Goal: Transaction & Acquisition: Book appointment/travel/reservation

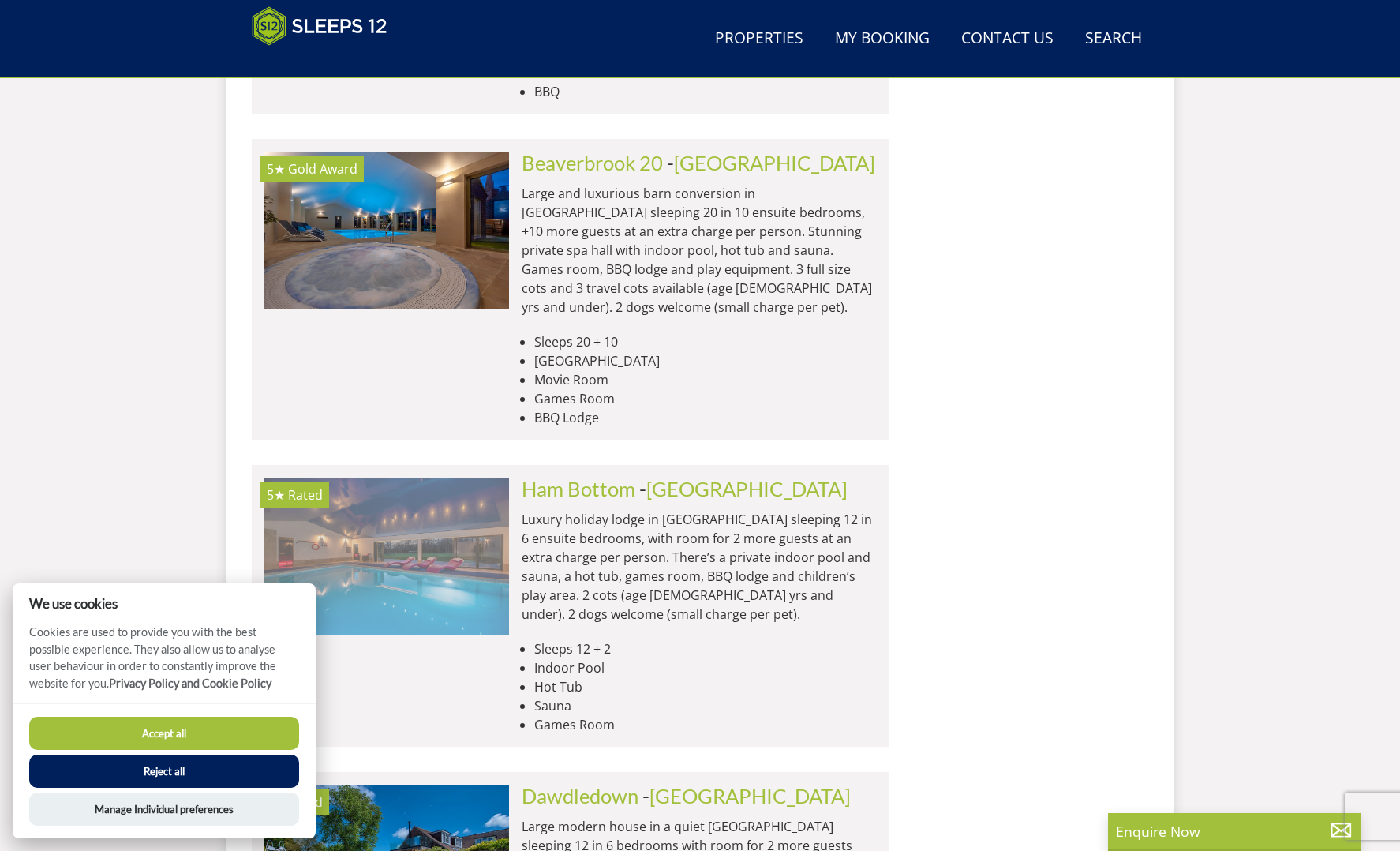
scroll to position [1941, 0]
click at [429, 478] on img at bounding box center [387, 557] width 244 height 158
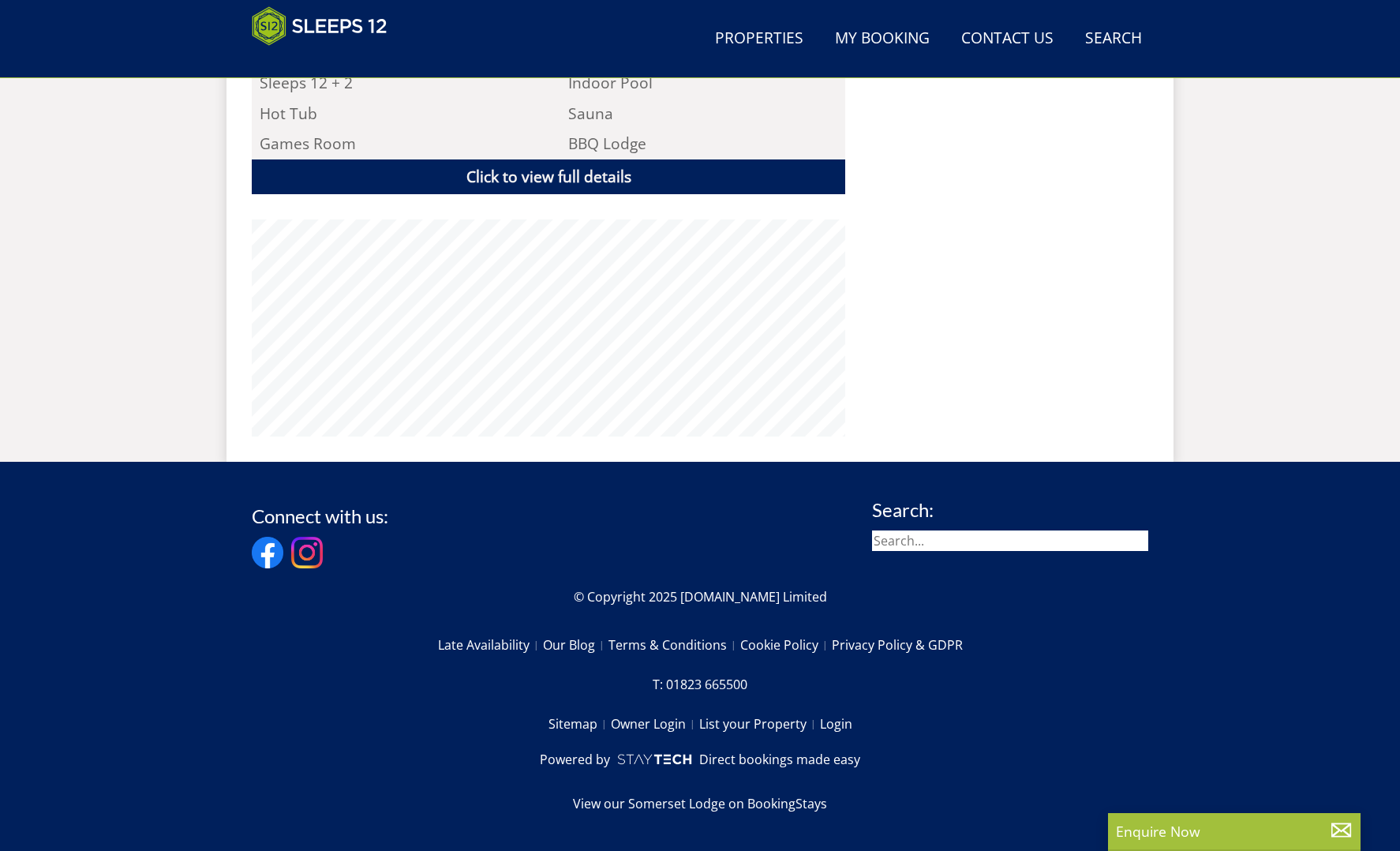
scroll to position [1126, 0]
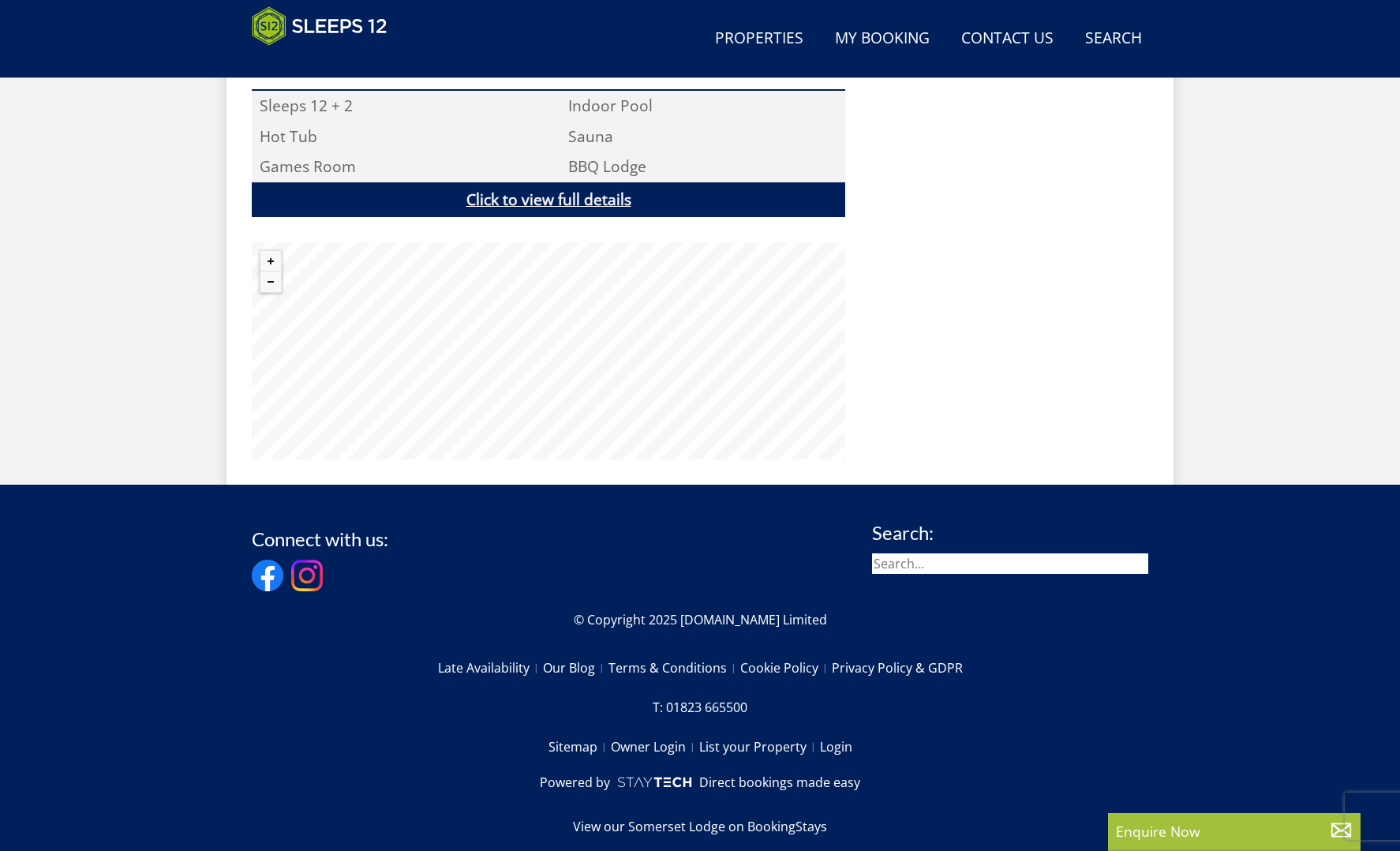
click at [573, 183] on link "Click to view full details" at bounding box center [548, 200] width 593 height 36
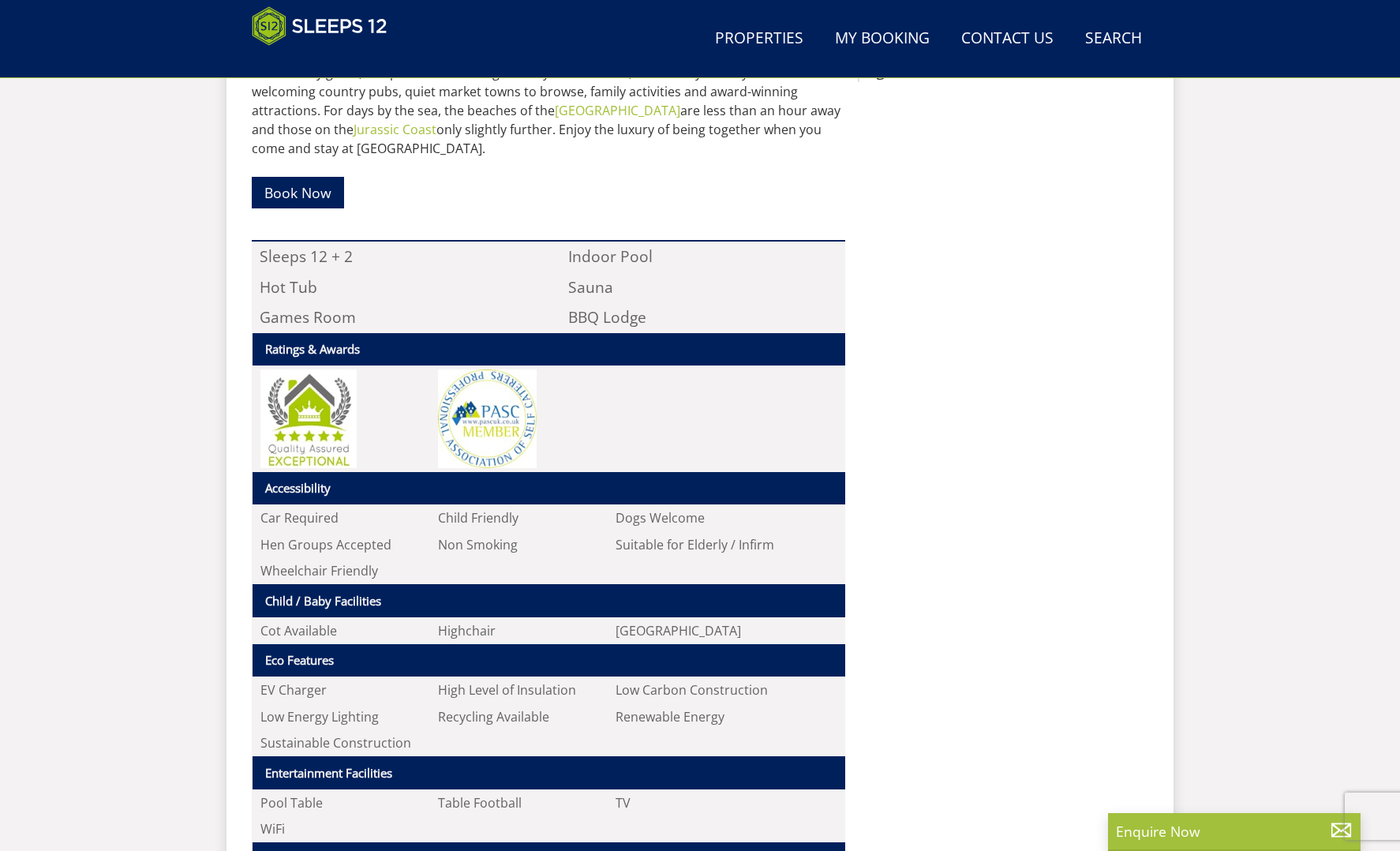
scroll to position [974, 0]
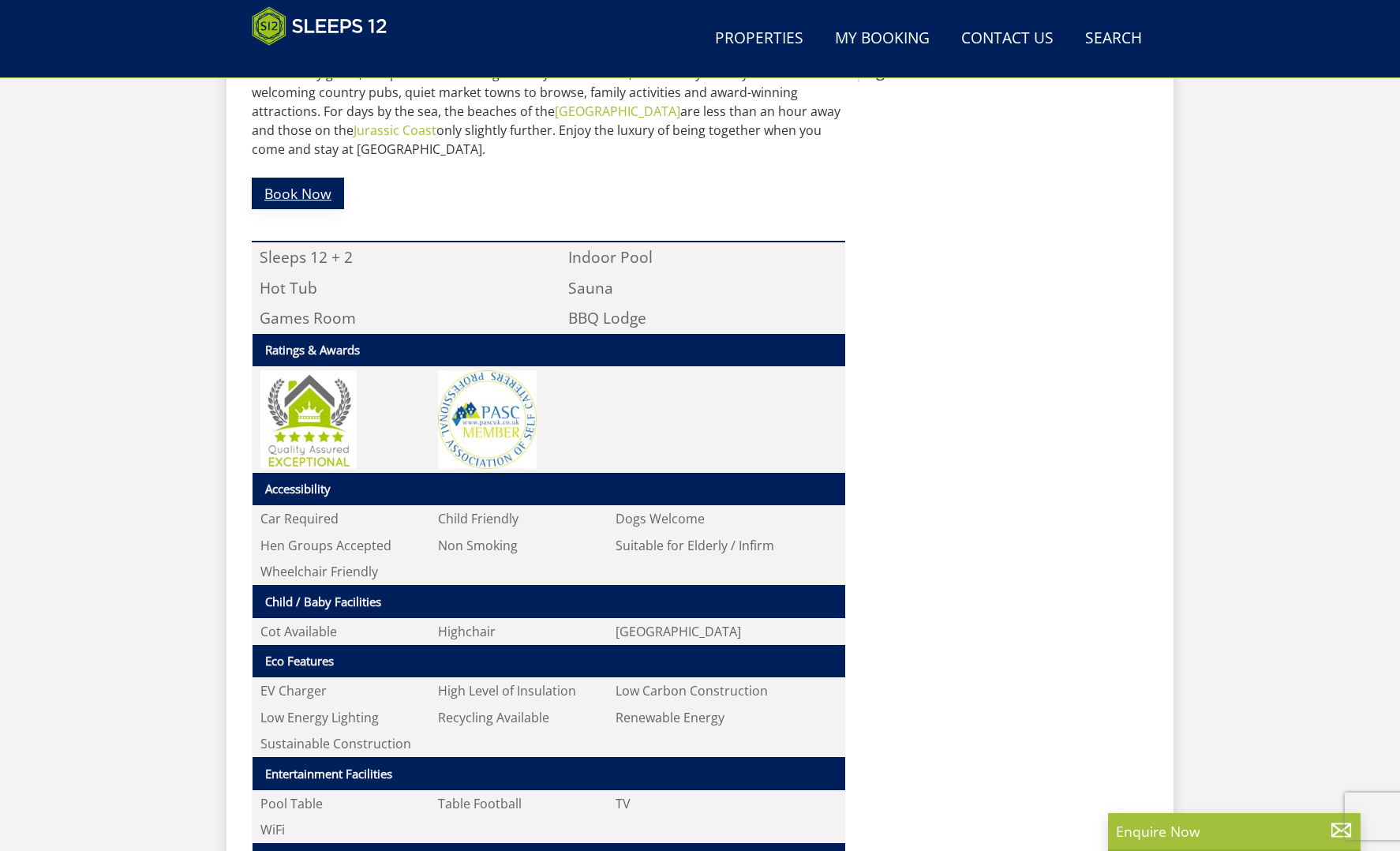
click at [329, 180] on link "Book Now" at bounding box center [298, 193] width 93 height 31
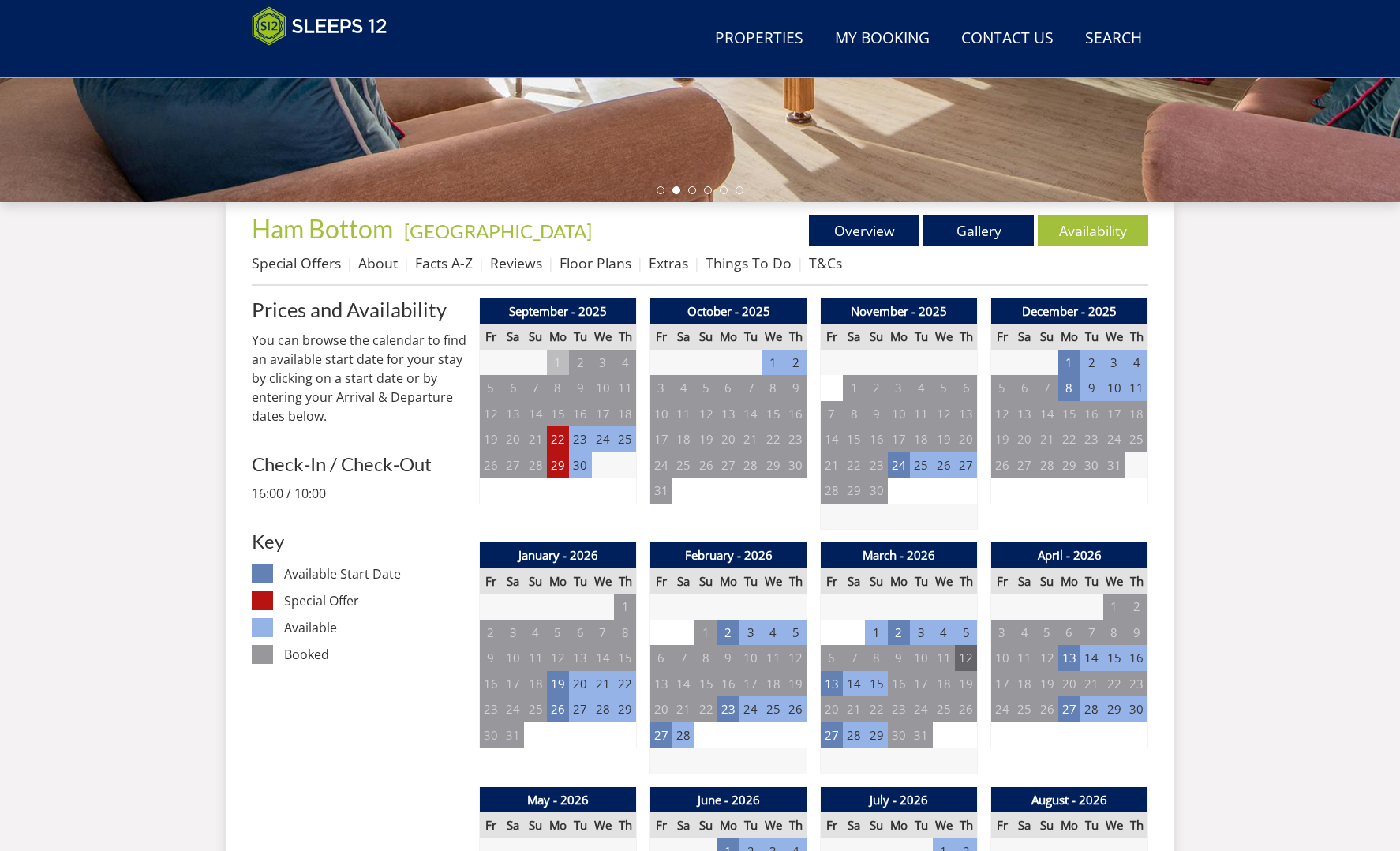
scroll to position [468, 0]
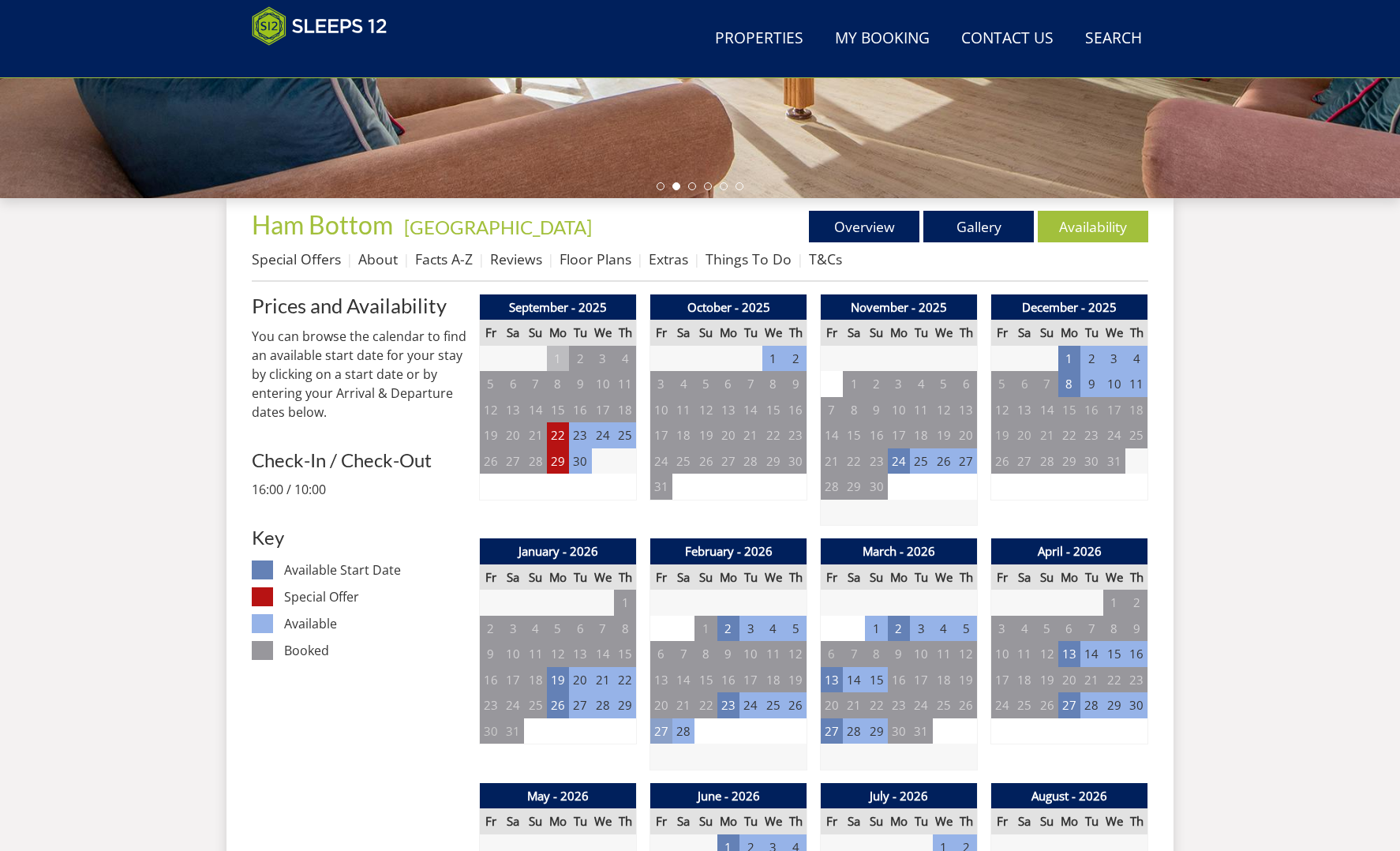
click at [660, 727] on td "27" at bounding box center [661, 732] width 22 height 26
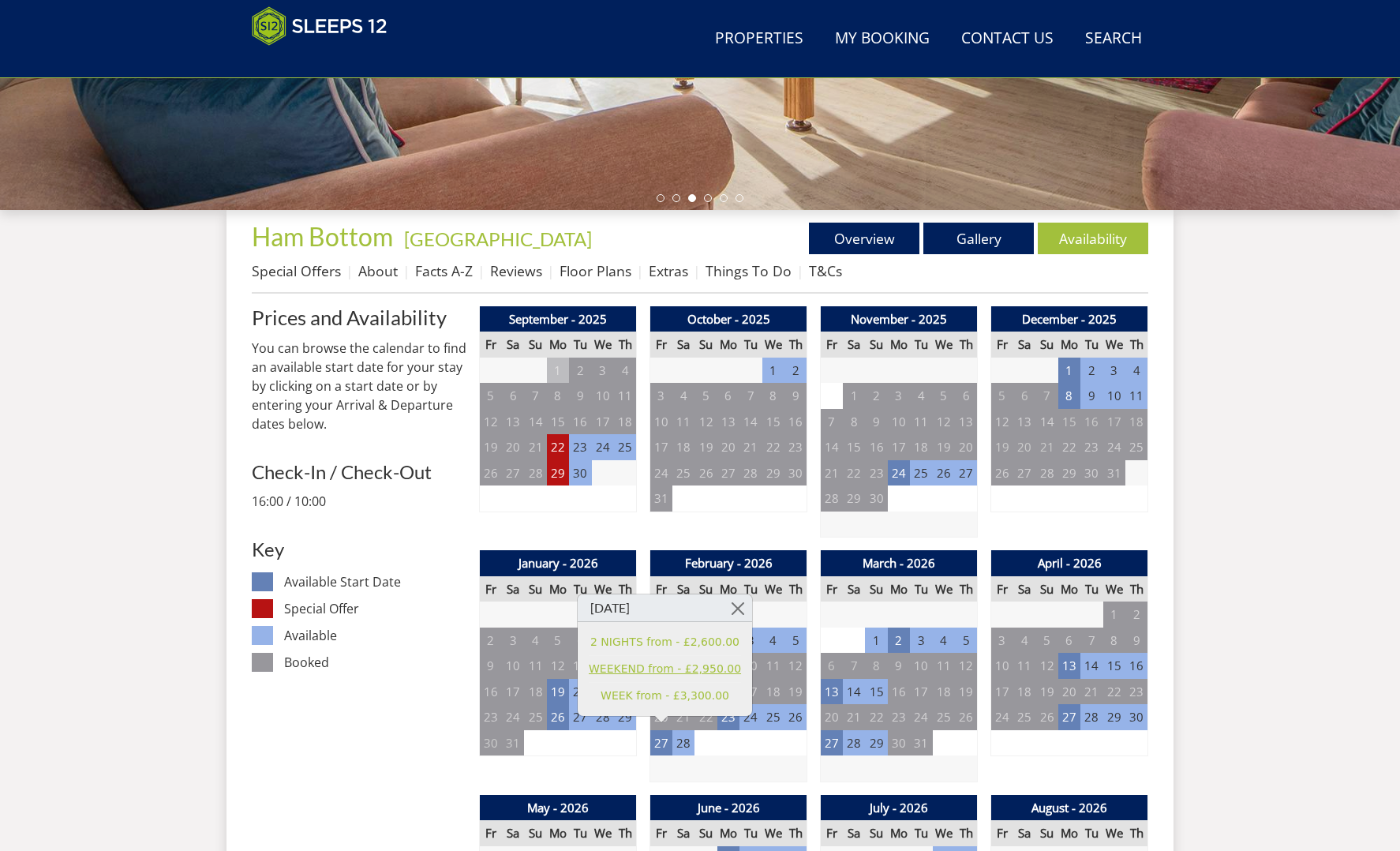
scroll to position [457, 0]
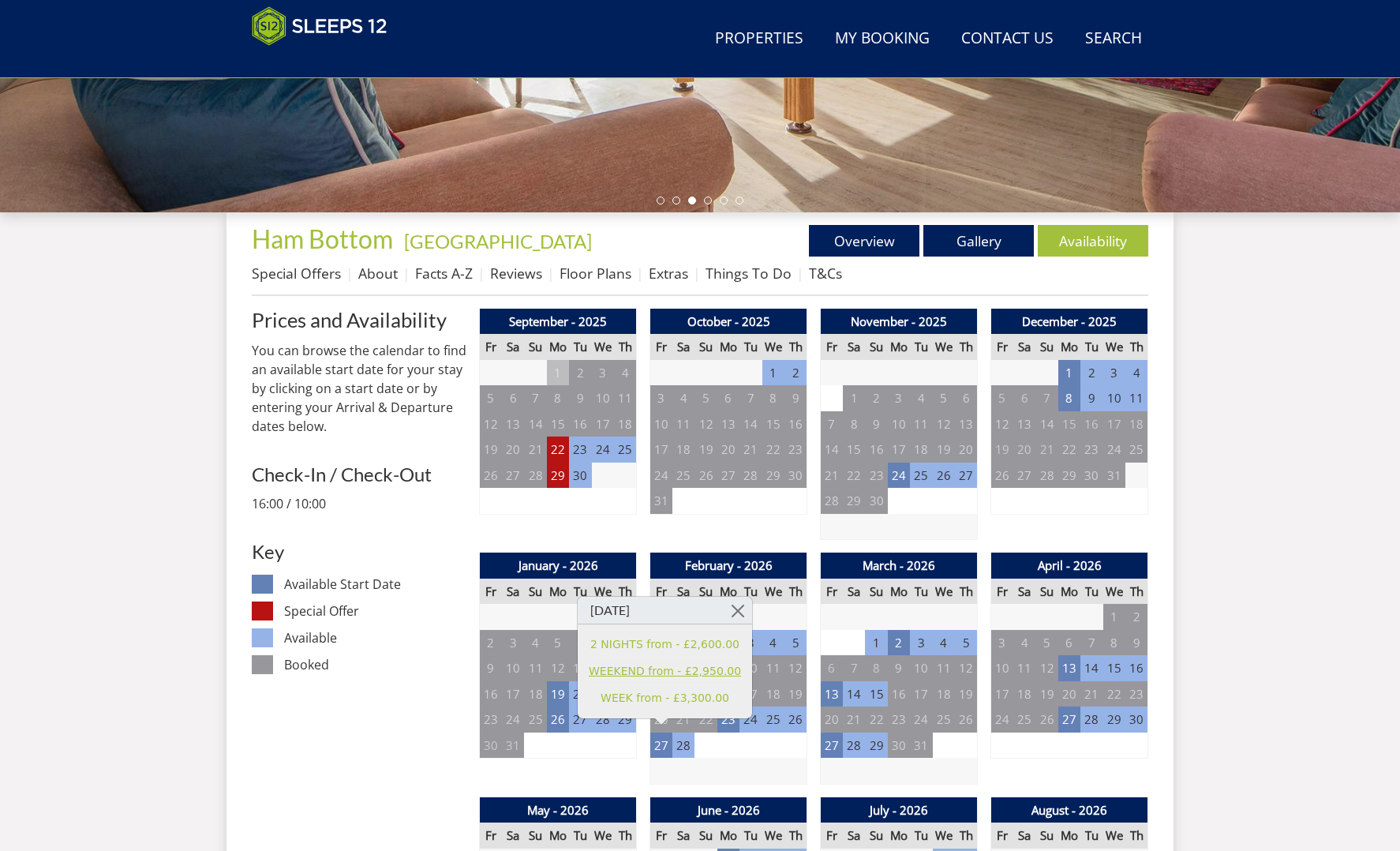
click at [702, 659] on li "WEEKEND from - £2,950.00" at bounding box center [665, 672] width 152 height 27
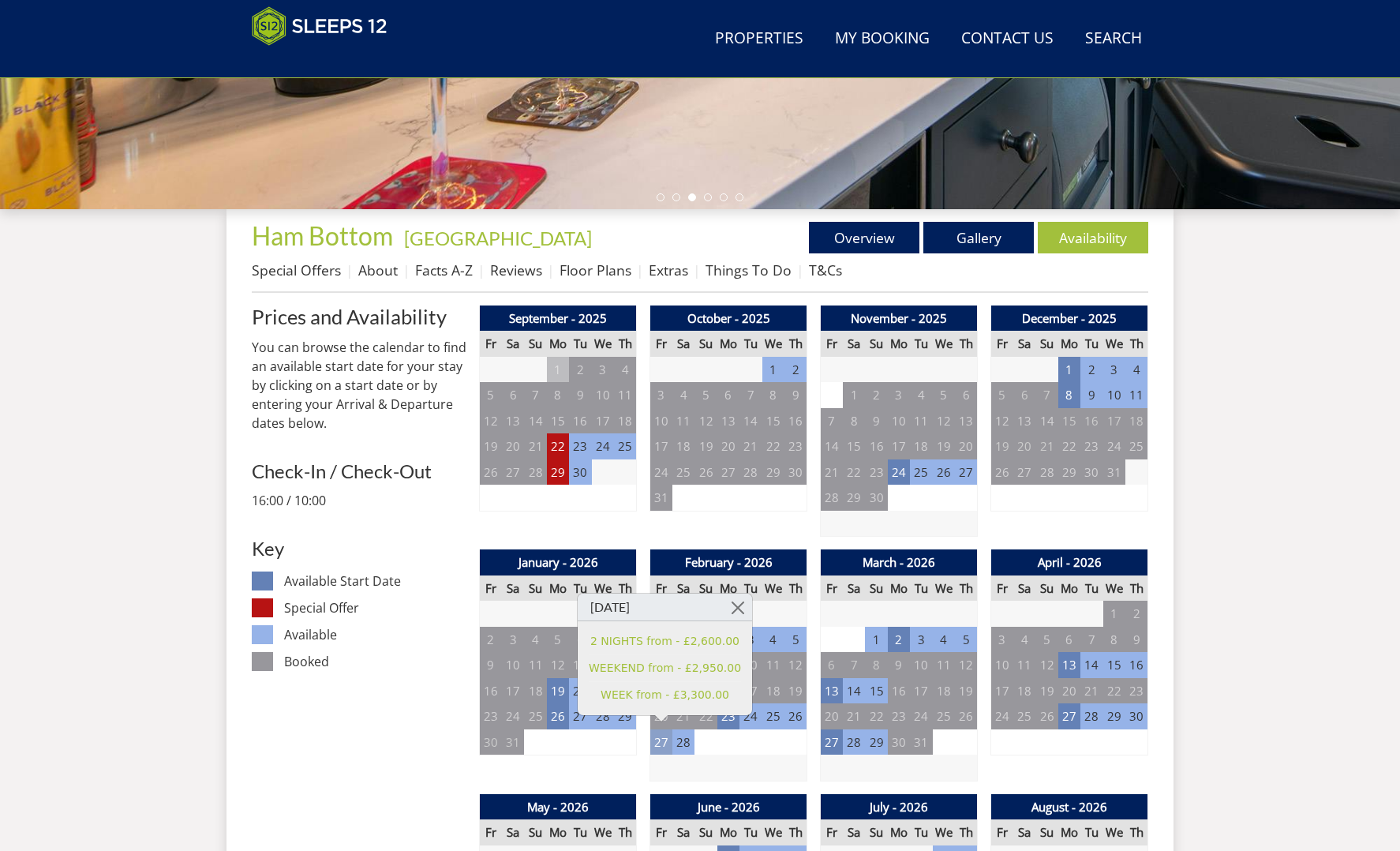
click at [657, 738] on td "27" at bounding box center [661, 743] width 22 height 26
click at [705, 671] on link "WEEKEND from - £2,950.00" at bounding box center [665, 668] width 152 height 17
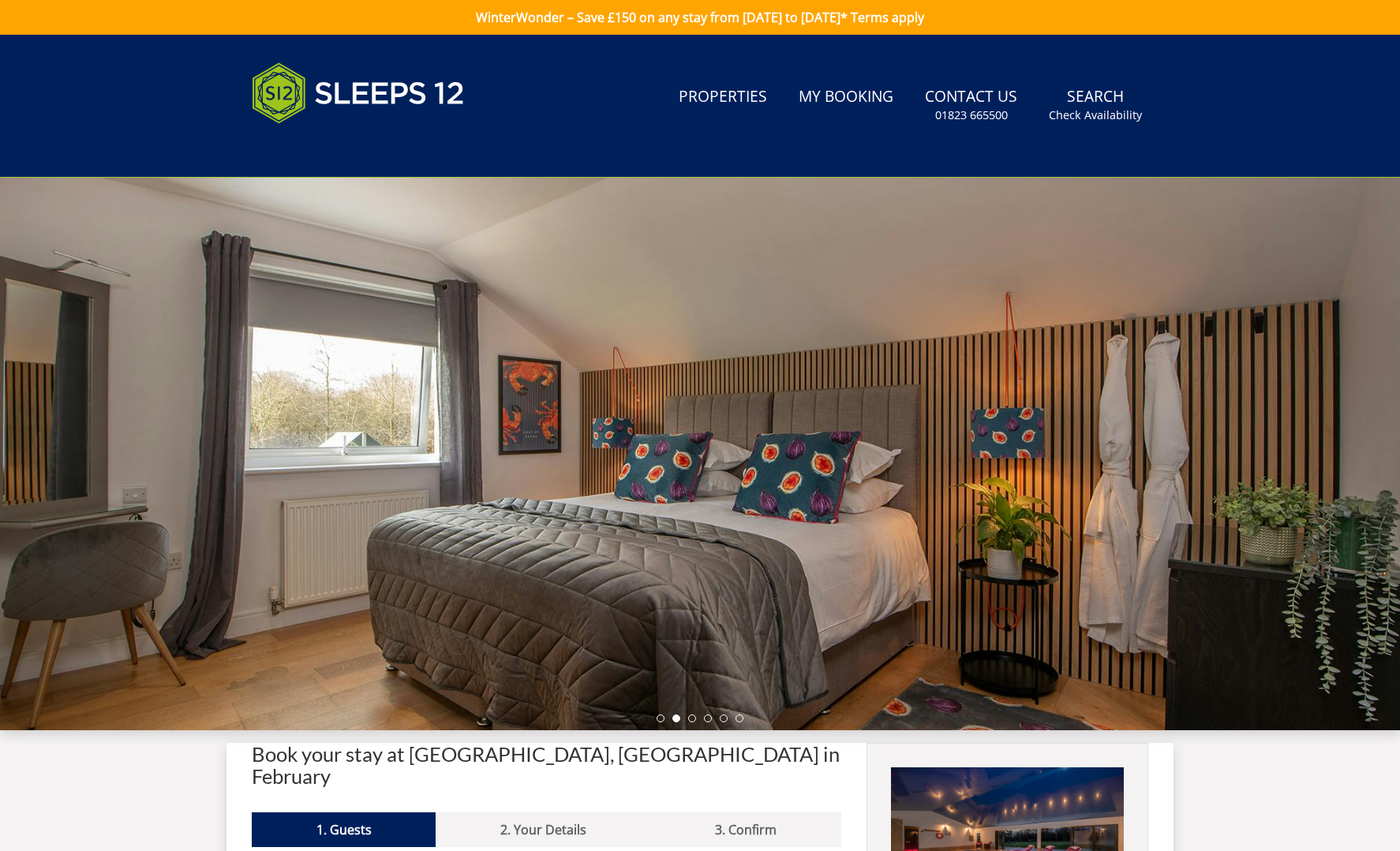
click at [1389, 480] on div at bounding box center [700, 454] width 1400 height 553
click at [1392, 448] on div at bounding box center [700, 454] width 1400 height 553
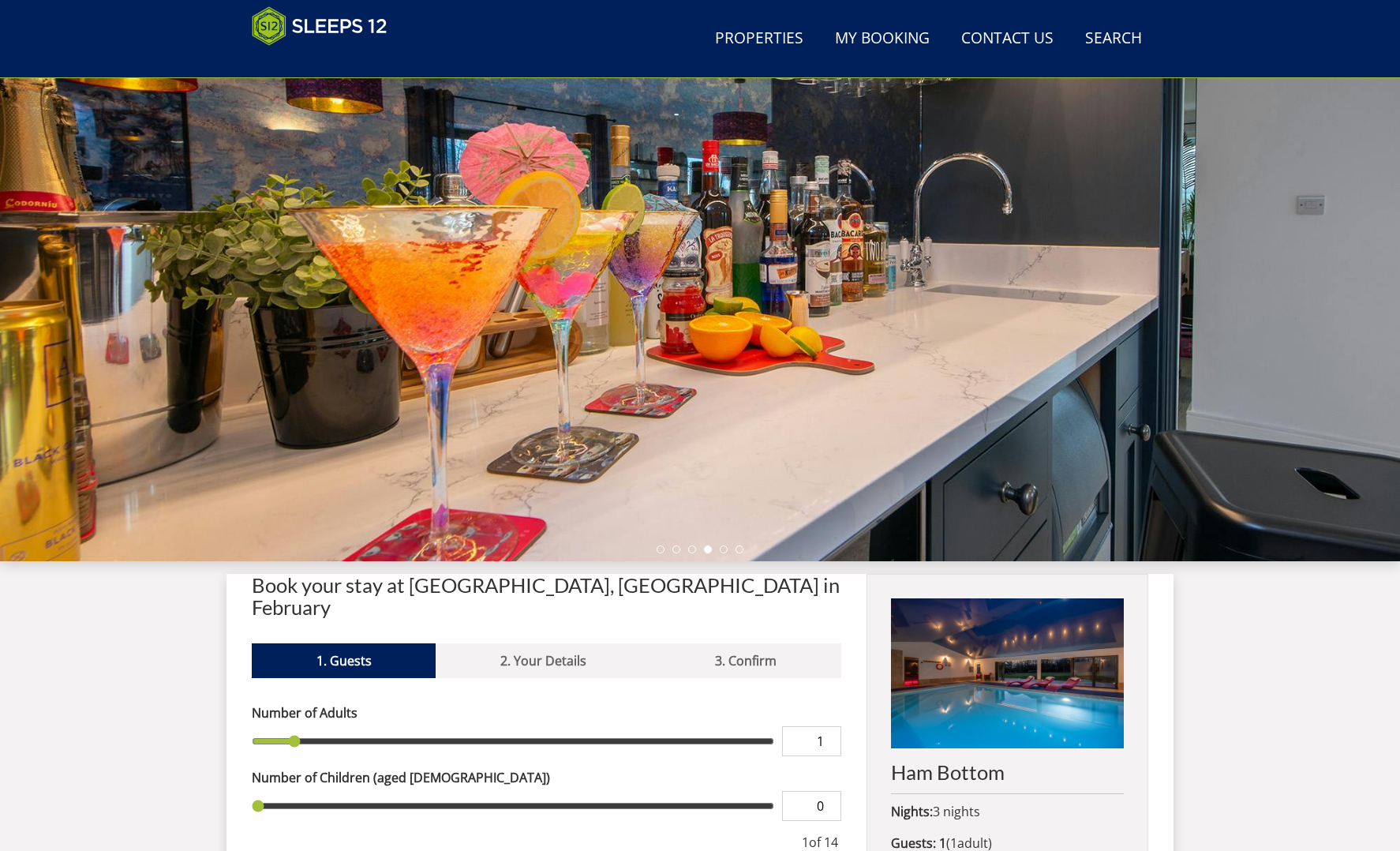
scroll to position [106, 0]
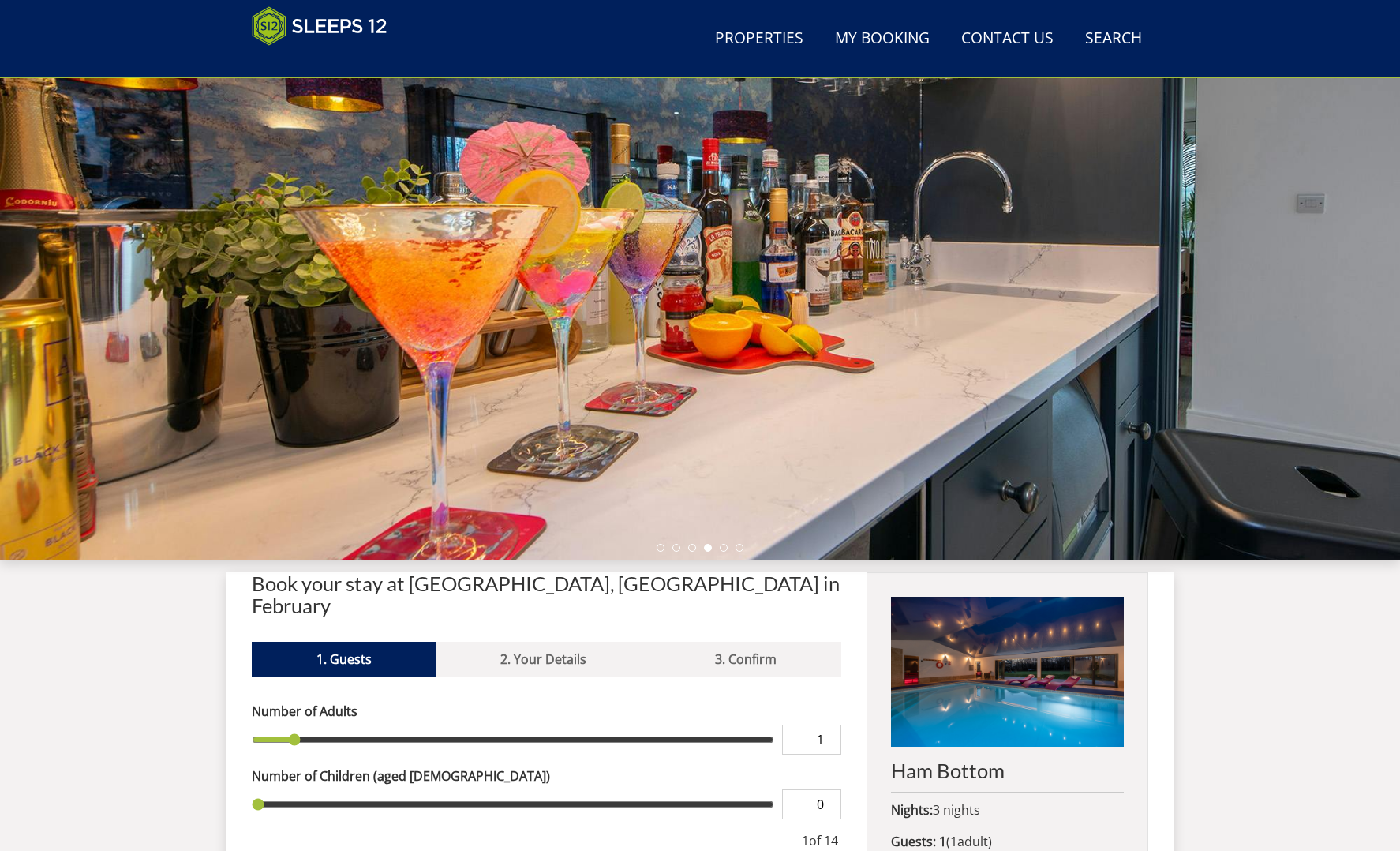
click at [680, 460] on div at bounding box center [700, 284] width 1400 height 553
click at [617, 334] on div at bounding box center [700, 284] width 1400 height 553
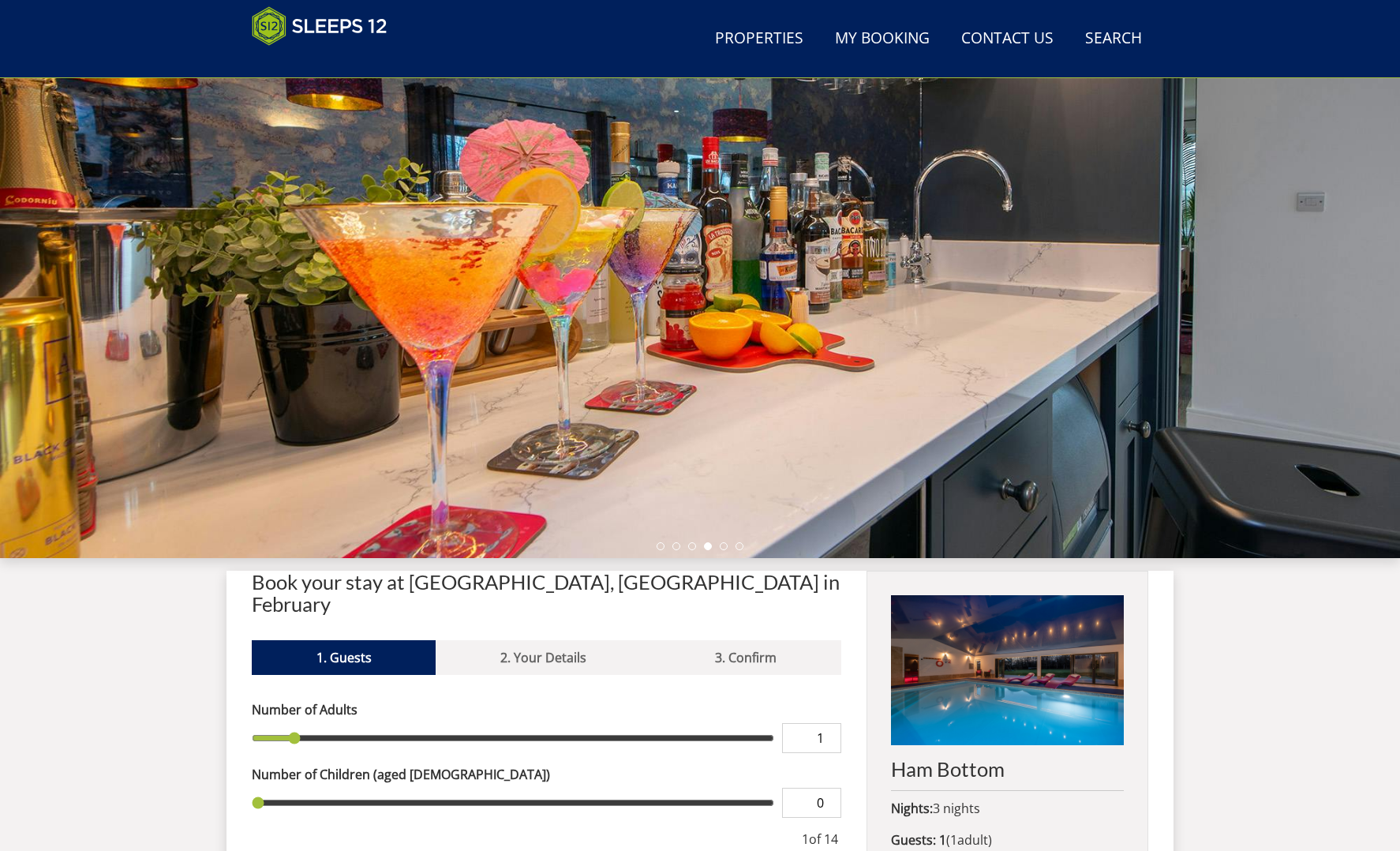
scroll to position [108, 0]
click at [775, 41] on link "Properties" at bounding box center [760, 39] width 101 height 36
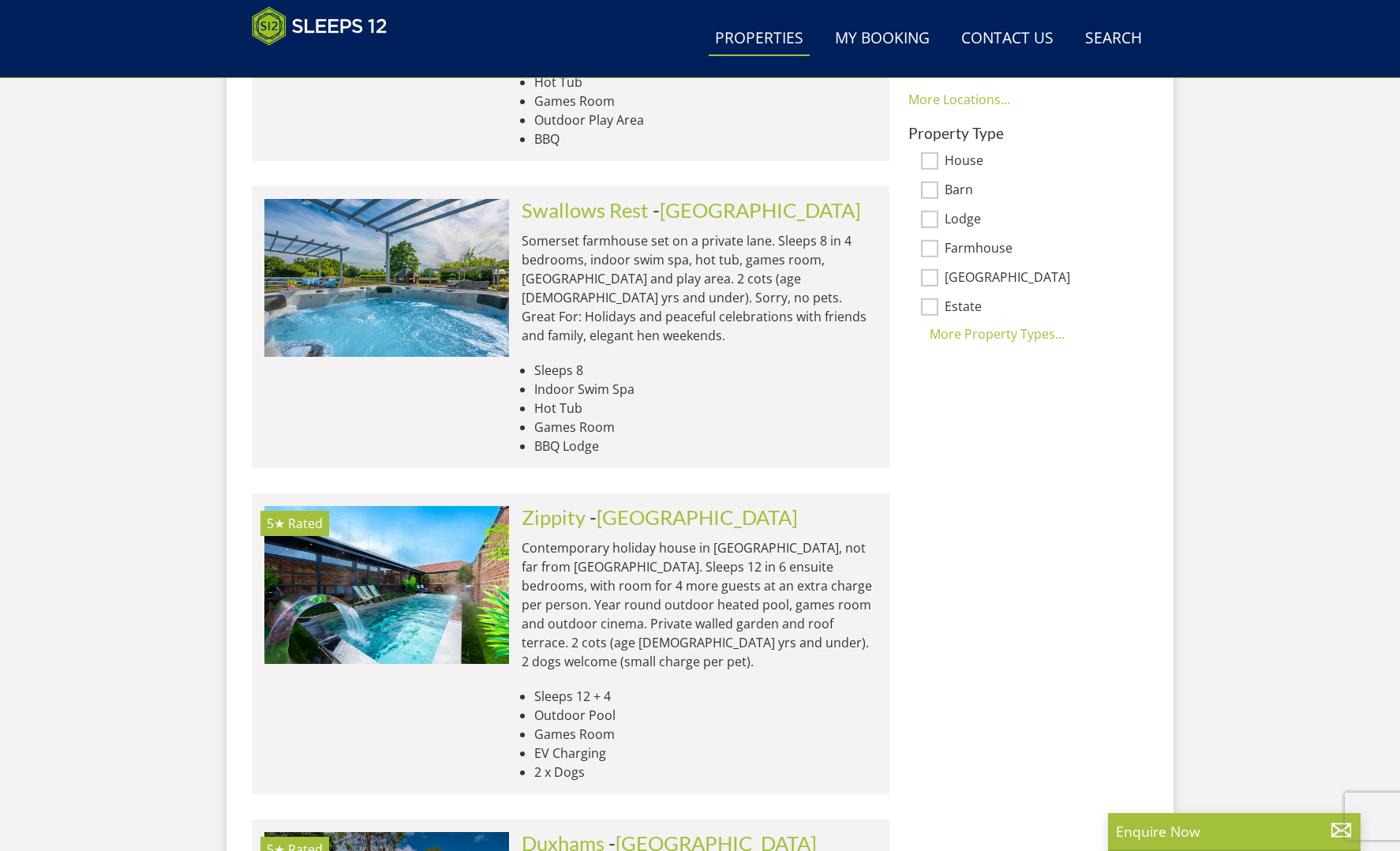
scroll to position [1228, 0]
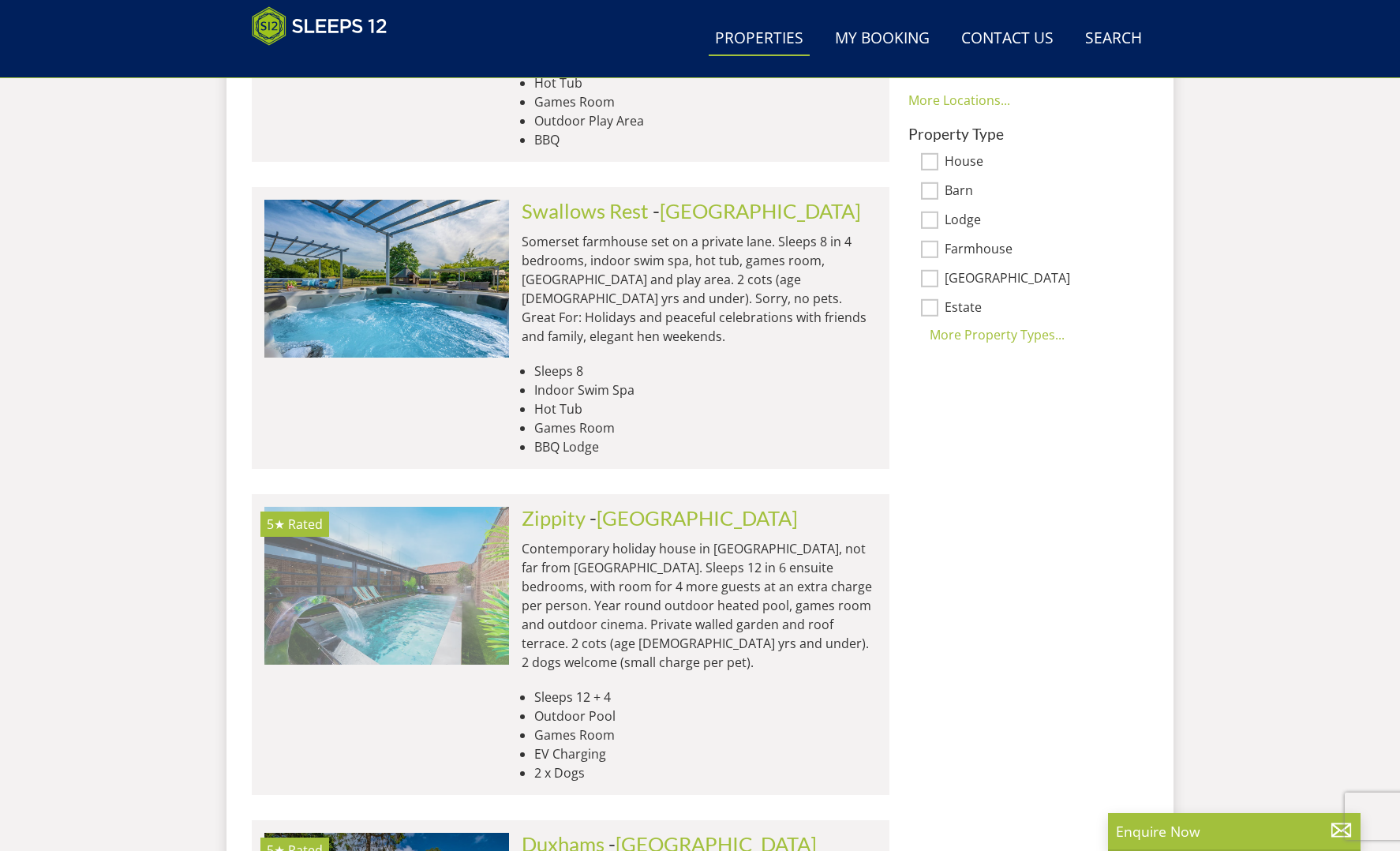
click at [437, 575] on img at bounding box center [387, 586] width 244 height 158
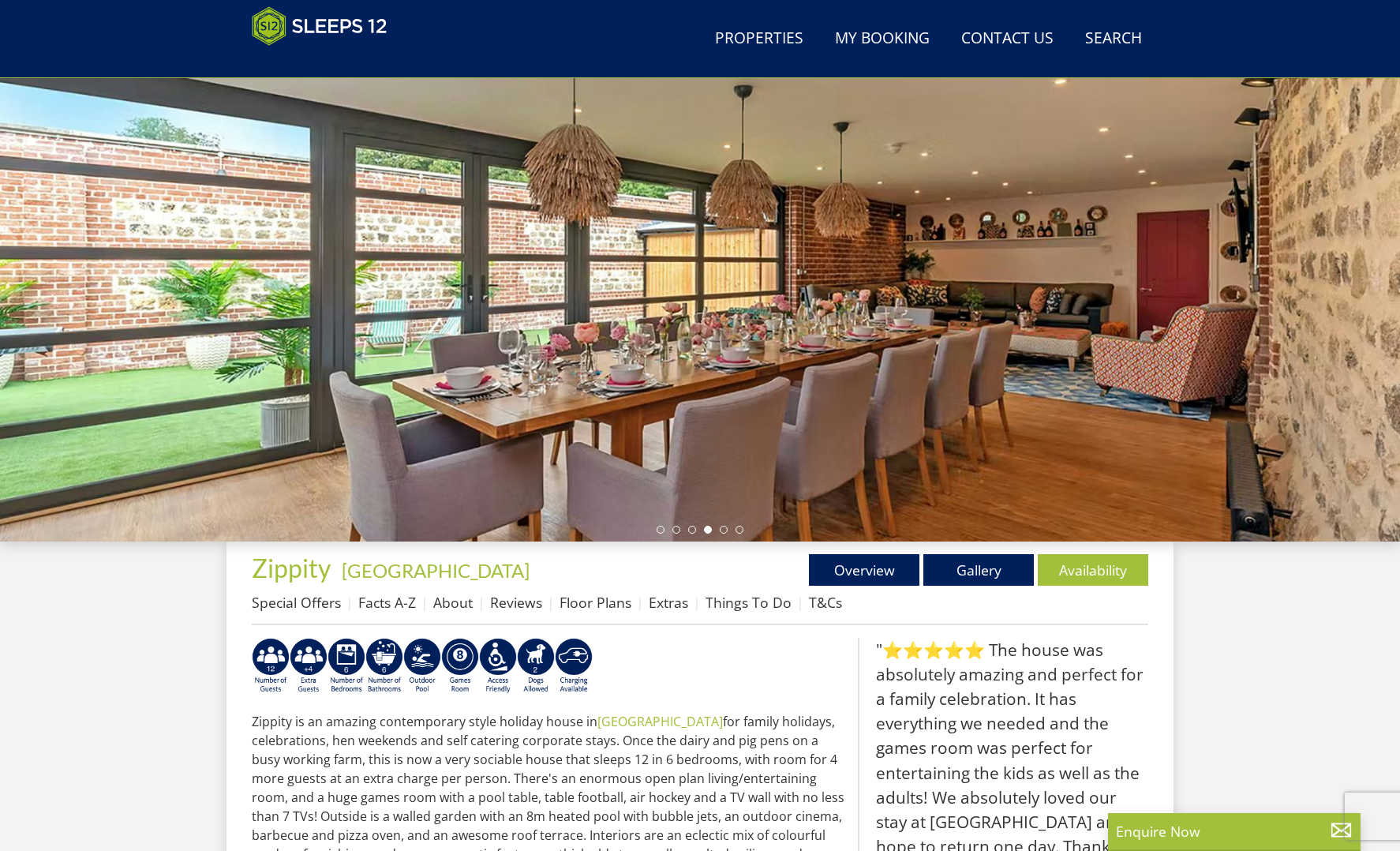
scroll to position [122, 0]
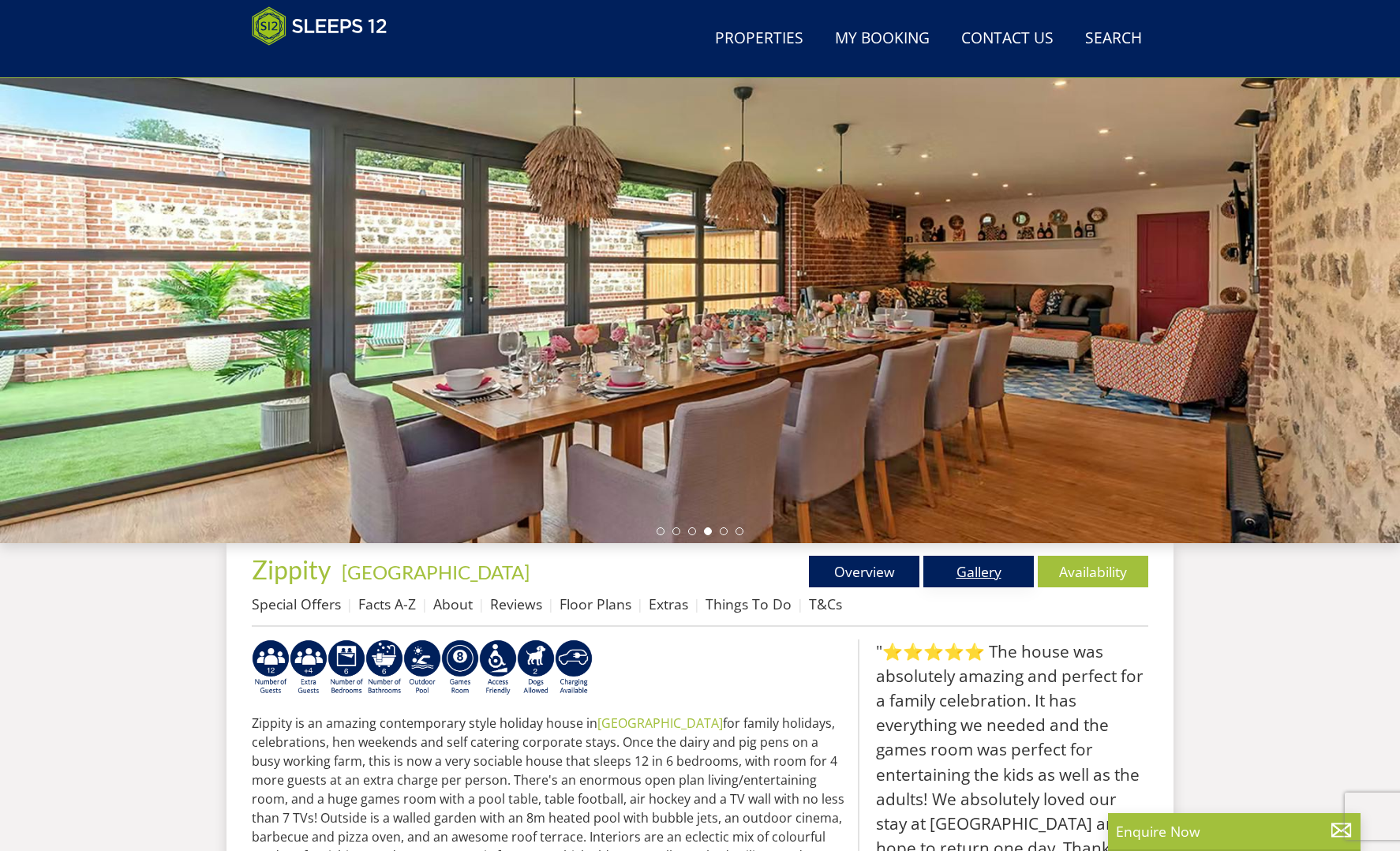
click at [987, 575] on link "Gallery" at bounding box center [978, 572] width 110 height 31
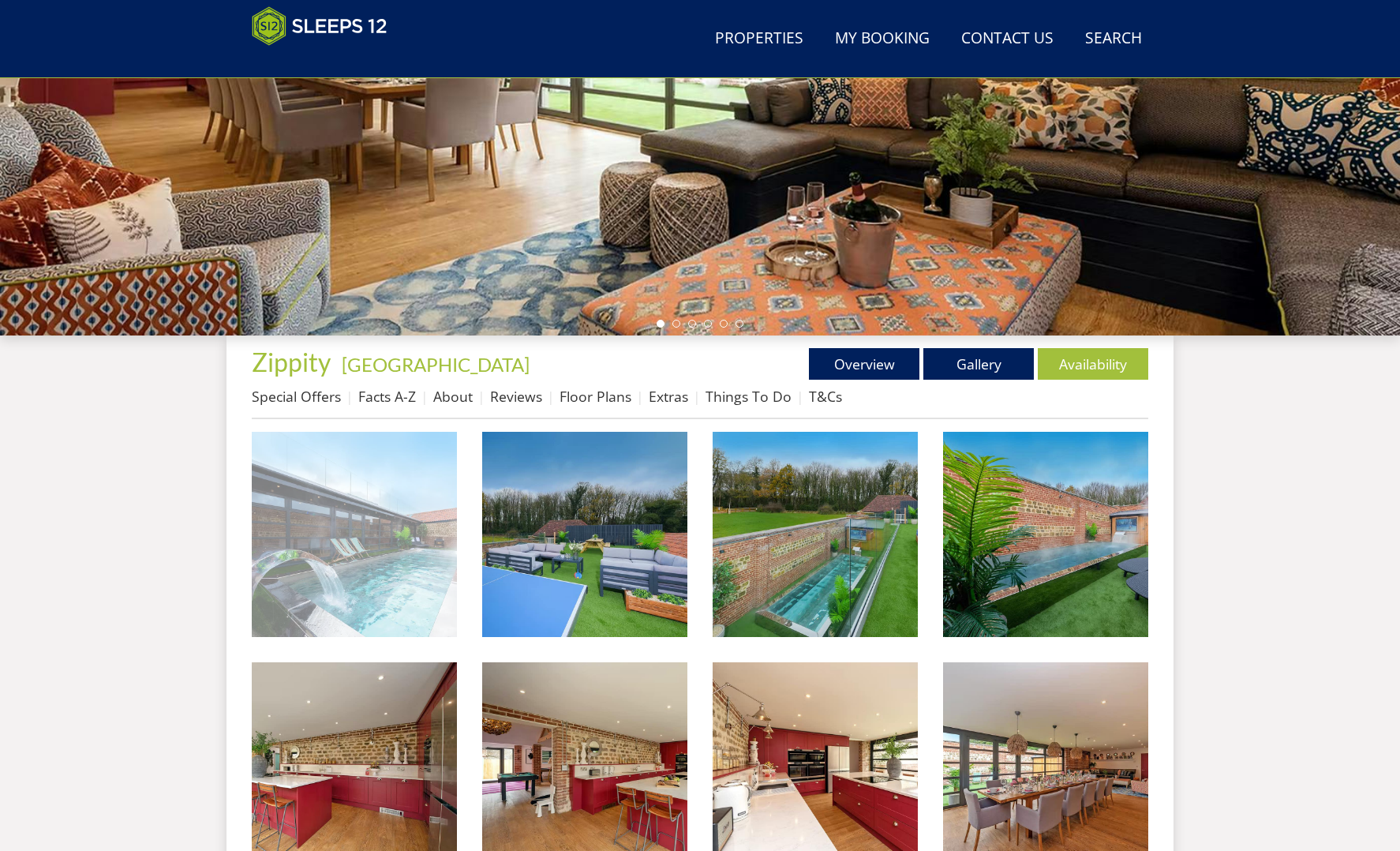
scroll to position [331, 0]
click at [402, 567] on img at bounding box center [354, 533] width 205 height 205
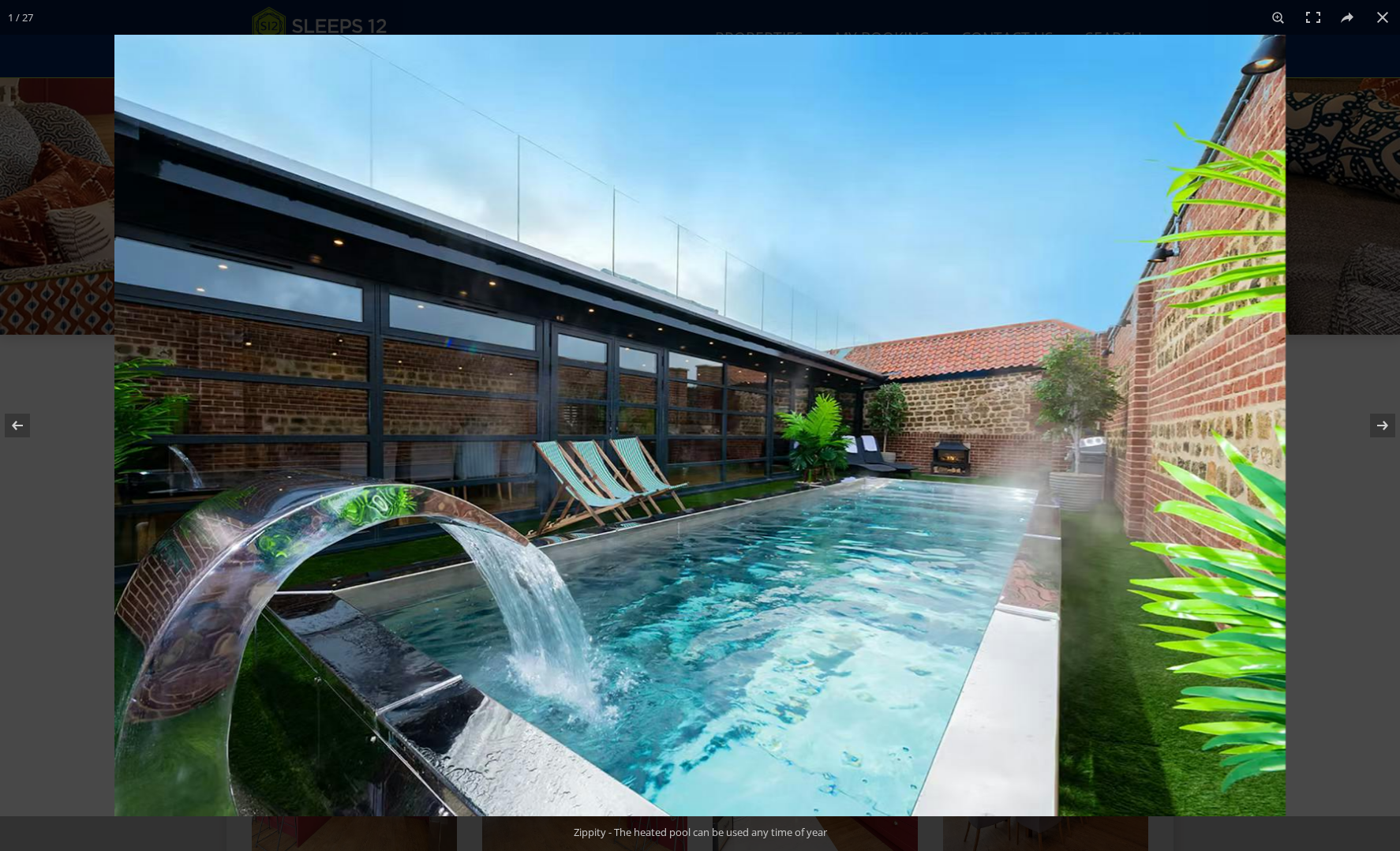
click at [426, 571] on img at bounding box center [700, 426] width 1171 height 782
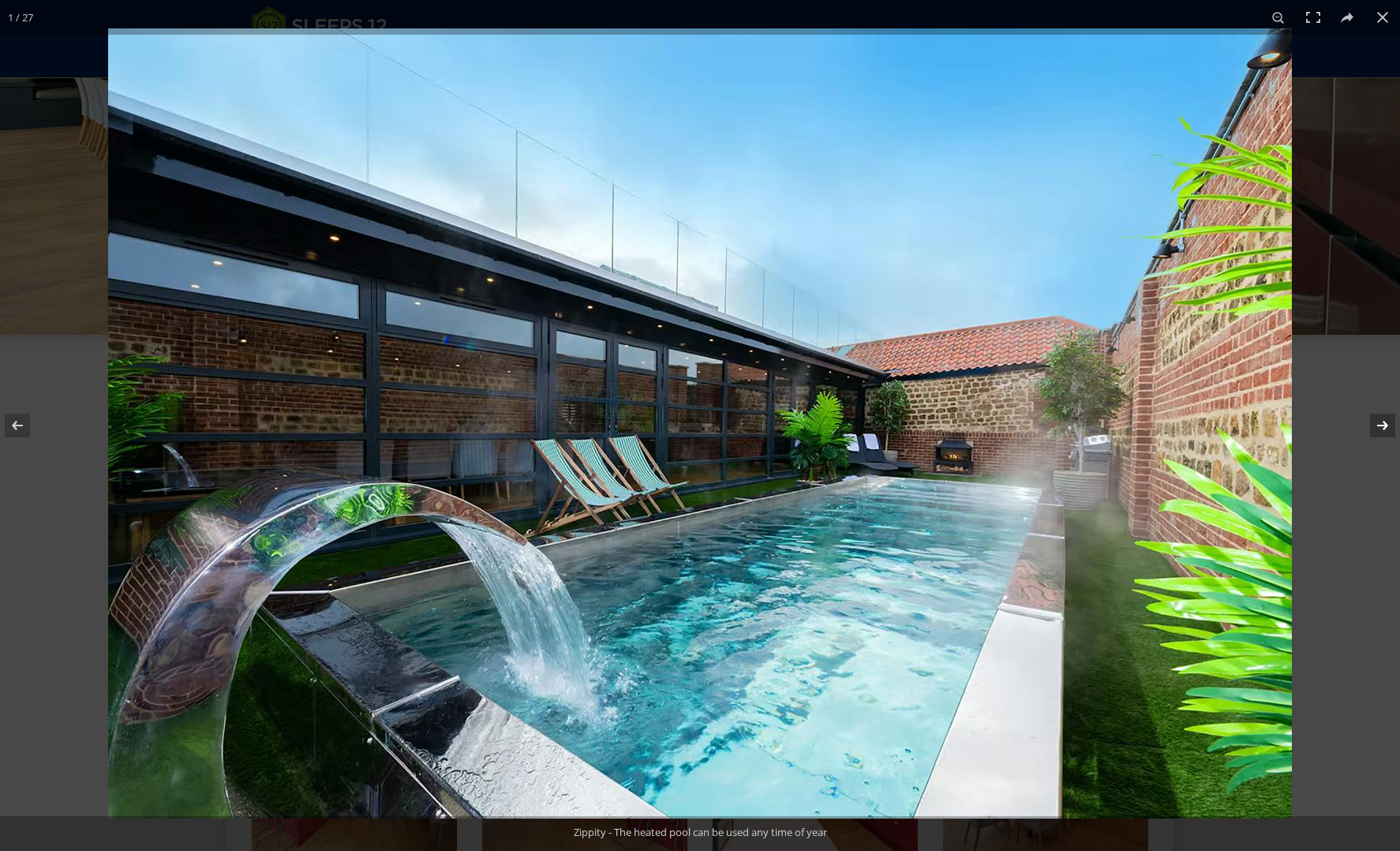
click at [1385, 426] on button at bounding box center [1372, 426] width 55 height 79
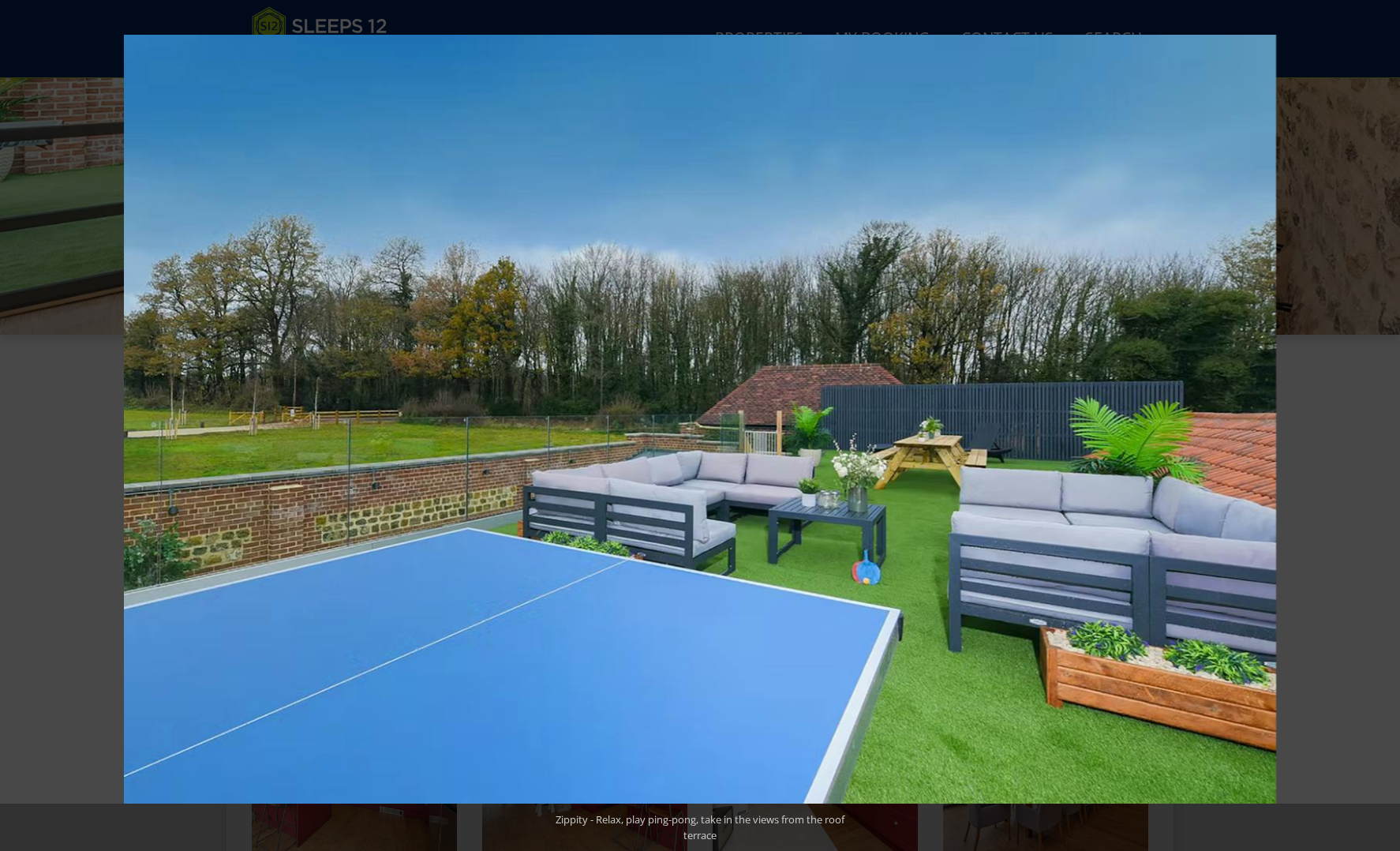
click at [1385, 426] on button at bounding box center [1372, 426] width 55 height 79
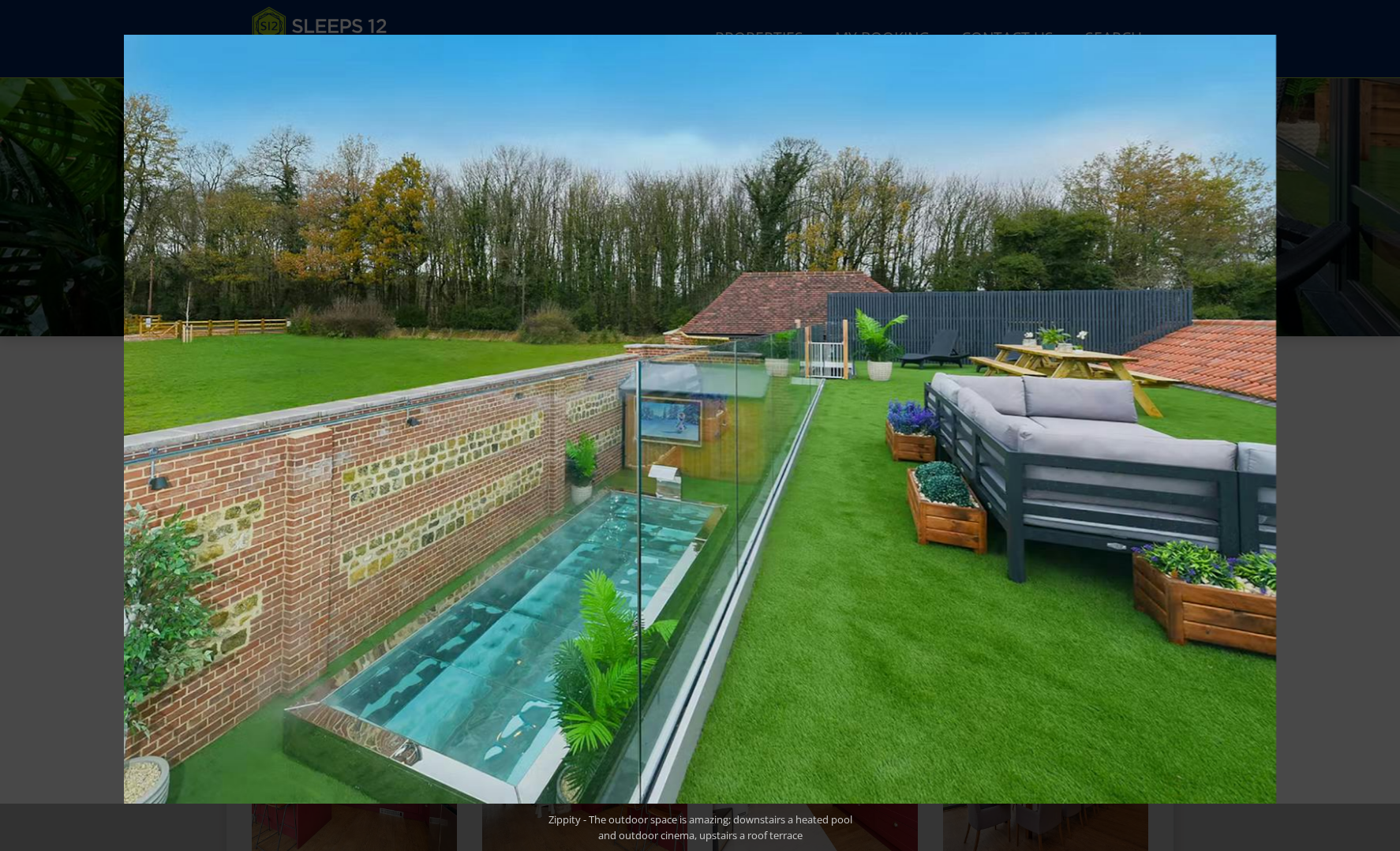
scroll to position [326, 0]
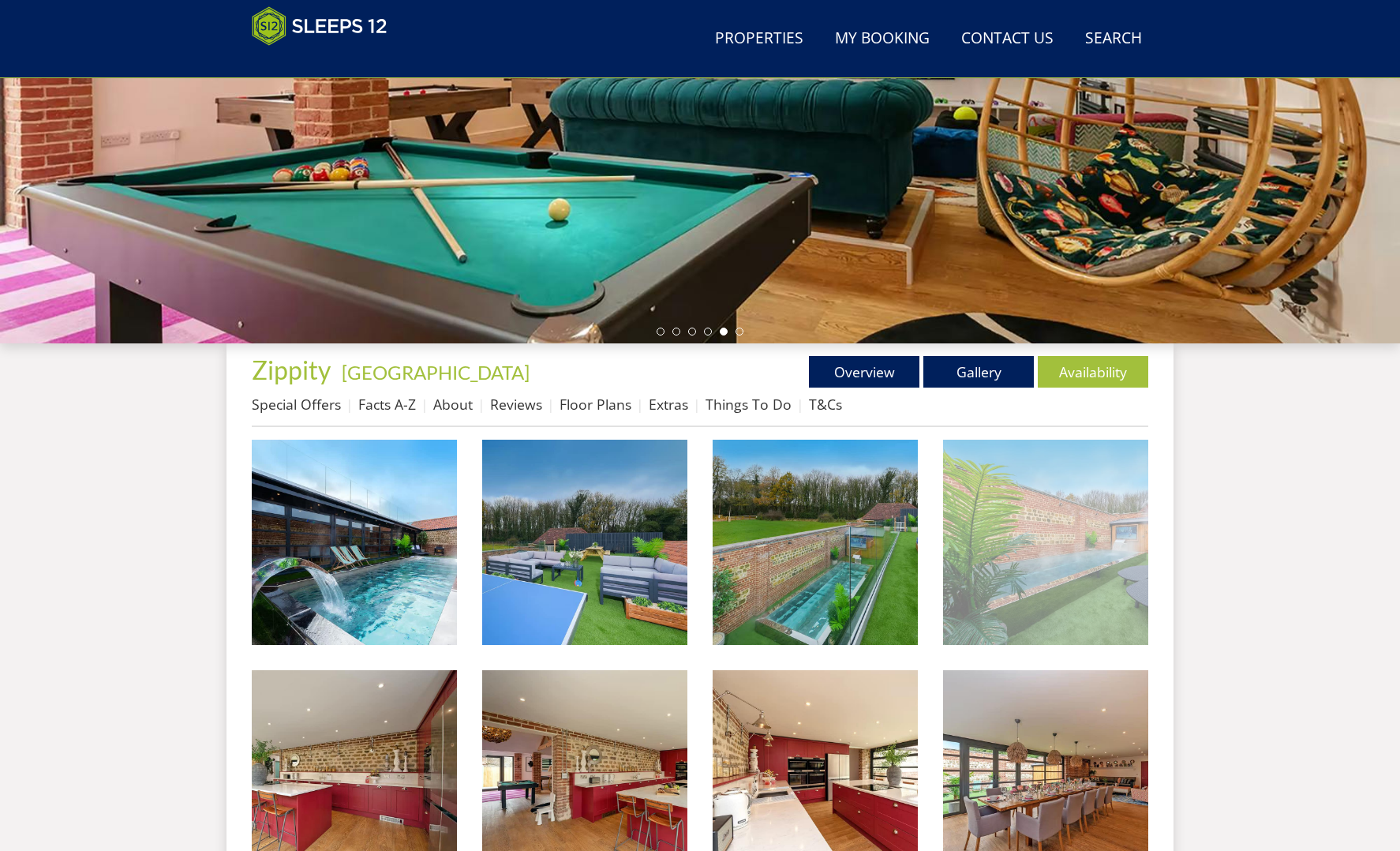
click at [1063, 539] on img at bounding box center [1045, 542] width 205 height 205
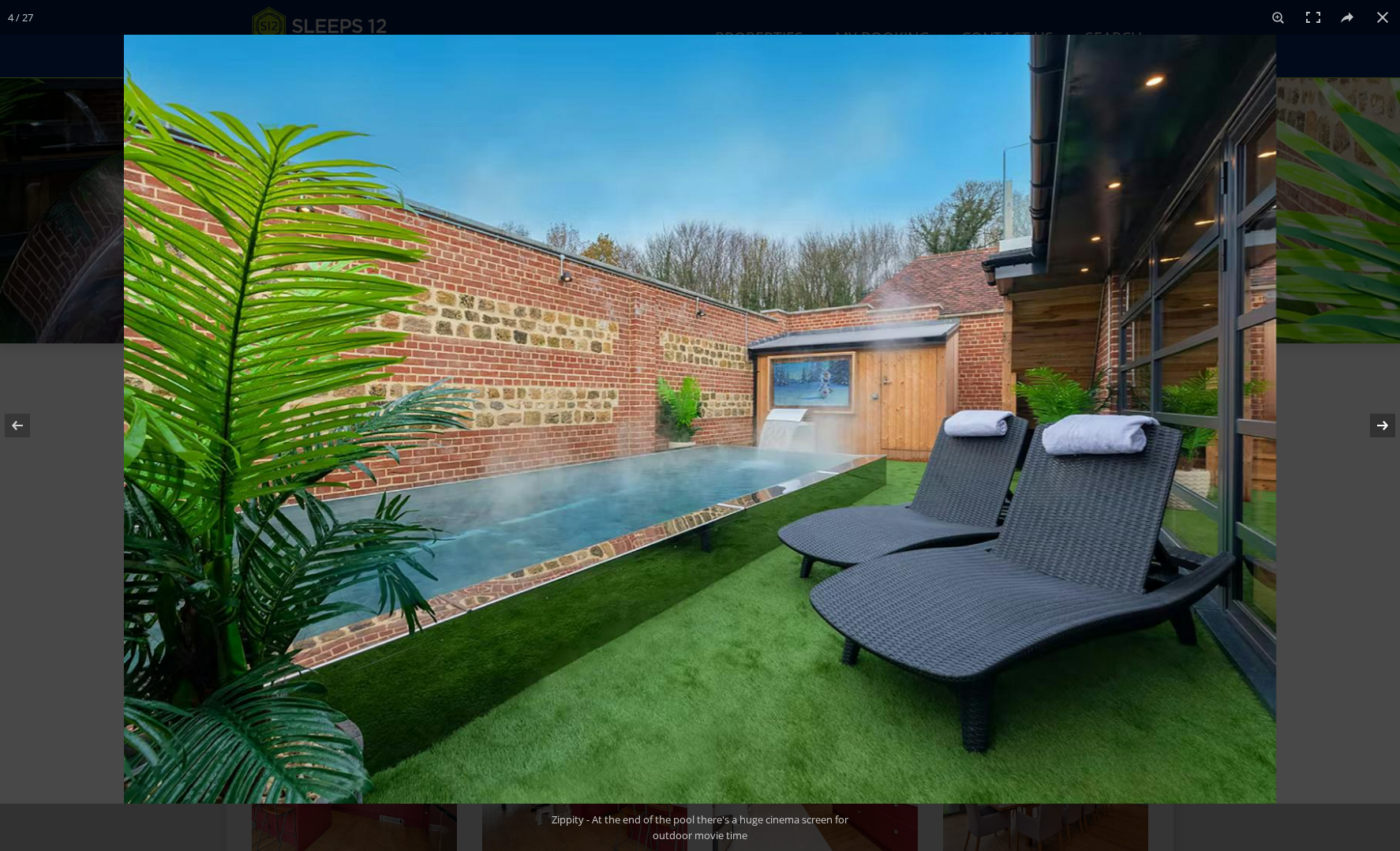
click at [1385, 424] on button at bounding box center [1372, 426] width 55 height 79
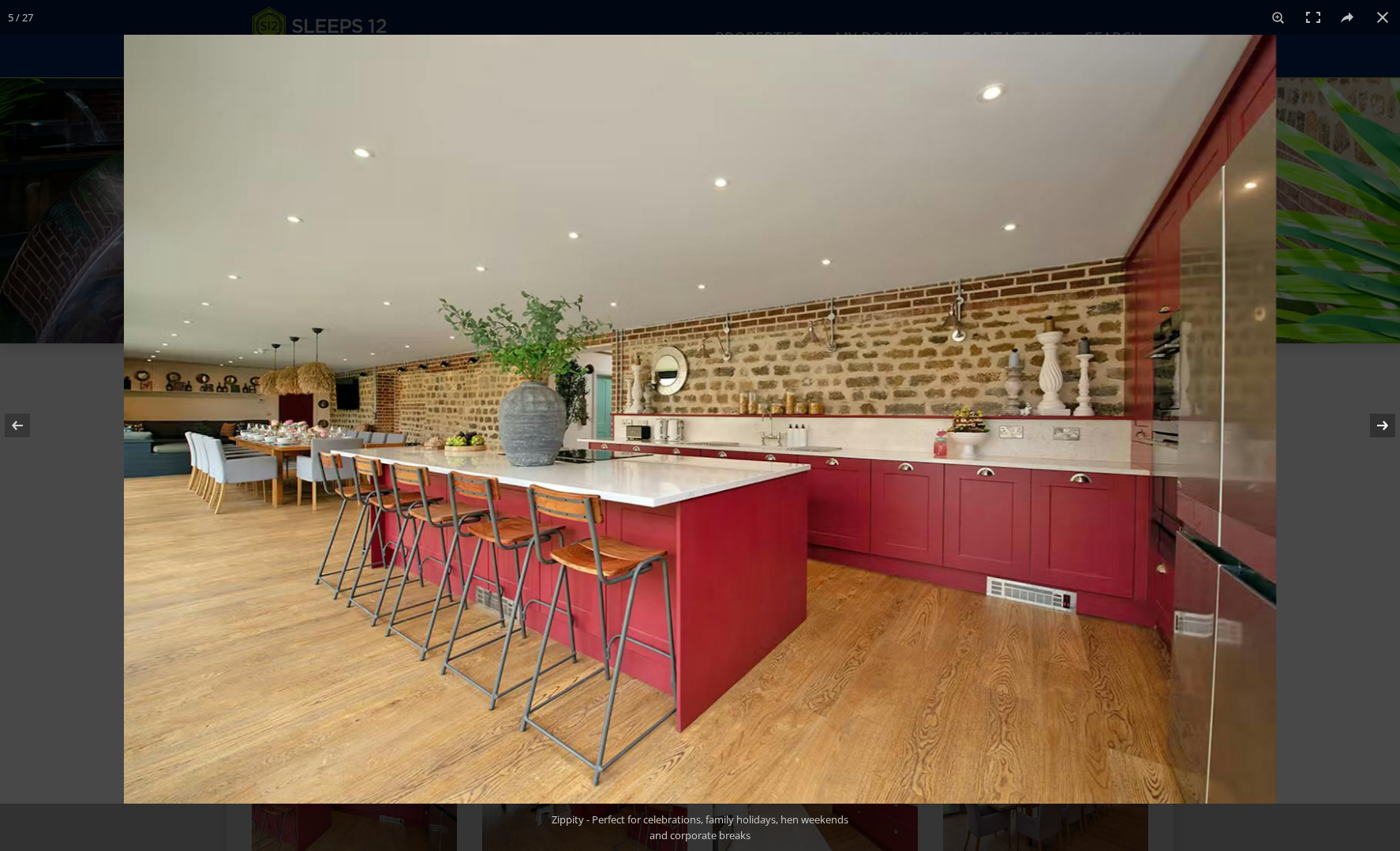
click at [1385, 424] on button at bounding box center [1372, 426] width 55 height 79
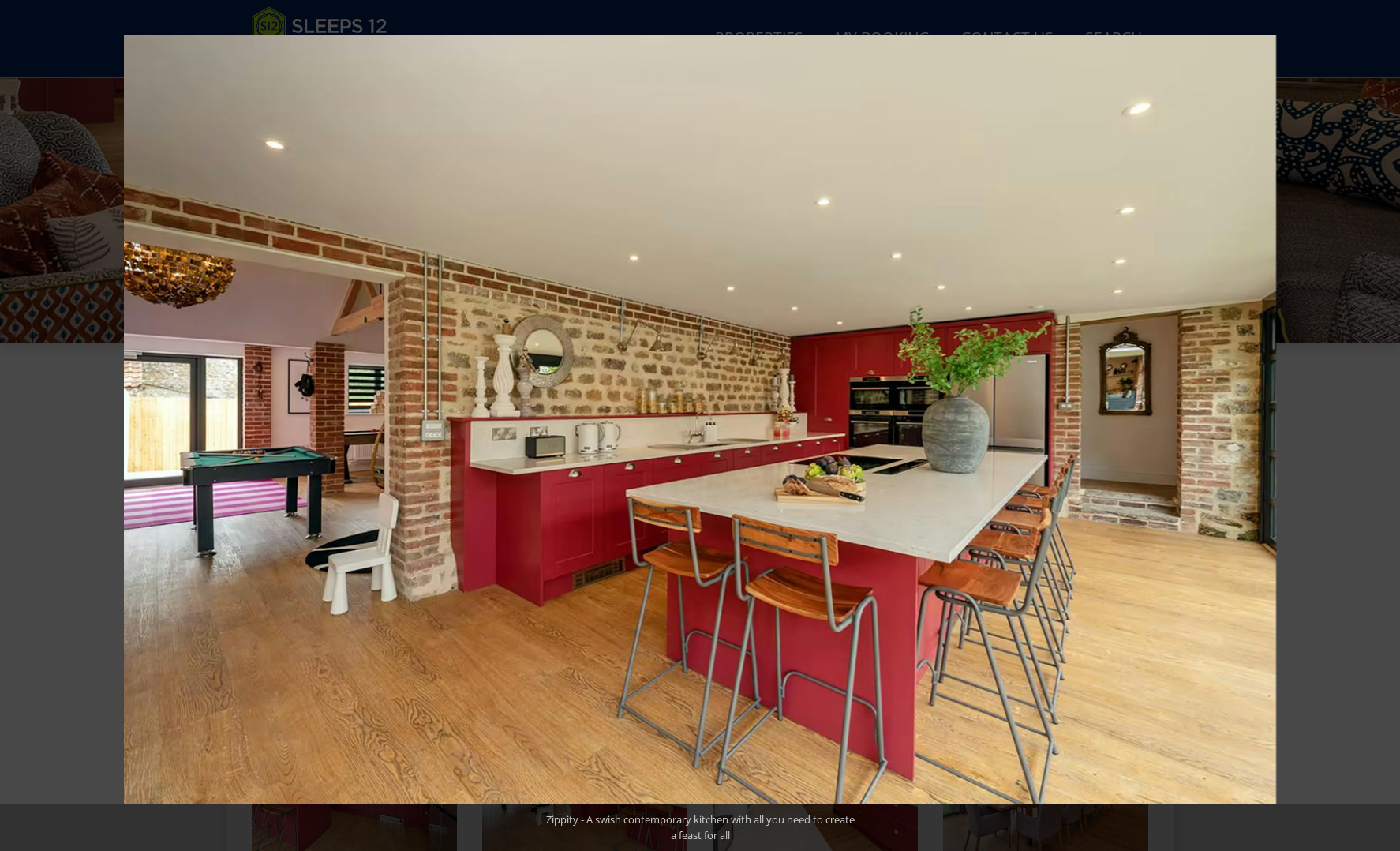
click at [1385, 424] on button at bounding box center [1372, 426] width 55 height 79
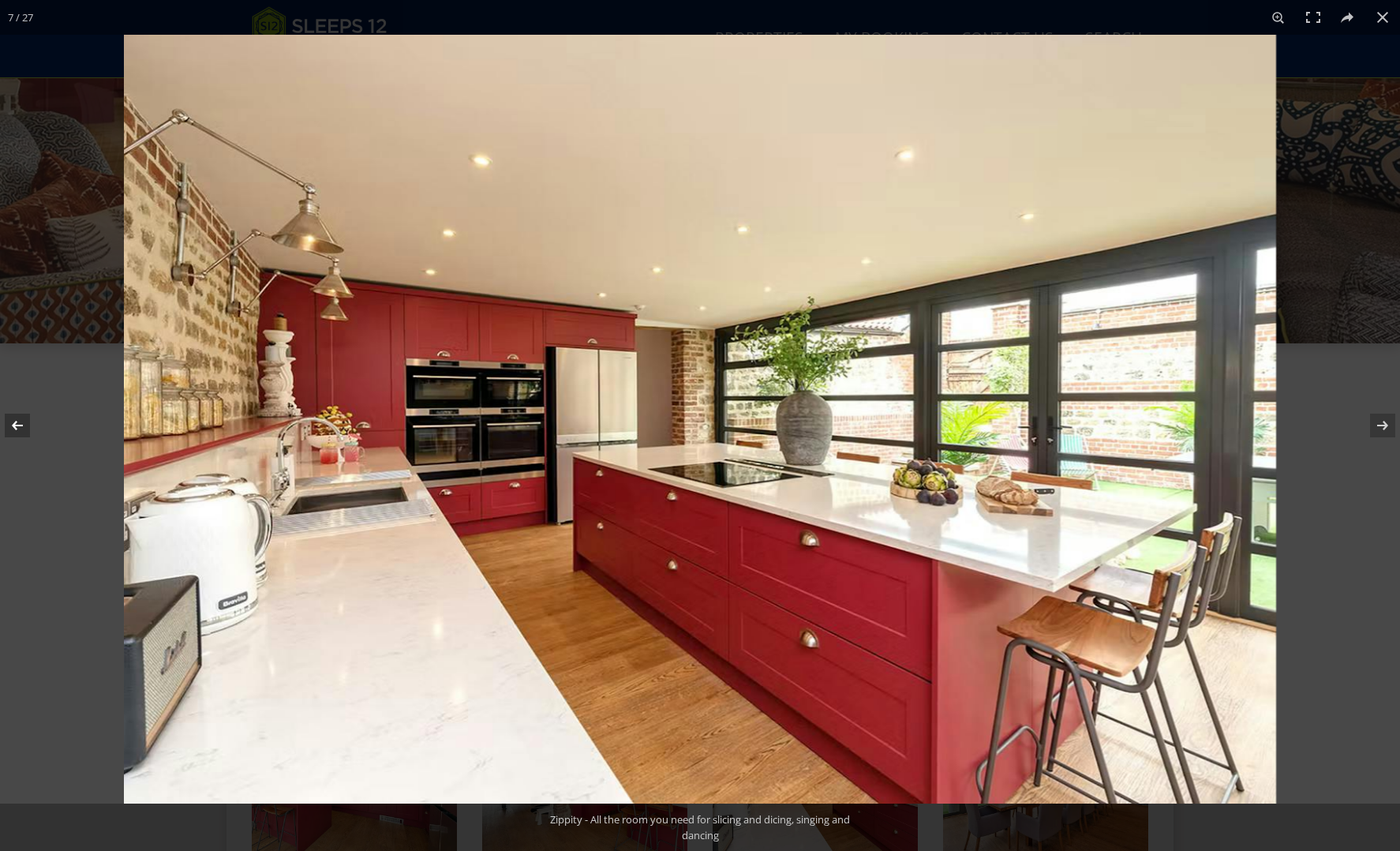
click at [19, 425] on button at bounding box center [28, 426] width 55 height 79
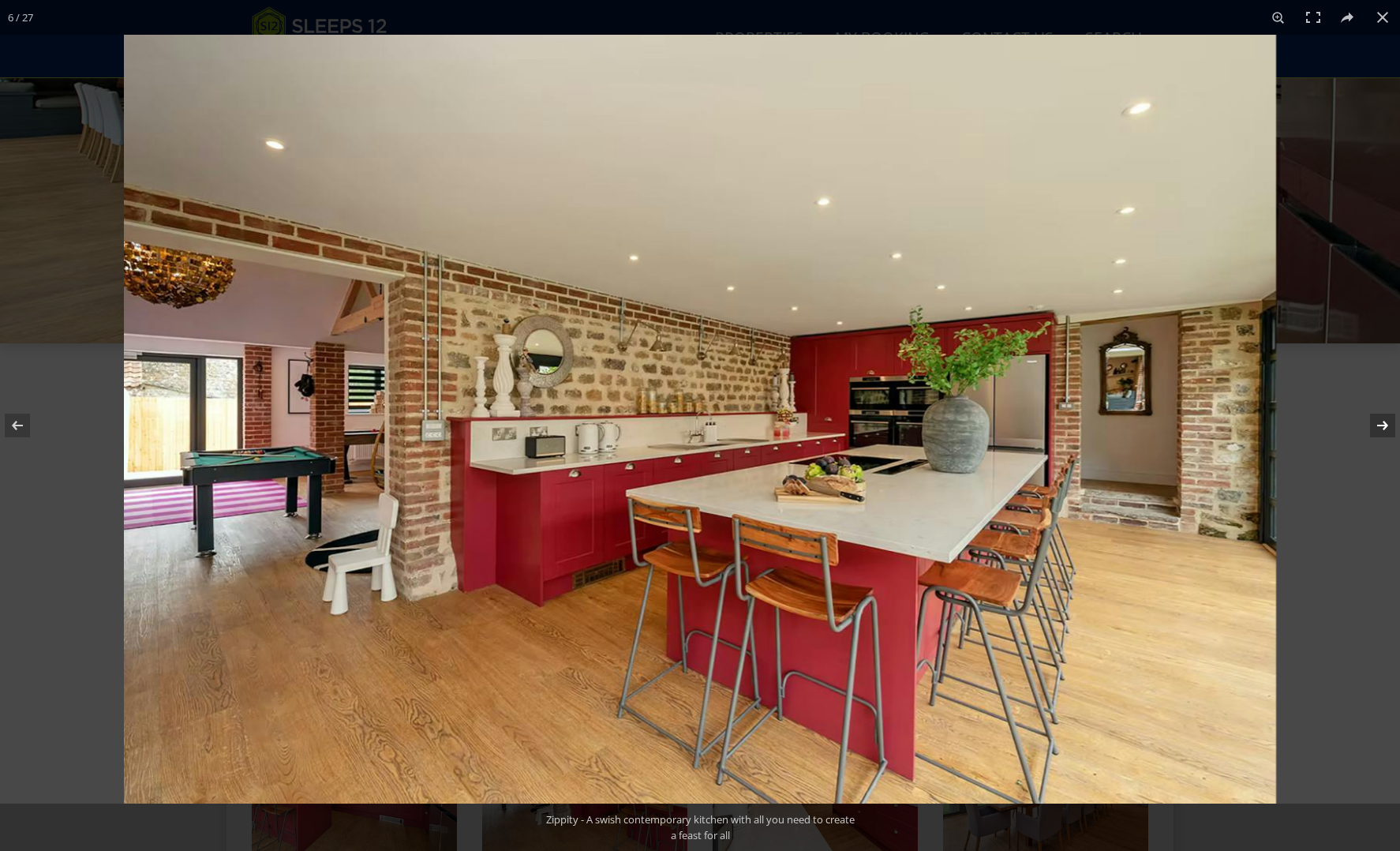
click at [1383, 426] on button at bounding box center [1372, 426] width 55 height 79
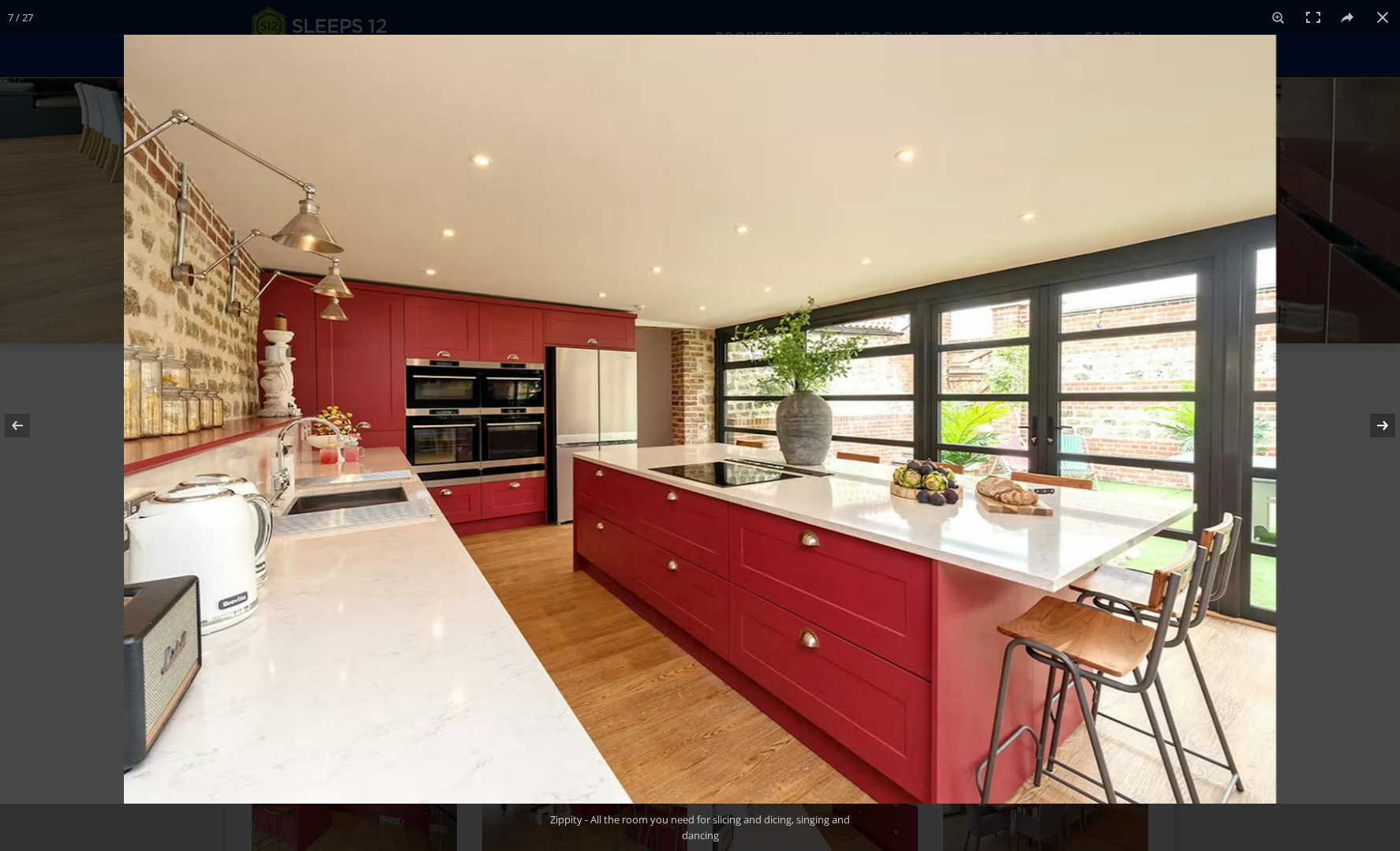
click at [1383, 426] on button at bounding box center [1372, 426] width 55 height 79
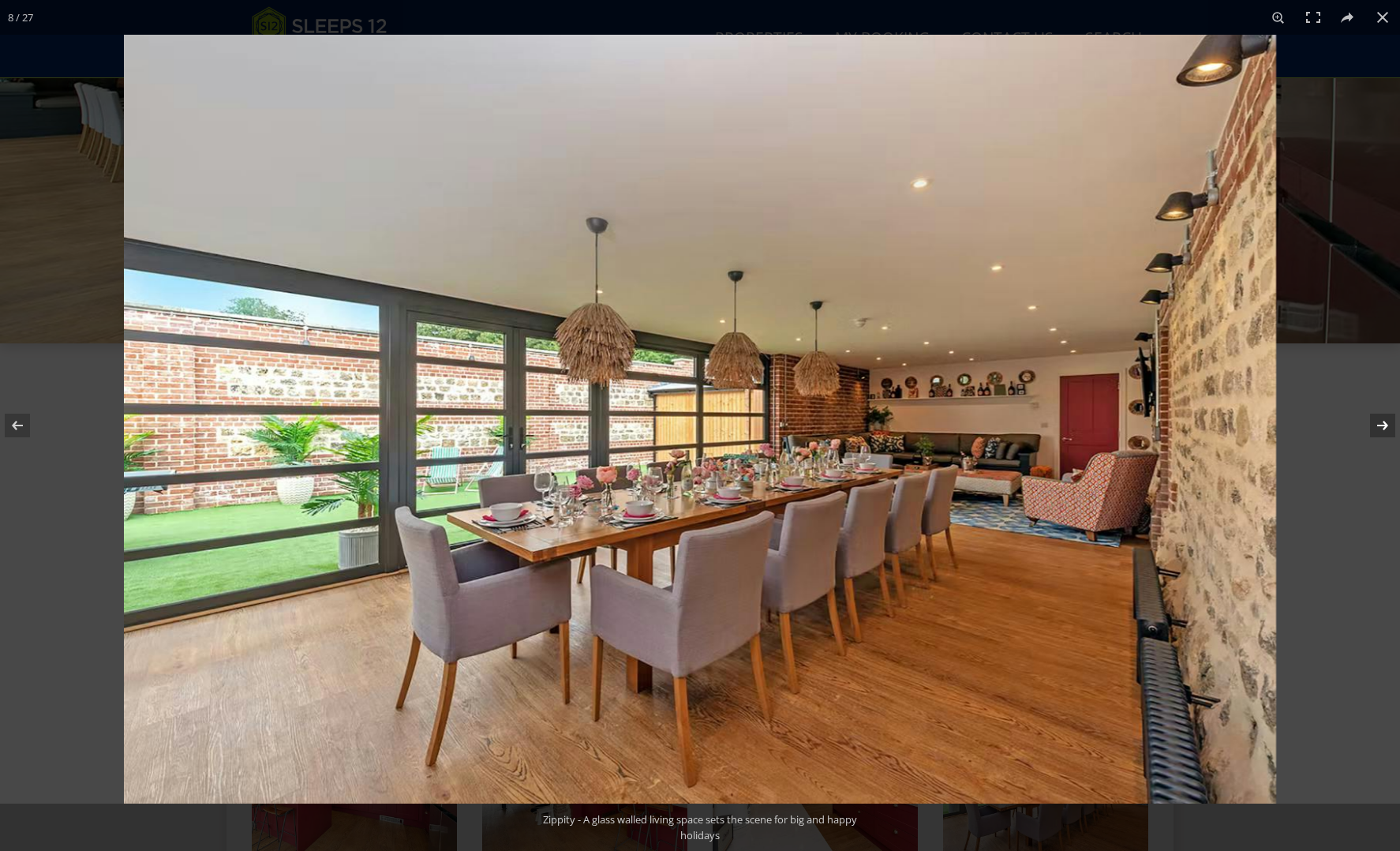
click at [1383, 426] on button at bounding box center [1372, 426] width 55 height 79
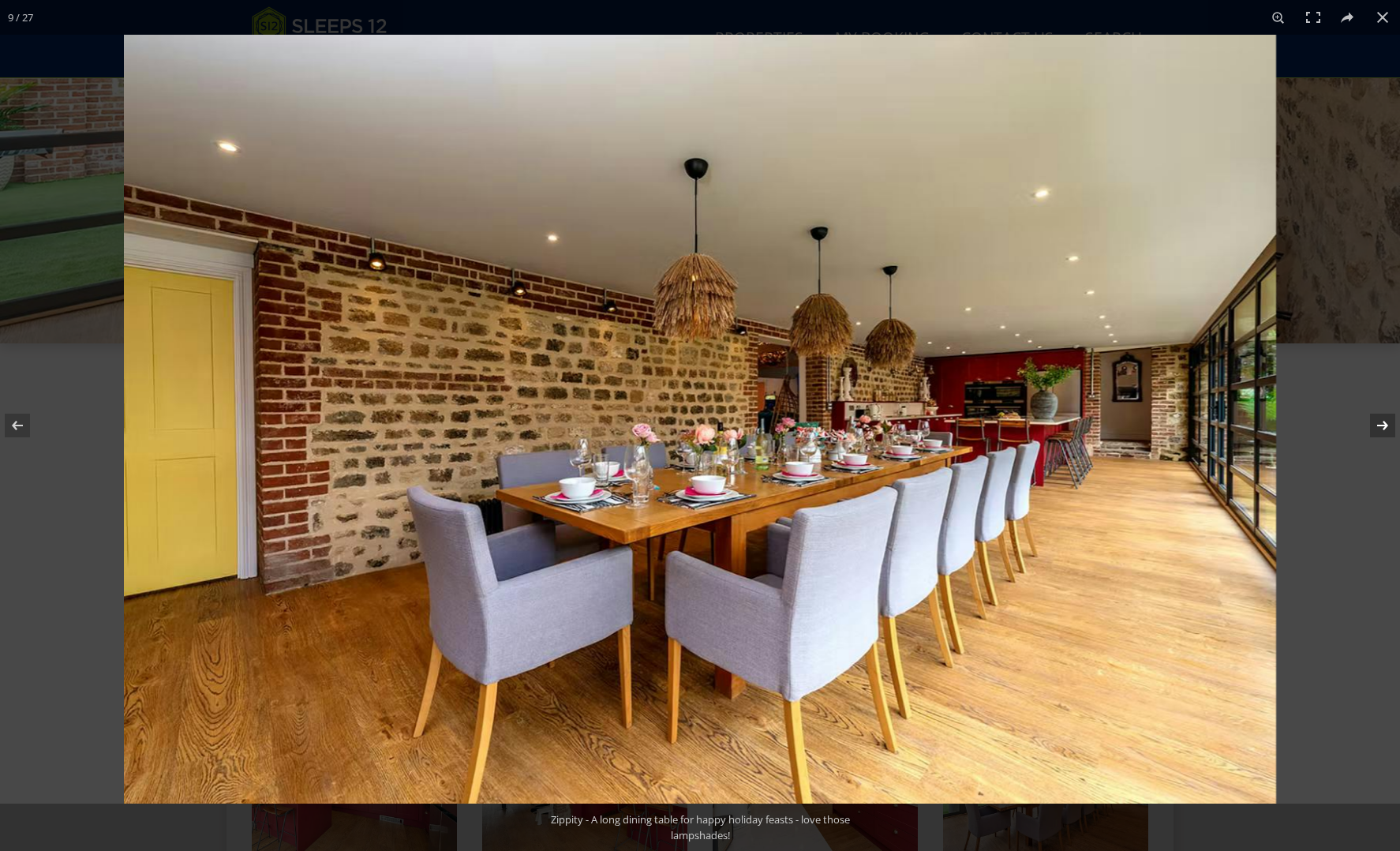
click at [1383, 426] on button at bounding box center [1372, 426] width 55 height 79
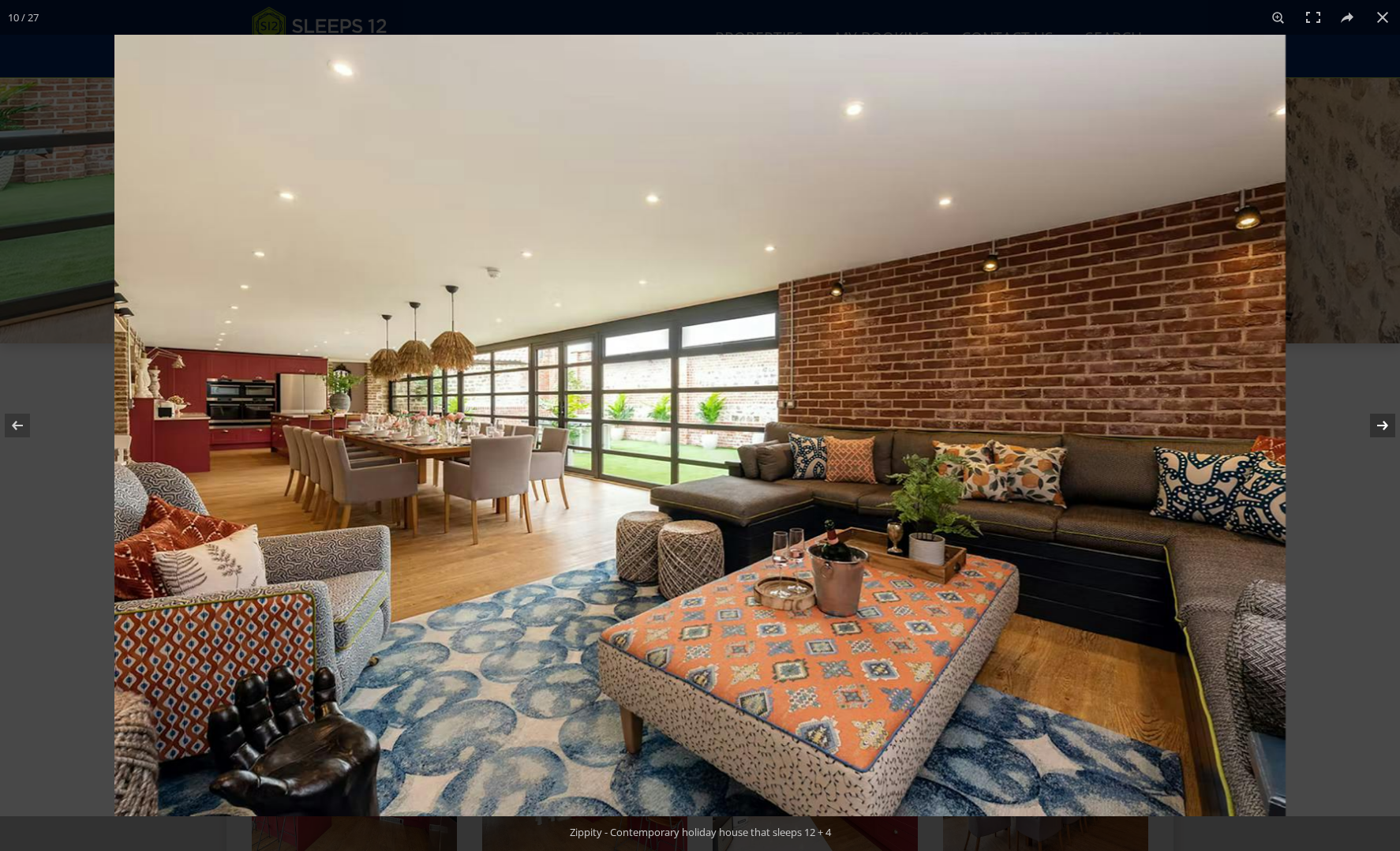
click at [1383, 426] on button at bounding box center [1372, 426] width 55 height 79
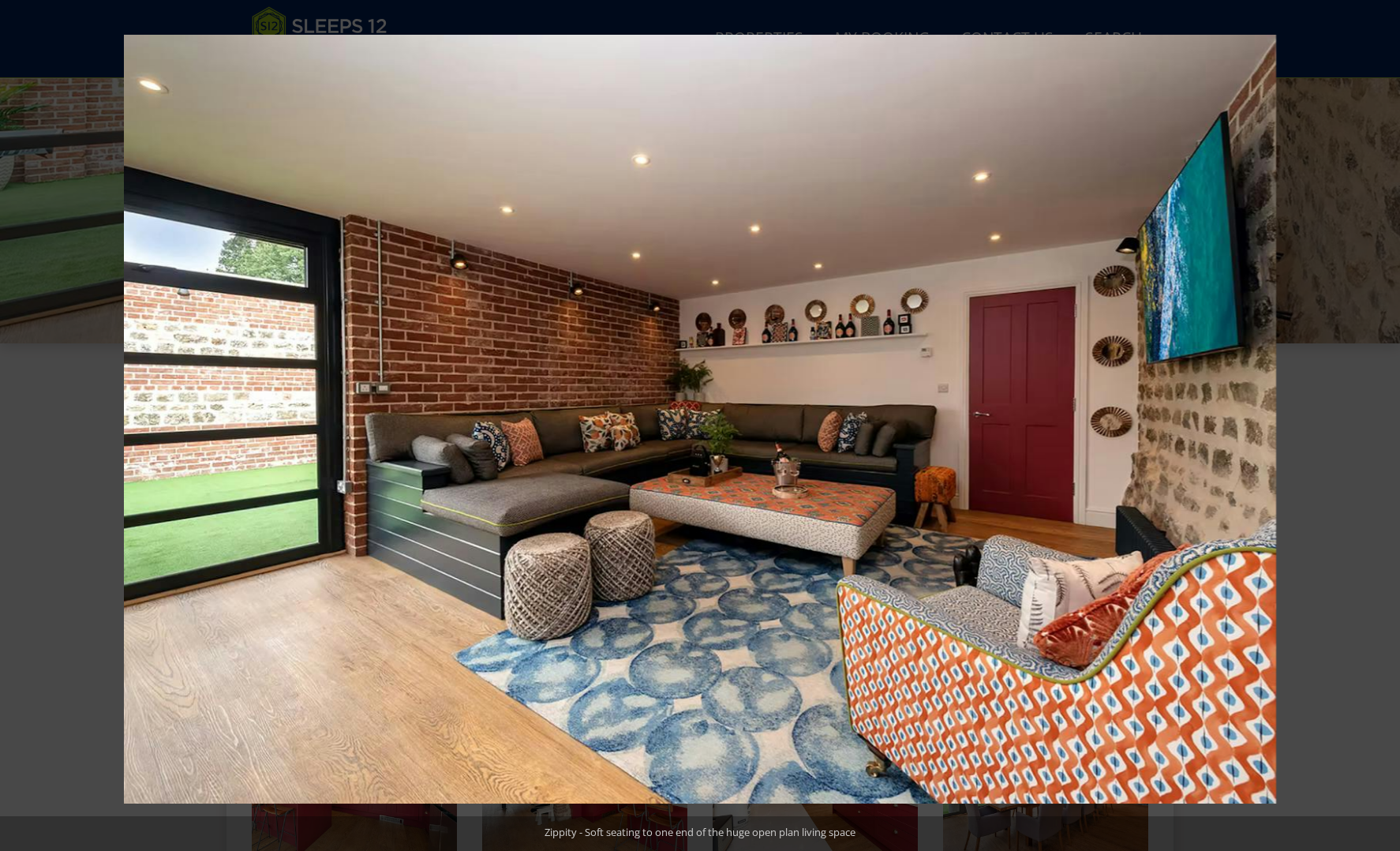
click at [1383, 426] on button at bounding box center [1372, 426] width 55 height 79
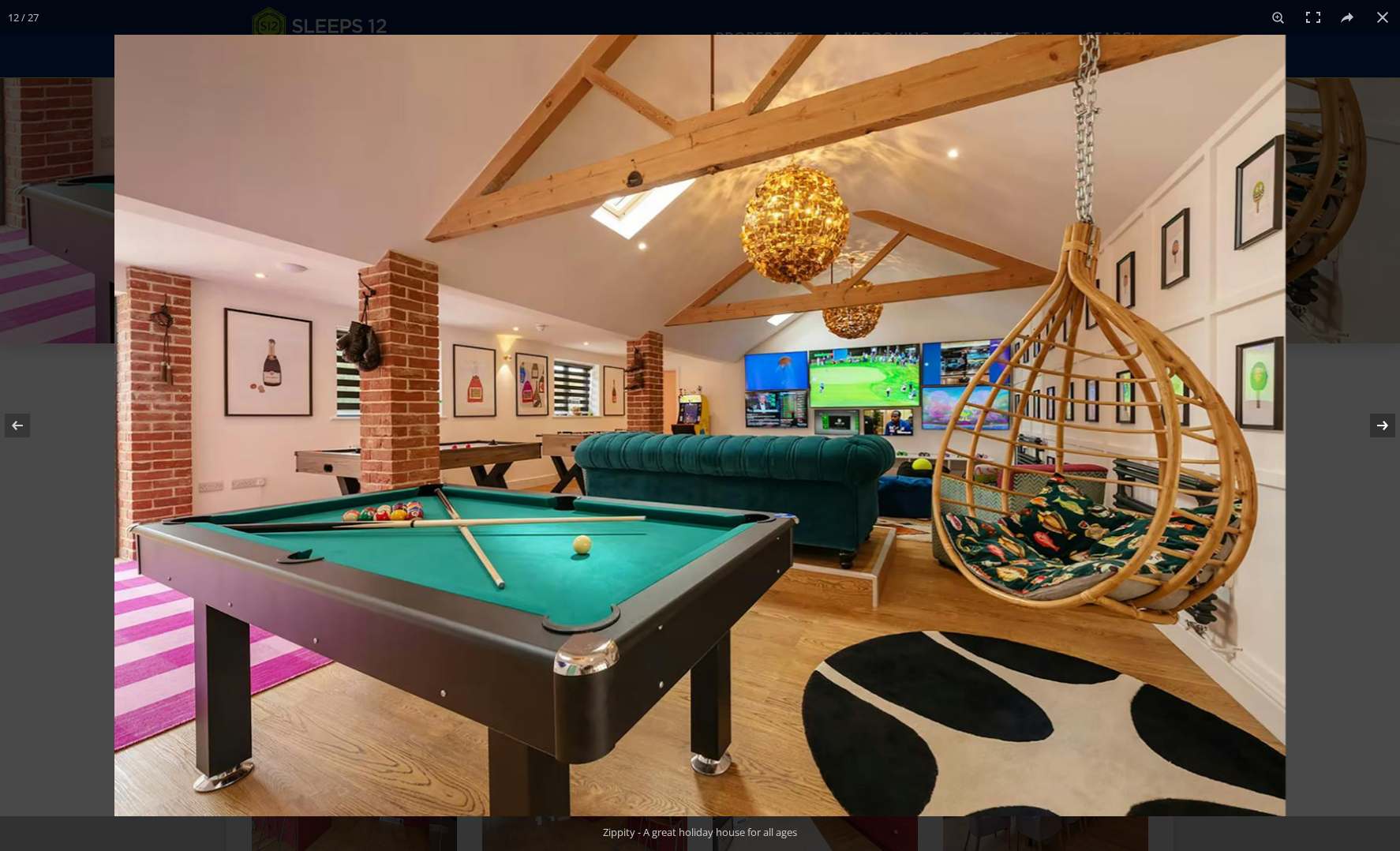
click at [1383, 425] on button at bounding box center [1372, 426] width 55 height 79
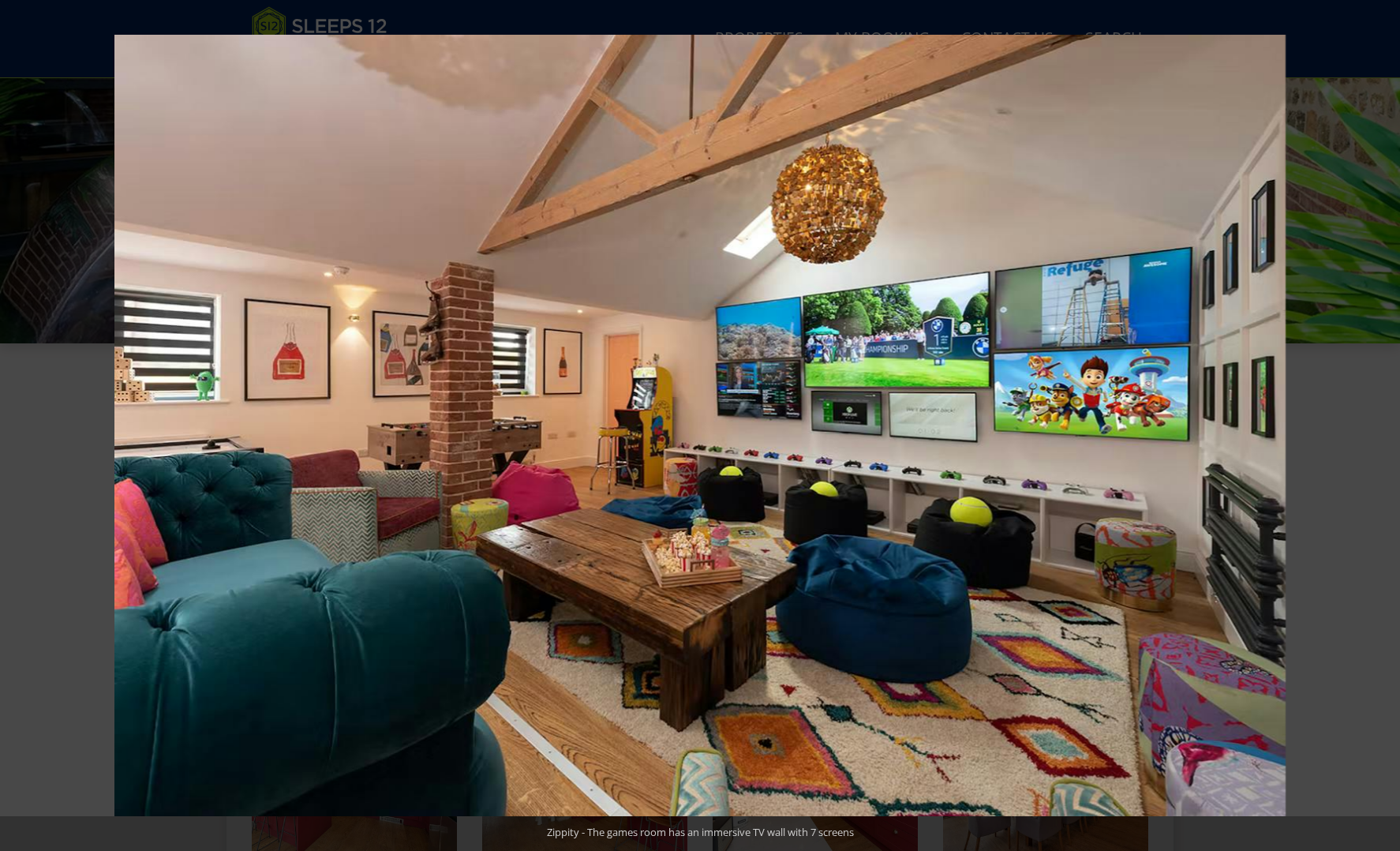
click at [1383, 425] on button at bounding box center [1372, 426] width 55 height 79
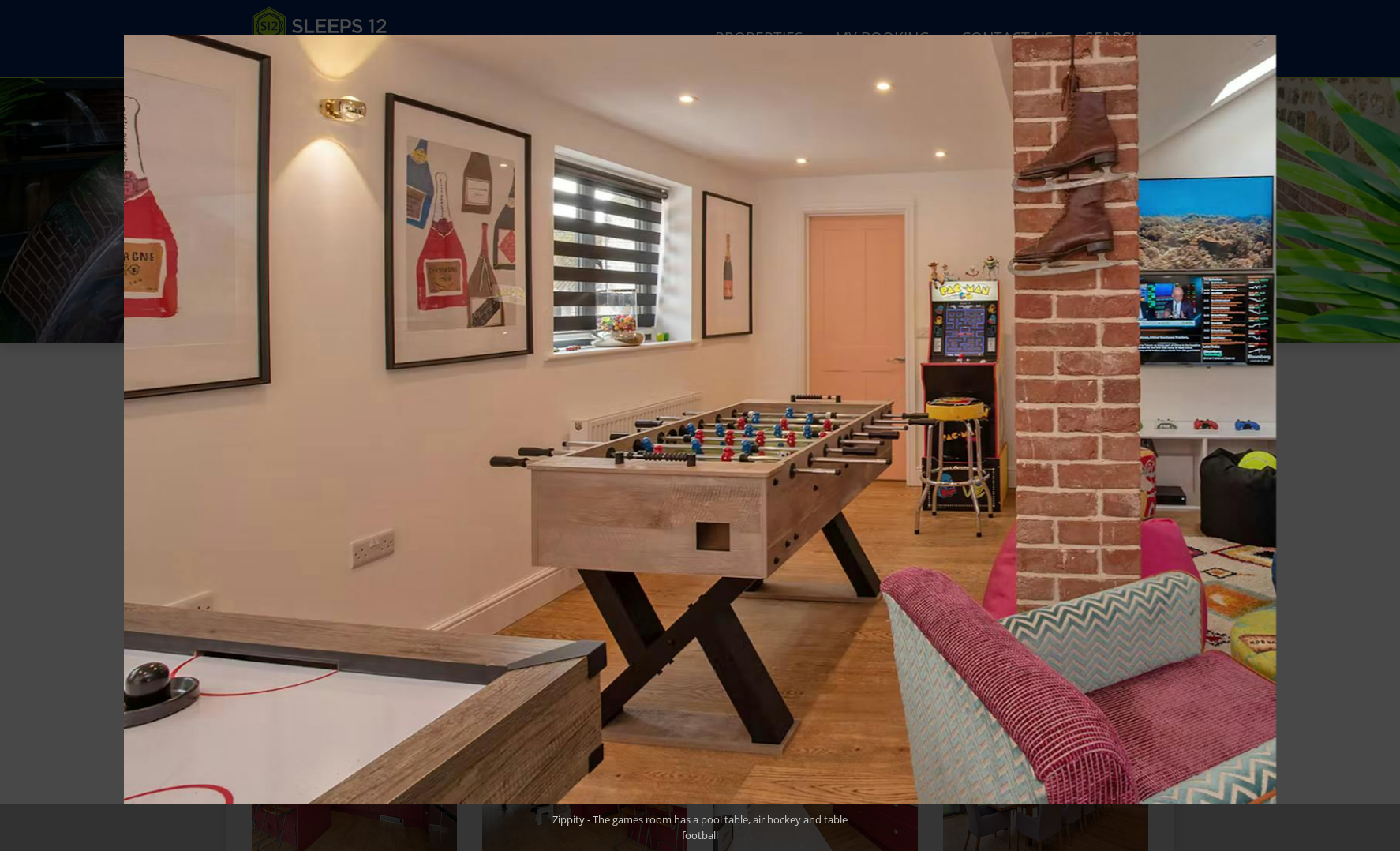
click at [1383, 425] on button at bounding box center [1372, 426] width 55 height 79
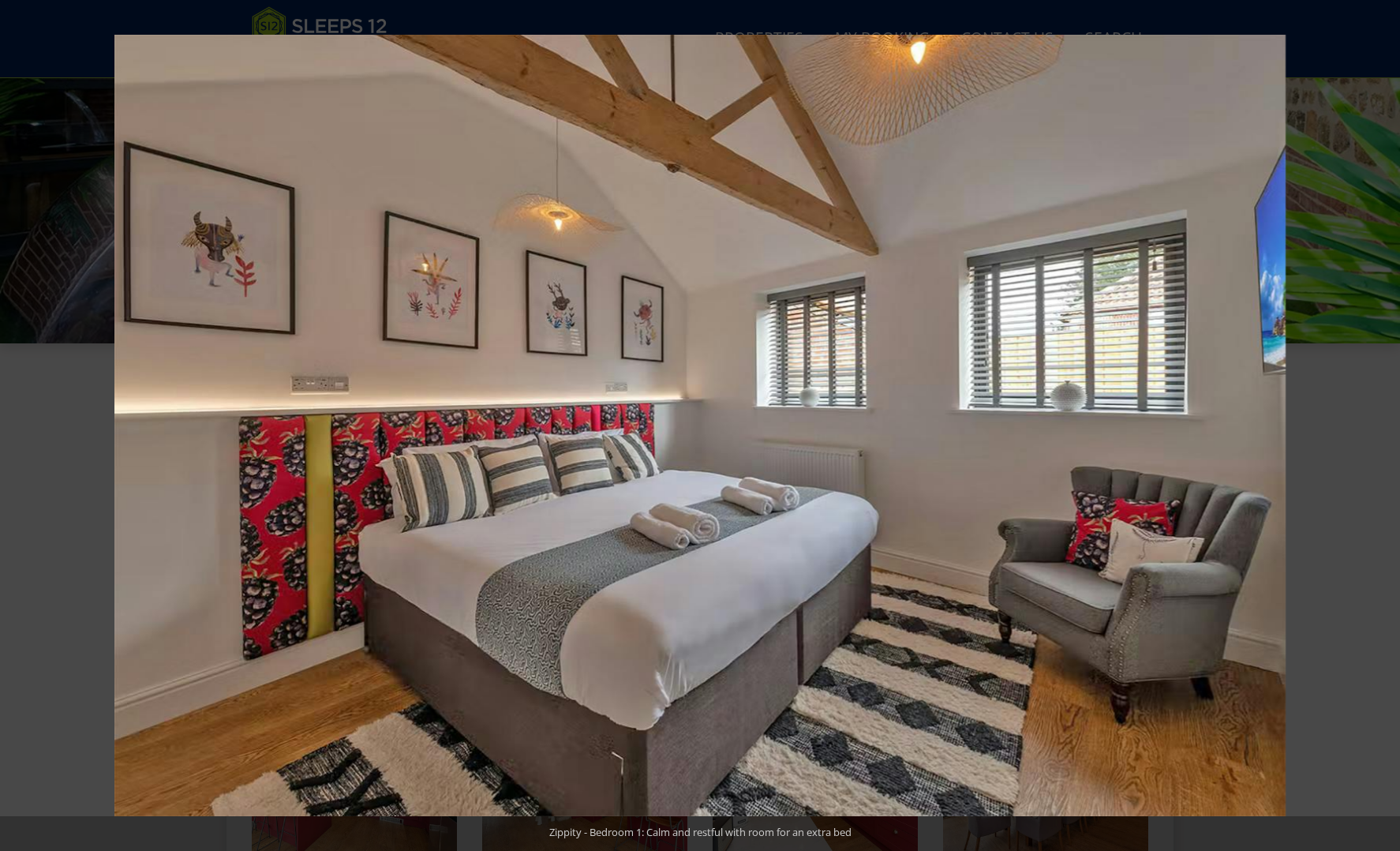
click at [1383, 425] on button at bounding box center [1372, 426] width 55 height 79
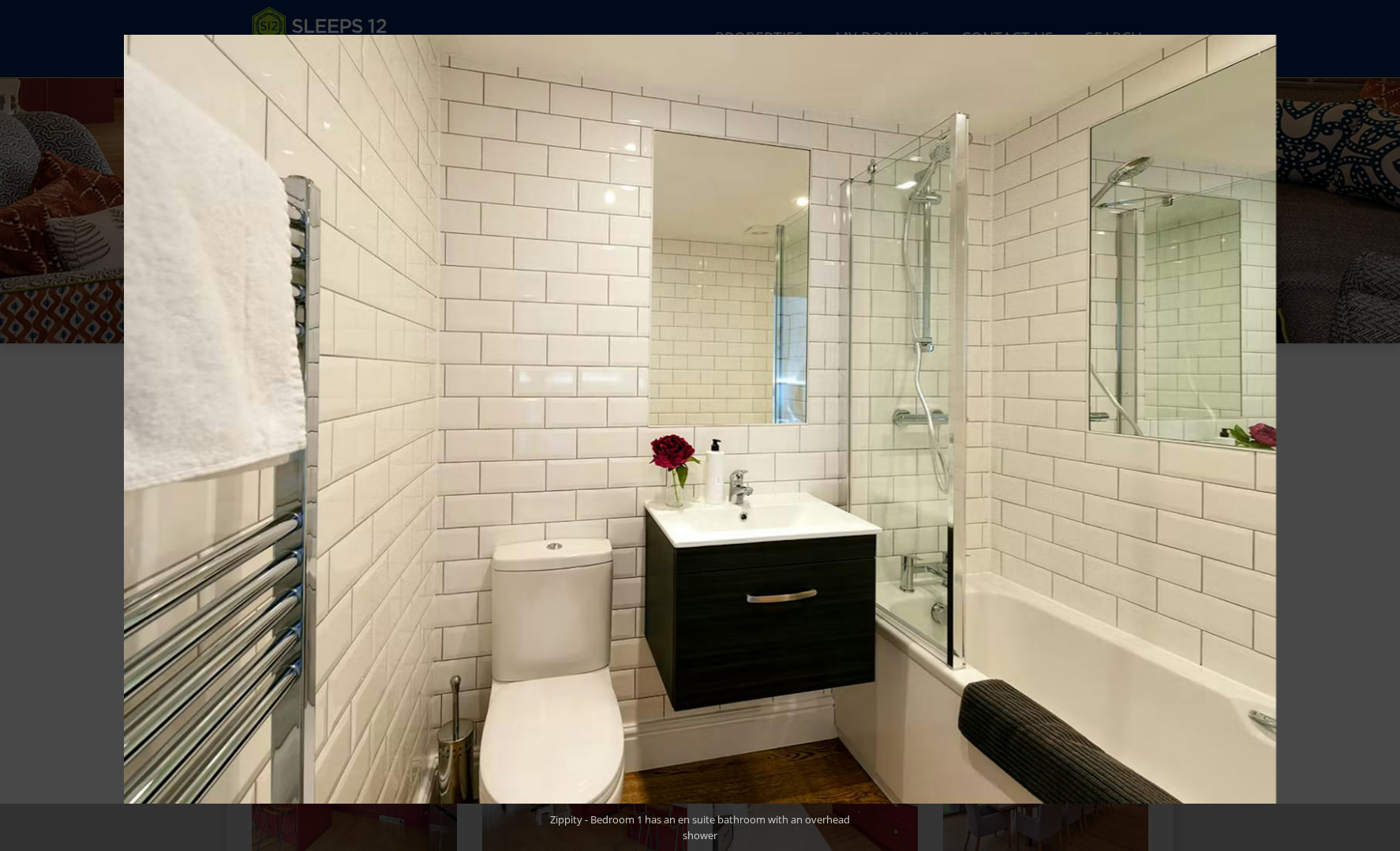
click at [1383, 425] on button at bounding box center [1372, 426] width 55 height 79
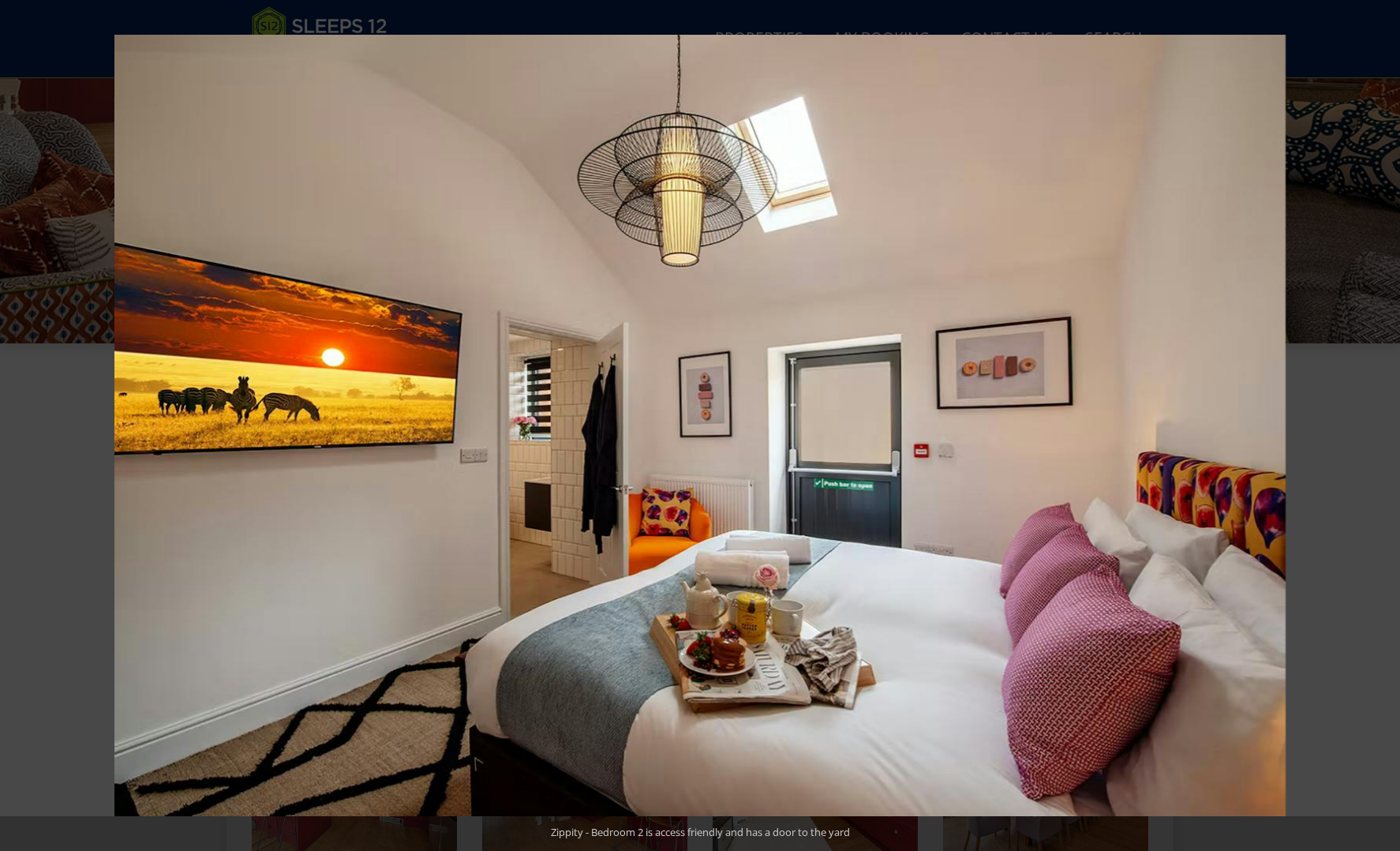
click at [1383, 425] on button at bounding box center [1372, 426] width 55 height 79
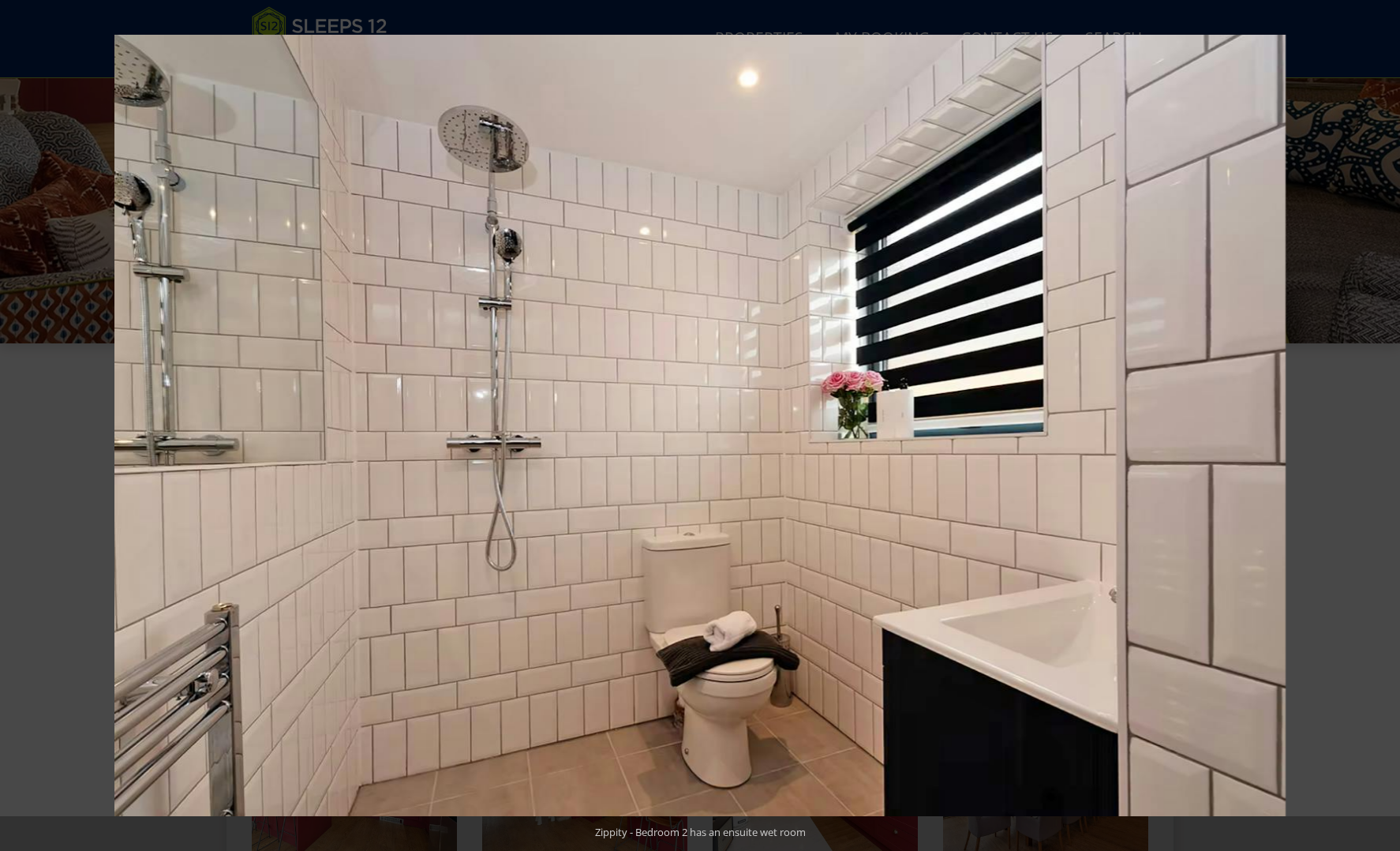
click at [1383, 425] on button at bounding box center [1372, 426] width 55 height 79
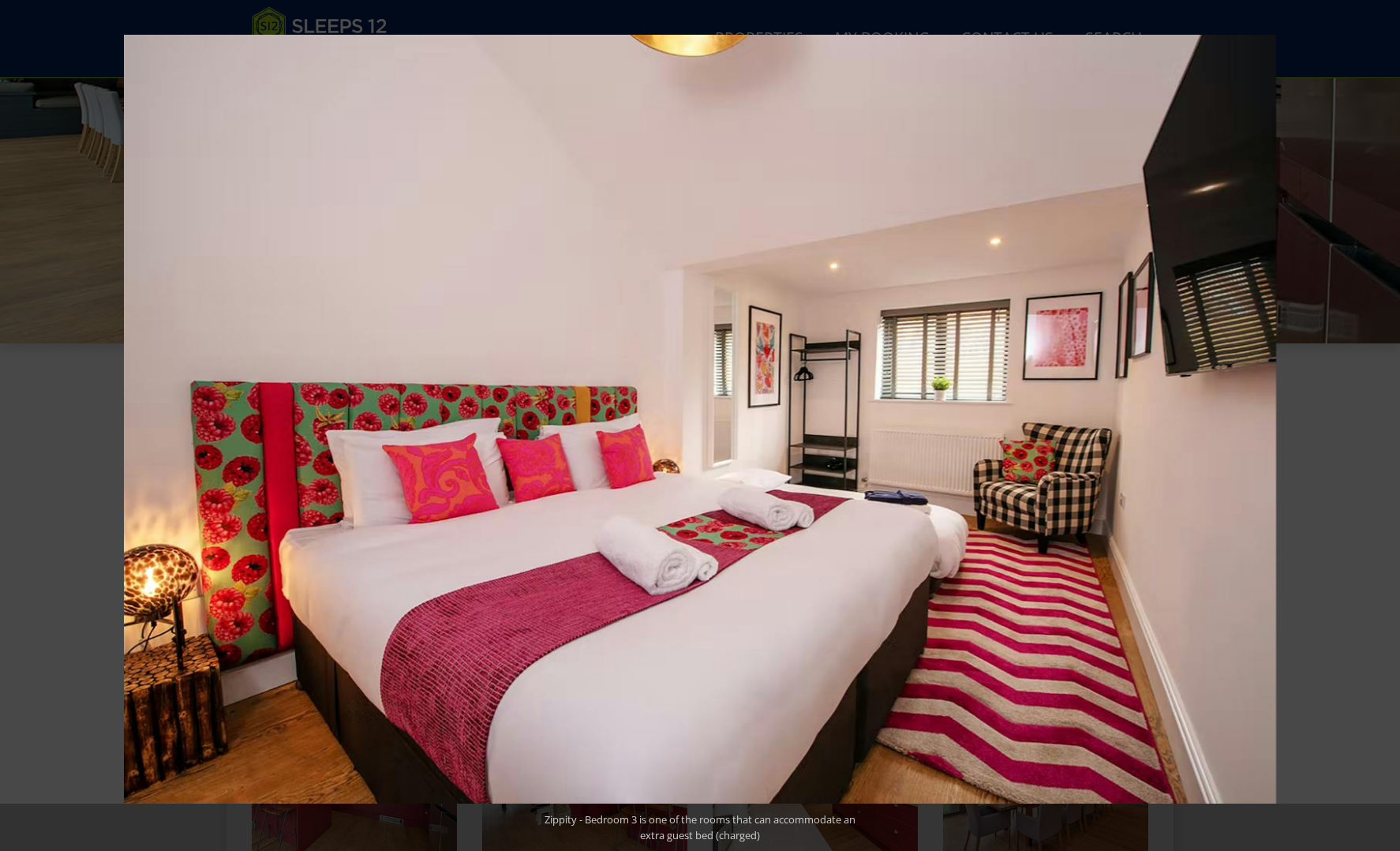
click at [1383, 425] on button at bounding box center [1372, 426] width 55 height 79
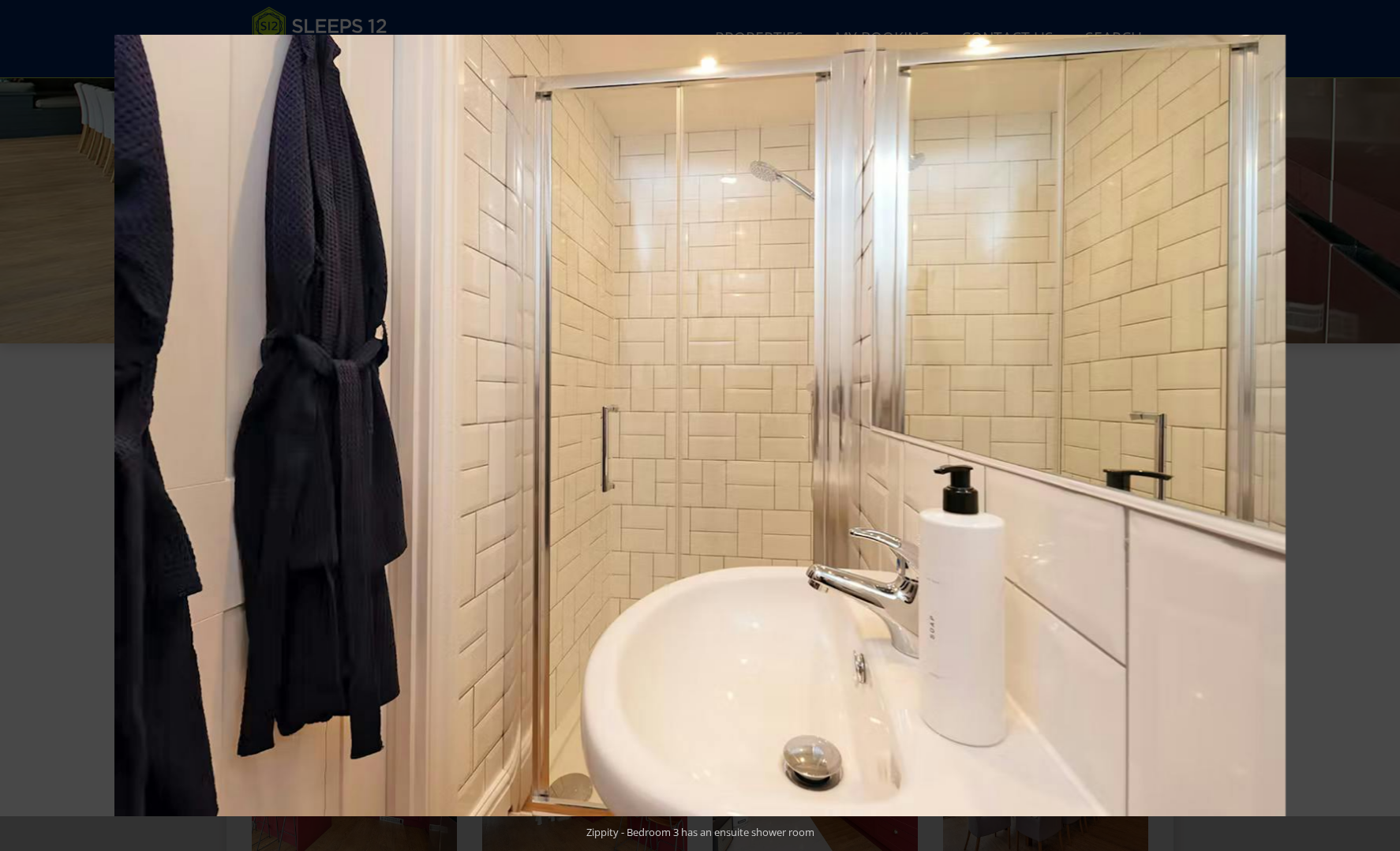
click at [1383, 425] on button at bounding box center [1372, 426] width 55 height 79
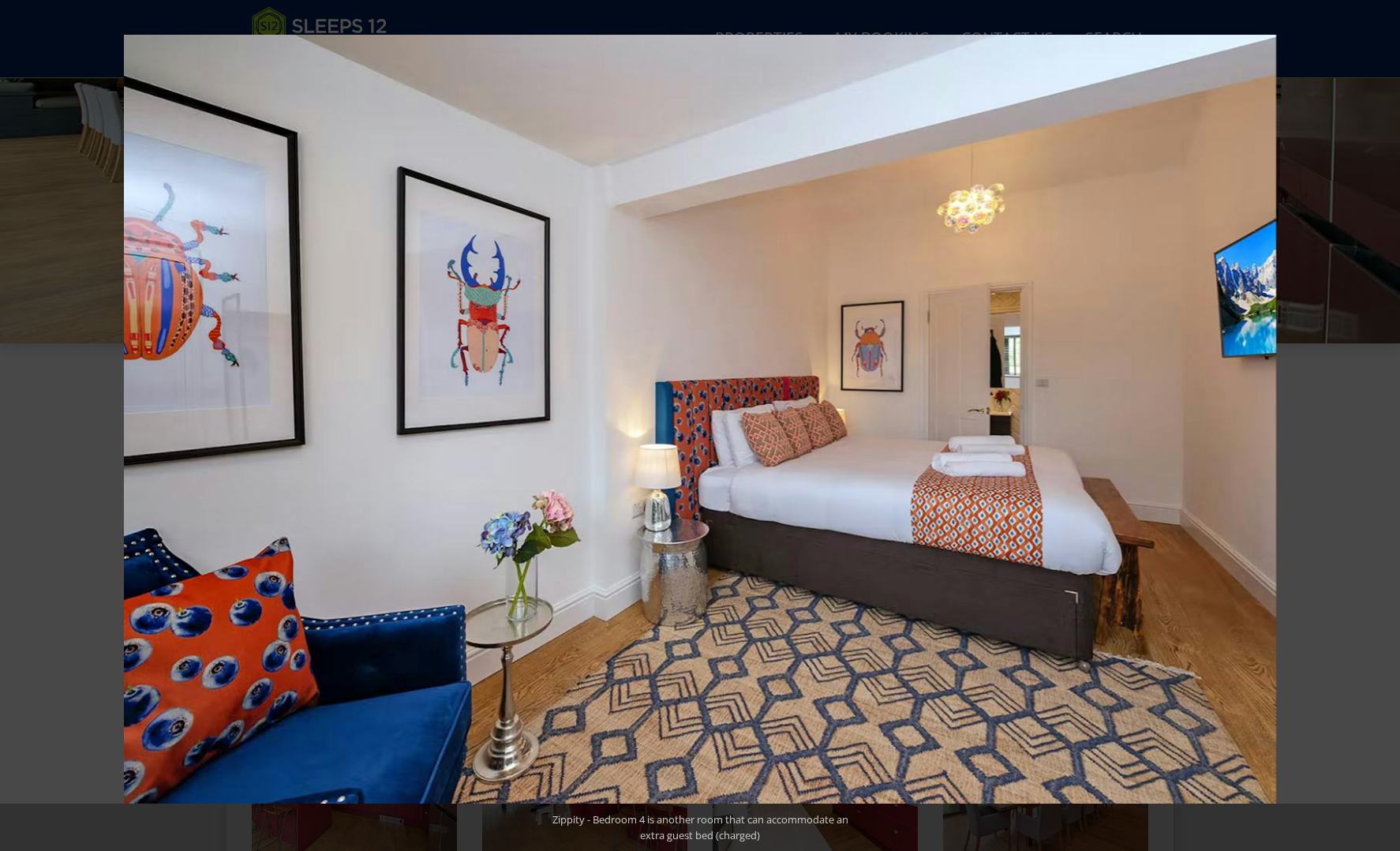
click at [1383, 425] on button at bounding box center [1372, 426] width 55 height 79
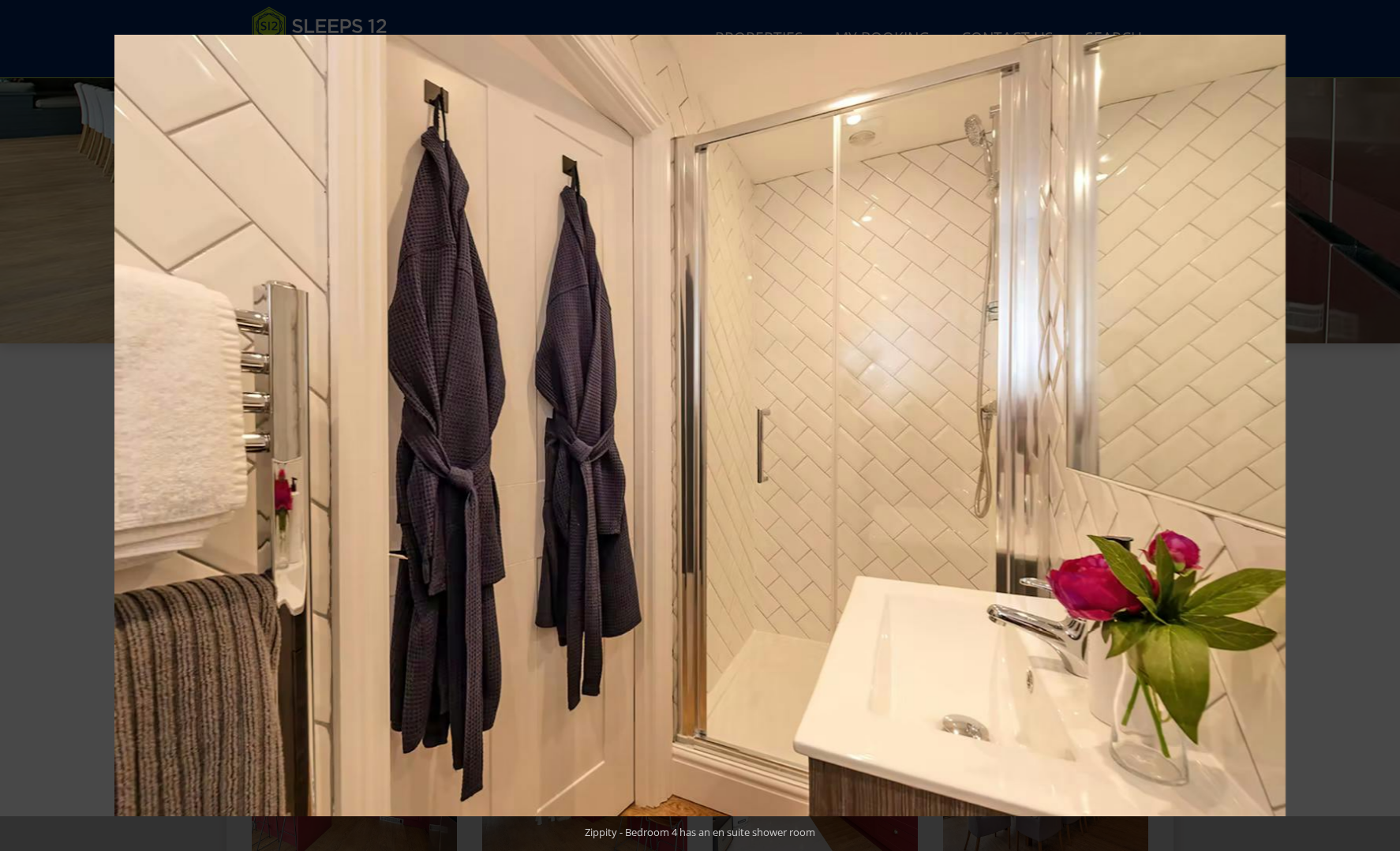
click at [1383, 425] on button at bounding box center [1372, 426] width 55 height 79
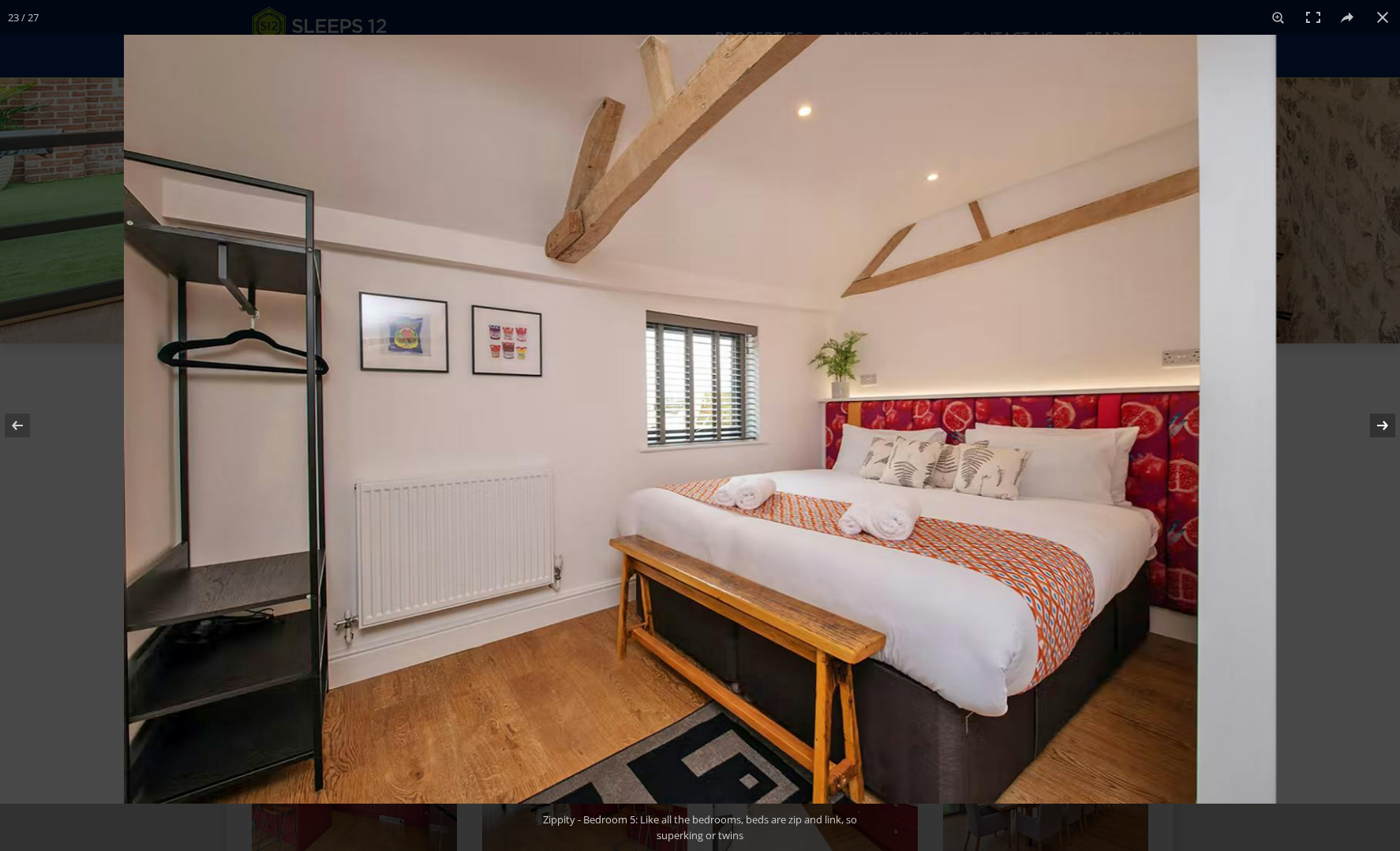
click at [1380, 425] on button at bounding box center [1372, 426] width 55 height 79
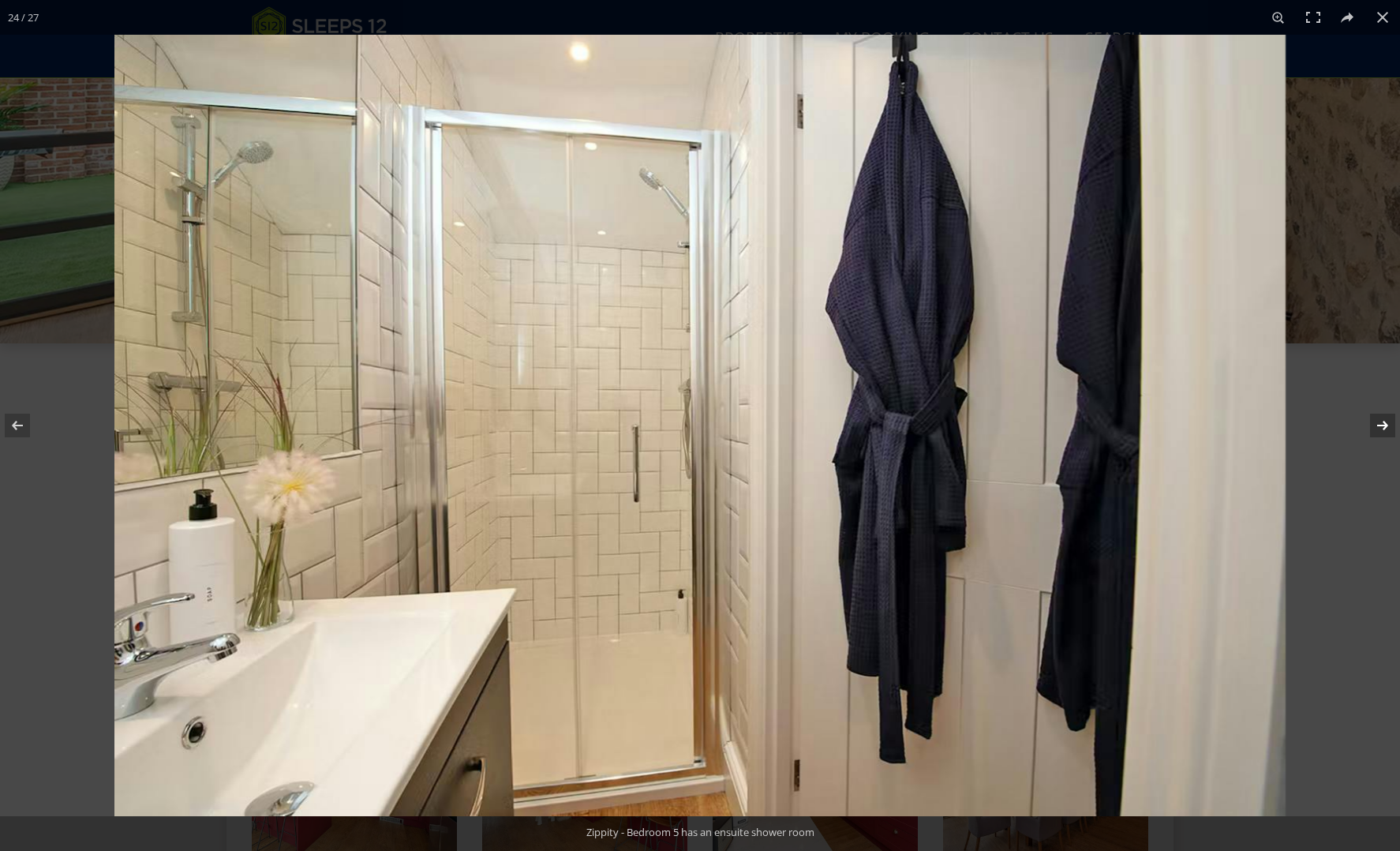
click at [1380, 425] on button at bounding box center [1372, 426] width 55 height 79
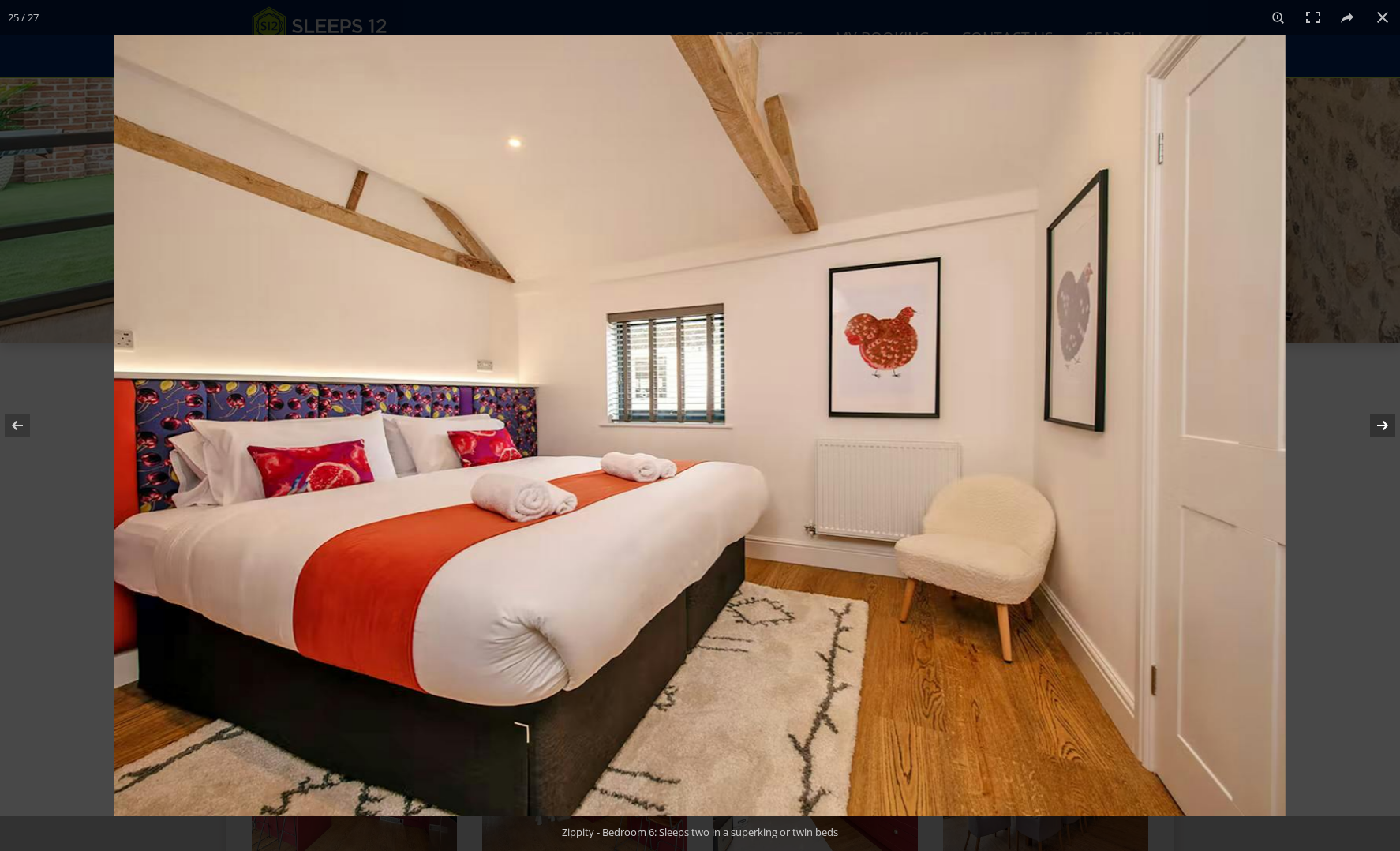
click at [1380, 425] on button at bounding box center [1372, 426] width 55 height 79
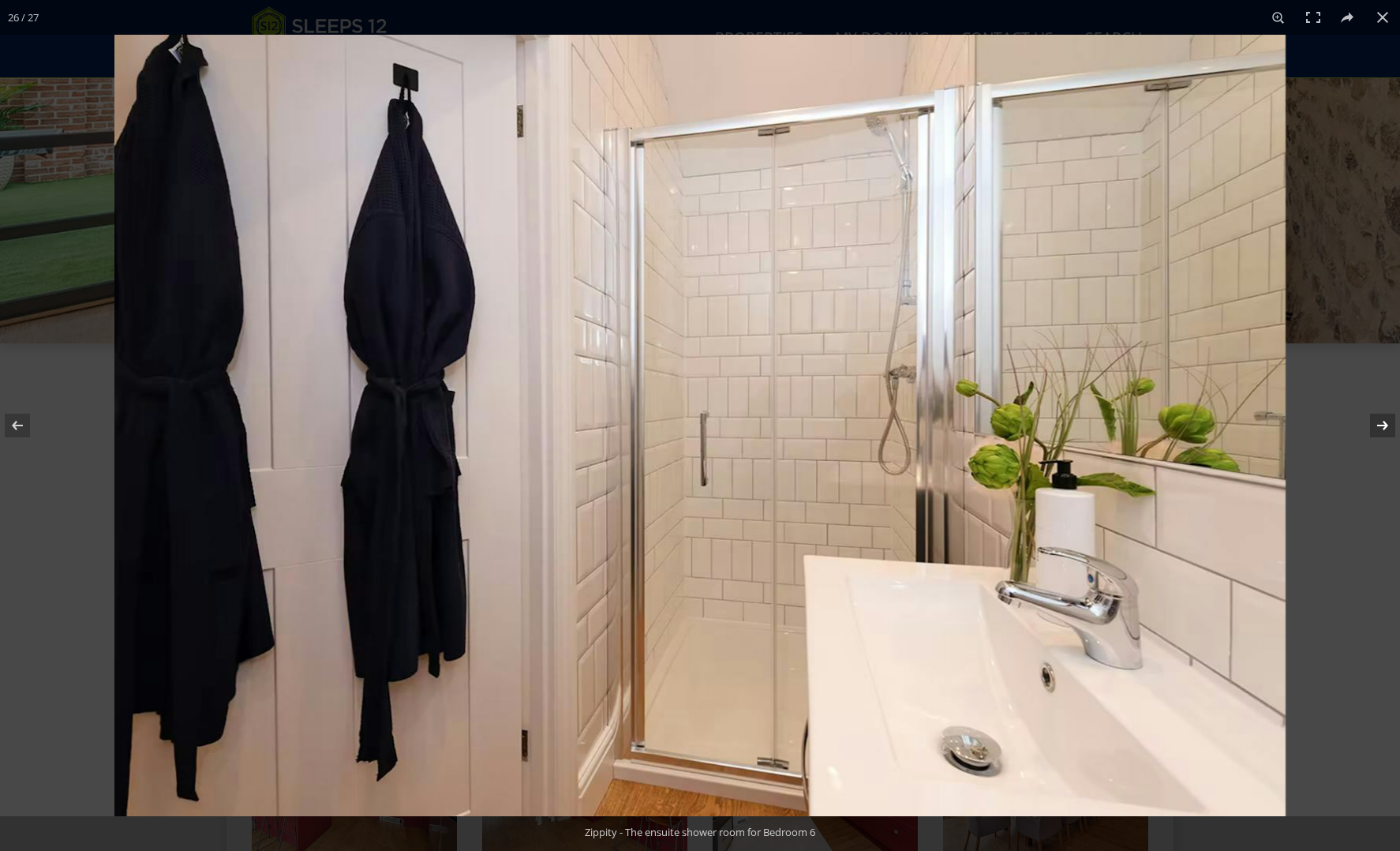
click at [1380, 425] on button at bounding box center [1372, 426] width 55 height 79
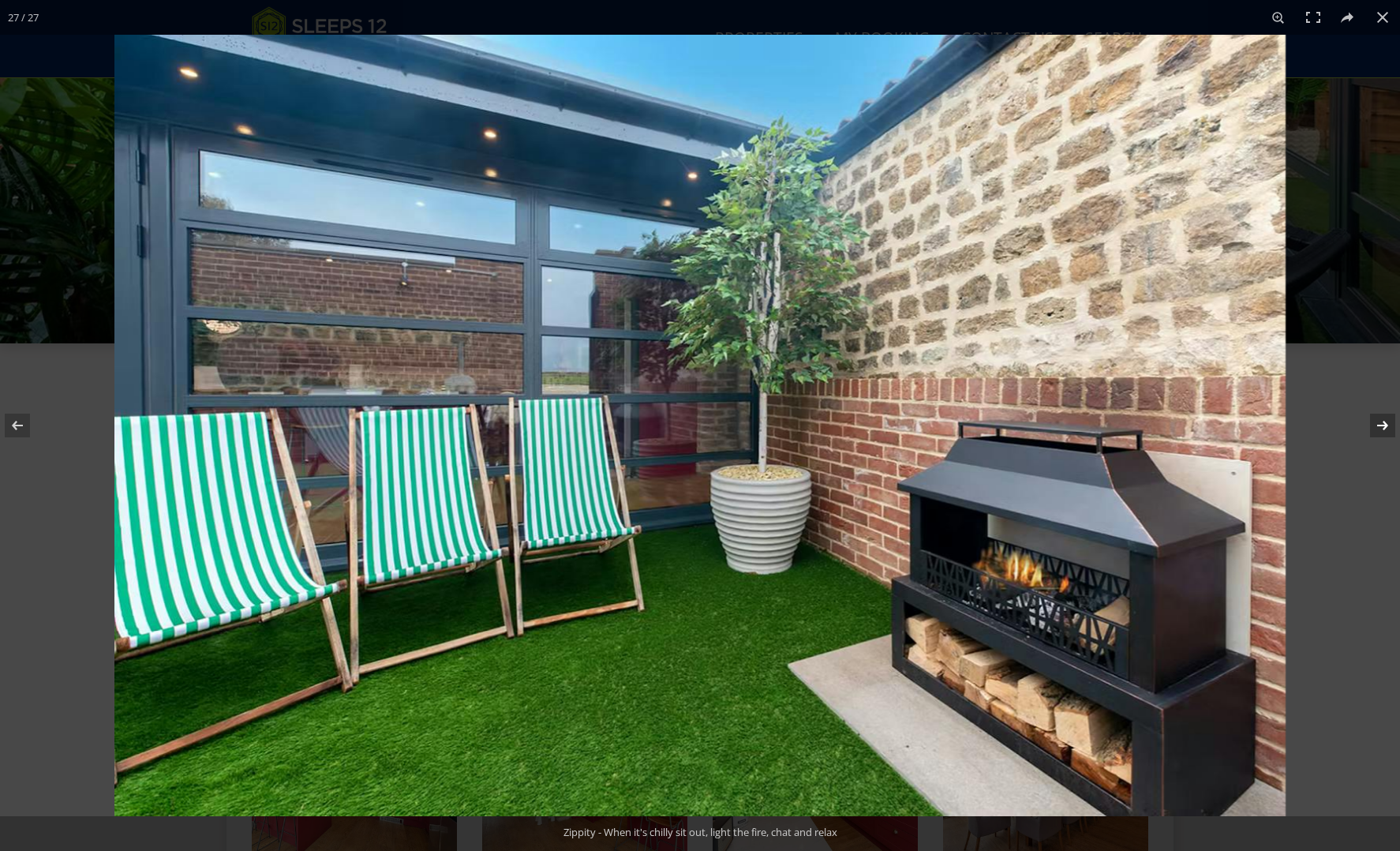
click at [1389, 424] on button at bounding box center [1372, 426] width 55 height 79
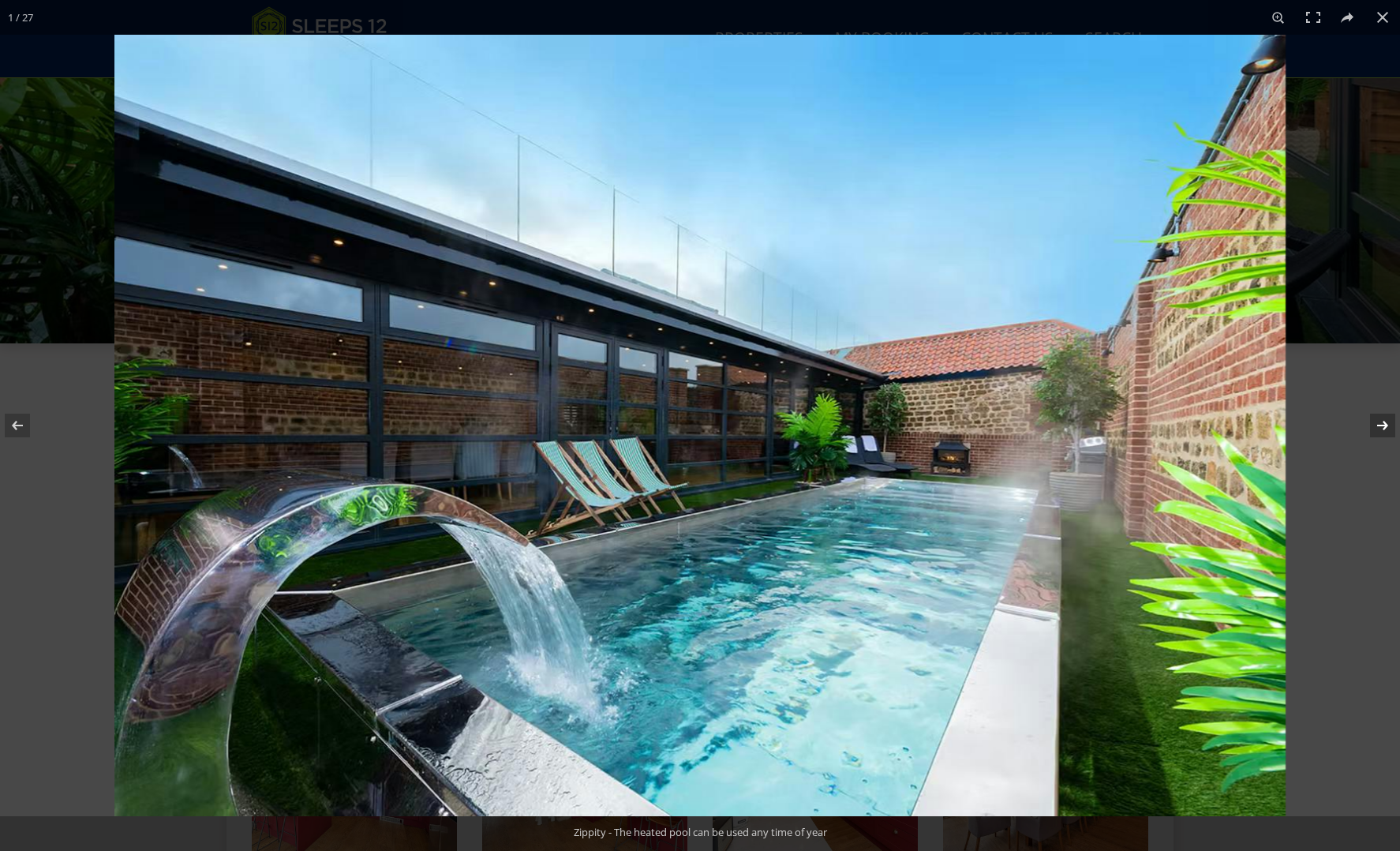
click at [1389, 424] on button at bounding box center [1372, 426] width 55 height 79
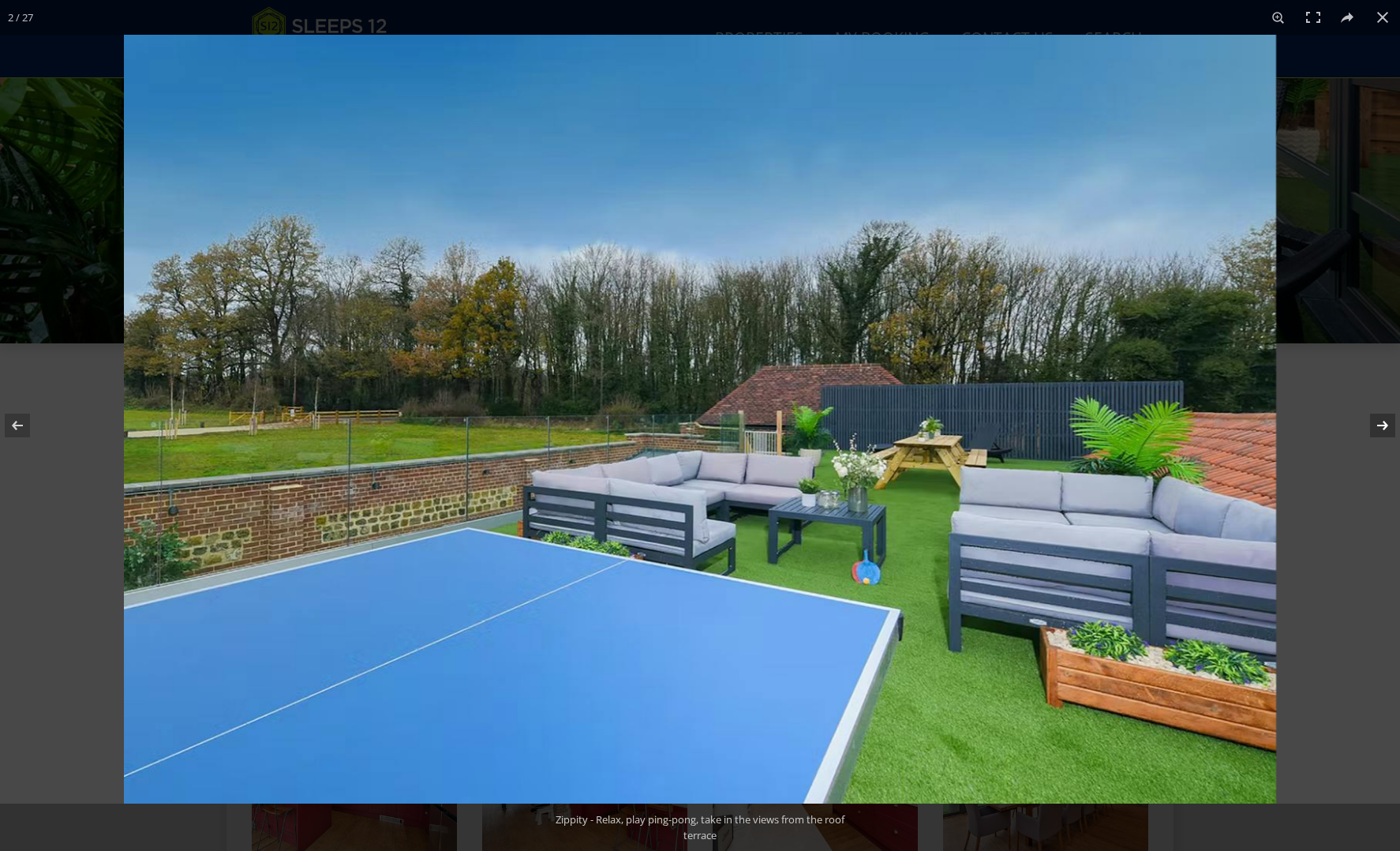
click at [1389, 424] on button at bounding box center [1372, 426] width 55 height 79
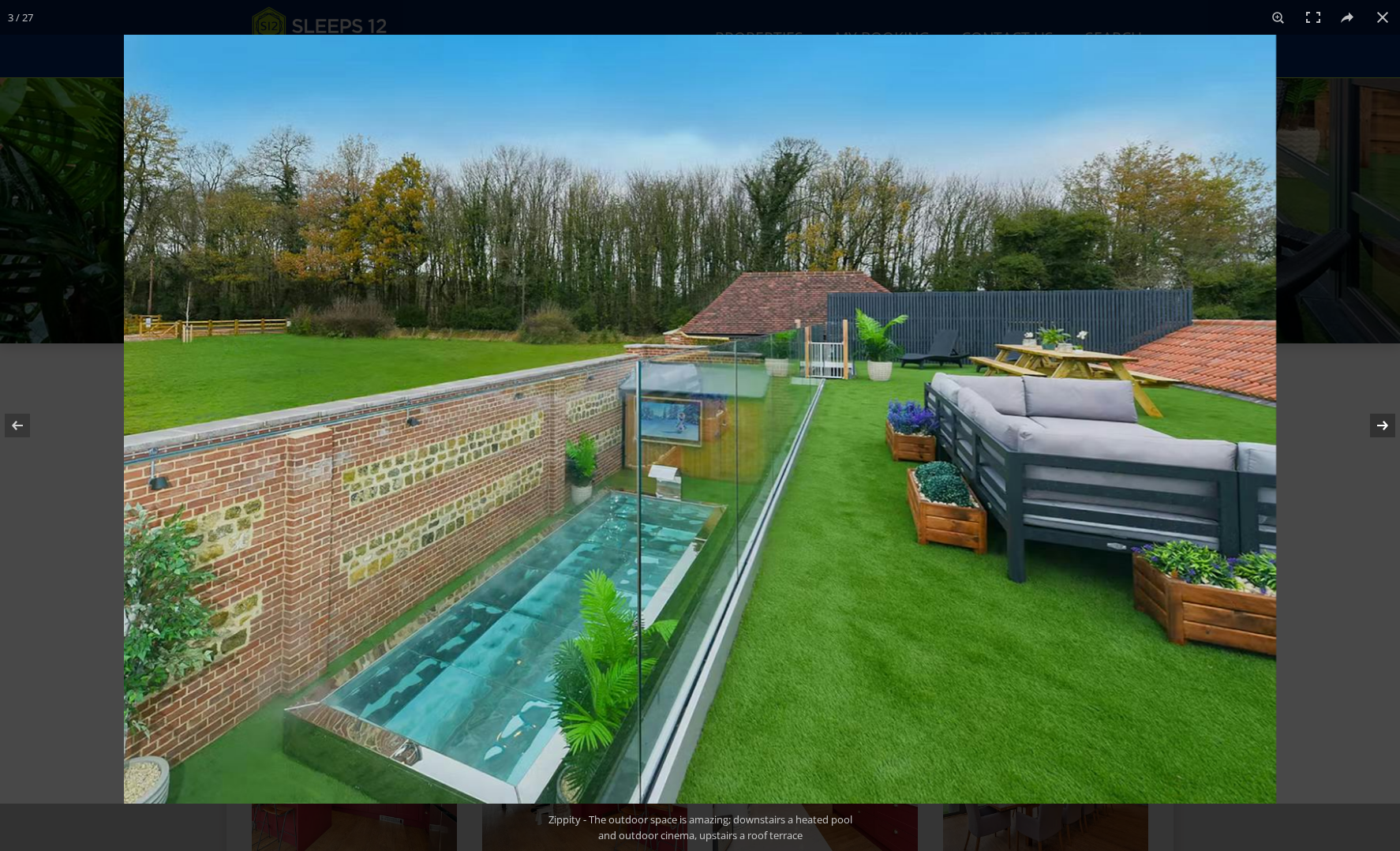
click at [1389, 424] on button at bounding box center [1372, 426] width 55 height 79
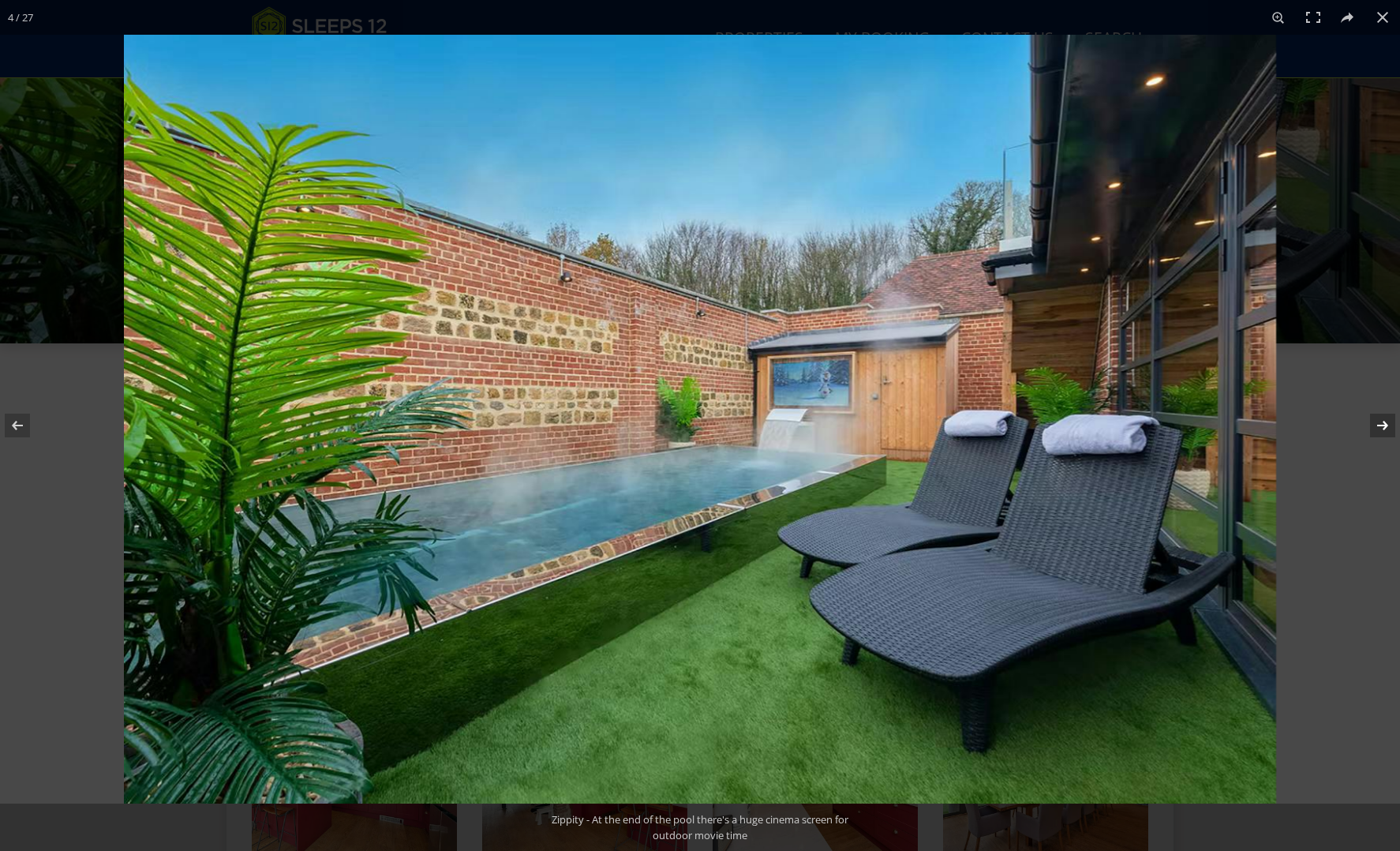
click at [1389, 424] on button at bounding box center [1372, 426] width 55 height 79
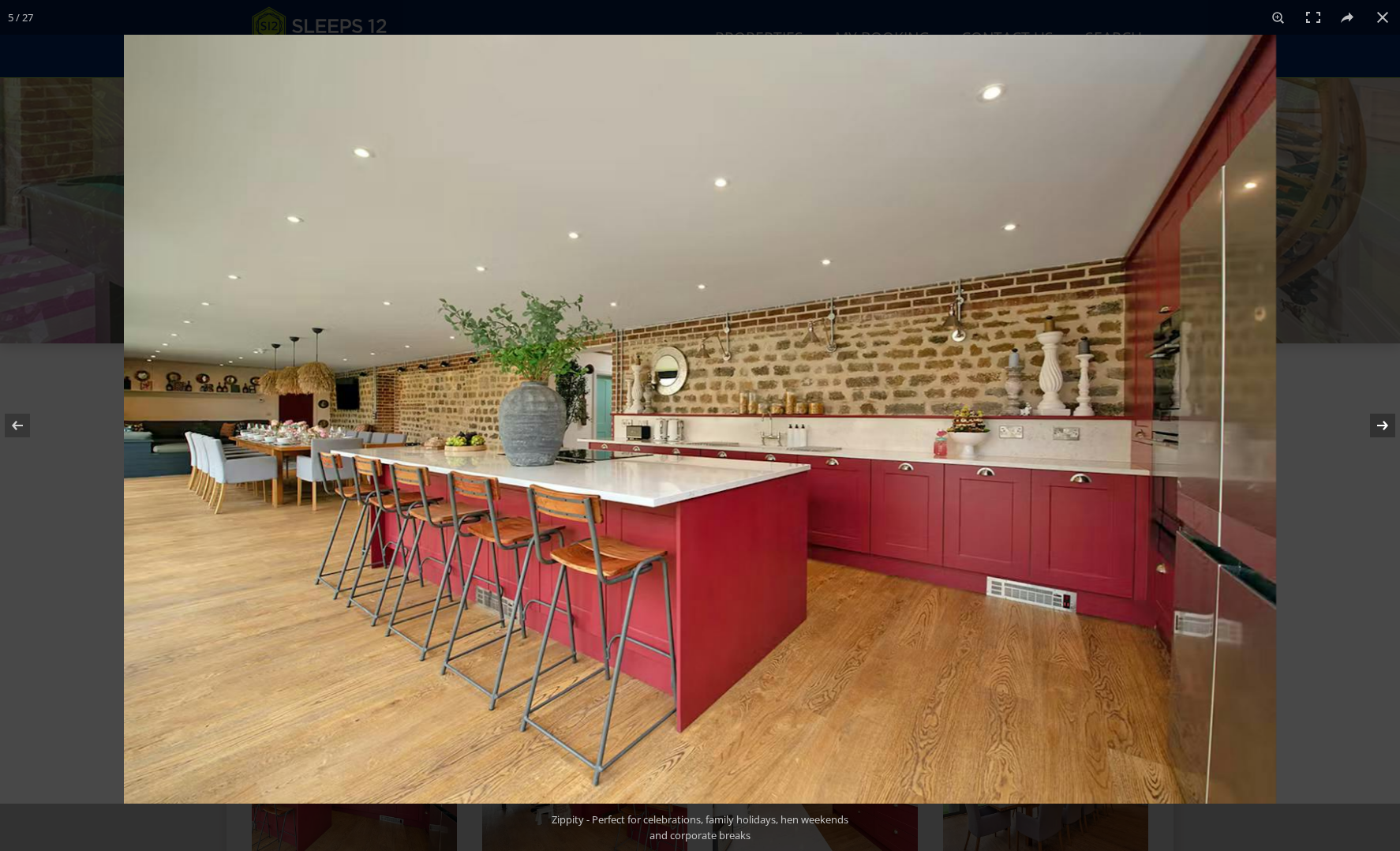
click at [1389, 424] on button at bounding box center [1372, 426] width 55 height 79
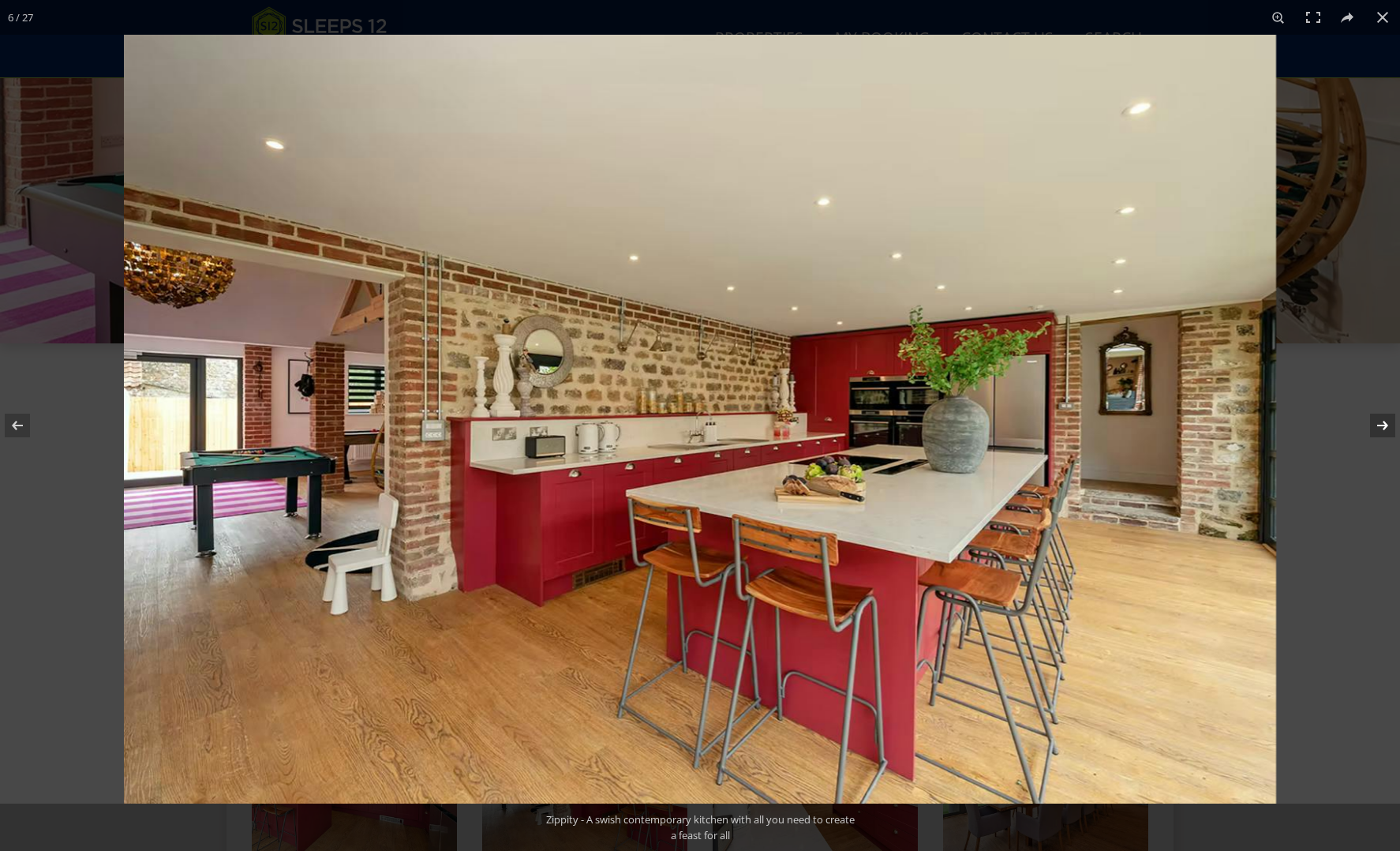
click at [1389, 424] on button at bounding box center [1372, 426] width 55 height 79
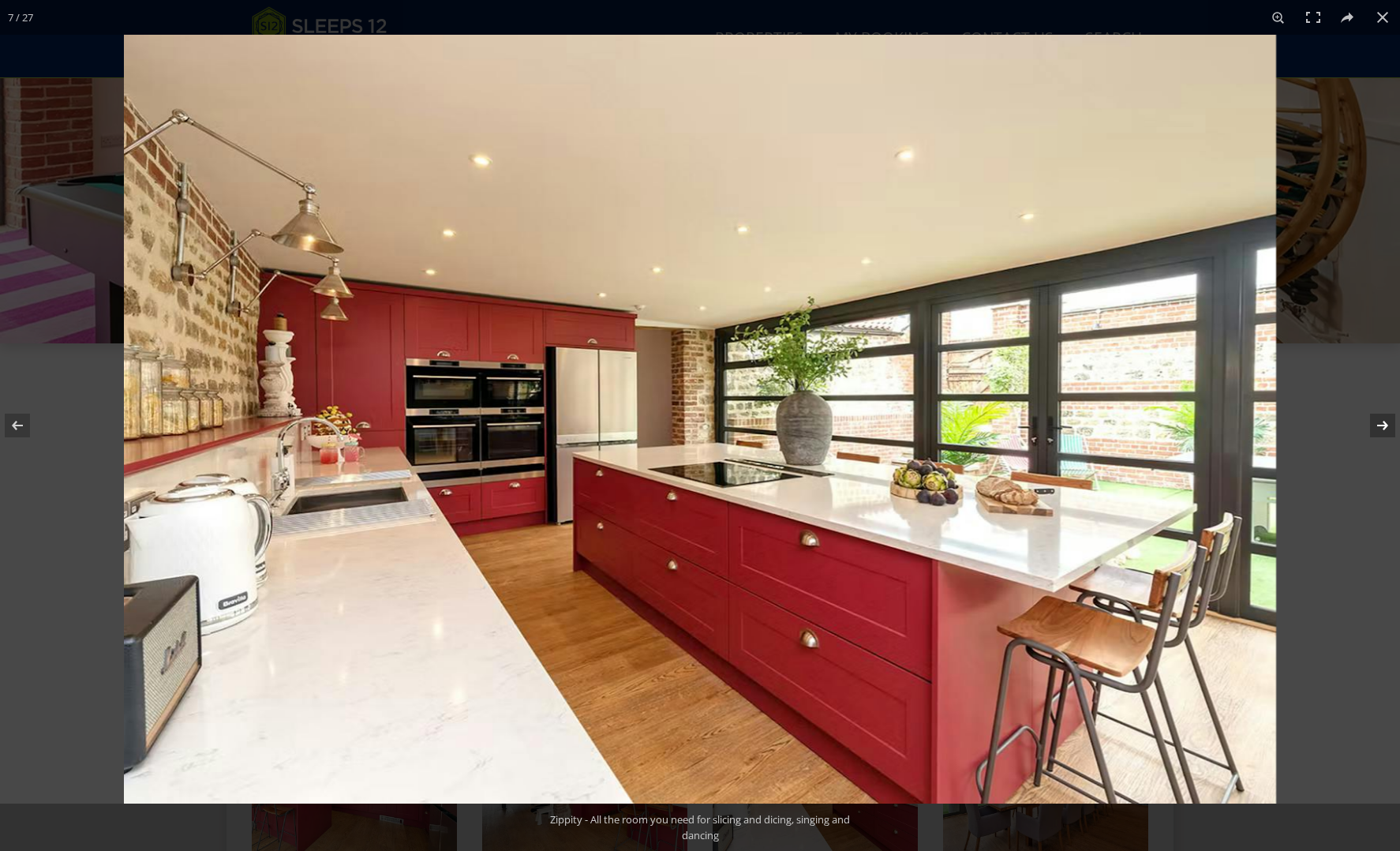
click at [1389, 424] on button at bounding box center [1372, 426] width 55 height 79
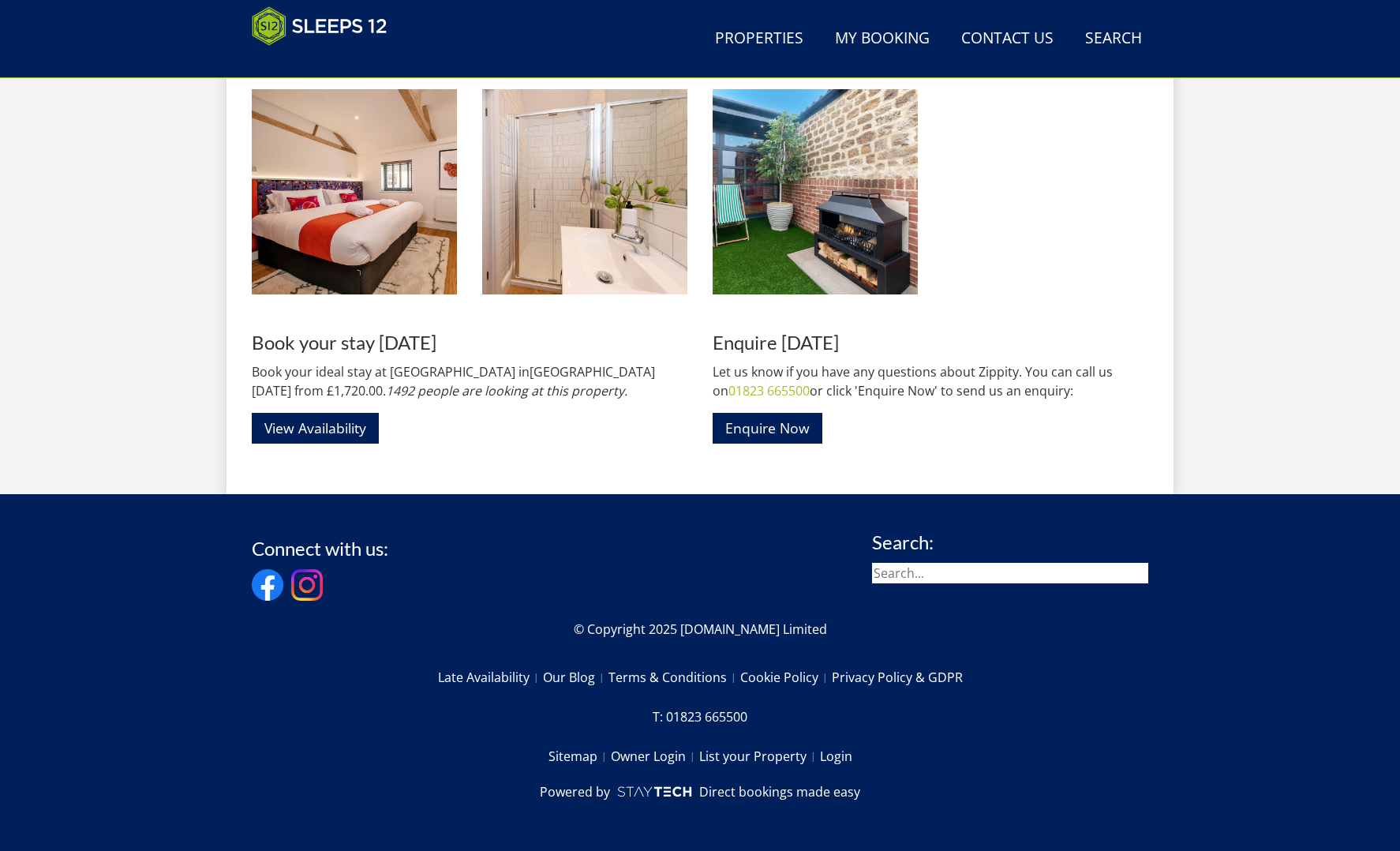
scroll to position [2056, 0]
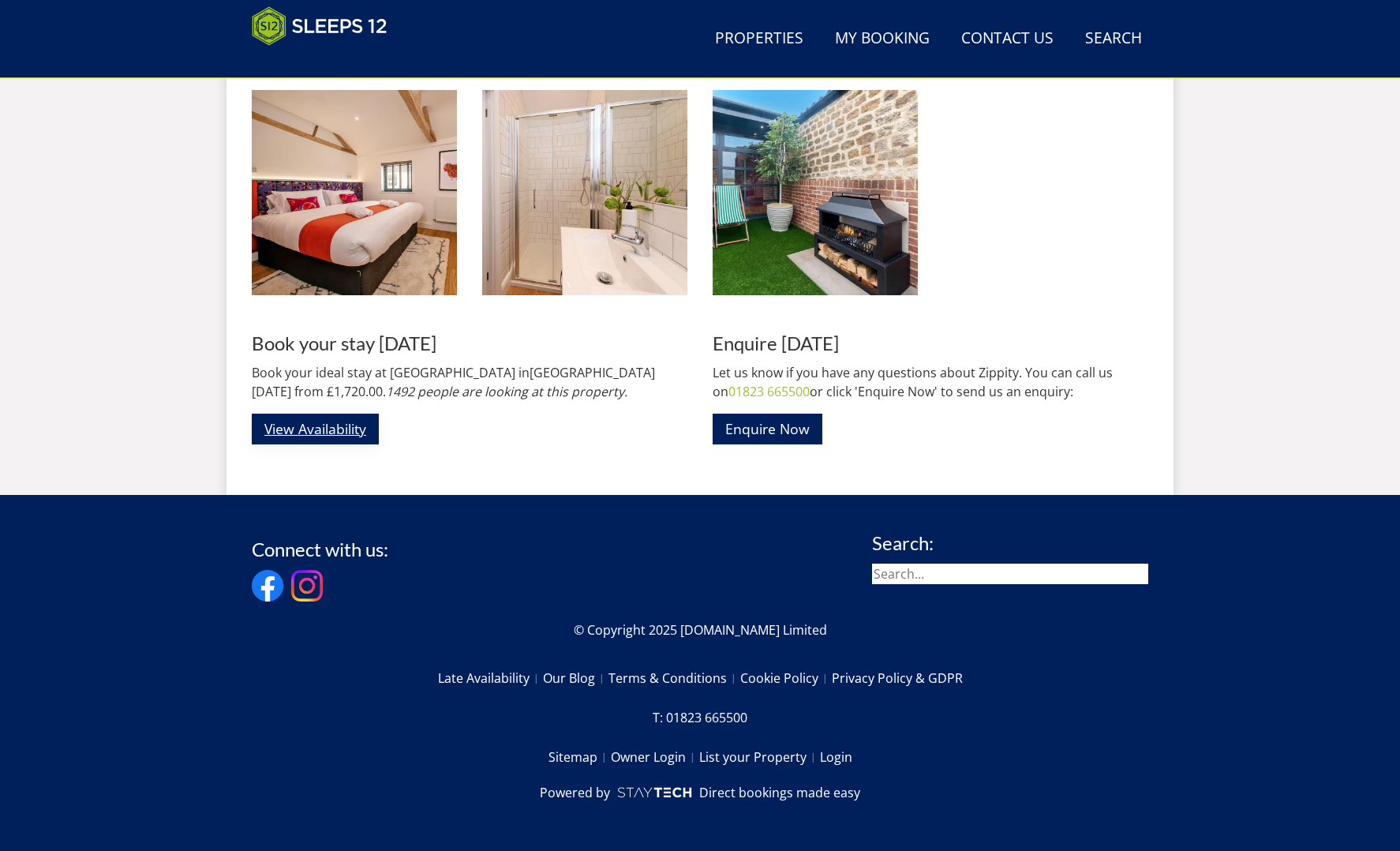
click at [331, 433] on link "View Availability" at bounding box center [315, 429] width 127 height 31
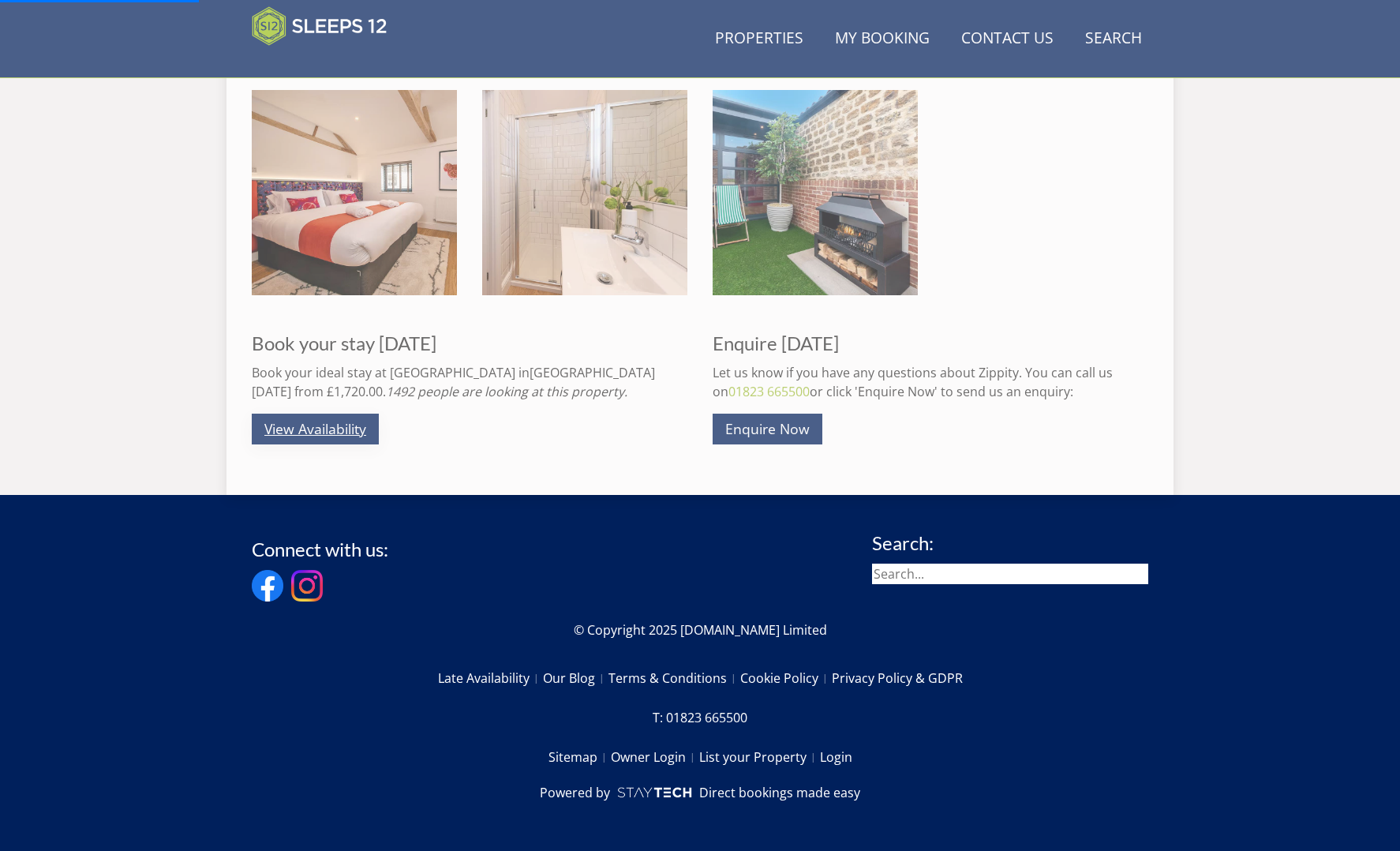
click at [333, 428] on link "View Availability" at bounding box center [315, 429] width 127 height 31
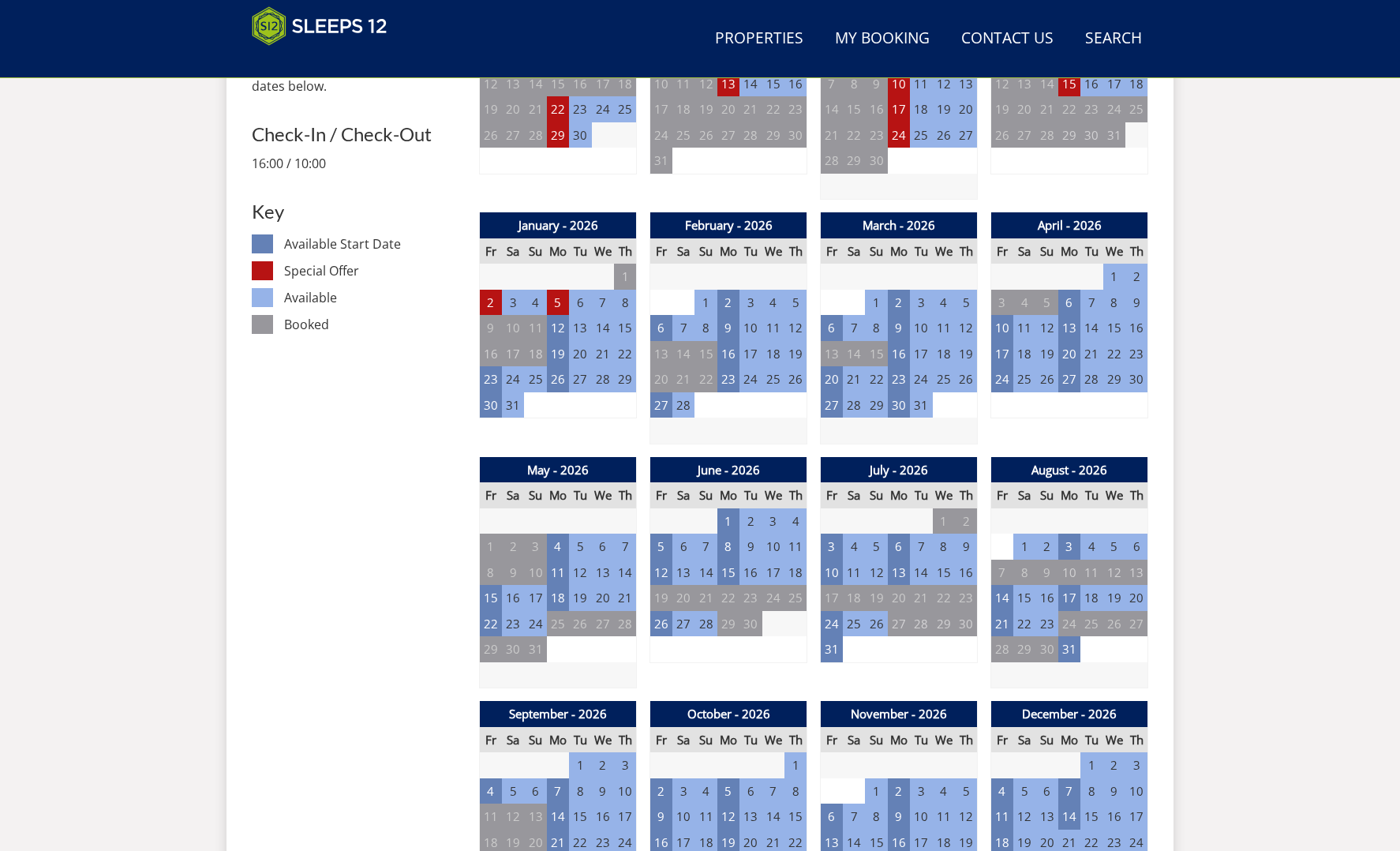
scroll to position [783, 0]
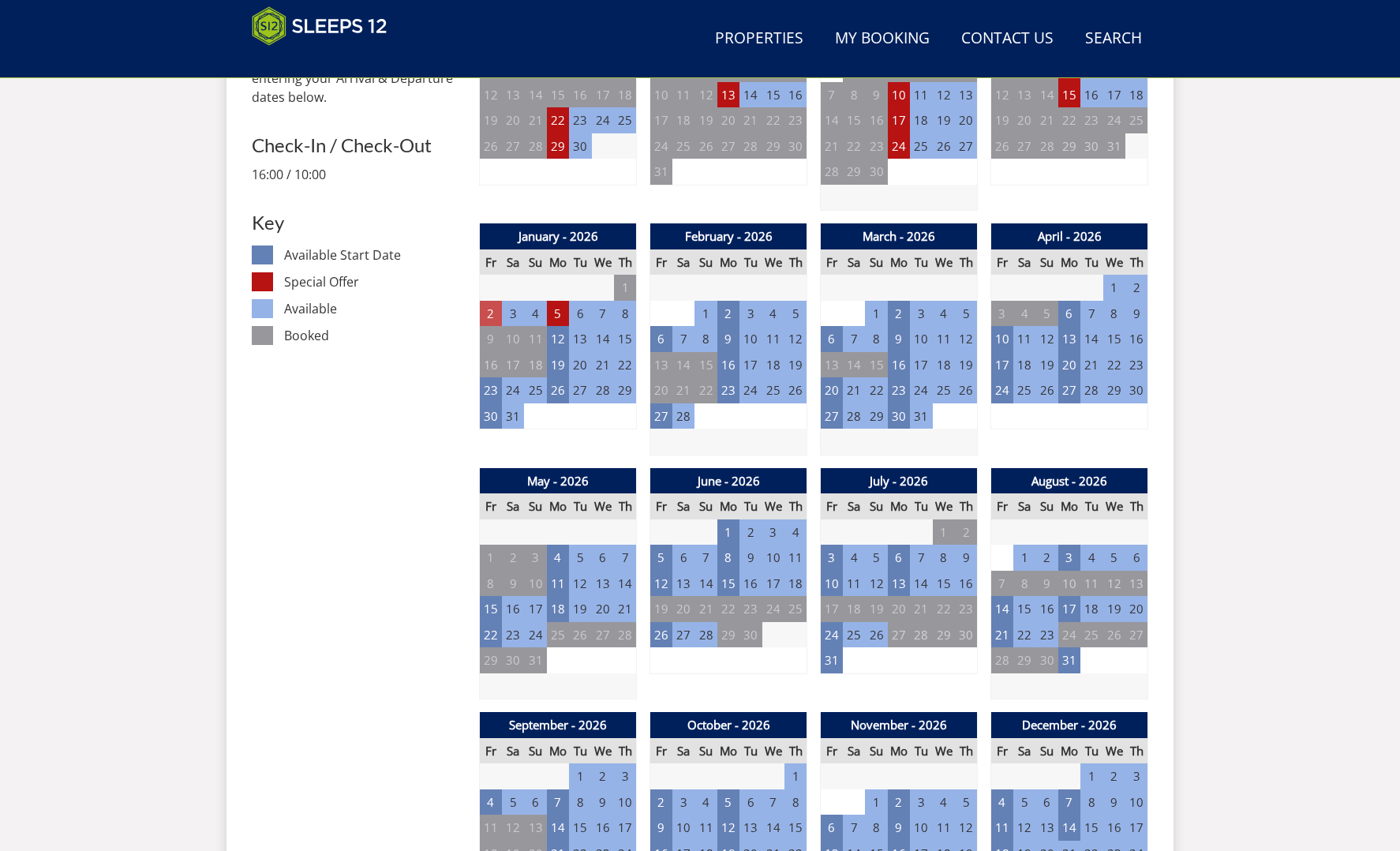
click at [492, 308] on td "2" at bounding box center [491, 313] width 22 height 26
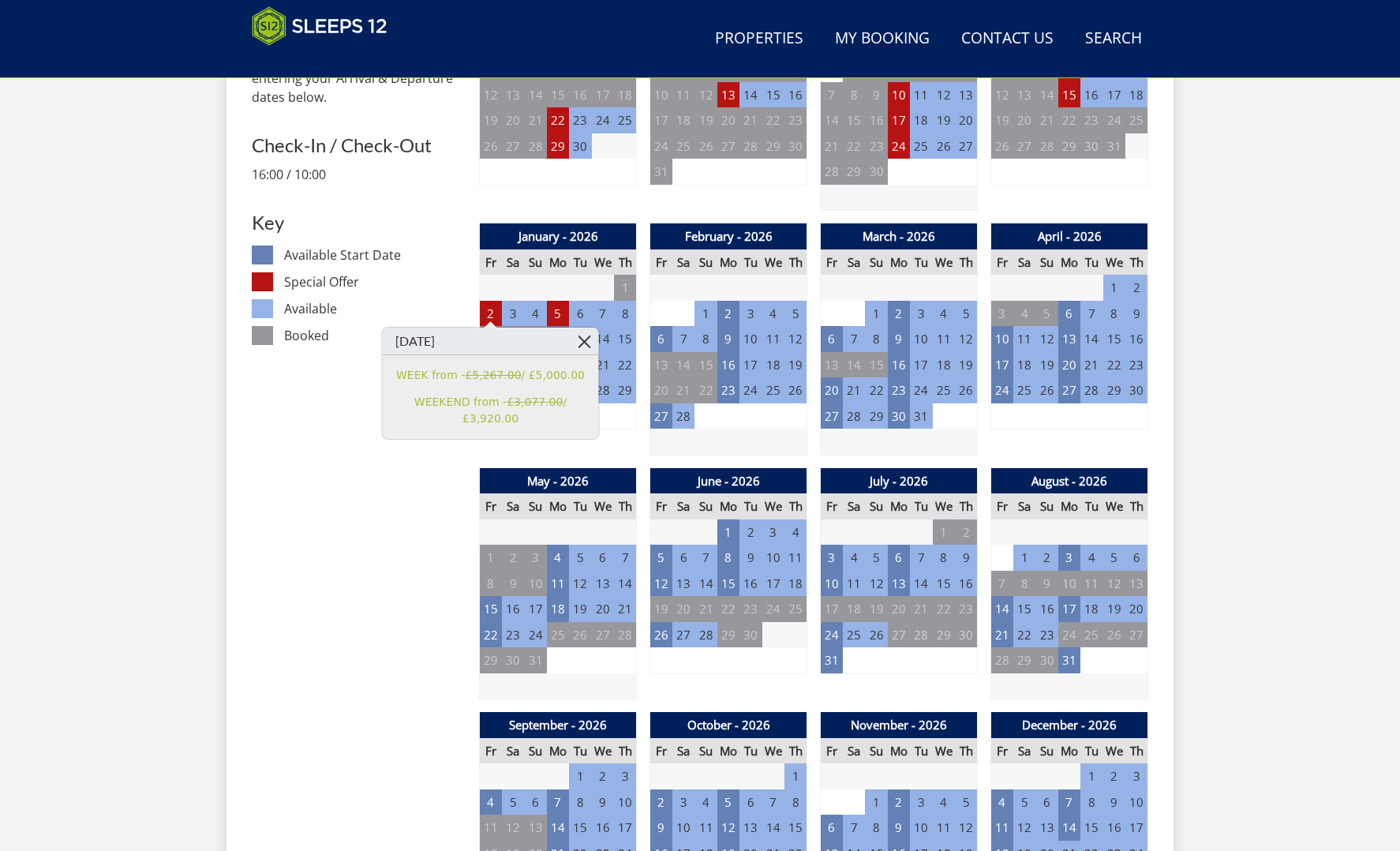
click at [587, 340] on link at bounding box center [584, 342] width 28 height 28
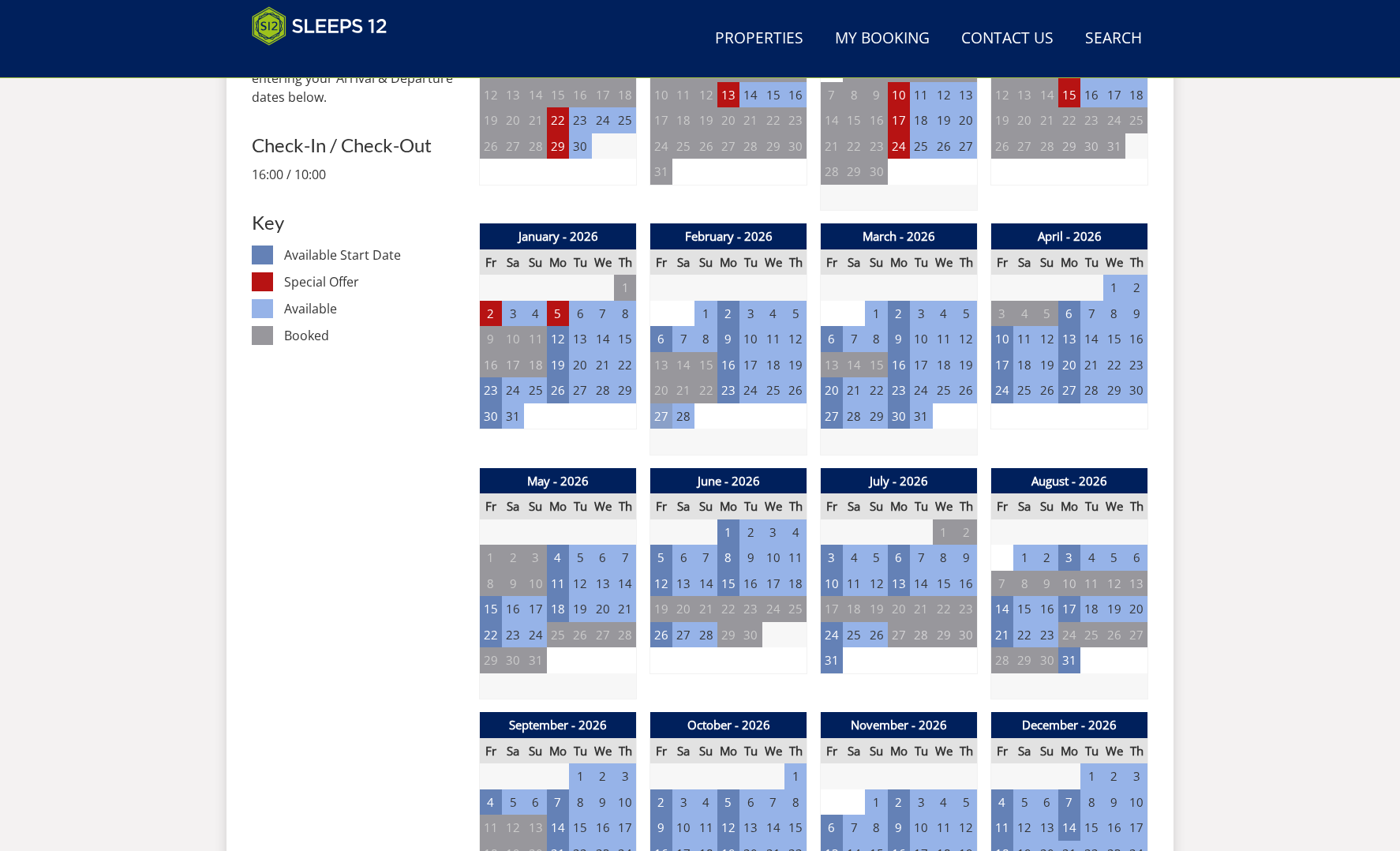
click at [660, 408] on td "27" at bounding box center [661, 416] width 22 height 26
click at [698, 502] on link "WEEKEND from - £3,419.00" at bounding box center [666, 504] width 152 height 17
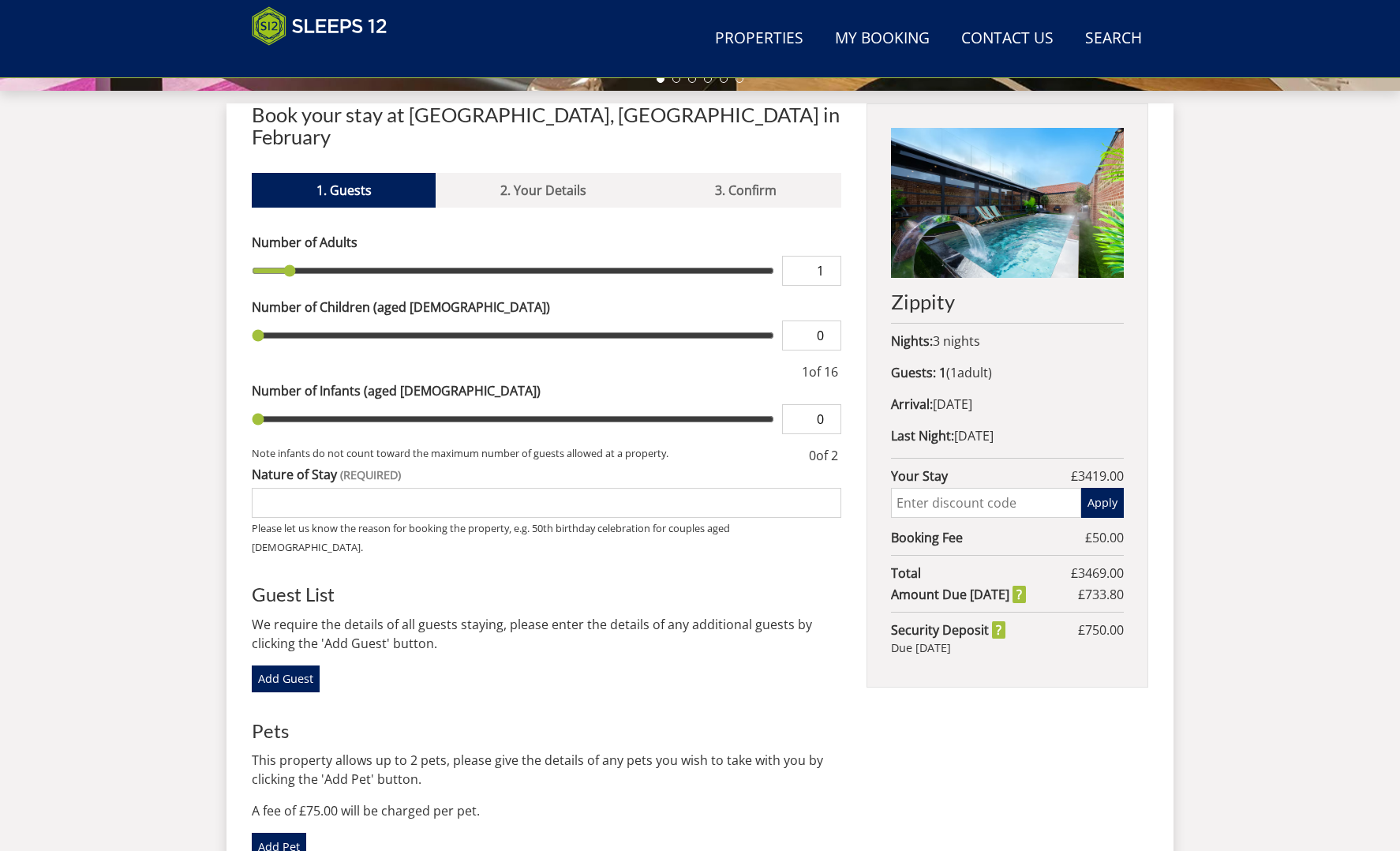
scroll to position [575, 0]
type input "2"
click at [831, 255] on input "2" at bounding box center [812, 270] width 59 height 30
type input "3"
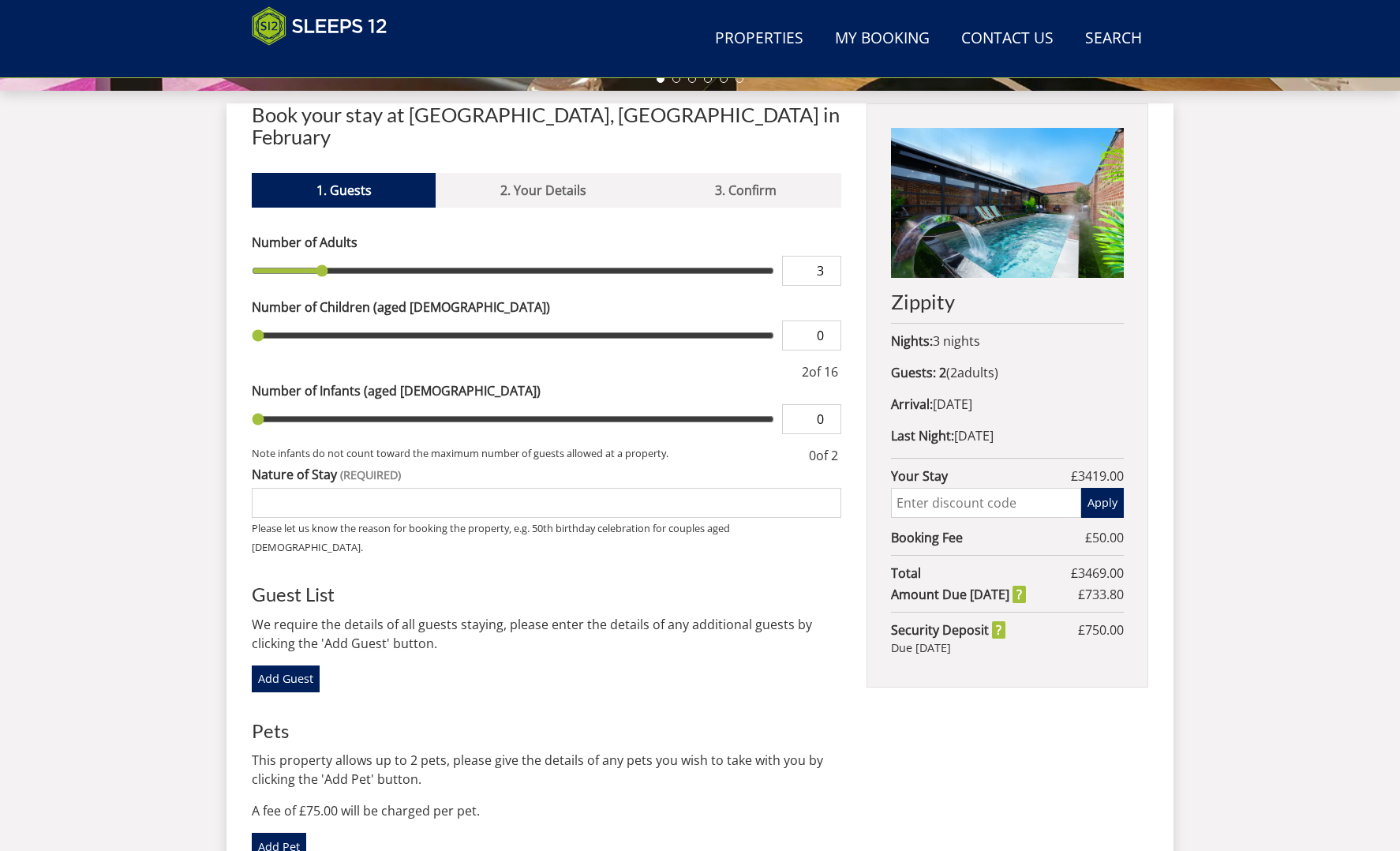
type input "3"
click at [831, 255] on input "3" at bounding box center [812, 270] width 59 height 30
type input "4"
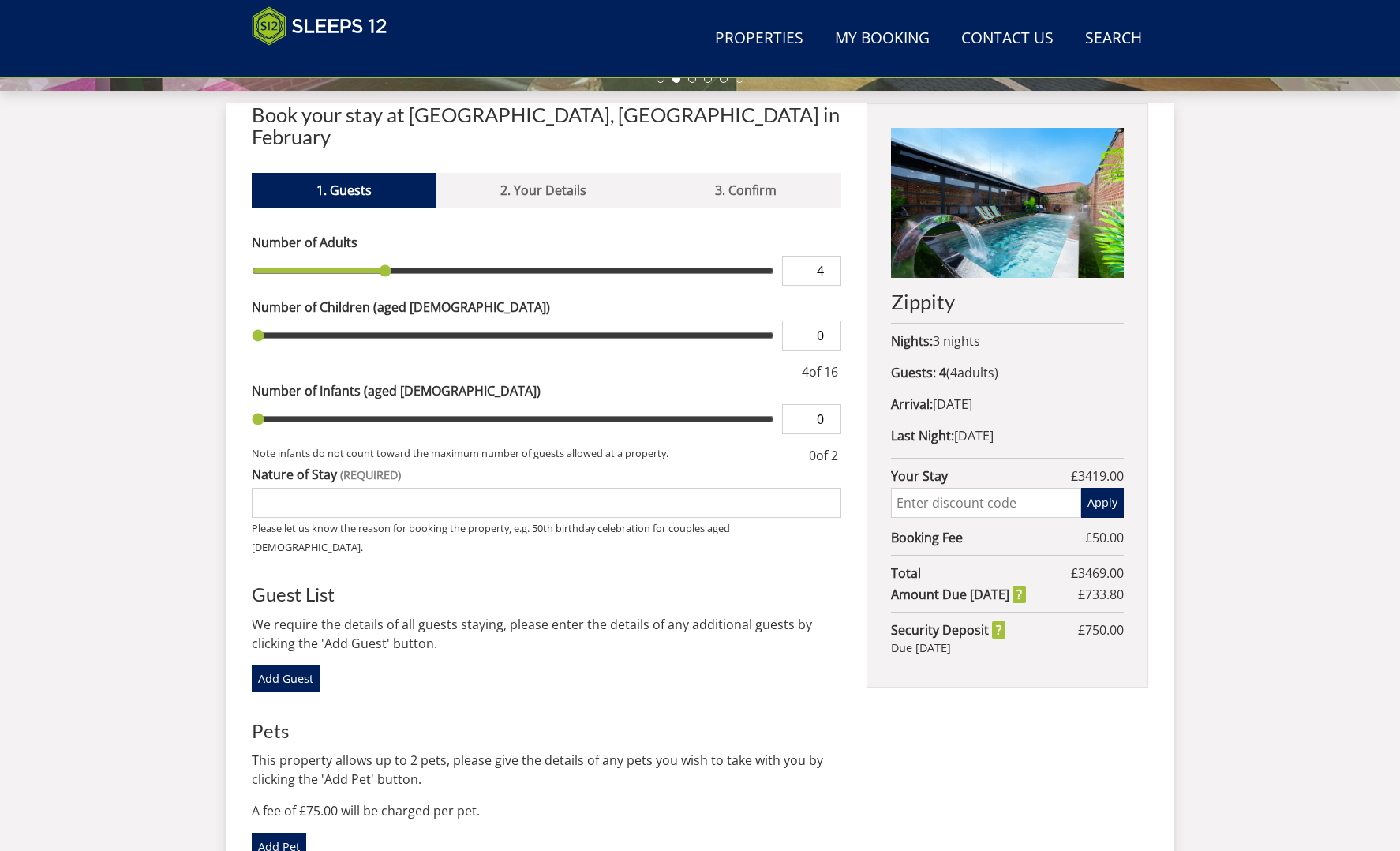
click at [830, 255] on input "4" at bounding box center [812, 270] width 59 height 30
type input "5"
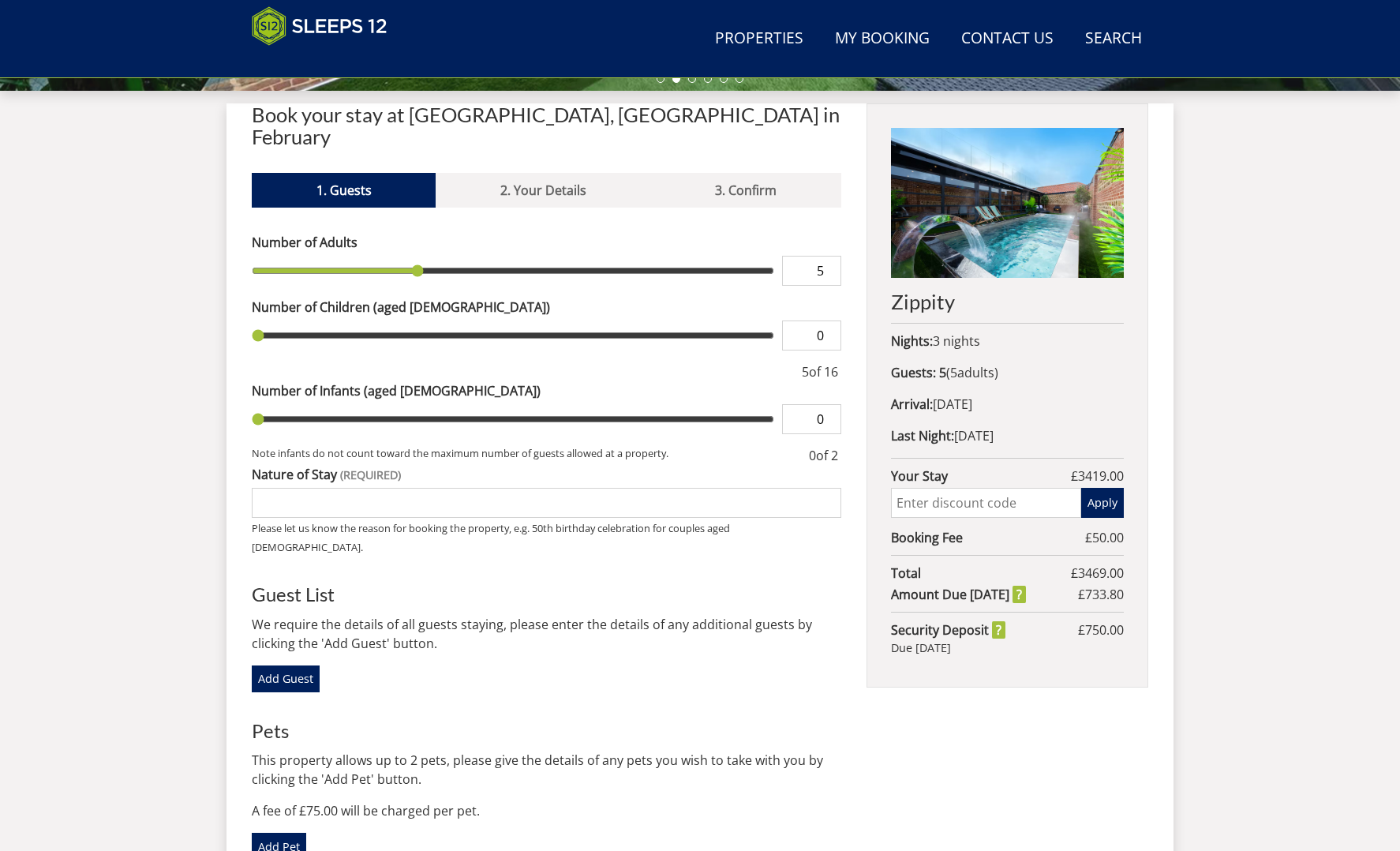
click at [830, 255] on input "5" at bounding box center [812, 270] width 59 height 30
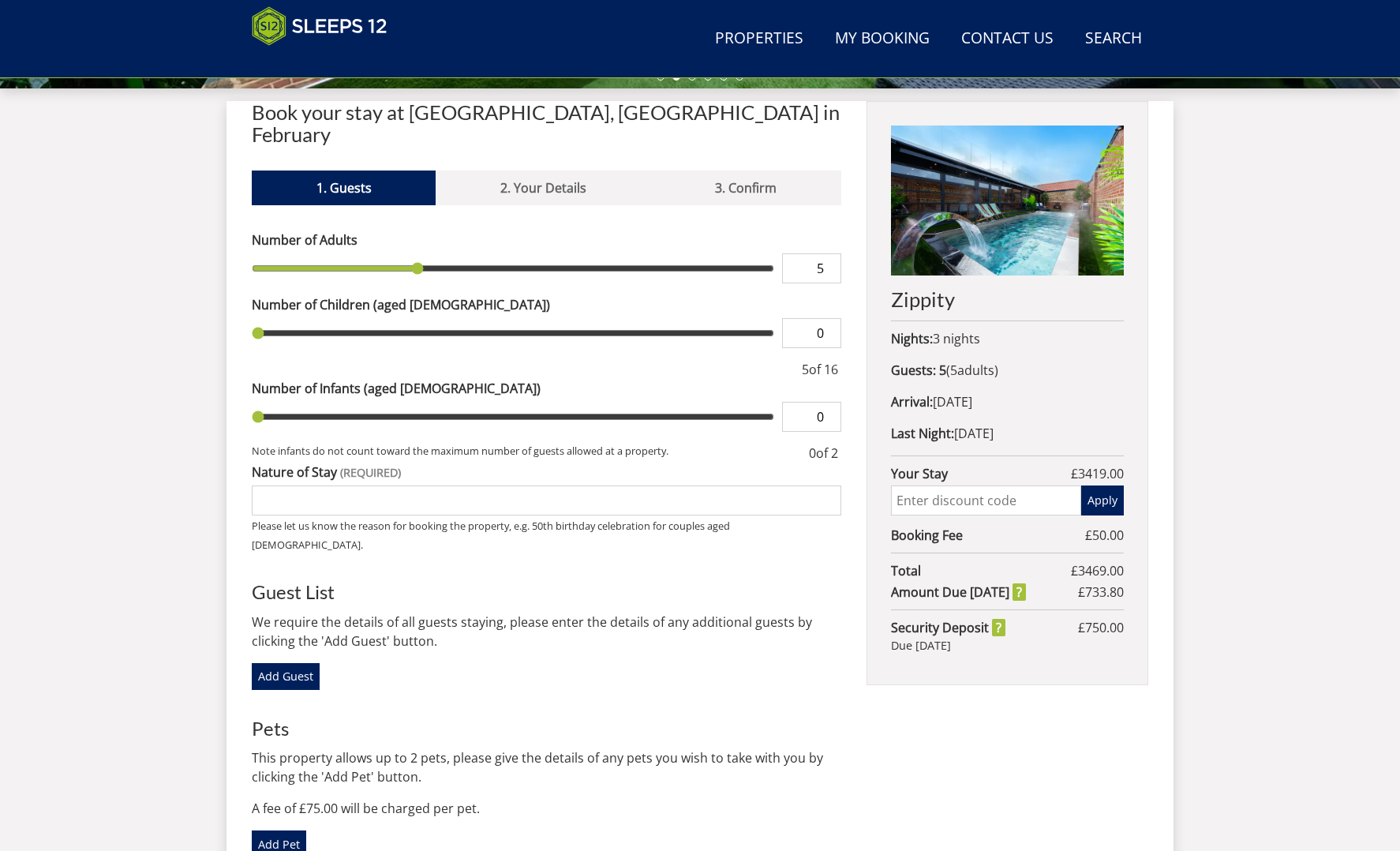
type input "6"
click at [830, 254] on input "6" at bounding box center [812, 268] width 59 height 30
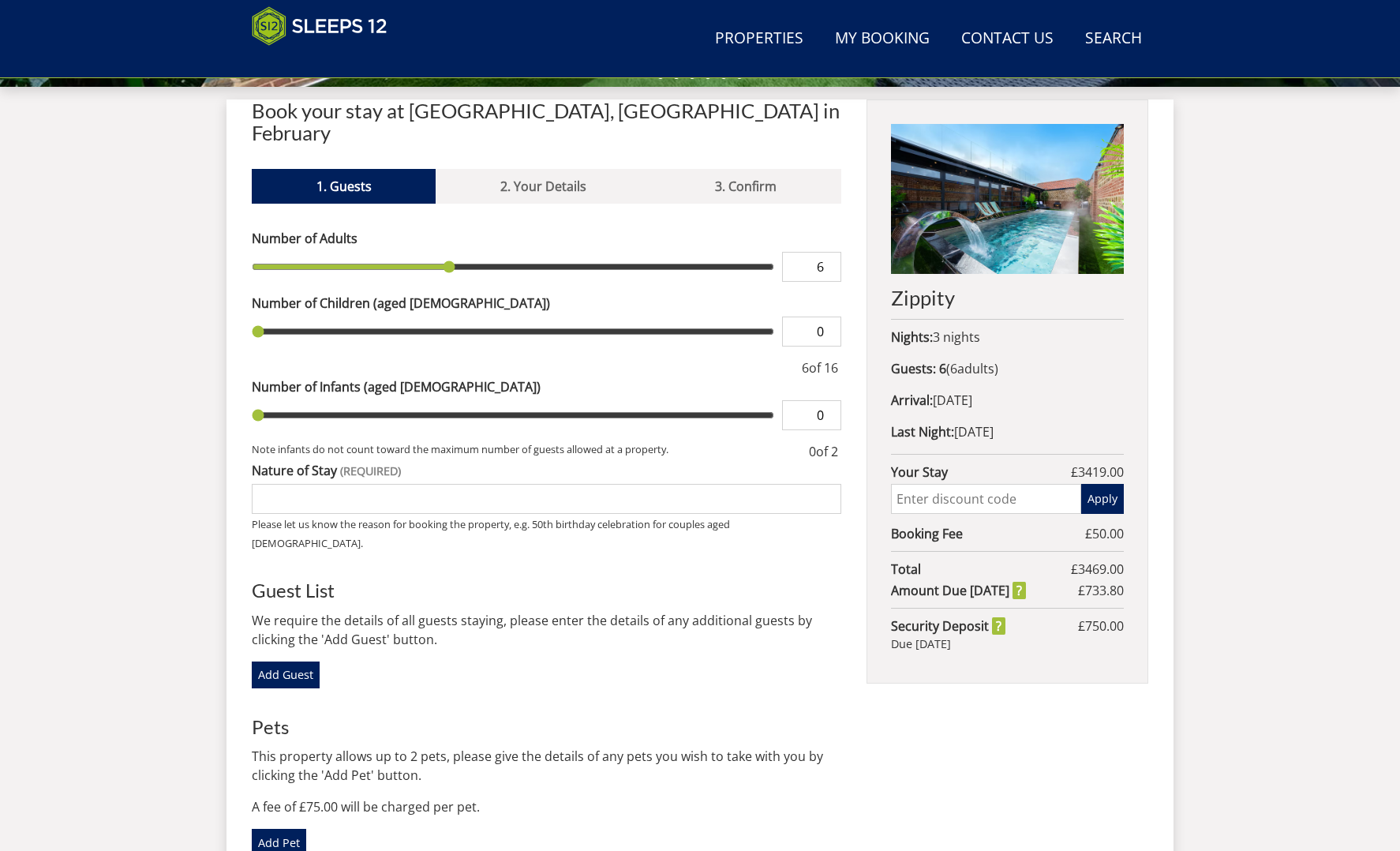
click at [822, 317] on input "0" at bounding box center [812, 332] width 59 height 30
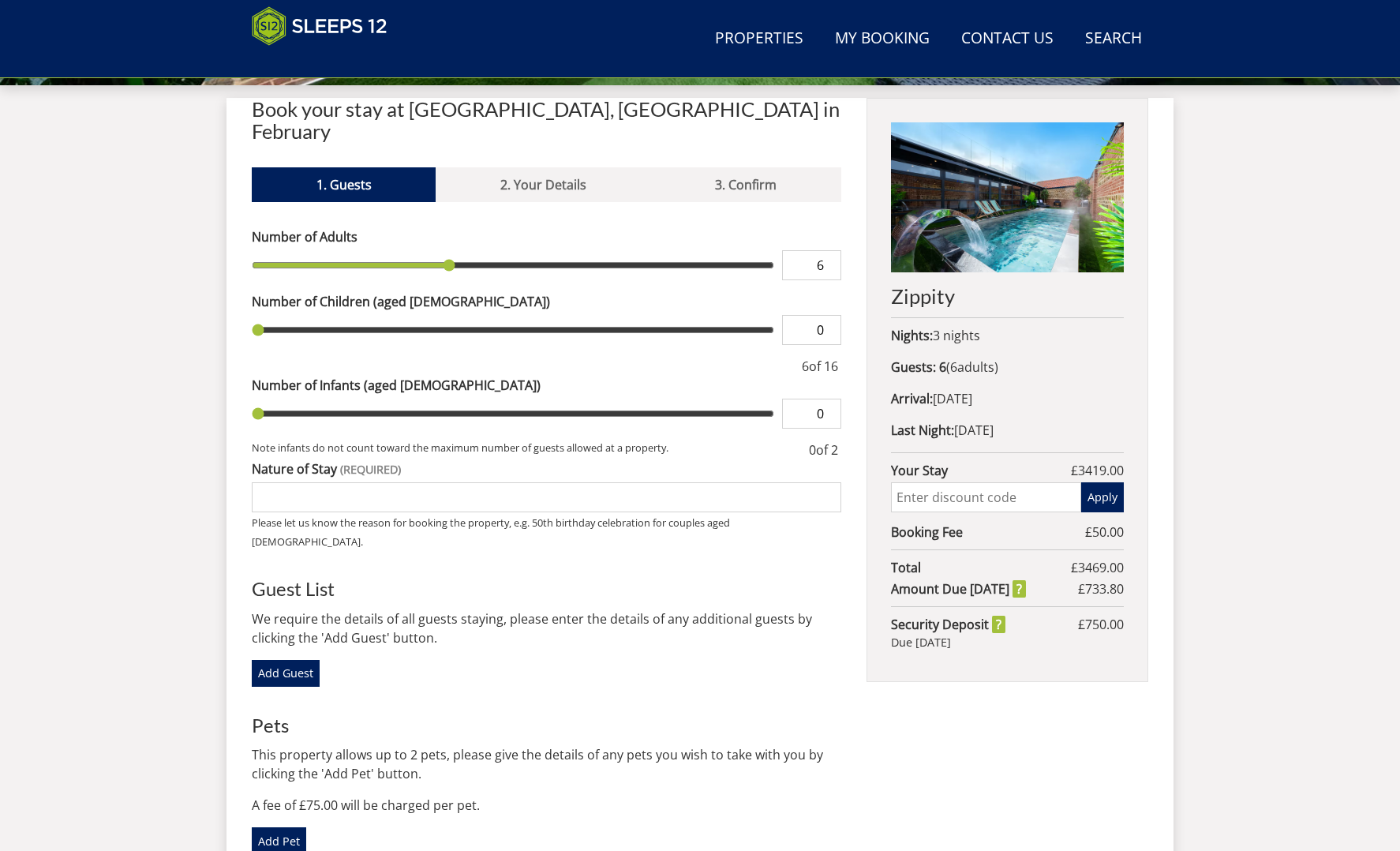
click at [822, 315] on input "0" at bounding box center [812, 330] width 59 height 30
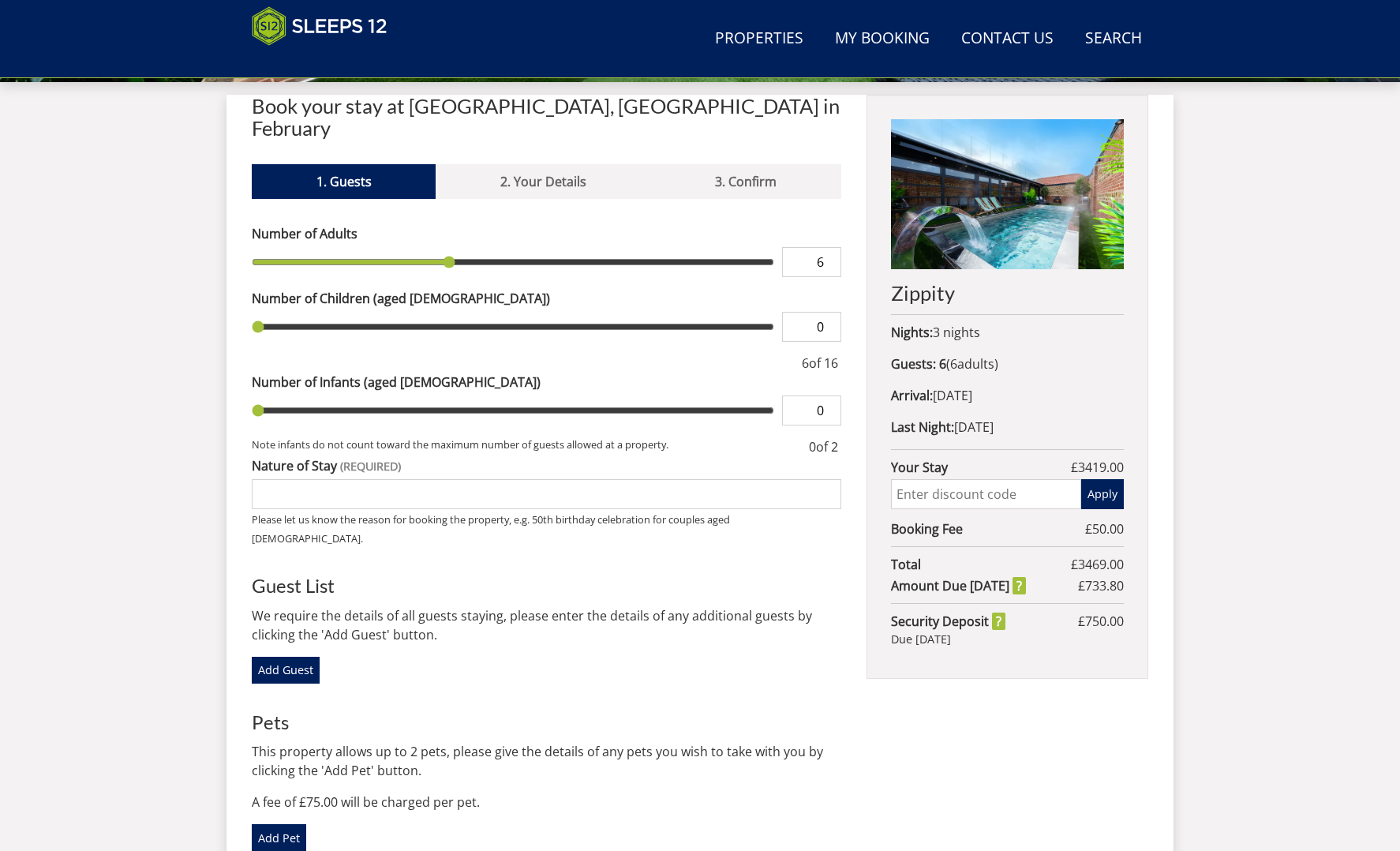
type input "1"
click at [823, 312] on input "1" at bounding box center [812, 326] width 59 height 30
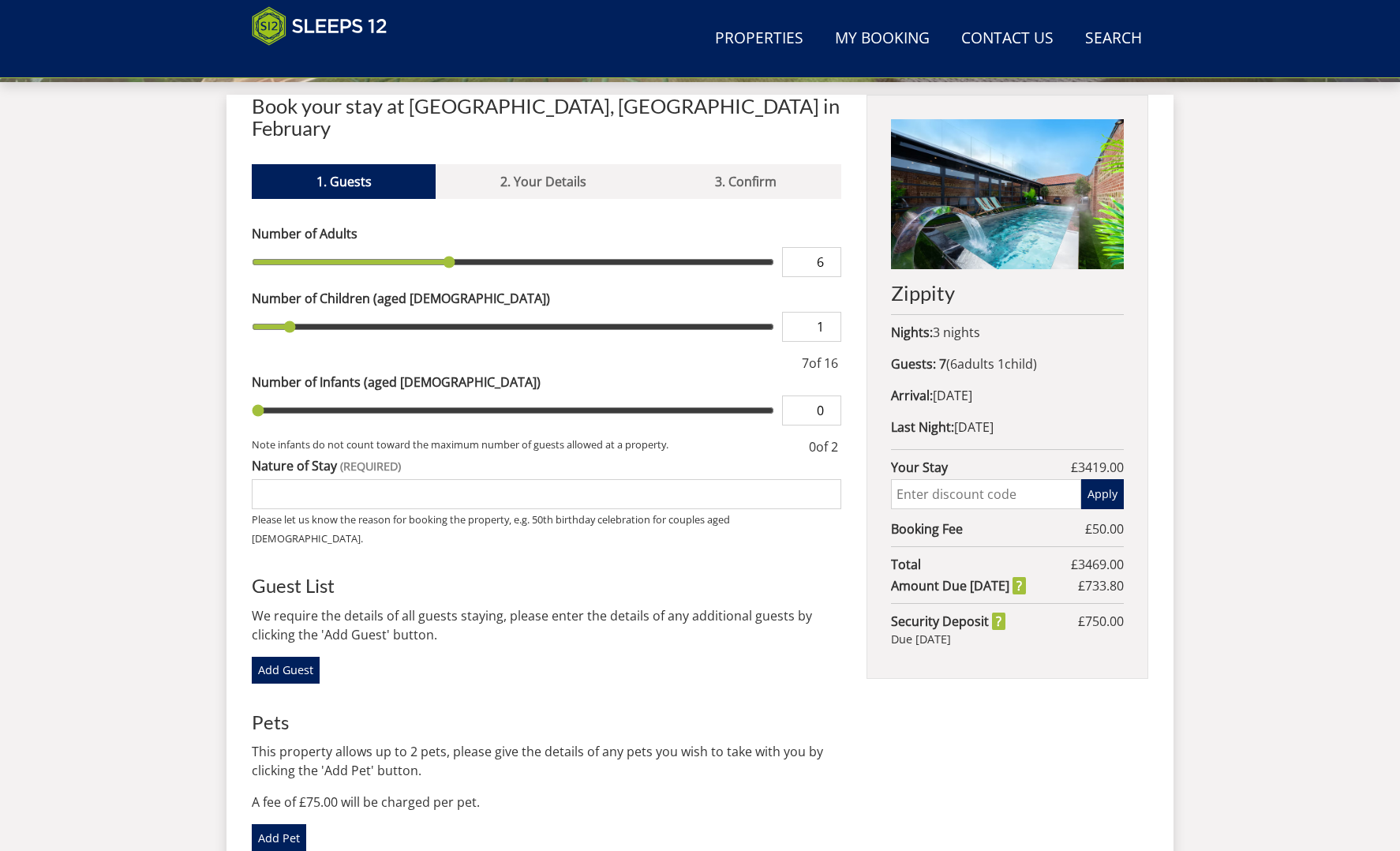
type input "2"
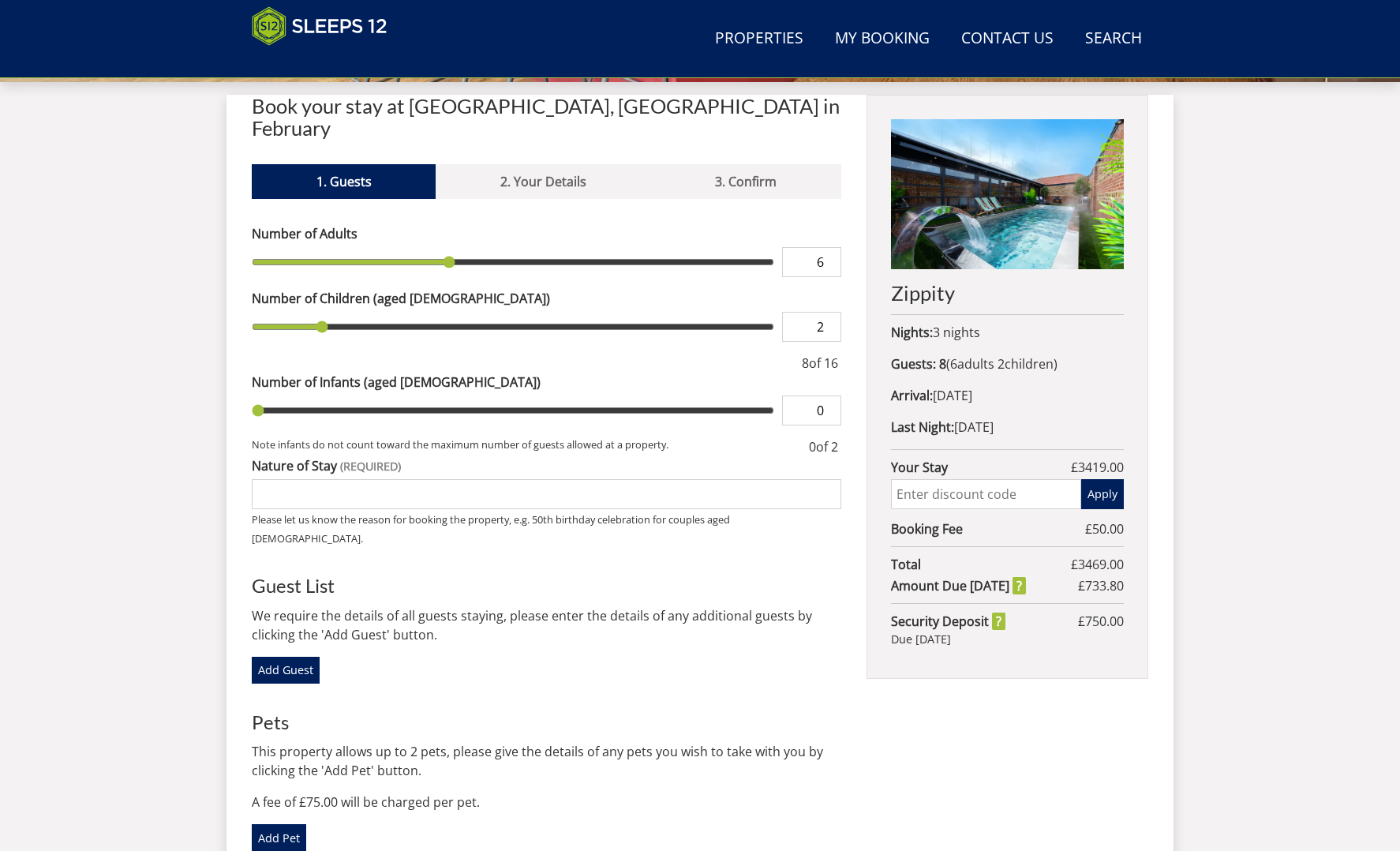
click at [823, 312] on input "2" at bounding box center [812, 326] width 59 height 30
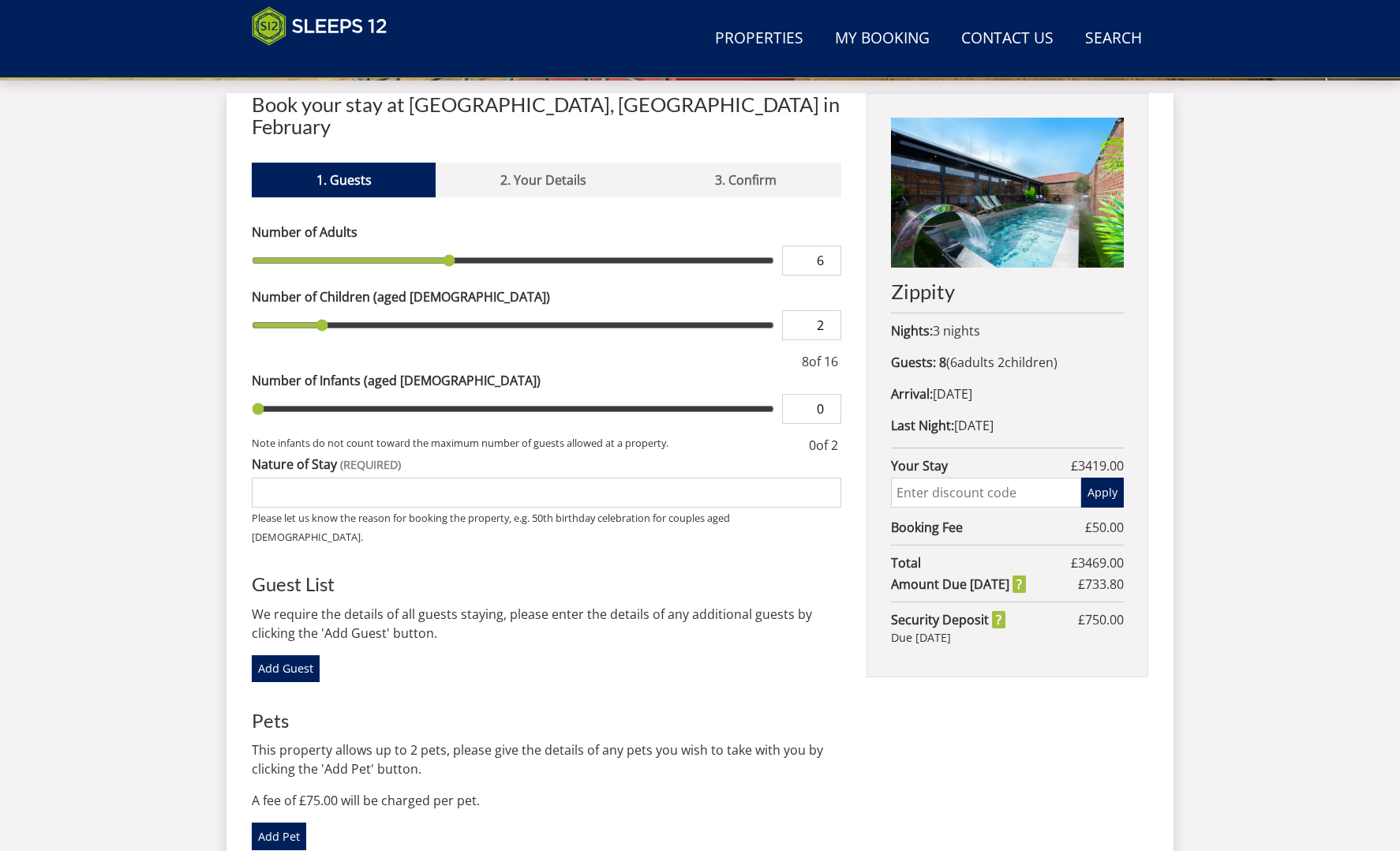
type input "1"
click at [823, 311] on input "1" at bounding box center [812, 325] width 59 height 30
type input "0"
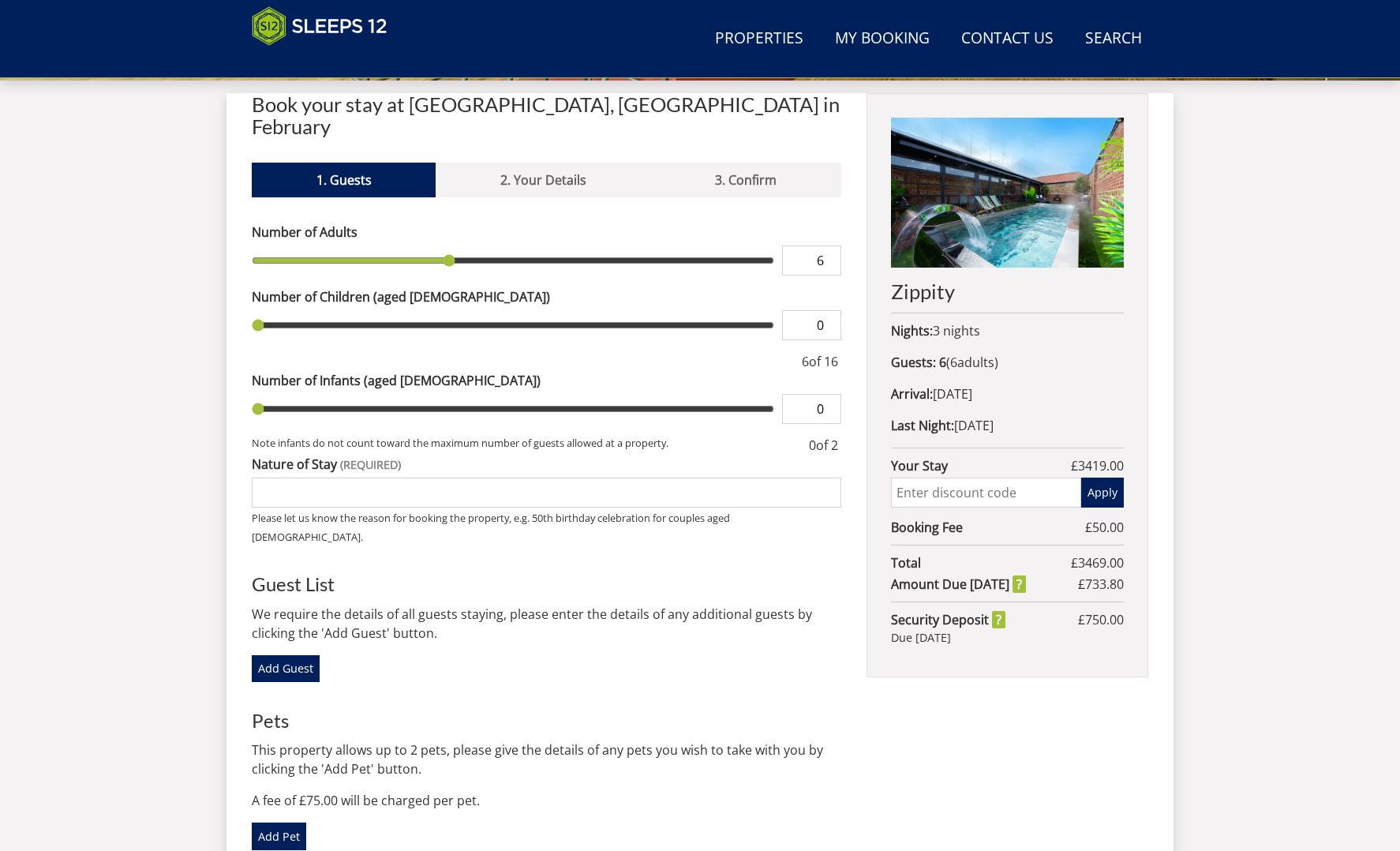
scroll to position [582, 2]
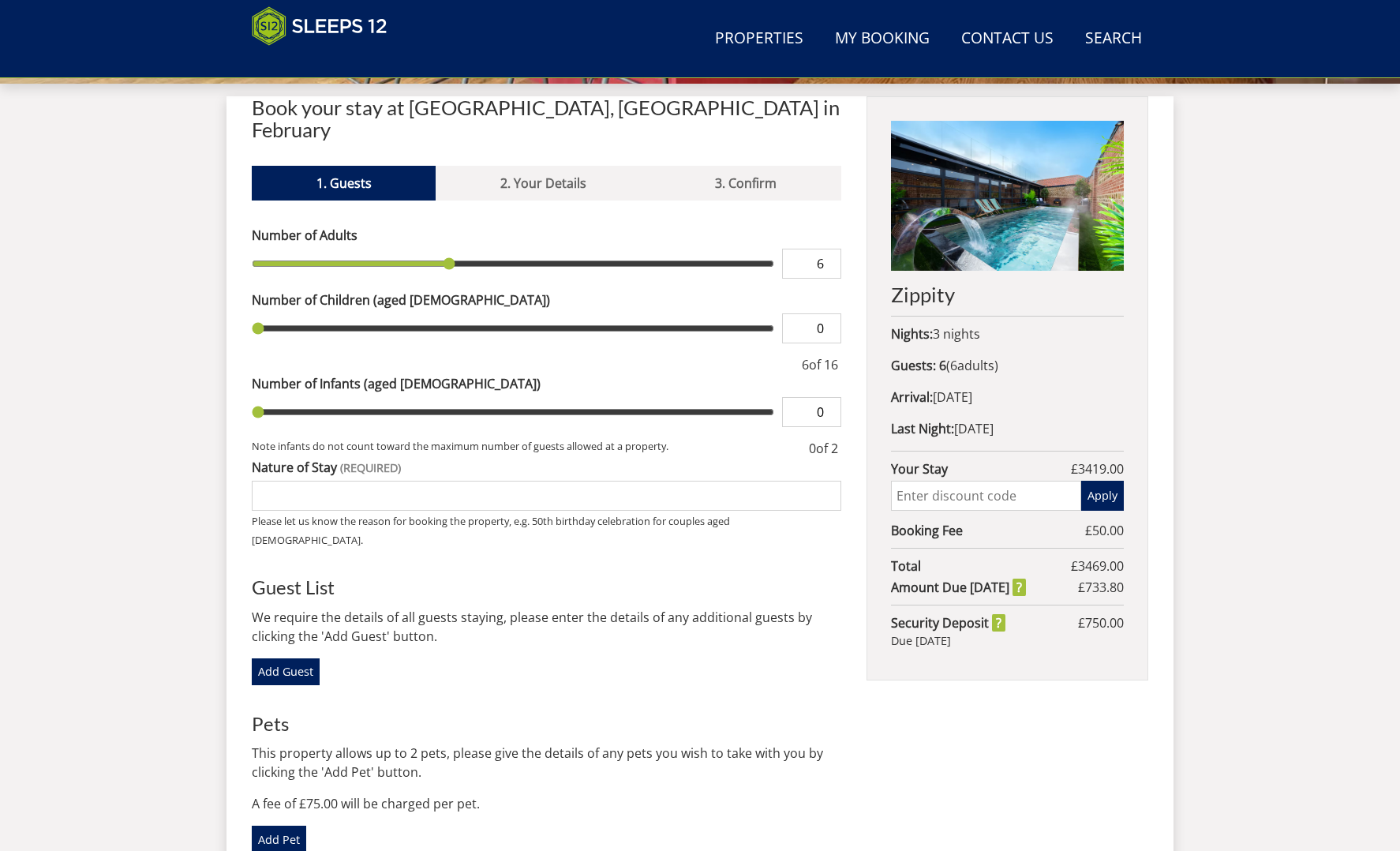
click at [823, 313] on input "0" at bounding box center [812, 328] width 59 height 30
click at [824, 313] on input "0" at bounding box center [812, 328] width 59 height 30
click at [823, 313] on input "0" at bounding box center [812, 328] width 59 height 30
click at [830, 313] on input "0" at bounding box center [812, 328] width 59 height 30
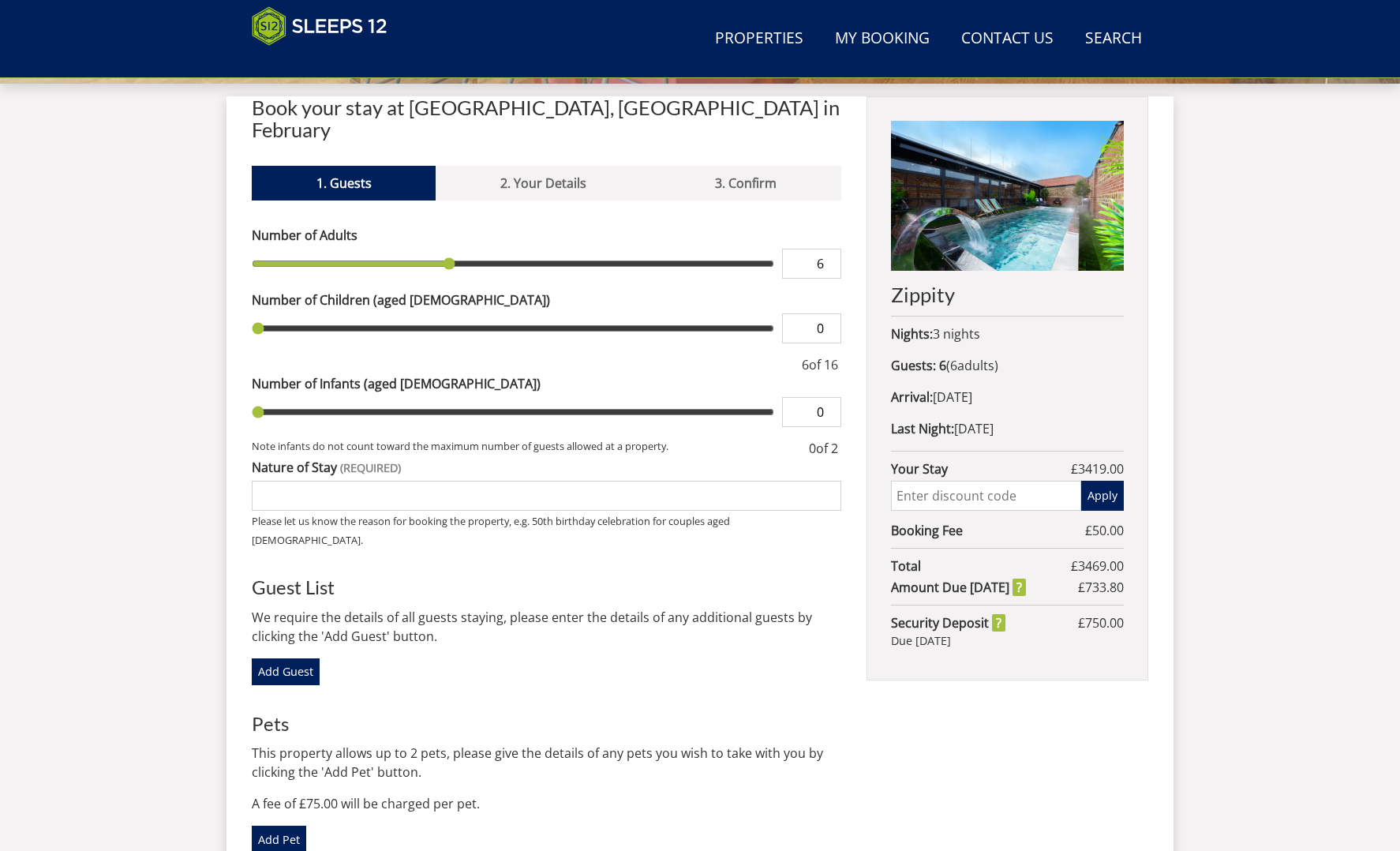
type input "1"
click at [830, 313] on input "1" at bounding box center [812, 328] width 59 height 30
type input "2"
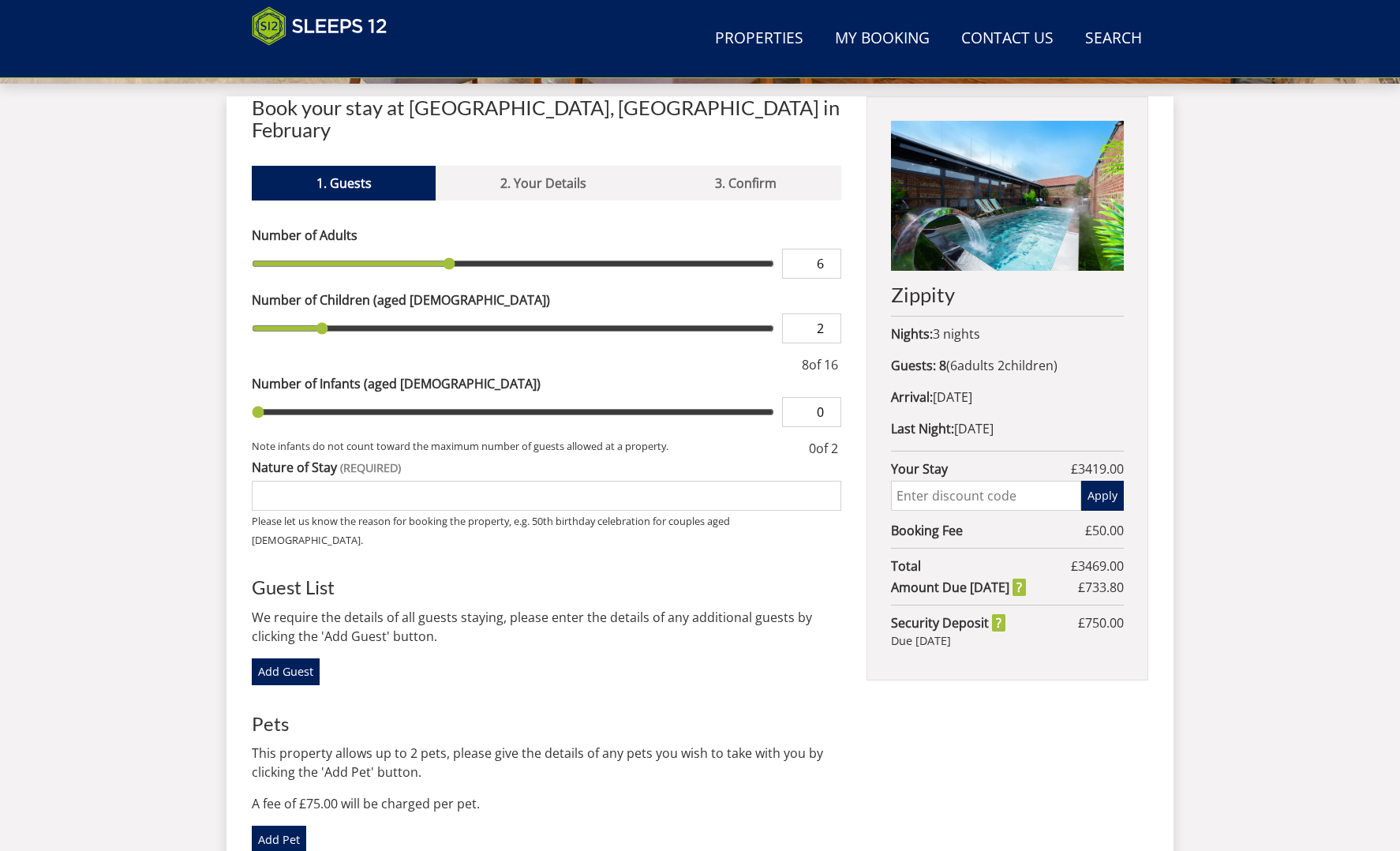
click at [830, 313] on input "2" at bounding box center [812, 328] width 59 height 30
type input "3"
click at [830, 313] on input "3" at bounding box center [812, 328] width 59 height 30
type input "4"
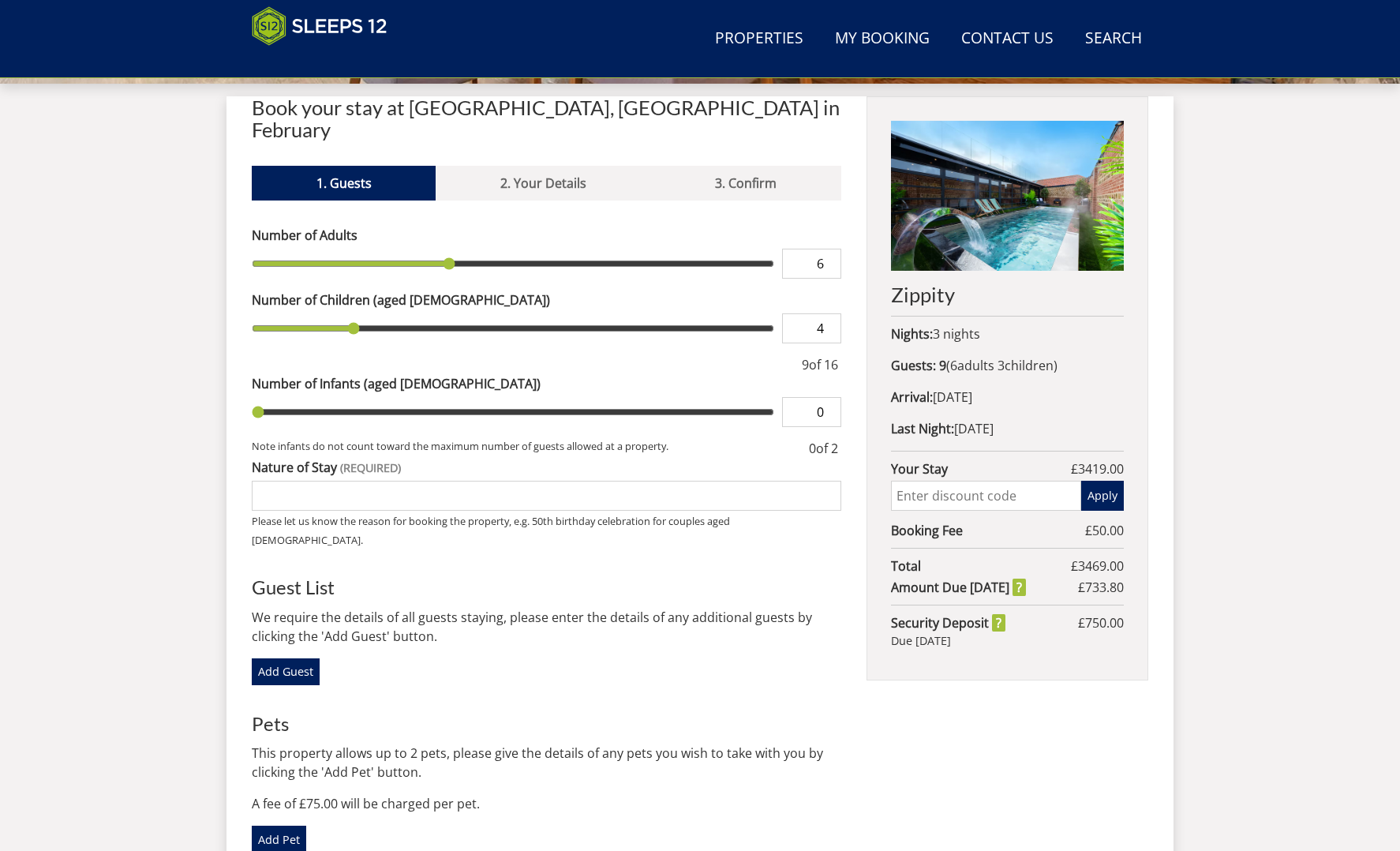
type input "4"
click at [830, 313] on input "4" at bounding box center [812, 328] width 59 height 30
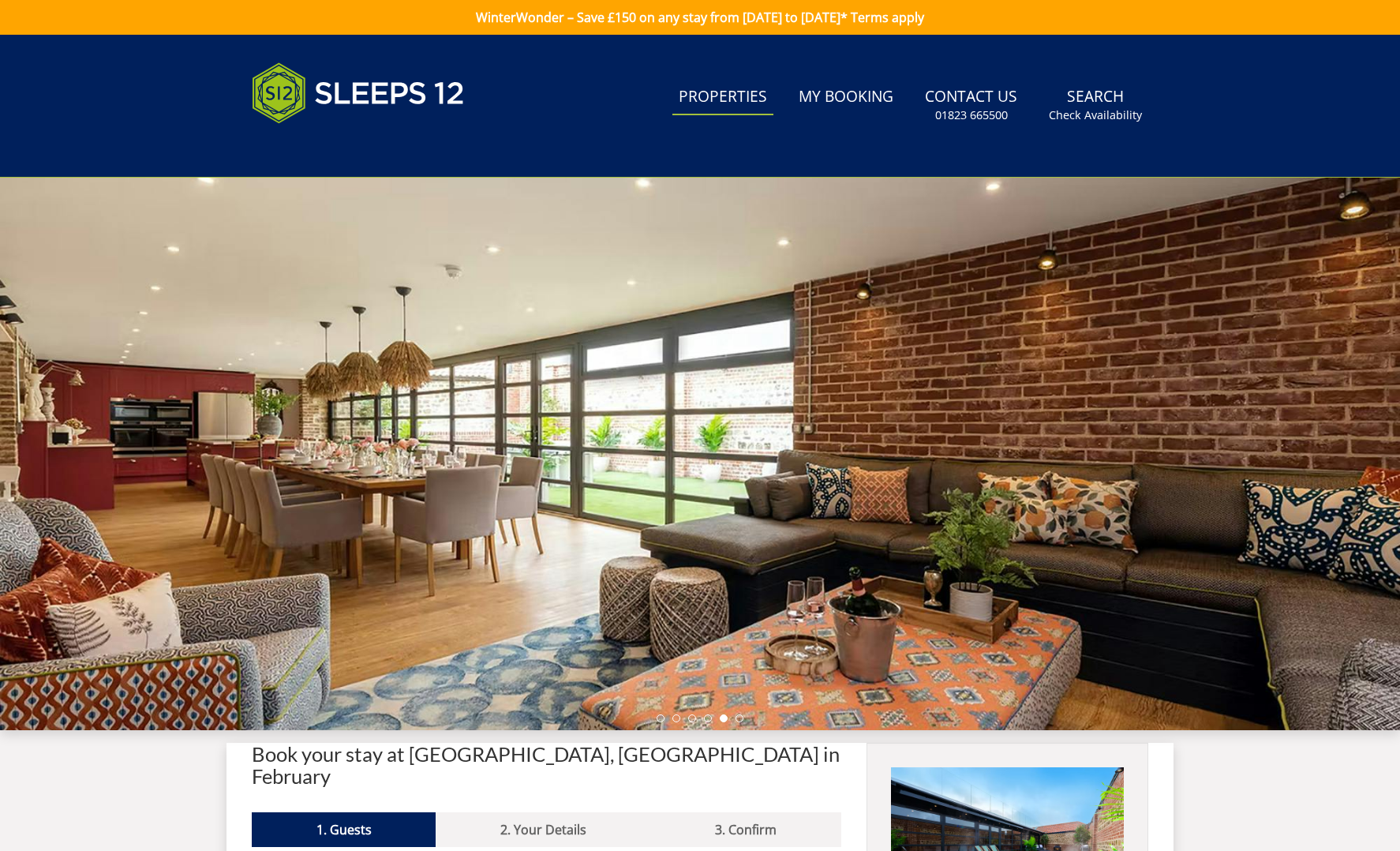
scroll to position [0, 0]
click at [727, 97] on link "Properties" at bounding box center [723, 97] width 101 height 36
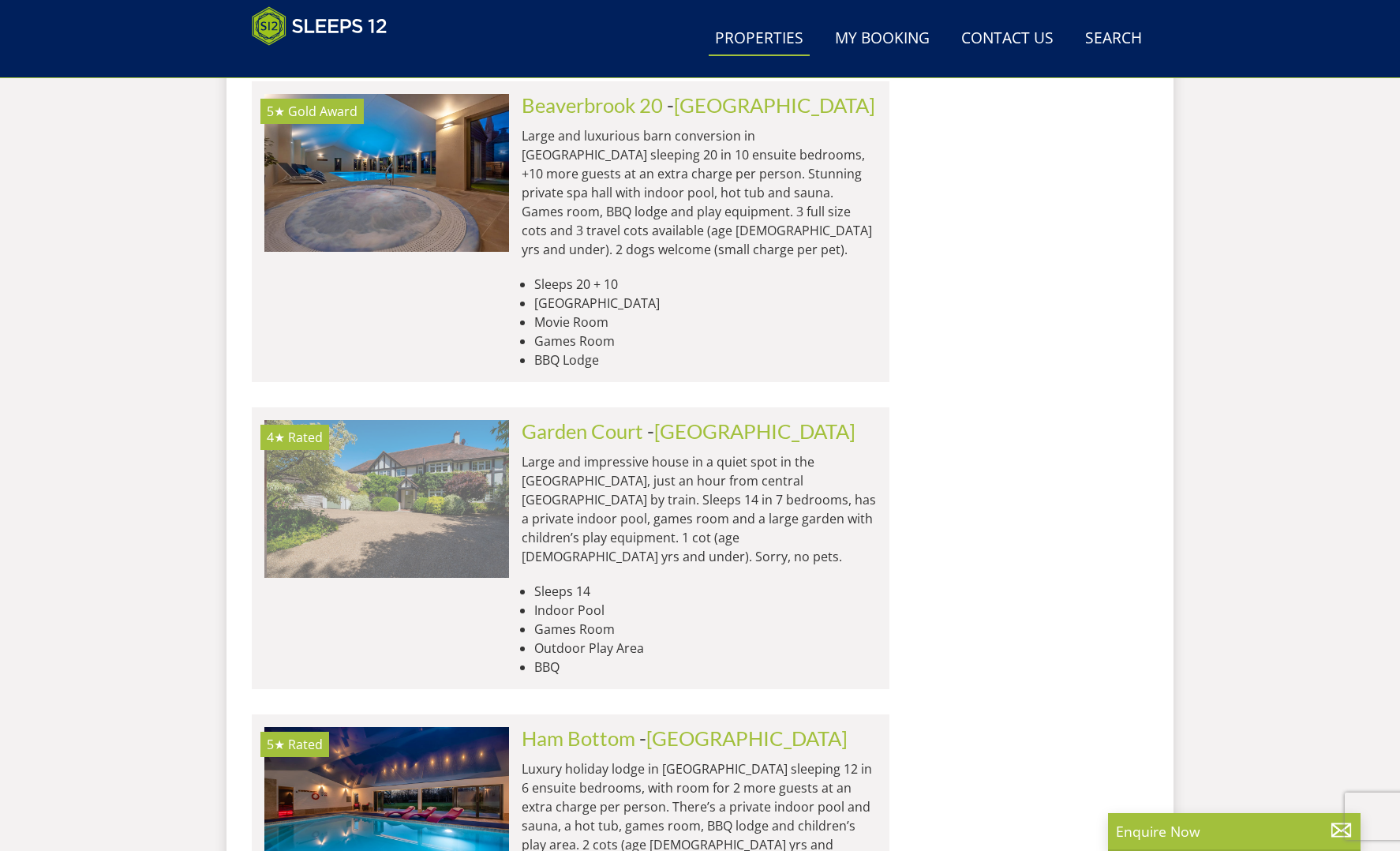
scroll to position [0, 244]
click at [407, 420] on img at bounding box center [387, 499] width 244 height 158
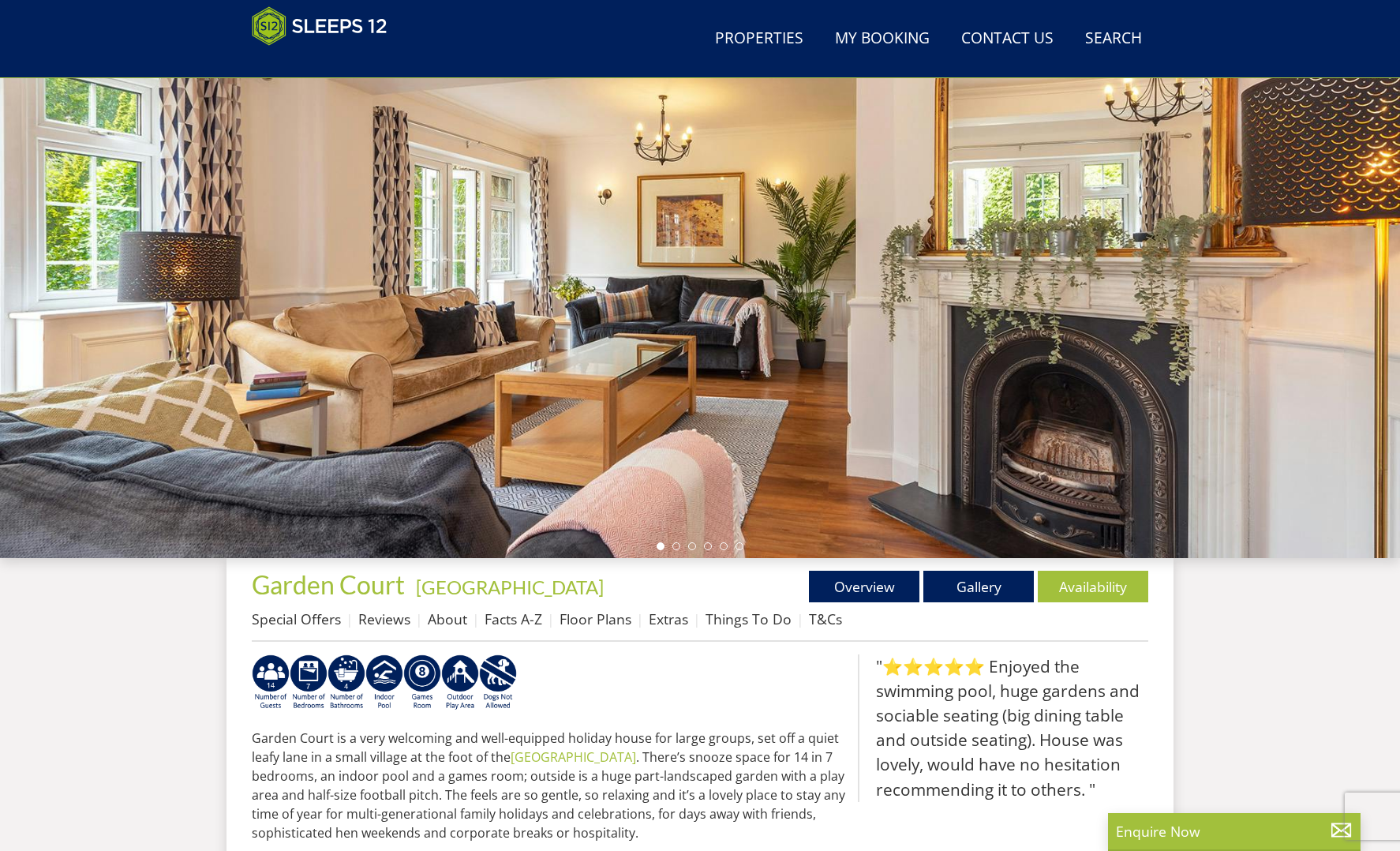
scroll to position [123, 0]
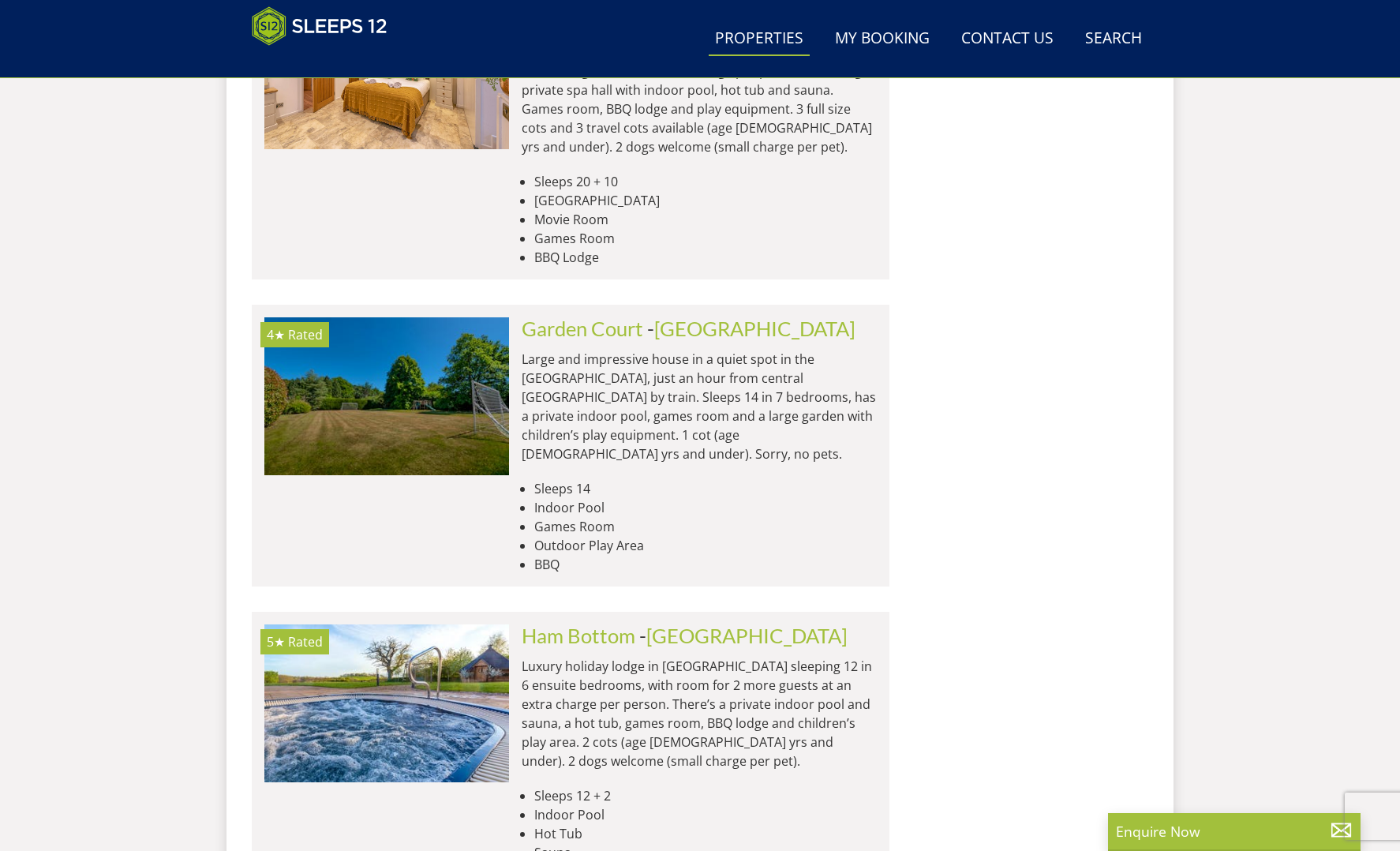
scroll to position [2379, 0]
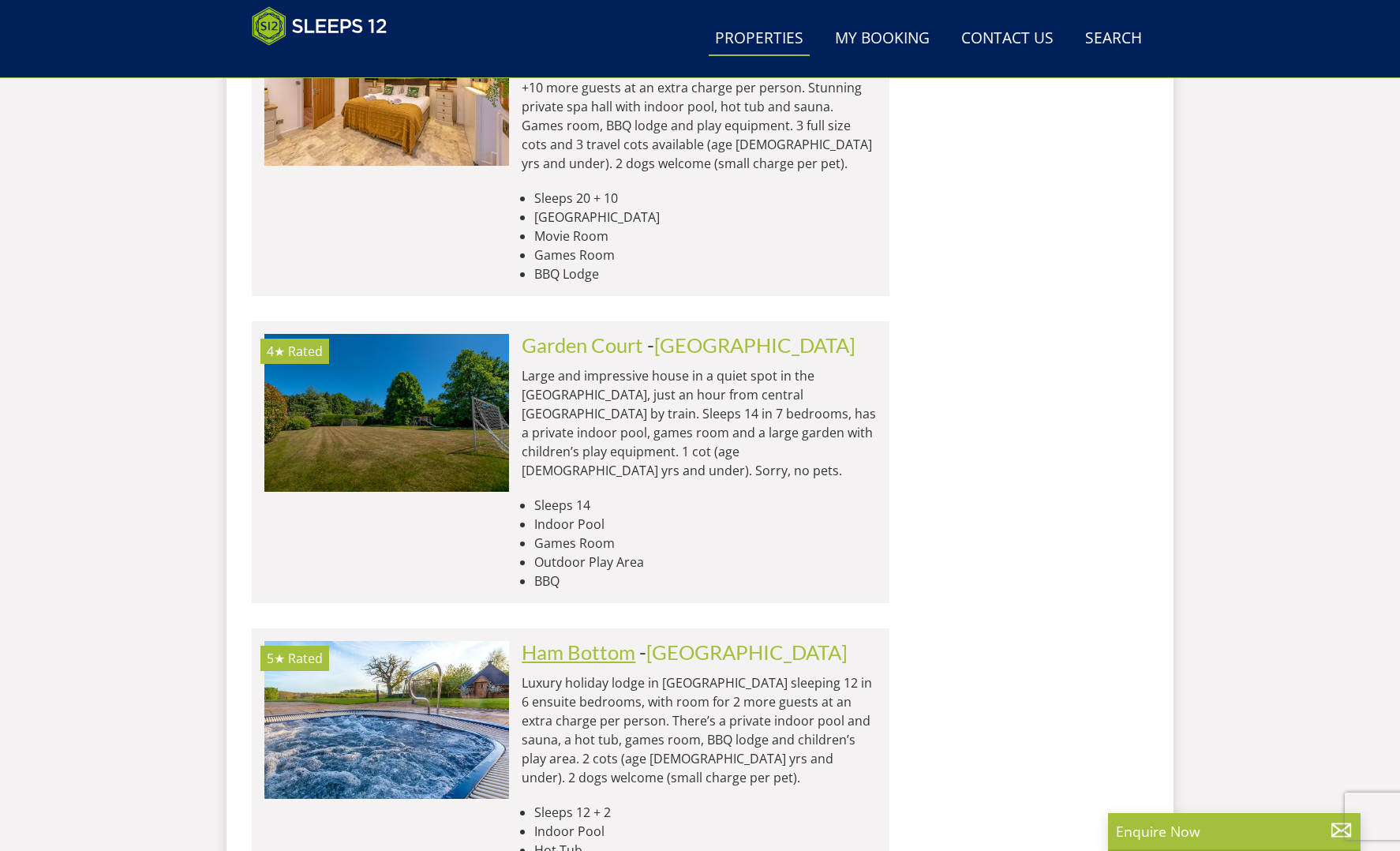
click at [591, 641] on link "Ham Bottom" at bounding box center [579, 652] width 114 height 24
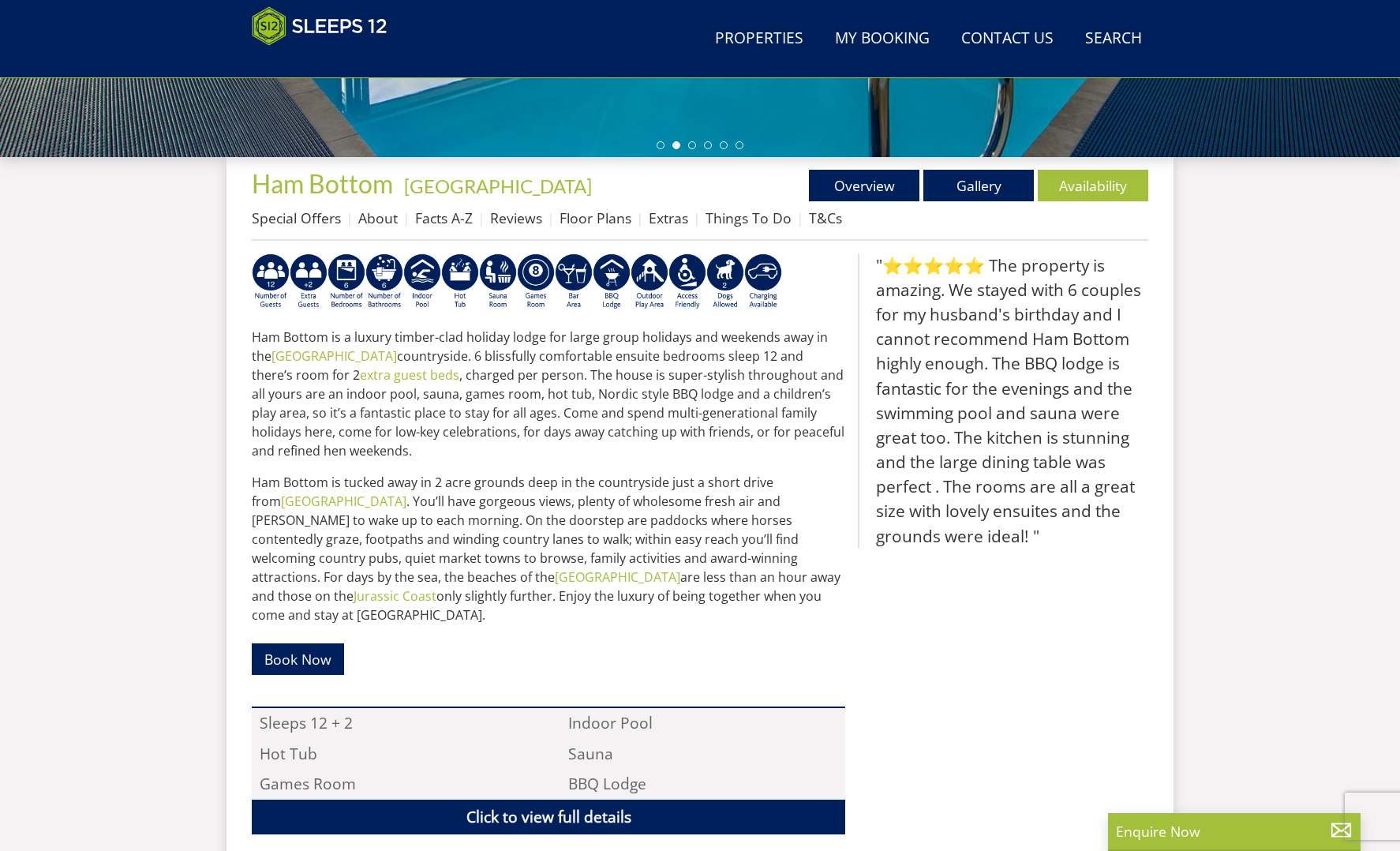
scroll to position [508, 0]
click at [992, 183] on link "Gallery" at bounding box center [978, 187] width 110 height 31
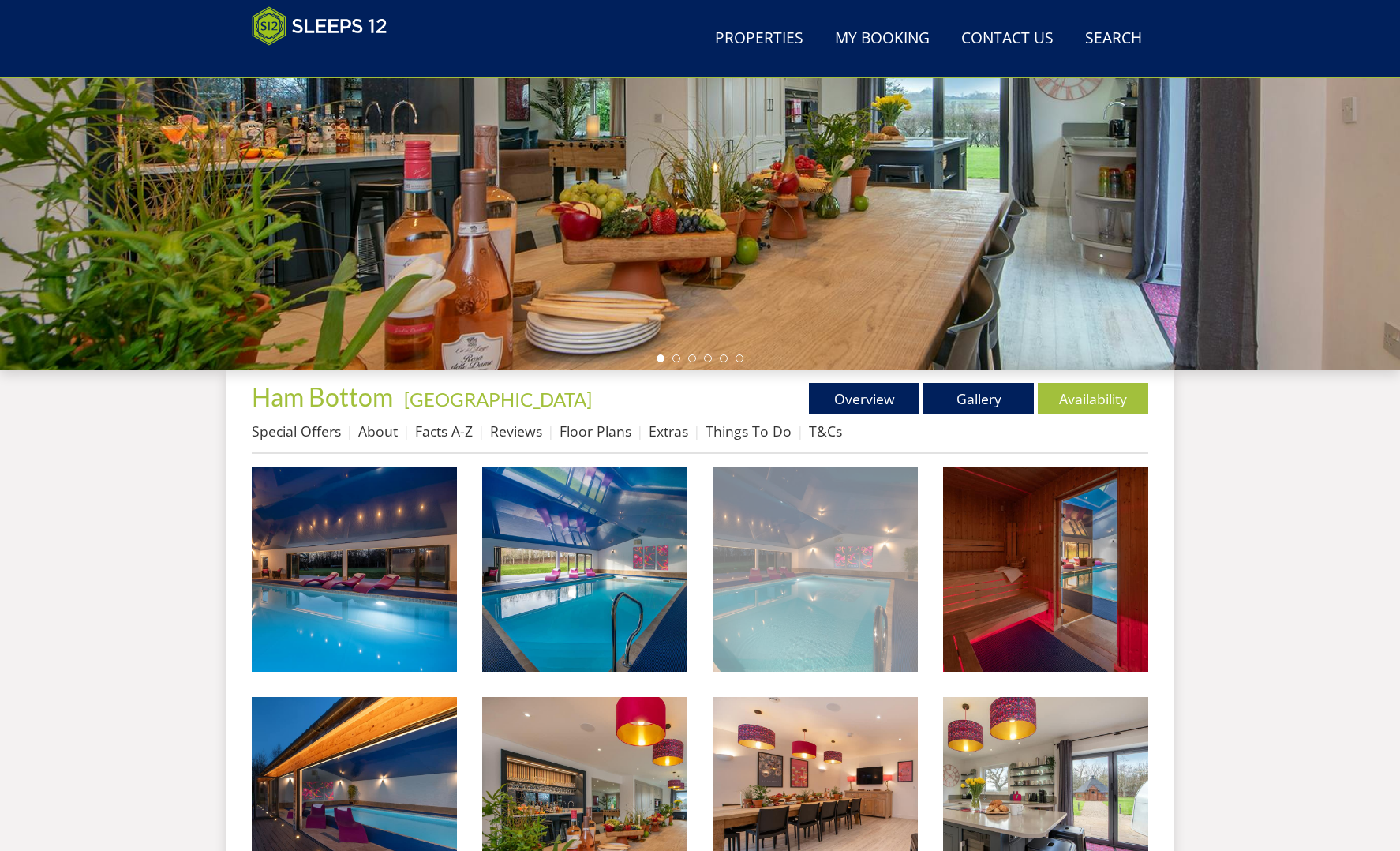
scroll to position [301, 0]
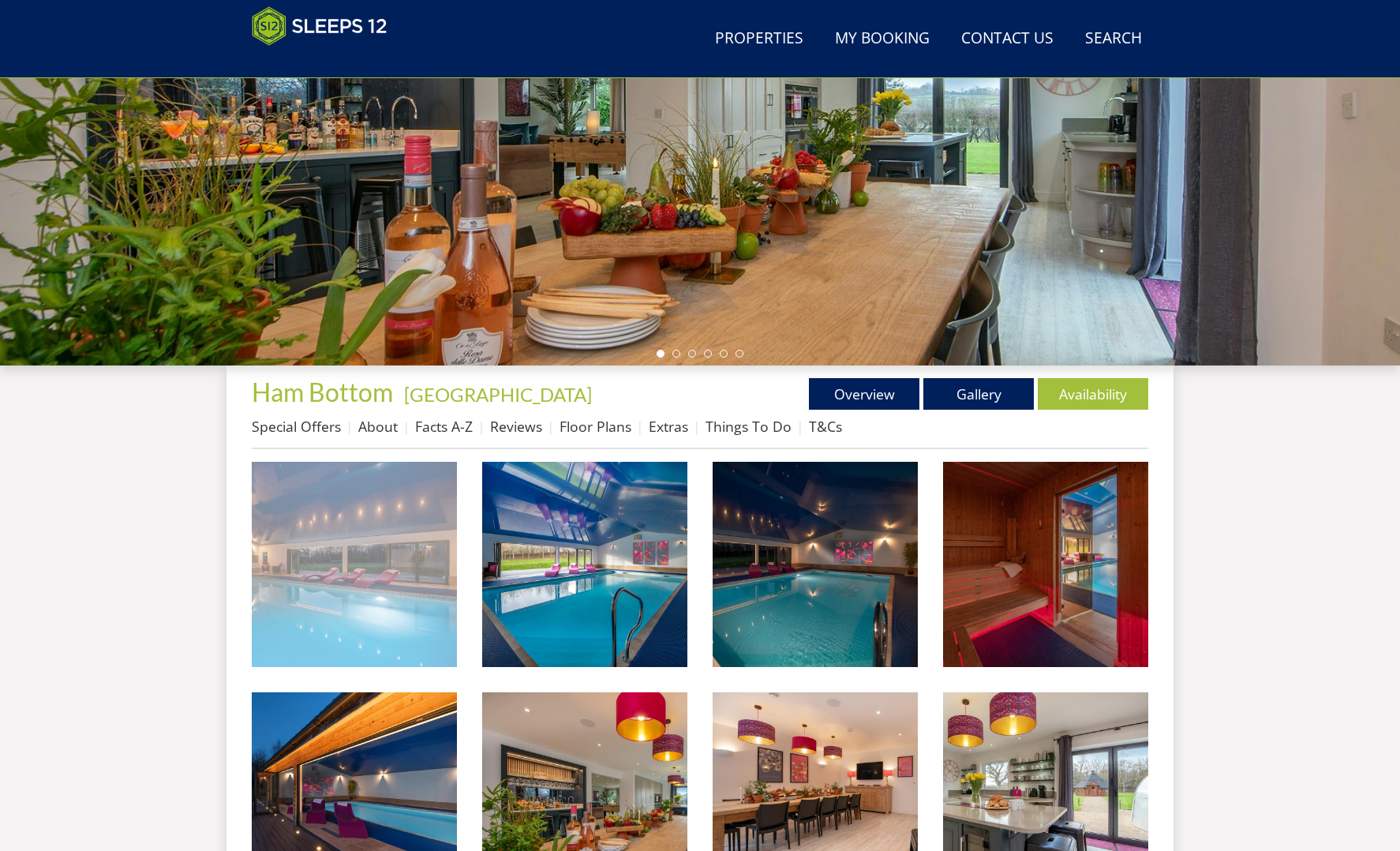
click at [348, 559] on img at bounding box center [354, 564] width 205 height 205
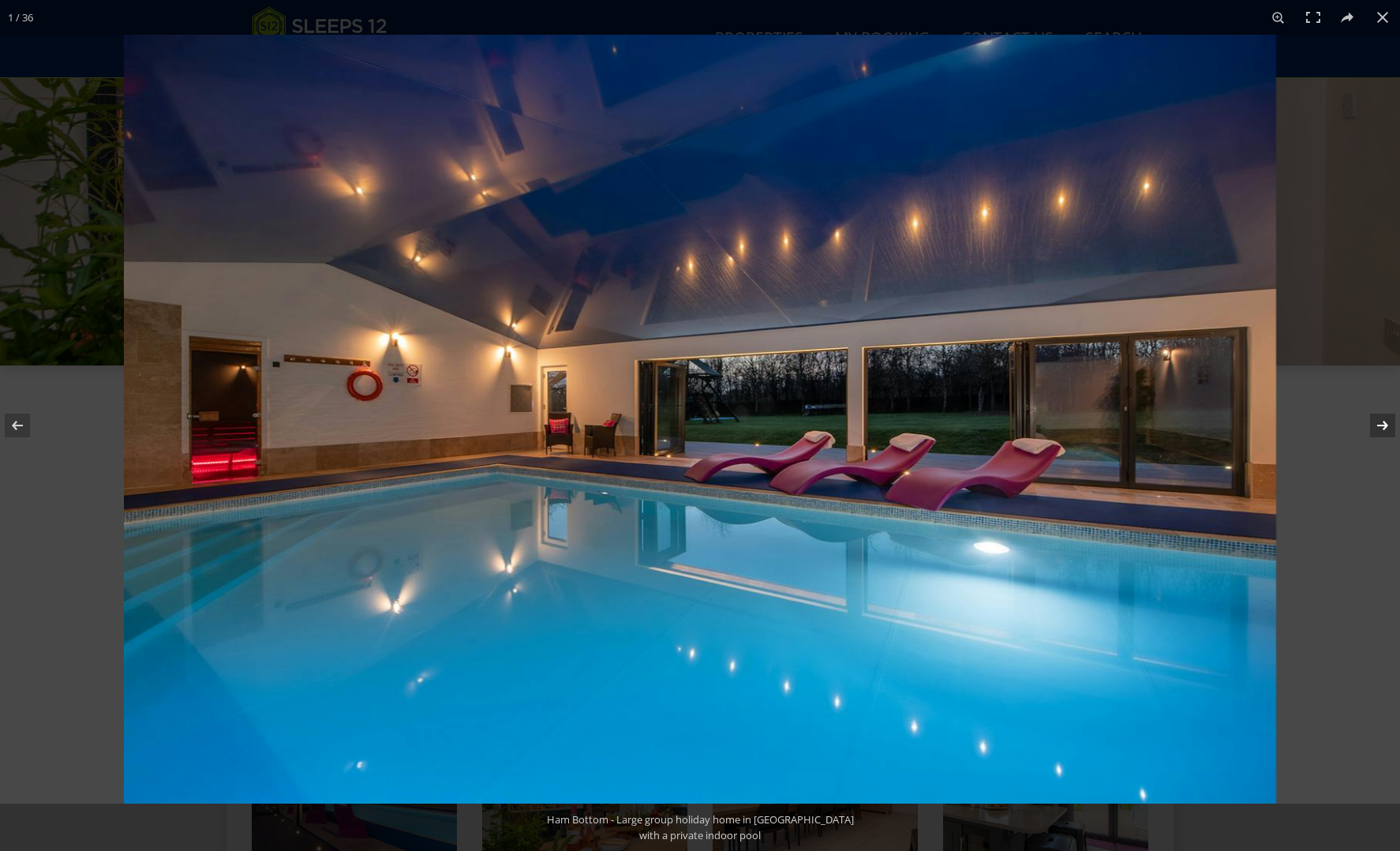
click at [1383, 424] on button at bounding box center [1372, 426] width 55 height 79
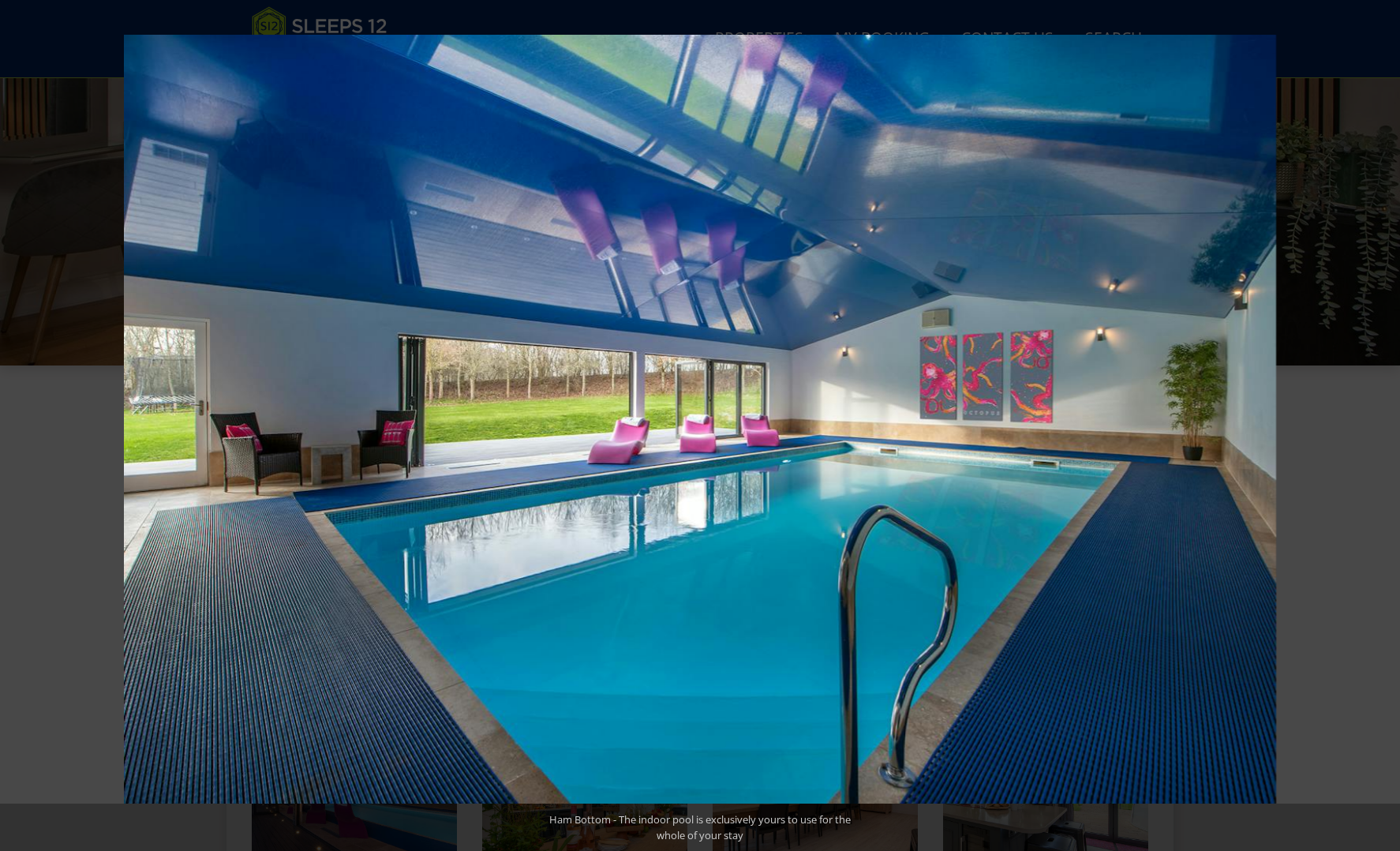
click at [1383, 424] on button at bounding box center [1372, 426] width 55 height 79
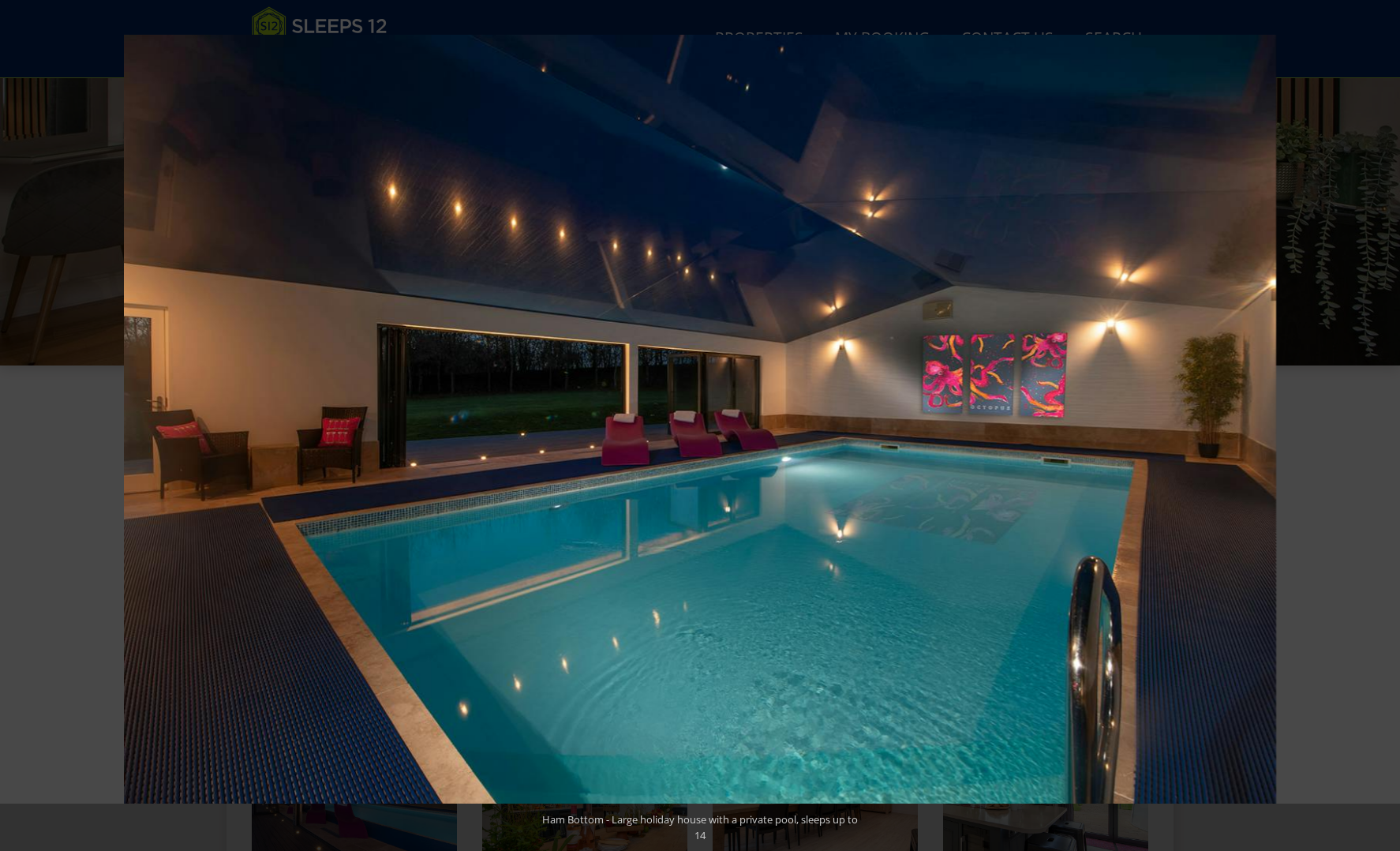
click at [1383, 424] on button at bounding box center [1372, 426] width 55 height 79
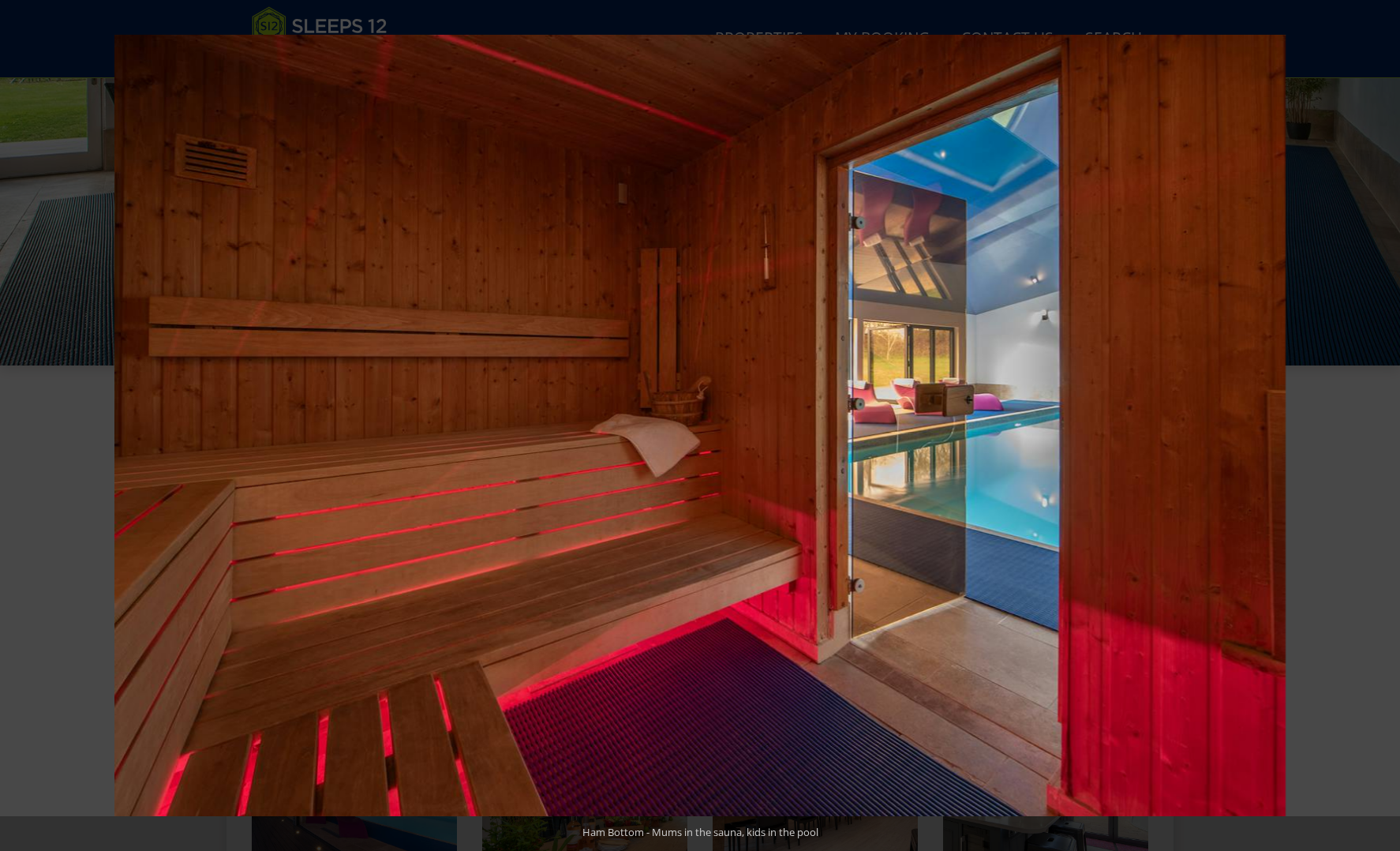
click at [1383, 424] on button at bounding box center [1372, 426] width 55 height 79
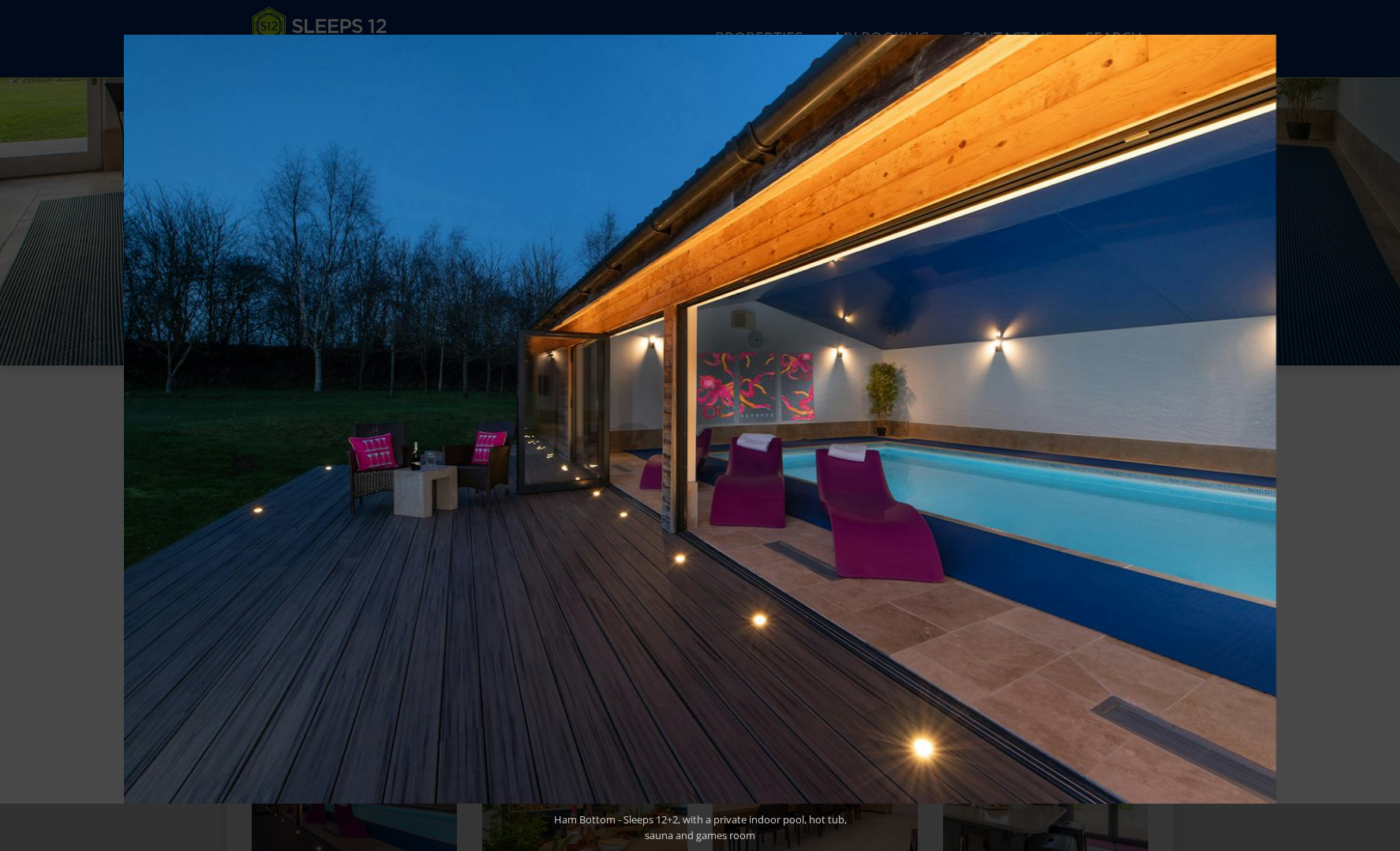
click at [1383, 424] on button at bounding box center [1372, 426] width 55 height 79
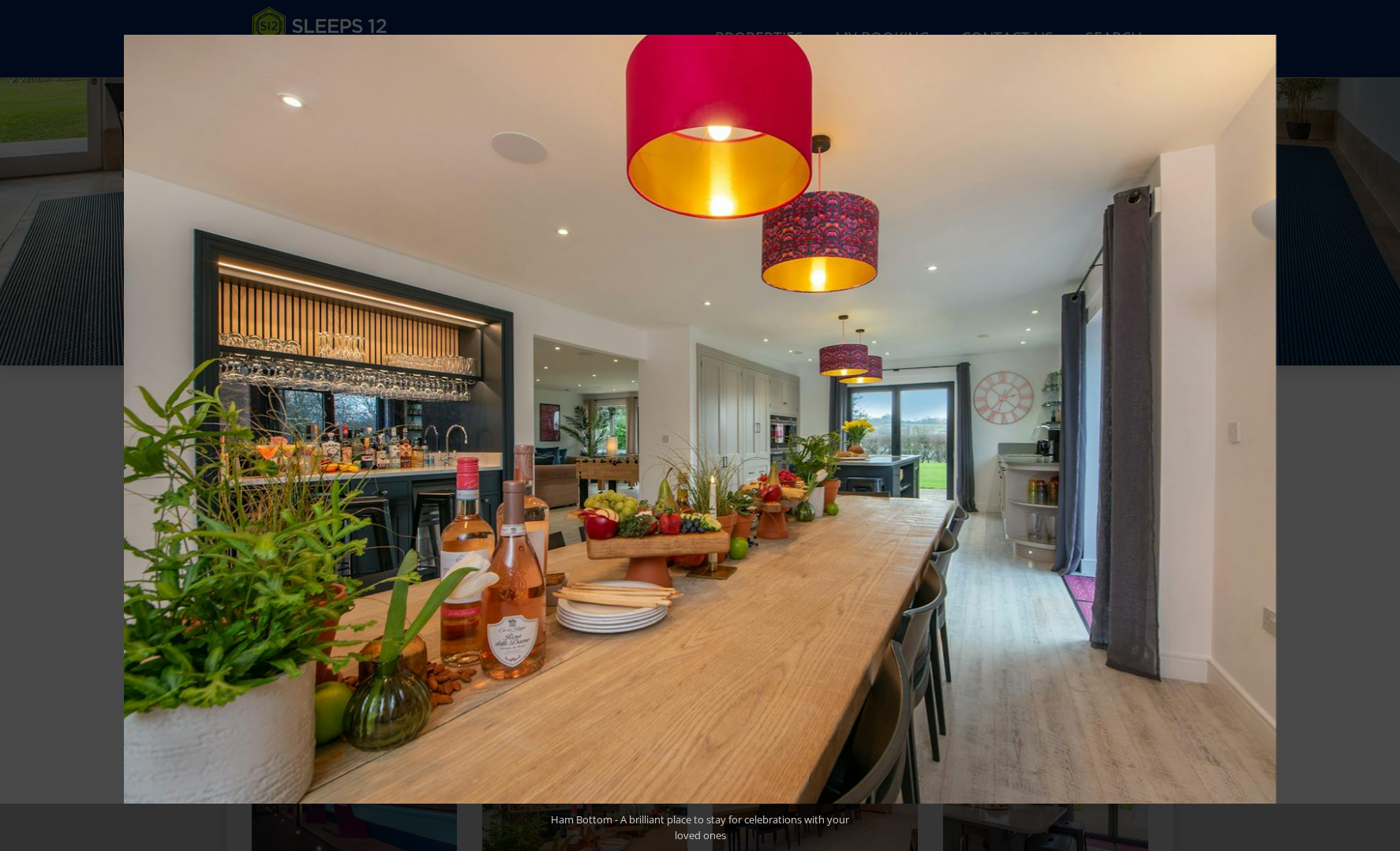
click at [1383, 424] on button at bounding box center [1372, 426] width 55 height 79
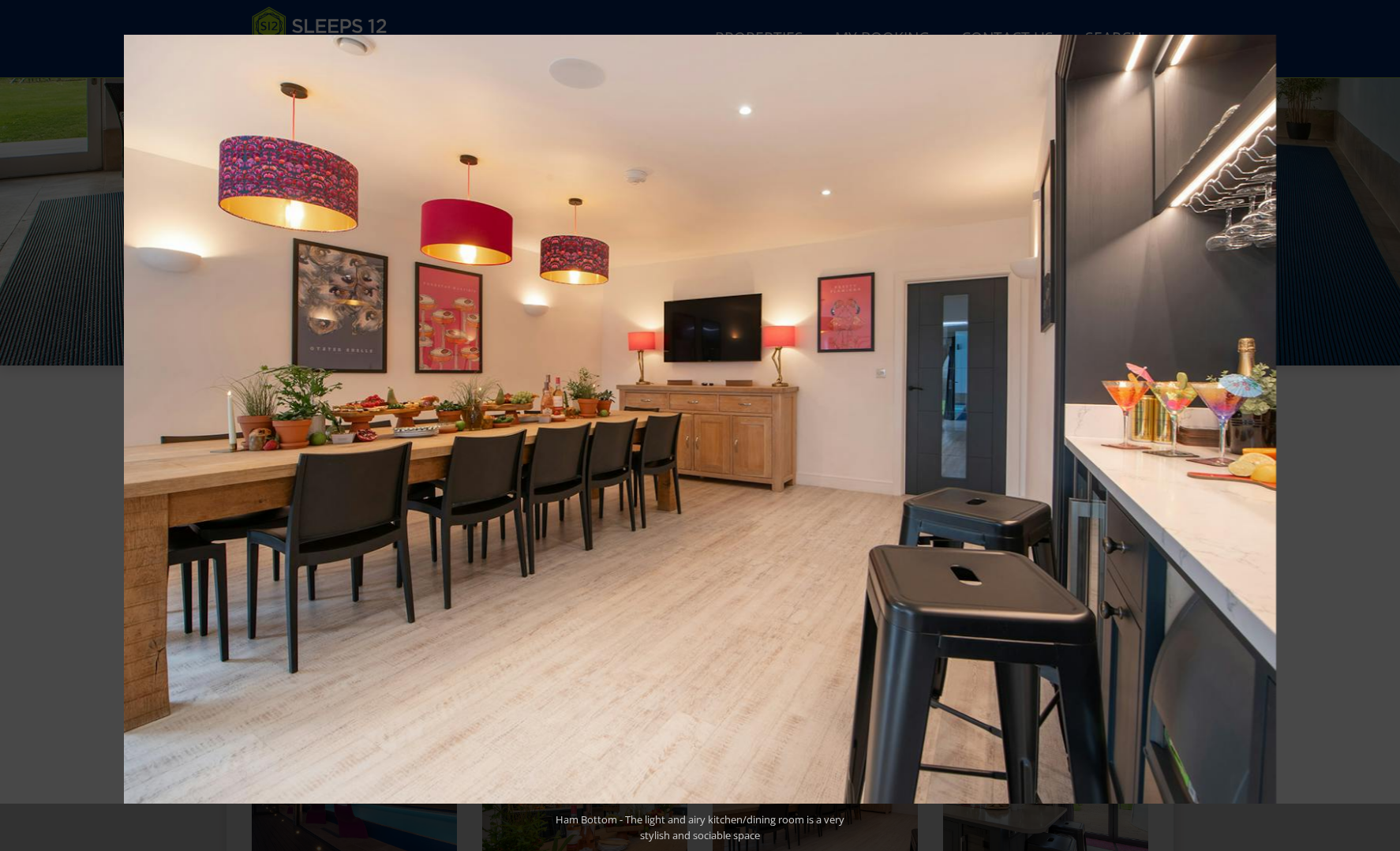
click at [1383, 424] on button at bounding box center [1372, 426] width 55 height 79
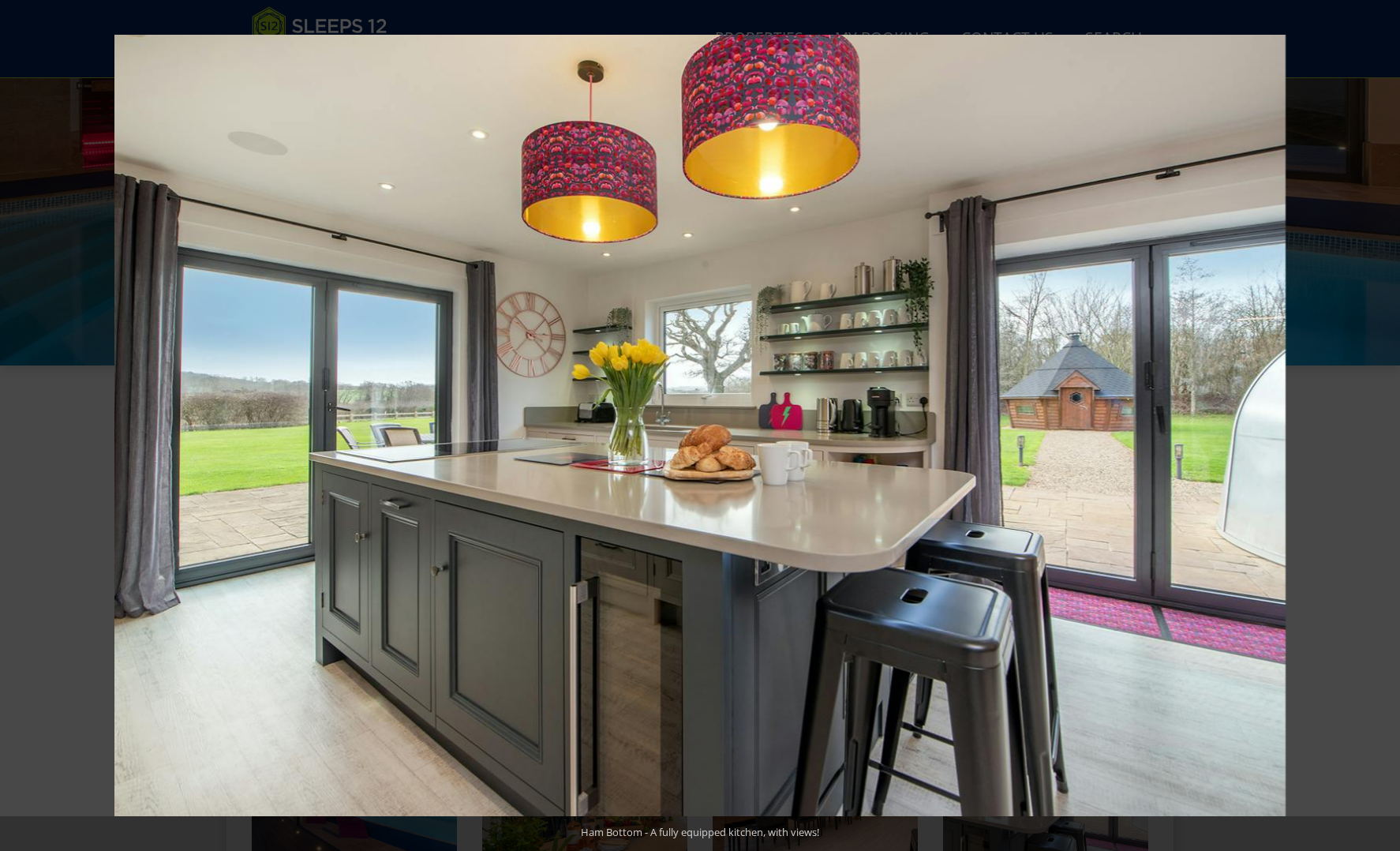
click at [1383, 424] on button at bounding box center [1372, 426] width 55 height 79
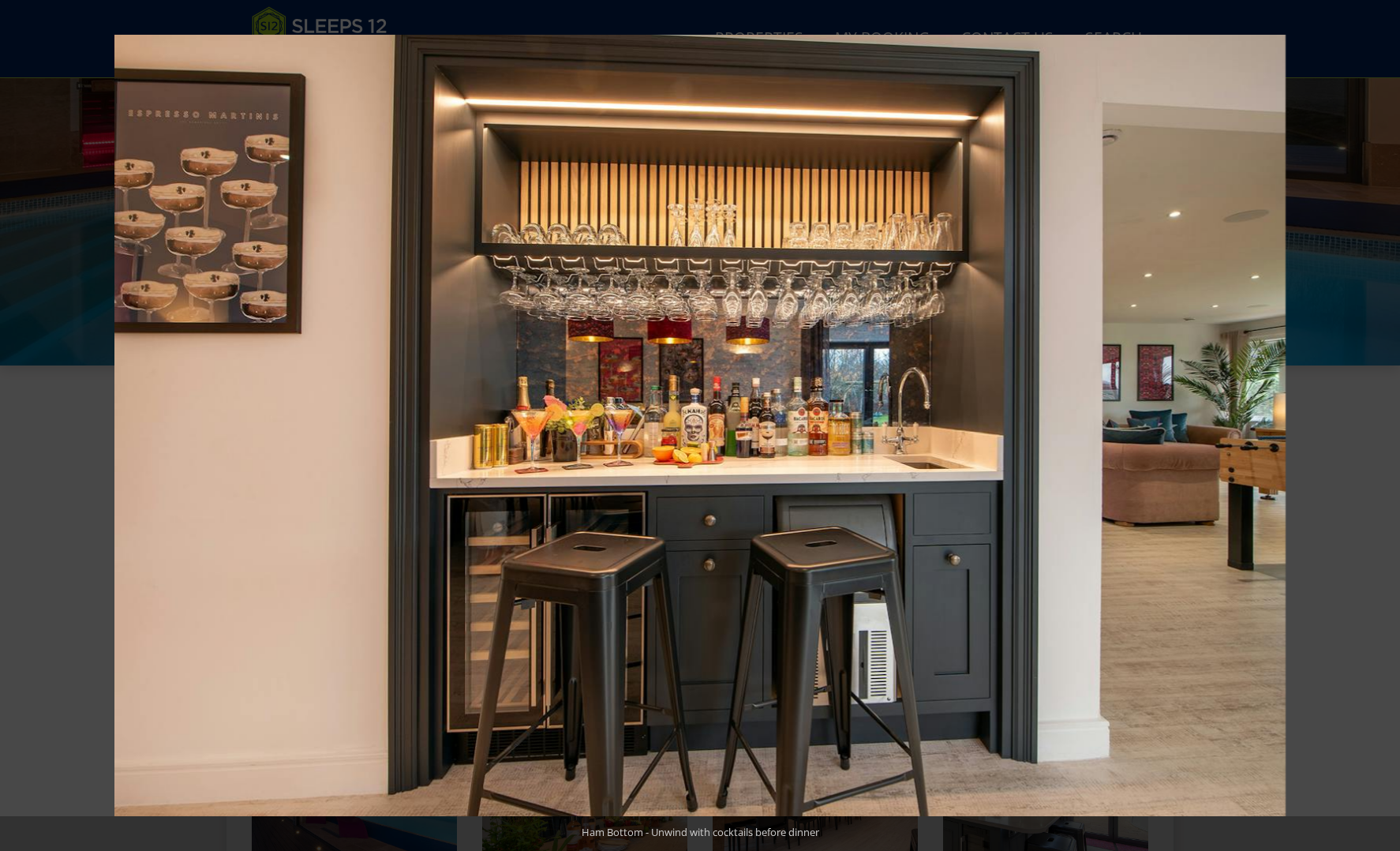
click at [1383, 424] on button at bounding box center [1372, 426] width 55 height 79
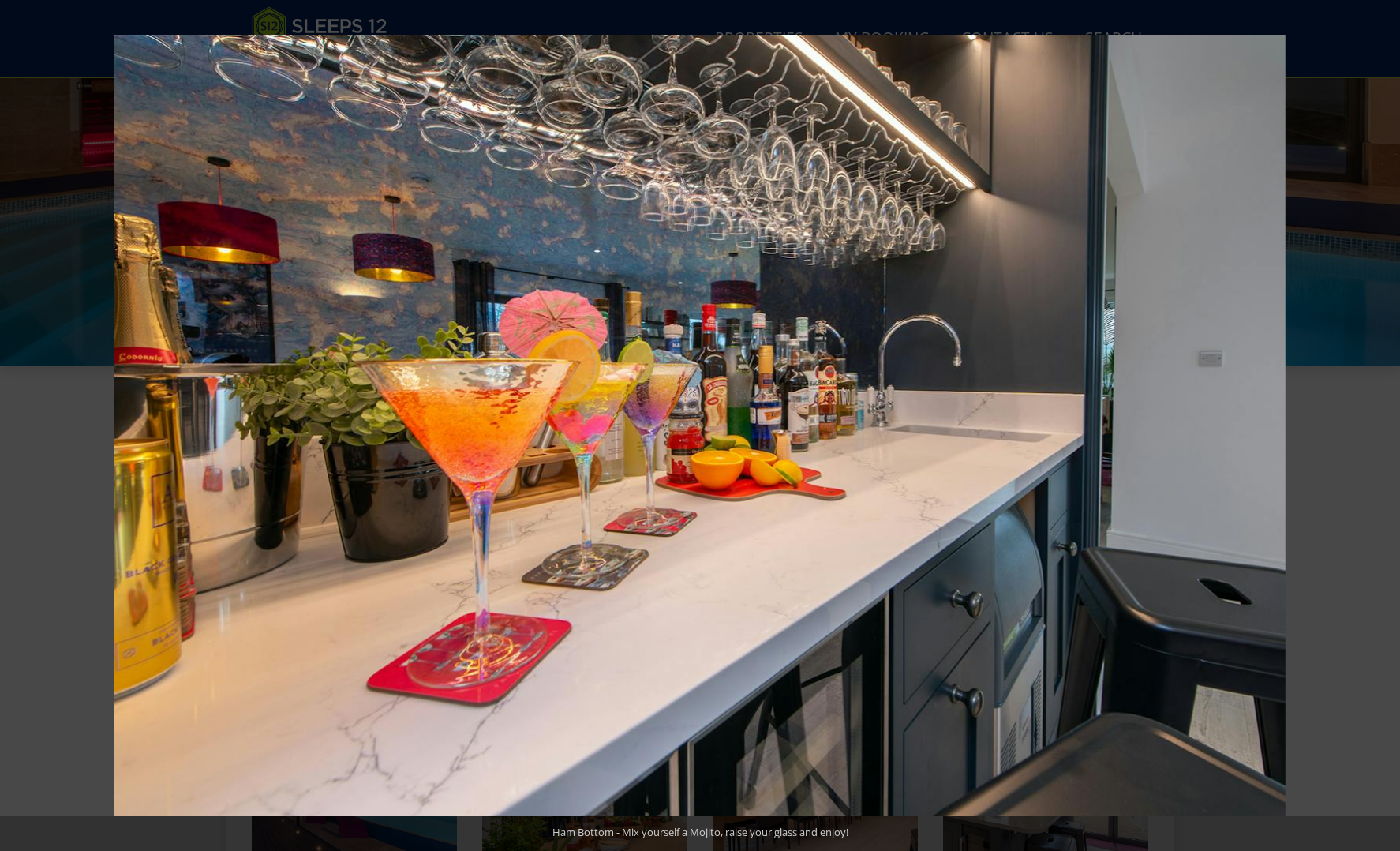
click at [1383, 424] on button at bounding box center [1372, 426] width 55 height 79
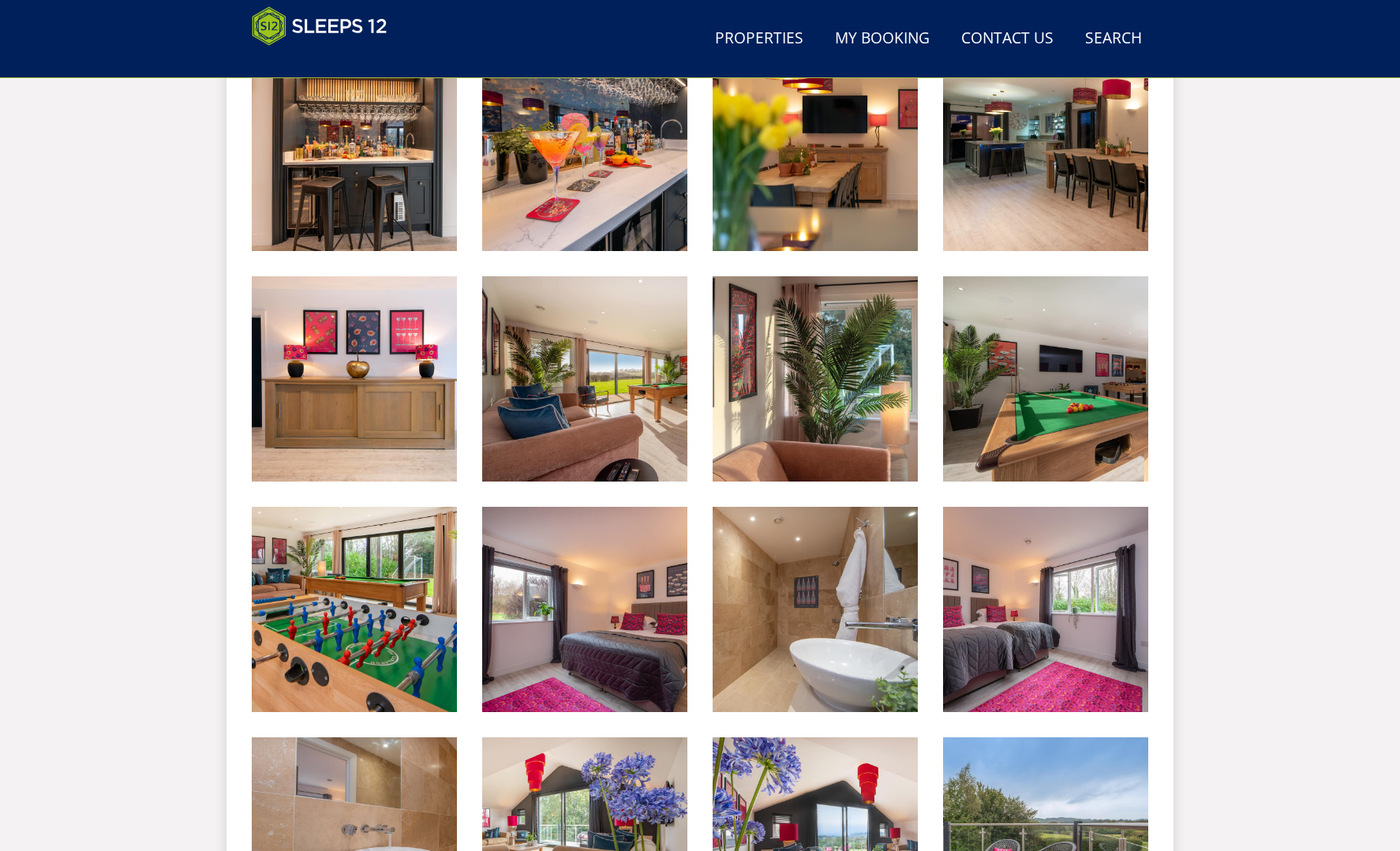
scroll to position [1123, 0]
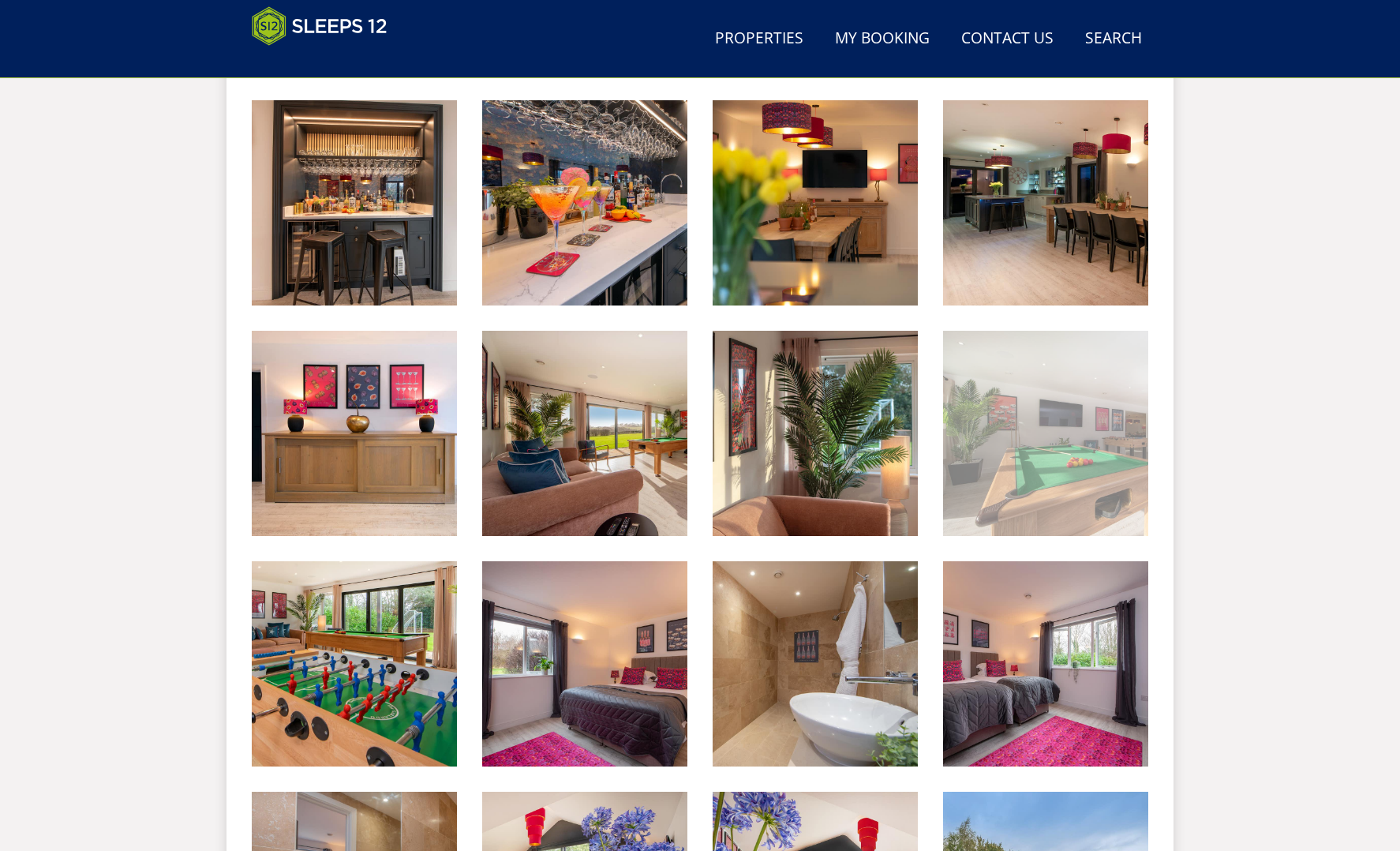
click at [1042, 468] on img at bounding box center [1045, 433] width 205 height 205
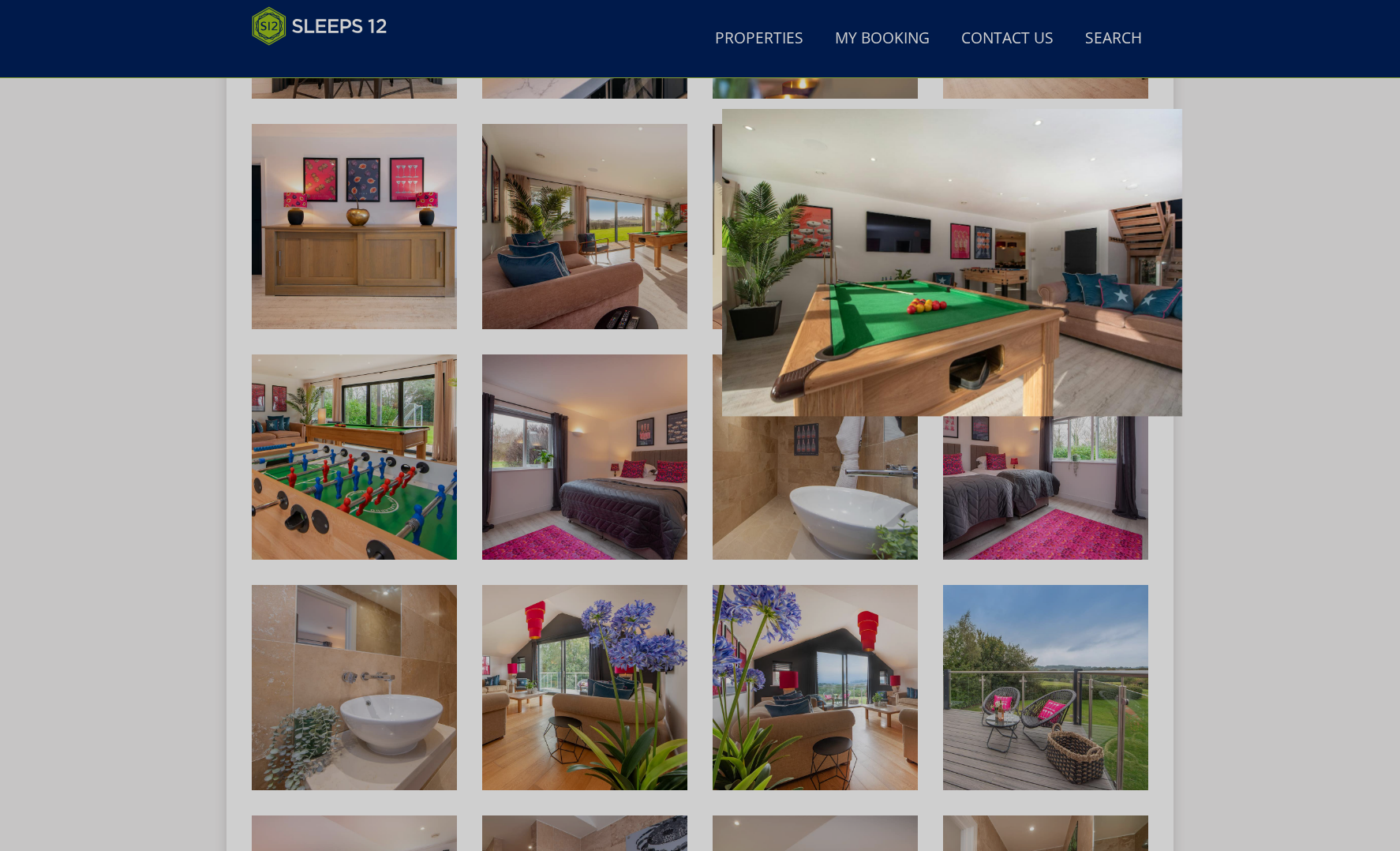
scroll to position [1332, 0]
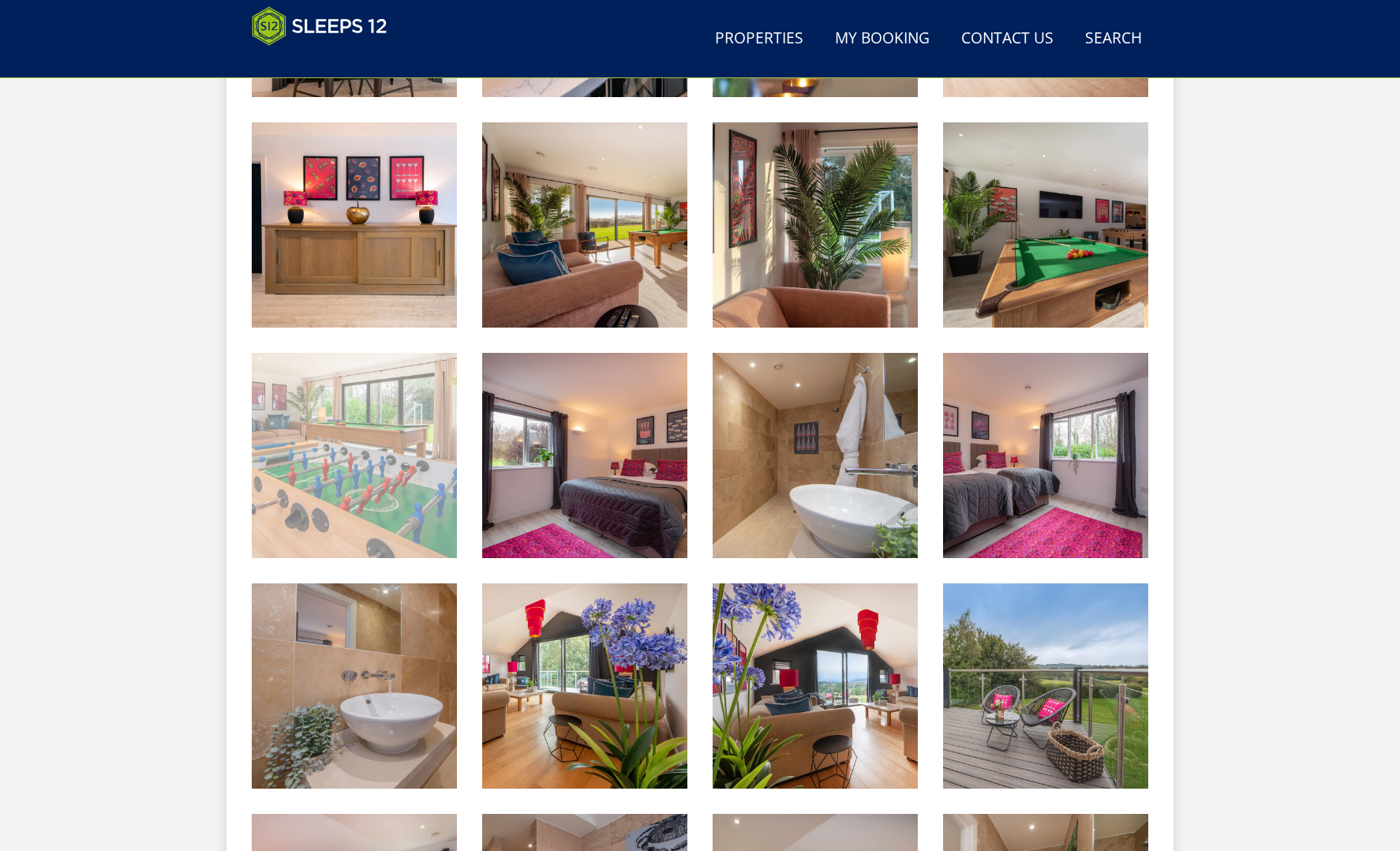
click at [411, 525] on img at bounding box center [354, 455] width 205 height 205
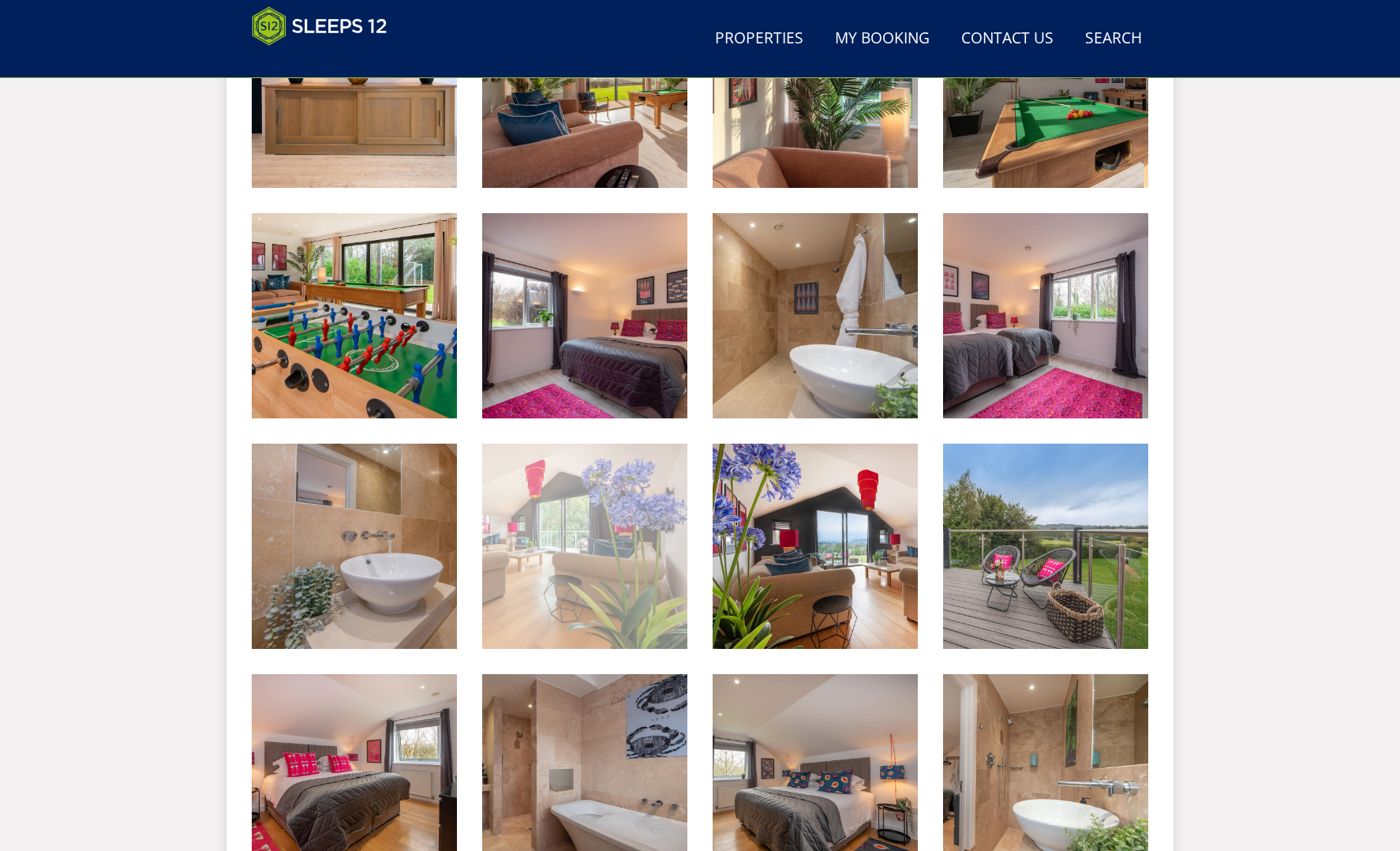
scroll to position [1469, 0]
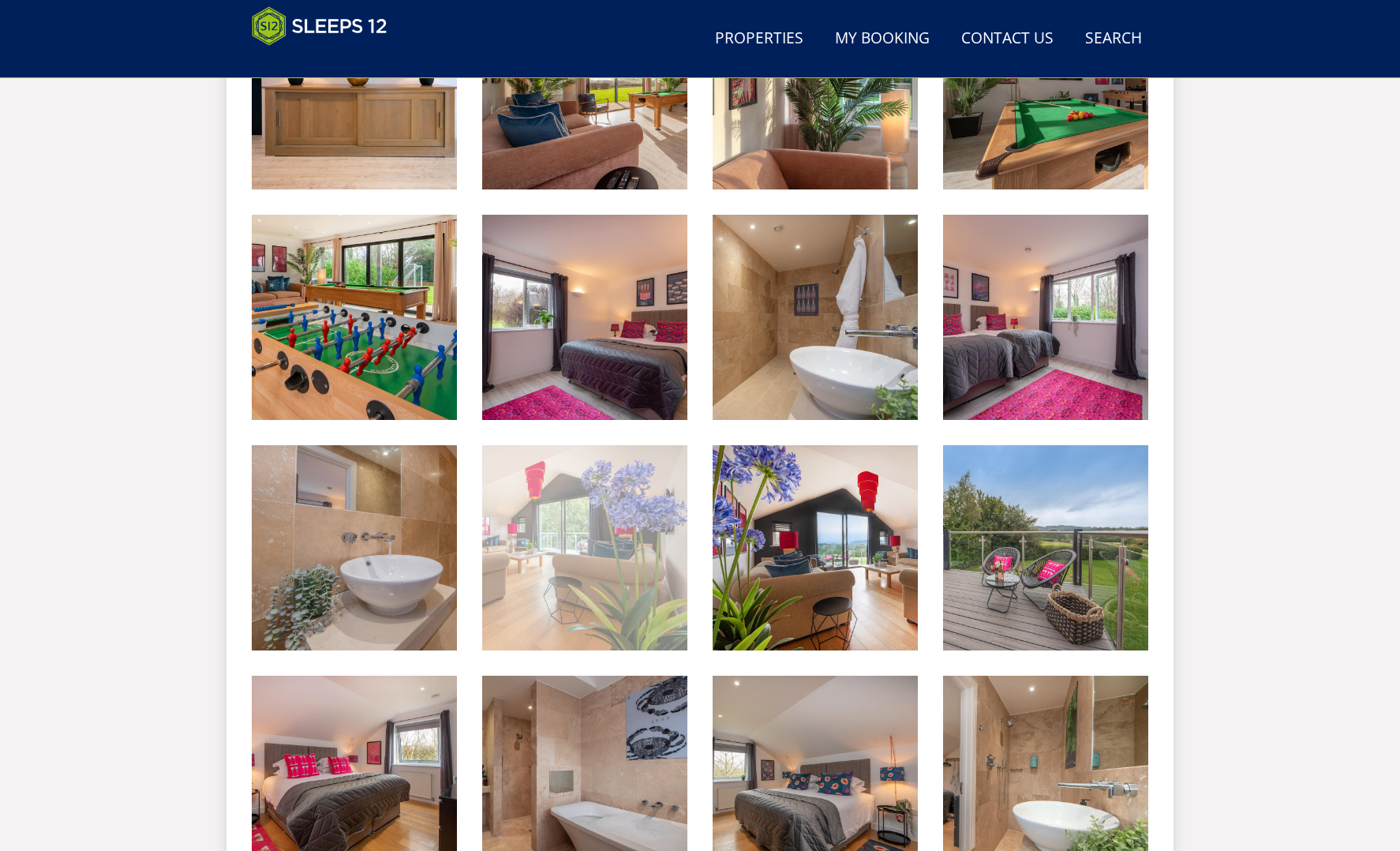
click at [559, 585] on img at bounding box center [584, 548] width 205 height 205
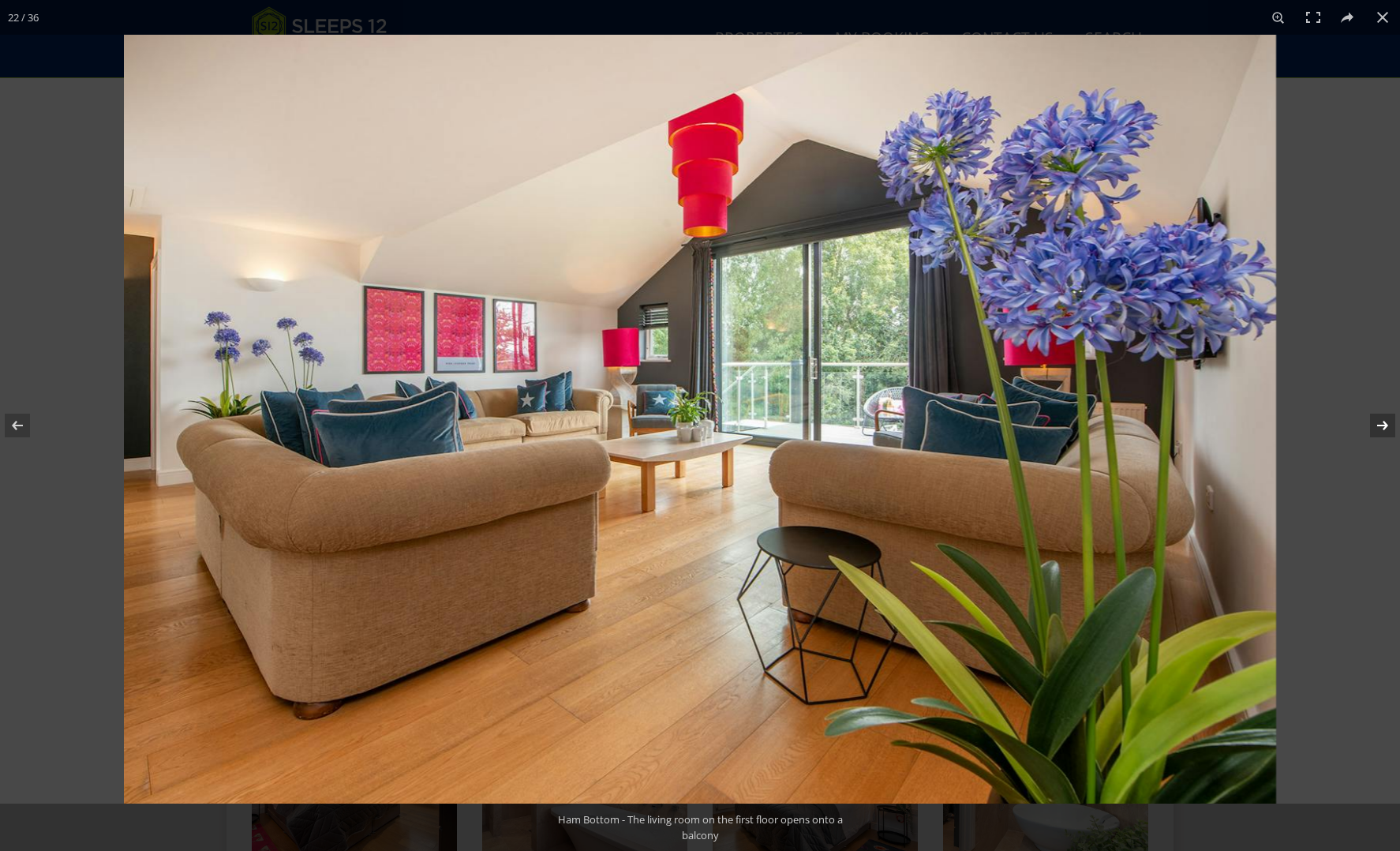
click at [1387, 428] on button at bounding box center [1372, 426] width 55 height 79
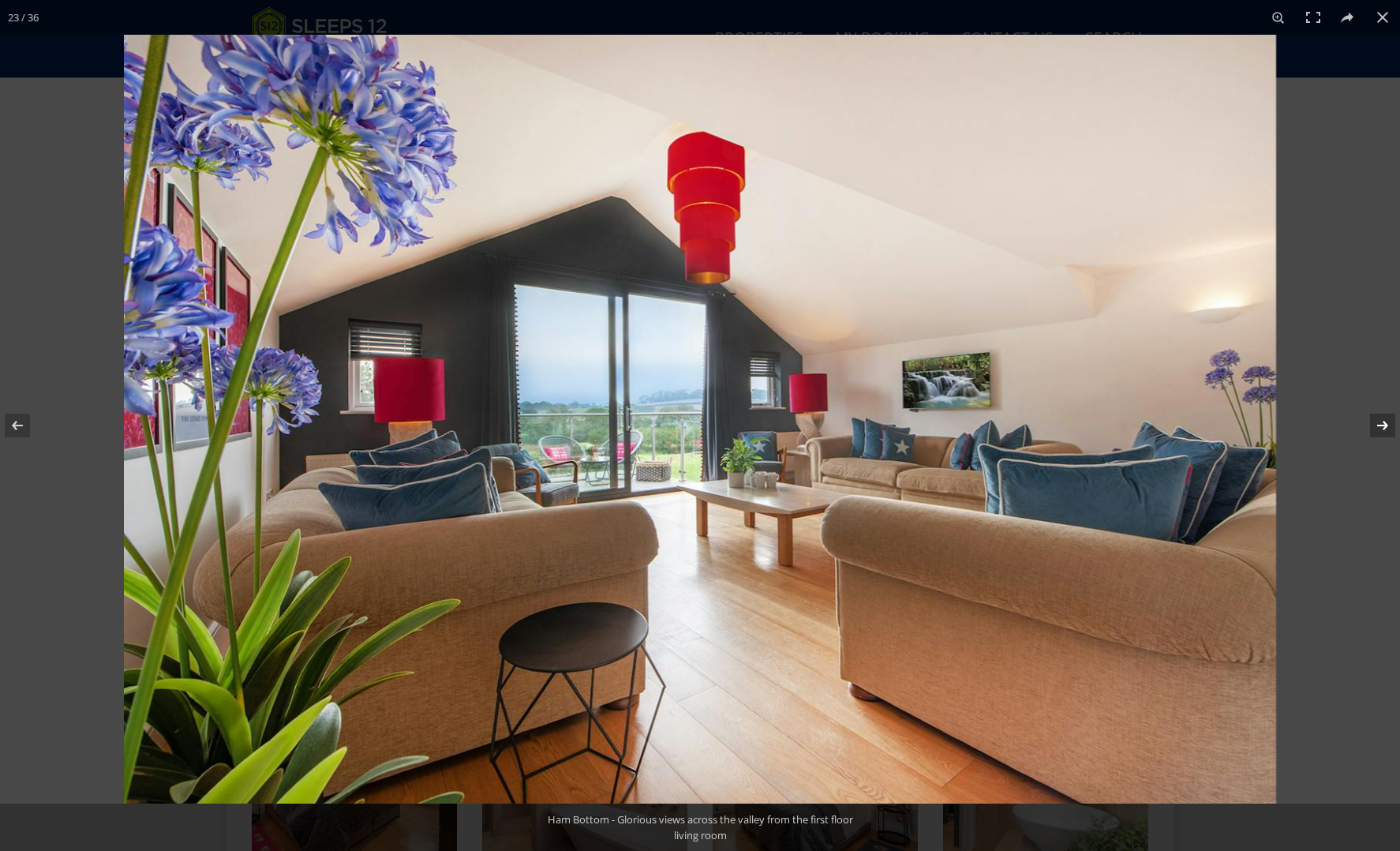
click at [1387, 428] on button at bounding box center [1372, 426] width 55 height 79
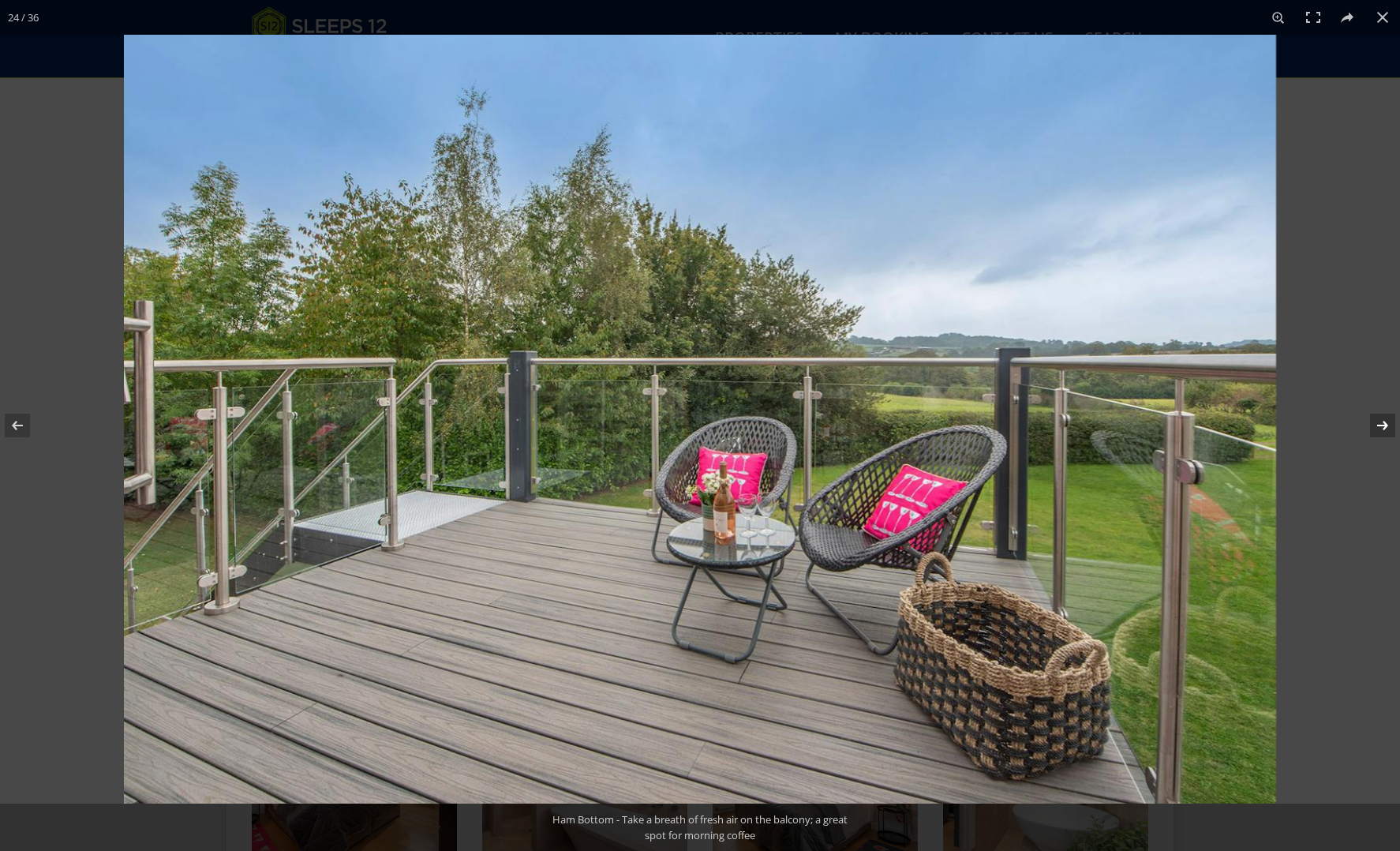
click at [1387, 428] on button at bounding box center [1372, 426] width 55 height 79
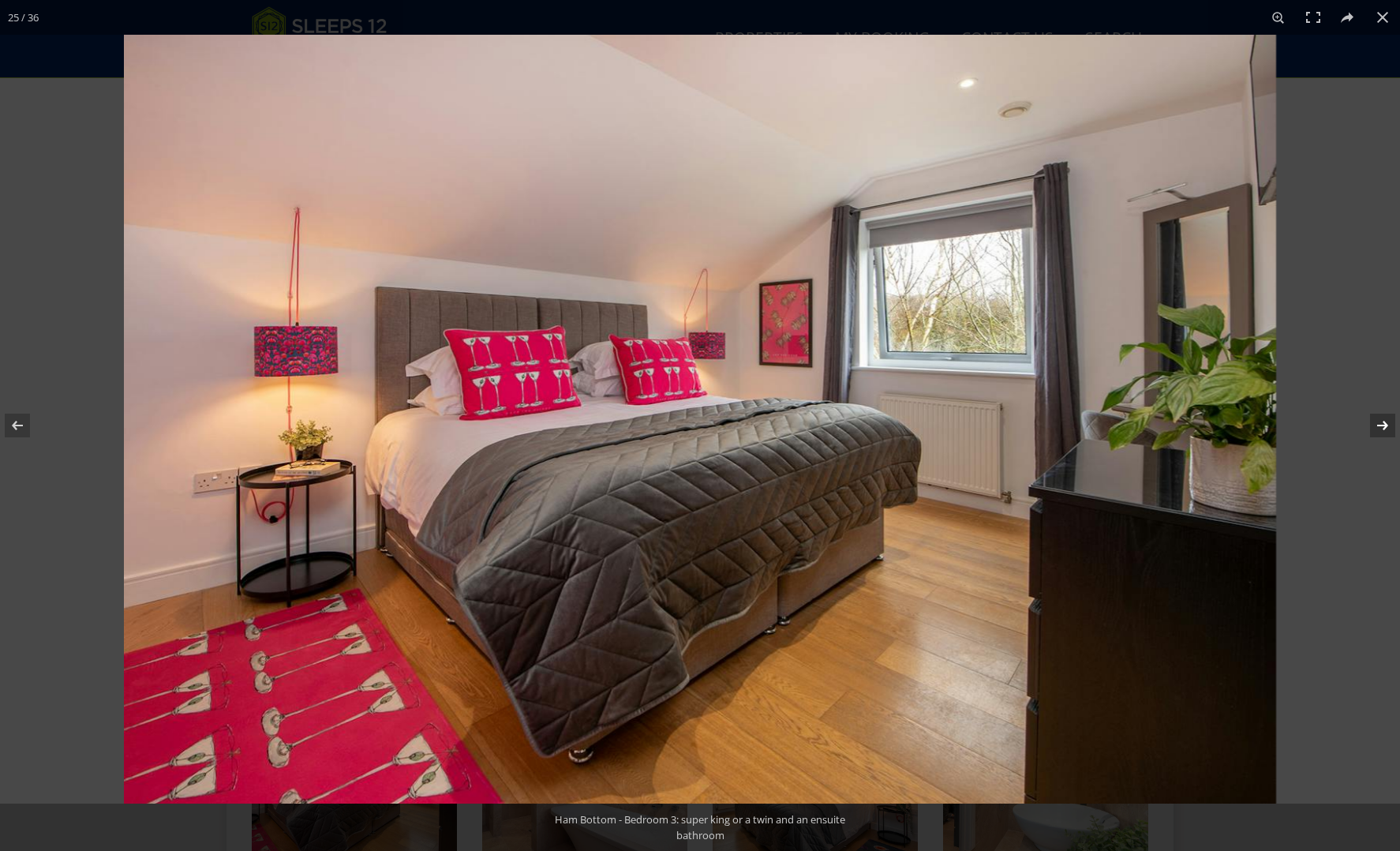
click at [1387, 428] on button at bounding box center [1372, 426] width 55 height 79
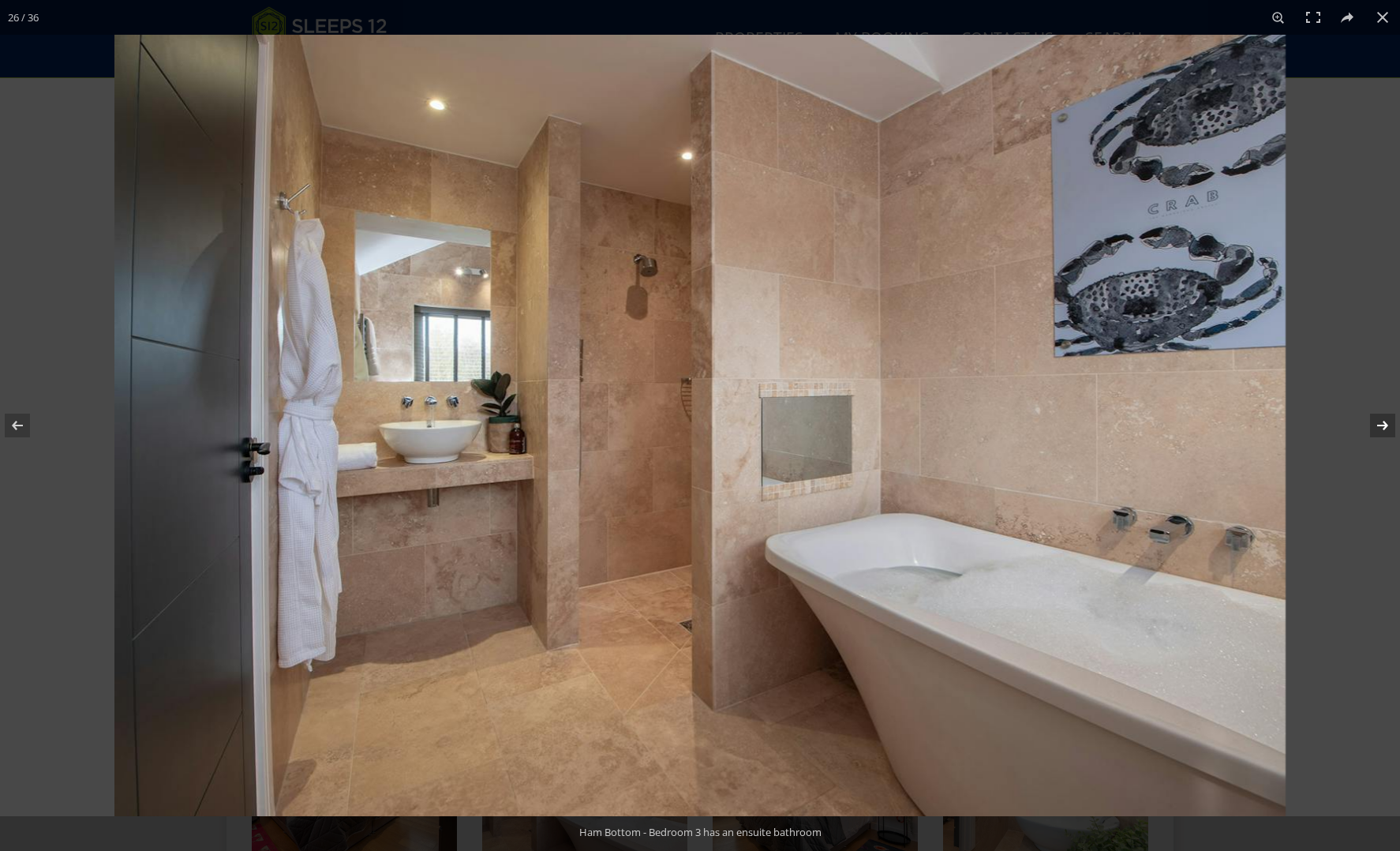
click at [1387, 428] on button at bounding box center [1372, 426] width 55 height 79
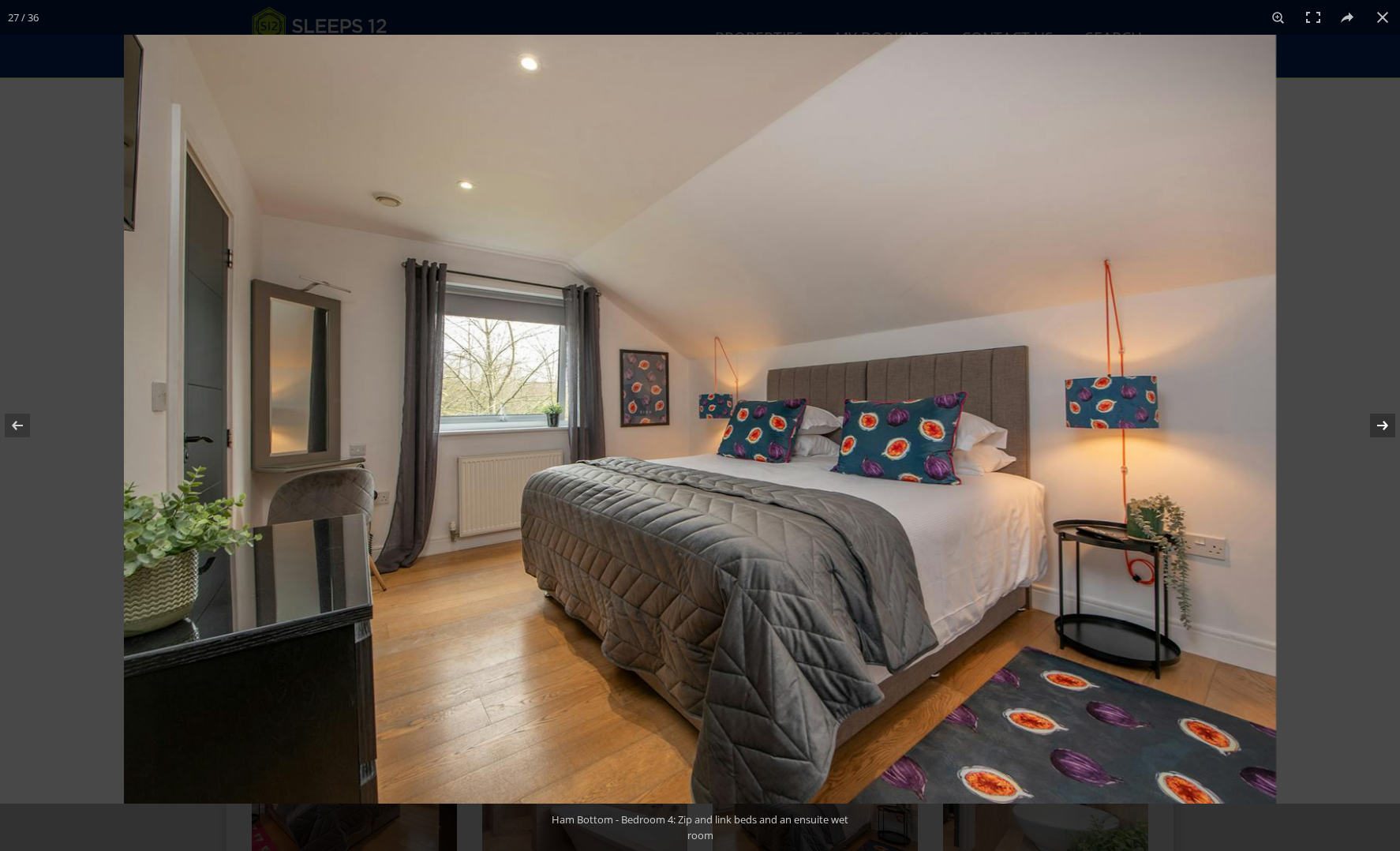
click at [1387, 428] on button at bounding box center [1372, 426] width 55 height 79
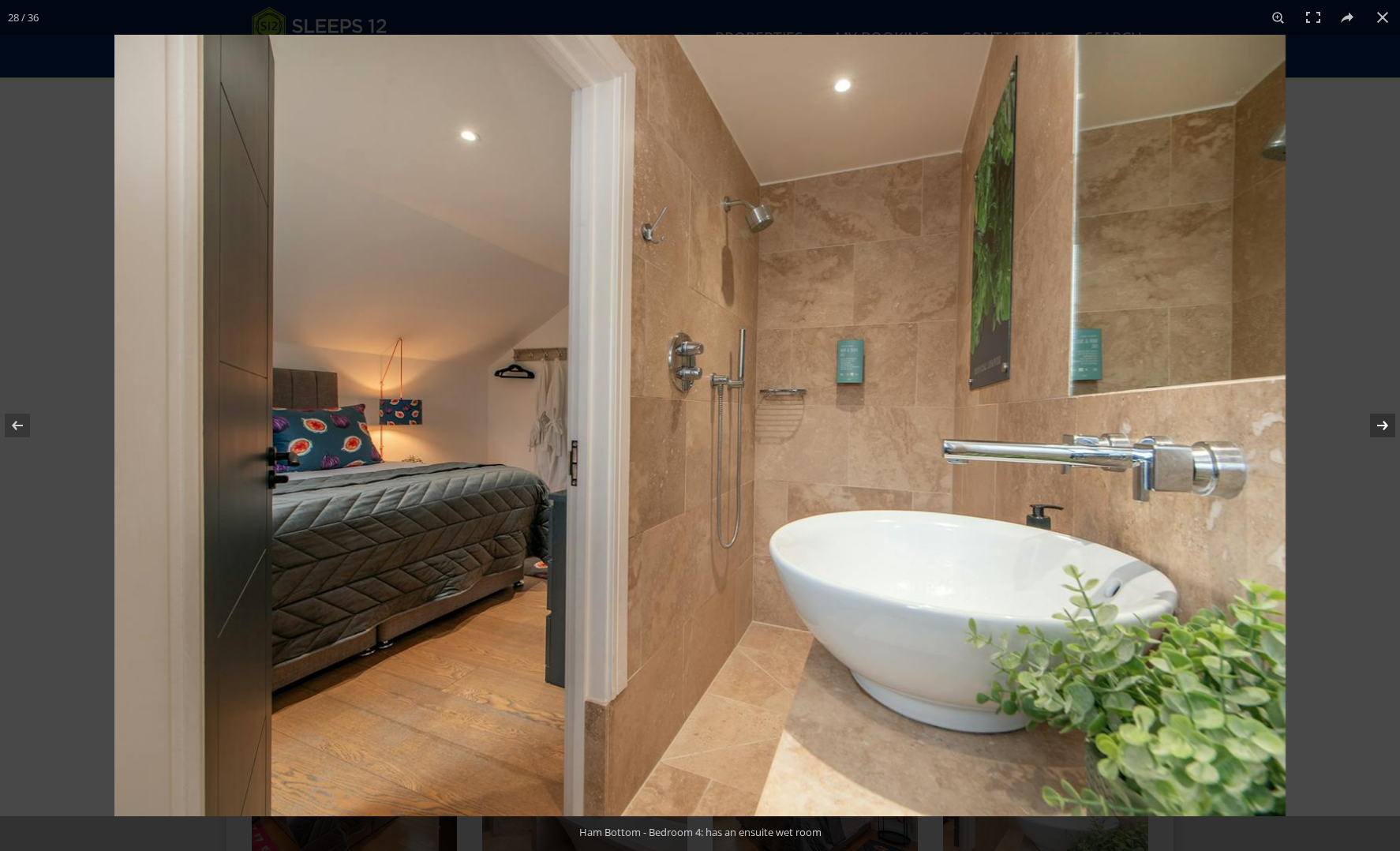
click at [1387, 428] on button at bounding box center [1372, 426] width 55 height 79
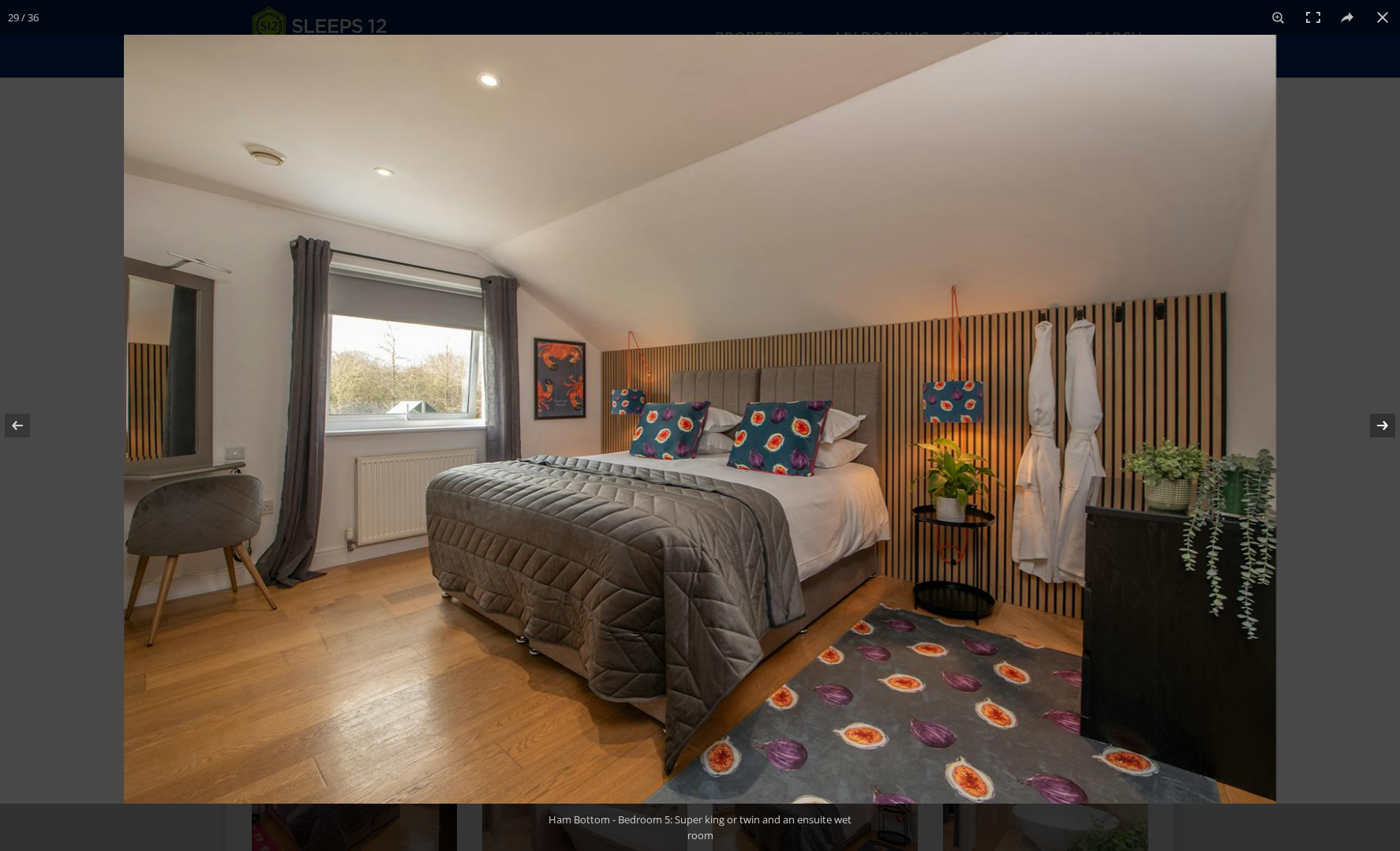
click at [1387, 428] on button at bounding box center [1372, 426] width 55 height 79
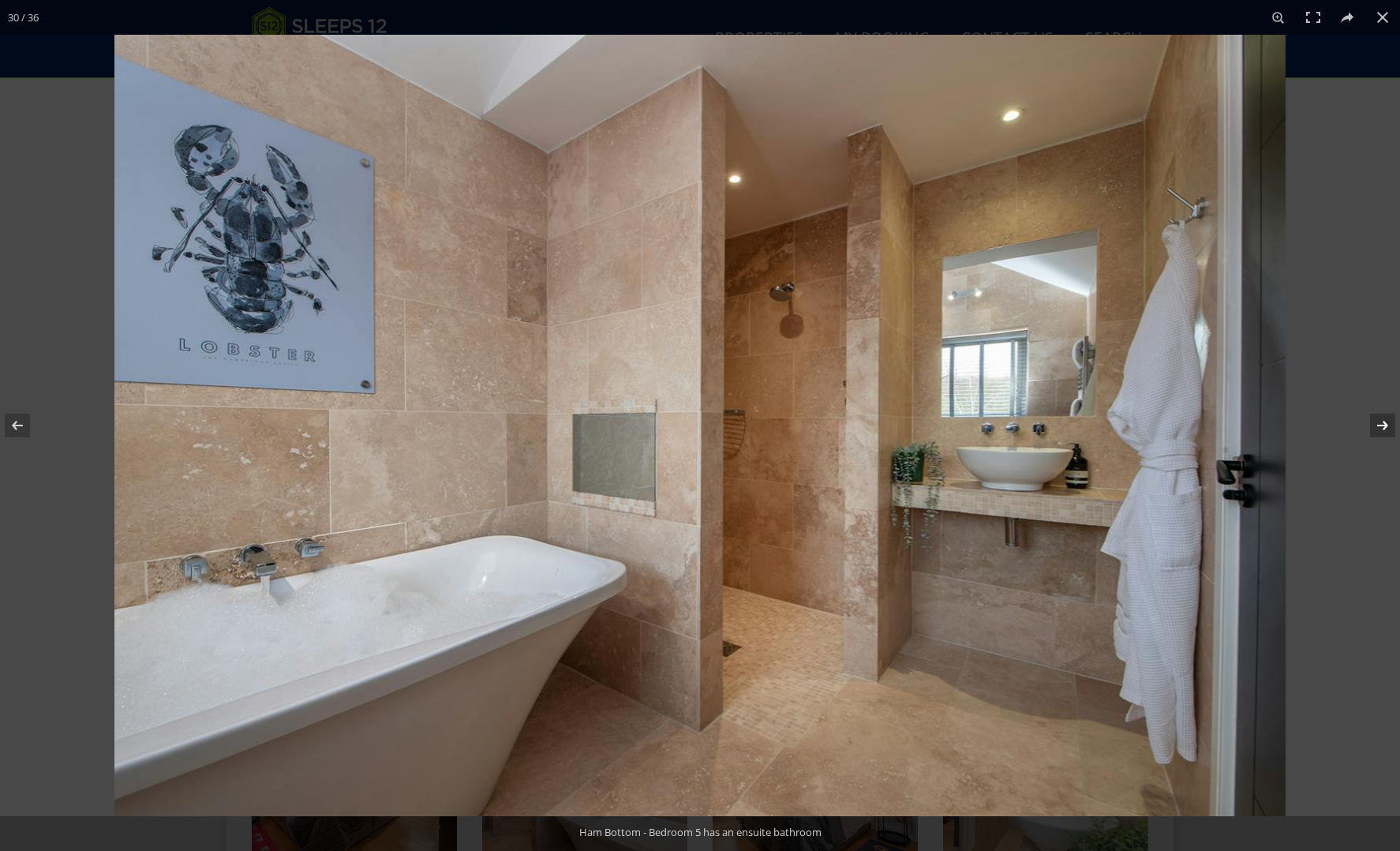
click at [1387, 428] on button at bounding box center [1372, 426] width 55 height 79
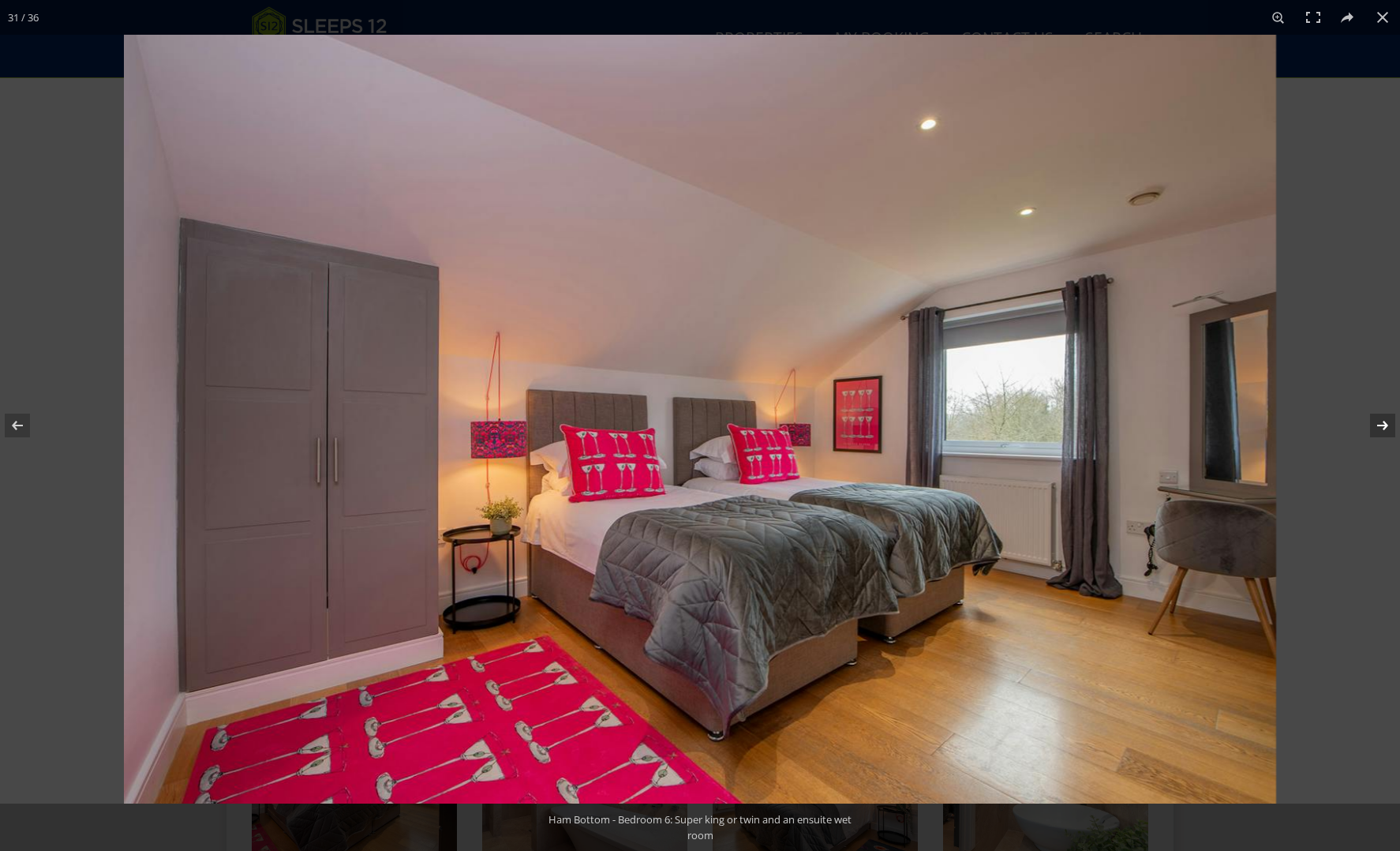
click at [1387, 428] on button at bounding box center [1372, 426] width 55 height 79
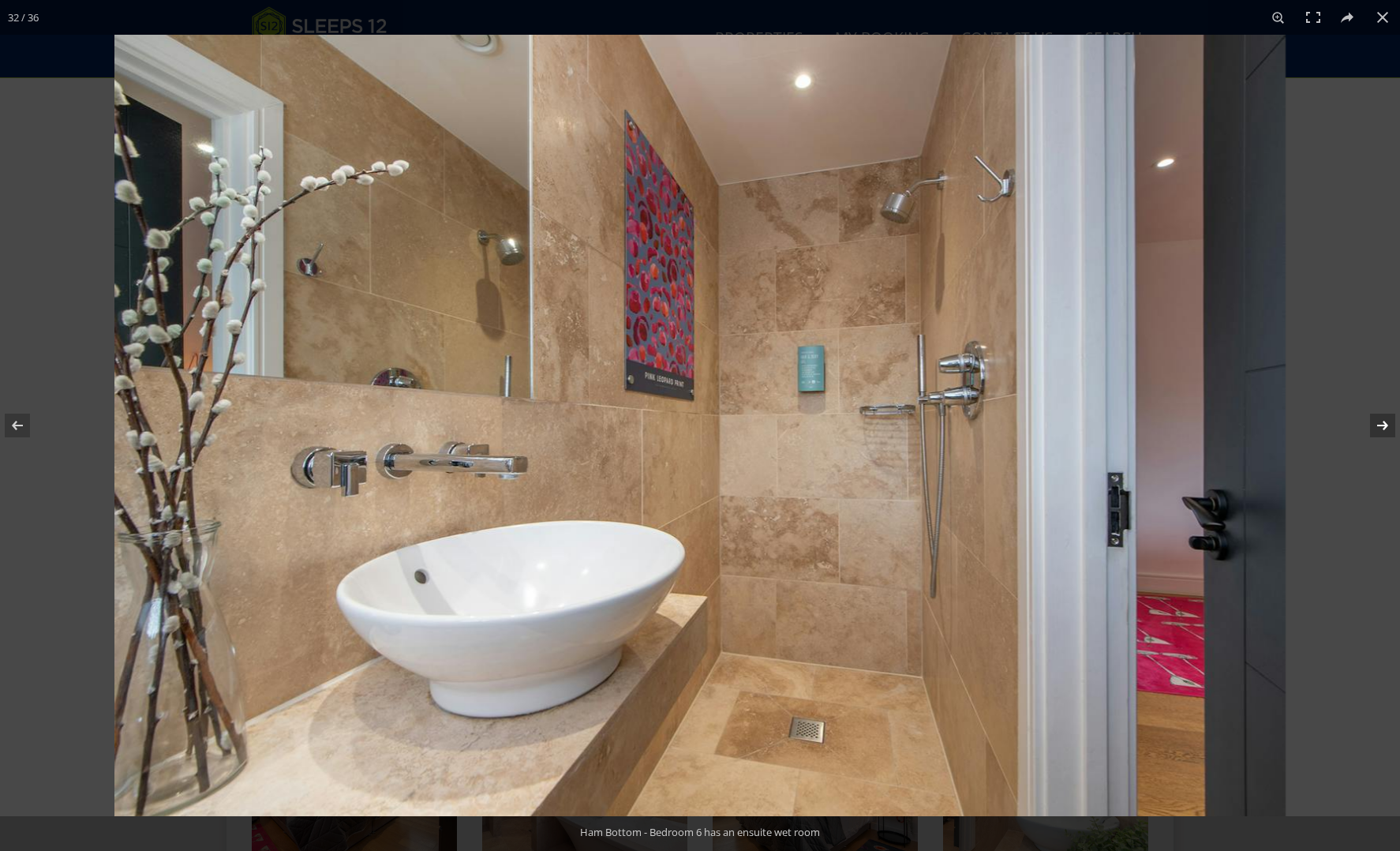
click at [1387, 428] on button at bounding box center [1372, 426] width 55 height 79
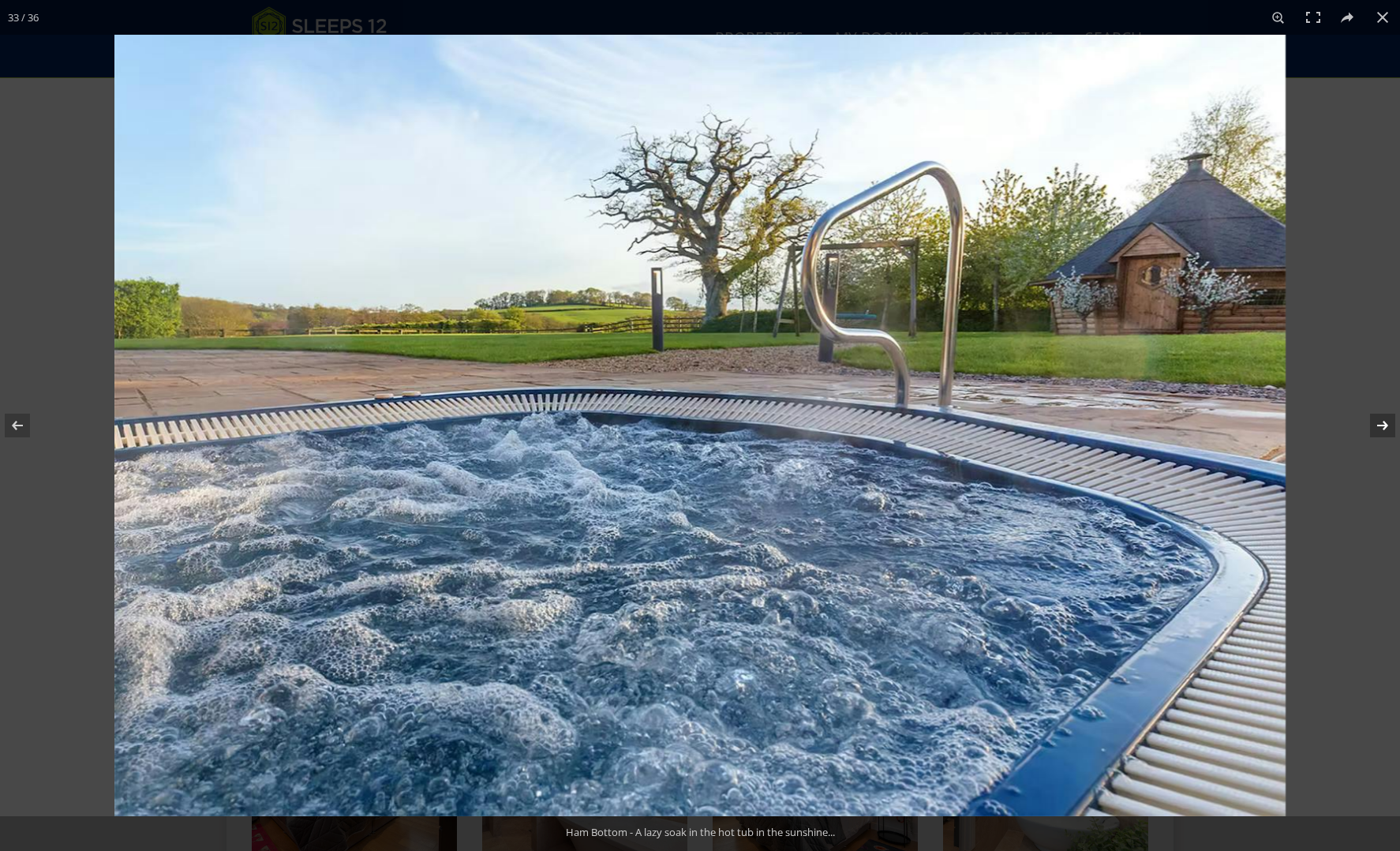
click at [1387, 428] on button at bounding box center [1372, 426] width 55 height 79
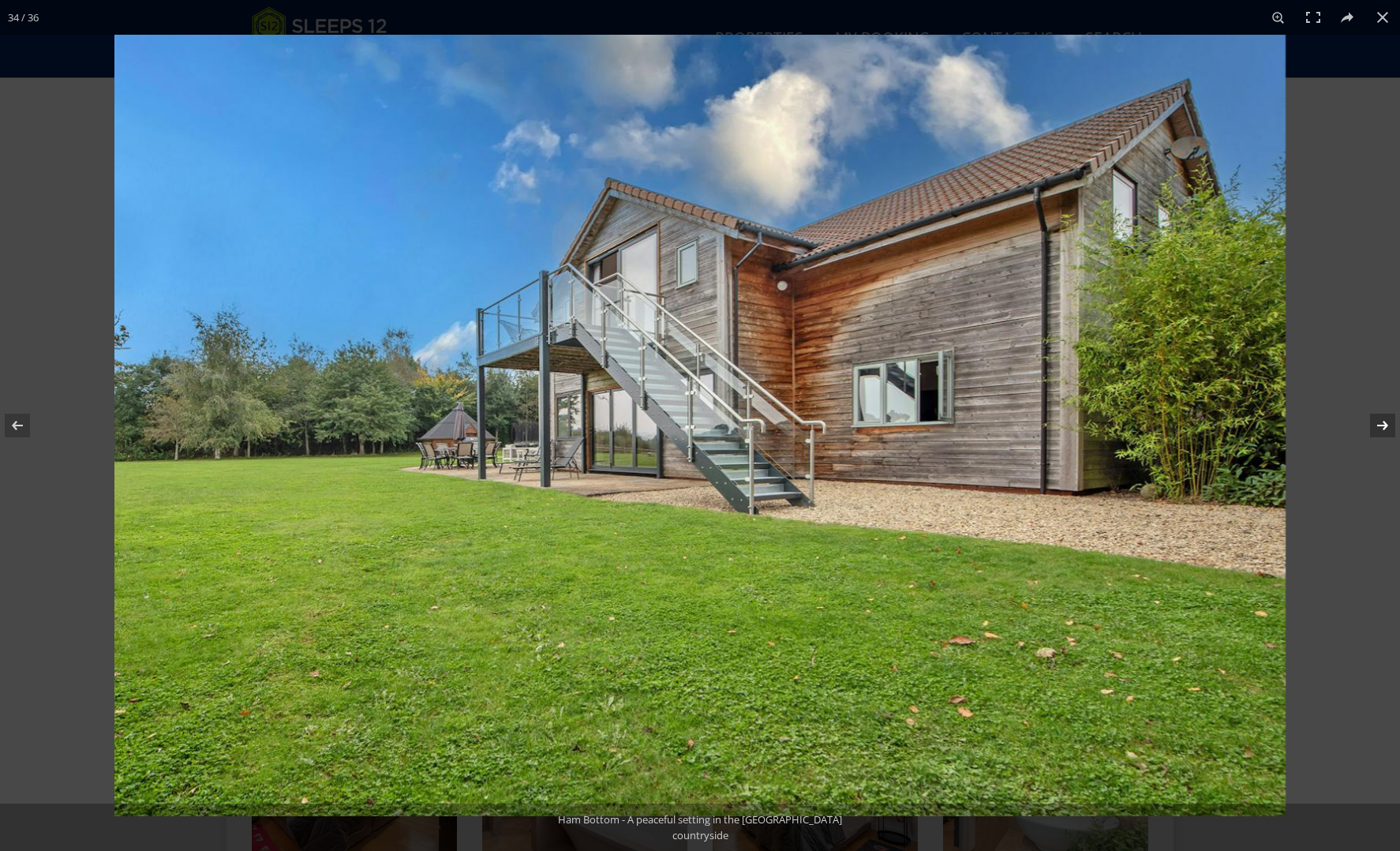
click at [1387, 428] on button at bounding box center [1372, 426] width 55 height 79
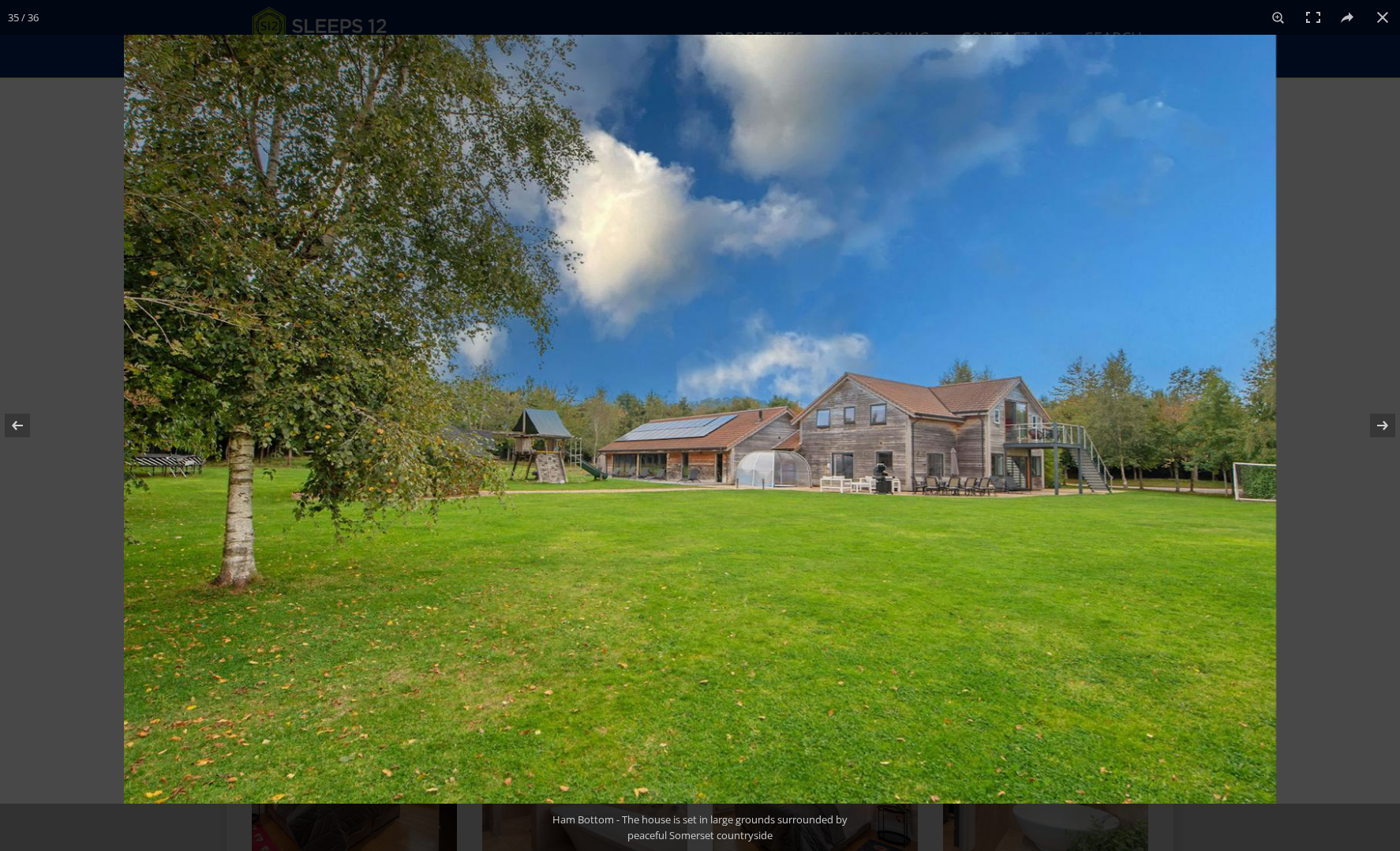
scroll to position [1470, 0]
click at [1383, 425] on button at bounding box center [1372, 426] width 55 height 79
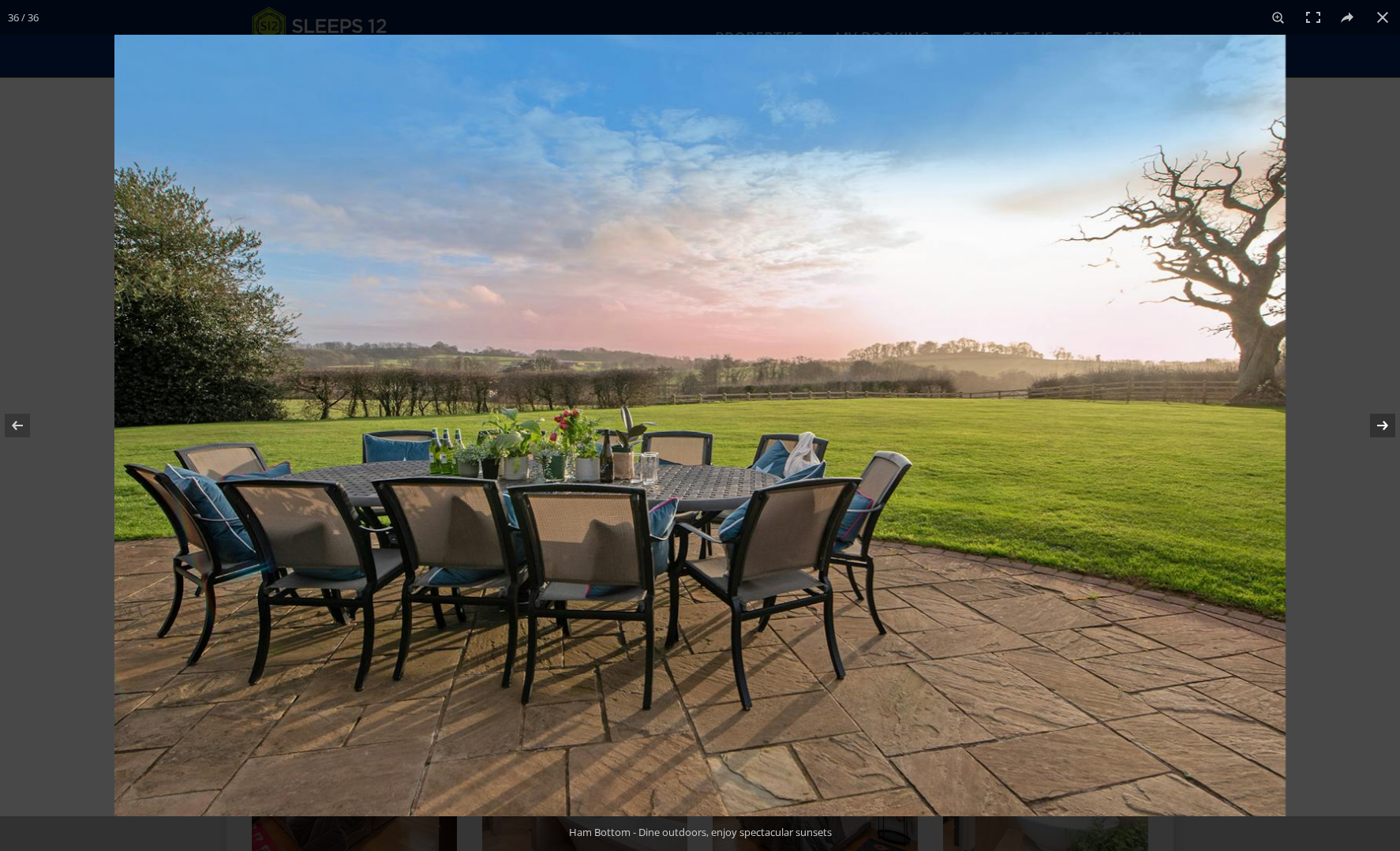
click at [1383, 425] on button at bounding box center [1372, 426] width 55 height 79
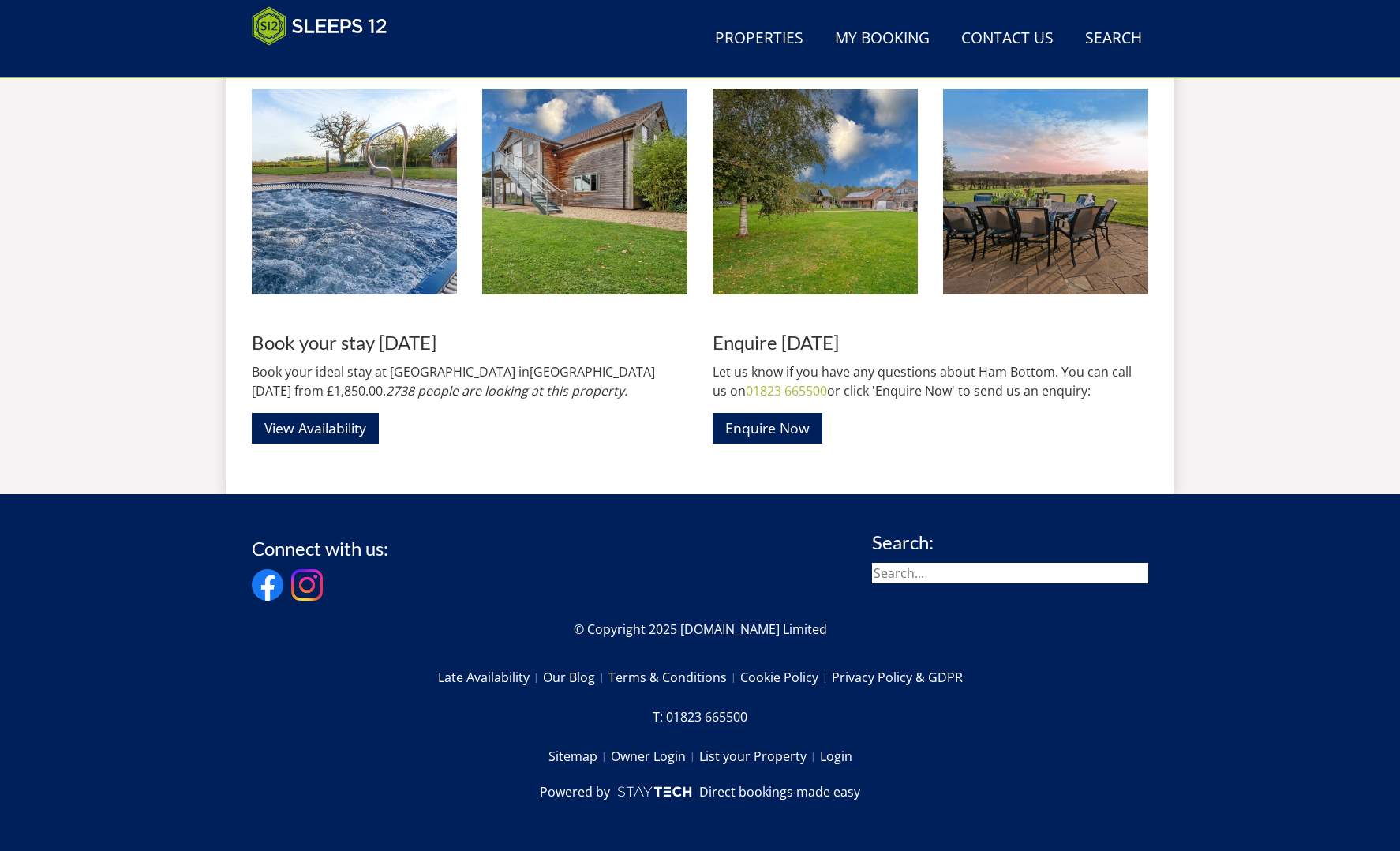
scroll to position [2517, 0]
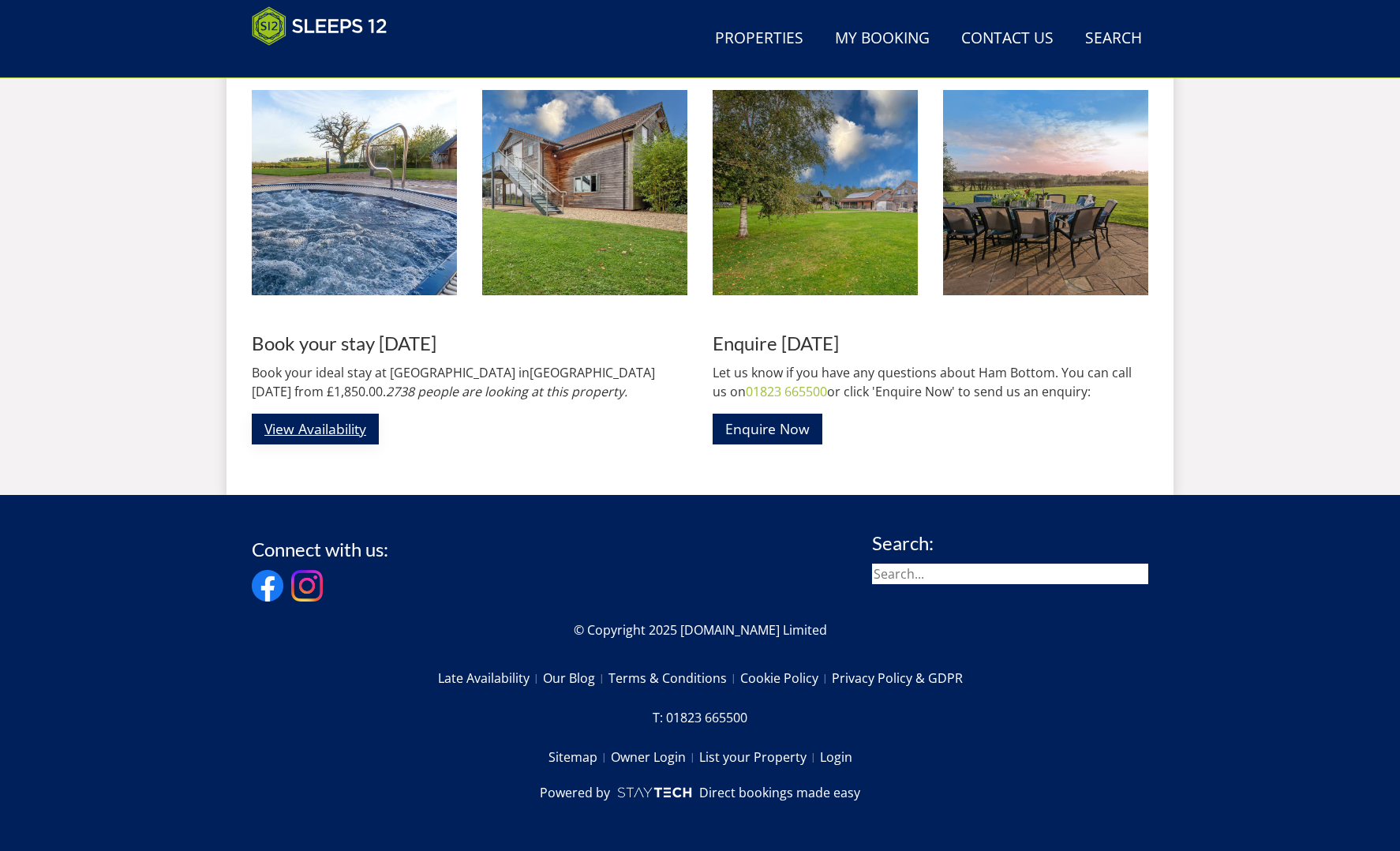
click at [340, 429] on link "View Availability" at bounding box center [315, 429] width 127 height 31
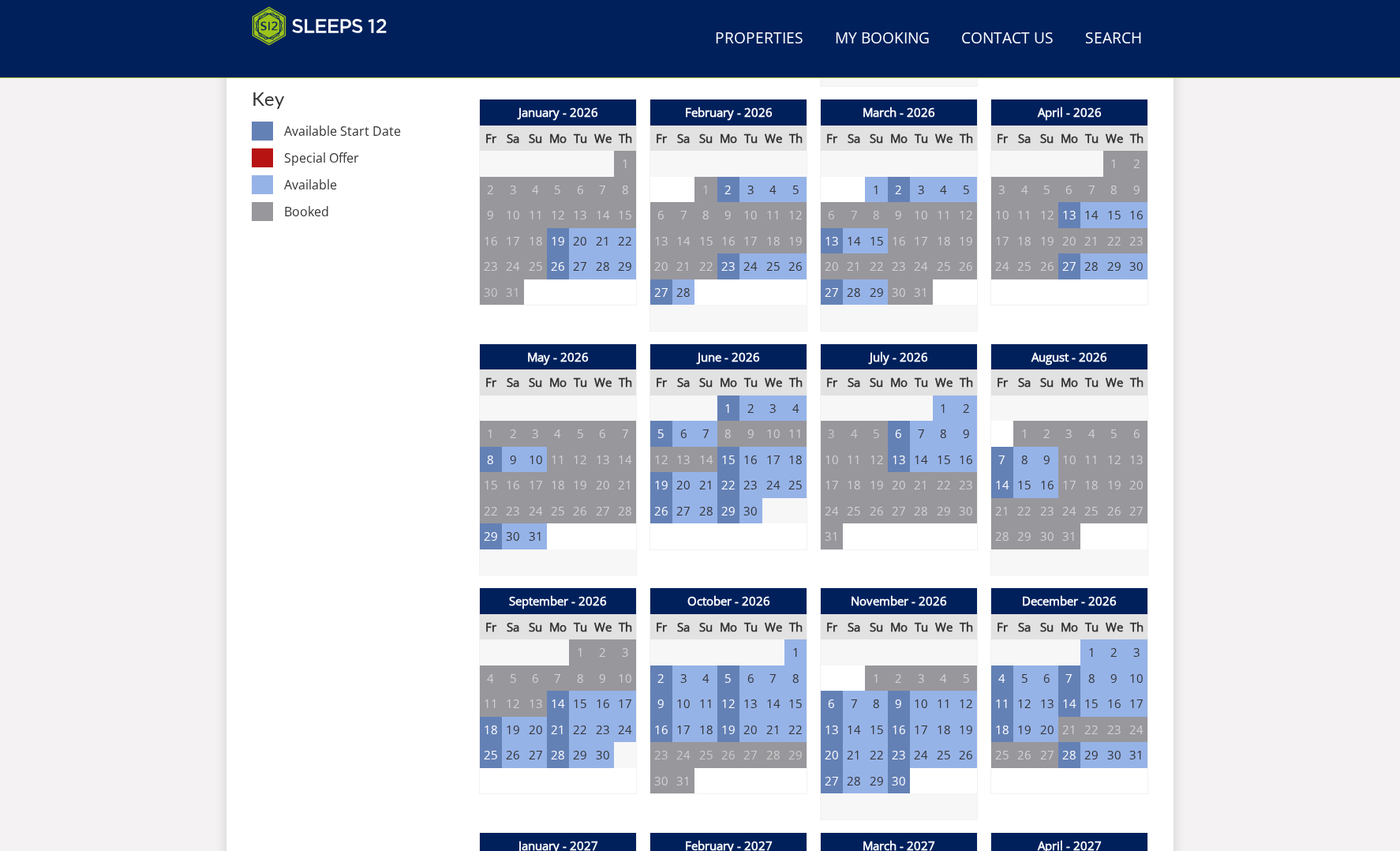
scroll to position [908, 0]
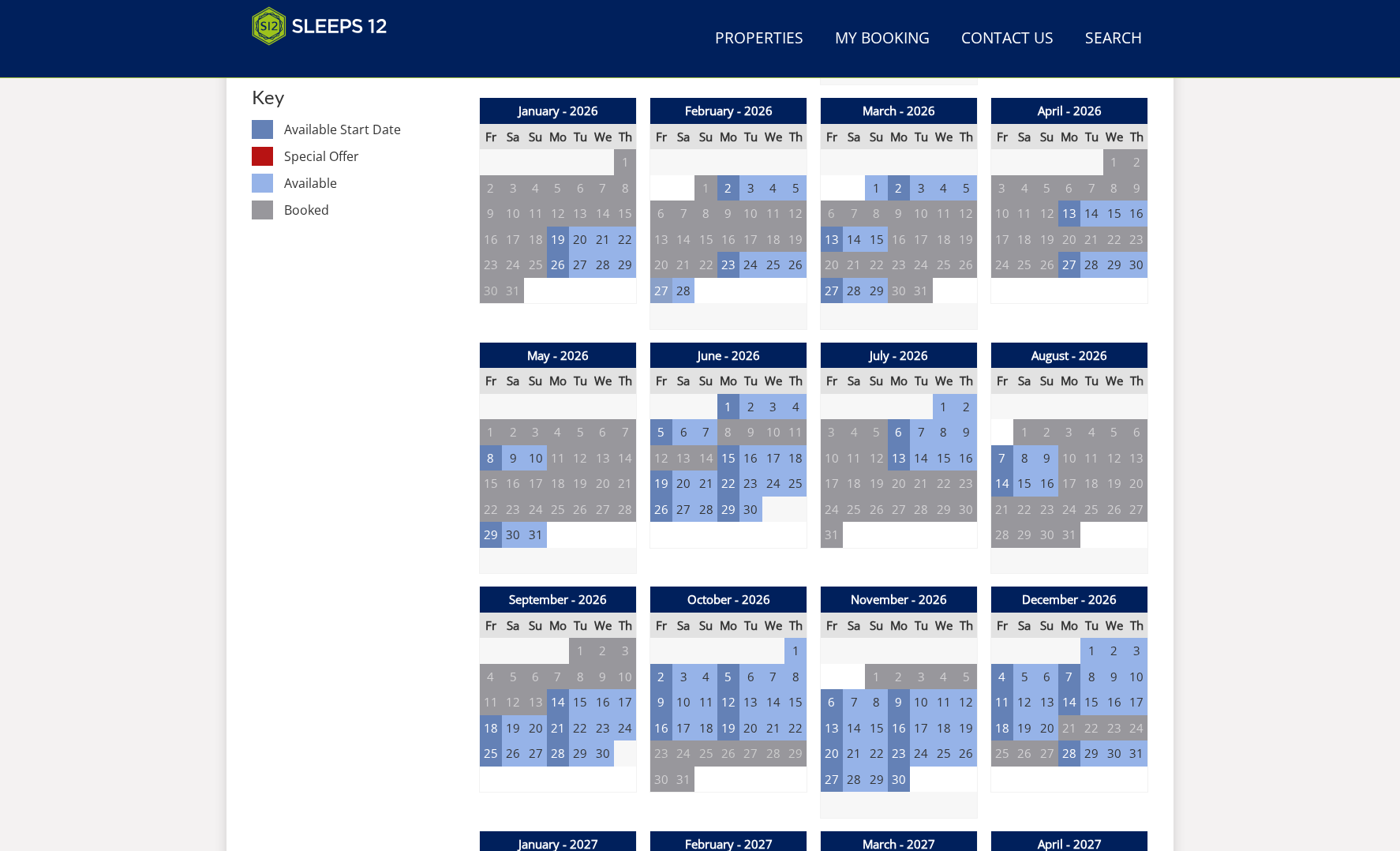
click at [659, 288] on td "27" at bounding box center [661, 290] width 22 height 26
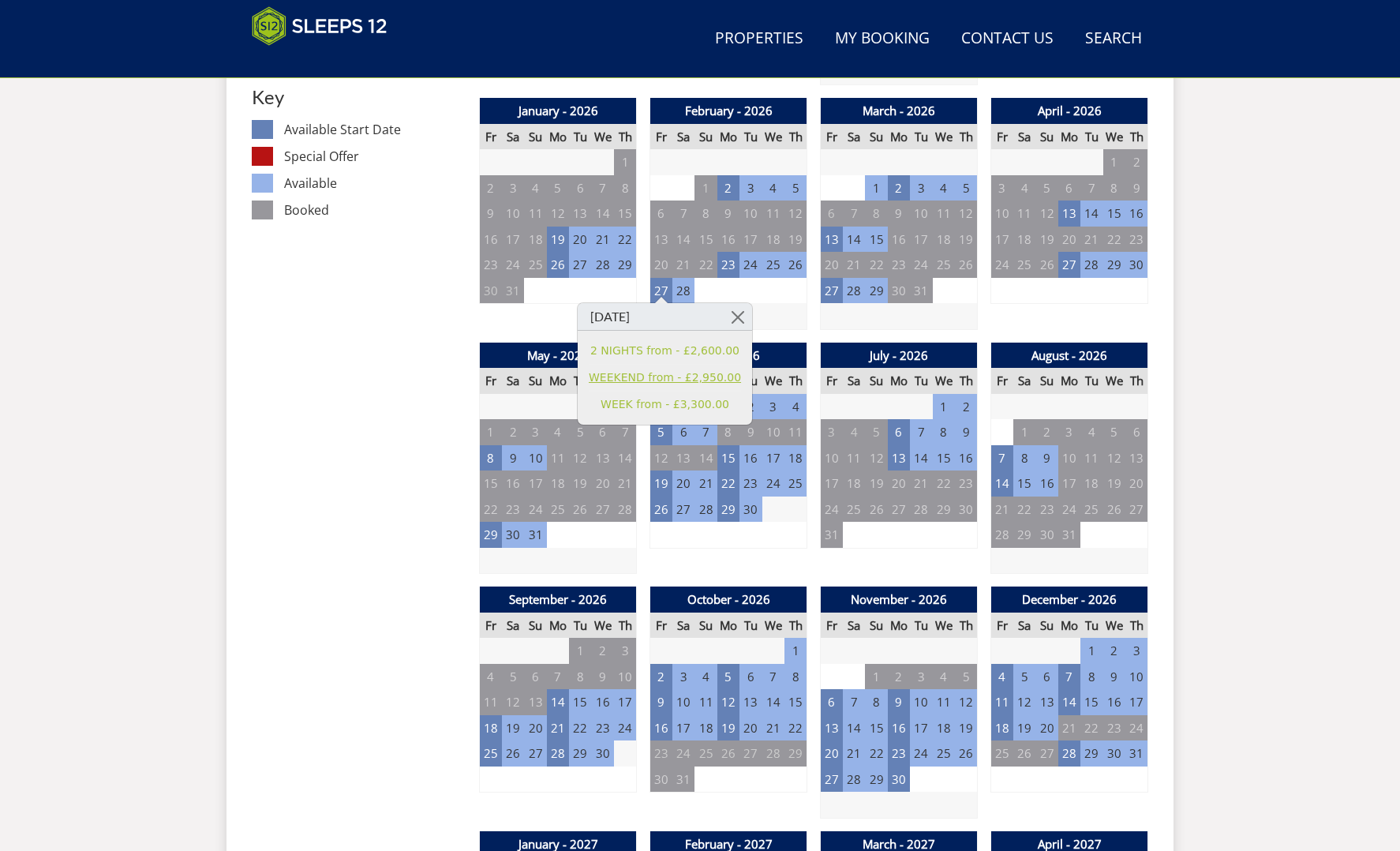
click at [714, 380] on link "WEEKEND from - £2,950.00" at bounding box center [665, 378] width 152 height 17
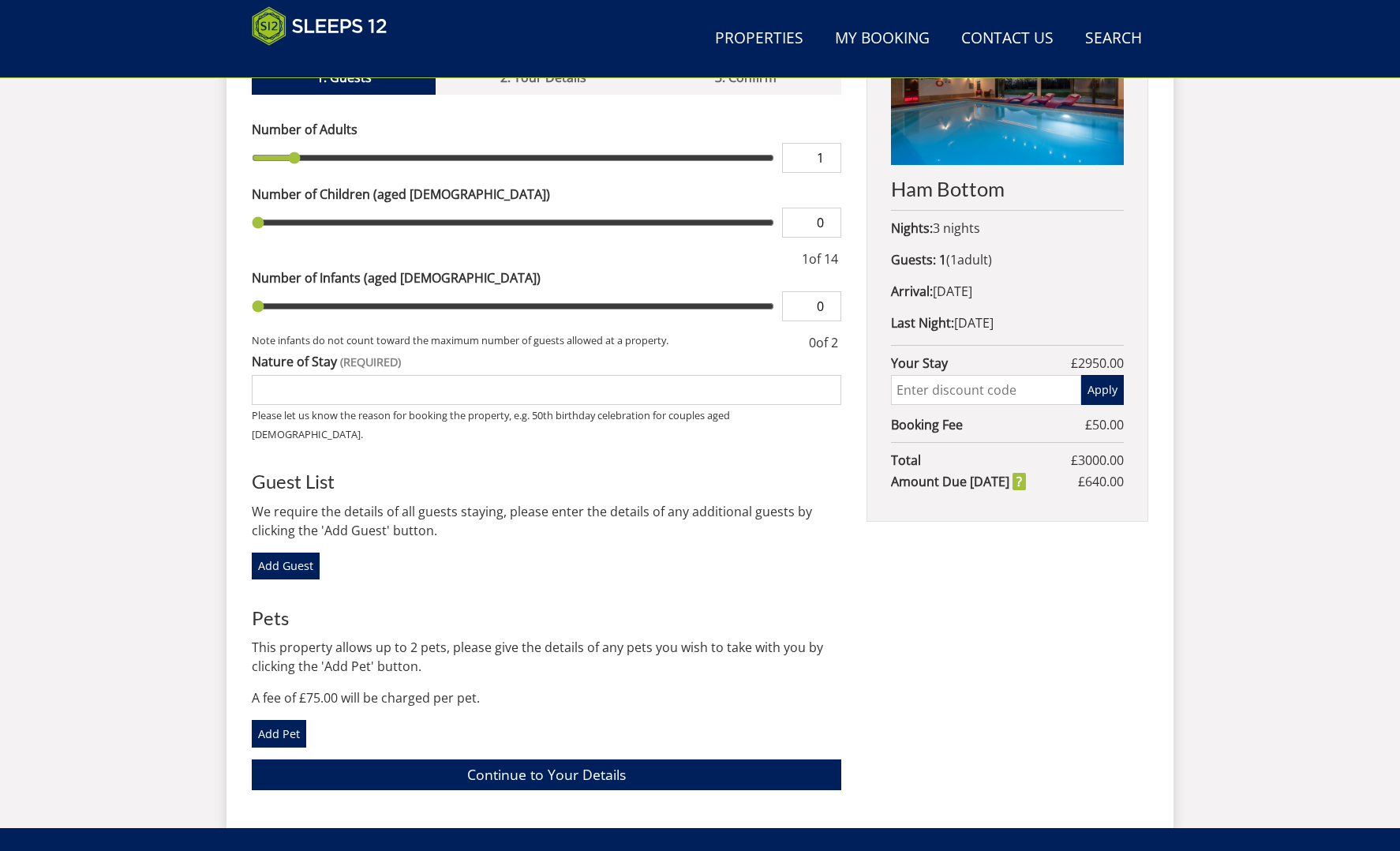
scroll to position [688, 0]
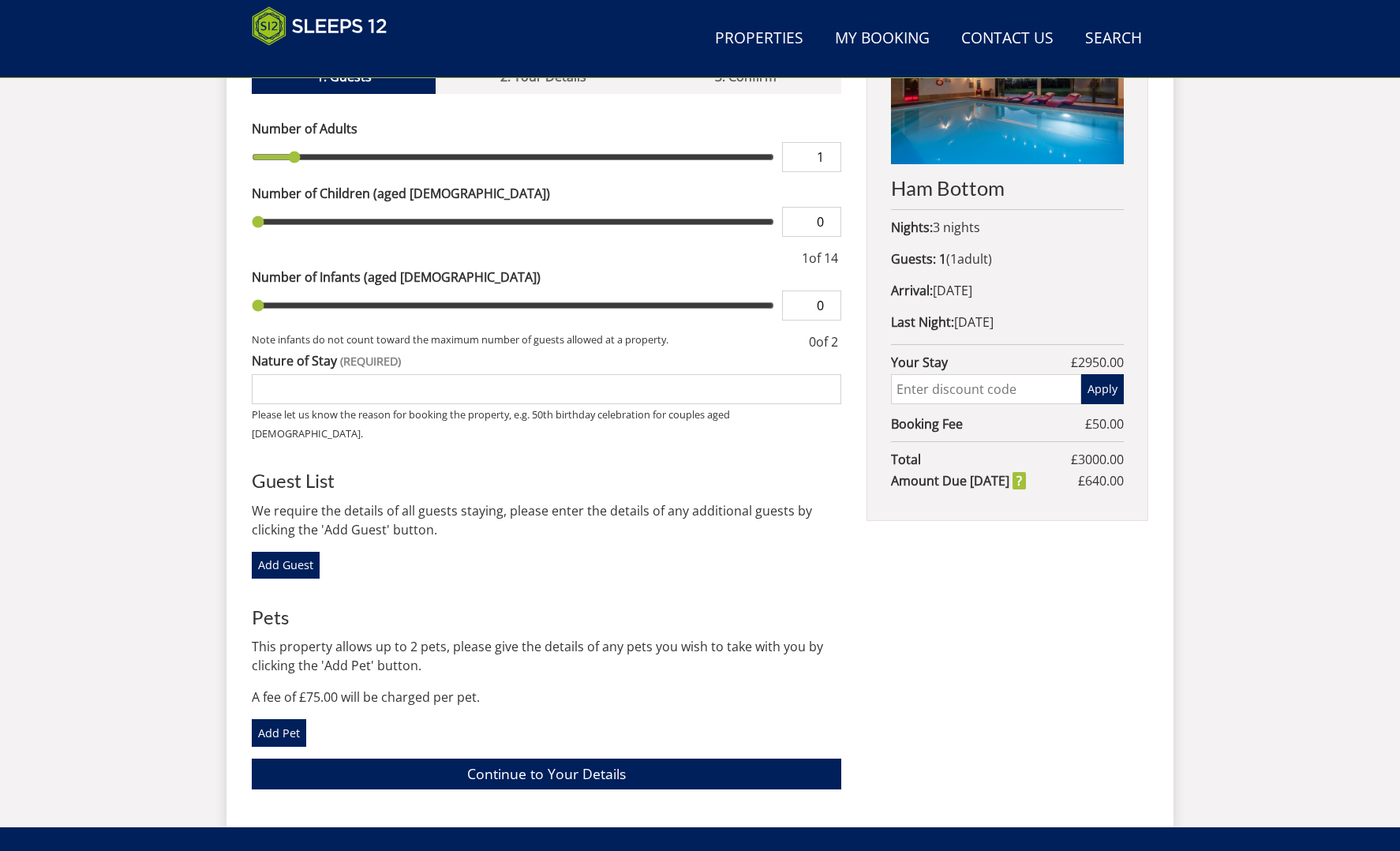
type input "2"
click at [829, 142] on input "2" at bounding box center [812, 157] width 59 height 30
type input "3"
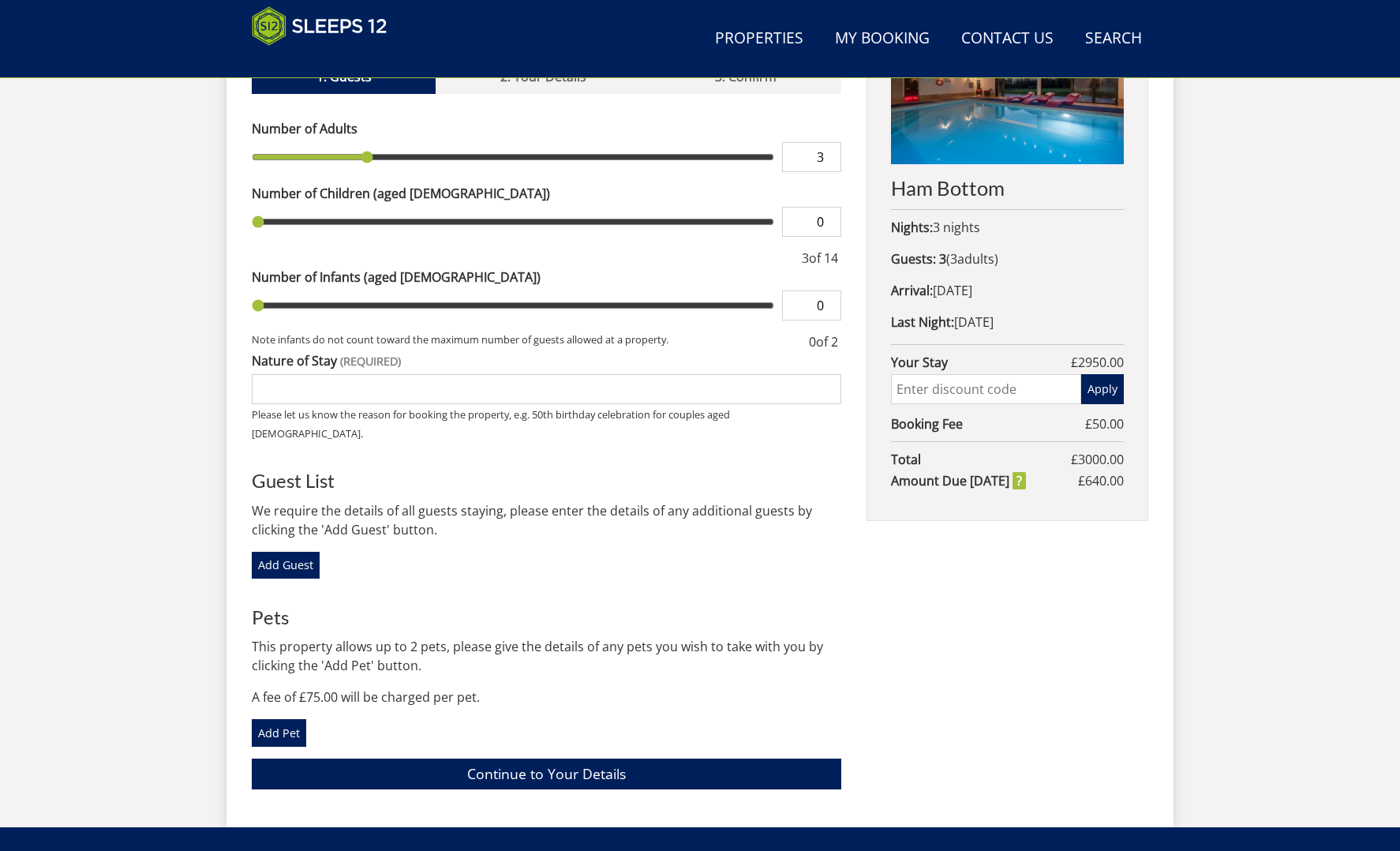
click at [829, 142] on input "3" at bounding box center [812, 157] width 59 height 30
type input "4"
click at [829, 142] on input "4" at bounding box center [812, 157] width 59 height 30
type input "5"
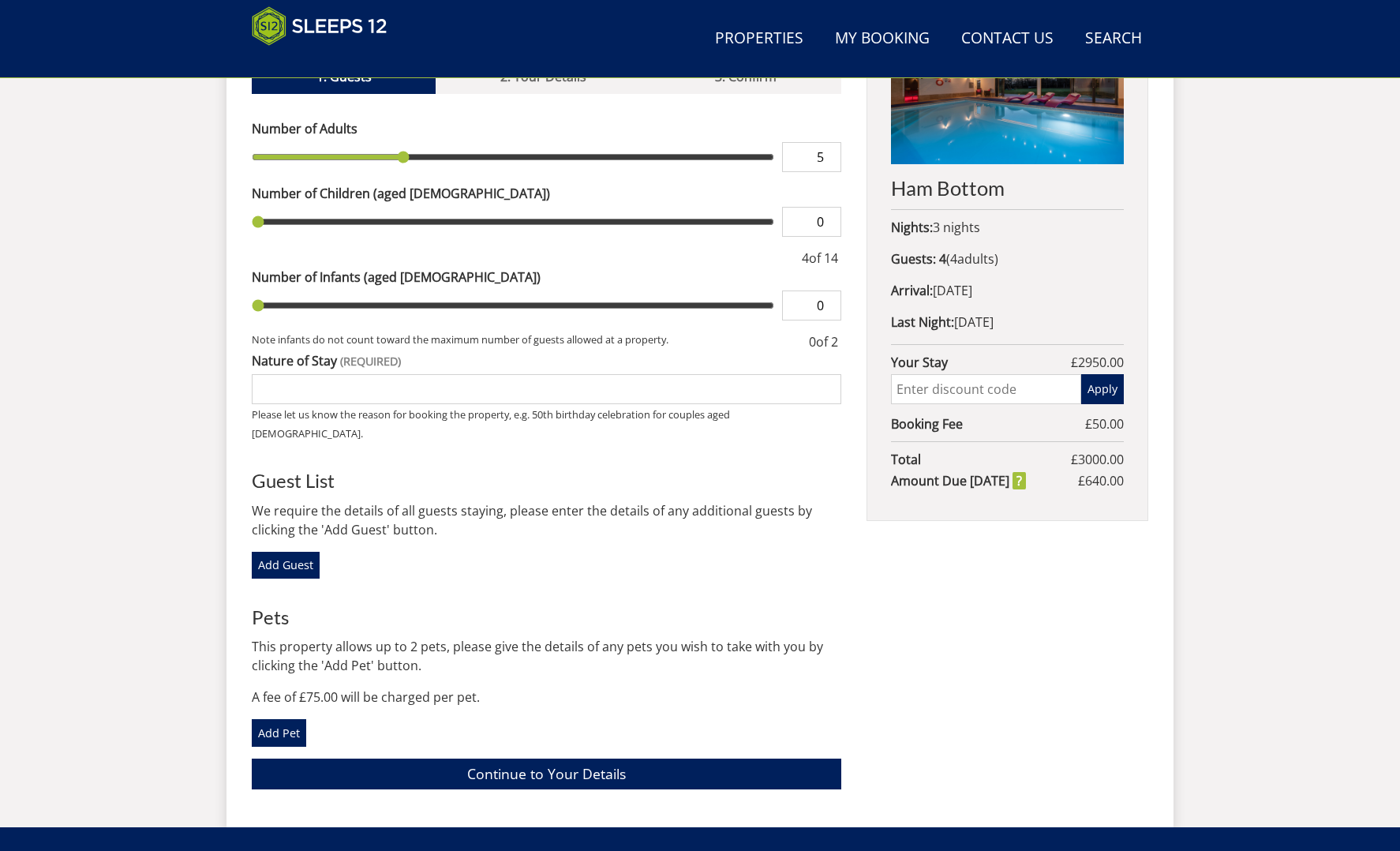
type input "5"
click at [829, 142] on input "5" at bounding box center [812, 157] width 59 height 30
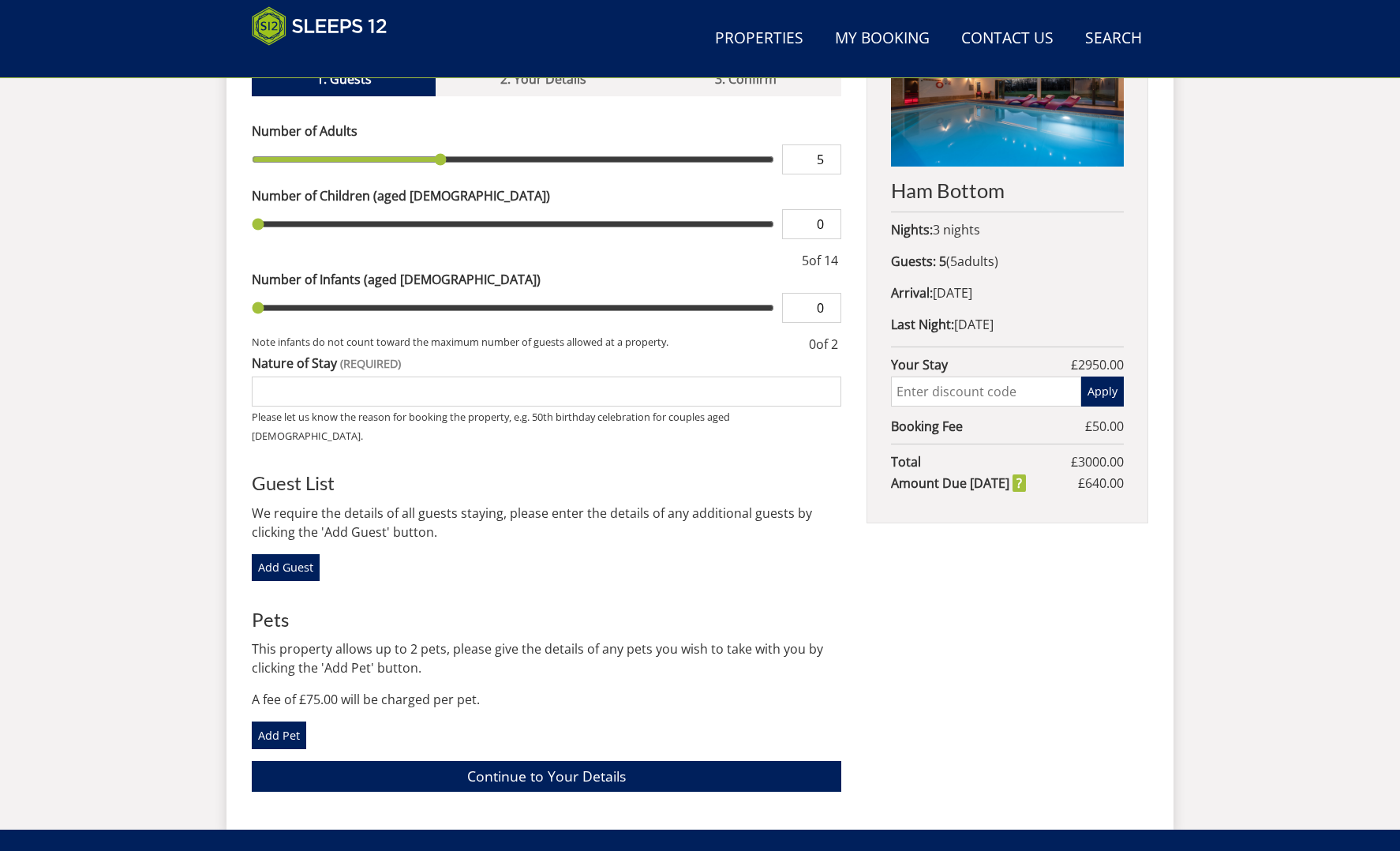
type input "4"
click at [828, 144] on input "4" at bounding box center [812, 159] width 59 height 30
type input "5"
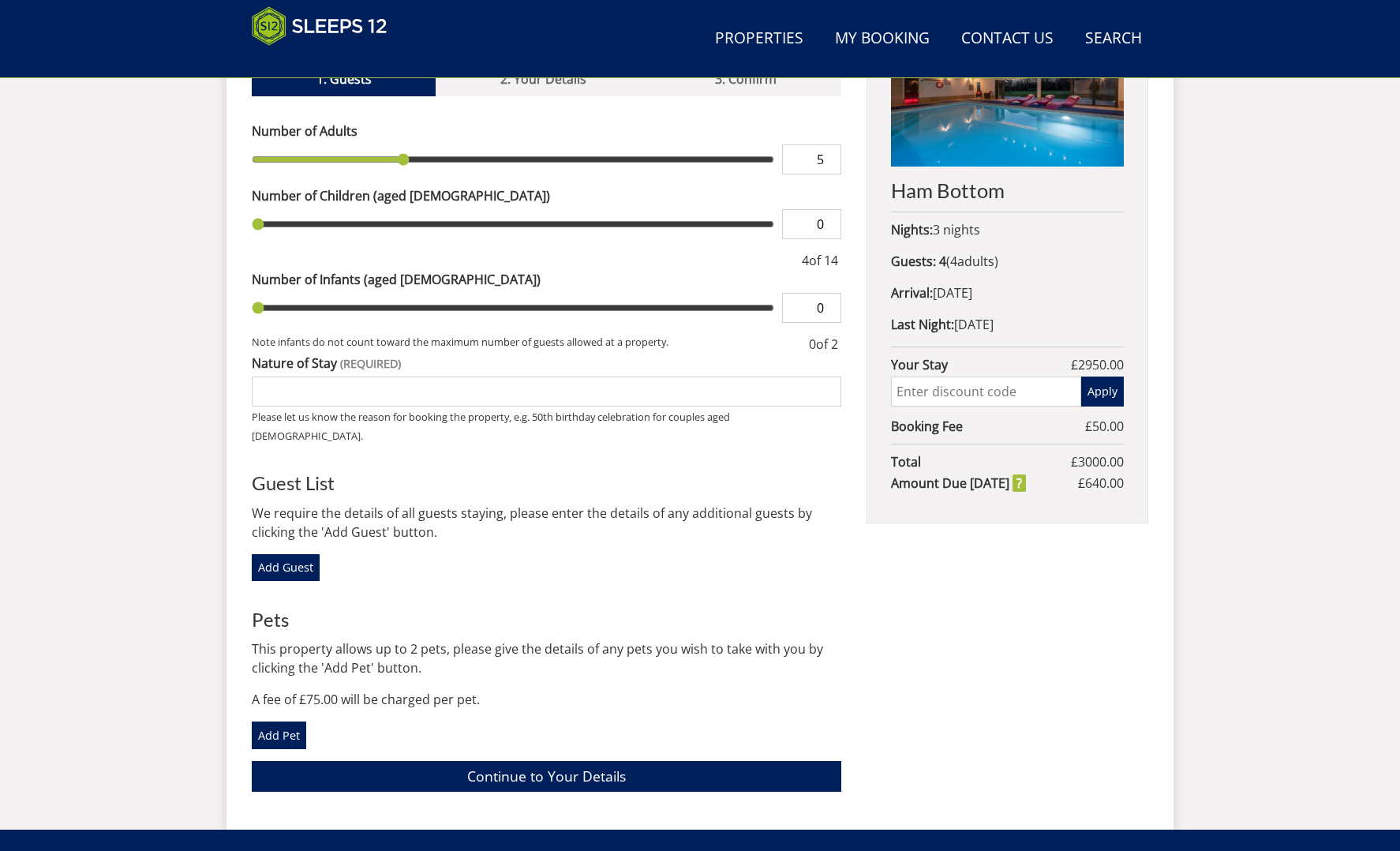
type input "5"
click at [828, 144] on input "5" at bounding box center [812, 159] width 59 height 30
type input "6"
click at [828, 144] on input "6" at bounding box center [812, 159] width 59 height 30
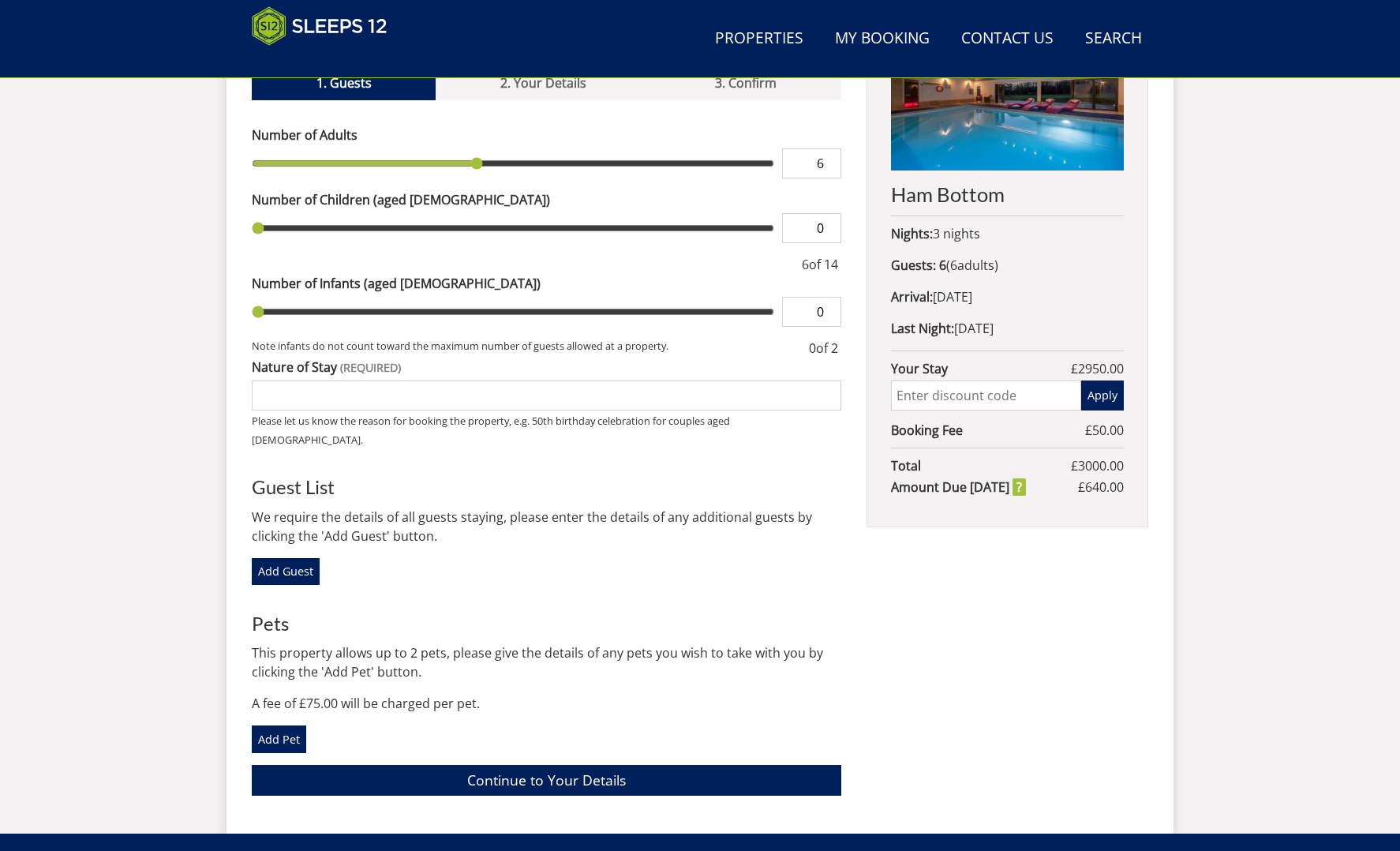
scroll to position [677, 0]
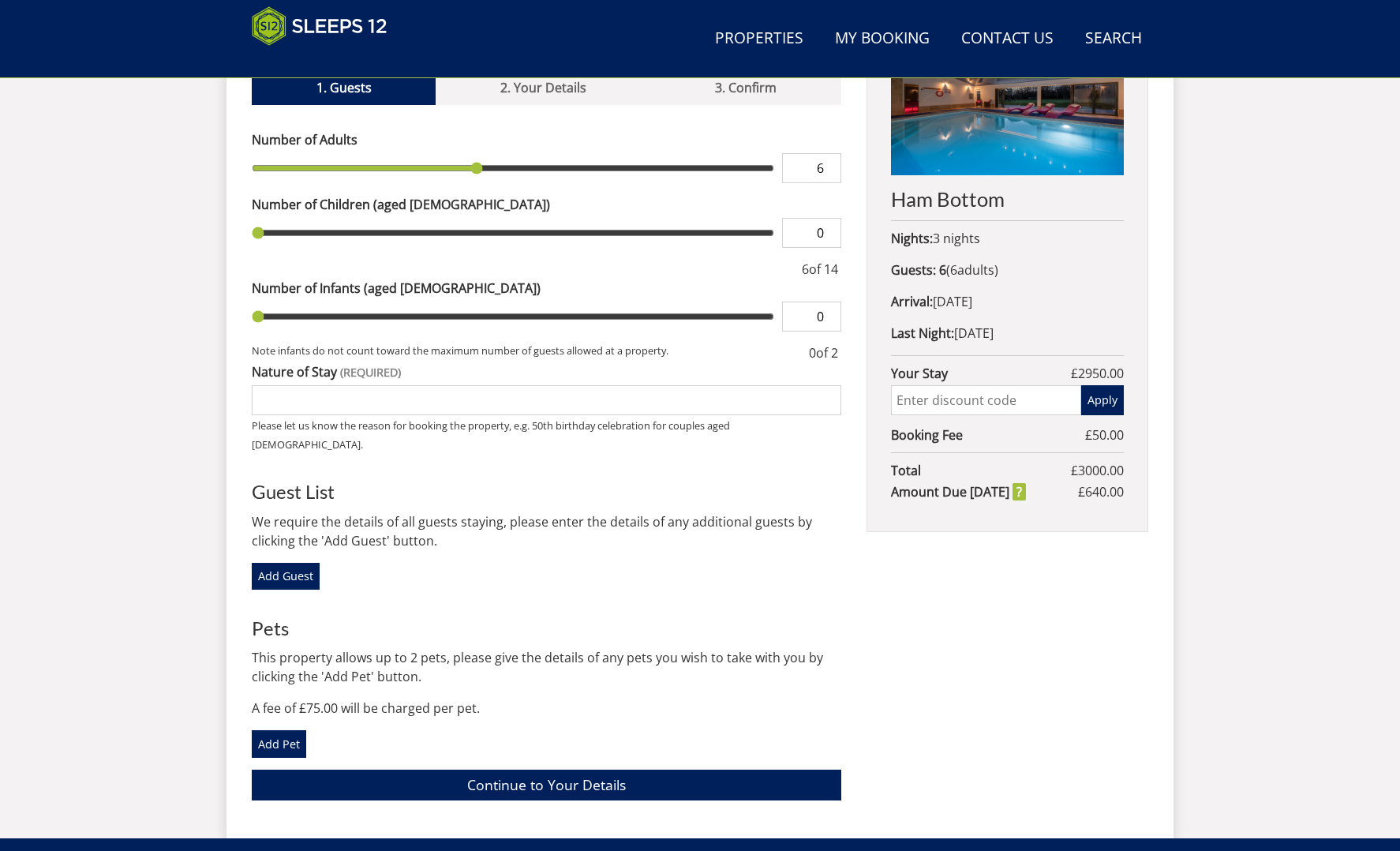
type input "1"
click at [829, 218] on input "1" at bounding box center [812, 233] width 59 height 30
type input "2"
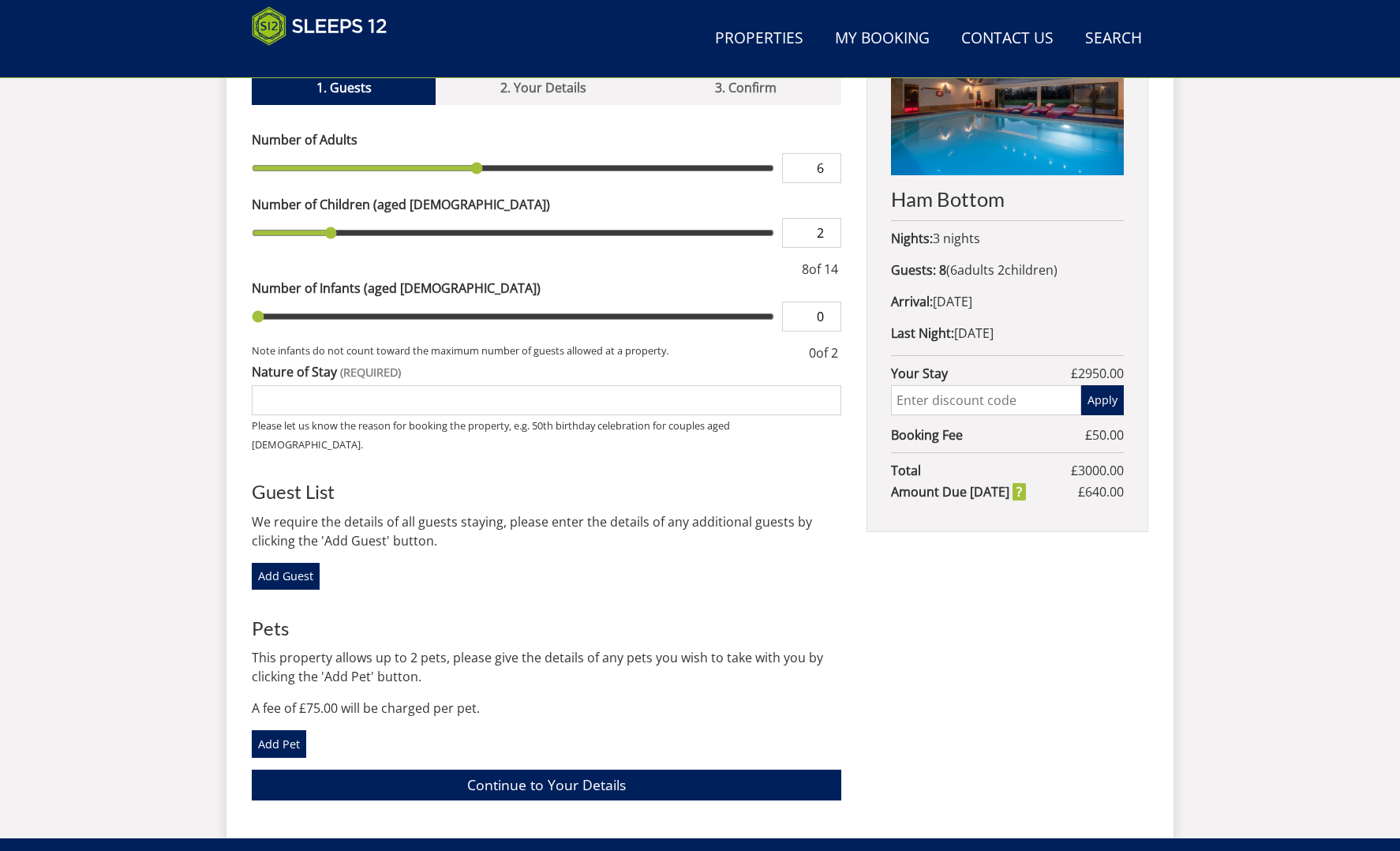
click at [829, 218] on input "2" at bounding box center [812, 233] width 59 height 30
type input "3"
click at [829, 218] on input "3" at bounding box center [812, 233] width 59 height 30
type input "4"
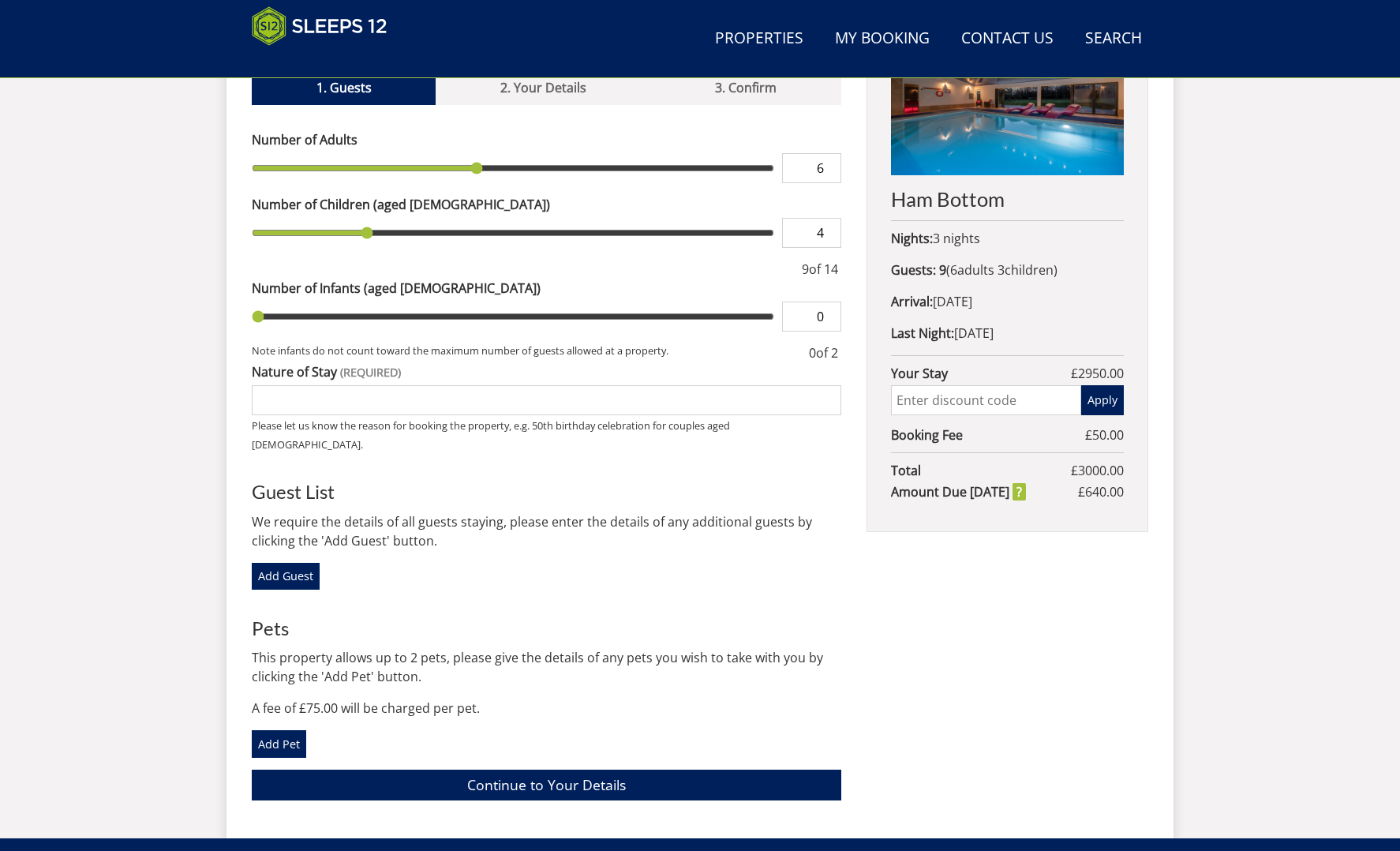
type input "4"
click at [829, 218] on input "4" at bounding box center [812, 233] width 59 height 30
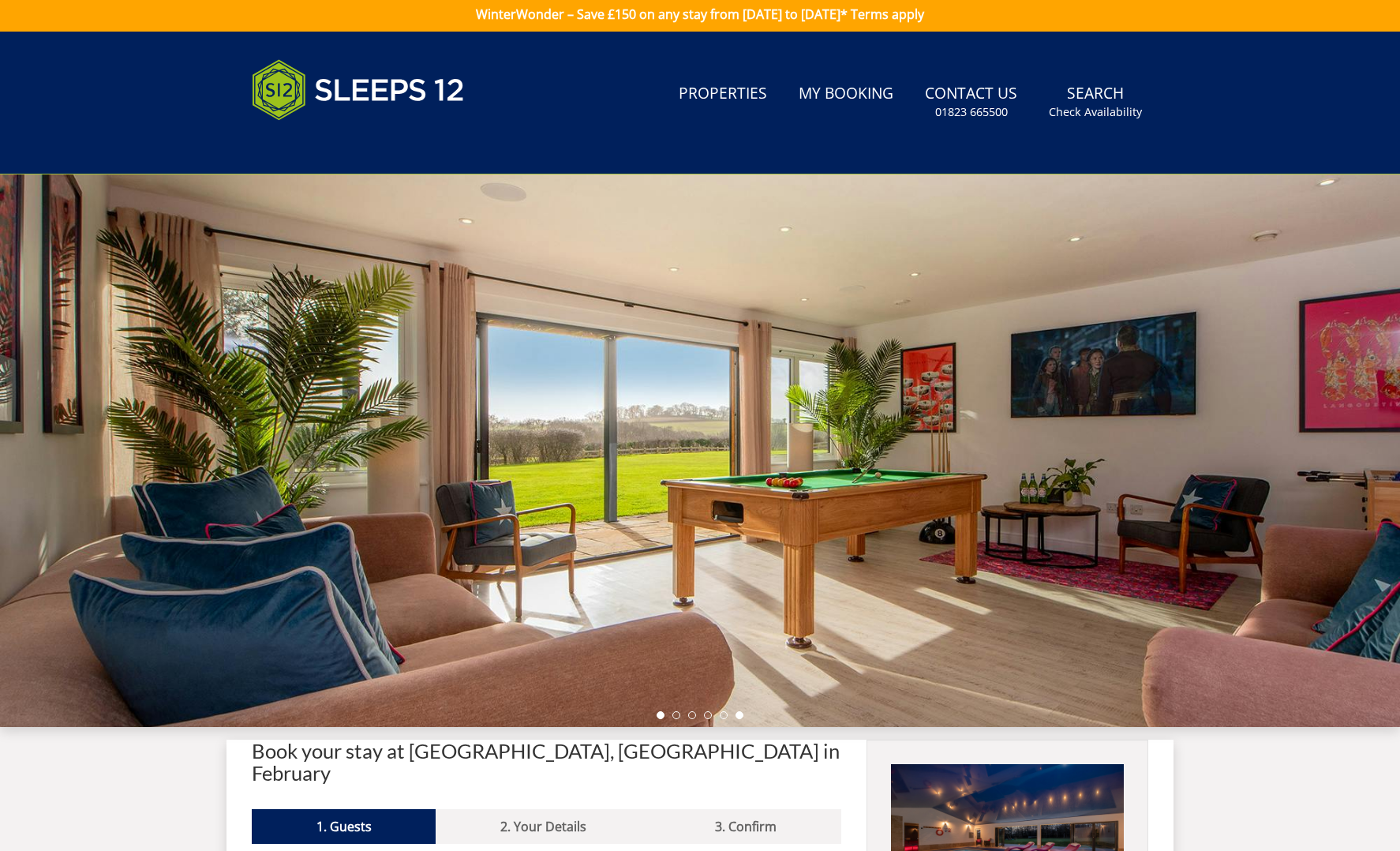
scroll to position [1, 1]
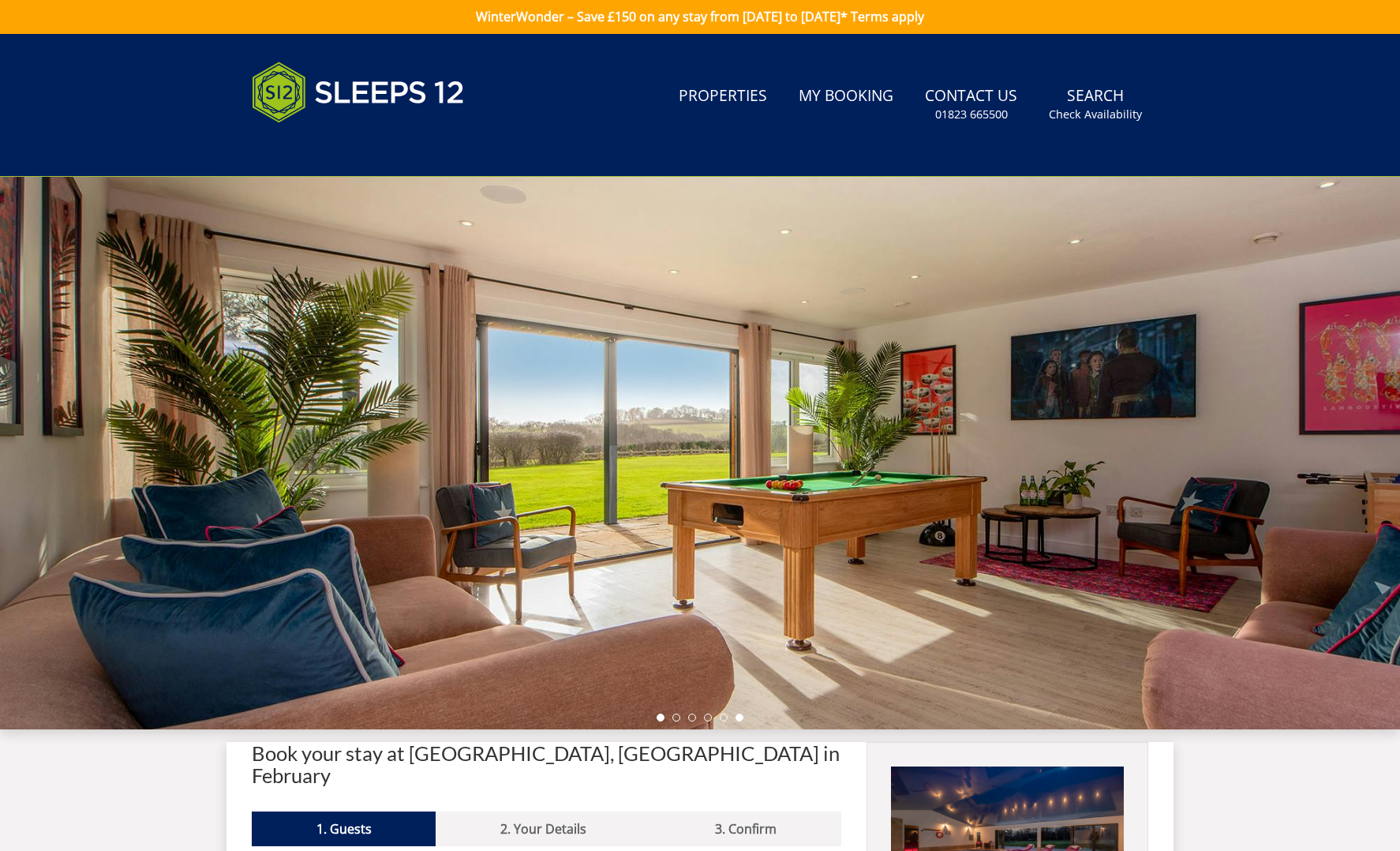
click at [660, 716] on li at bounding box center [660, 718] width 8 height 8
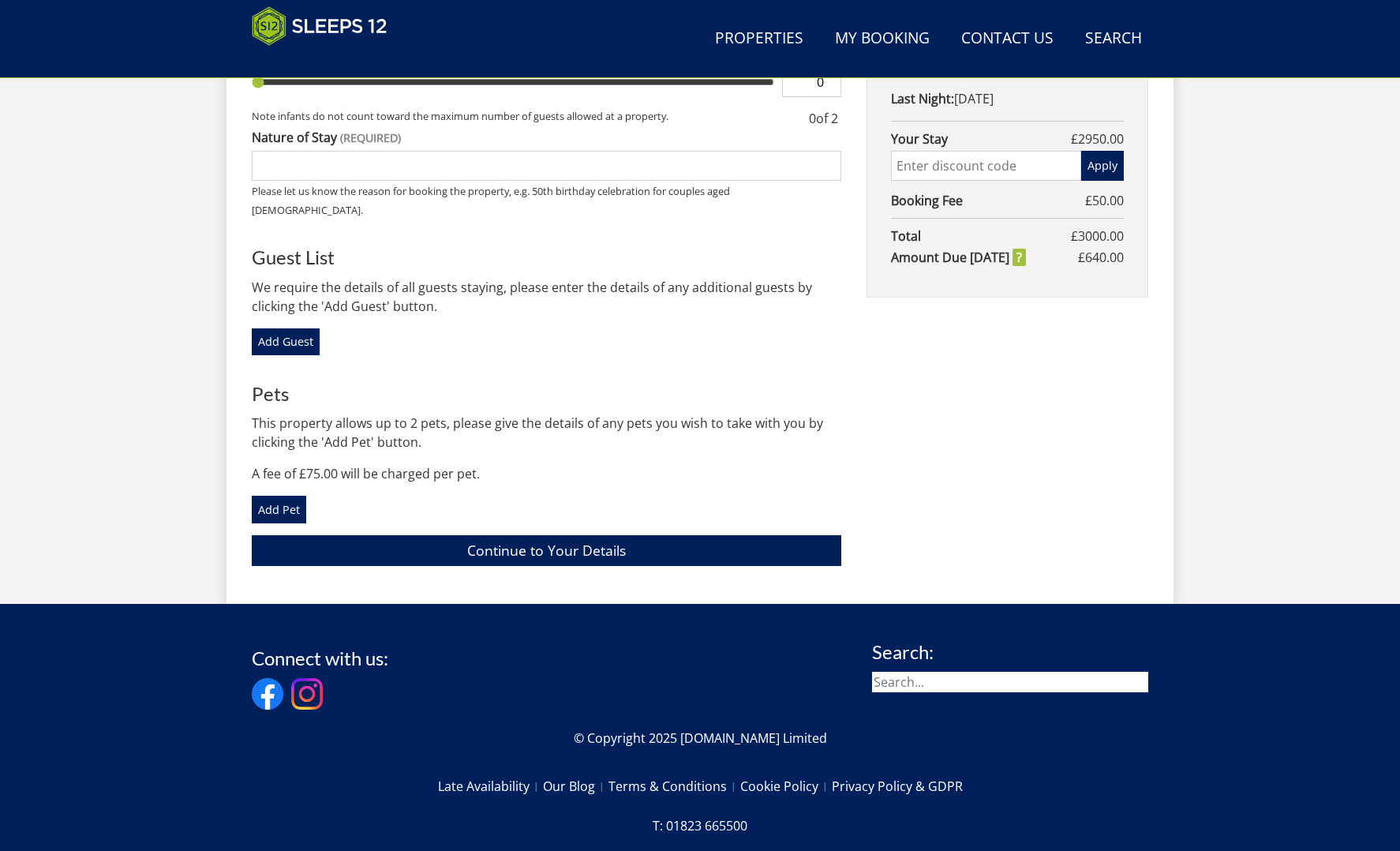
scroll to position [910, 0]
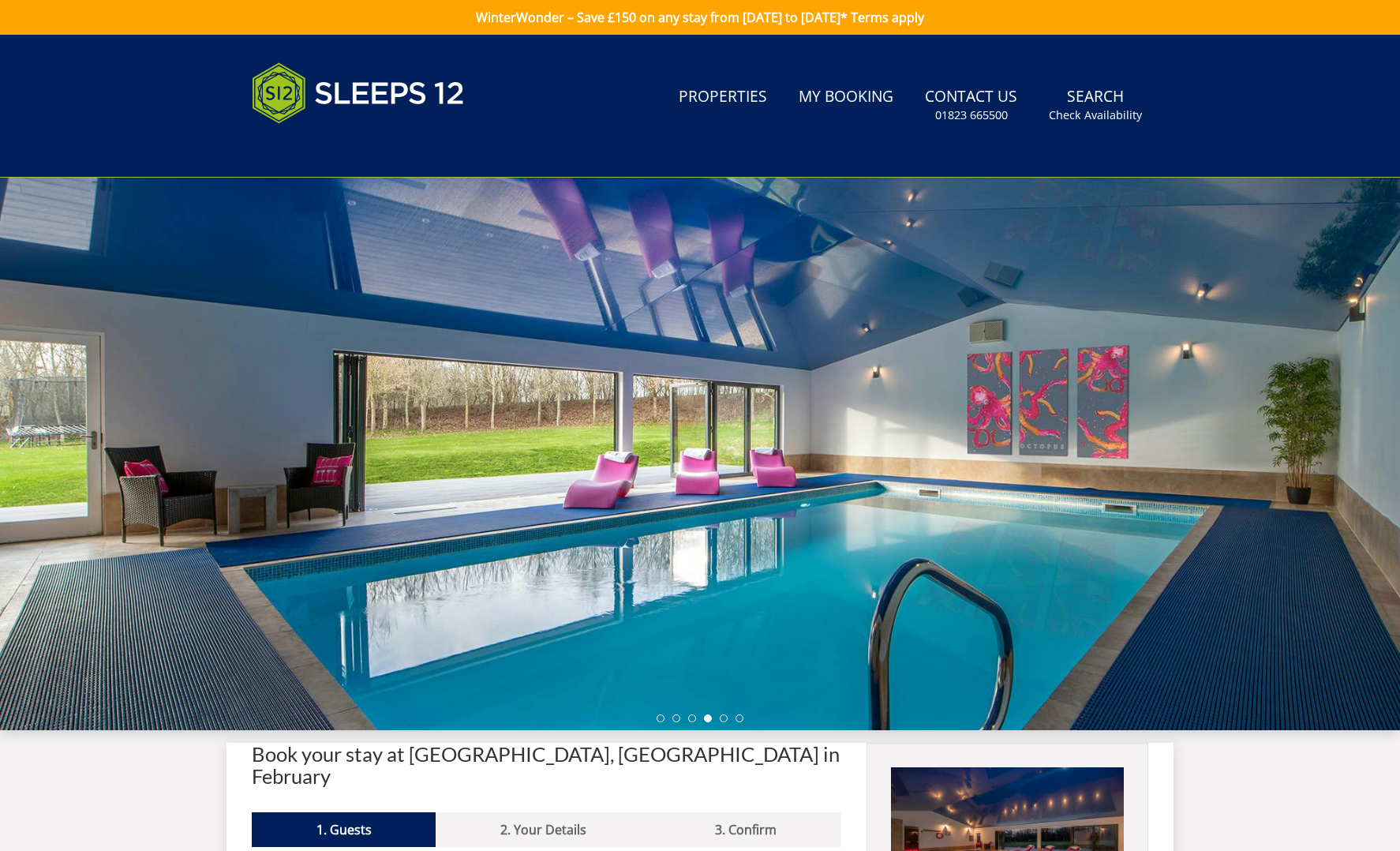
scroll to position [678, 0]
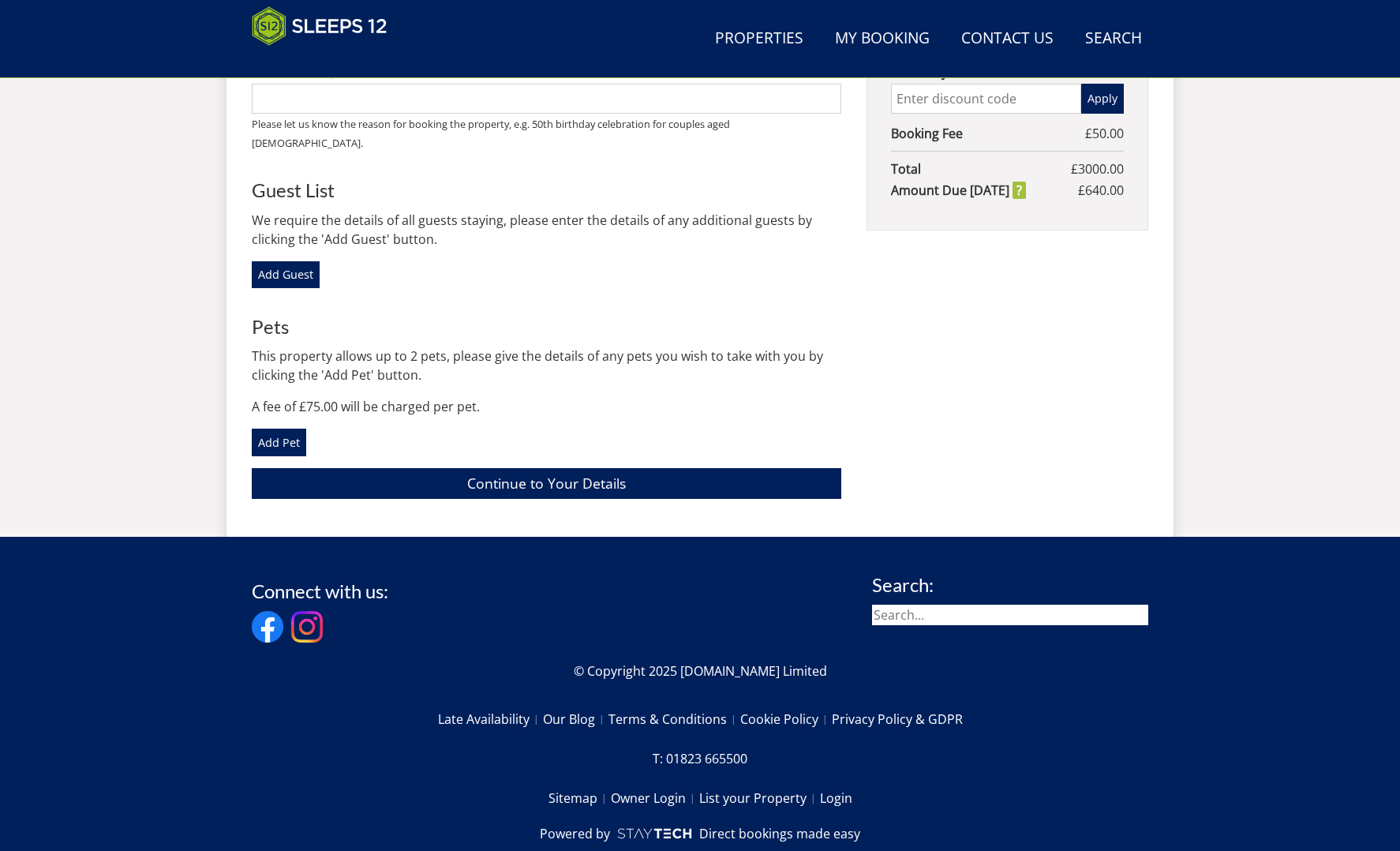
scroll to position [979, 0]
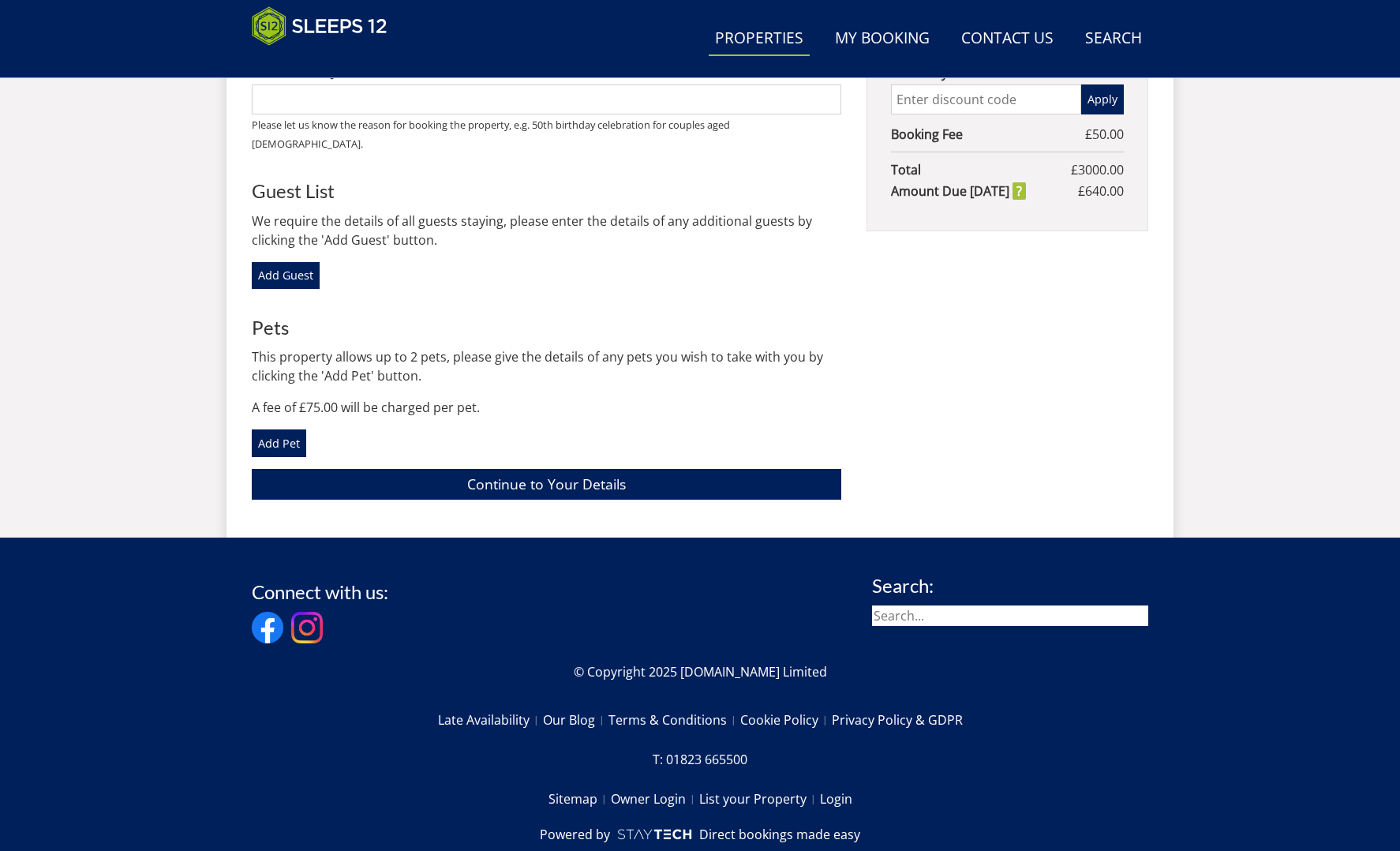
click at [778, 38] on link "Properties" at bounding box center [760, 39] width 101 height 36
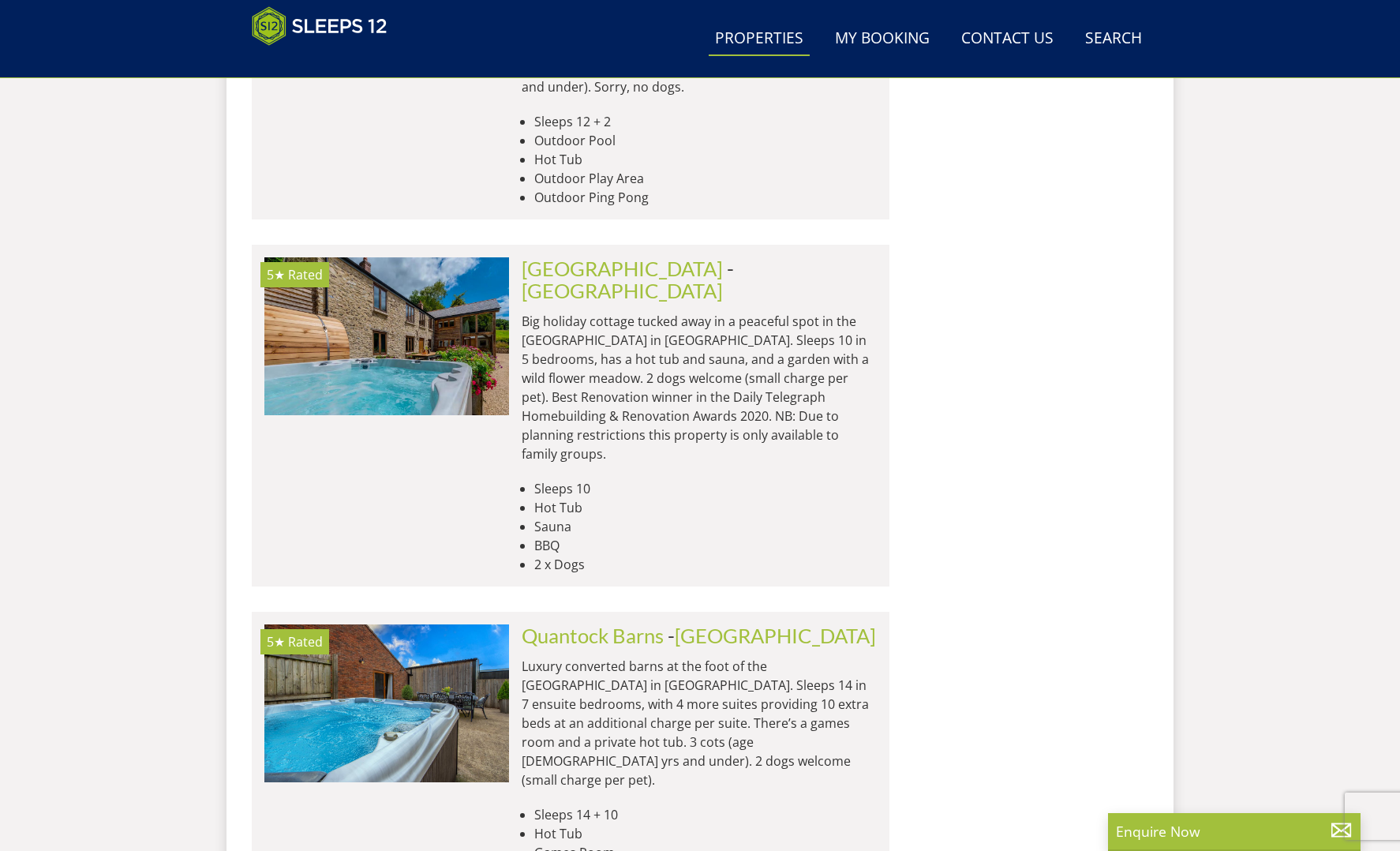
scroll to position [3415, 0]
click at [614, 257] on link "[GEOGRAPHIC_DATA]" at bounding box center [622, 269] width 201 height 24
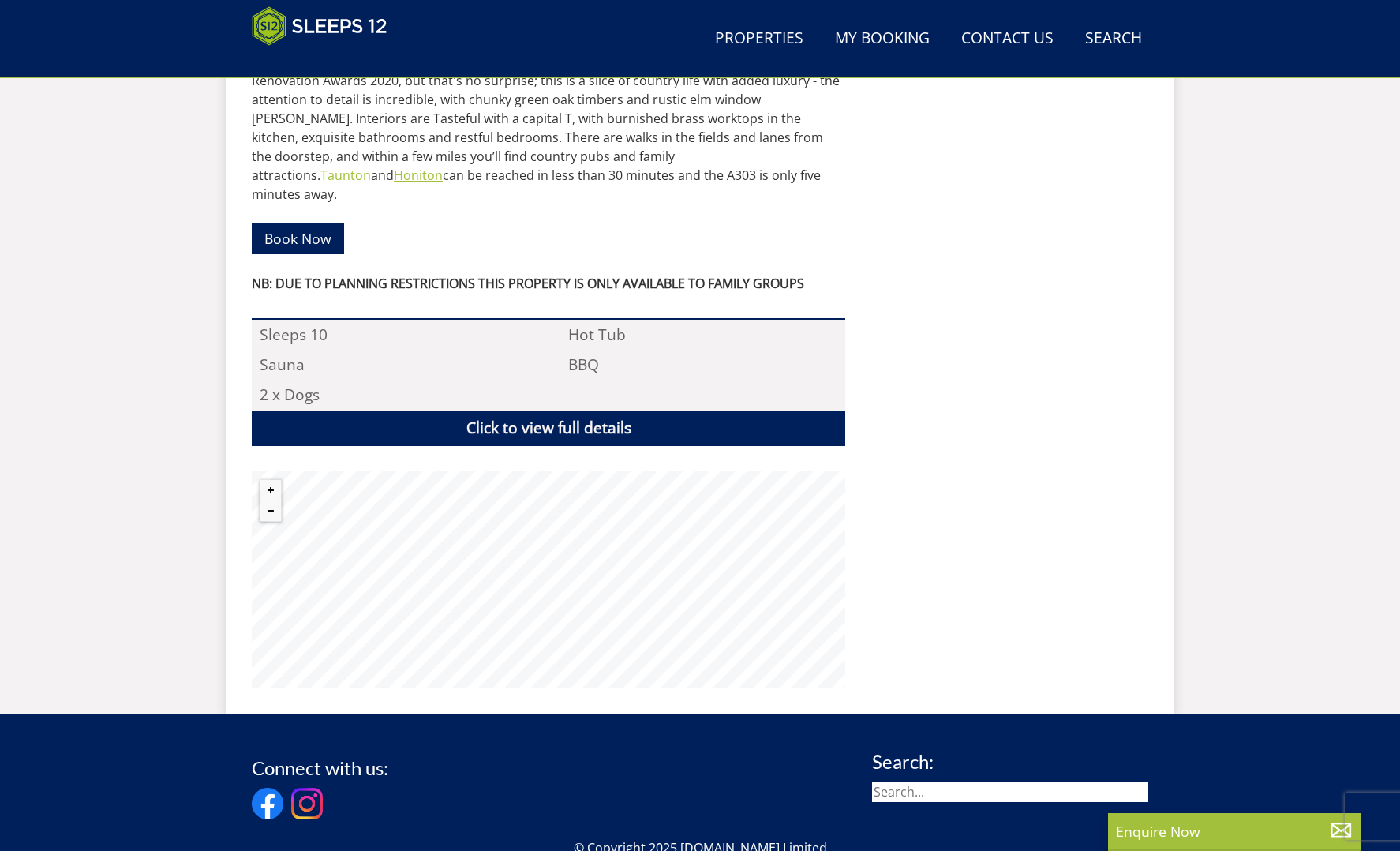
scroll to position [915, 0]
click at [568, 411] on link "Click to view full details" at bounding box center [548, 428] width 593 height 36
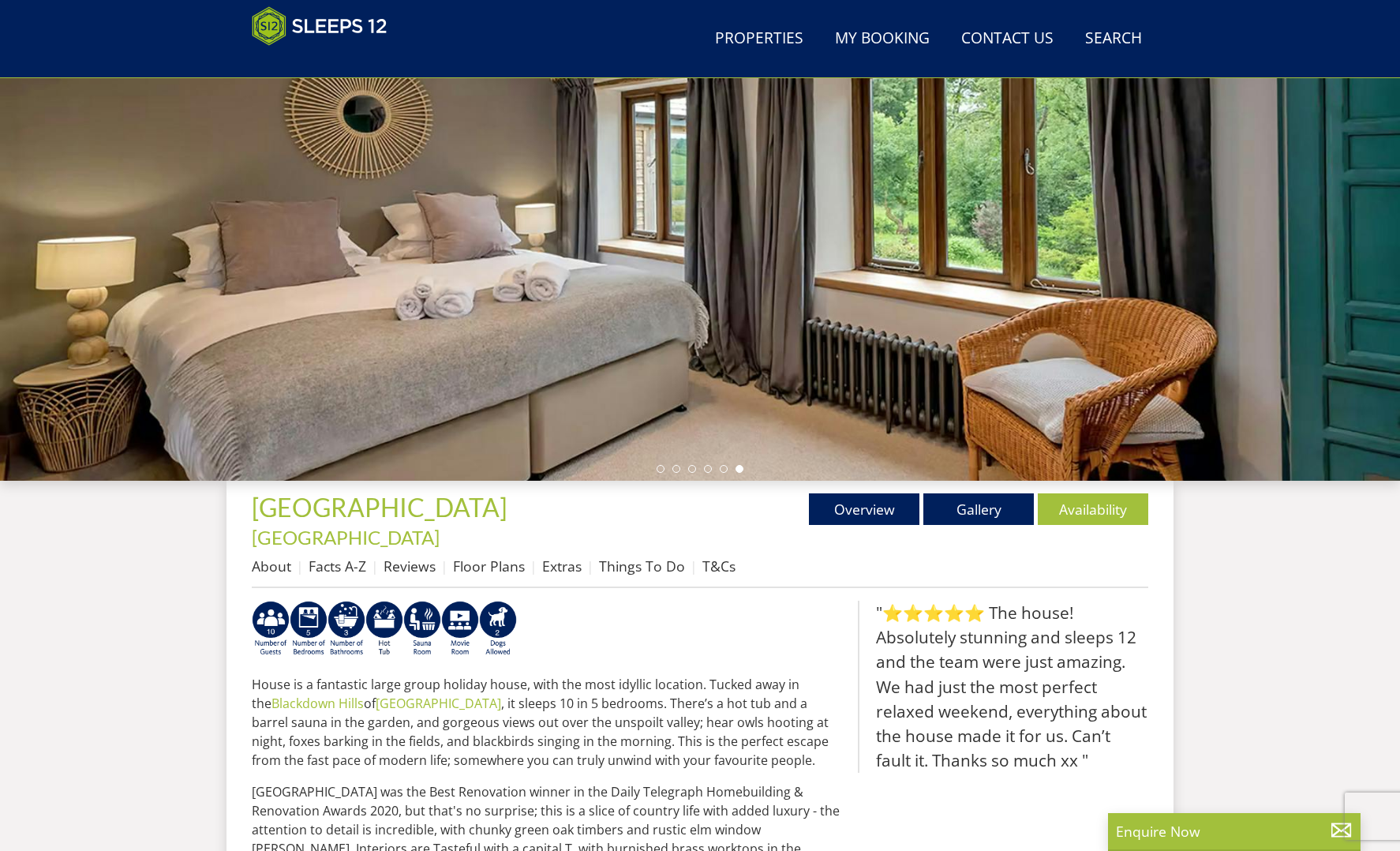
scroll to position [184, 0]
click at [985, 508] on link "Gallery" at bounding box center [978, 510] width 110 height 31
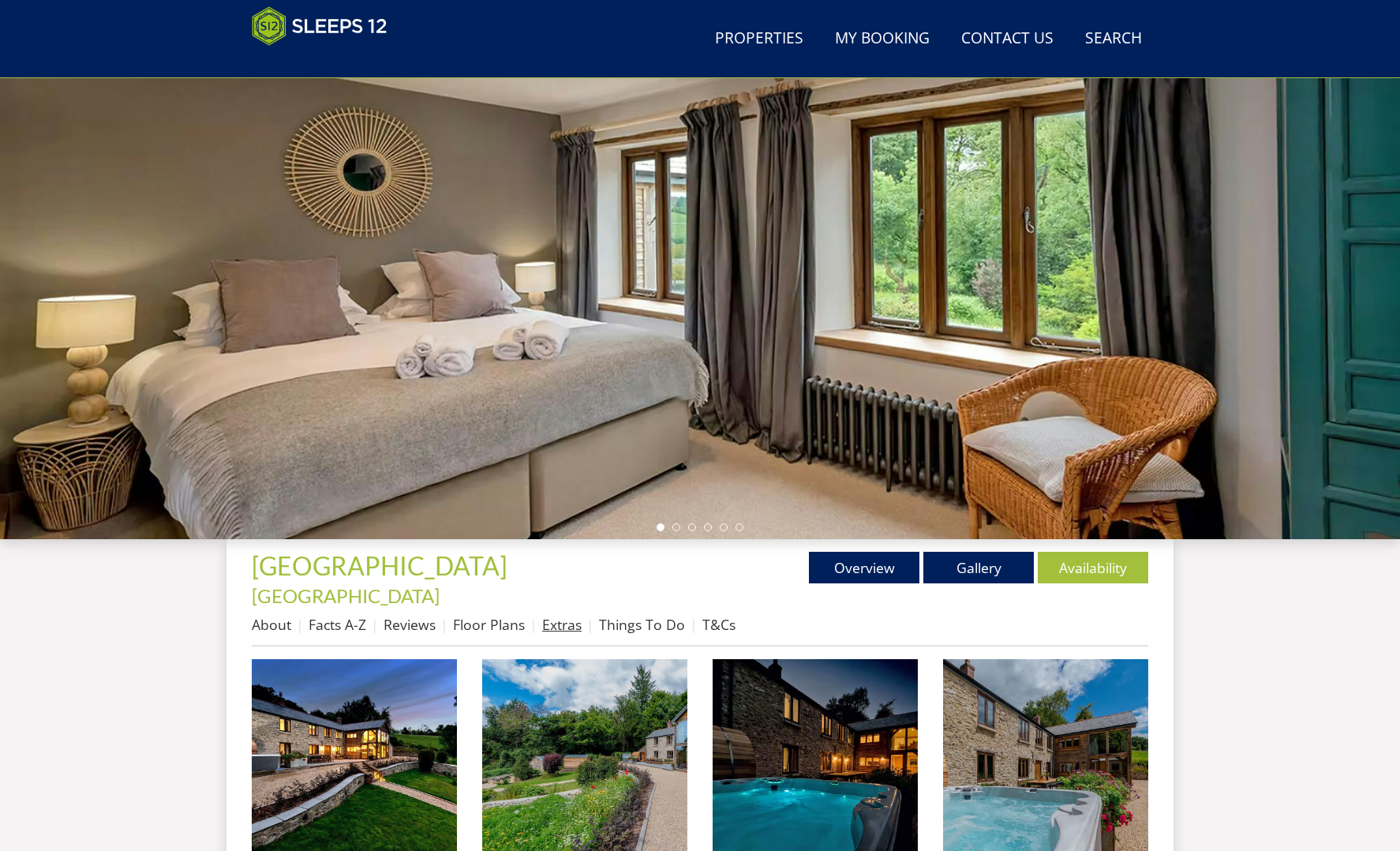
scroll to position [127, 0]
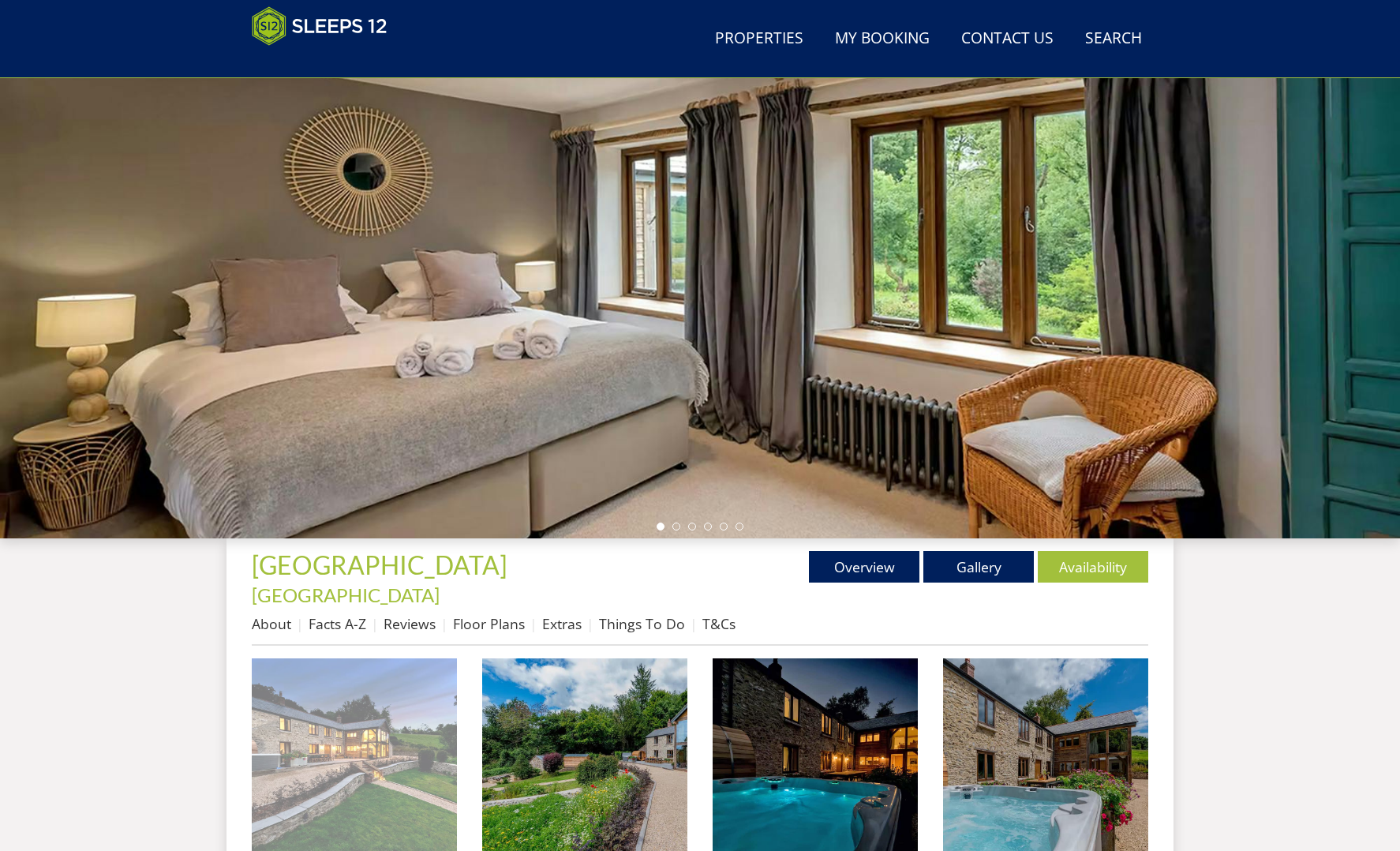
click at [343, 754] on img at bounding box center [354, 761] width 205 height 205
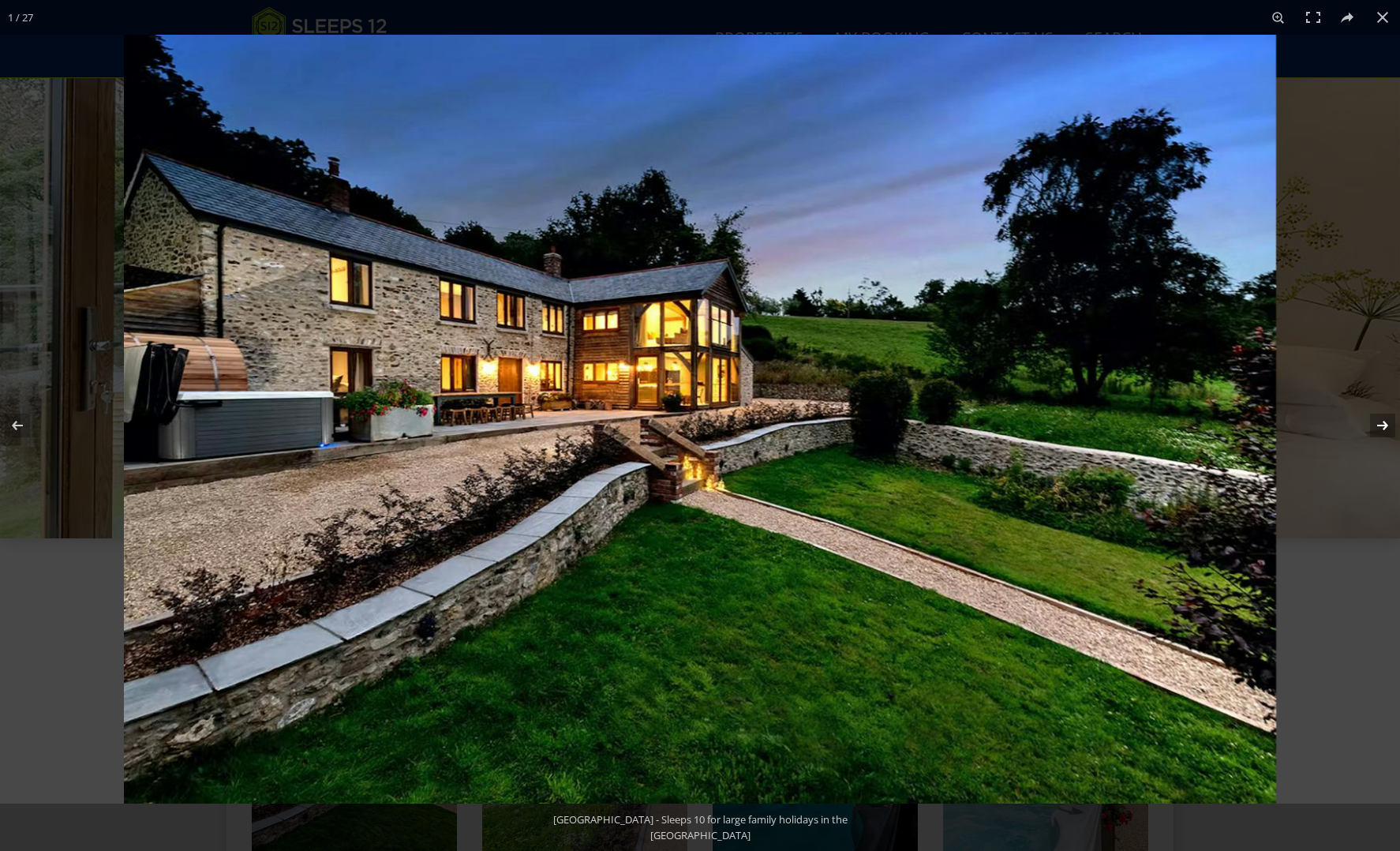
click at [1382, 424] on button at bounding box center [1372, 426] width 55 height 79
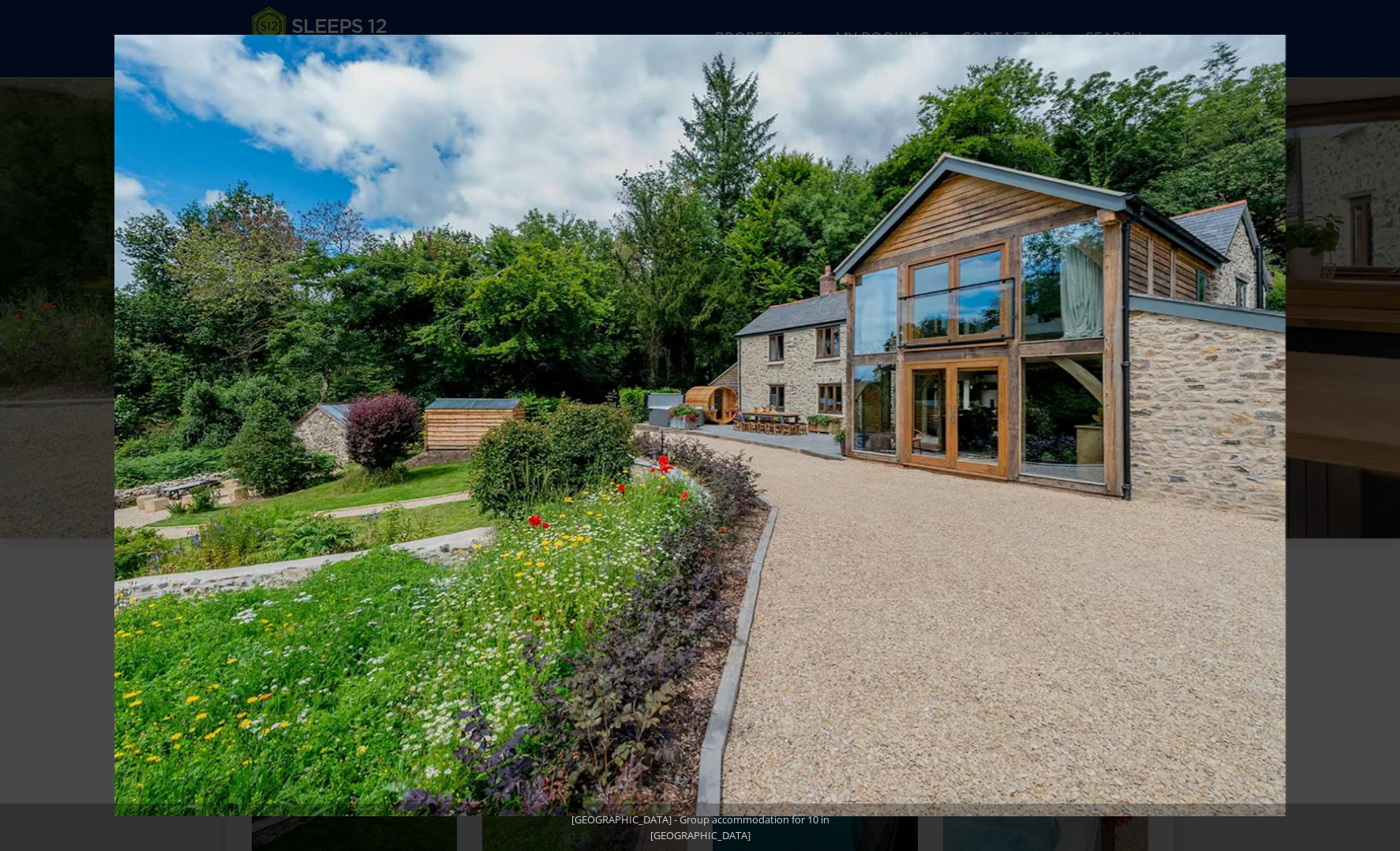
click at [1382, 424] on button at bounding box center [1372, 426] width 55 height 79
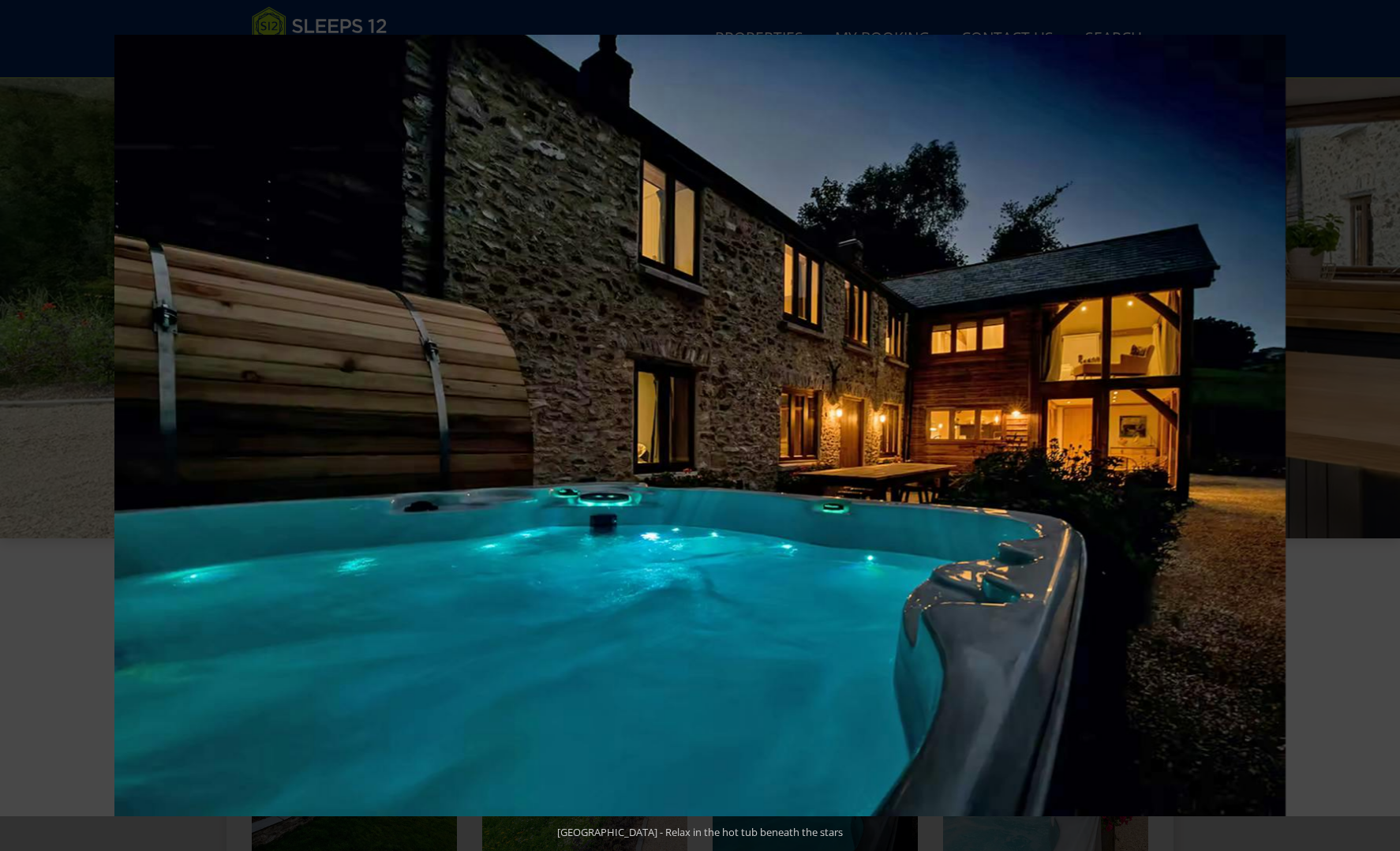
click at [1382, 424] on button at bounding box center [1372, 426] width 55 height 79
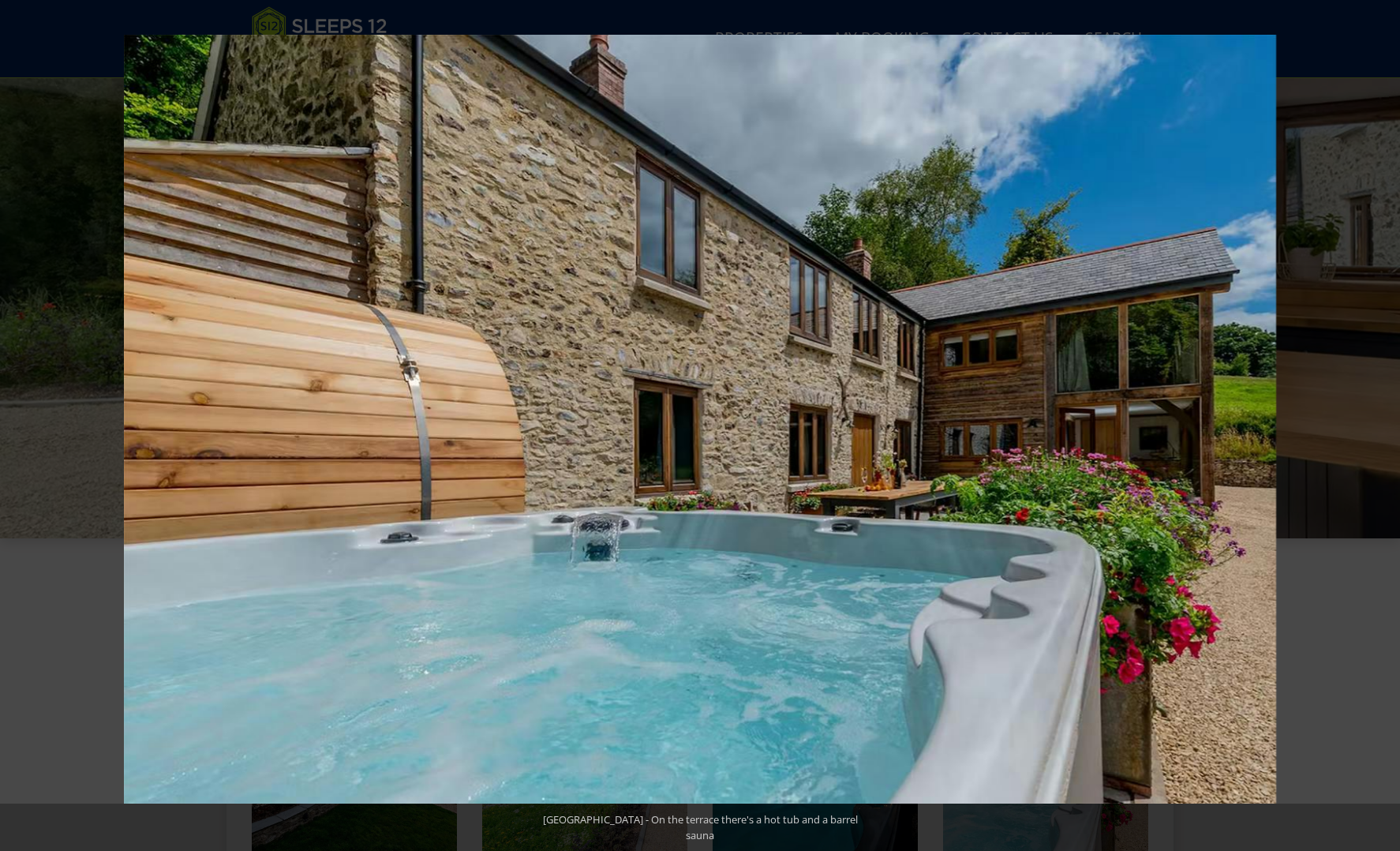
click at [1382, 424] on button at bounding box center [1372, 426] width 55 height 79
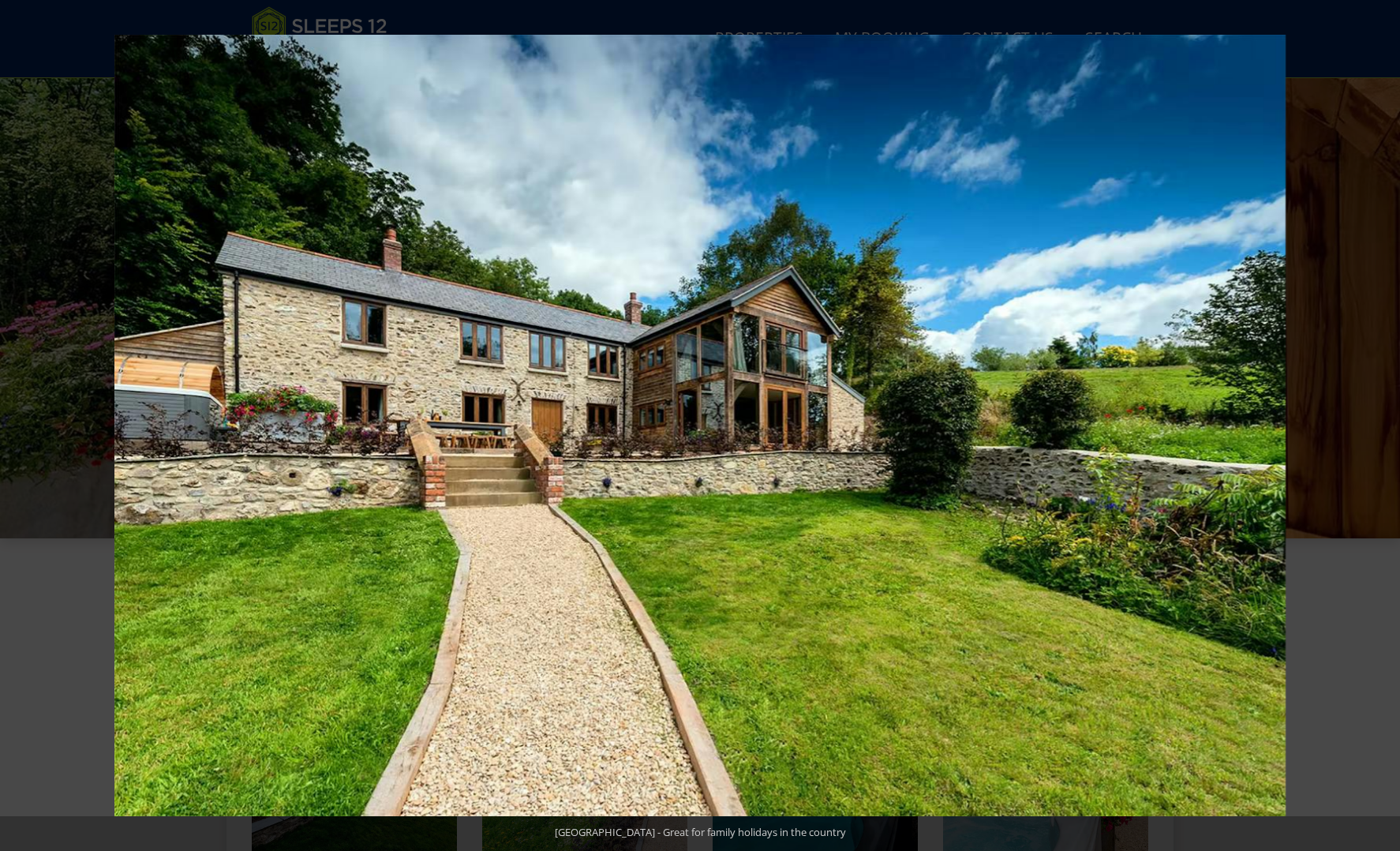
click at [1382, 424] on button at bounding box center [1372, 426] width 55 height 79
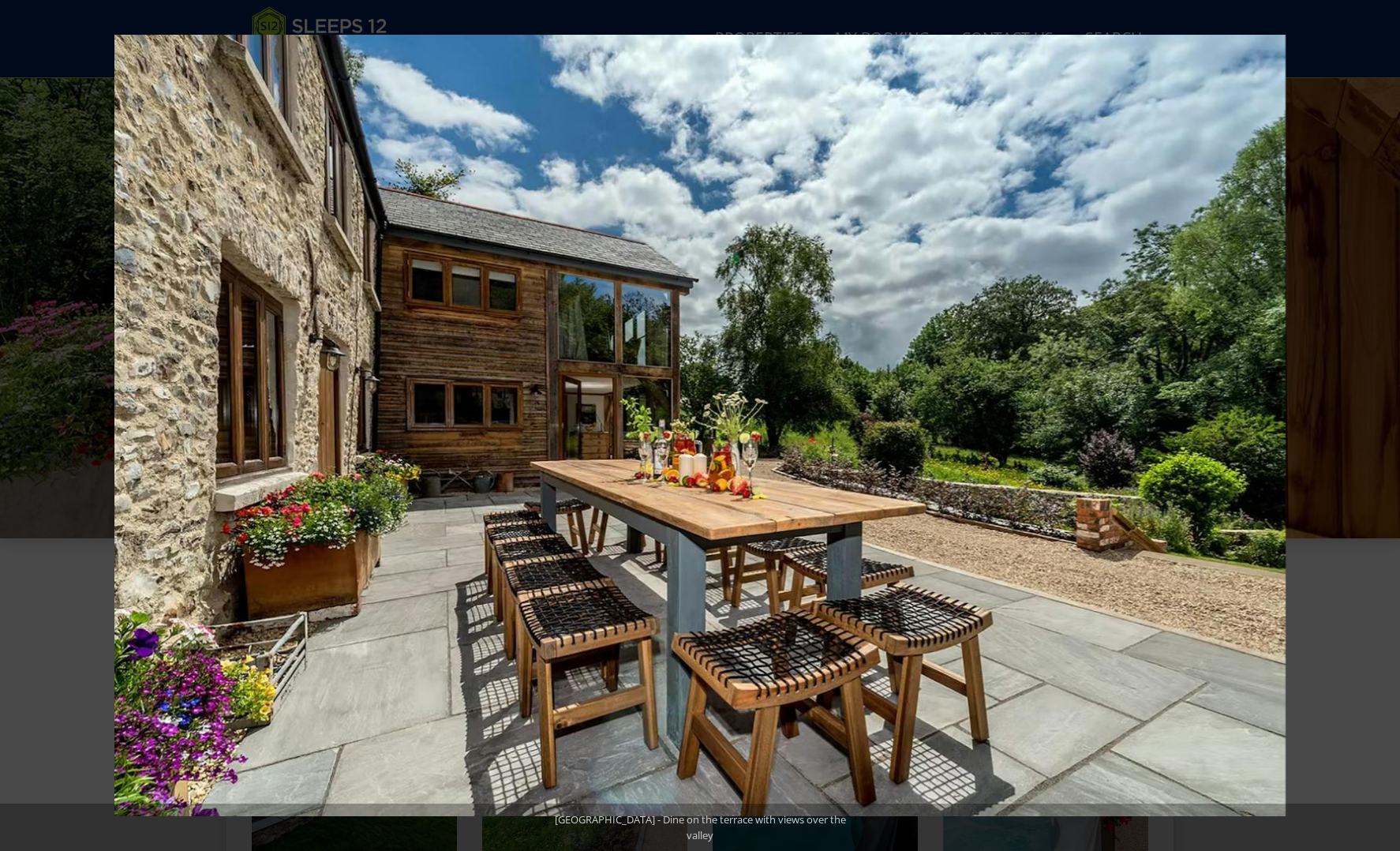
click at [1382, 424] on button at bounding box center [1372, 426] width 55 height 79
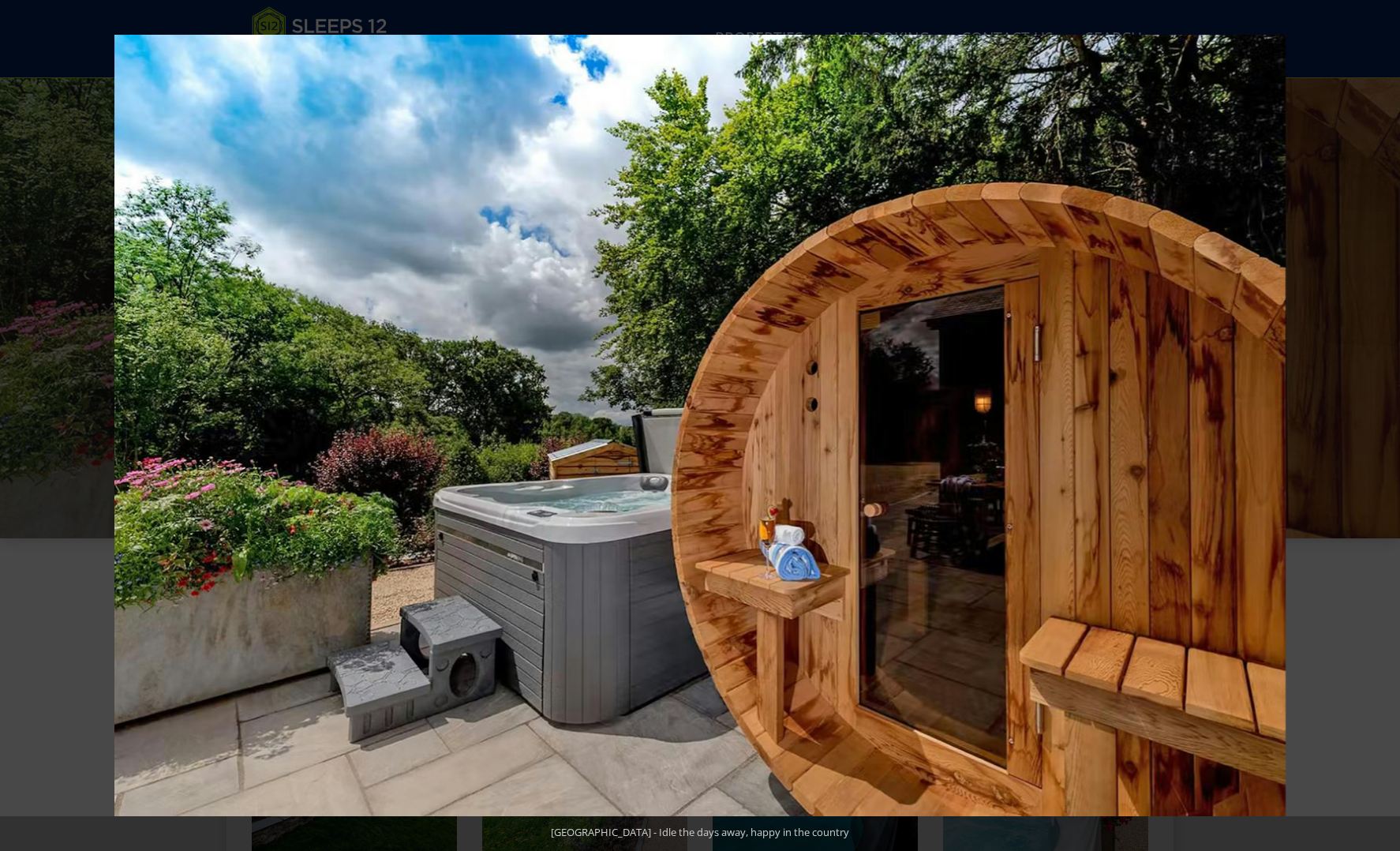
click at [1382, 424] on button at bounding box center [1372, 426] width 55 height 79
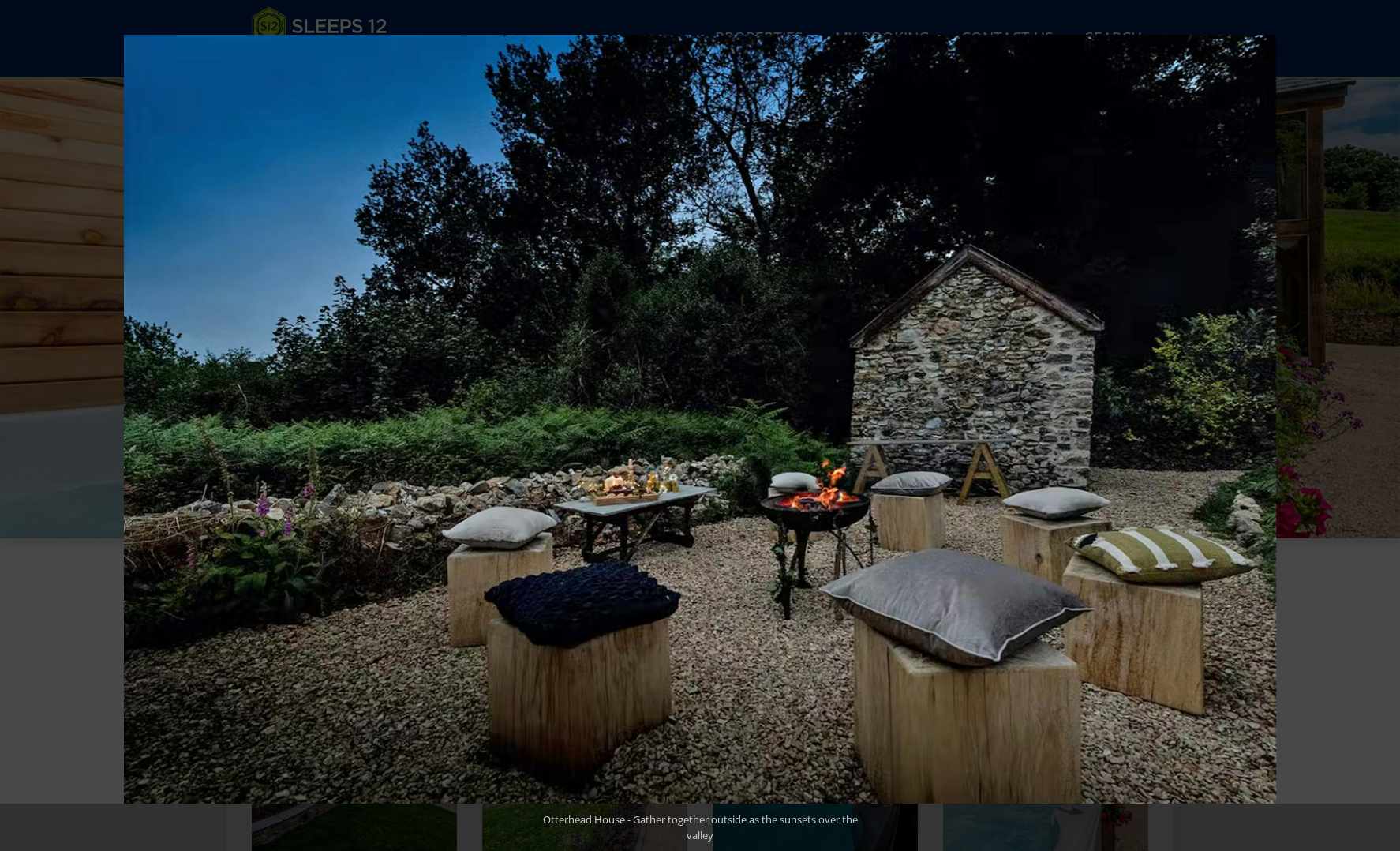
click at [1382, 424] on button at bounding box center [1372, 426] width 55 height 79
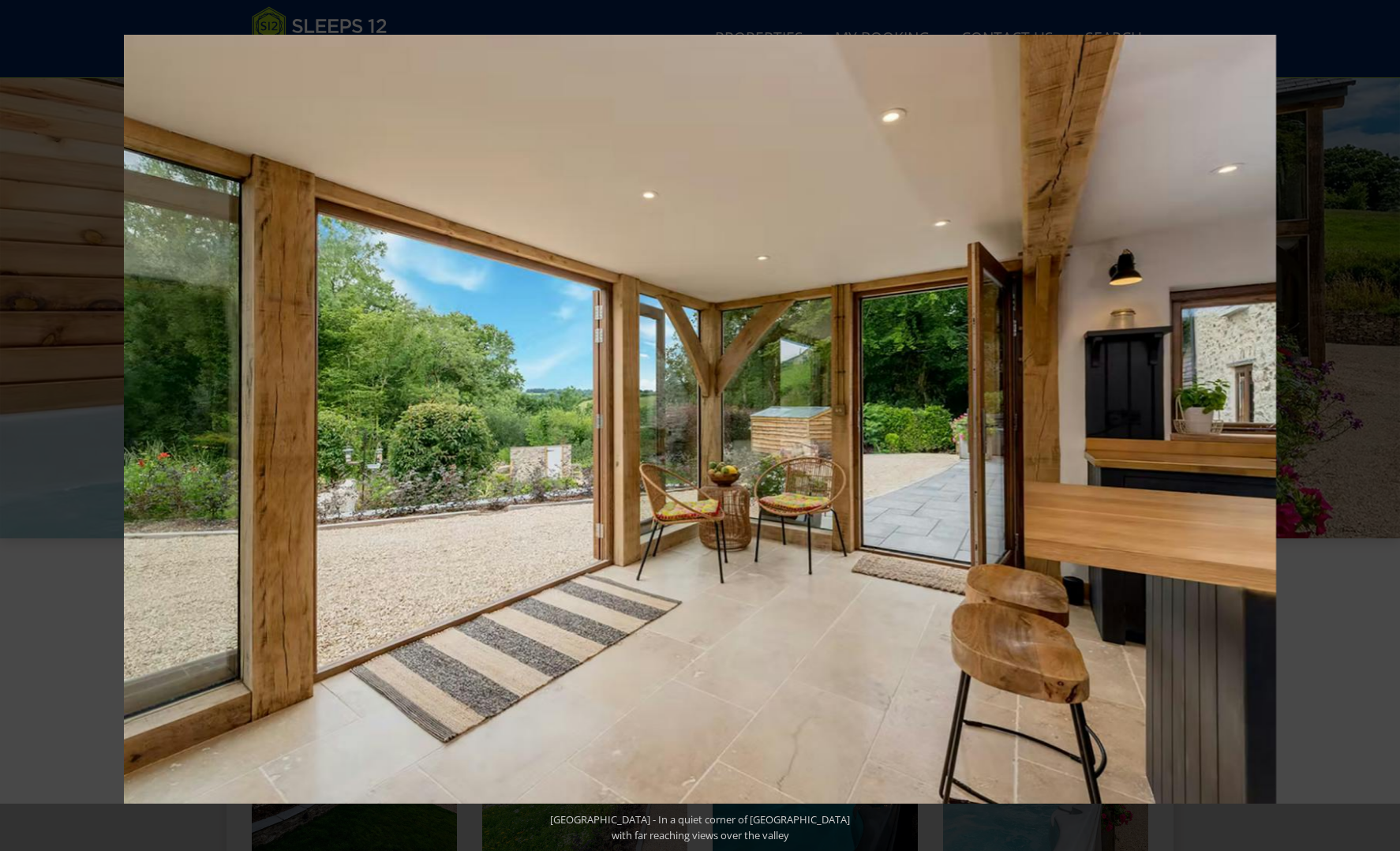
click at [1382, 424] on button at bounding box center [1372, 426] width 55 height 79
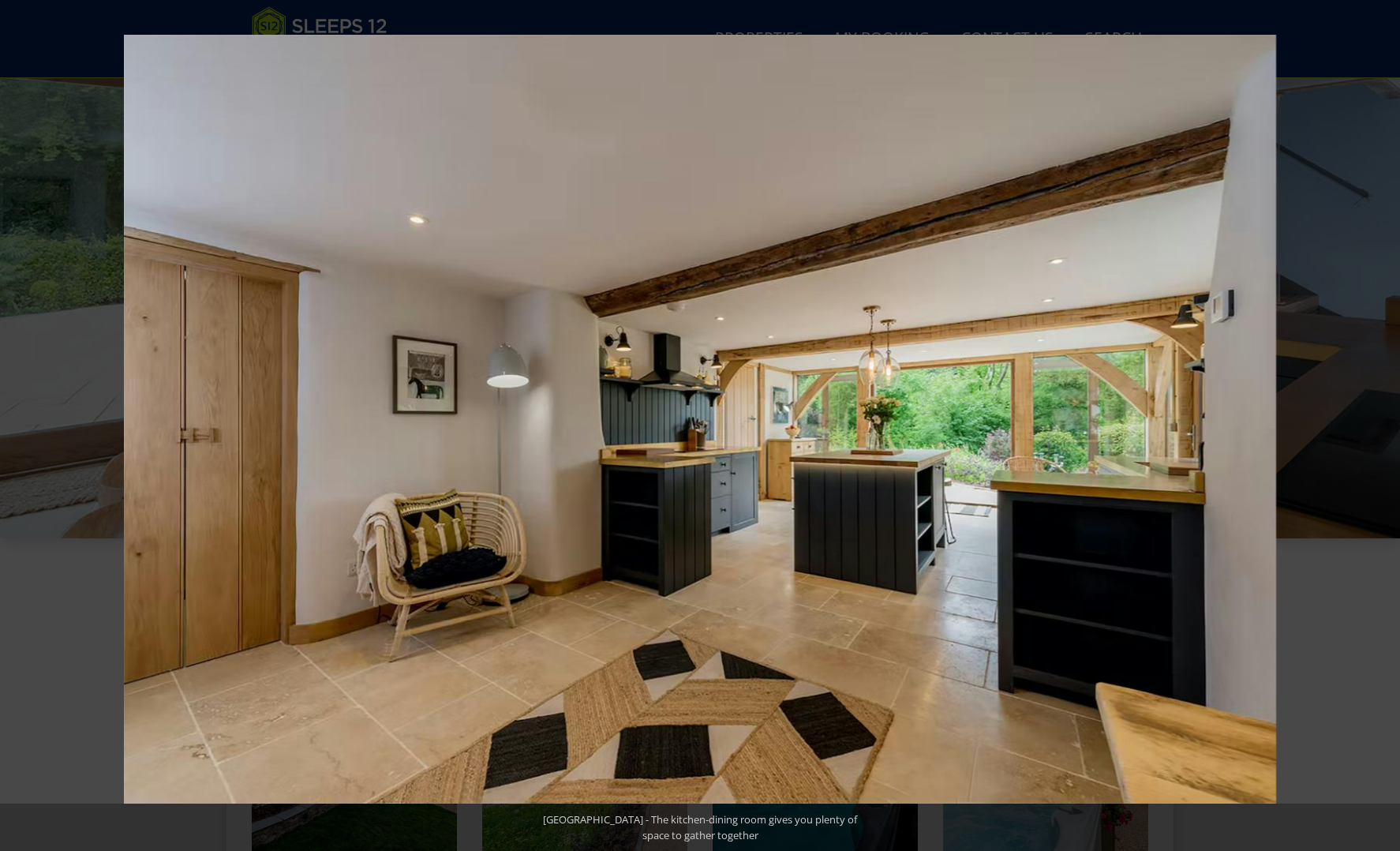
click at [1382, 424] on button at bounding box center [1372, 426] width 55 height 79
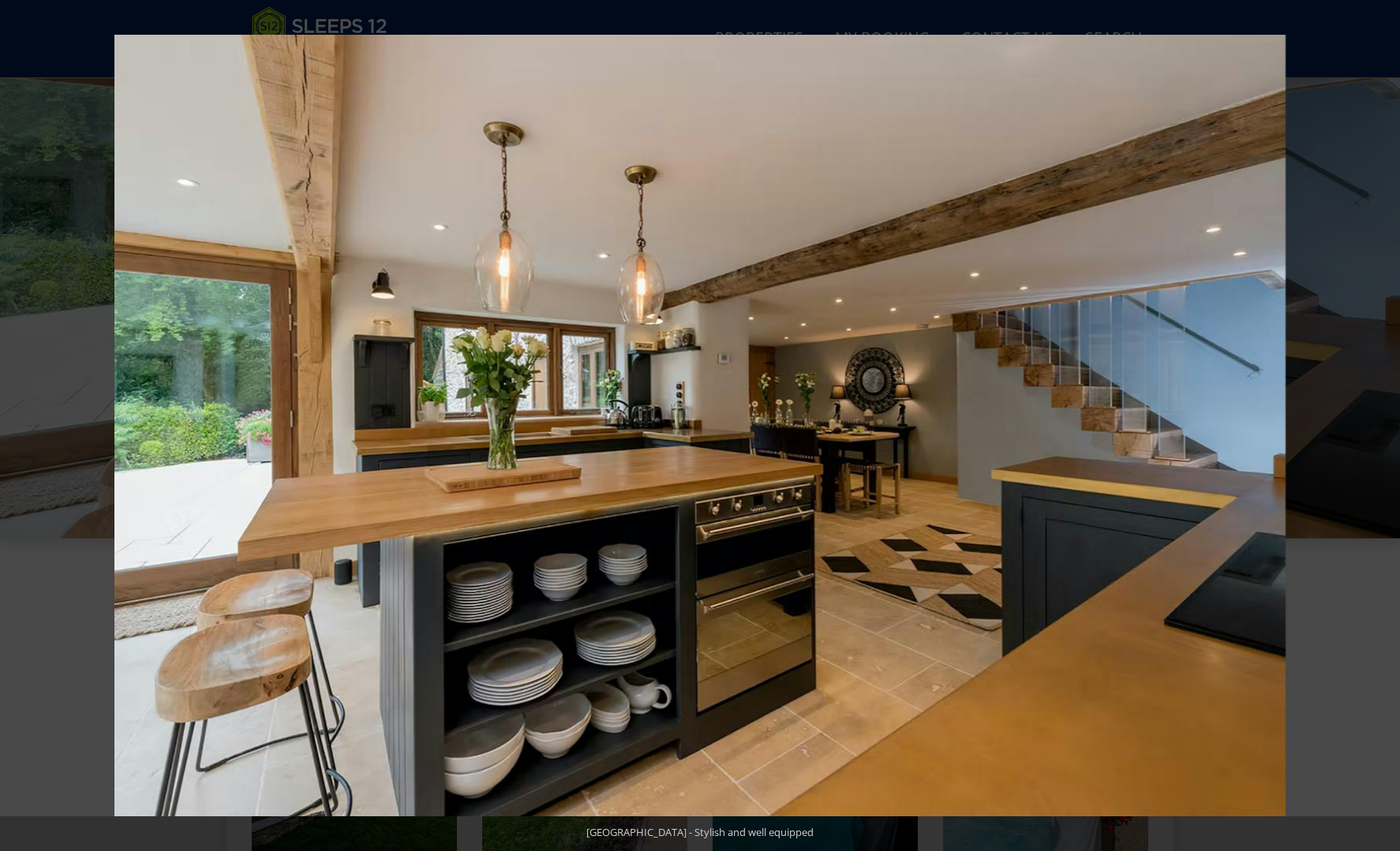
click at [1382, 424] on button at bounding box center [1372, 426] width 55 height 79
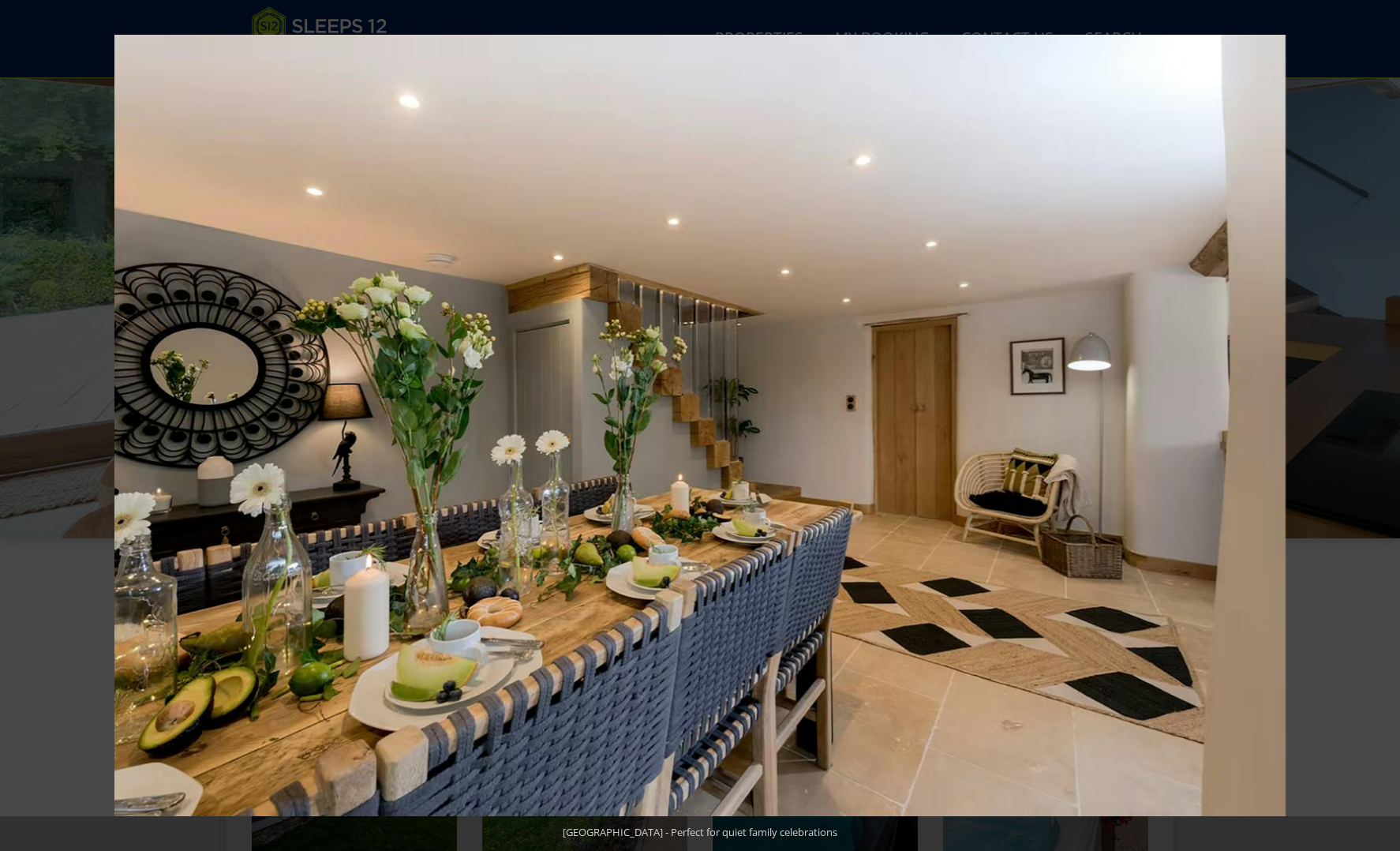
click at [1382, 424] on button at bounding box center [1372, 426] width 55 height 79
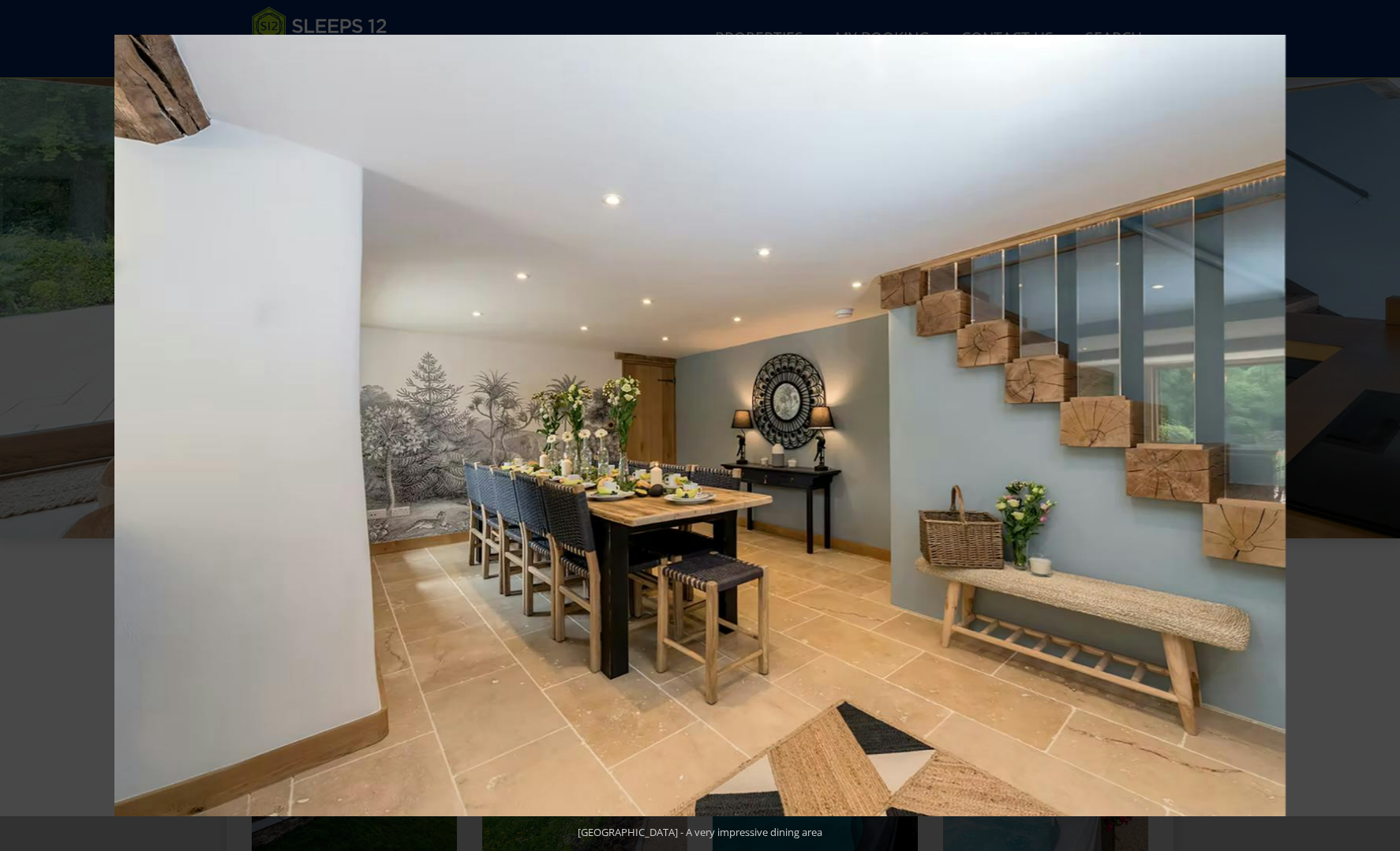
click at [1382, 424] on button at bounding box center [1372, 426] width 55 height 79
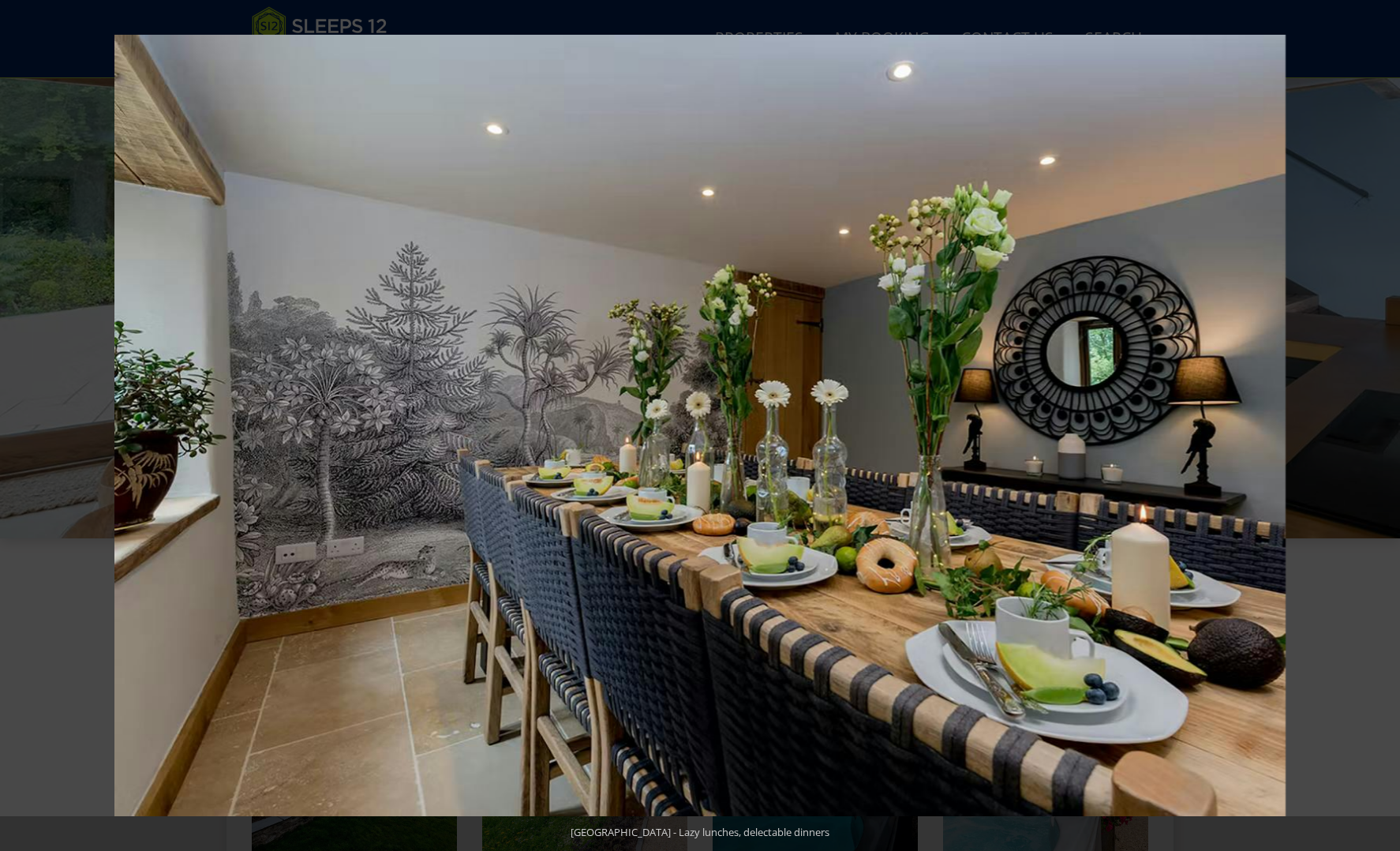
click at [1382, 424] on button at bounding box center [1372, 426] width 55 height 79
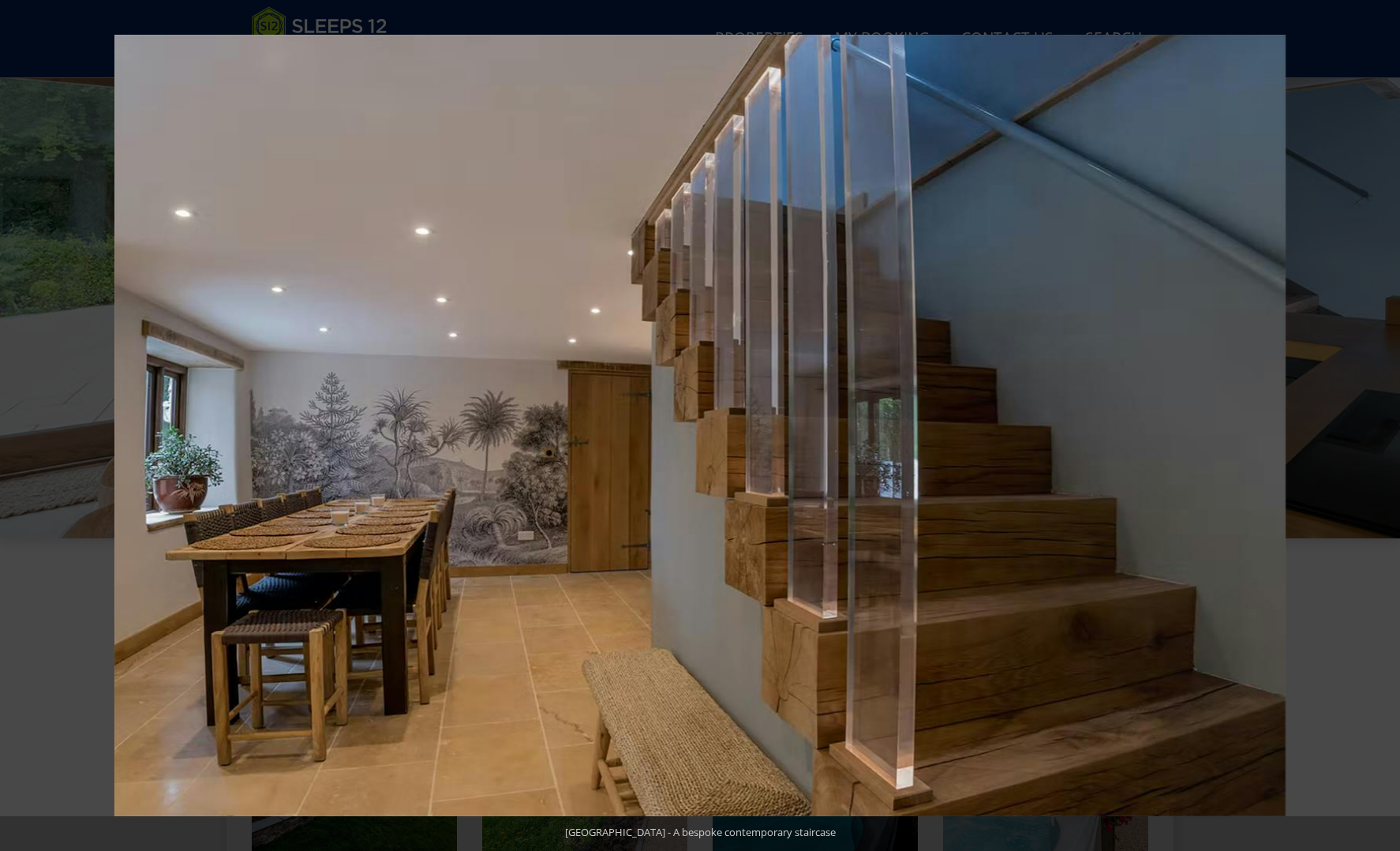
click at [1382, 424] on button at bounding box center [1372, 426] width 55 height 79
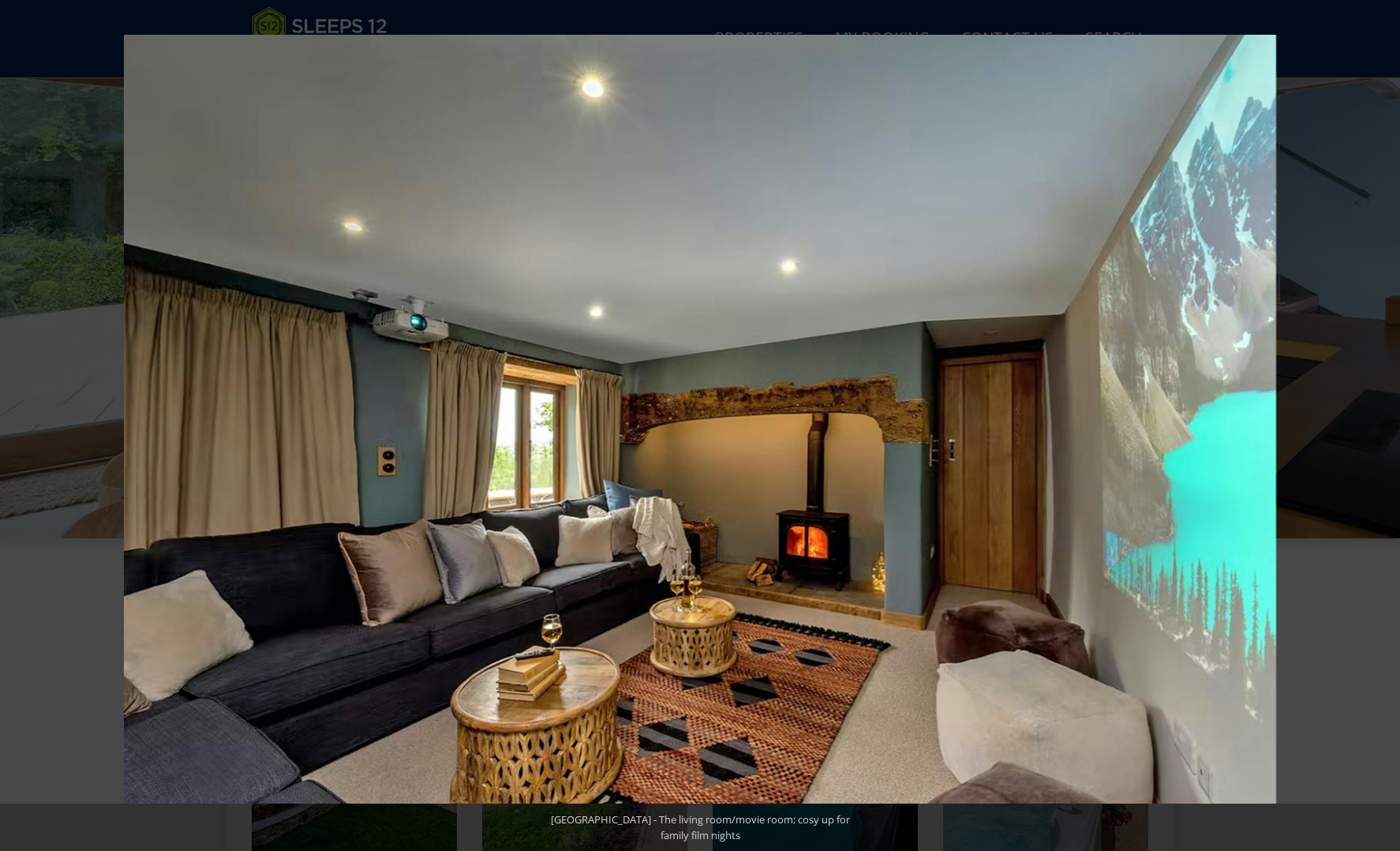
click at [1382, 424] on button at bounding box center [1372, 426] width 55 height 79
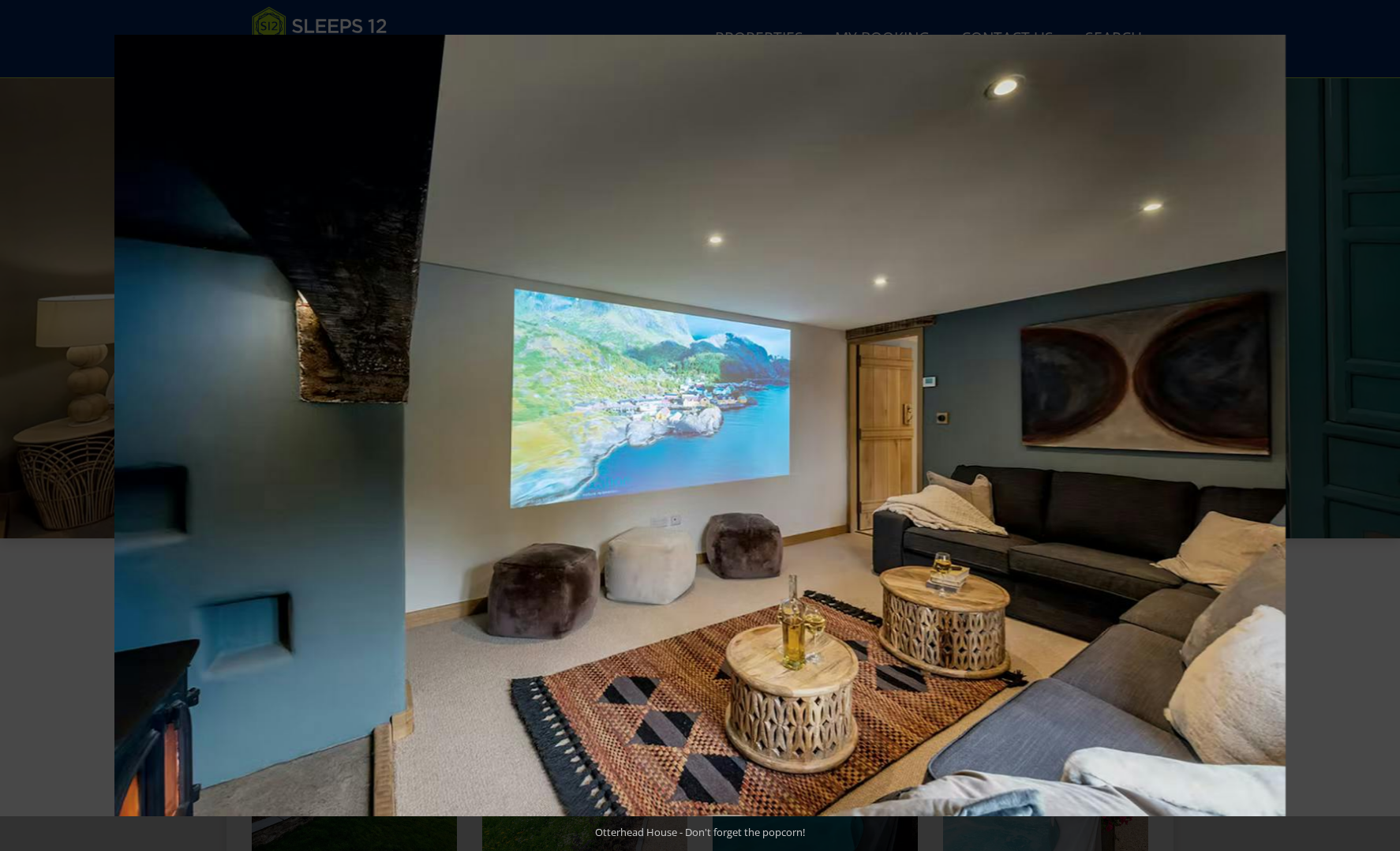
click at [1382, 424] on button at bounding box center [1372, 426] width 55 height 79
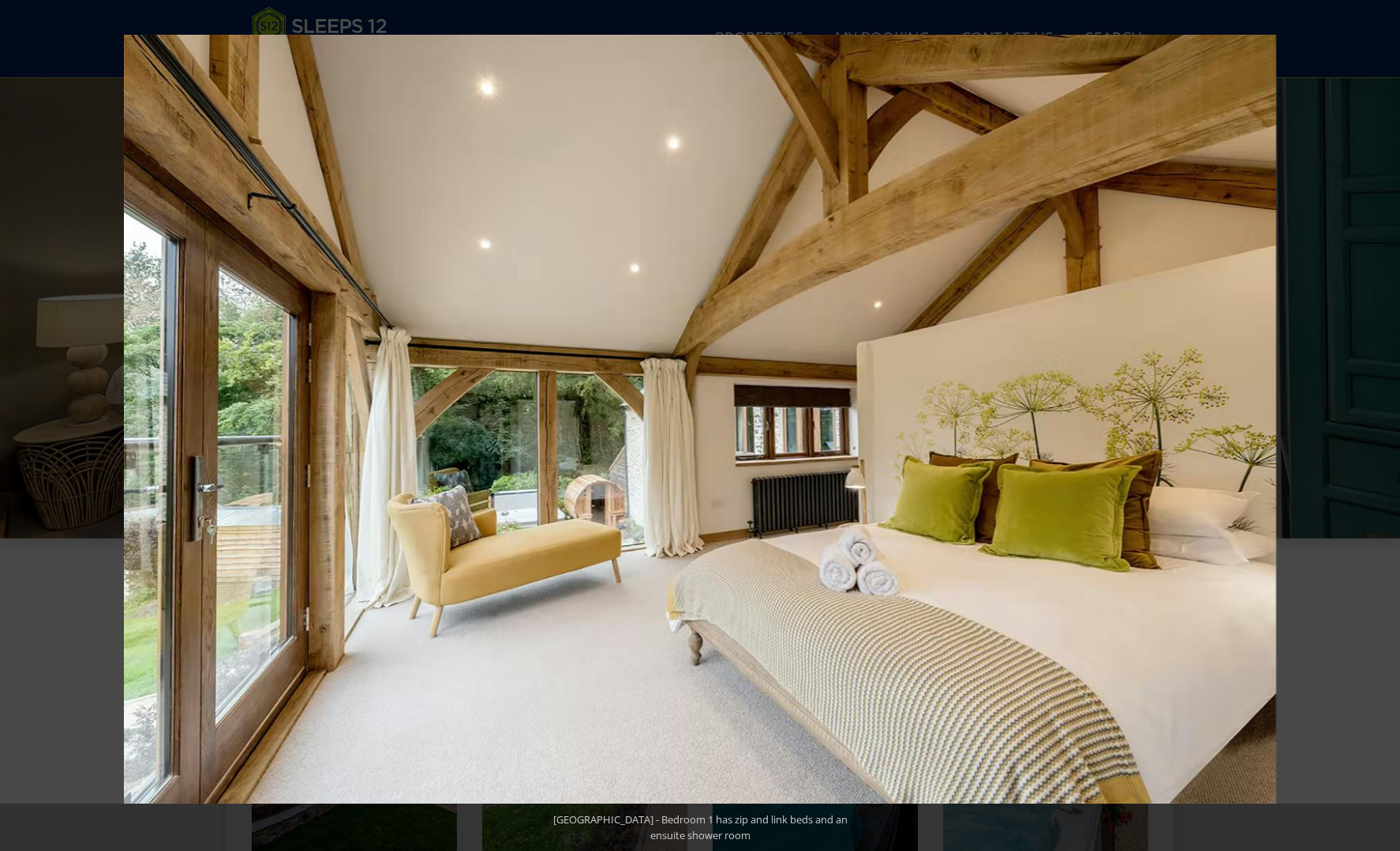
click at [1382, 424] on button at bounding box center [1372, 426] width 55 height 79
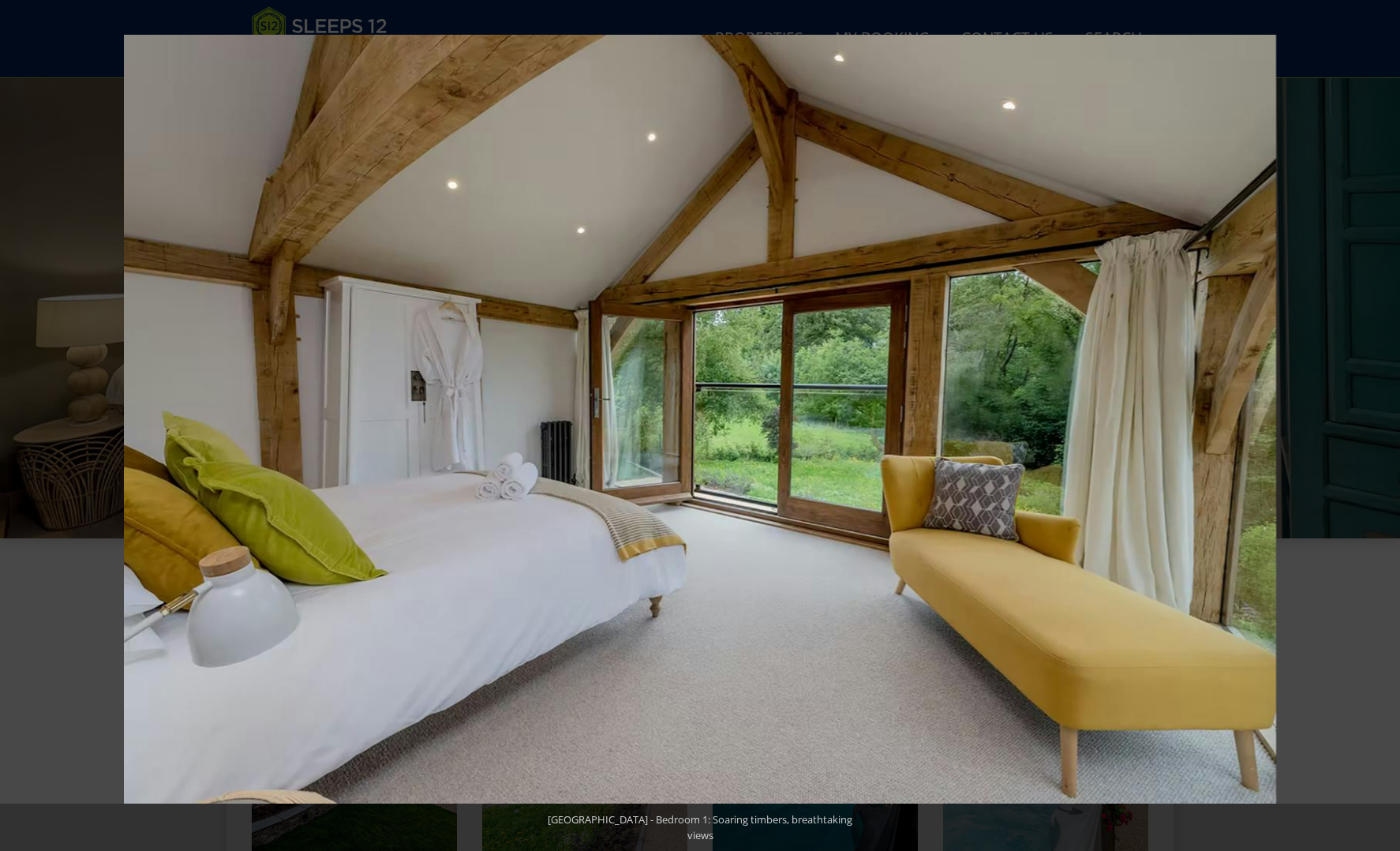
click at [1382, 424] on button at bounding box center [1372, 426] width 55 height 79
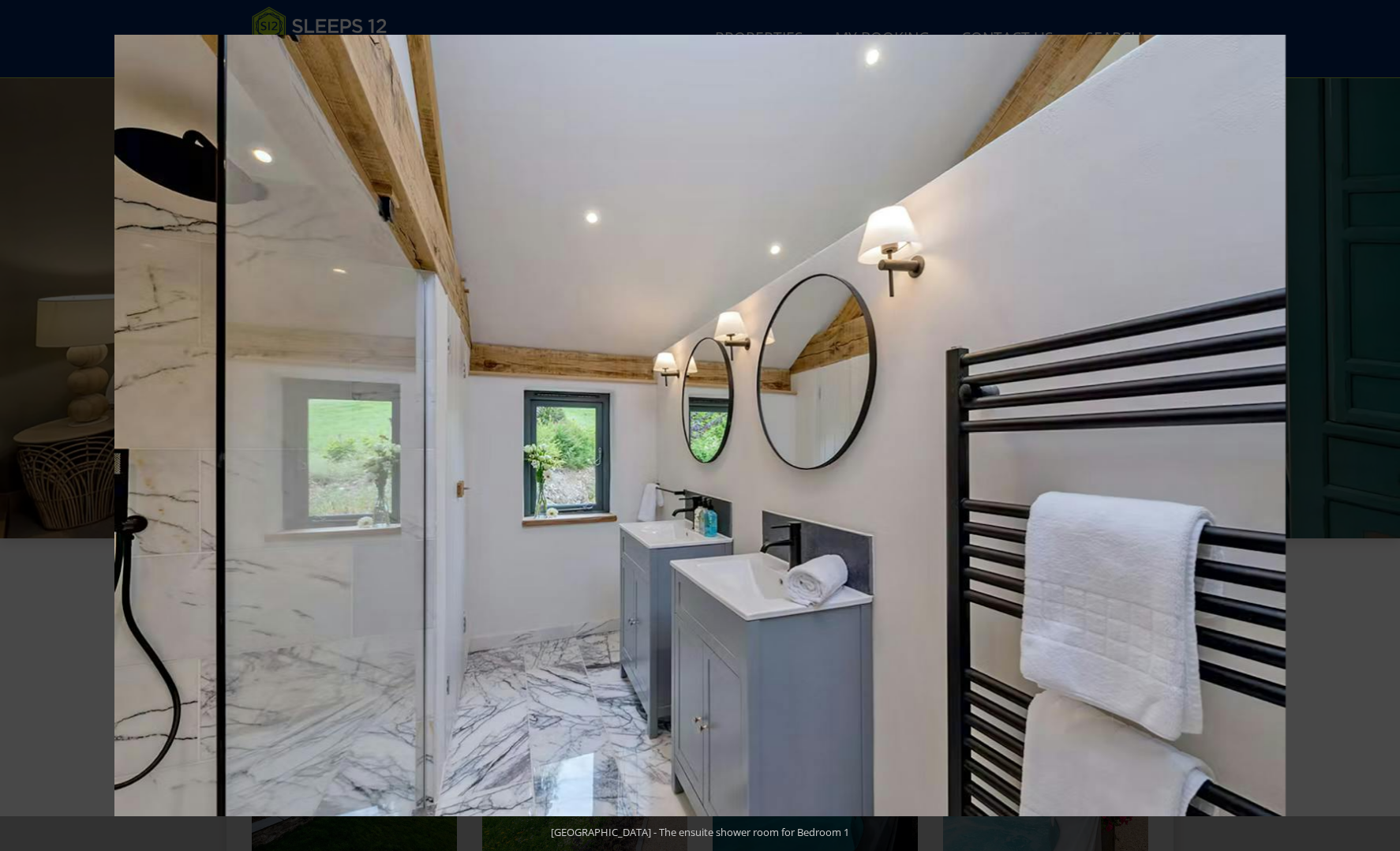
click at [1382, 424] on button at bounding box center [1372, 426] width 55 height 79
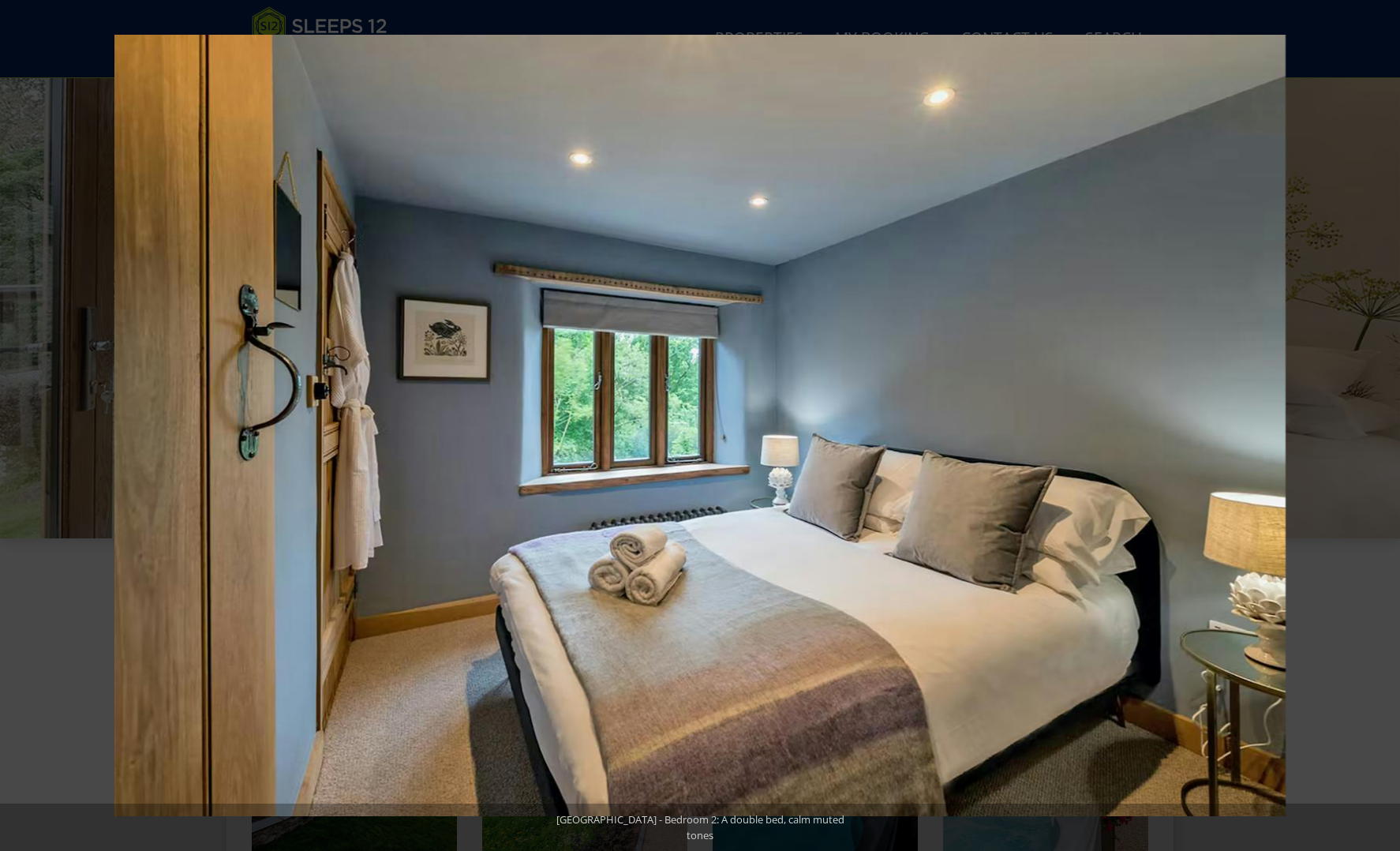
click at [1382, 424] on button at bounding box center [1372, 426] width 55 height 79
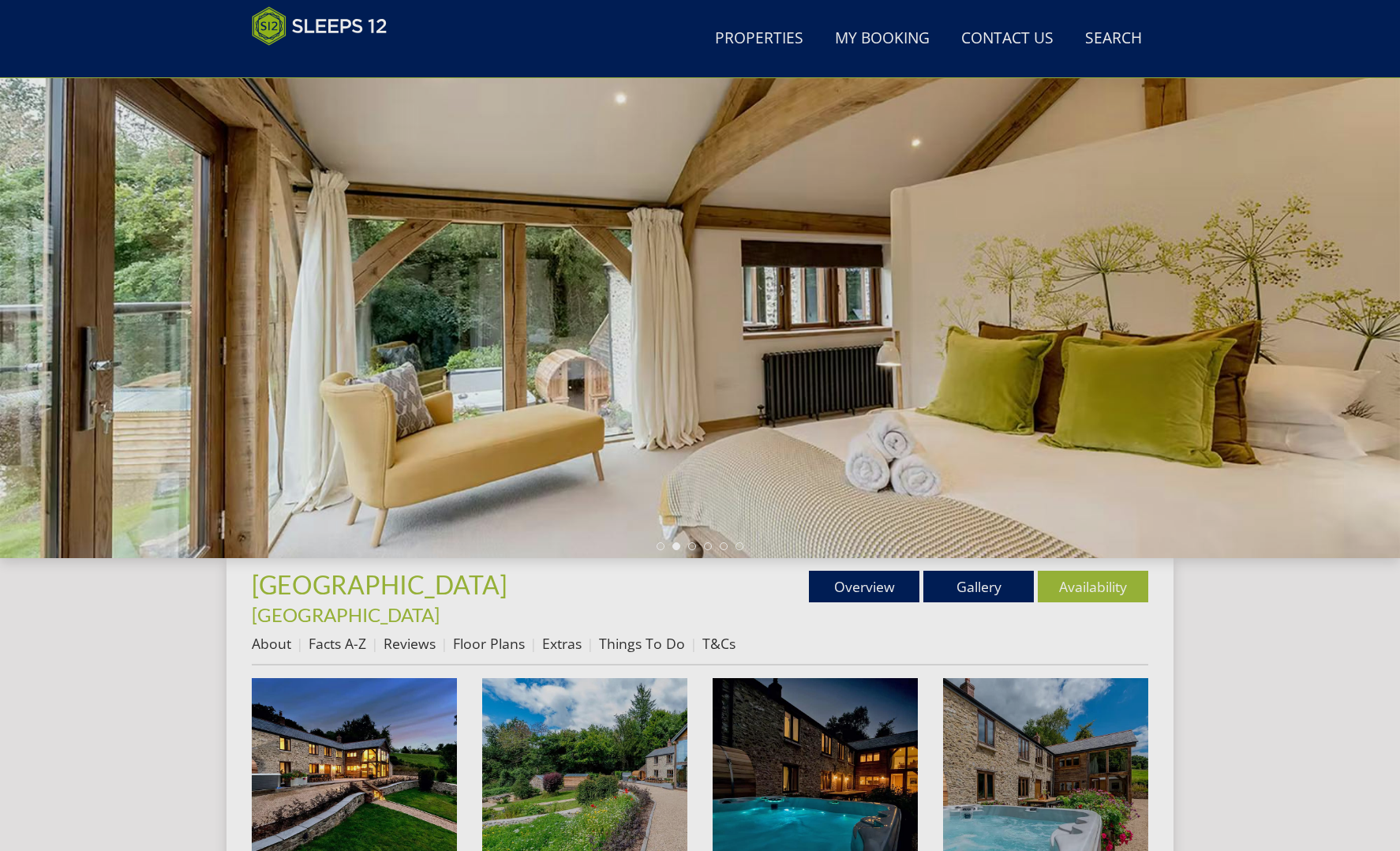
click at [1382, 424] on button at bounding box center [1372, 426] width 55 height 79
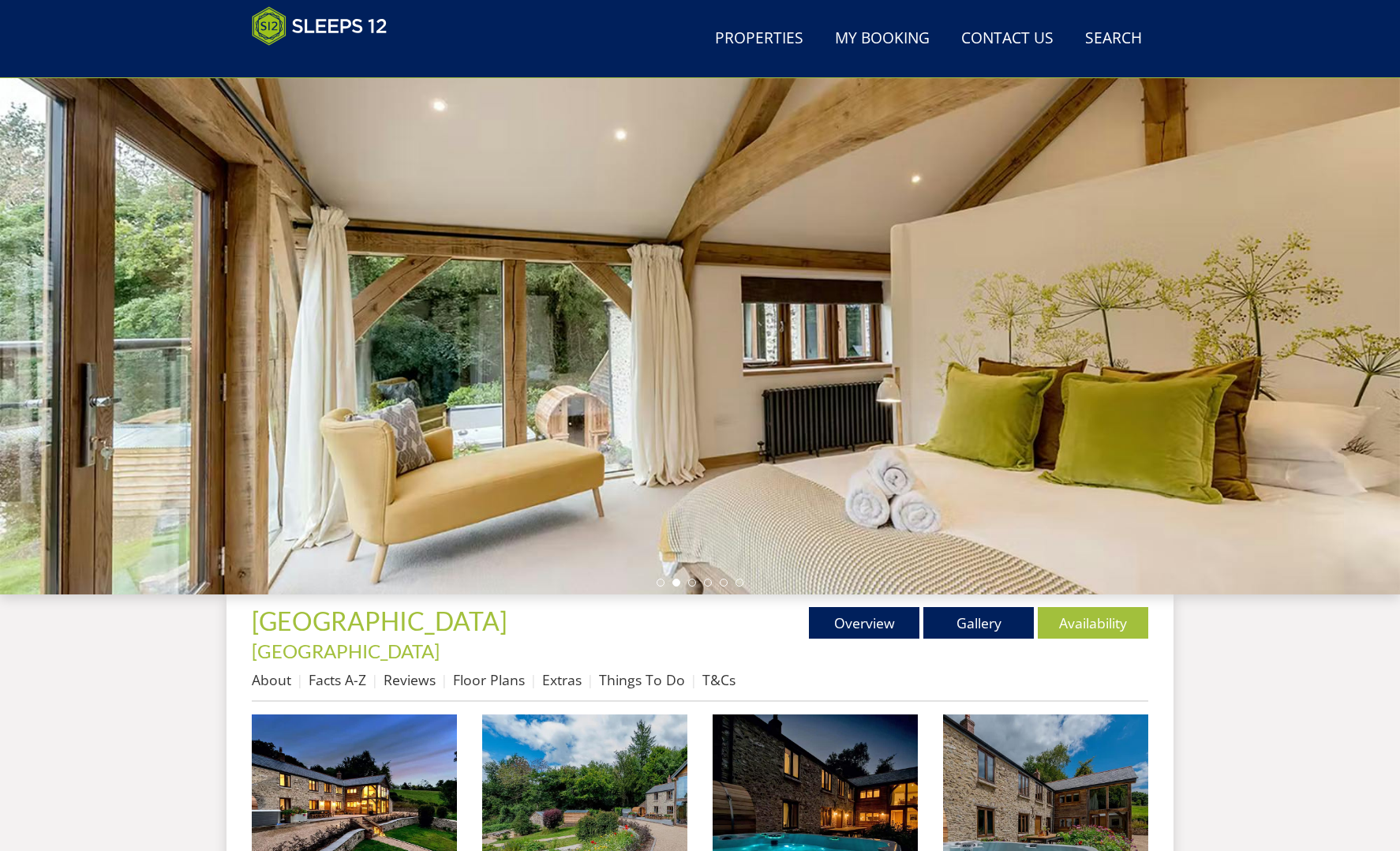
scroll to position [71, 0]
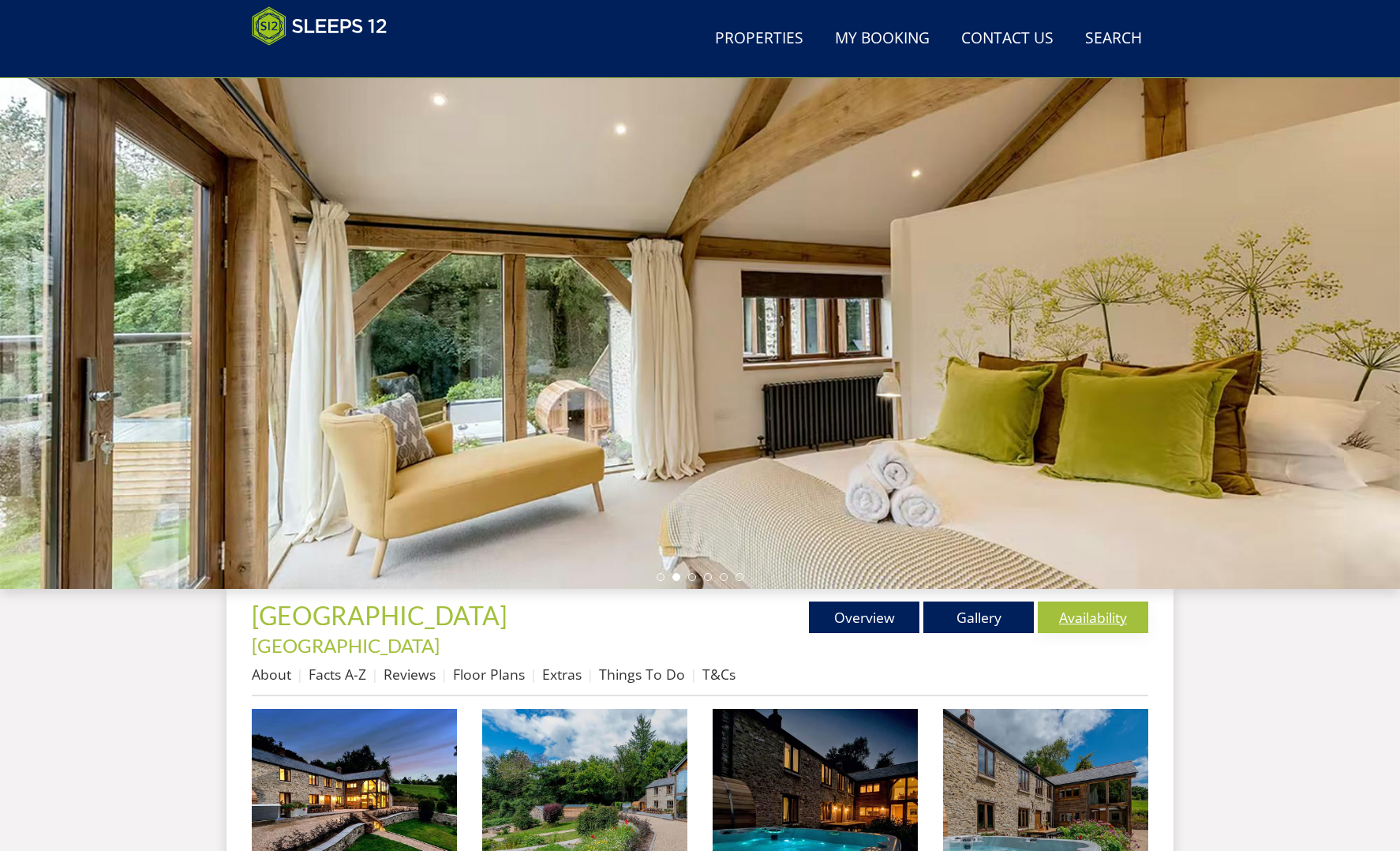
click at [1068, 624] on link "Availability" at bounding box center [1093, 618] width 110 height 31
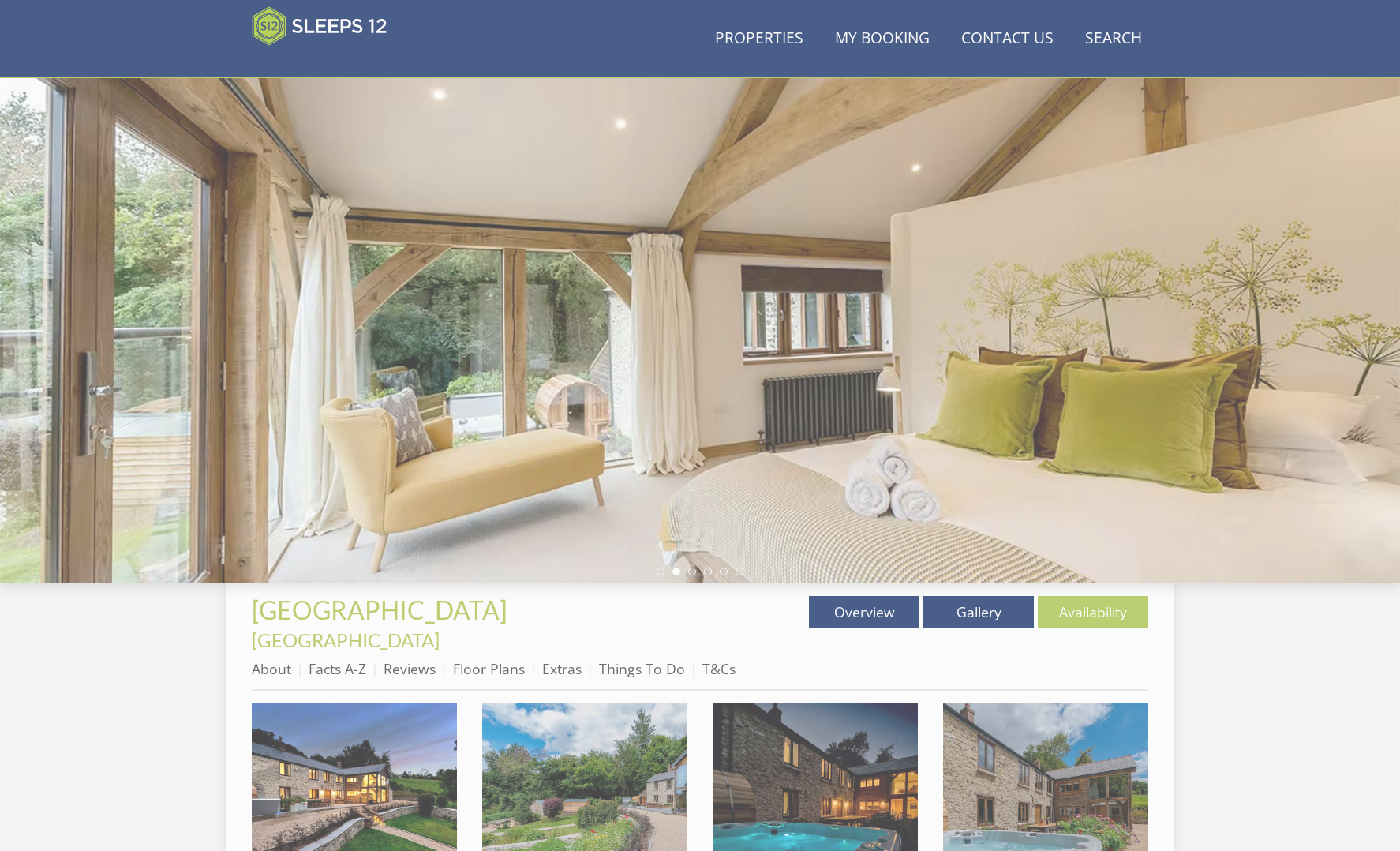
scroll to position [82, 0]
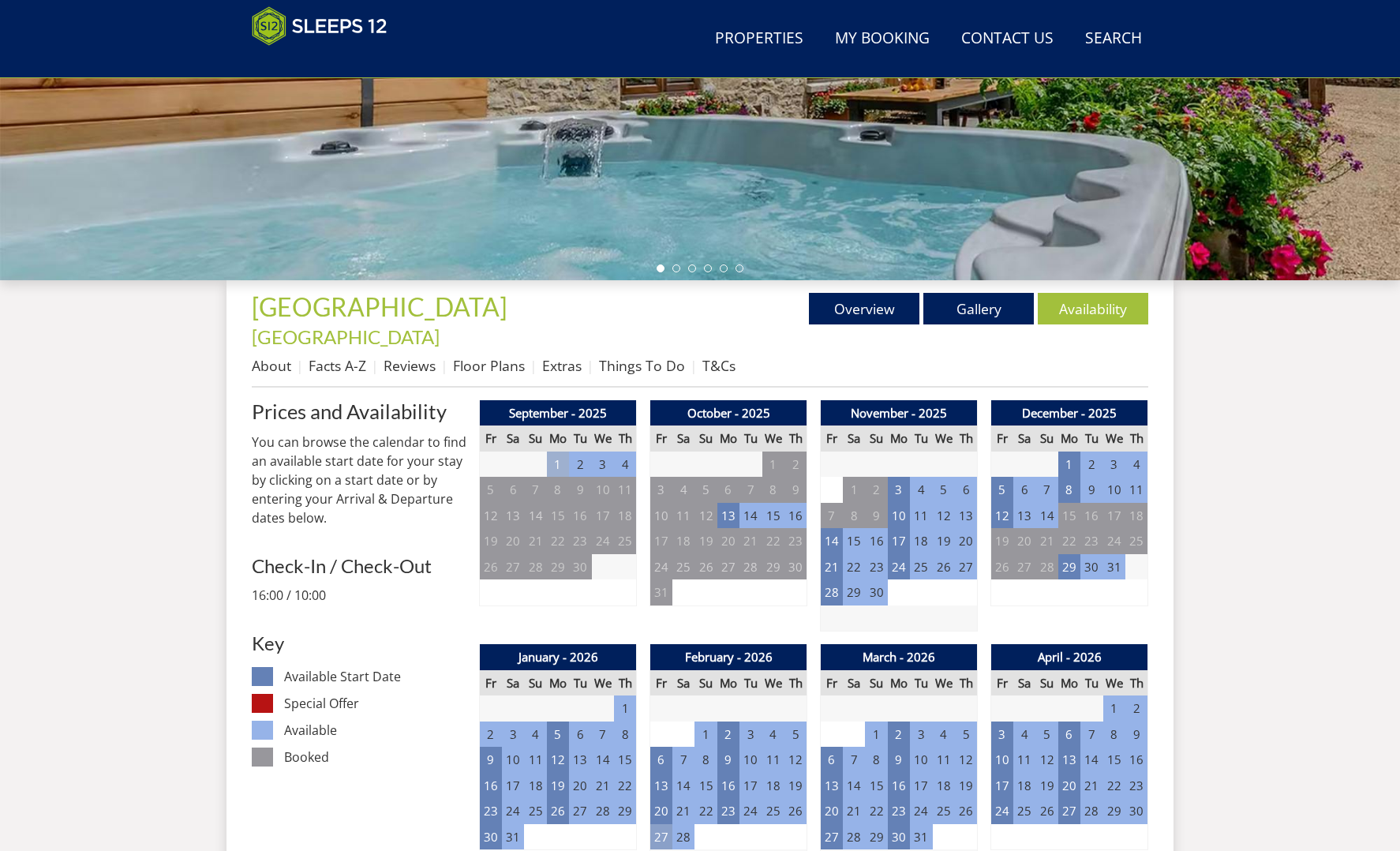
scroll to position [385, 1]
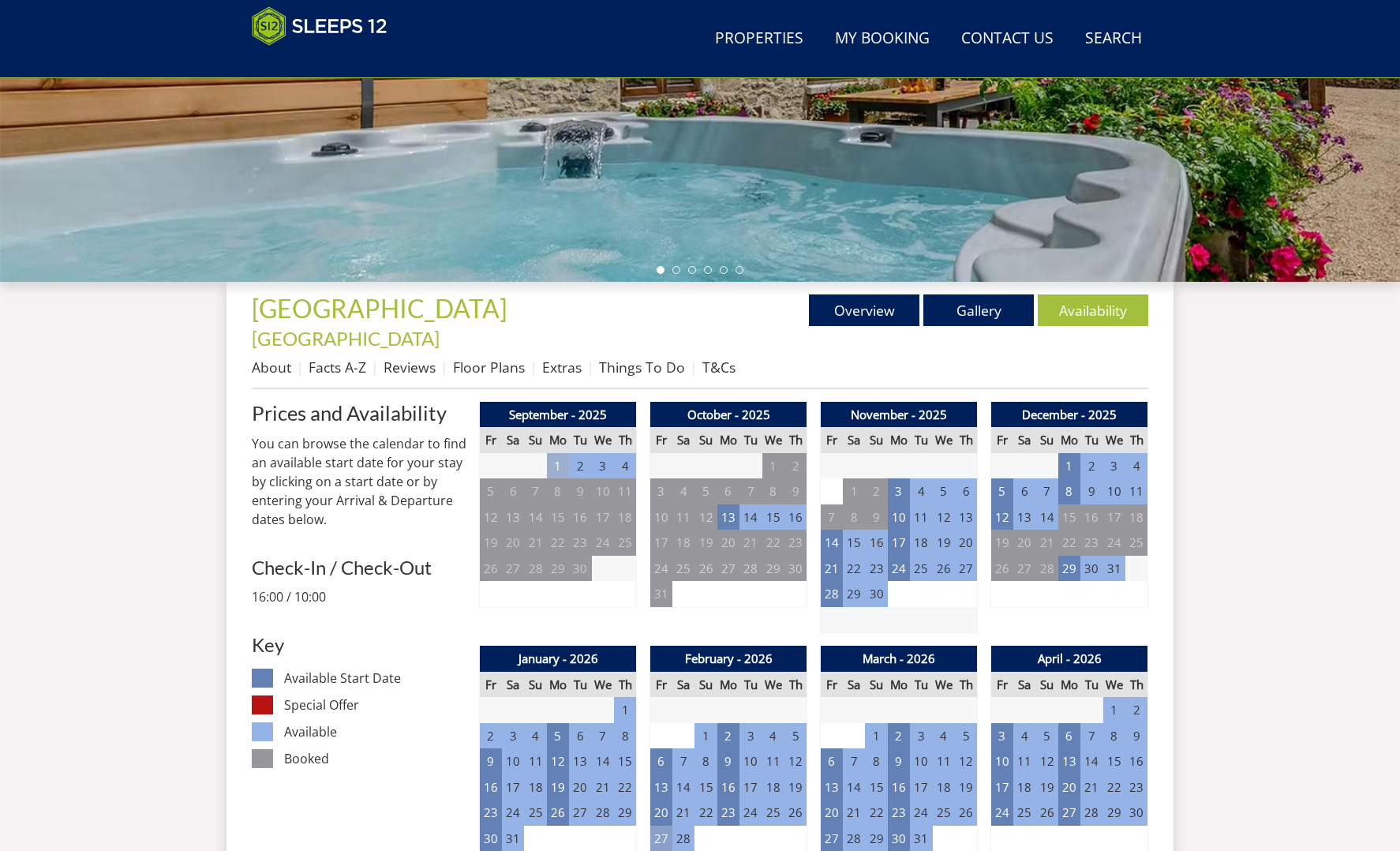
click at [663, 826] on td "27" at bounding box center [661, 839] width 22 height 26
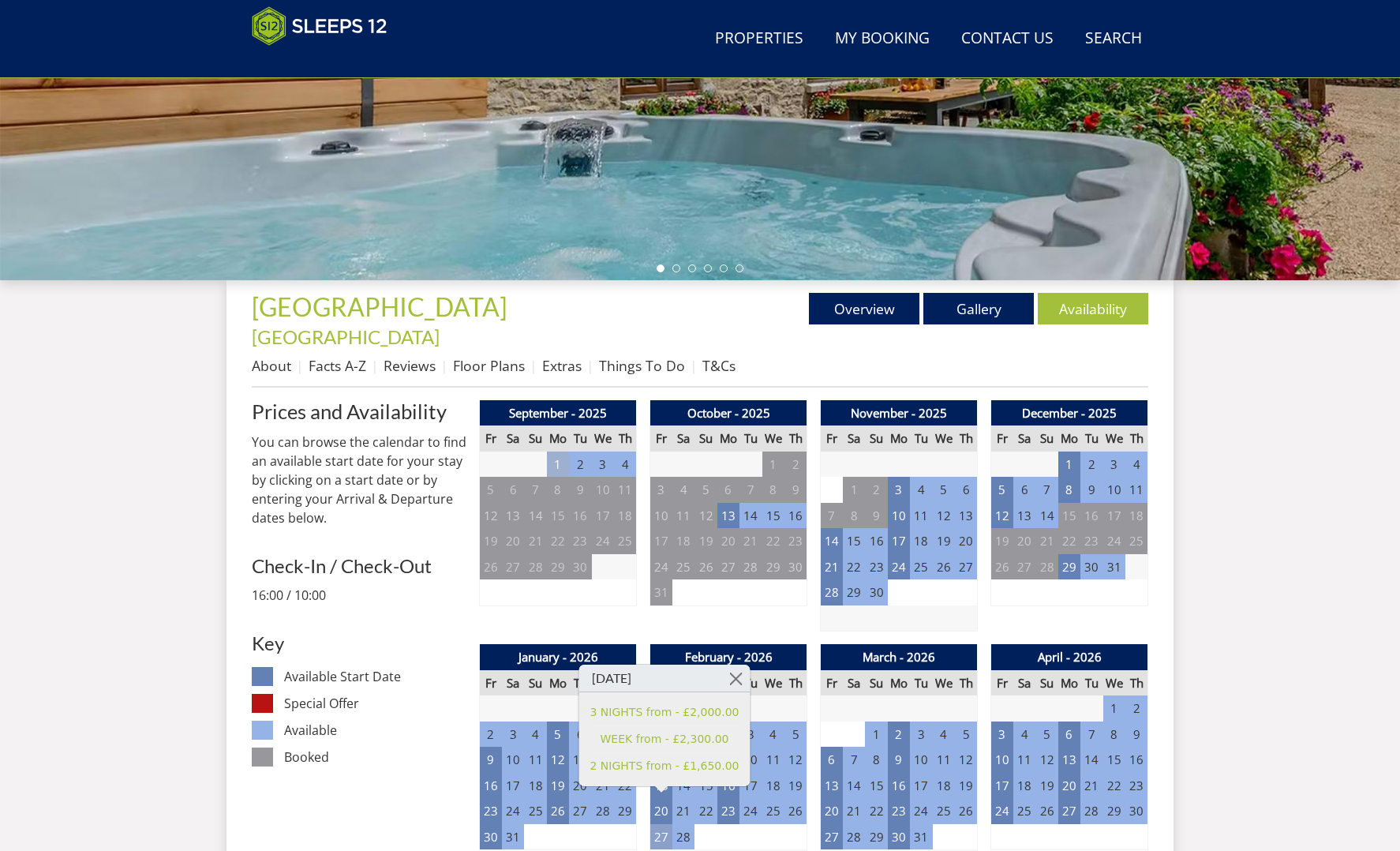
scroll to position [389, 0]
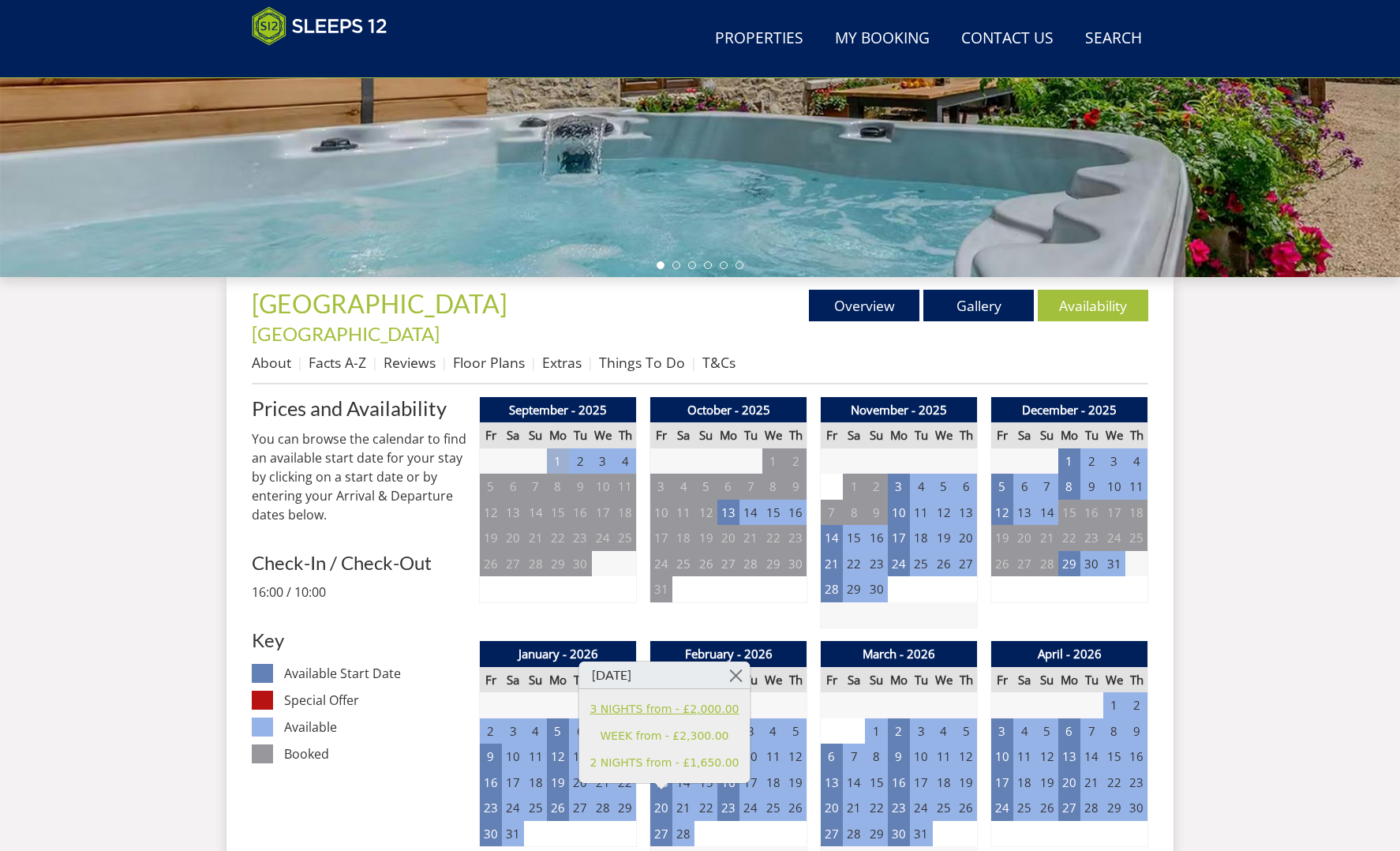
click at [683, 708] on link "3 NIGHTS from - £2,000.00" at bounding box center [665, 709] width 149 height 17
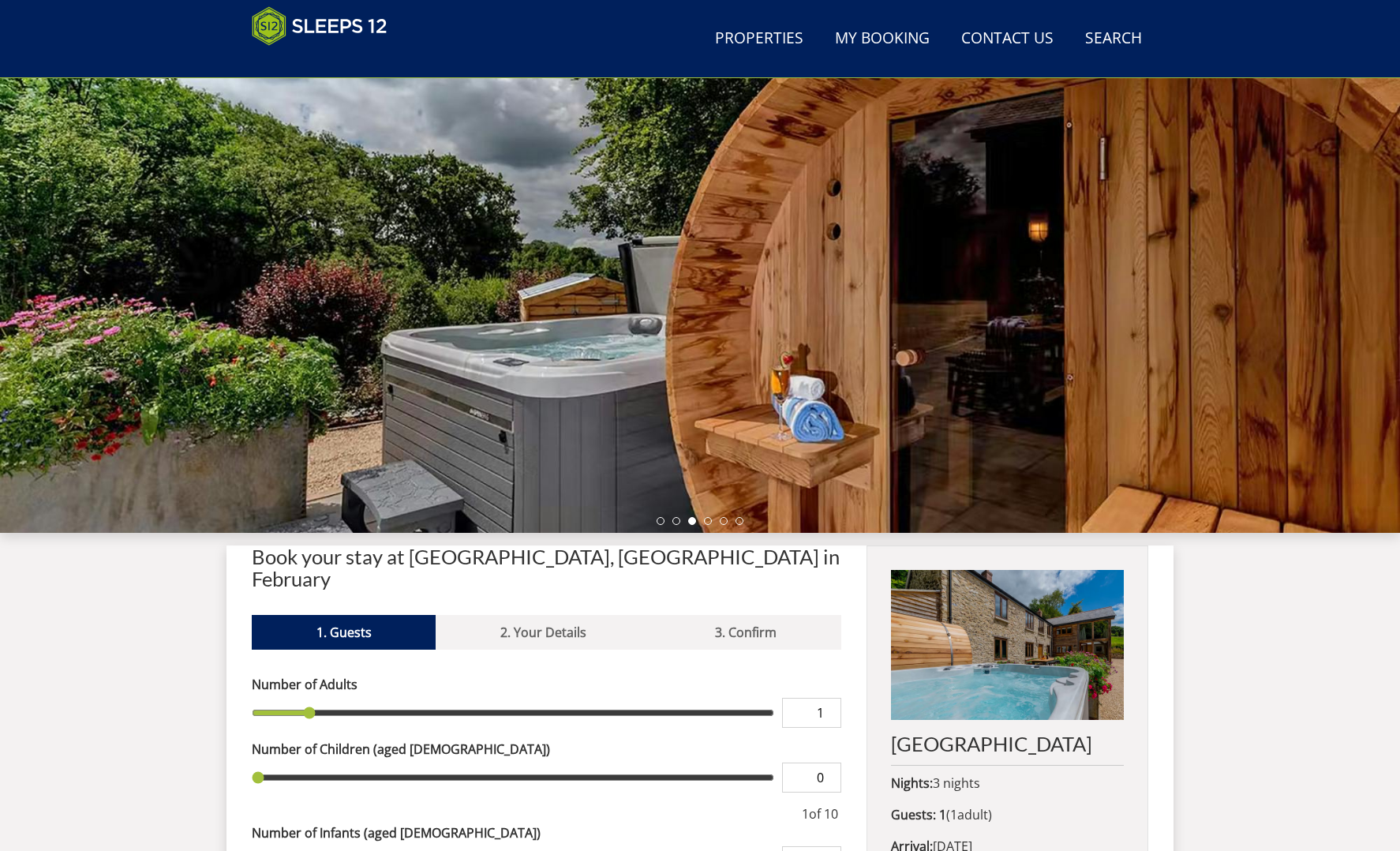
scroll to position [127, 0]
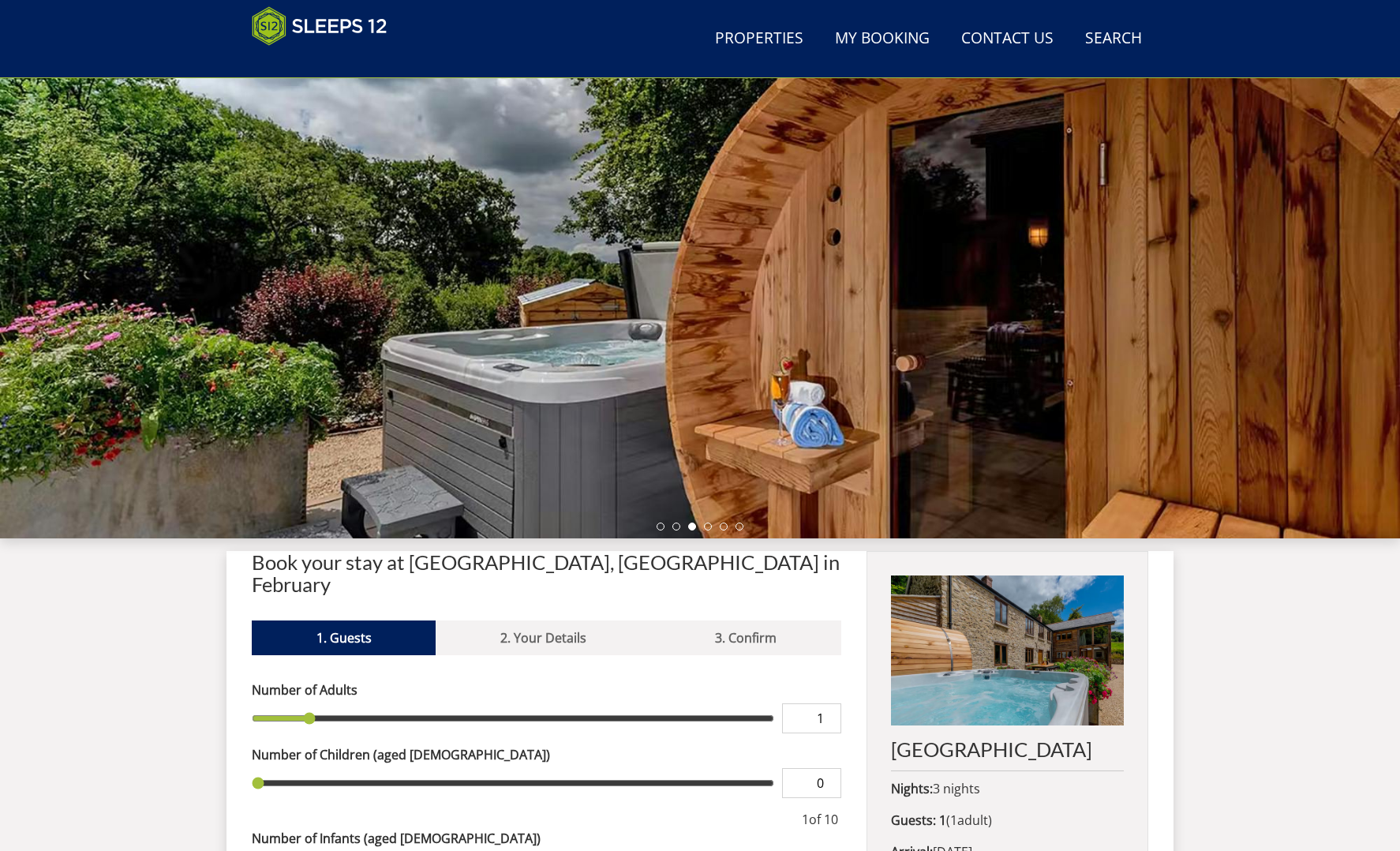
click at [989, 671] on img at bounding box center [1008, 650] width 233 height 150
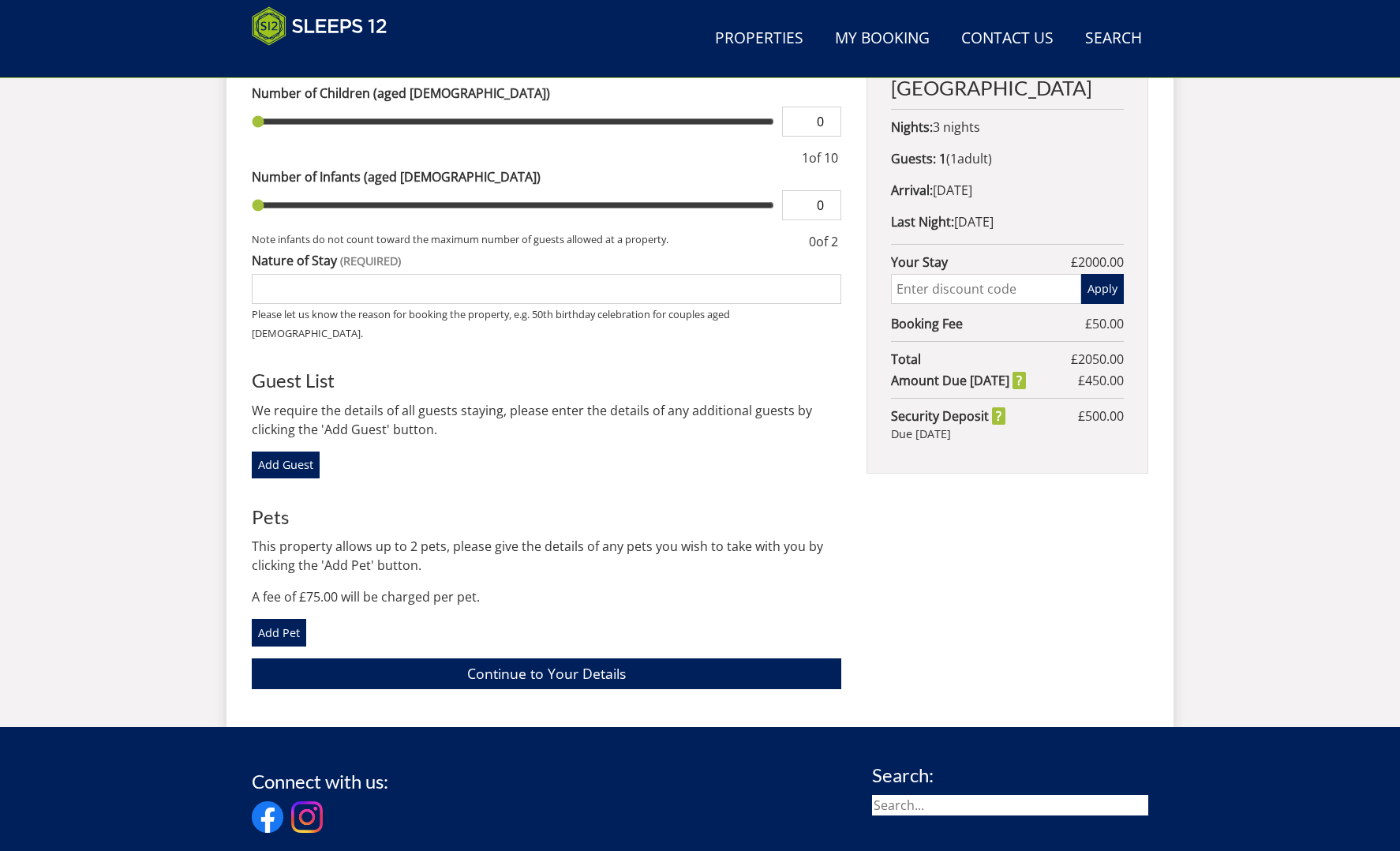
scroll to position [804, 0]
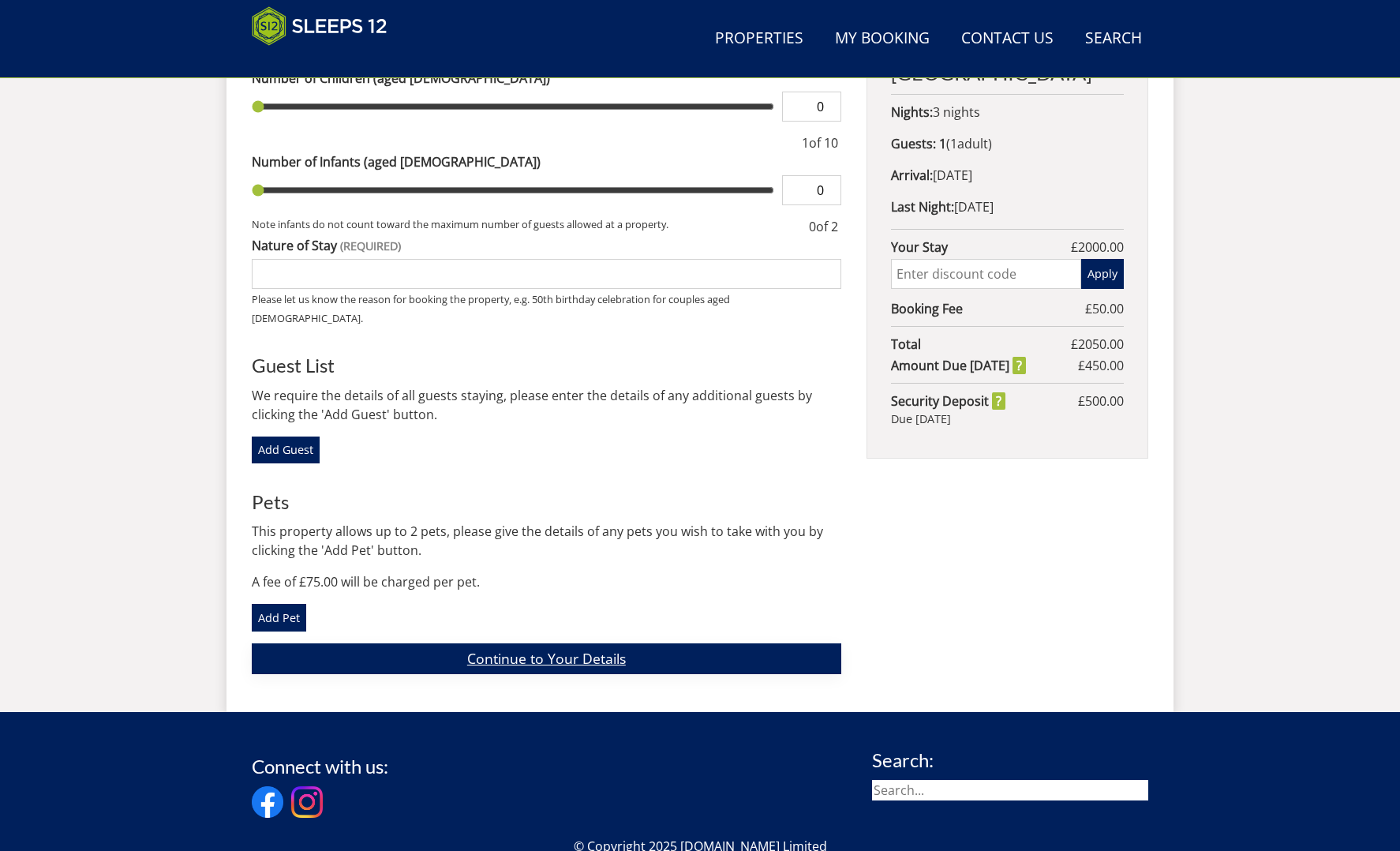
click at [656, 643] on link "Continue to Your Details" at bounding box center [547, 659] width 590 height 31
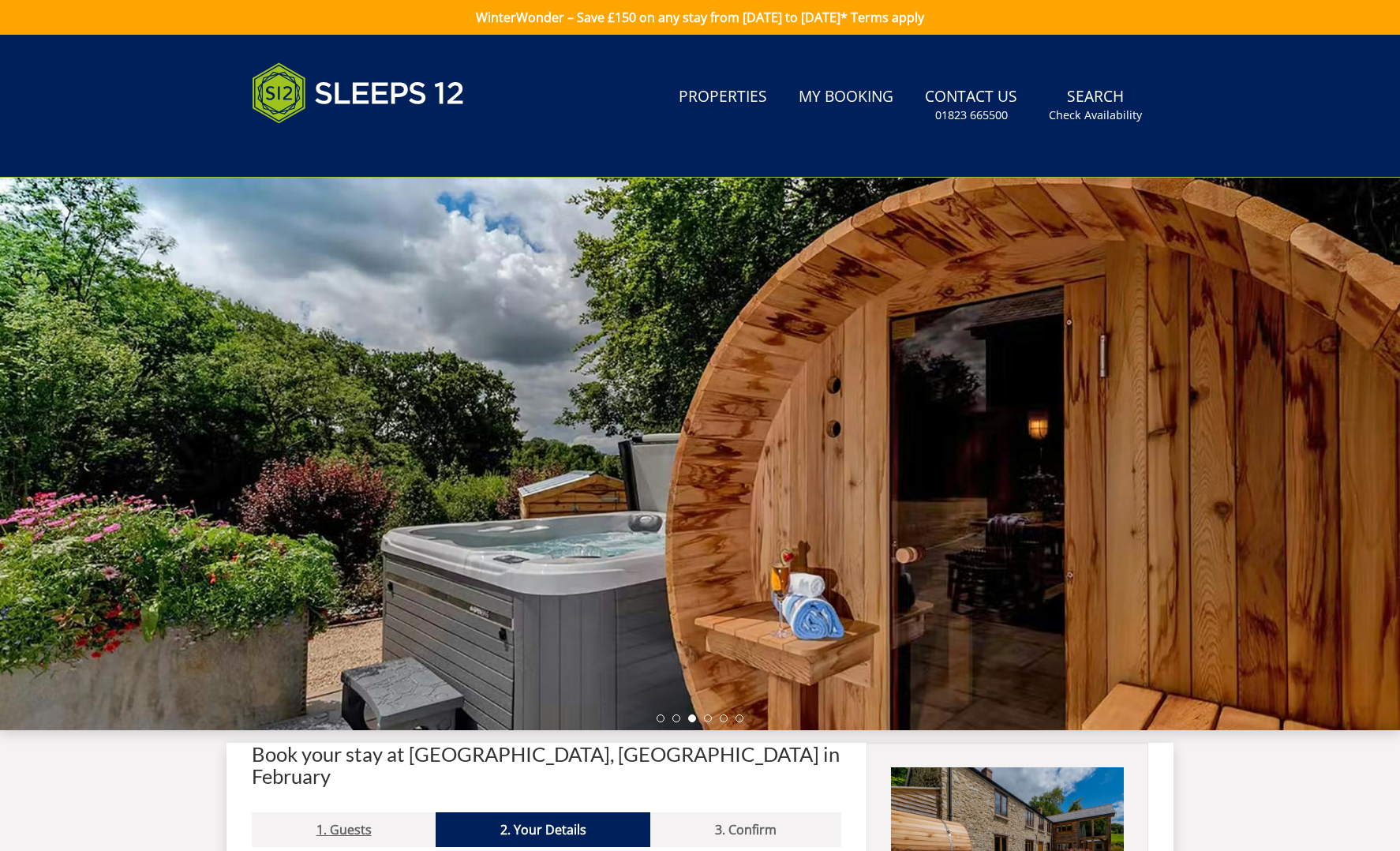
click at [358, 812] on link "1. Guests" at bounding box center [344, 830] width 184 height 35
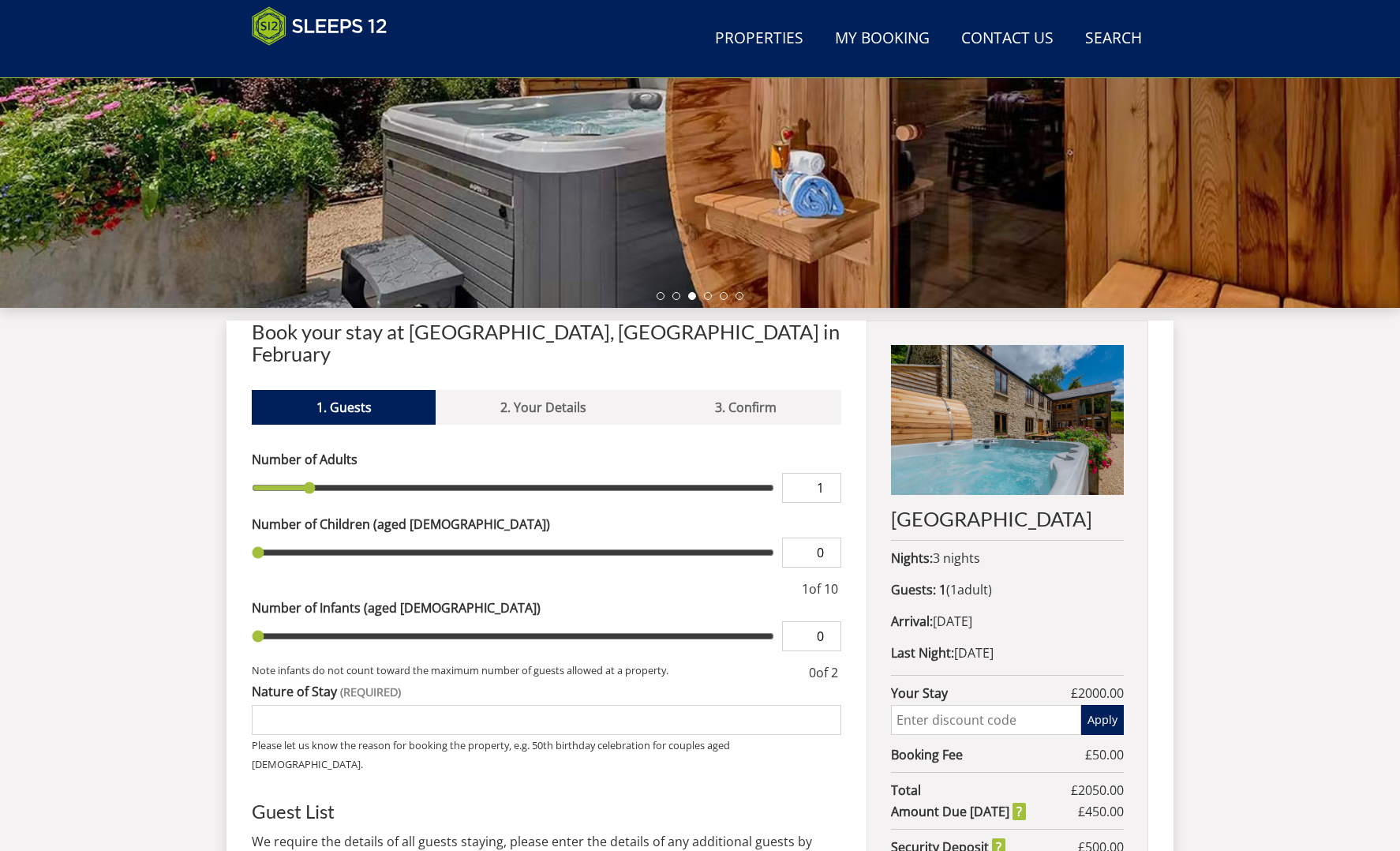
scroll to position [351, 0]
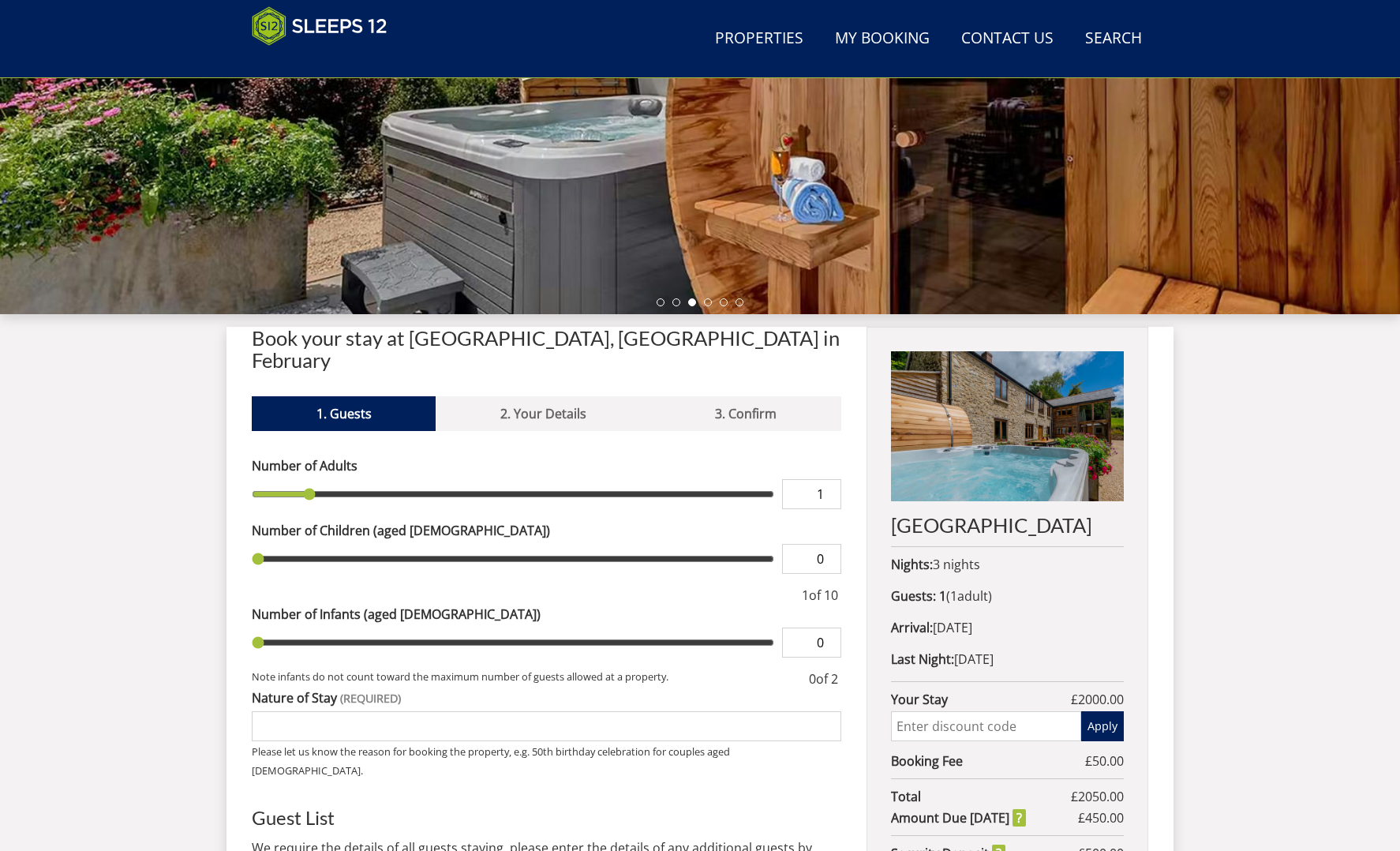
type input "2"
click at [830, 480] on input "2" at bounding box center [812, 494] width 59 height 30
type input "3"
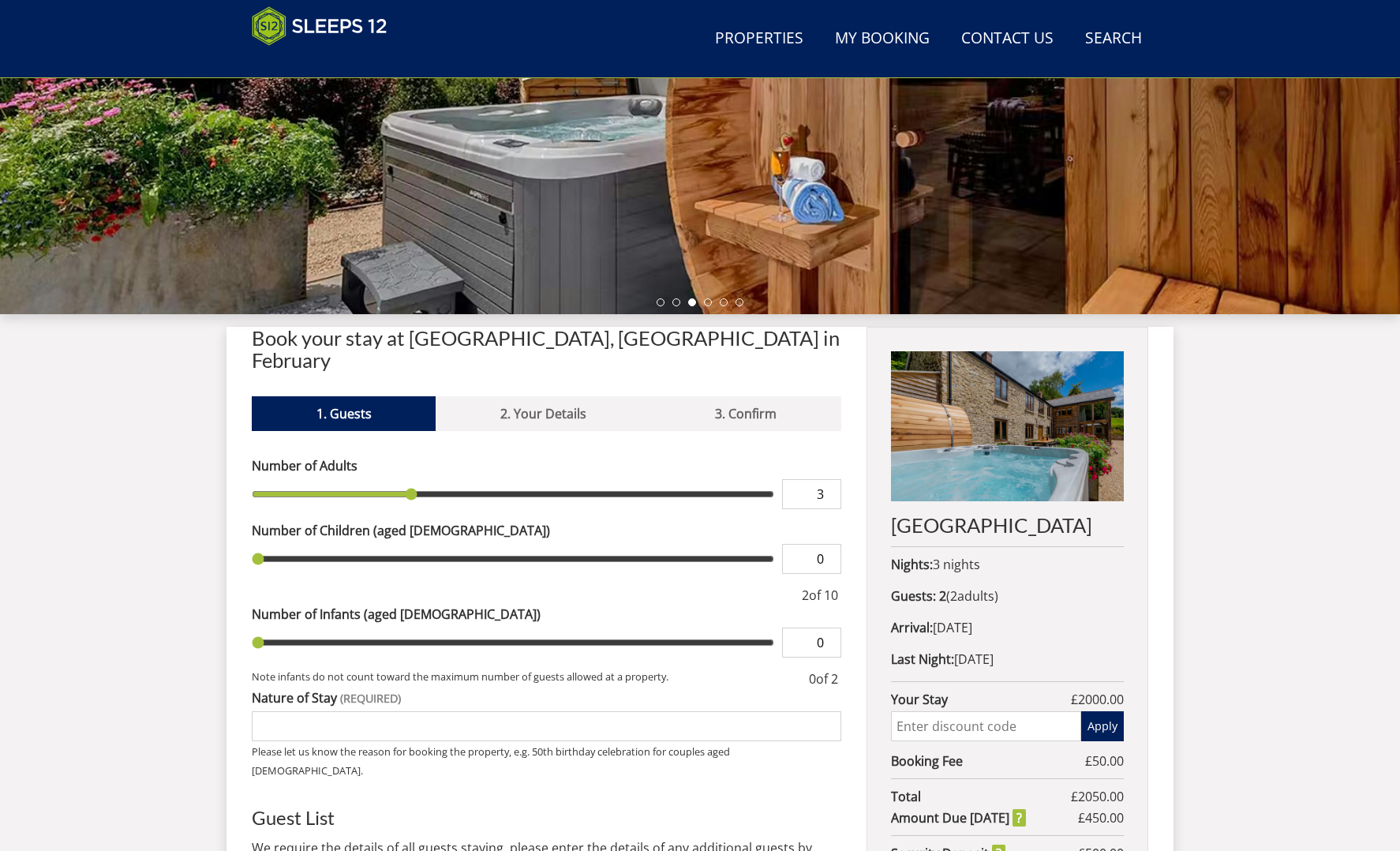
click at [830, 480] on input "3" at bounding box center [812, 494] width 59 height 30
type input "4"
click at [830, 480] on input "4" at bounding box center [812, 494] width 59 height 30
type input "5"
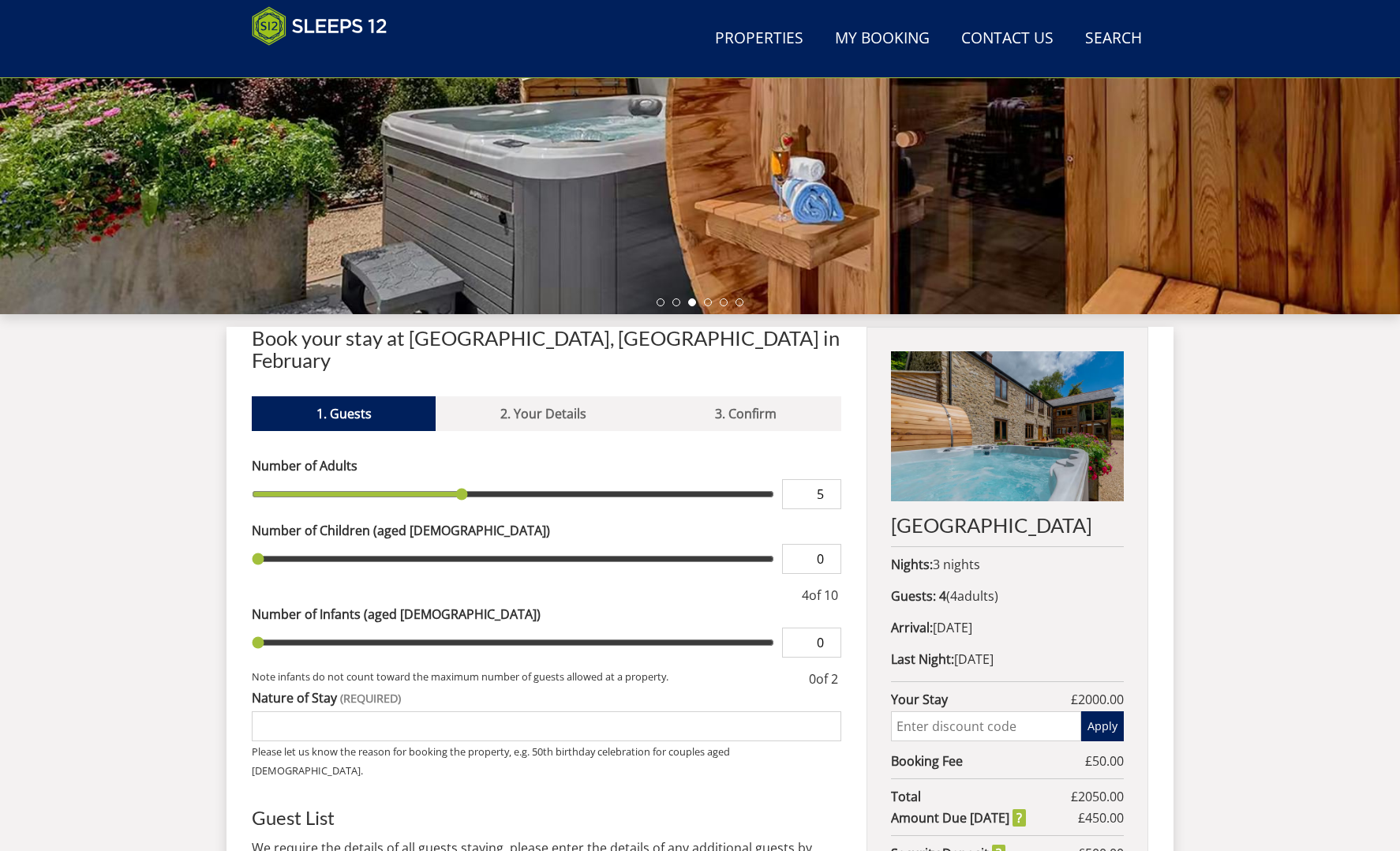
type input "5"
click at [830, 480] on input "5" at bounding box center [812, 494] width 59 height 30
type input "6"
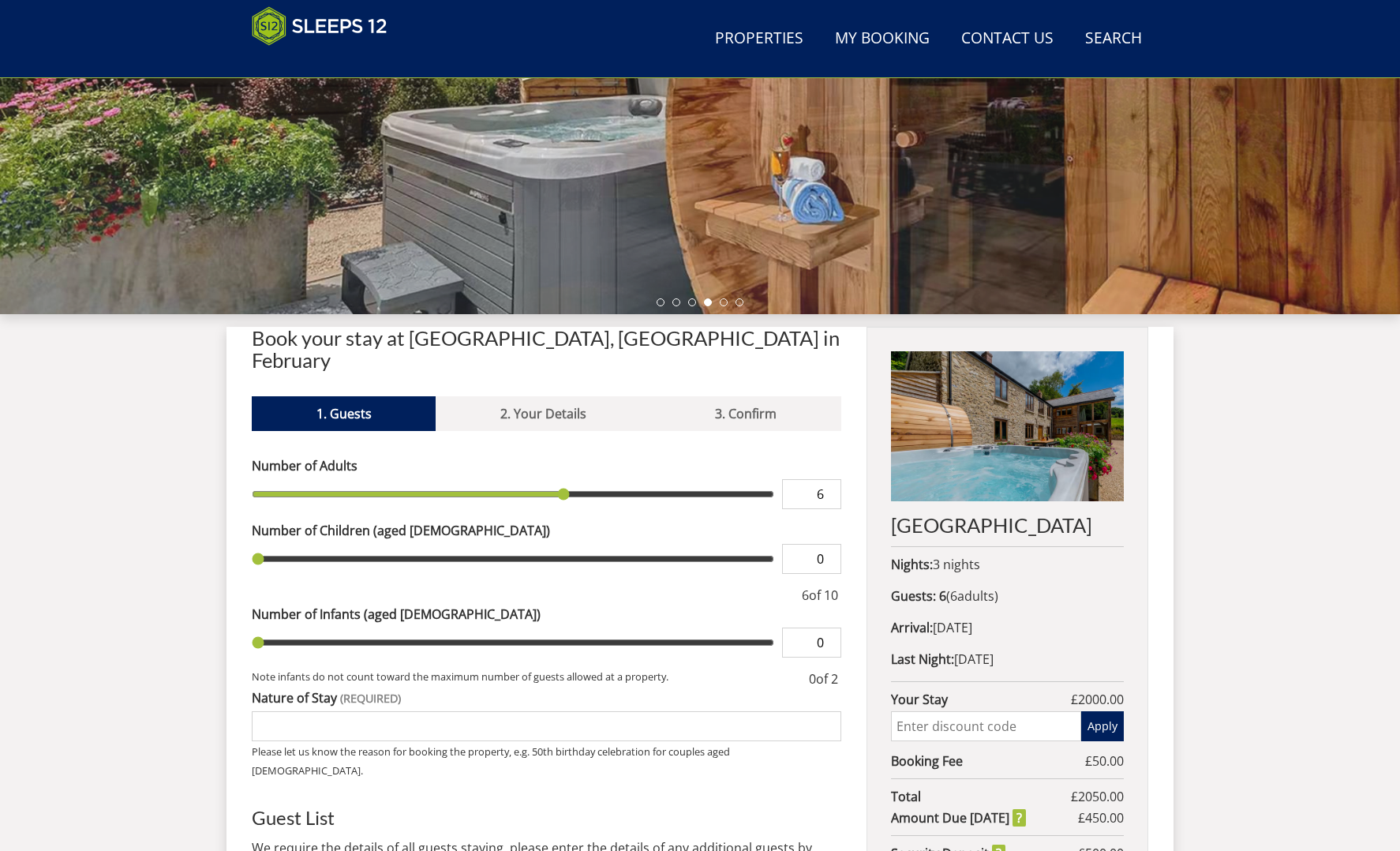
click at [828, 480] on input "6" at bounding box center [812, 494] width 59 height 30
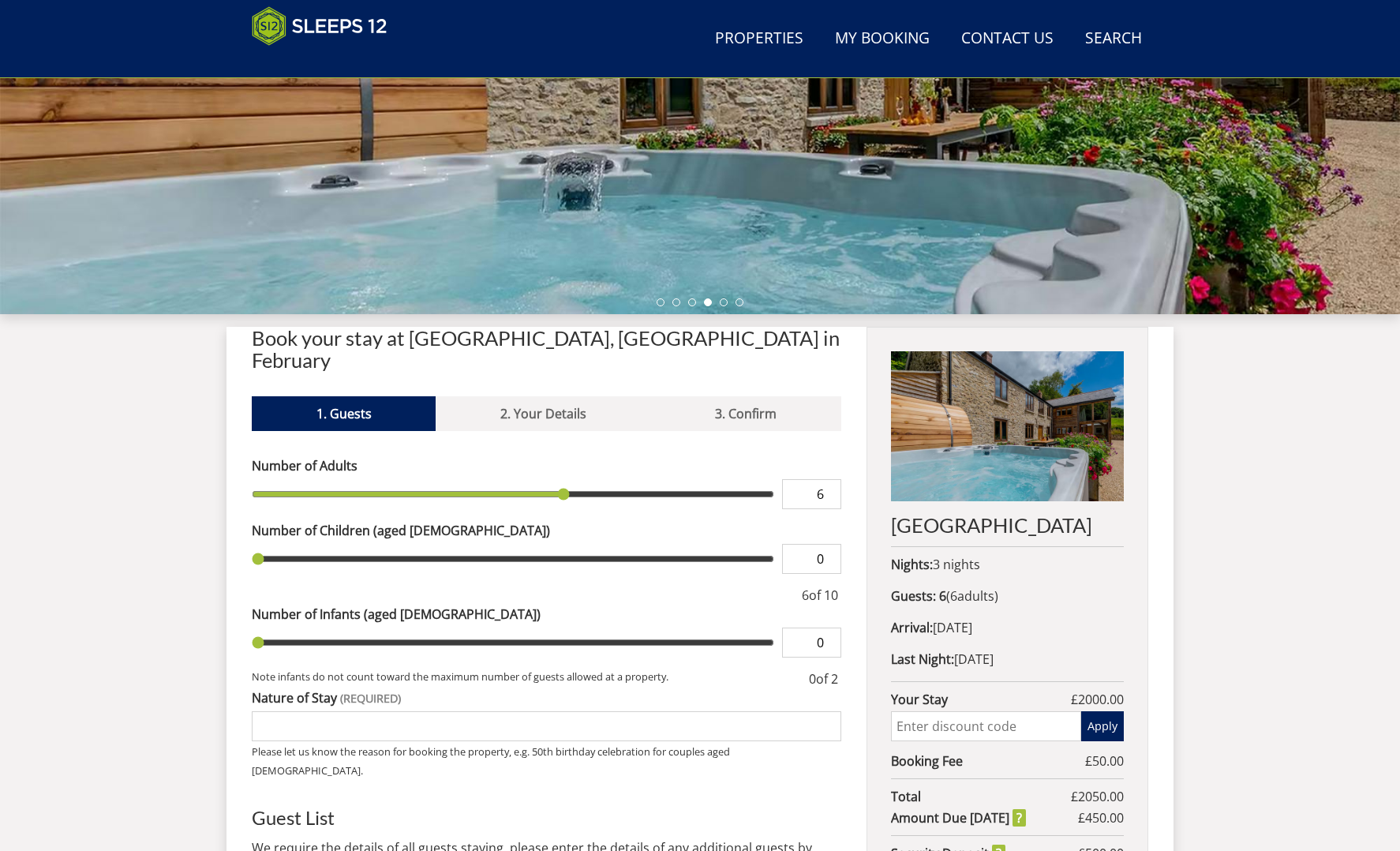
type input "1"
click at [830, 544] on input "1" at bounding box center [812, 559] width 59 height 30
type input "2"
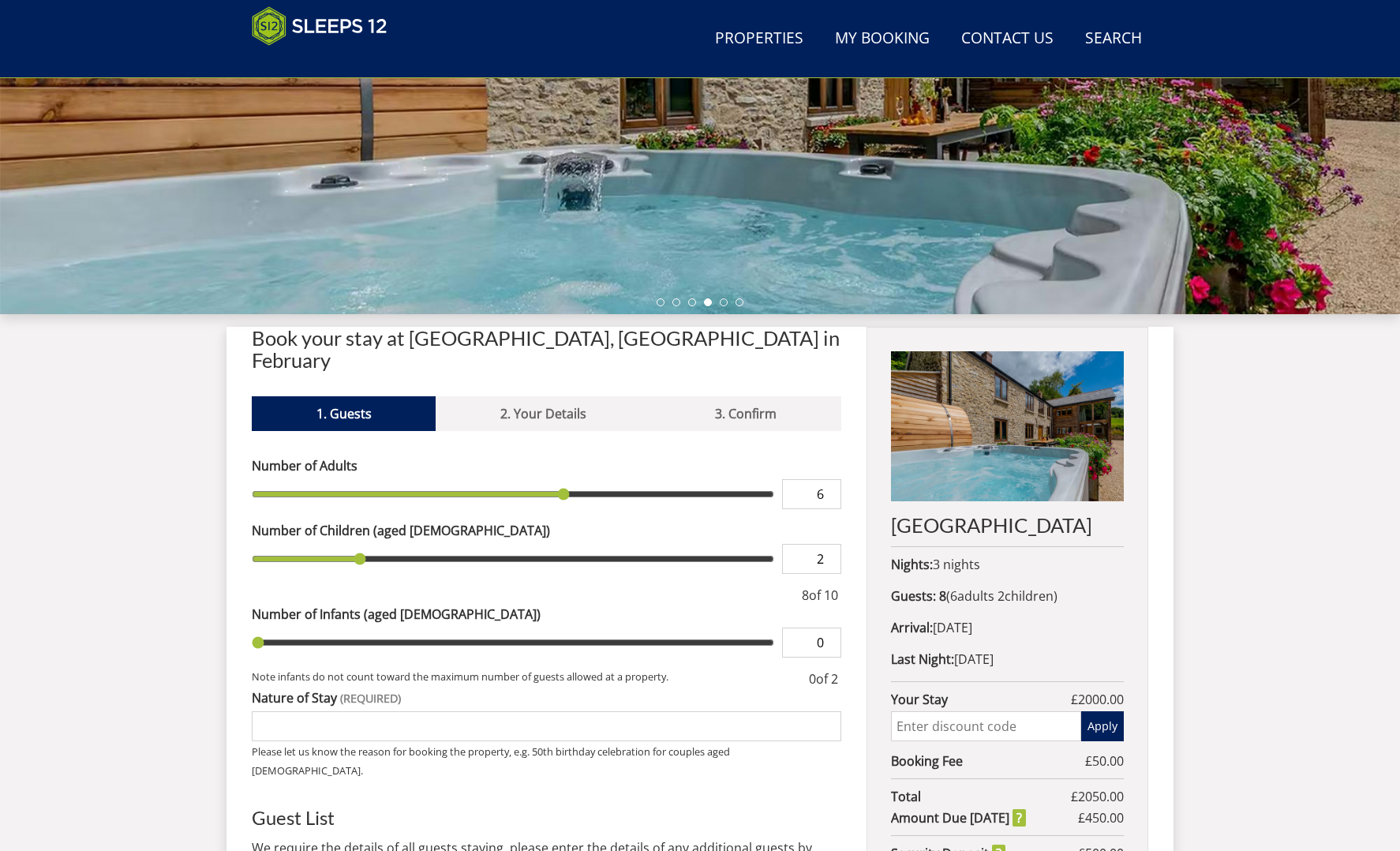
click at [830, 544] on input "2" at bounding box center [812, 559] width 59 height 30
type input "3"
click at [830, 544] on input "3" at bounding box center [812, 559] width 59 height 30
type input "4"
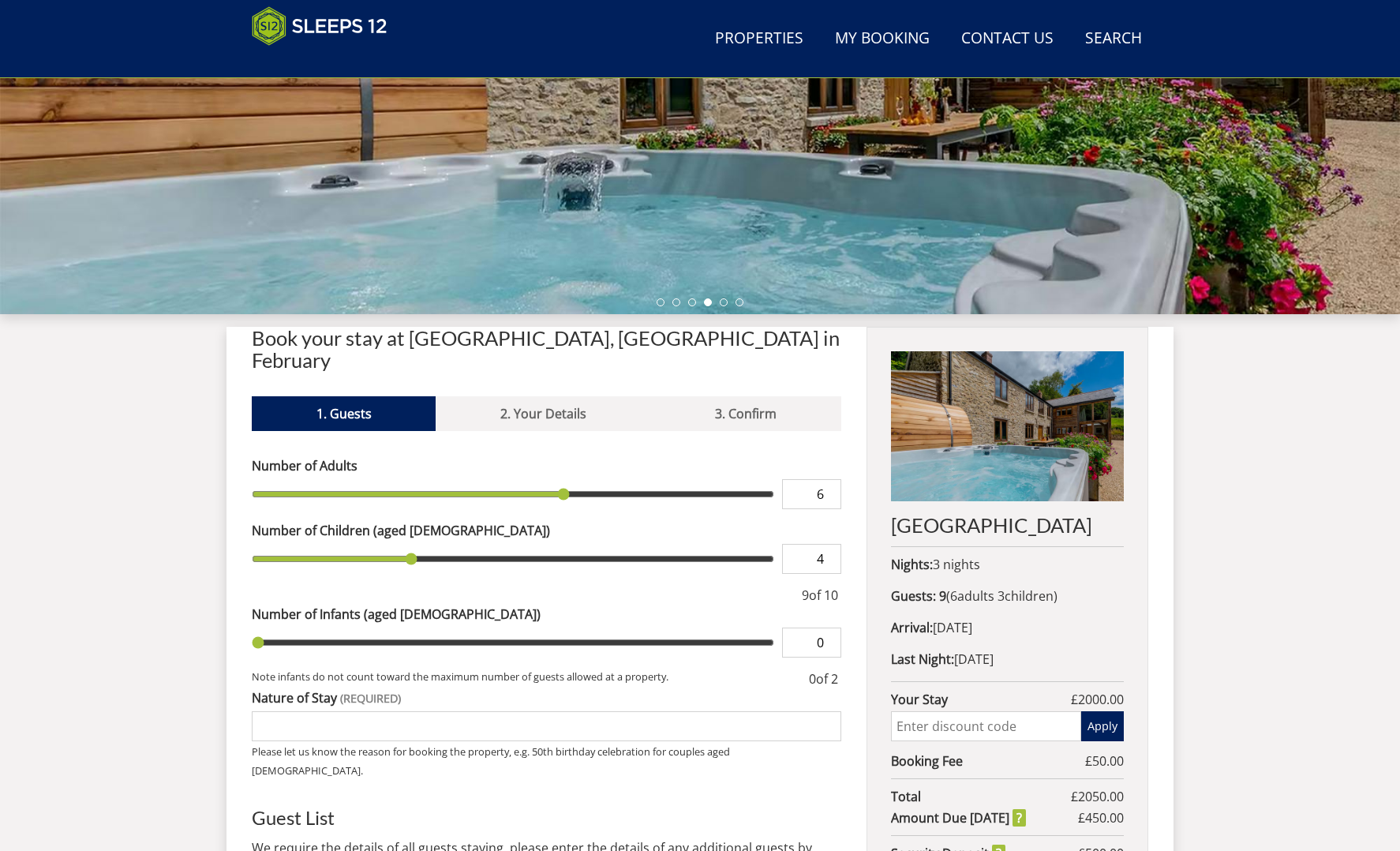
type input "4"
click at [830, 544] on input "4" at bounding box center [812, 559] width 59 height 30
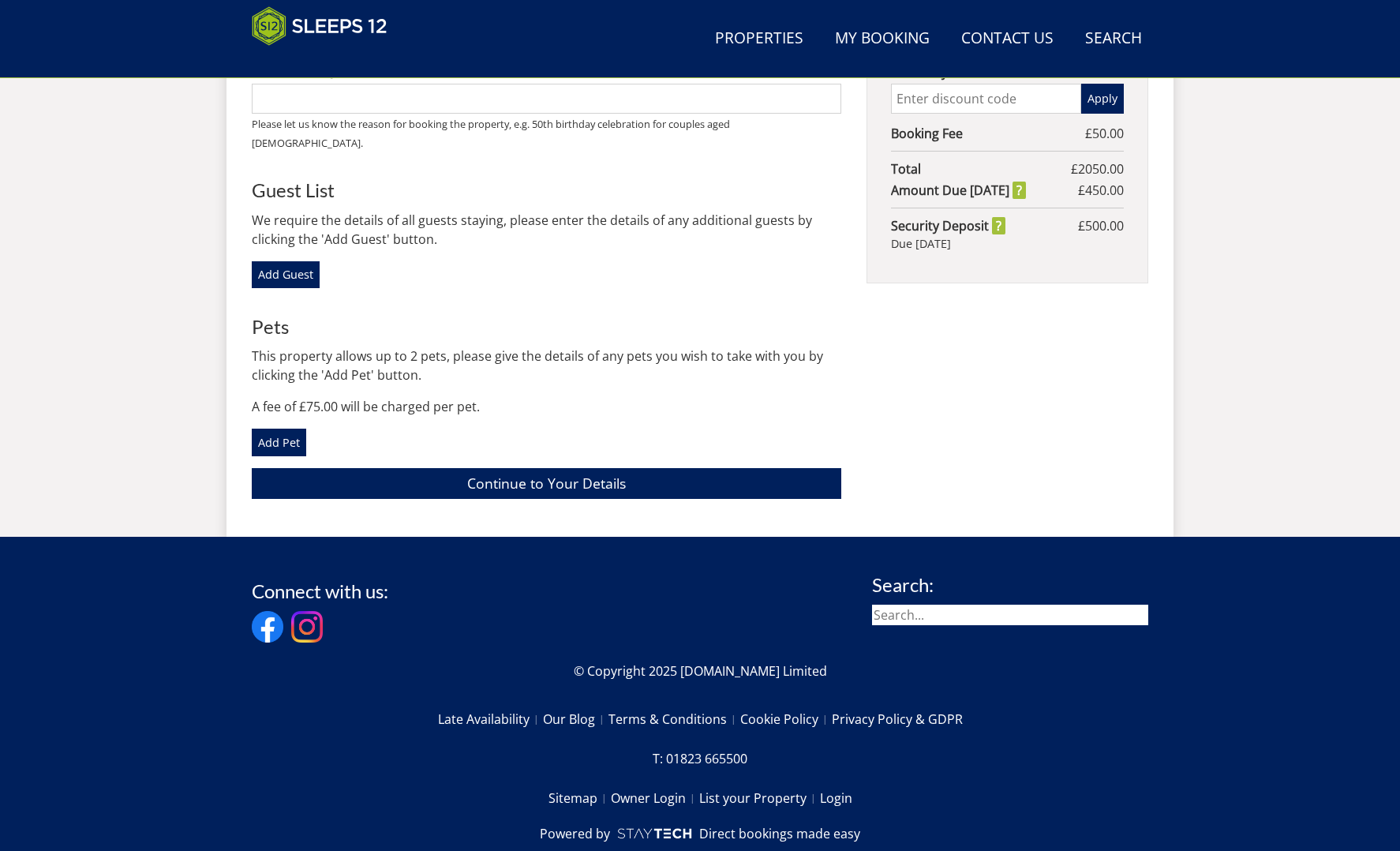
scroll to position [979, 0]
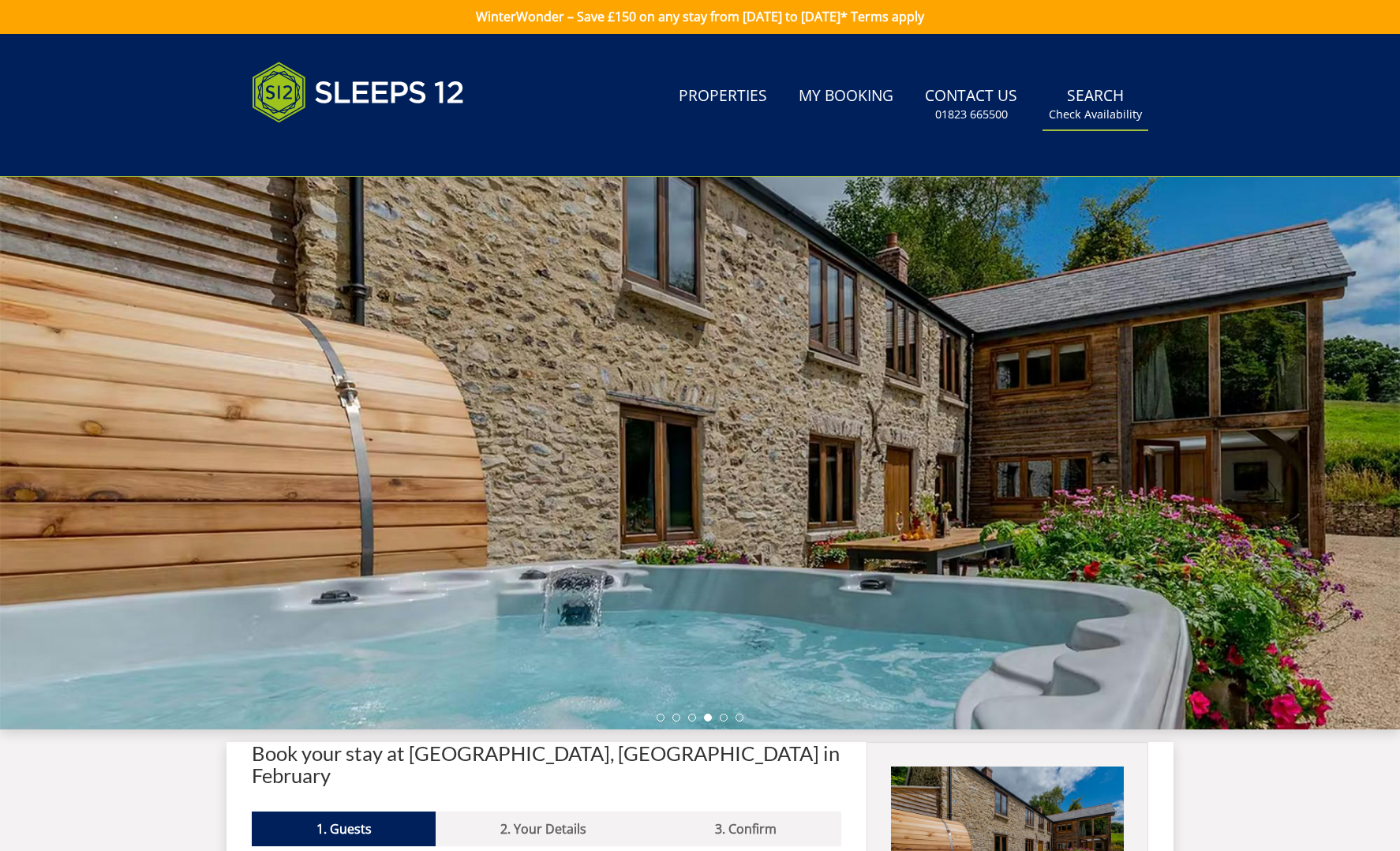
scroll to position [8, 0]
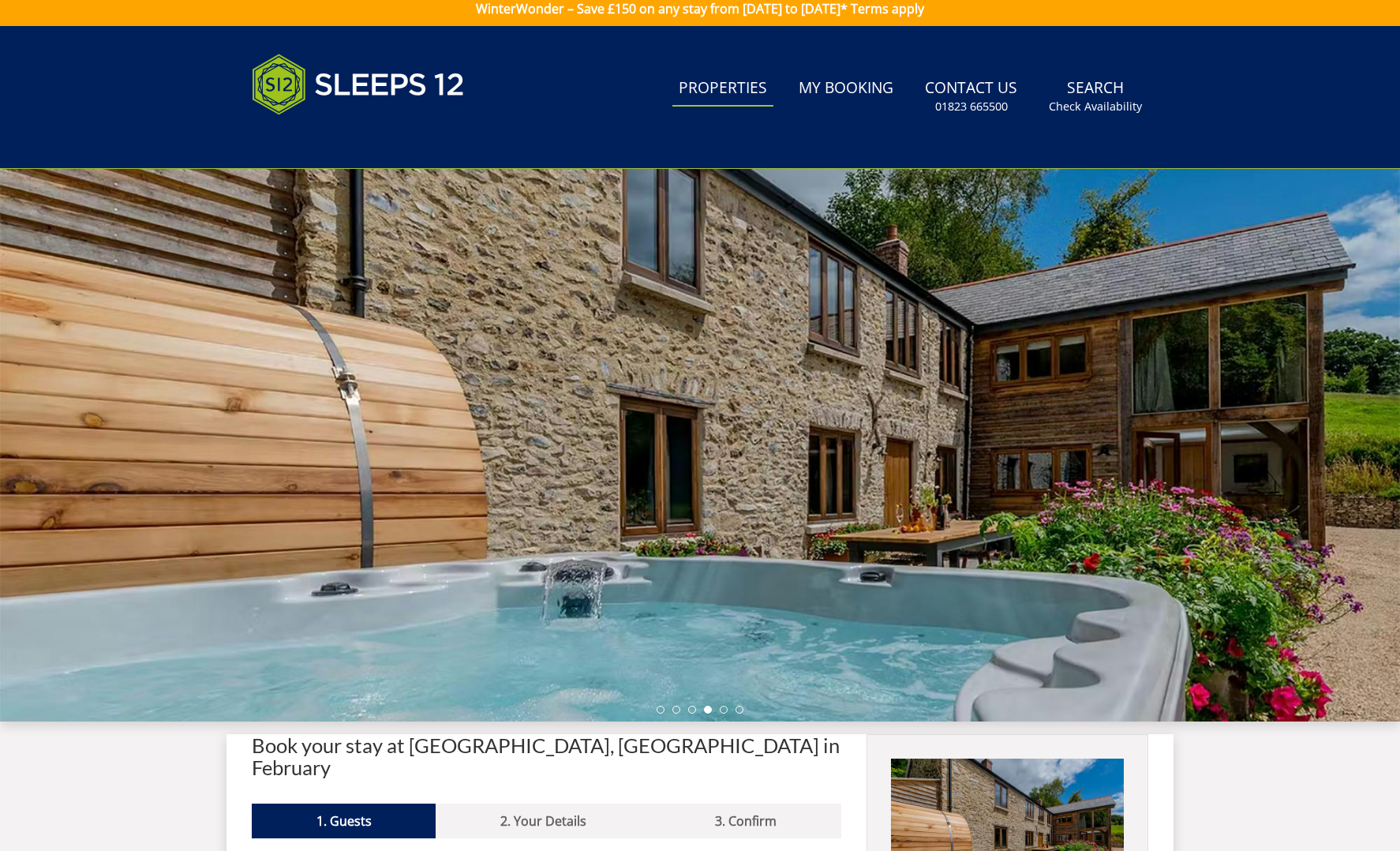
click at [741, 92] on link "Properties" at bounding box center [723, 88] width 101 height 36
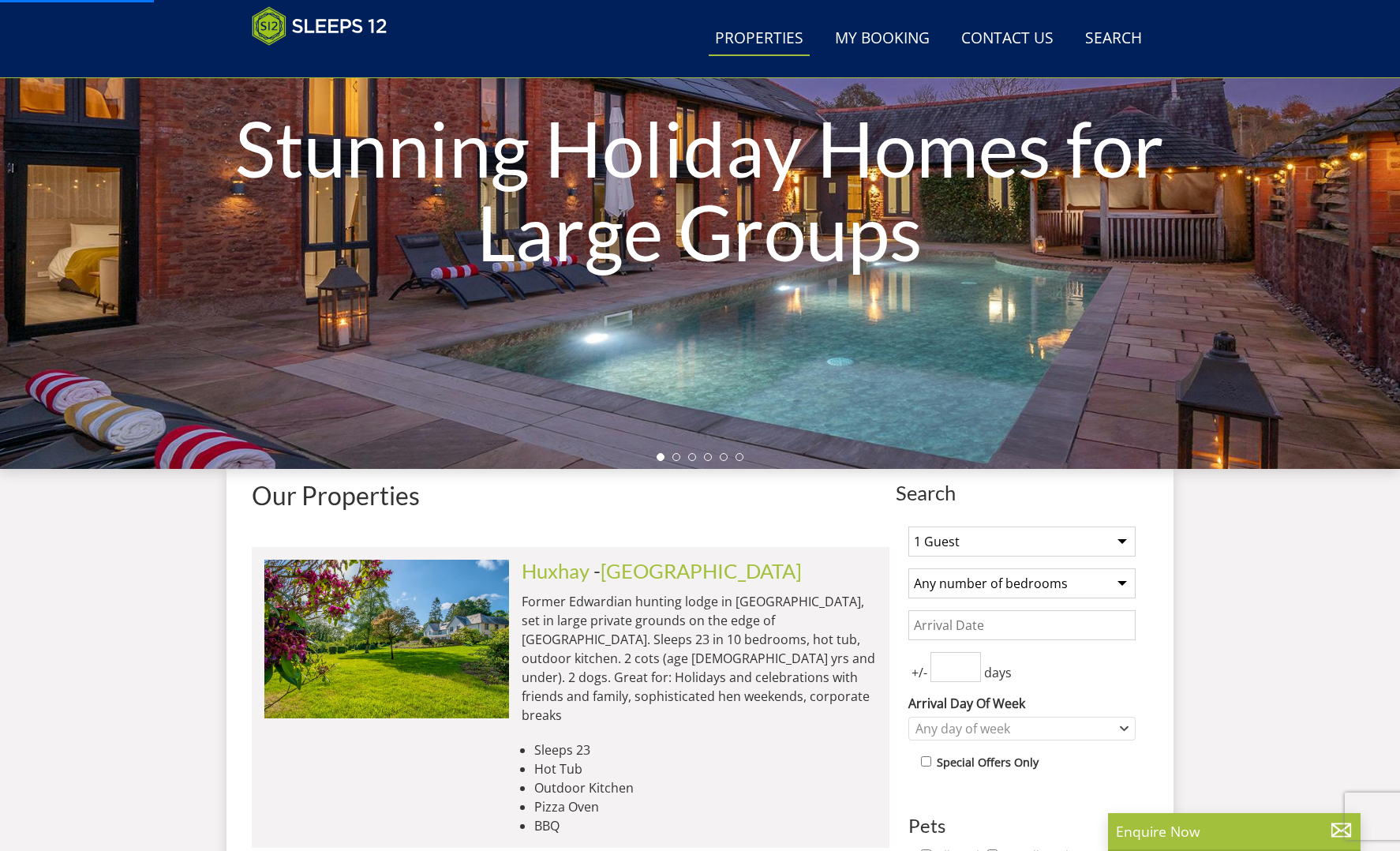
scroll to position [199, 0]
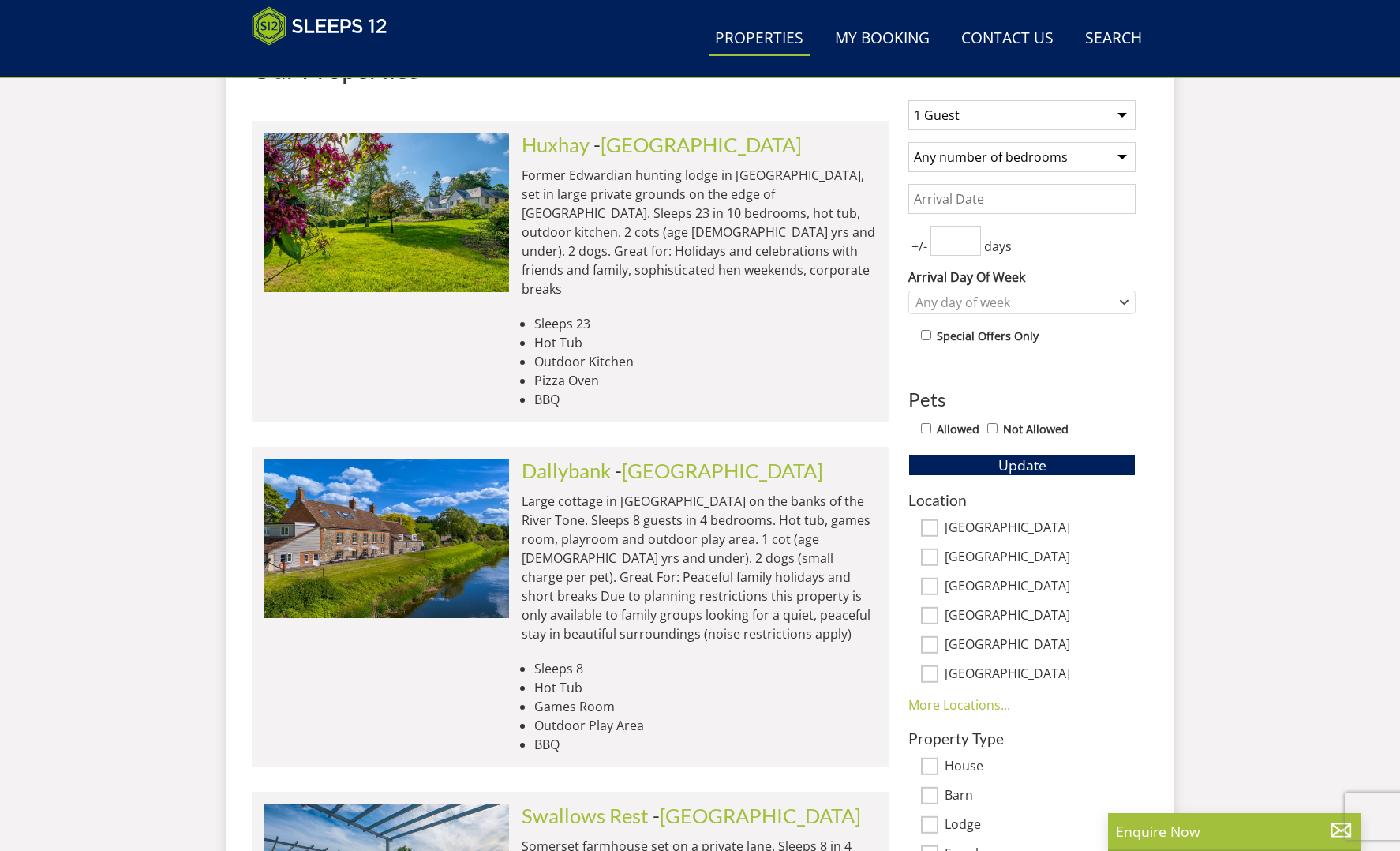
click at [819, 314] on ul "Sleeps 23 Hot Tub Outdoor Kitchen Pizza Oven BBQ" at bounding box center [699, 361] width 356 height 95
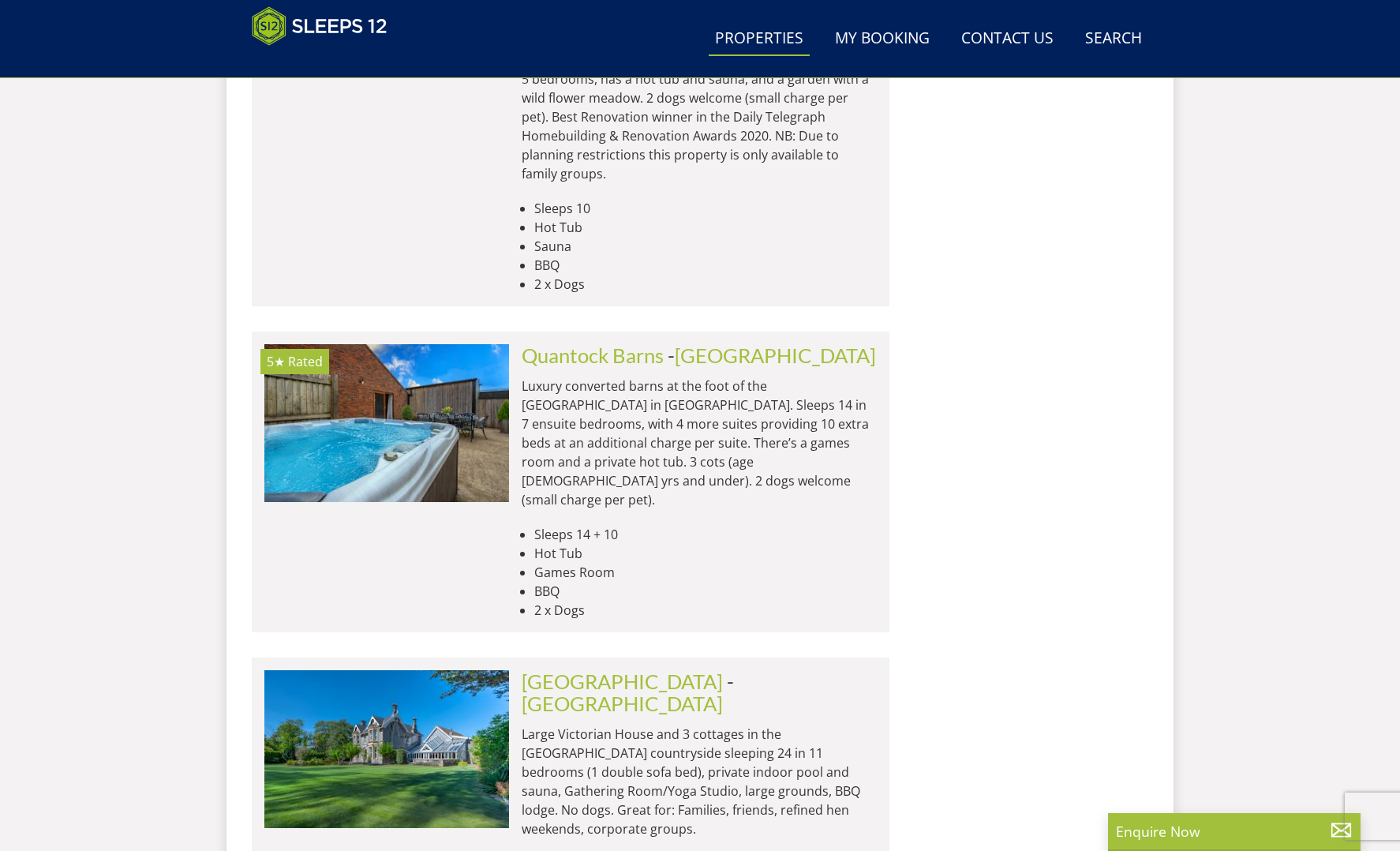
scroll to position [3726, 0]
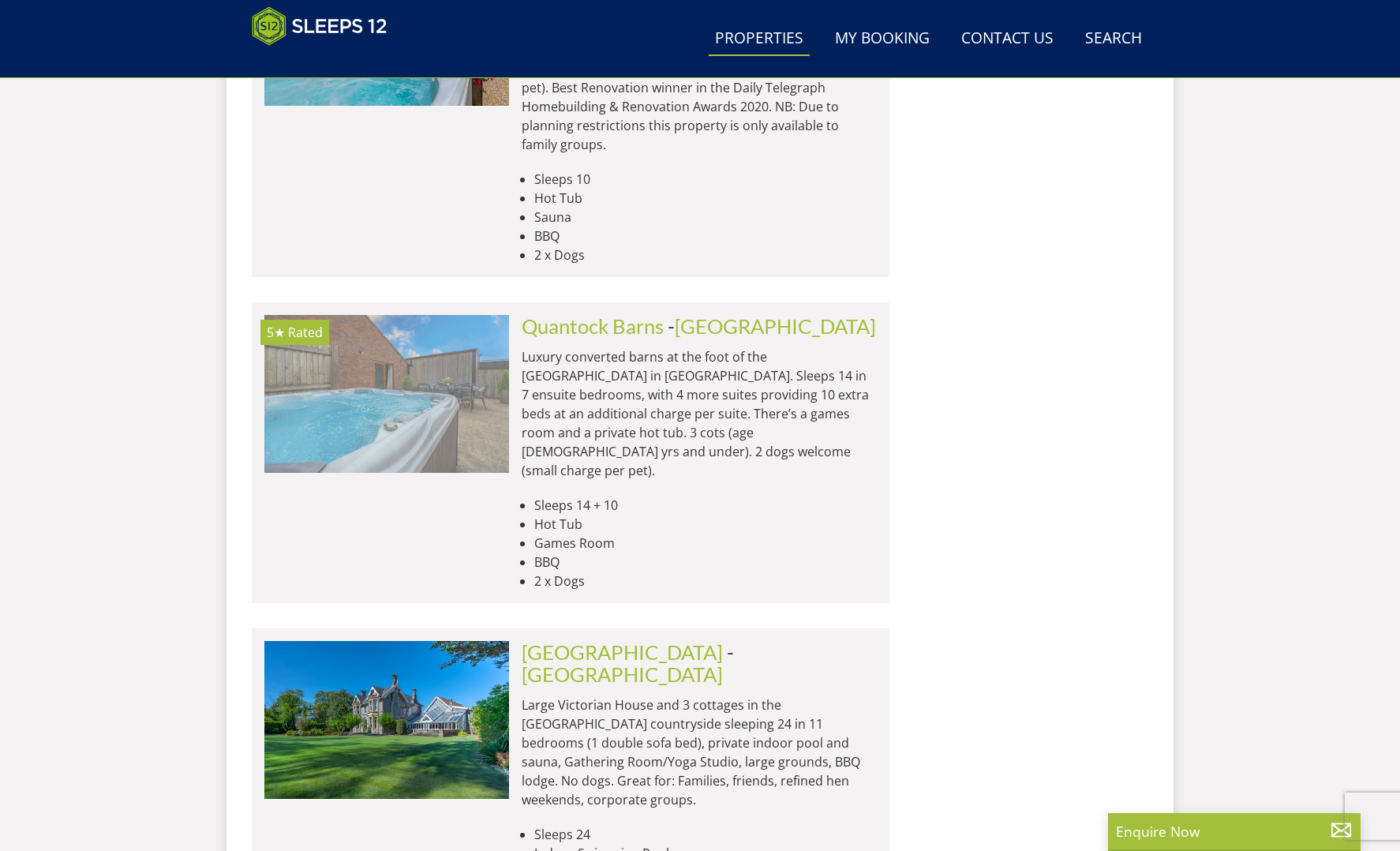
click at [434, 315] on img at bounding box center [387, 394] width 244 height 158
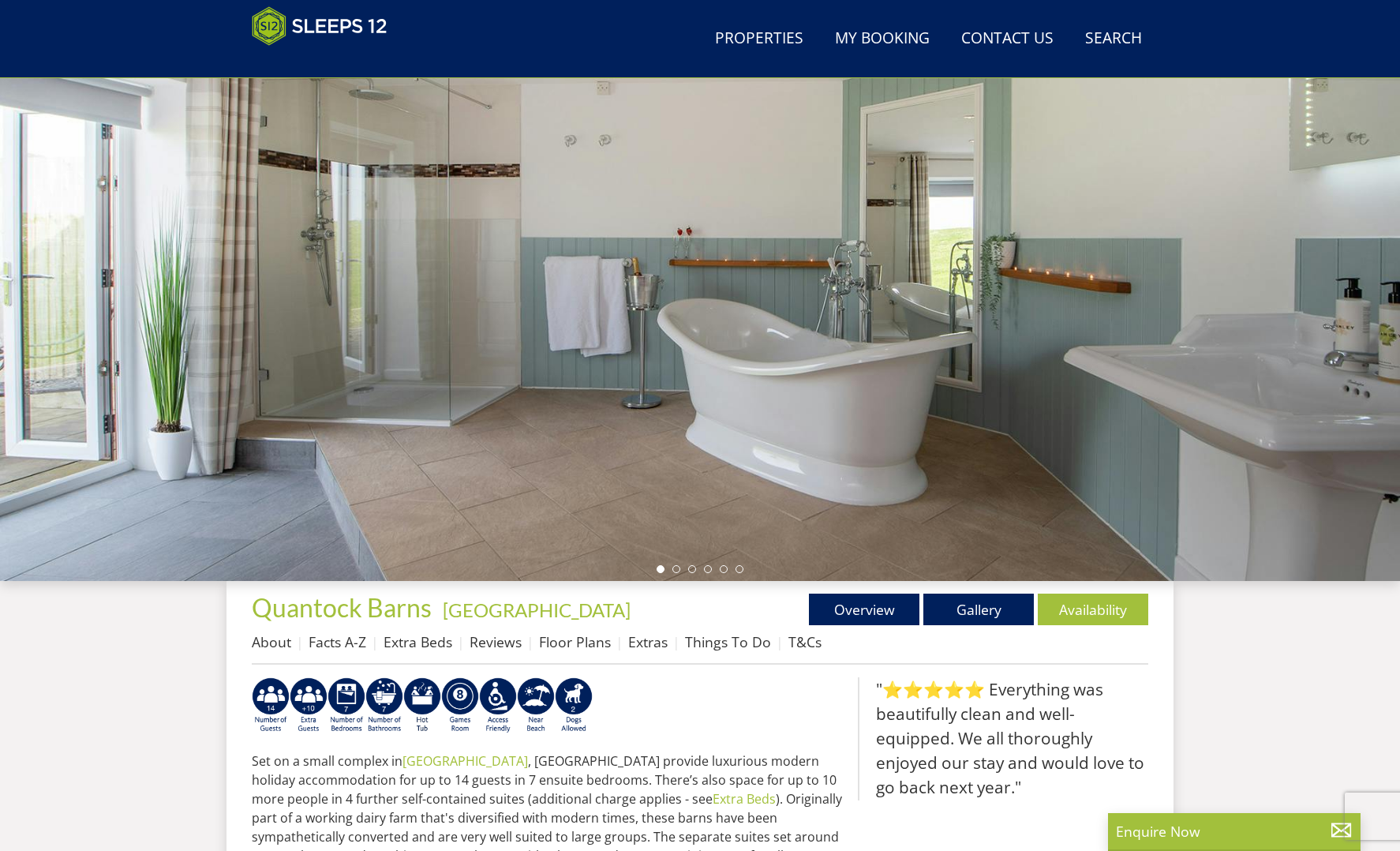
scroll to position [83, 0]
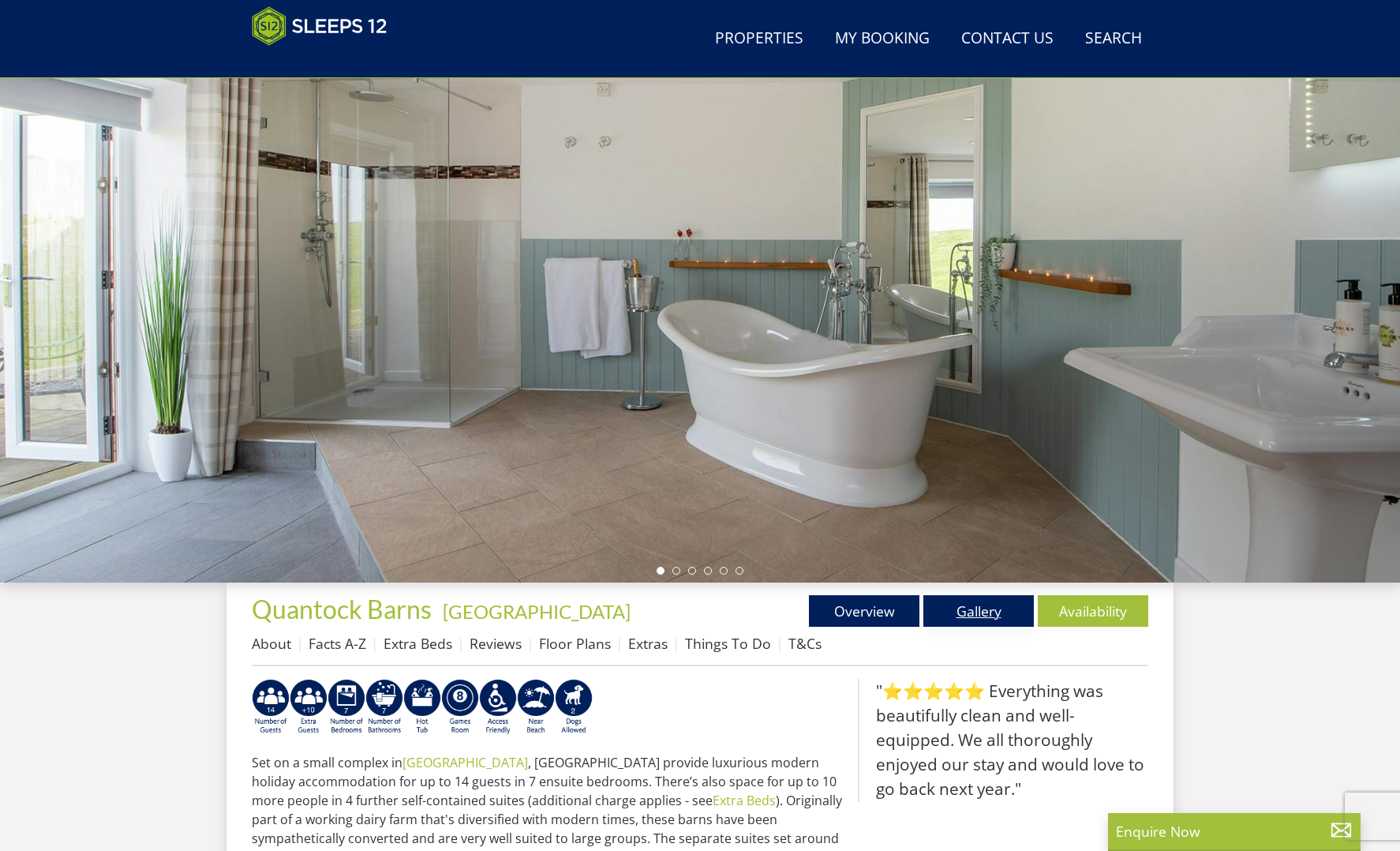
click at [981, 611] on link "Gallery" at bounding box center [978, 611] width 110 height 31
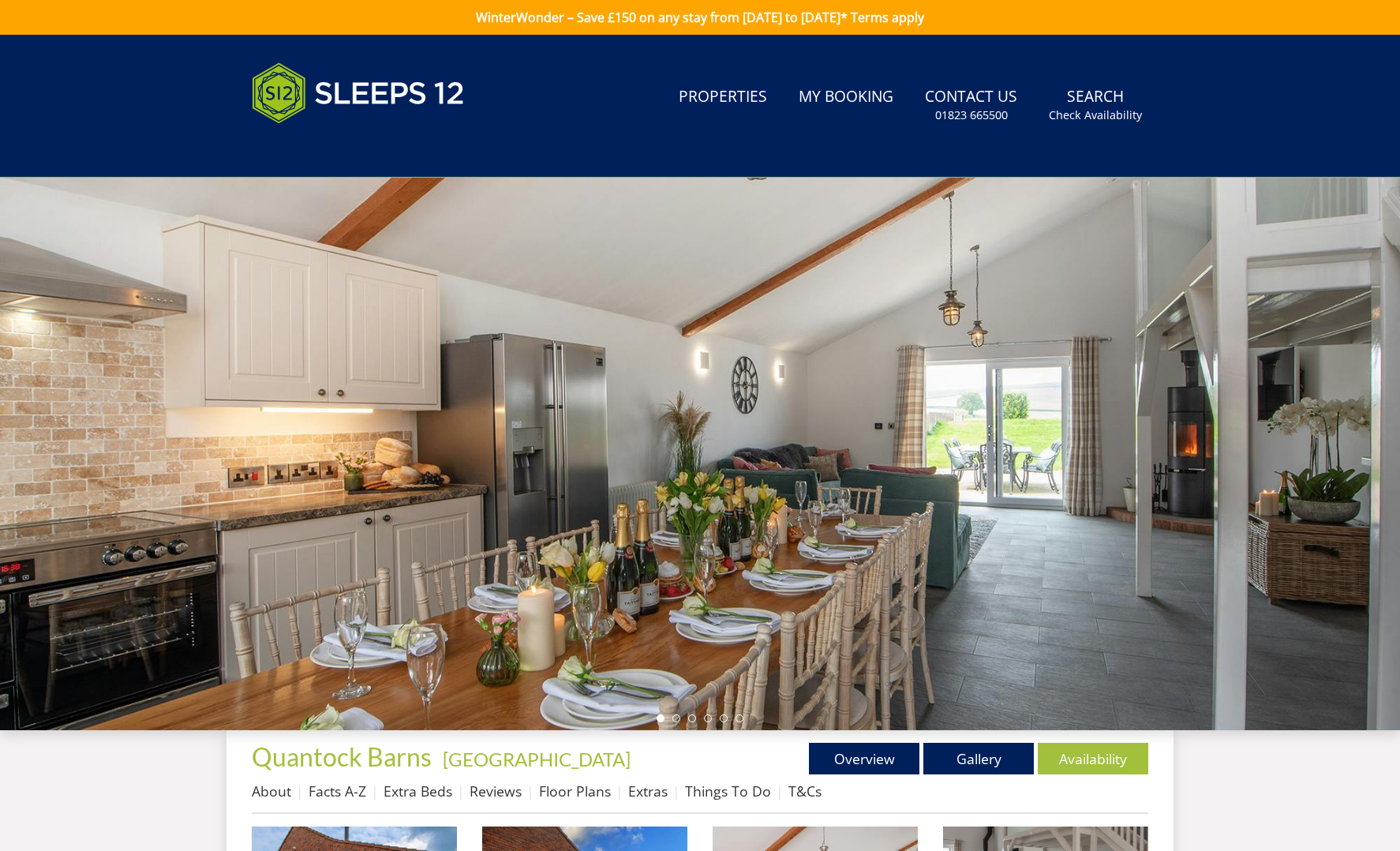
click at [981, 611] on div at bounding box center [700, 454] width 1400 height 553
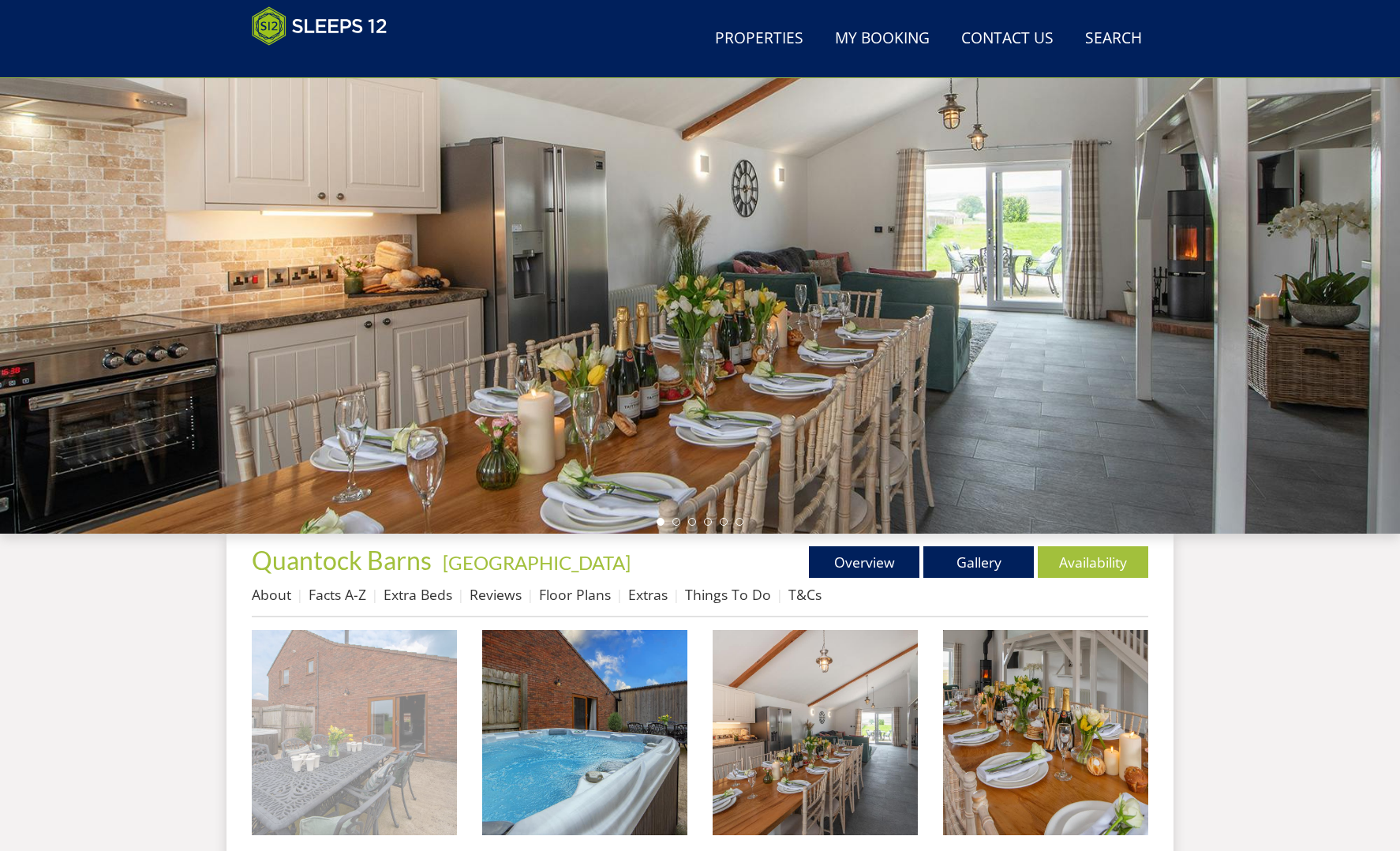
scroll to position [123, 0]
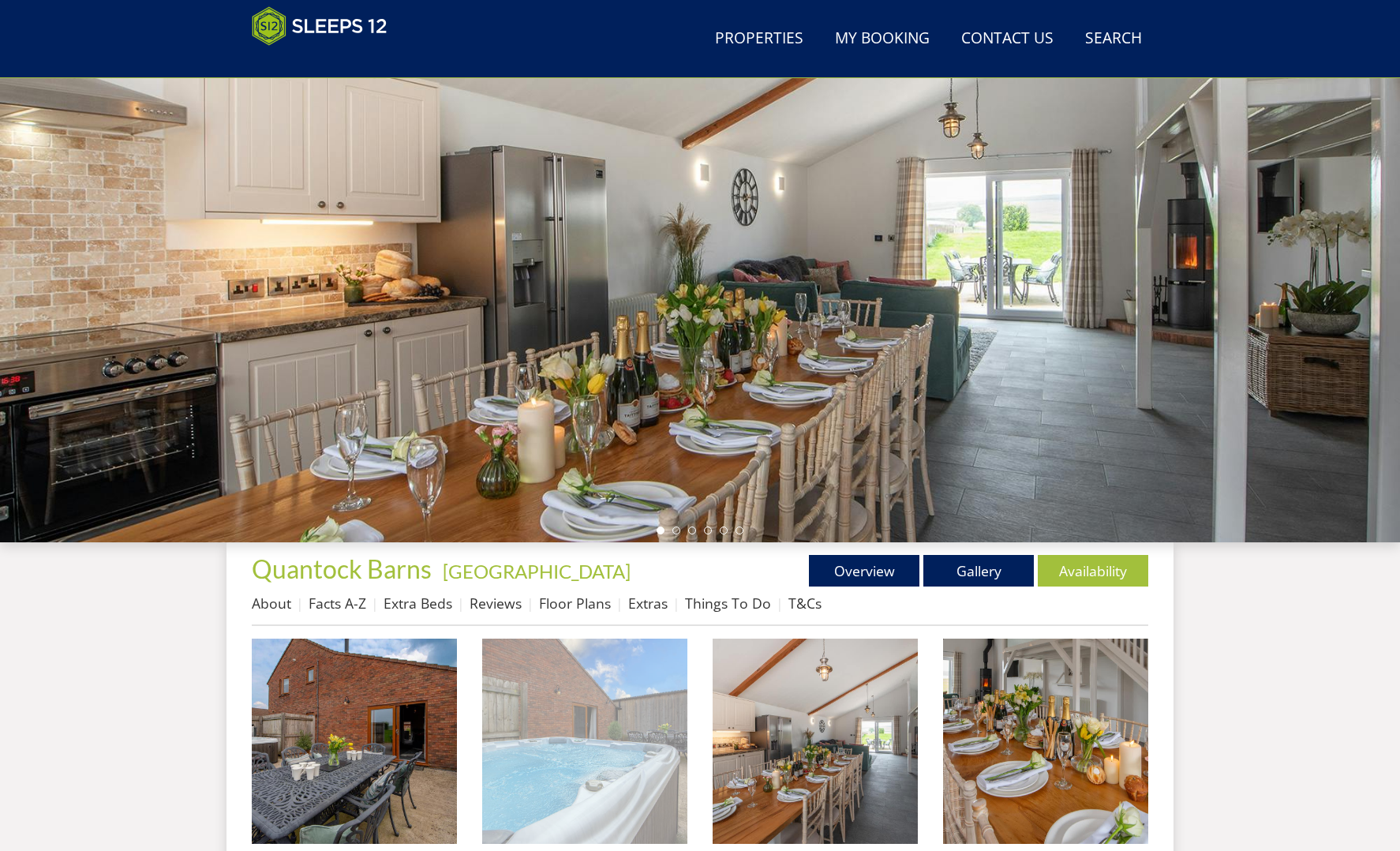
click at [638, 733] on img at bounding box center [584, 741] width 205 height 205
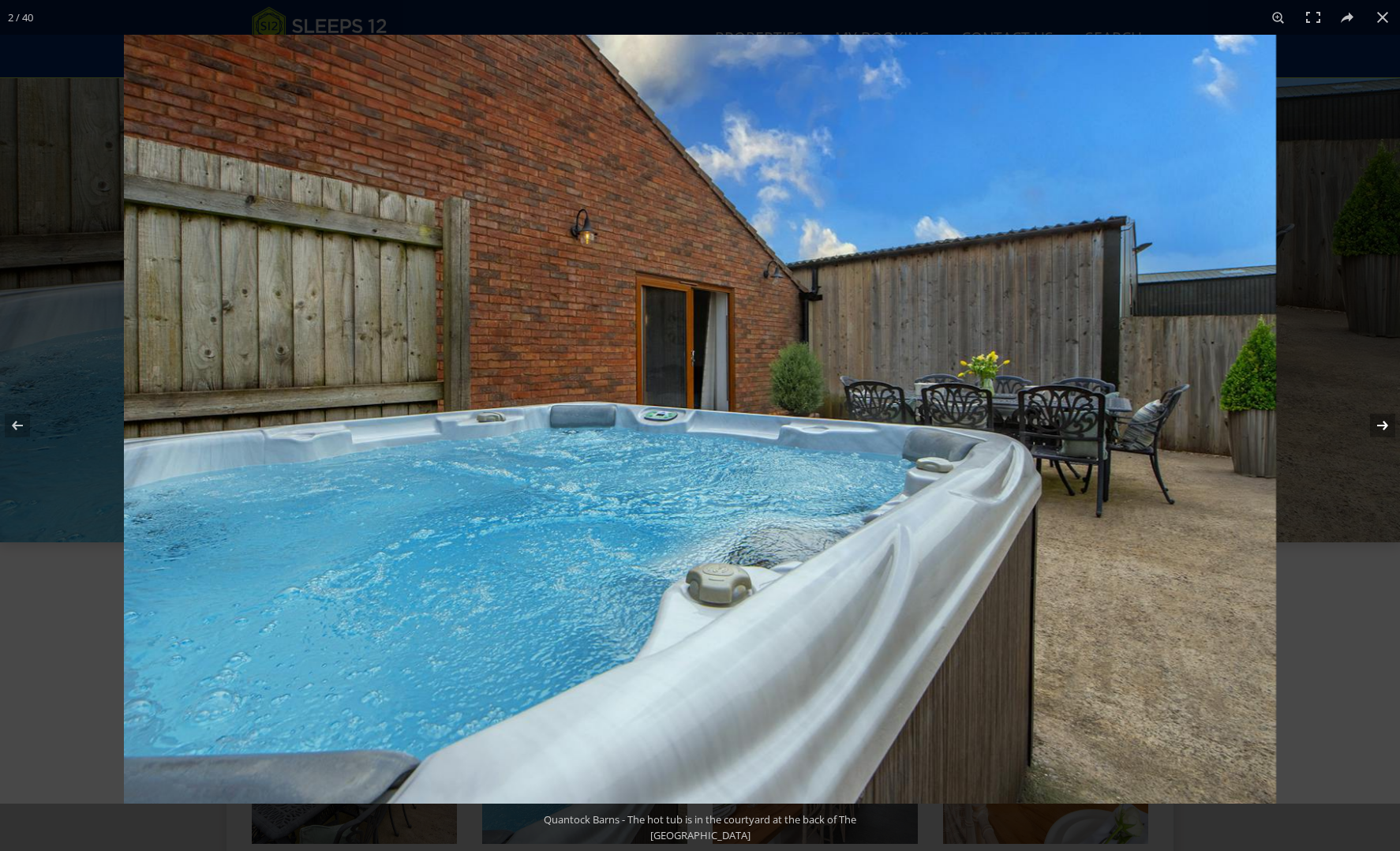
click at [1383, 422] on button at bounding box center [1372, 426] width 55 height 79
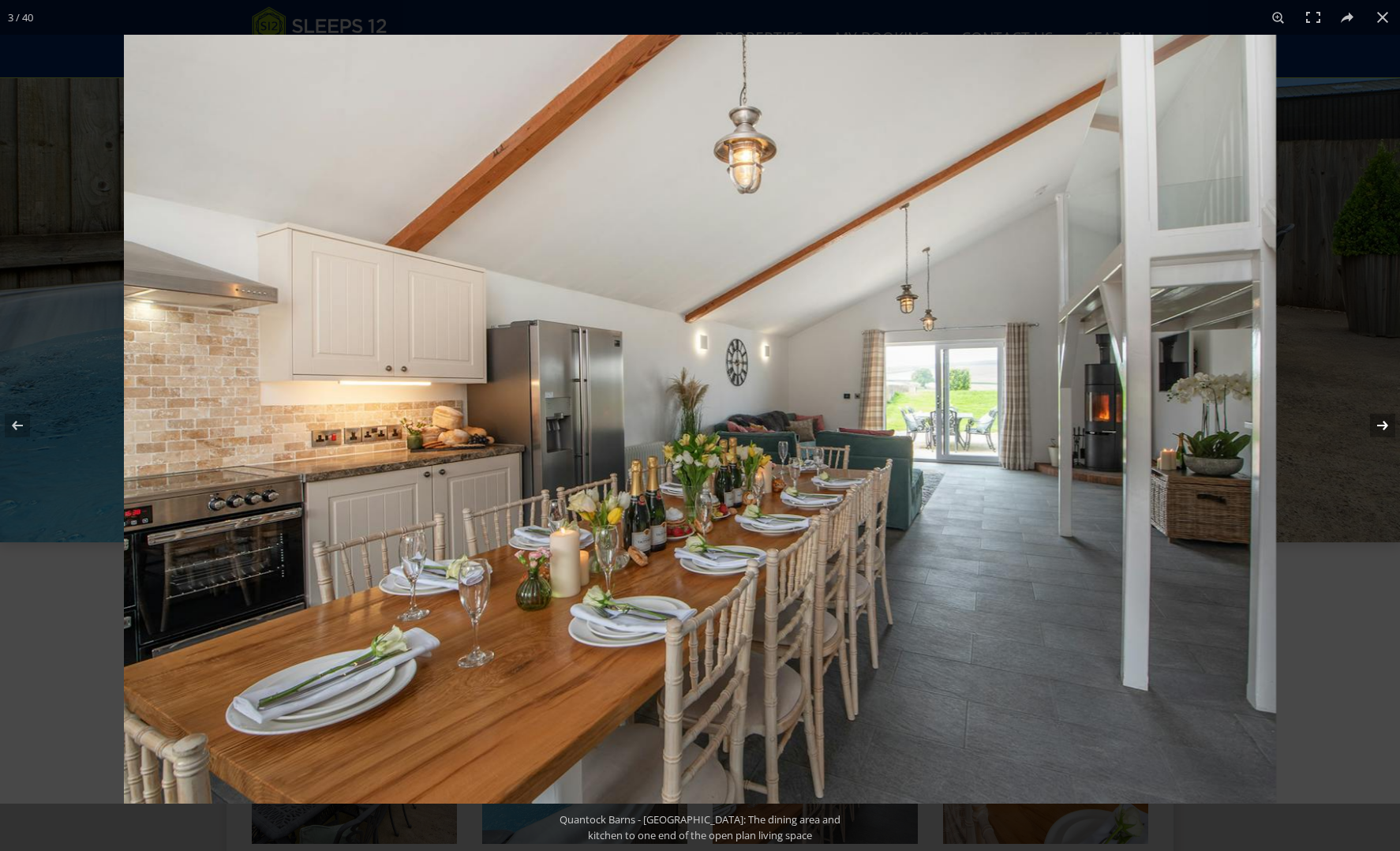
click at [1383, 422] on button at bounding box center [1372, 426] width 55 height 79
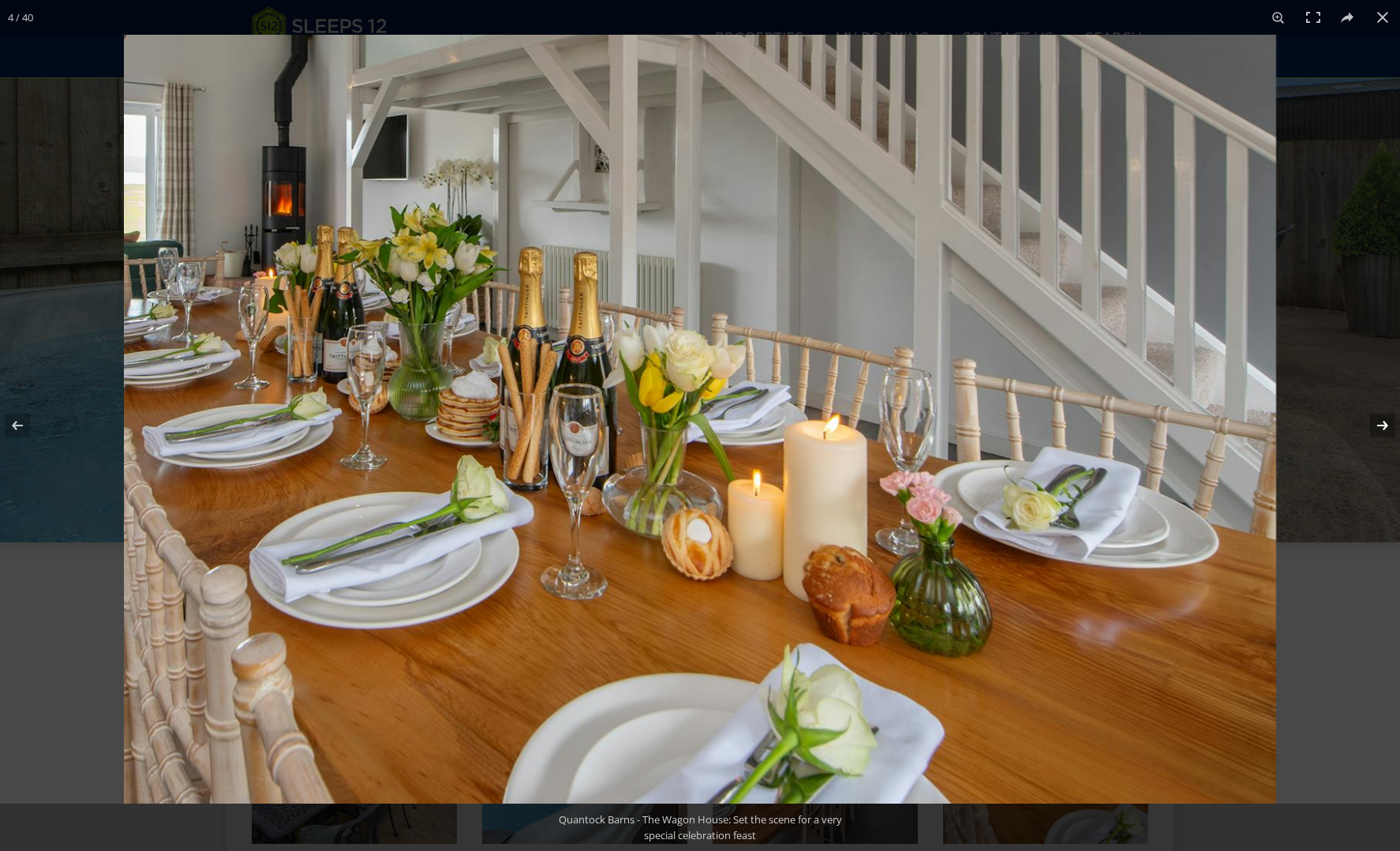
click at [1383, 422] on button at bounding box center [1372, 426] width 55 height 79
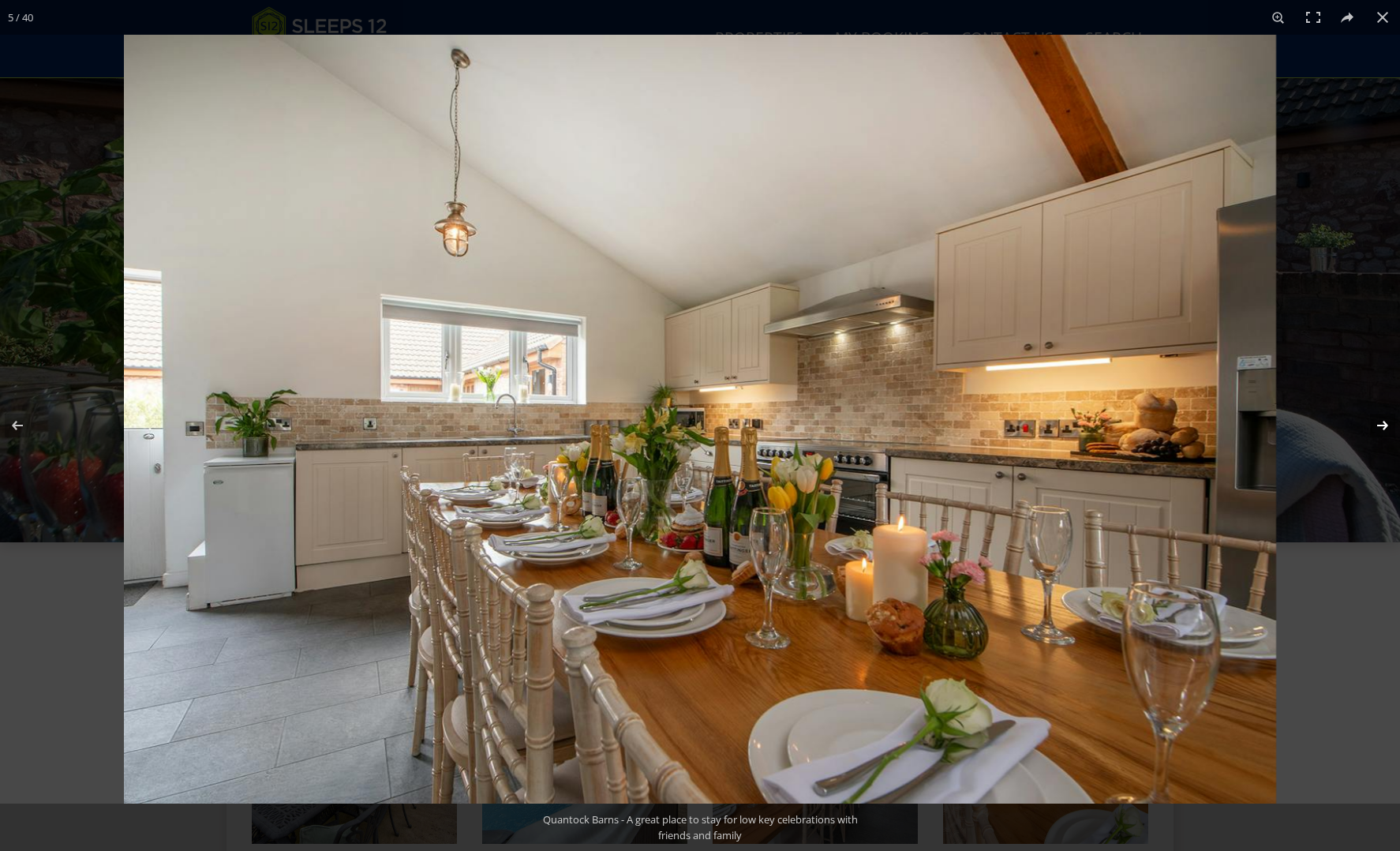
click at [1383, 422] on button at bounding box center [1372, 426] width 55 height 79
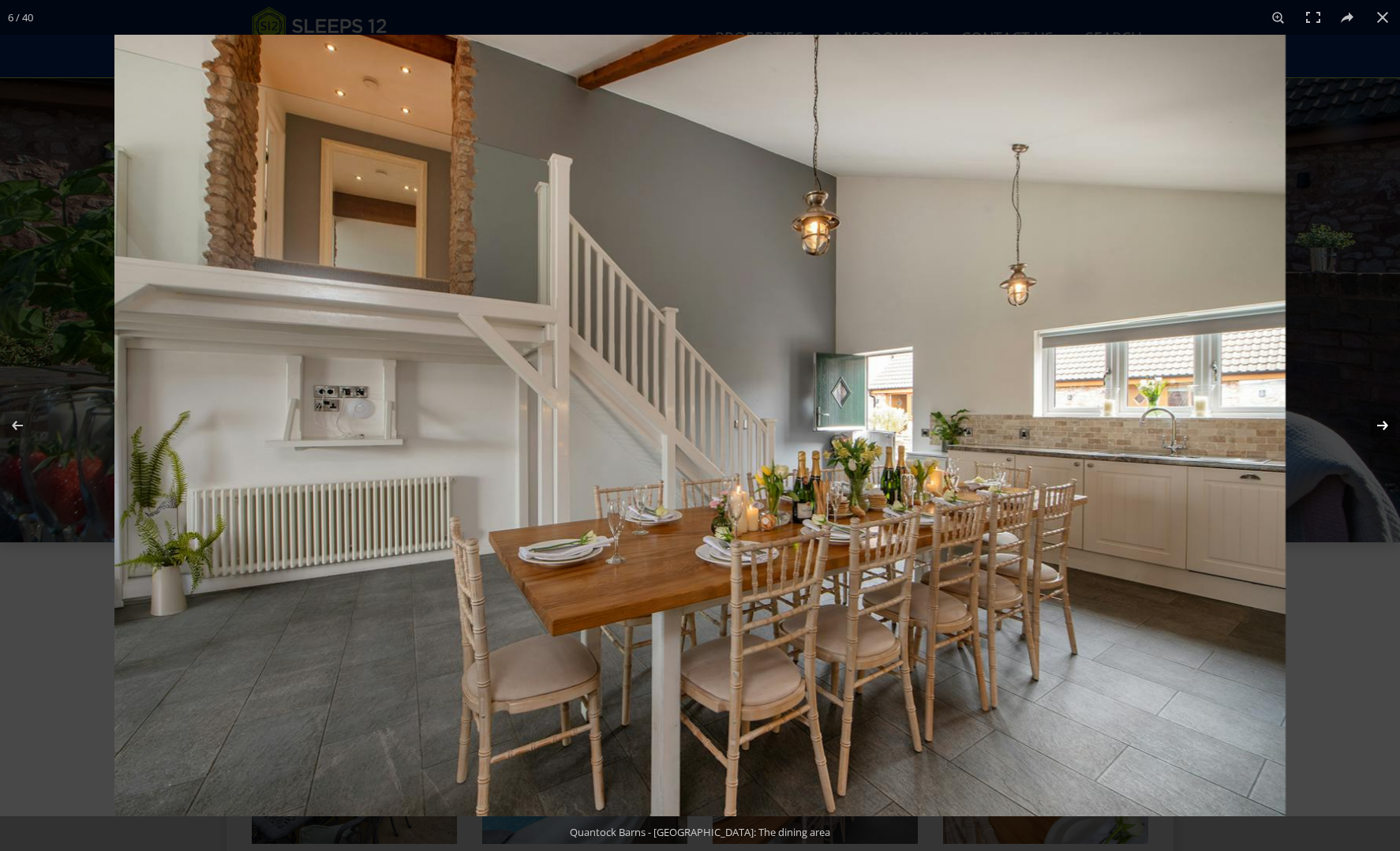
click at [1383, 422] on button at bounding box center [1372, 426] width 55 height 79
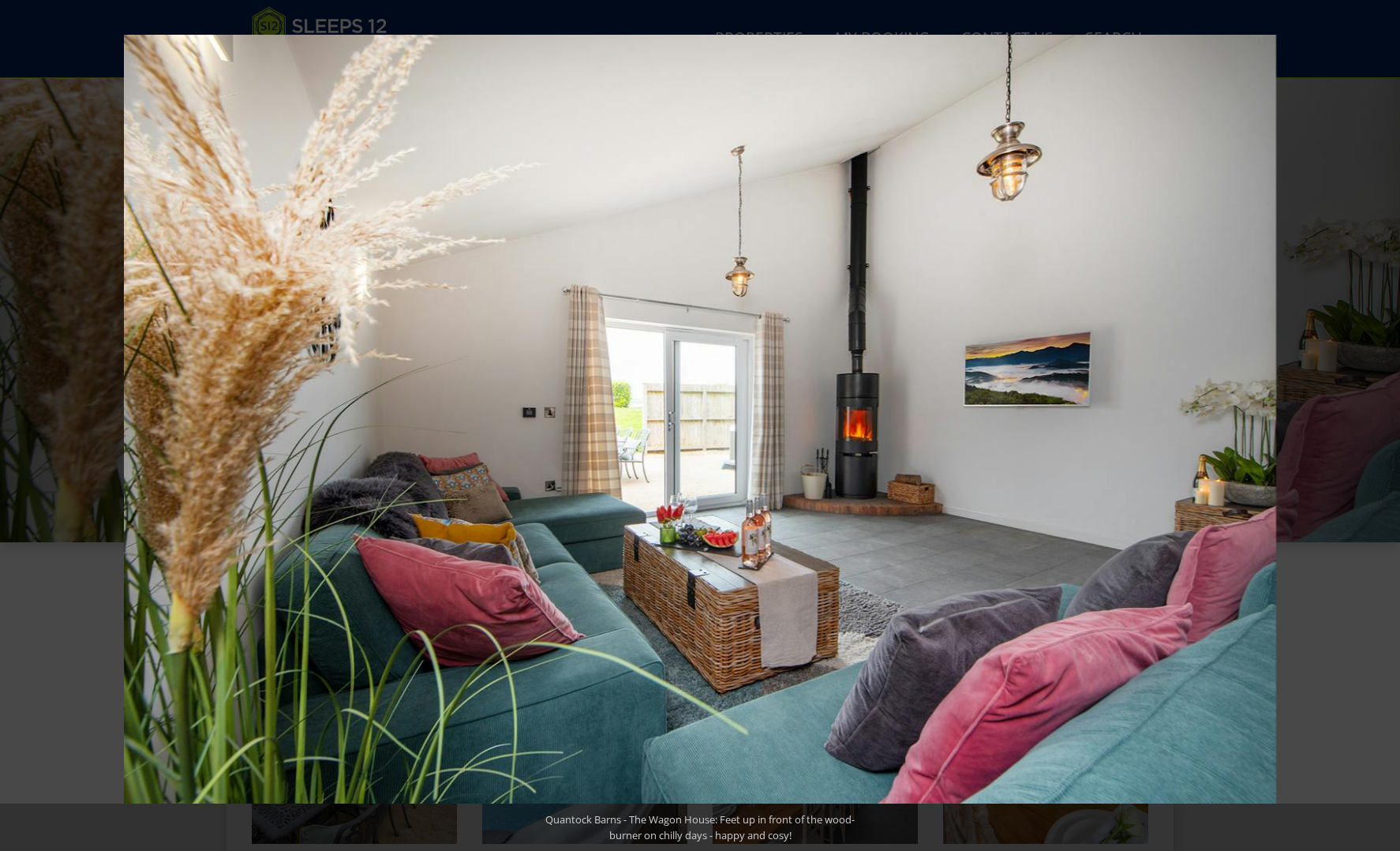
click at [1383, 422] on button at bounding box center [1372, 426] width 55 height 79
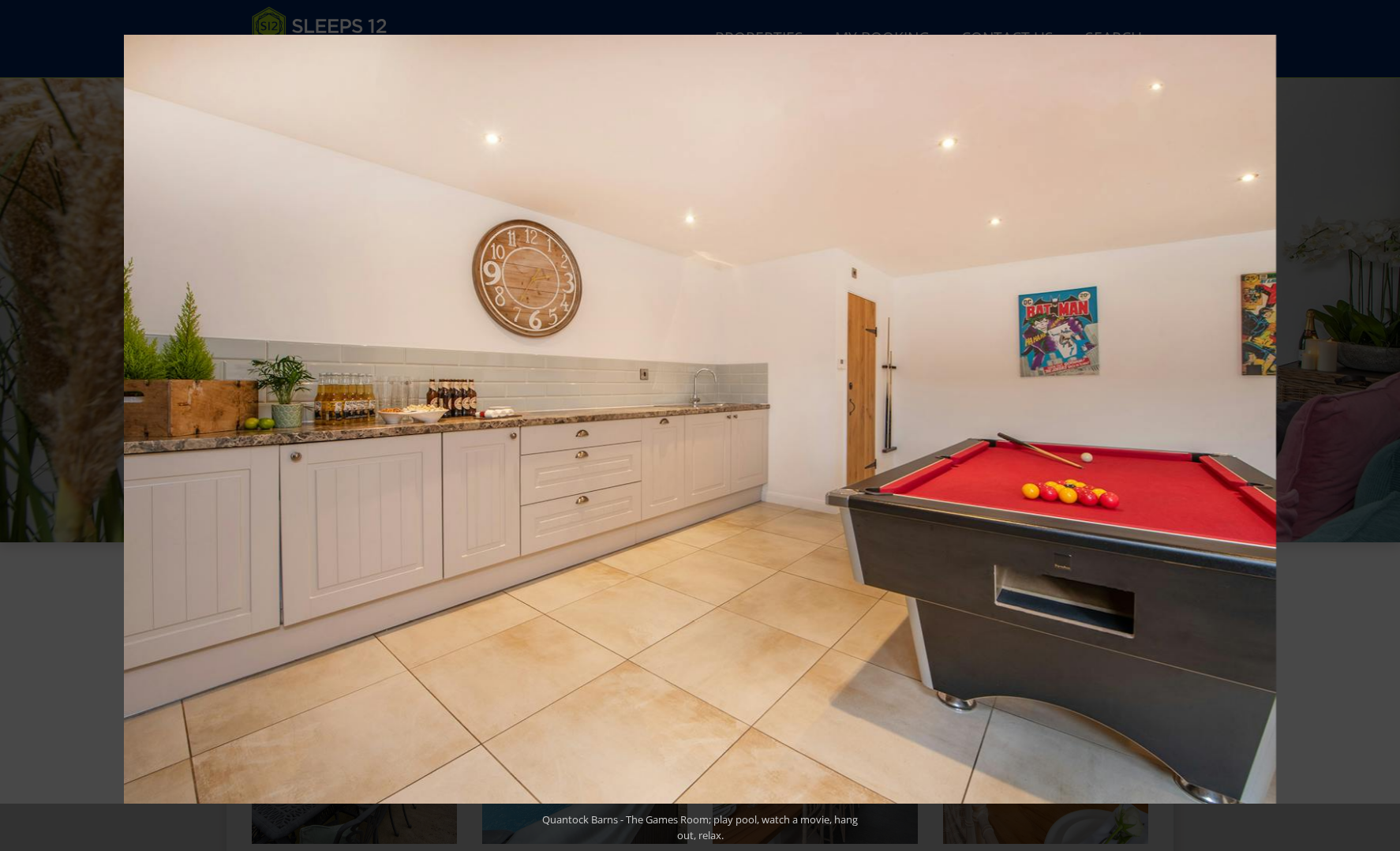
click at [1383, 422] on button at bounding box center [1372, 426] width 55 height 79
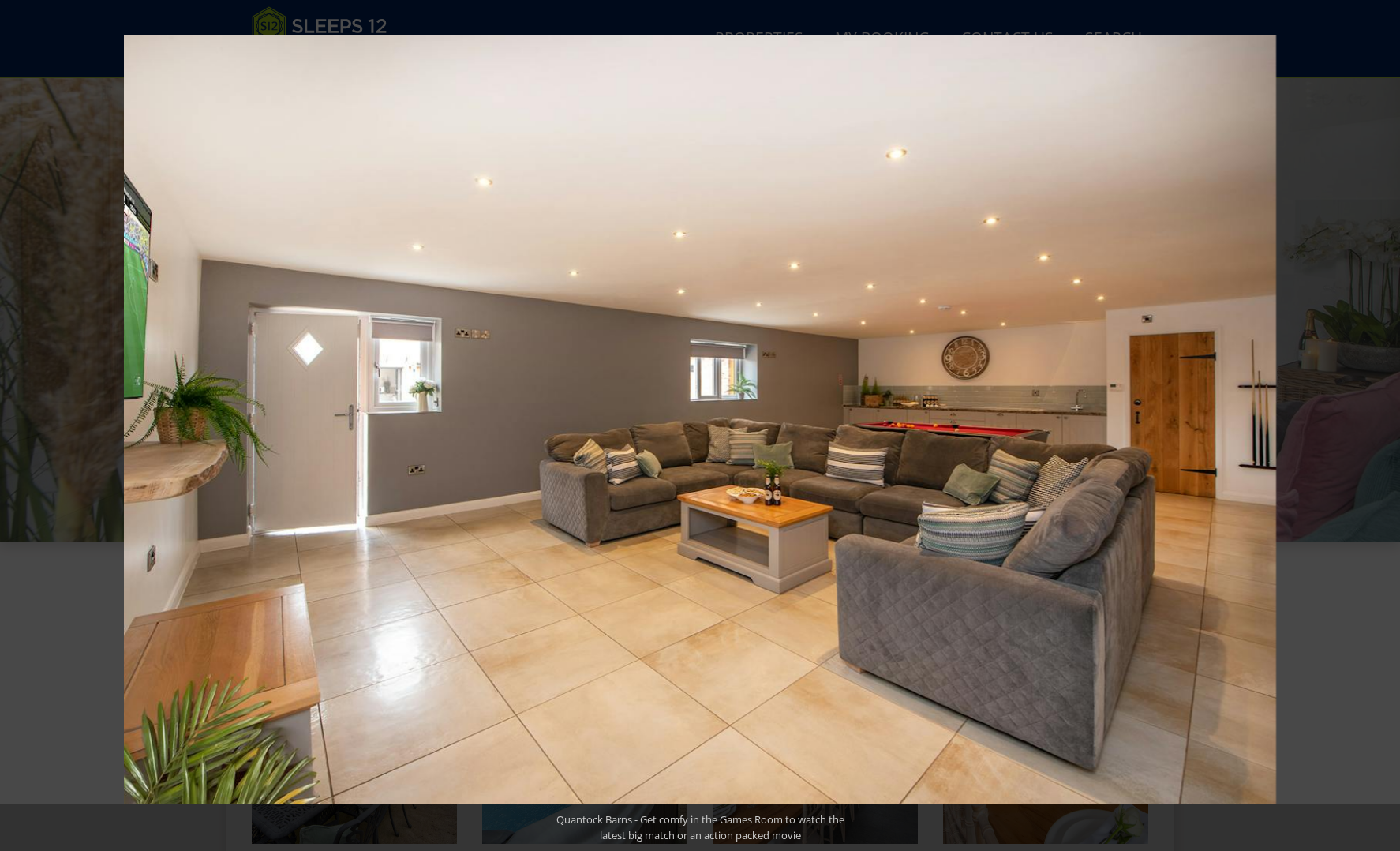
click at [1383, 422] on button at bounding box center [1372, 426] width 55 height 79
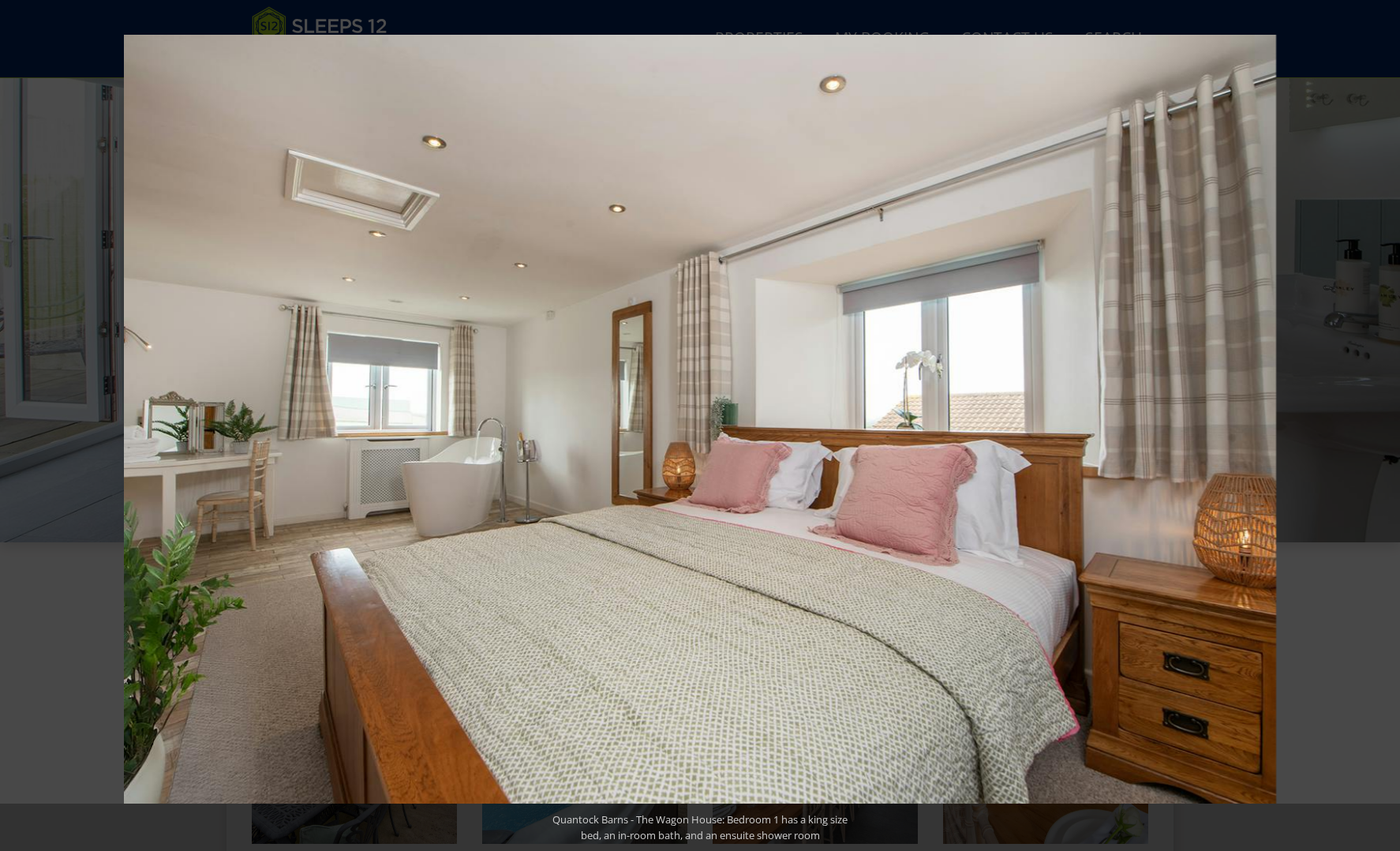
click at [1383, 422] on button at bounding box center [1372, 426] width 55 height 79
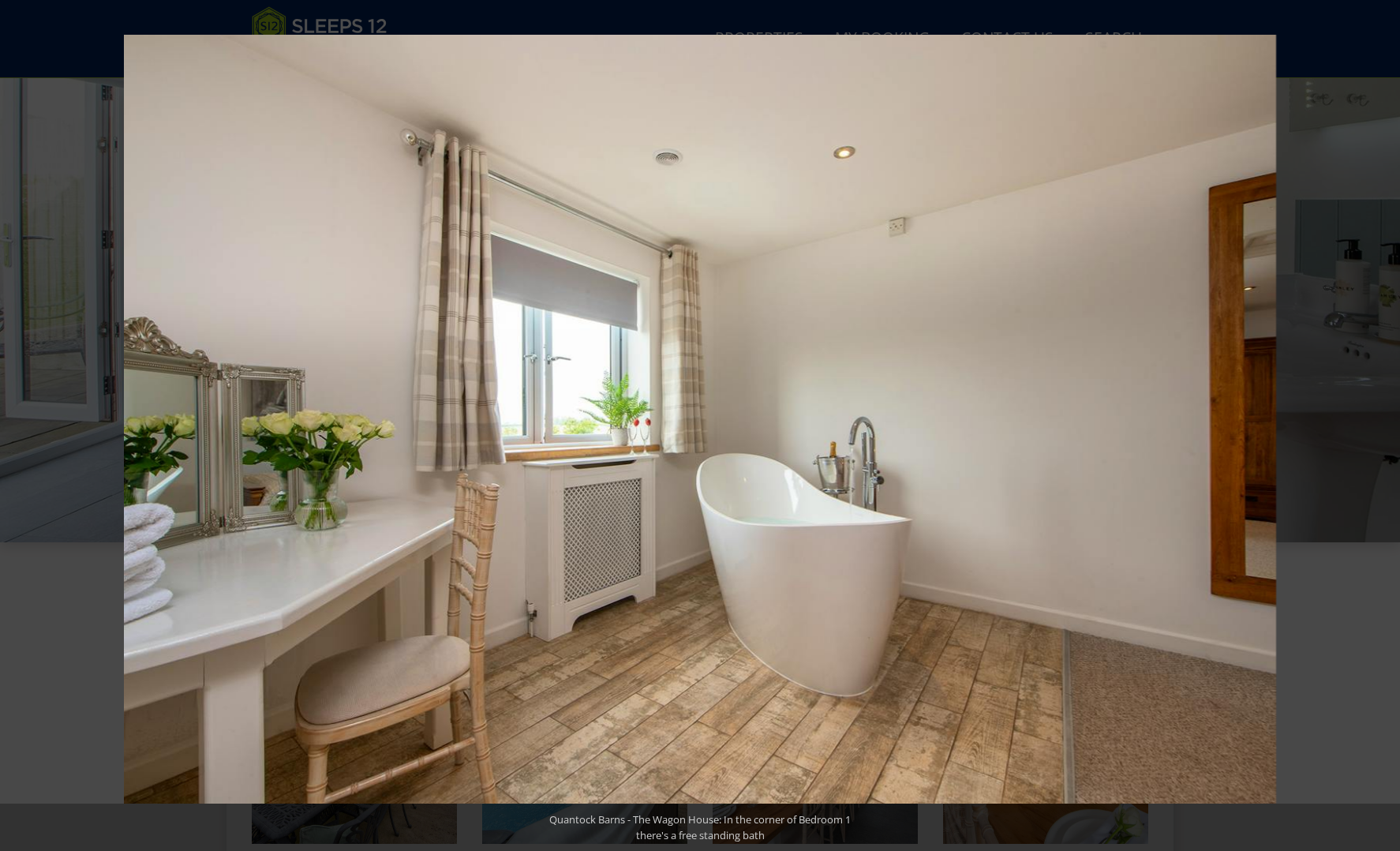
click at [1383, 422] on button at bounding box center [1372, 426] width 55 height 79
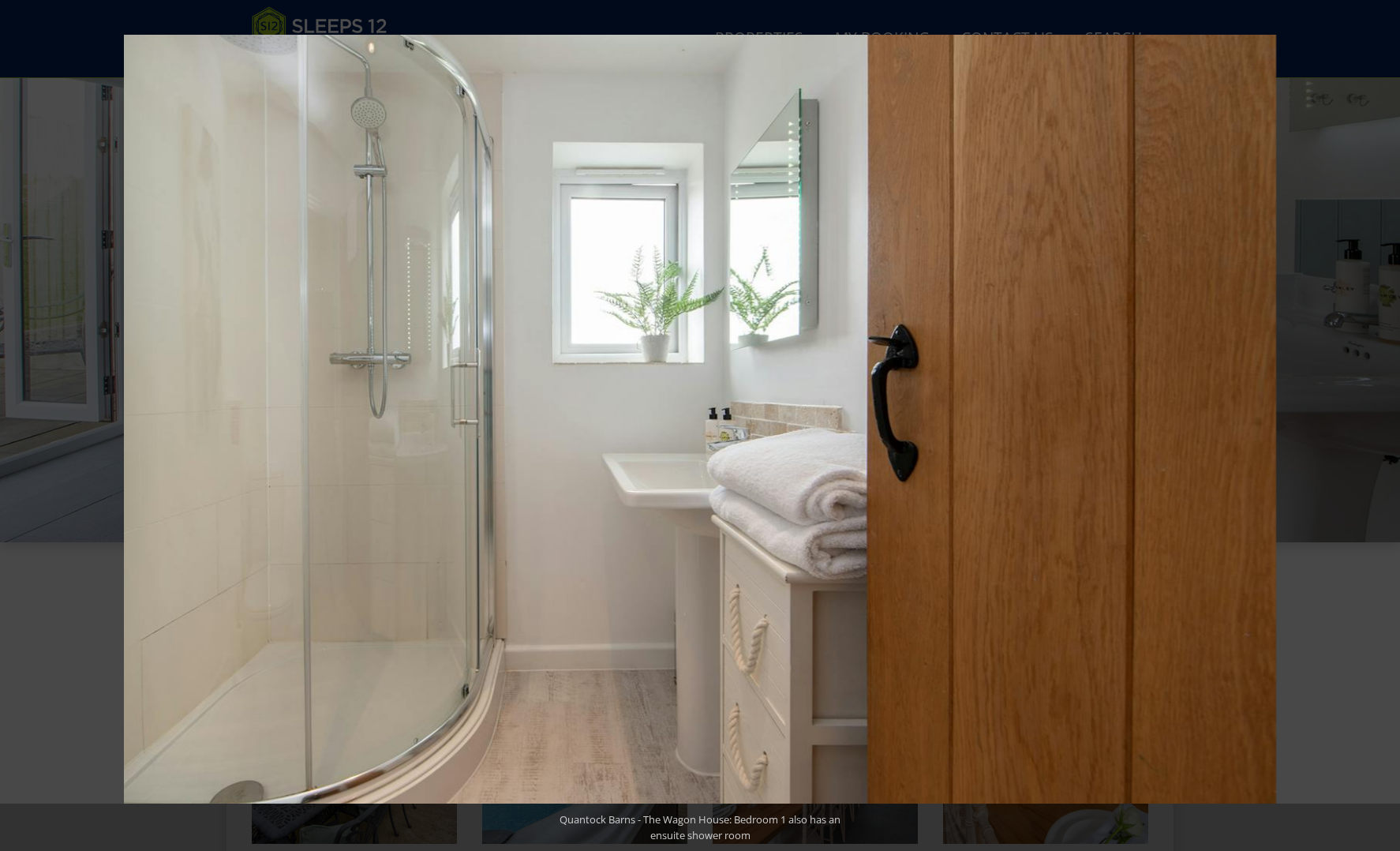
click at [1383, 422] on button at bounding box center [1372, 426] width 55 height 79
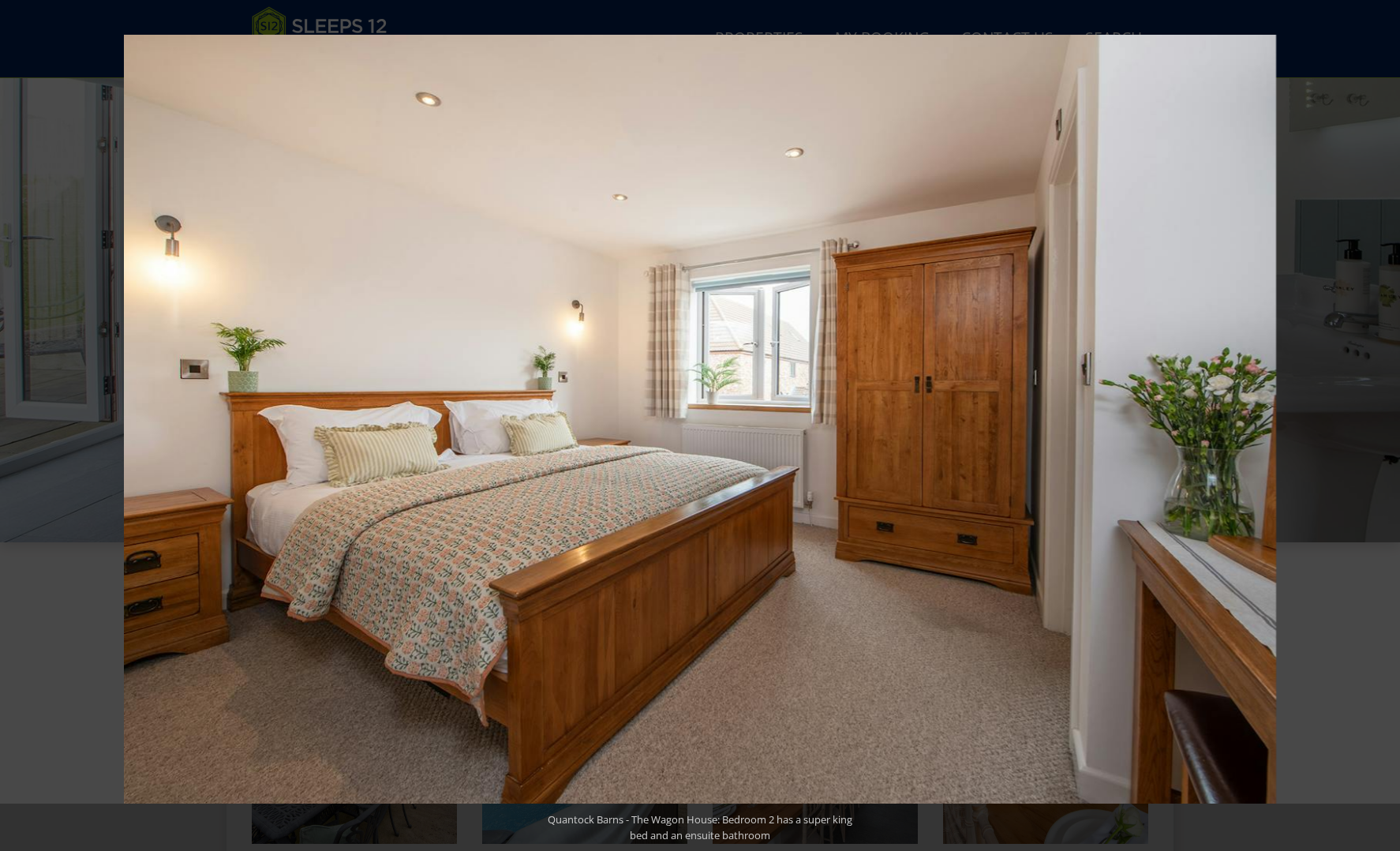
click at [1383, 422] on button at bounding box center [1372, 426] width 55 height 79
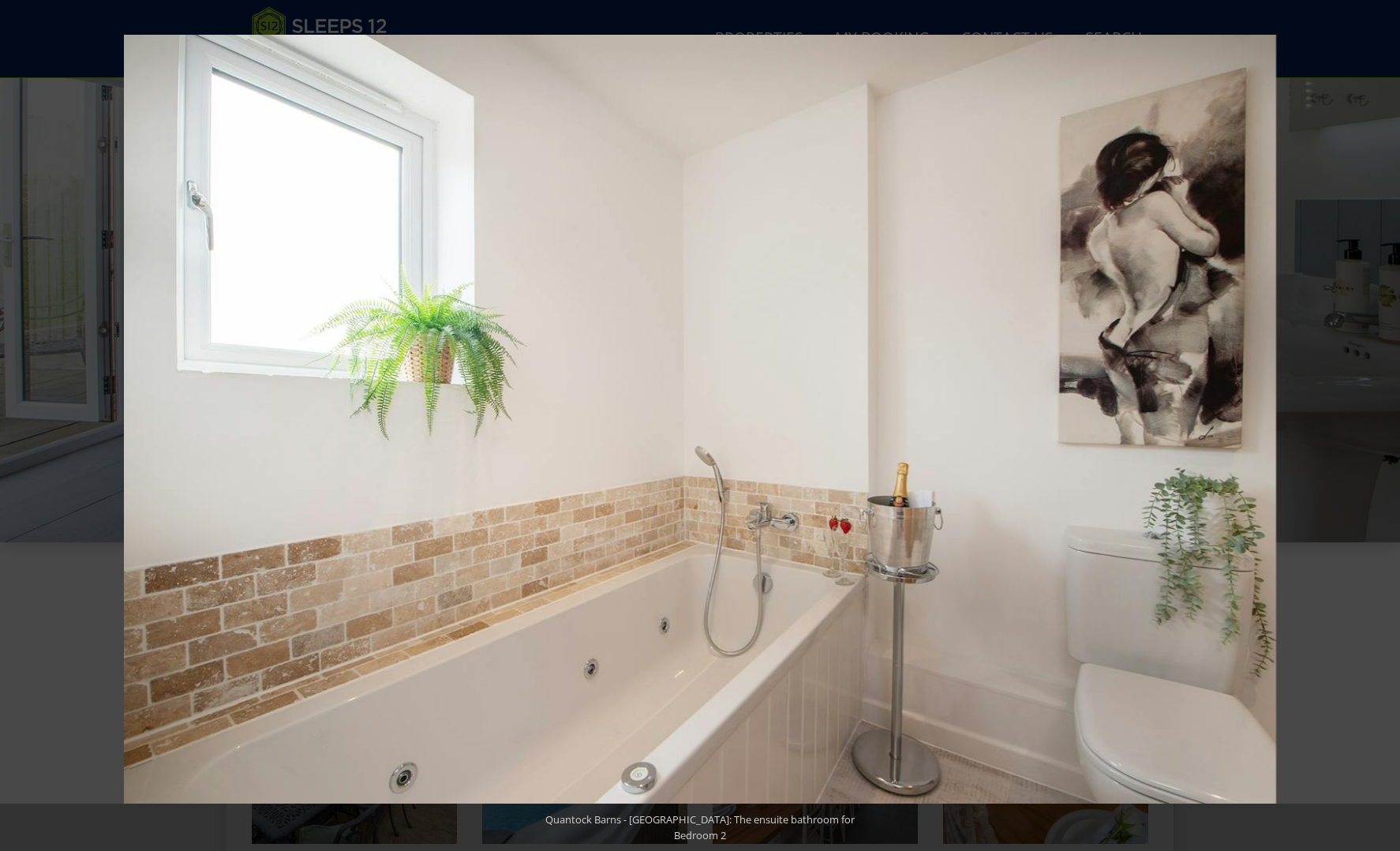
click at [1383, 422] on button at bounding box center [1372, 426] width 55 height 79
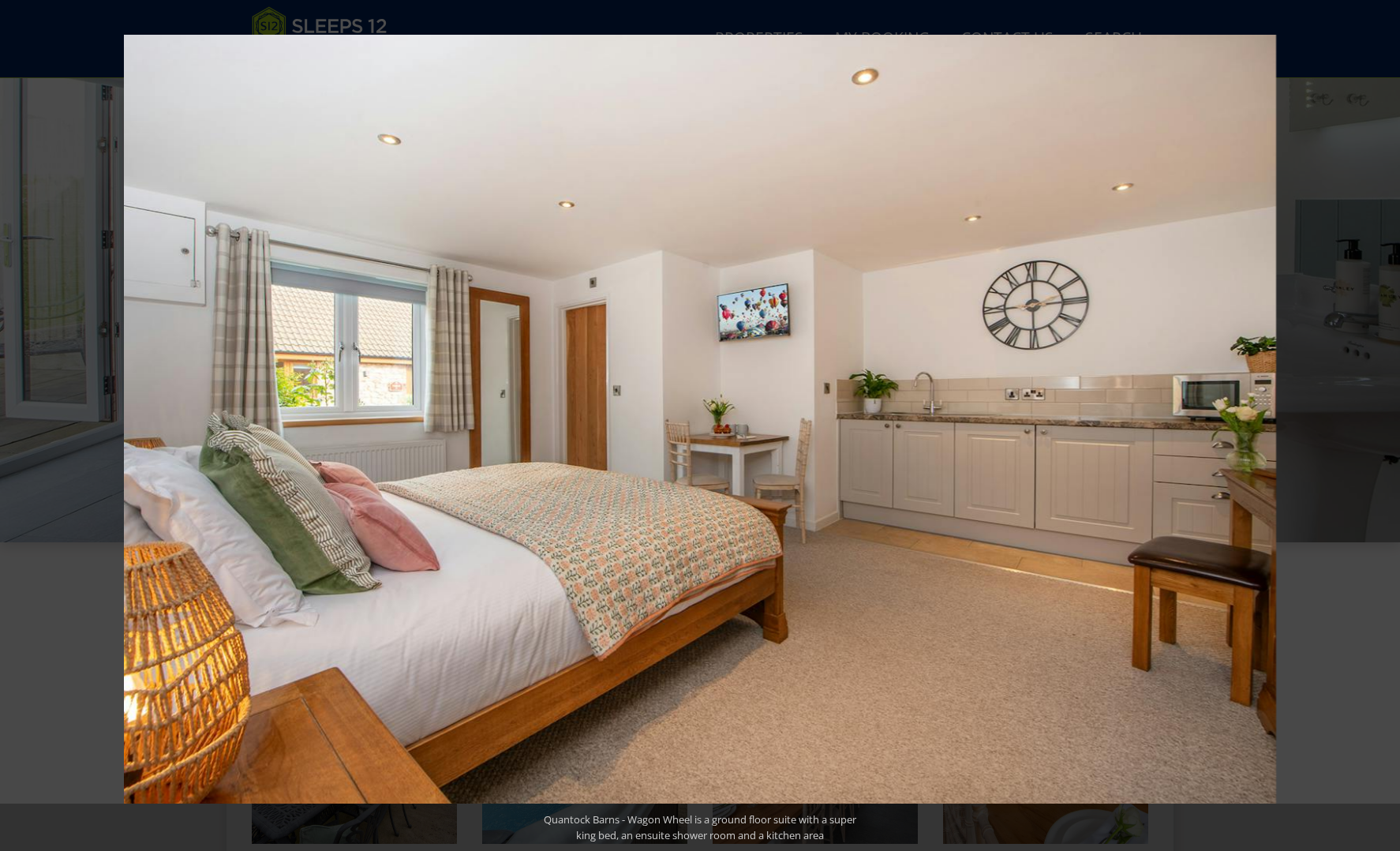
click at [1383, 422] on button at bounding box center [1372, 426] width 55 height 79
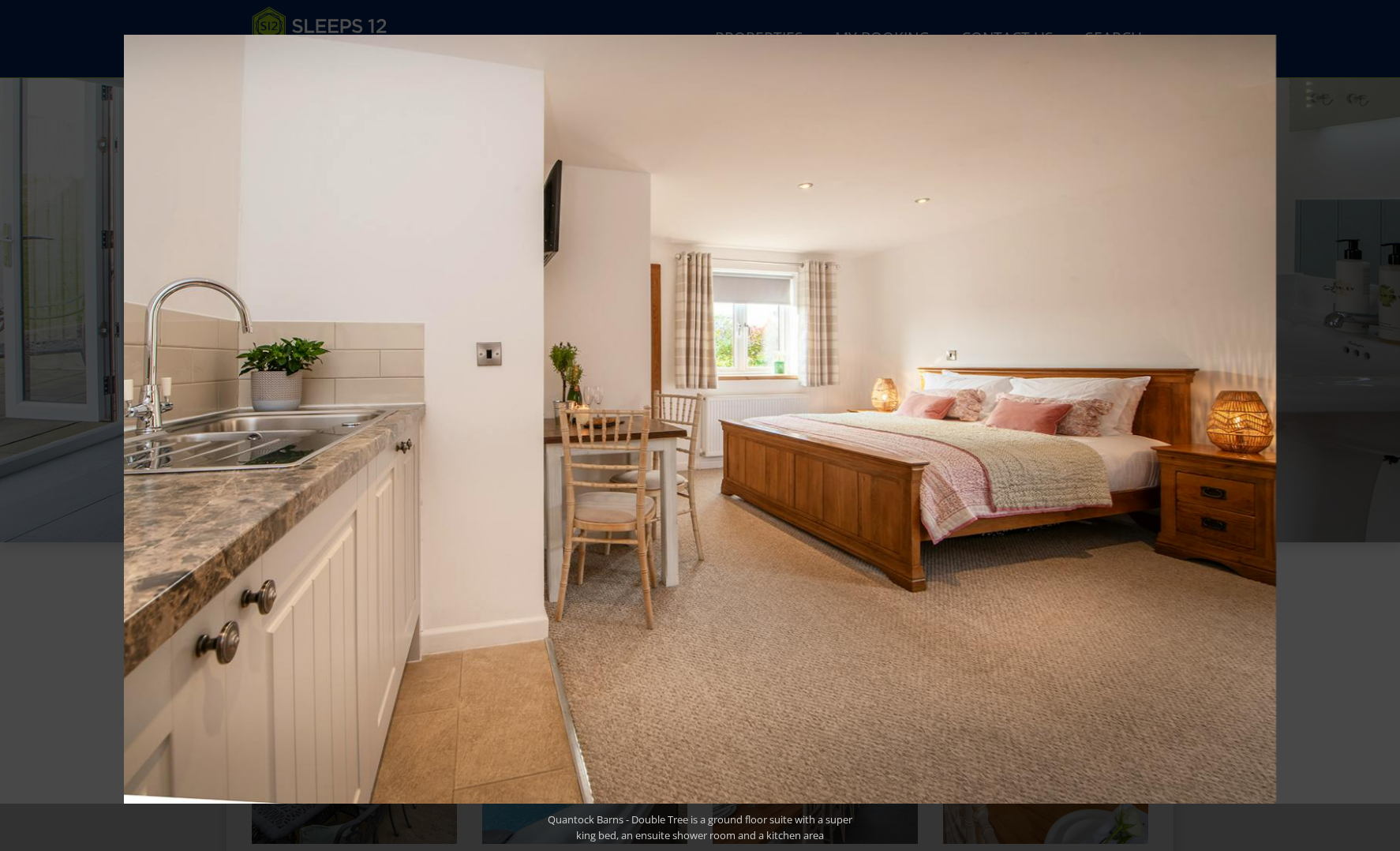
click at [1383, 422] on button at bounding box center [1372, 426] width 55 height 79
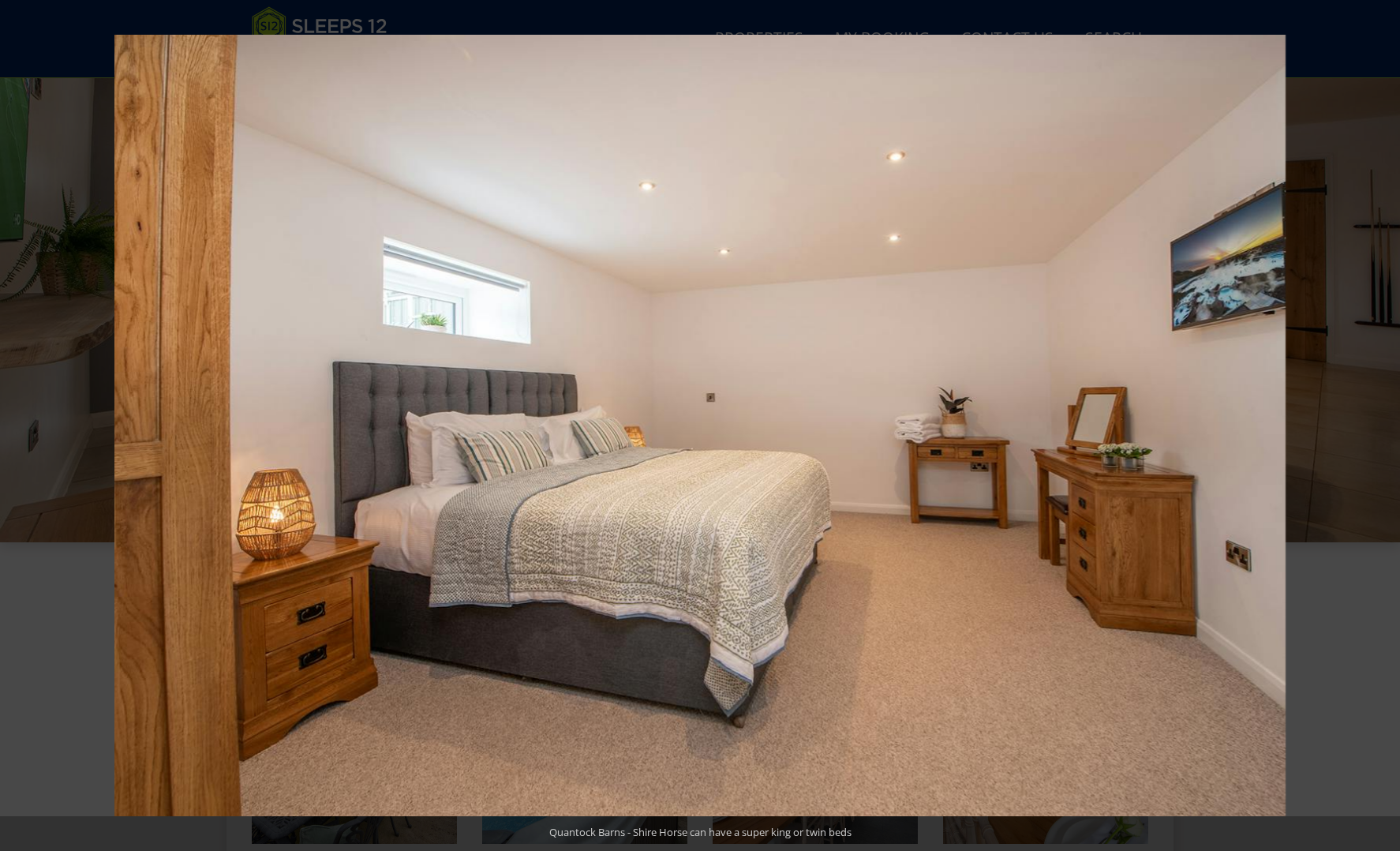
click at [1383, 422] on button at bounding box center [1372, 426] width 55 height 79
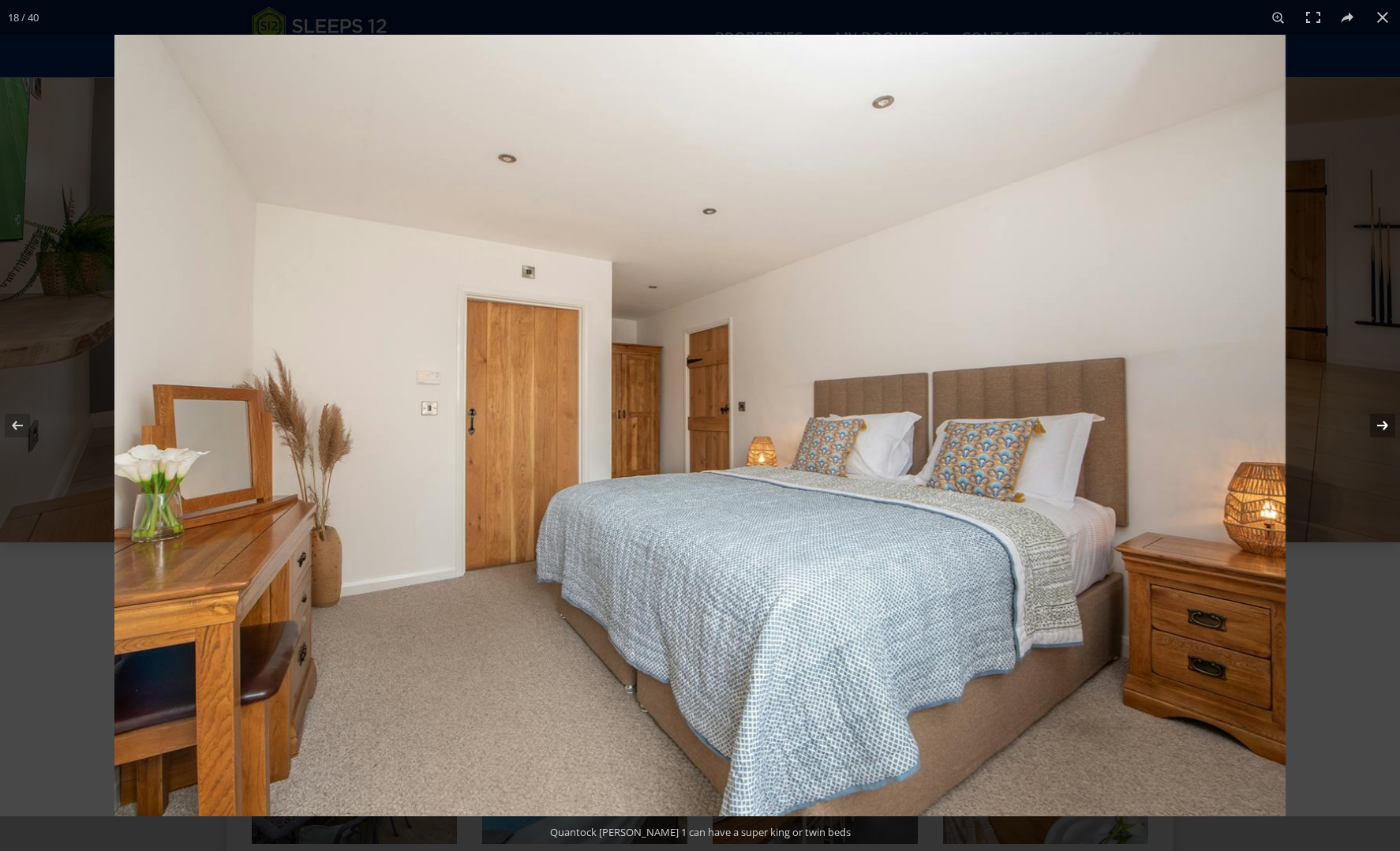
click at [1383, 425] on button at bounding box center [1372, 426] width 55 height 79
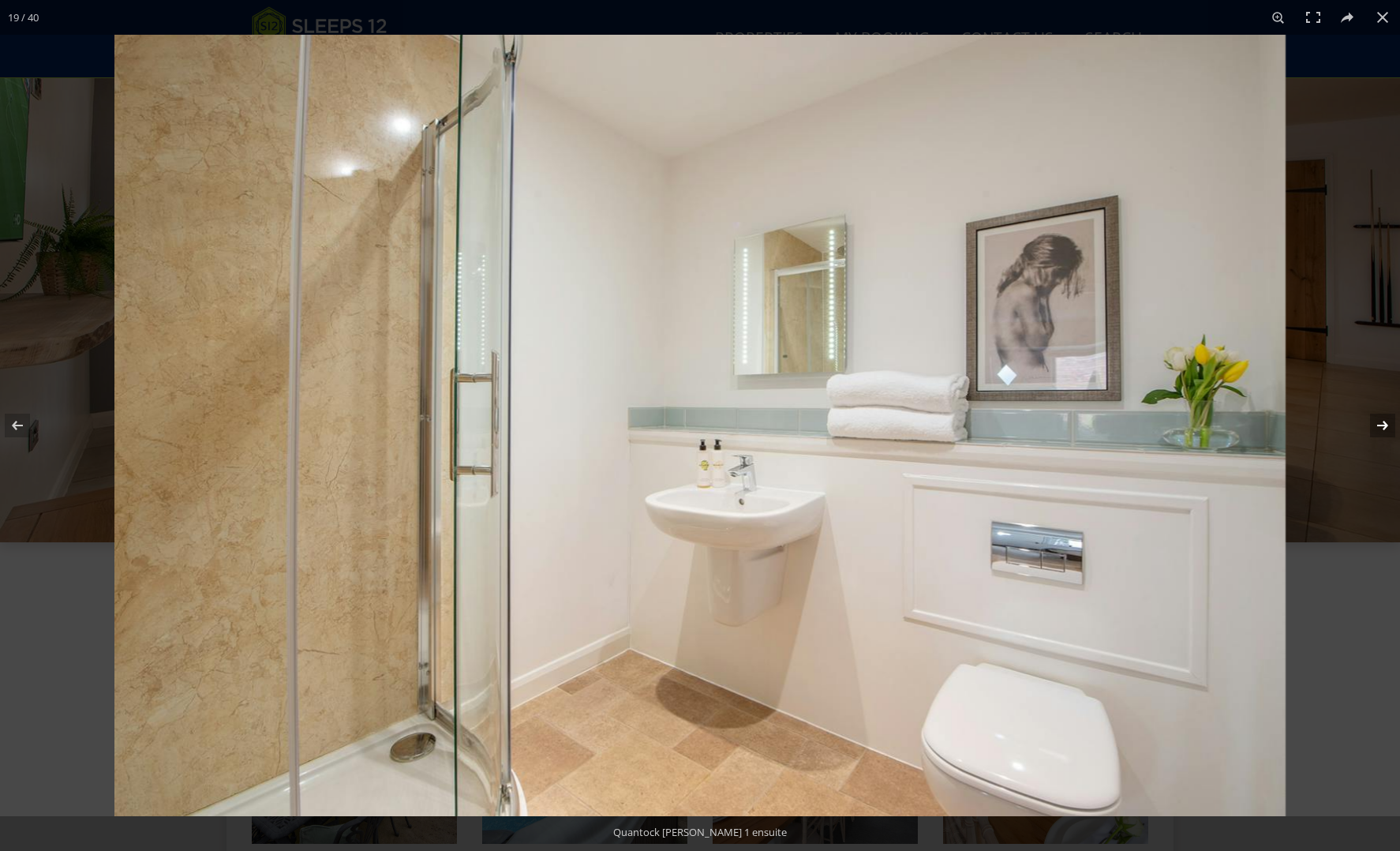
click at [1383, 425] on button at bounding box center [1372, 426] width 55 height 79
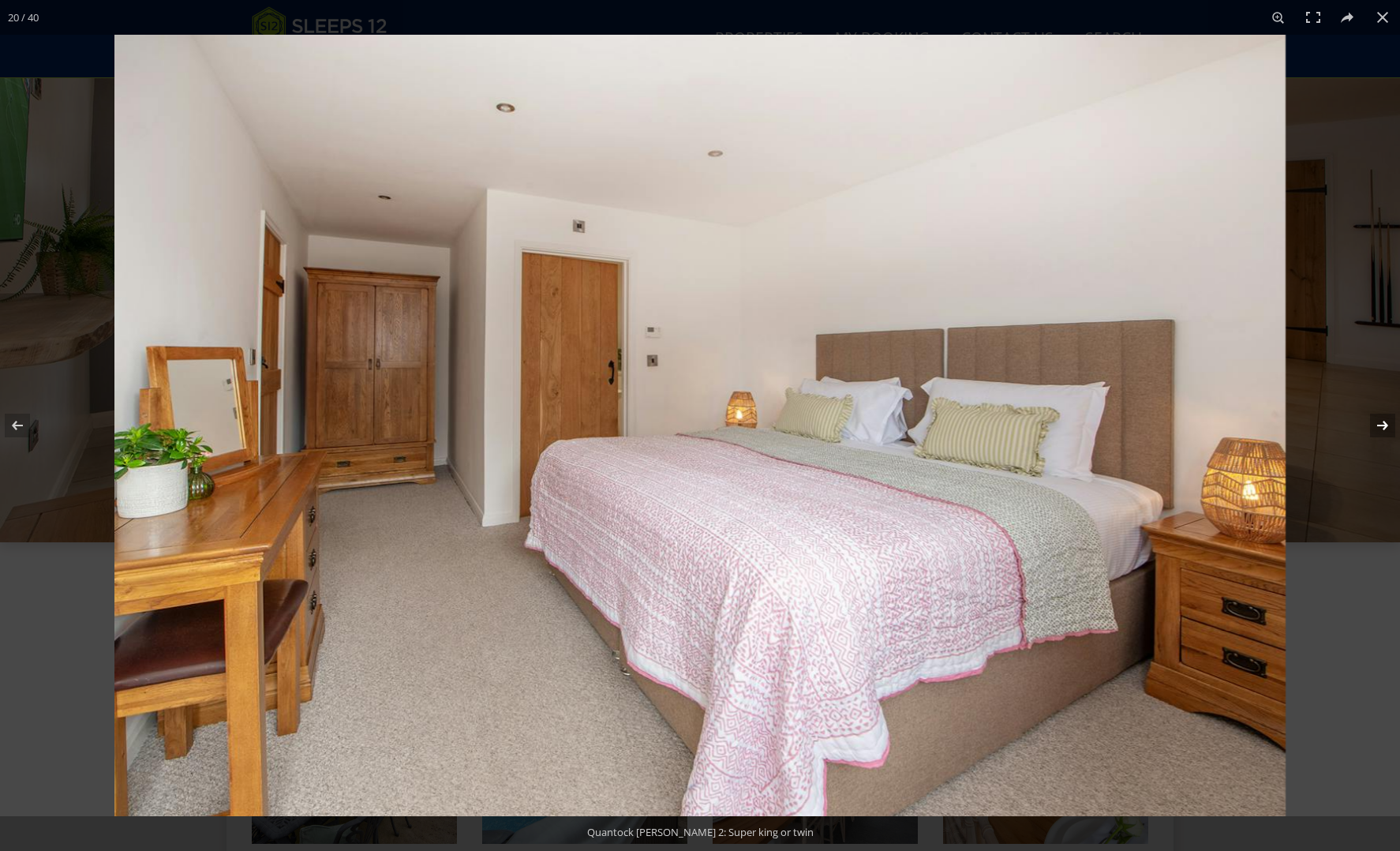
click at [1383, 425] on button at bounding box center [1372, 426] width 55 height 79
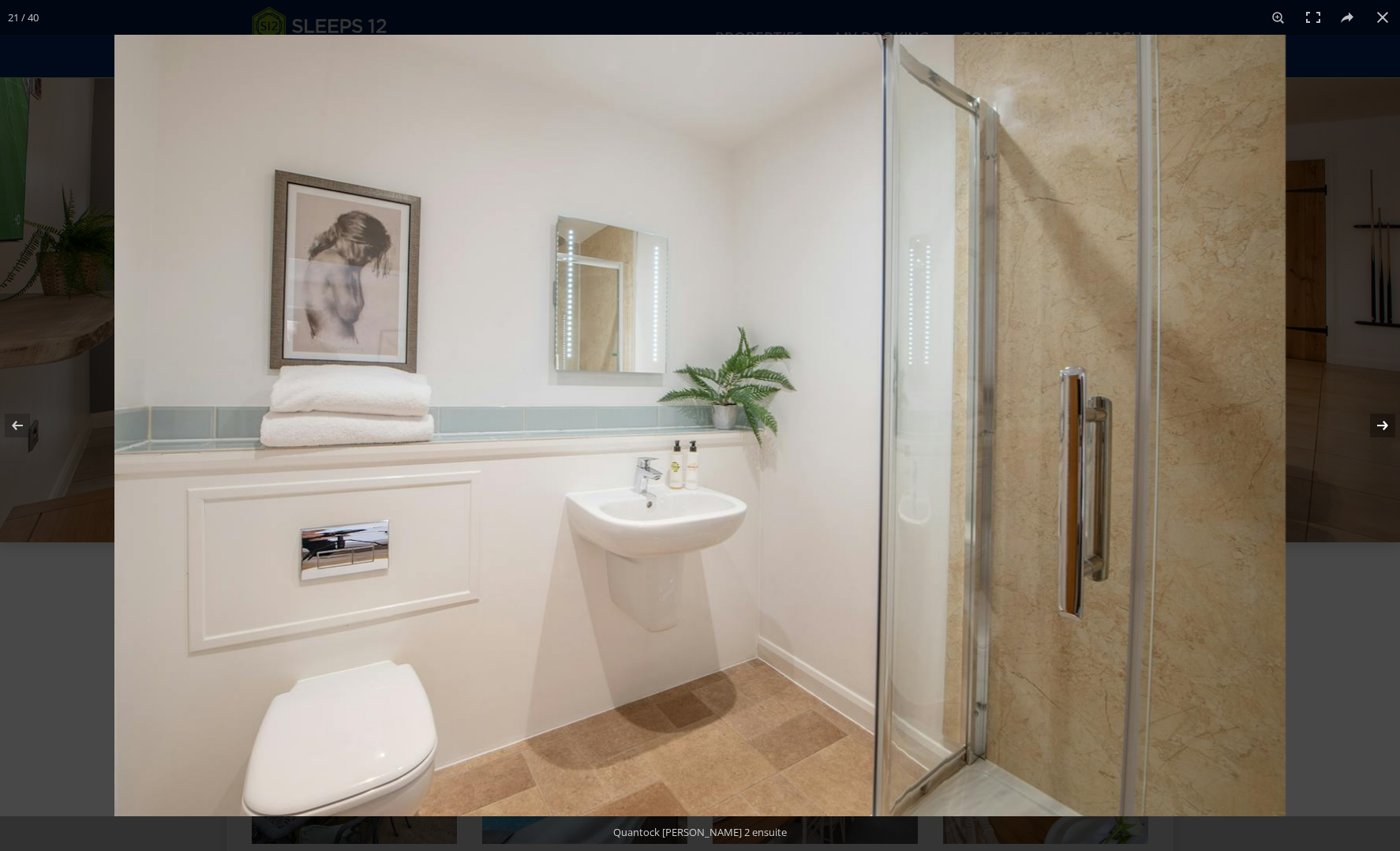
click at [1383, 425] on button at bounding box center [1372, 426] width 55 height 79
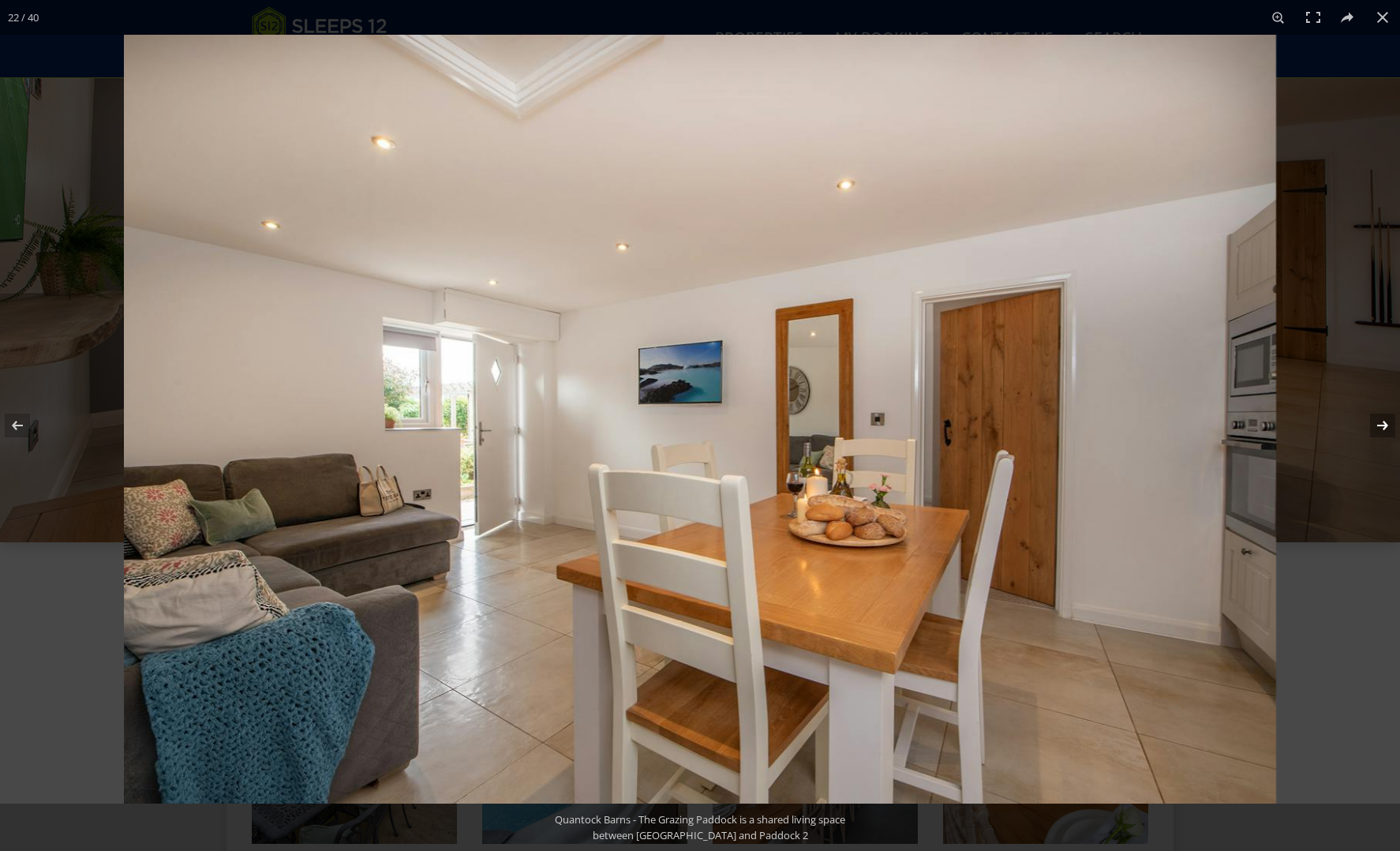
click at [1383, 425] on button at bounding box center [1372, 426] width 55 height 79
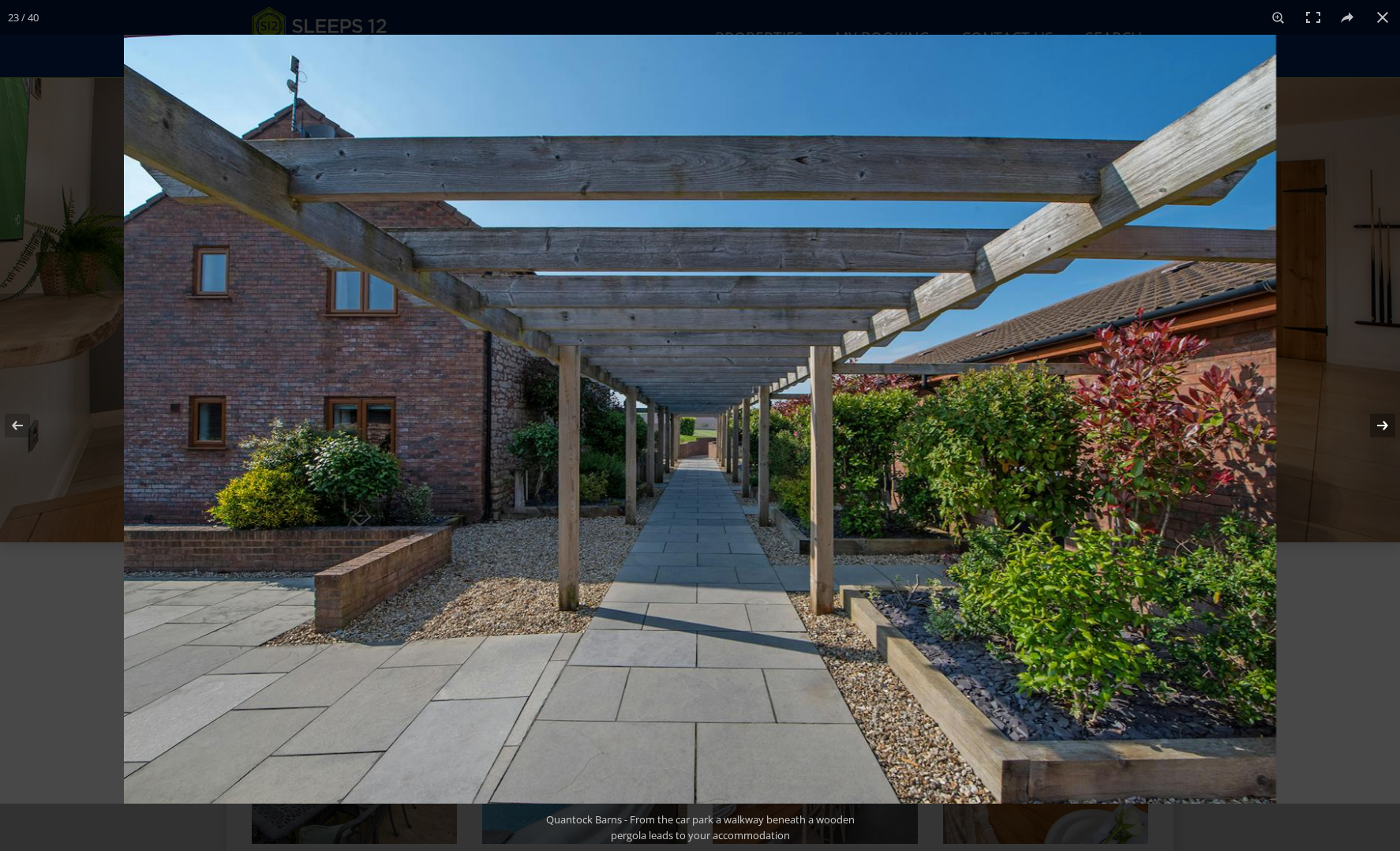
click at [1383, 425] on button at bounding box center [1372, 426] width 55 height 79
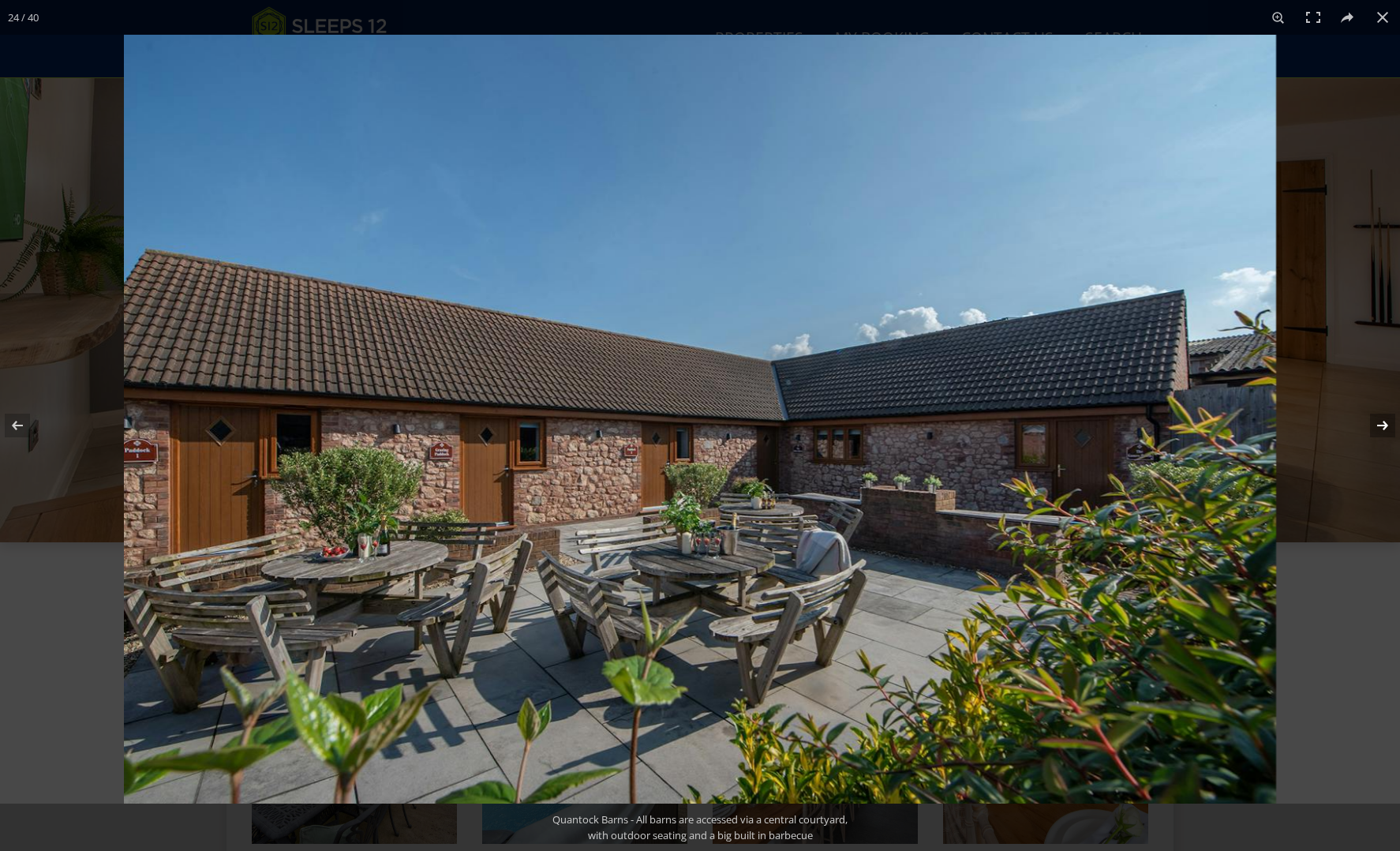
click at [1383, 425] on button at bounding box center [1372, 426] width 55 height 79
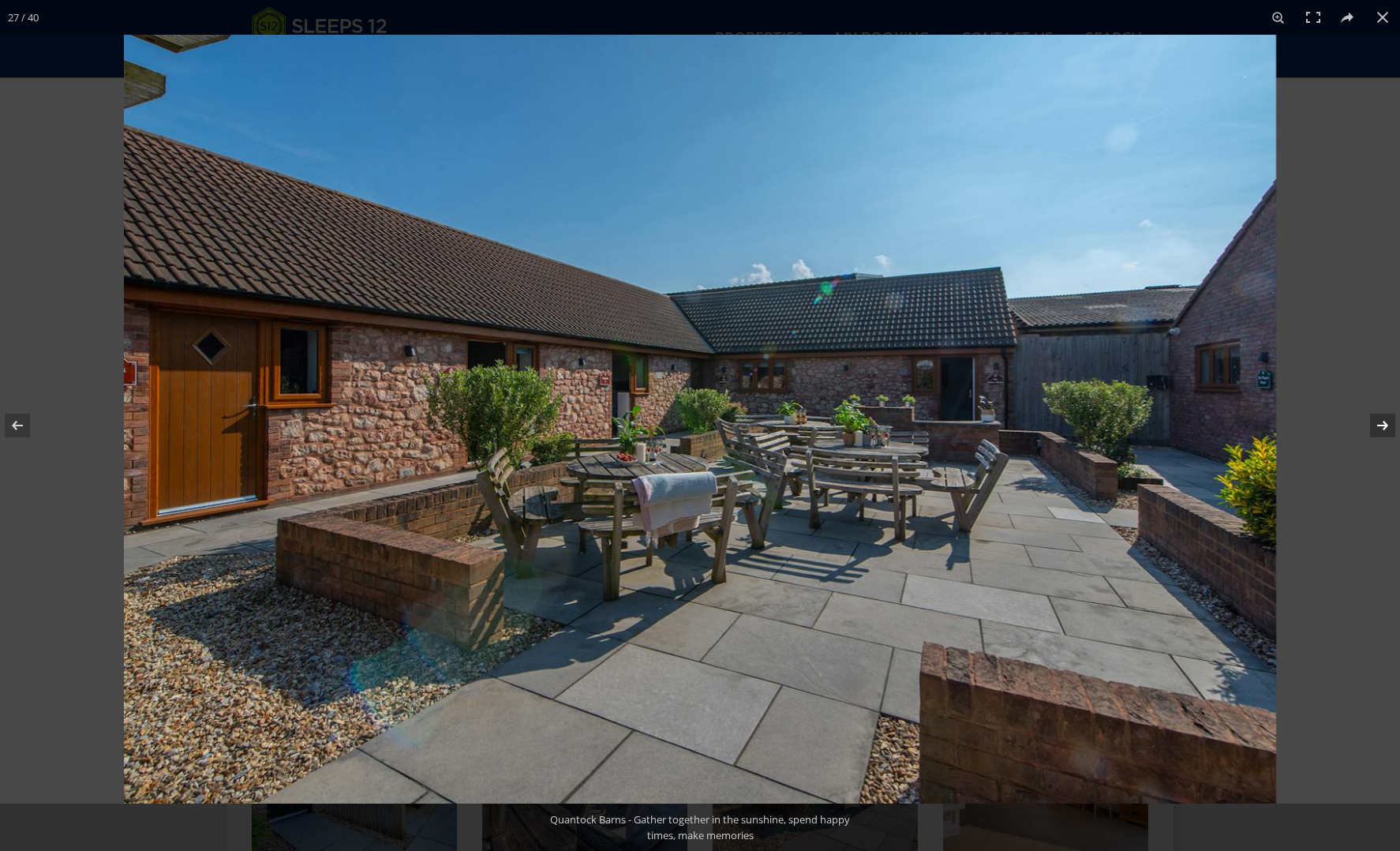
scroll to position [1487, 0]
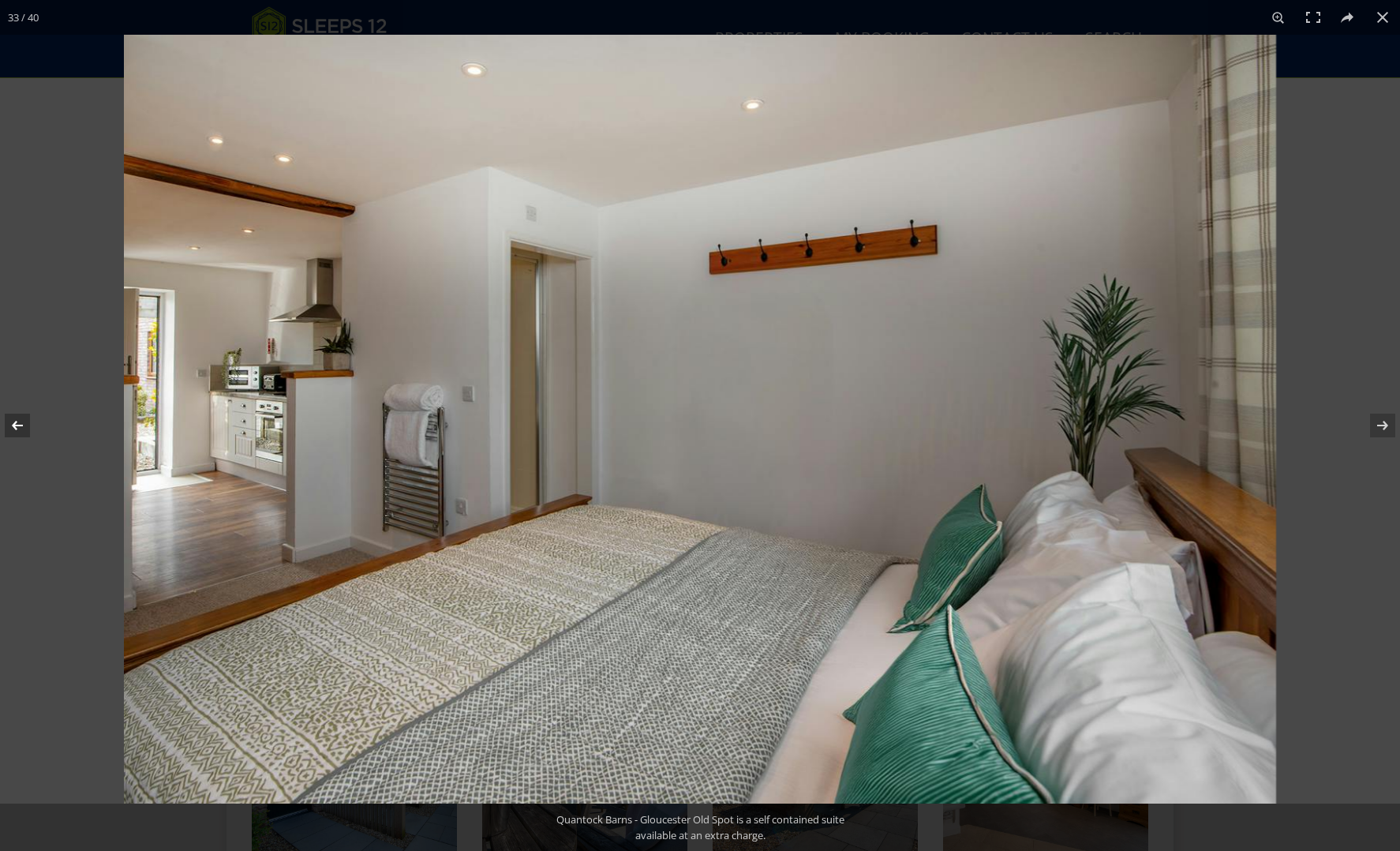
click at [14, 424] on button at bounding box center [28, 426] width 55 height 79
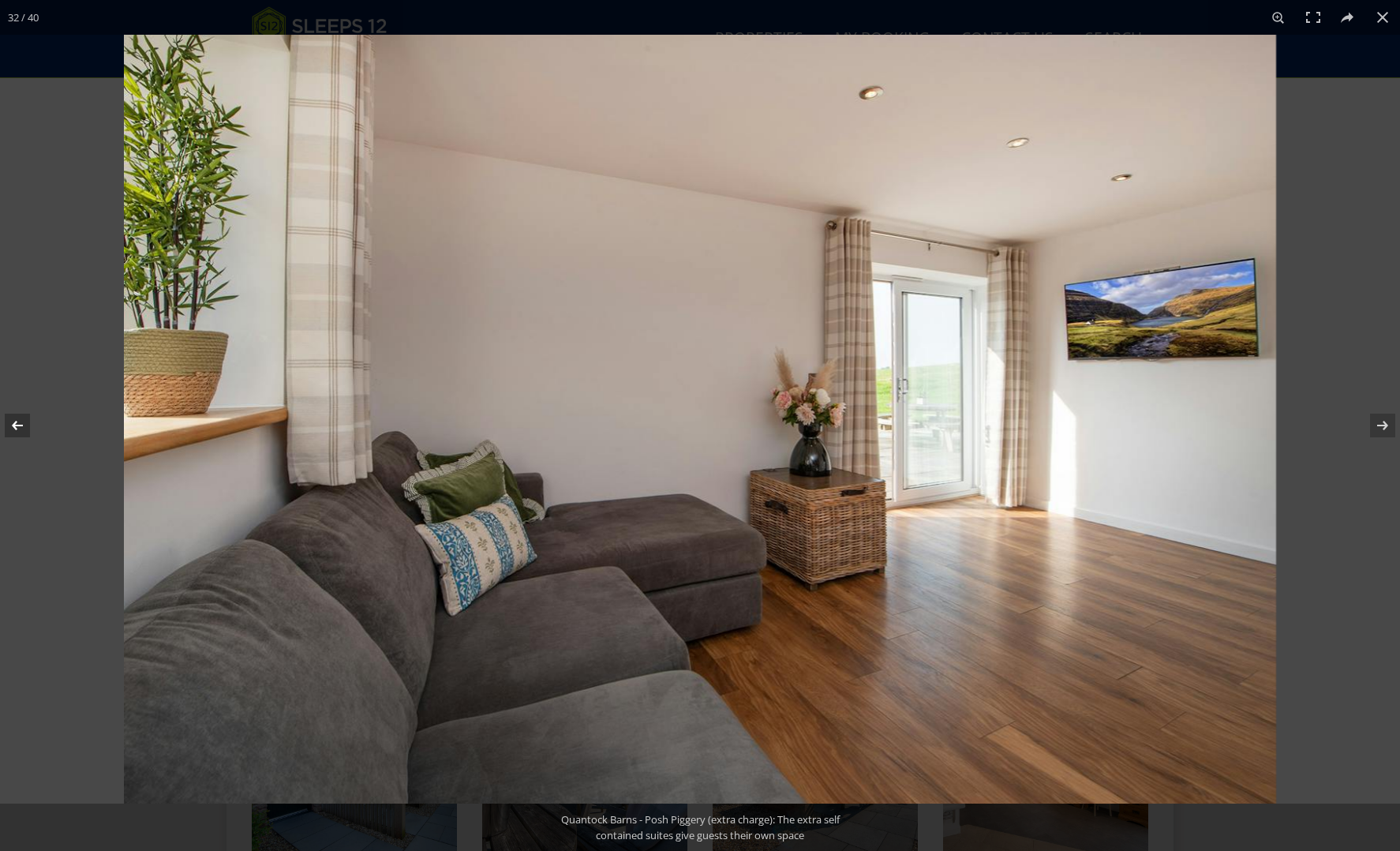
click at [14, 424] on button at bounding box center [28, 426] width 55 height 79
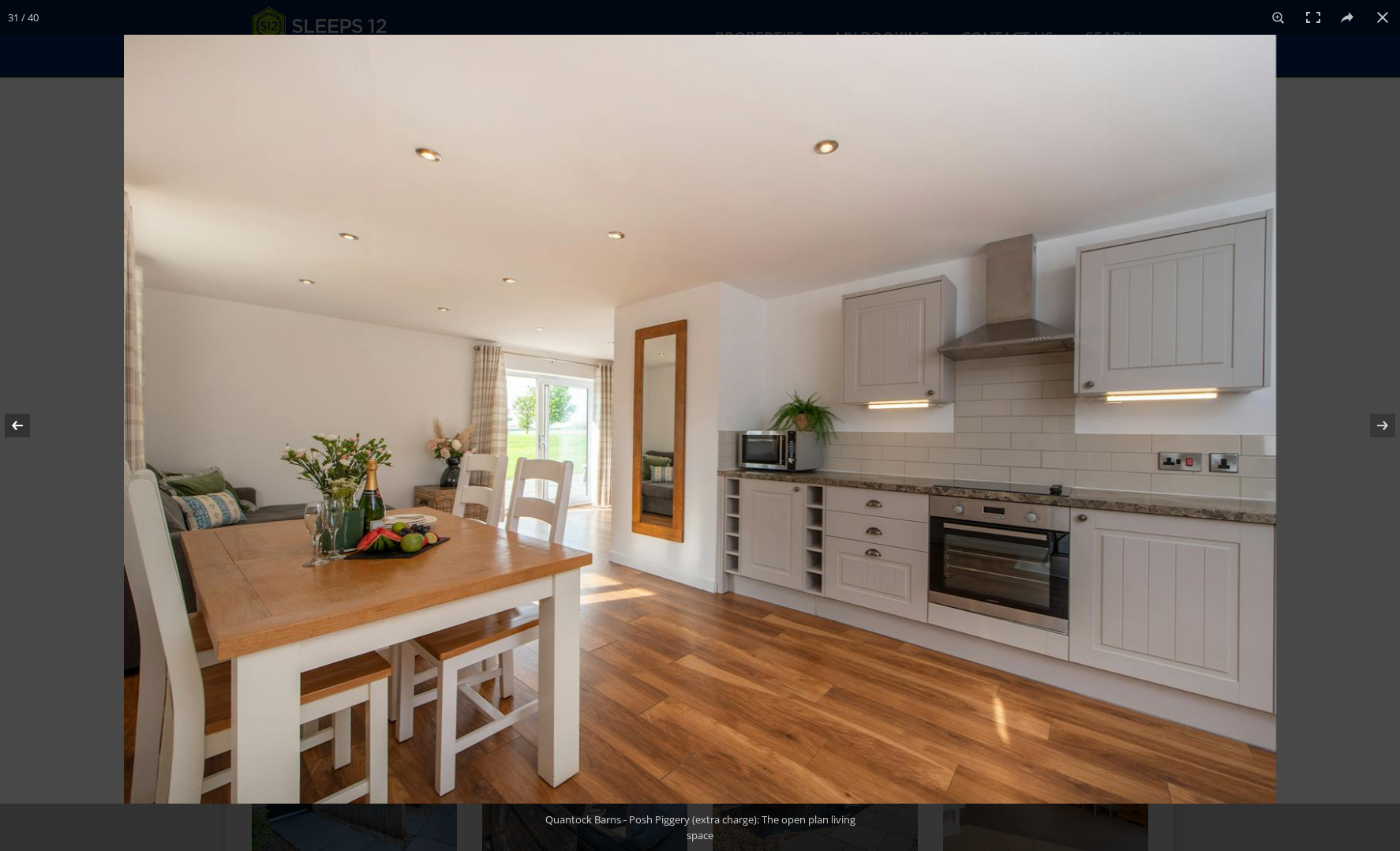
click at [14, 424] on button at bounding box center [28, 426] width 55 height 79
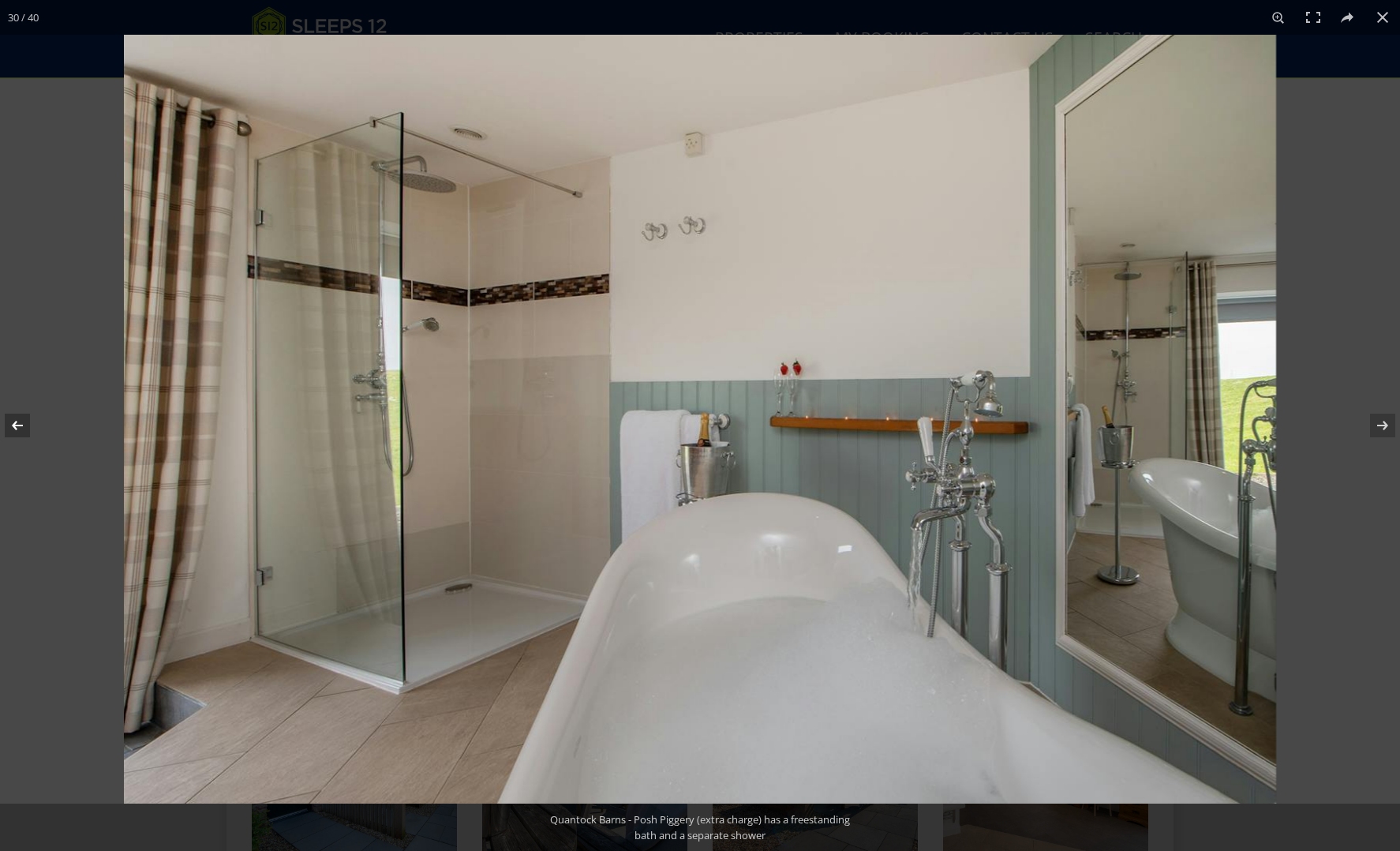
click at [14, 424] on button at bounding box center [28, 426] width 55 height 79
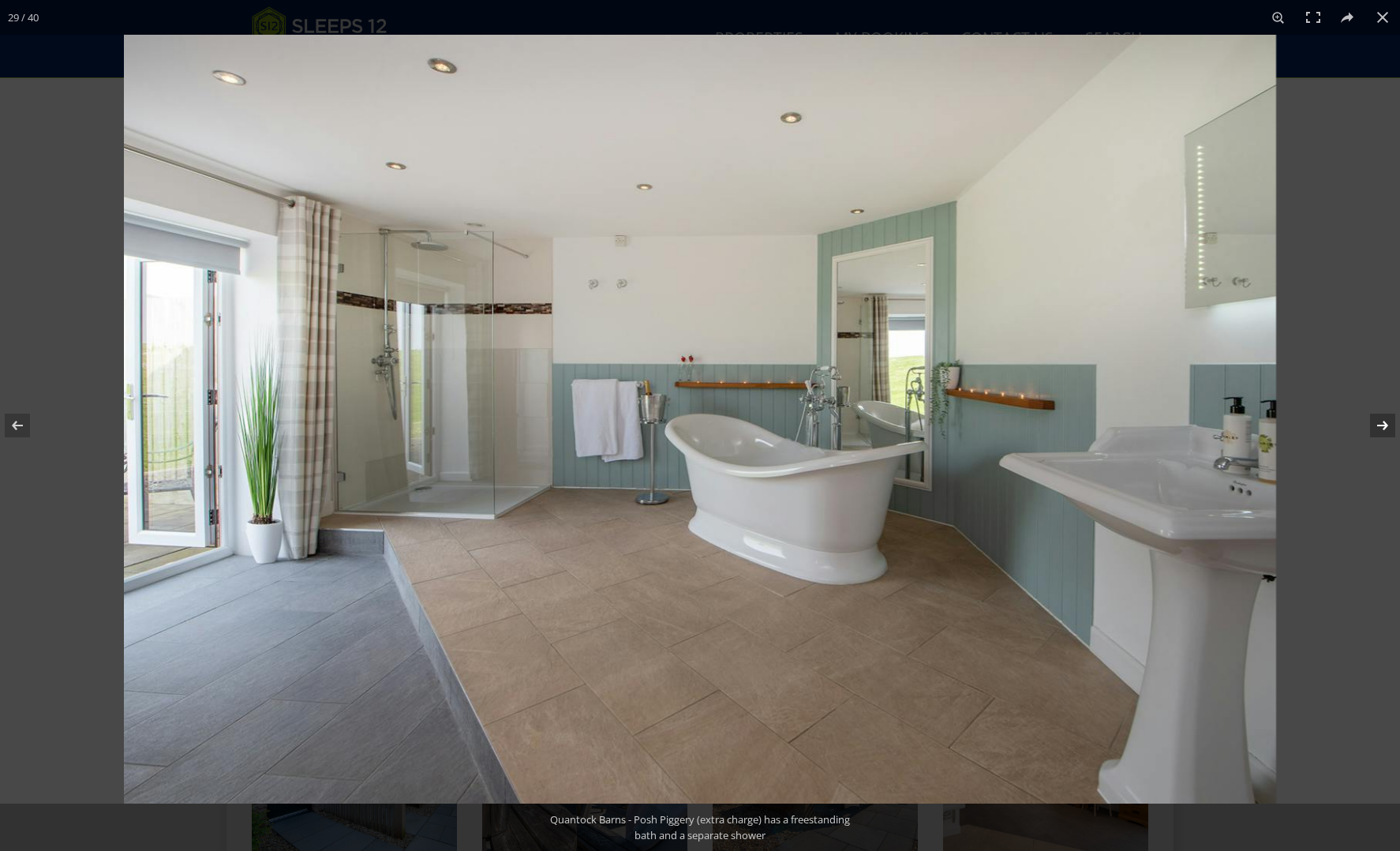
click at [1389, 425] on button at bounding box center [1372, 426] width 55 height 79
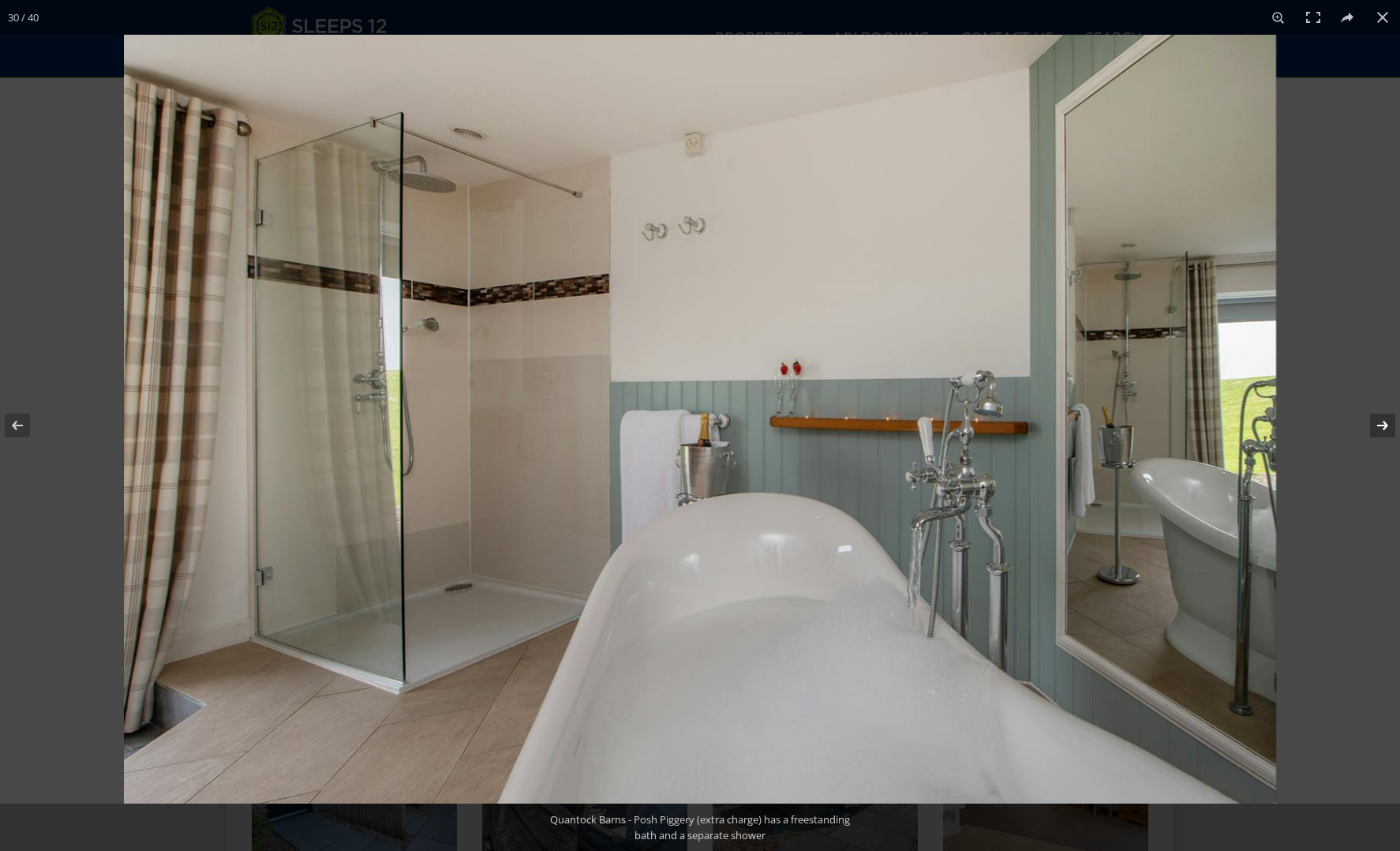
click at [1389, 425] on button at bounding box center [1372, 426] width 55 height 79
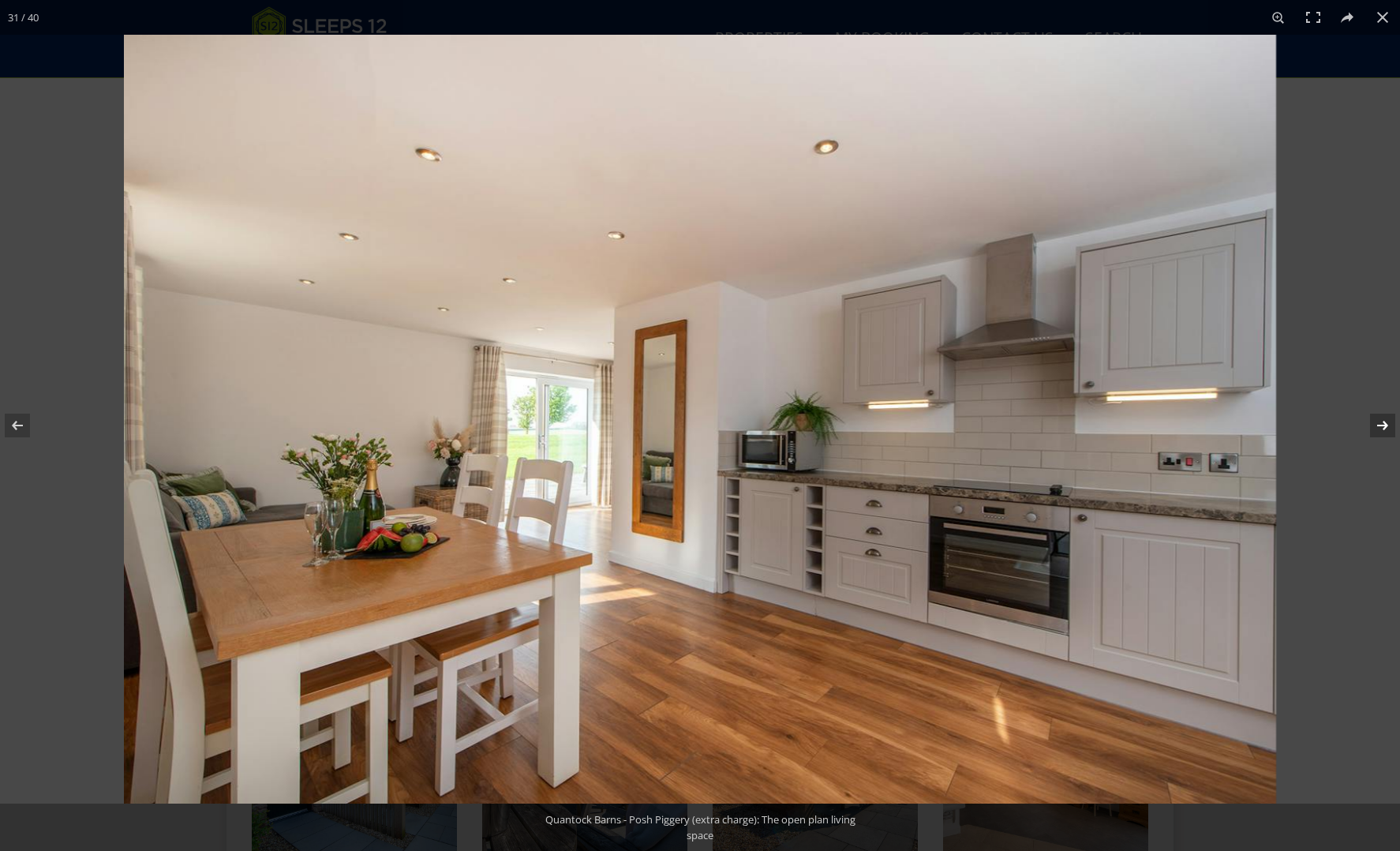
click at [1389, 425] on button at bounding box center [1372, 426] width 55 height 79
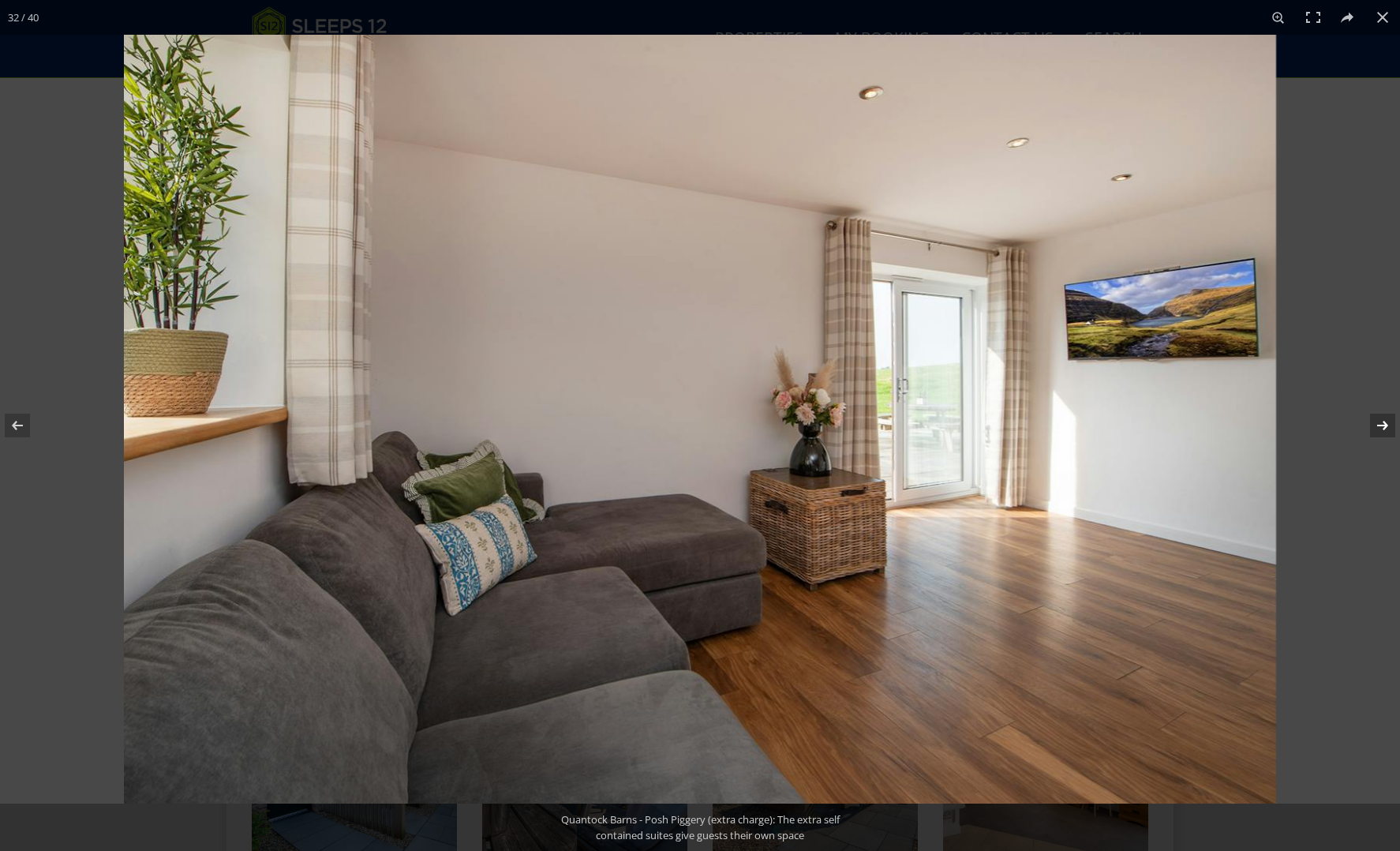
click at [1389, 425] on button at bounding box center [1372, 426] width 55 height 79
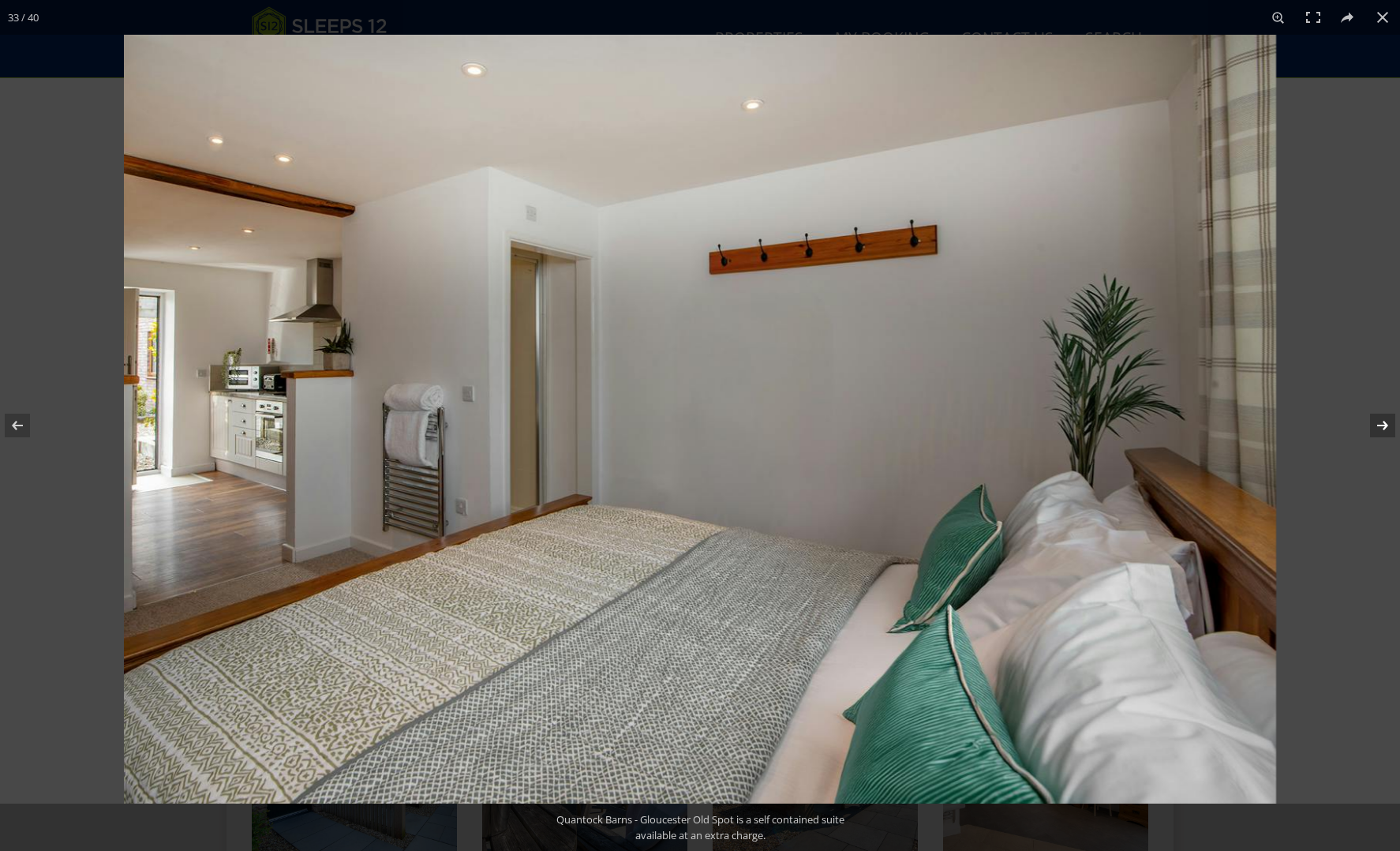
click at [1389, 425] on button at bounding box center [1372, 426] width 55 height 79
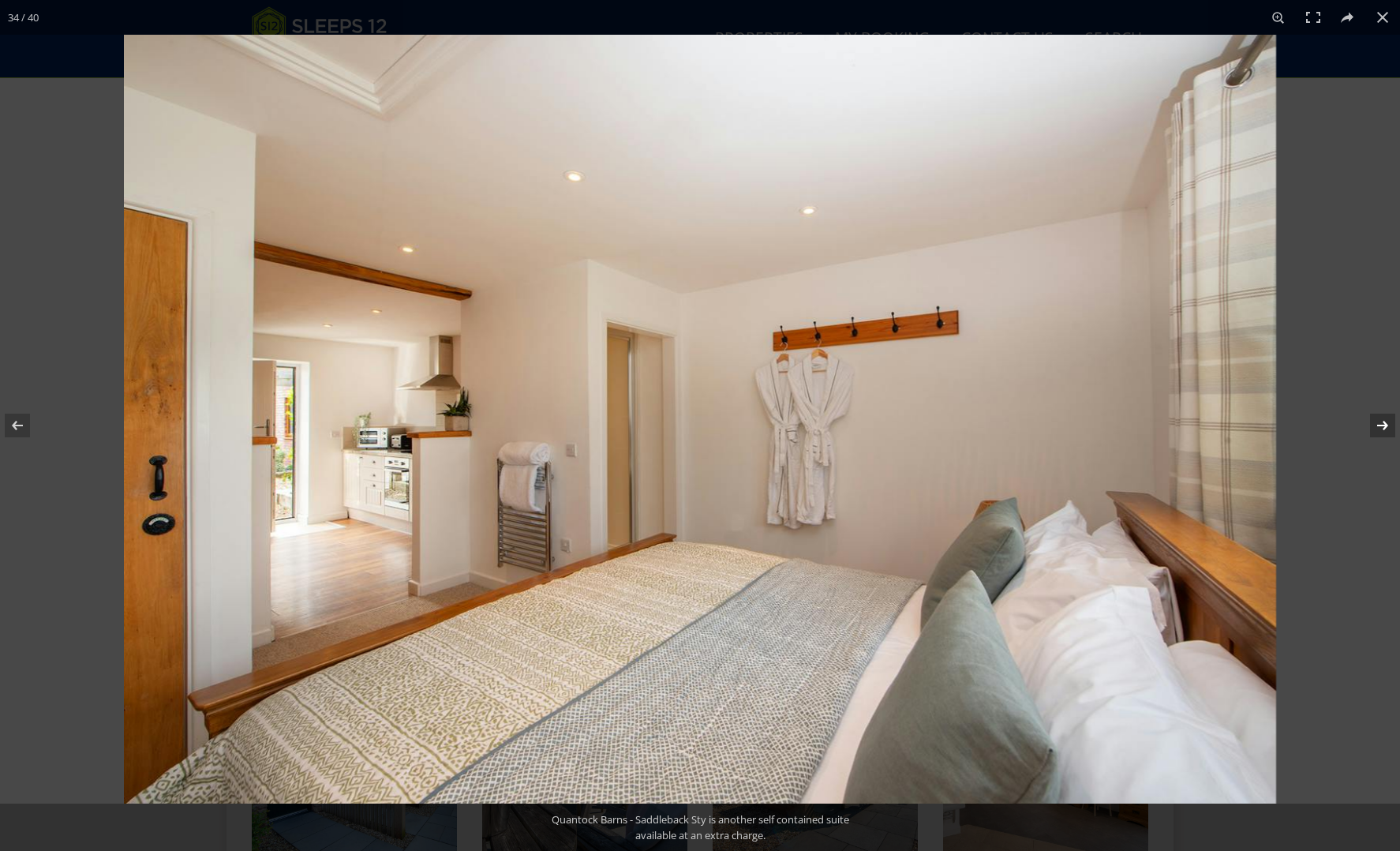
click at [1388, 425] on button at bounding box center [1372, 426] width 55 height 79
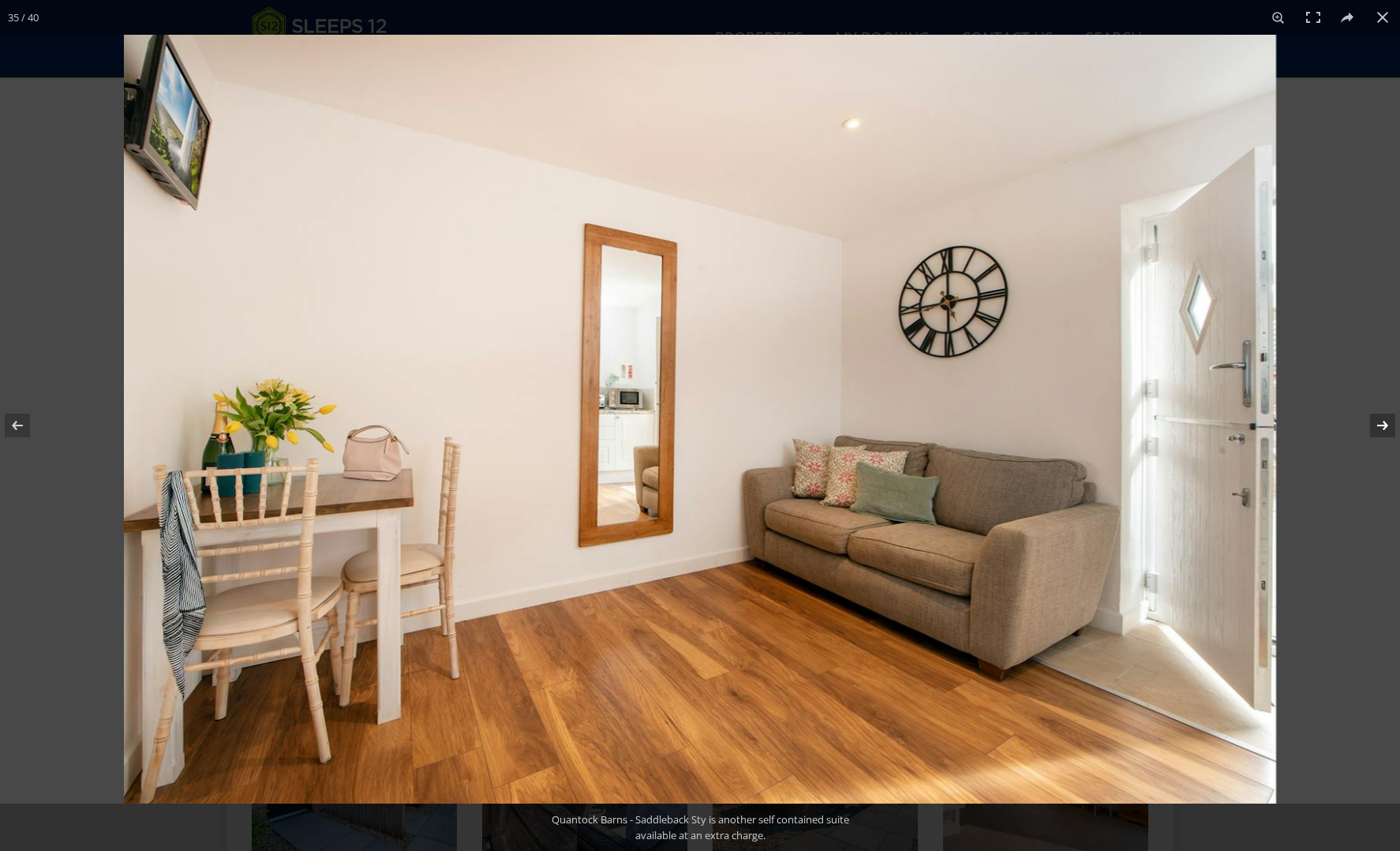
click at [1388, 425] on button at bounding box center [1372, 426] width 55 height 79
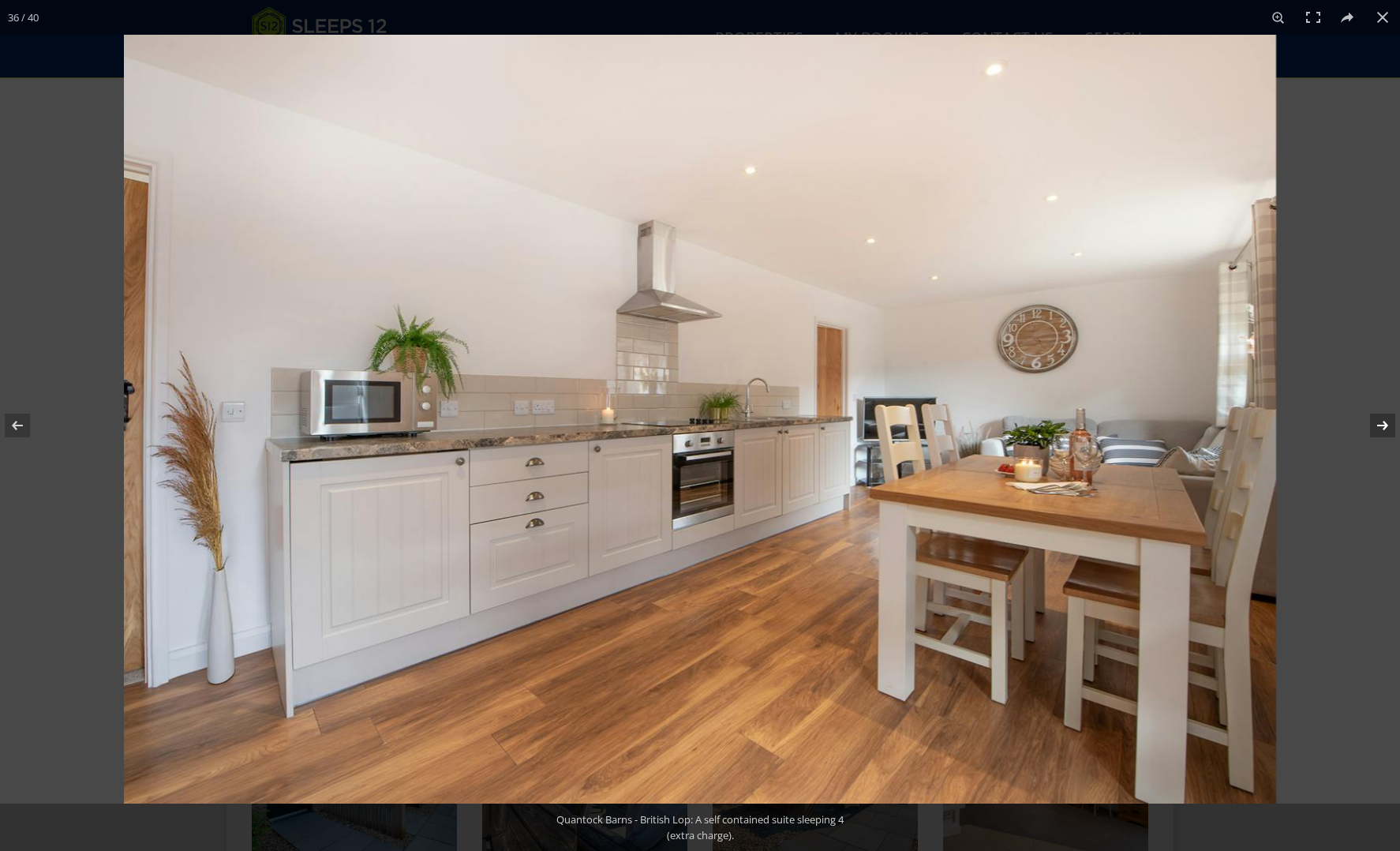
click at [1388, 425] on button at bounding box center [1372, 426] width 55 height 79
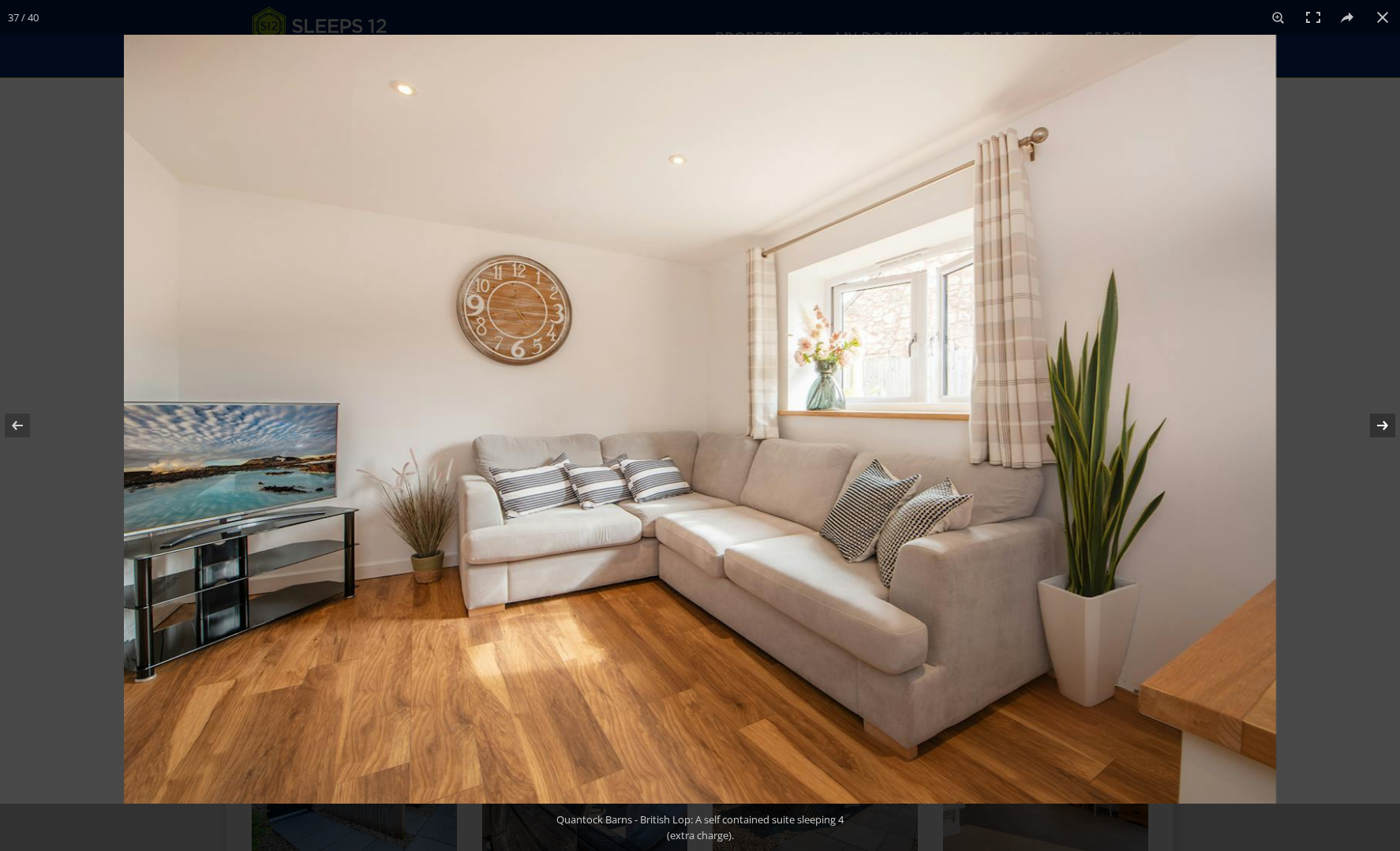
click at [1388, 425] on button at bounding box center [1372, 426] width 55 height 79
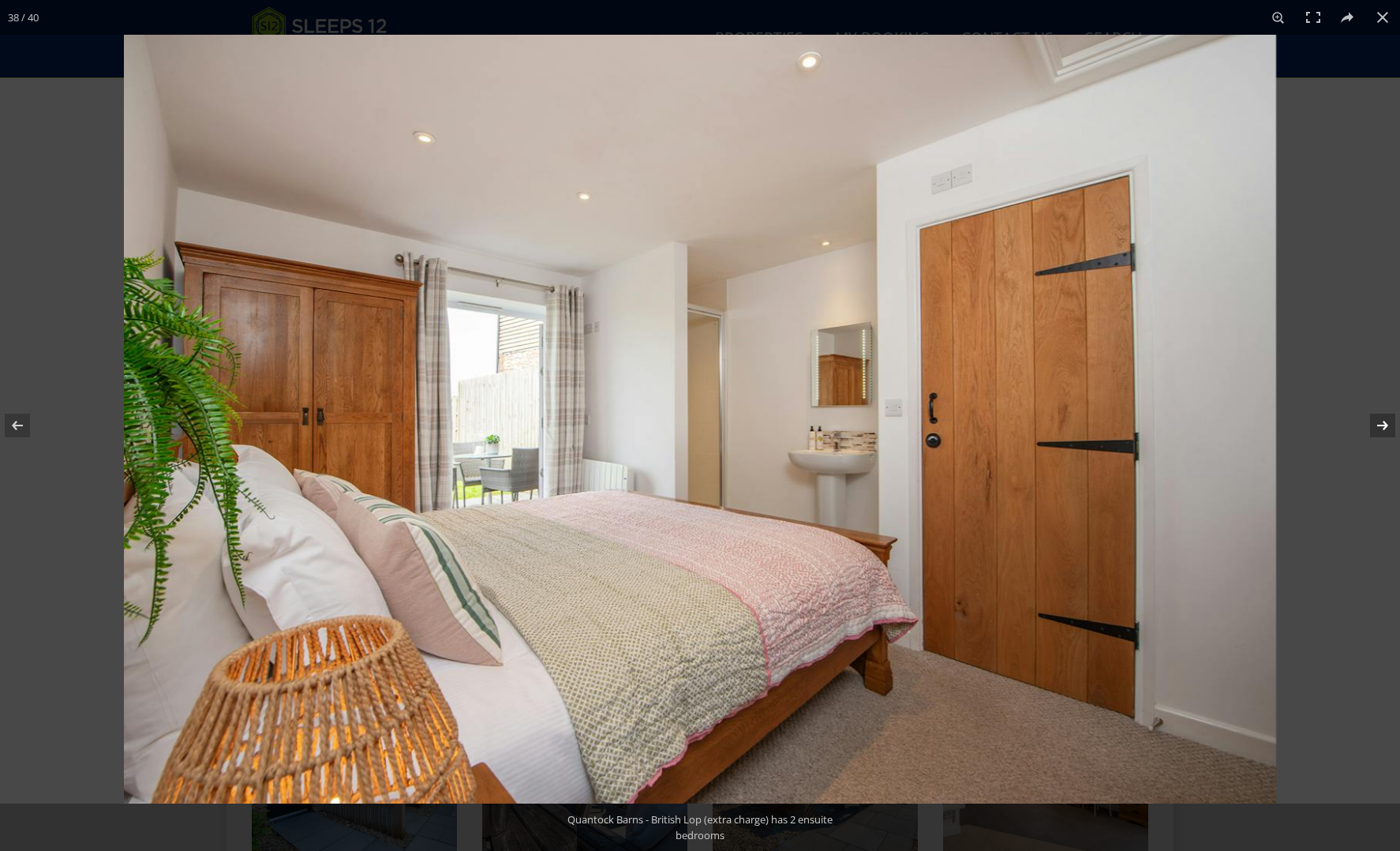
click at [1388, 425] on button at bounding box center [1372, 426] width 55 height 79
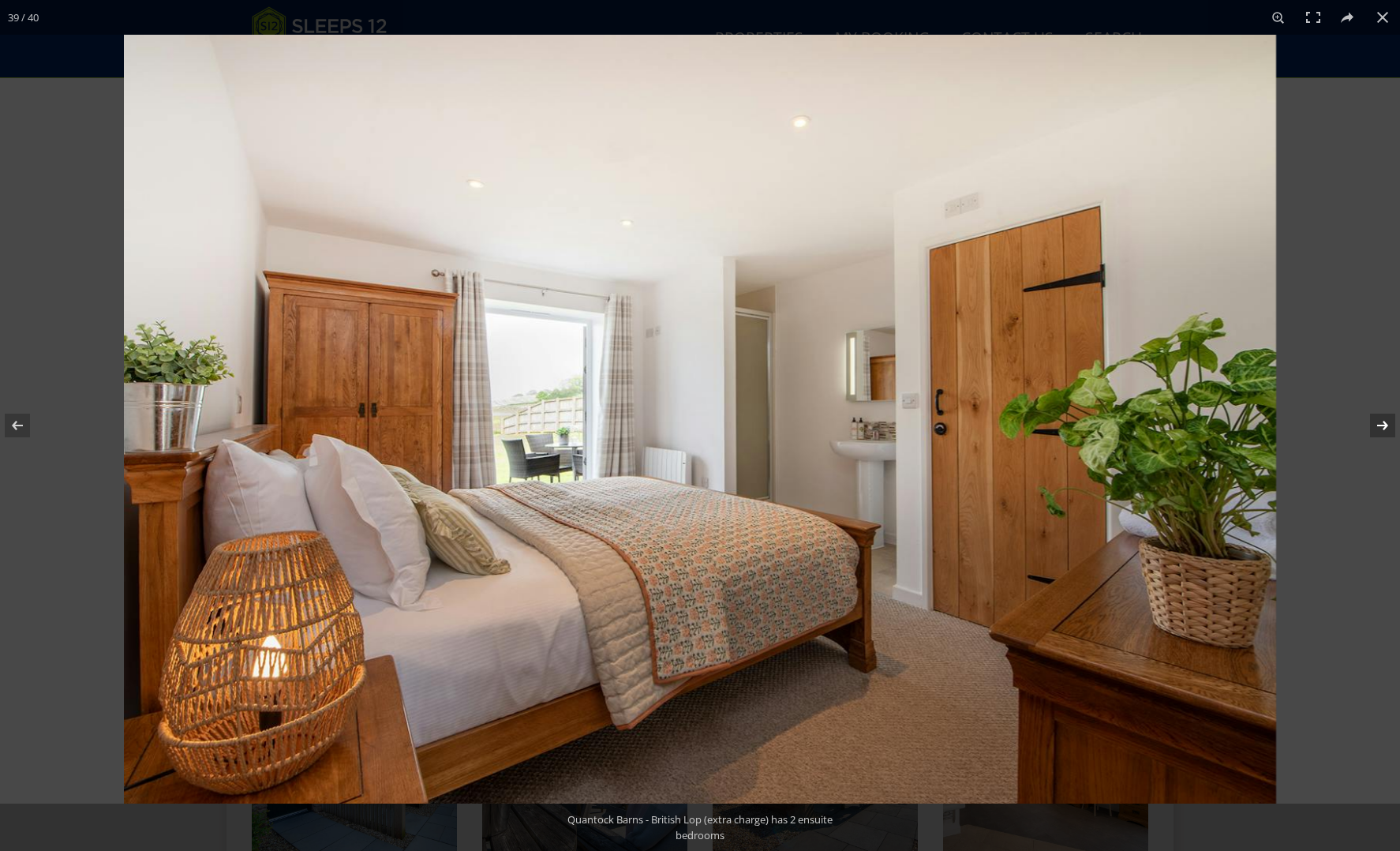
click at [1388, 425] on button at bounding box center [1372, 426] width 55 height 79
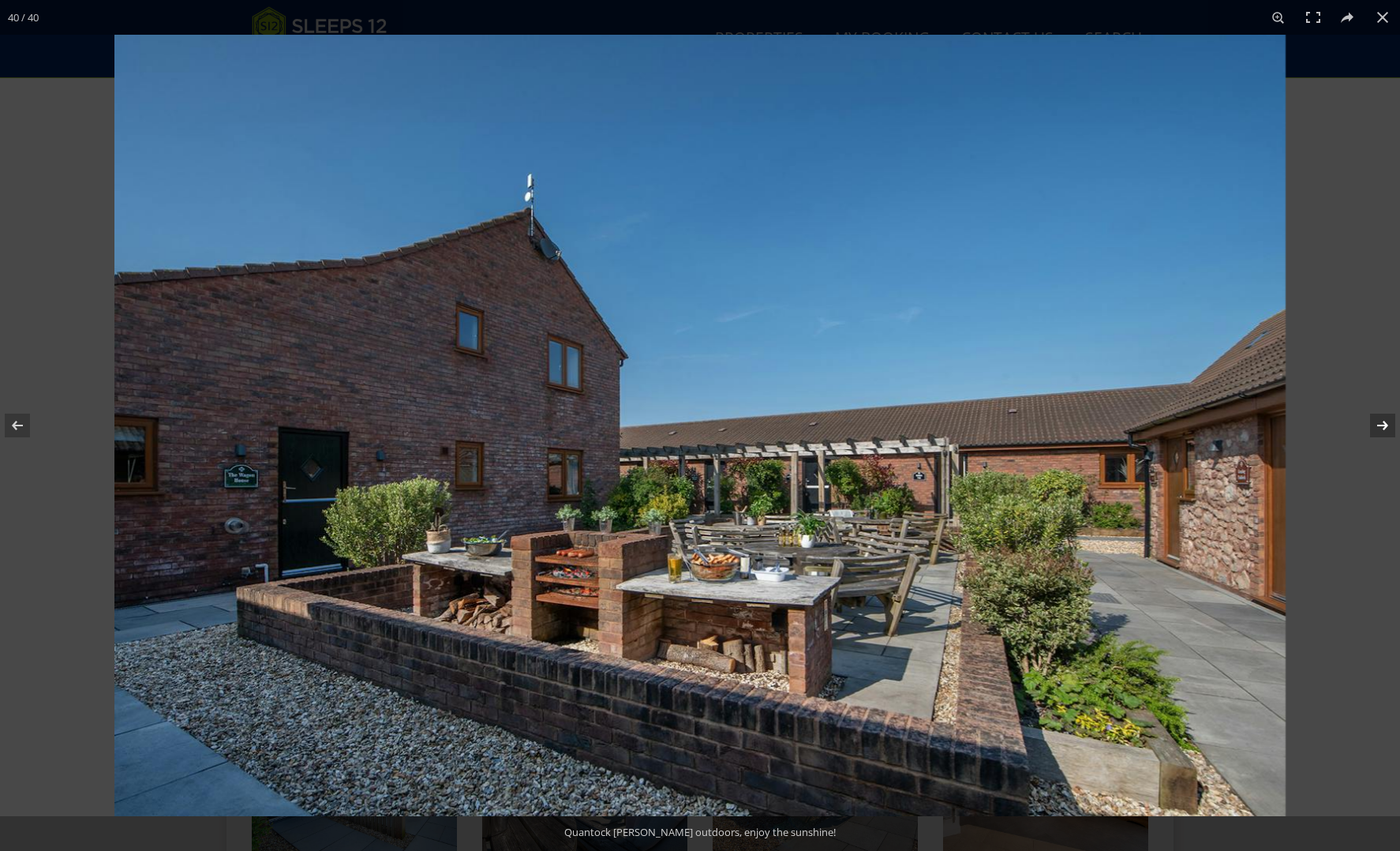
click at [1388, 425] on button at bounding box center [1372, 426] width 55 height 79
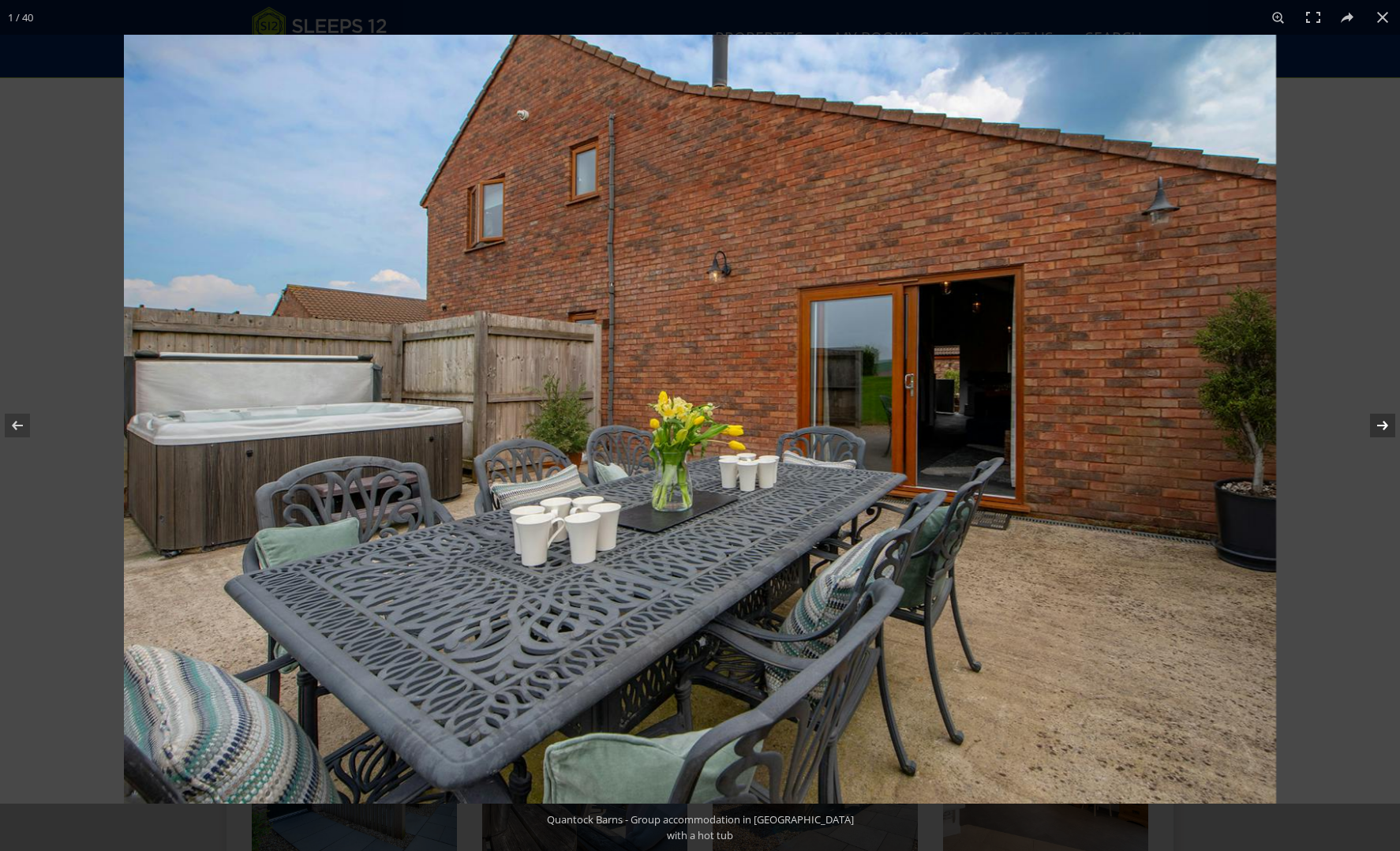
click at [1388, 425] on button at bounding box center [1372, 426] width 55 height 79
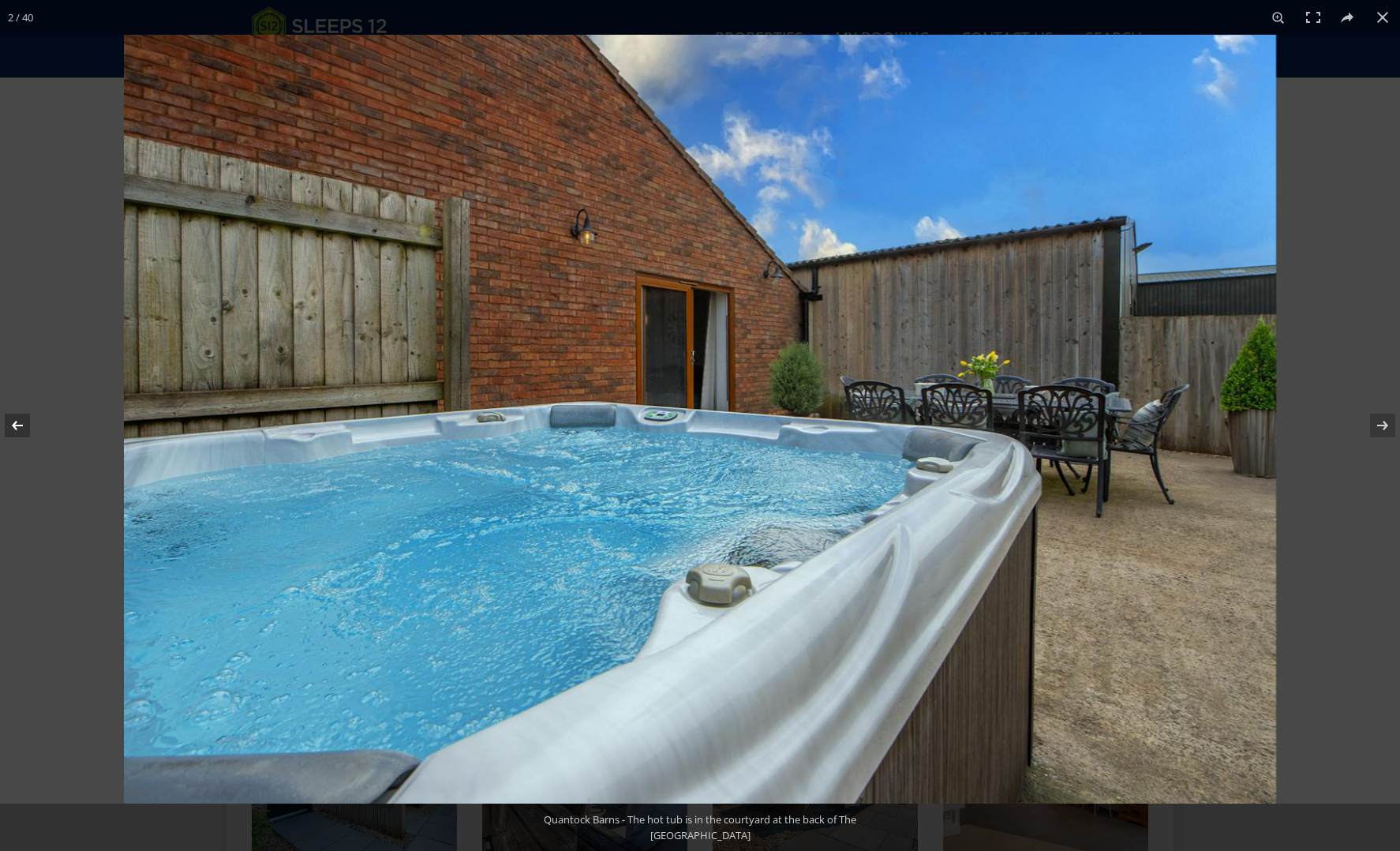
click at [17, 423] on button at bounding box center [28, 426] width 55 height 79
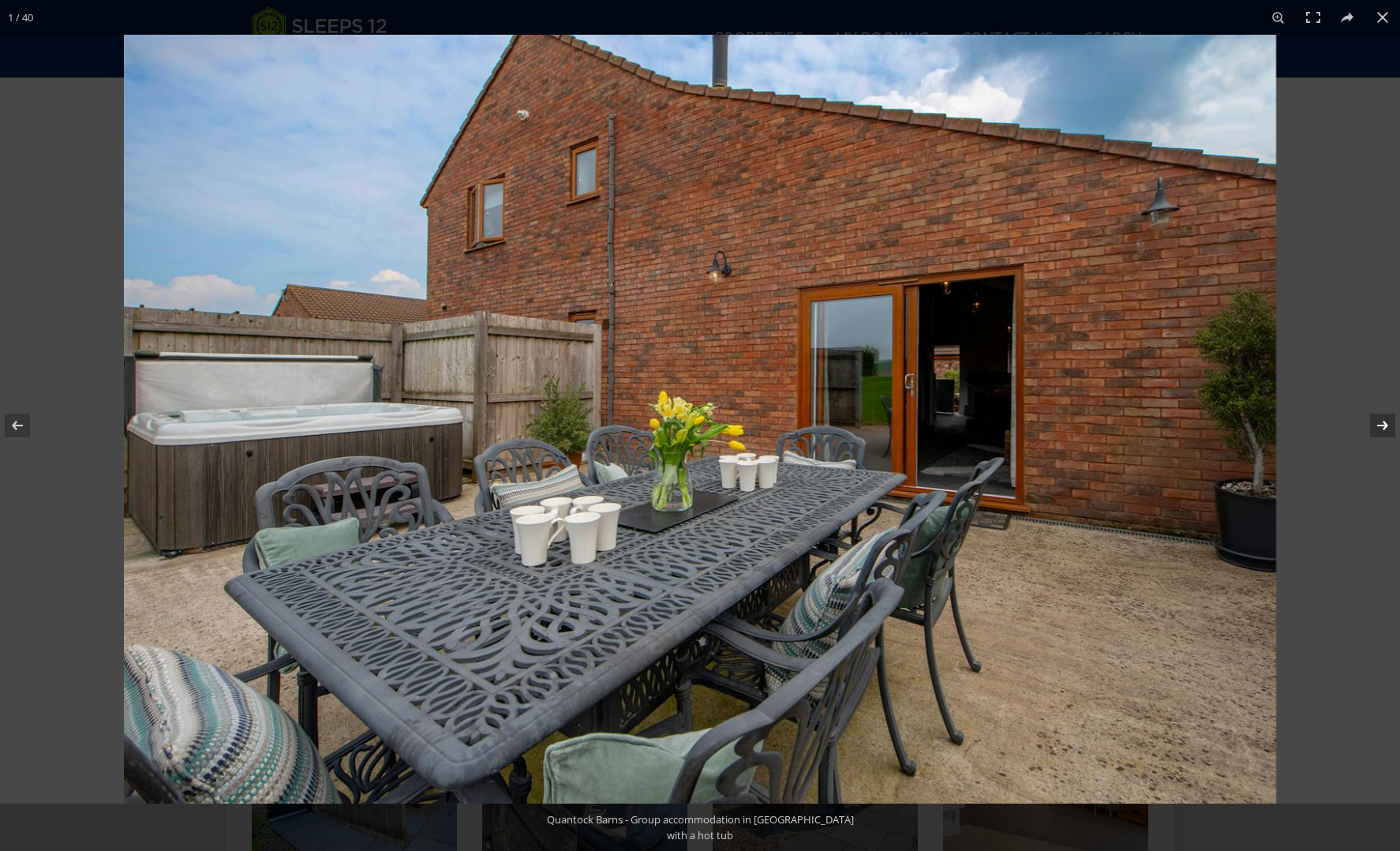
click at [1388, 424] on button at bounding box center [1372, 426] width 55 height 79
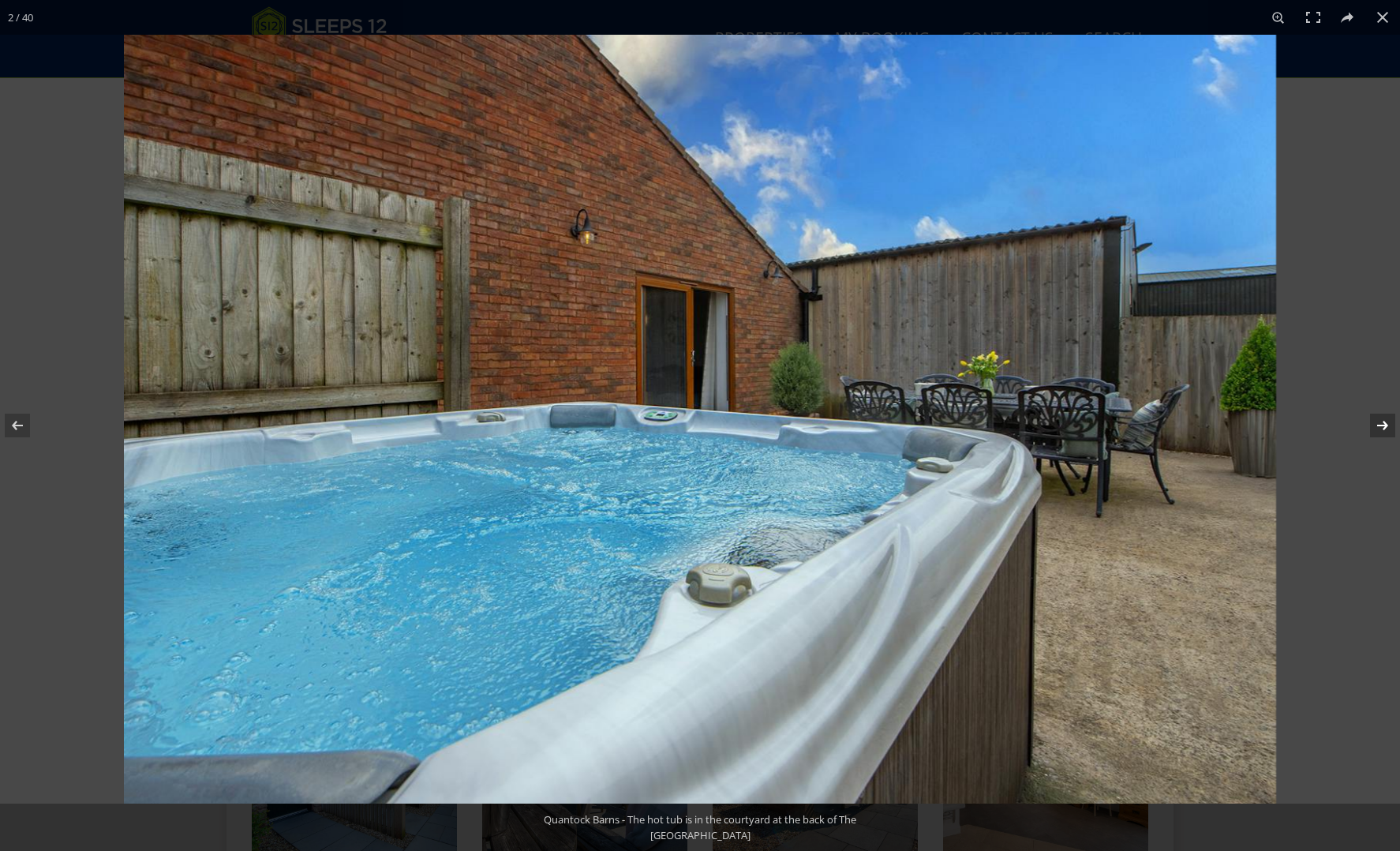
click at [1388, 424] on button at bounding box center [1372, 426] width 55 height 79
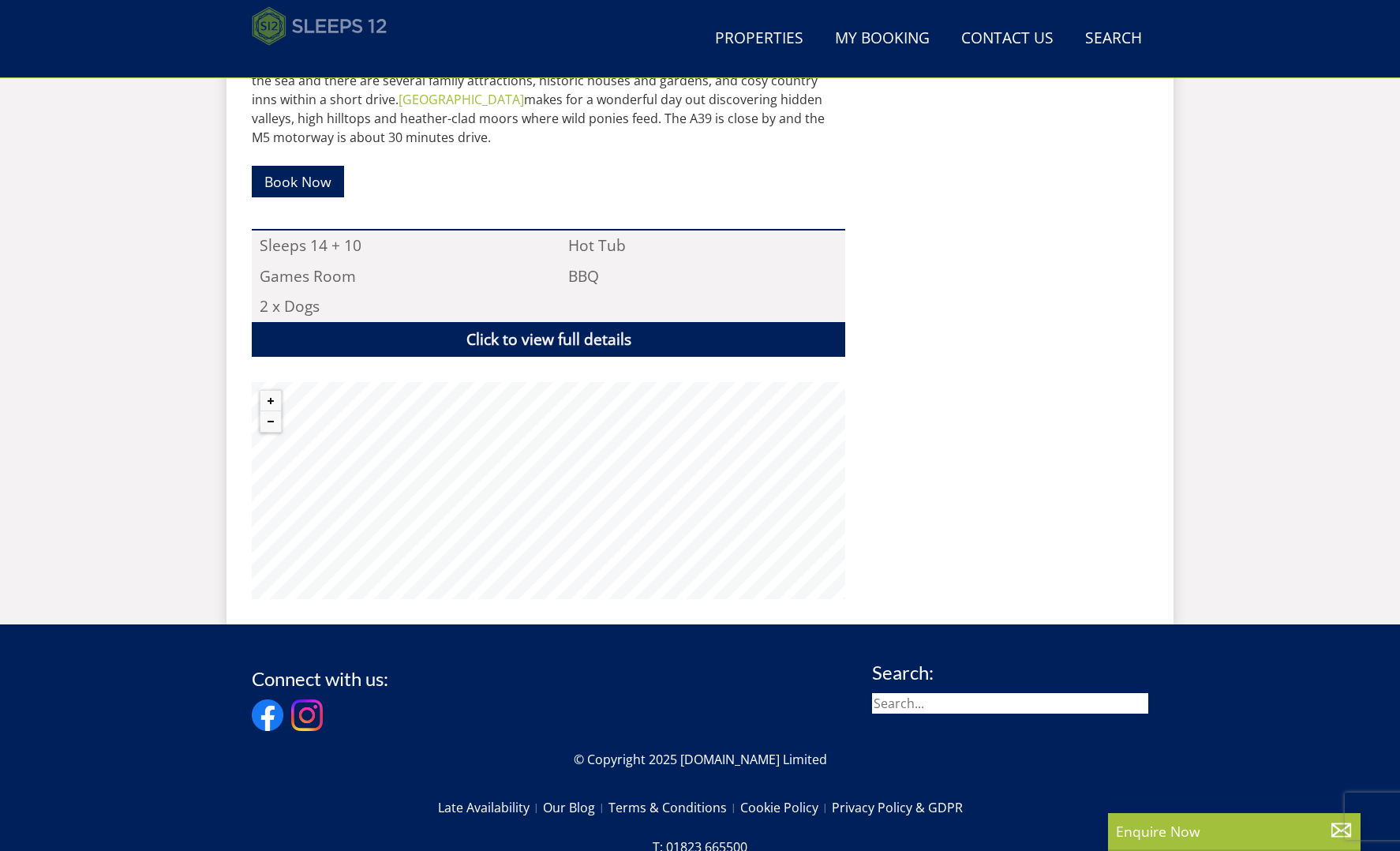
scroll to position [967, 0]
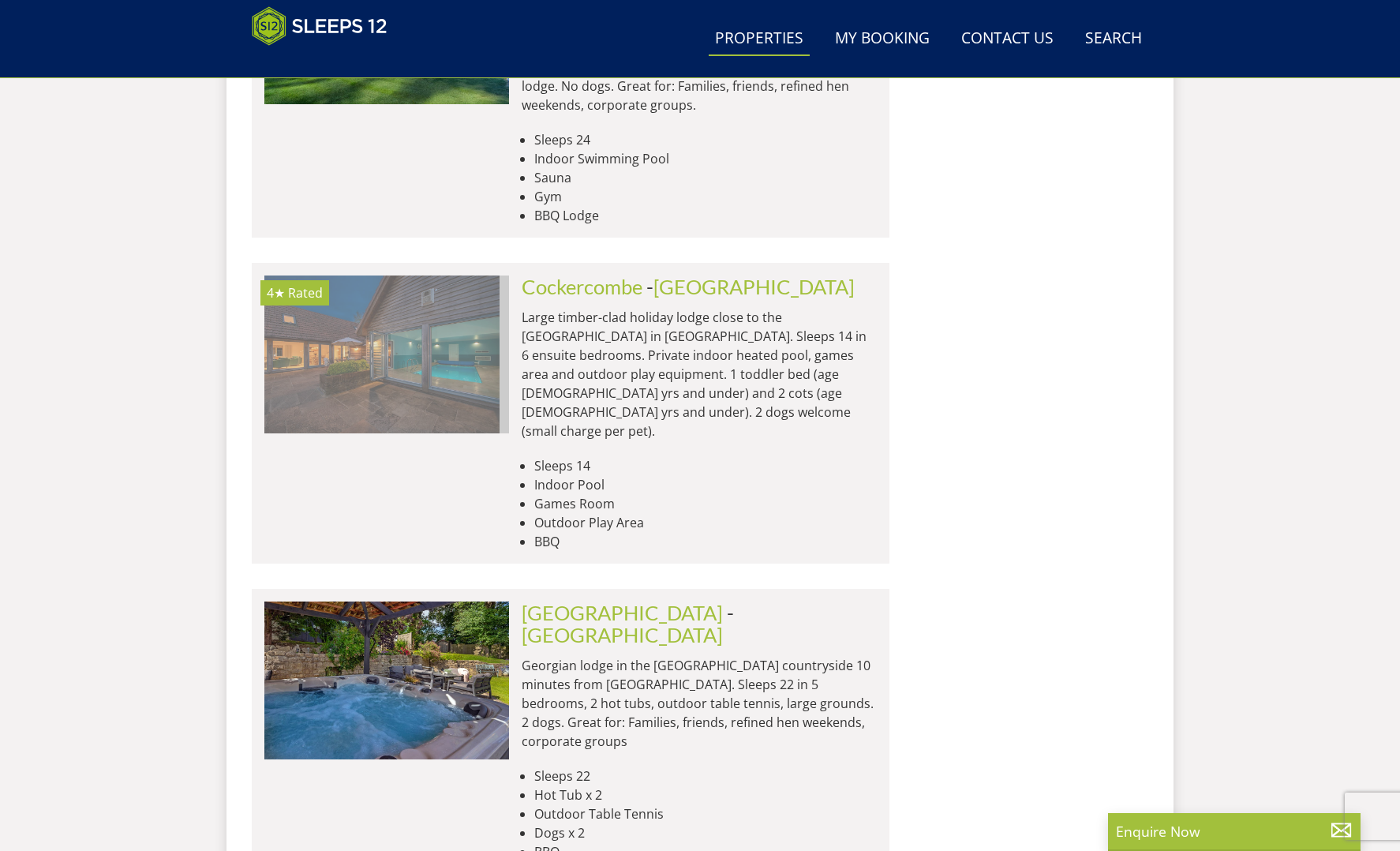
scroll to position [0, 989]
click at [446, 276] on img at bounding box center [378, 355] width 244 height 158
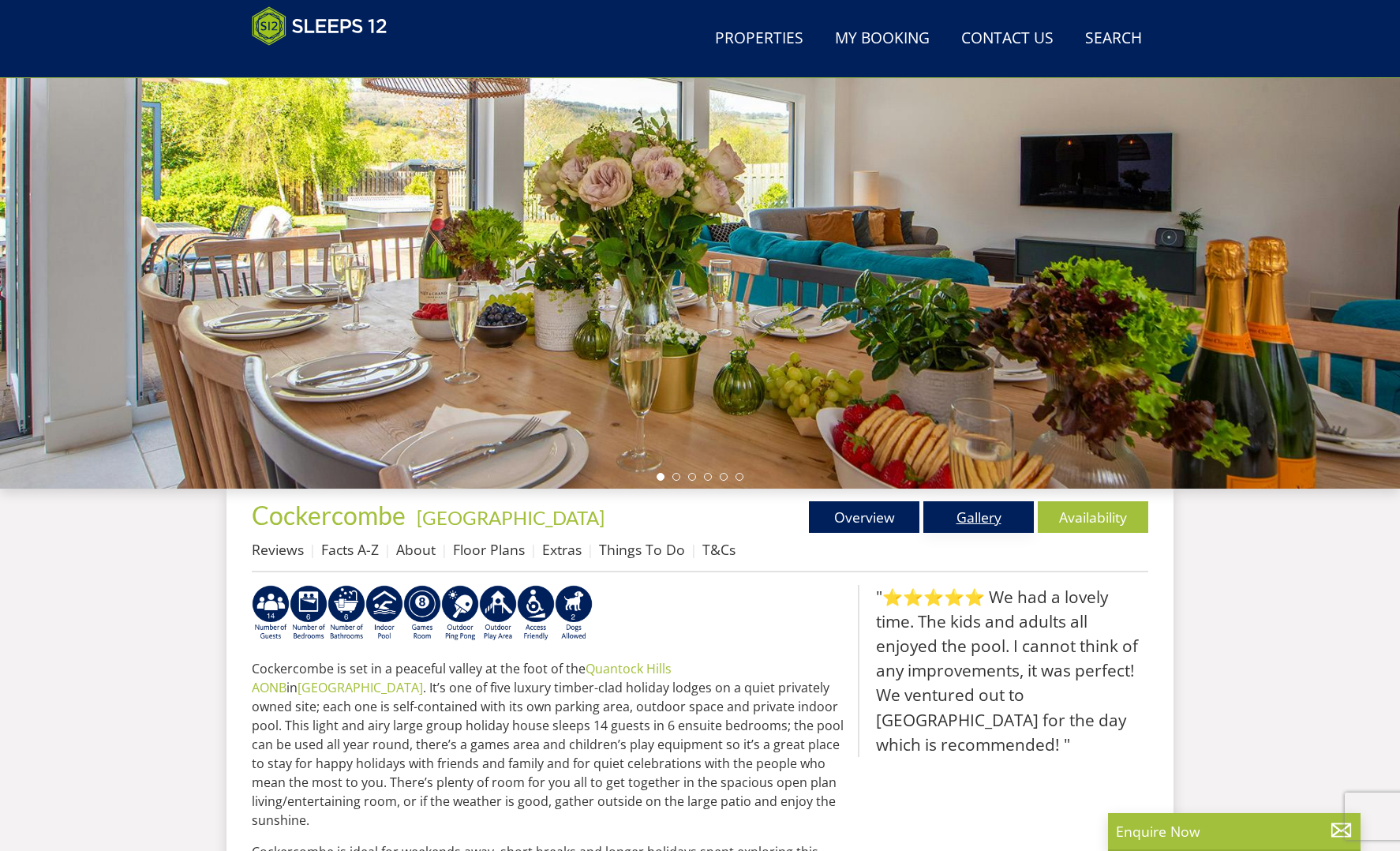
click at [968, 523] on link "Gallery" at bounding box center [978, 517] width 110 height 31
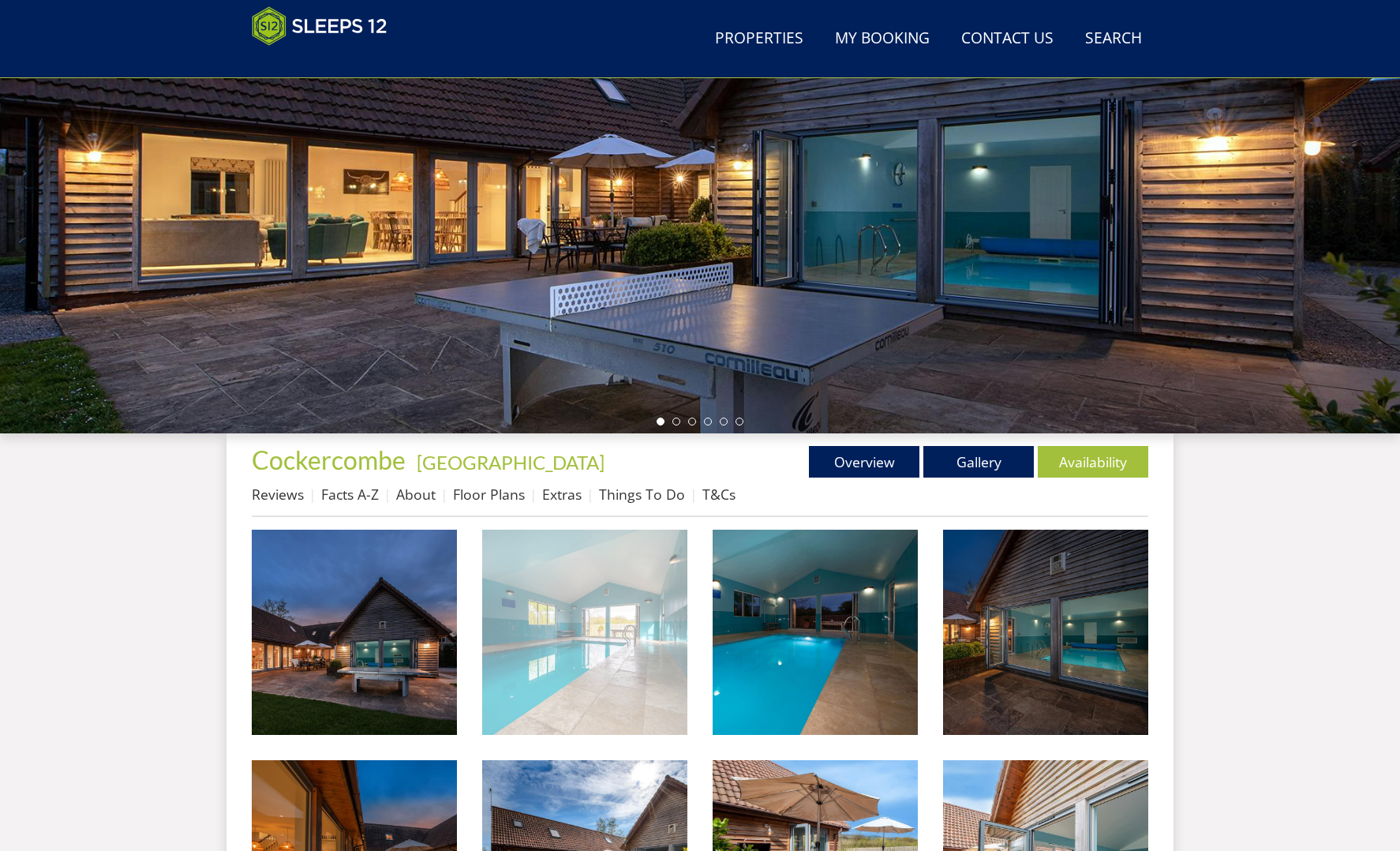
click at [601, 652] on img at bounding box center [584, 632] width 205 height 205
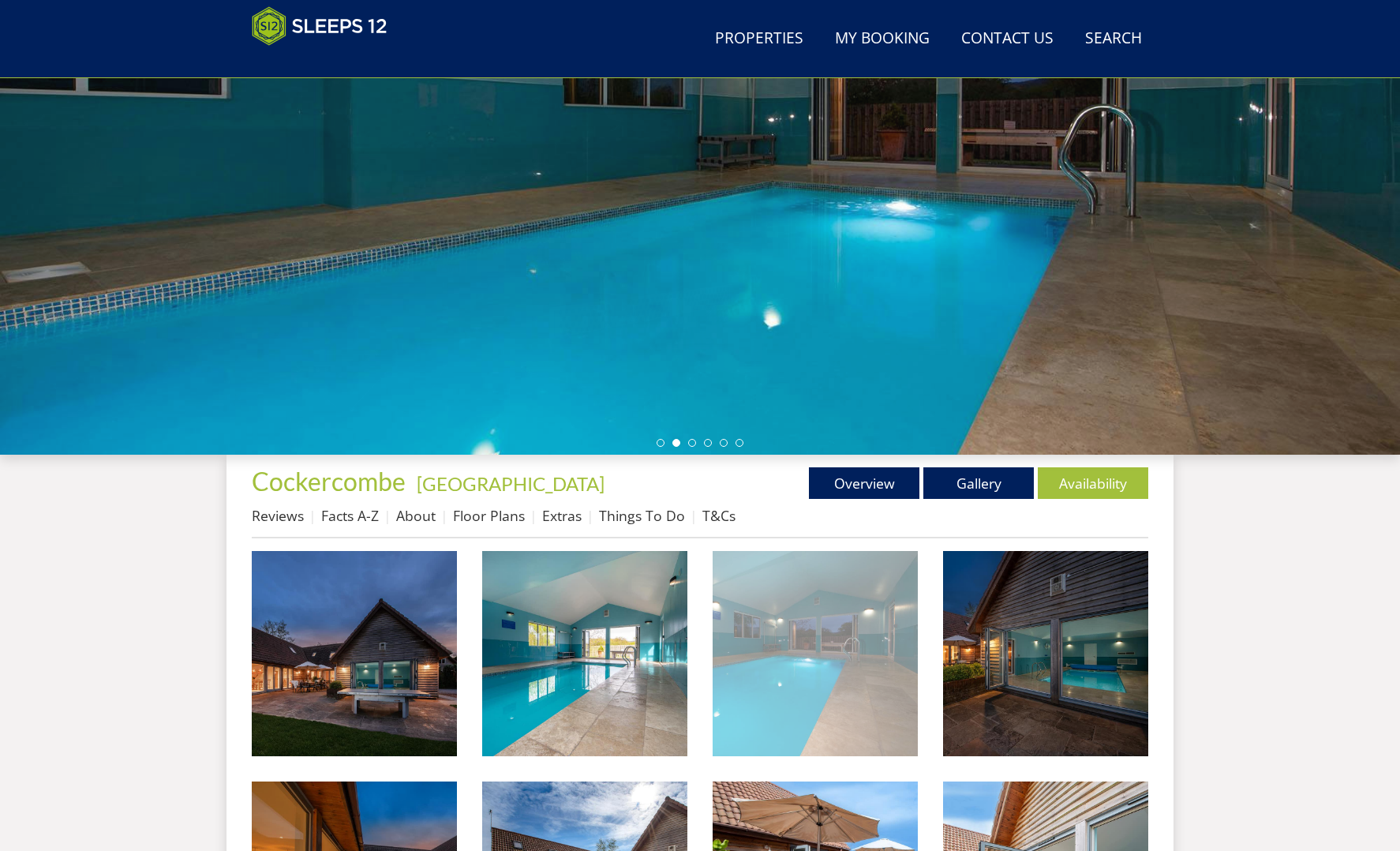
click at [856, 683] on img at bounding box center [815, 653] width 205 height 205
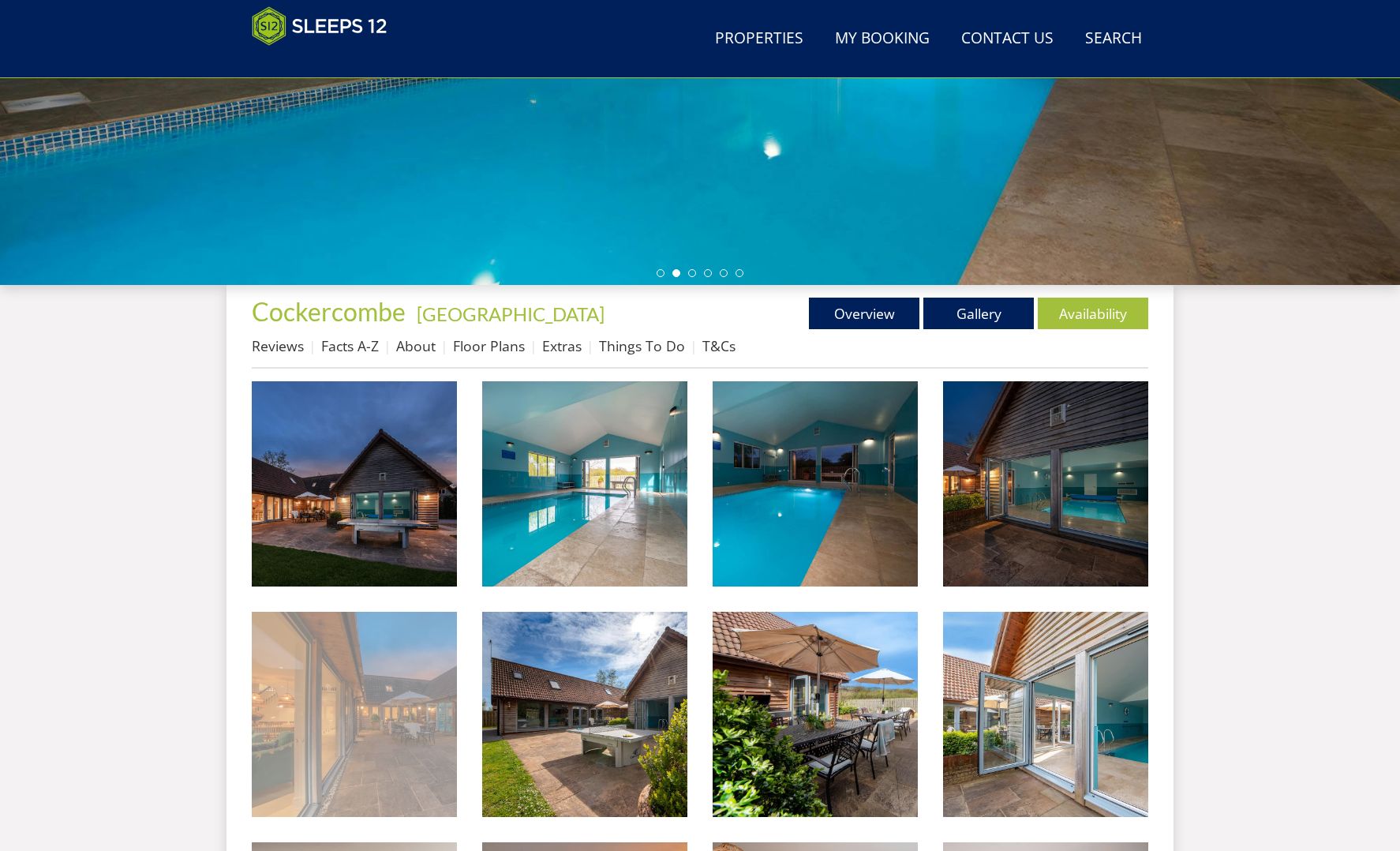
scroll to position [384, 0]
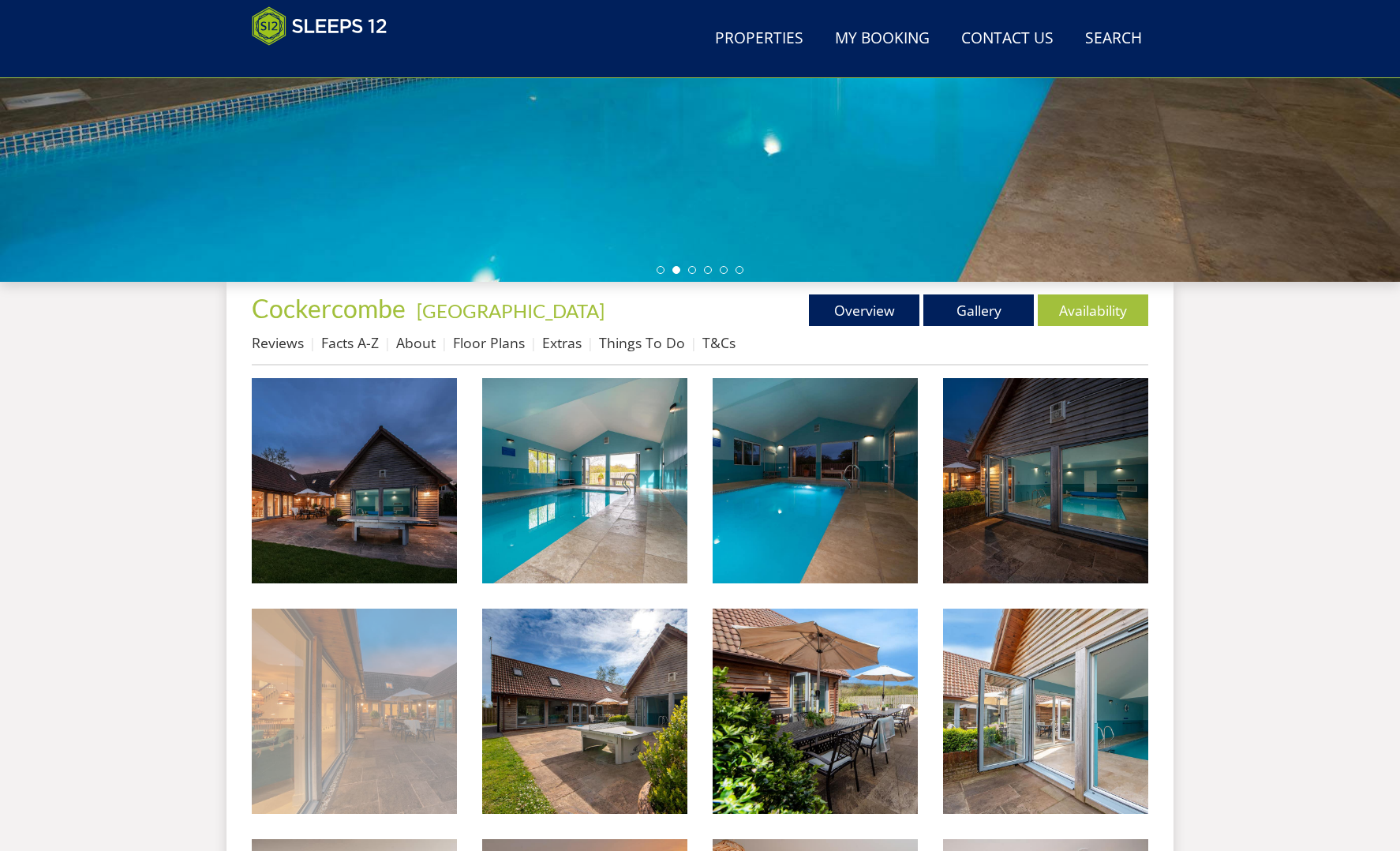
click at [364, 743] on img at bounding box center [354, 711] width 205 height 205
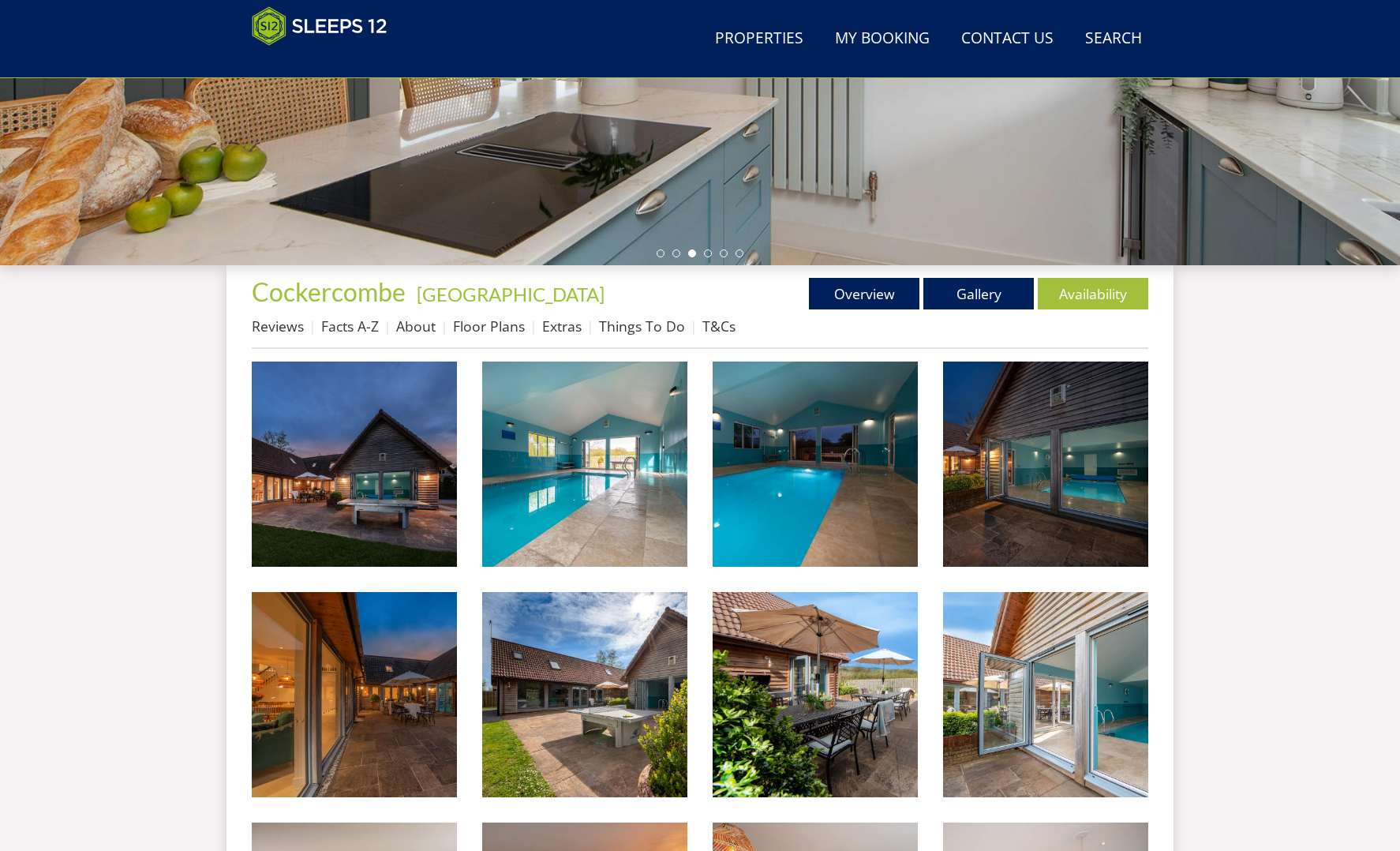
scroll to position [401, 0]
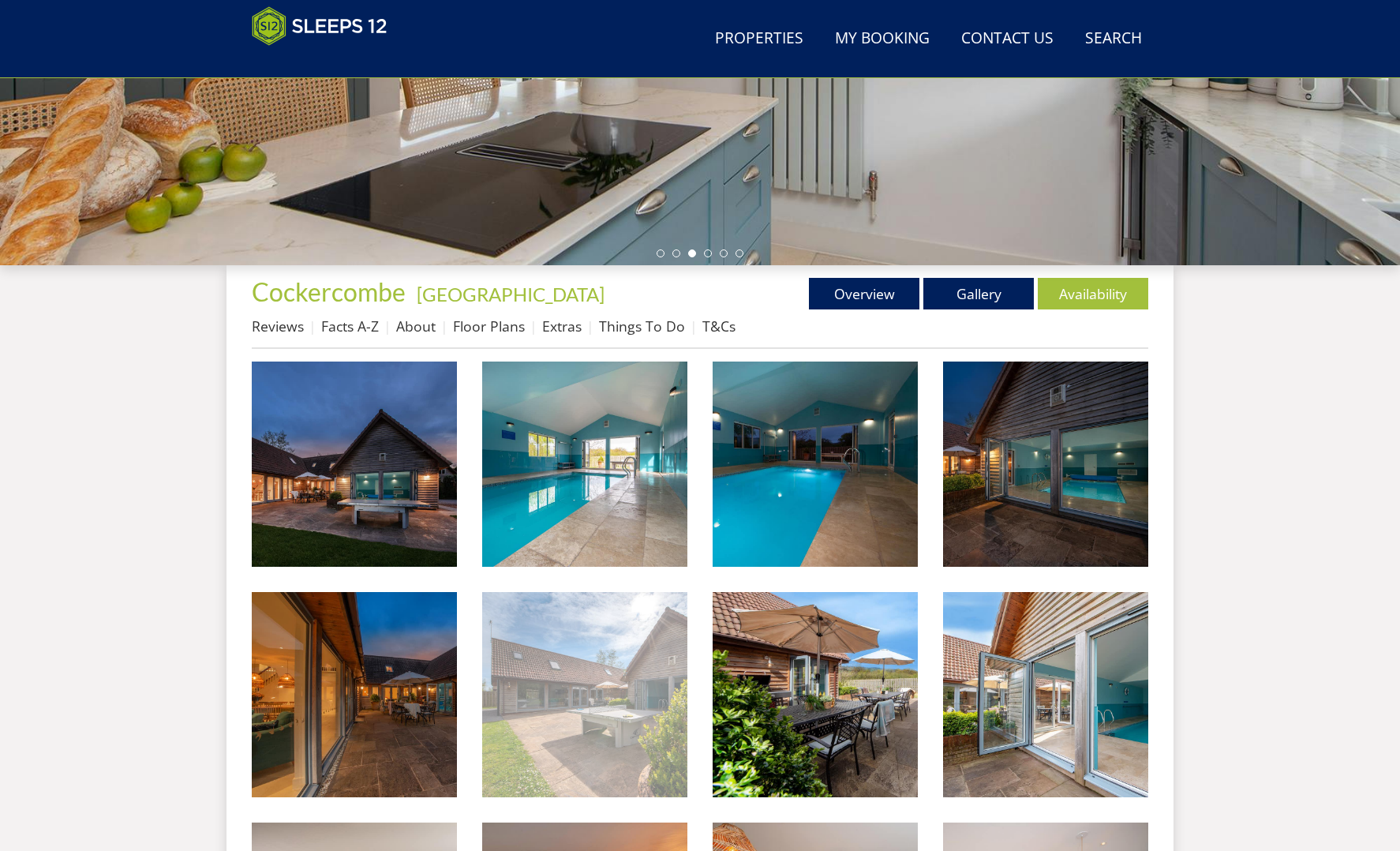
click at [586, 716] on img at bounding box center [584, 695] width 205 height 205
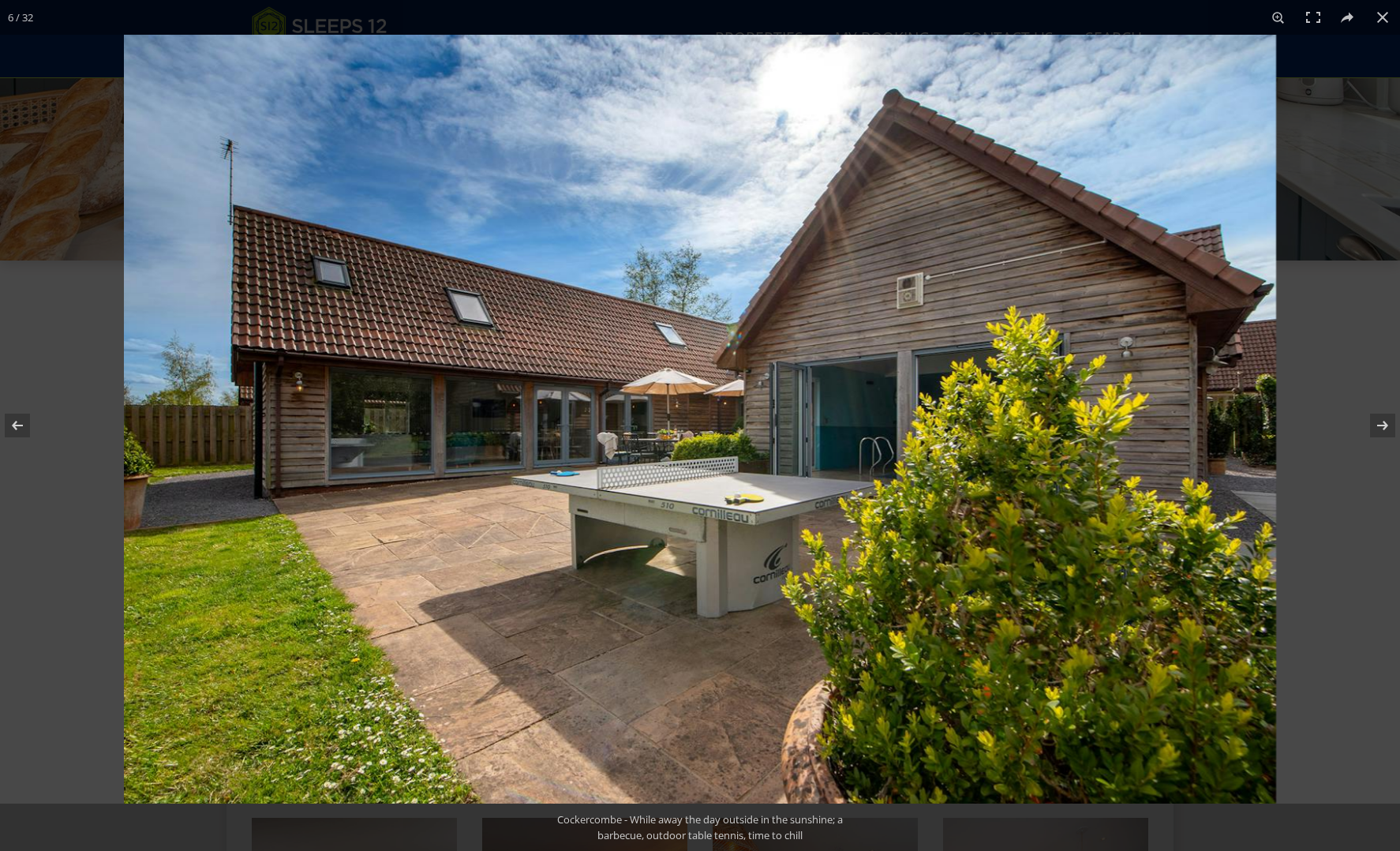
scroll to position [406, 0]
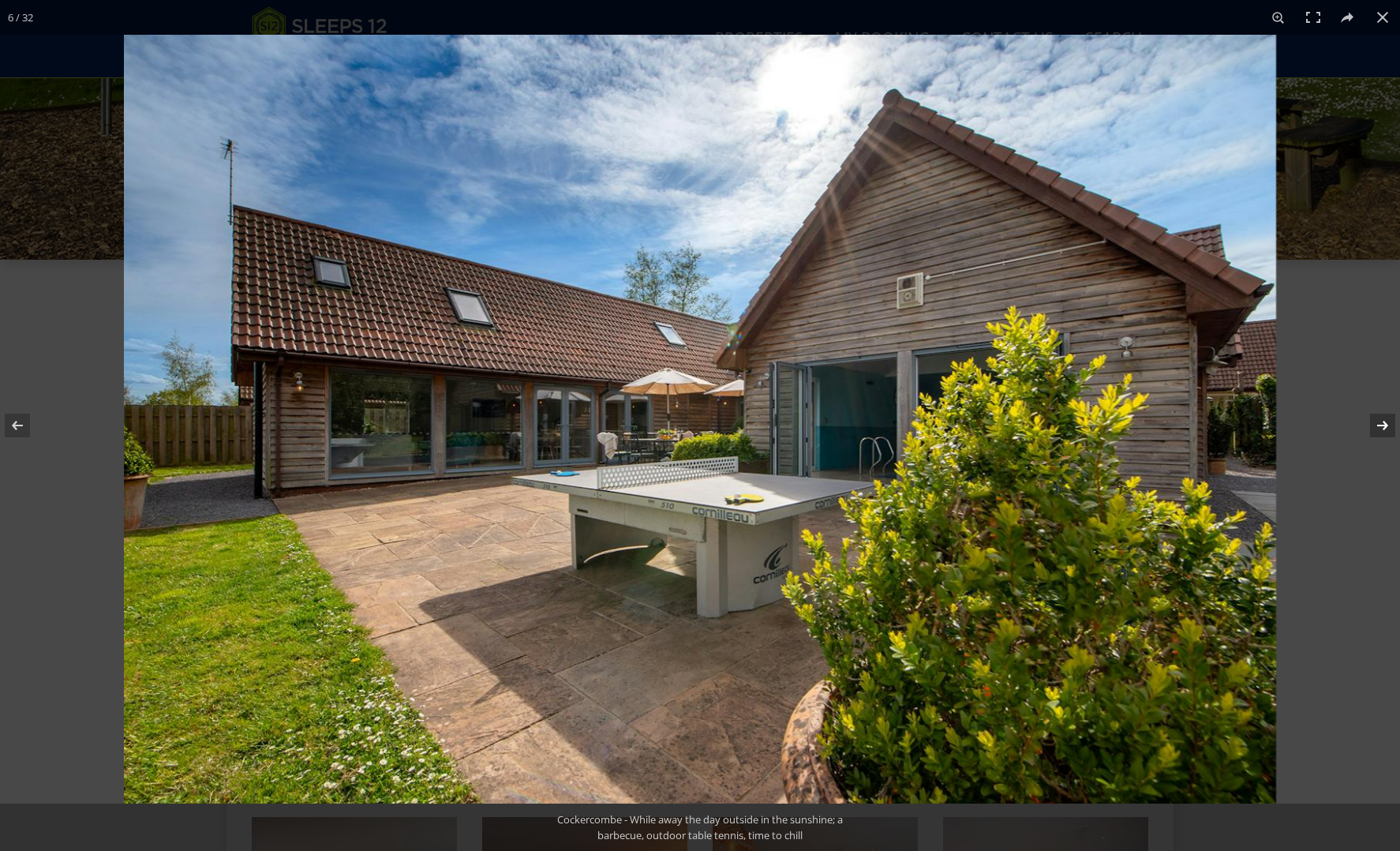
click at [1386, 424] on button at bounding box center [1372, 426] width 55 height 79
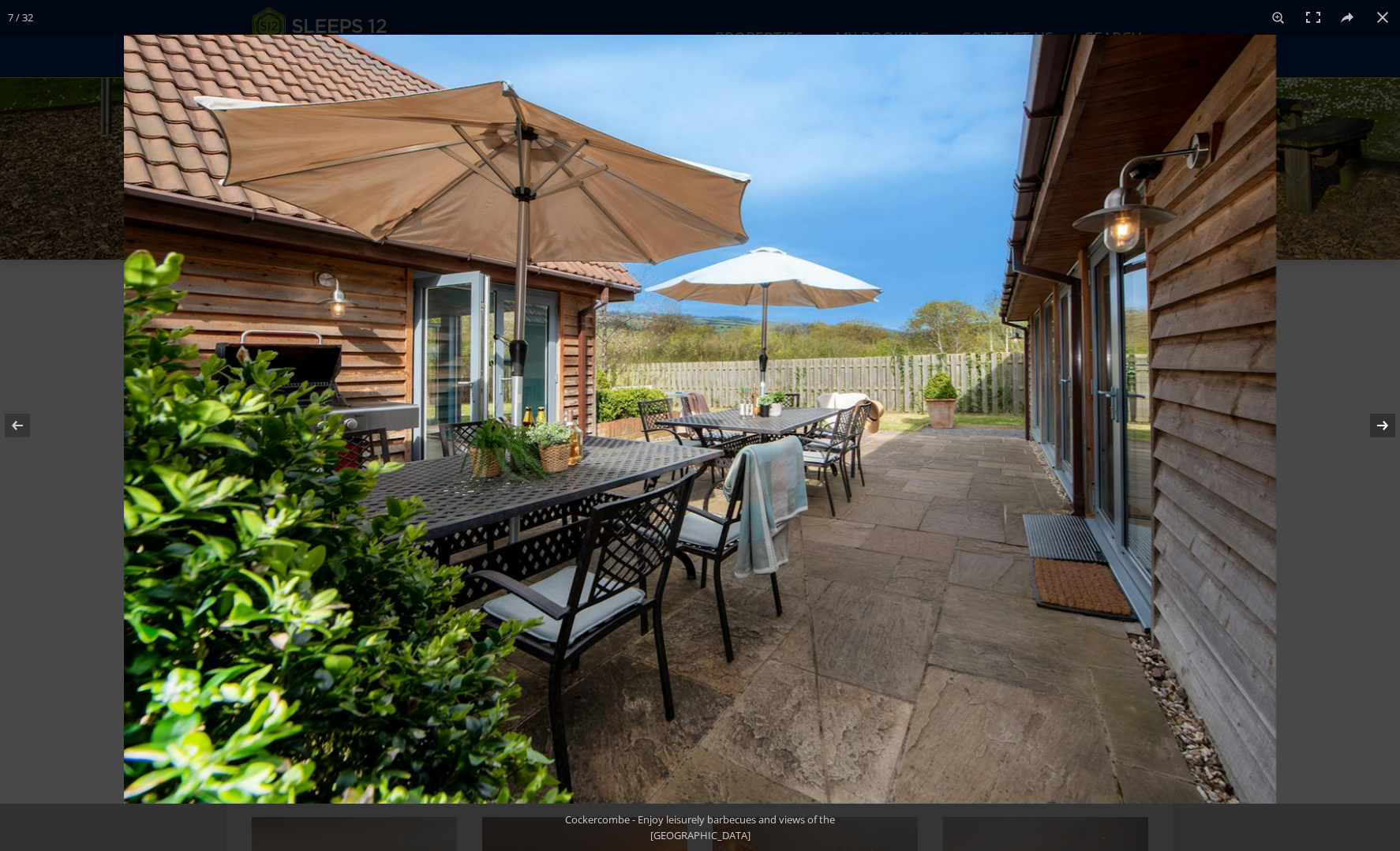
click at [1386, 424] on button at bounding box center [1372, 426] width 55 height 79
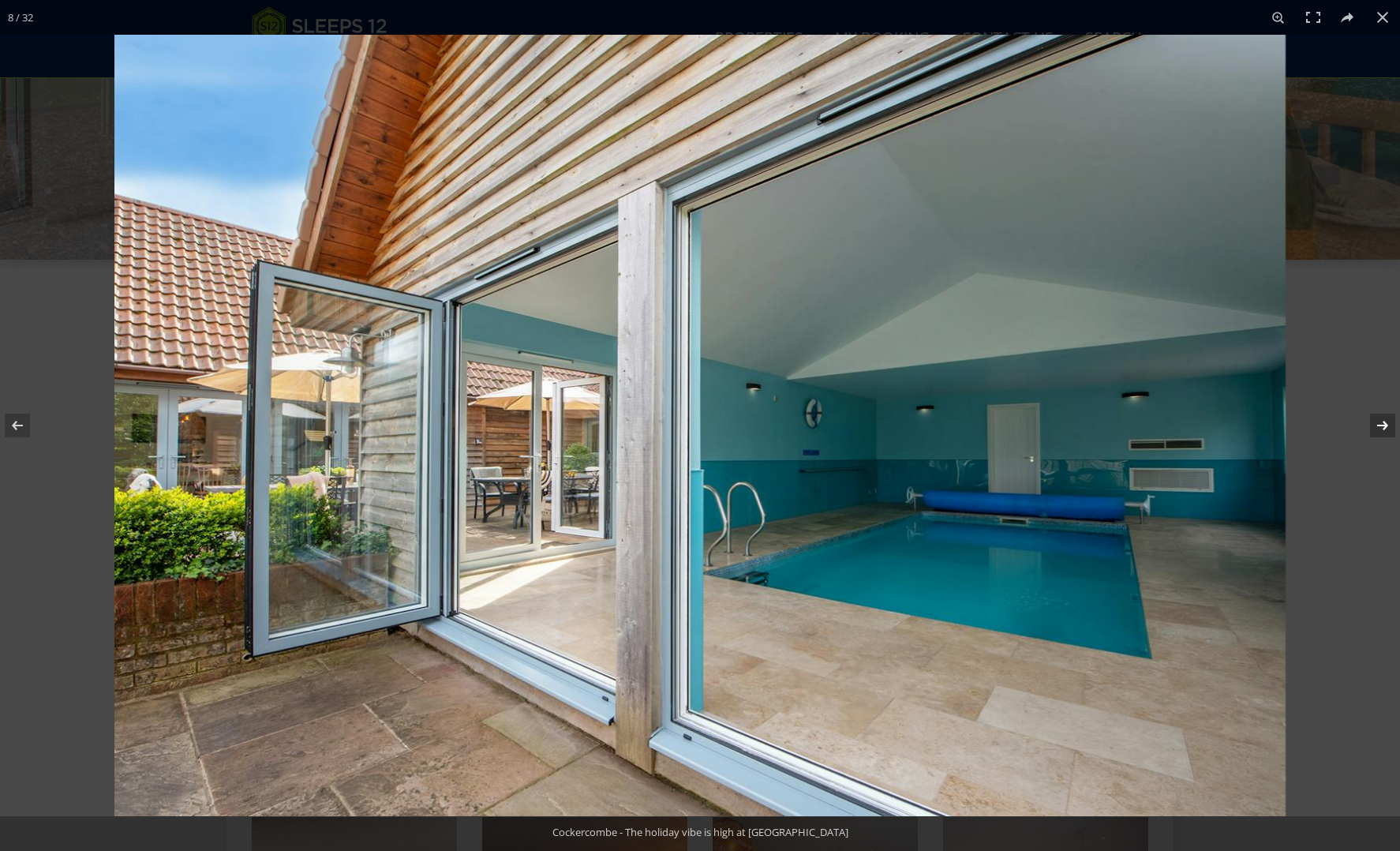
click at [1386, 424] on button at bounding box center [1372, 426] width 55 height 79
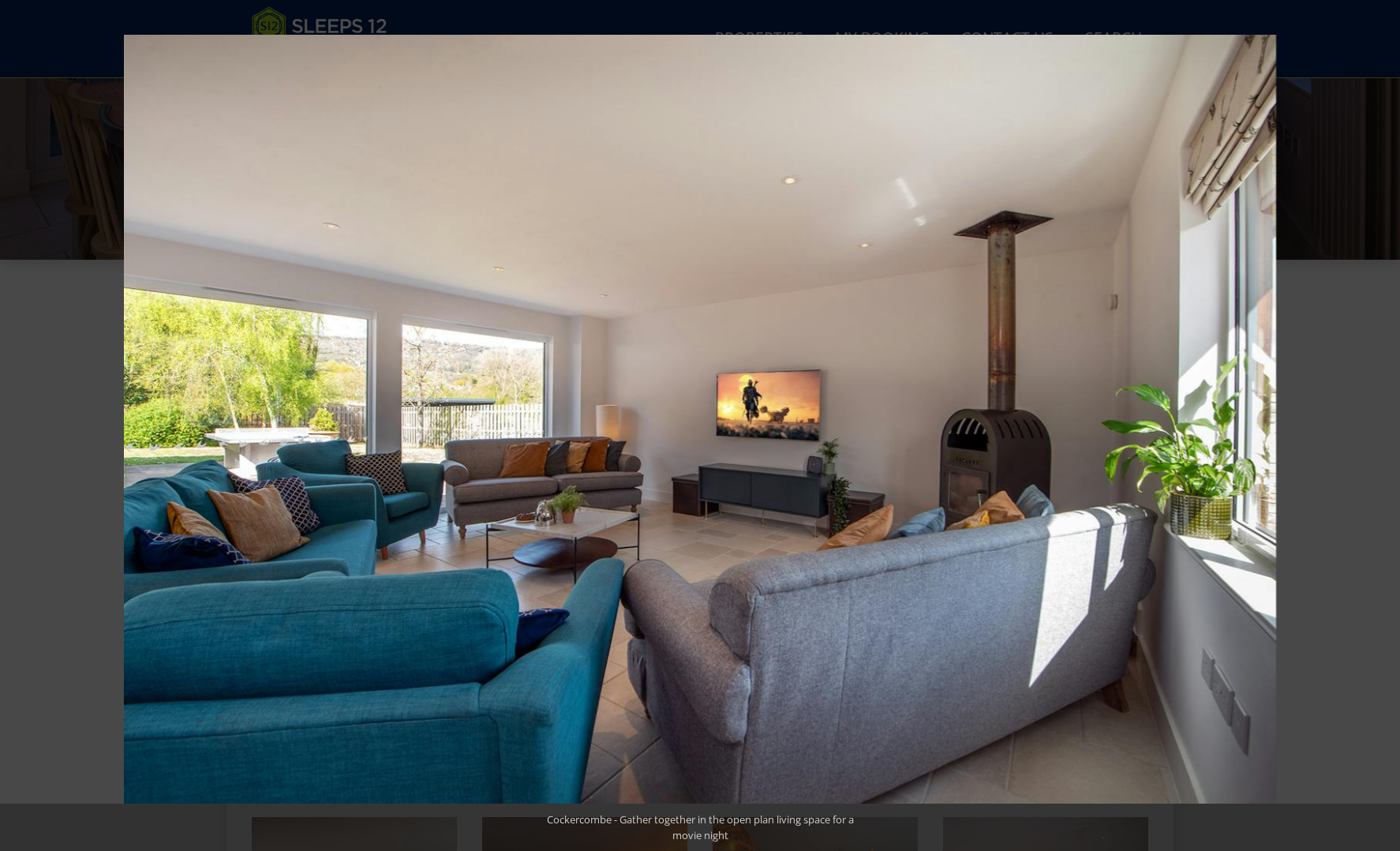
click at [1386, 424] on button at bounding box center [1372, 426] width 55 height 79
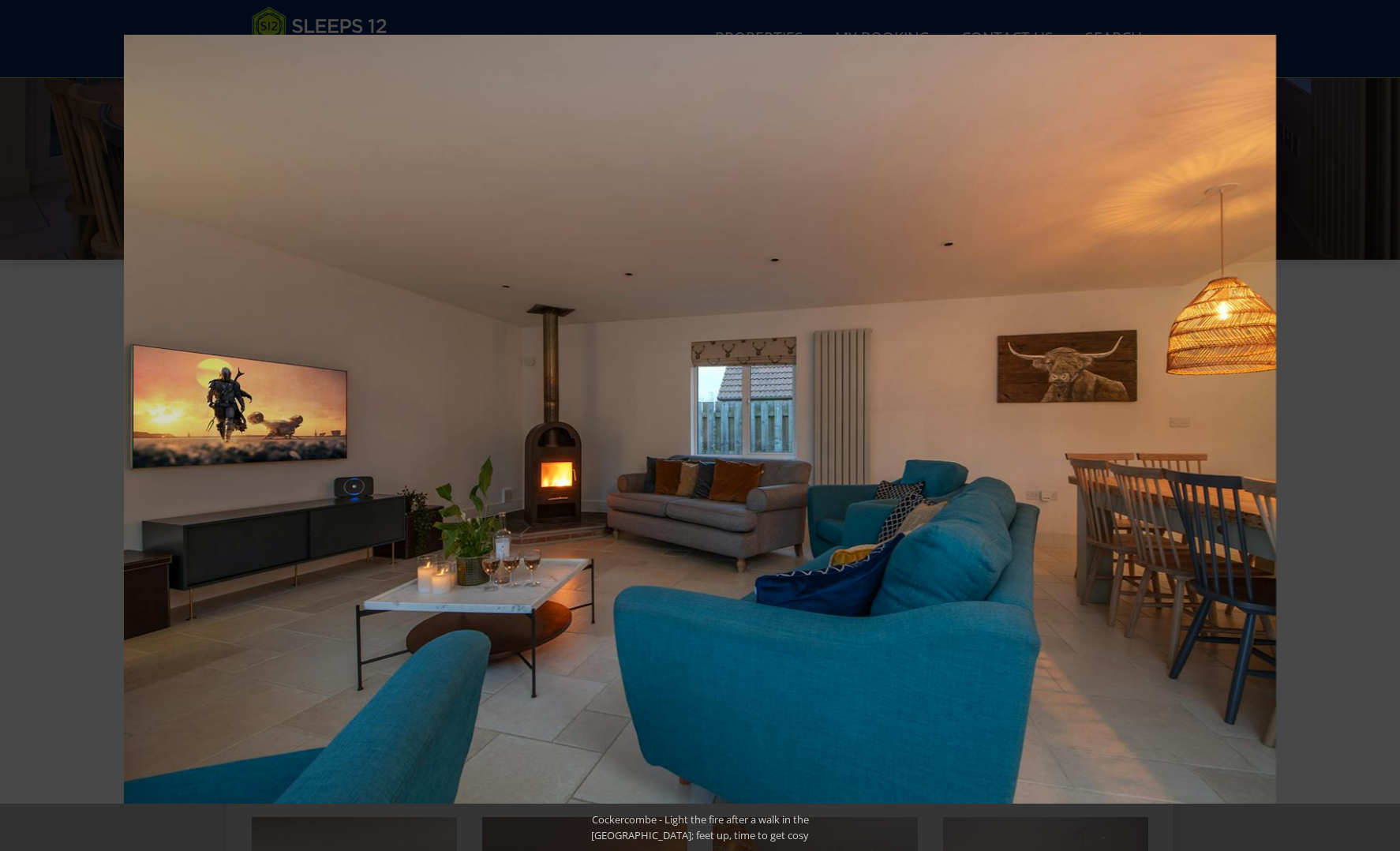
click at [1386, 424] on button at bounding box center [1372, 426] width 55 height 79
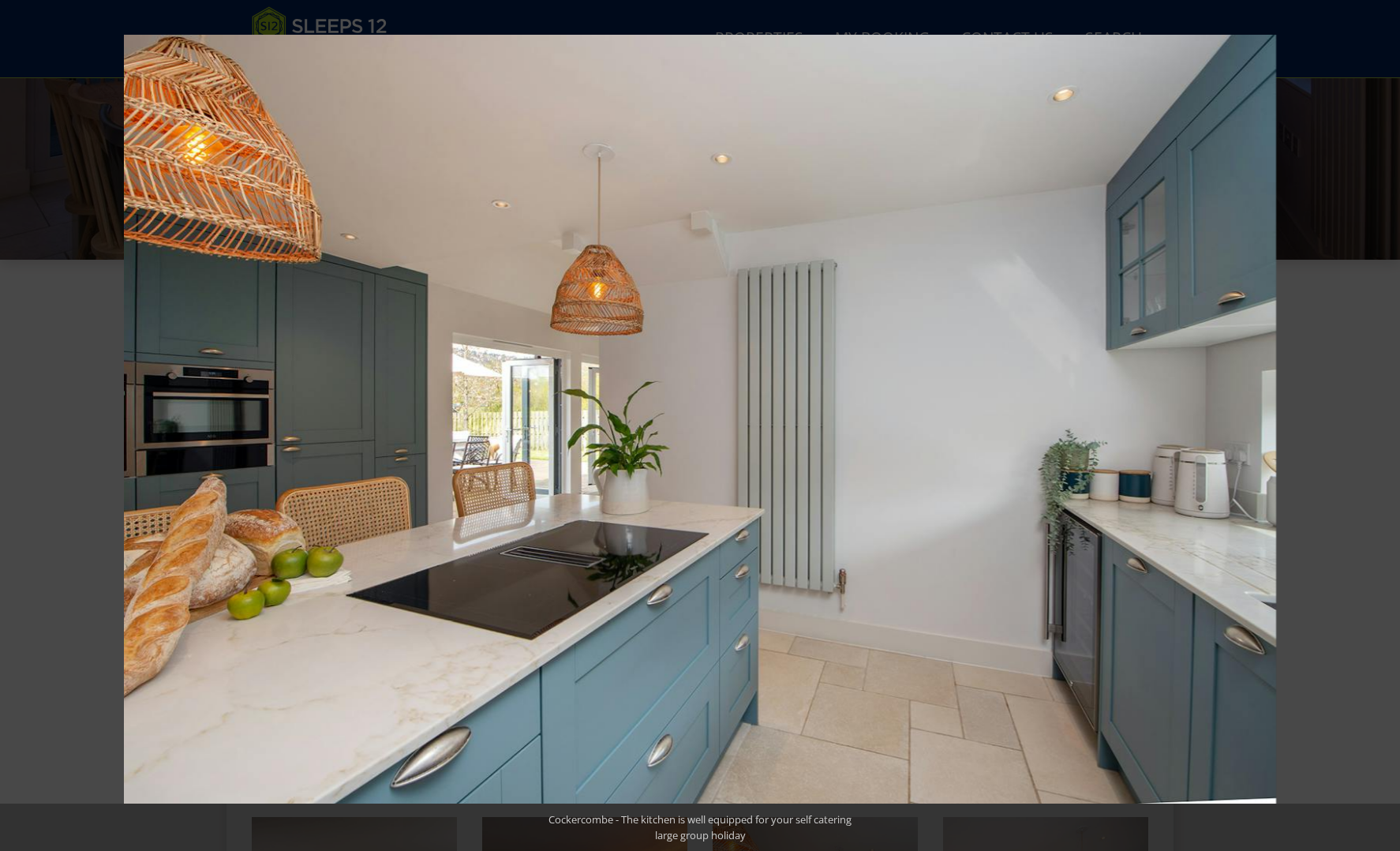
click at [1386, 424] on button at bounding box center [1372, 426] width 55 height 79
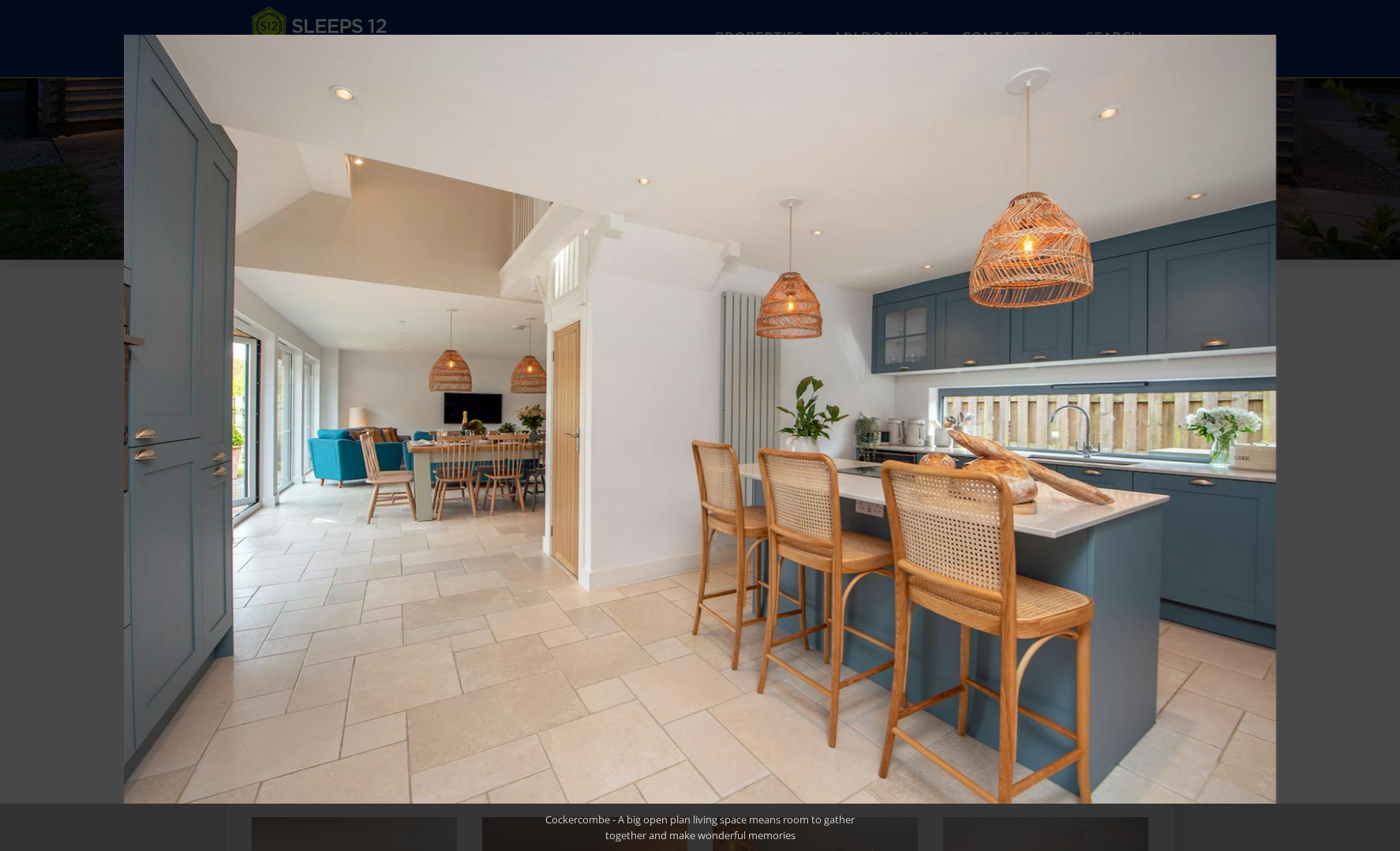
click at [1386, 424] on button at bounding box center [1372, 426] width 55 height 79
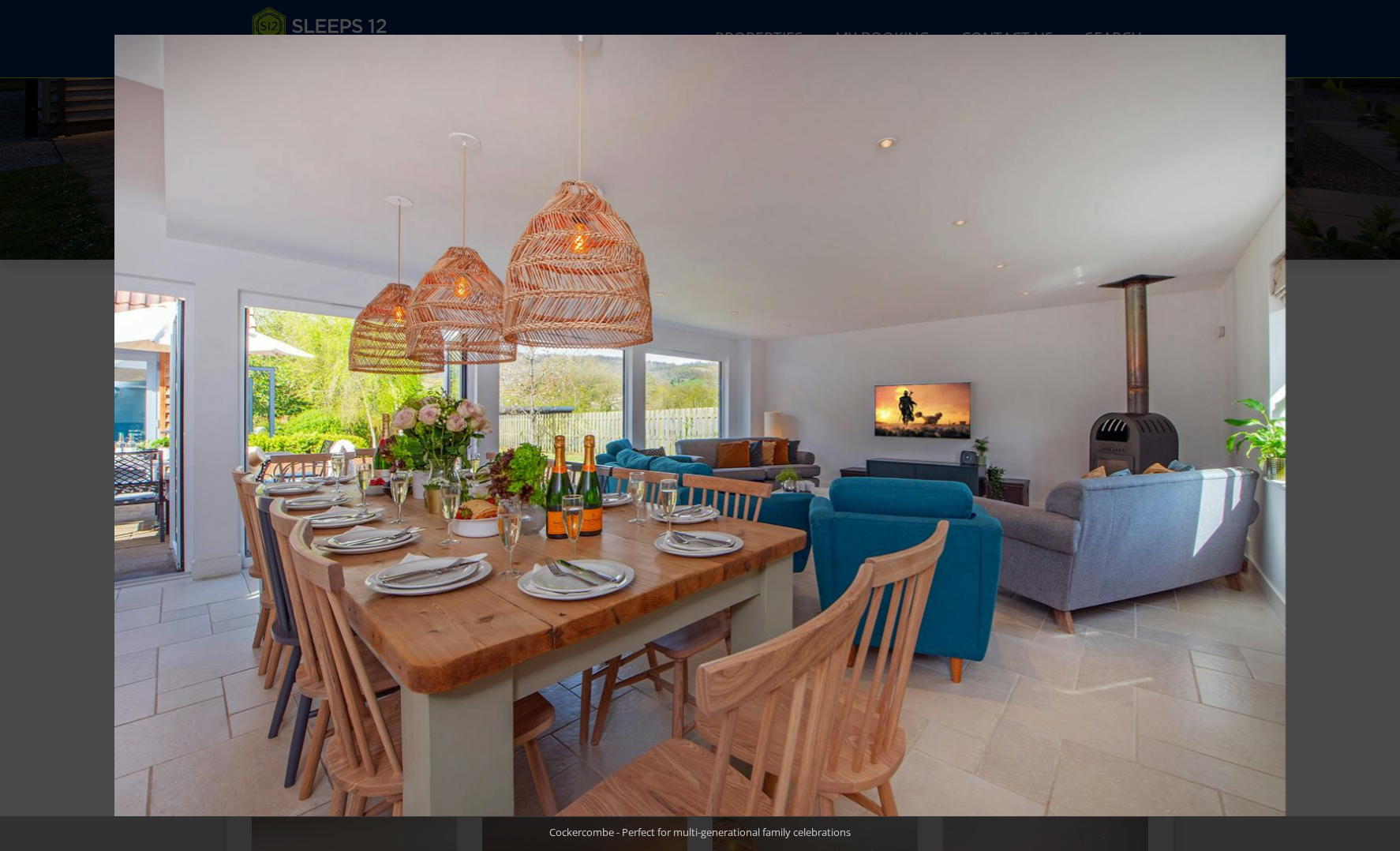
click at [1386, 424] on button at bounding box center [1372, 426] width 55 height 79
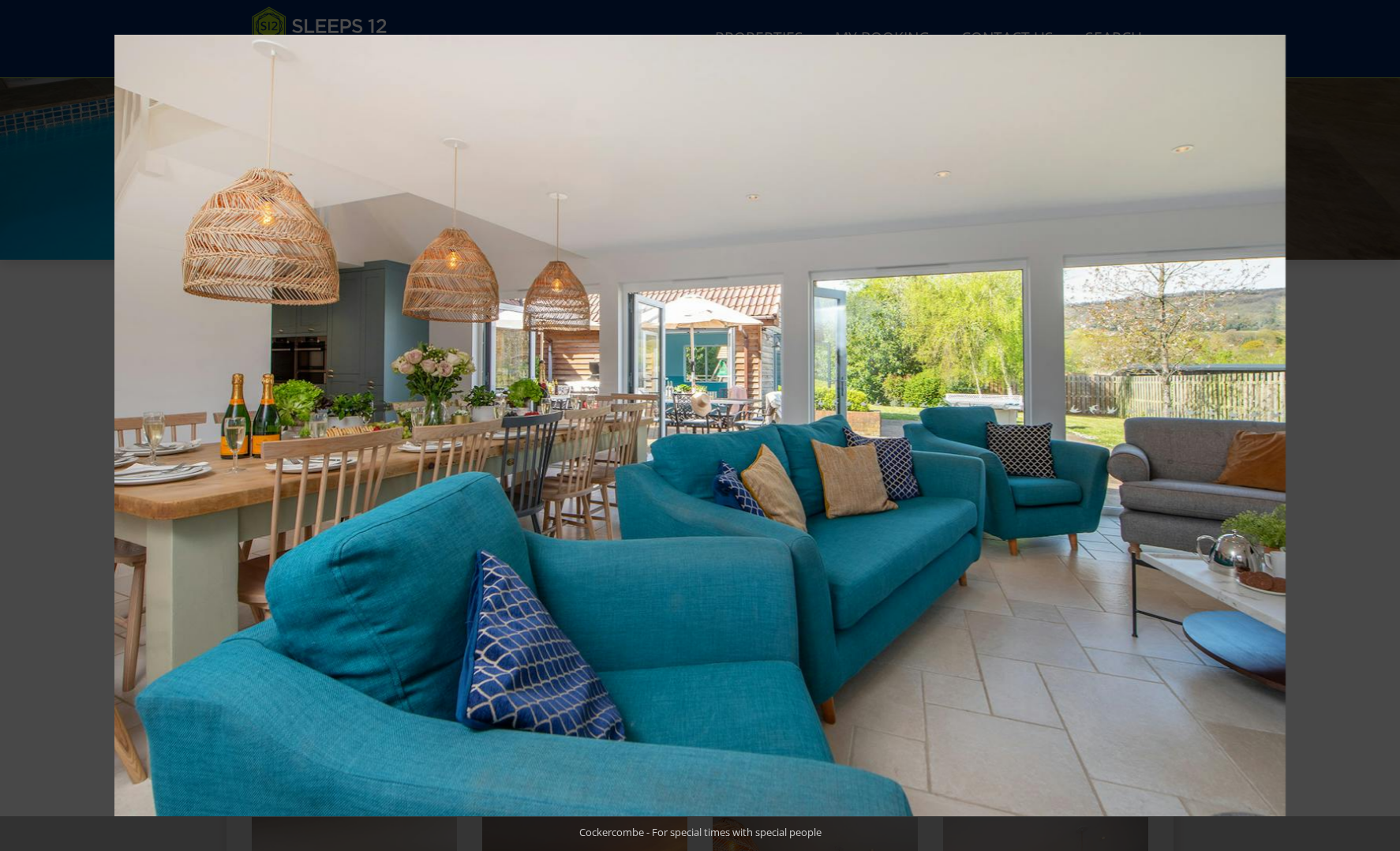
click at [1386, 424] on button at bounding box center [1372, 426] width 55 height 79
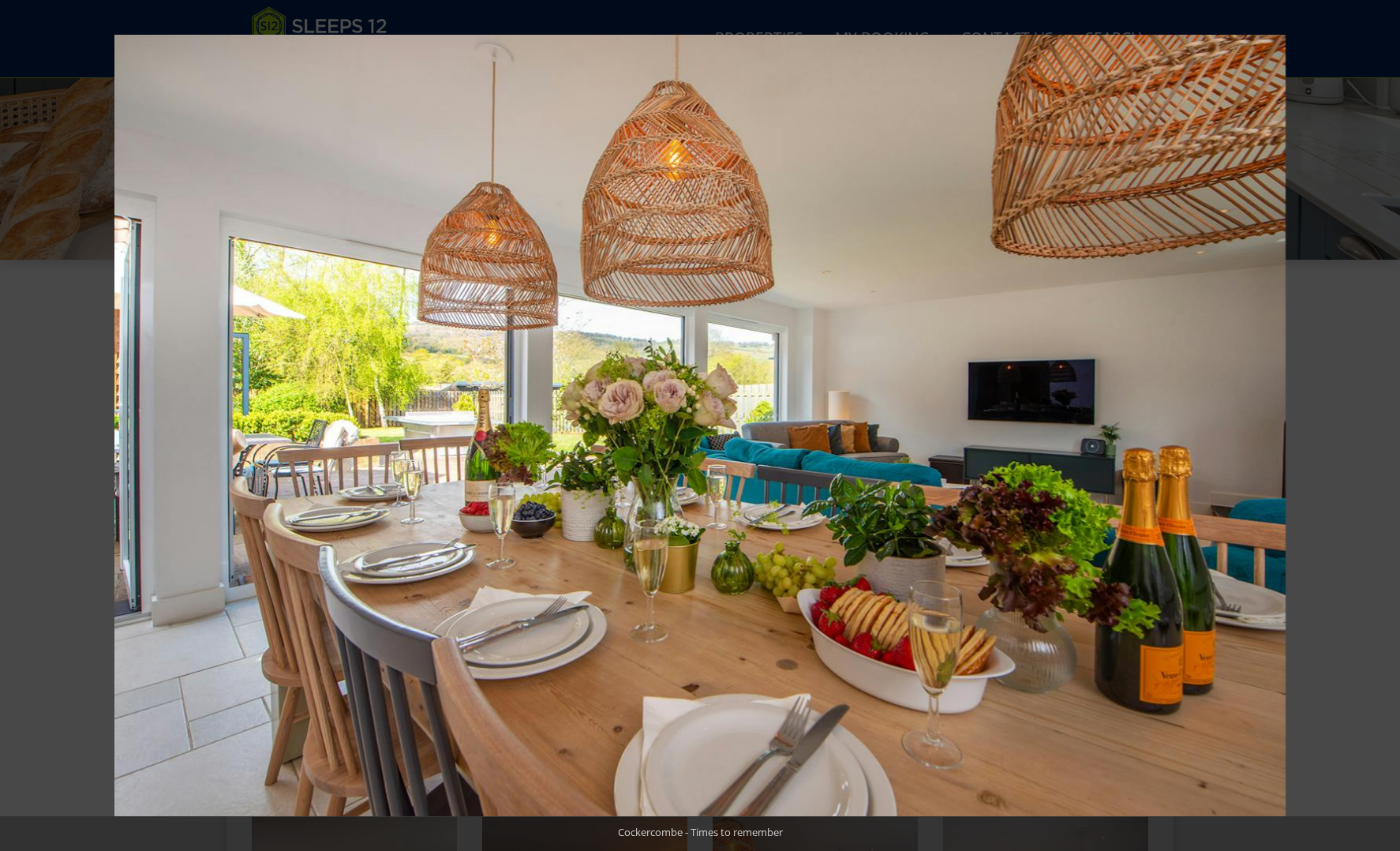
click at [1386, 424] on button at bounding box center [1372, 426] width 55 height 79
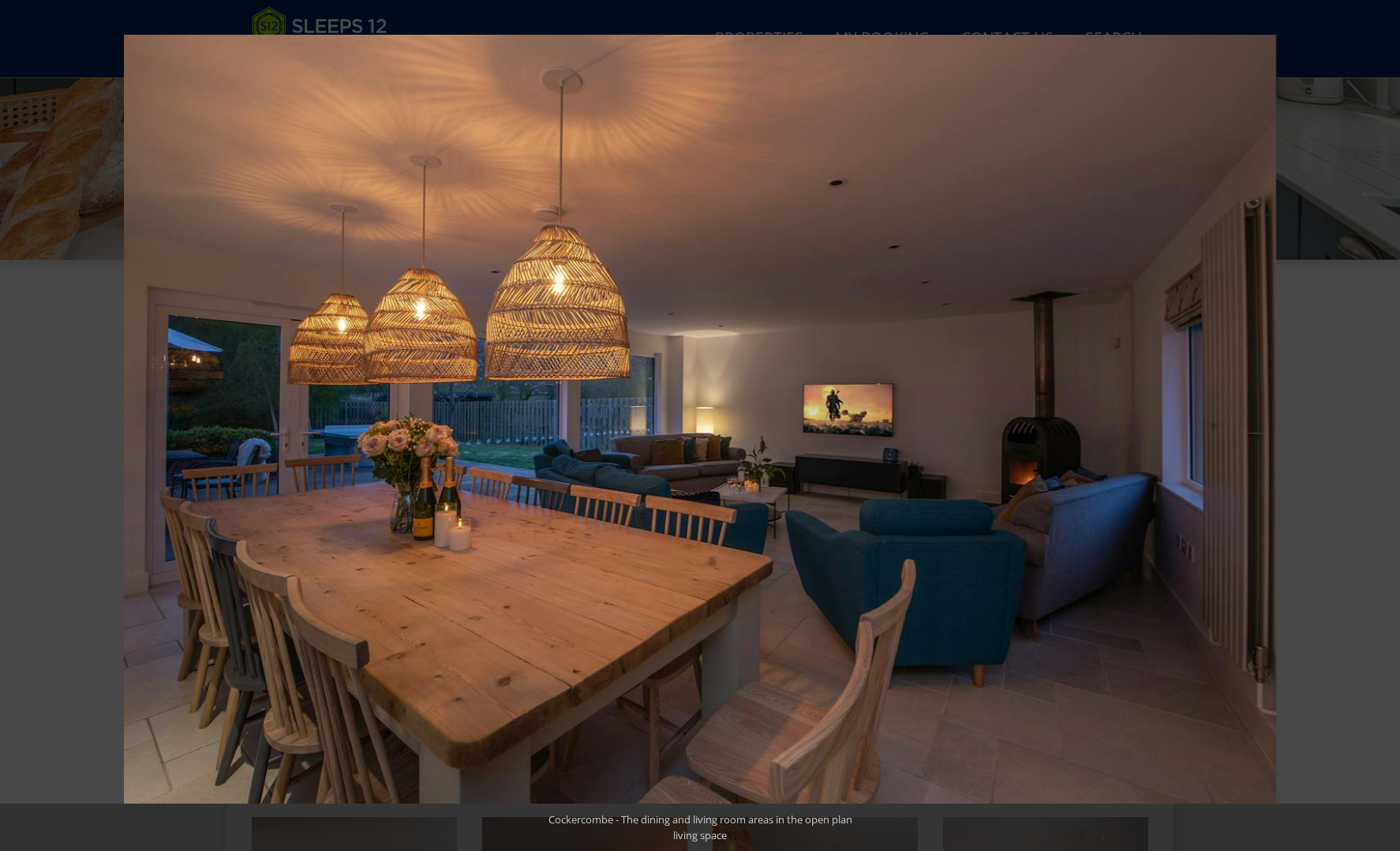
click at [1386, 424] on button at bounding box center [1372, 426] width 55 height 79
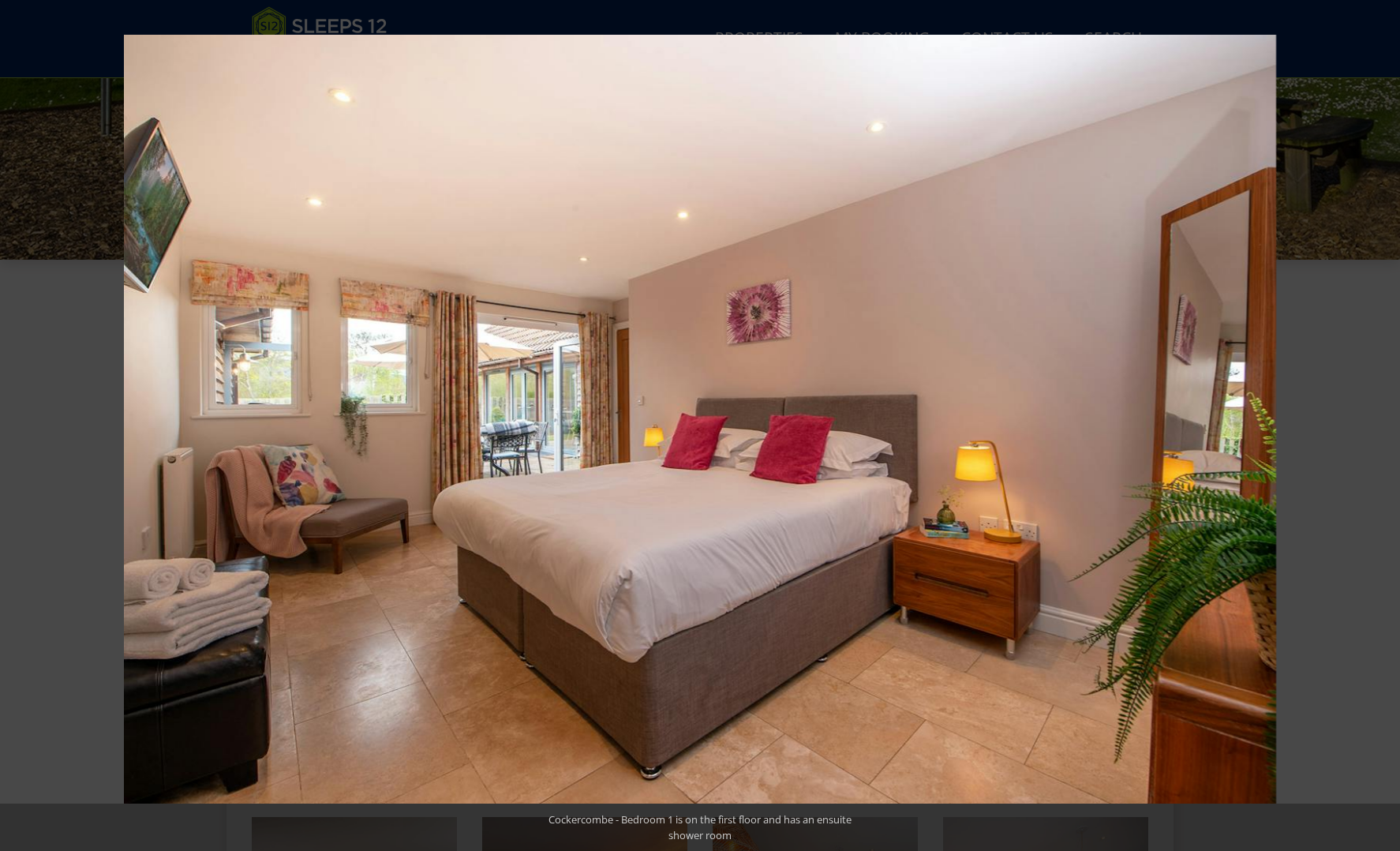
click at [1386, 424] on button at bounding box center [1372, 426] width 55 height 79
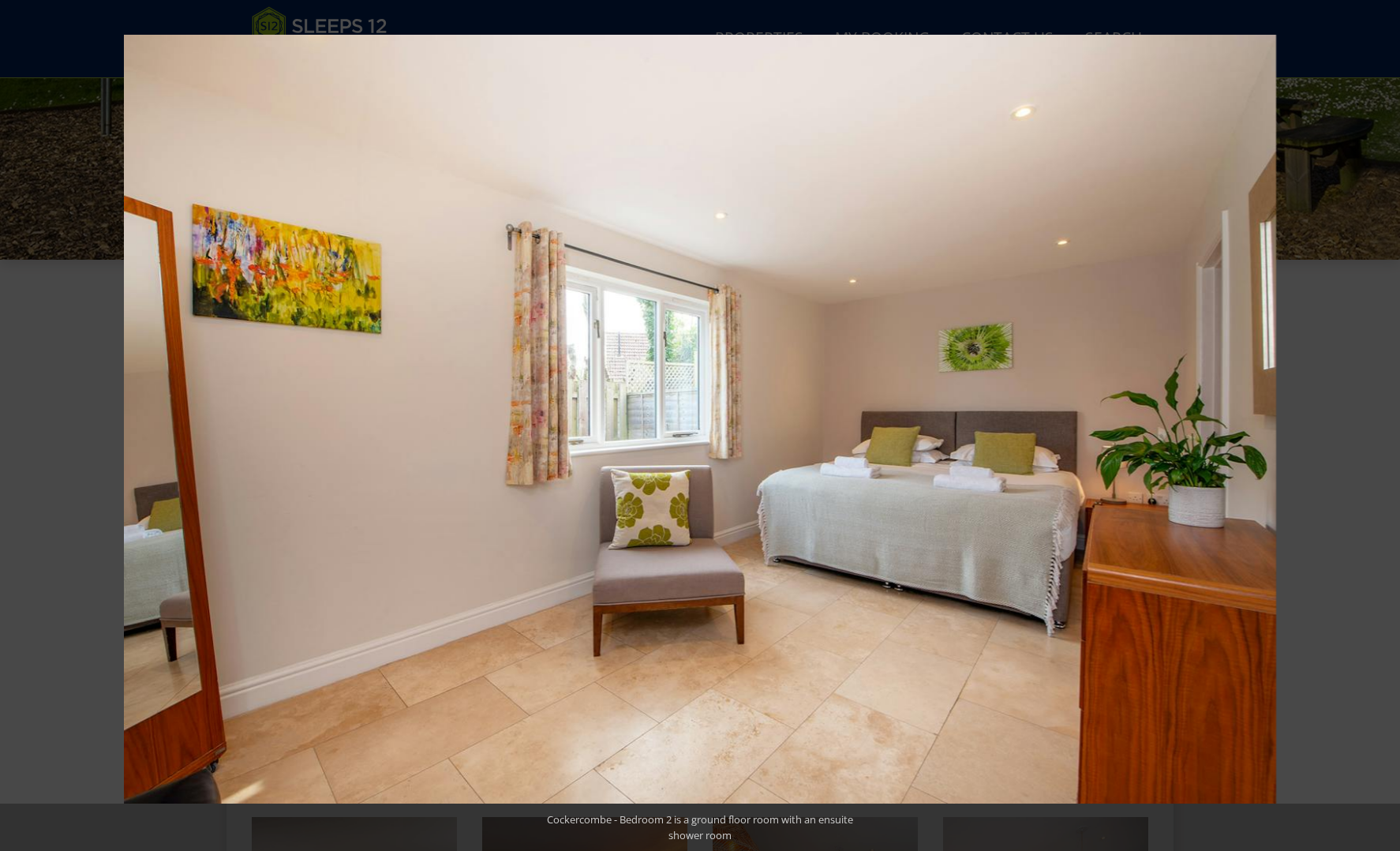
click at [1386, 424] on button at bounding box center [1372, 426] width 55 height 79
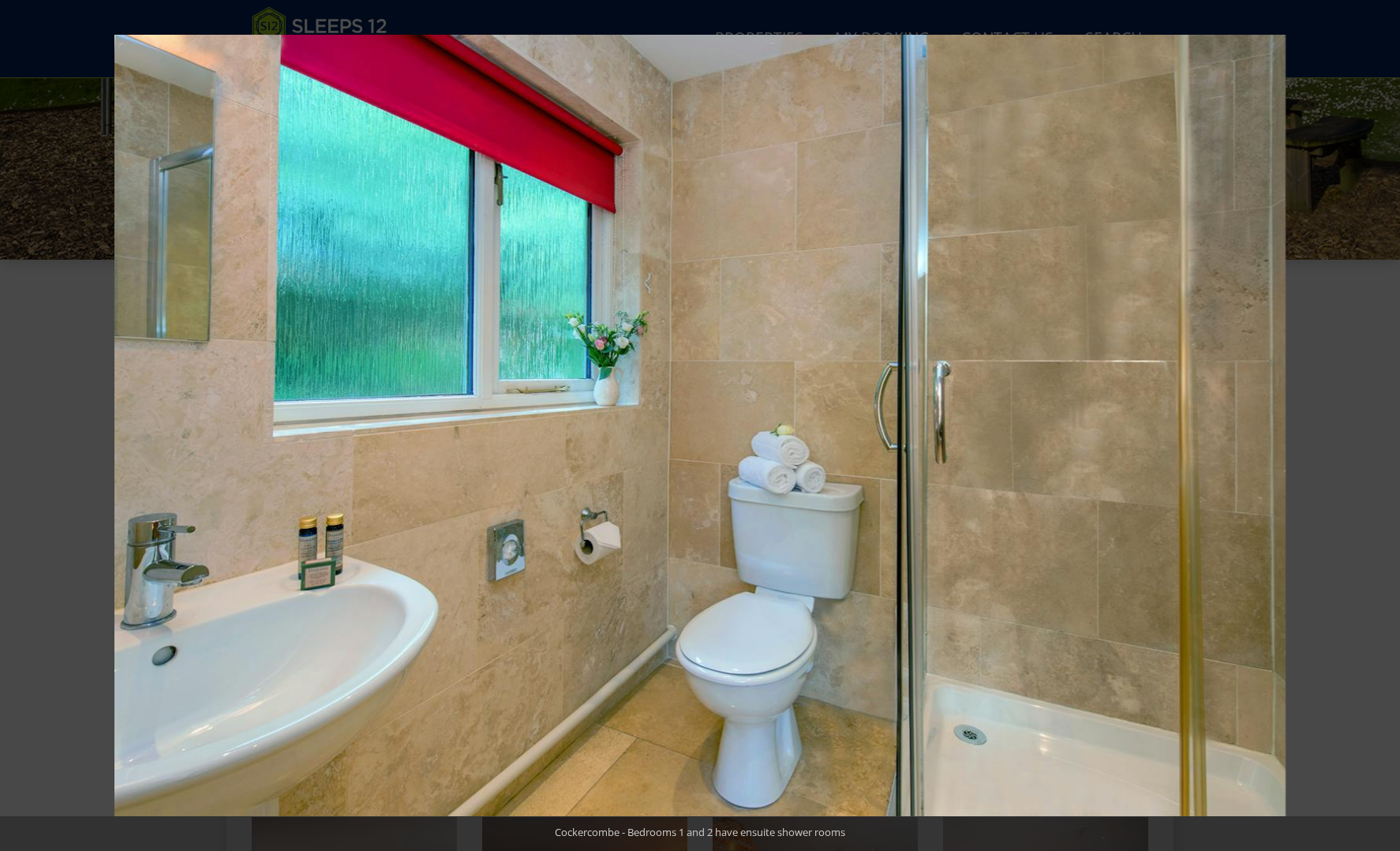
click at [1386, 424] on button at bounding box center [1372, 426] width 55 height 79
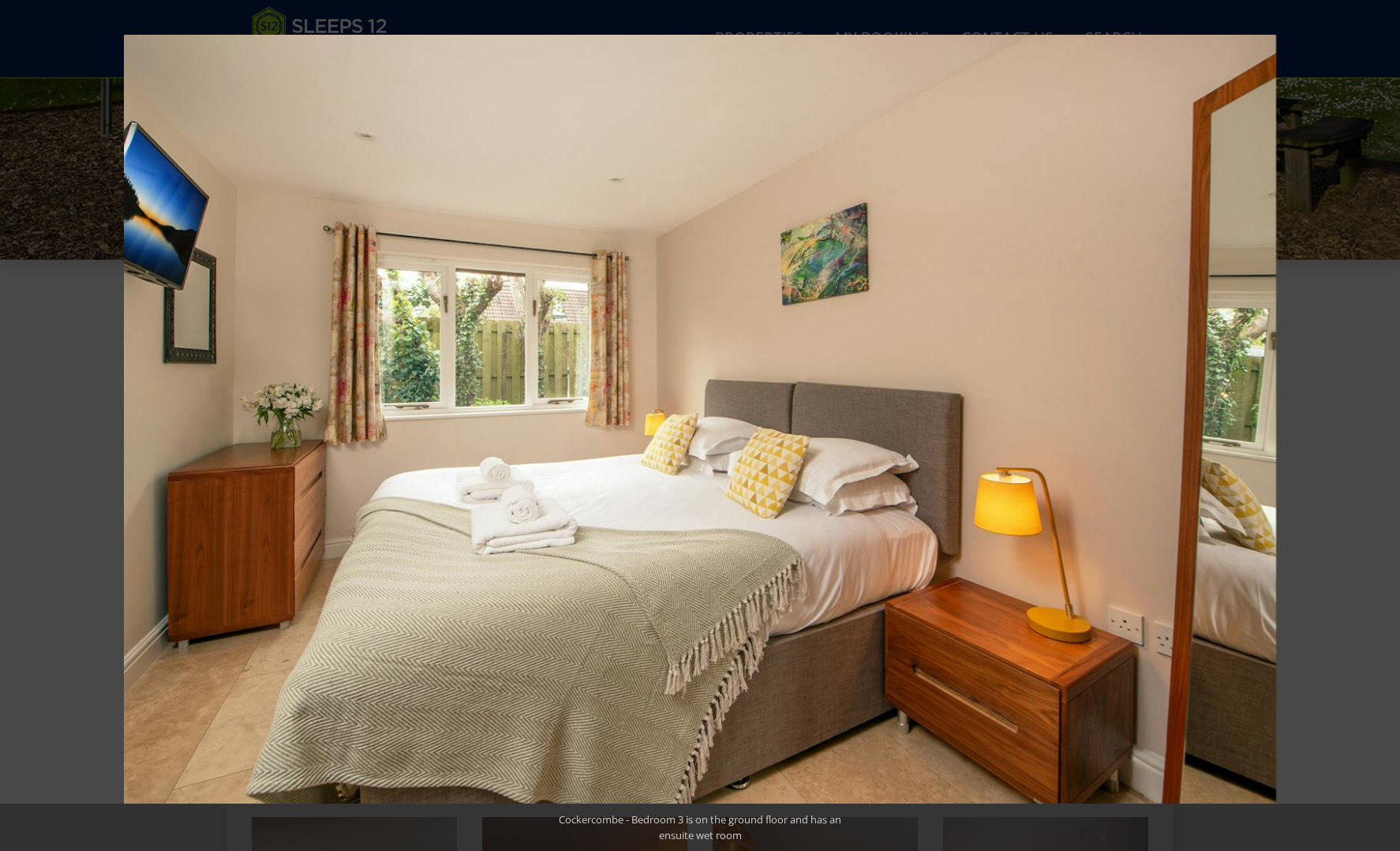
click at [1386, 424] on button at bounding box center [1372, 426] width 55 height 79
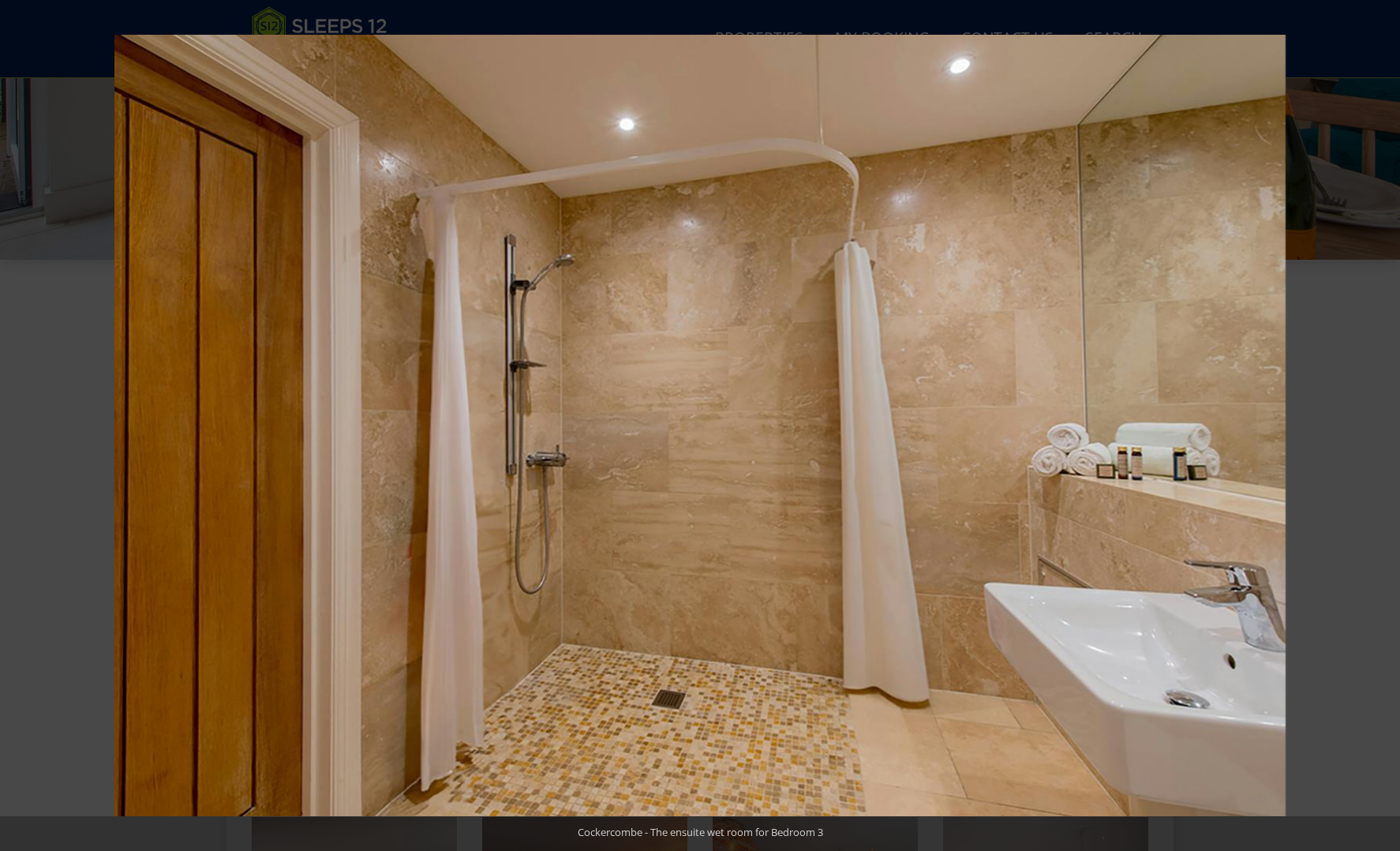
click at [1386, 424] on button at bounding box center [1372, 426] width 55 height 79
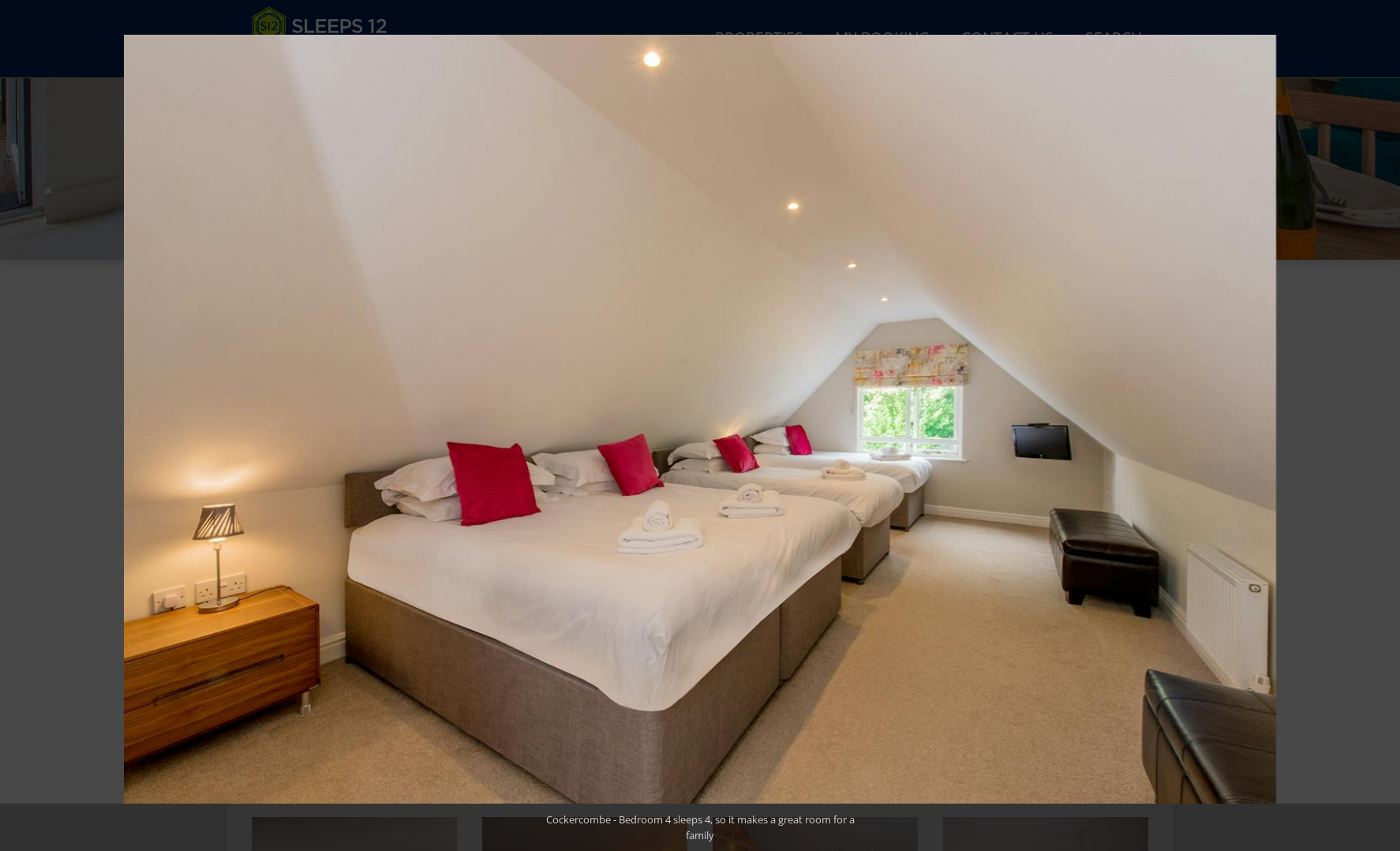
click at [1386, 424] on button at bounding box center [1372, 426] width 55 height 79
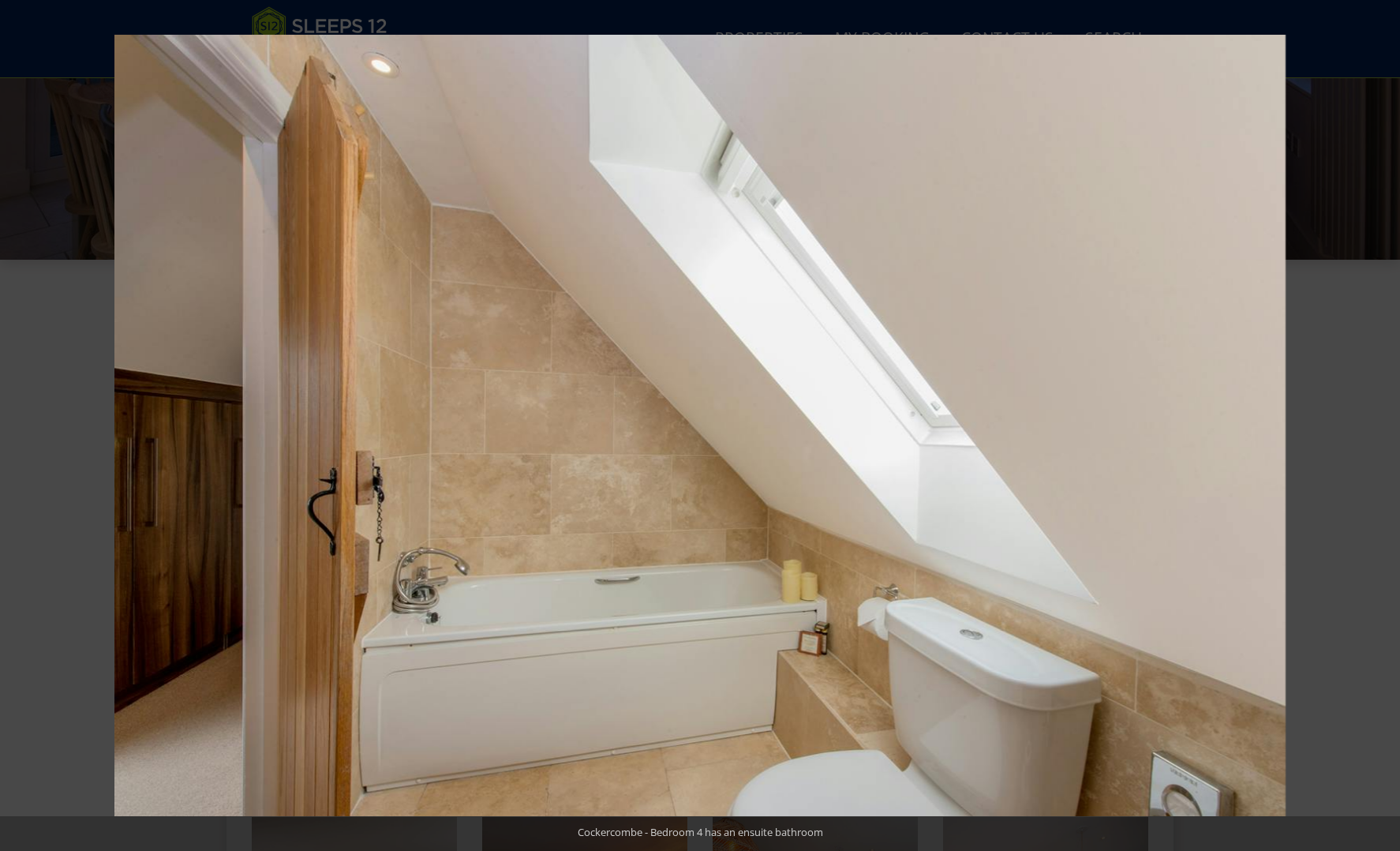
click at [1386, 424] on button at bounding box center [1372, 426] width 55 height 79
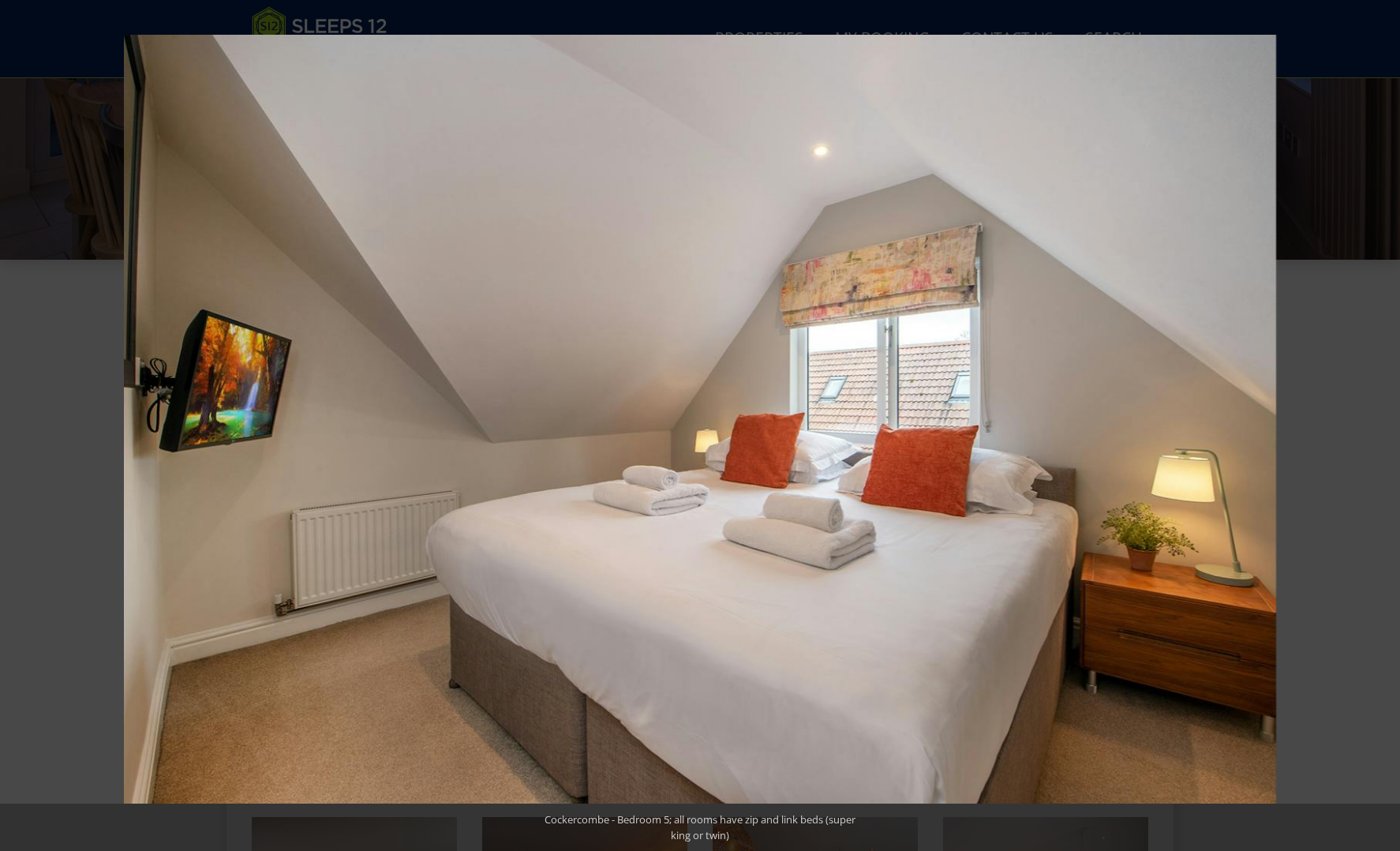
click at [1386, 424] on button at bounding box center [1372, 426] width 55 height 79
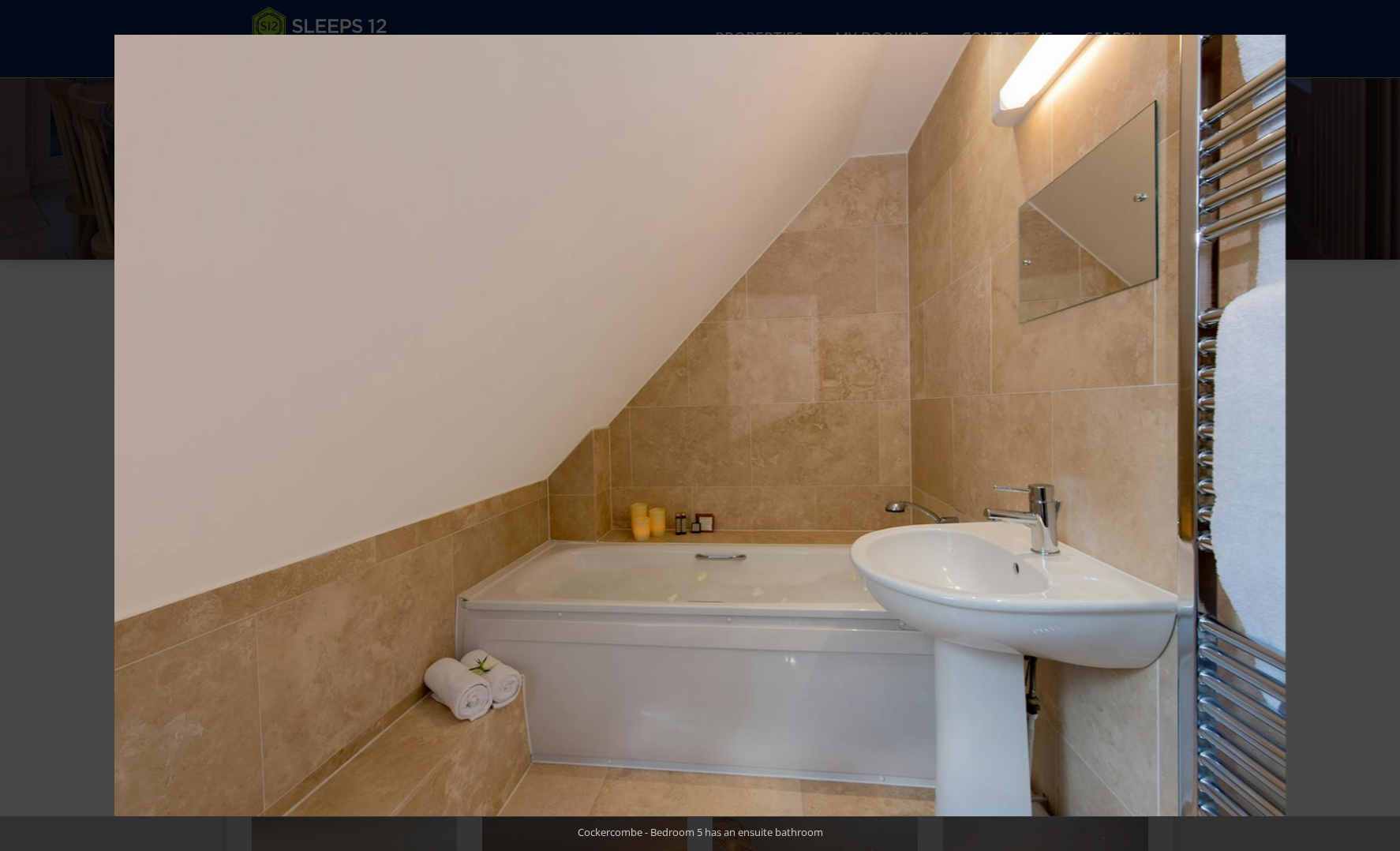
click at [1386, 424] on button at bounding box center [1372, 426] width 55 height 79
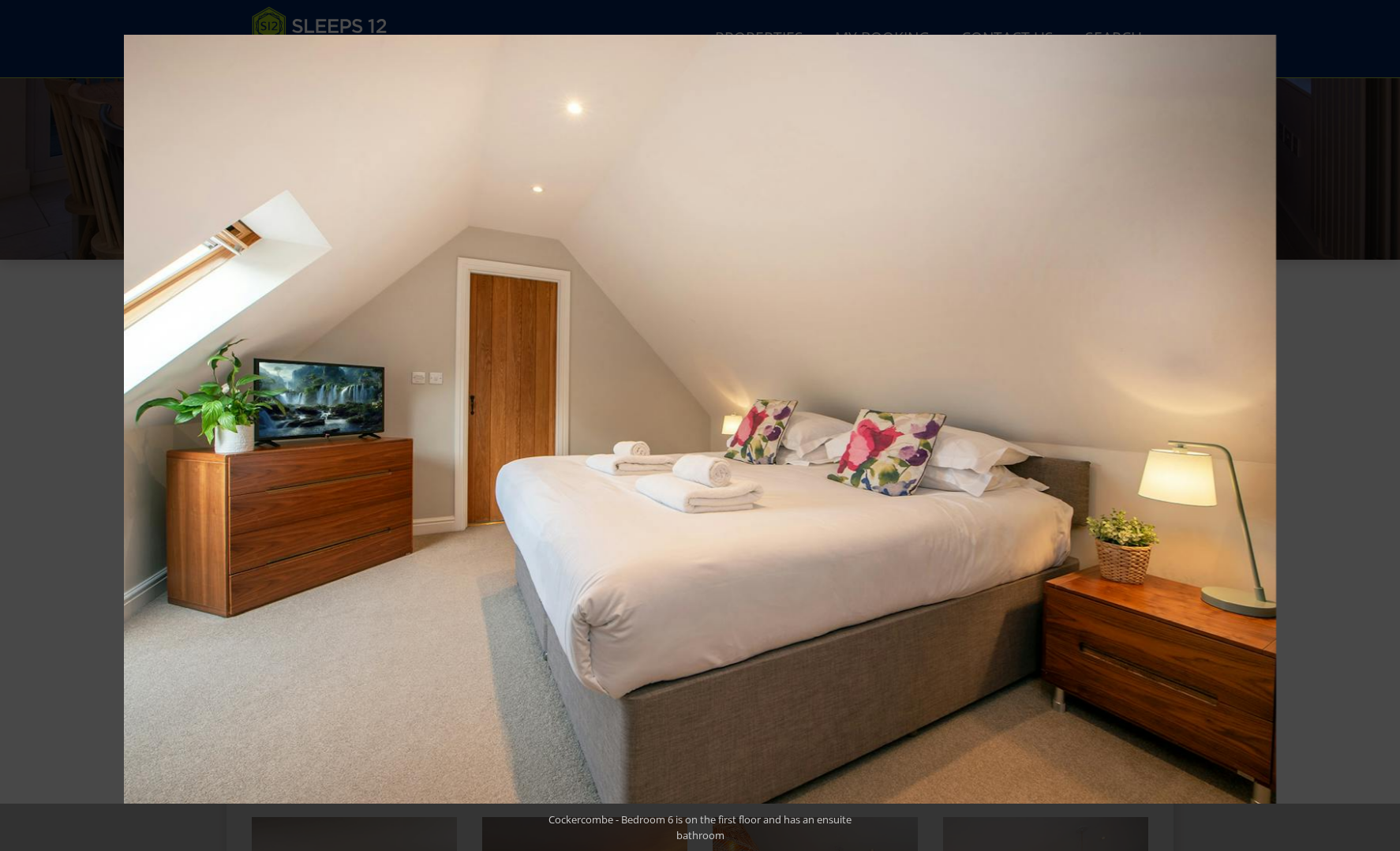
click at [1386, 424] on button at bounding box center [1372, 426] width 55 height 79
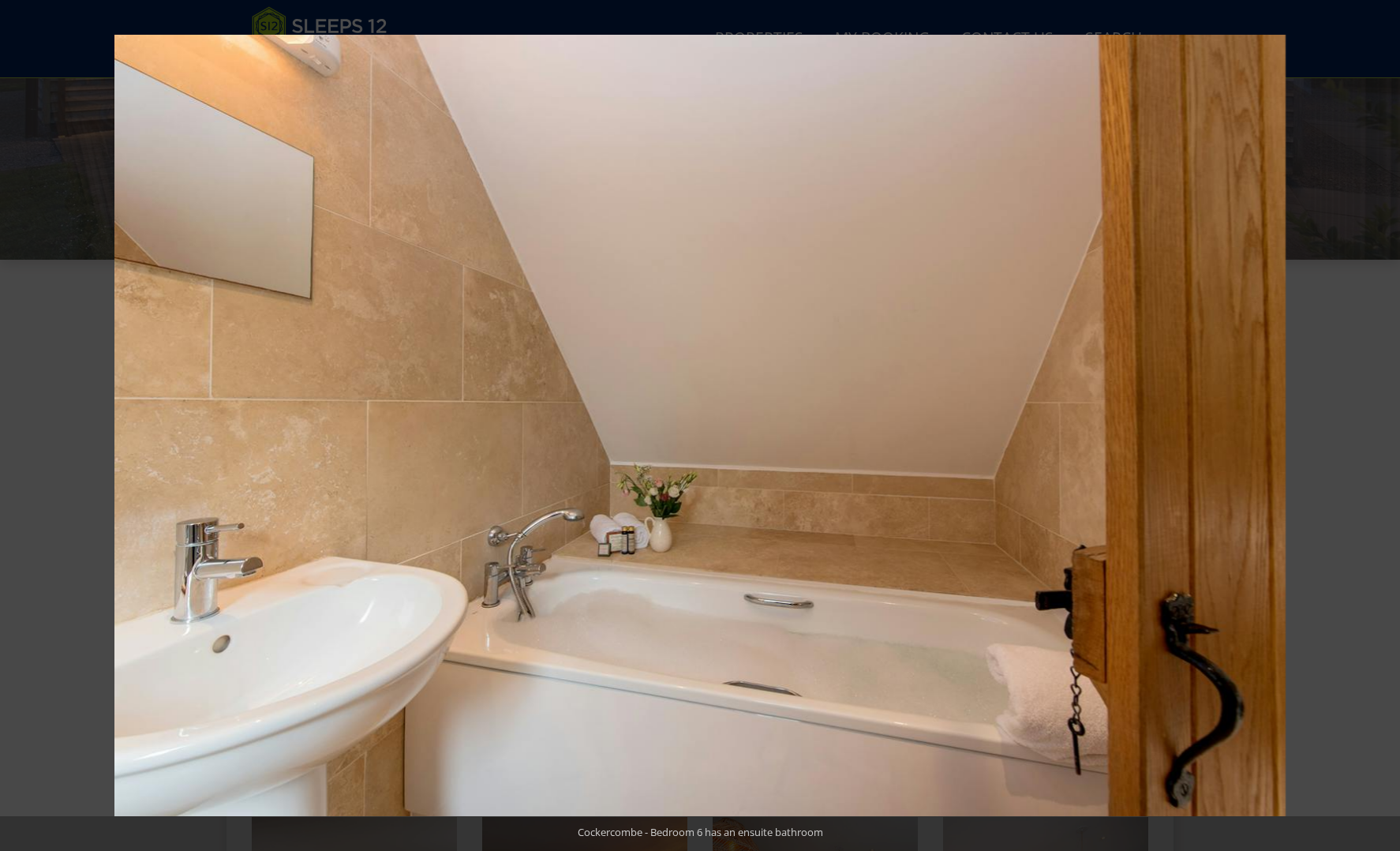
click at [1386, 424] on button at bounding box center [1372, 426] width 55 height 79
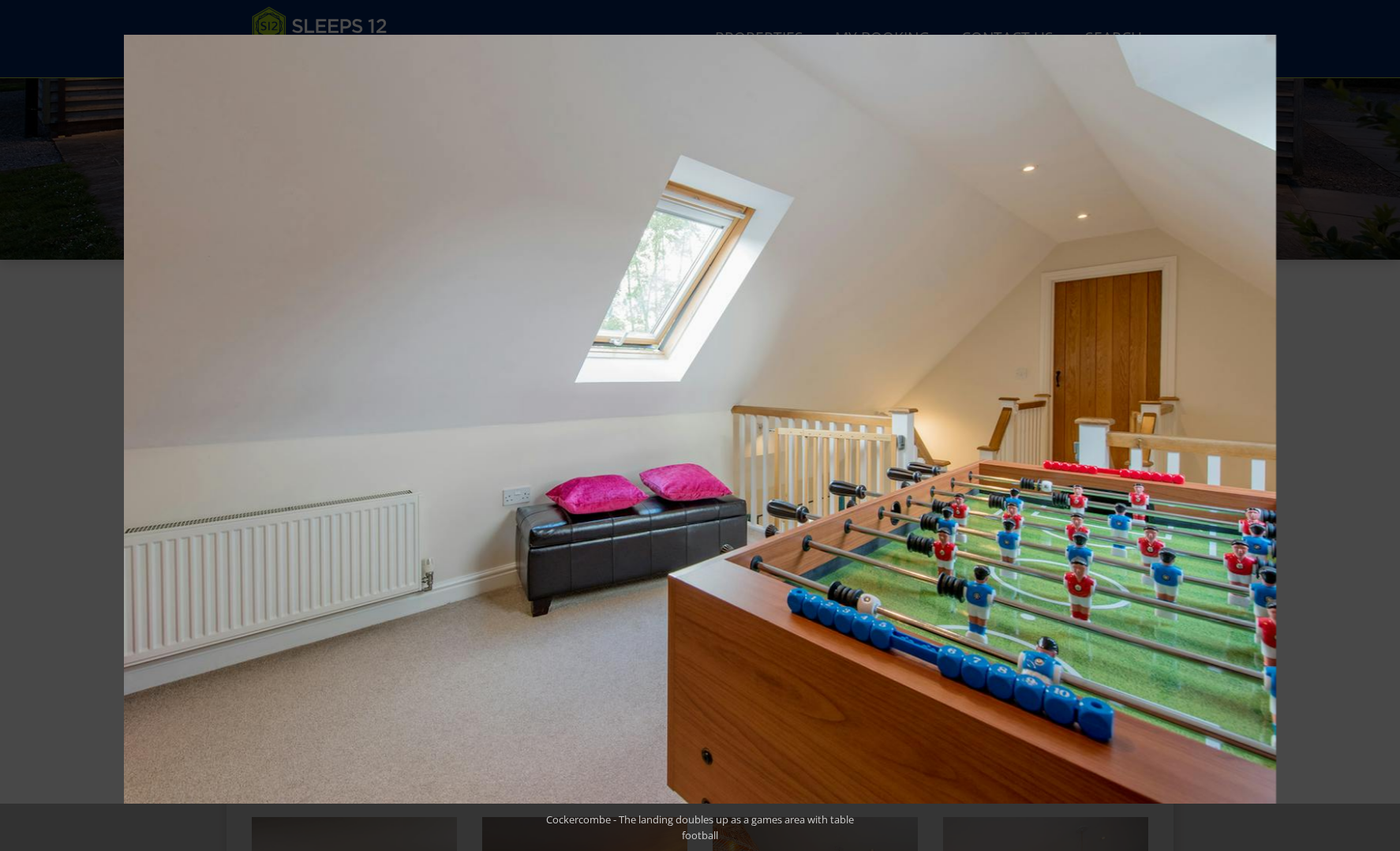
click at [1386, 424] on button at bounding box center [1372, 426] width 55 height 79
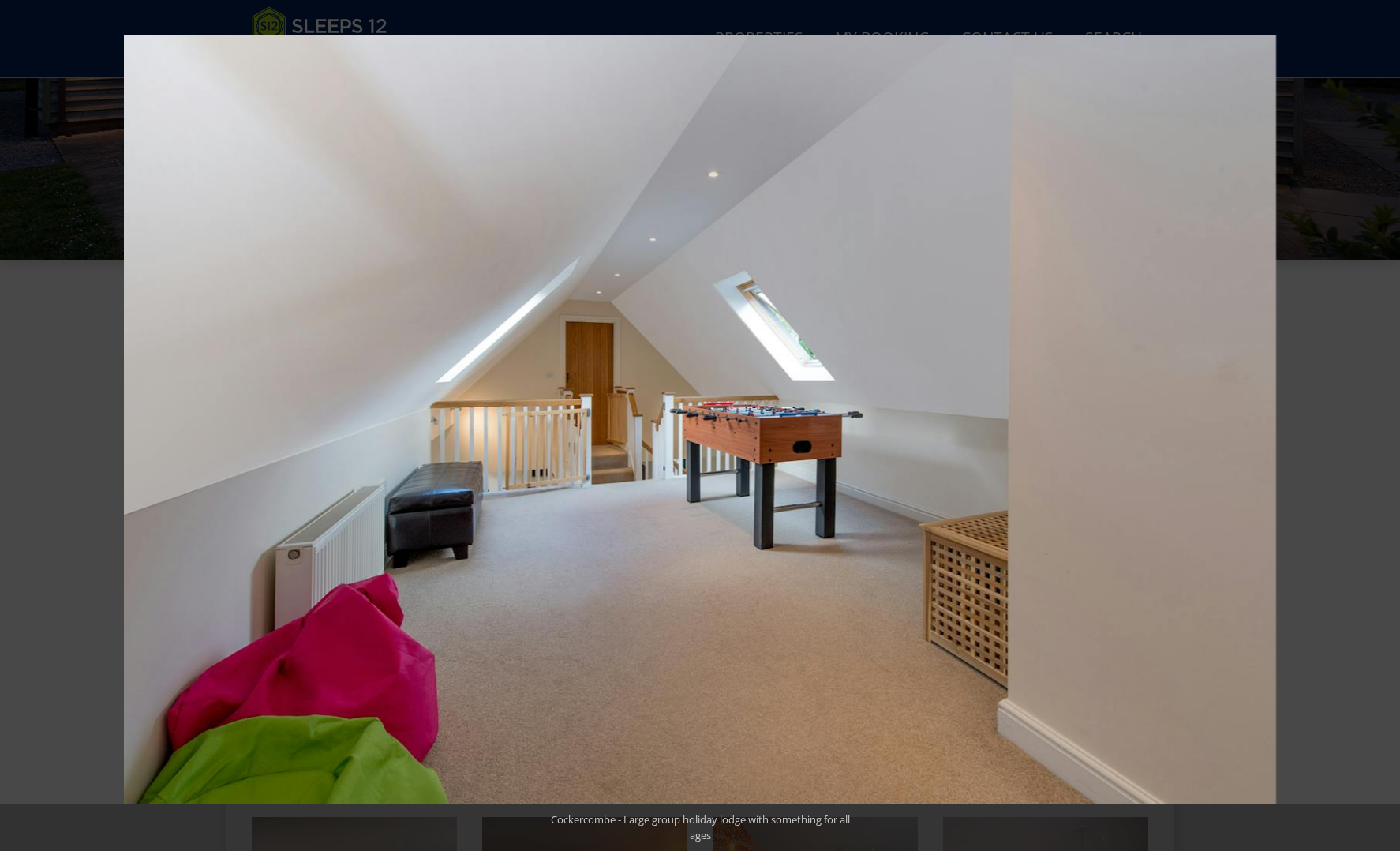
click at [1386, 424] on button at bounding box center [1372, 426] width 55 height 79
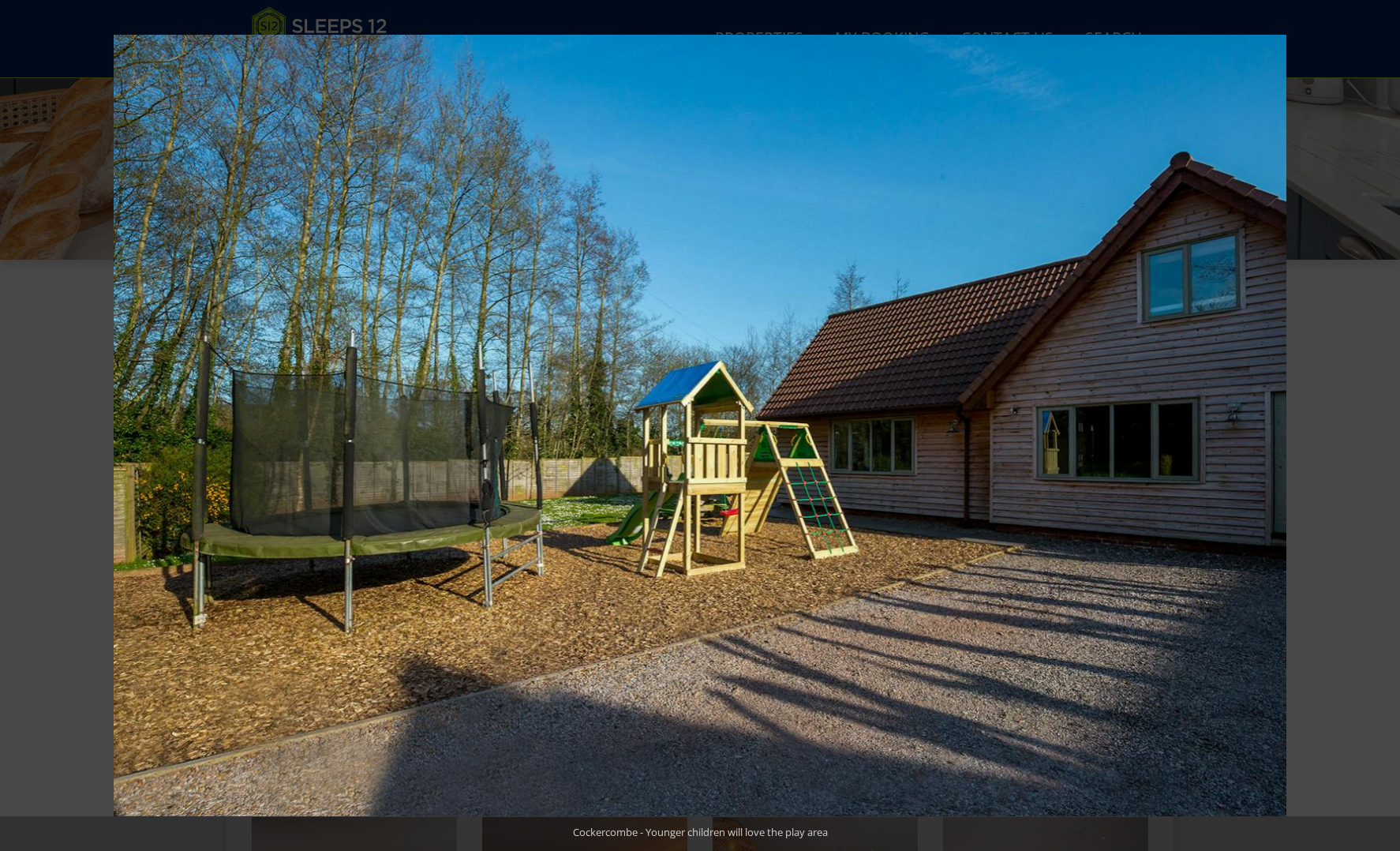
click at [1386, 424] on button at bounding box center [1372, 426] width 55 height 79
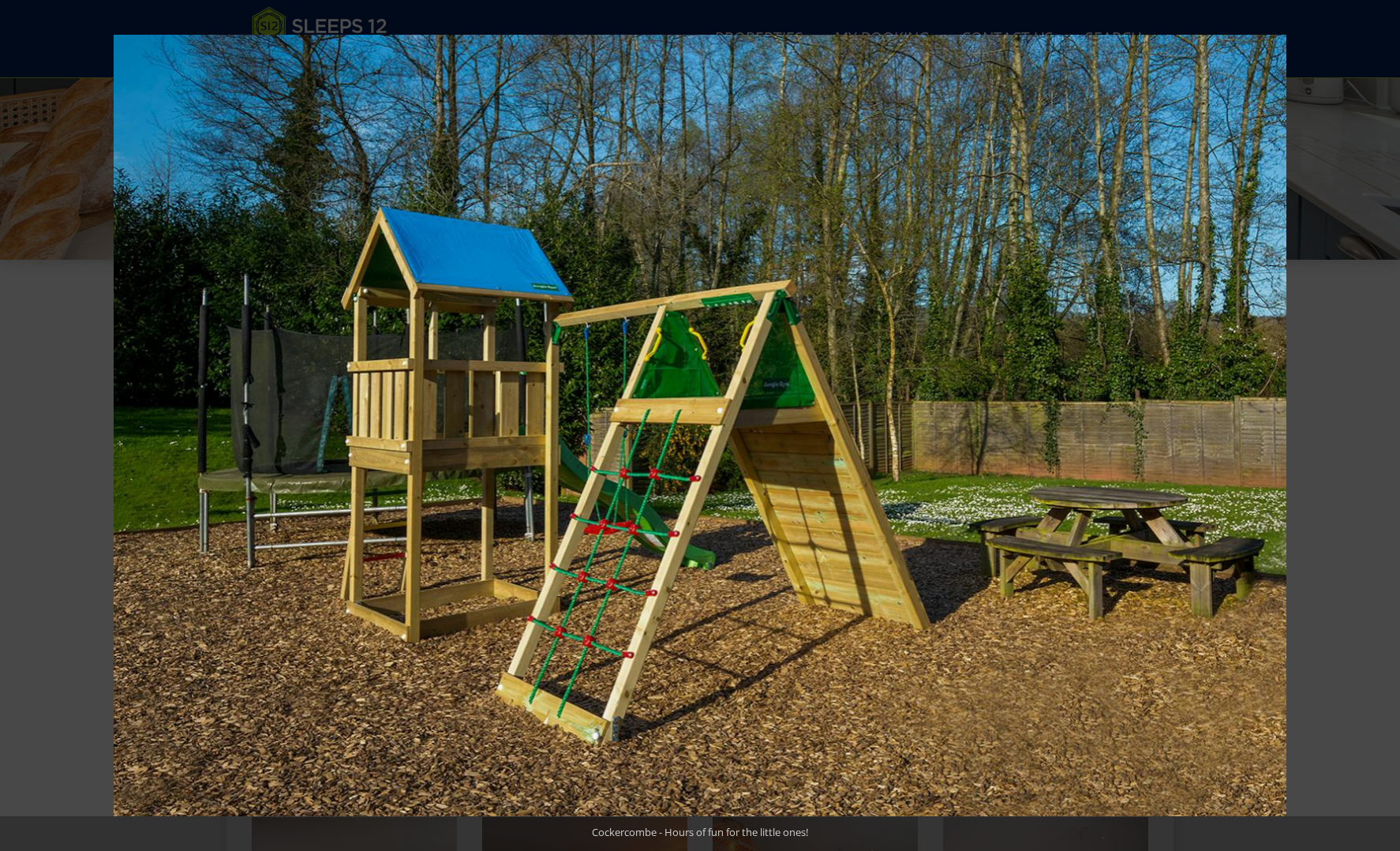
click at [1386, 424] on button at bounding box center [1372, 426] width 55 height 79
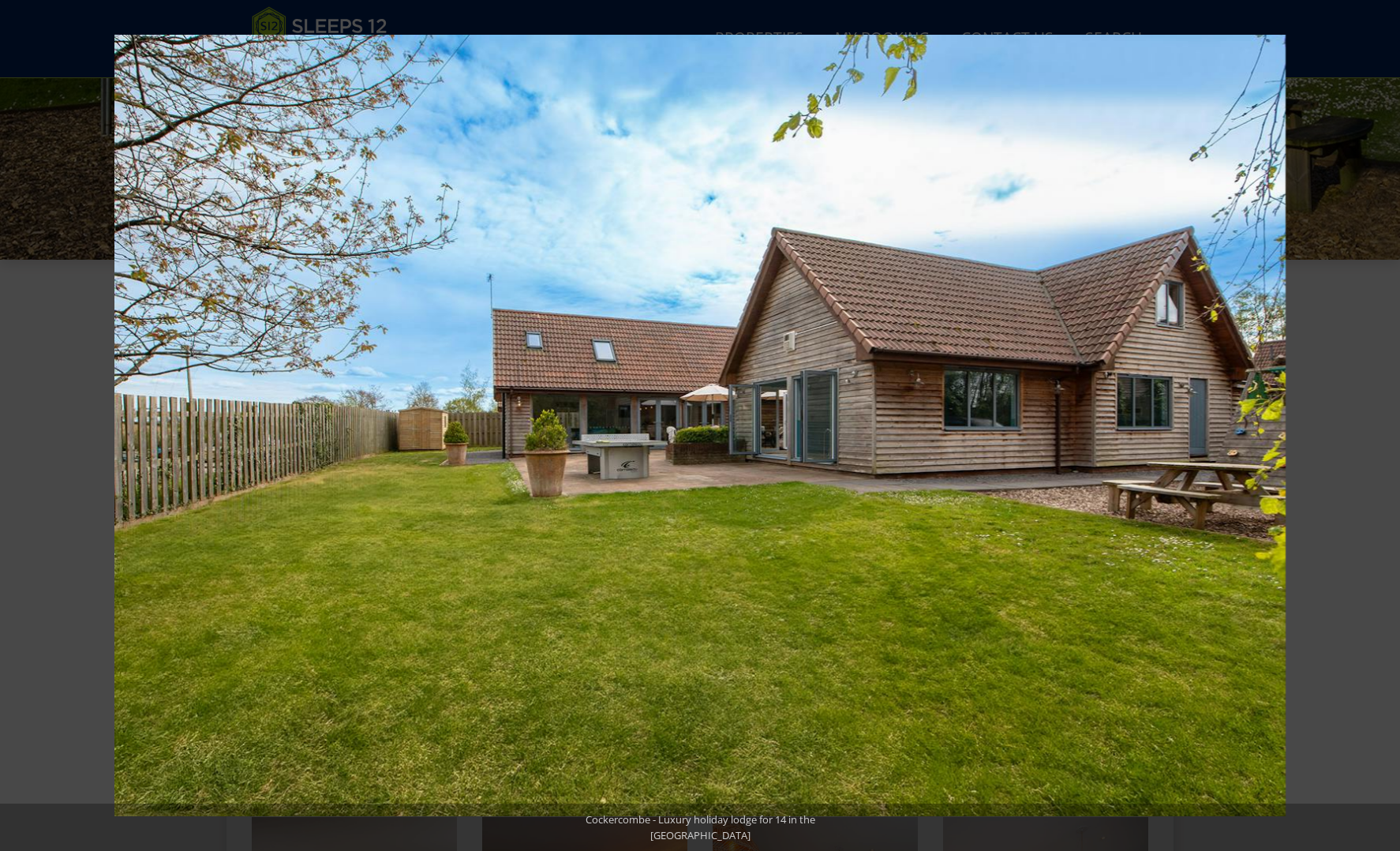
click at [1386, 424] on button at bounding box center [1372, 426] width 55 height 79
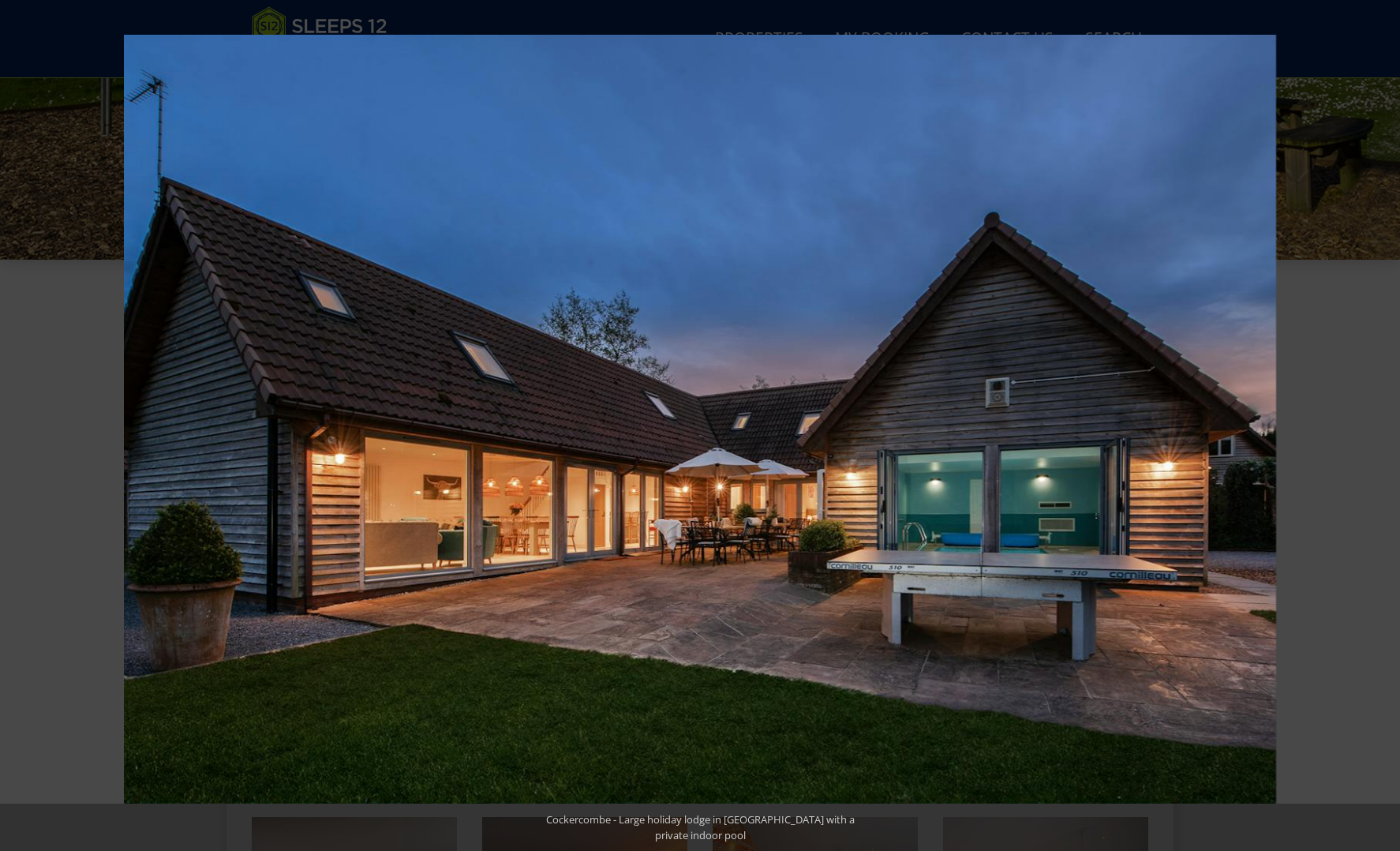
click at [1386, 424] on button at bounding box center [1372, 426] width 55 height 79
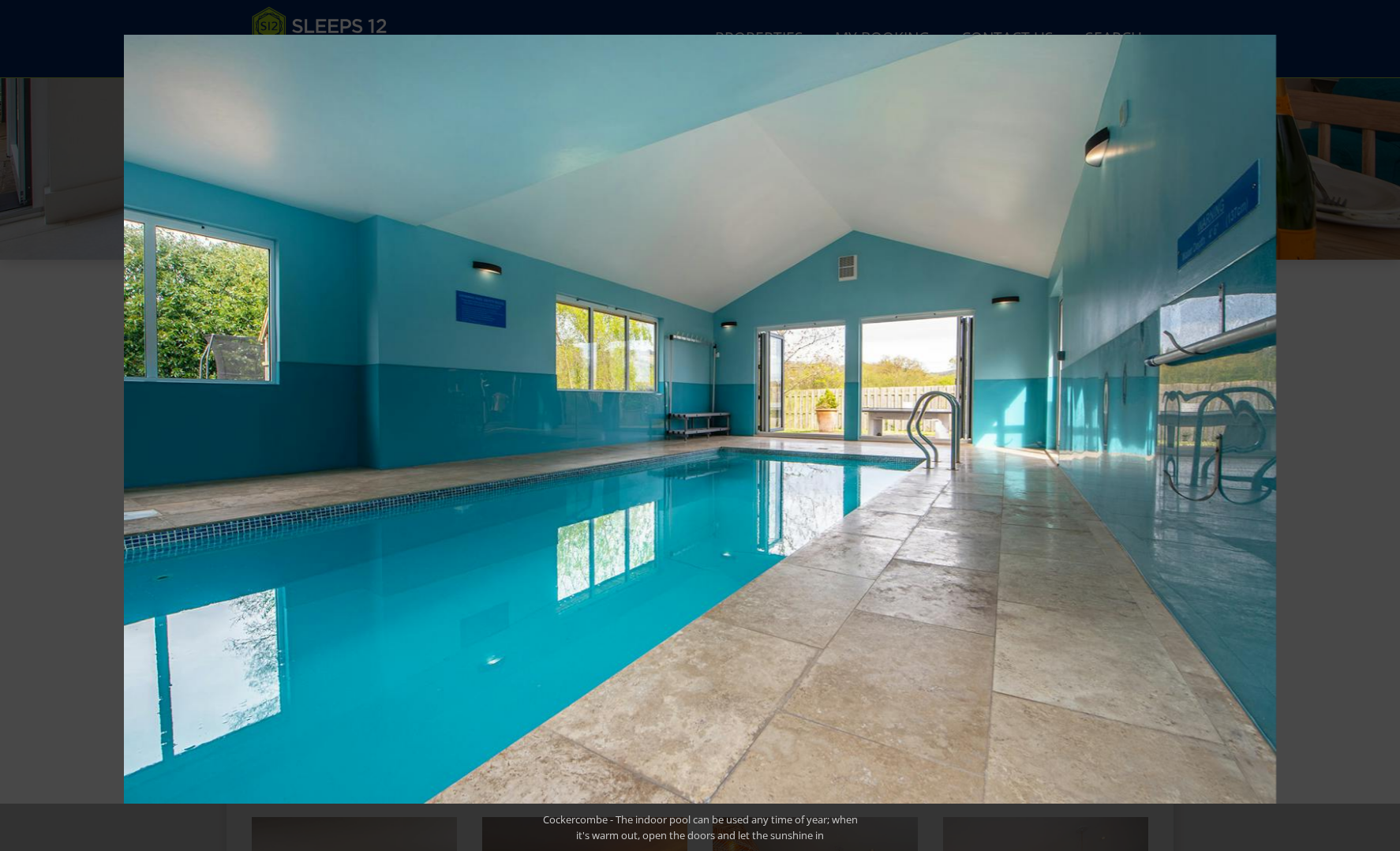
click at [1386, 424] on button at bounding box center [1372, 426] width 55 height 79
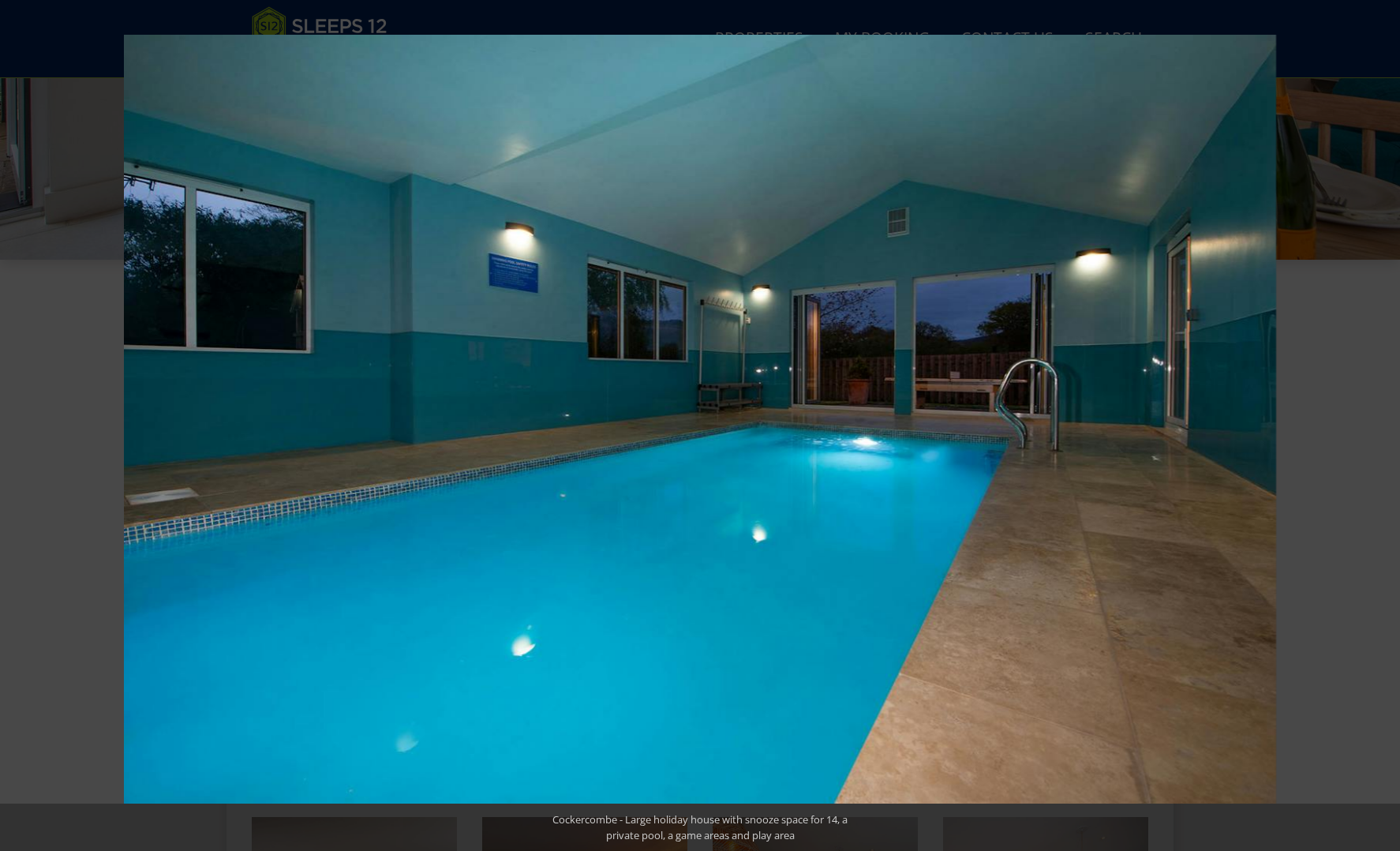
click at [1386, 424] on button at bounding box center [1372, 426] width 55 height 79
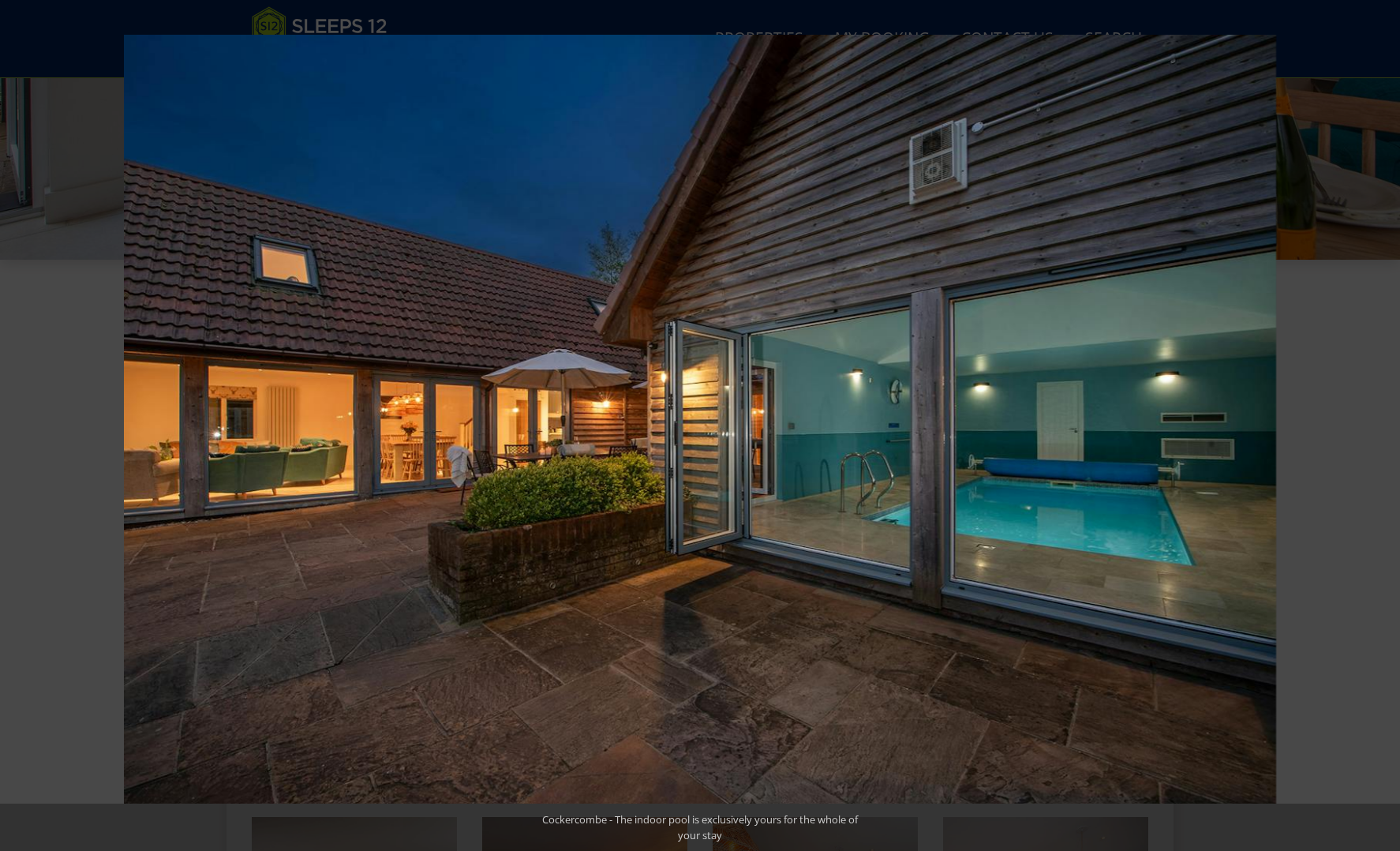
click at [1386, 424] on button at bounding box center [1372, 426] width 55 height 79
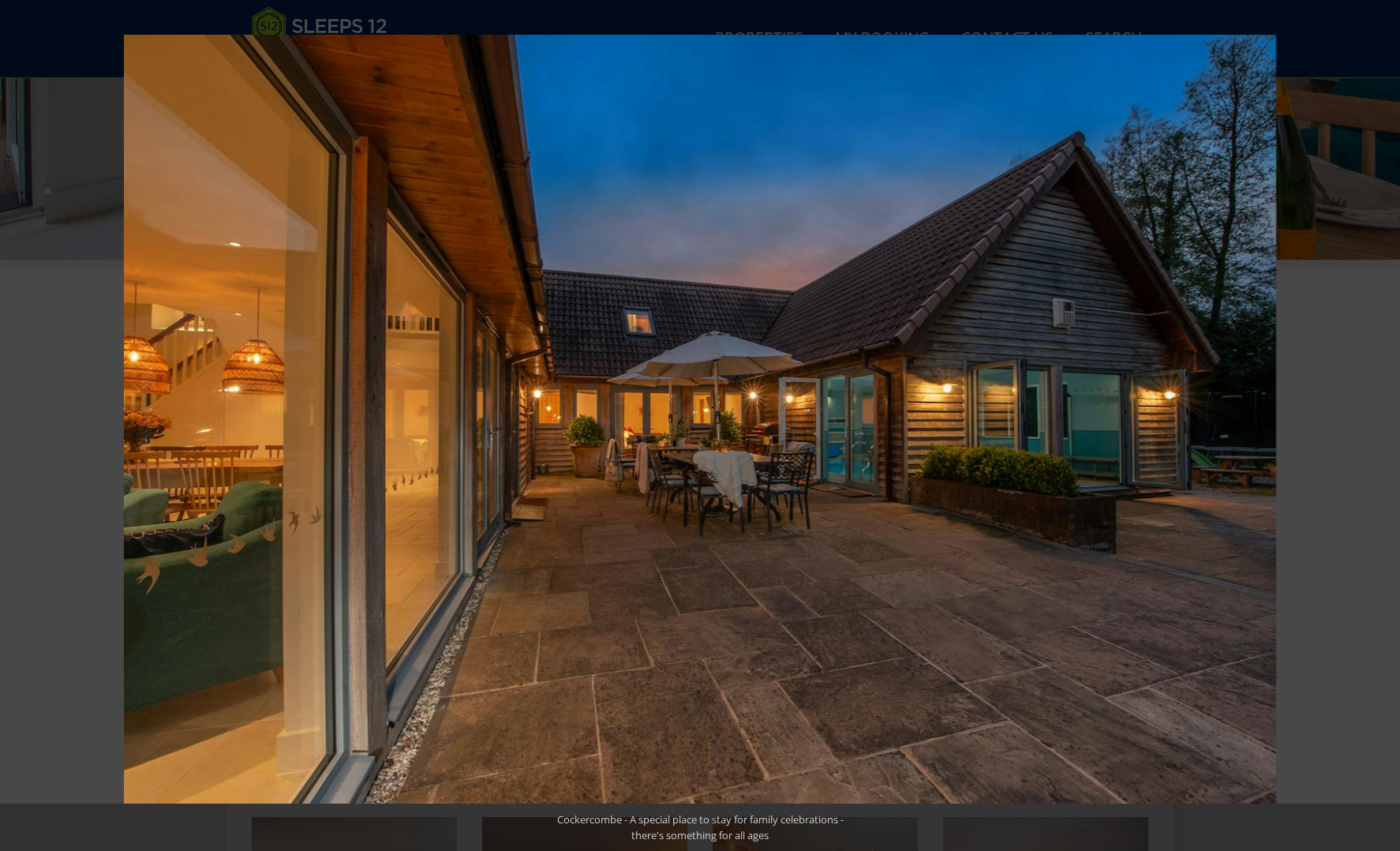
click at [1386, 424] on button at bounding box center [1372, 426] width 55 height 79
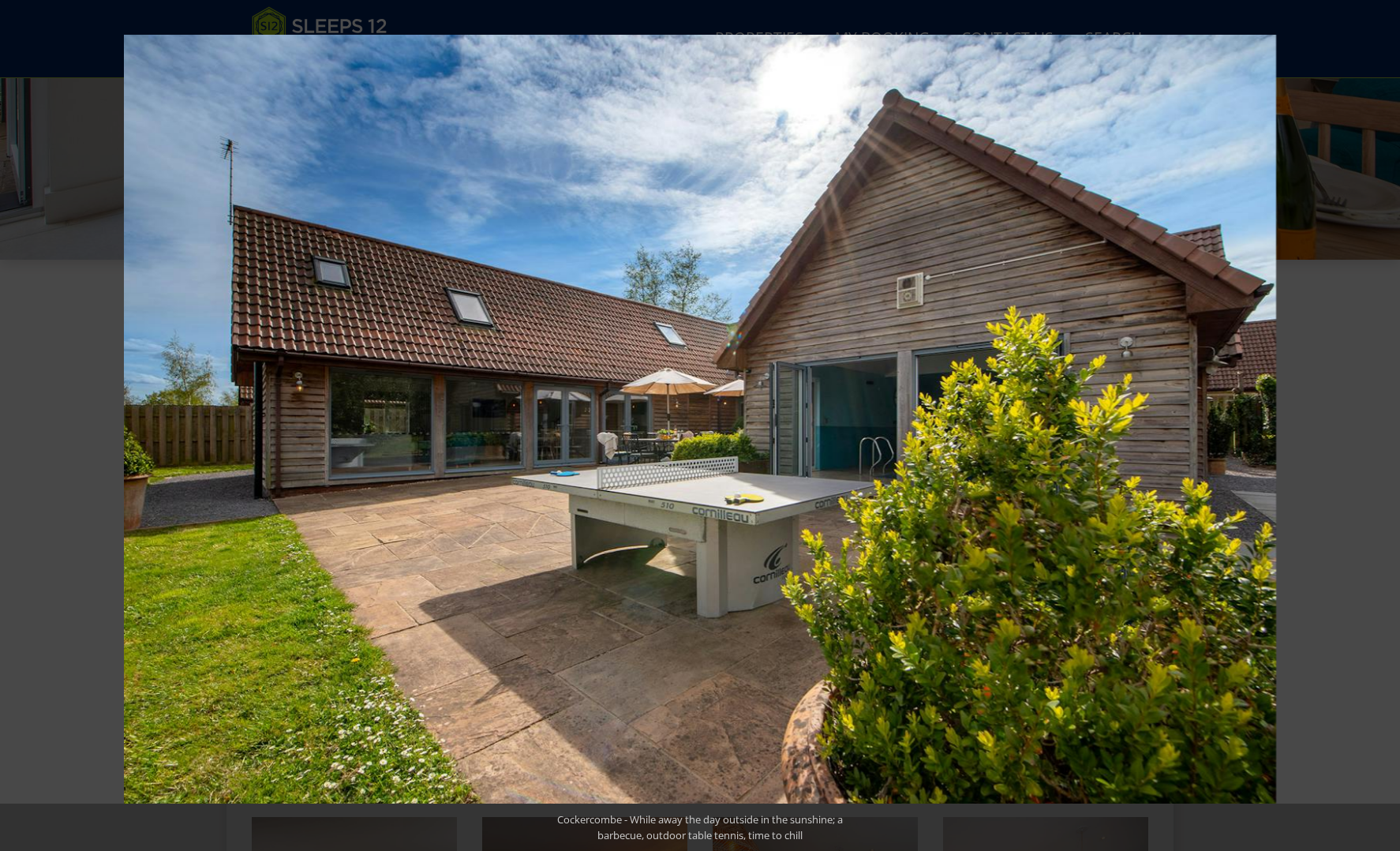
click at [1386, 424] on button at bounding box center [1372, 426] width 55 height 79
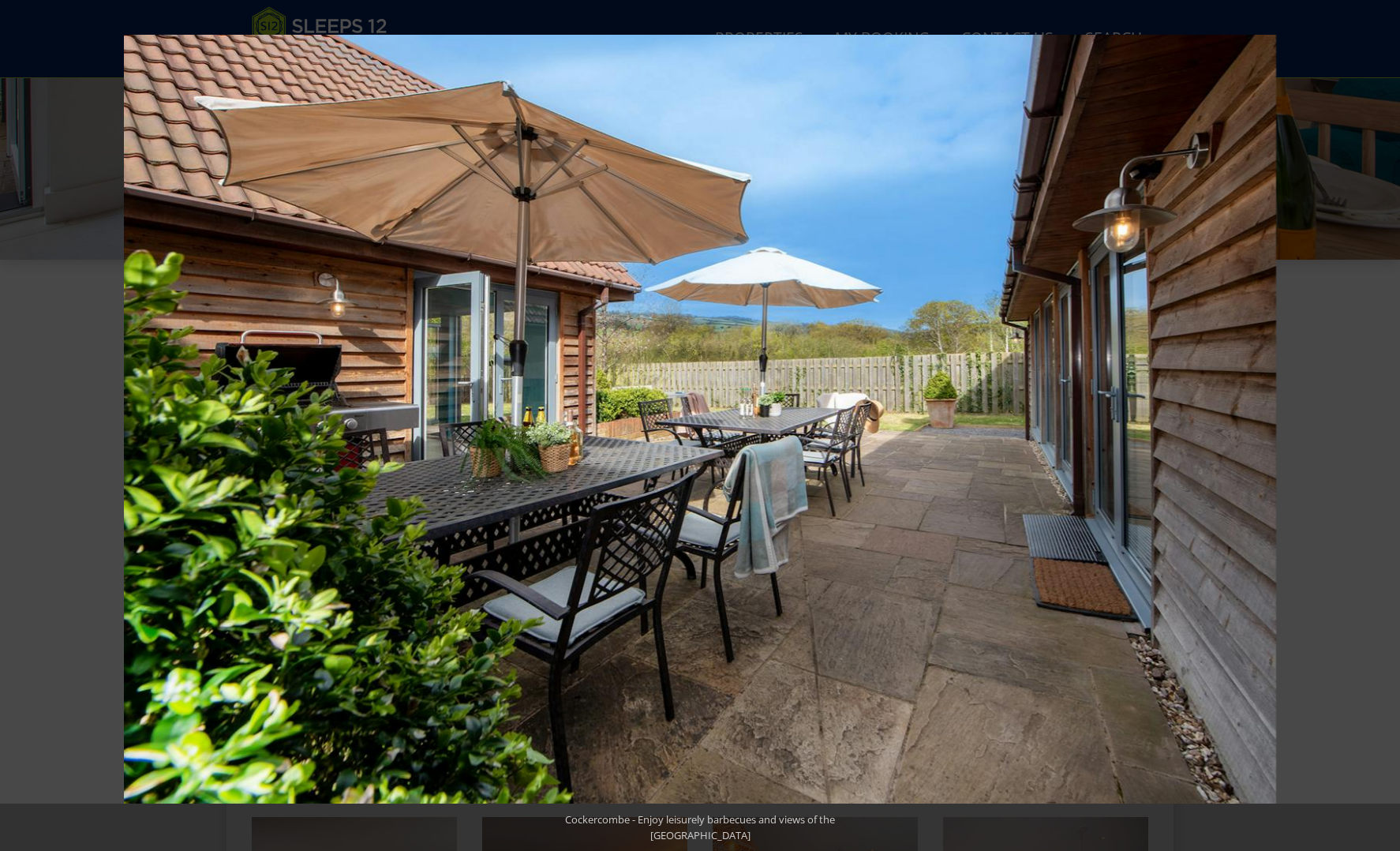
click at [1386, 424] on button at bounding box center [1372, 426] width 55 height 79
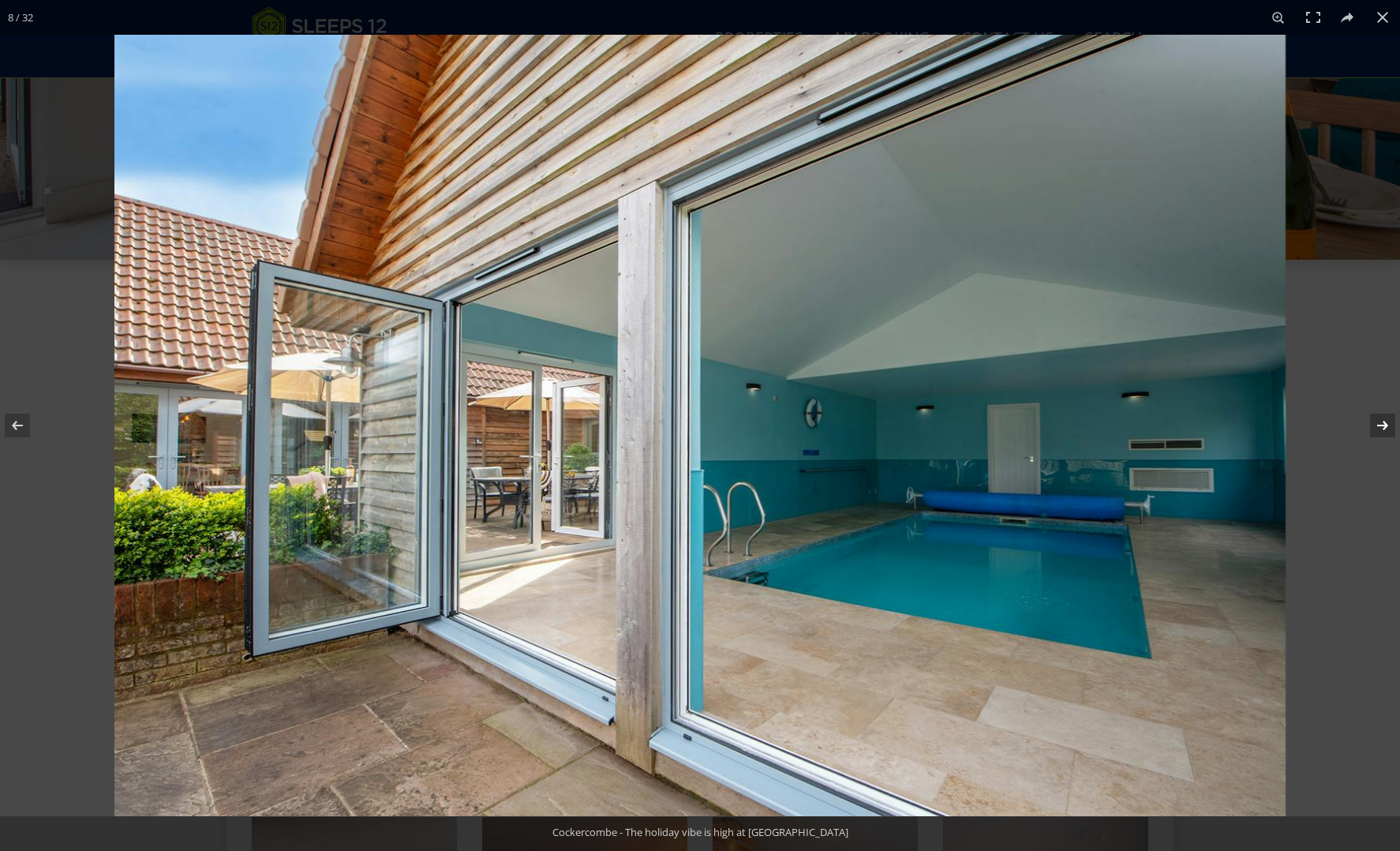
click at [1387, 424] on button at bounding box center [1372, 426] width 55 height 79
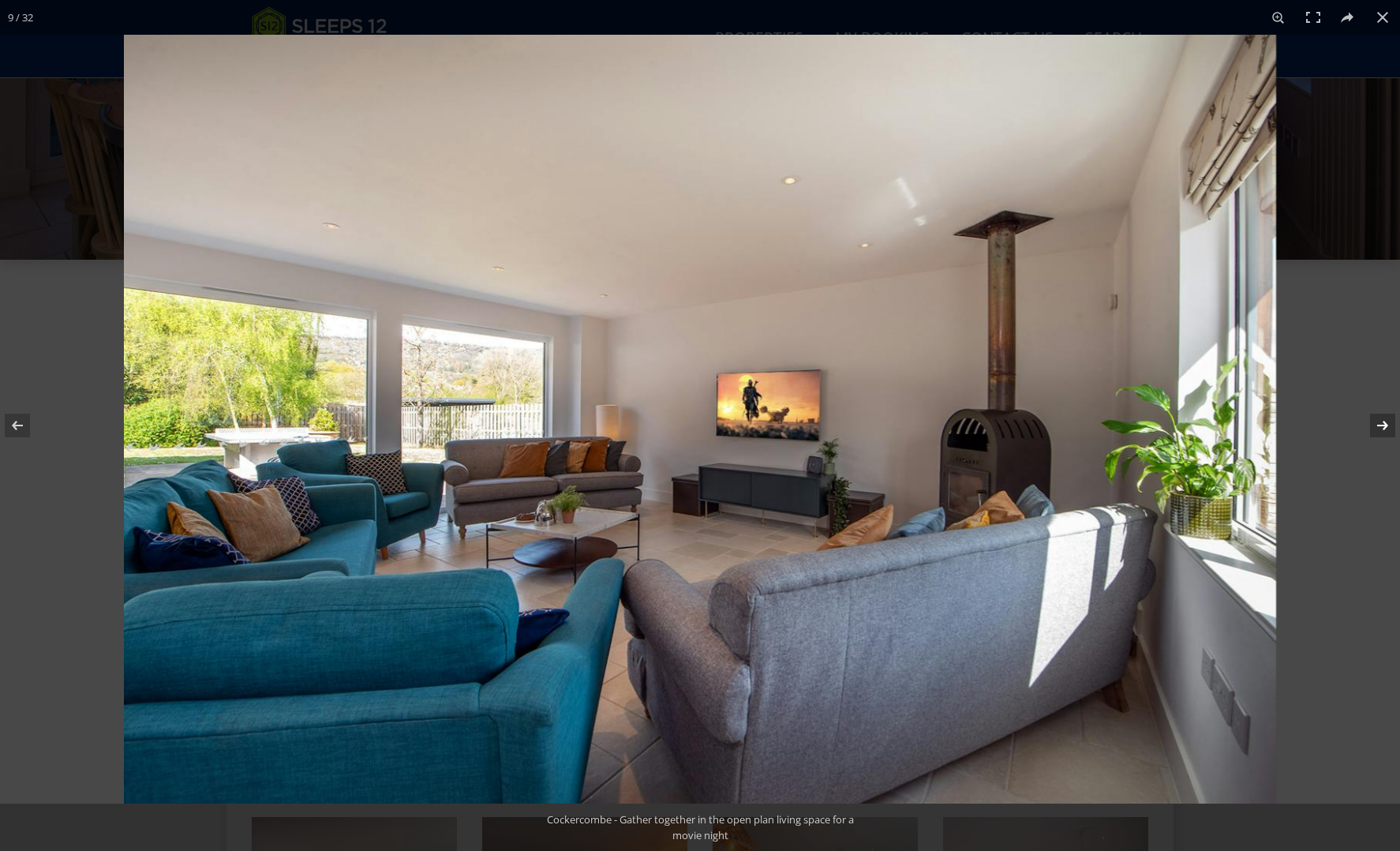
click at [1387, 424] on button at bounding box center [1372, 426] width 55 height 79
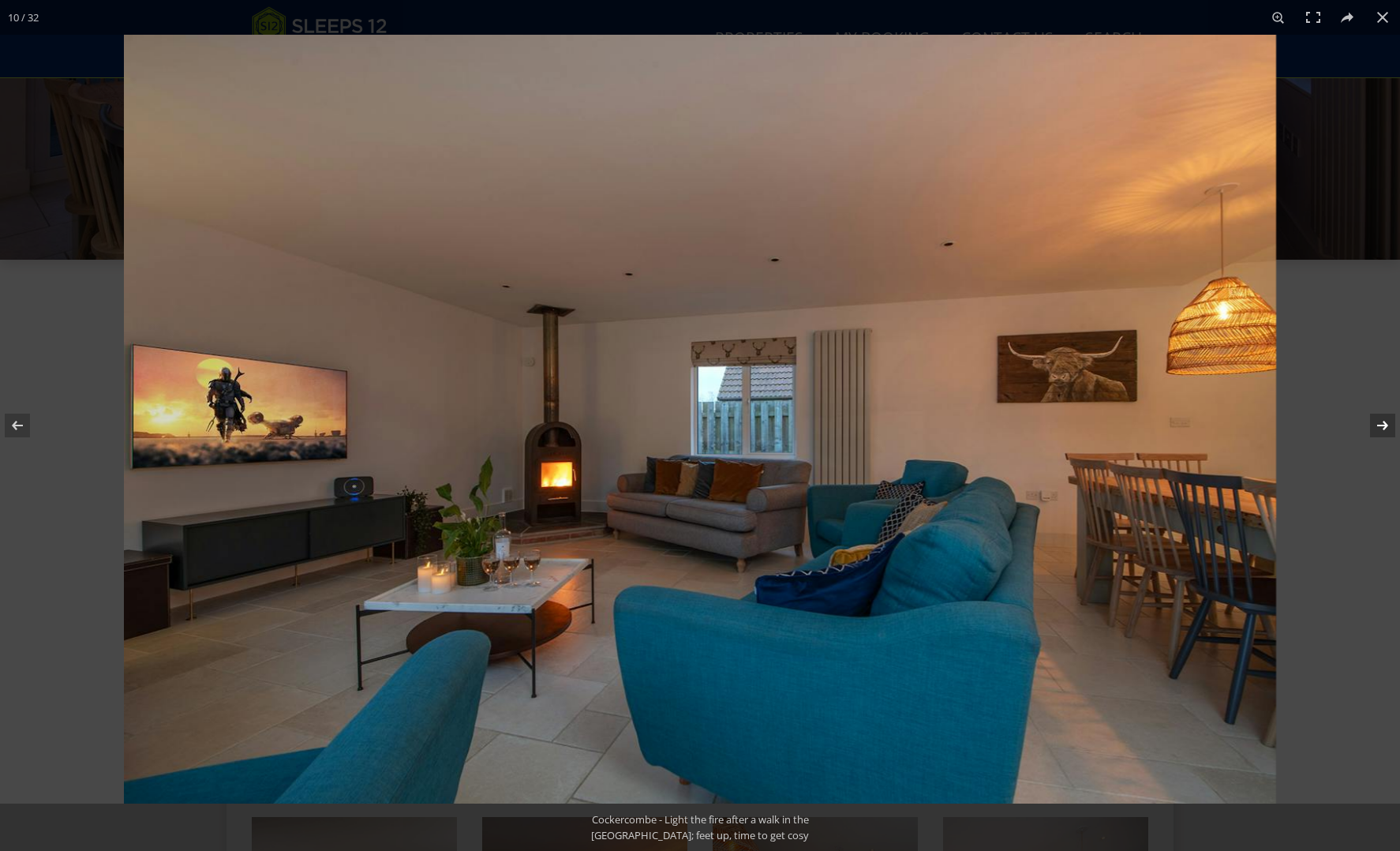
click at [1383, 423] on button at bounding box center [1372, 426] width 55 height 79
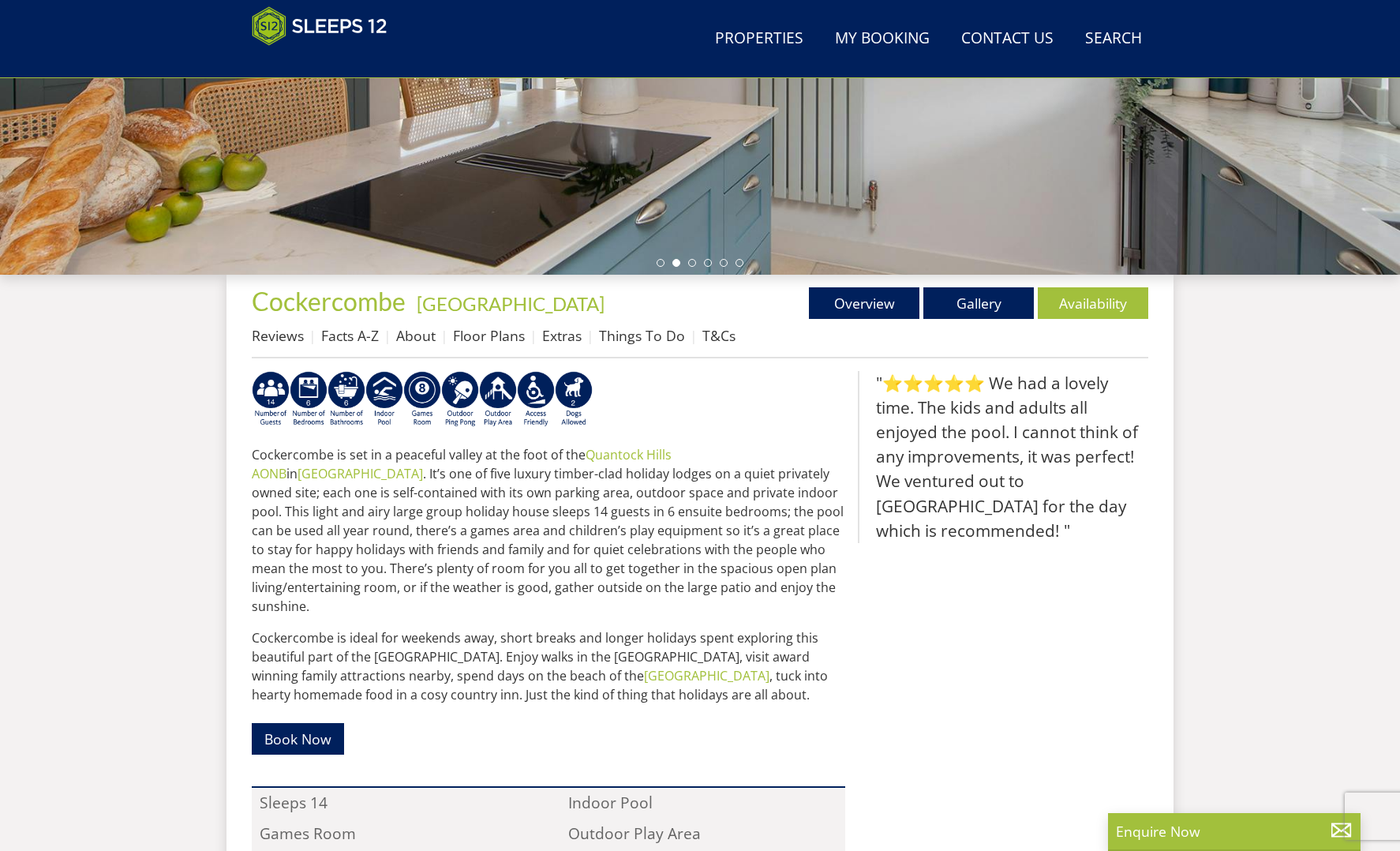
scroll to position [393, 0]
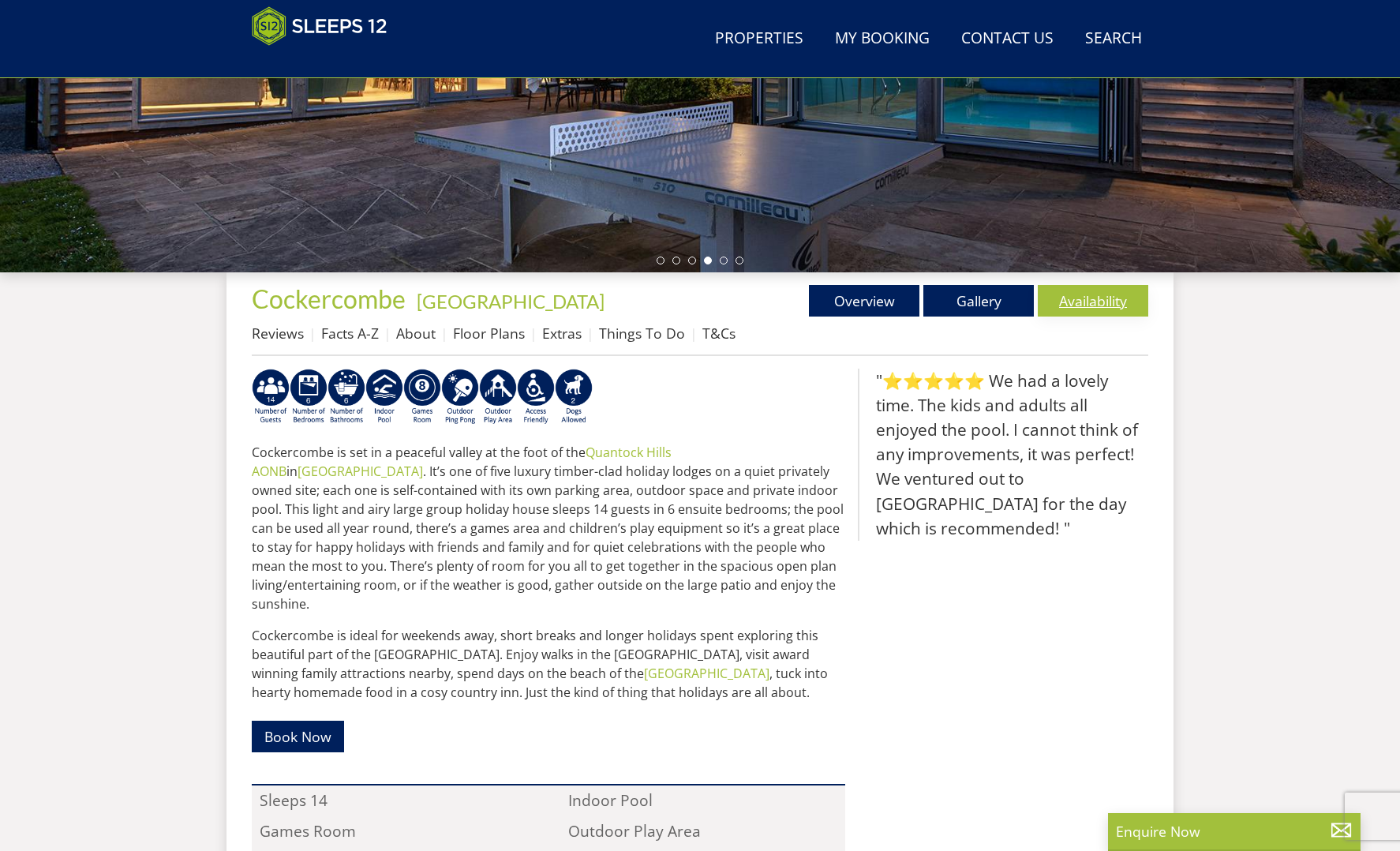
click at [1107, 300] on link "Availability" at bounding box center [1093, 301] width 110 height 31
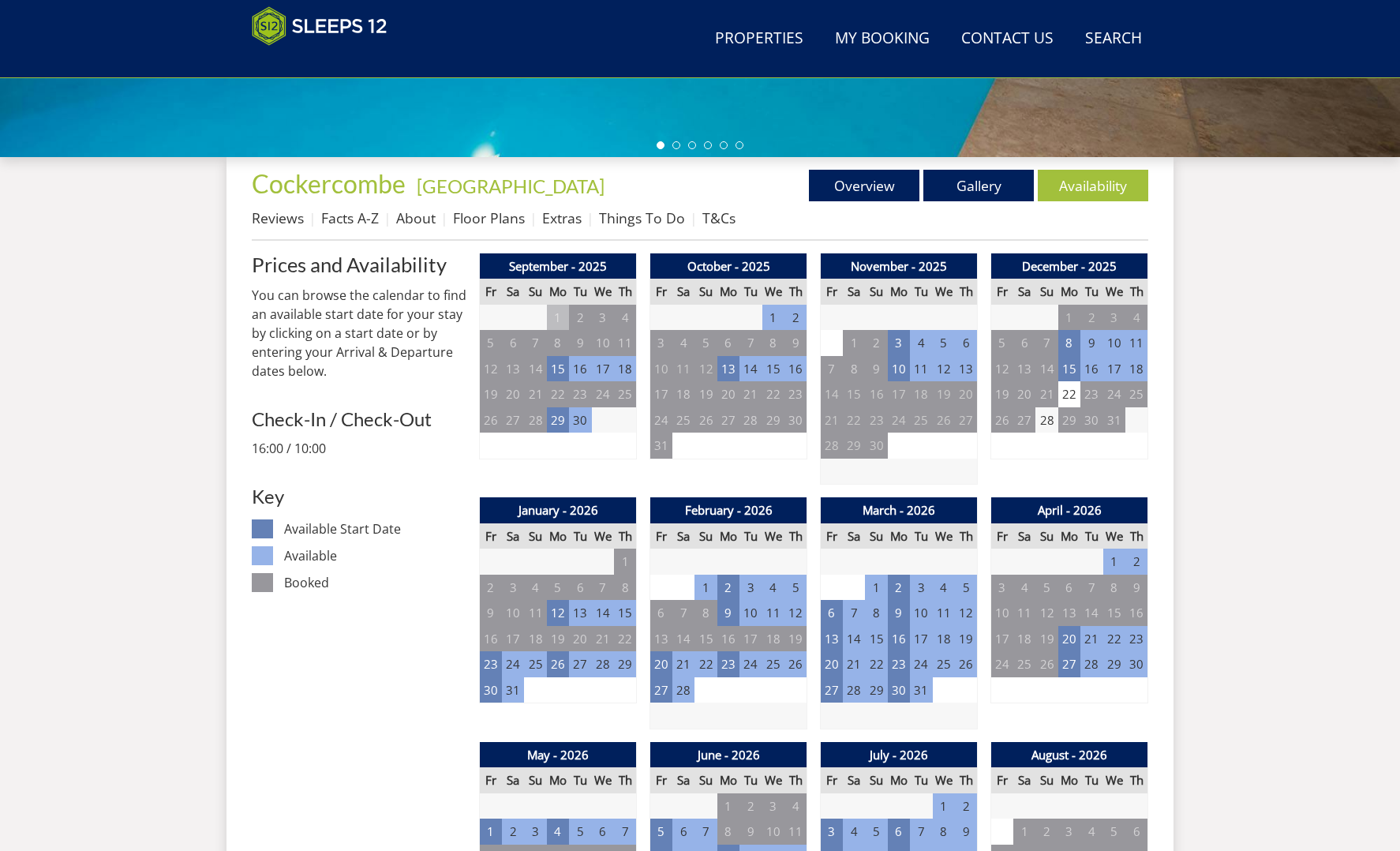
scroll to position [508, 0]
click at [661, 685] on td "27" at bounding box center [661, 690] width 22 height 26
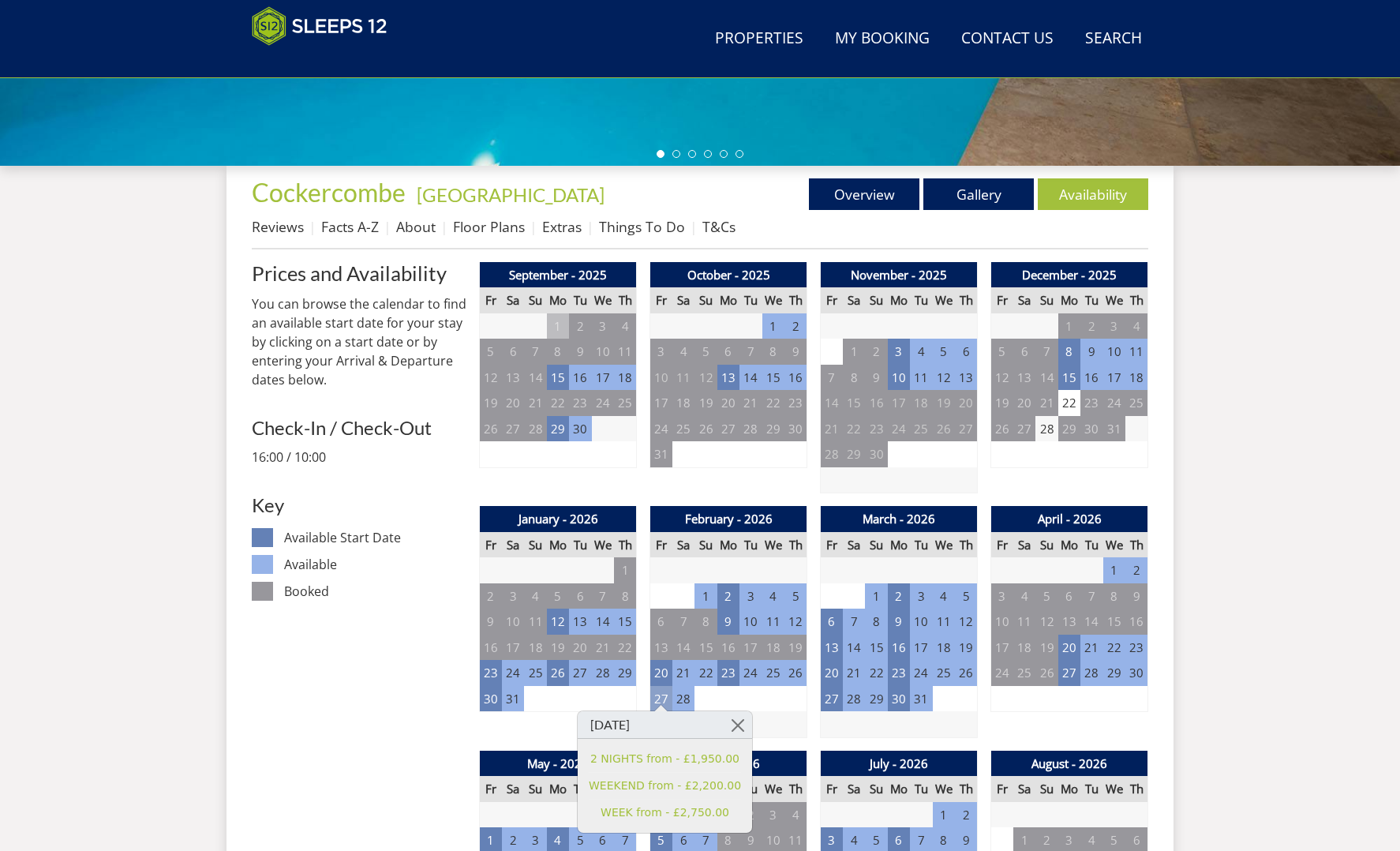
scroll to position [500, 0]
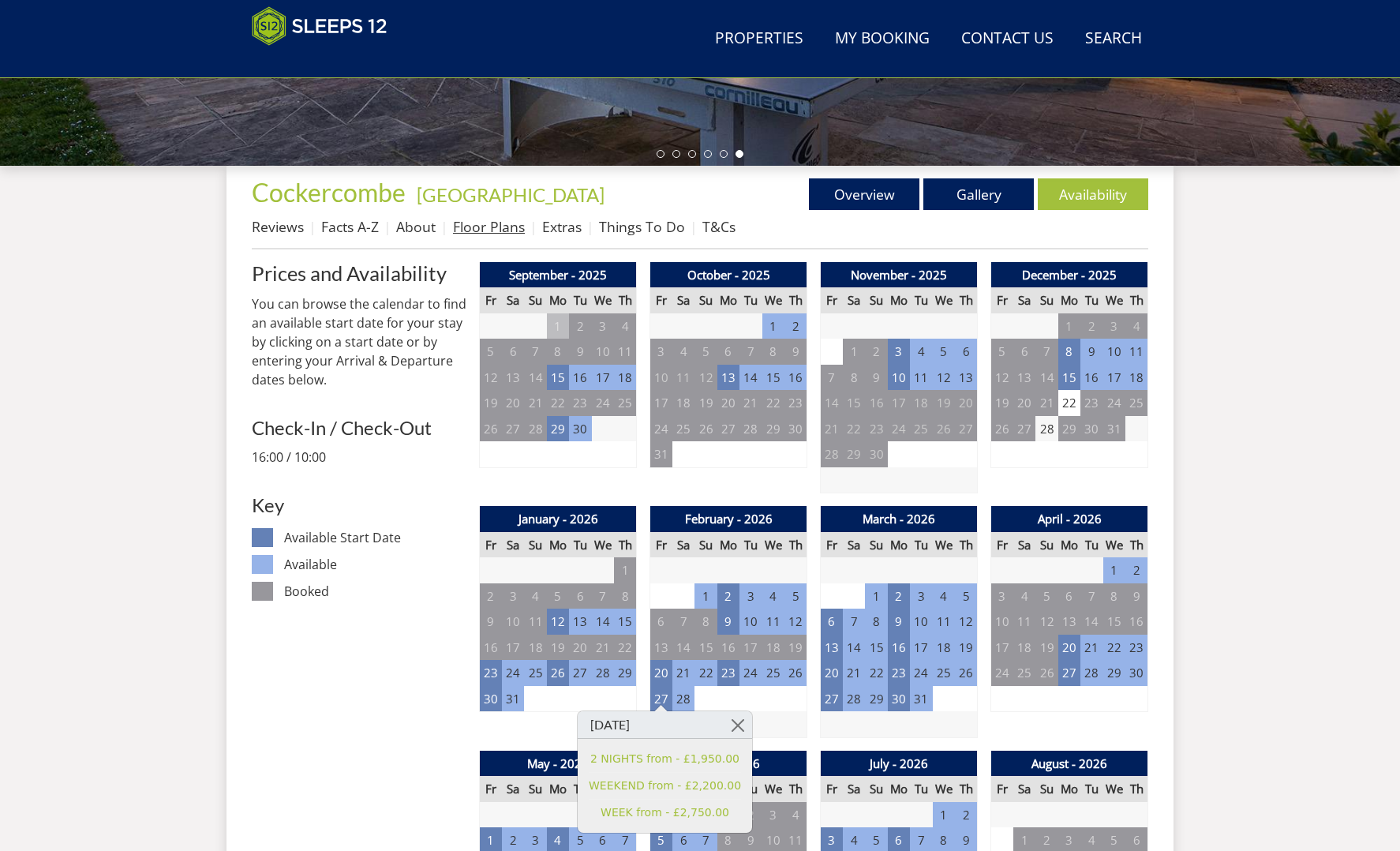
click at [485, 228] on link "Floor Plans" at bounding box center [489, 226] width 72 height 19
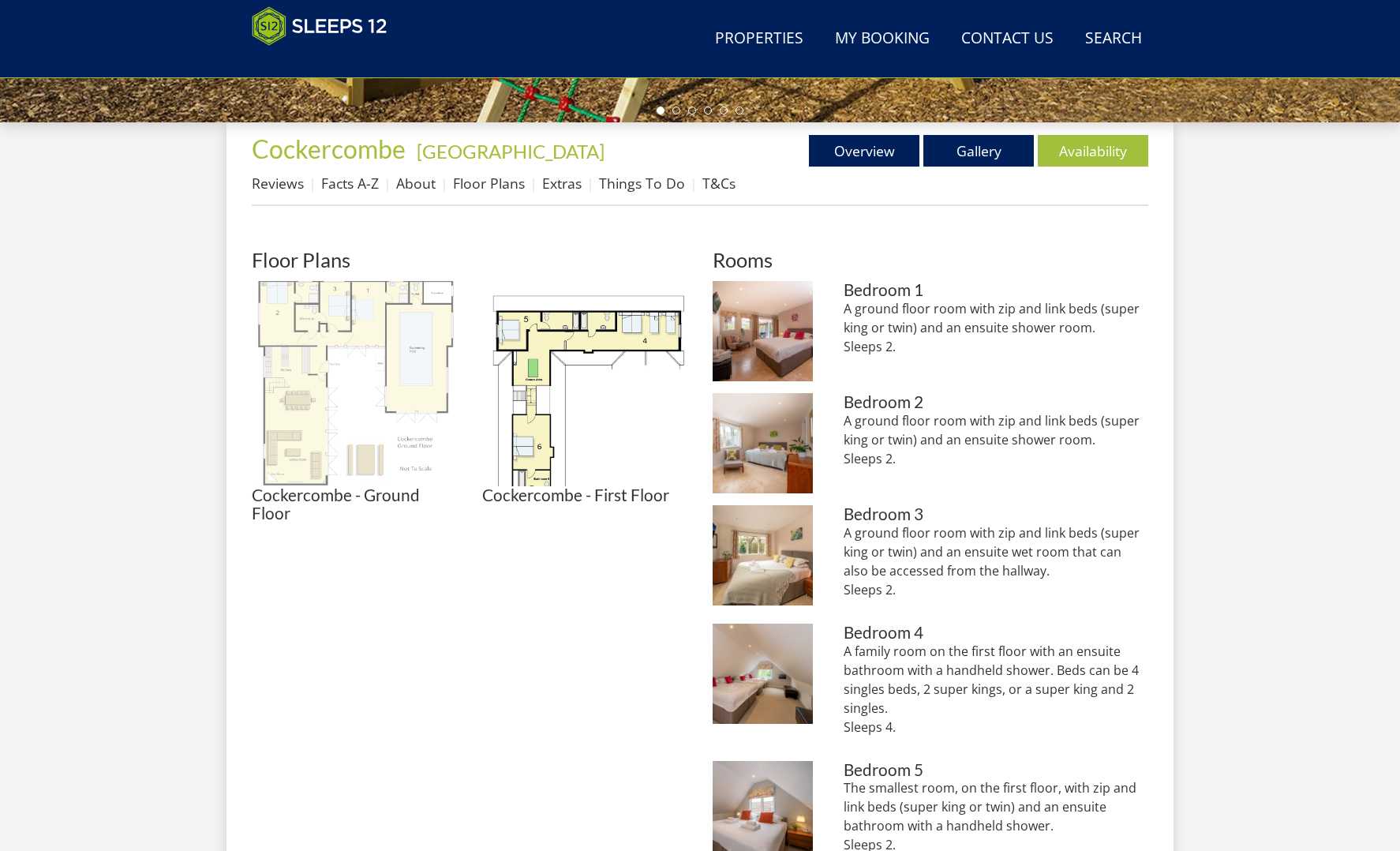
scroll to position [544, 0]
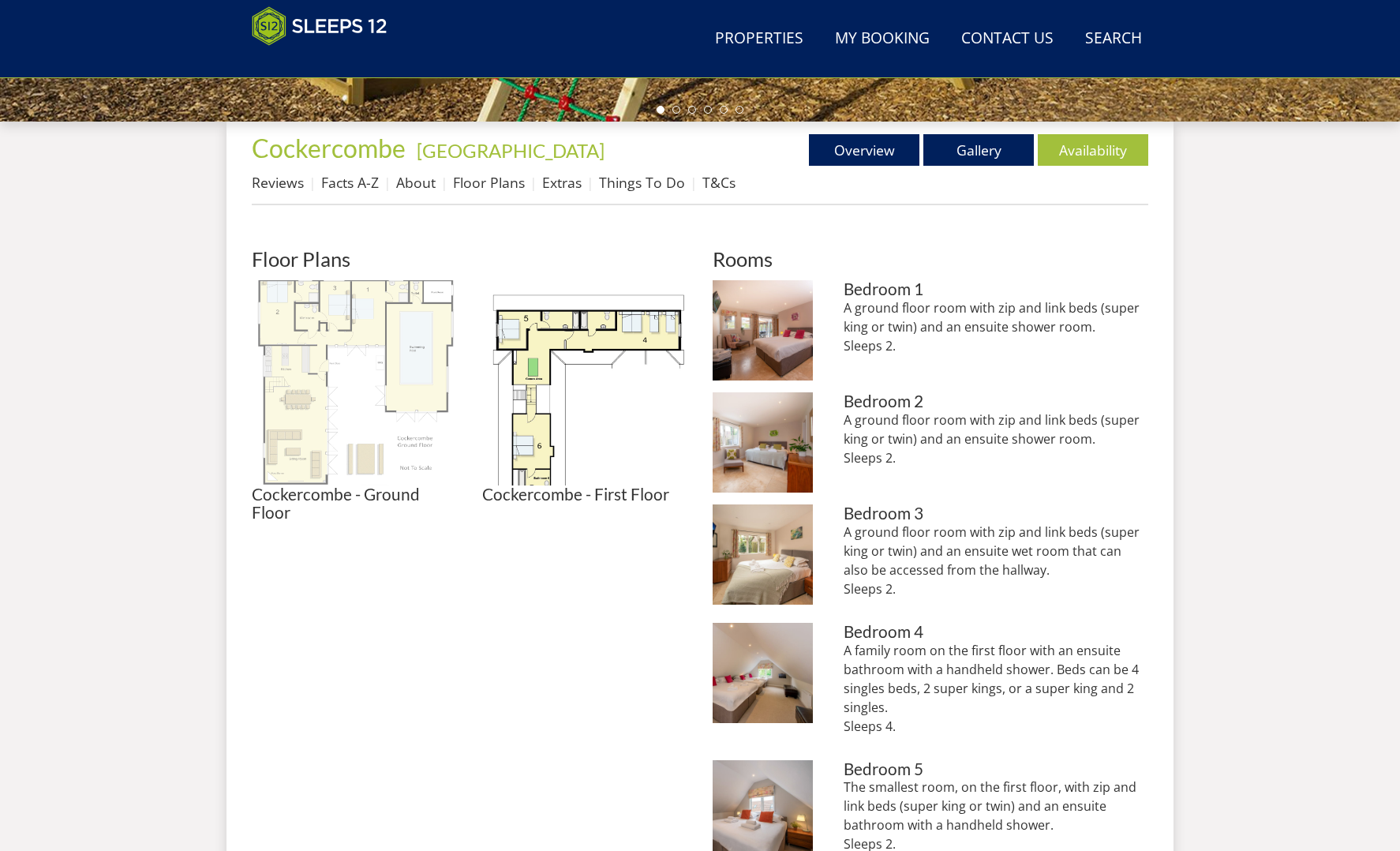
click at [390, 335] on img at bounding box center [354, 382] width 205 height 205
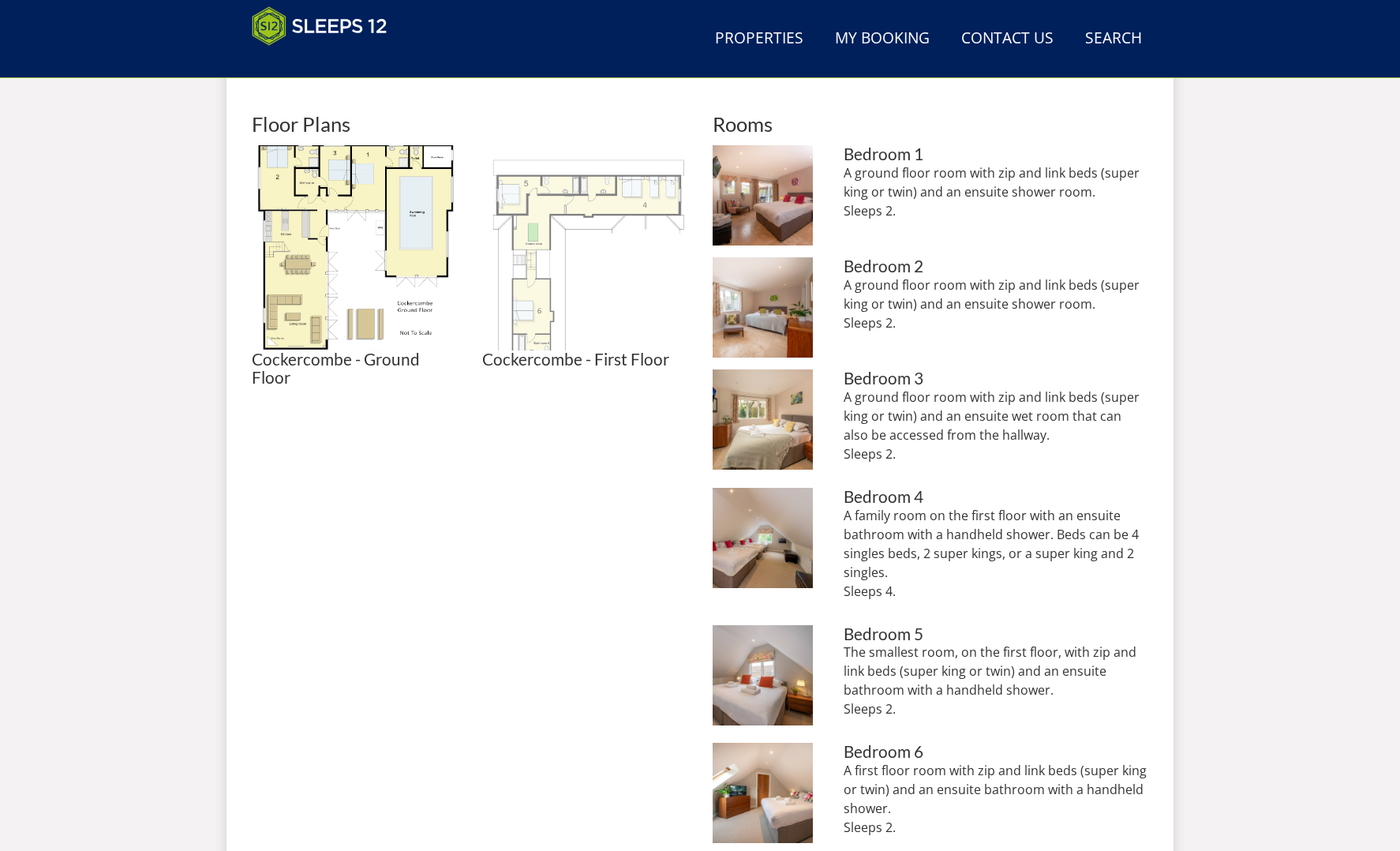
scroll to position [676, 1]
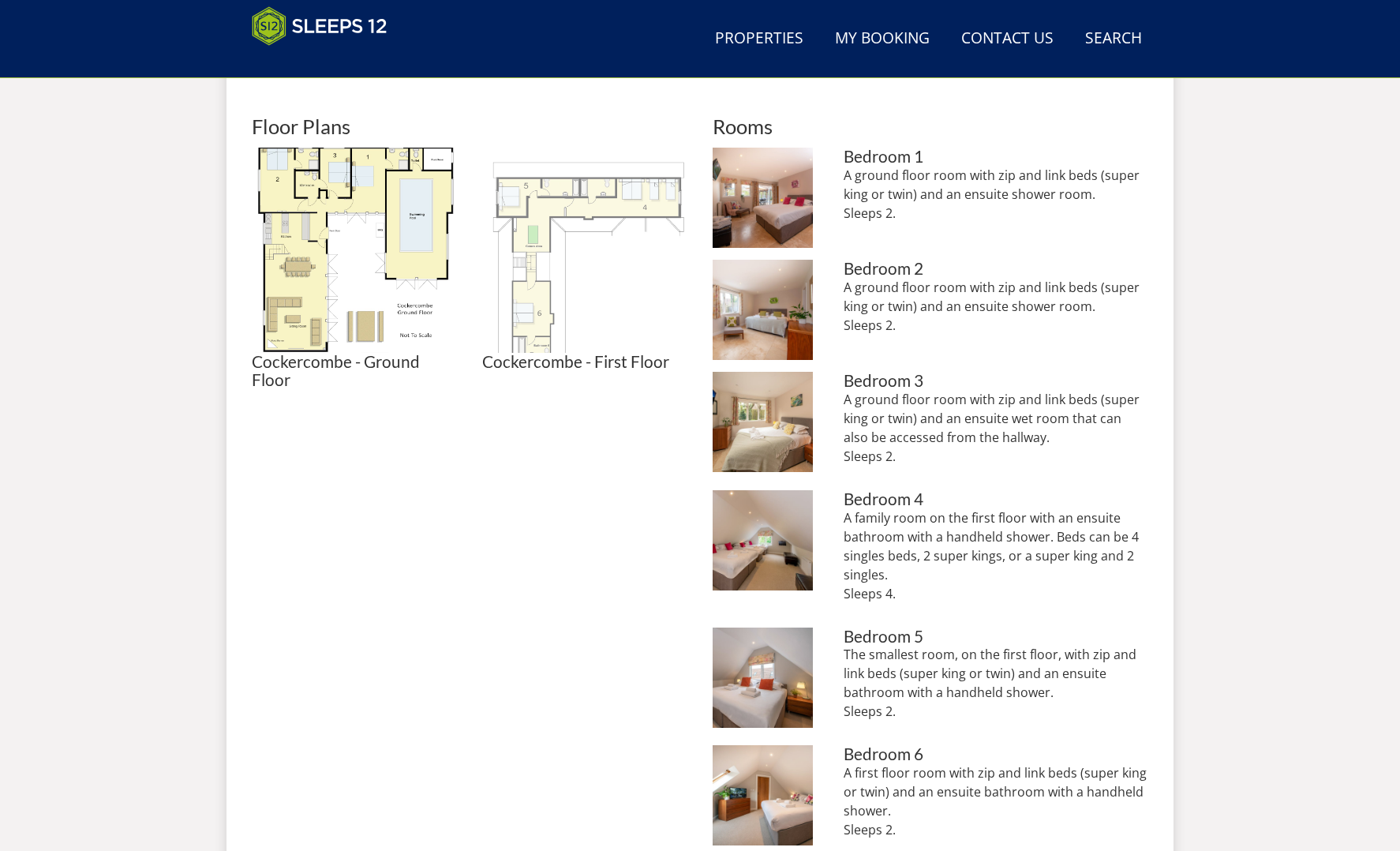
click at [585, 196] on img at bounding box center [584, 250] width 205 height 205
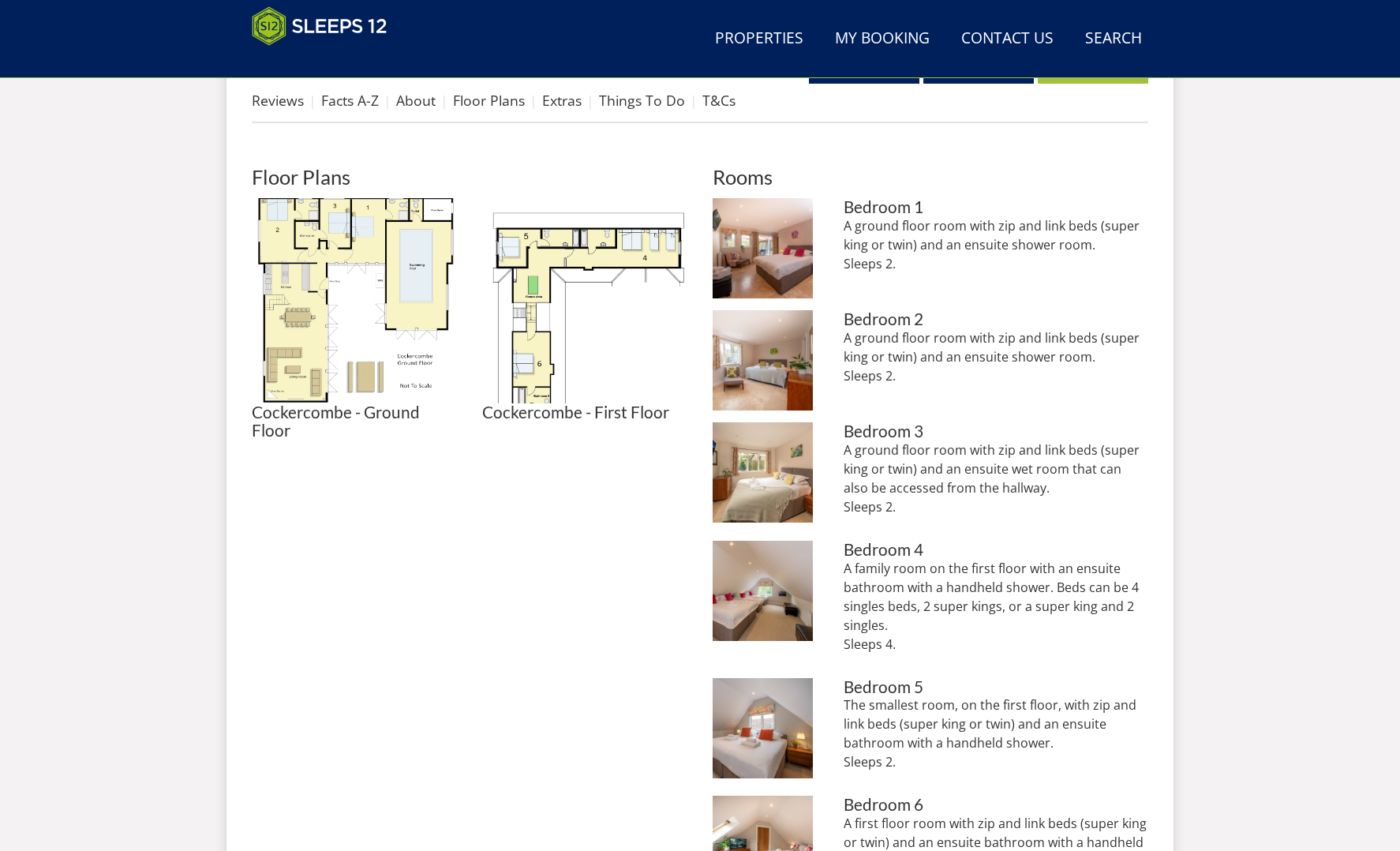
scroll to position [624, 0]
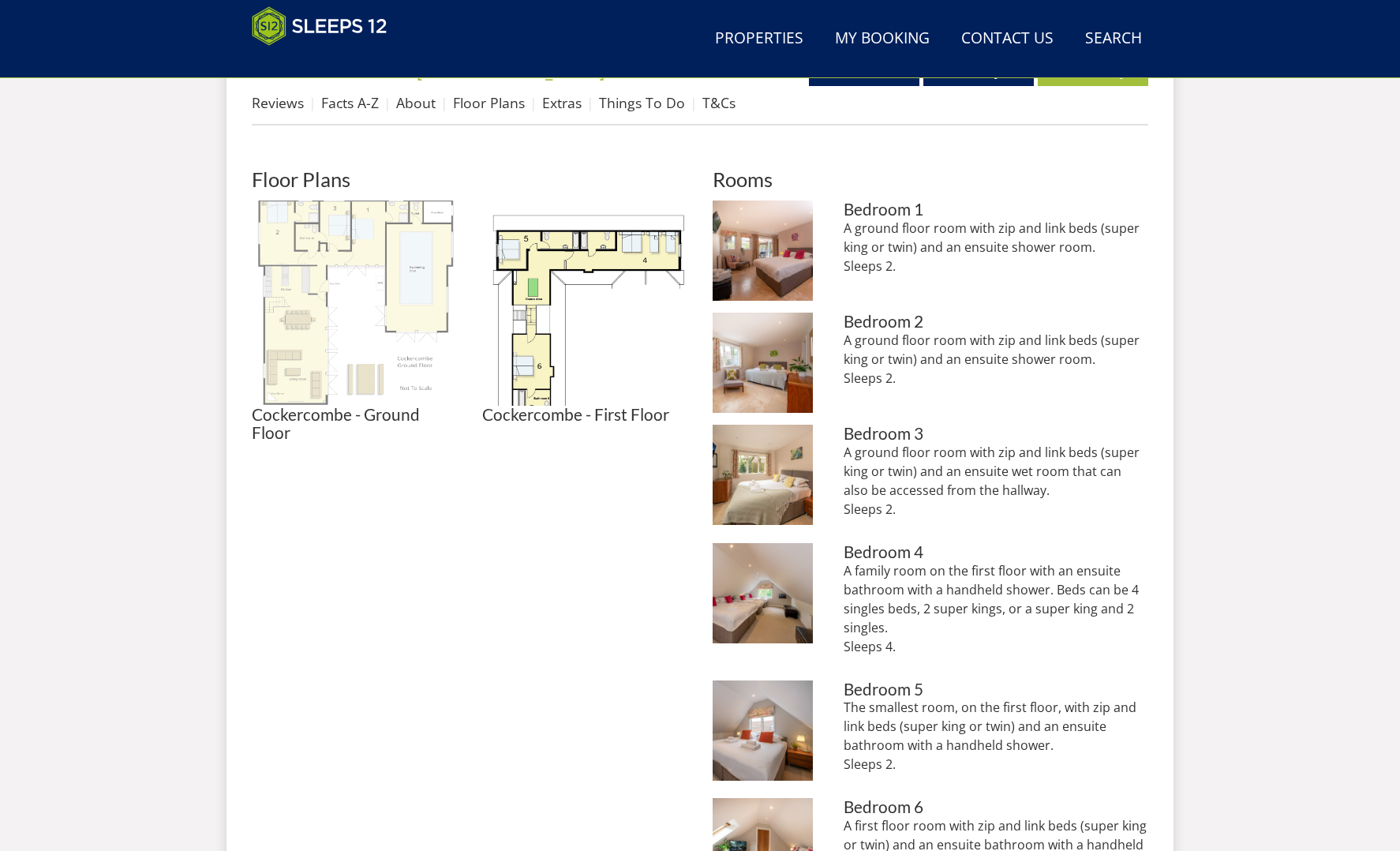
click at [307, 239] on img at bounding box center [354, 302] width 205 height 205
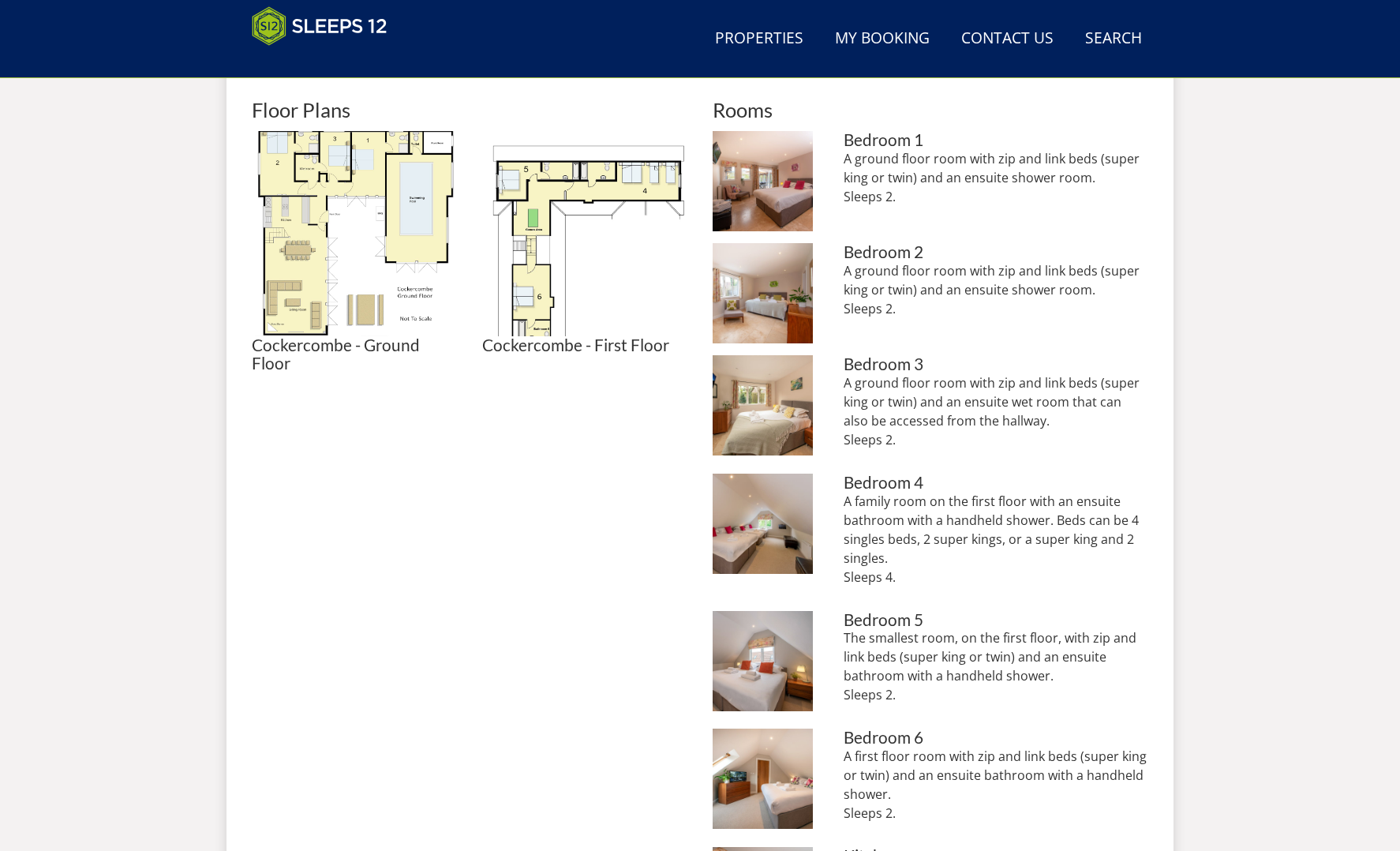
scroll to position [693, 0]
click at [761, 187] on img at bounding box center [762, 181] width 100 height 100
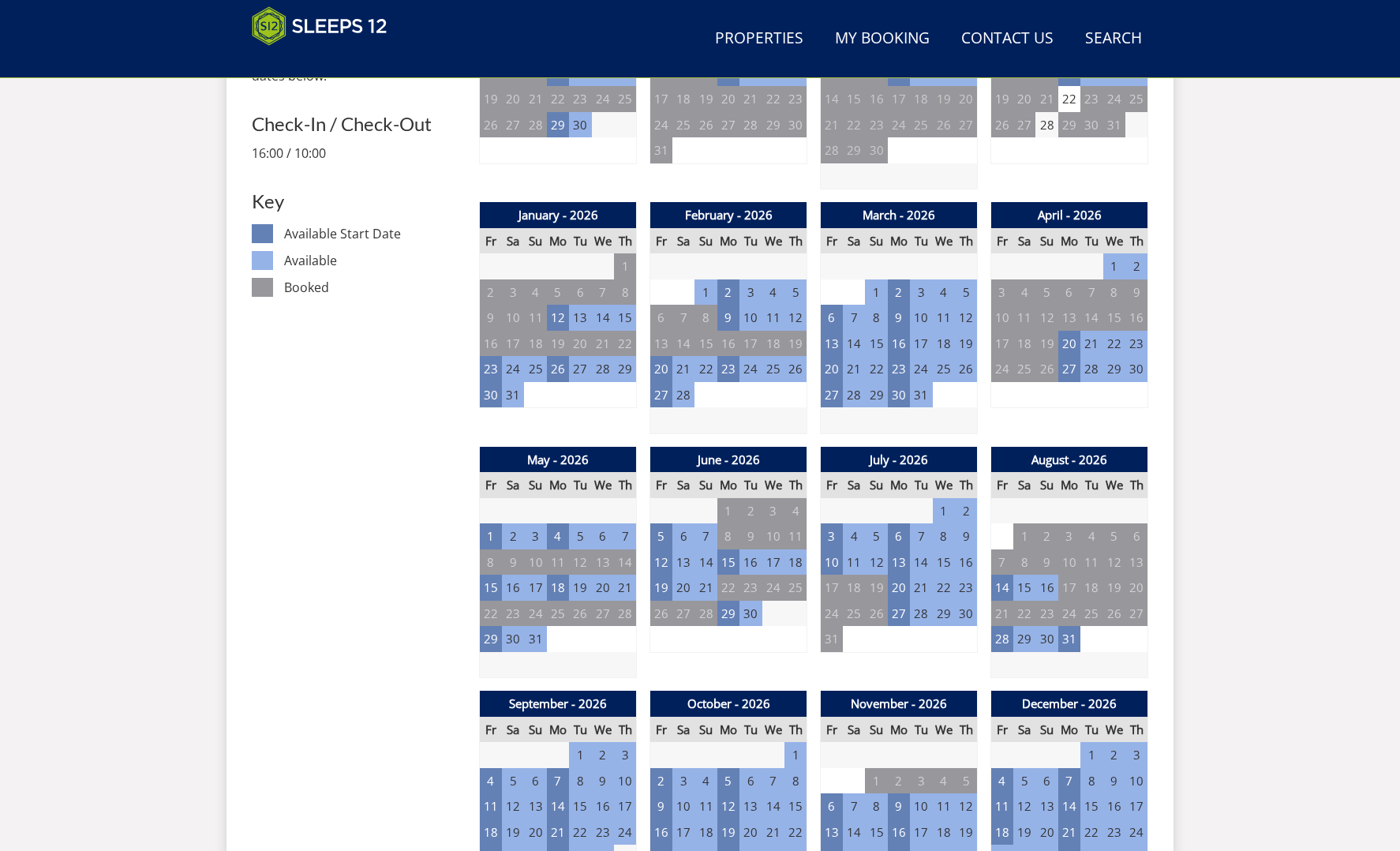
scroll to position [806, 0]
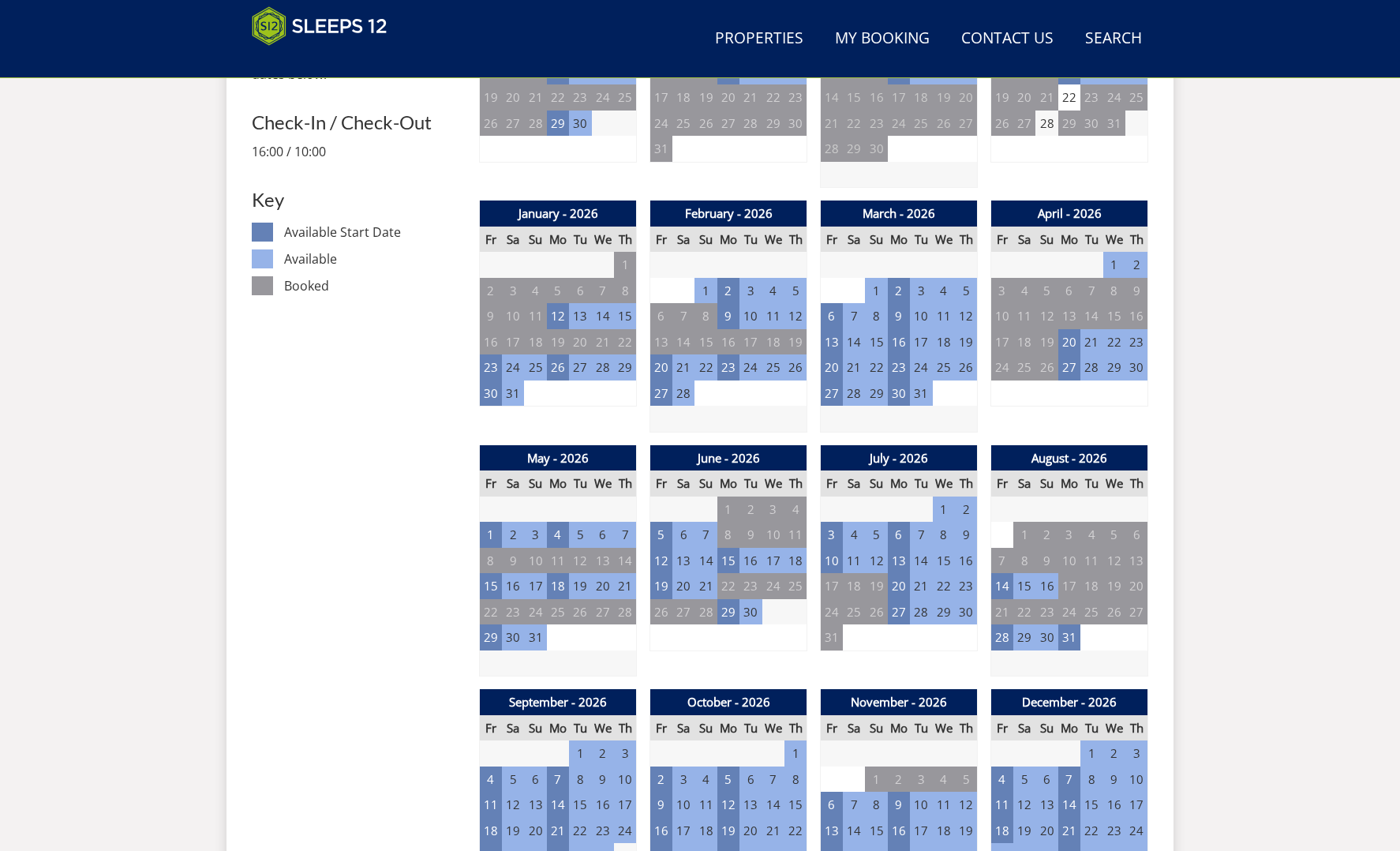
drag, startPoint x: 31, startPoint y: 846, endPoint x: 33, endPoint y: 827, distance: 19.1
click at [31, 843] on div "Search Menu Properties My Booking Contact Us 01823 665500 Search Check Availabi…" at bounding box center [700, 821] width 1400 height 3184
click at [59, 828] on div "Search Menu Properties My Booking Contact Us 01823 665500 Search Check Availabi…" at bounding box center [700, 821] width 1400 height 3184
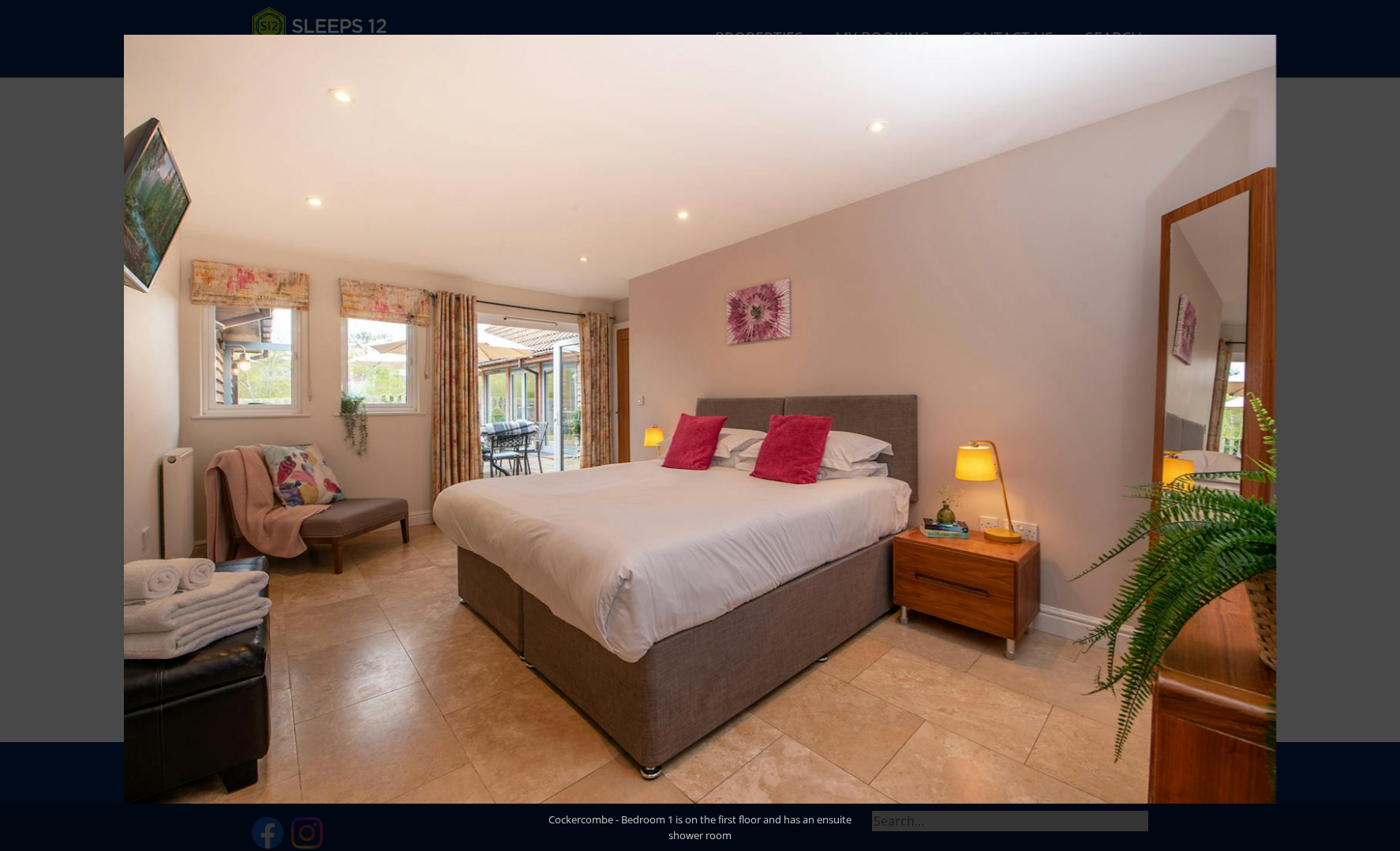
scroll to position [1141, 0]
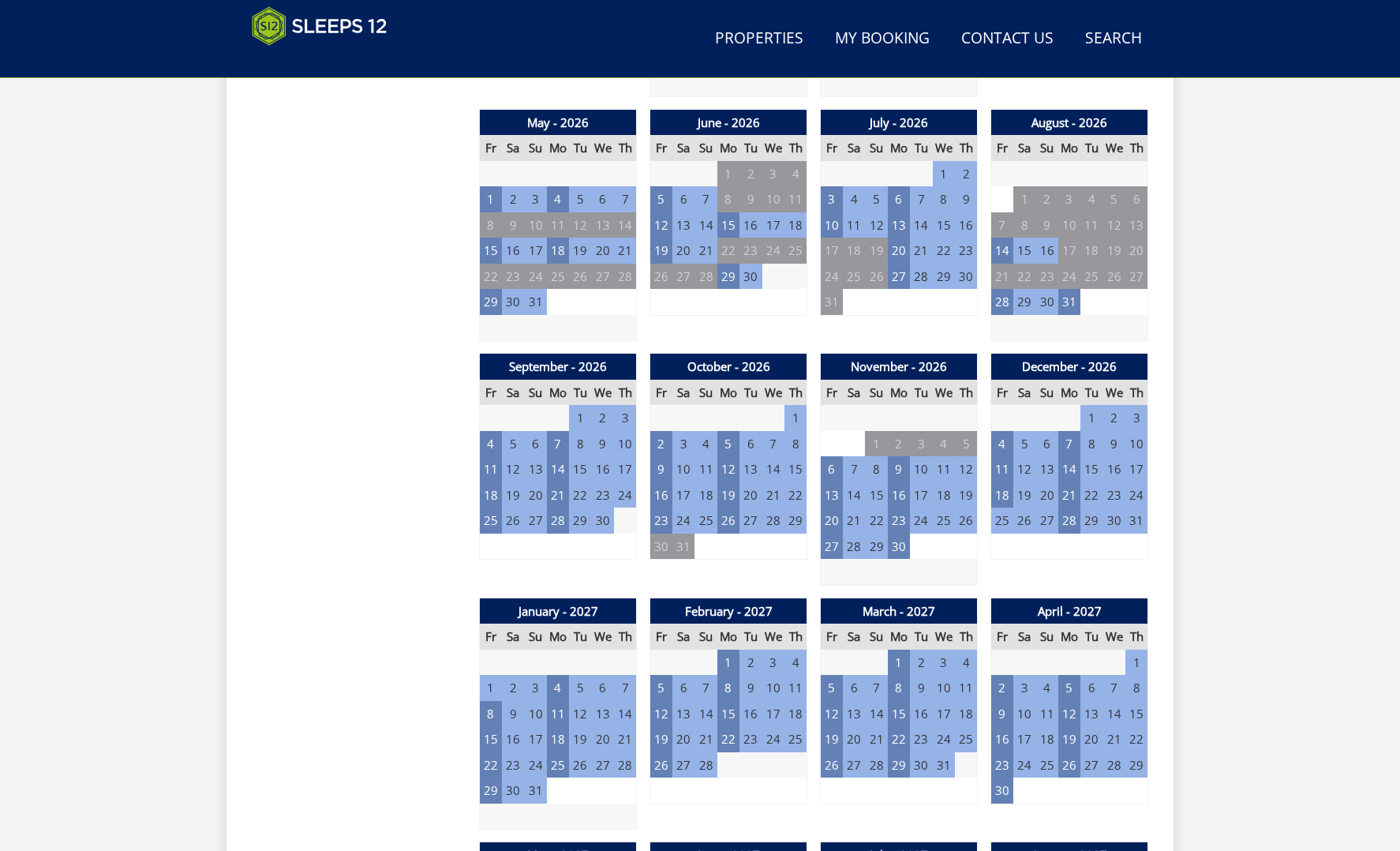
scroll to position [806, 0]
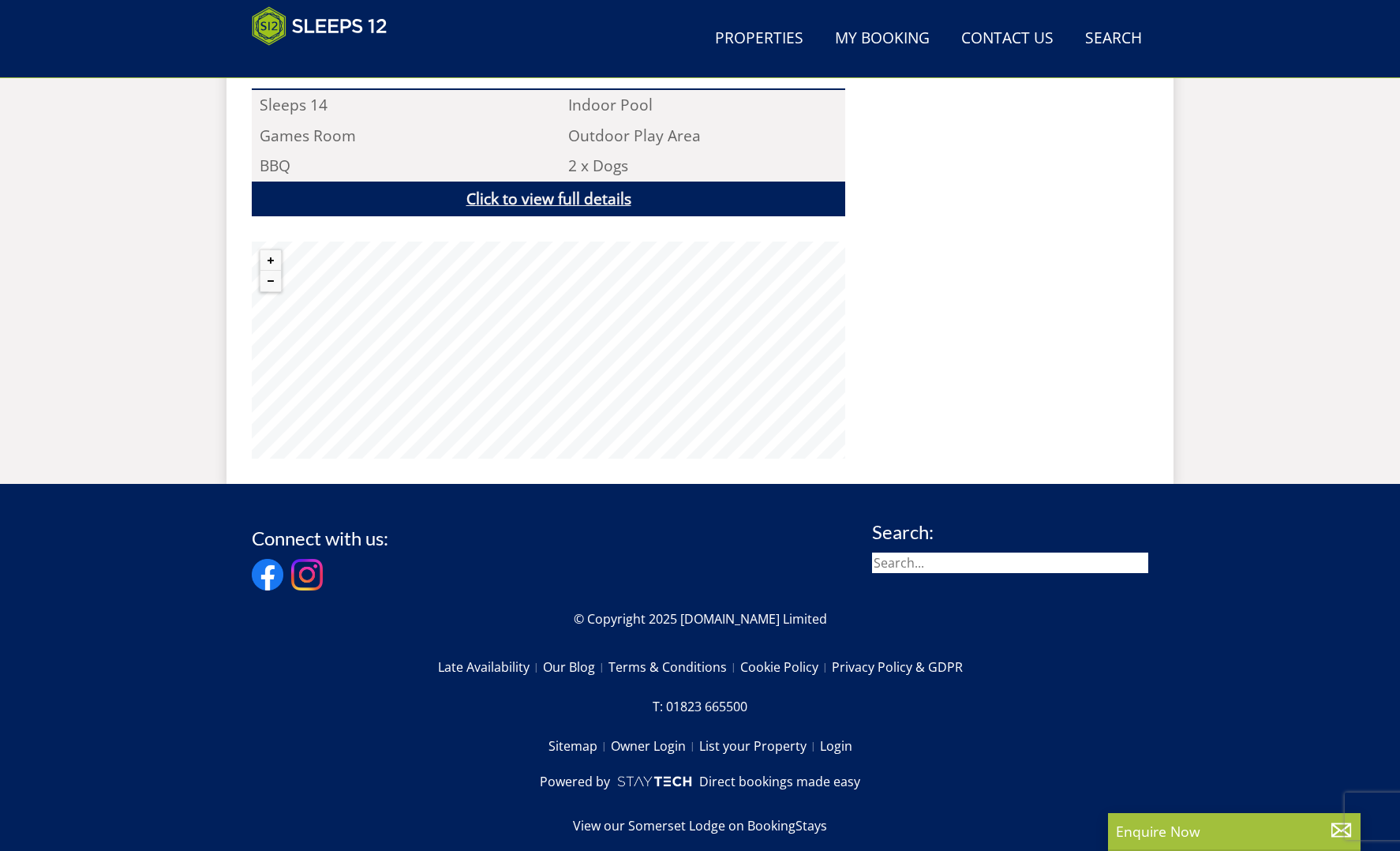
scroll to position [1088, 0]
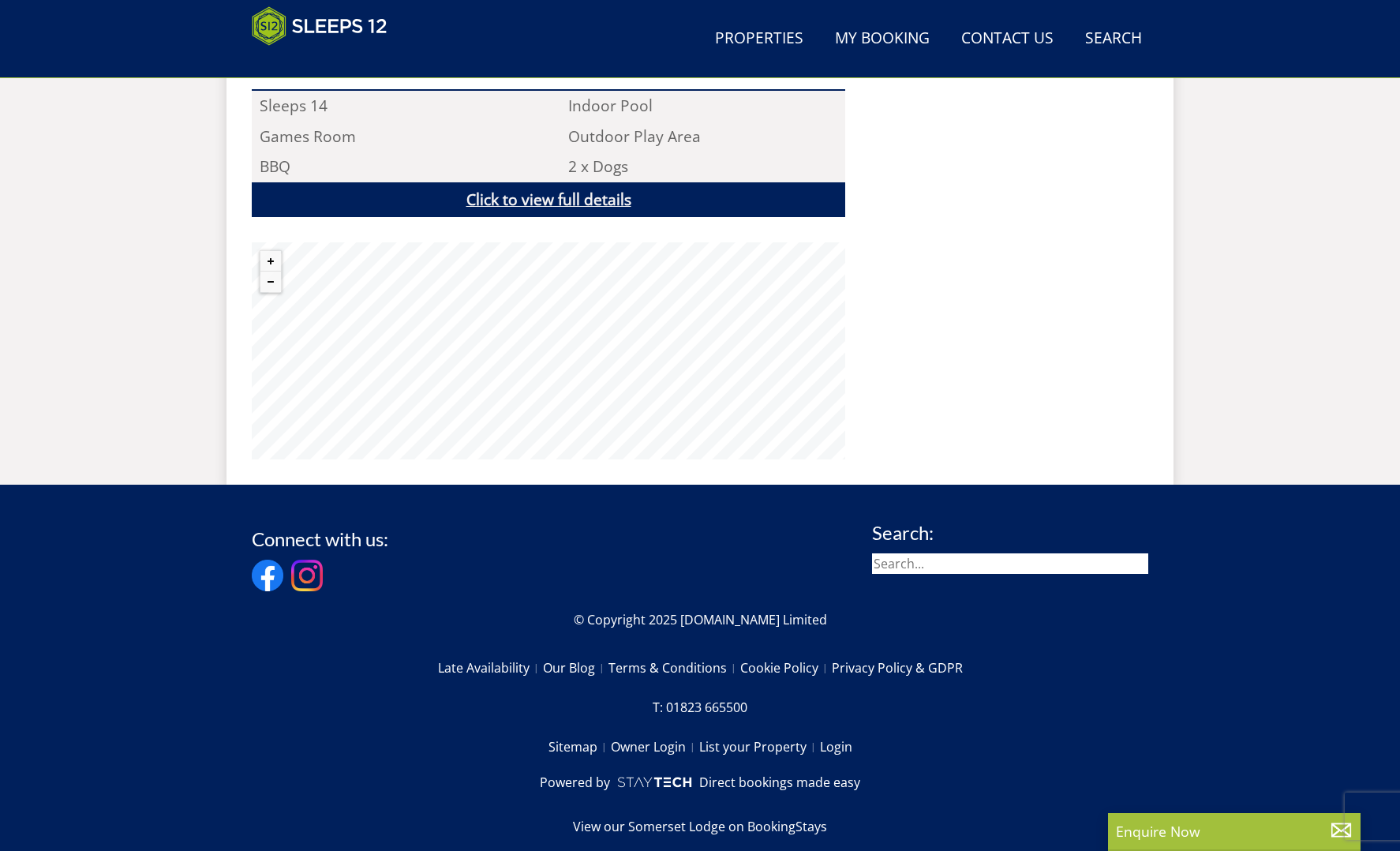
click at [587, 183] on link "Click to view full details" at bounding box center [548, 200] width 593 height 36
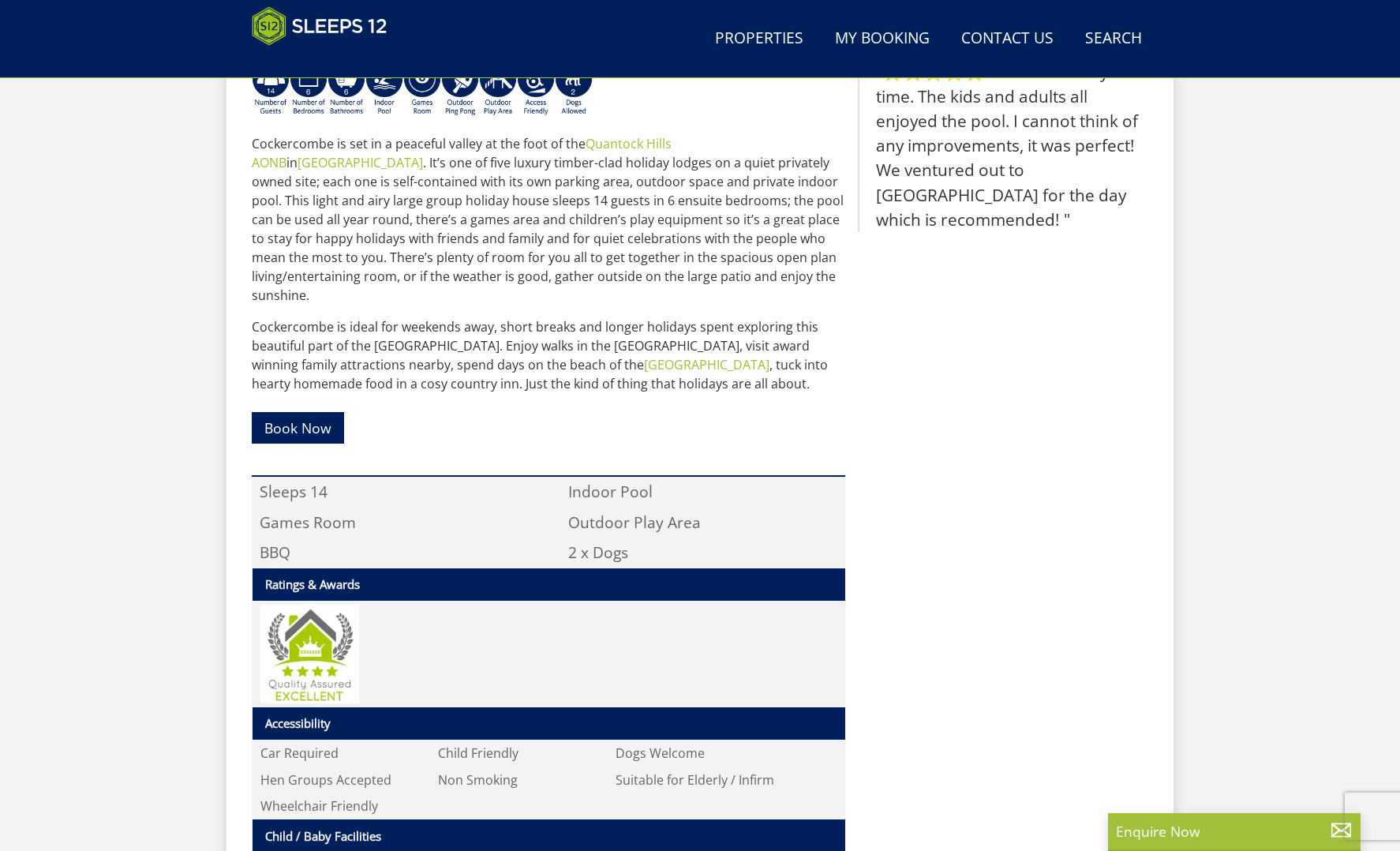
scroll to position [596, 0]
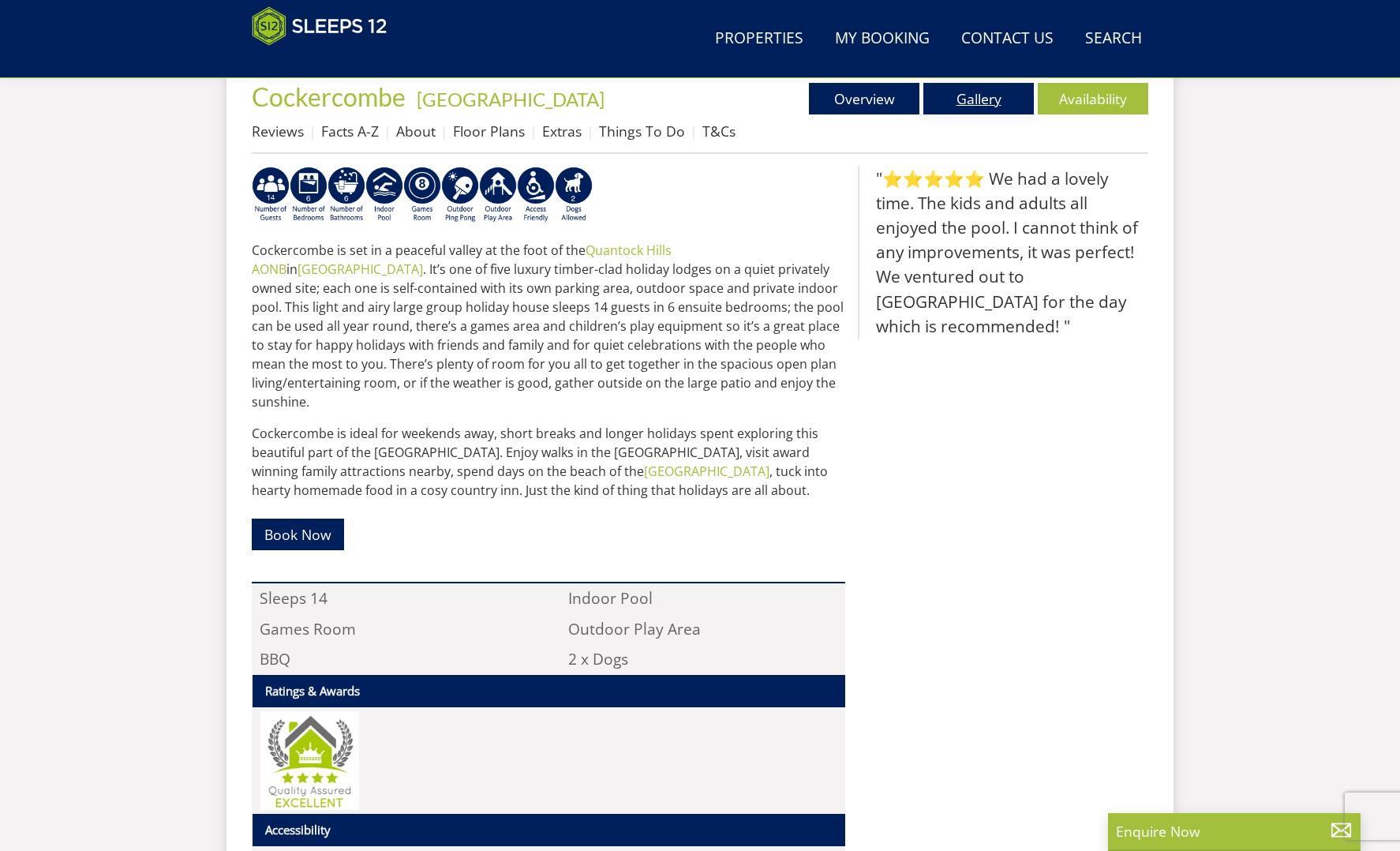
click at [995, 101] on link "Gallery" at bounding box center [978, 98] width 110 height 31
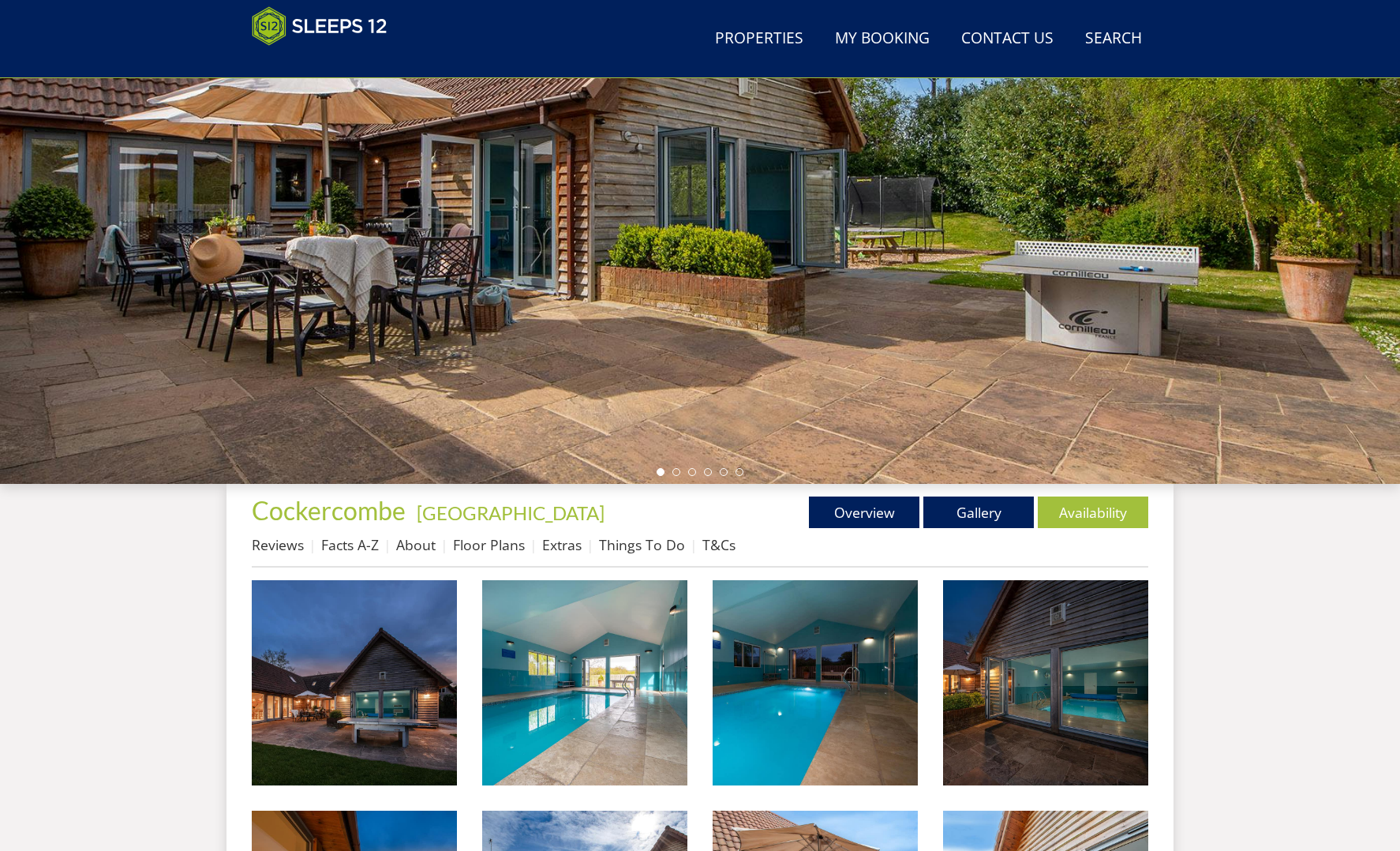
scroll to position [179, 0]
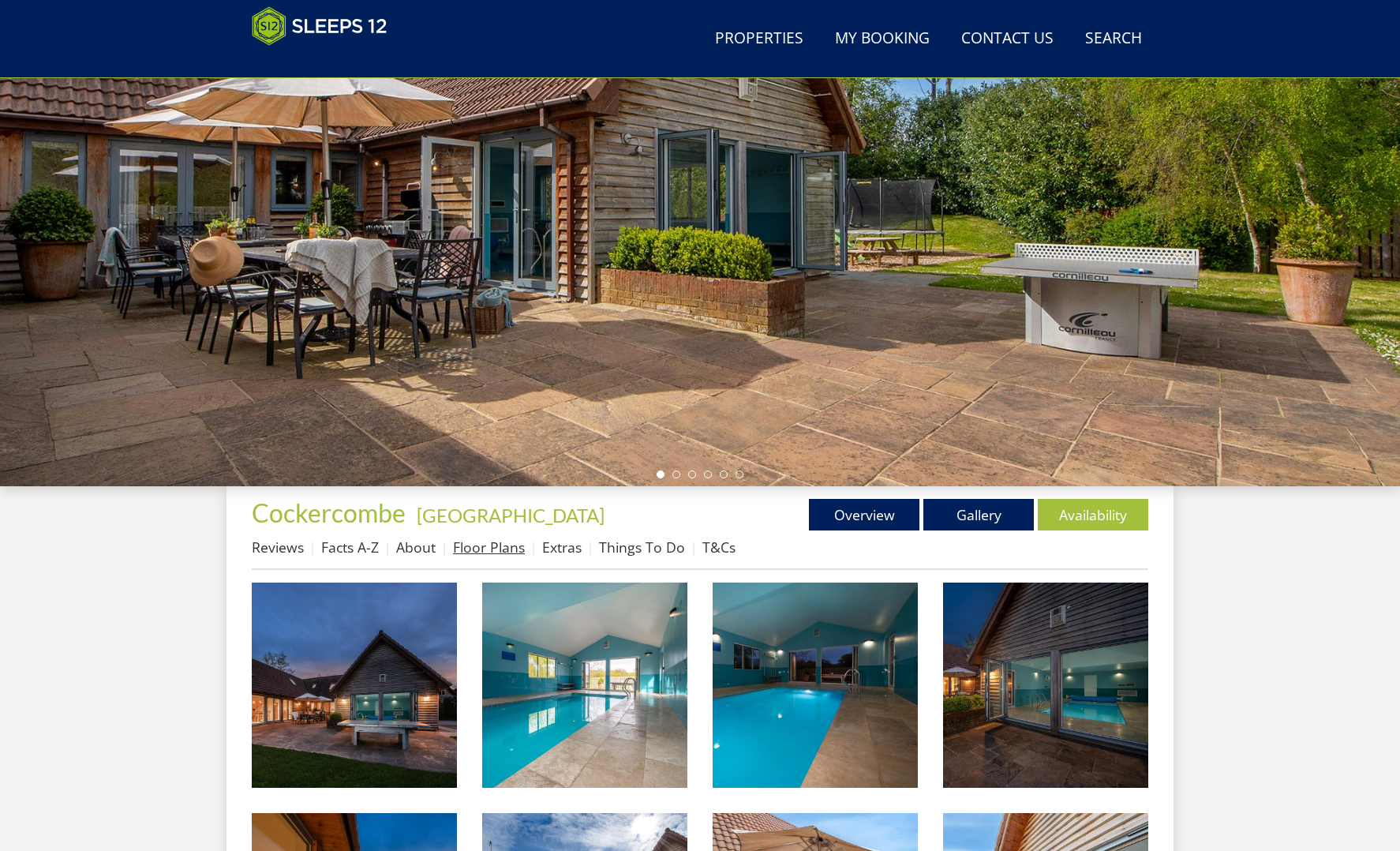
click at [469, 549] on link "Floor Plans" at bounding box center [489, 547] width 72 height 19
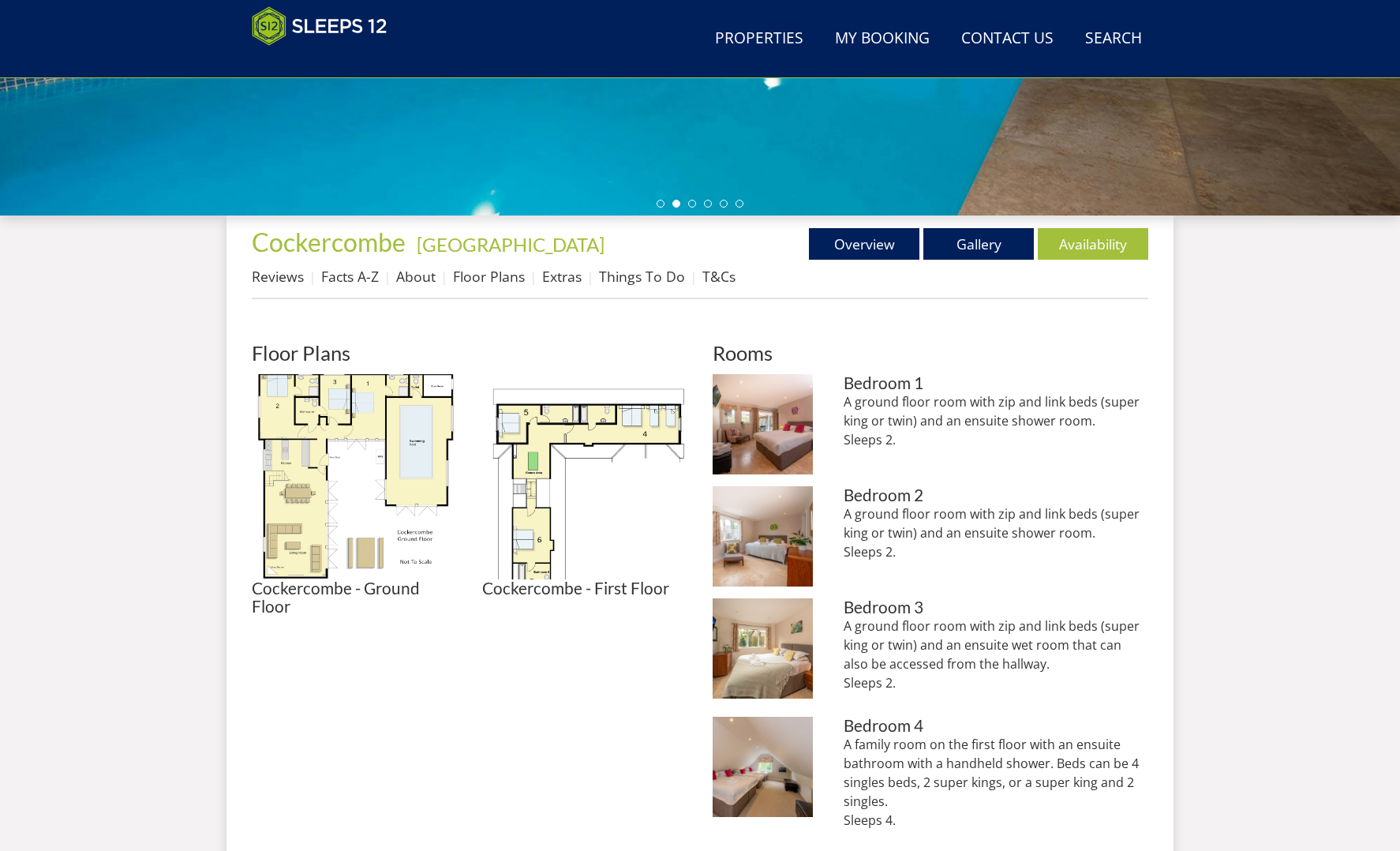
scroll to position [445, 0]
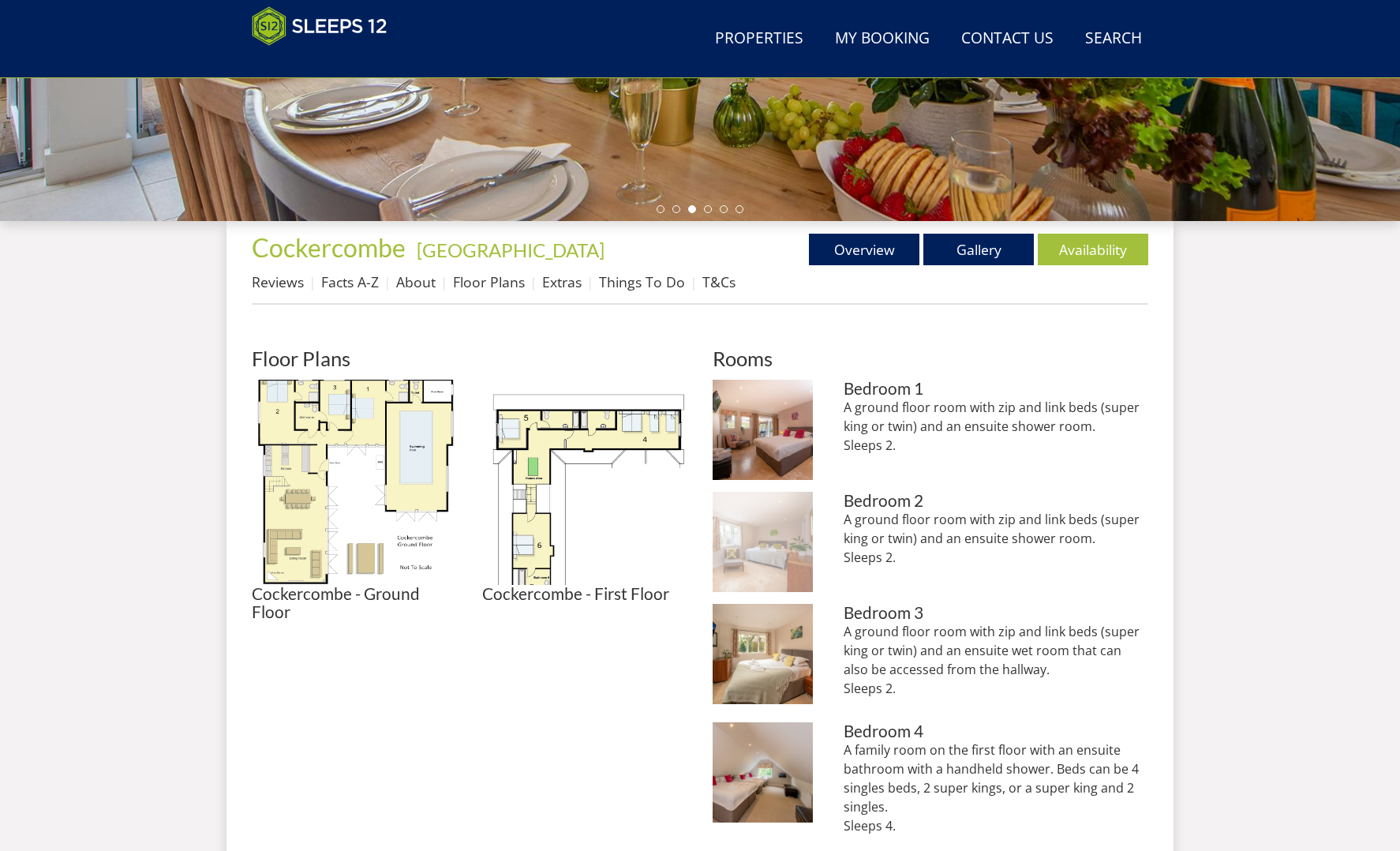
click at [769, 545] on img at bounding box center [762, 541] width 100 height 100
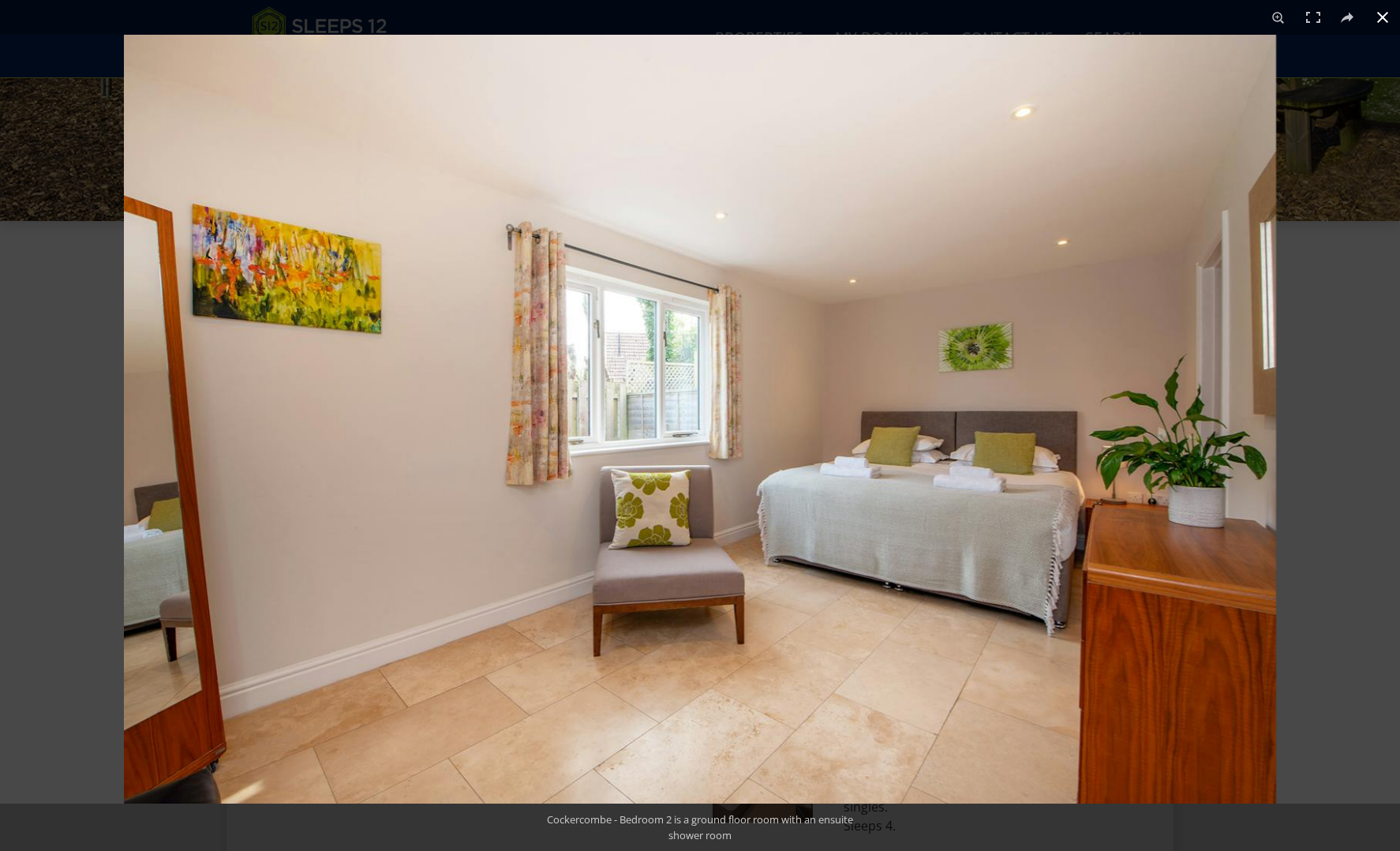
click at [1384, 17] on button at bounding box center [1383, 17] width 35 height 35
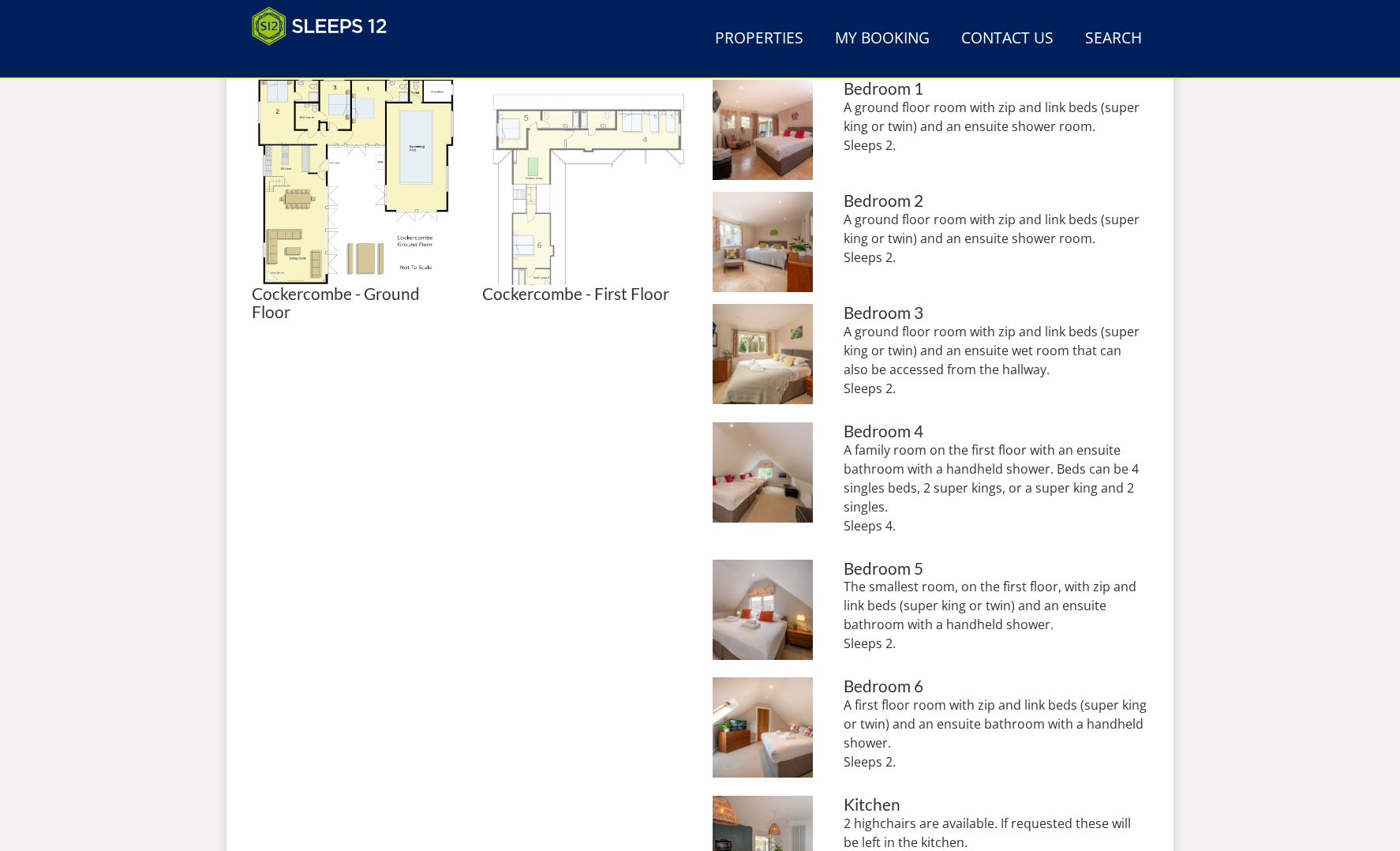
scroll to position [738, 0]
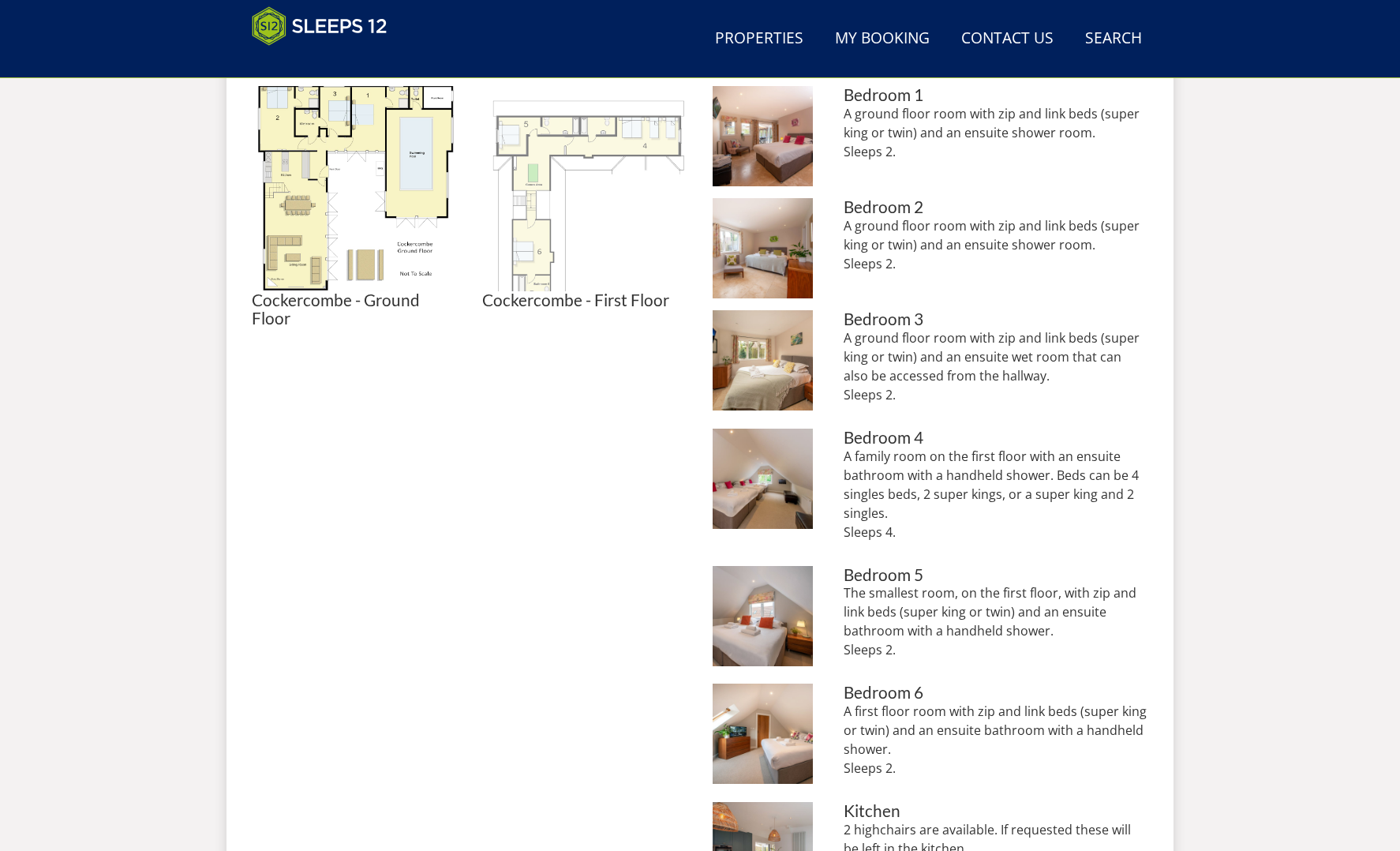
click at [557, 148] on img at bounding box center [584, 188] width 205 height 205
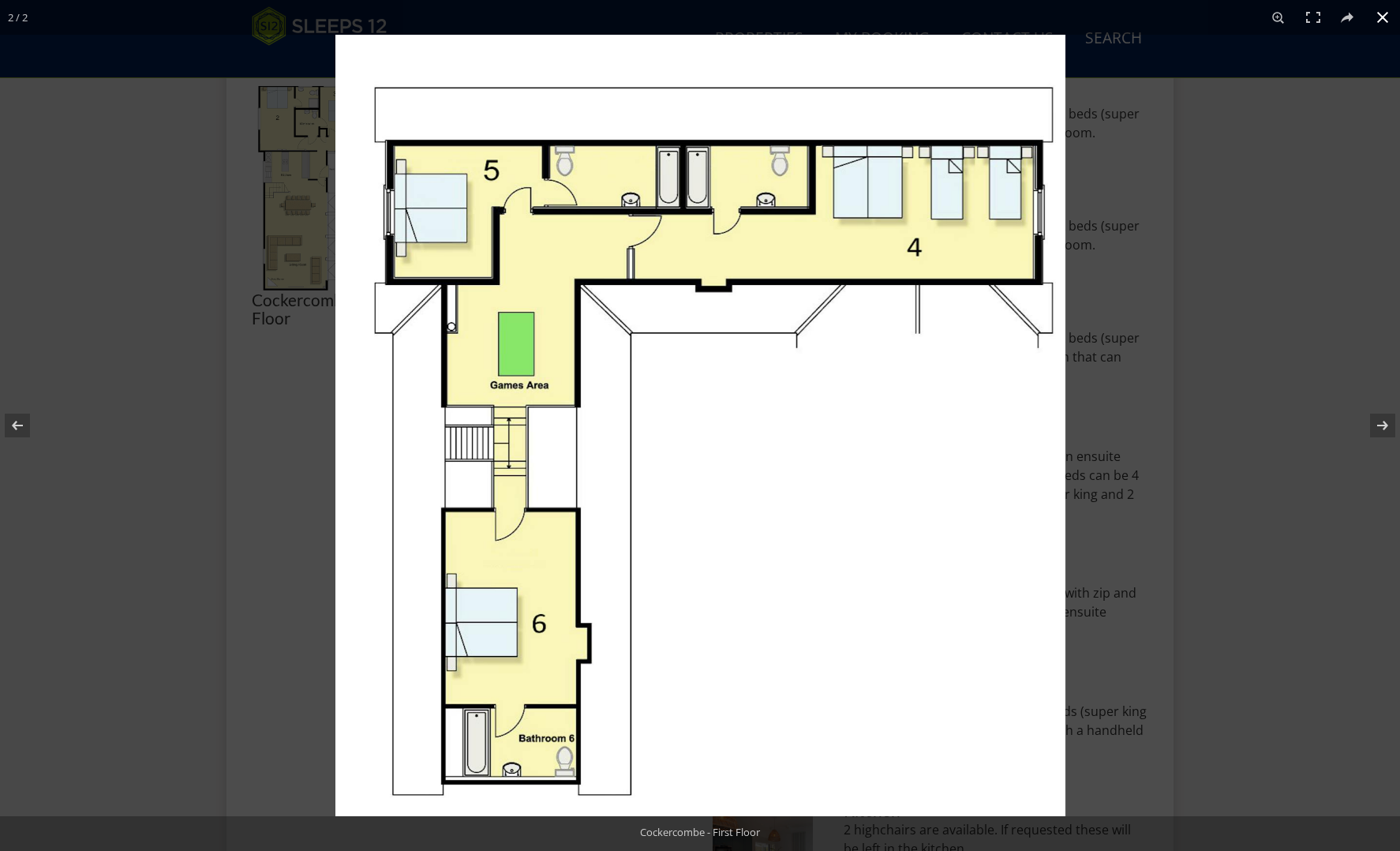
scroll to position [749, 0]
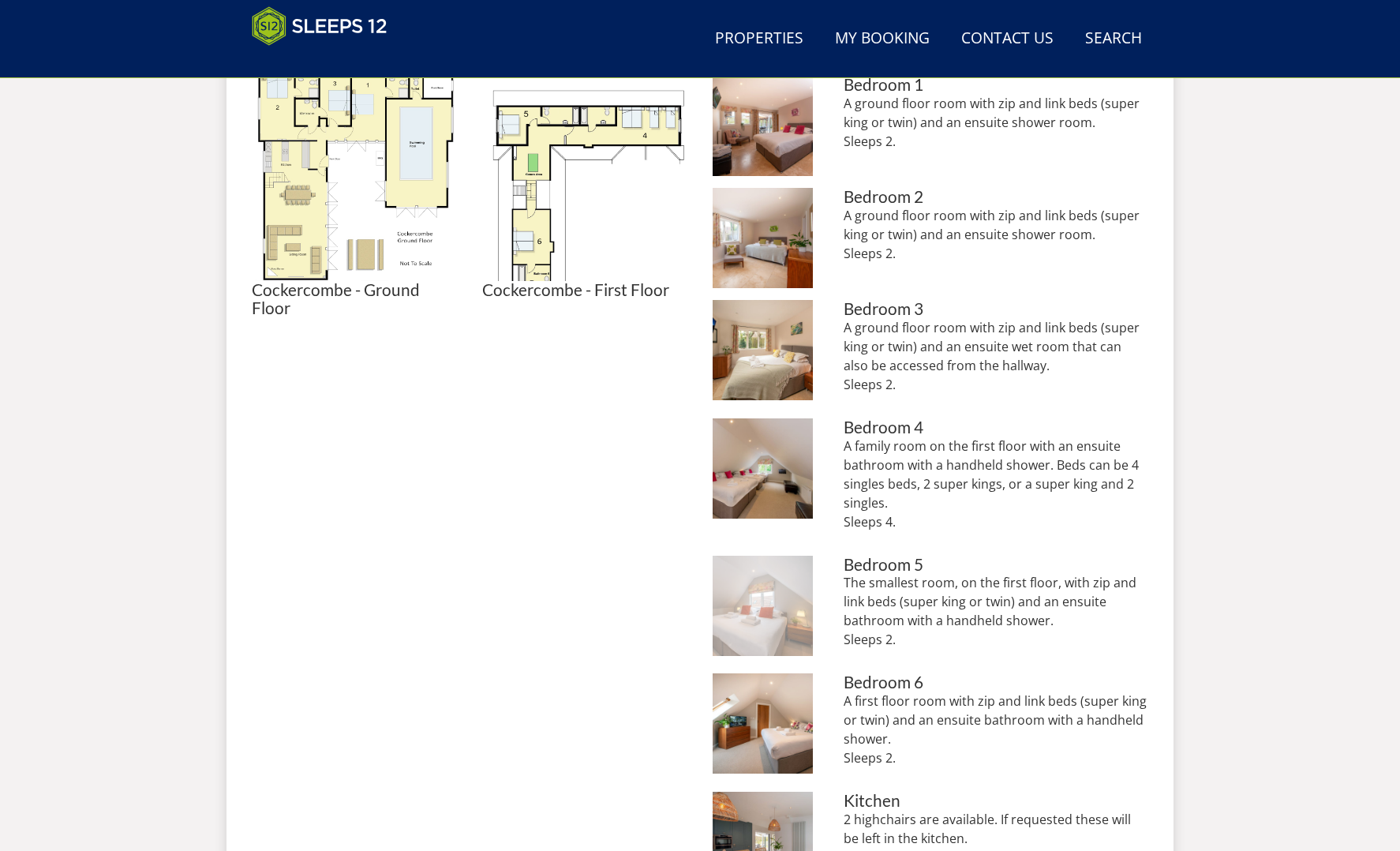
click at [750, 620] on img at bounding box center [762, 606] width 100 height 100
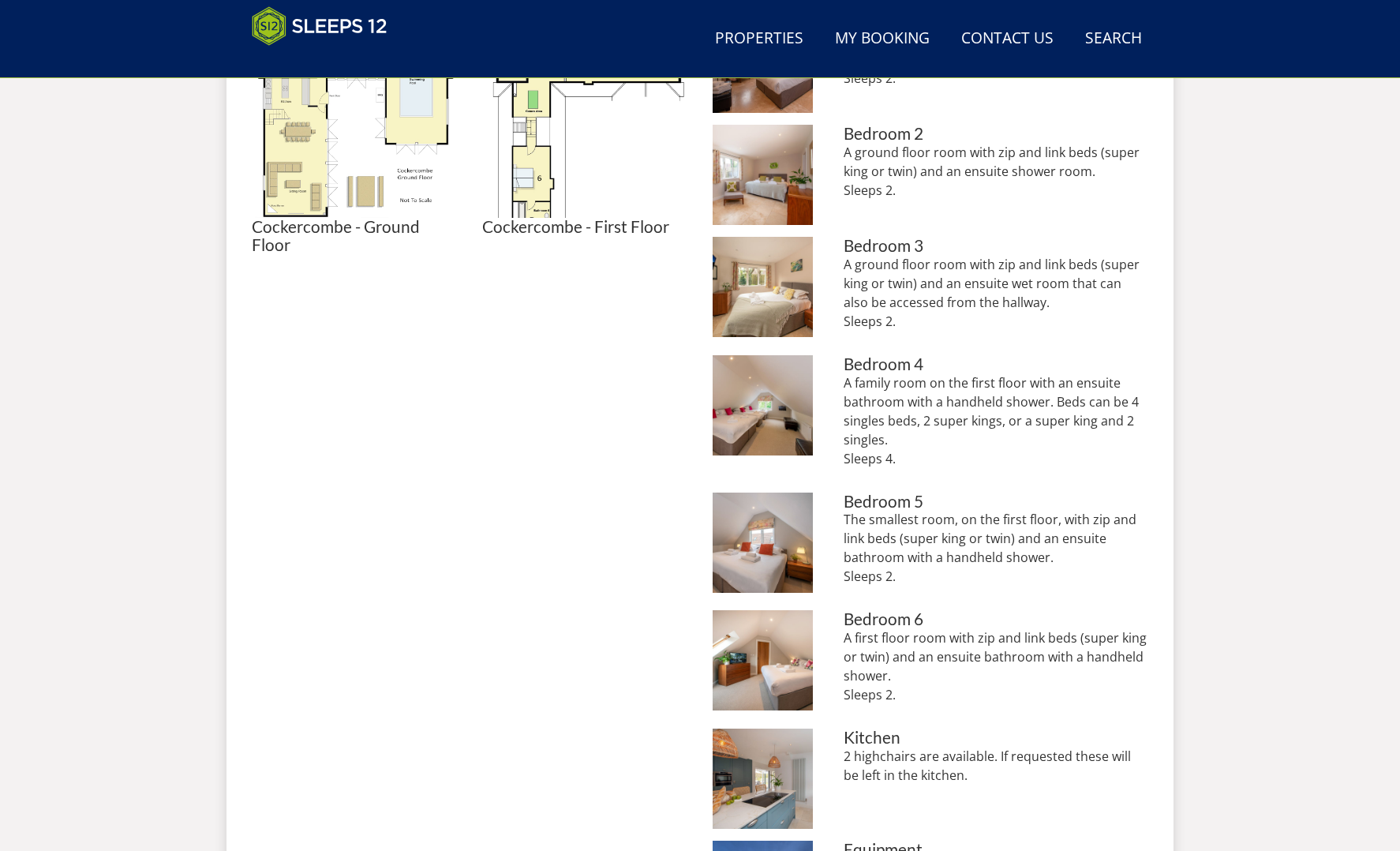
scroll to position [811, 0]
click at [755, 682] on img at bounding box center [762, 660] width 100 height 100
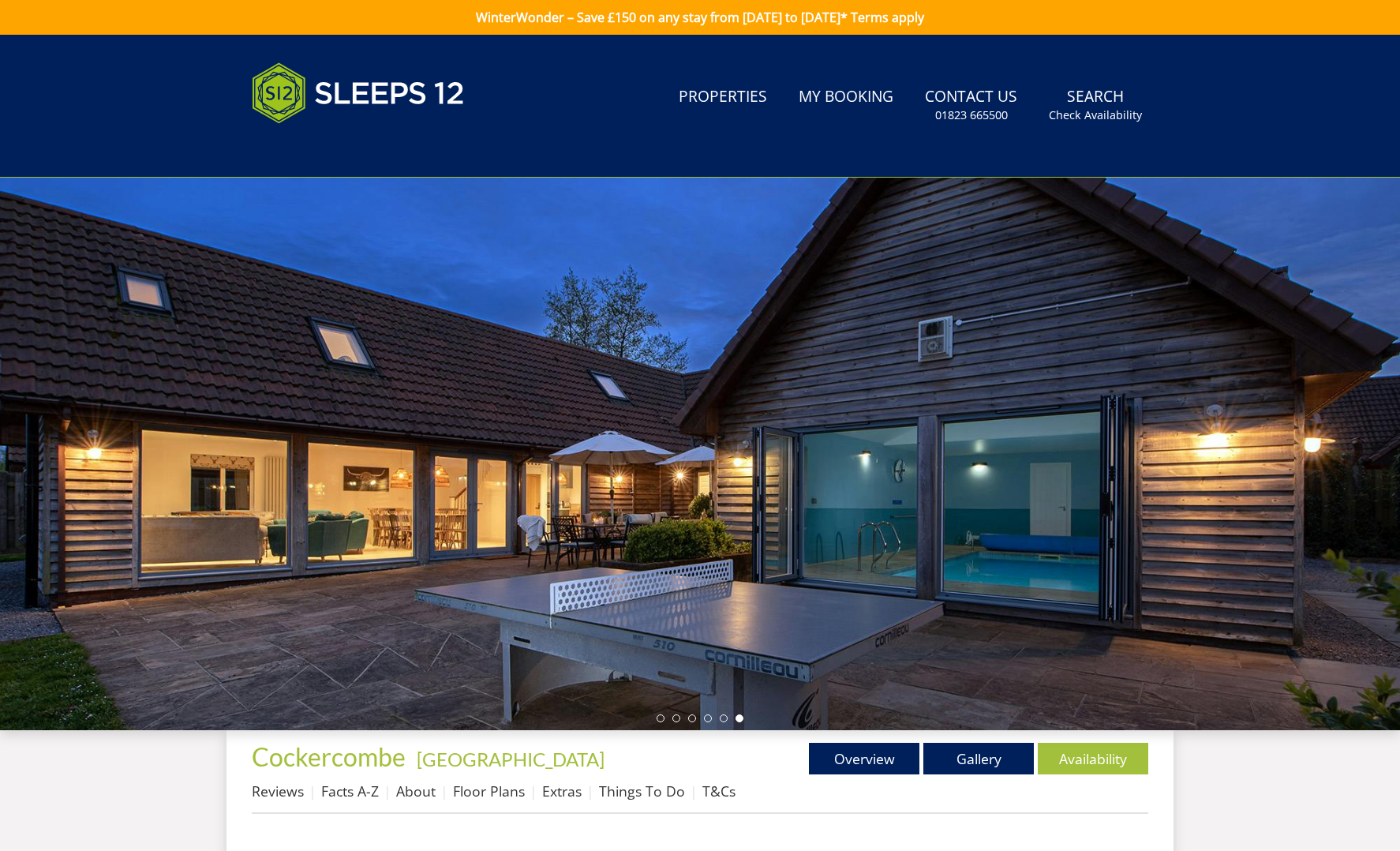
scroll to position [0, 0]
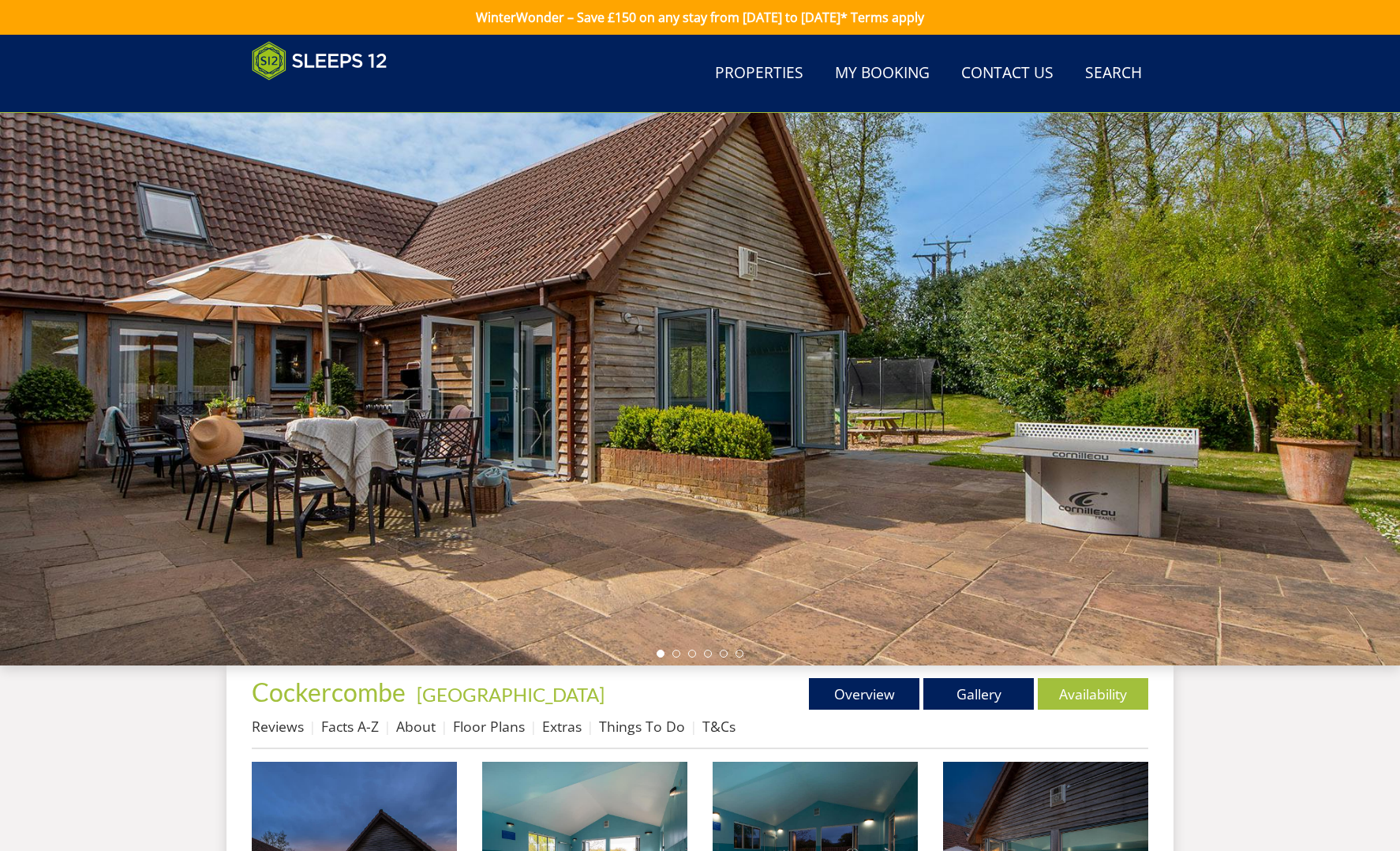
scroll to position [179, 0]
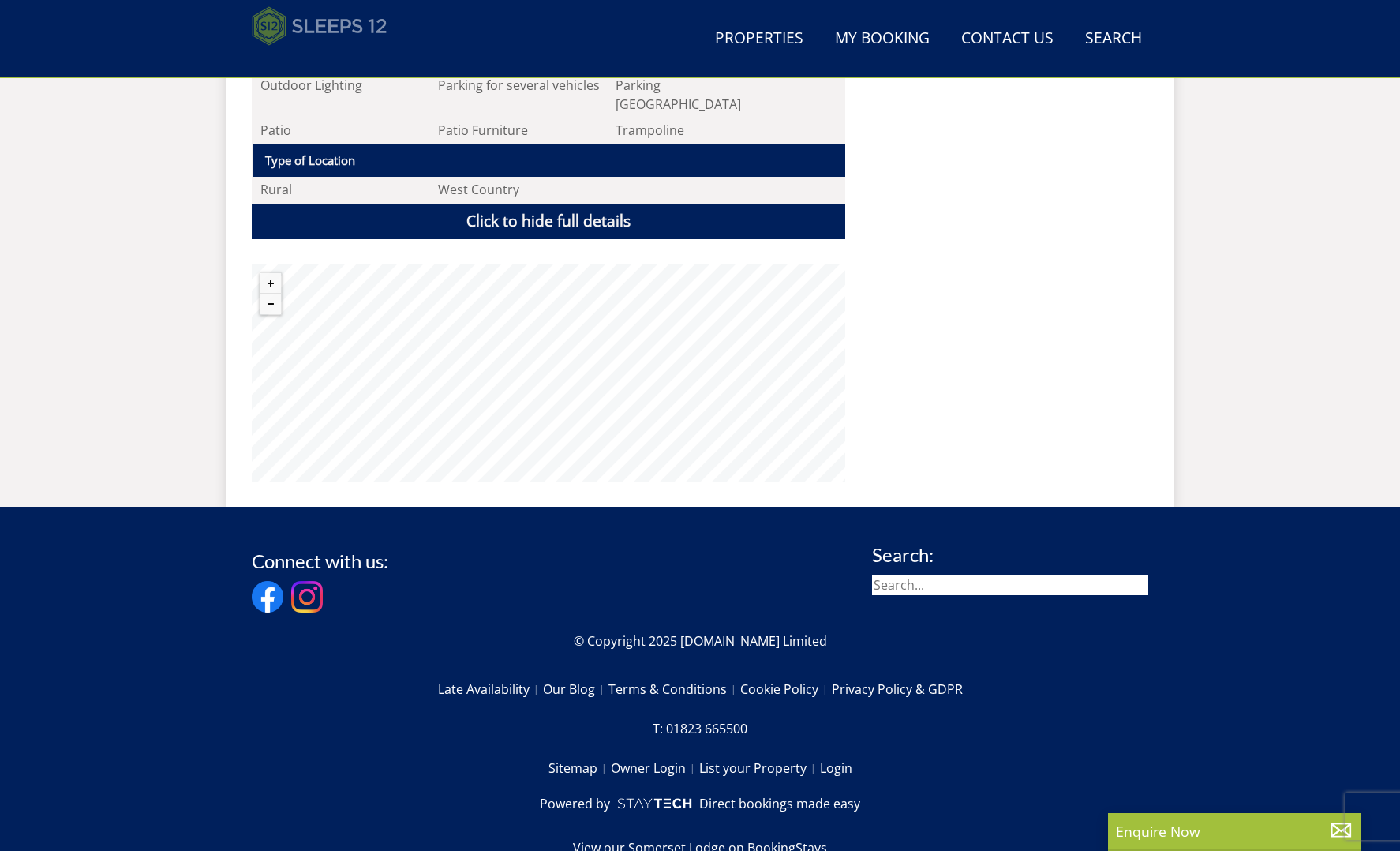
scroll to position [2176, 0]
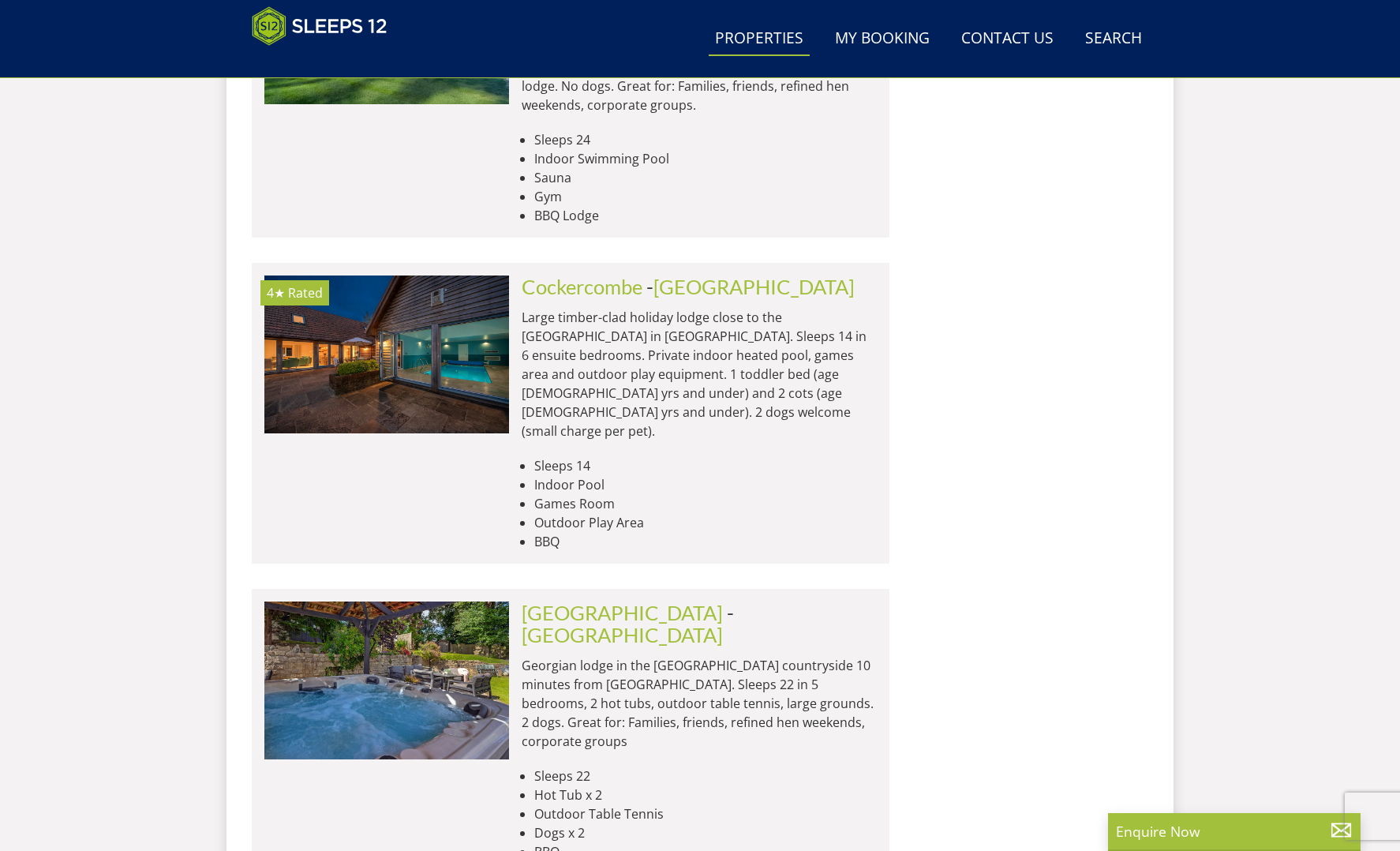
scroll to position [0, 6861]
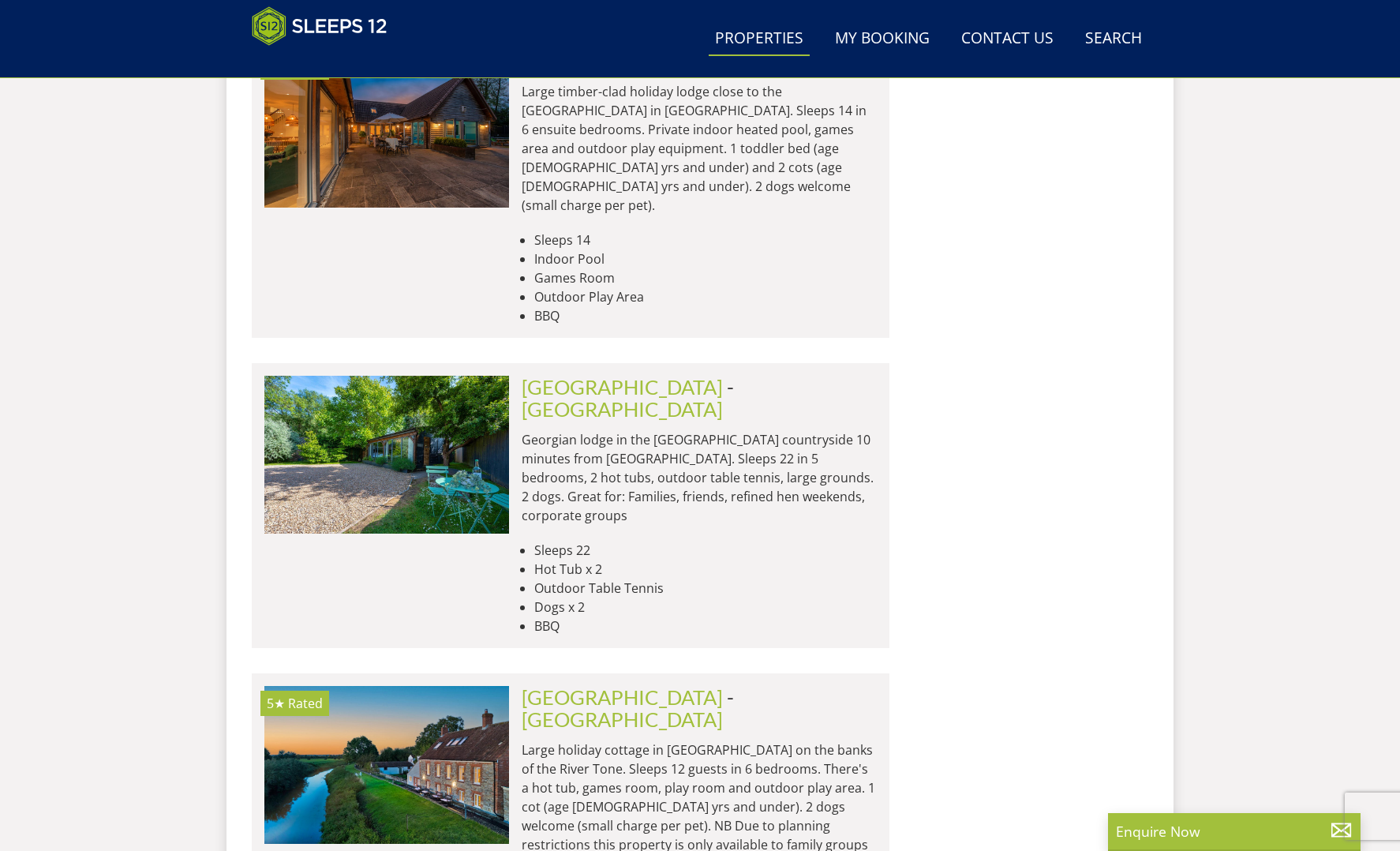
scroll to position [4646, 0]
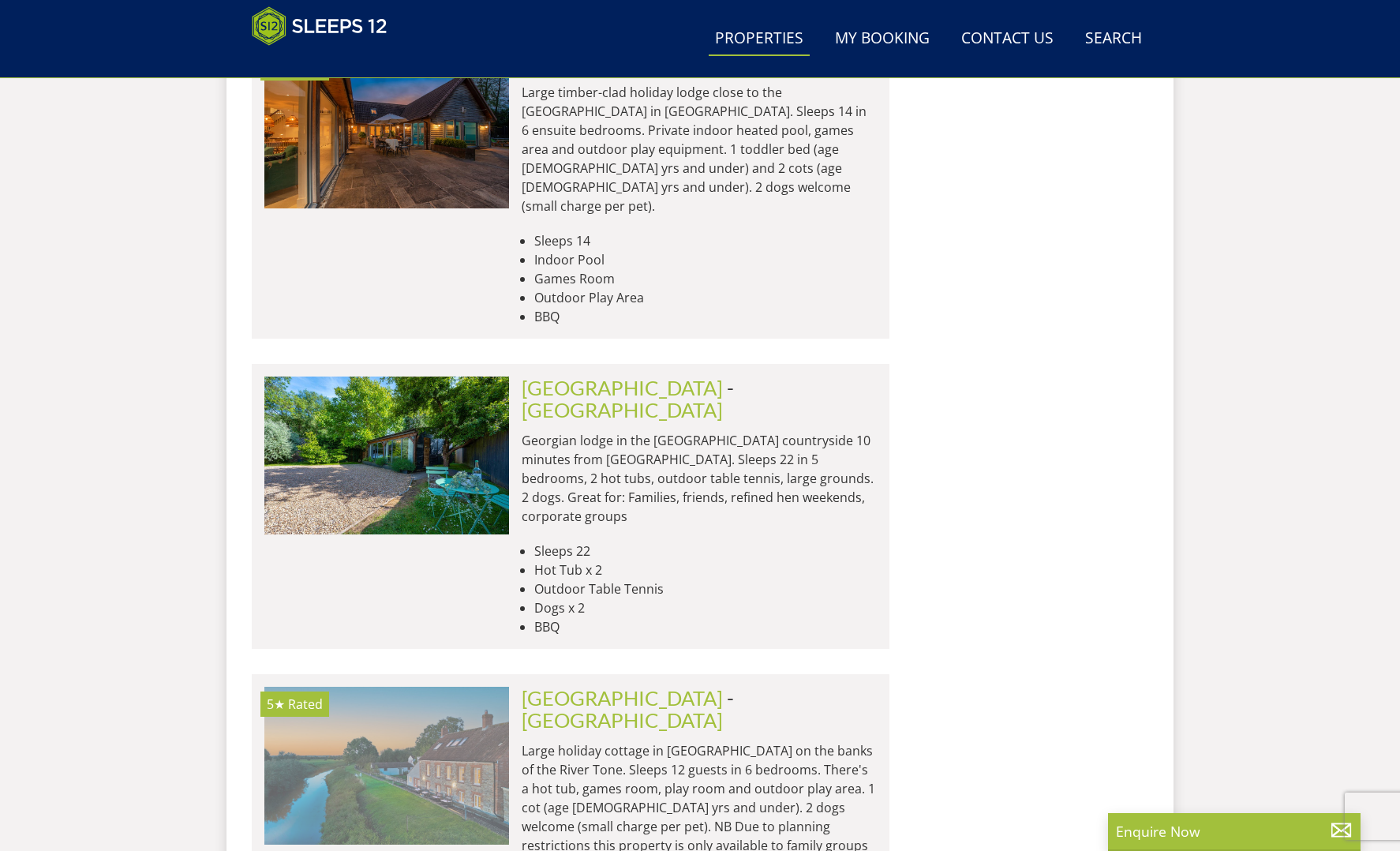
click at [449, 687] on img at bounding box center [387, 766] width 244 height 158
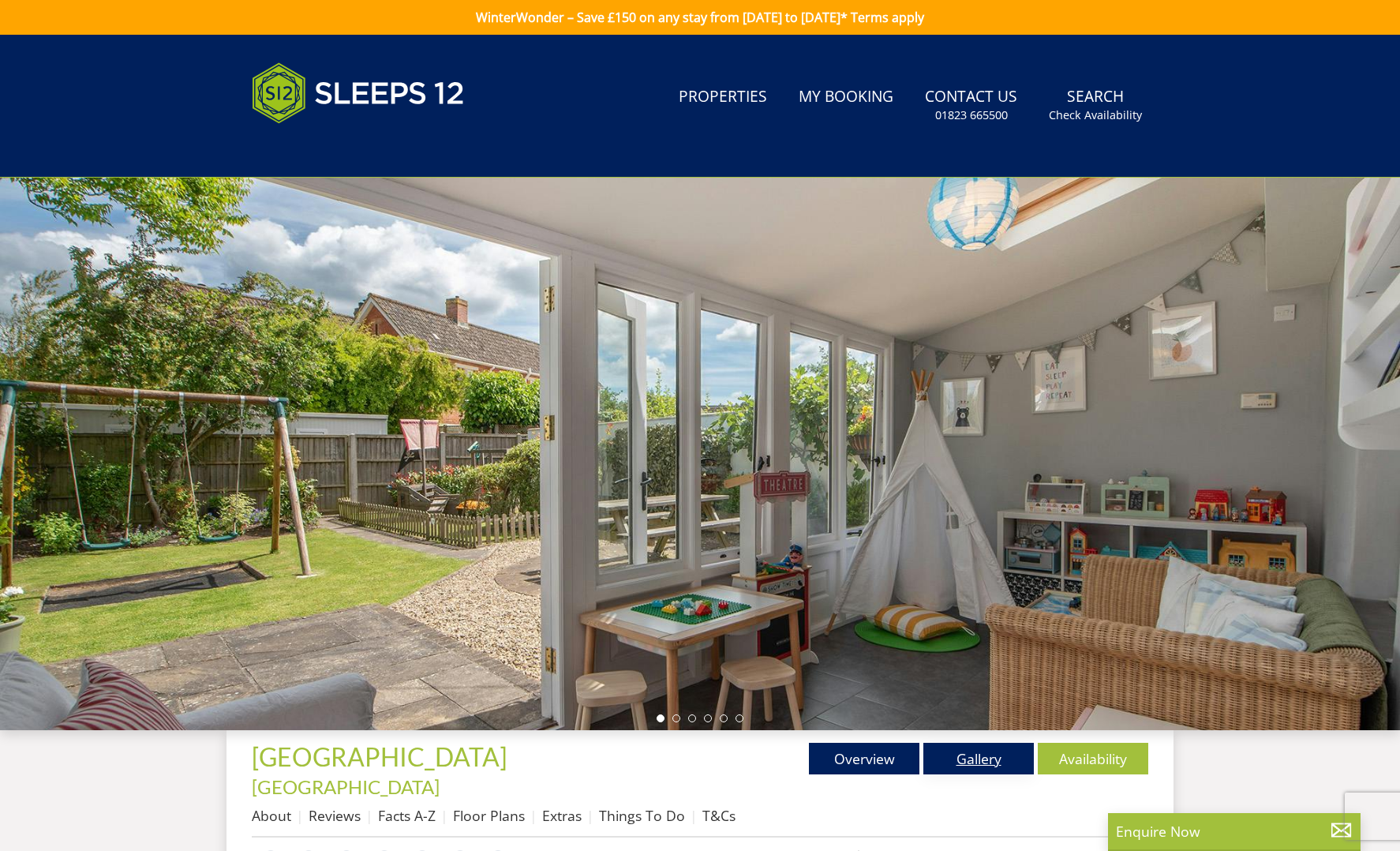
click at [991, 756] on link "Gallery" at bounding box center [978, 759] width 110 height 31
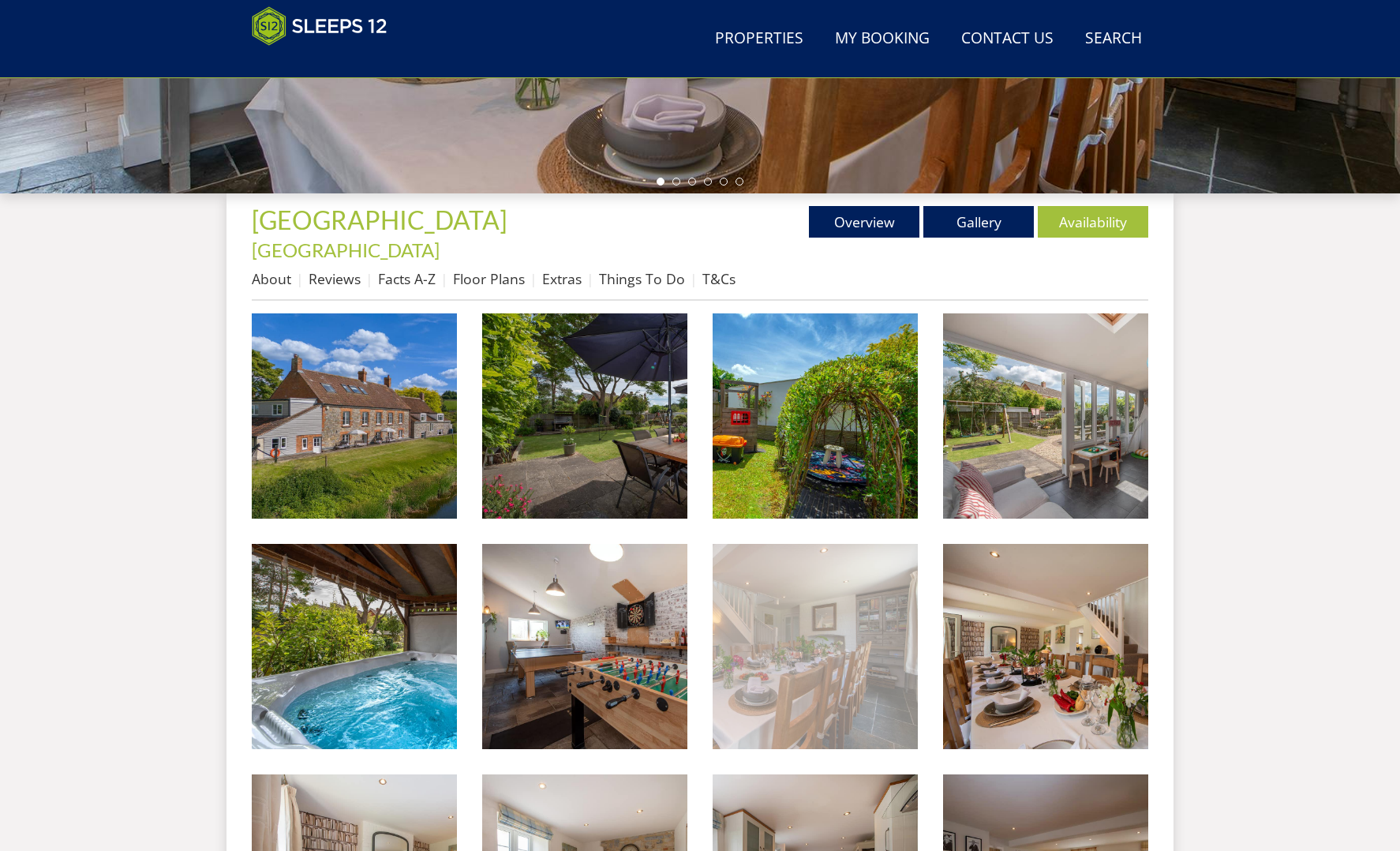
scroll to position [481, 0]
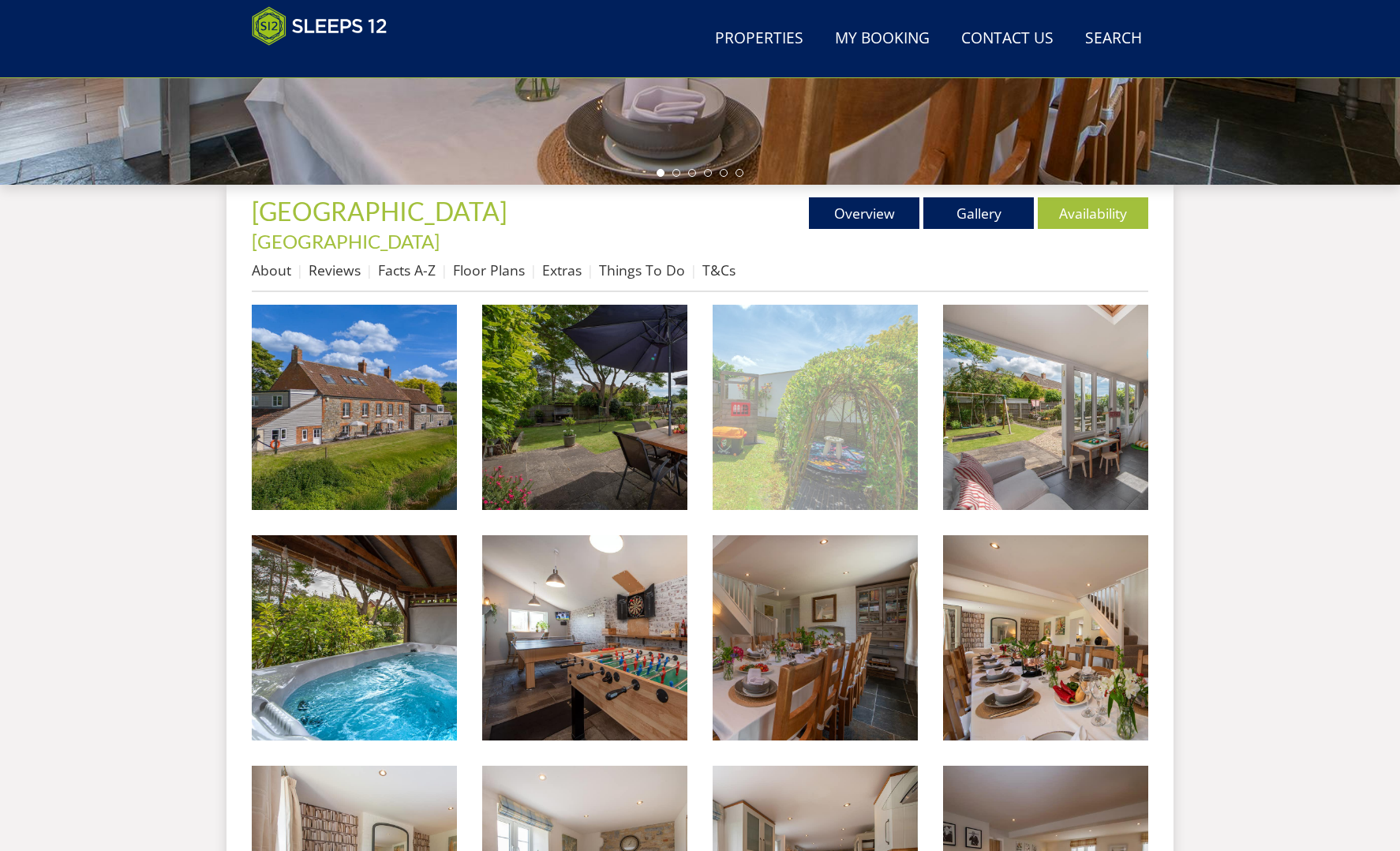
click at [797, 439] on img at bounding box center [815, 407] width 205 height 205
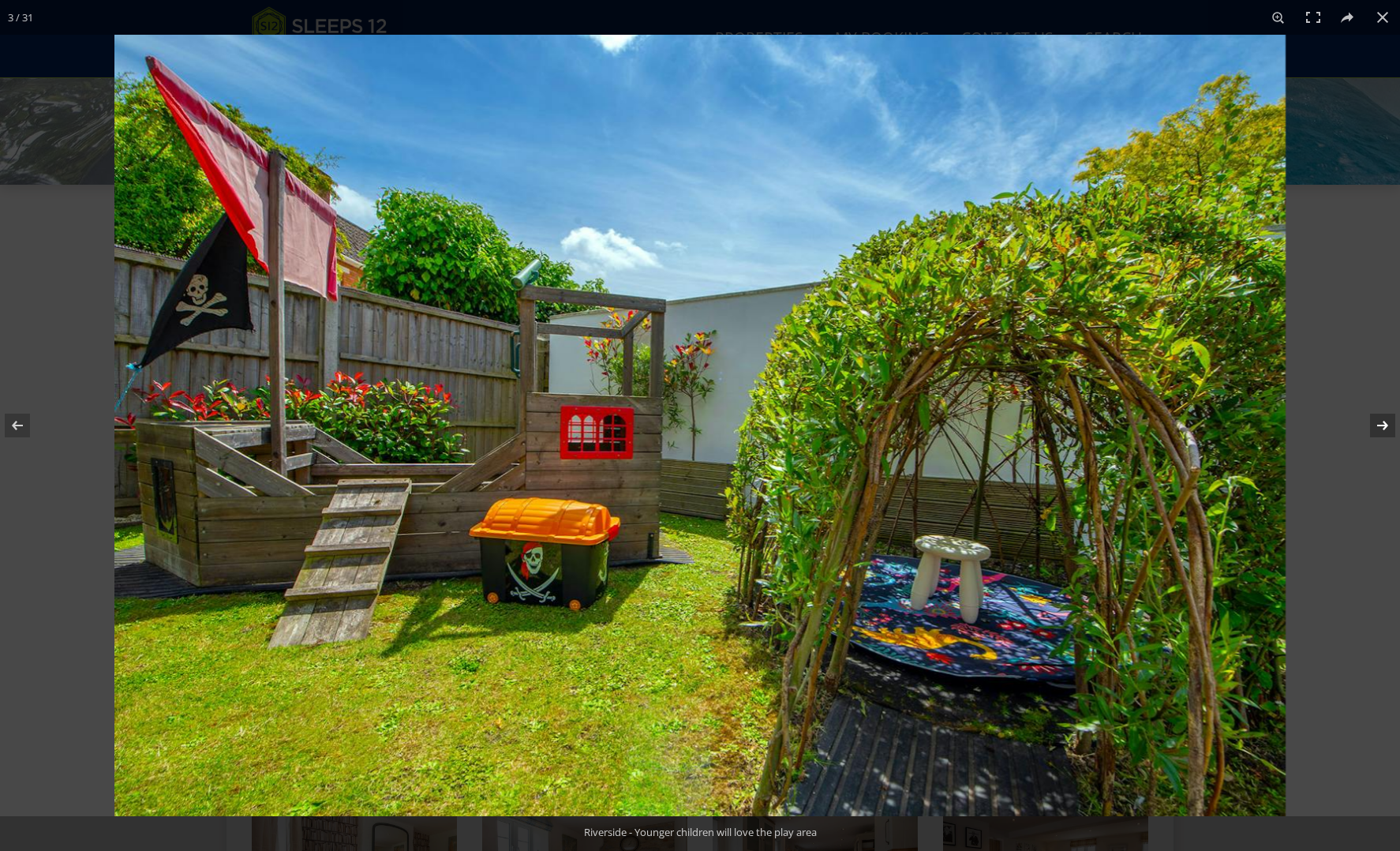
click at [1384, 424] on button at bounding box center [1372, 426] width 55 height 79
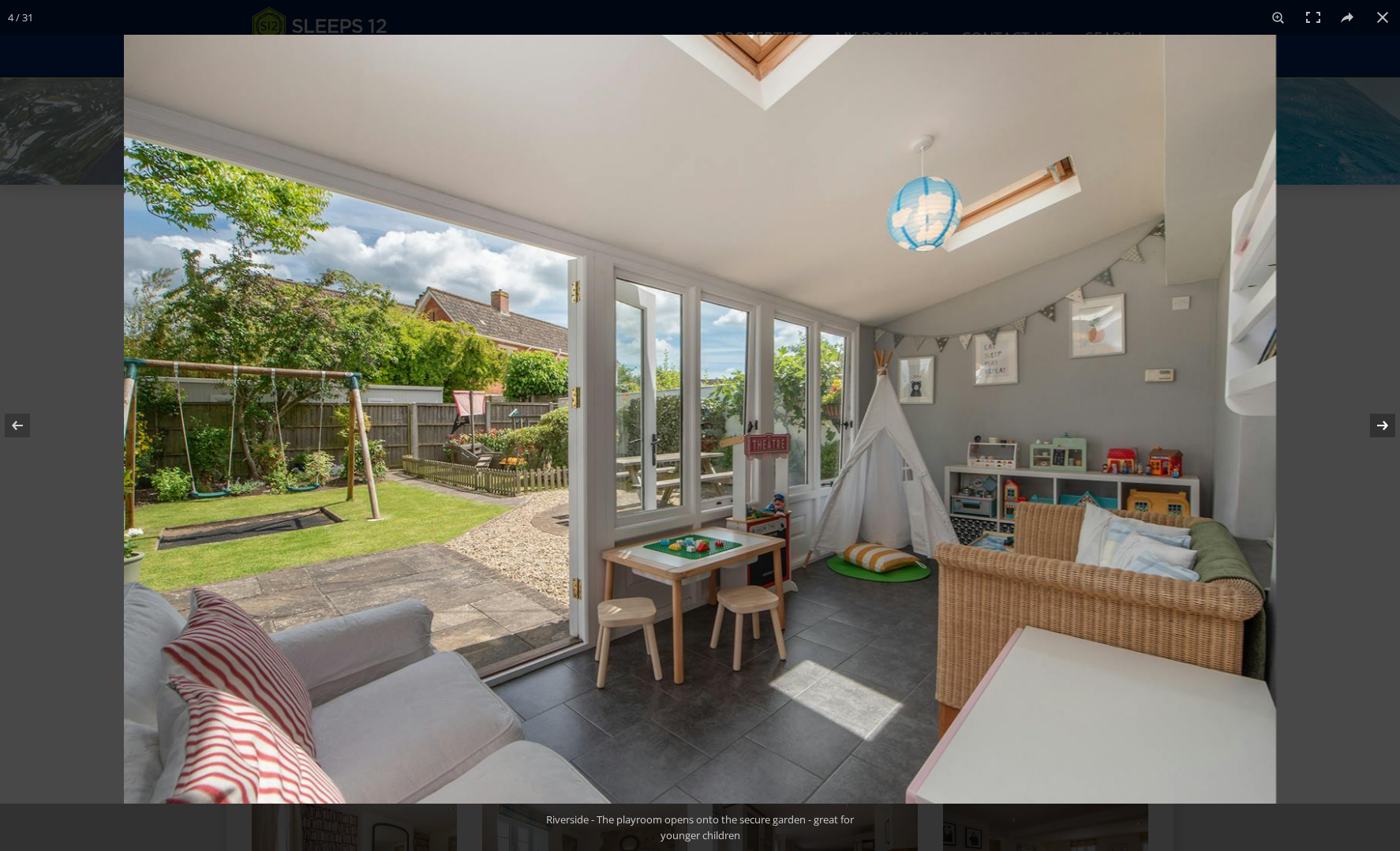
click at [1384, 424] on button at bounding box center [1372, 426] width 55 height 79
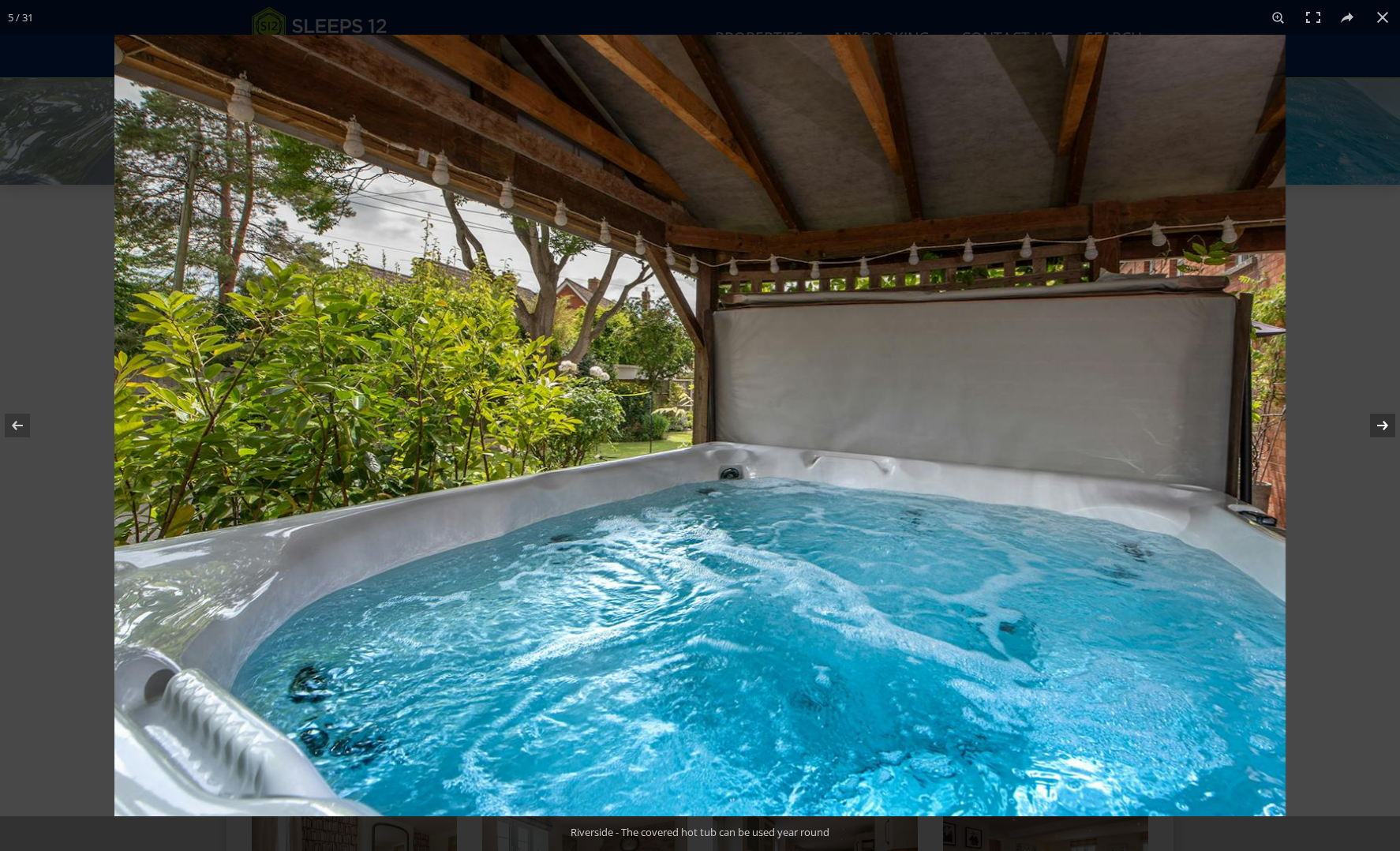
click at [1384, 424] on button at bounding box center [1372, 426] width 55 height 79
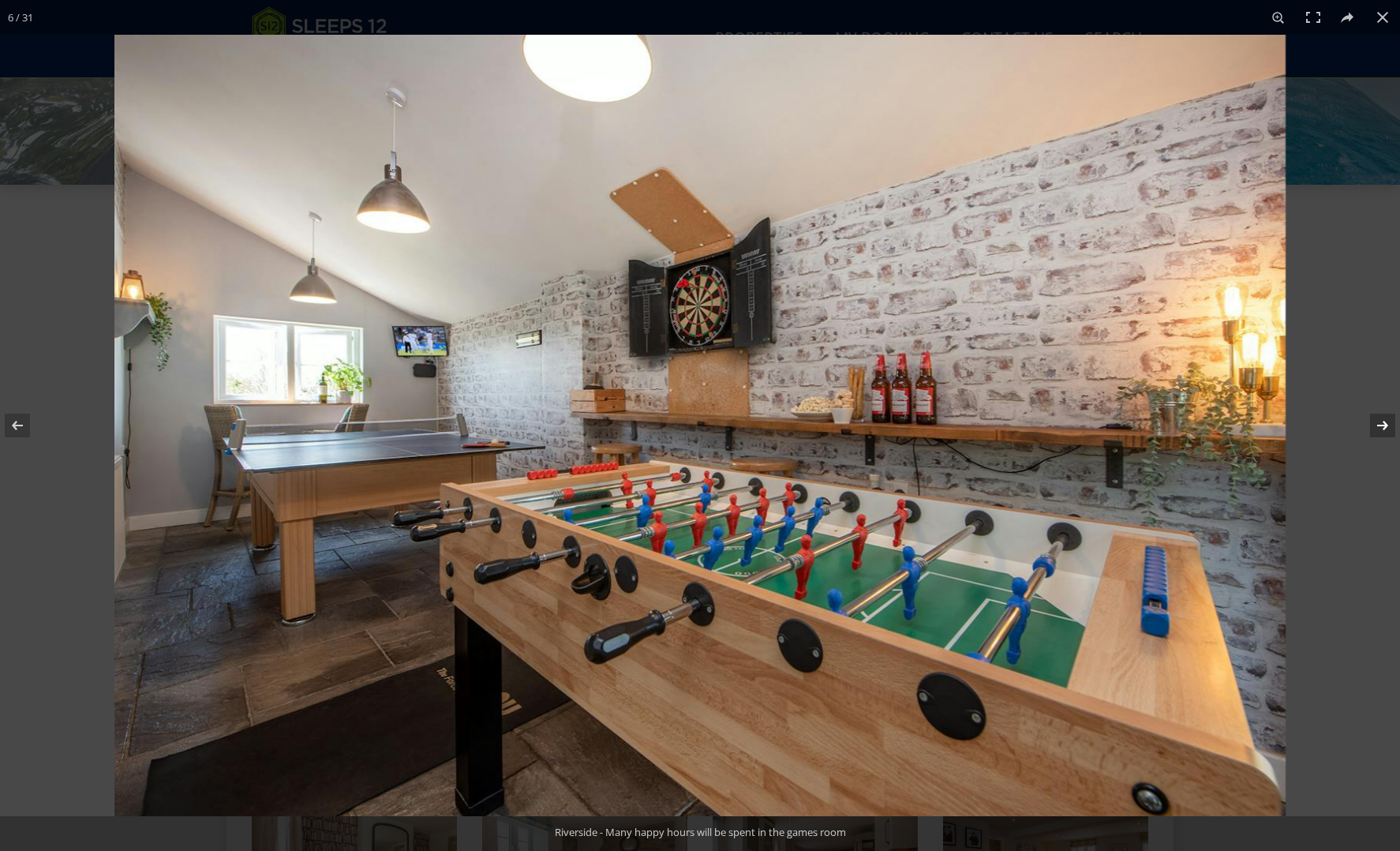
click at [1384, 424] on button at bounding box center [1372, 426] width 55 height 79
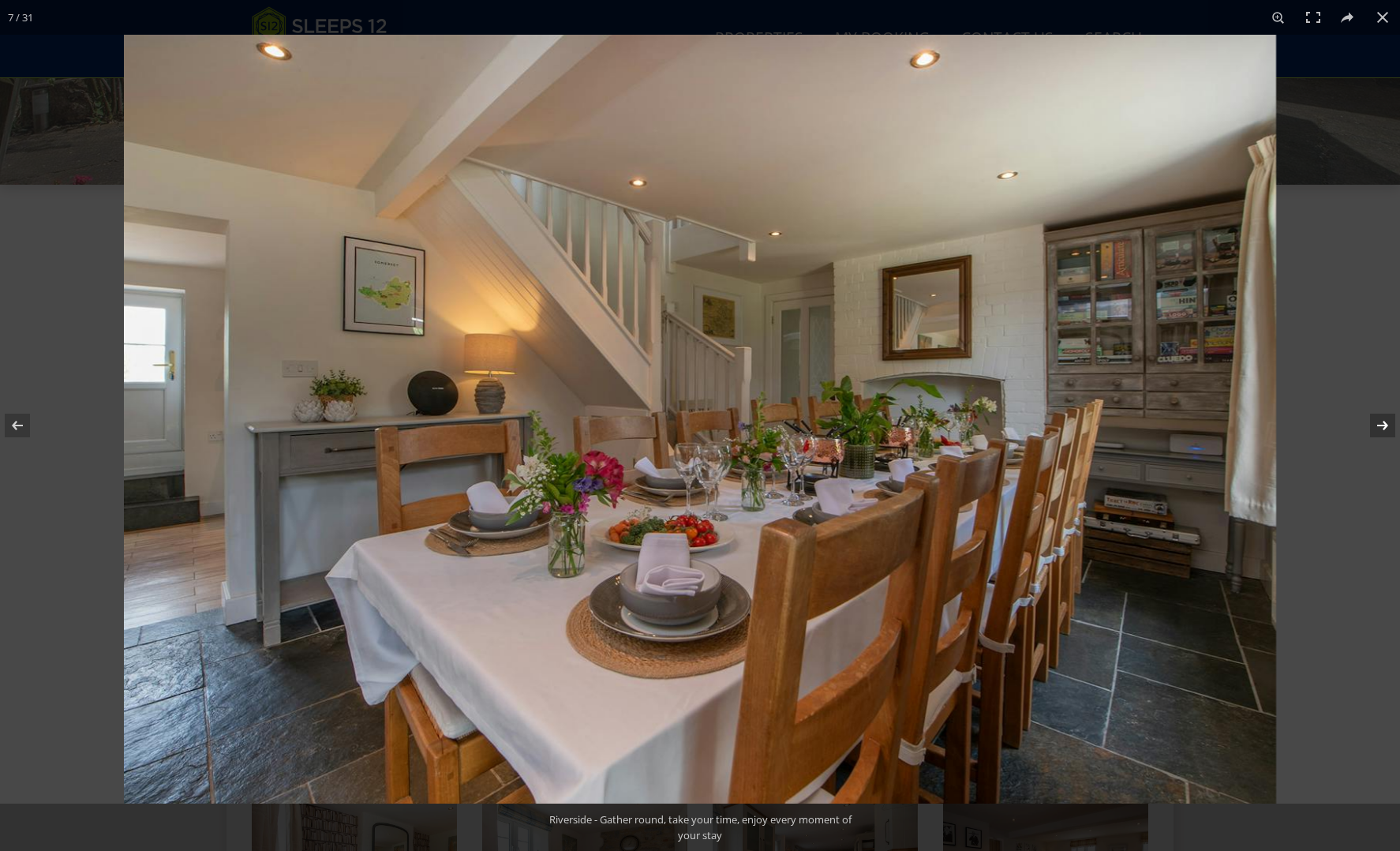
click at [1384, 424] on button at bounding box center [1372, 426] width 55 height 79
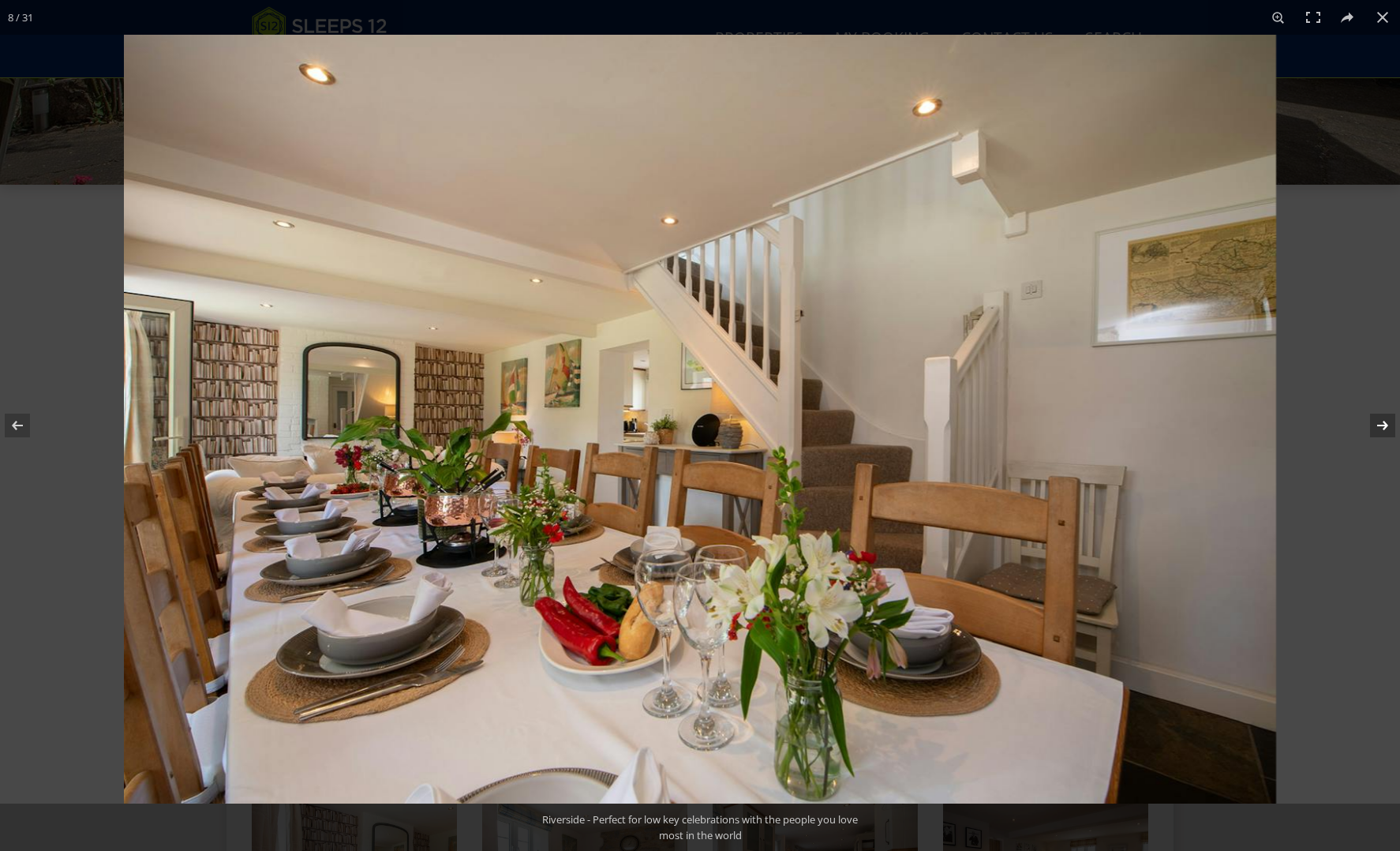
click at [1384, 424] on button at bounding box center [1372, 426] width 55 height 79
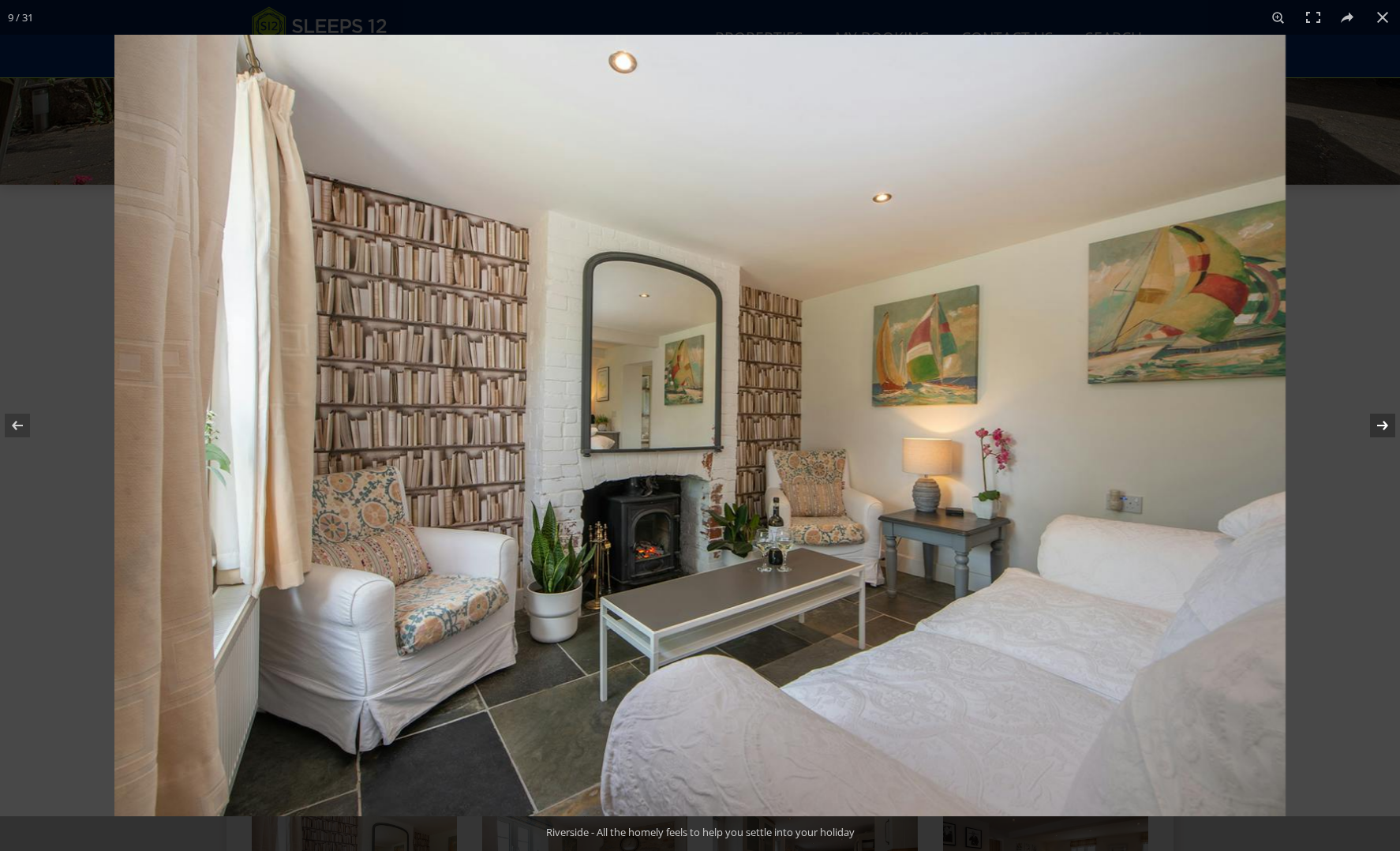
click at [1384, 424] on button at bounding box center [1372, 426] width 55 height 79
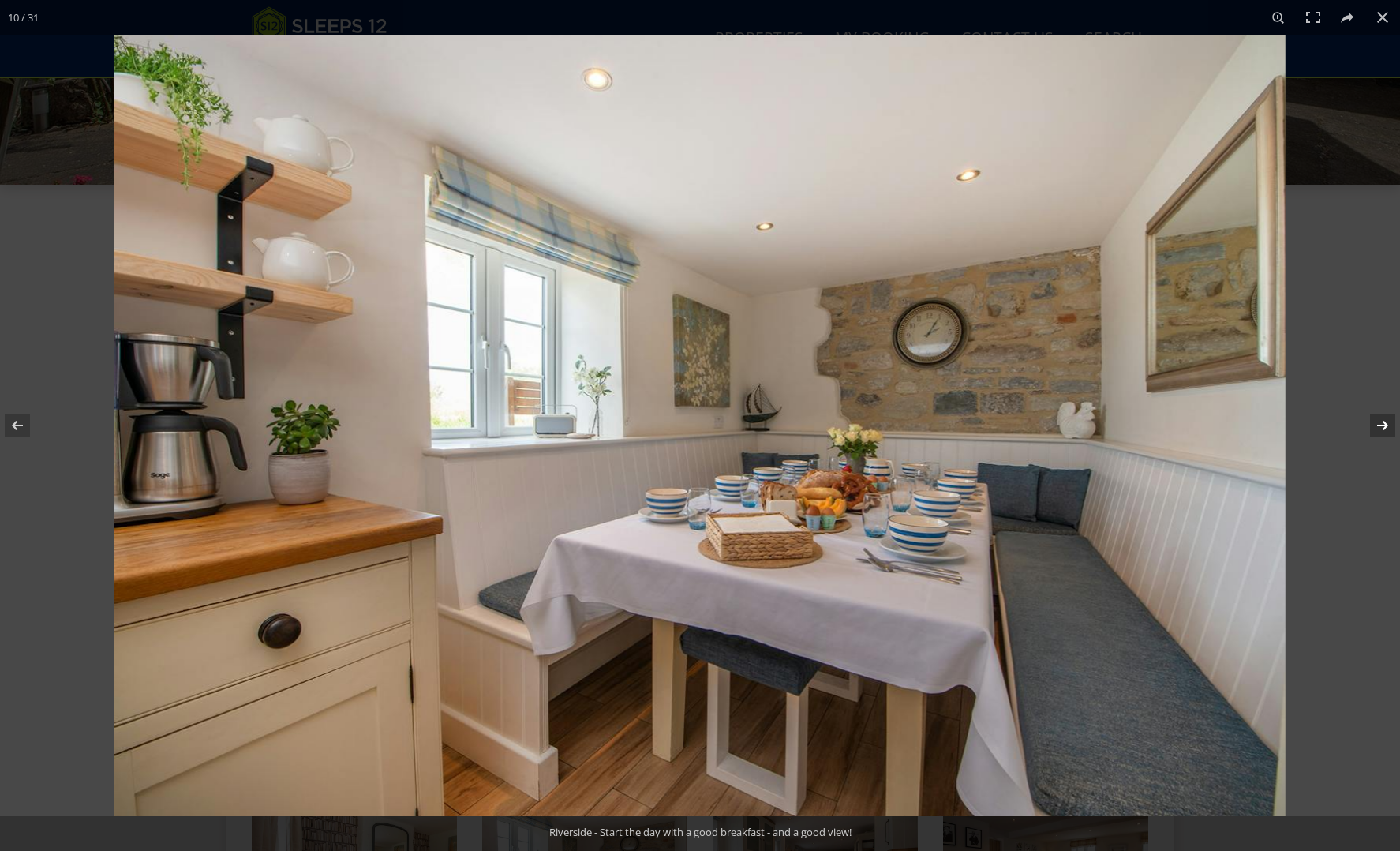
click at [1384, 424] on button at bounding box center [1372, 426] width 55 height 79
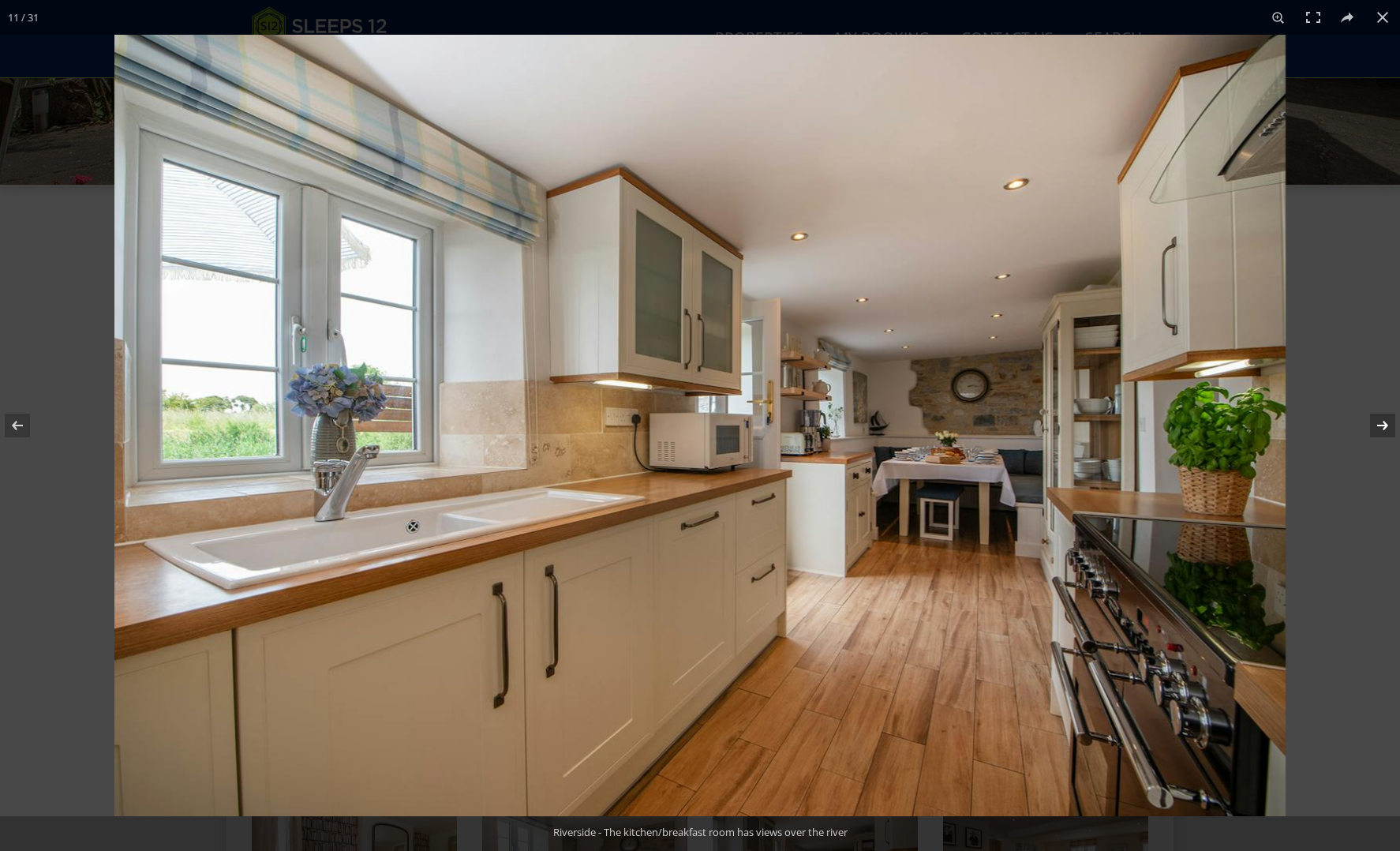
click at [1384, 424] on button at bounding box center [1372, 426] width 55 height 79
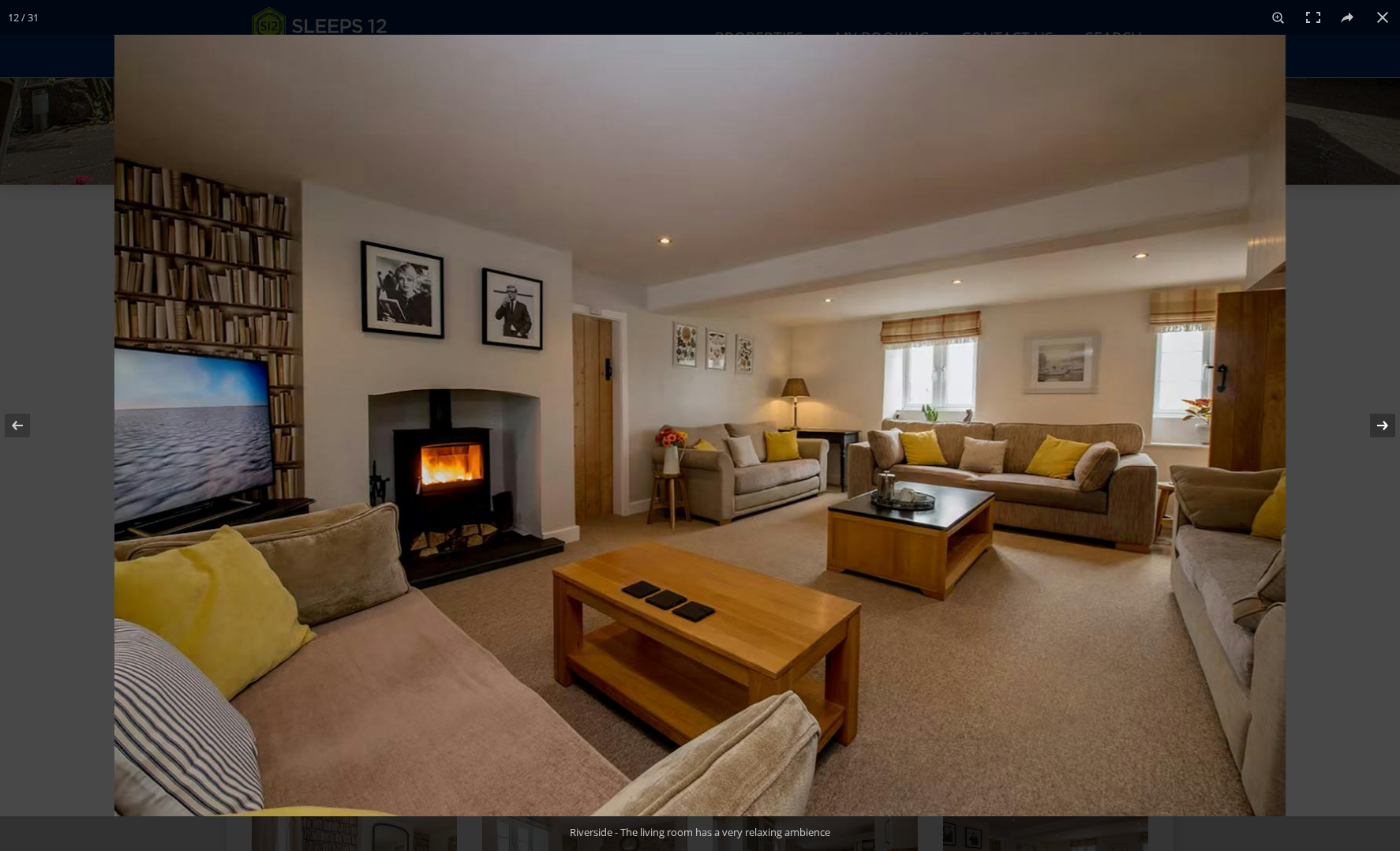
click at [1384, 424] on button at bounding box center [1372, 426] width 55 height 79
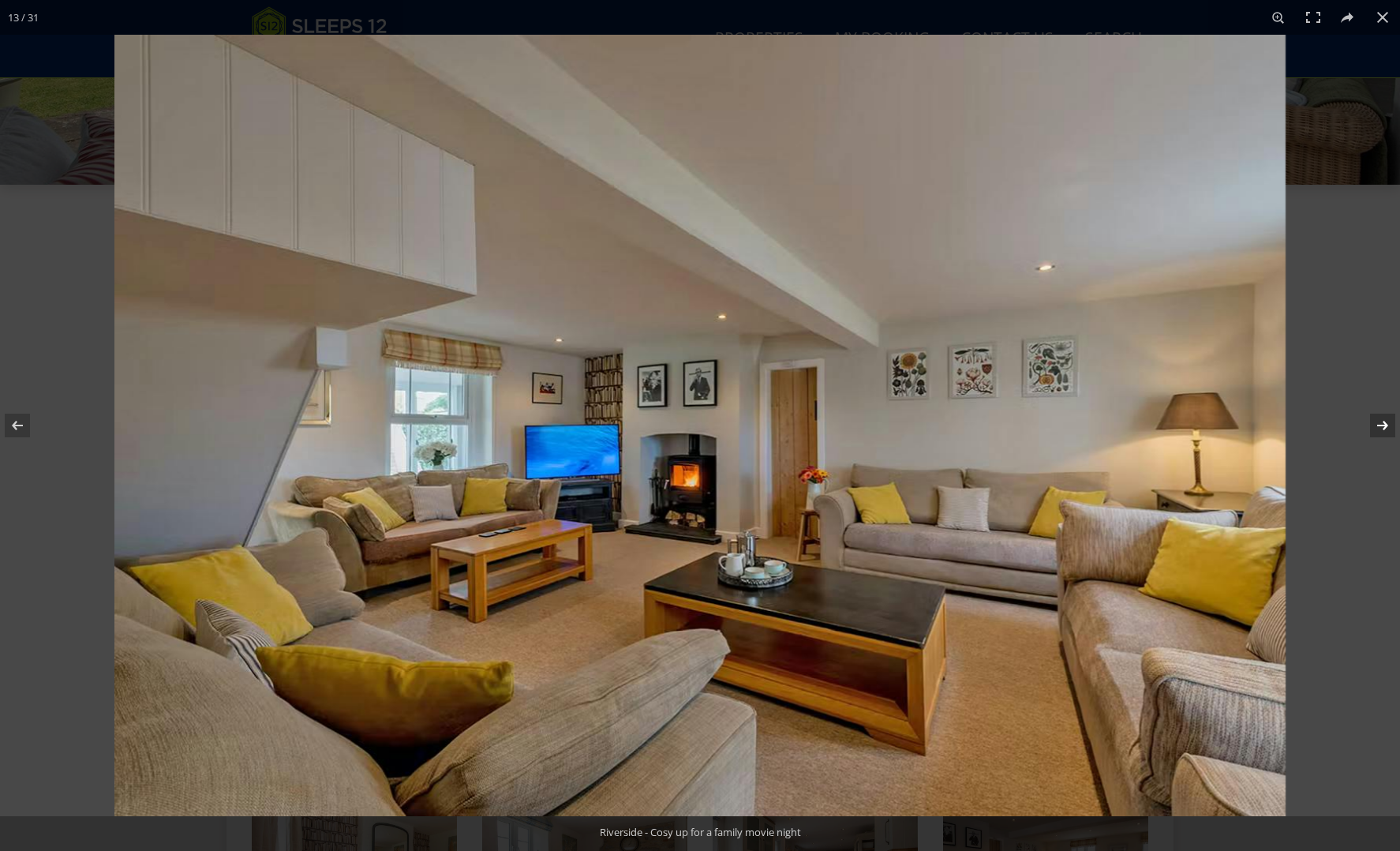
click at [1385, 424] on button at bounding box center [1372, 426] width 55 height 79
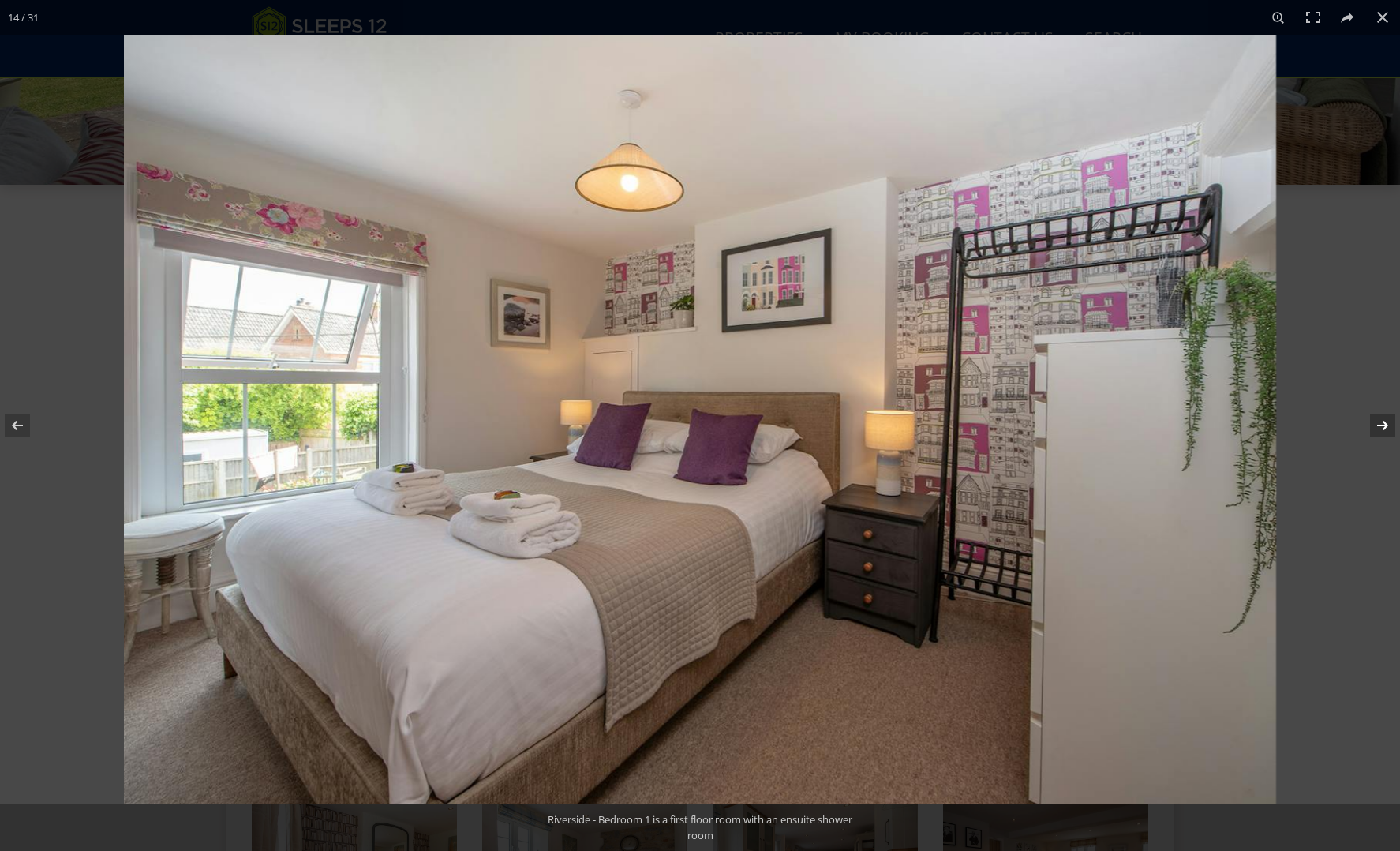
click at [1384, 424] on button at bounding box center [1372, 426] width 55 height 79
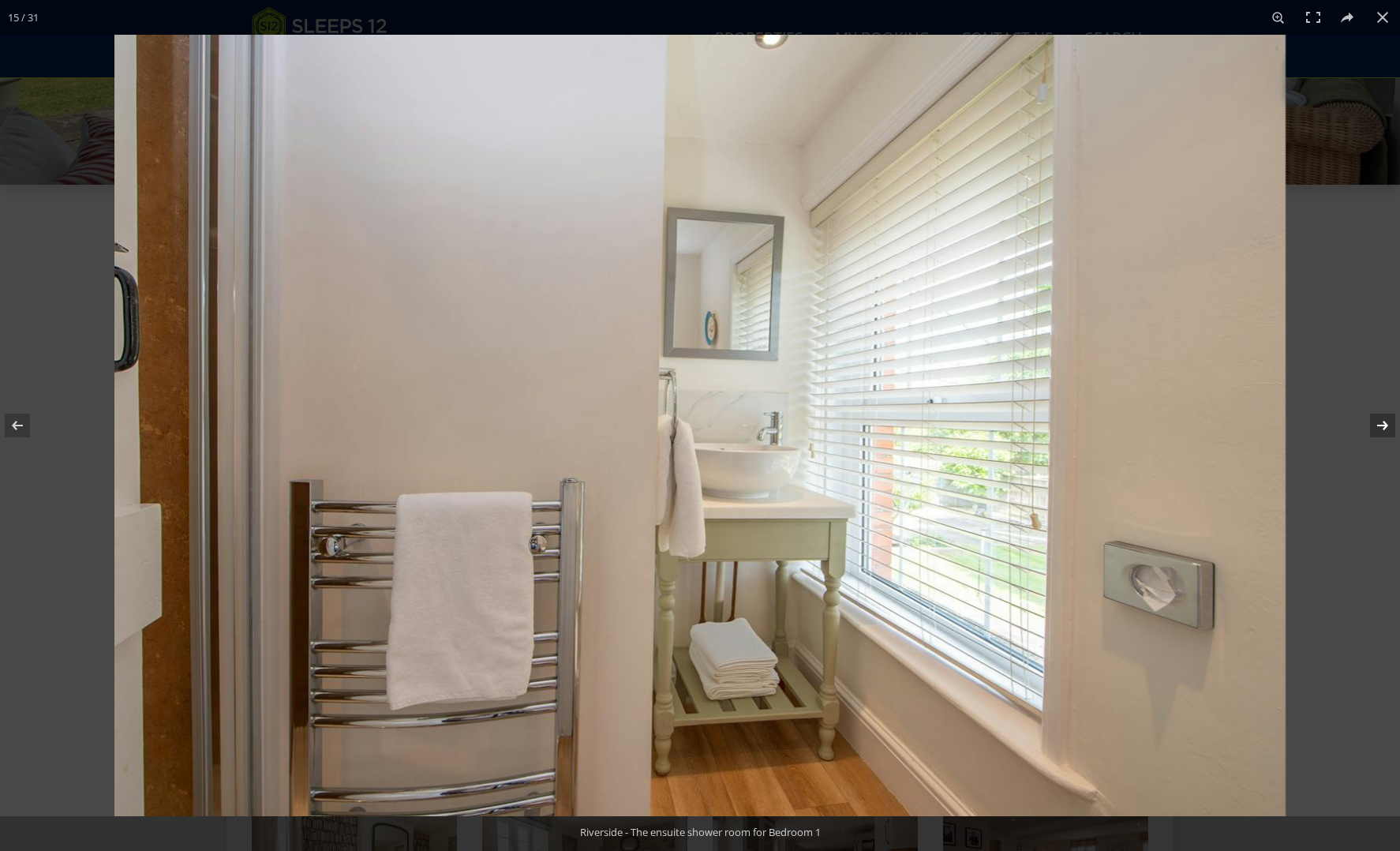
click at [1384, 424] on button at bounding box center [1372, 426] width 55 height 79
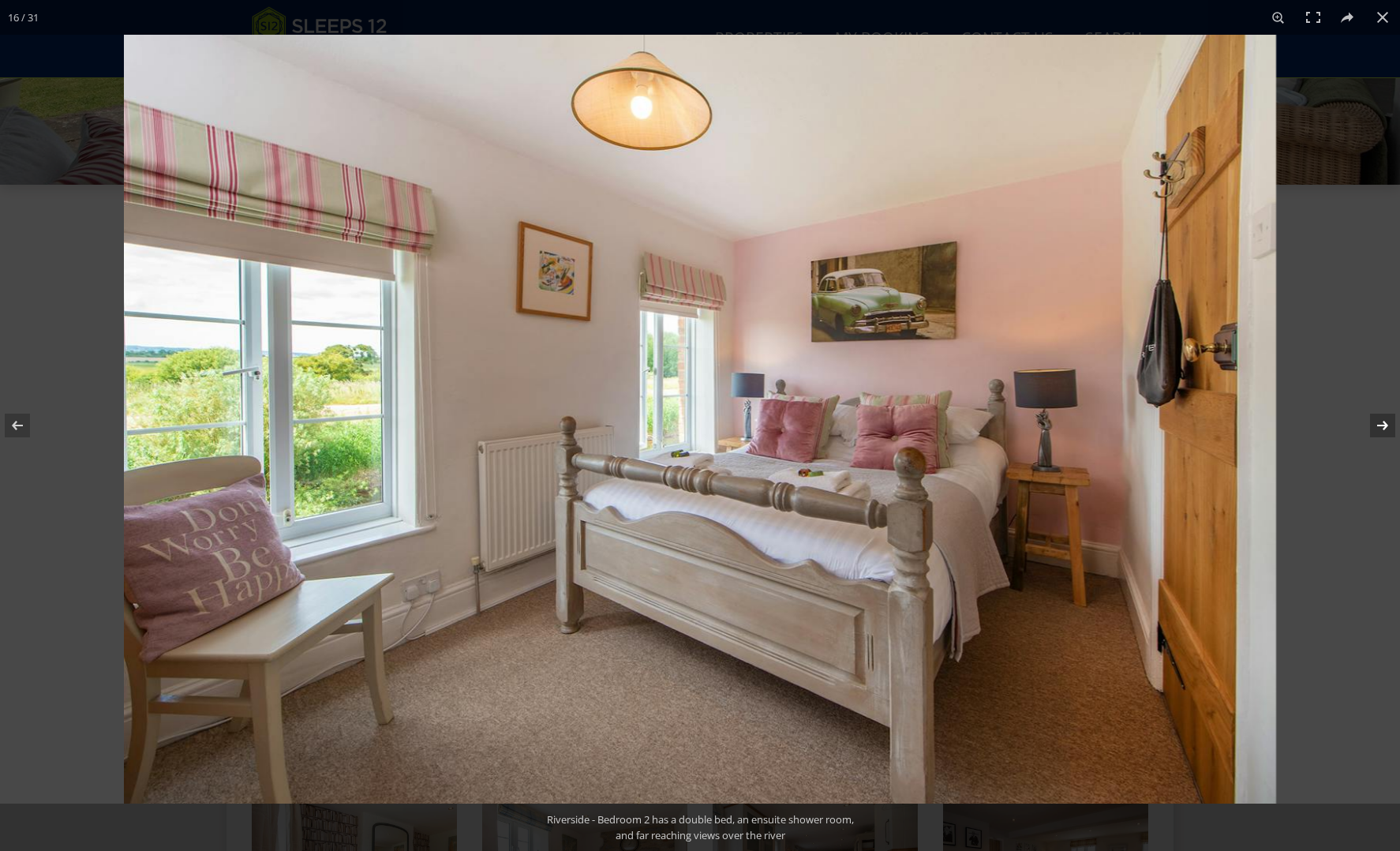
click at [1384, 424] on button at bounding box center [1372, 426] width 55 height 79
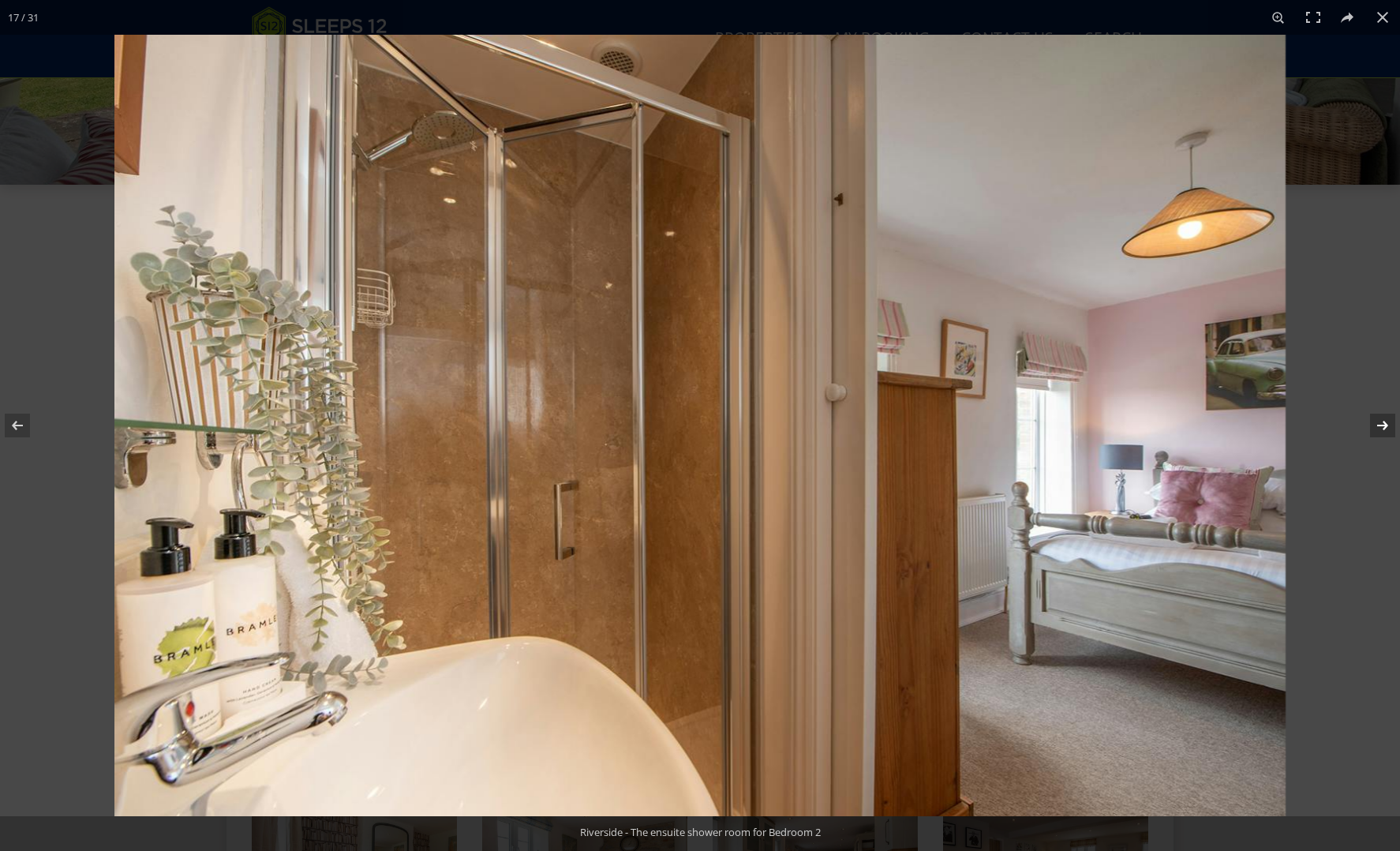
click at [1384, 424] on button at bounding box center [1372, 426] width 55 height 79
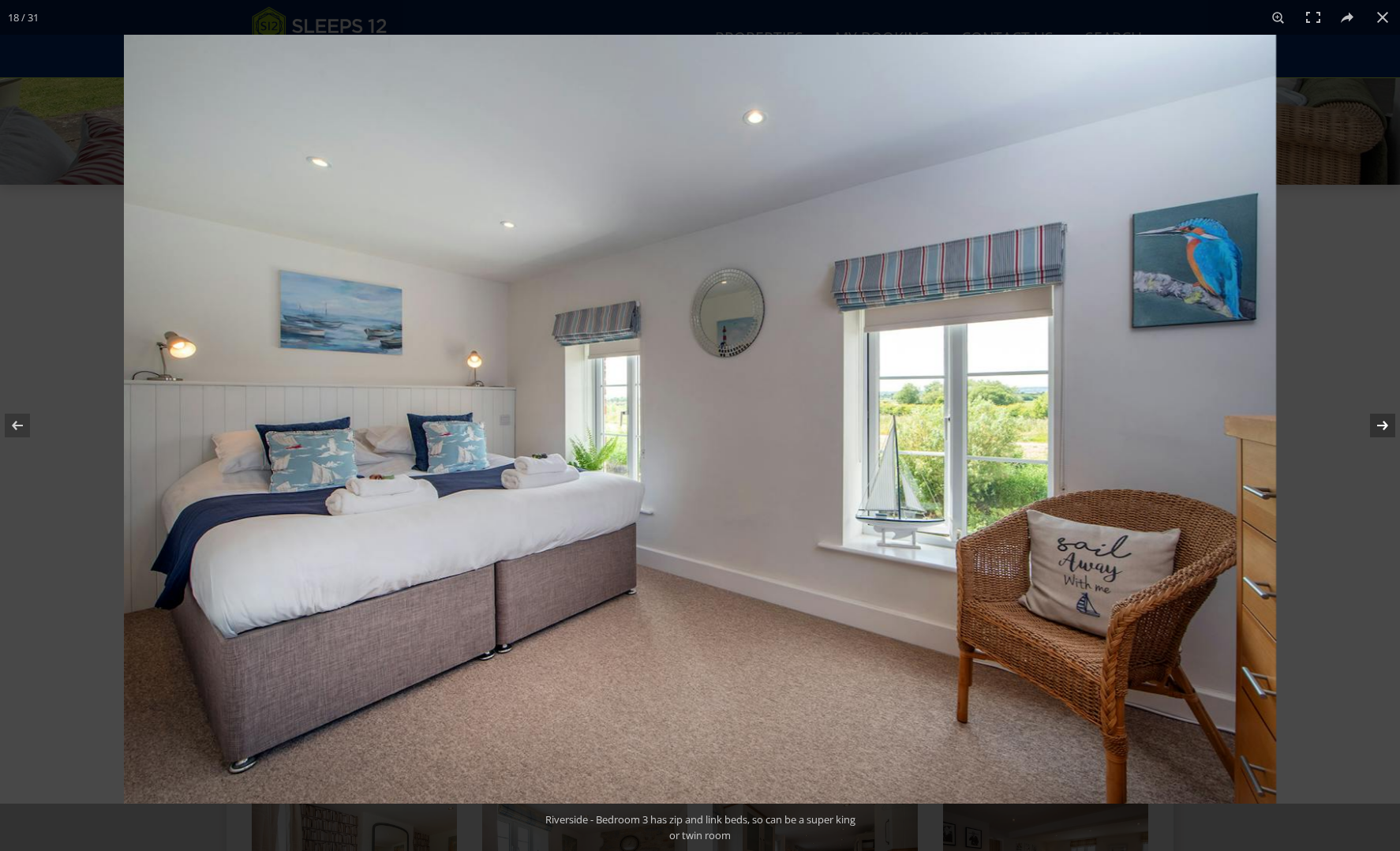
click at [1384, 424] on button at bounding box center [1372, 426] width 55 height 79
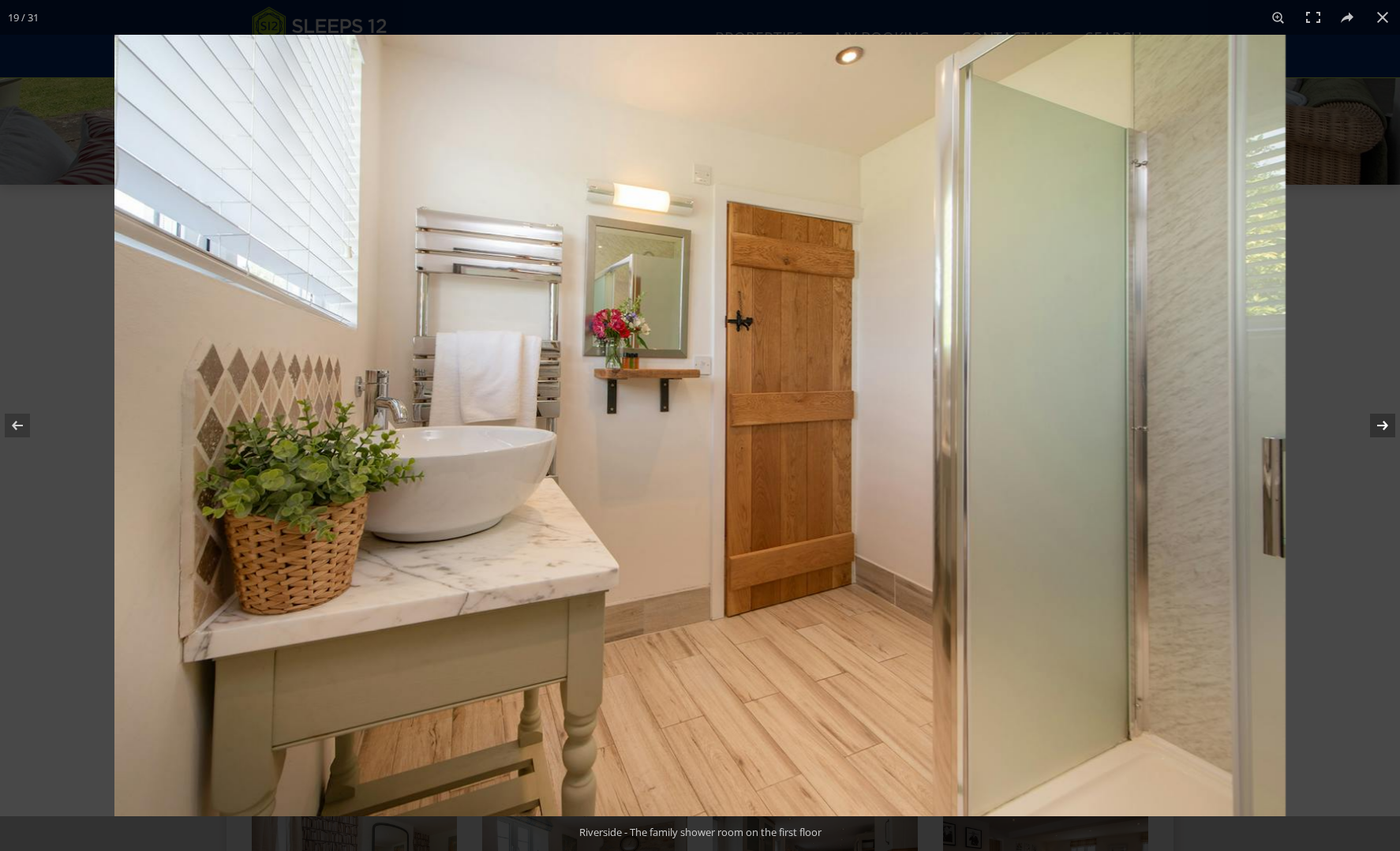
click at [1384, 424] on button at bounding box center [1372, 426] width 55 height 79
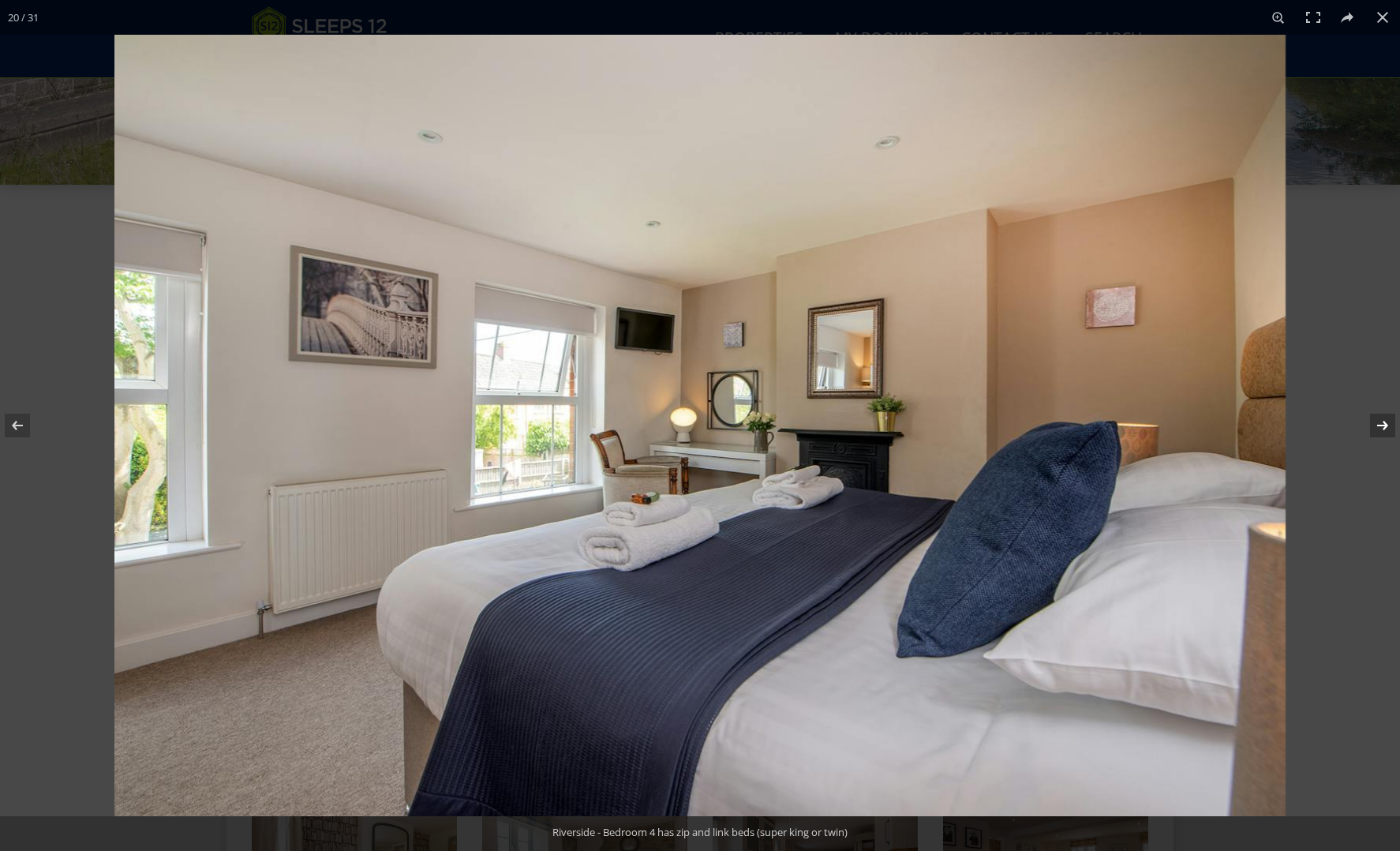
click at [1384, 424] on button at bounding box center [1372, 426] width 55 height 79
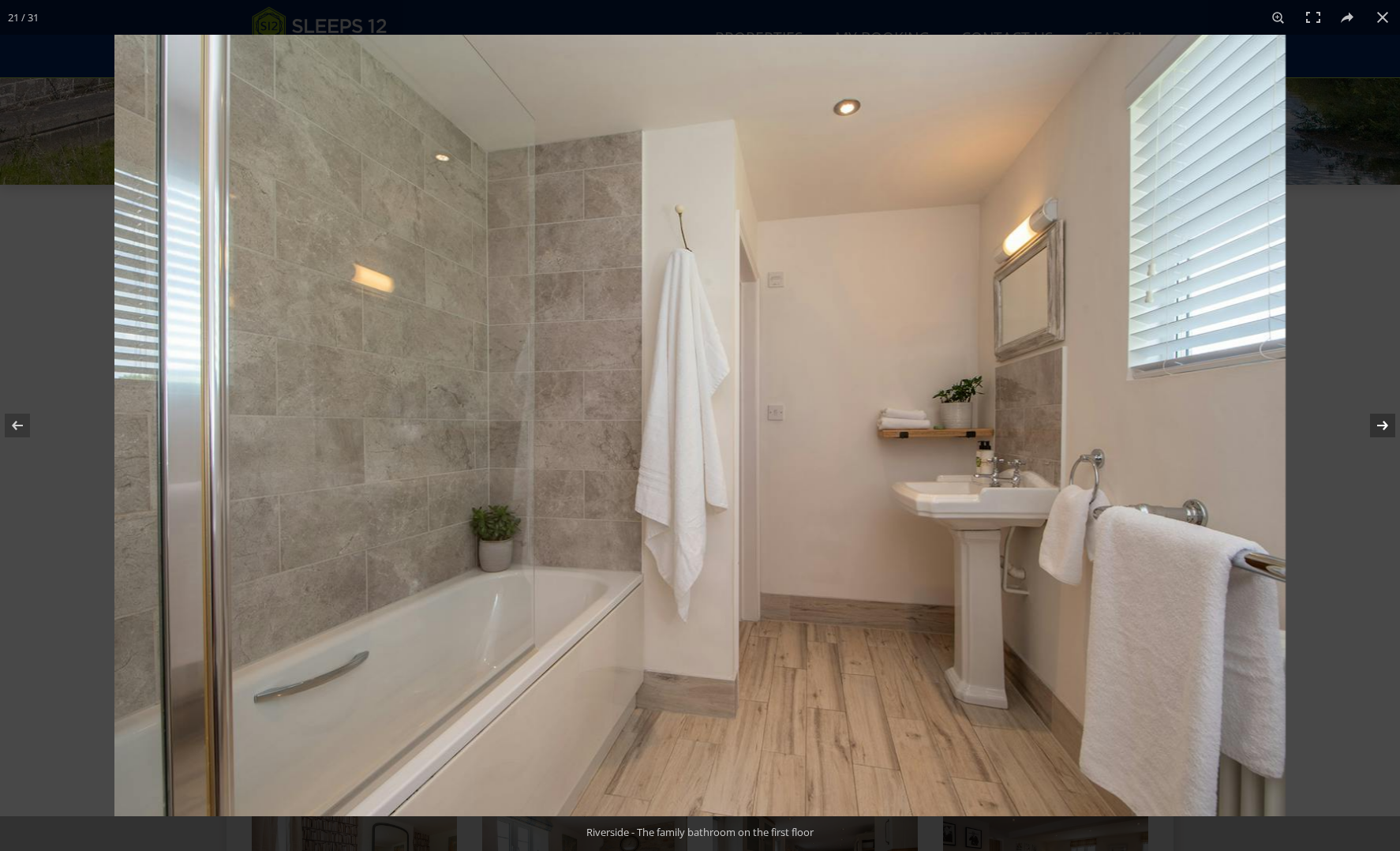
click at [1384, 424] on button at bounding box center [1372, 426] width 55 height 79
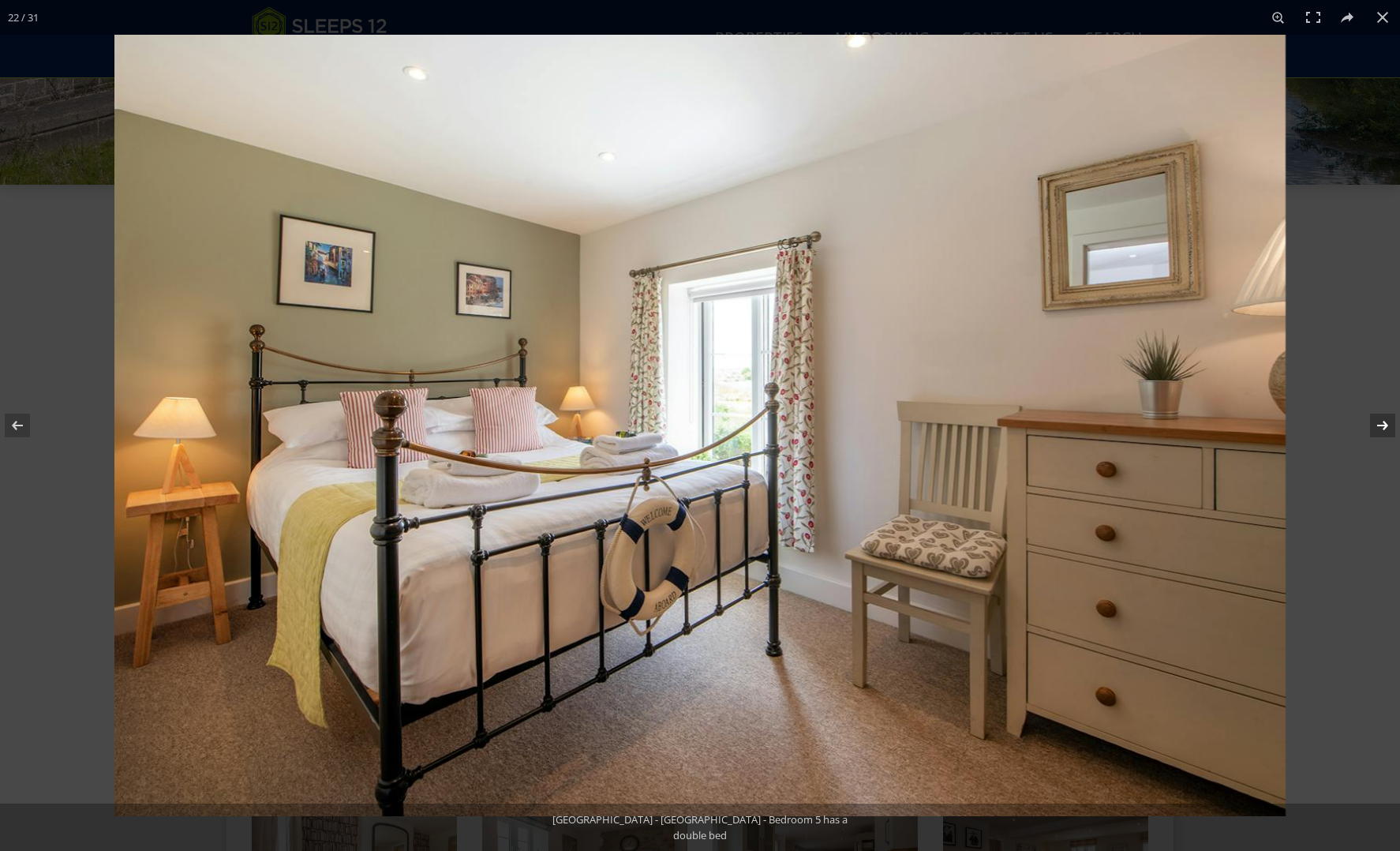
click at [1384, 424] on button at bounding box center [1372, 426] width 55 height 79
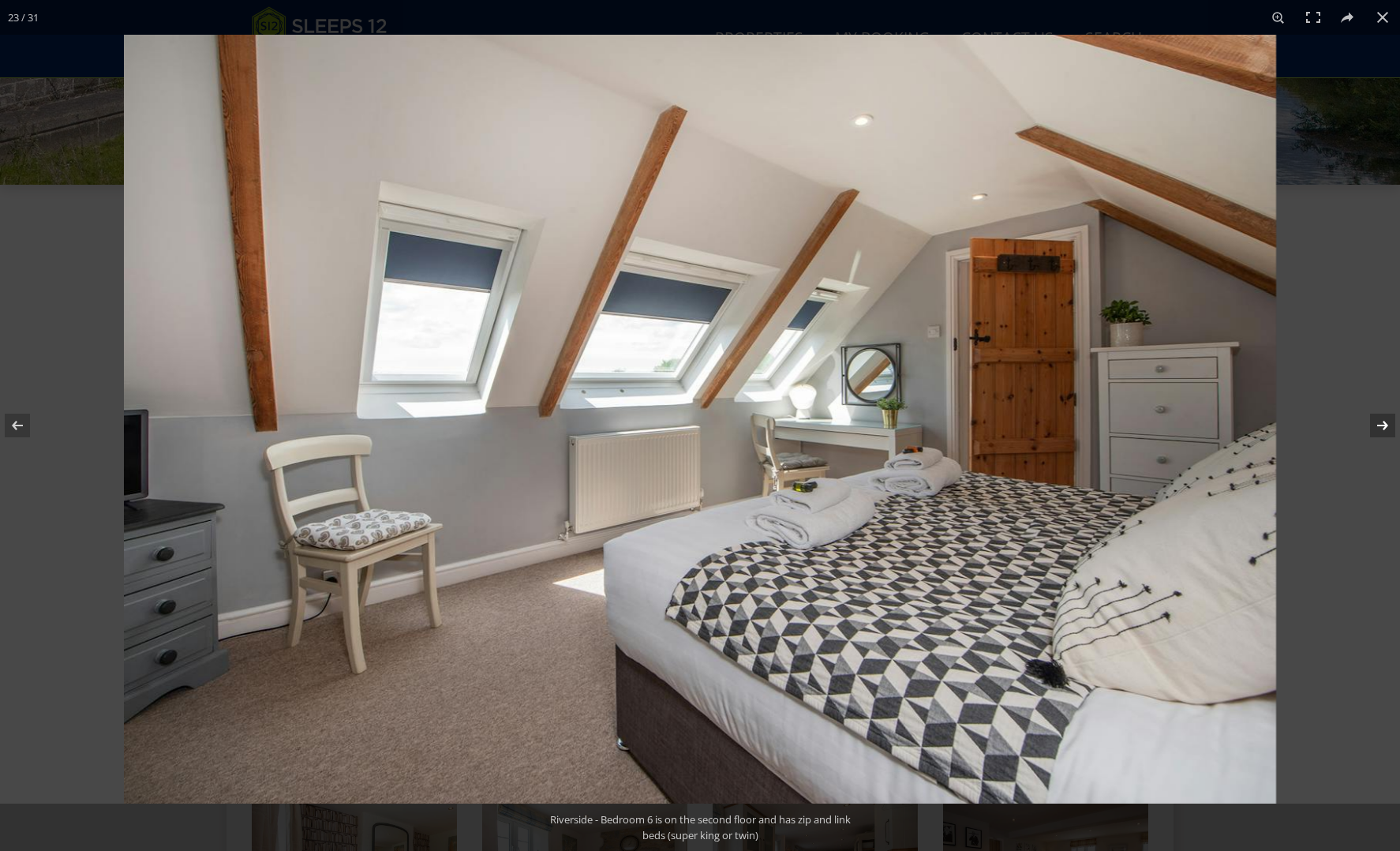
click at [1384, 424] on button at bounding box center [1372, 426] width 55 height 79
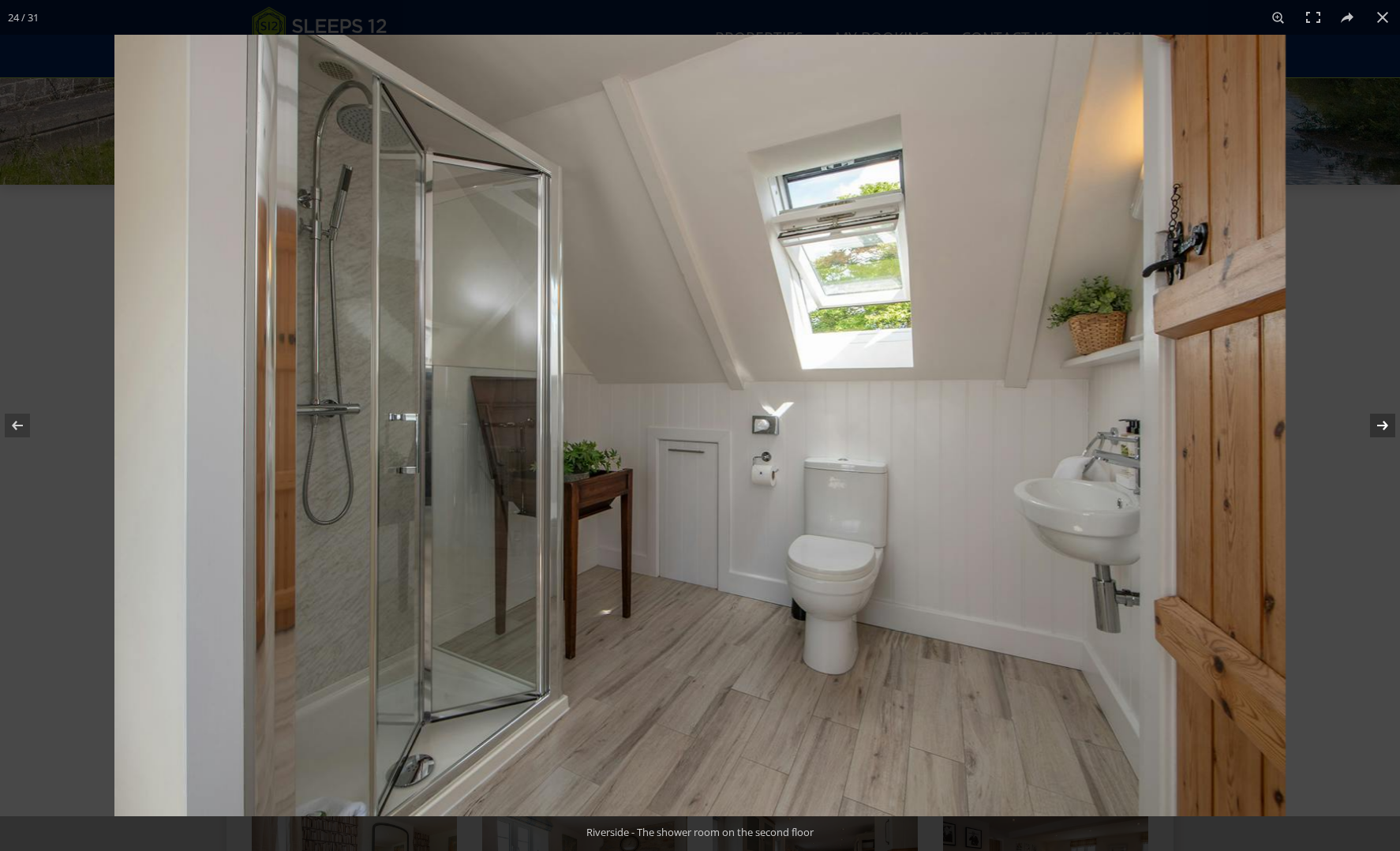
click at [1384, 424] on button at bounding box center [1372, 426] width 55 height 79
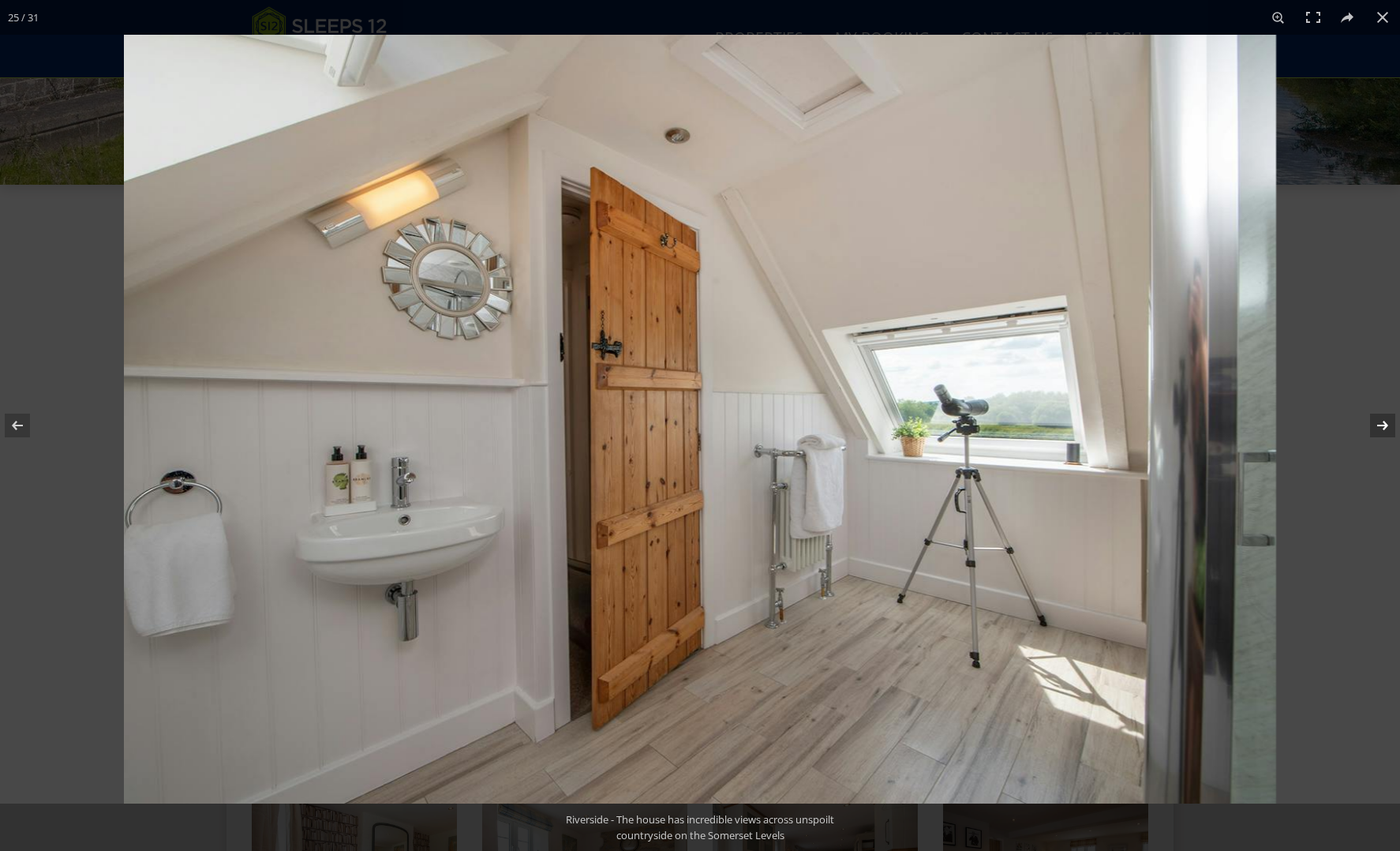
click at [1384, 424] on button at bounding box center [1372, 426] width 55 height 79
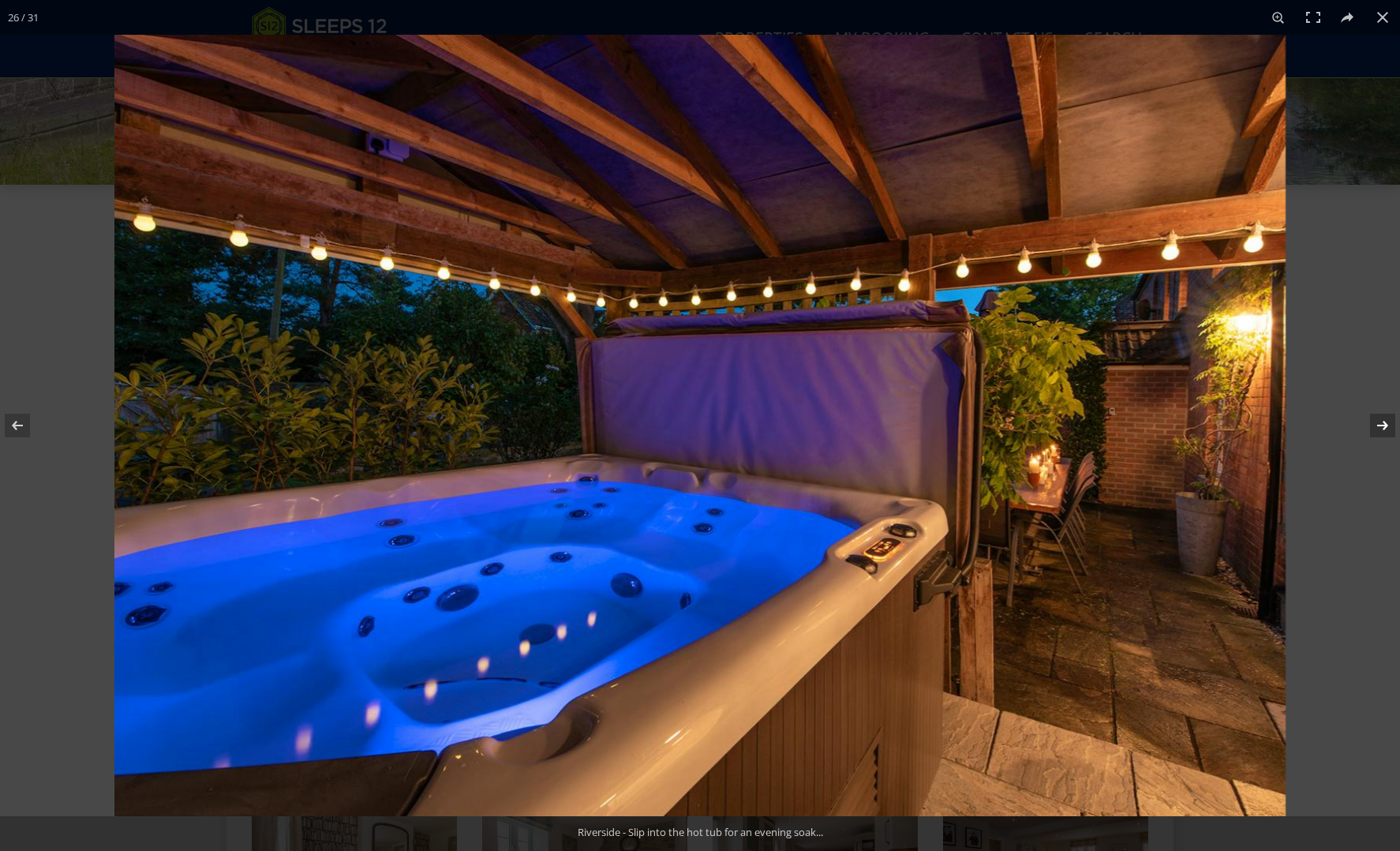
click at [1383, 423] on button at bounding box center [1372, 426] width 55 height 79
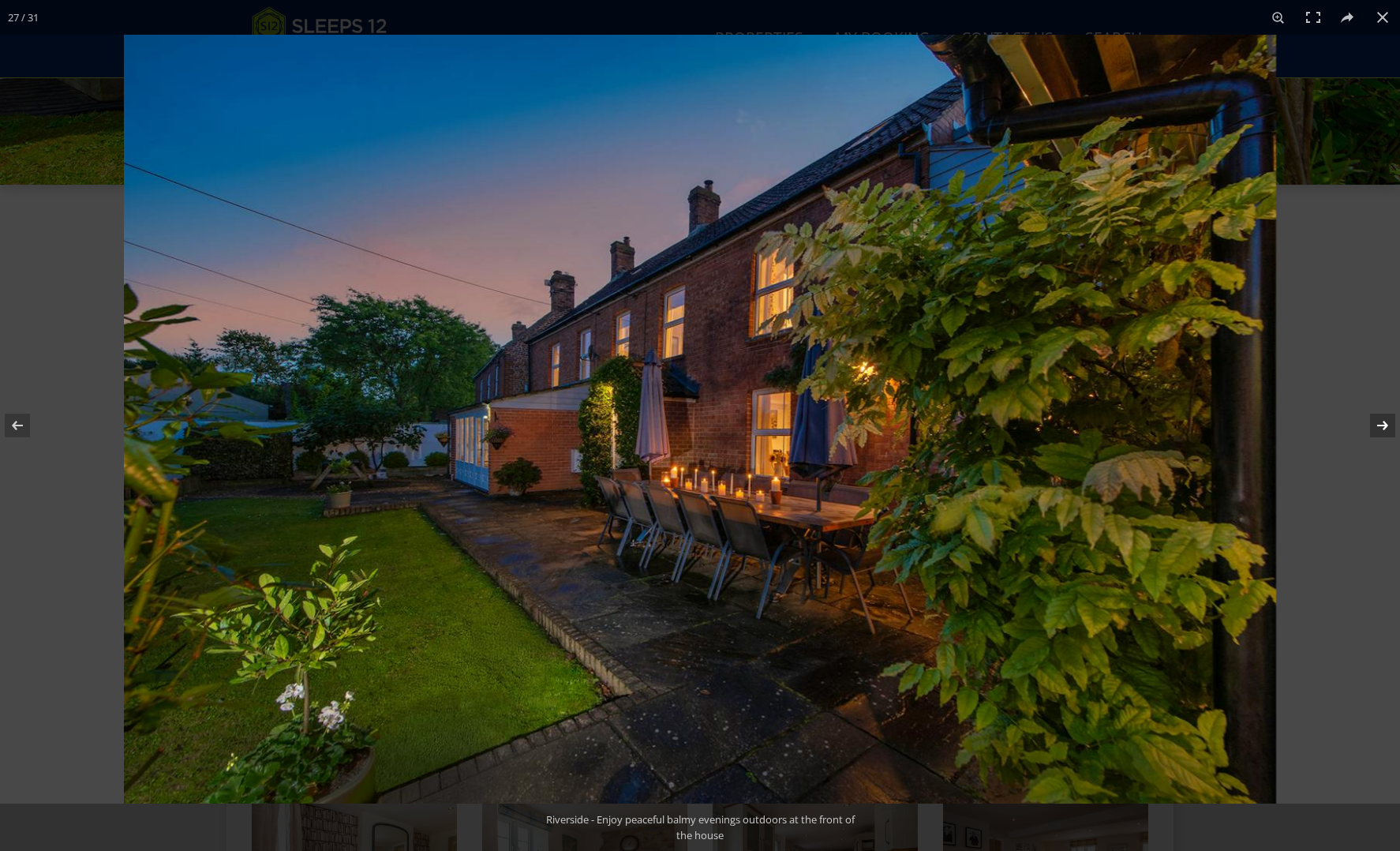
click at [1383, 423] on button at bounding box center [1372, 426] width 55 height 79
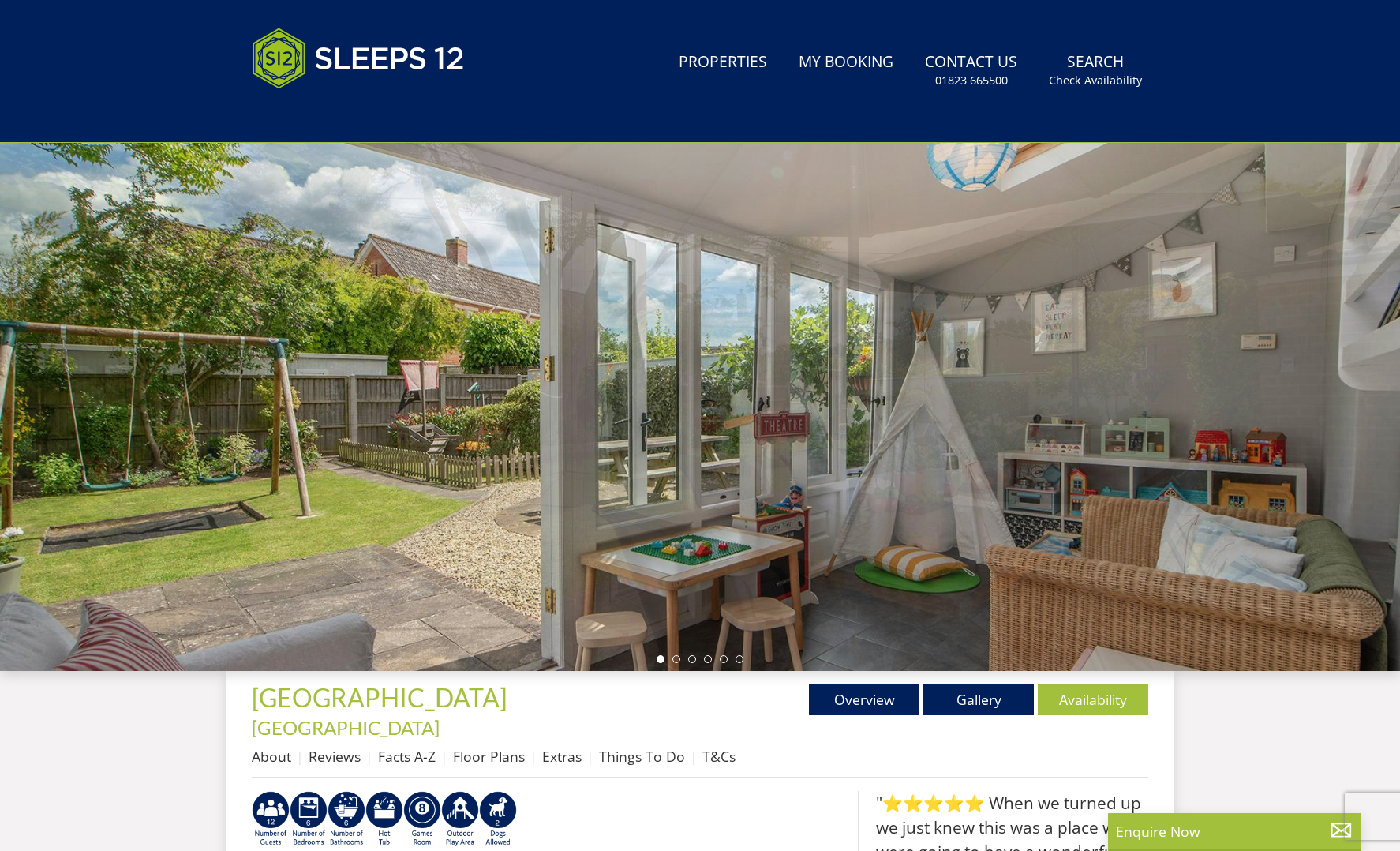
scroll to position [72, 0]
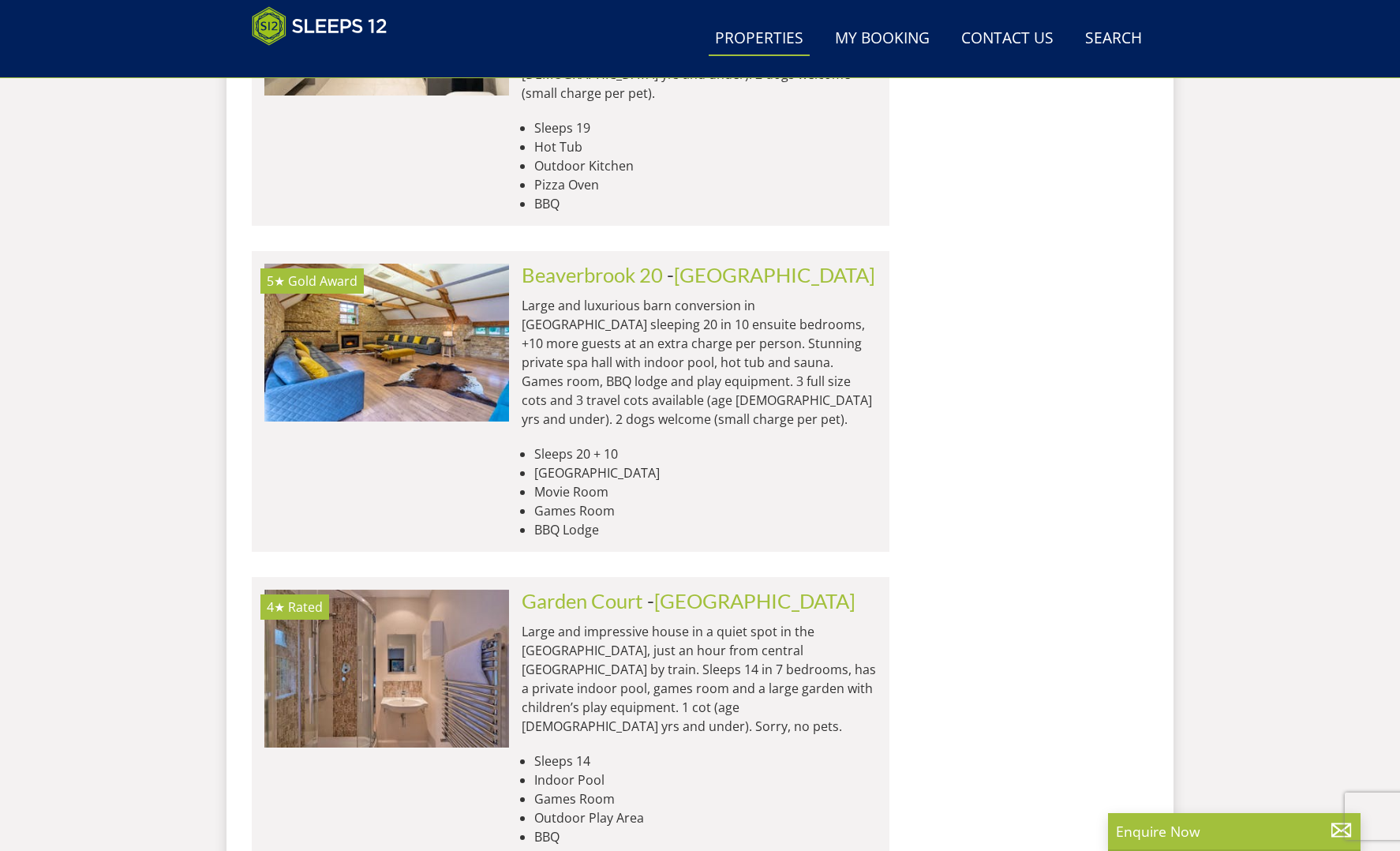
scroll to position [2126, 0]
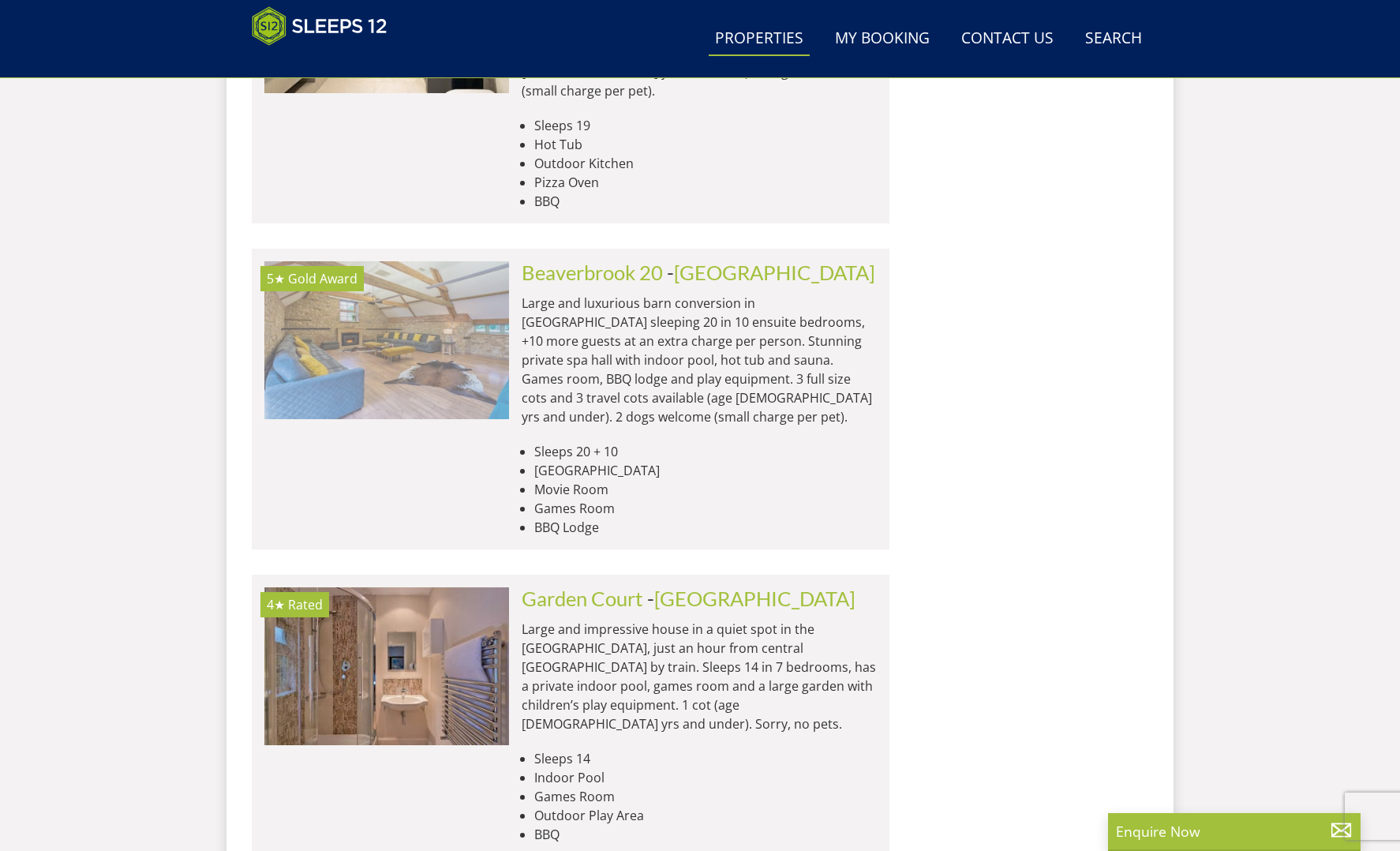
click at [390, 261] on img at bounding box center [387, 340] width 244 height 158
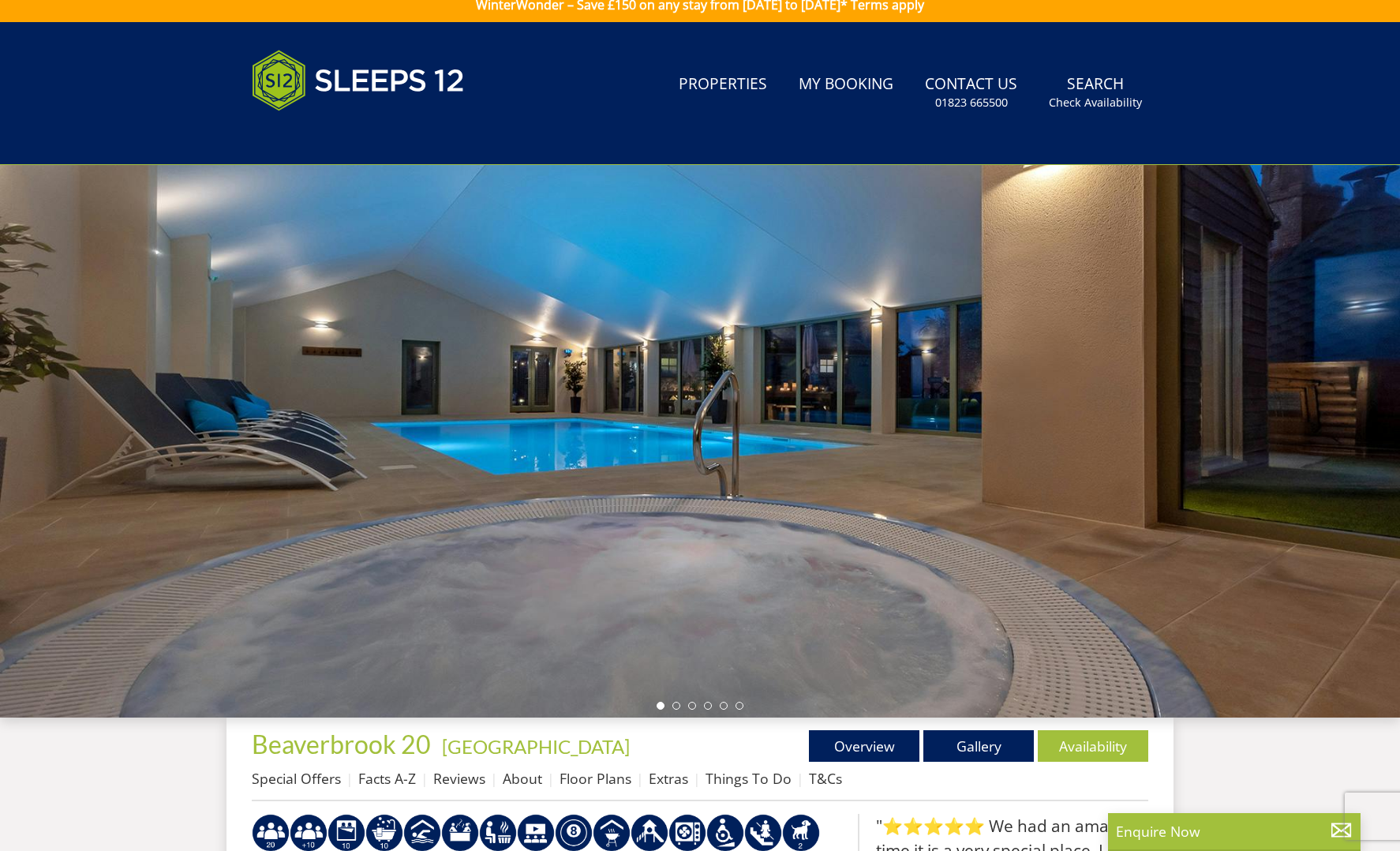
scroll to position [11, 2]
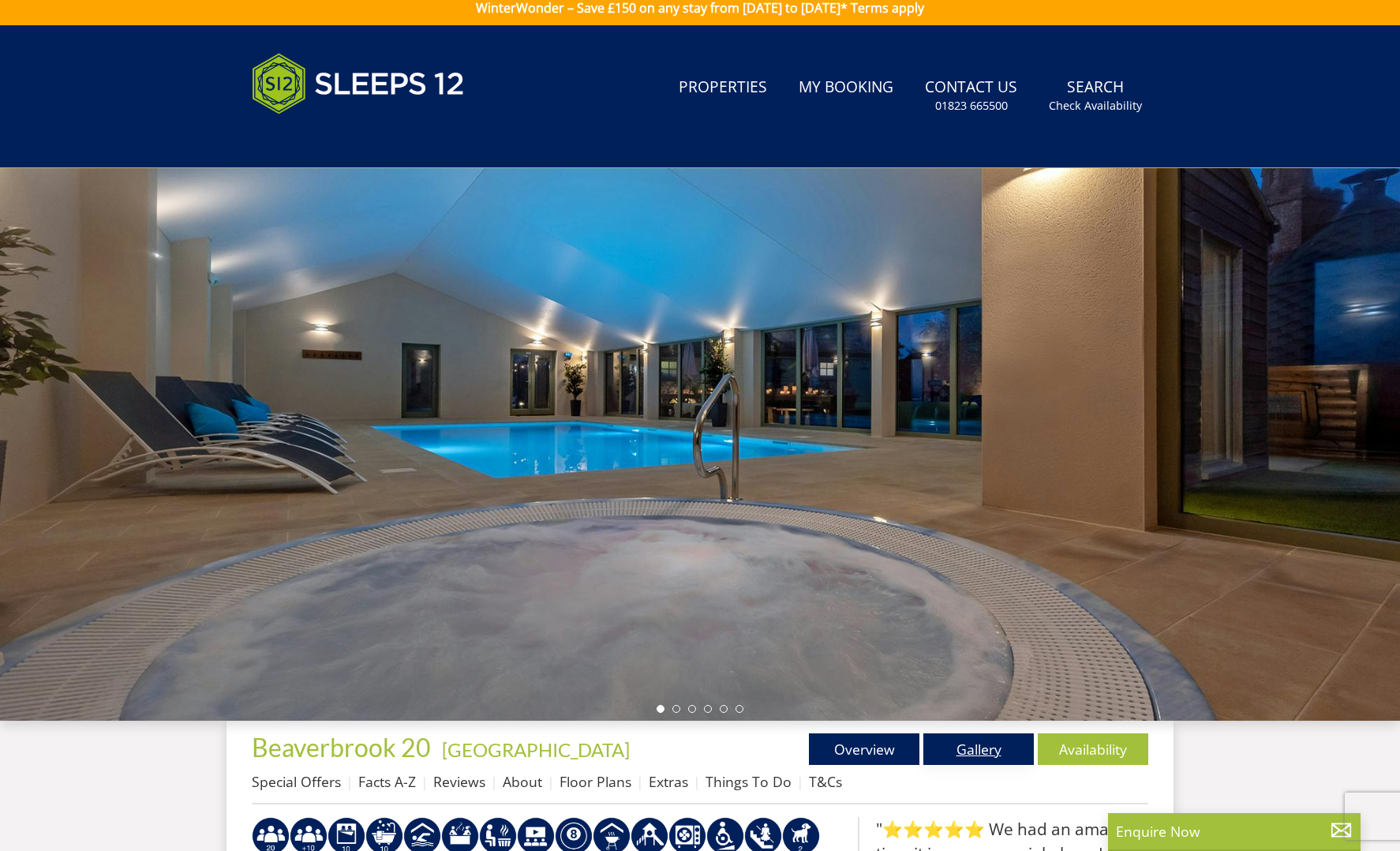
click at [958, 748] on link "Gallery" at bounding box center [978, 749] width 110 height 31
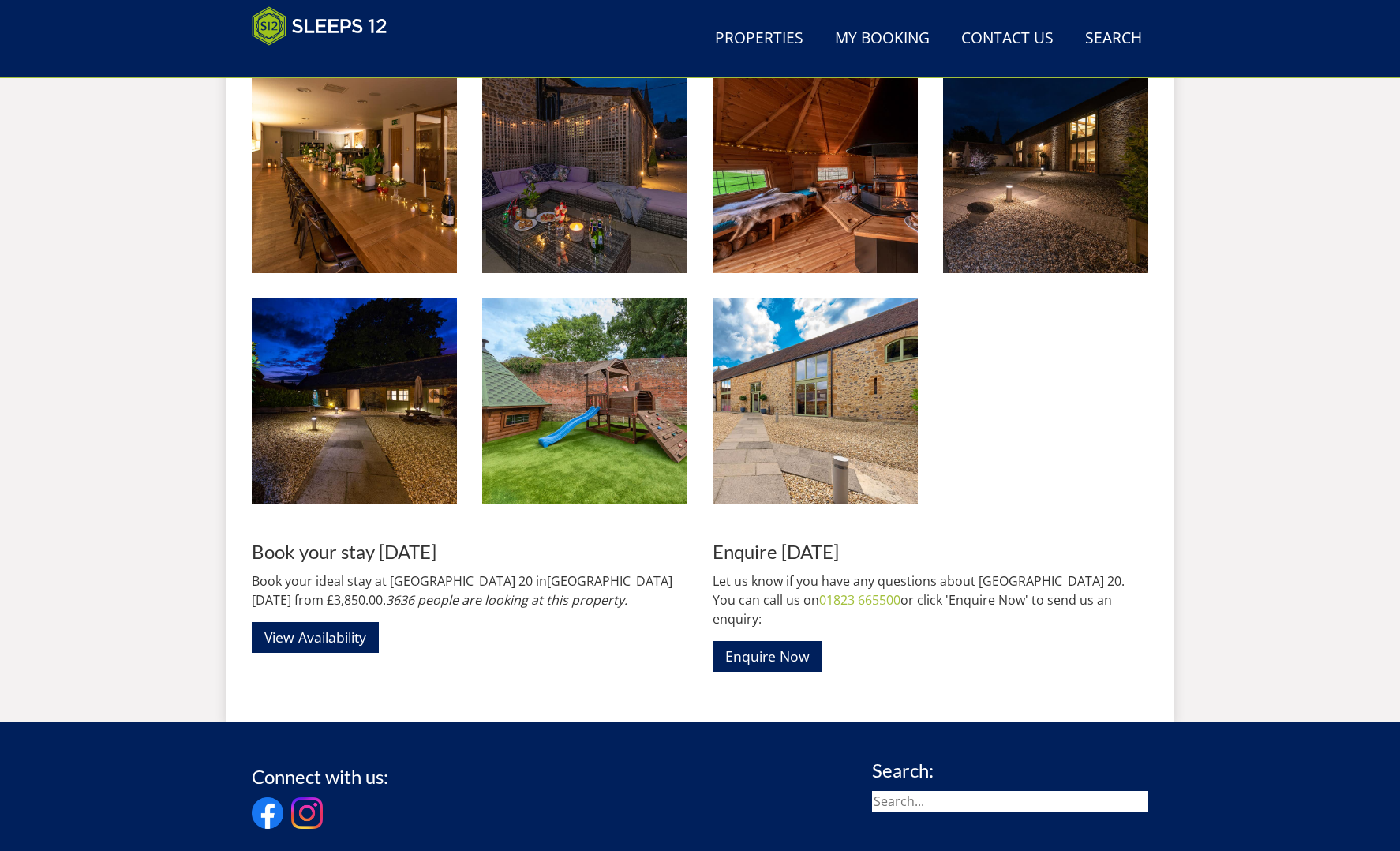
scroll to position [2540, 0]
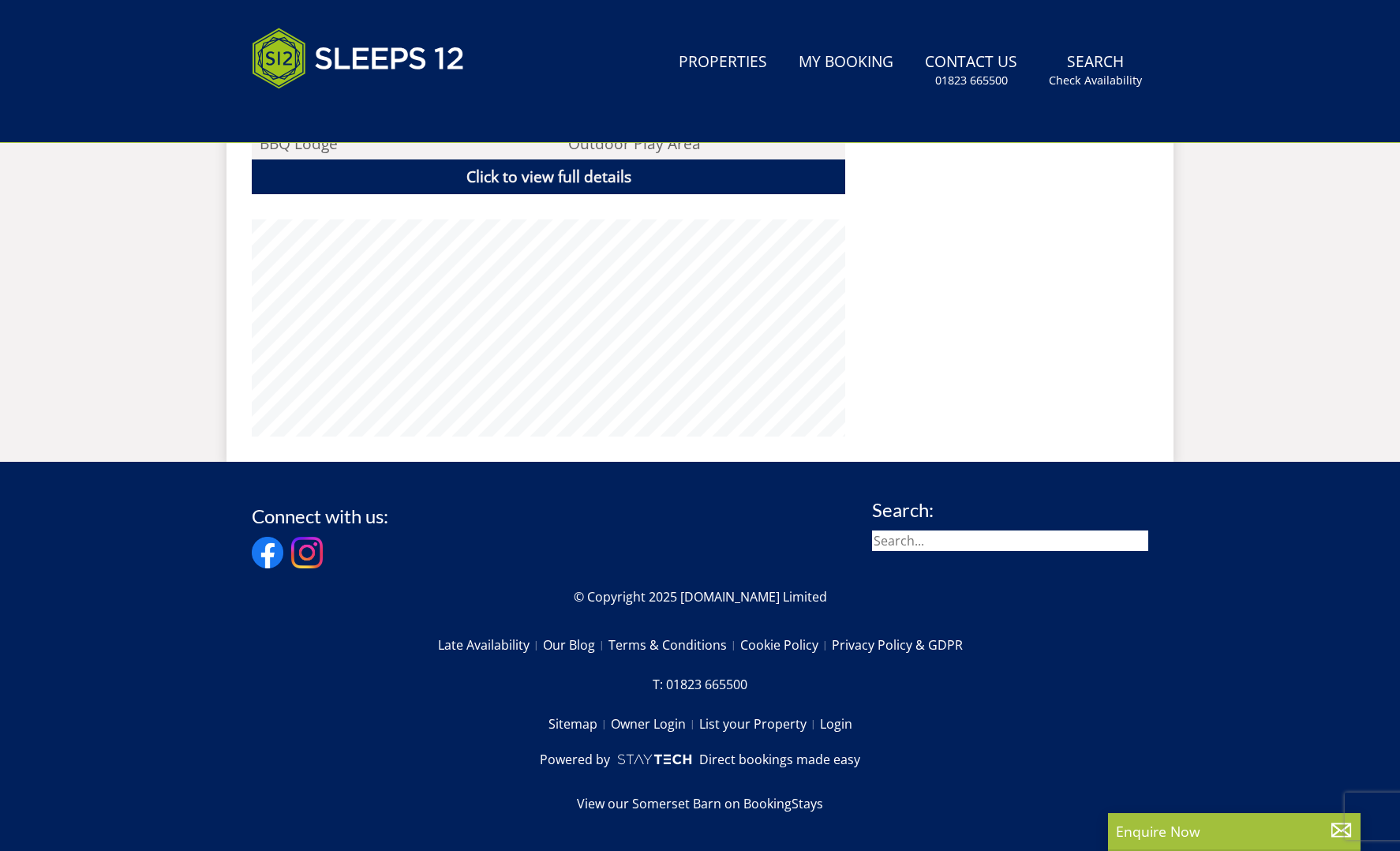
scroll to position [9, 0]
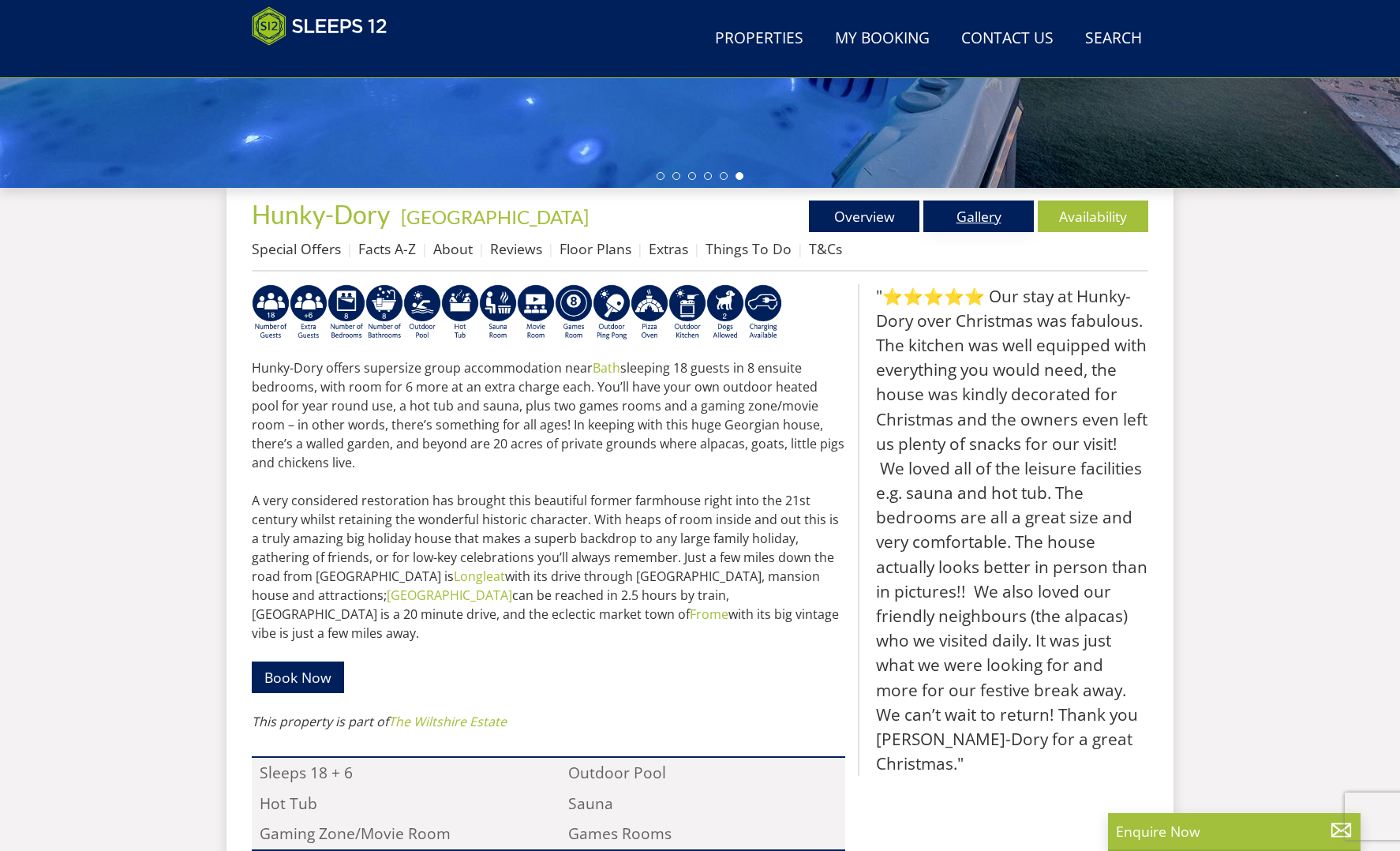
scroll to position [474, 0]
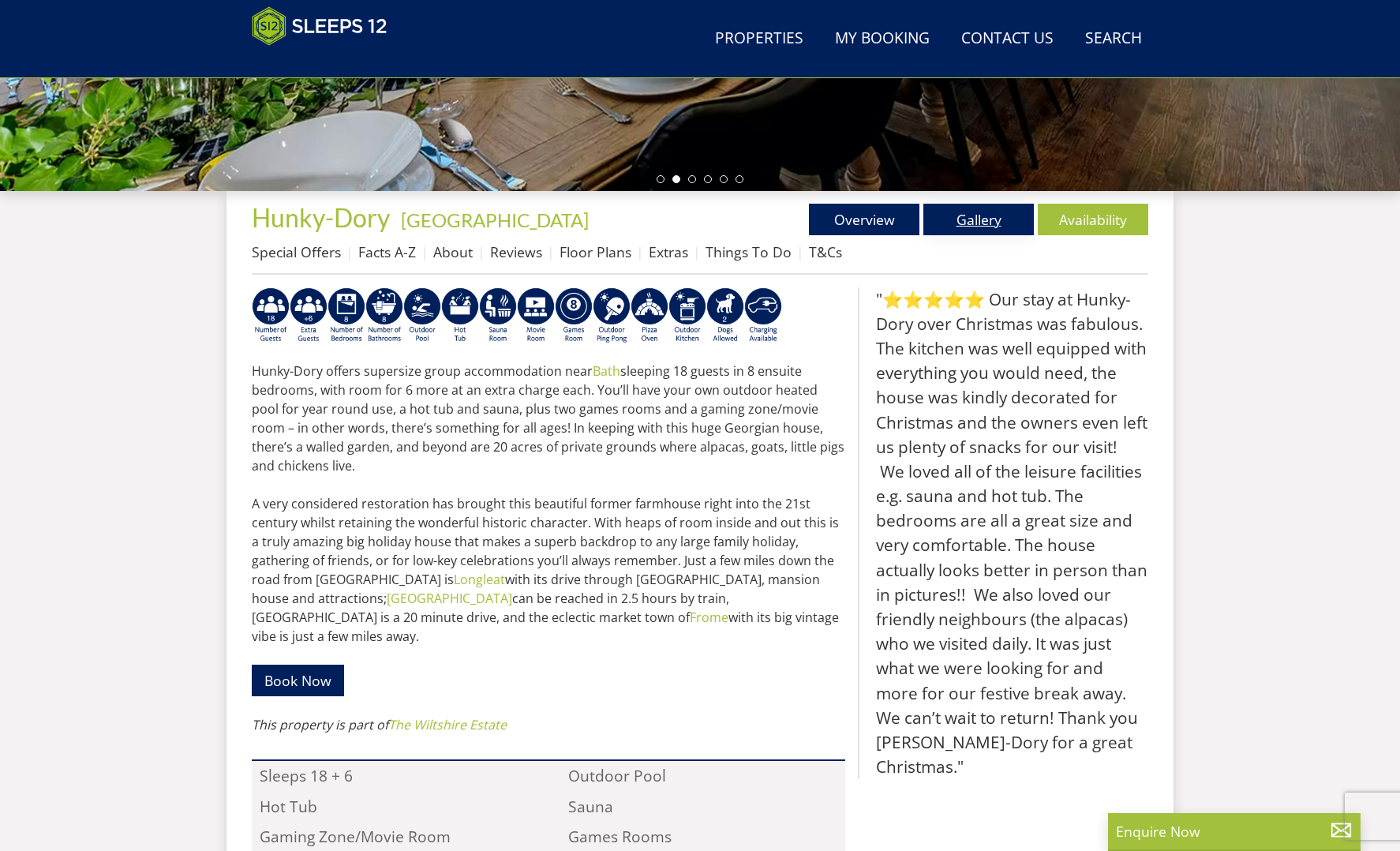
click at [992, 219] on link "Gallery" at bounding box center [978, 220] width 110 height 31
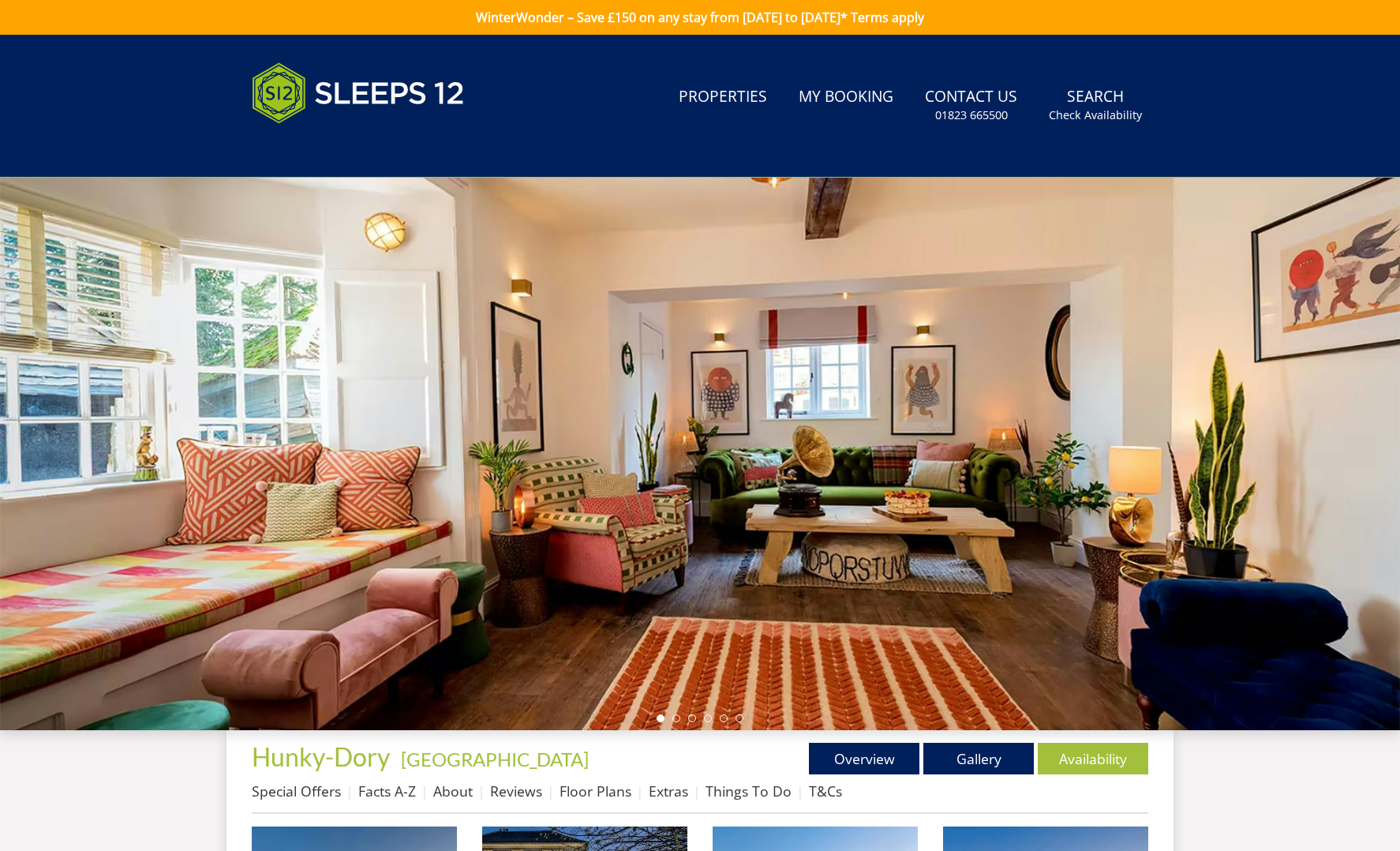
click at [993, 219] on div at bounding box center [700, 454] width 1400 height 553
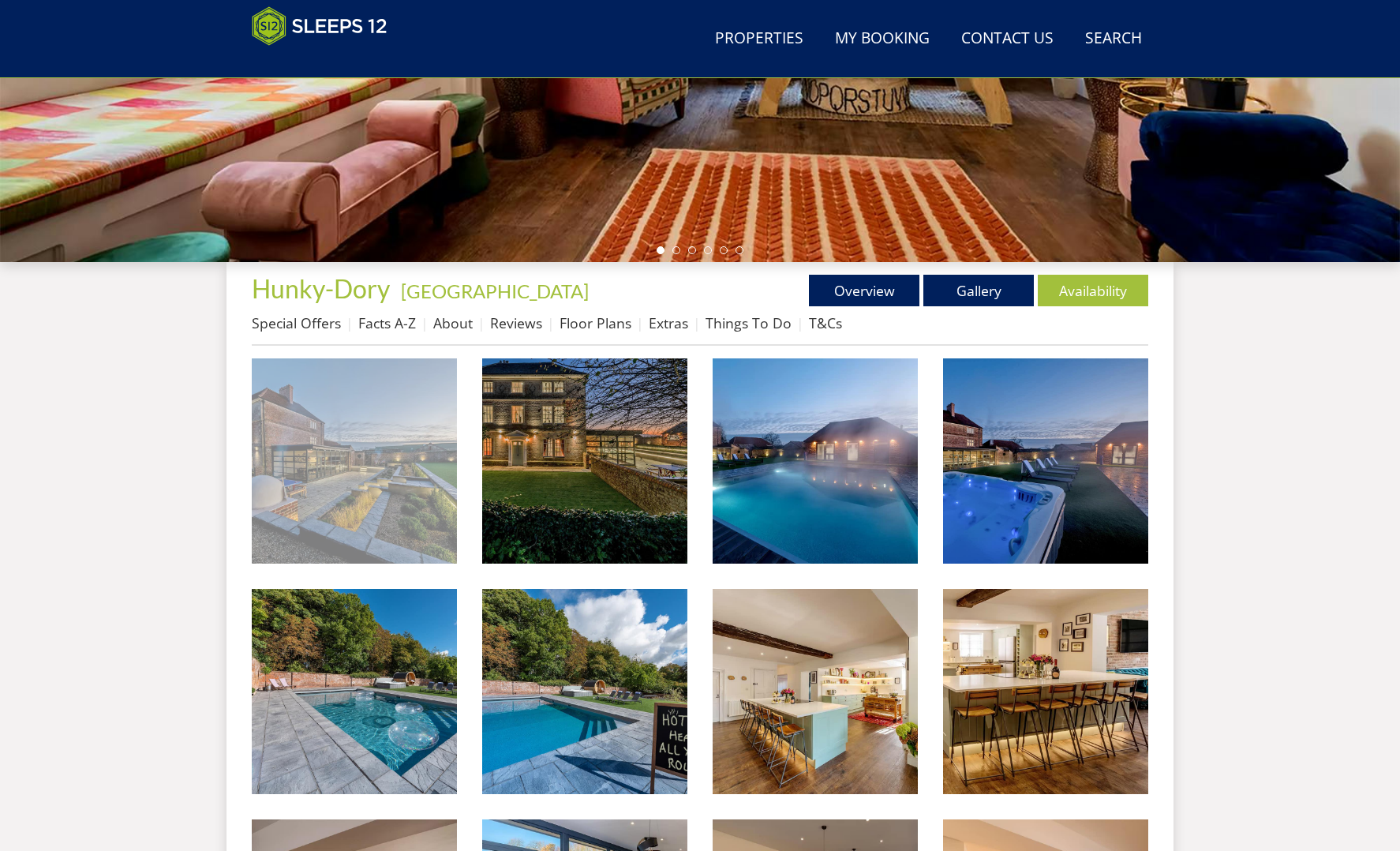
scroll to position [404, 0]
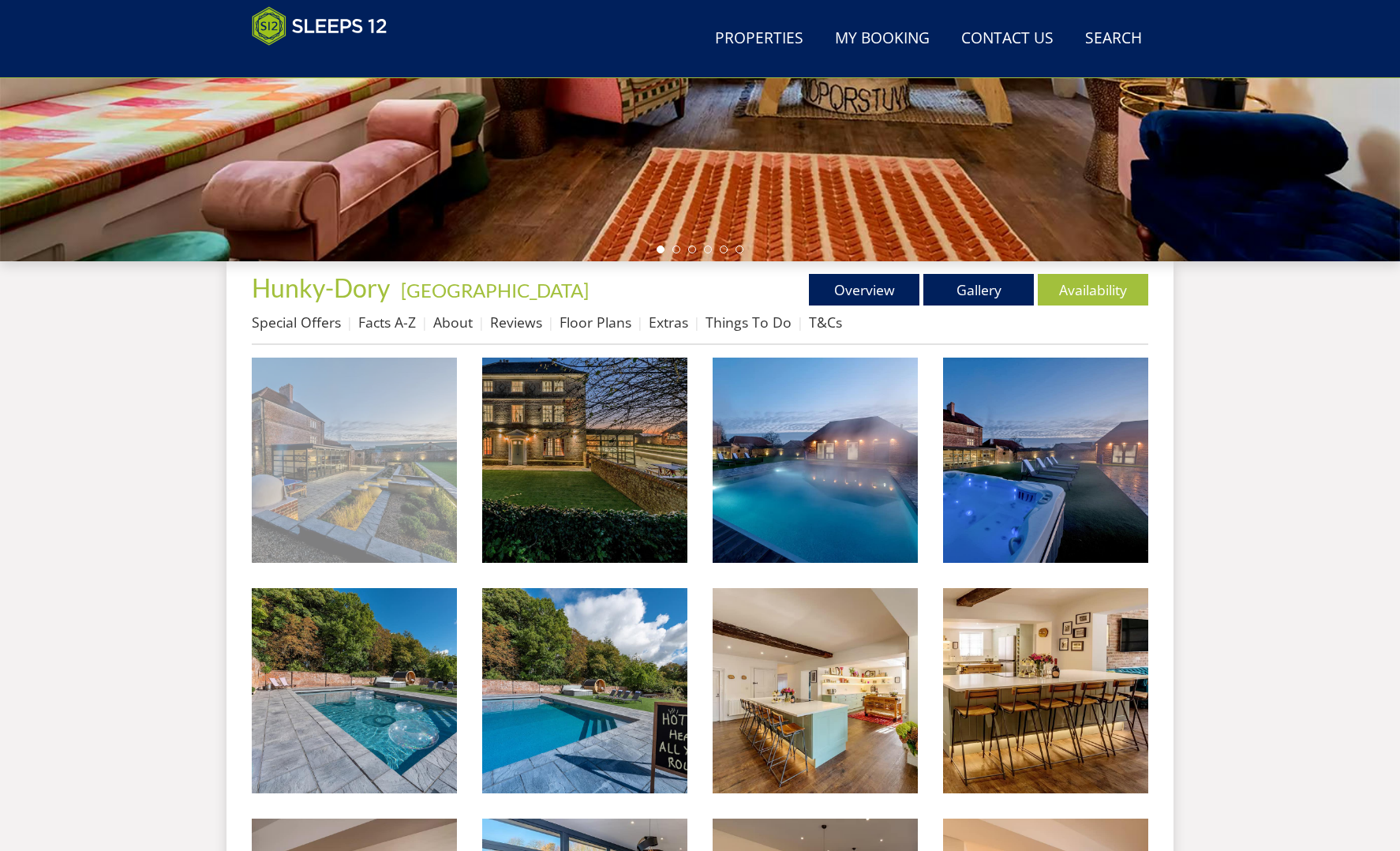
click at [358, 473] on img at bounding box center [354, 460] width 205 height 205
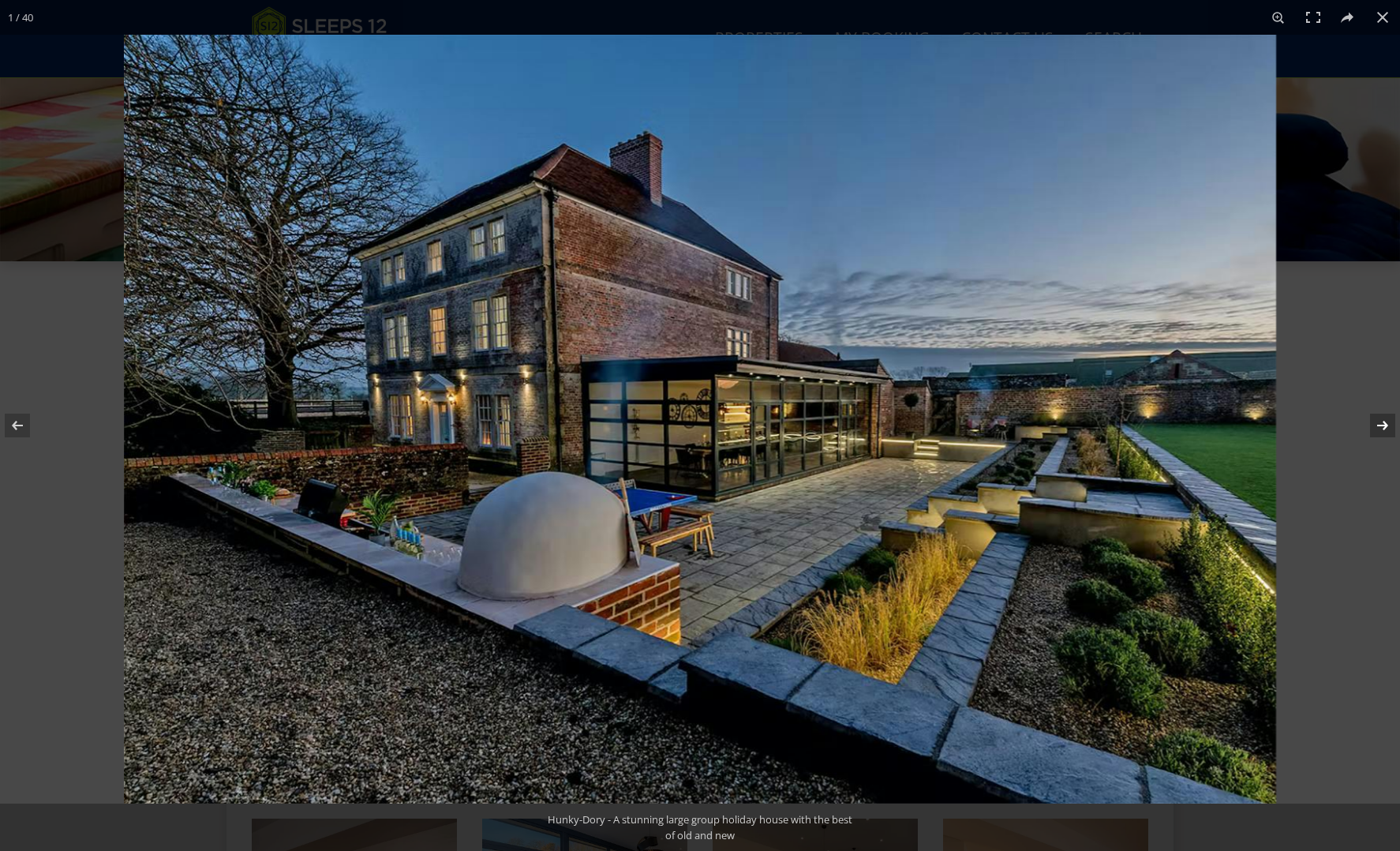
click at [1383, 424] on button at bounding box center [1372, 426] width 55 height 79
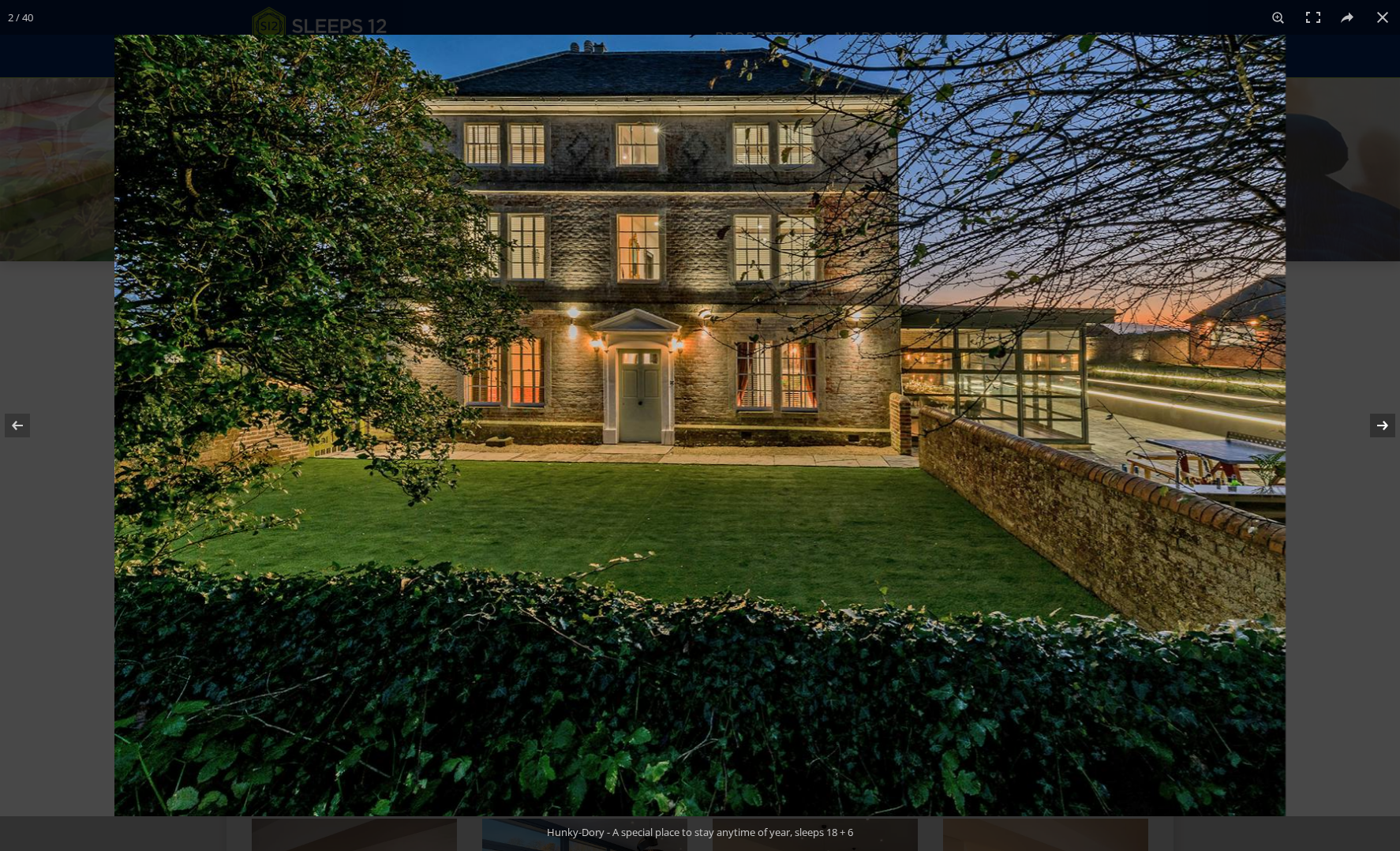
click at [1383, 424] on button at bounding box center [1372, 426] width 55 height 79
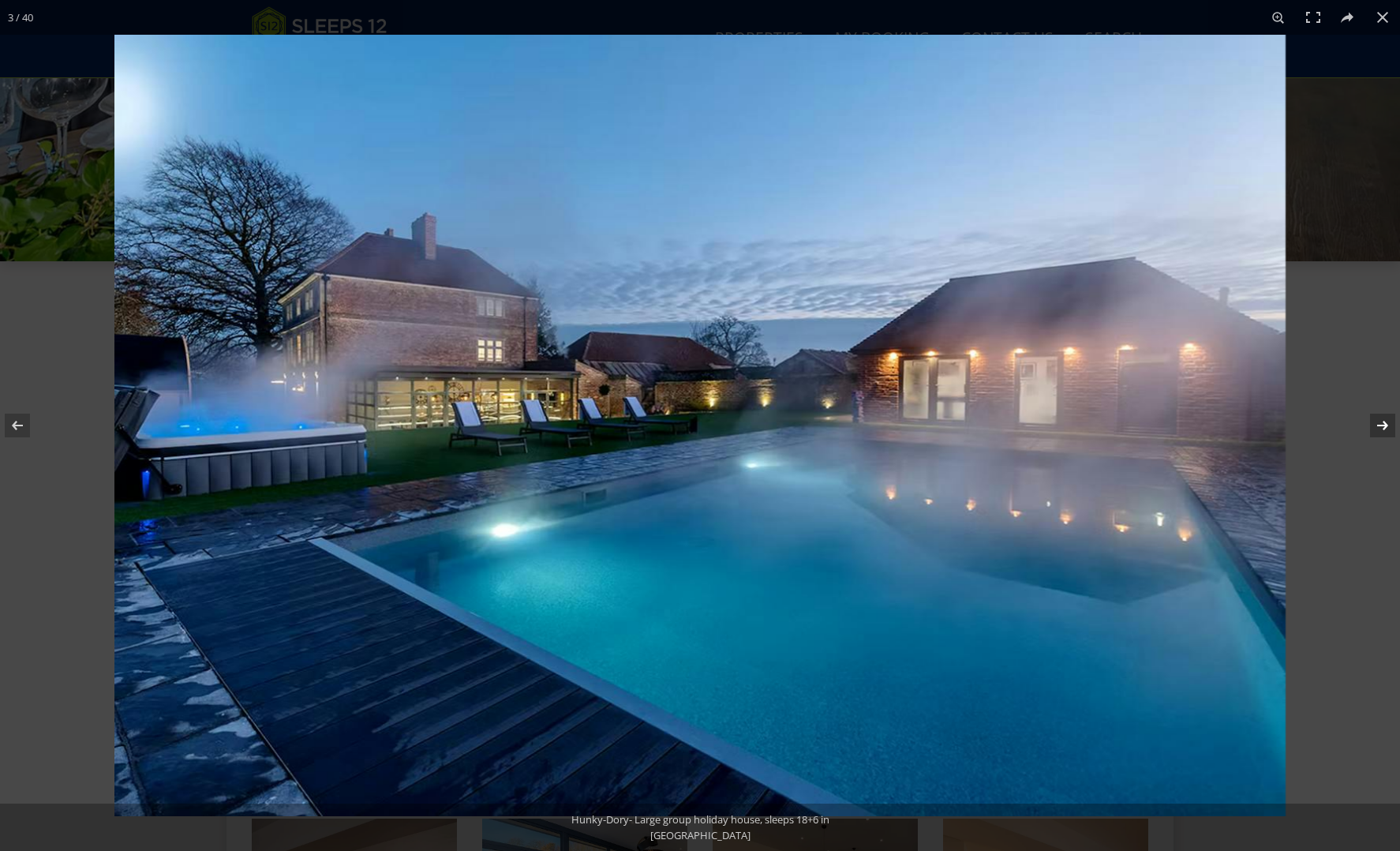
click at [1383, 424] on button at bounding box center [1372, 426] width 55 height 79
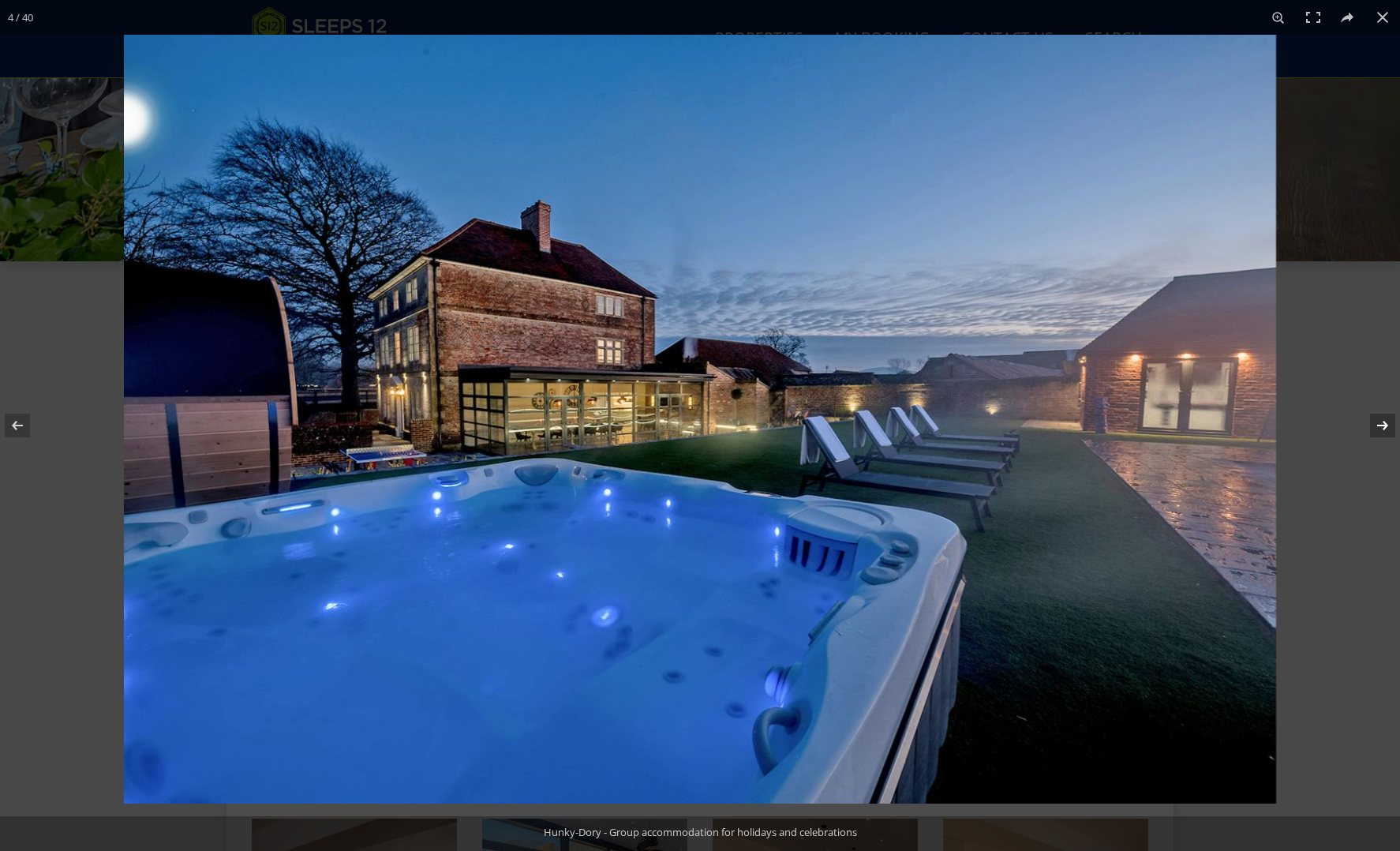
click at [1383, 424] on button at bounding box center [1372, 426] width 55 height 79
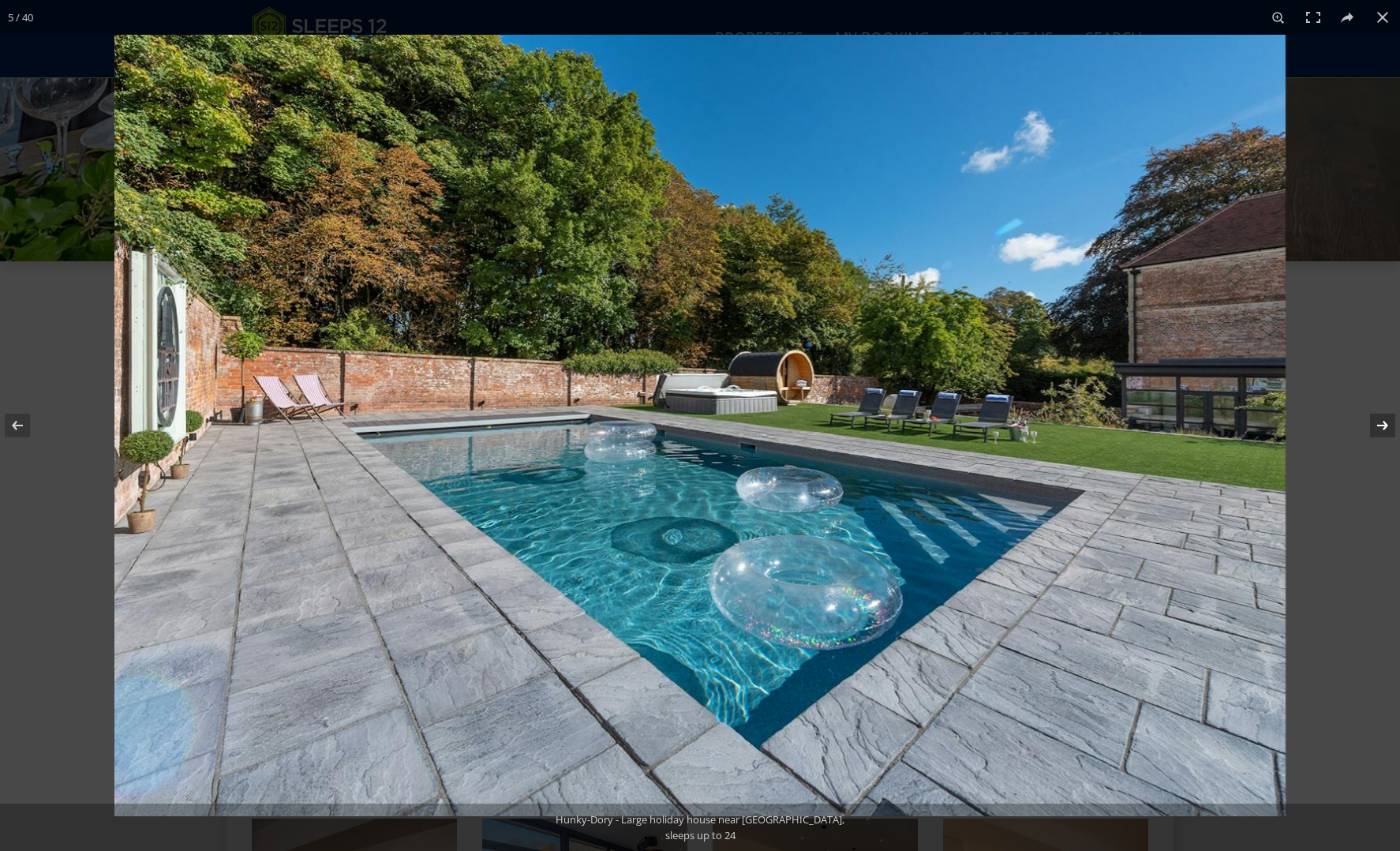
click at [1383, 424] on button at bounding box center [1372, 426] width 55 height 79
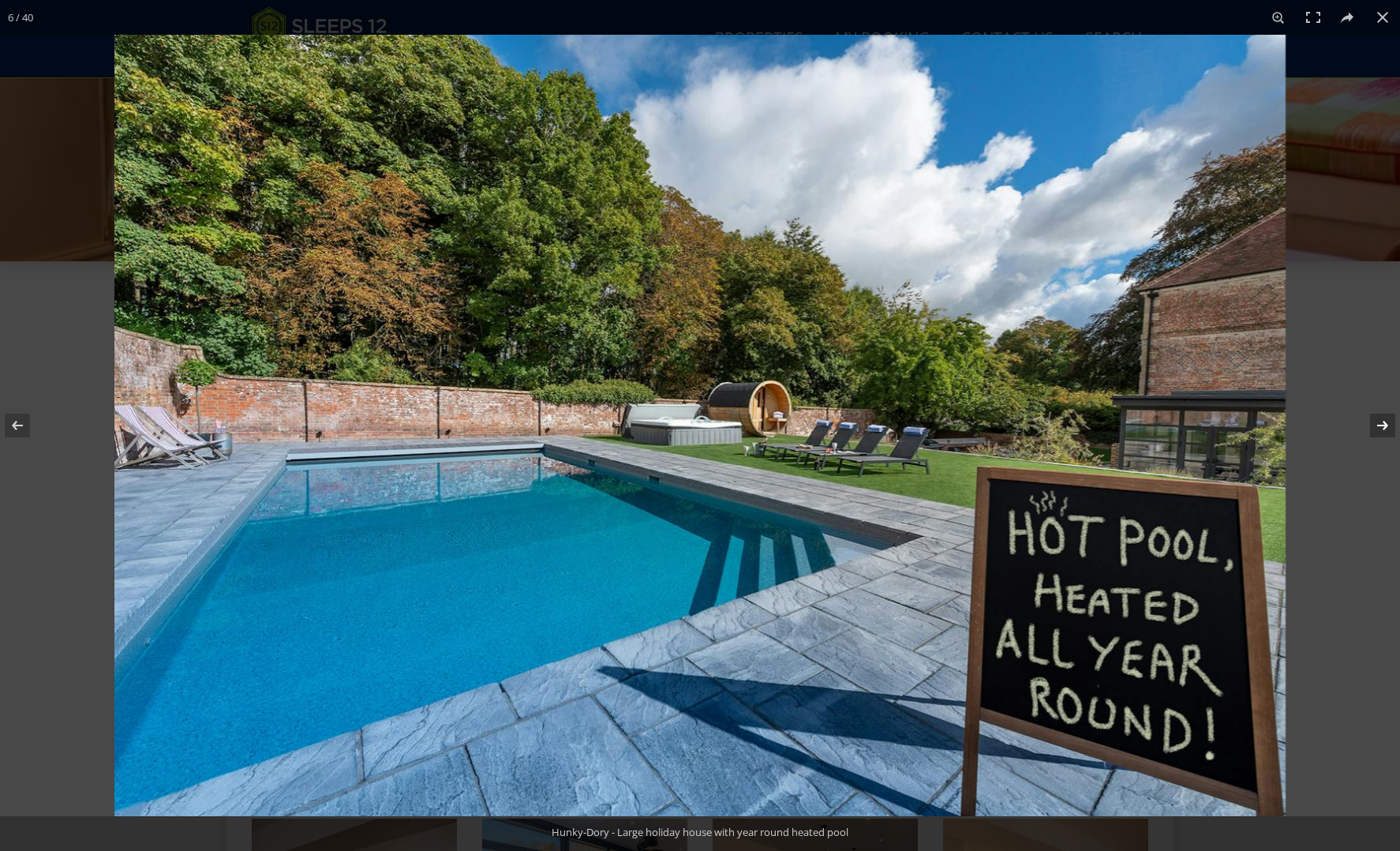
click at [1383, 424] on button at bounding box center [1372, 426] width 55 height 79
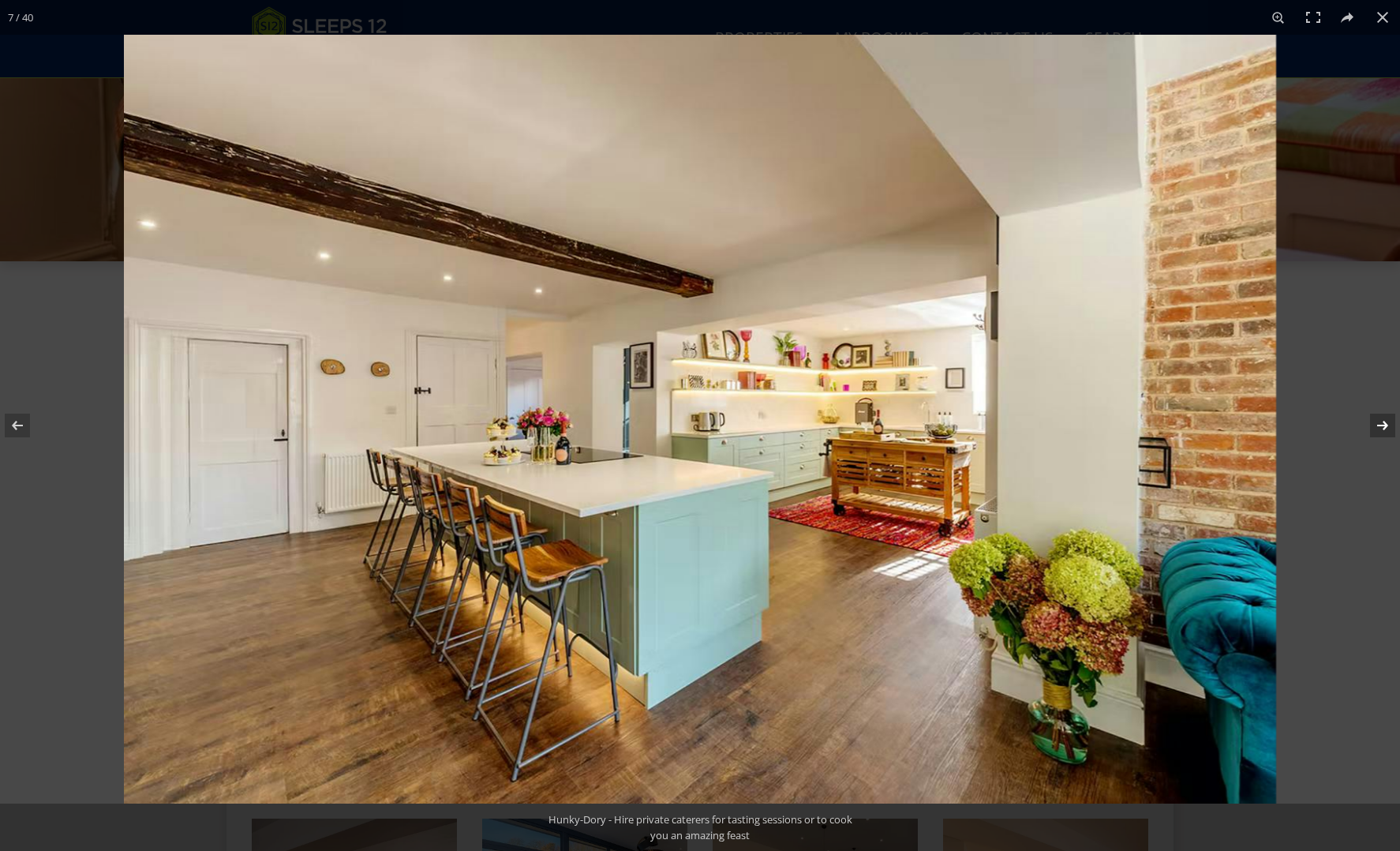
click at [1383, 424] on button at bounding box center [1372, 426] width 55 height 79
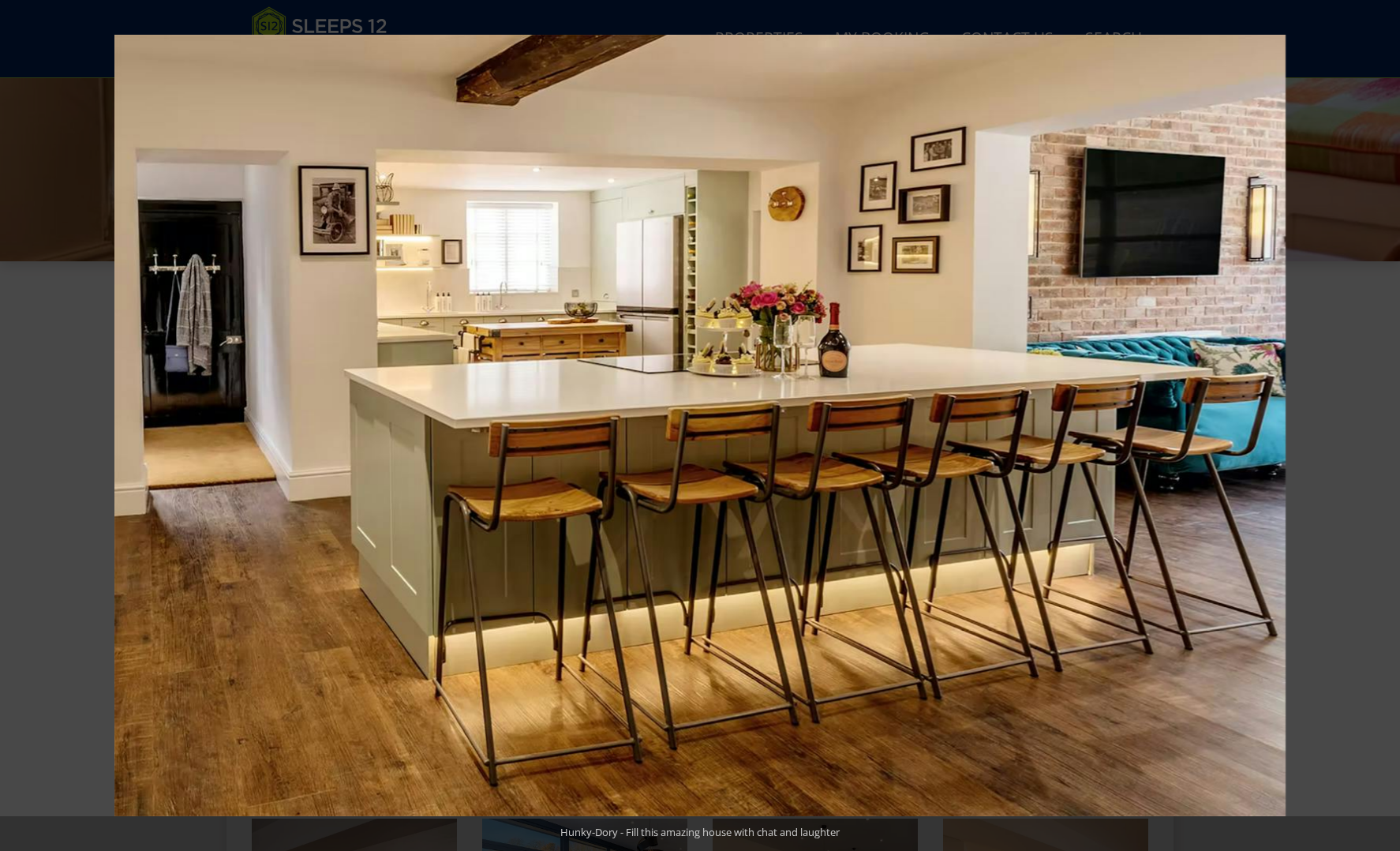
click at [1383, 424] on button at bounding box center [1372, 426] width 55 height 79
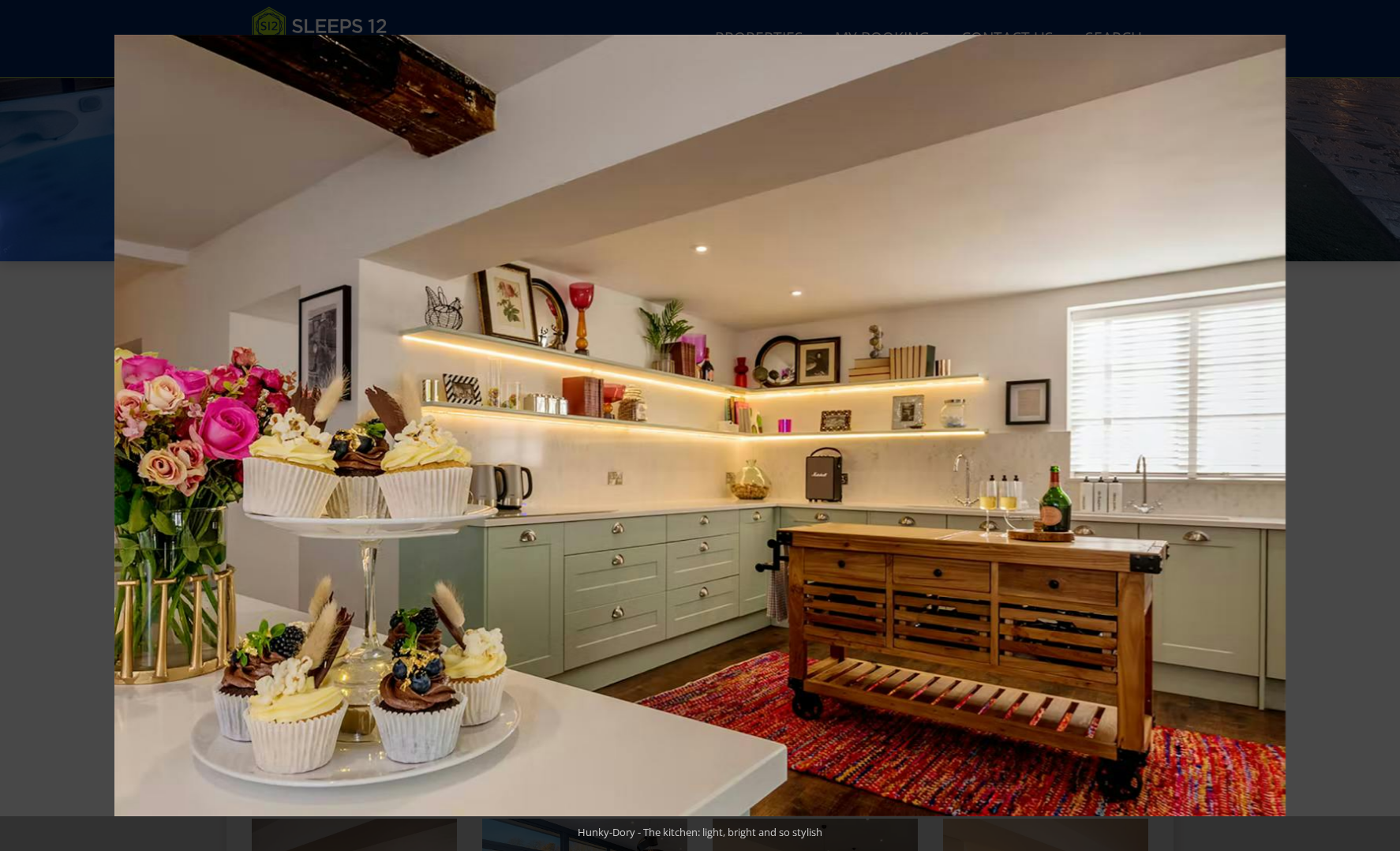
click at [1383, 424] on button at bounding box center [1372, 426] width 55 height 79
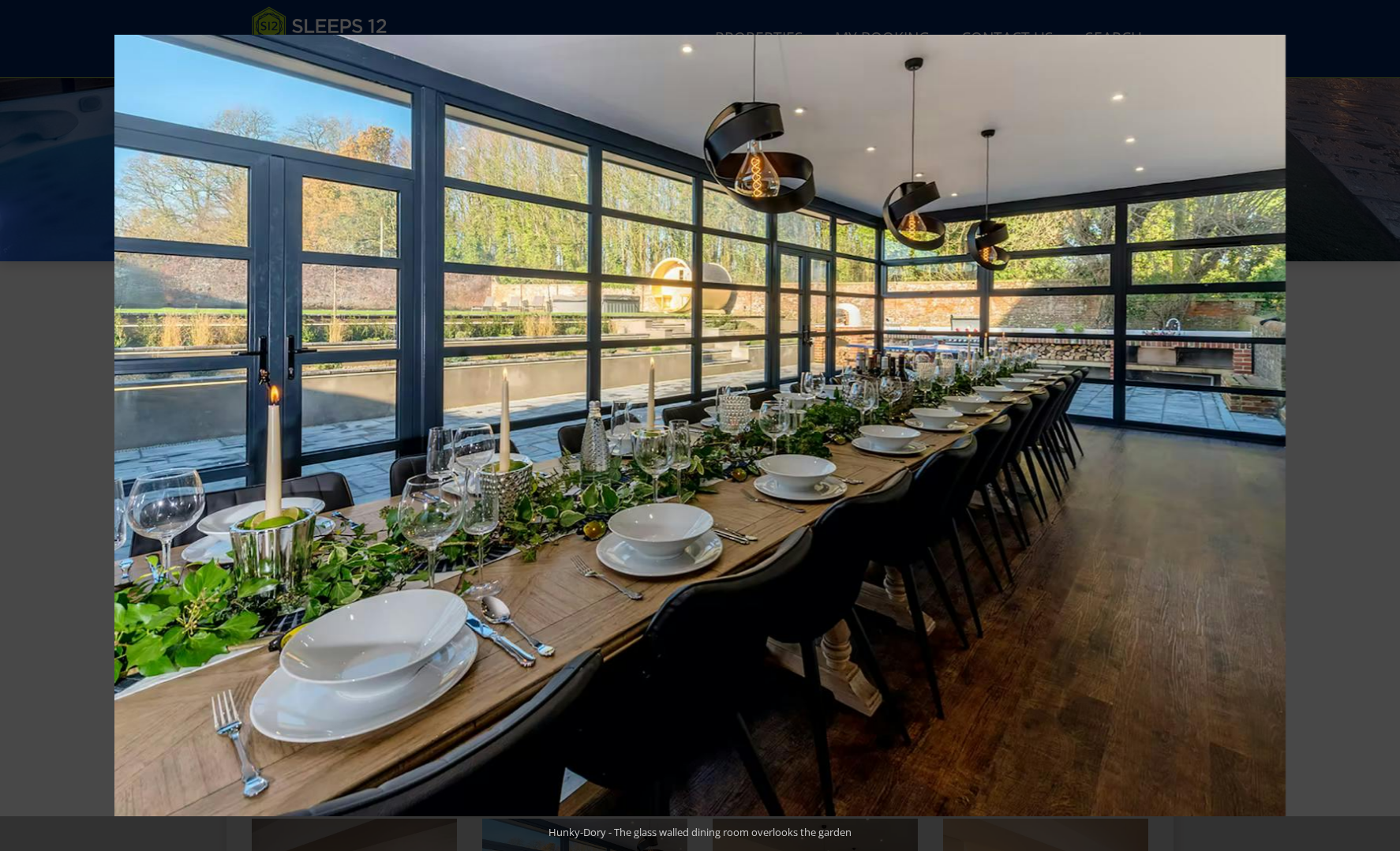
click at [1383, 424] on button at bounding box center [1372, 426] width 55 height 79
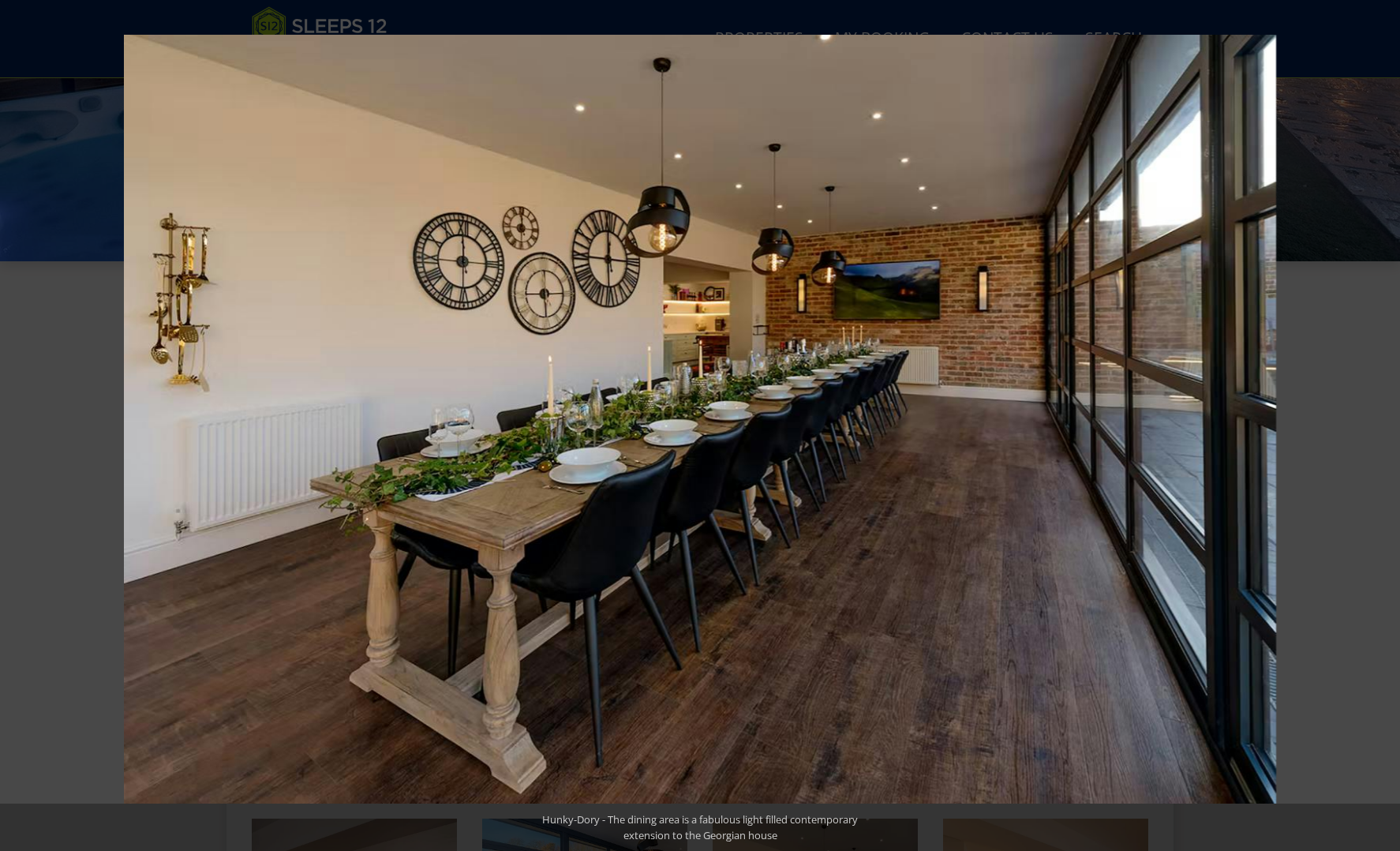
click at [1383, 424] on button at bounding box center [1372, 426] width 55 height 79
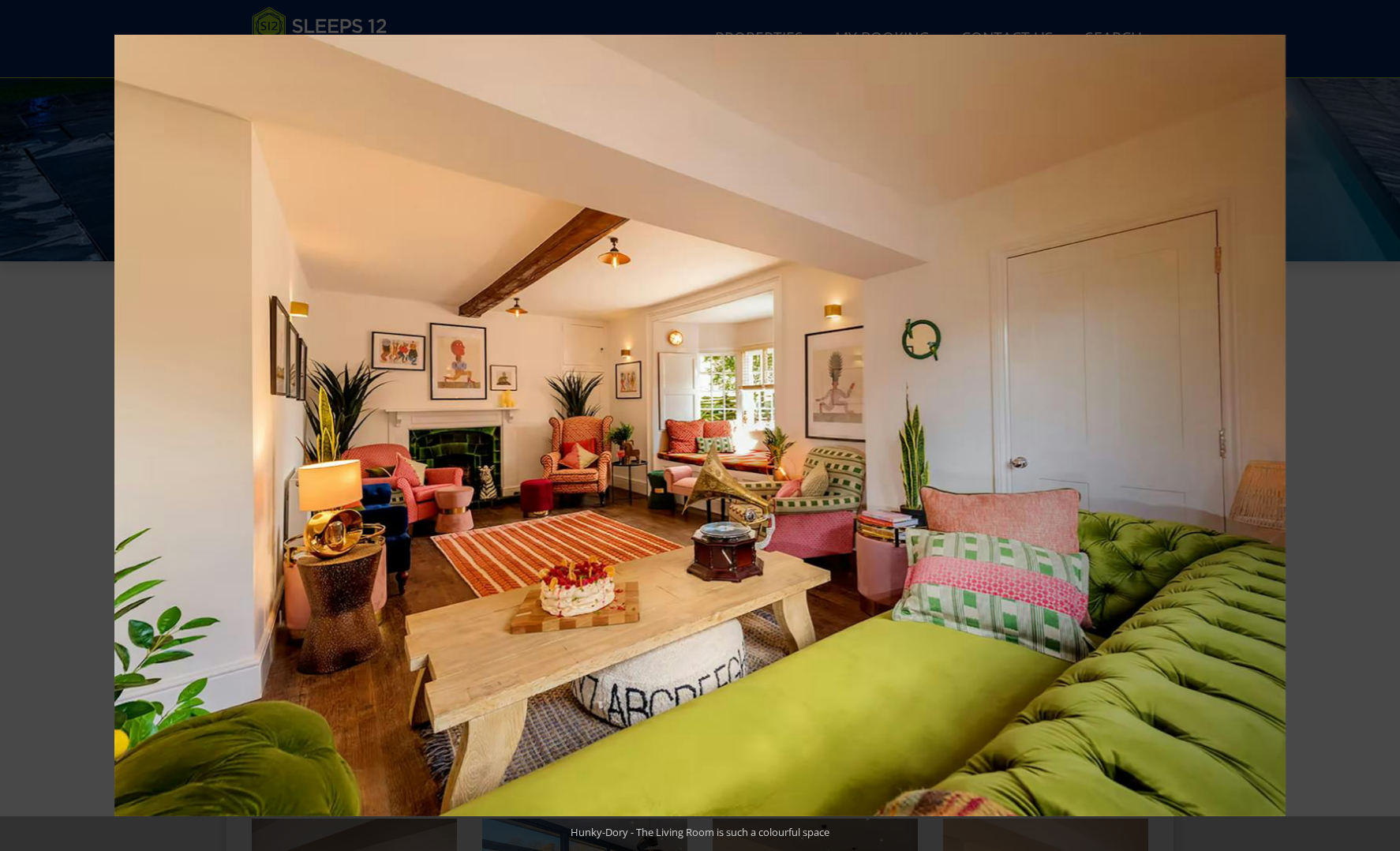
click at [1383, 424] on button at bounding box center [1372, 426] width 55 height 79
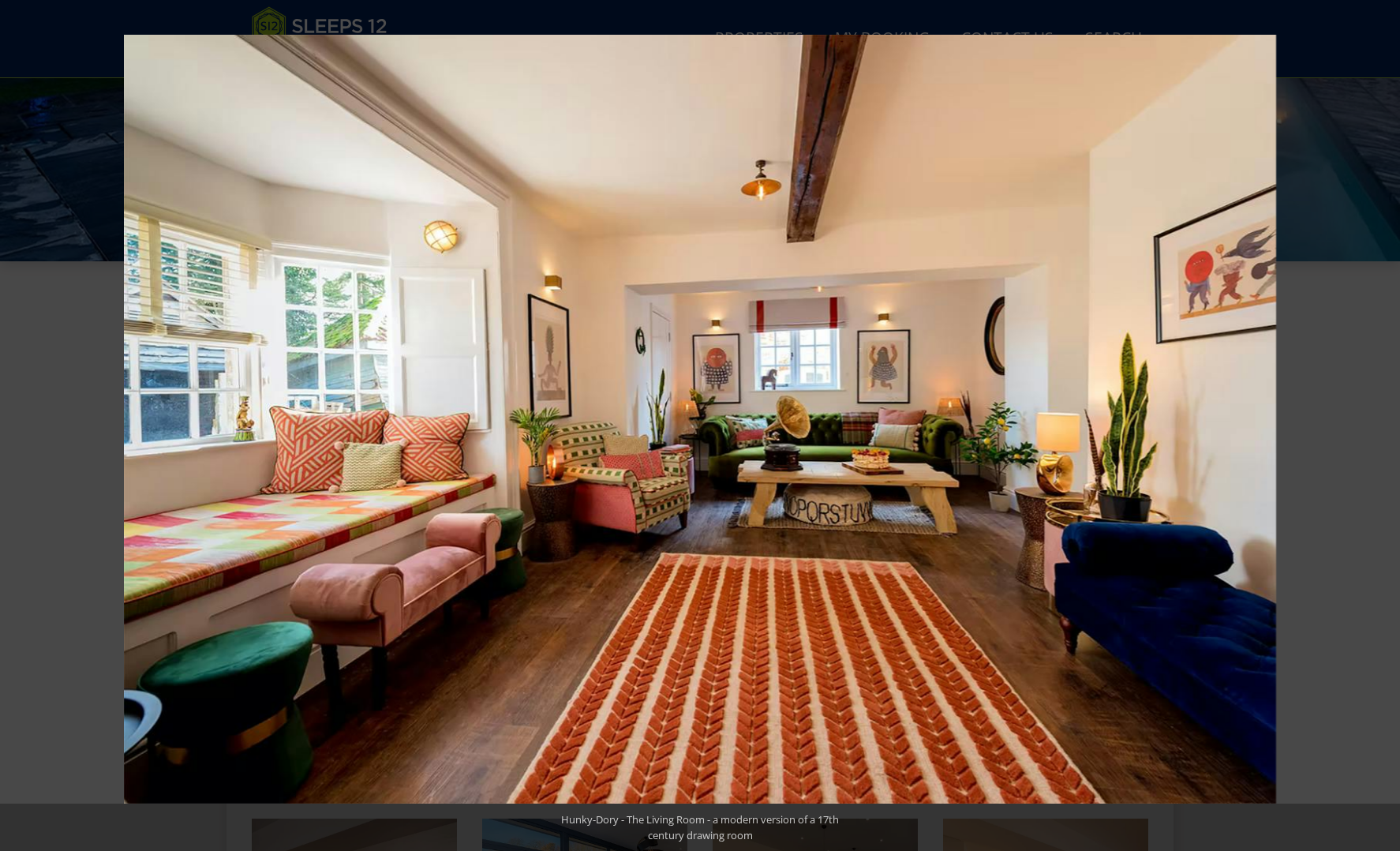
click at [1383, 424] on button at bounding box center [1372, 426] width 55 height 79
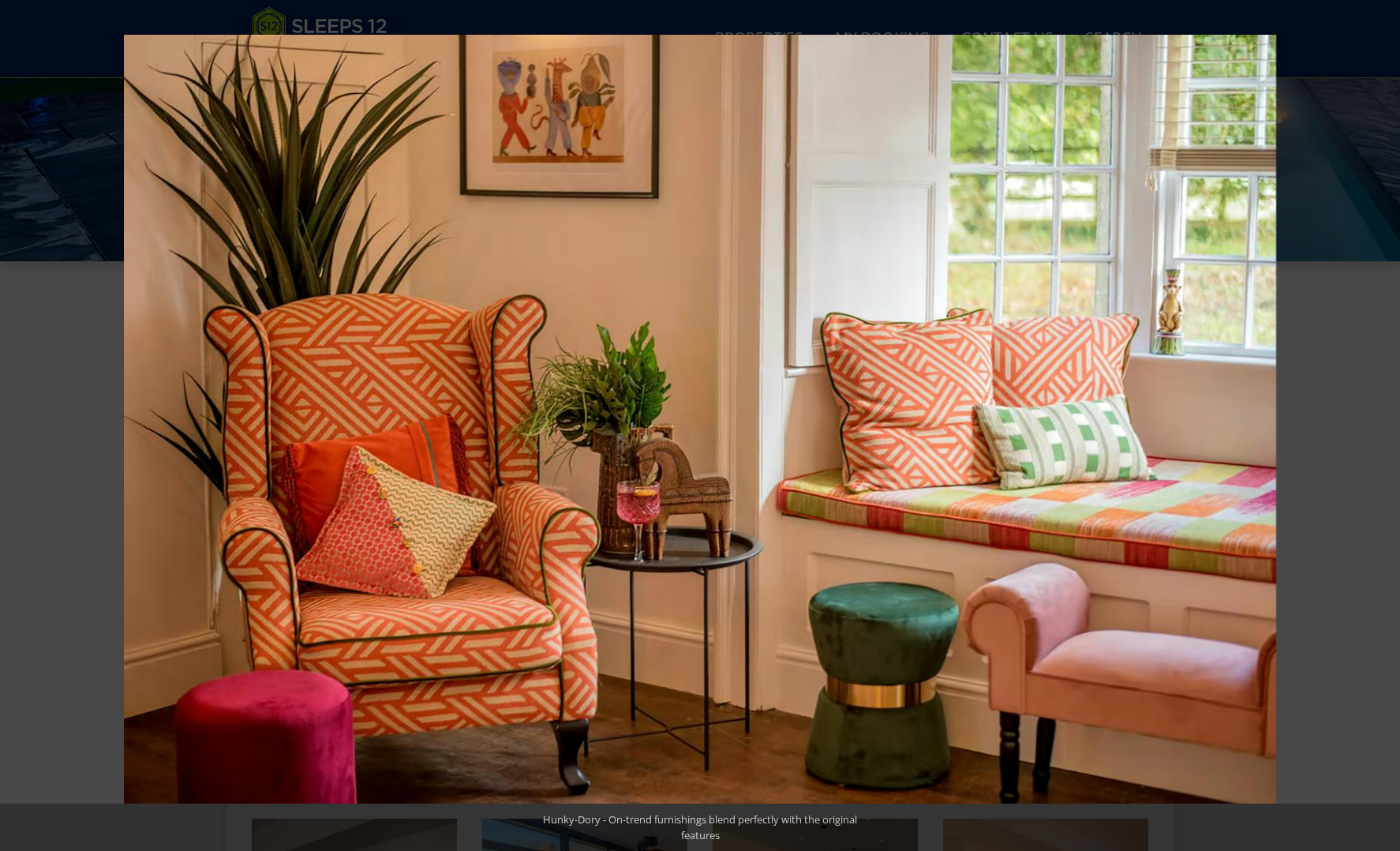
click at [1383, 424] on button at bounding box center [1372, 426] width 55 height 79
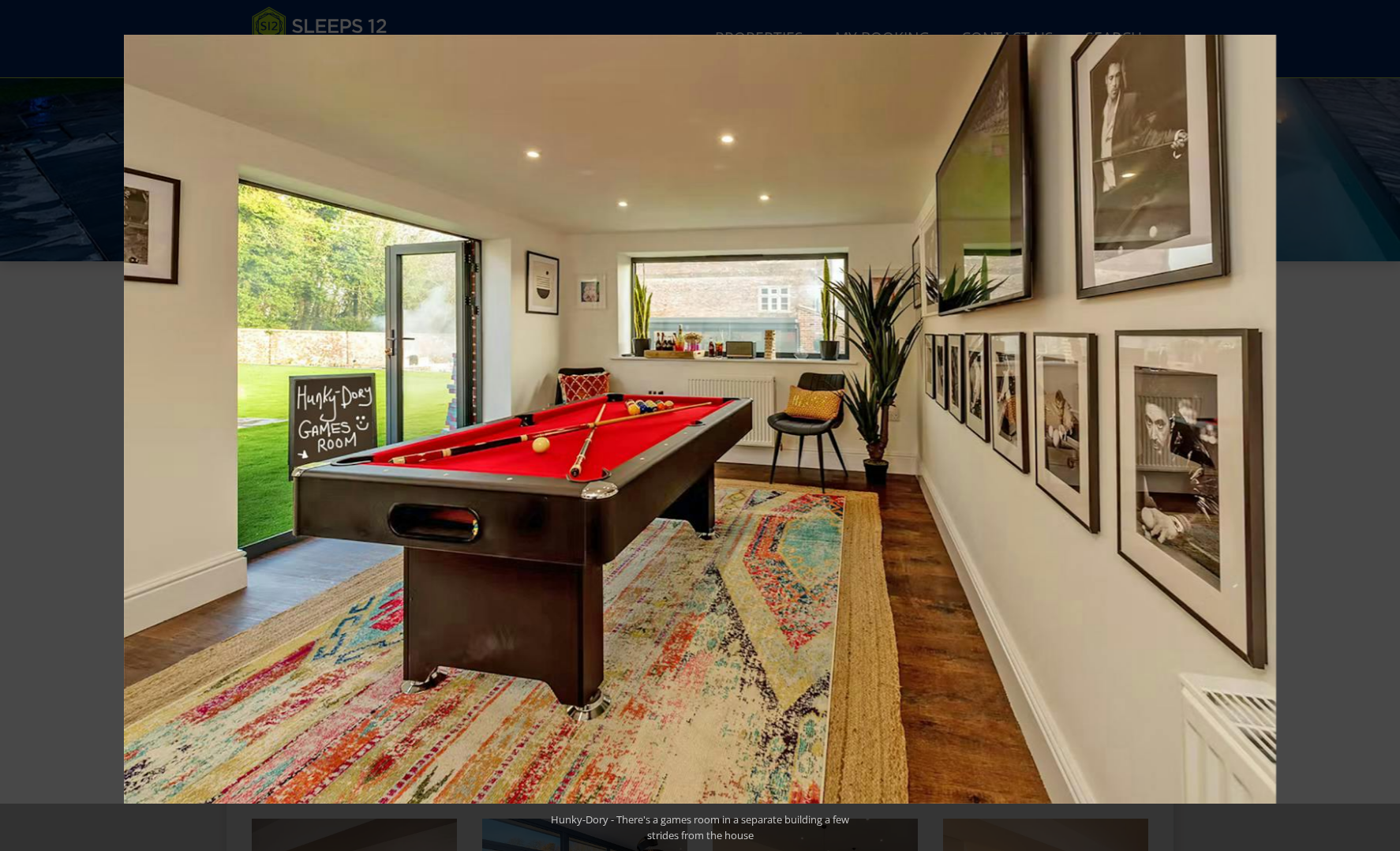
click at [1383, 424] on button at bounding box center [1372, 426] width 55 height 79
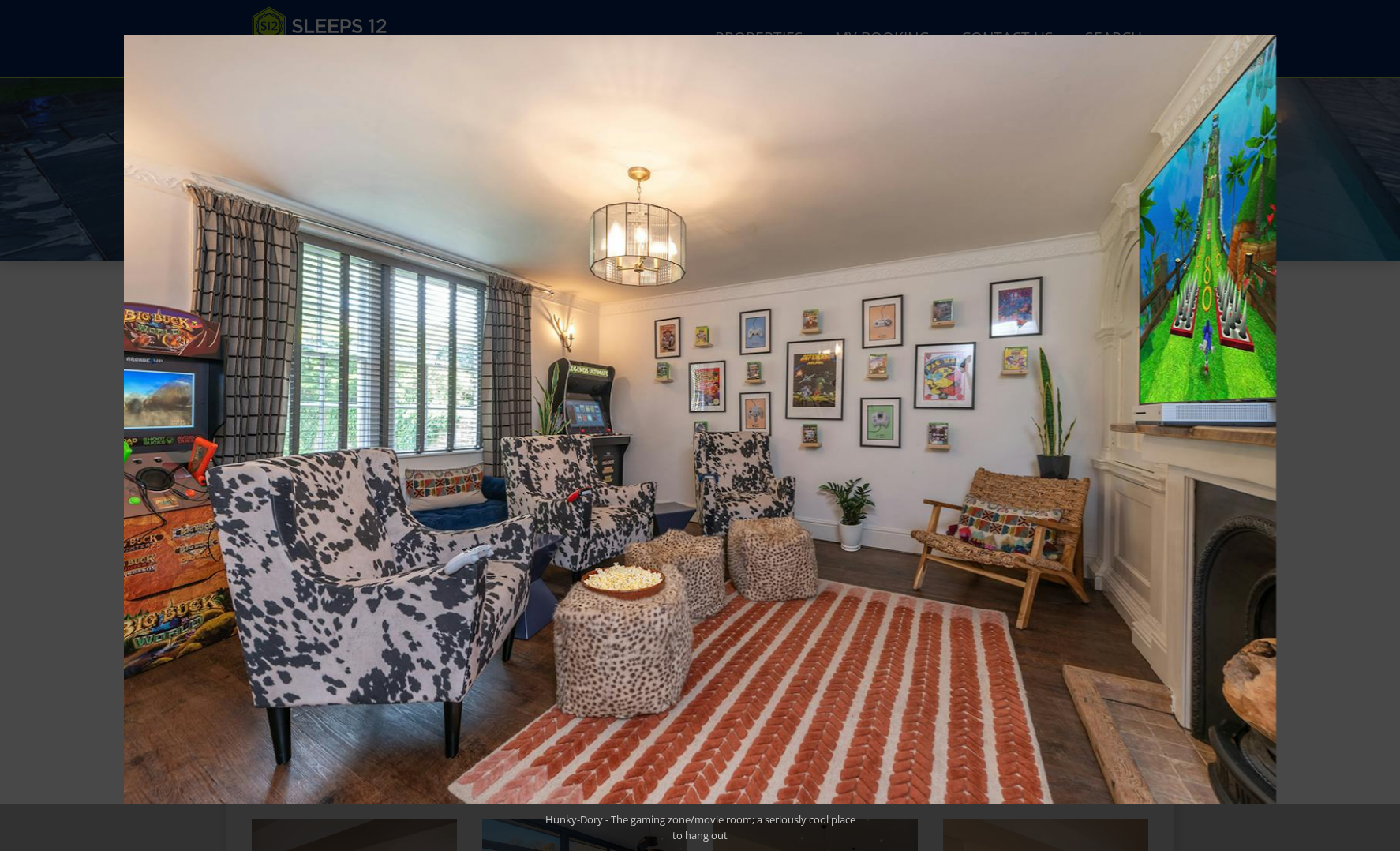
click at [1383, 424] on button at bounding box center [1372, 426] width 55 height 79
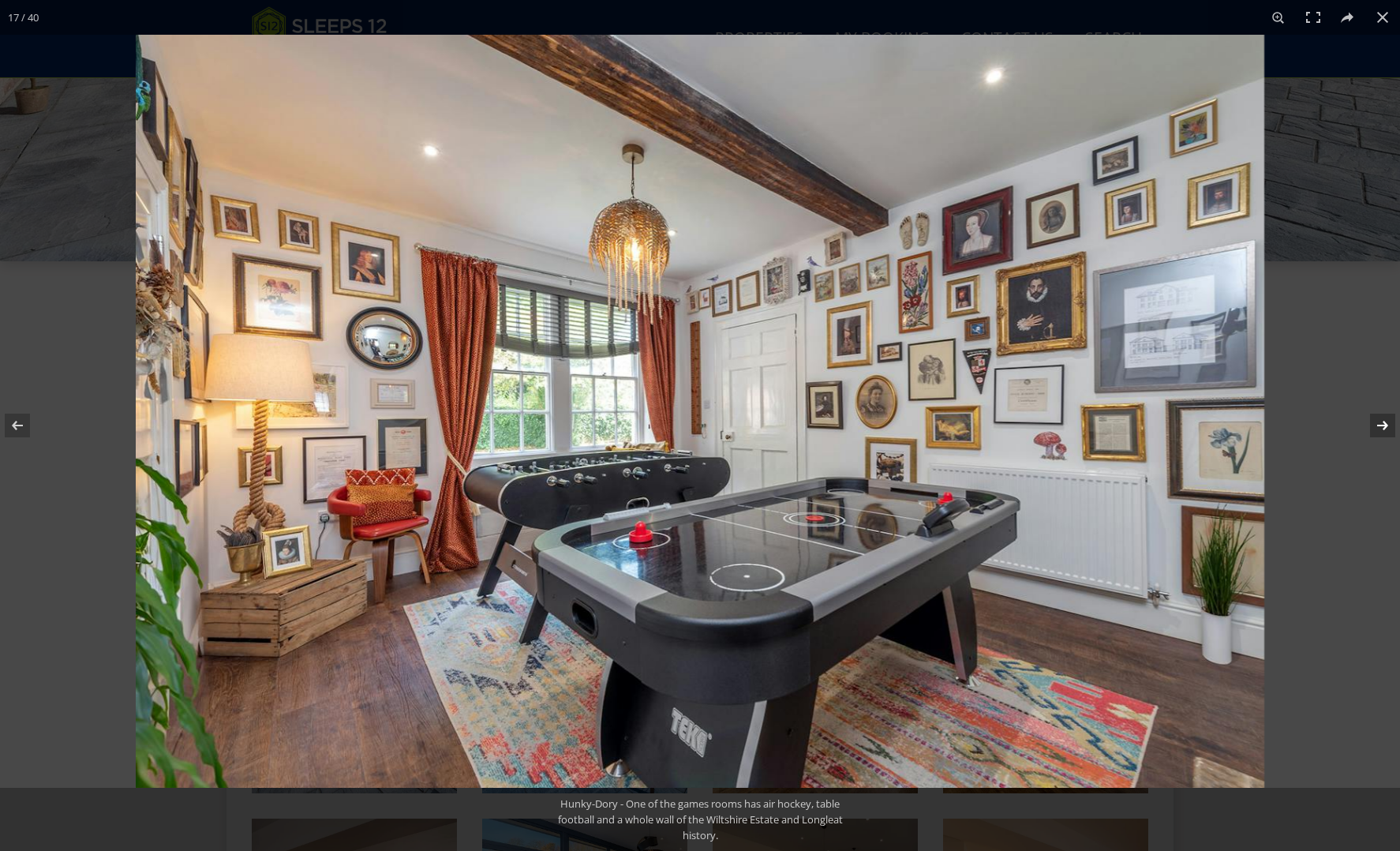
click at [1372, 424] on button at bounding box center [1372, 426] width 55 height 79
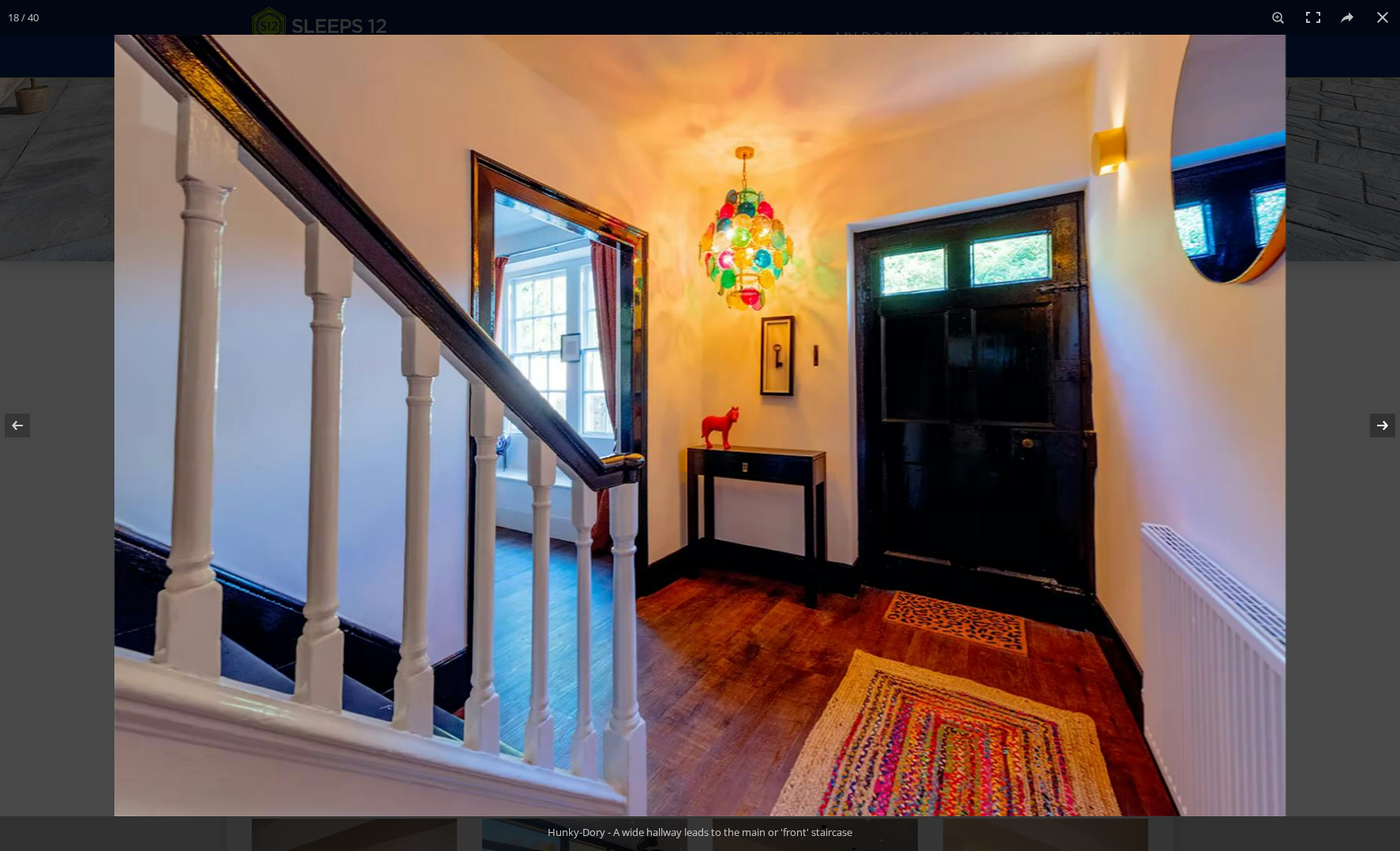
click at [1372, 424] on button at bounding box center [1372, 426] width 55 height 79
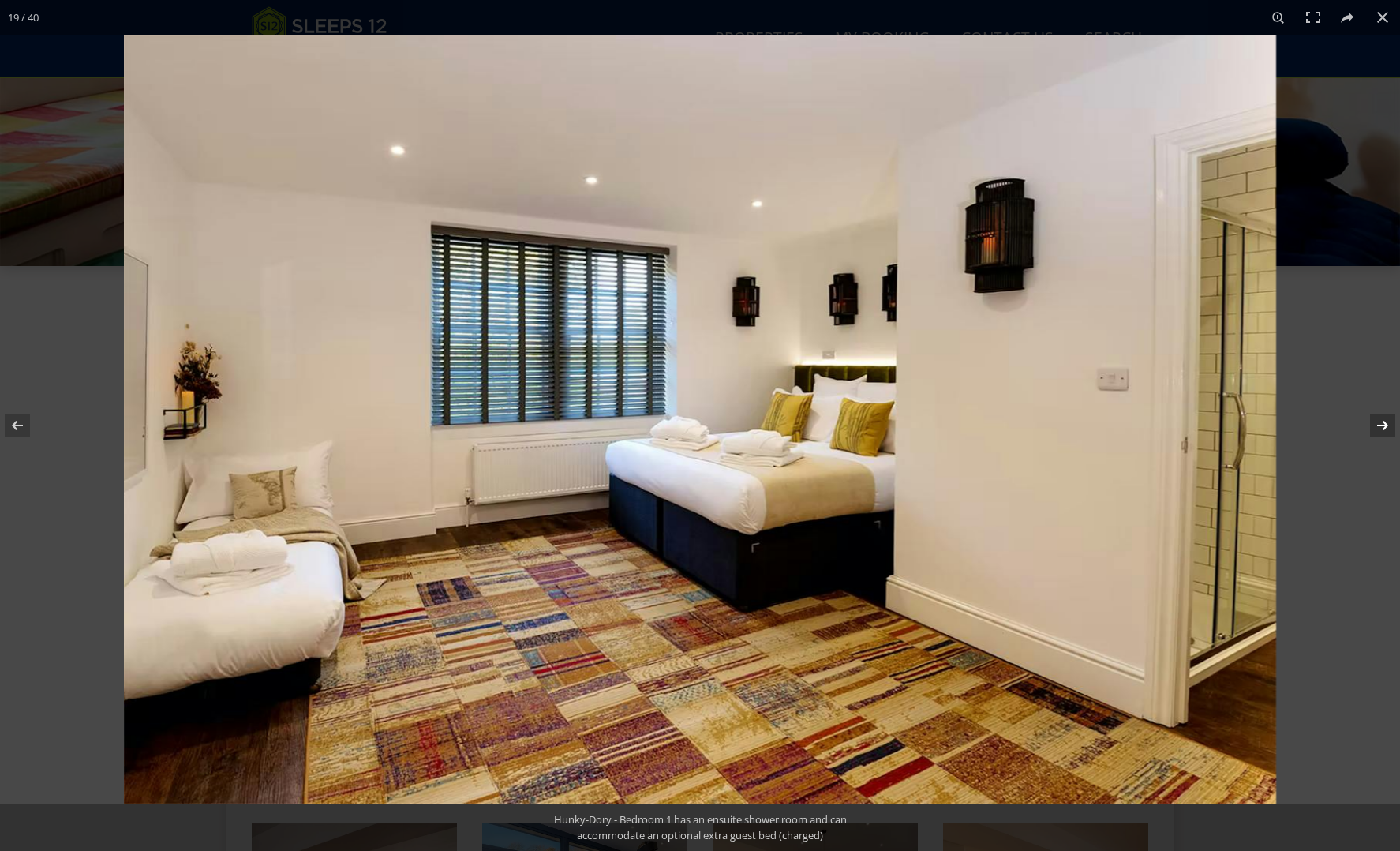
click at [1383, 424] on button at bounding box center [1372, 426] width 55 height 79
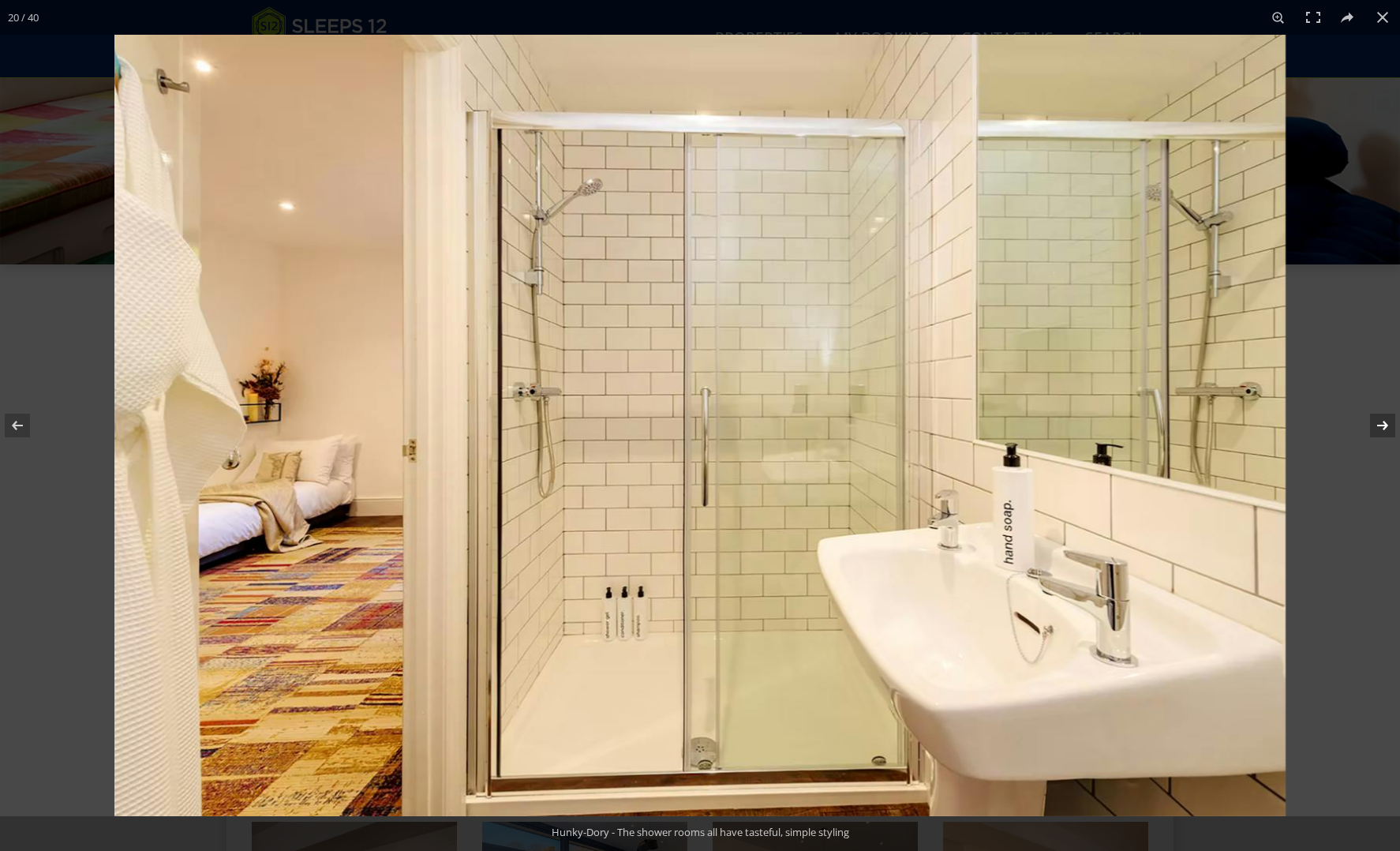
scroll to position [400, 0]
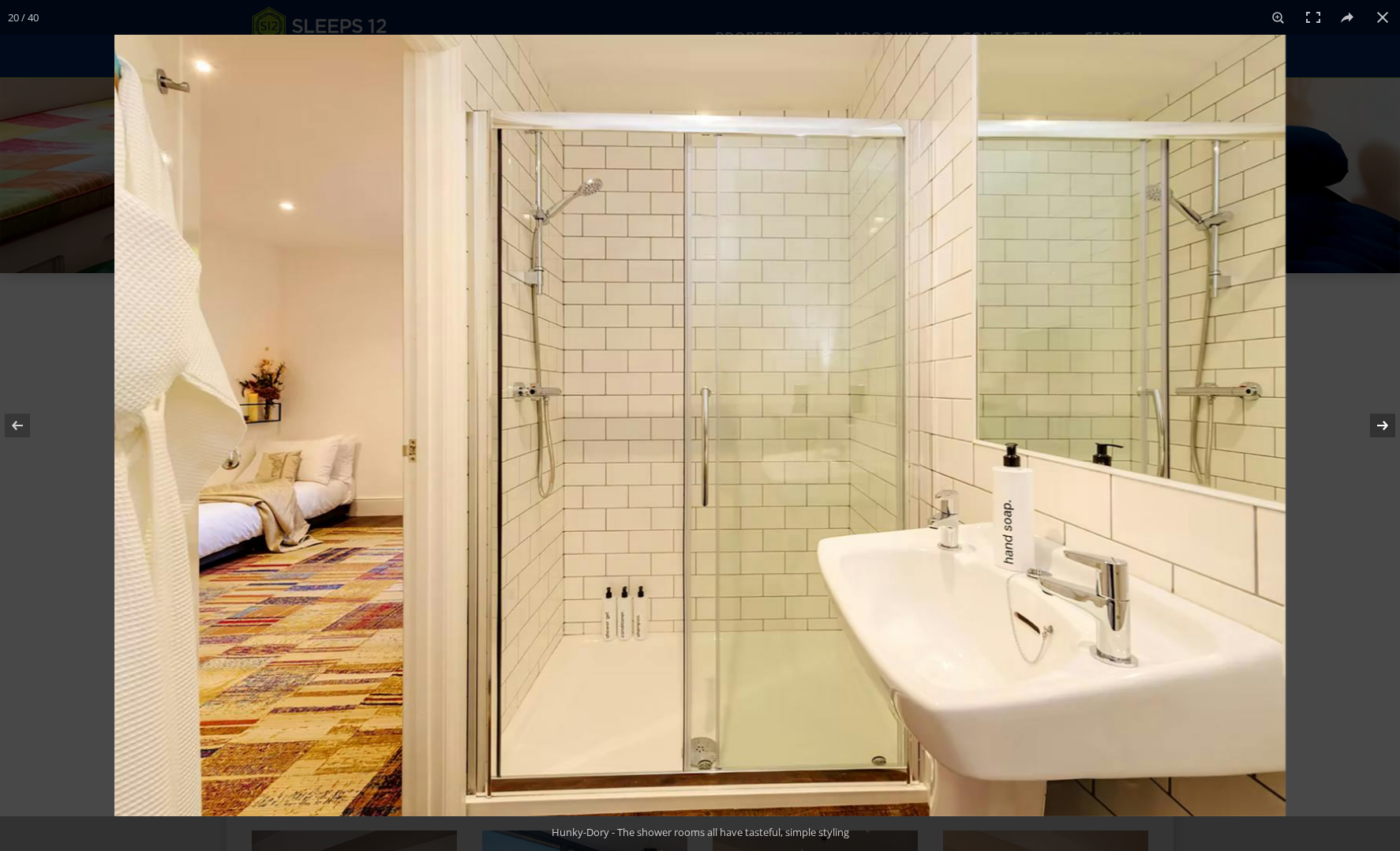
click at [1383, 424] on button at bounding box center [1372, 426] width 55 height 79
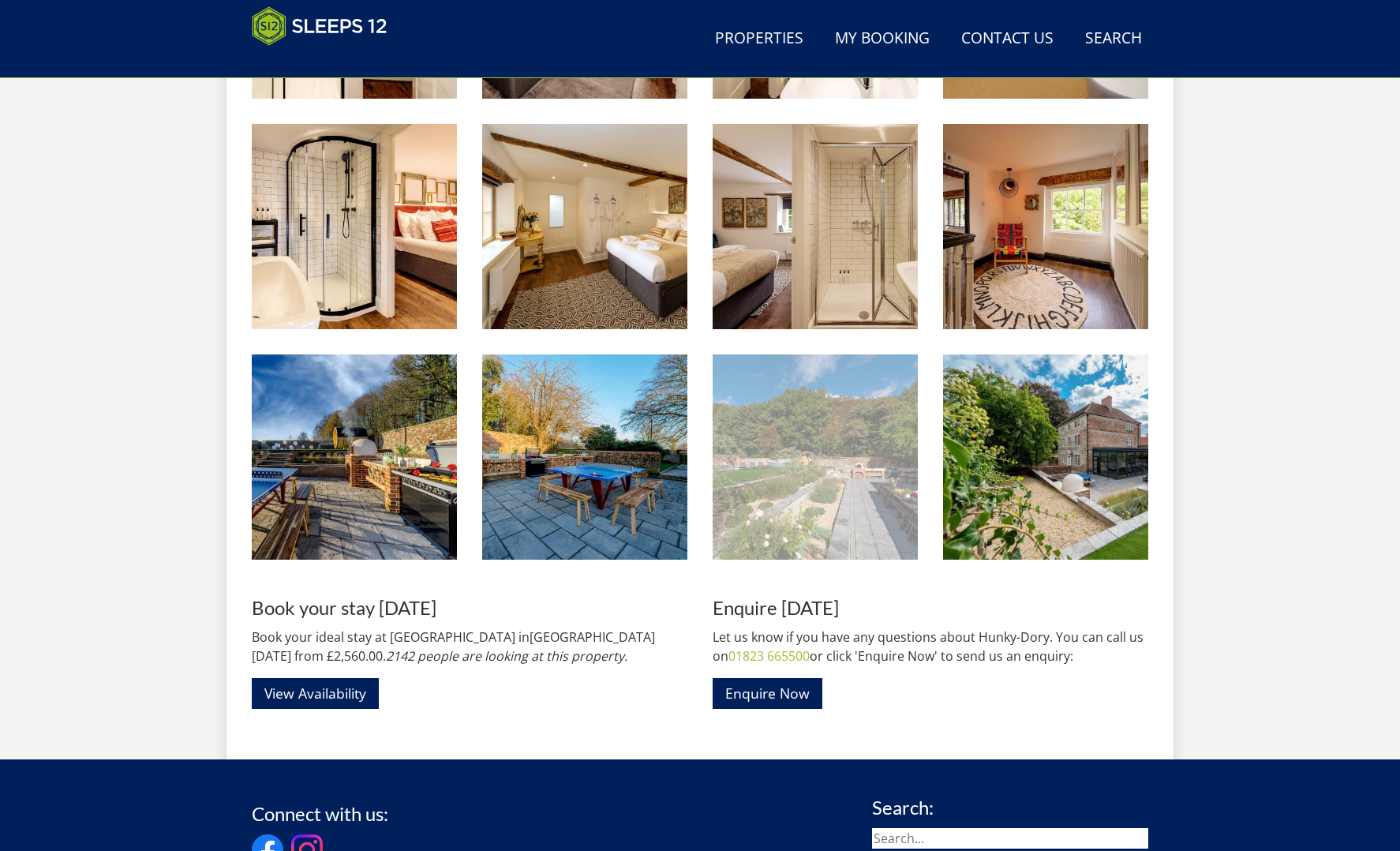
scroll to position [2484, 0]
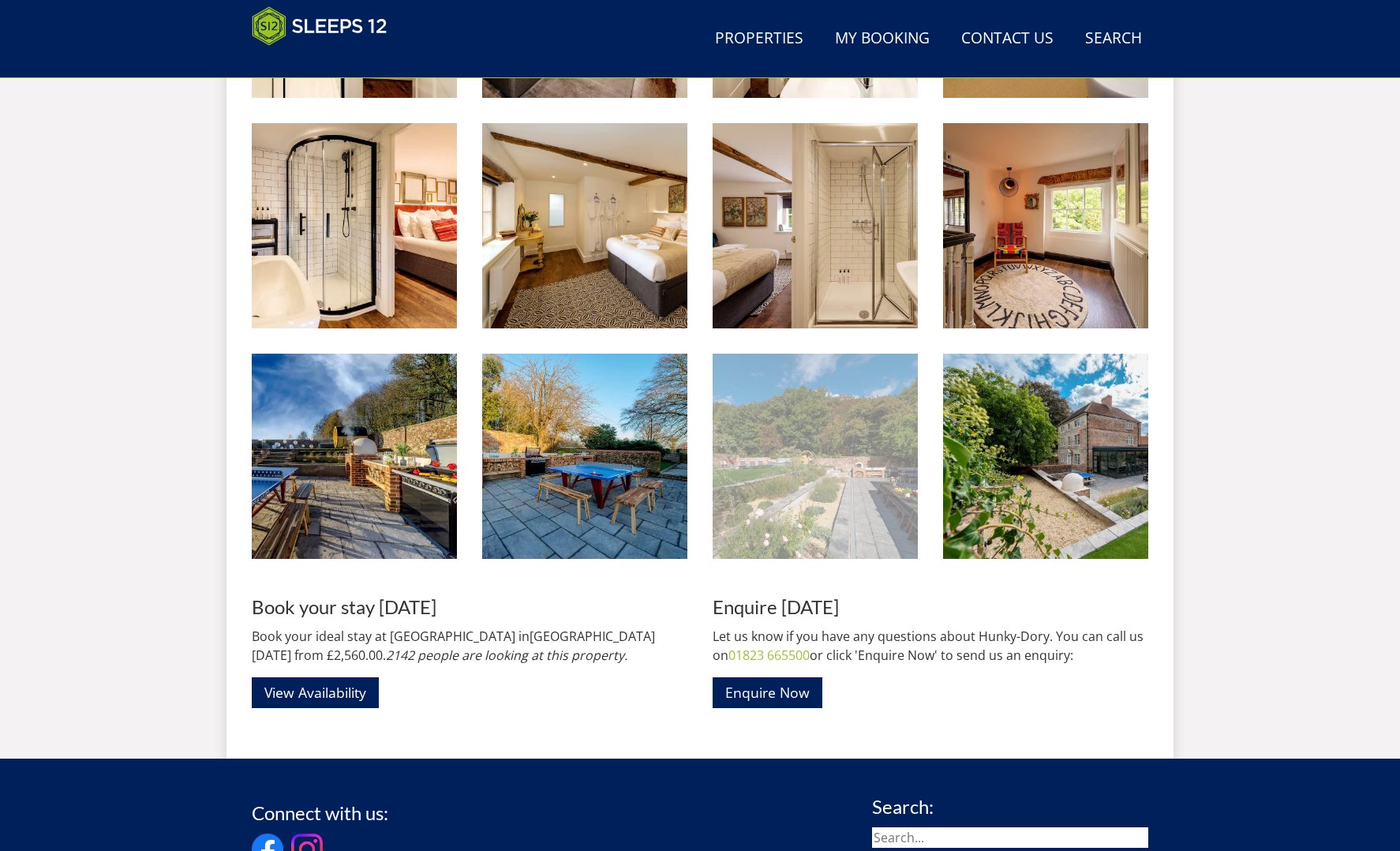
click at [840, 495] on img at bounding box center [815, 456] width 205 height 205
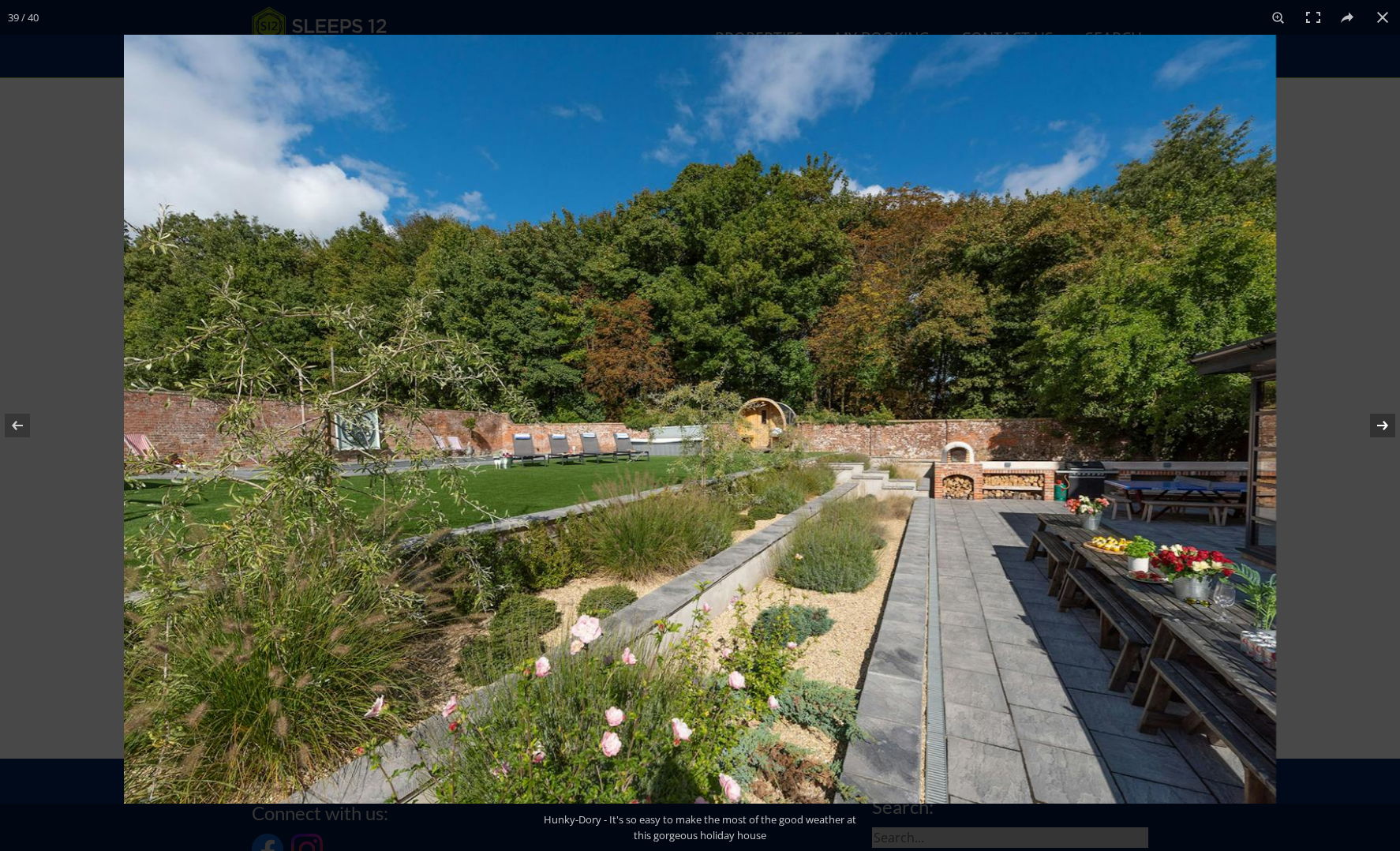
click at [1384, 423] on button at bounding box center [1372, 426] width 55 height 79
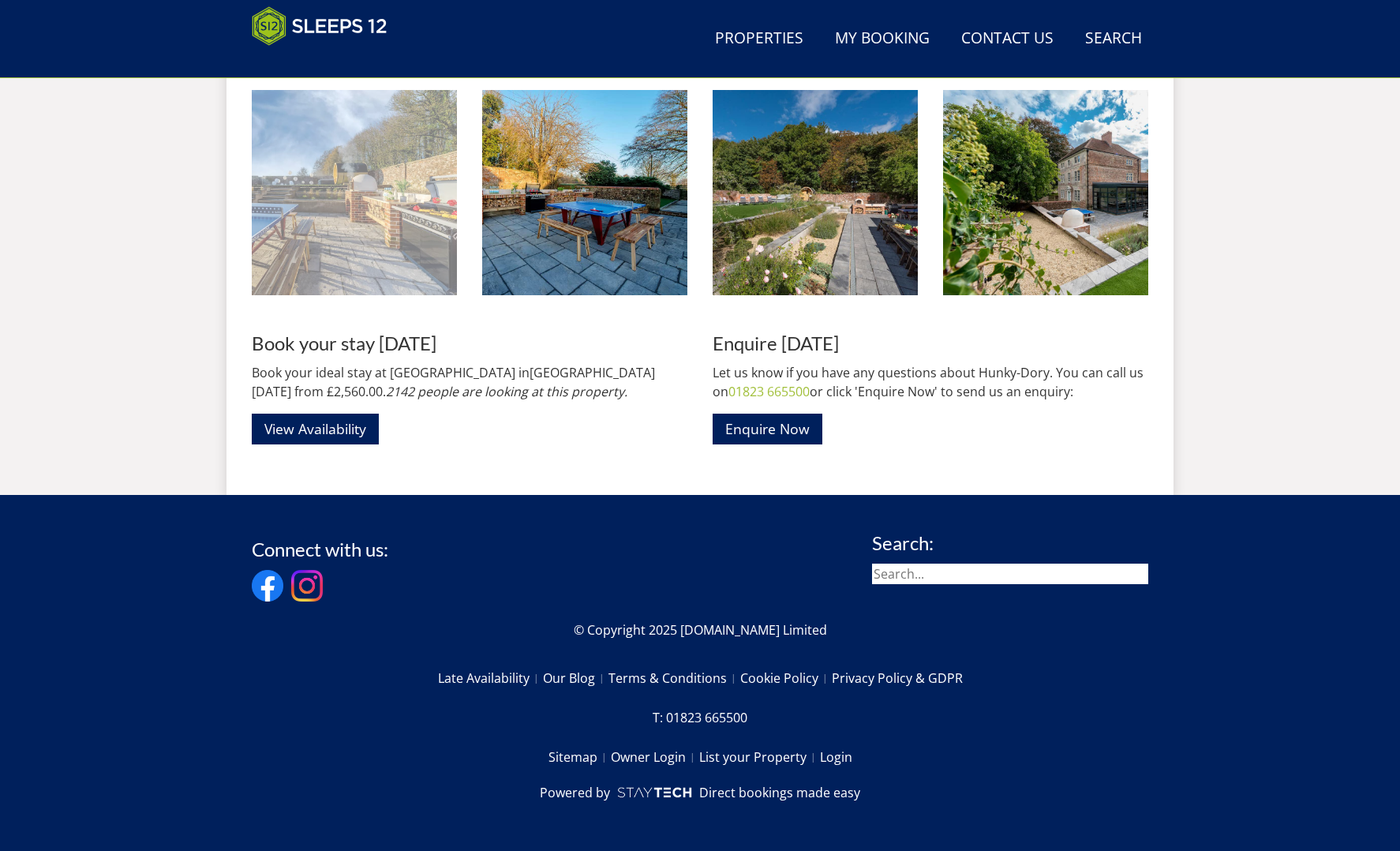
scroll to position [2748, 1]
click at [346, 233] on img at bounding box center [354, 192] width 205 height 205
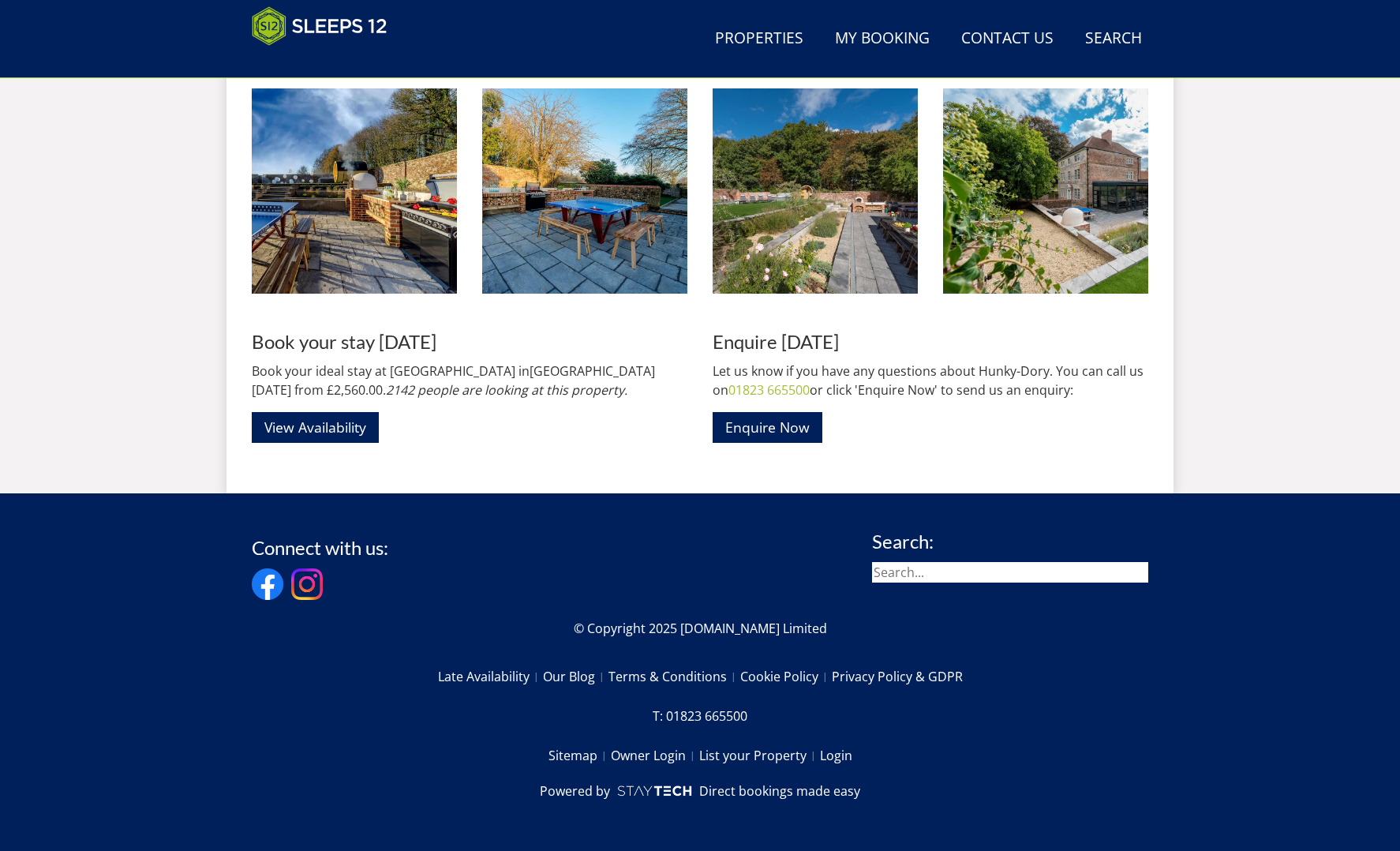
scroll to position [2748, 0]
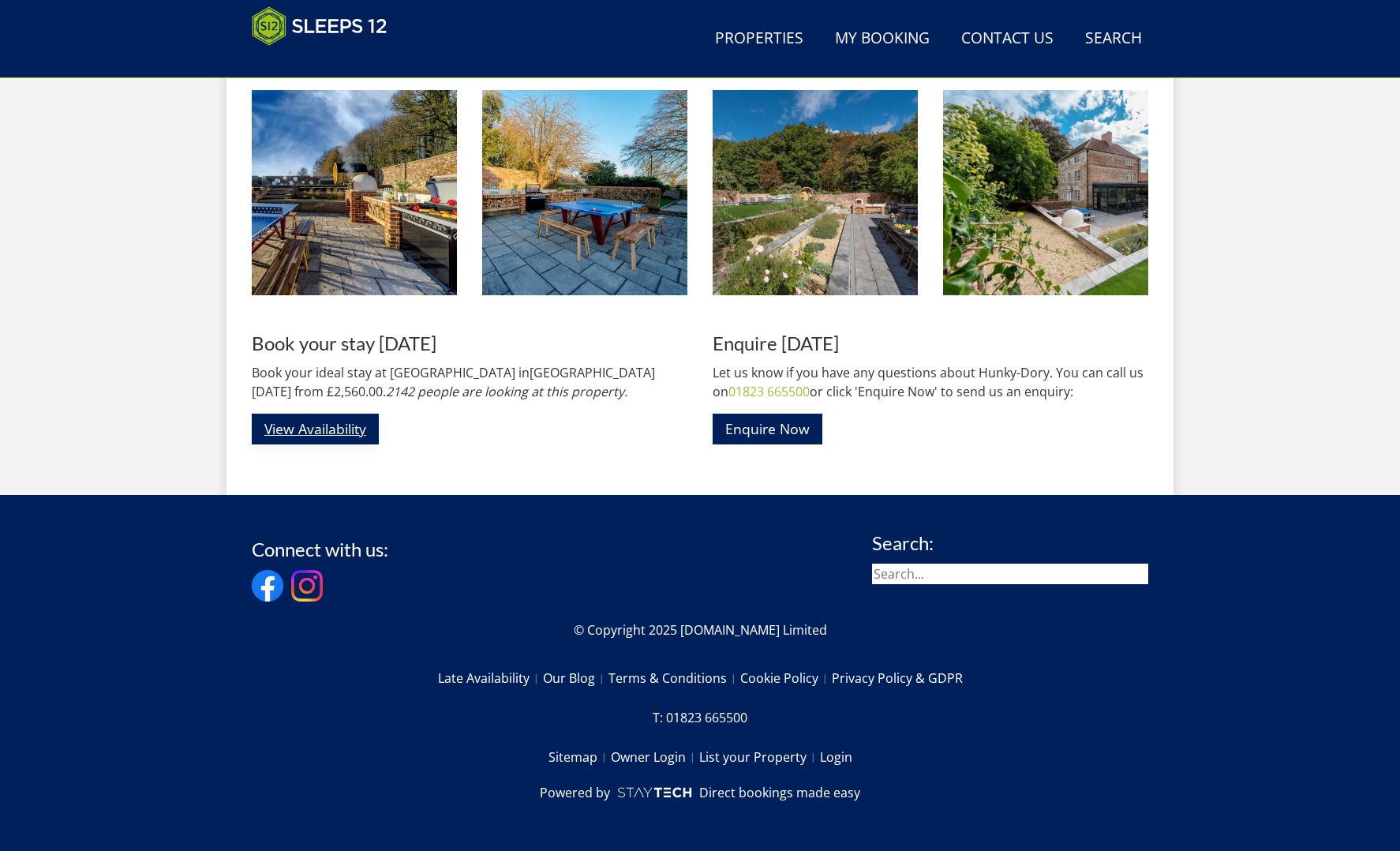
click at [325, 424] on link "View Availability" at bounding box center [315, 429] width 127 height 31
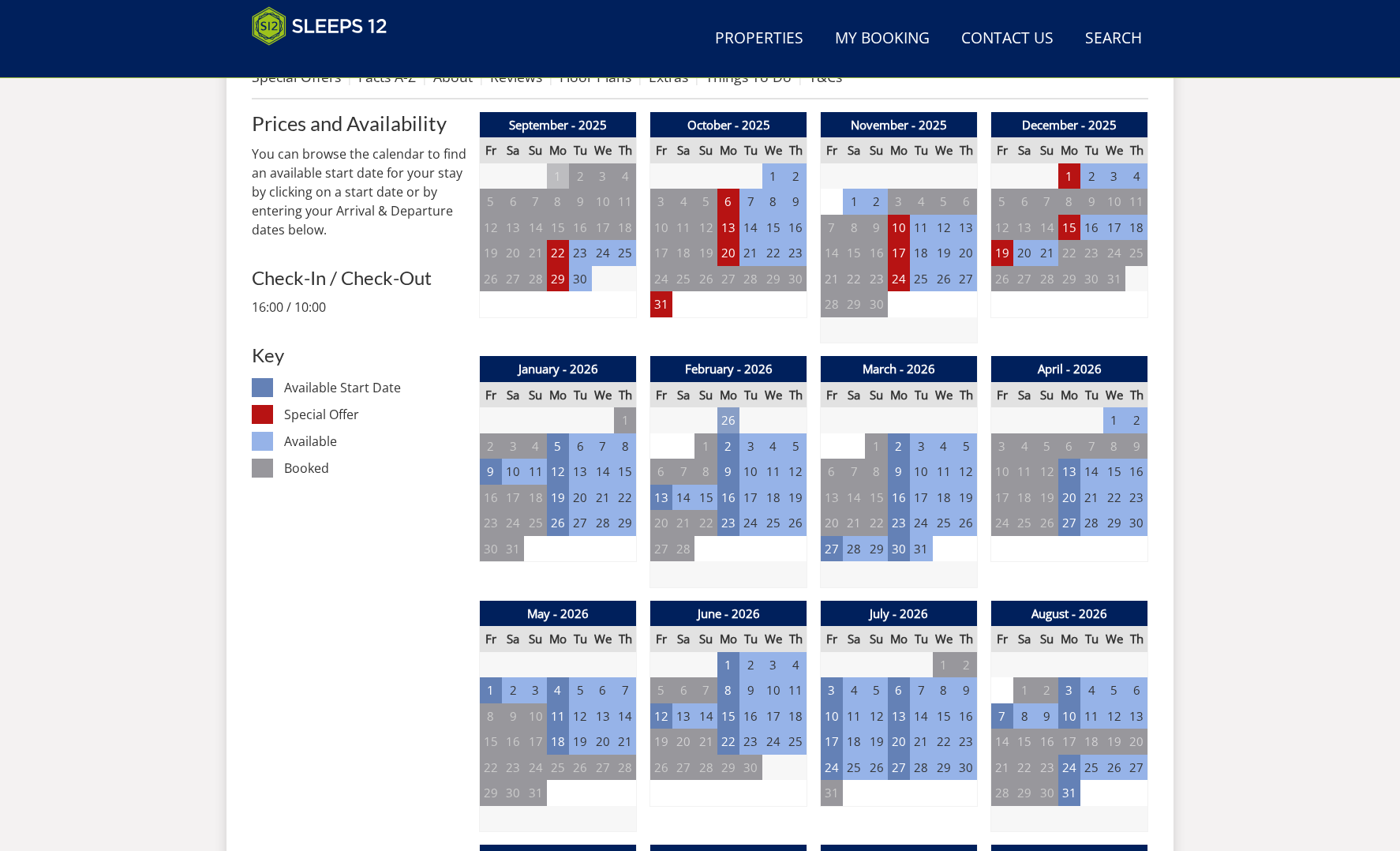
scroll to position [651, 0]
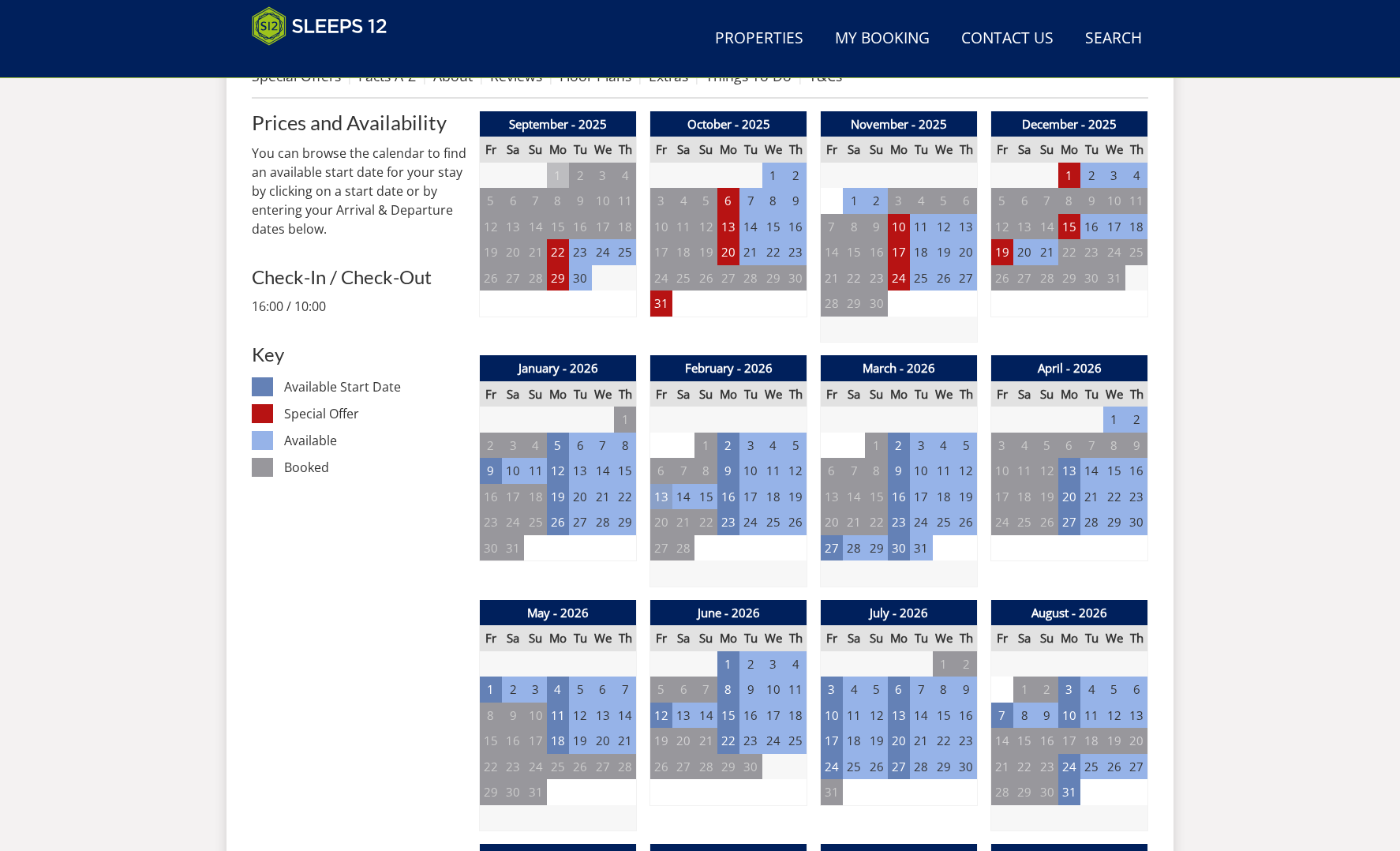
click at [661, 491] on td "13" at bounding box center [661, 497] width 22 height 26
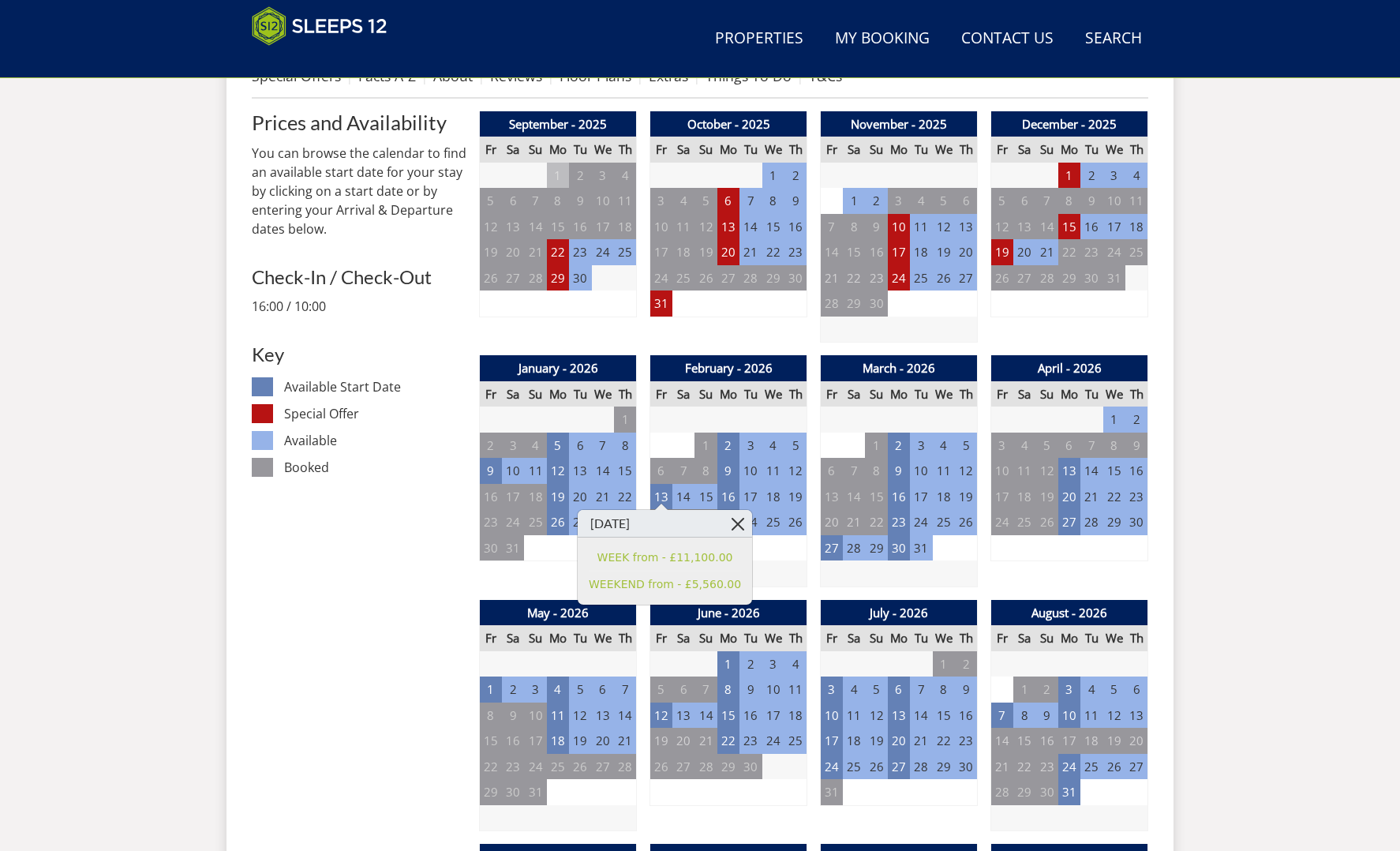
click at [734, 522] on link at bounding box center [739, 524] width 28 height 28
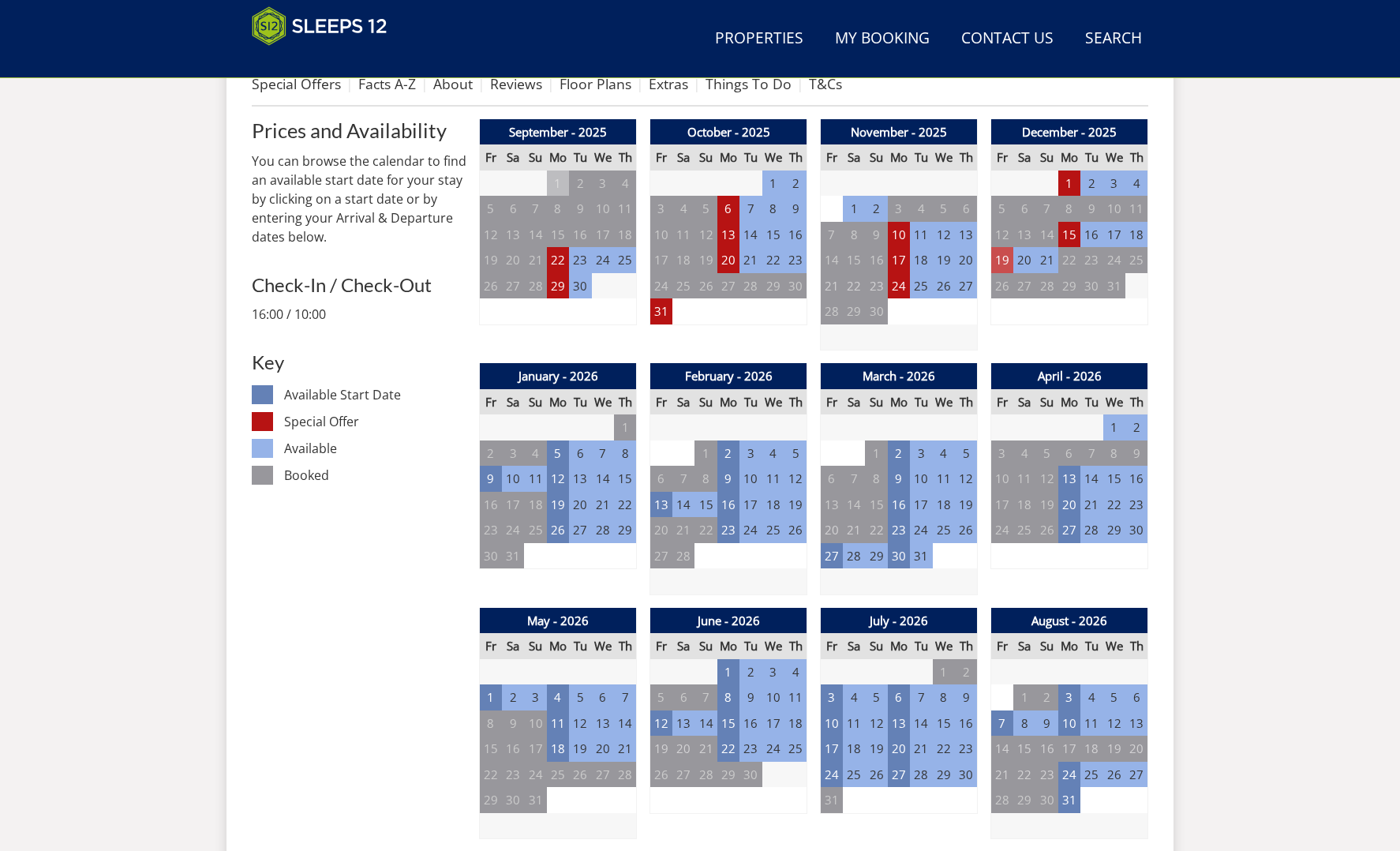
scroll to position [641, 0]
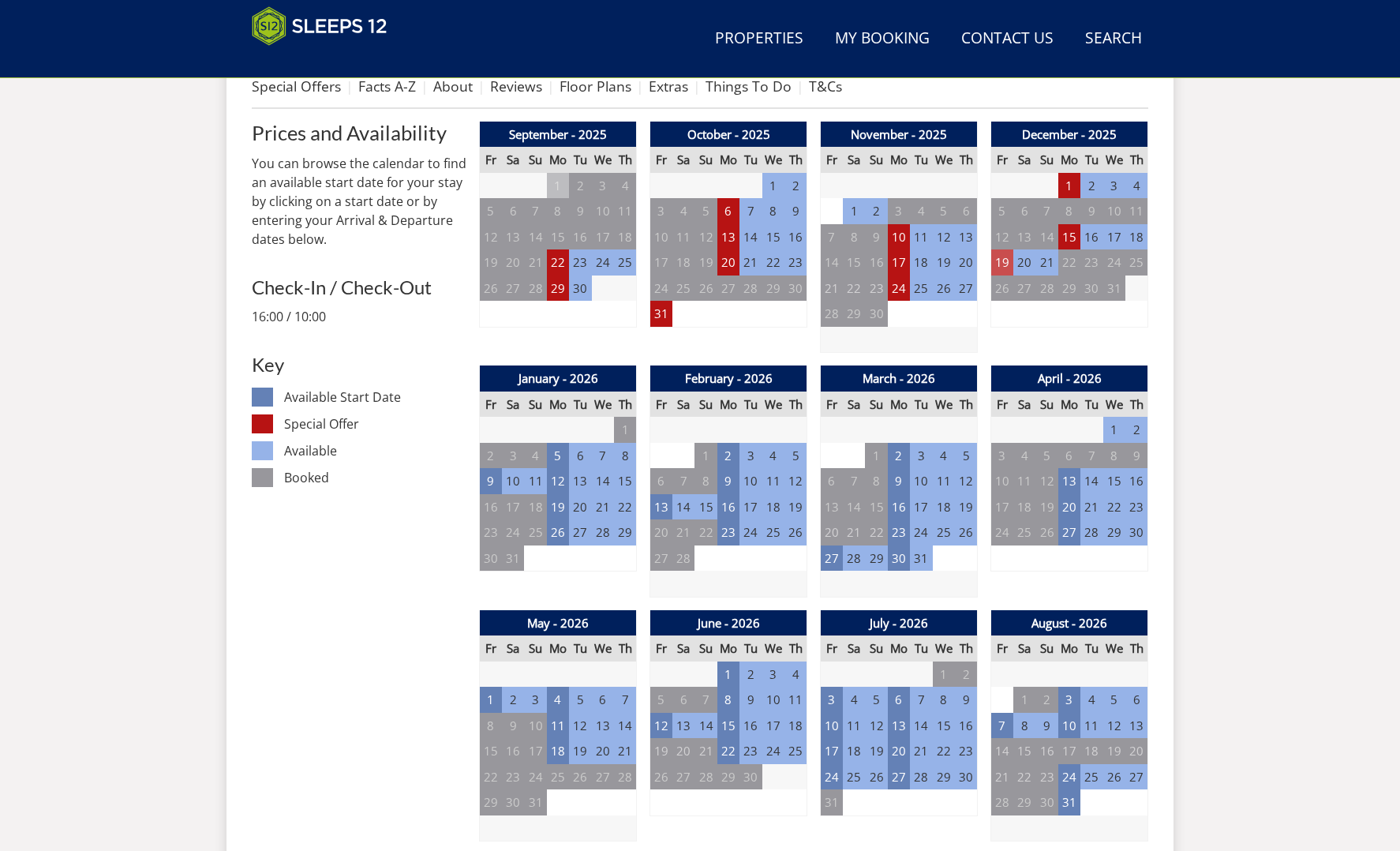
click at [1008, 252] on td "19" at bounding box center [1002, 263] width 22 height 26
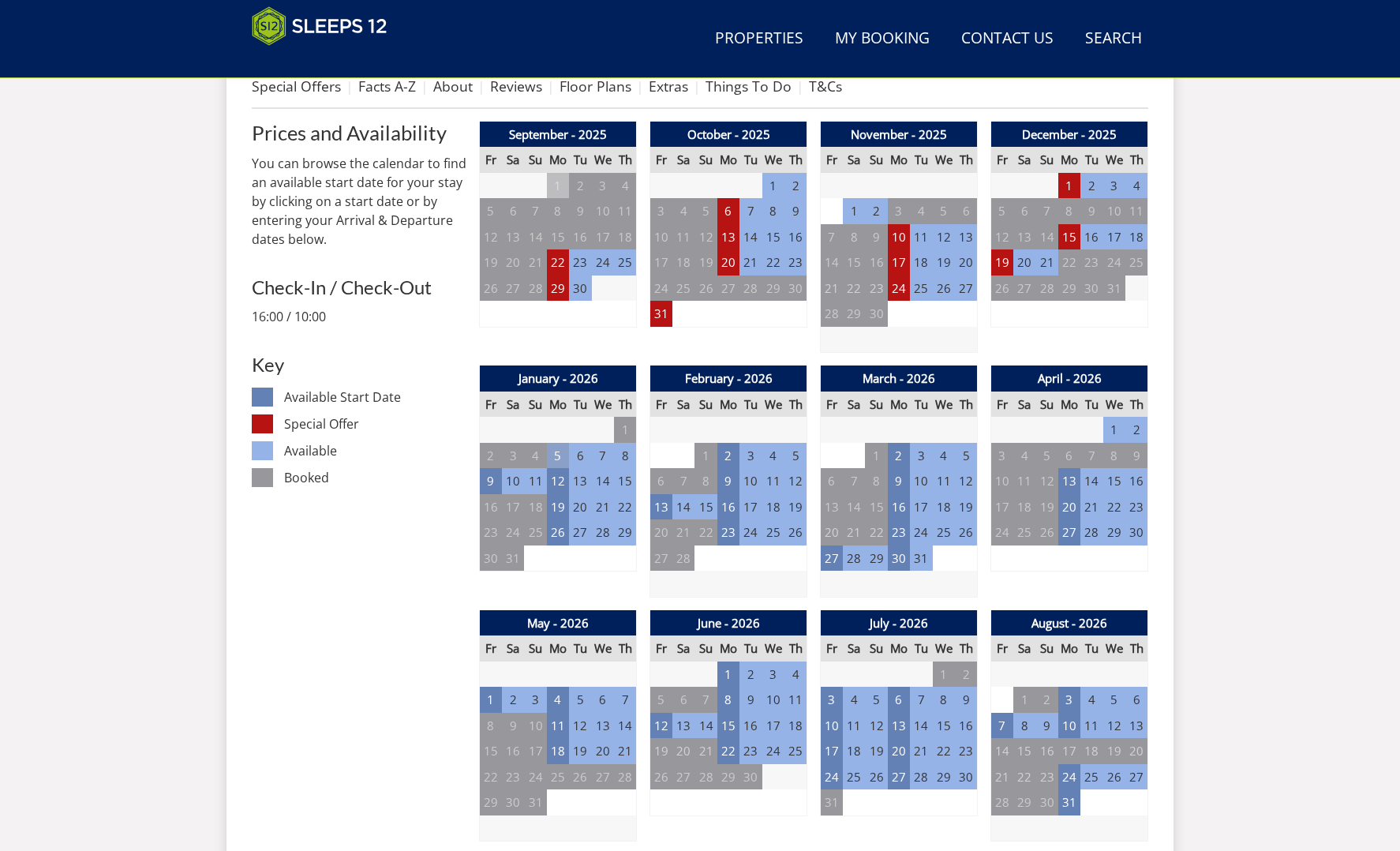
click at [558, 448] on td "5" at bounding box center [559, 456] width 22 height 26
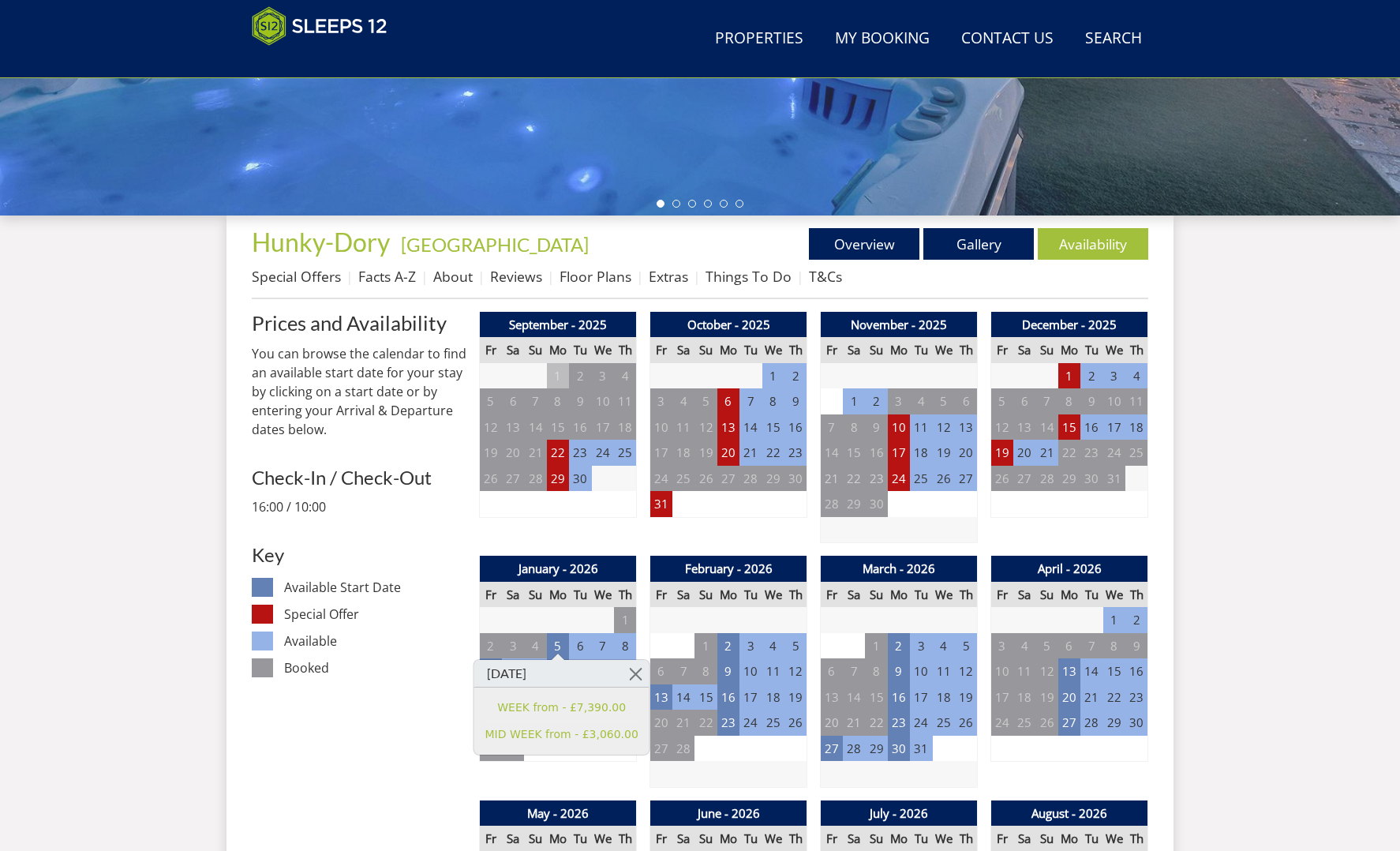
scroll to position [438, 0]
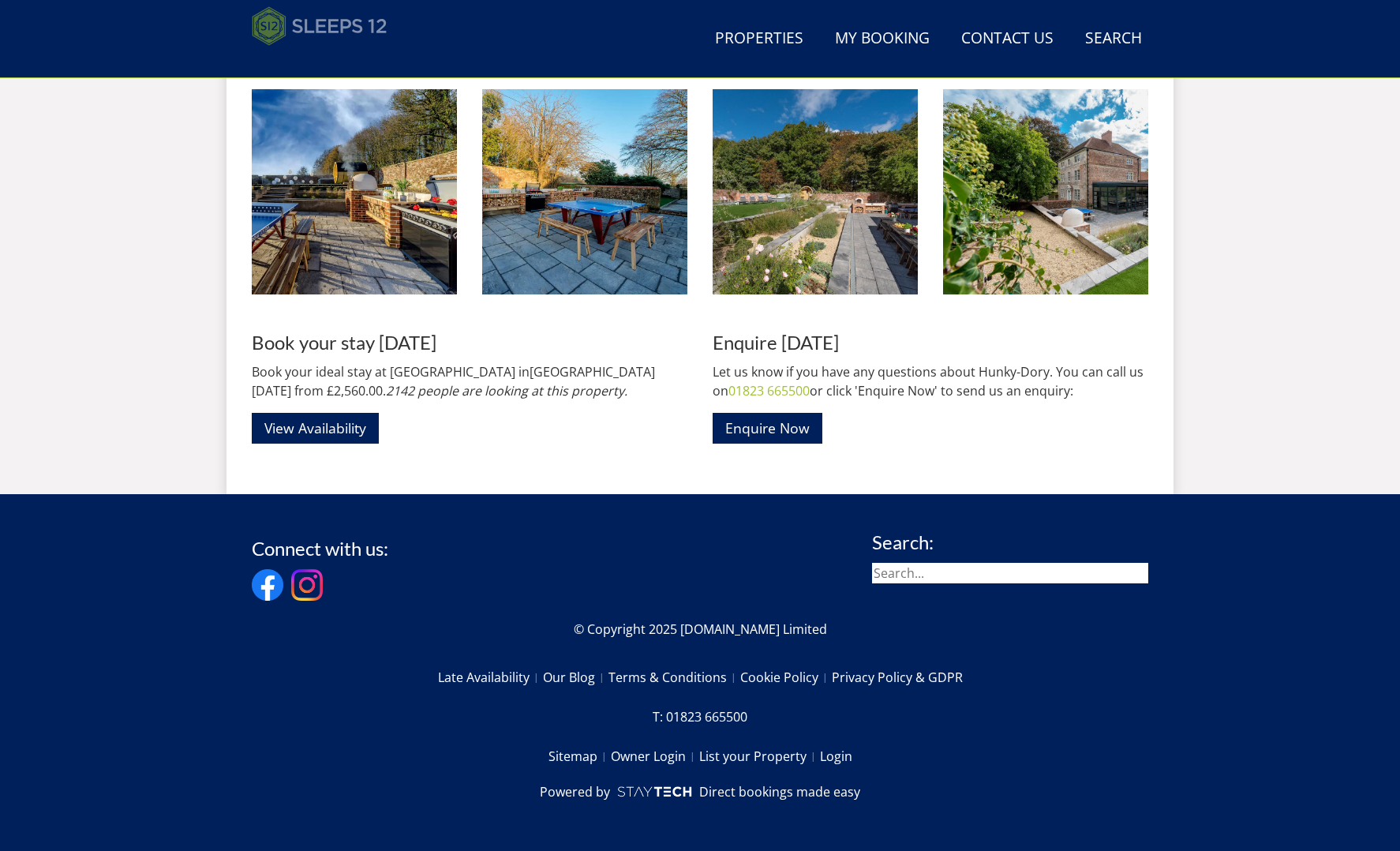
scroll to position [2748, 0]
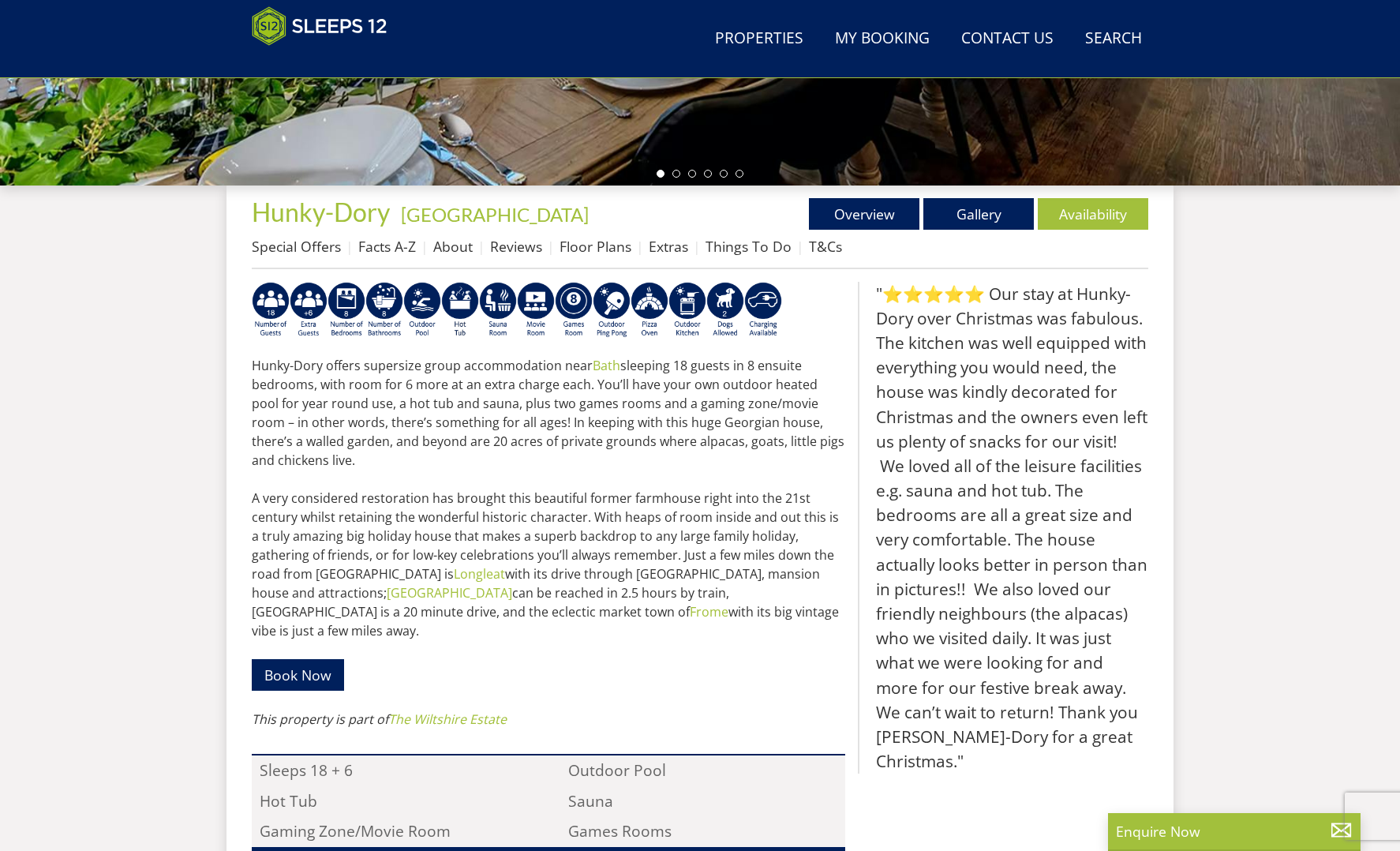
scroll to position [491, 0]
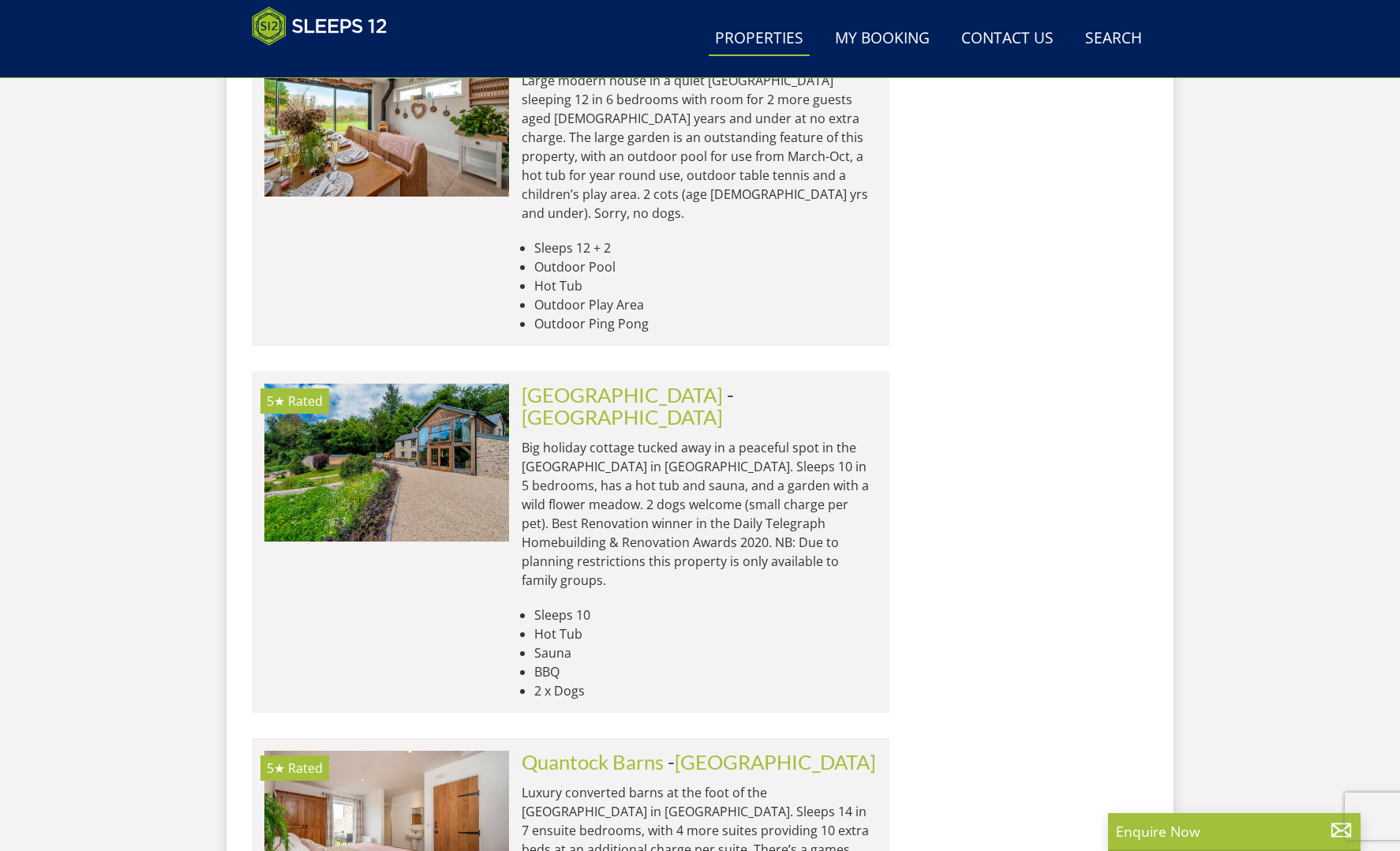
scroll to position [3472, 0]
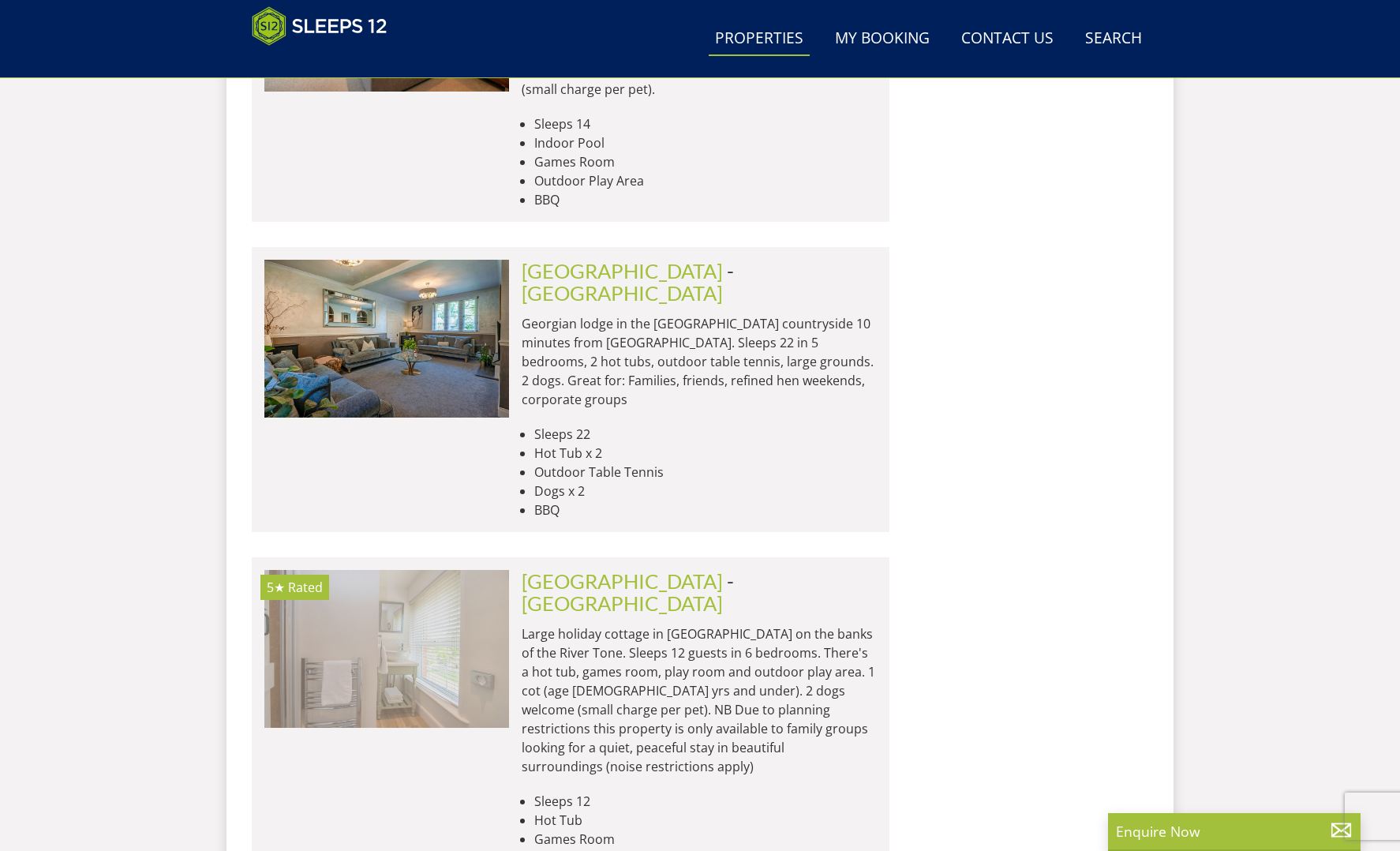
click at [457, 570] on img at bounding box center [387, 649] width 244 height 158
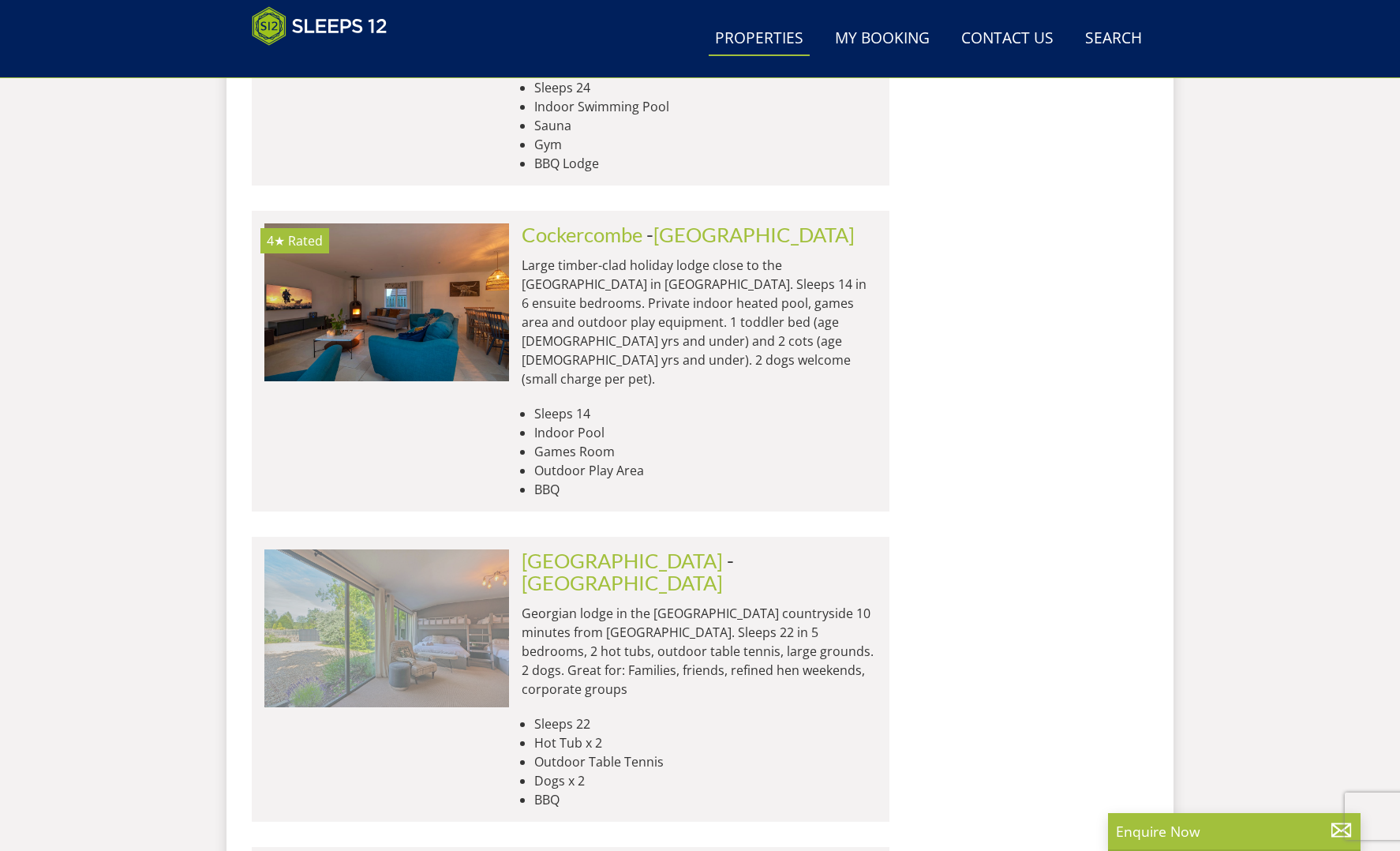
click at [450, 550] on img at bounding box center [387, 629] width 244 height 158
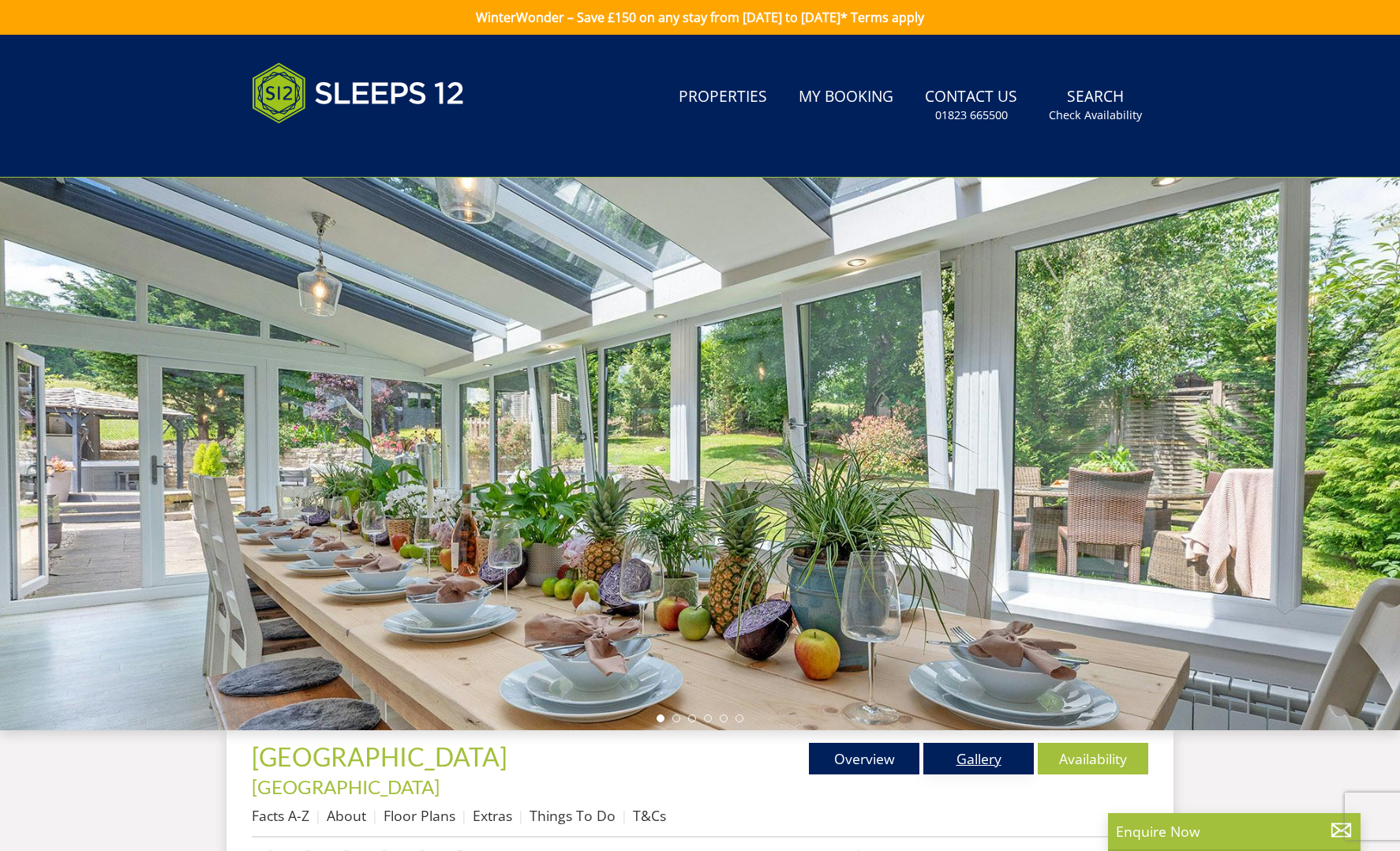
click at [974, 761] on link "Gallery" at bounding box center [978, 759] width 110 height 31
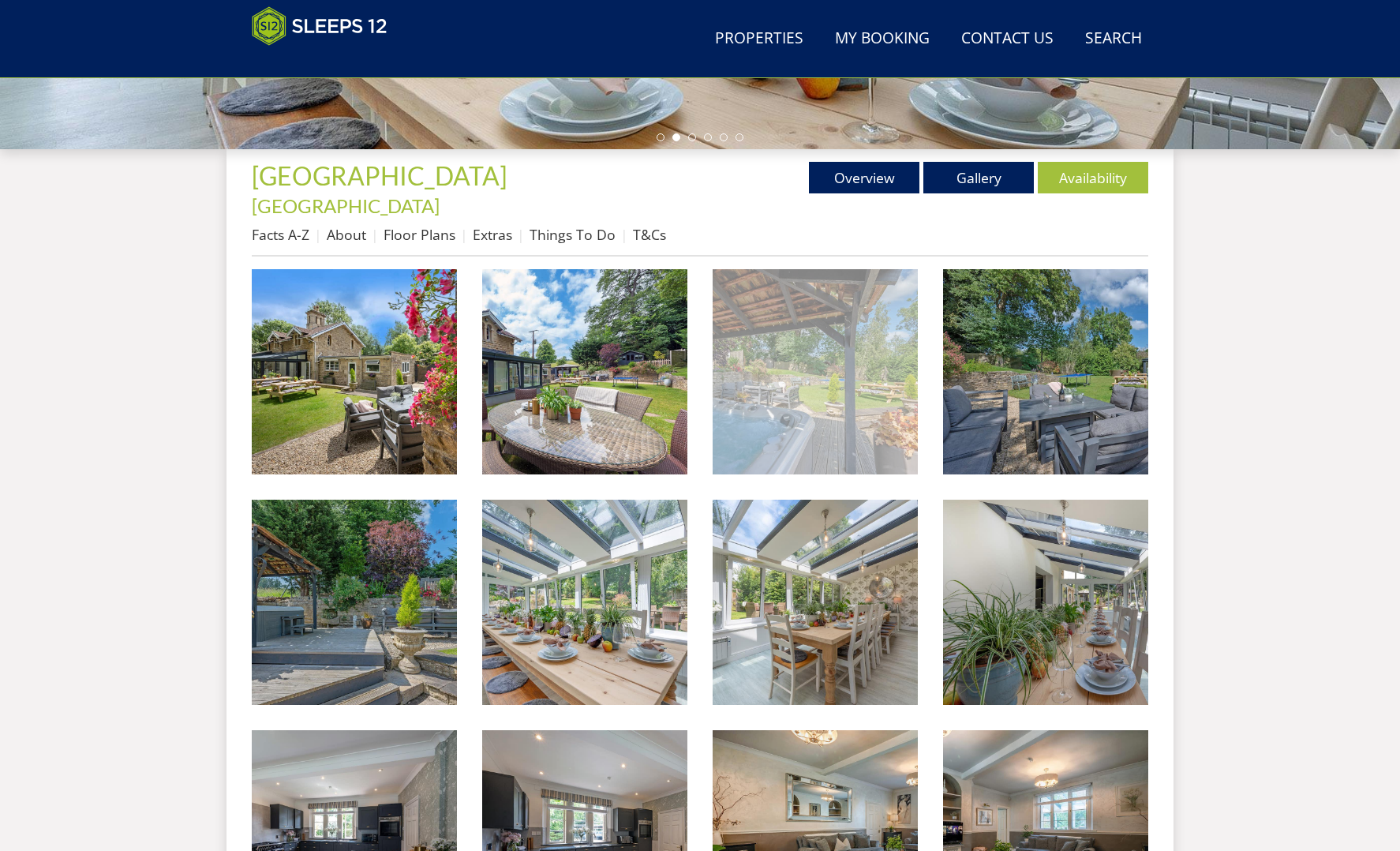
click at [775, 376] on img at bounding box center [815, 371] width 205 height 205
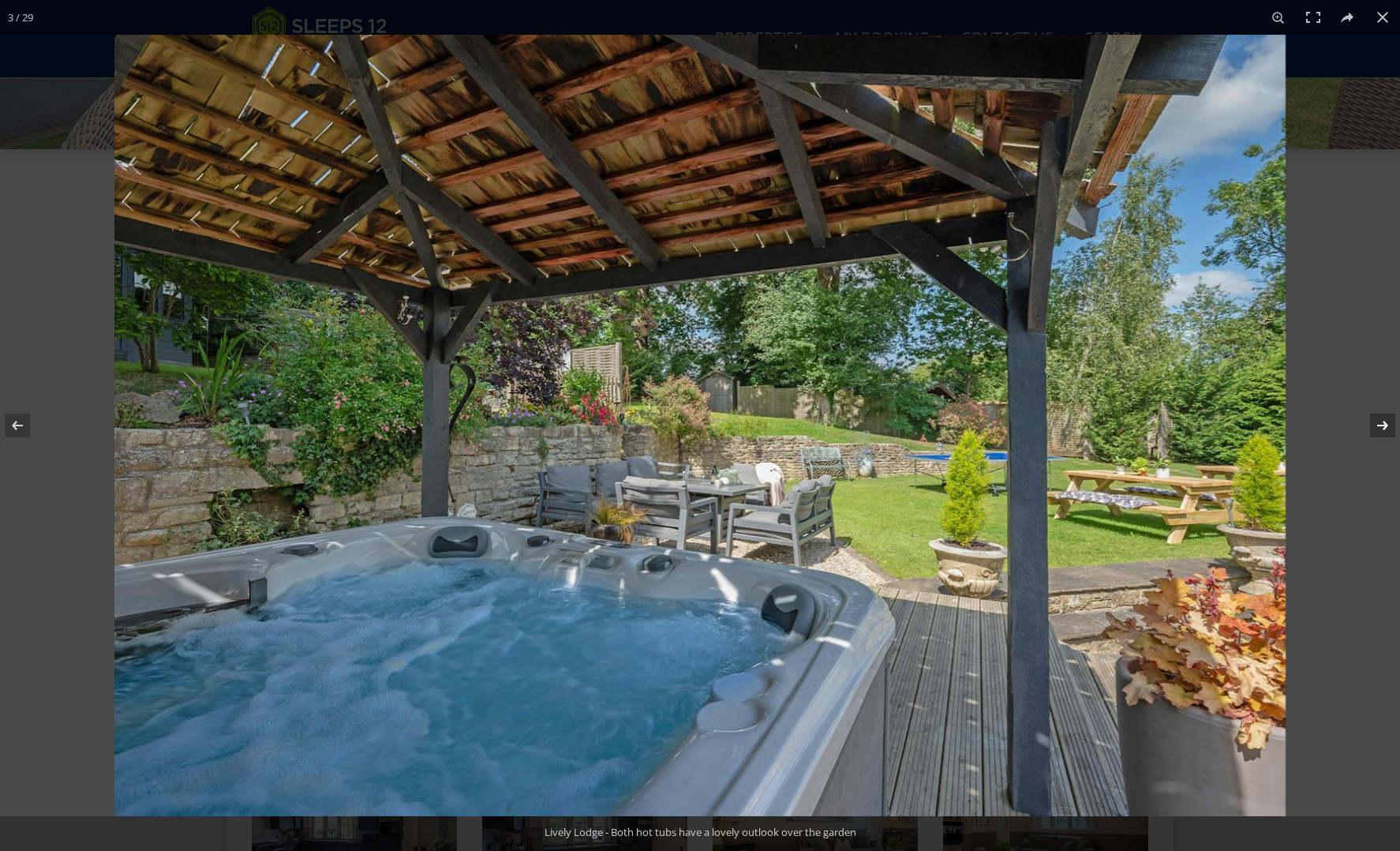
click at [1386, 424] on button at bounding box center [1372, 426] width 55 height 79
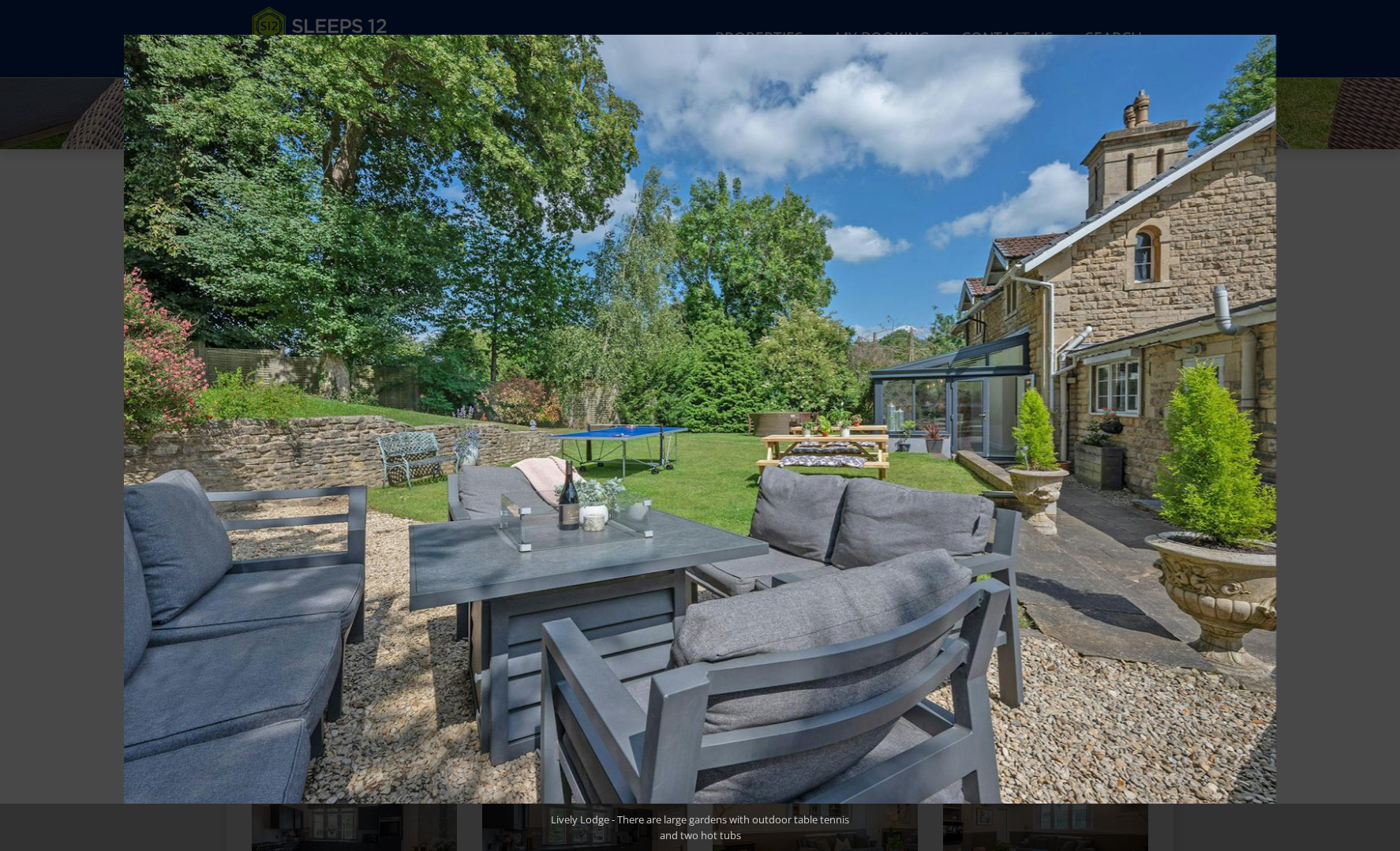
click at [1386, 424] on button at bounding box center [1372, 426] width 55 height 79
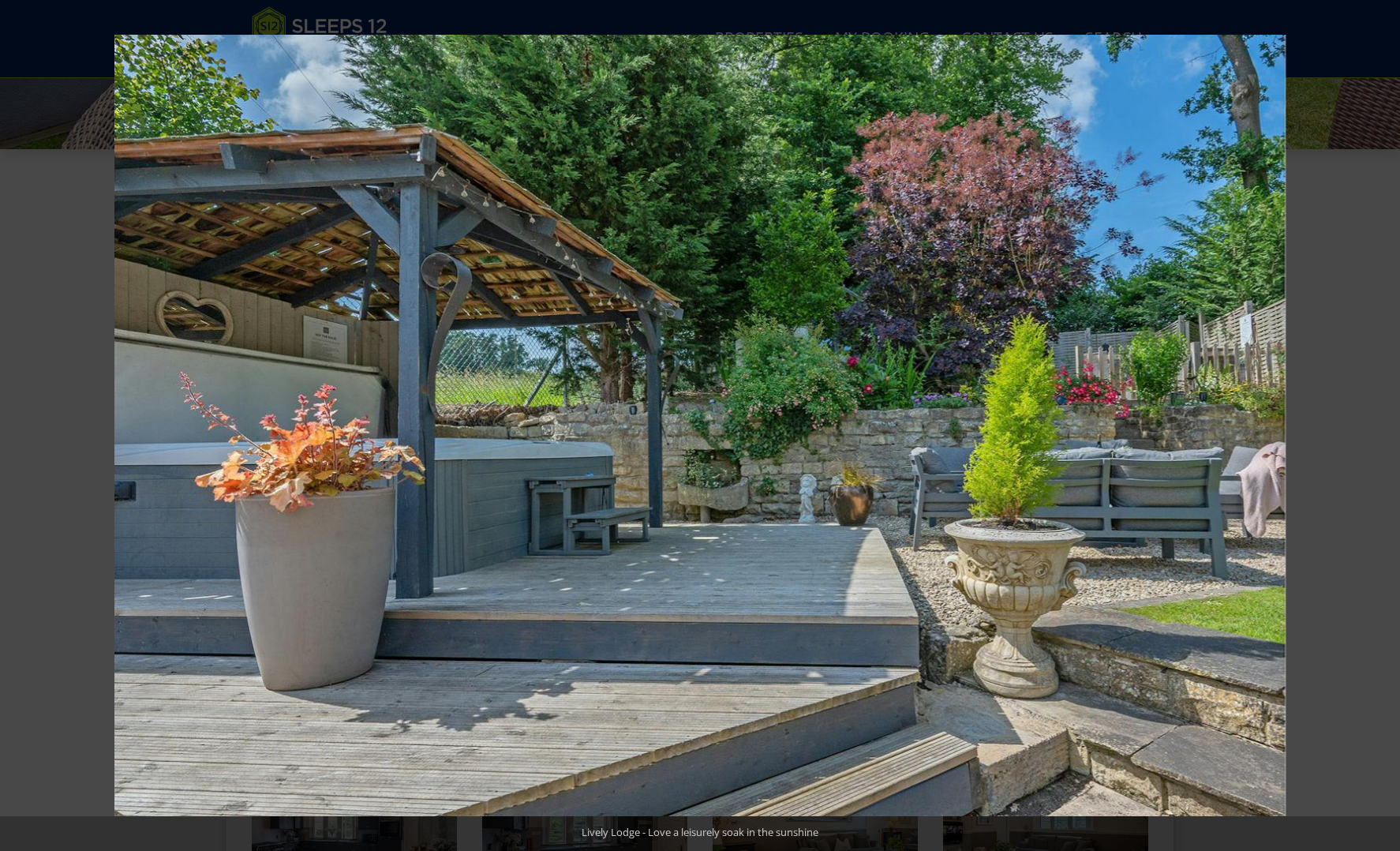
click at [1386, 424] on button at bounding box center [1372, 426] width 55 height 79
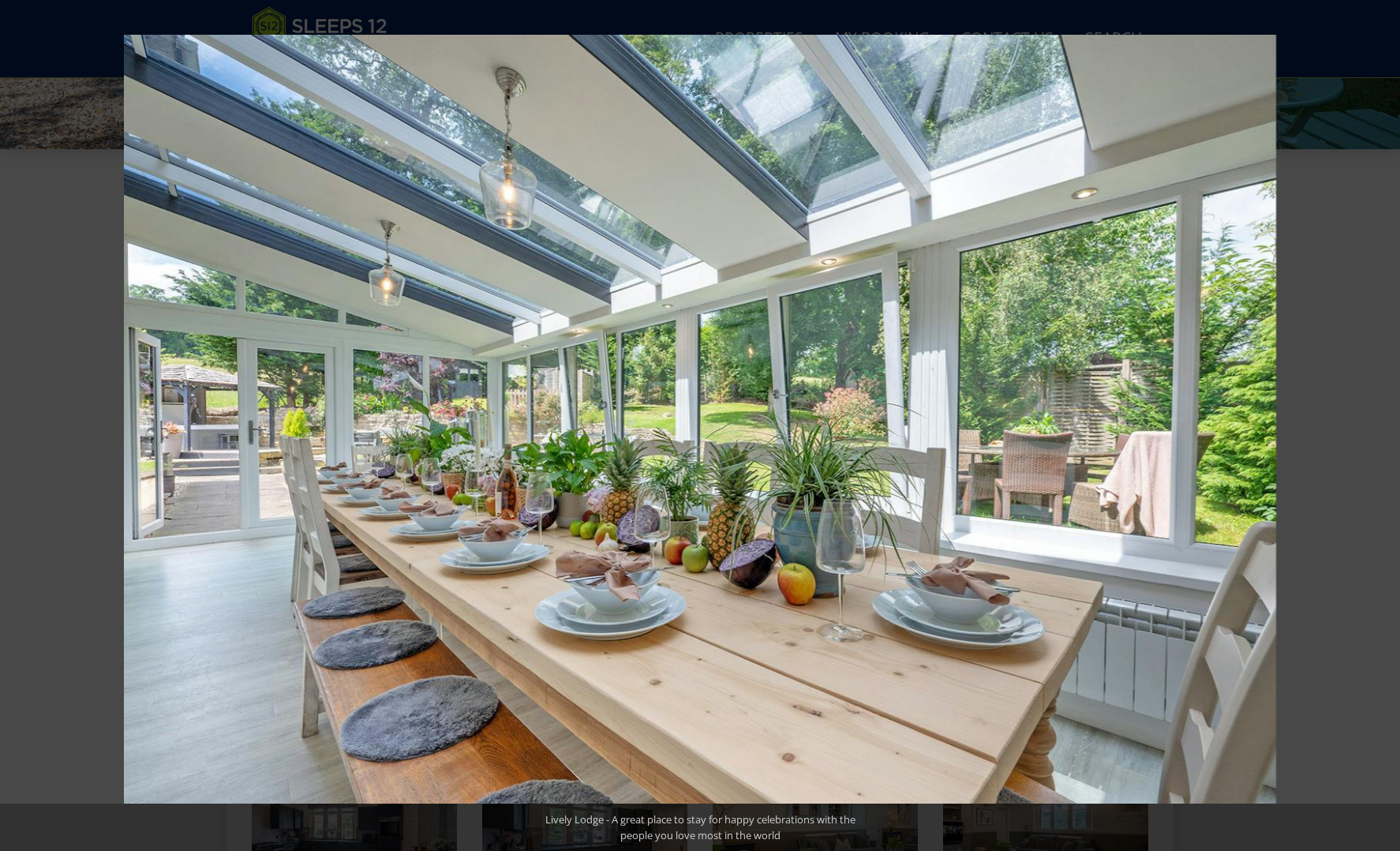
click at [1386, 424] on button at bounding box center [1372, 426] width 55 height 79
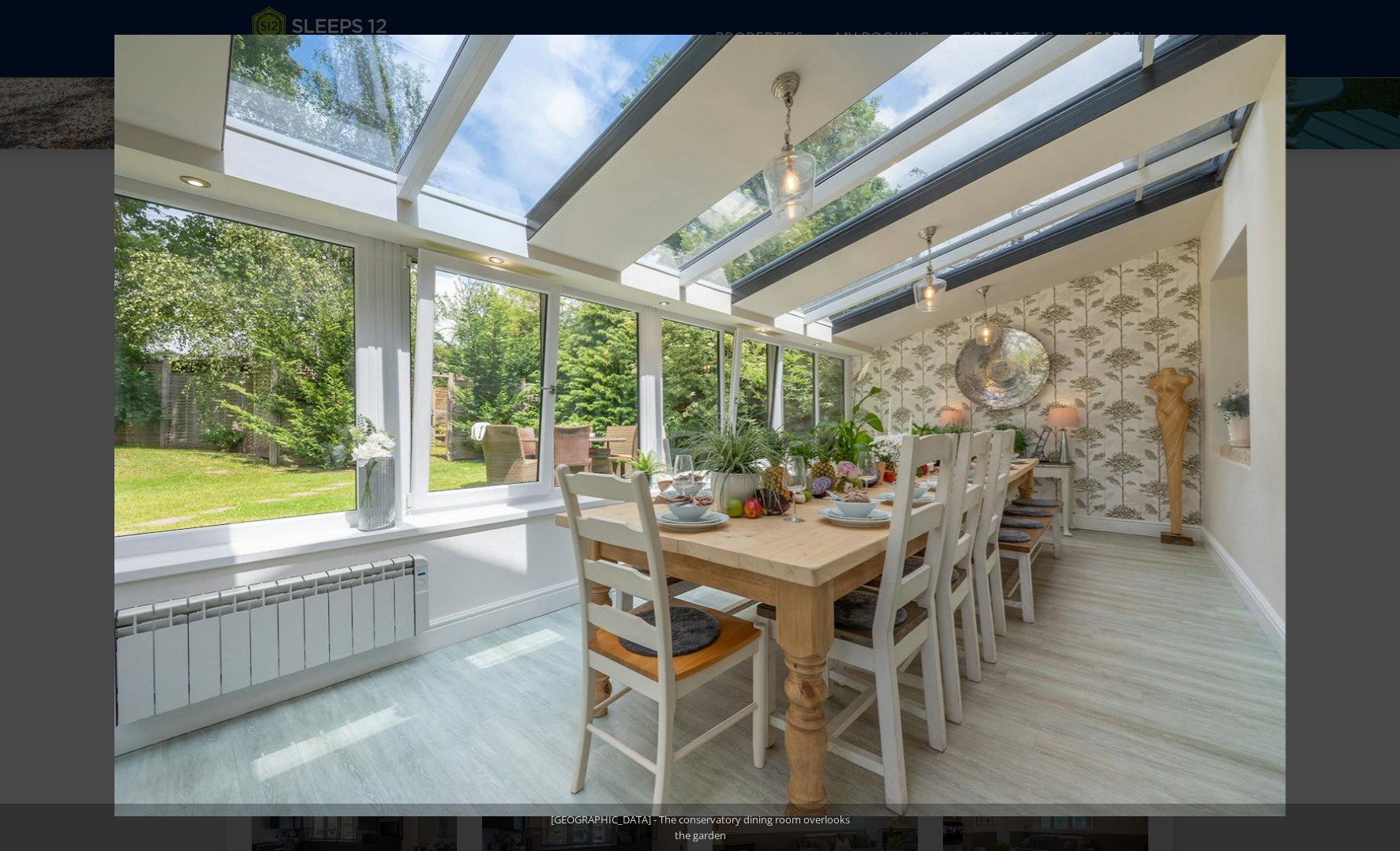
click at [1386, 424] on button at bounding box center [1372, 426] width 55 height 79
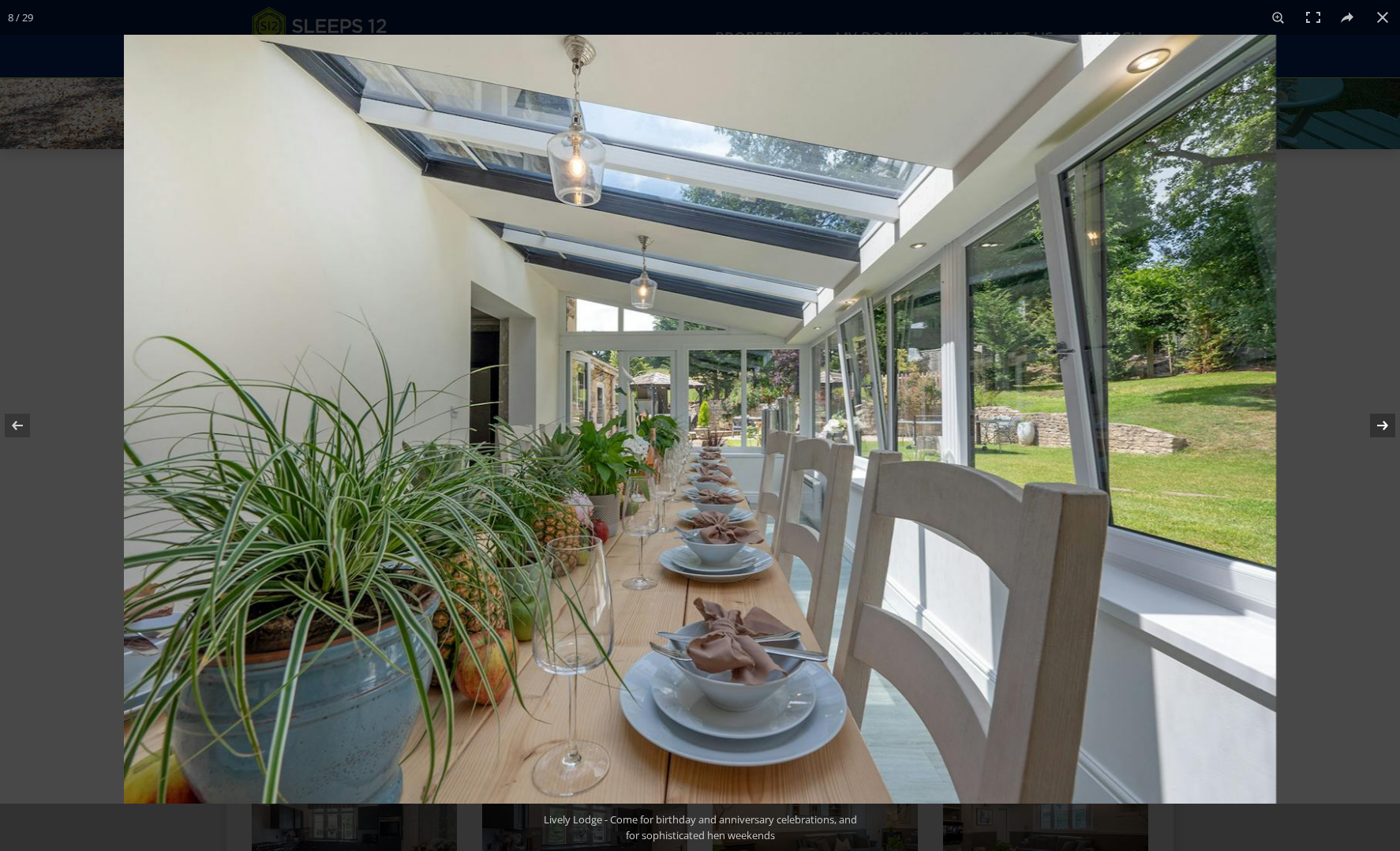
click at [1386, 424] on button at bounding box center [1372, 426] width 55 height 79
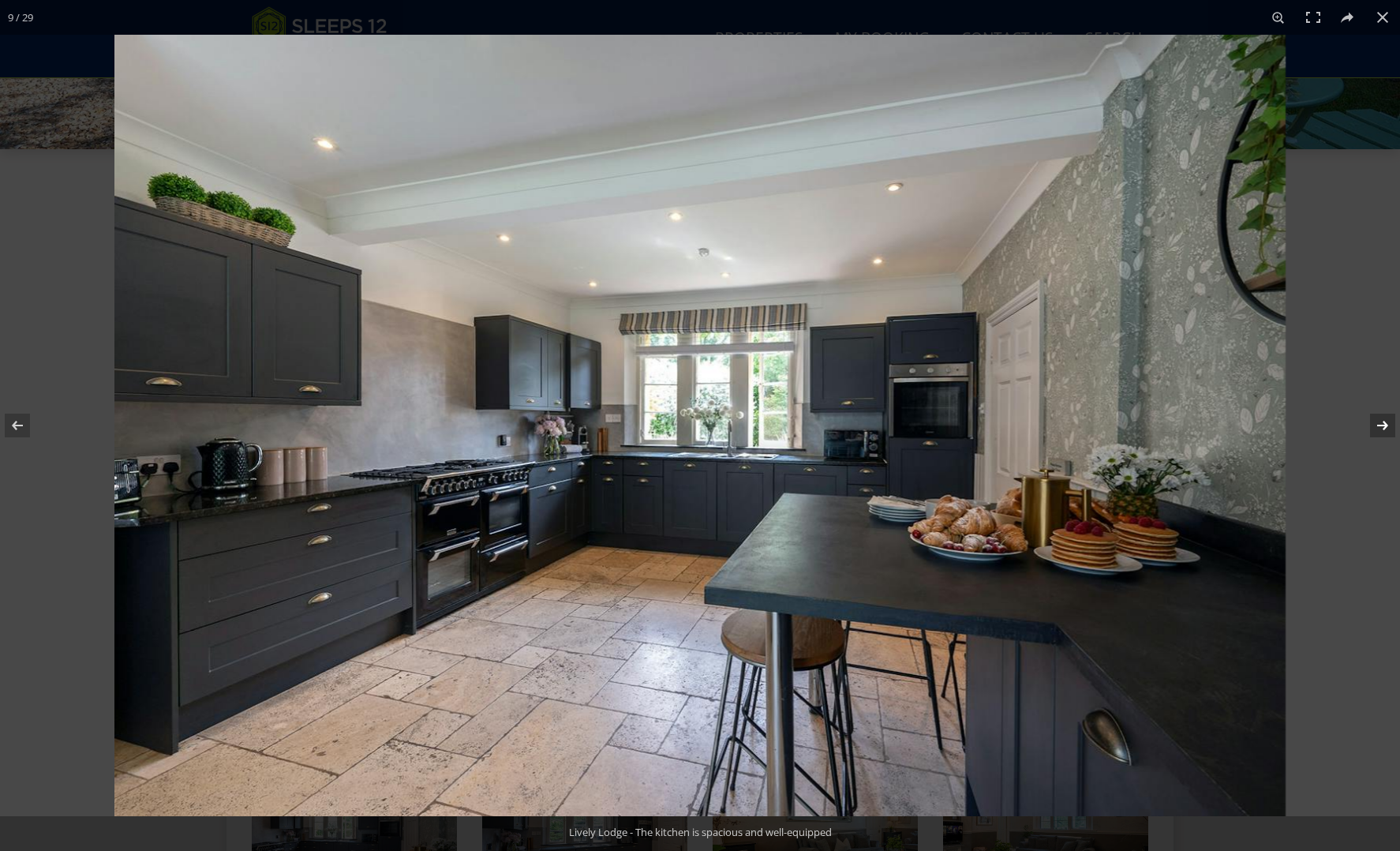
click at [1386, 424] on button at bounding box center [1372, 426] width 55 height 79
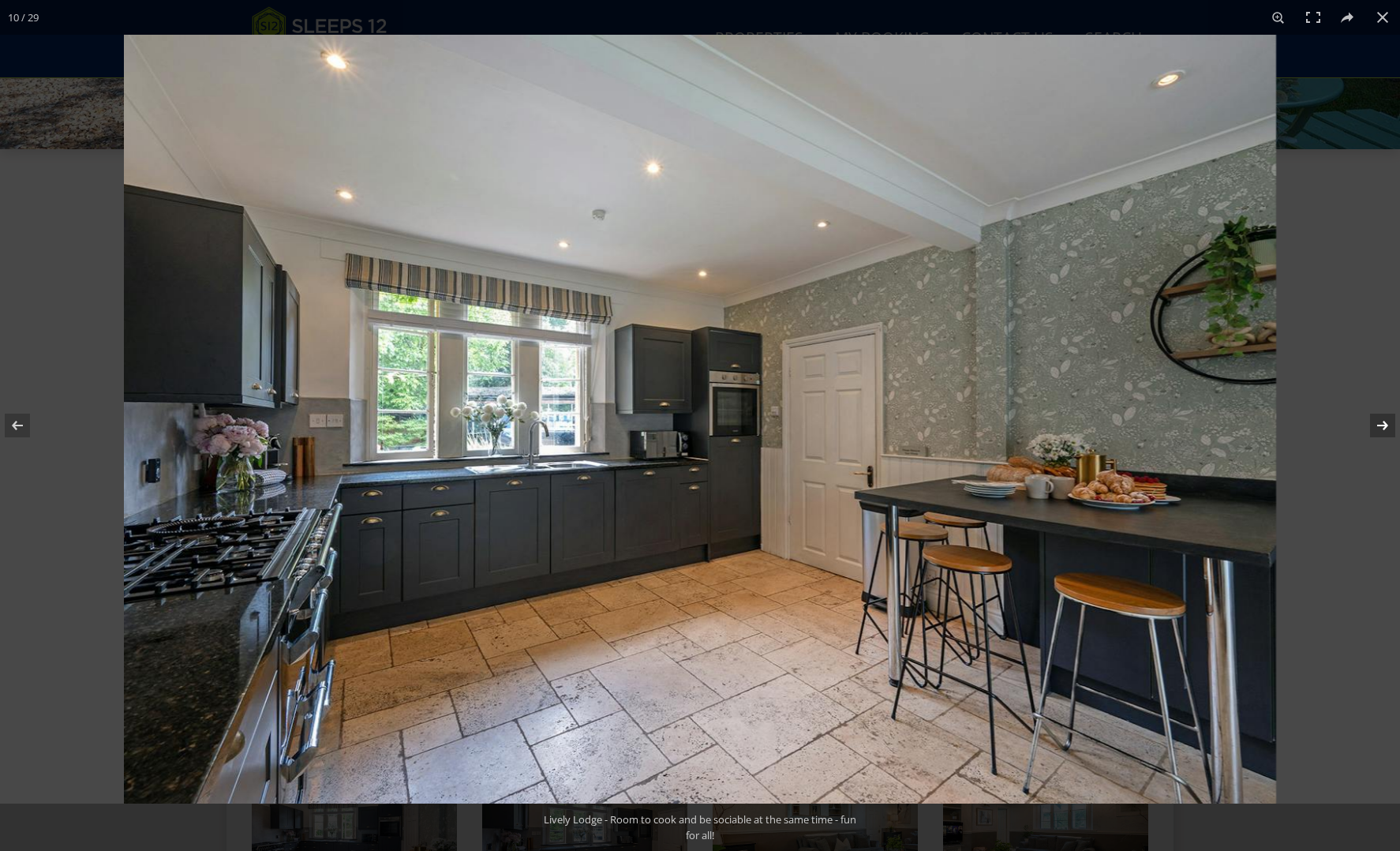
scroll to position [516, 0]
click at [1386, 424] on button at bounding box center [1372, 426] width 55 height 79
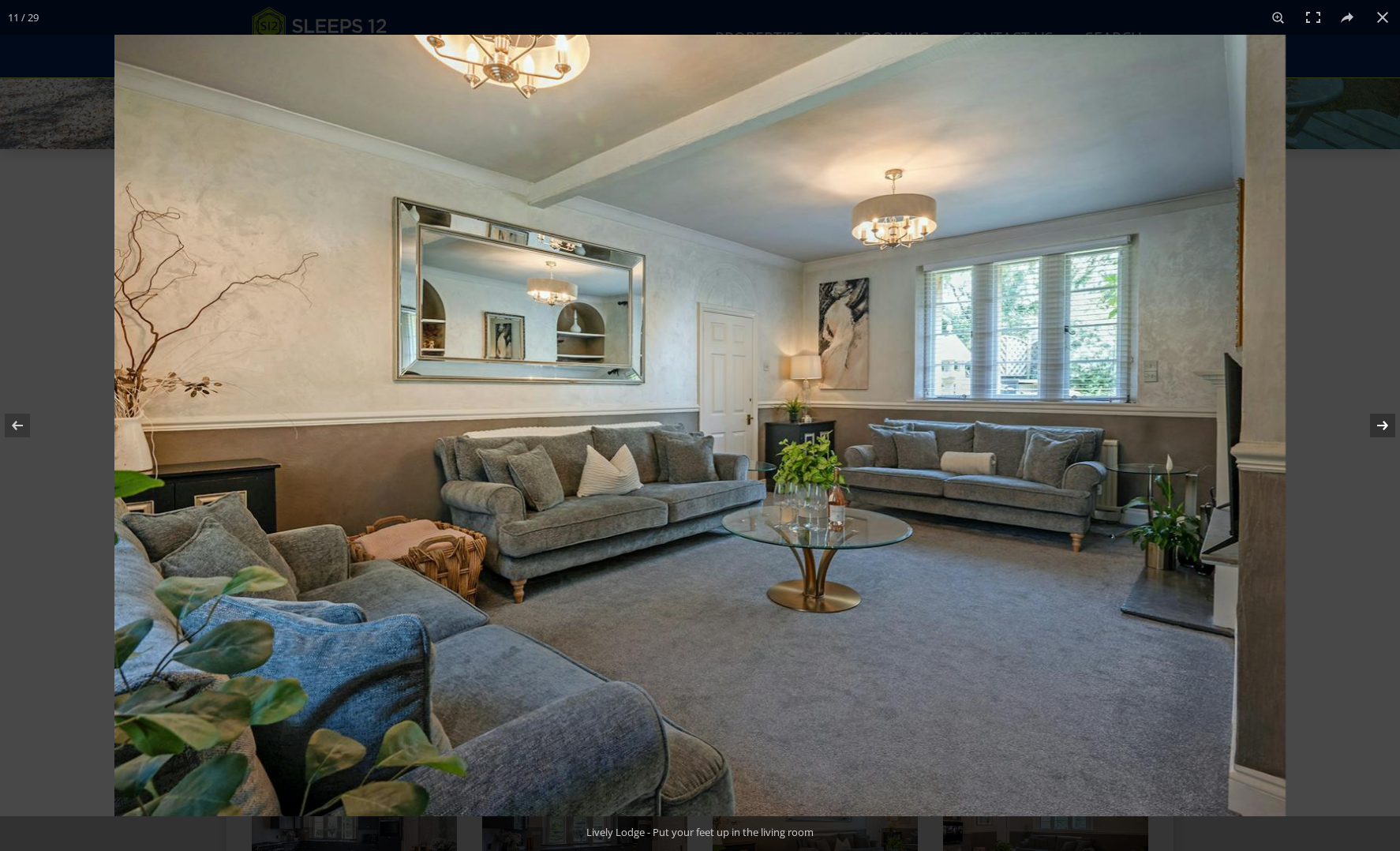
scroll to position [519, 1]
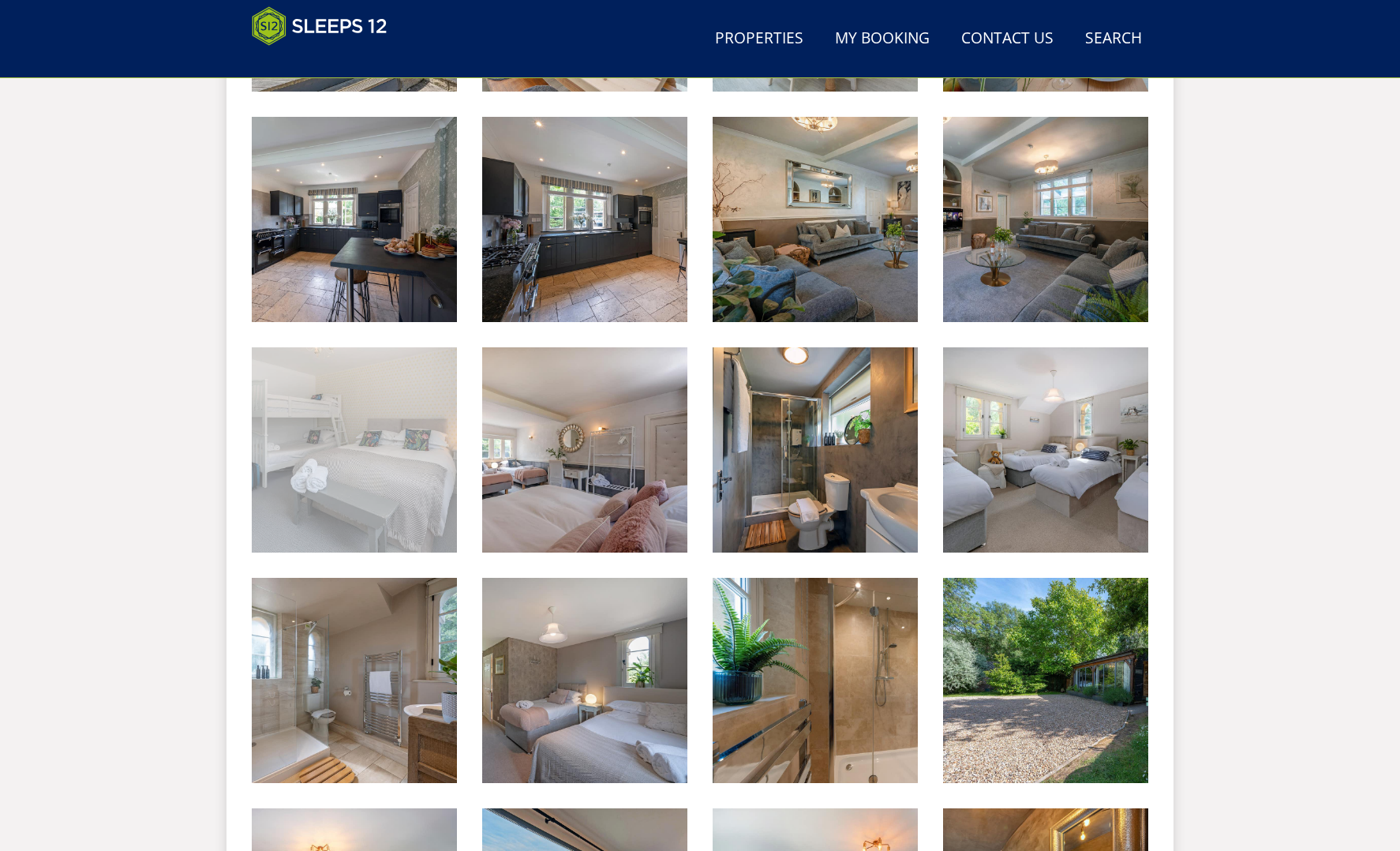
scroll to position [1128, 0]
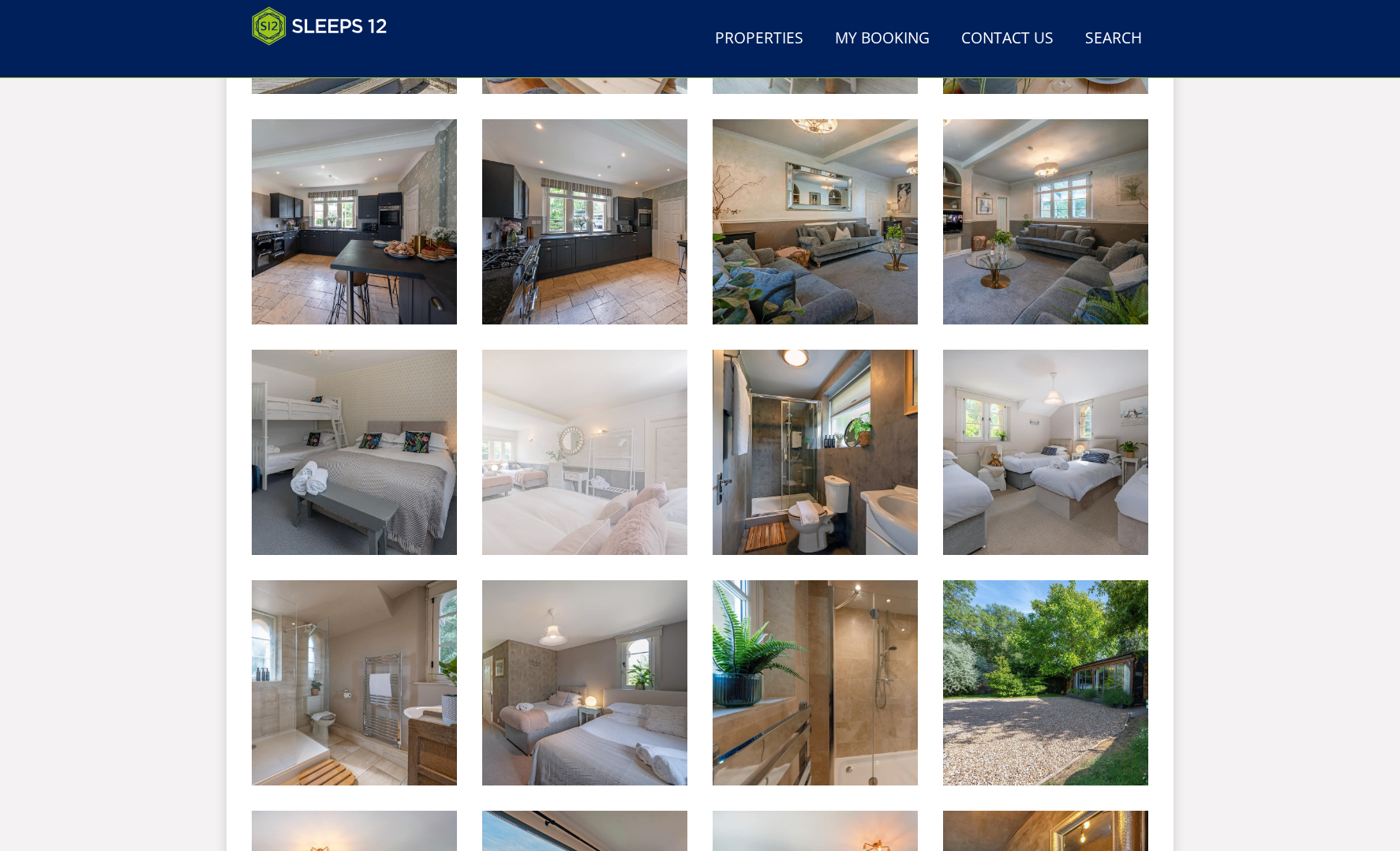
click at [530, 442] on img at bounding box center [584, 452] width 205 height 205
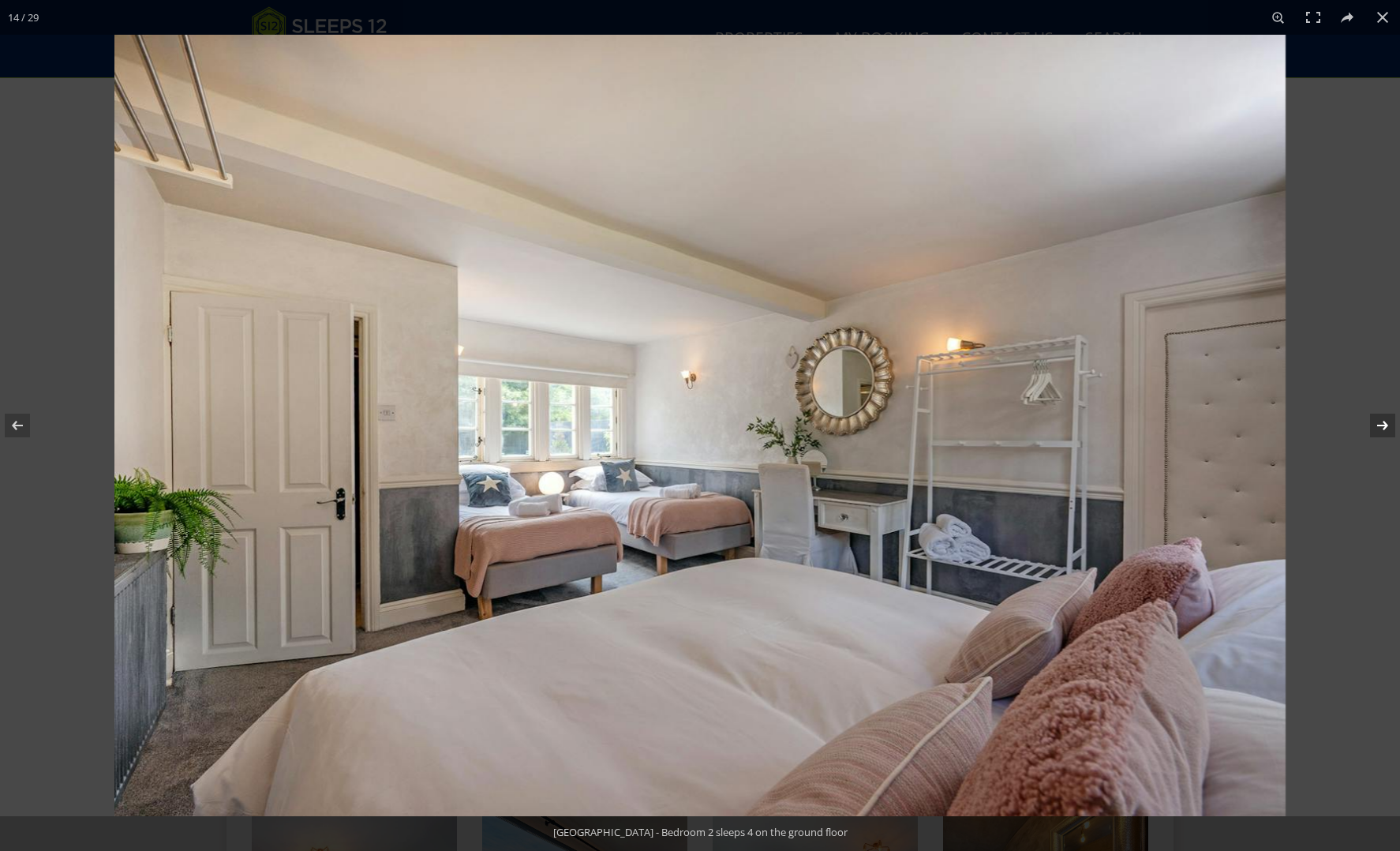
click at [1383, 425] on button at bounding box center [1372, 426] width 55 height 79
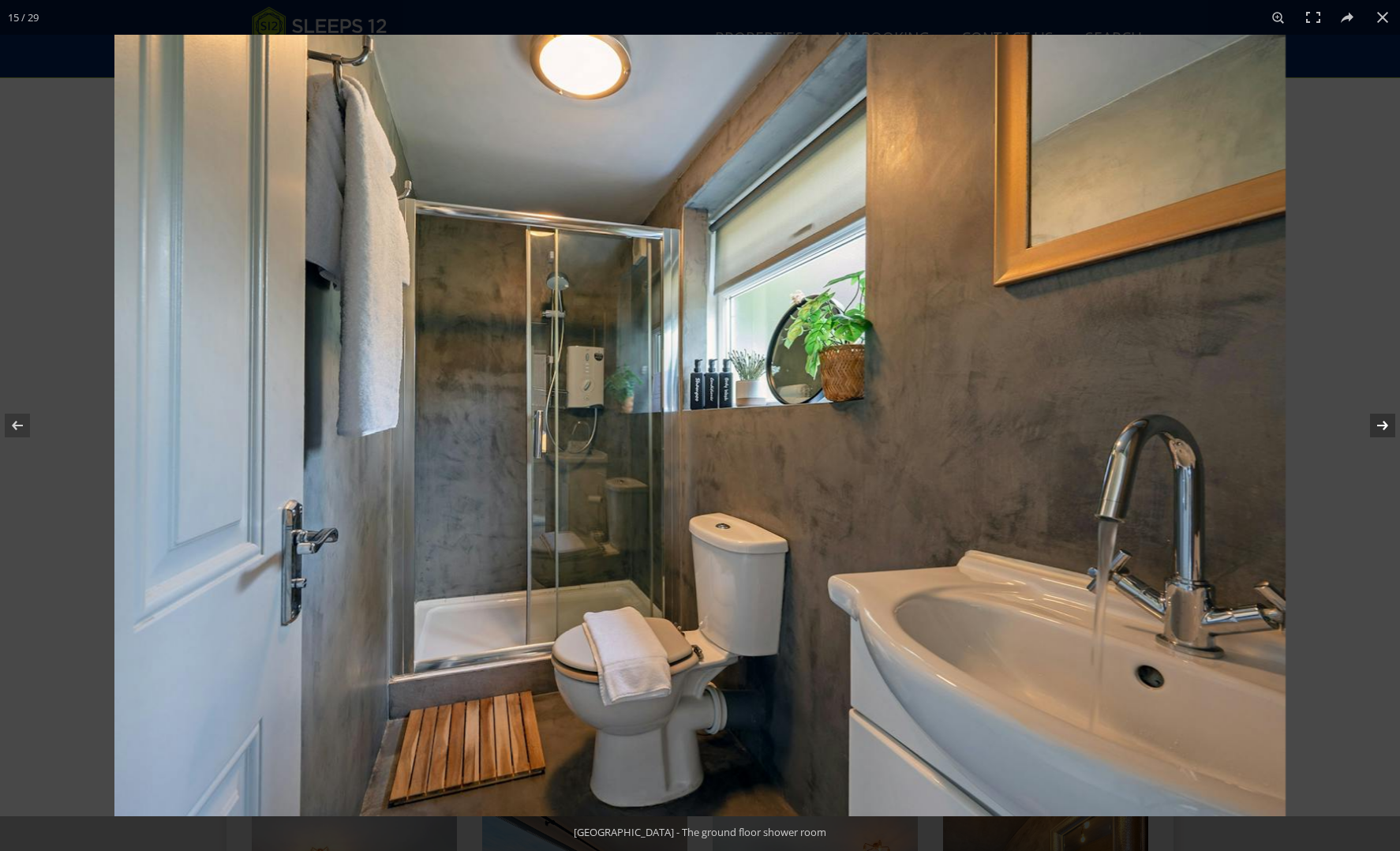
click at [1383, 425] on button at bounding box center [1372, 426] width 55 height 79
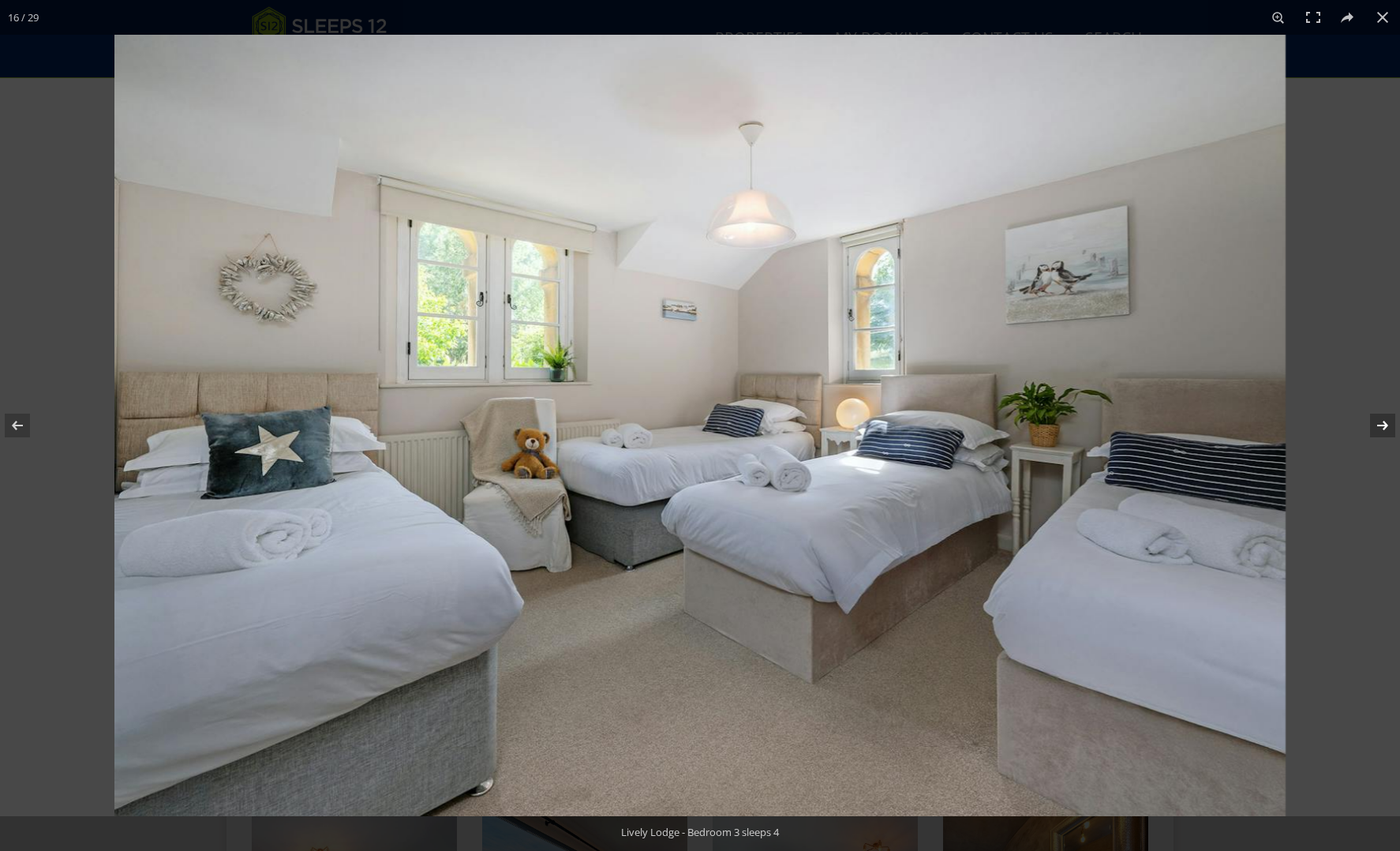
click at [1383, 425] on button at bounding box center [1372, 426] width 55 height 79
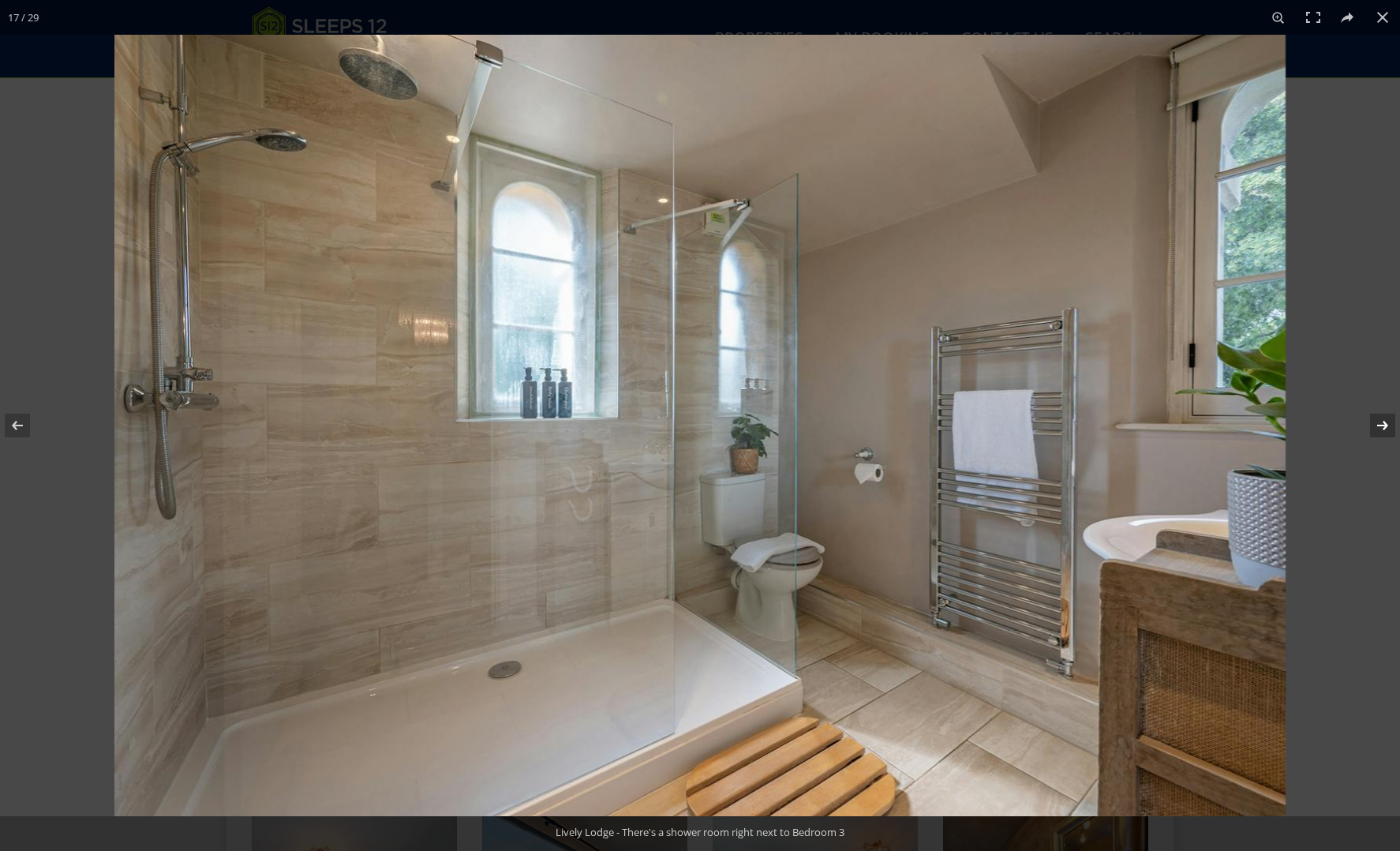
click at [1383, 425] on button at bounding box center [1372, 426] width 55 height 79
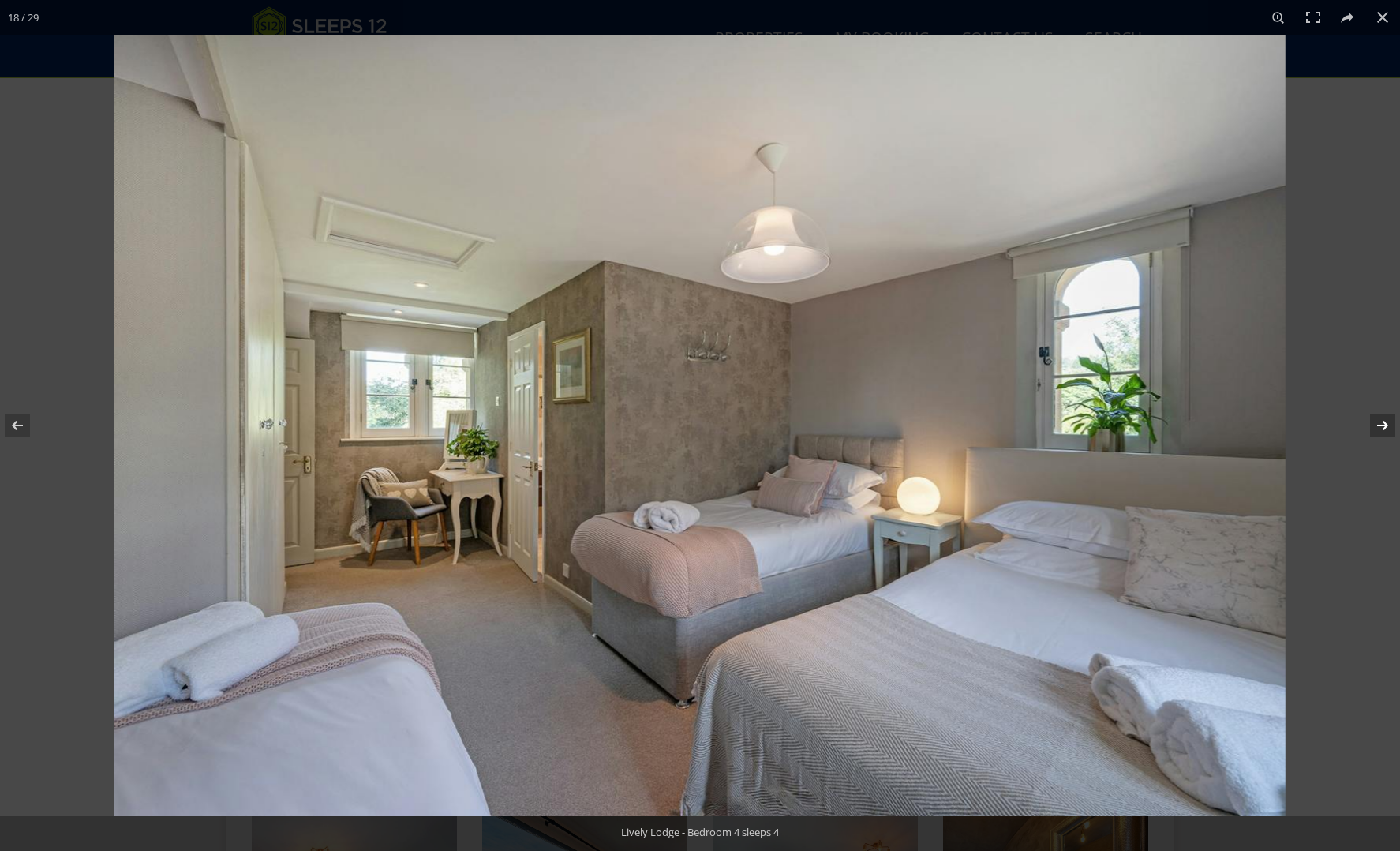
click at [1383, 425] on button at bounding box center [1372, 426] width 55 height 79
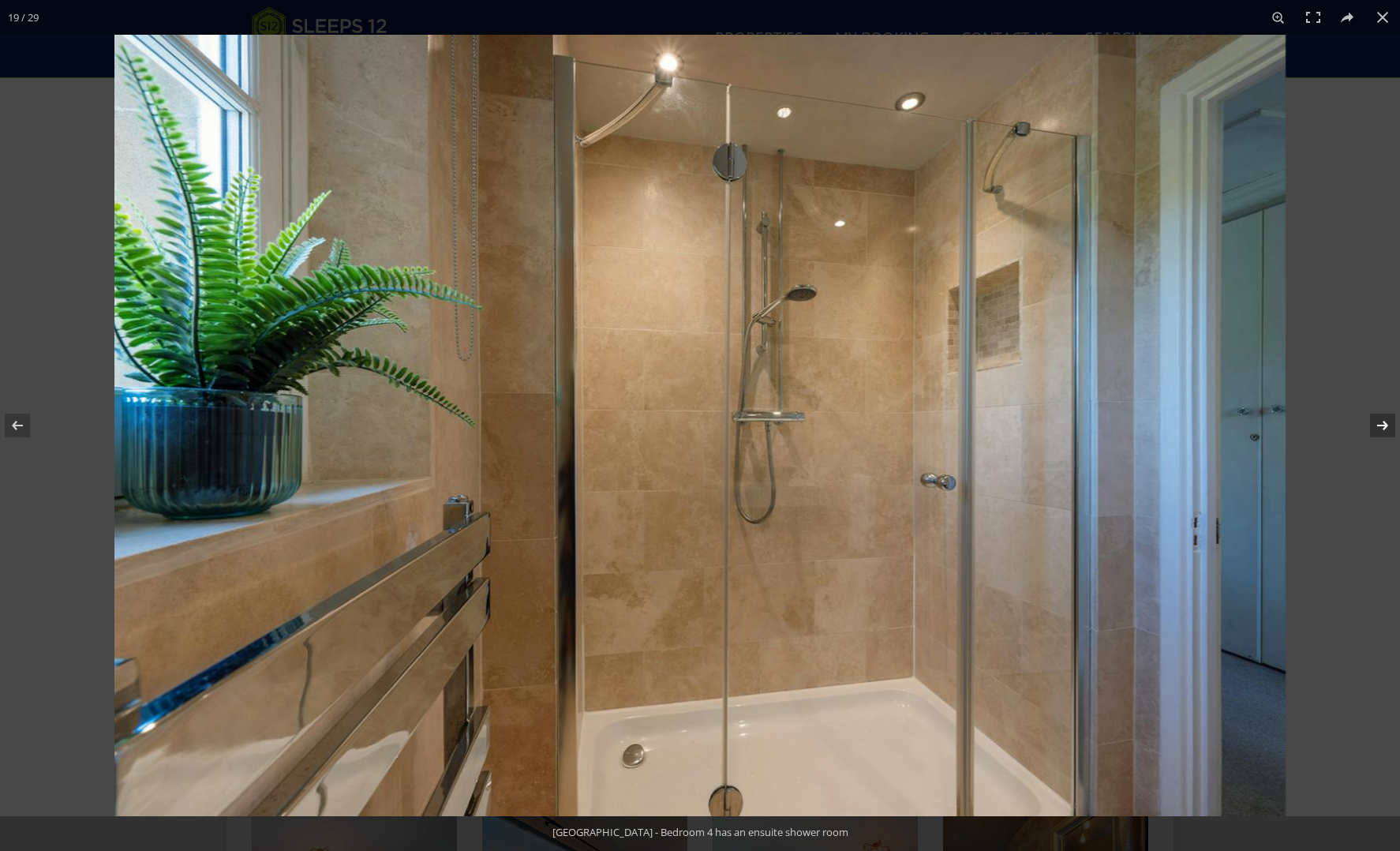
click at [1383, 425] on button at bounding box center [1372, 426] width 55 height 79
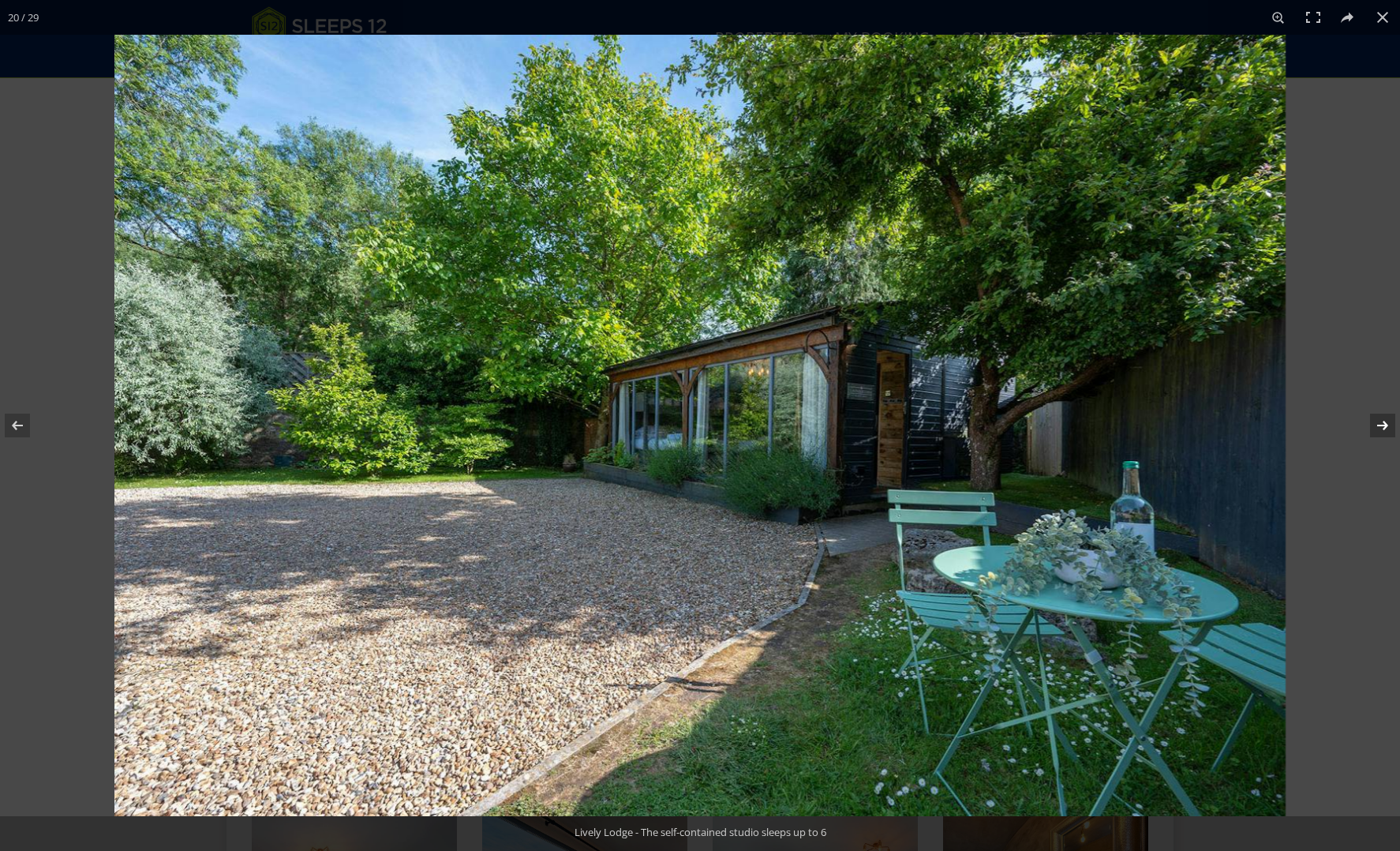
click at [1383, 425] on button at bounding box center [1372, 426] width 55 height 79
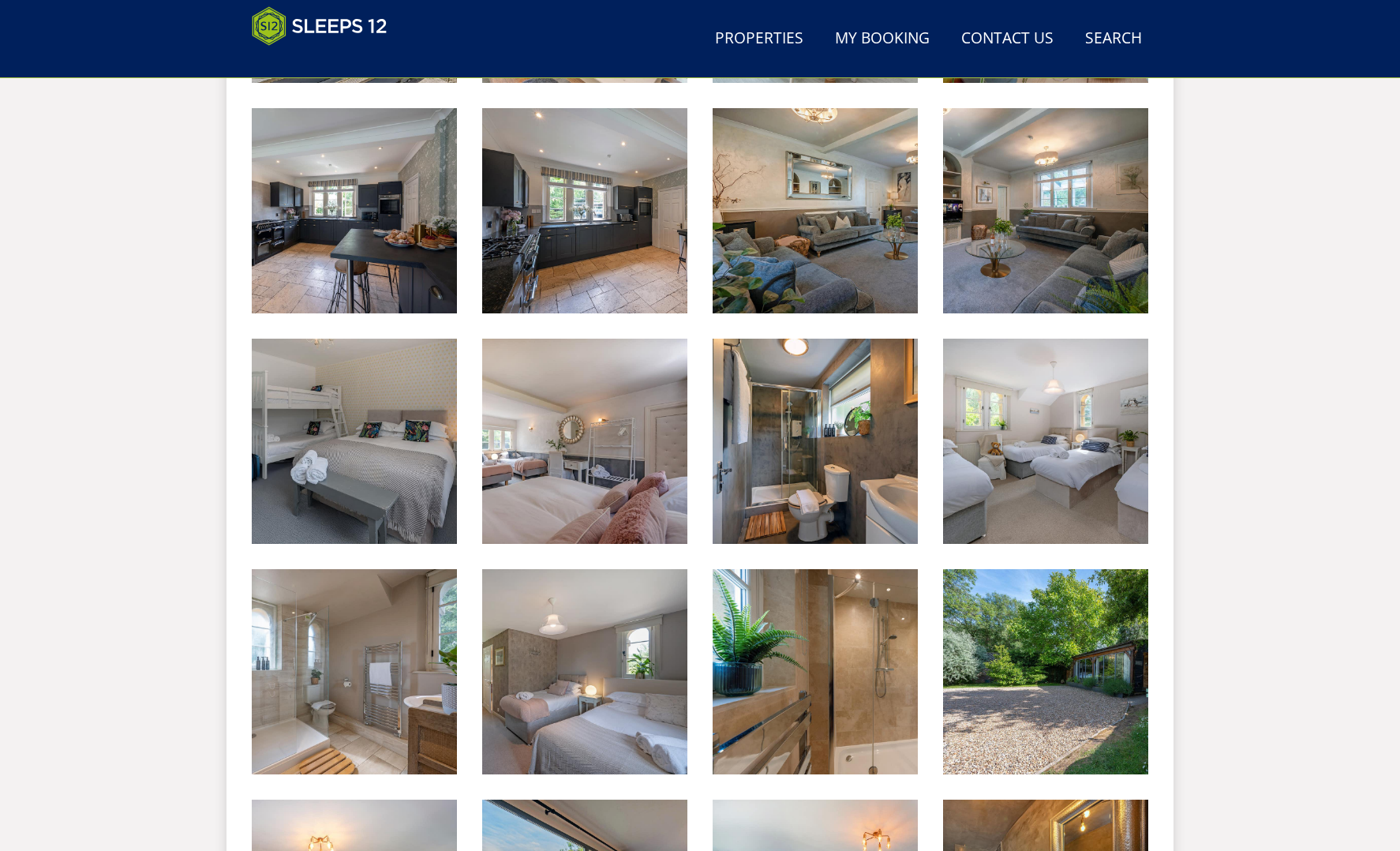
click at [1383, 425] on div "Search Menu Properties My Booking Contact Us [PHONE_NUMBER] Search Check Availa…" at bounding box center [700, 281] width 1400 height 2771
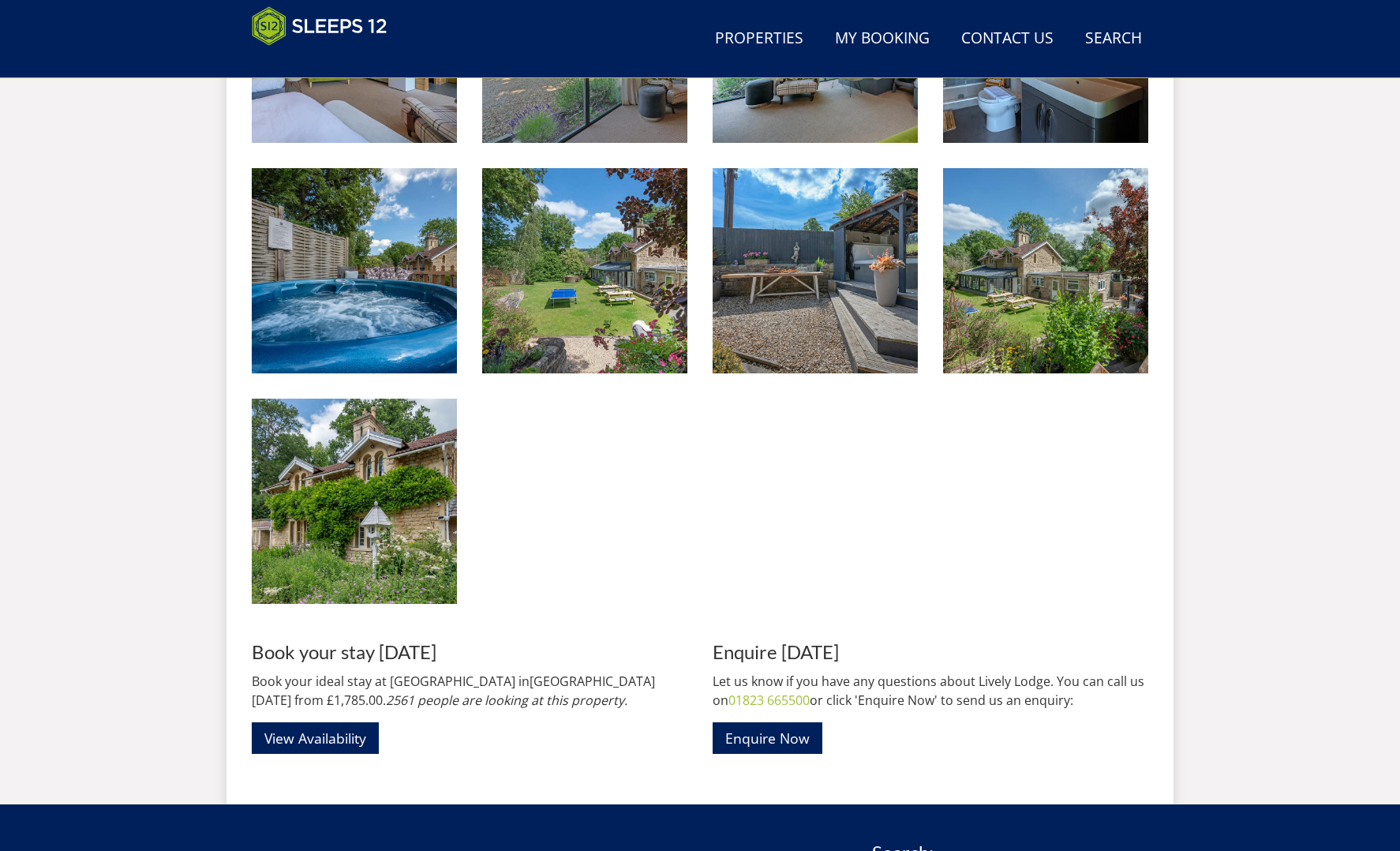
scroll to position [2045, 0]
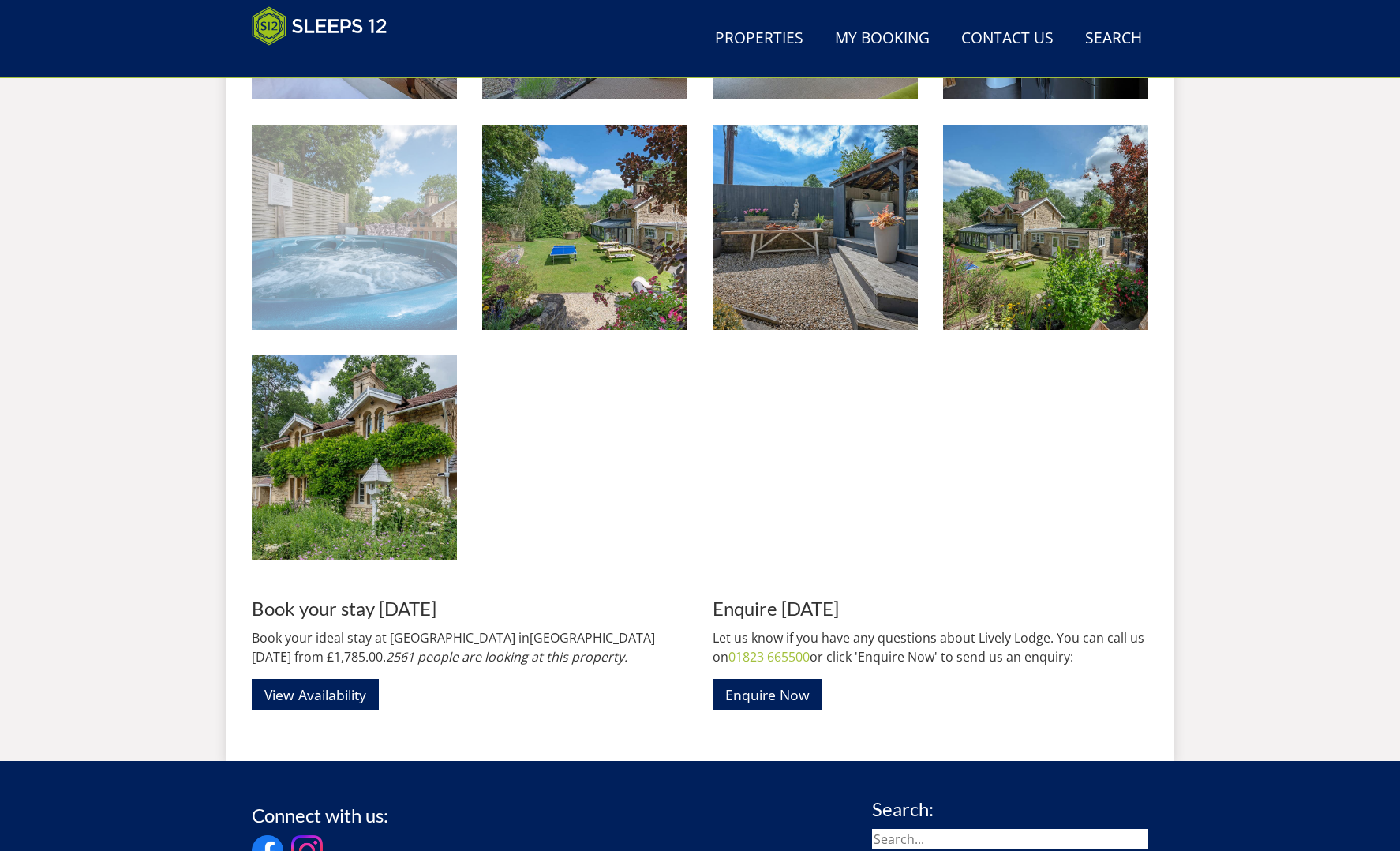
click at [411, 241] on img at bounding box center [354, 227] width 205 height 205
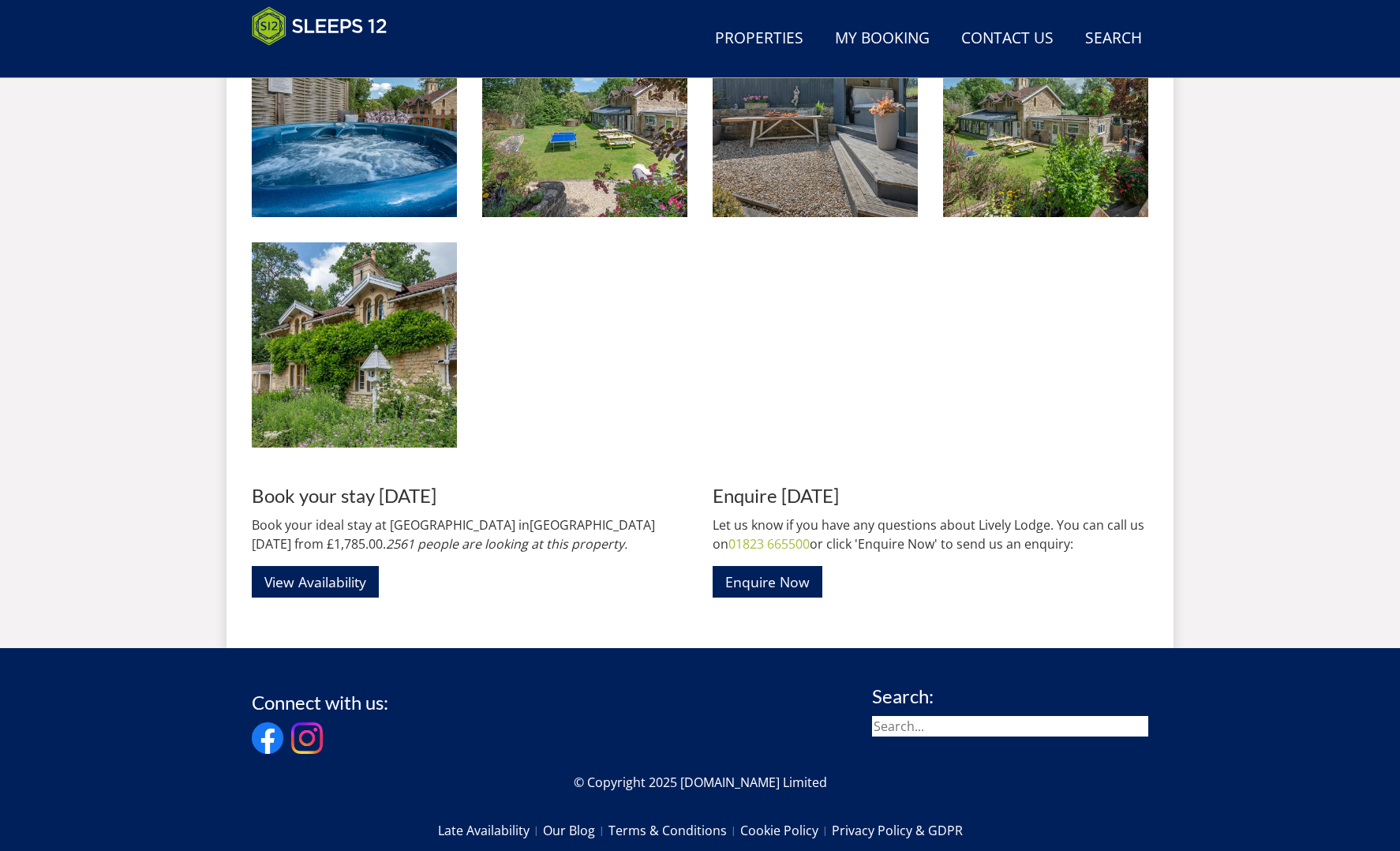
scroll to position [2144, 0]
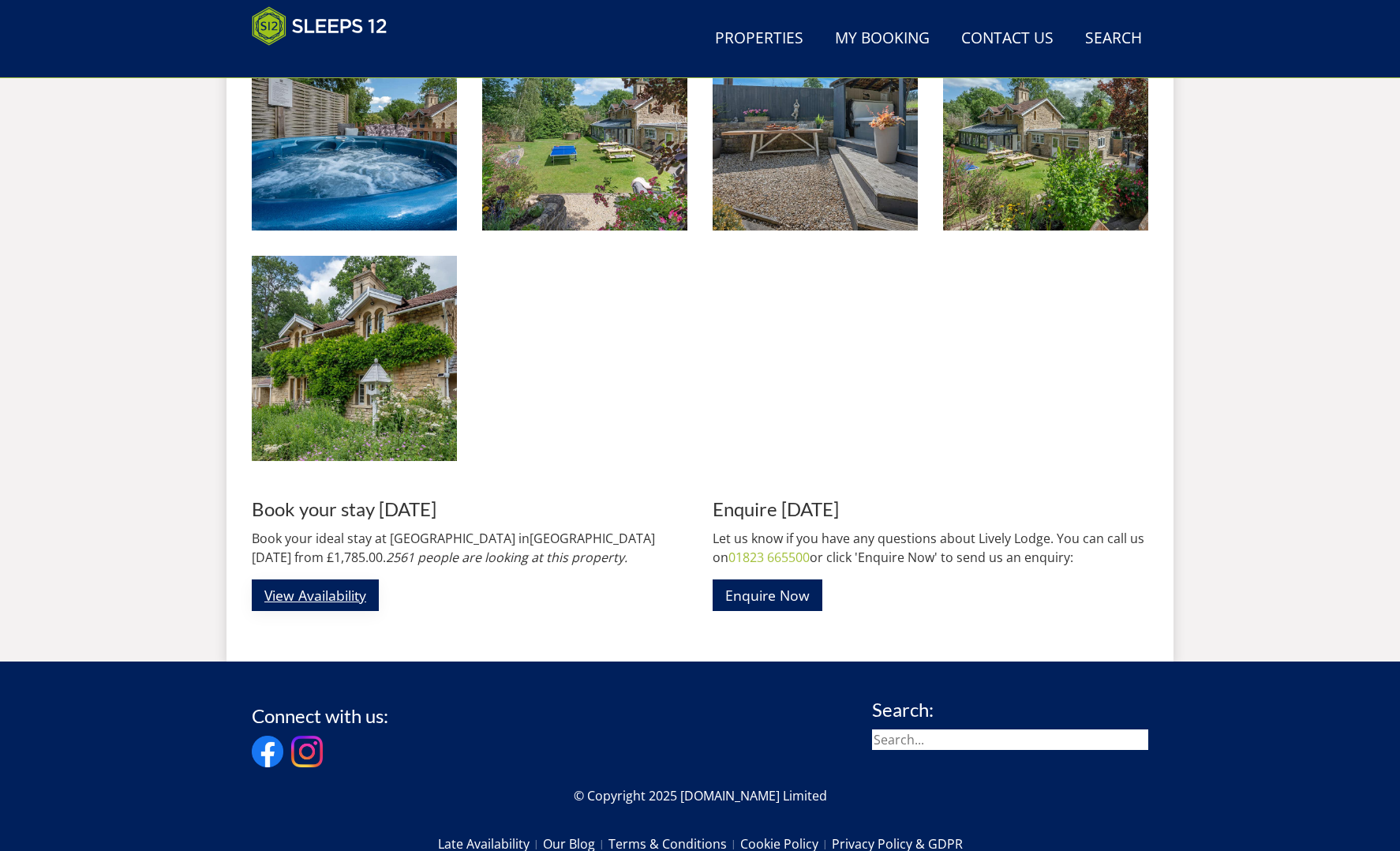
click at [354, 580] on link "View Availability" at bounding box center [315, 596] width 127 height 31
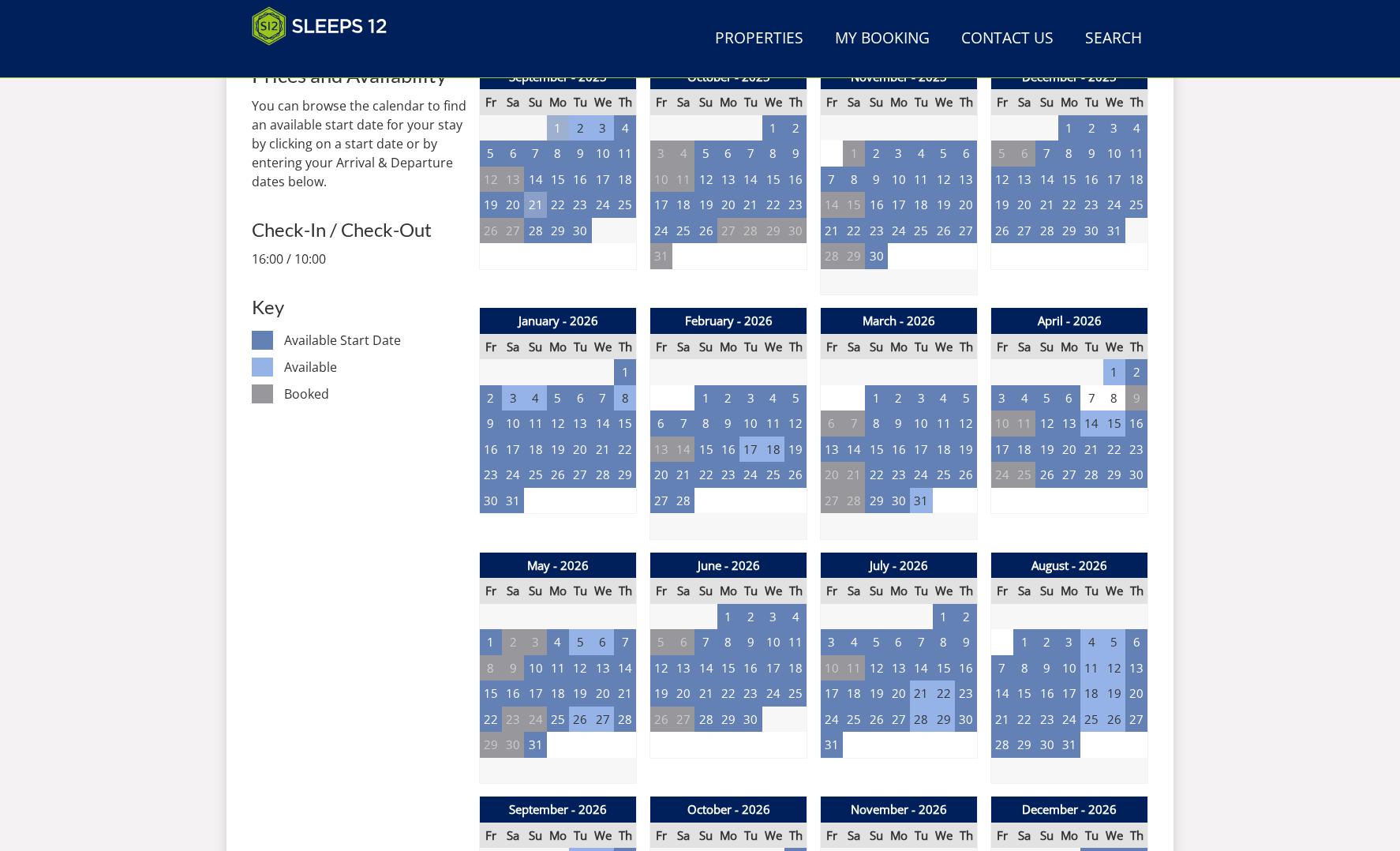
scroll to position [699, 0]
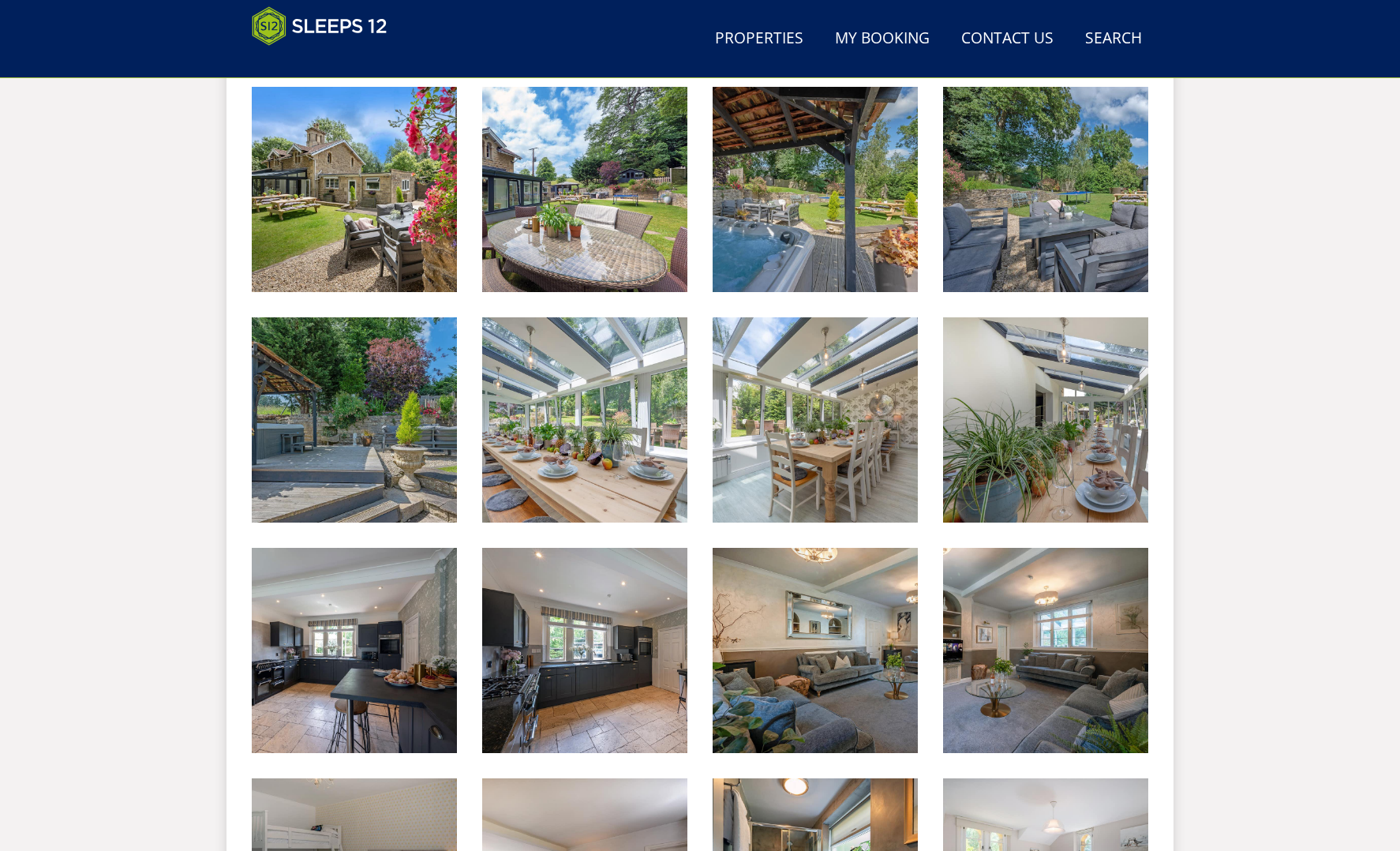
scroll to position [2144, 0]
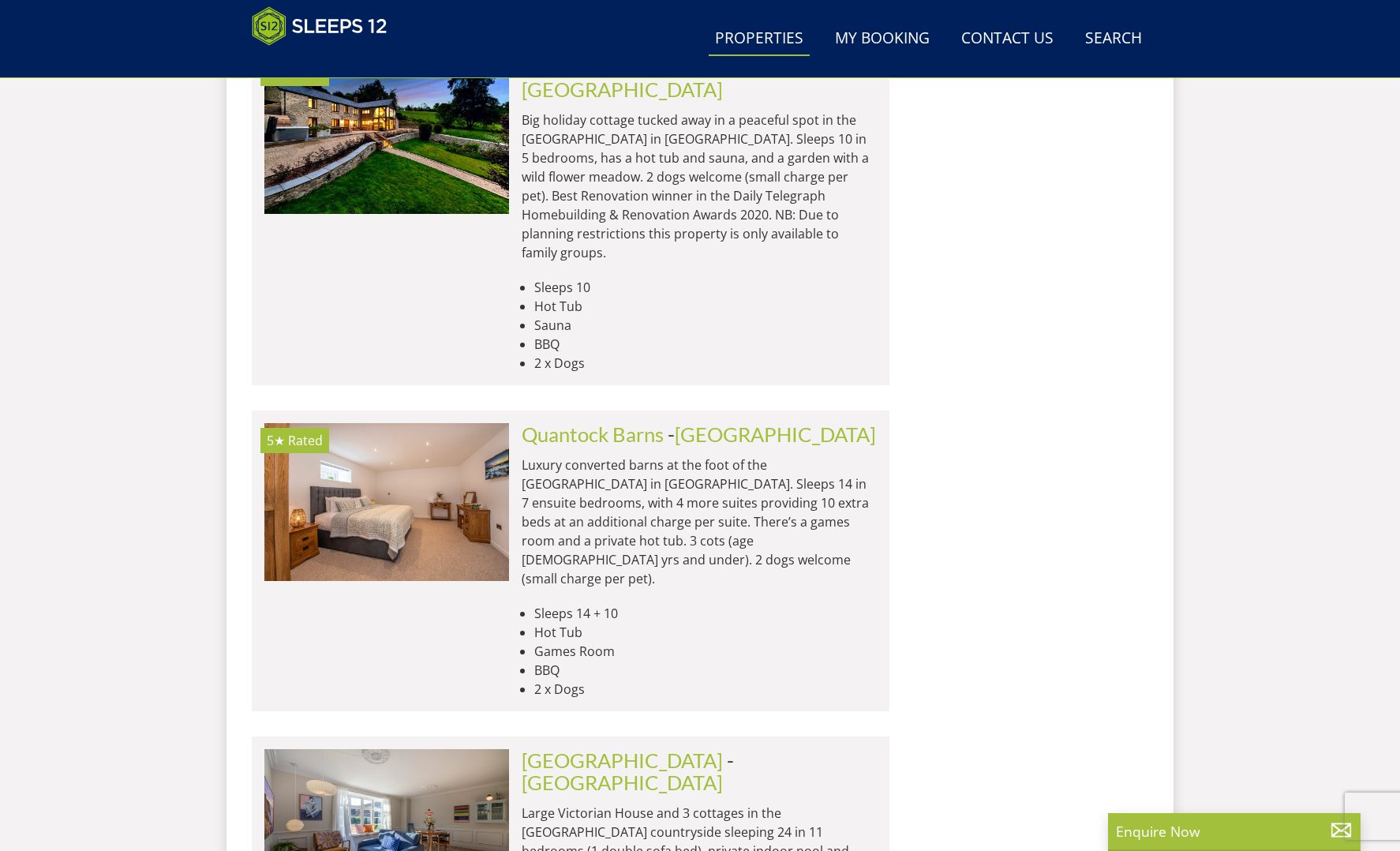
scroll to position [0, 2450]
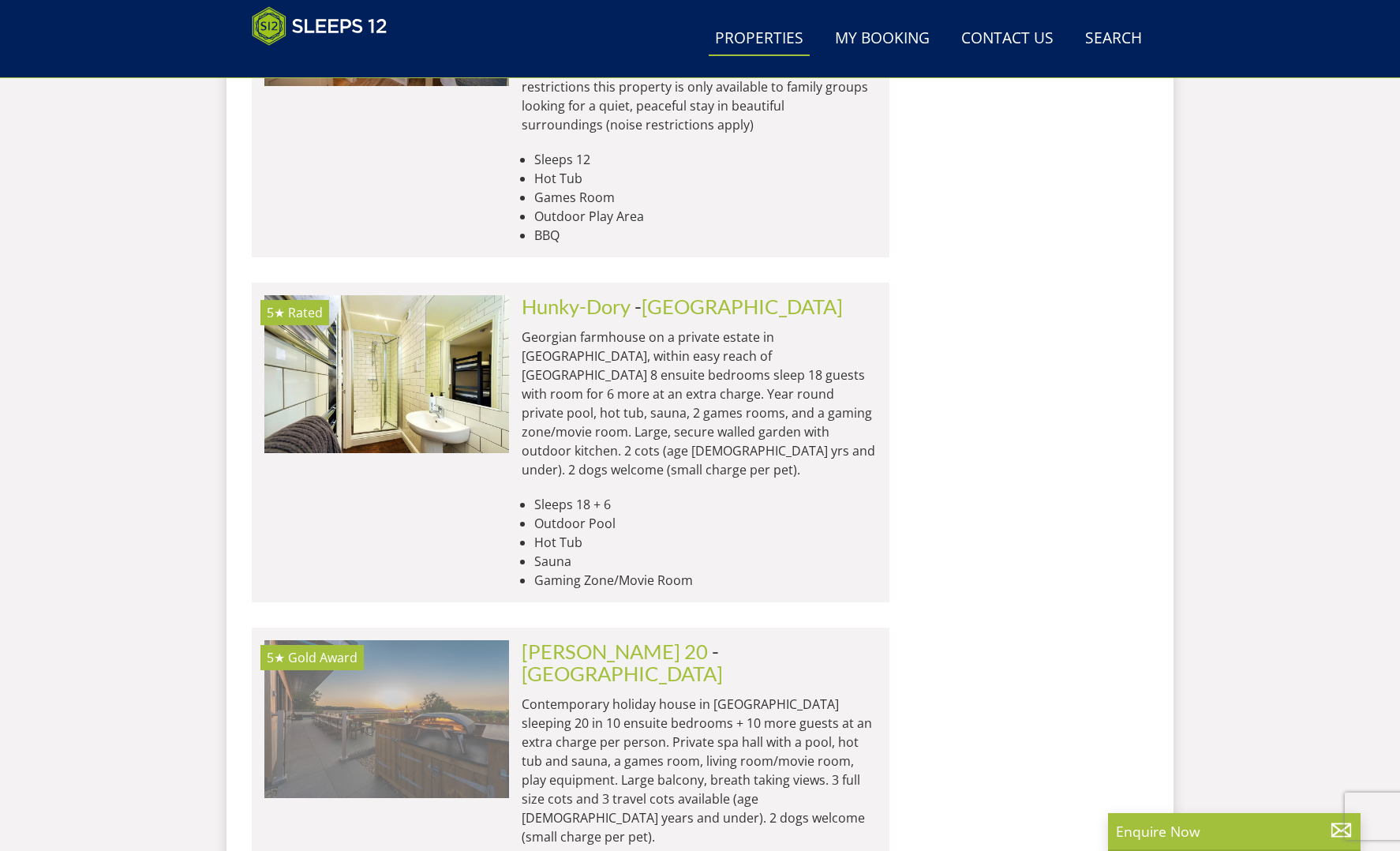
click at [419, 641] on img at bounding box center [387, 720] width 244 height 158
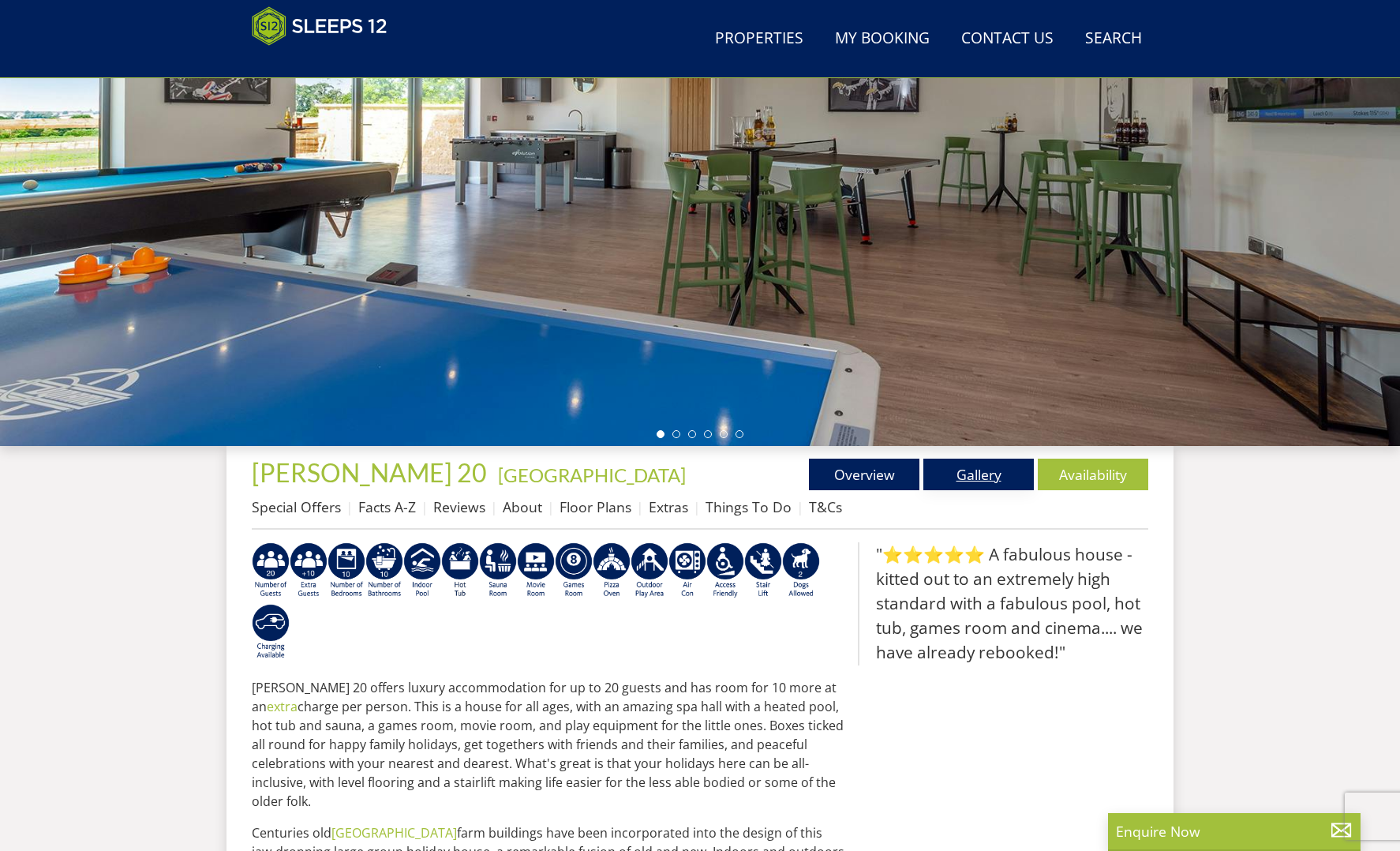
click at [977, 472] on link "Gallery" at bounding box center [978, 474] width 110 height 31
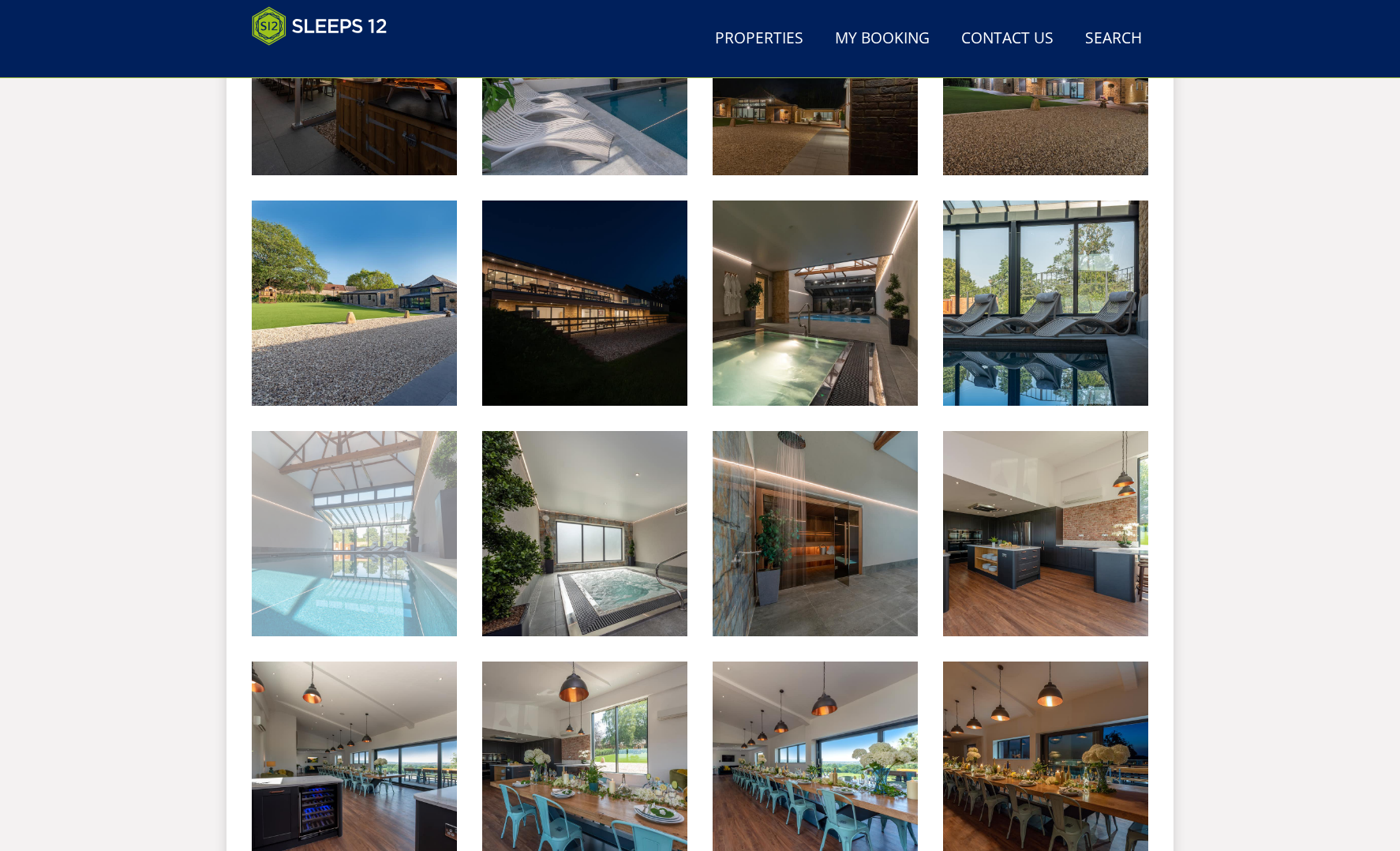
click at [388, 537] on img at bounding box center [354, 533] width 205 height 205
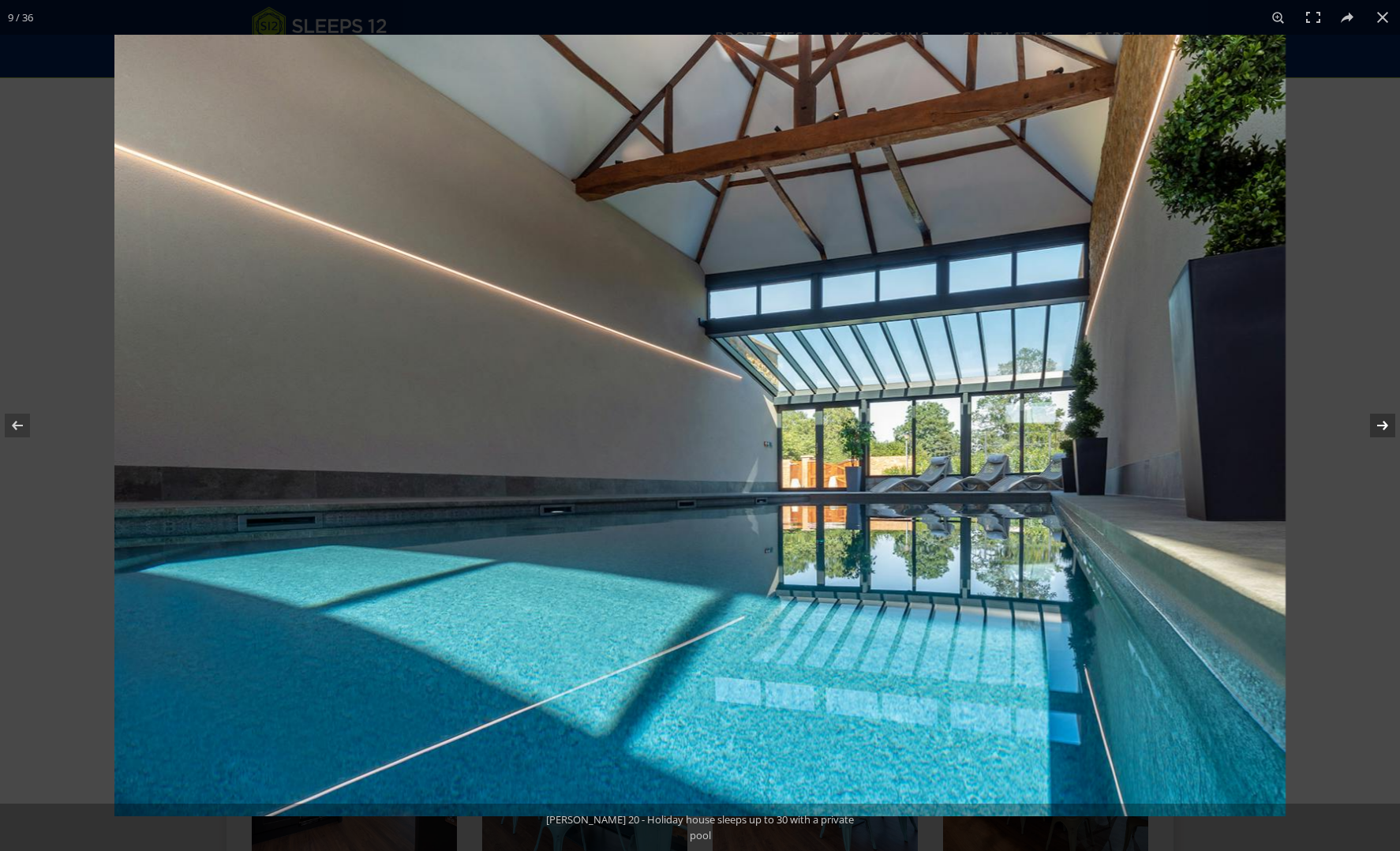
click at [1385, 425] on button at bounding box center [1372, 426] width 55 height 79
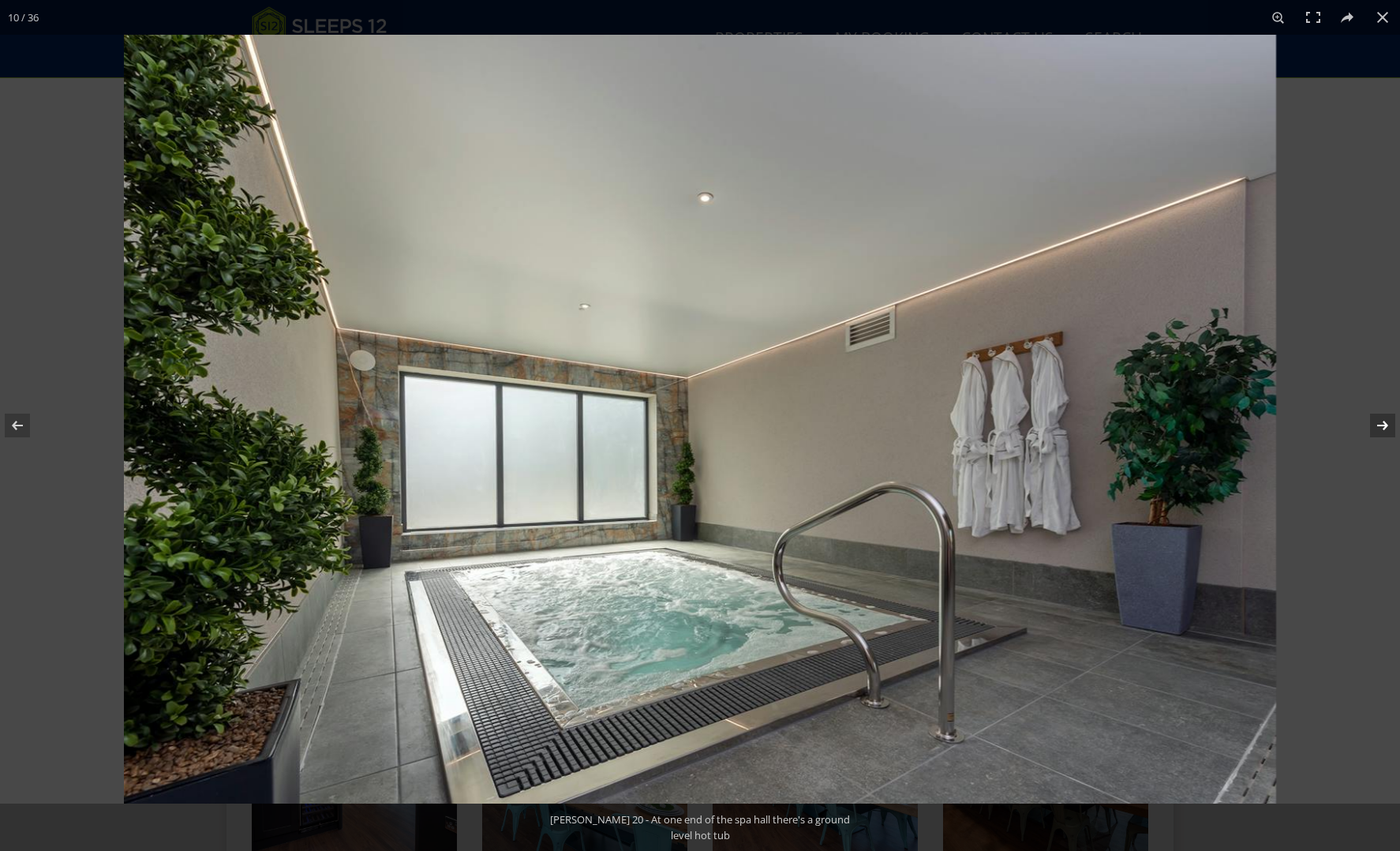
click at [1383, 424] on button at bounding box center [1372, 426] width 55 height 79
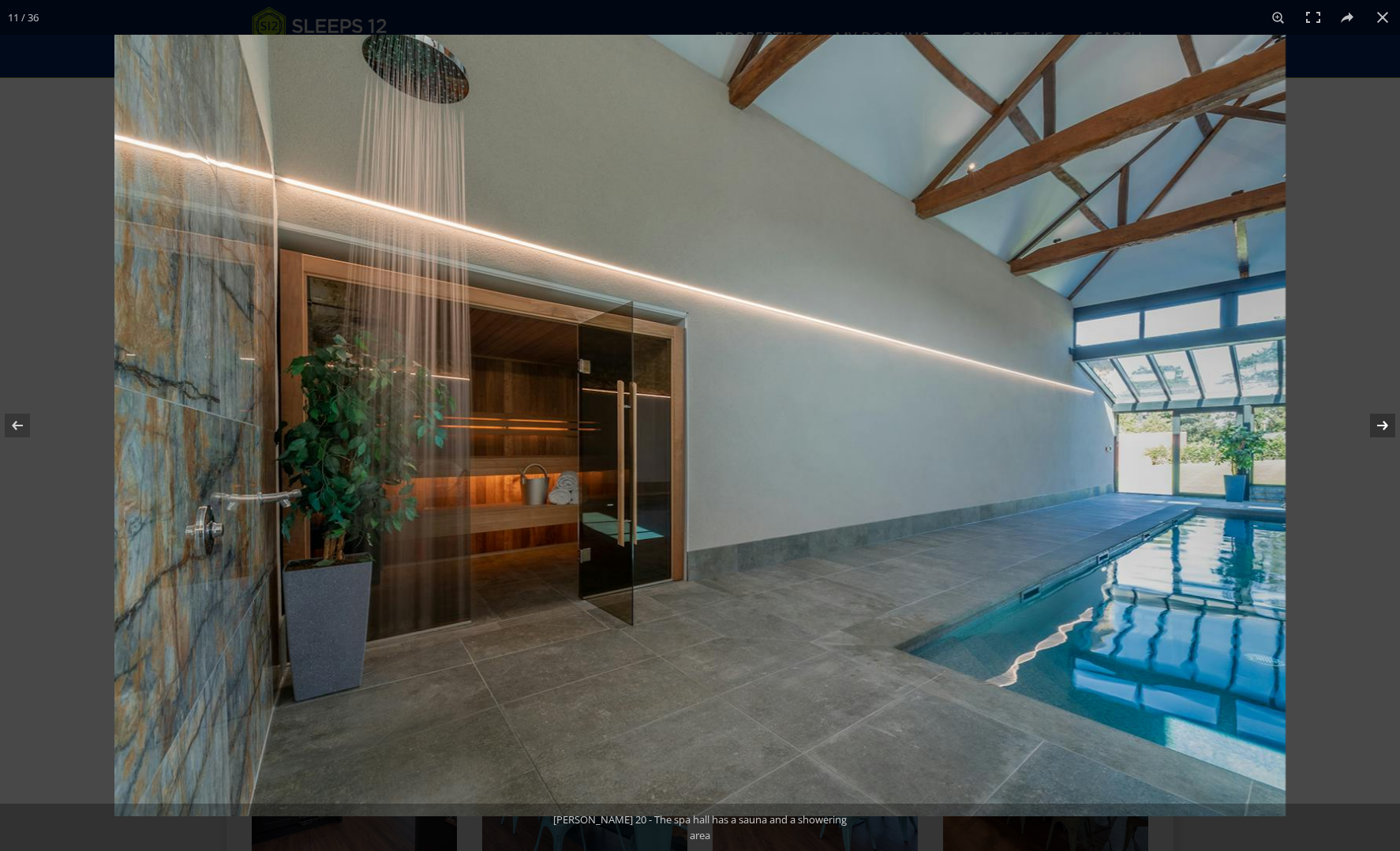
click at [1383, 424] on button at bounding box center [1372, 426] width 55 height 79
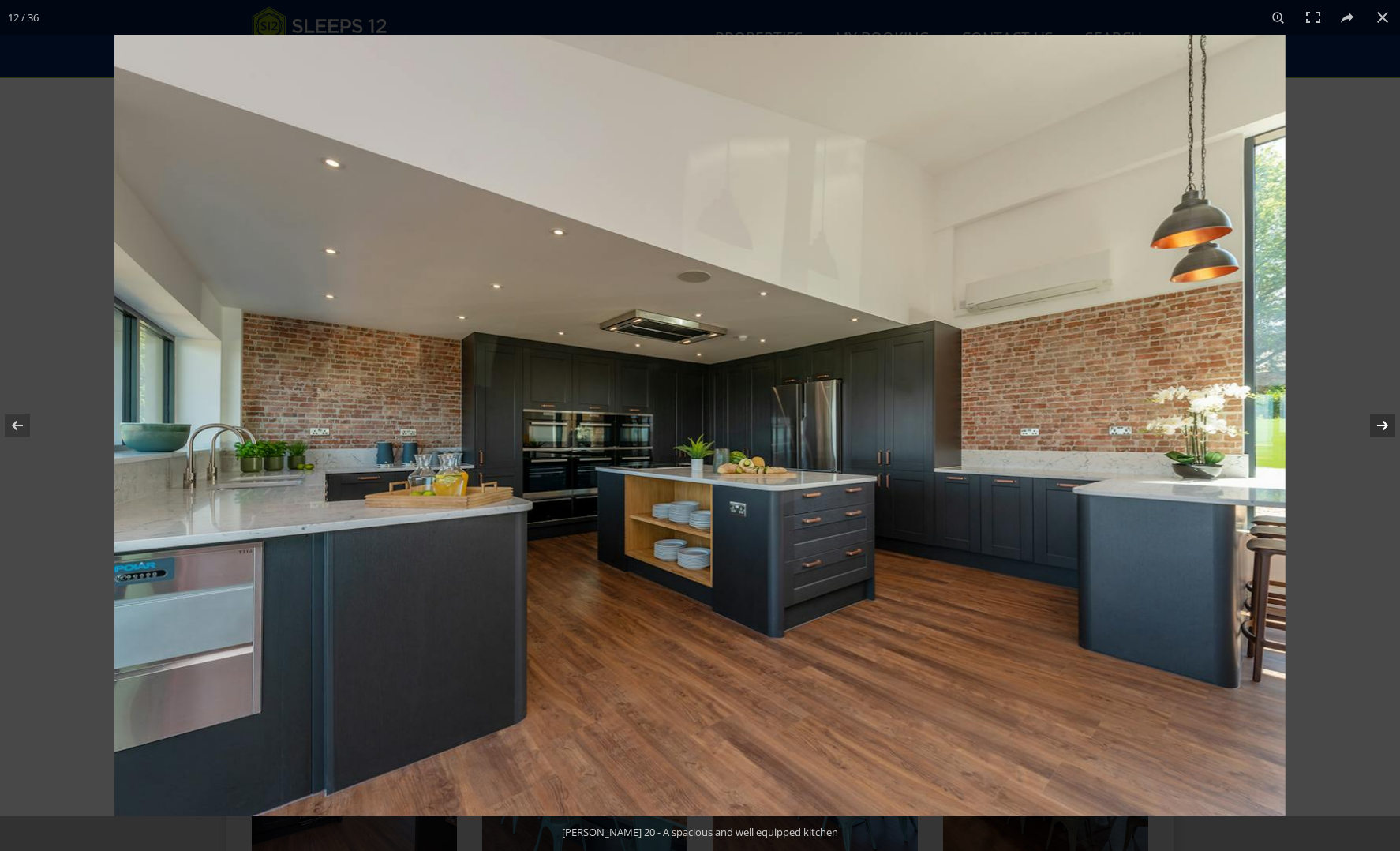
click at [1383, 424] on button at bounding box center [1372, 426] width 55 height 79
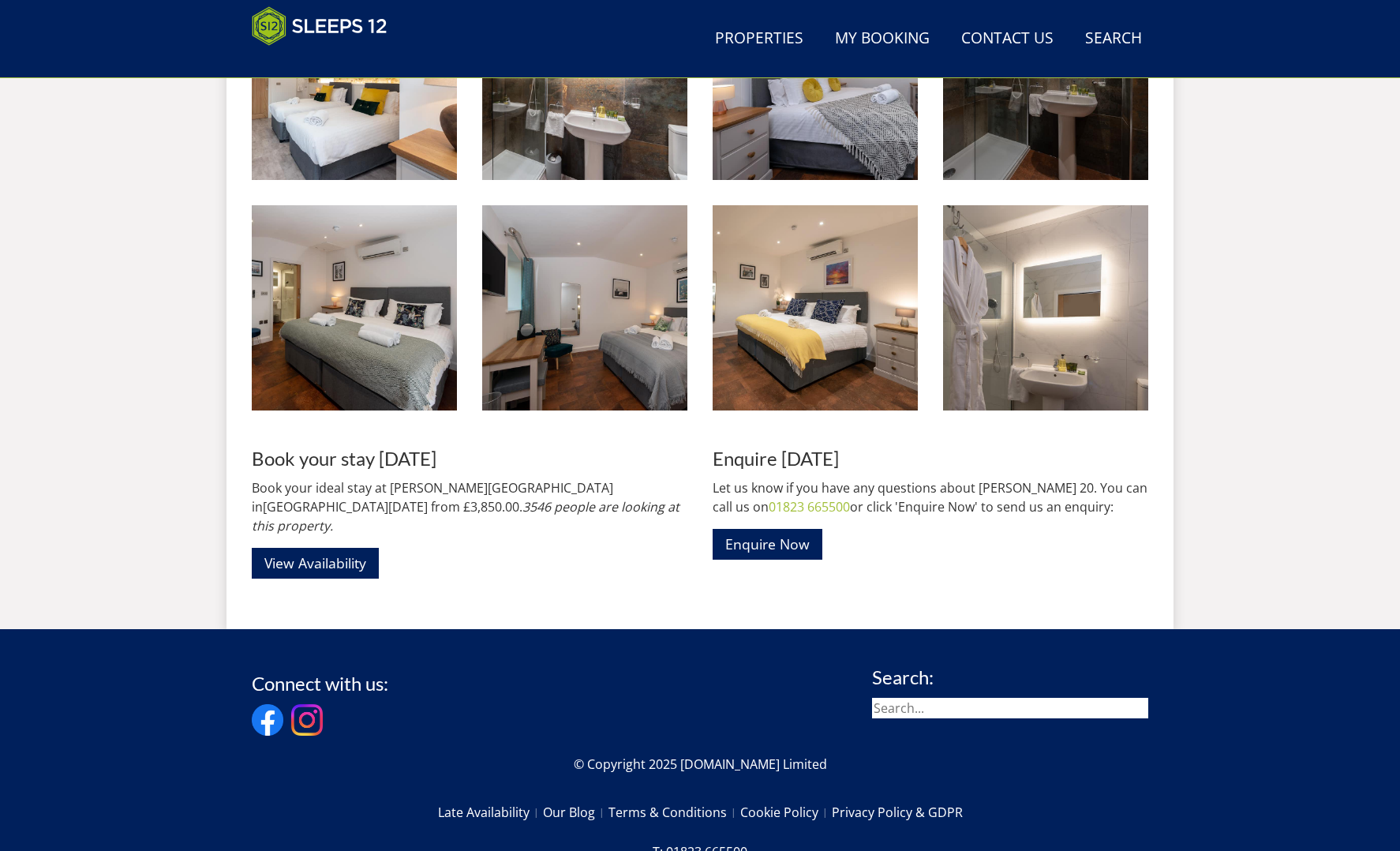
scroll to position [2468, 0]
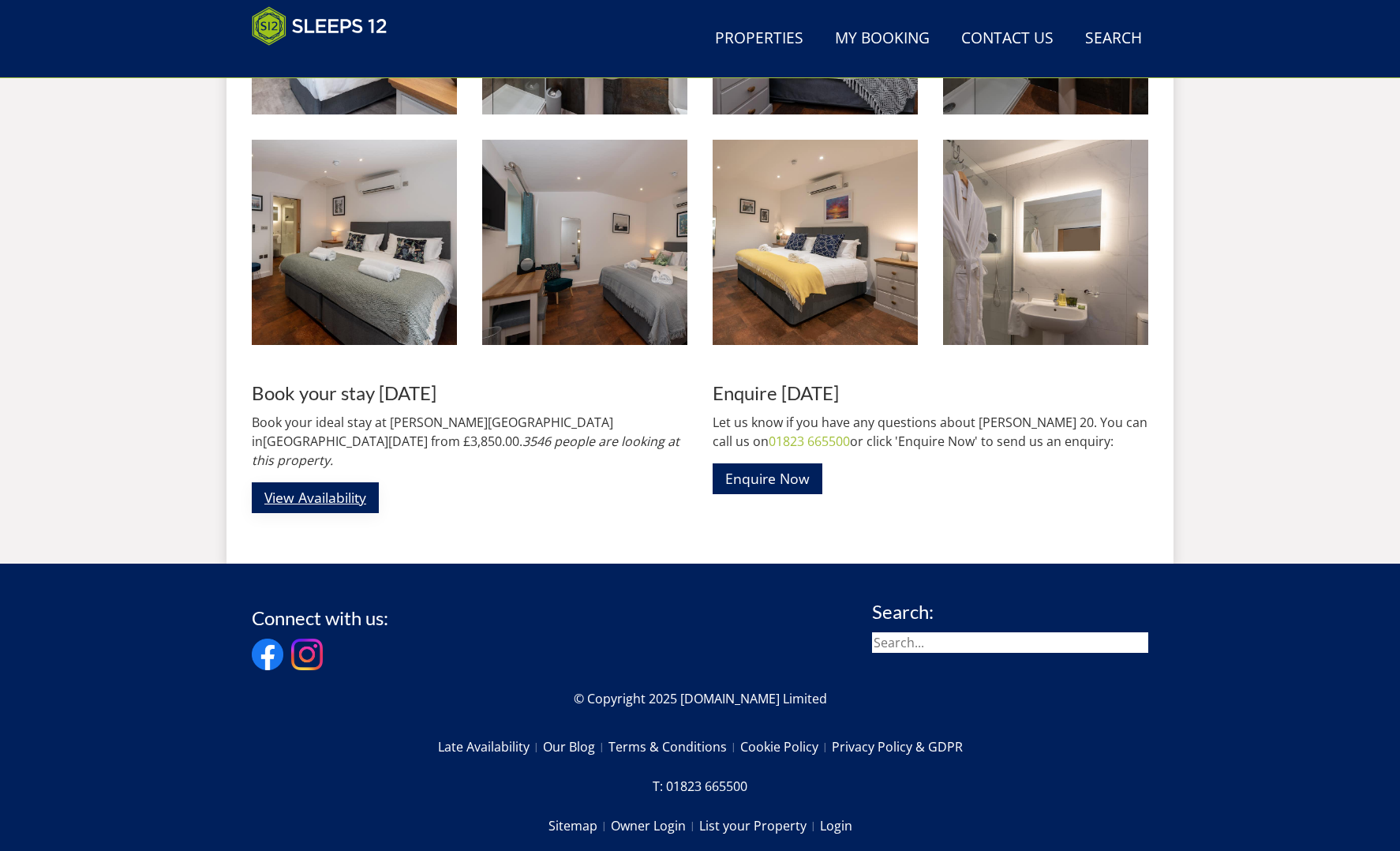
click at [310, 482] on link "View Availability" at bounding box center [315, 498] width 127 height 31
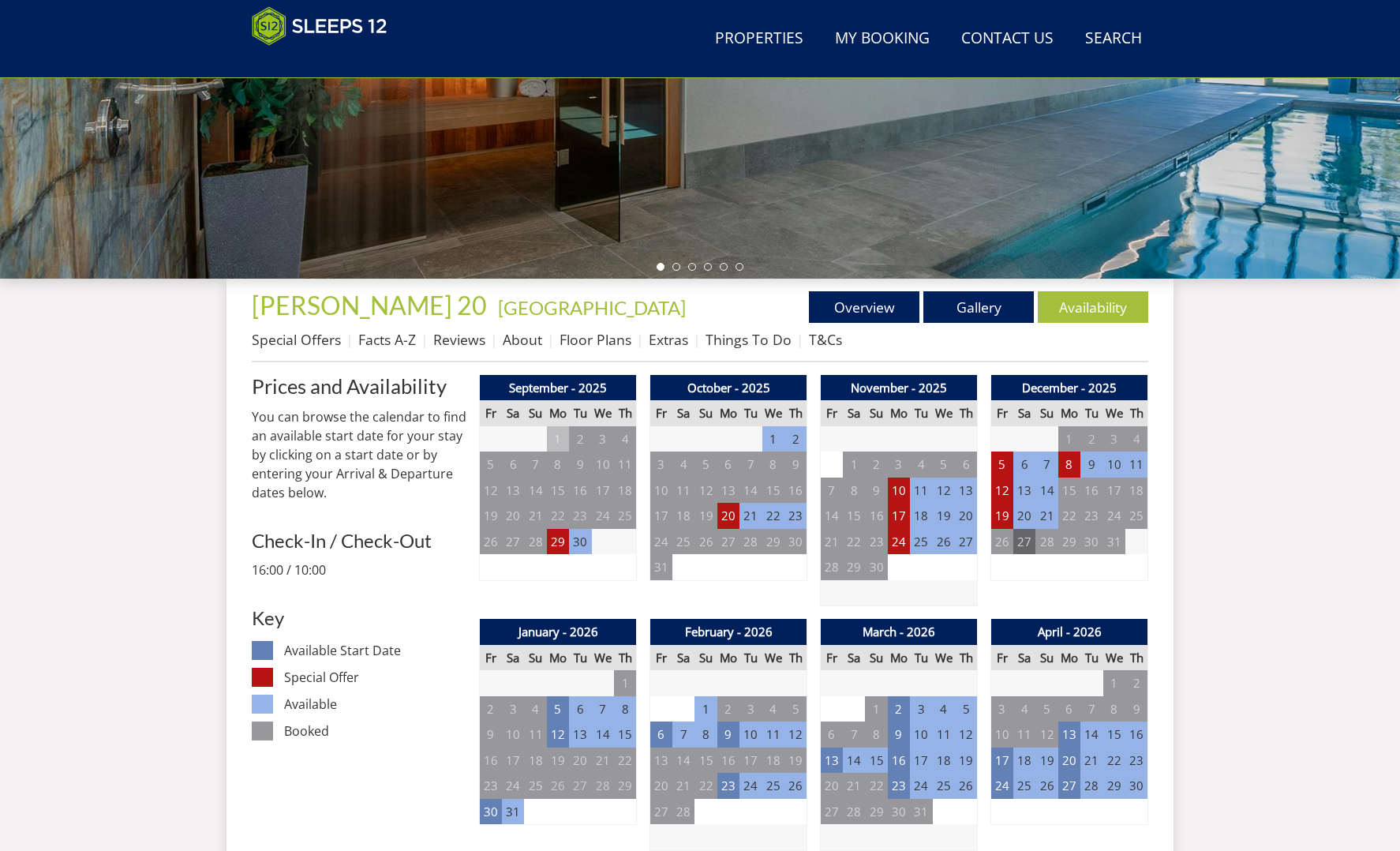
scroll to position [389, 0]
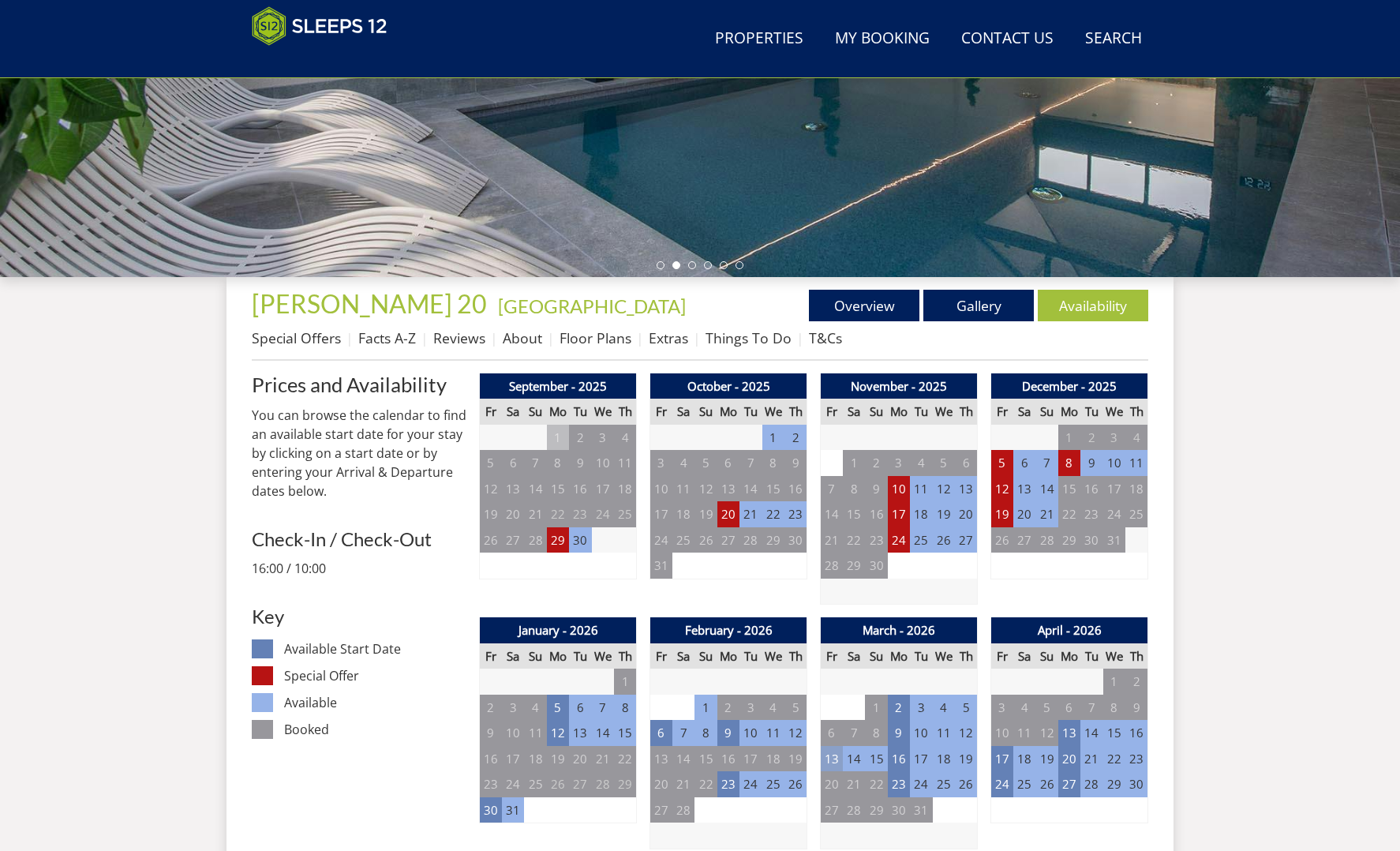
click at [833, 753] on td "13" at bounding box center [832, 759] width 22 height 26
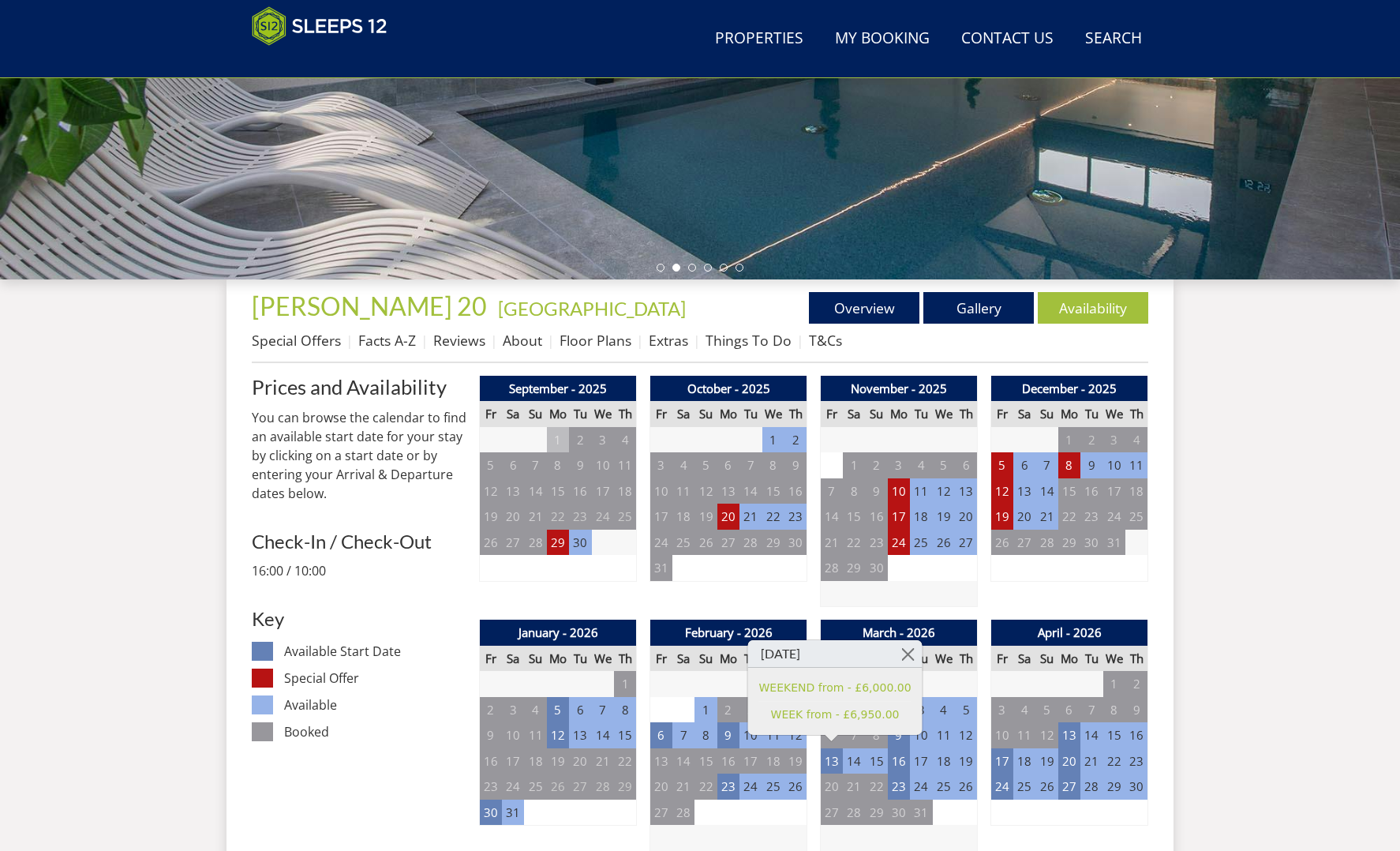
scroll to position [386, 0]
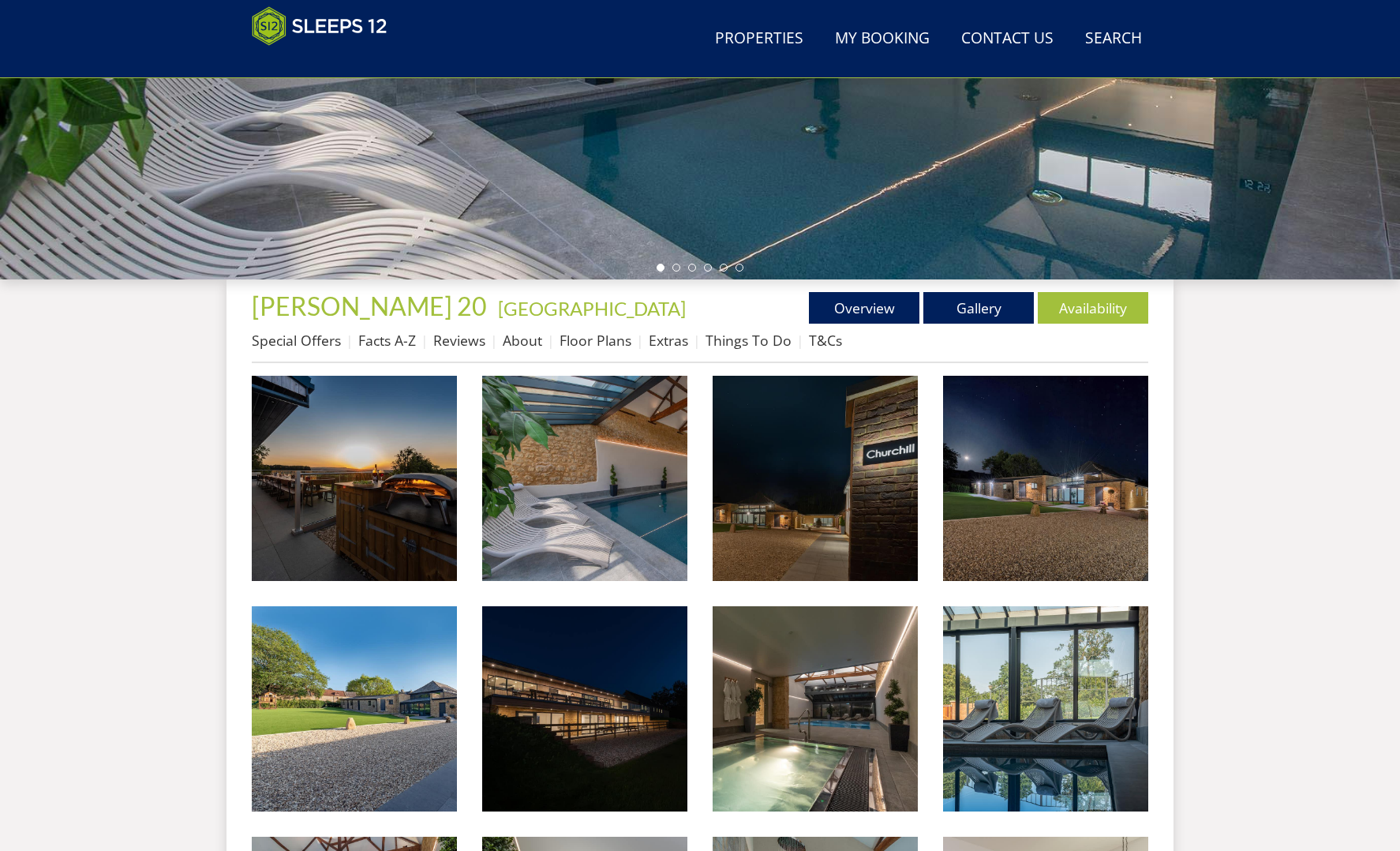
scroll to position [2468, 0]
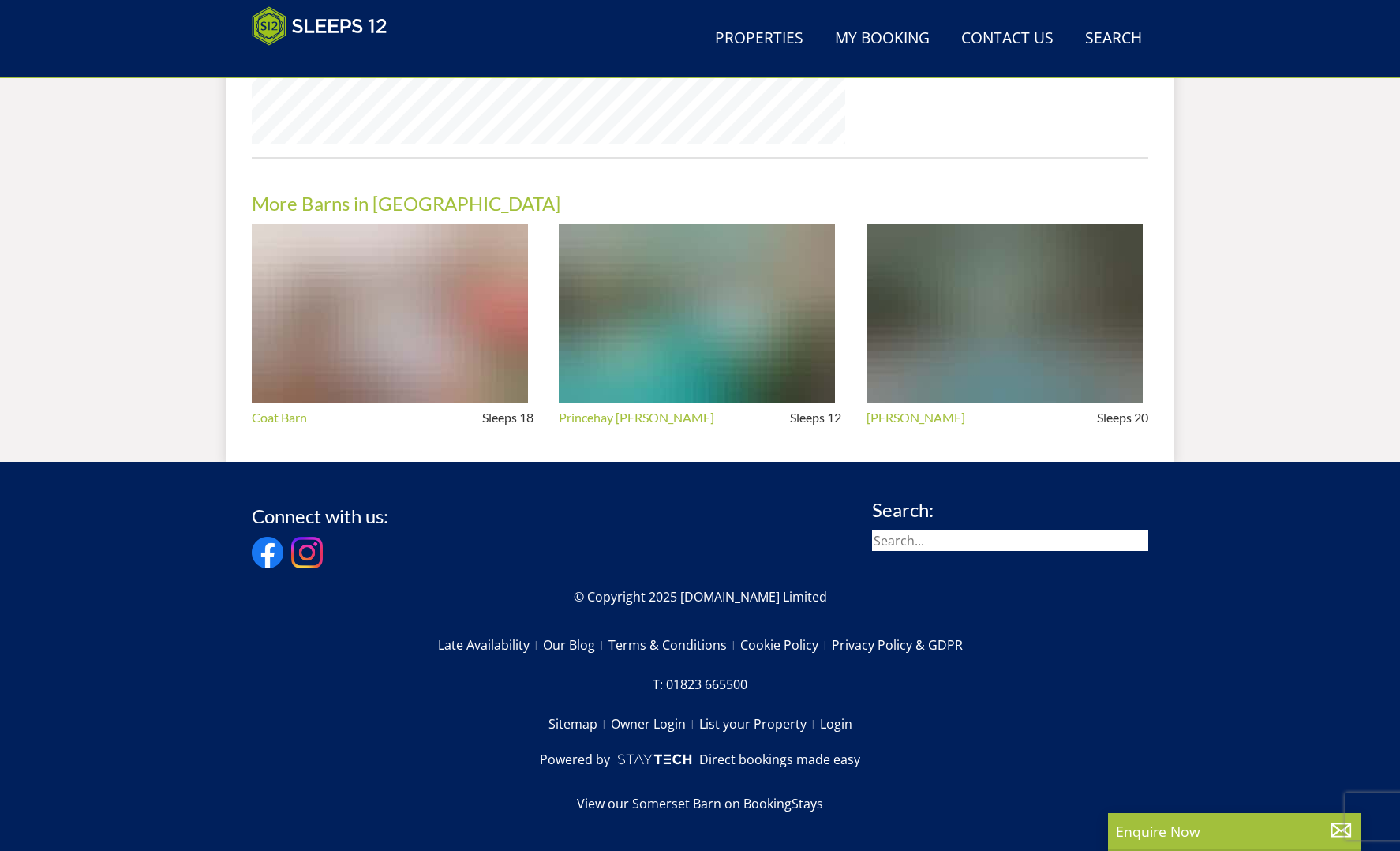
scroll to position [220, 0]
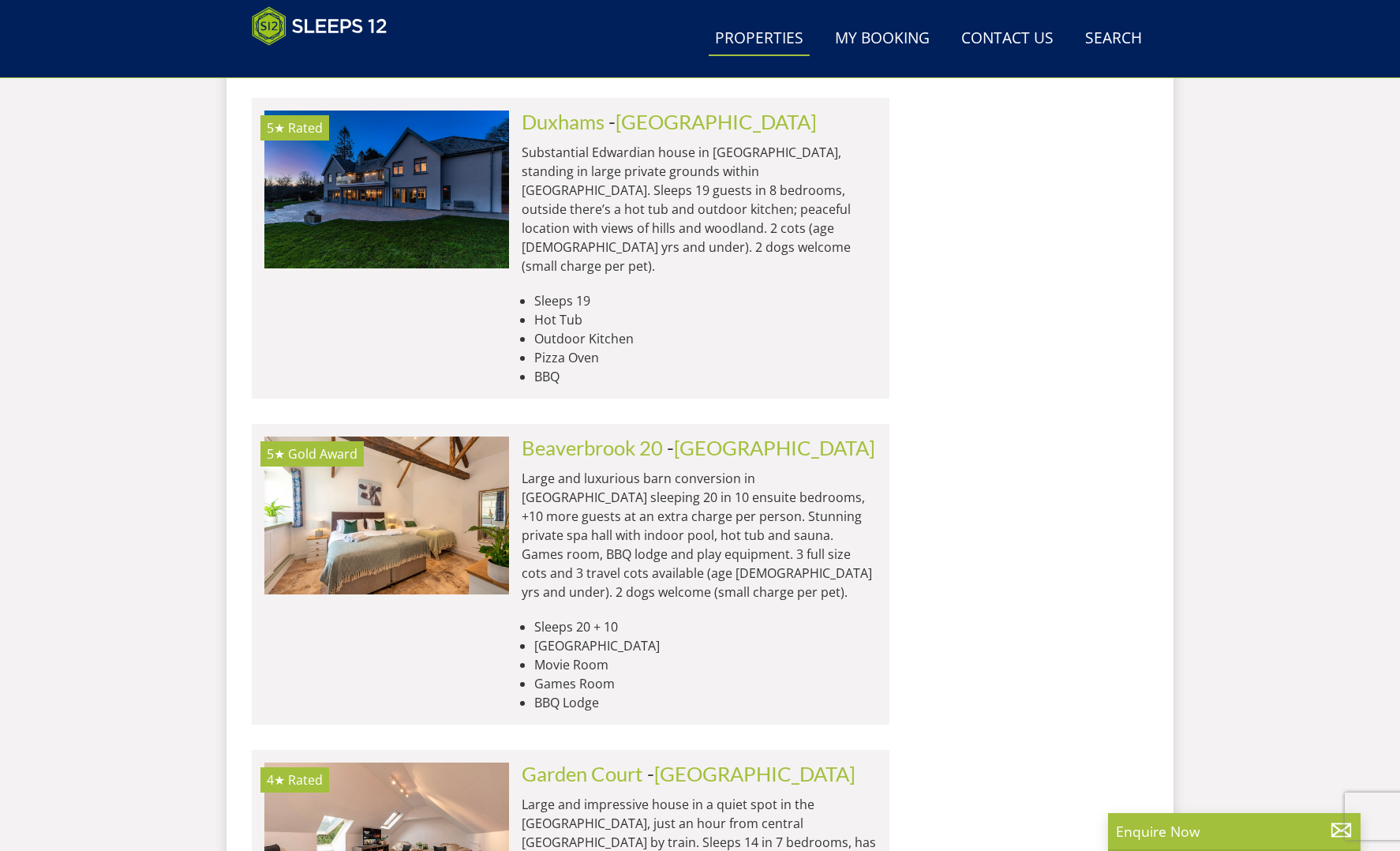
scroll to position [0, 491]
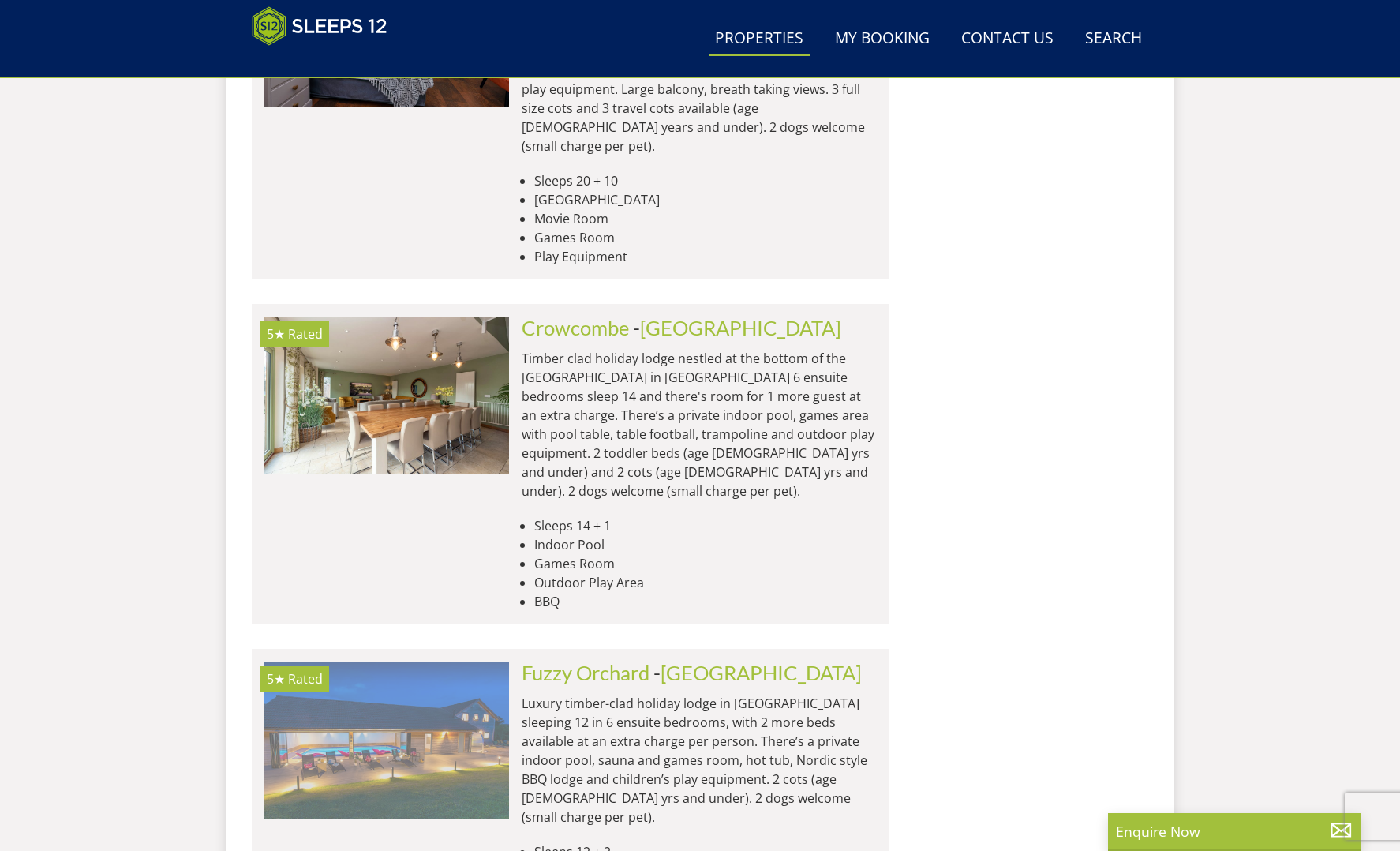
click at [502, 662] on img at bounding box center [387, 741] width 244 height 158
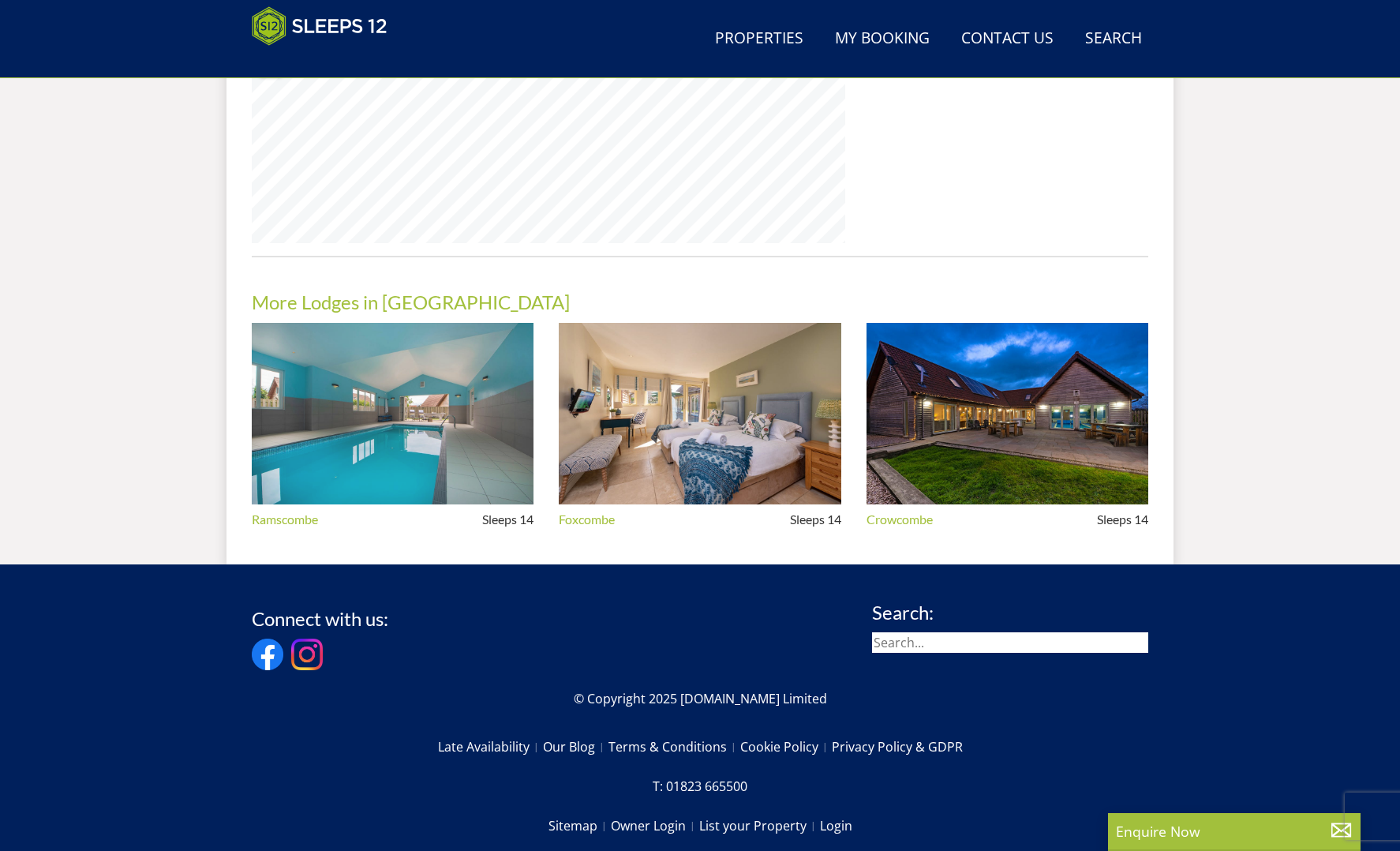
scroll to position [1311, 0]
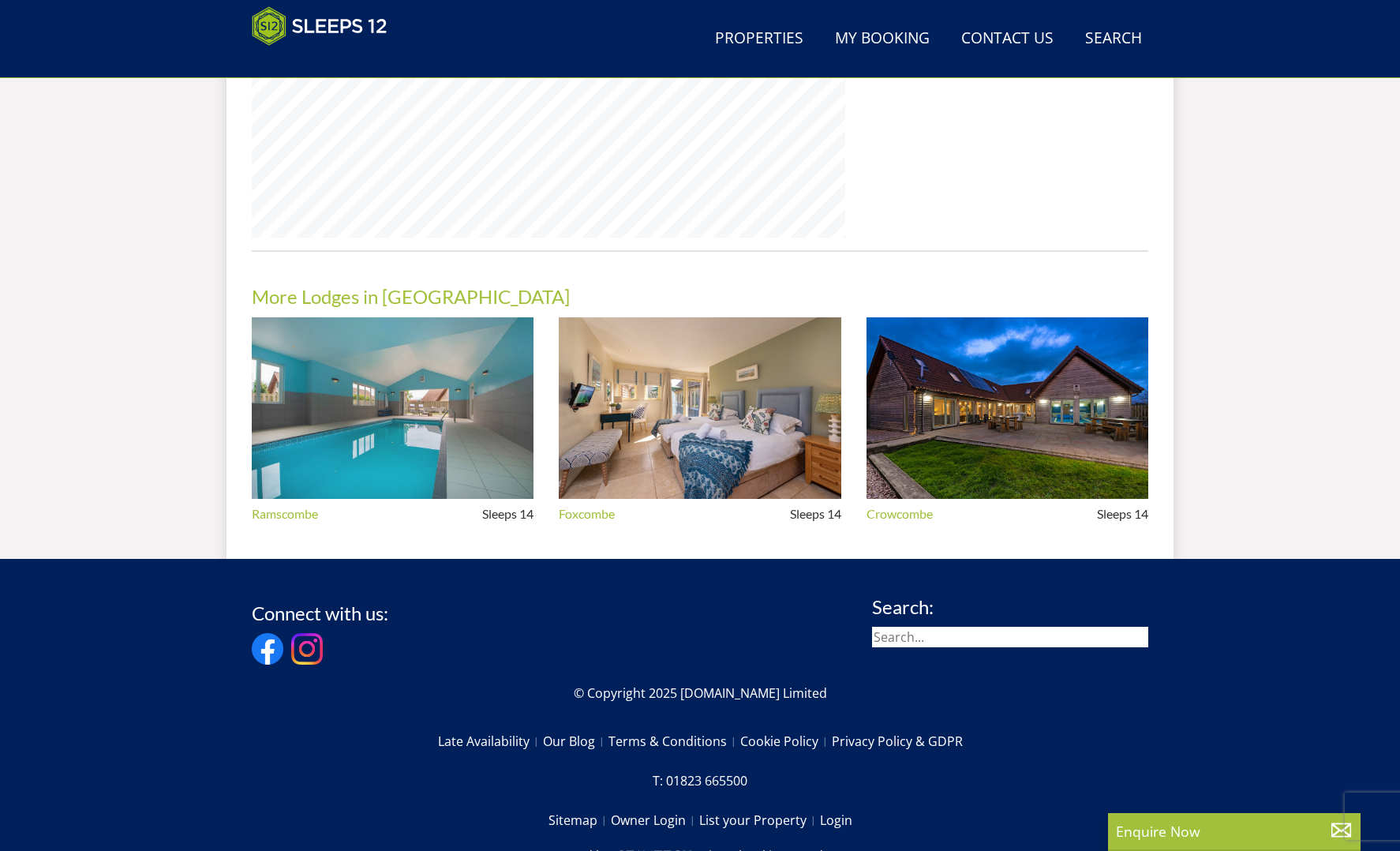
click at [442, 419] on img at bounding box center [392, 408] width 282 height 183
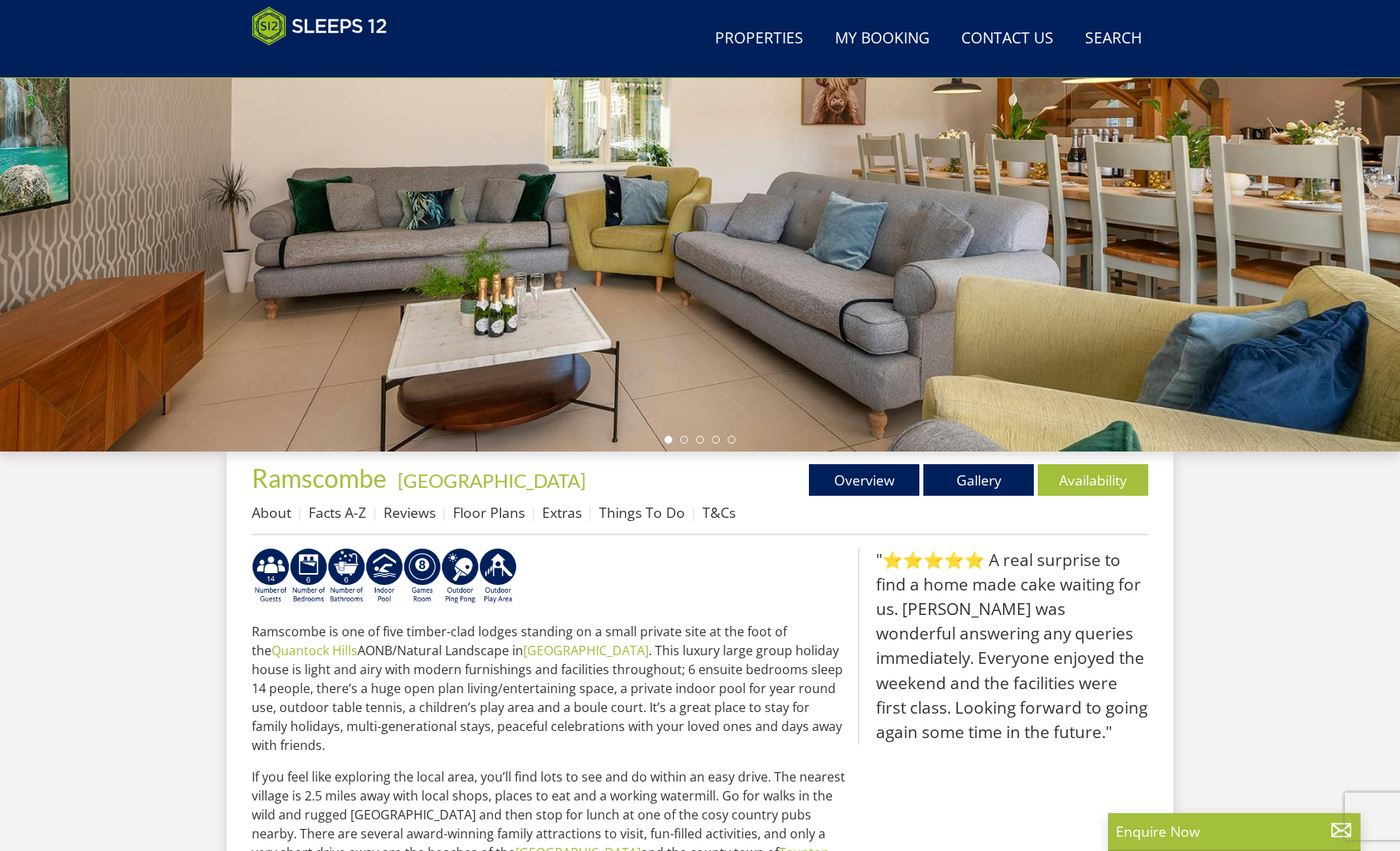
scroll to position [216, 0]
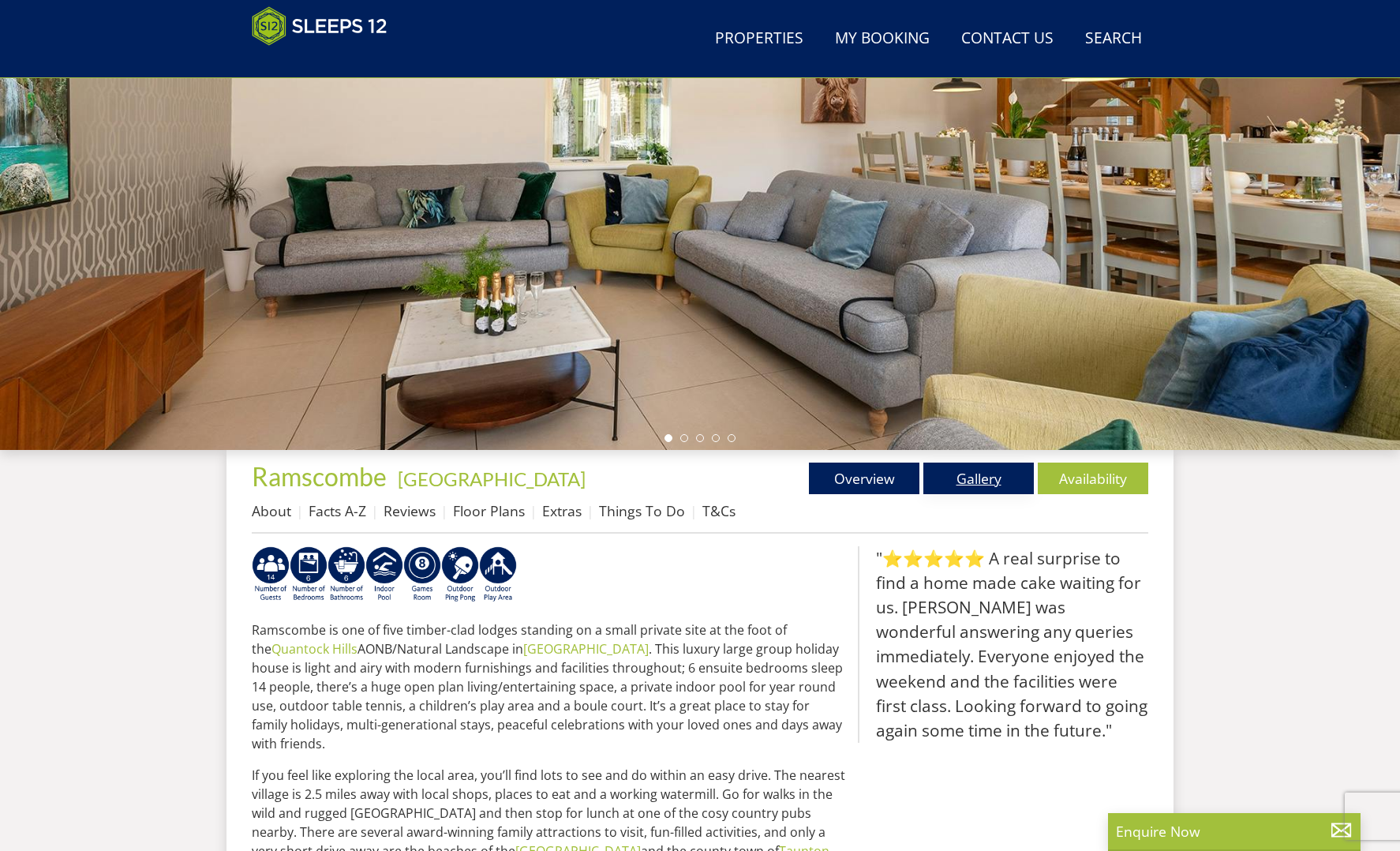
click at [989, 485] on link "Gallery" at bounding box center [978, 479] width 110 height 31
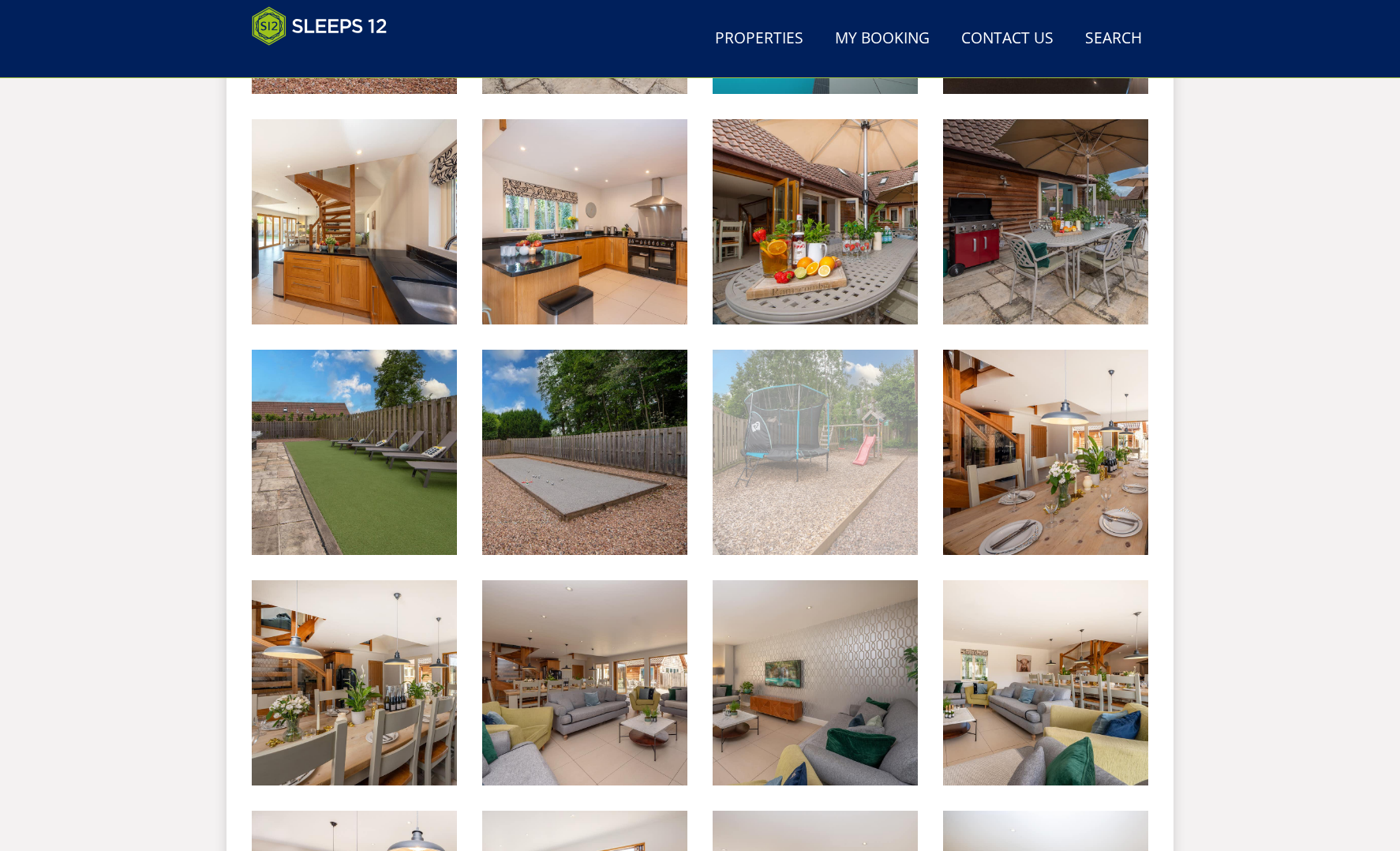
scroll to position [858, 0]
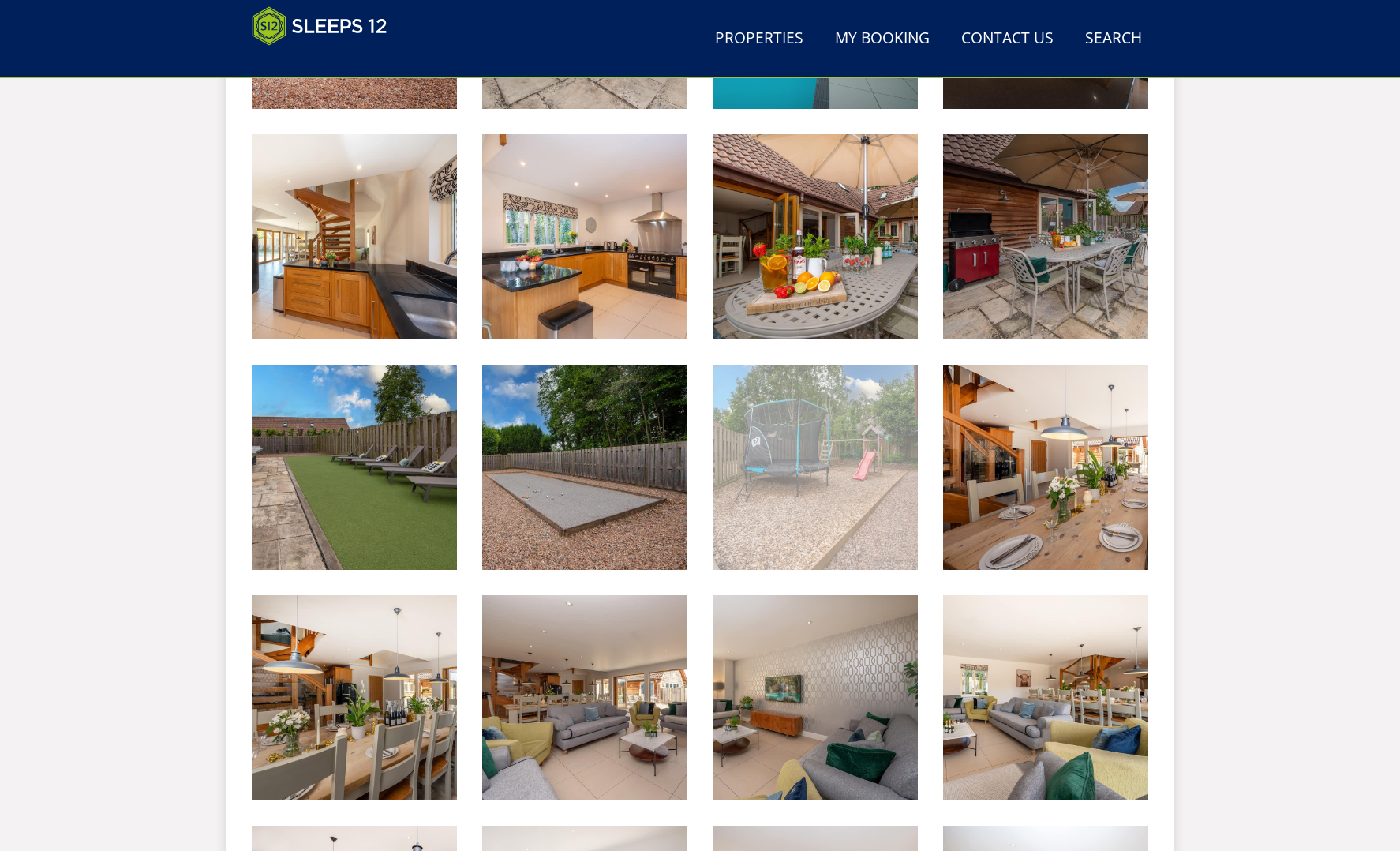
click at [862, 466] on img at bounding box center [815, 467] width 205 height 205
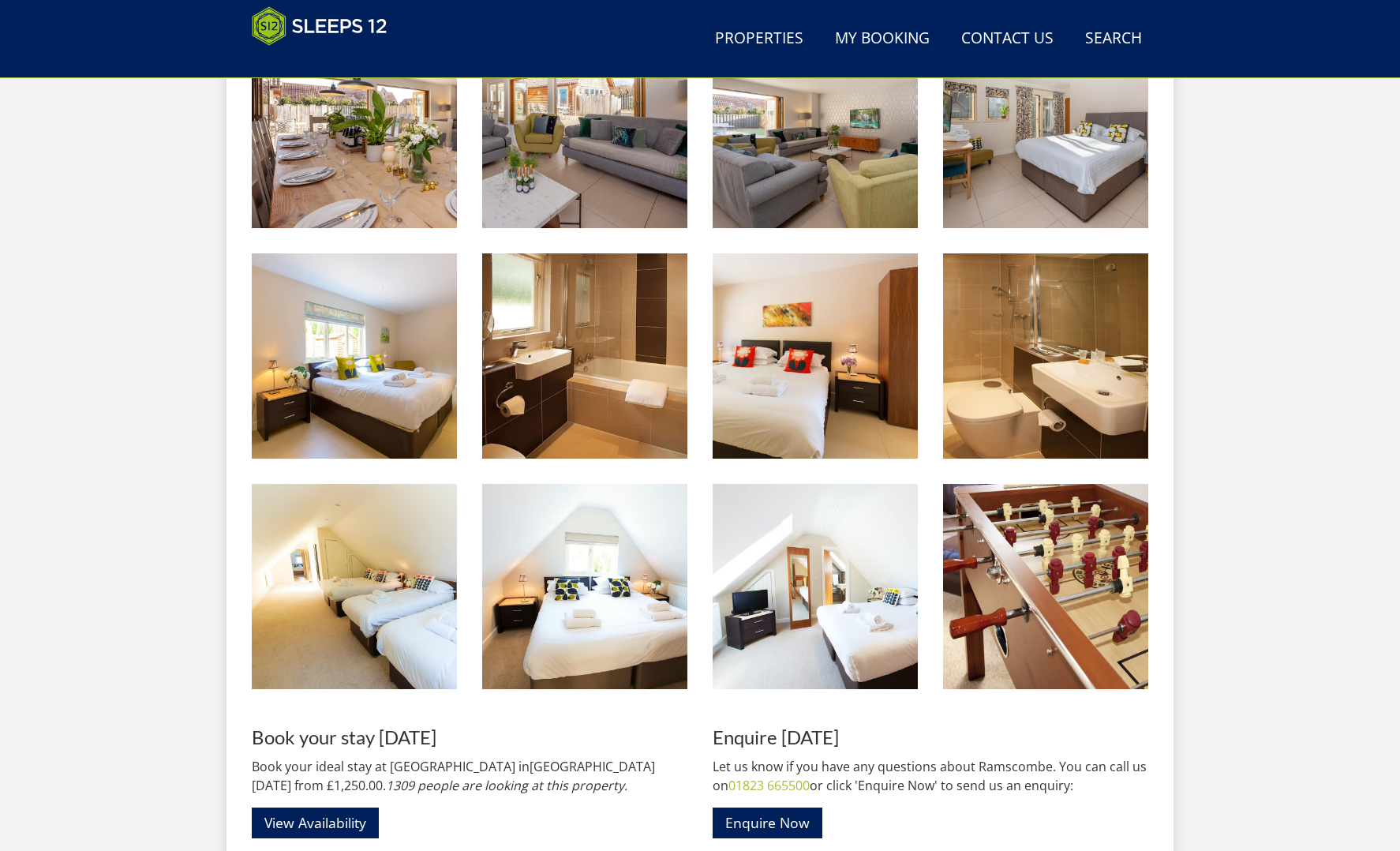
scroll to position [1703, 0]
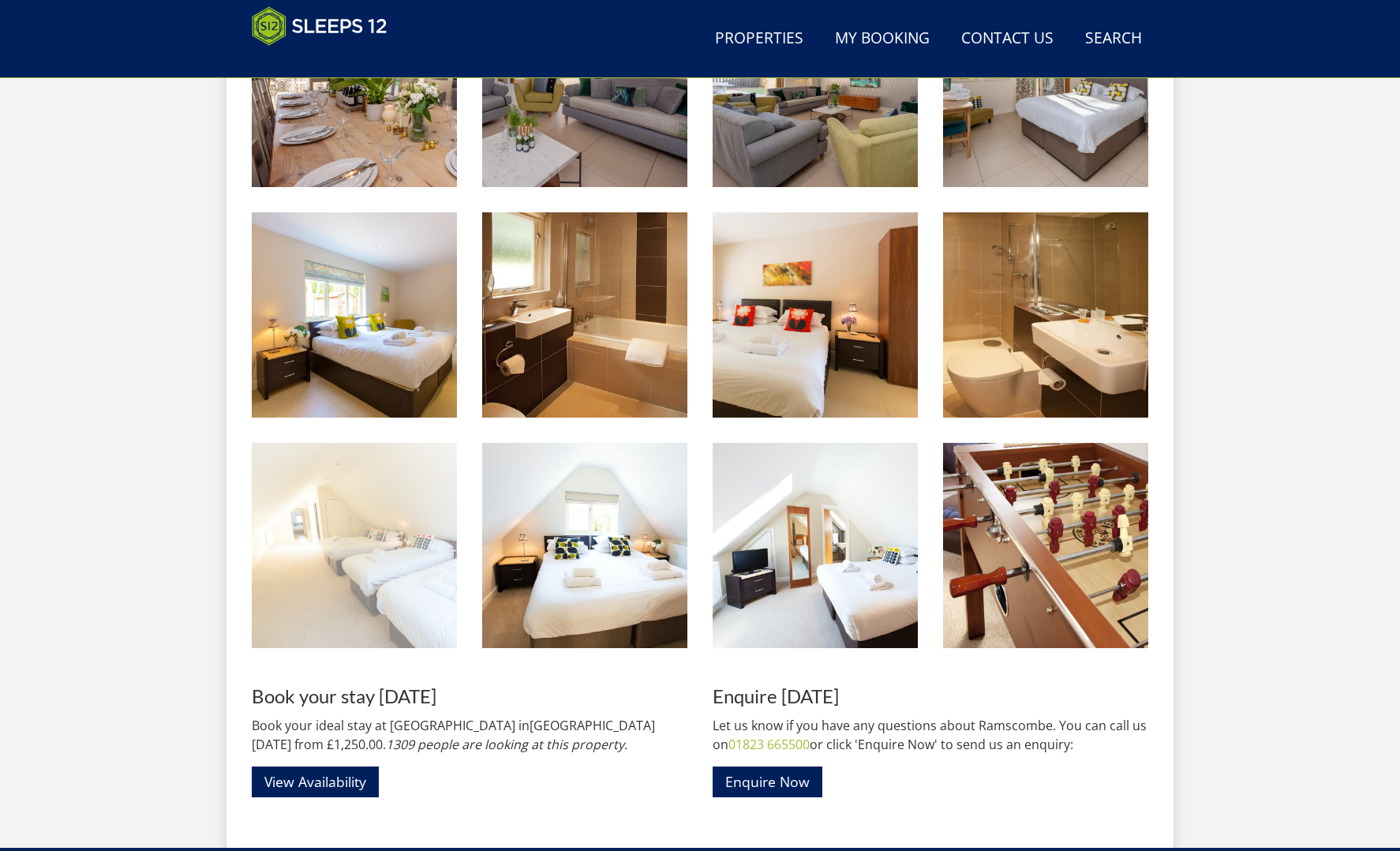
click at [362, 573] on img at bounding box center [354, 545] width 205 height 205
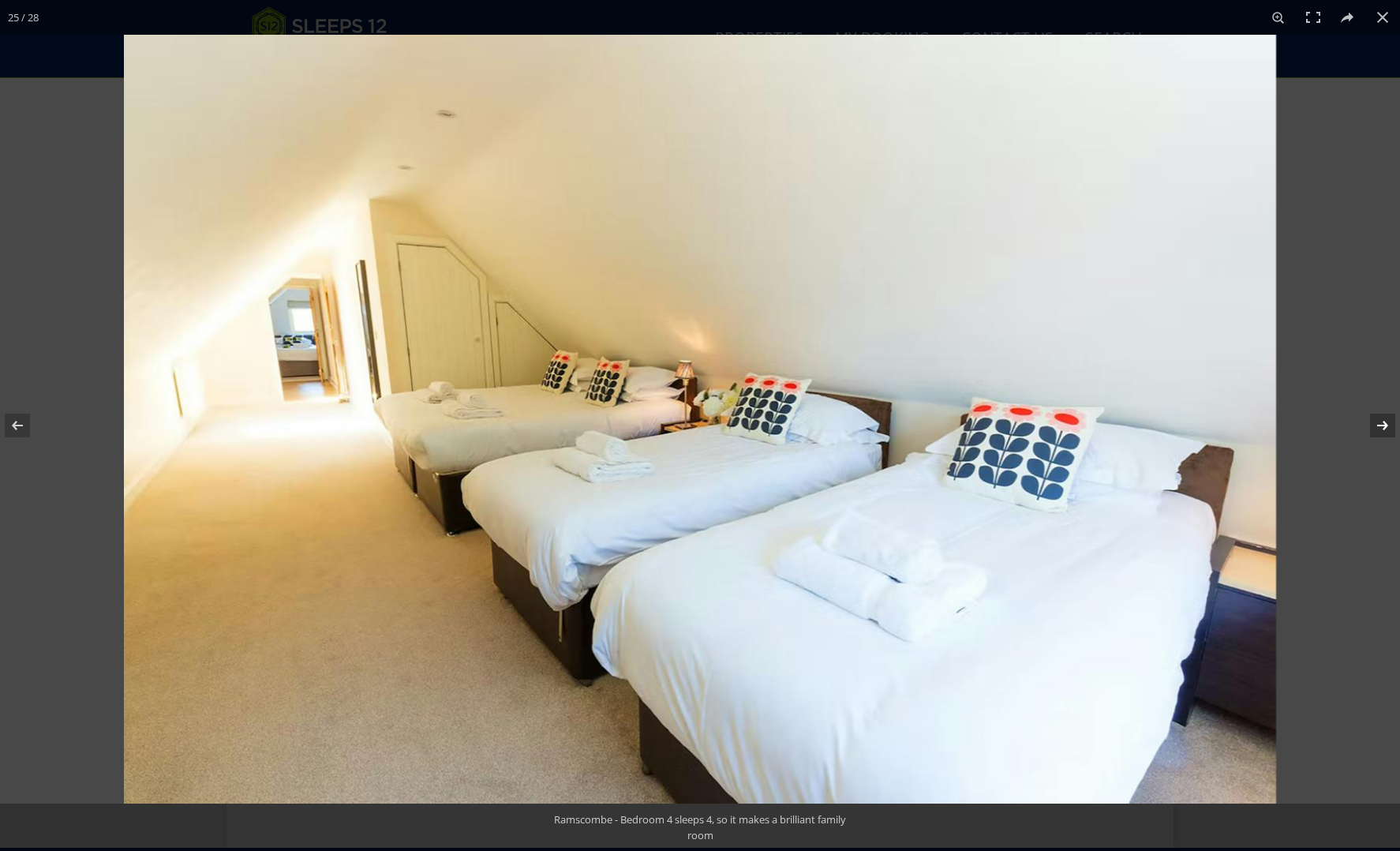
click at [1383, 426] on button at bounding box center [1372, 426] width 55 height 79
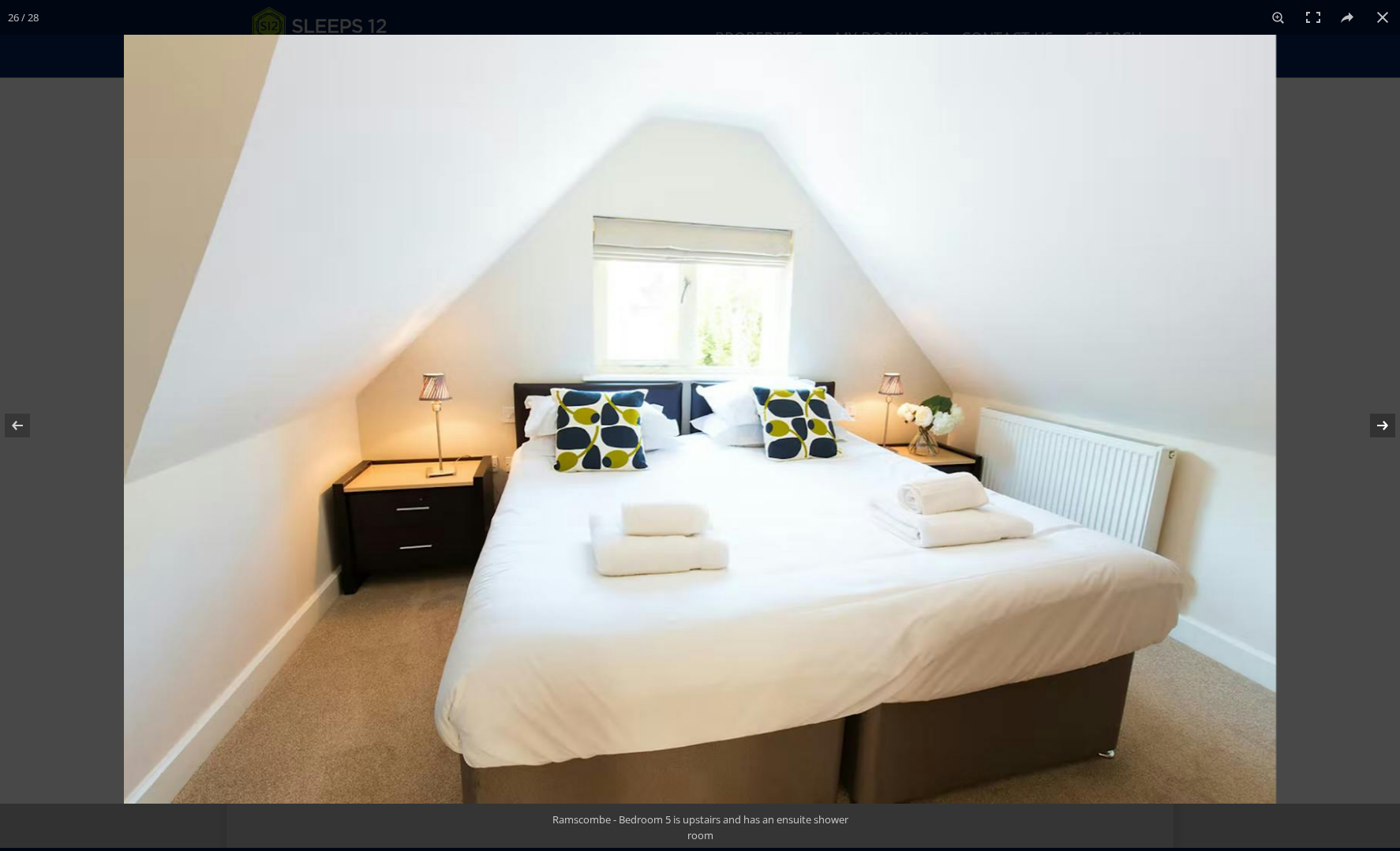
click at [1383, 426] on button at bounding box center [1372, 426] width 55 height 79
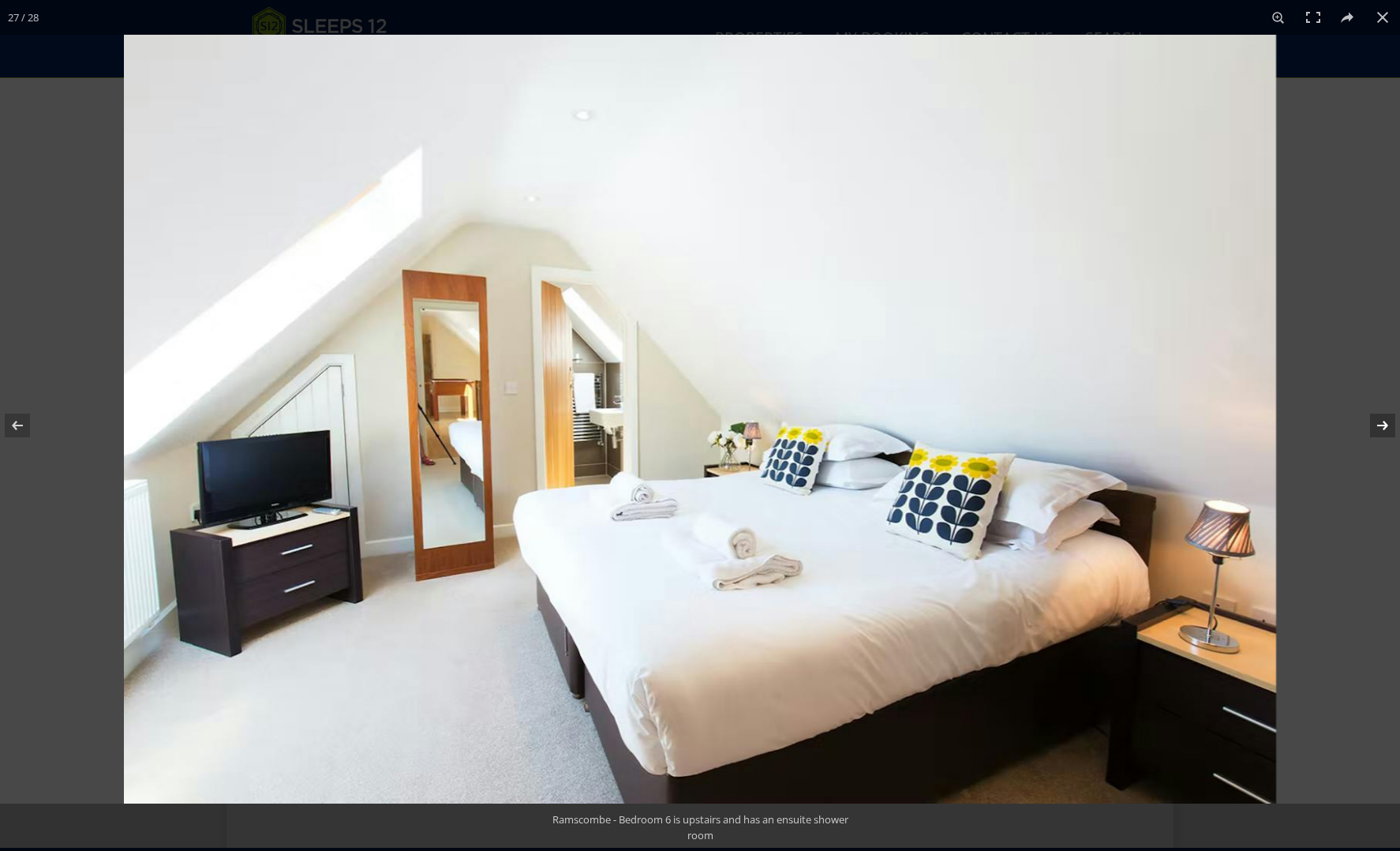
click at [1383, 426] on button at bounding box center [1372, 426] width 55 height 79
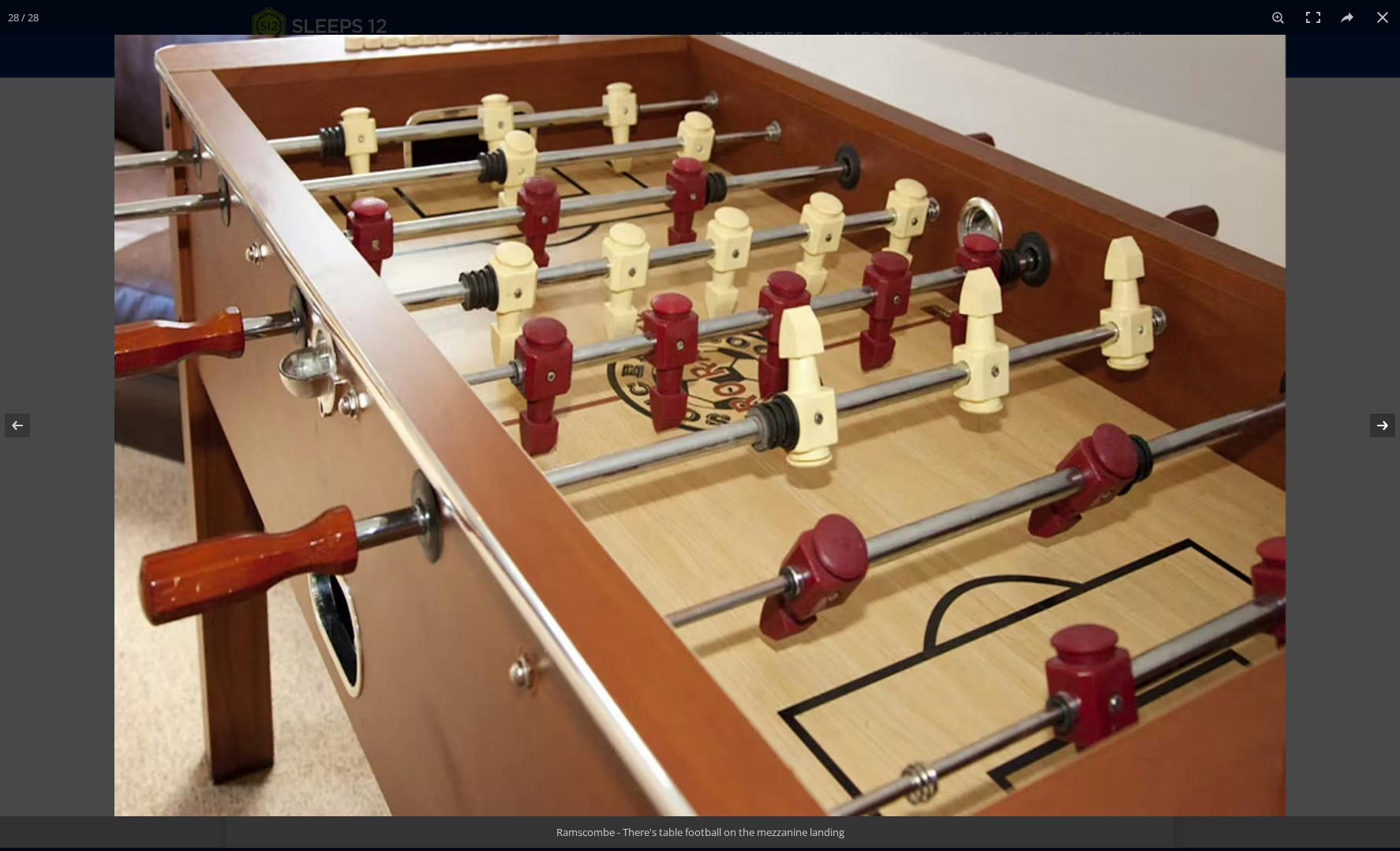
click at [1383, 426] on button at bounding box center [1372, 426] width 55 height 79
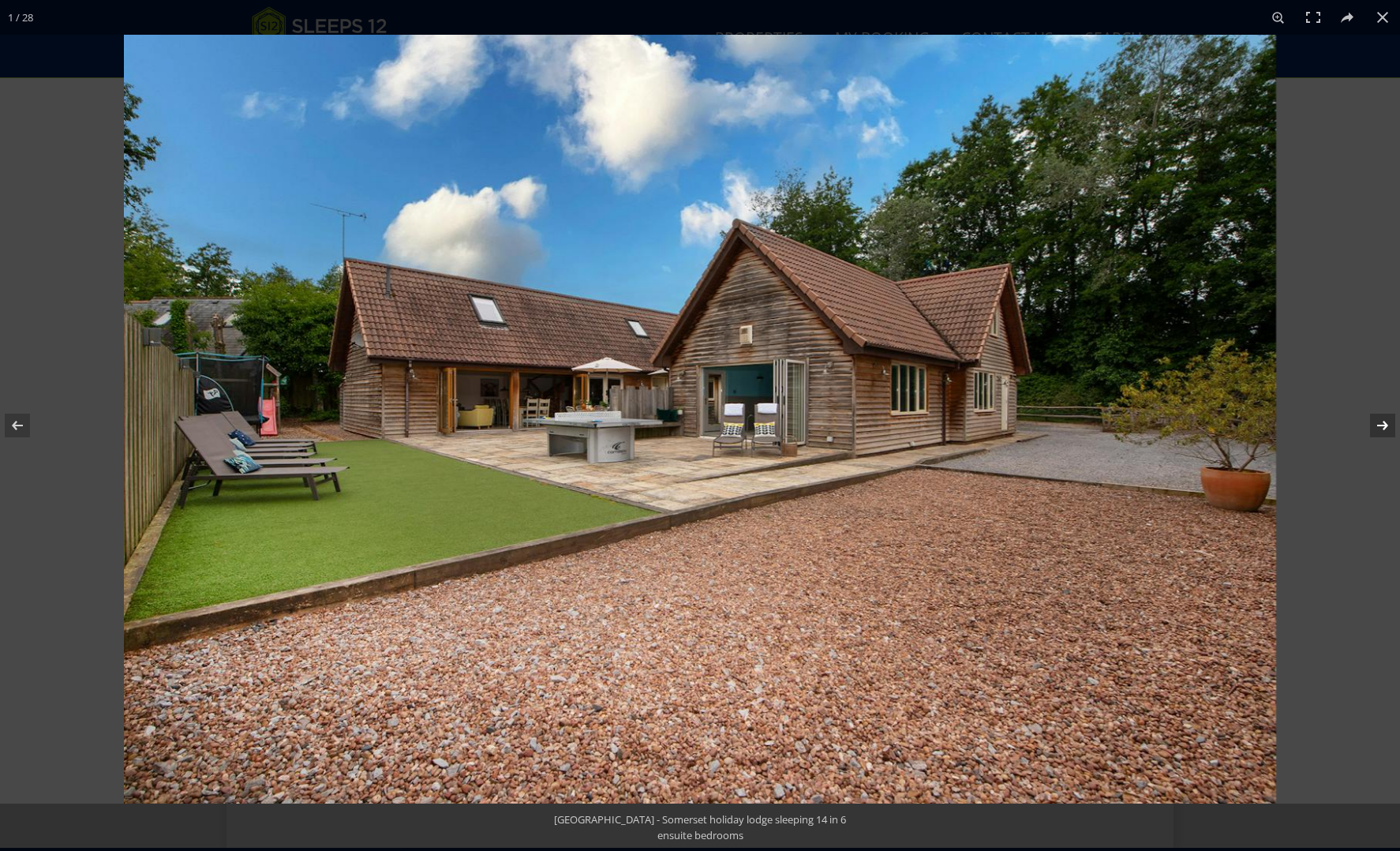
click at [1383, 426] on button at bounding box center [1372, 426] width 55 height 79
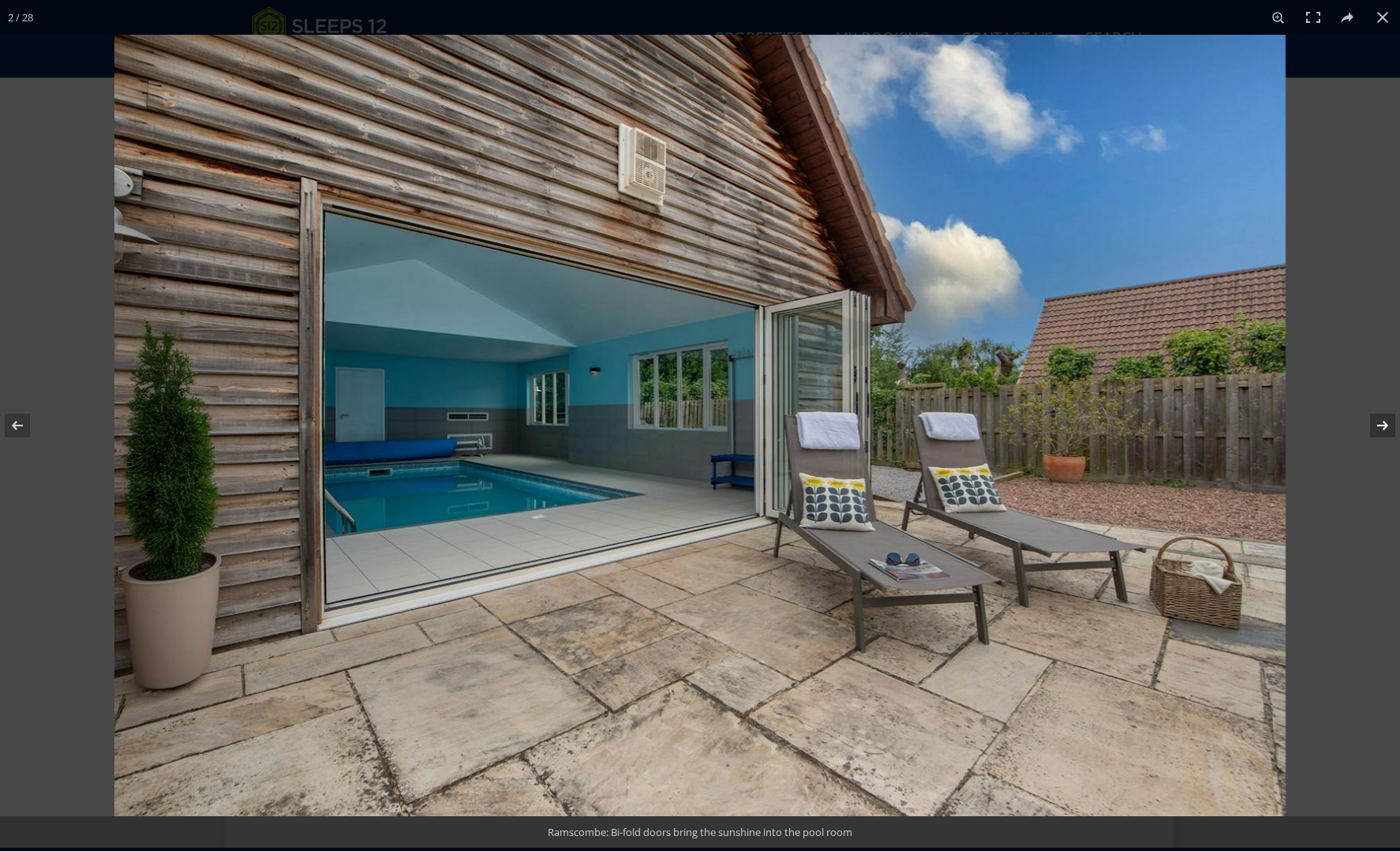
click at [1383, 426] on button at bounding box center [1372, 426] width 55 height 79
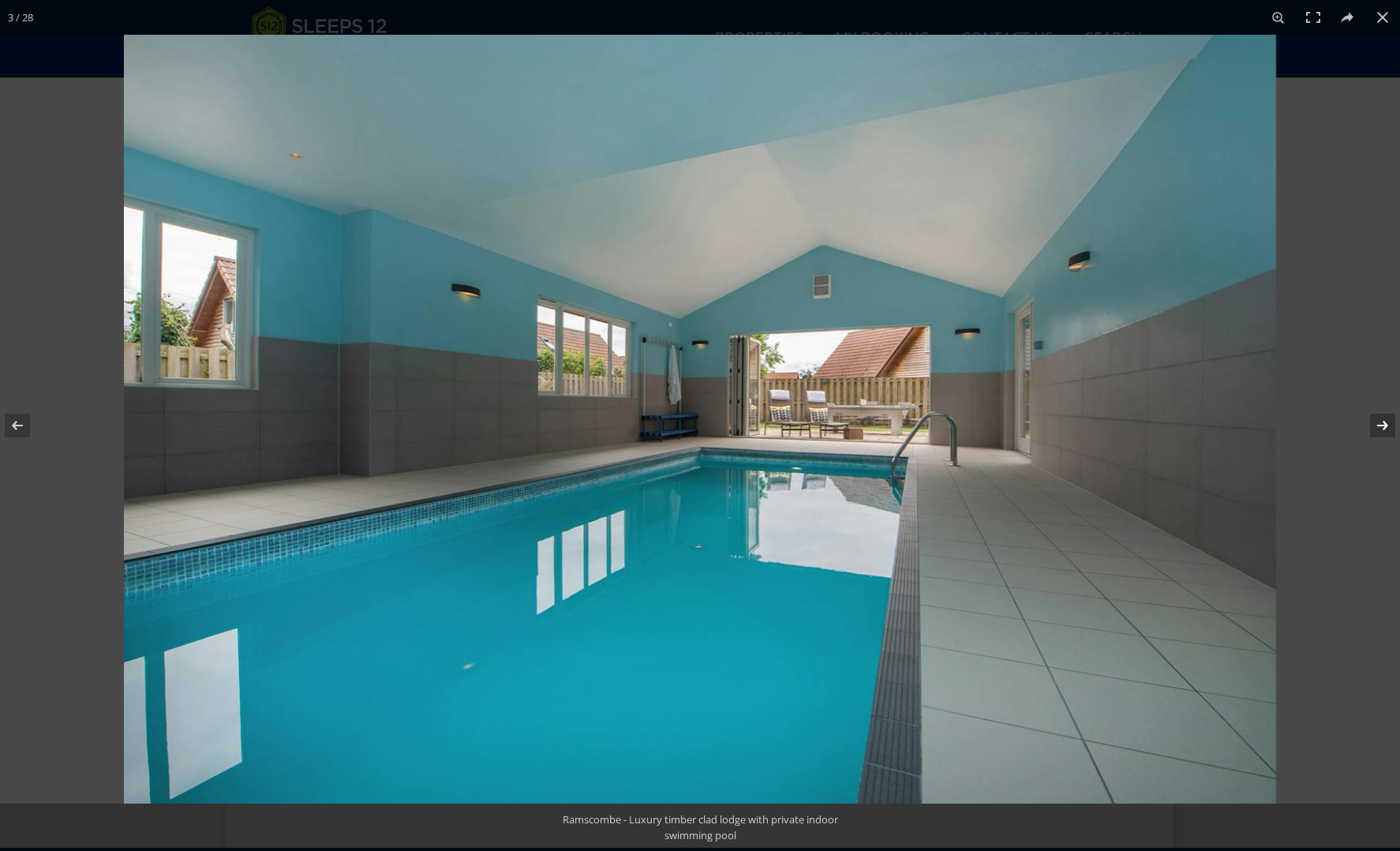
click at [1383, 426] on button at bounding box center [1372, 426] width 55 height 79
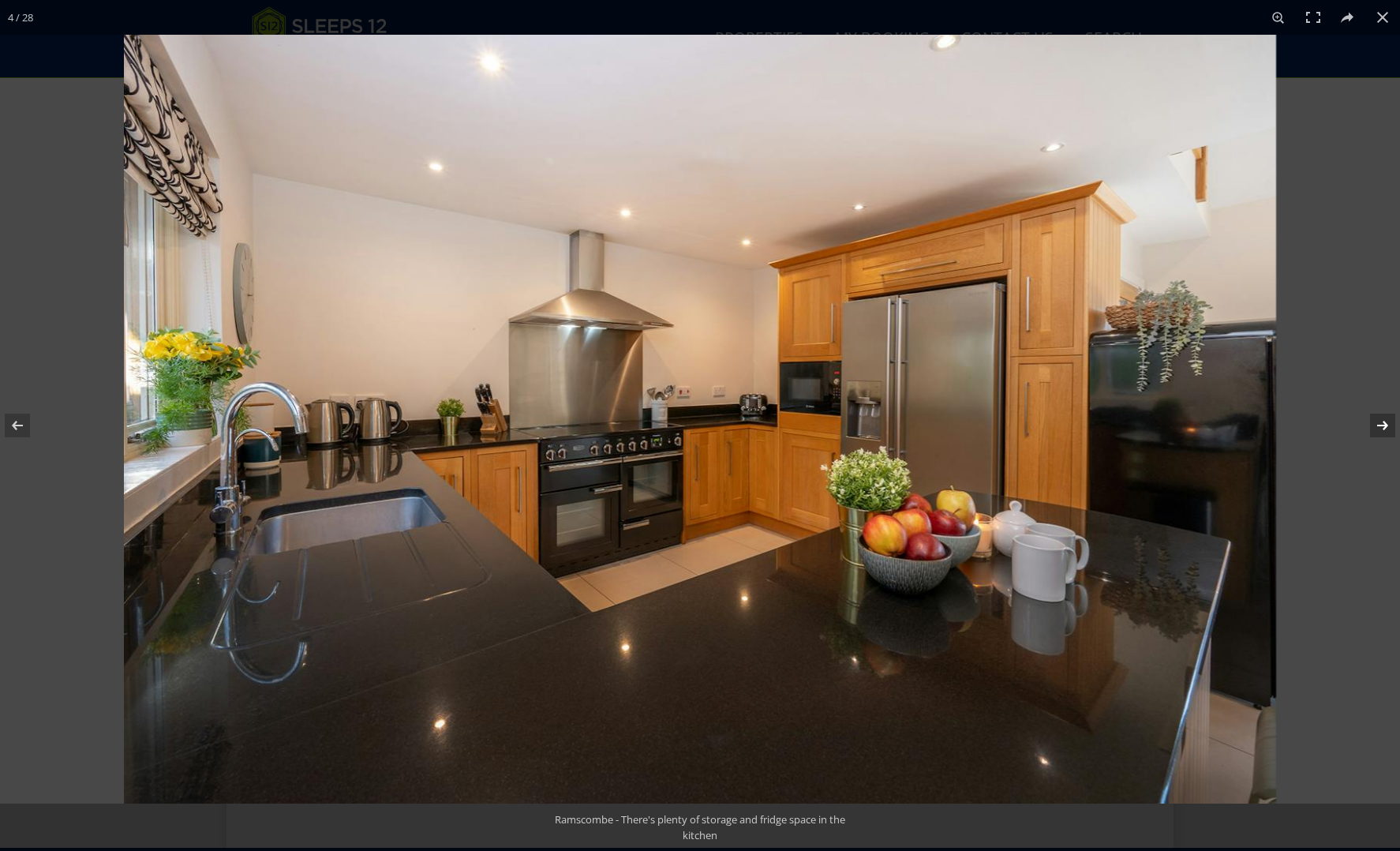
click at [1383, 426] on button at bounding box center [1372, 426] width 55 height 79
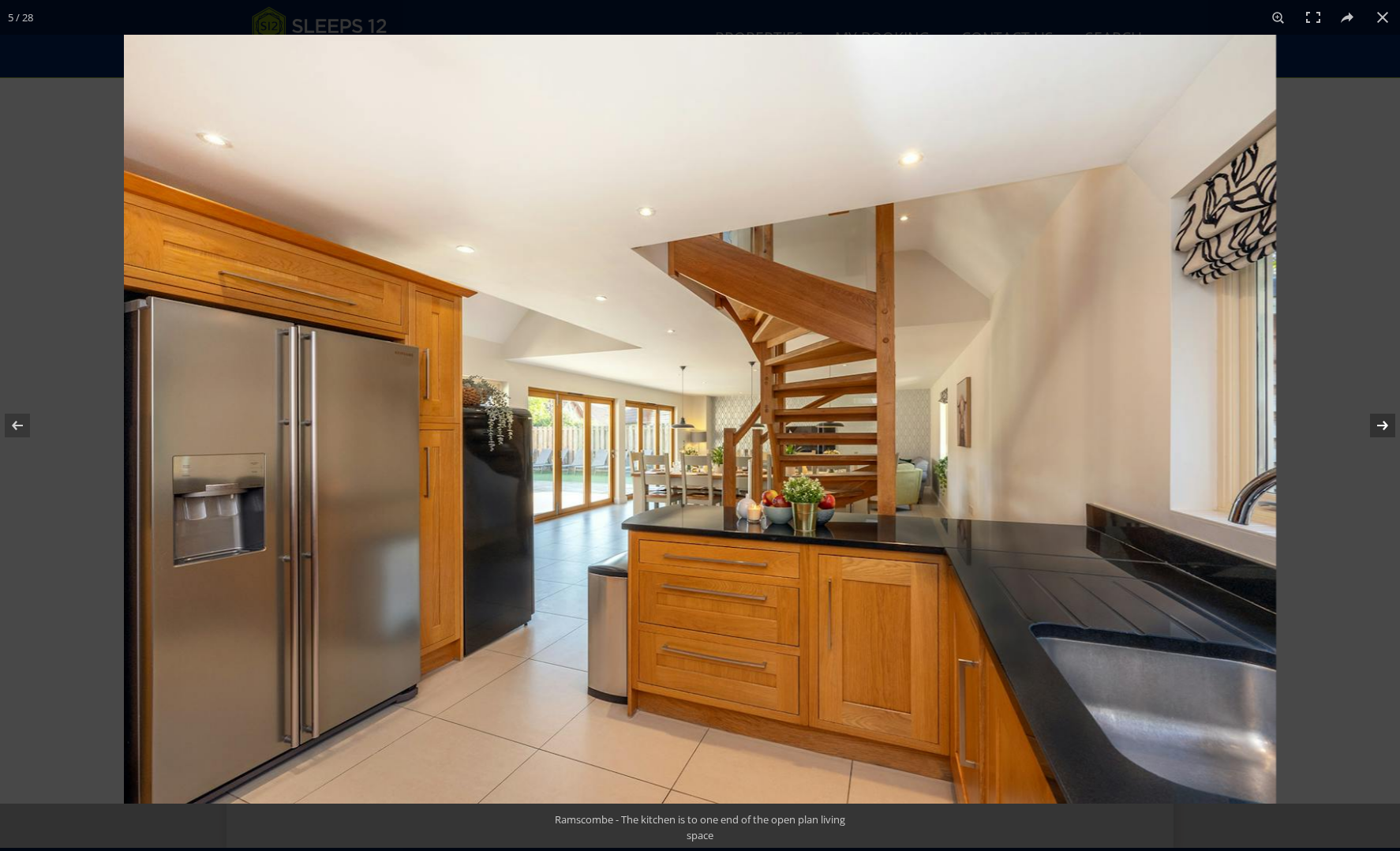
click at [1383, 426] on button at bounding box center [1372, 426] width 55 height 79
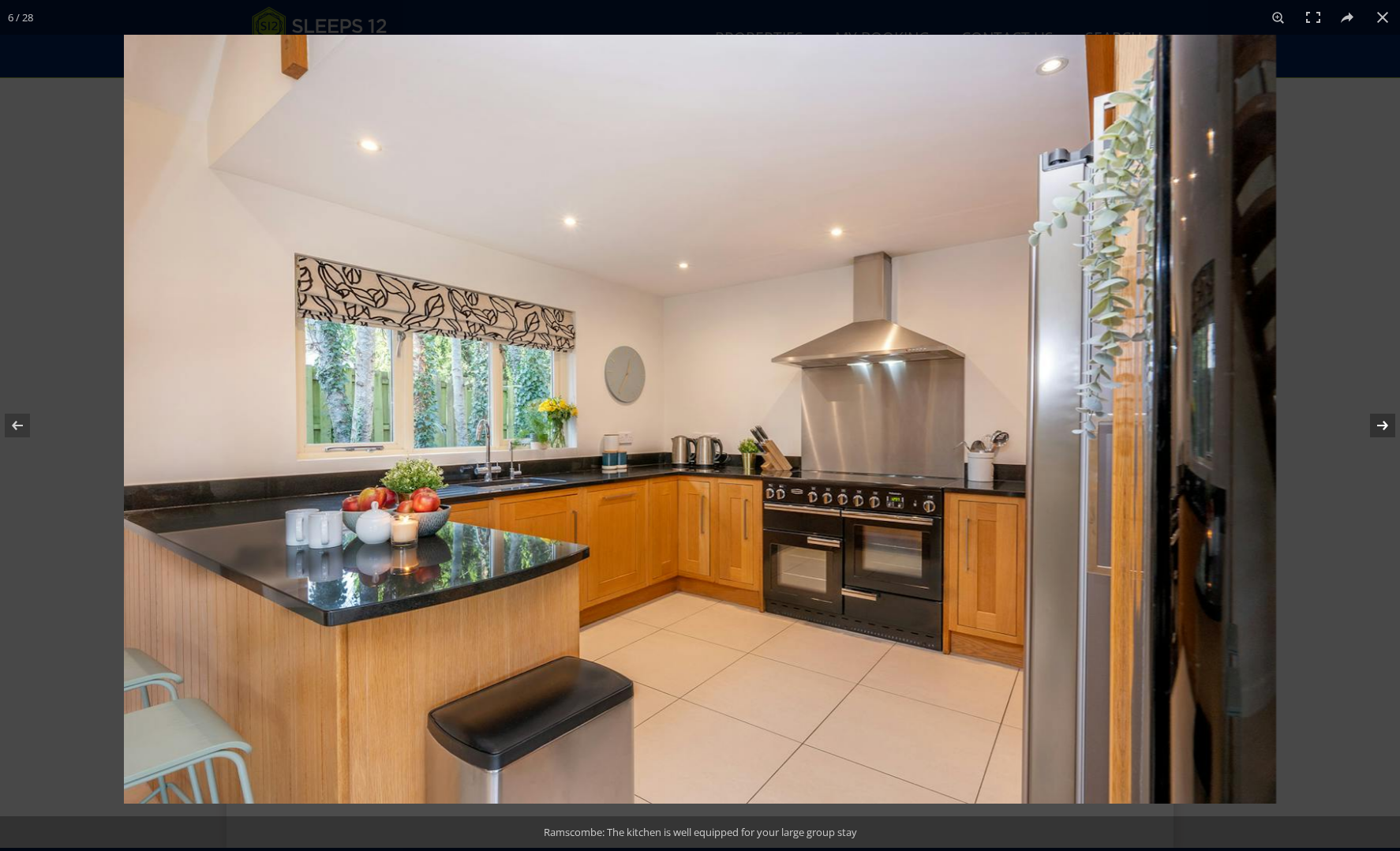
click at [1383, 426] on button at bounding box center [1372, 426] width 55 height 79
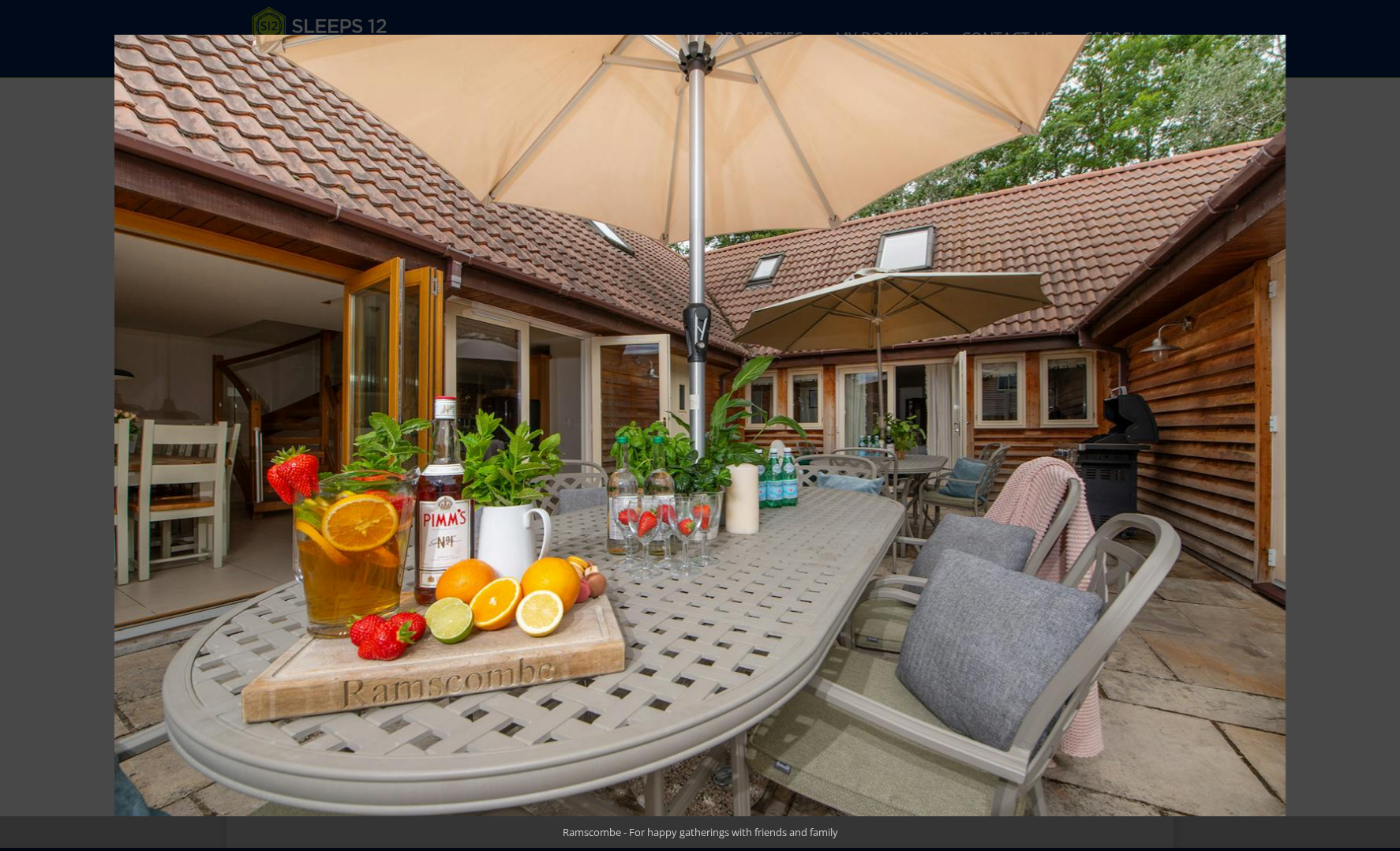
click at [1383, 426] on button at bounding box center [1372, 426] width 55 height 79
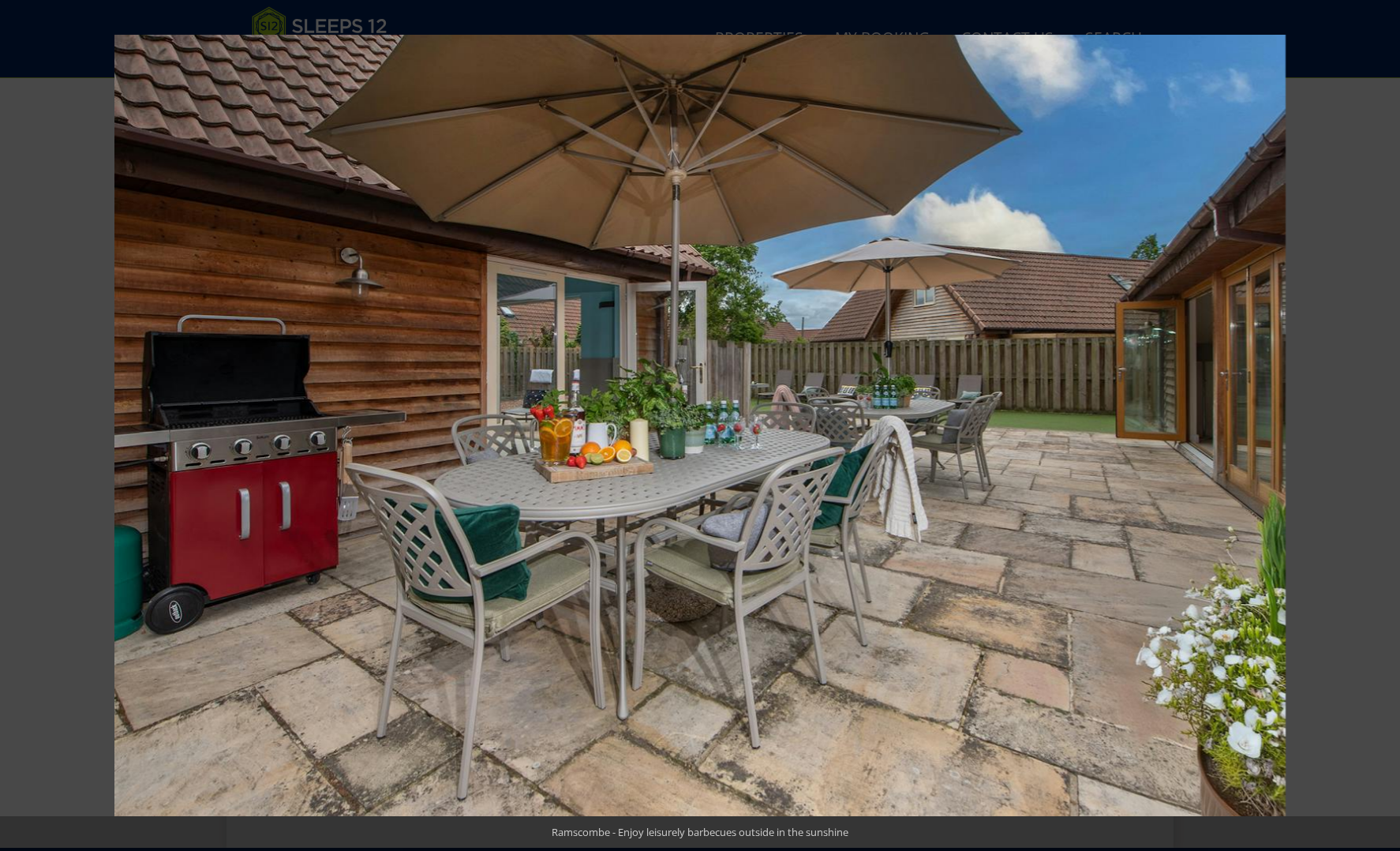
click at [1383, 426] on button at bounding box center [1372, 426] width 55 height 79
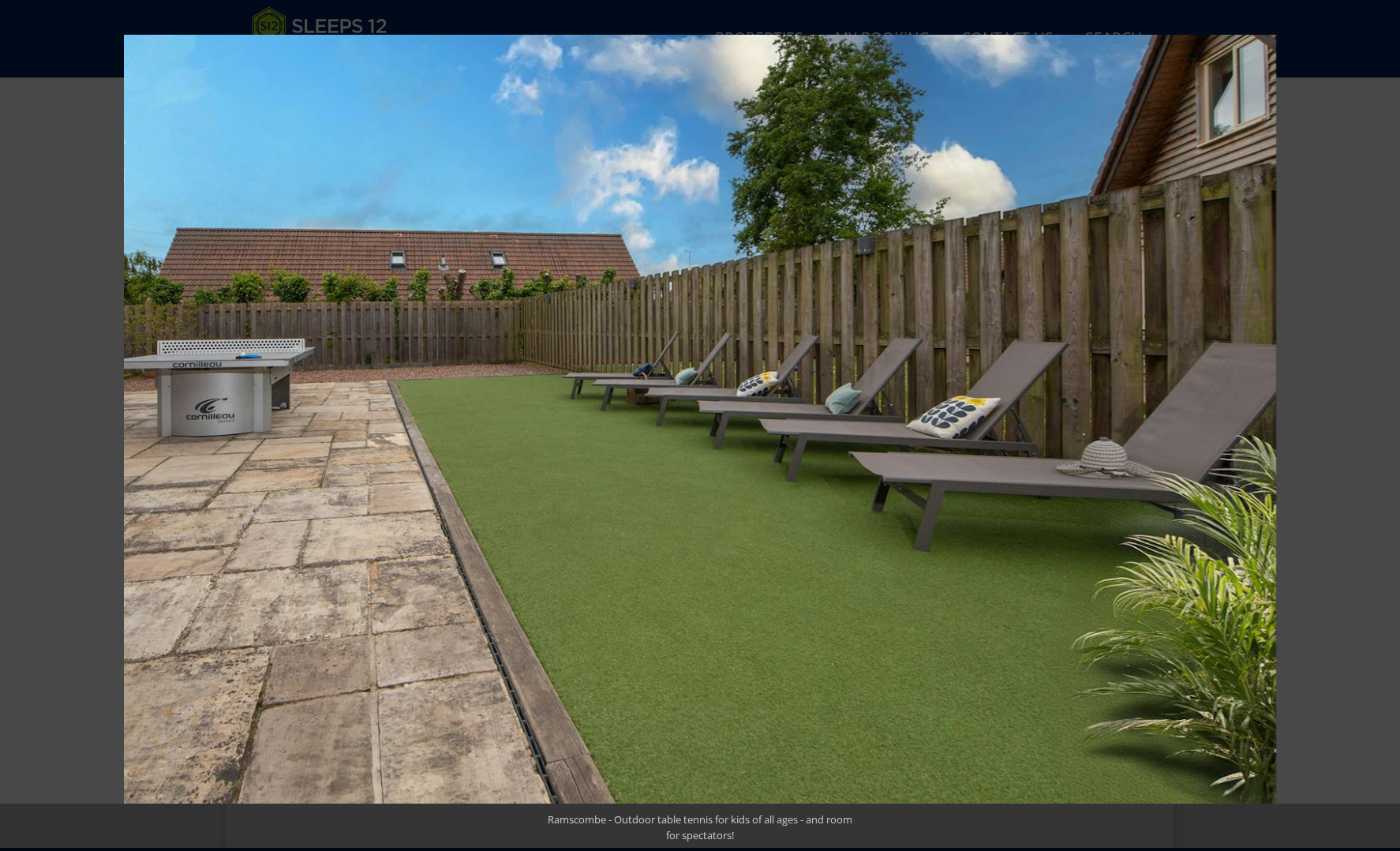
click at [1383, 426] on button at bounding box center [1372, 426] width 55 height 79
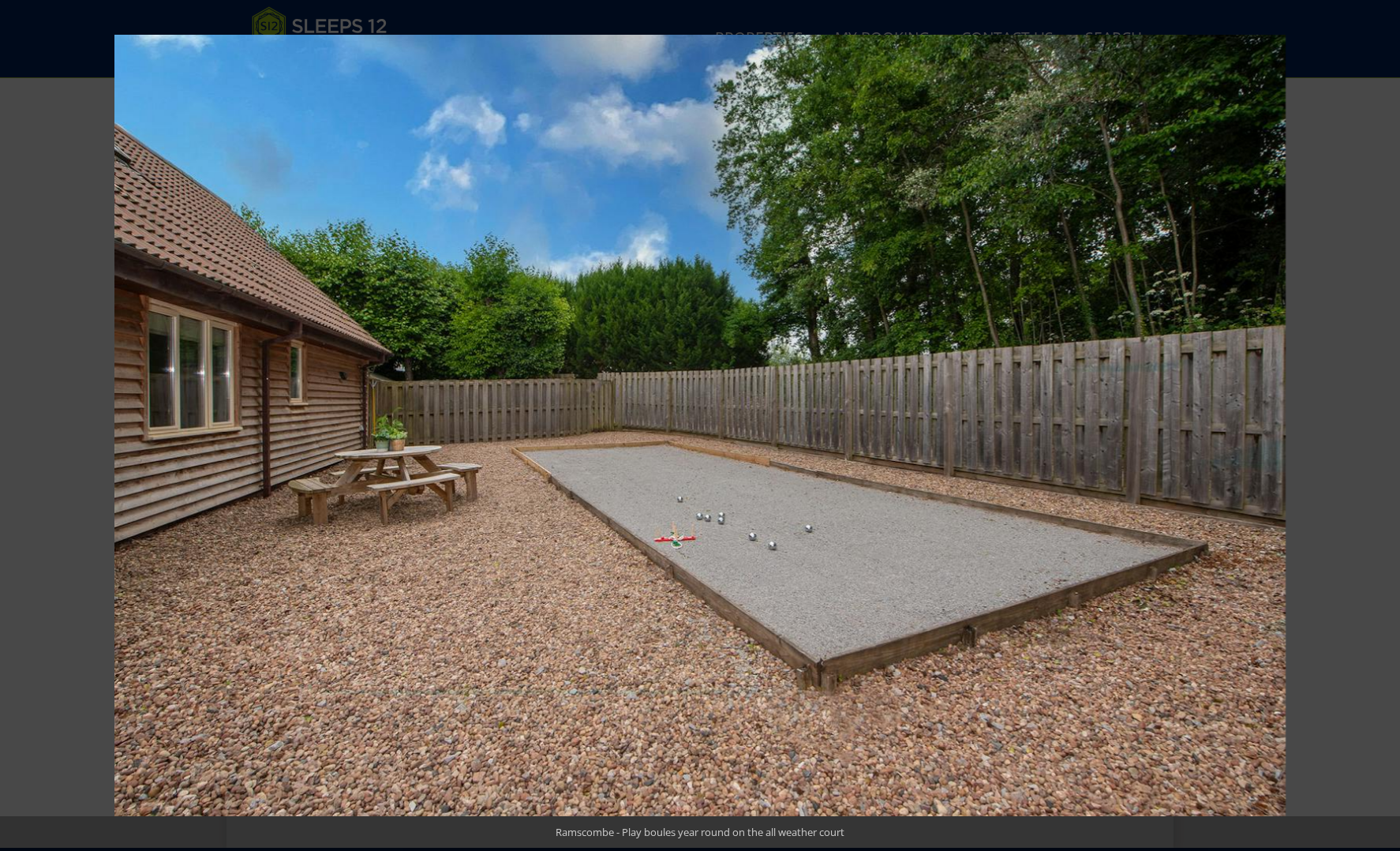
click at [1383, 426] on button at bounding box center [1372, 426] width 55 height 79
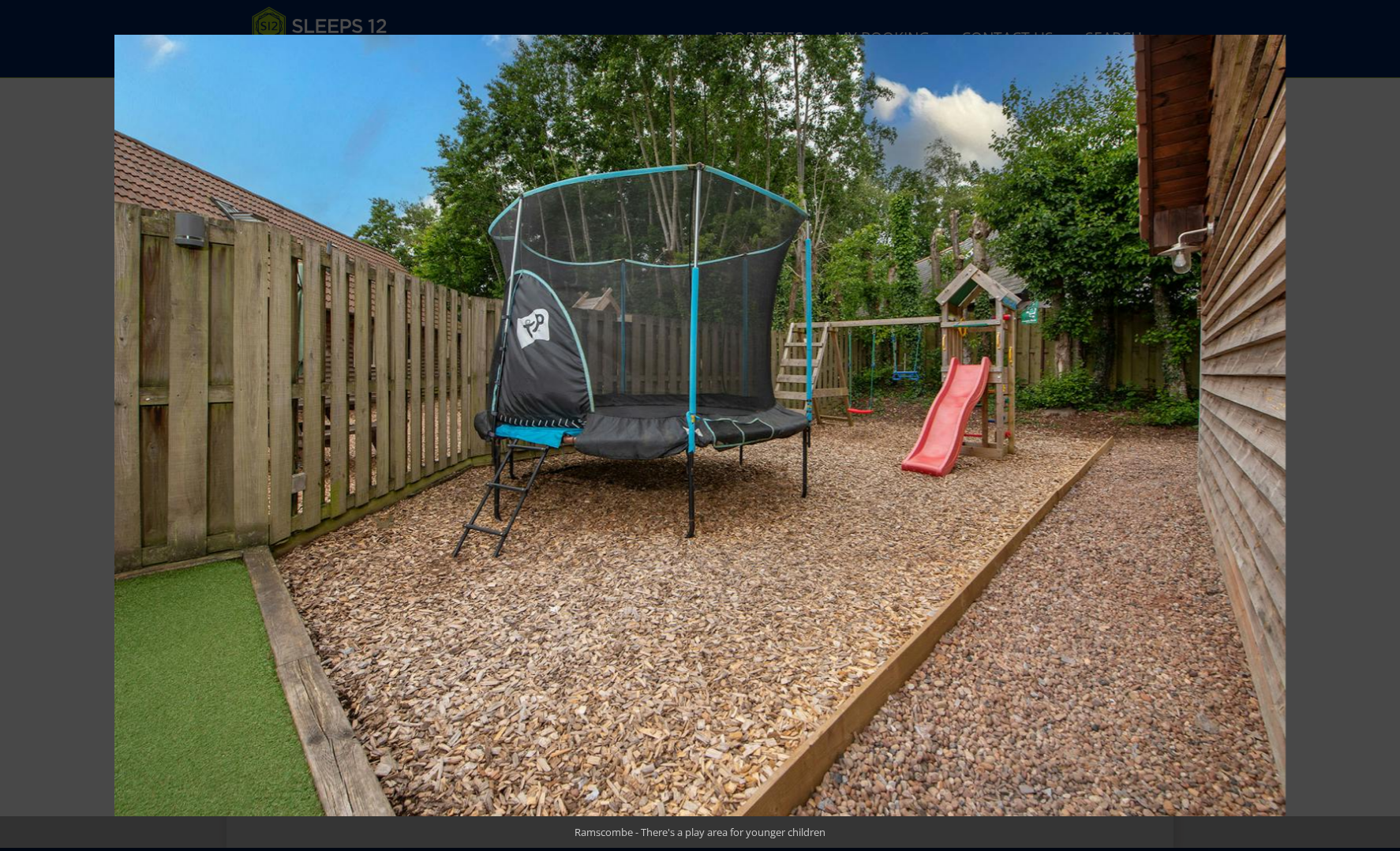
click at [1383, 426] on button at bounding box center [1372, 426] width 55 height 79
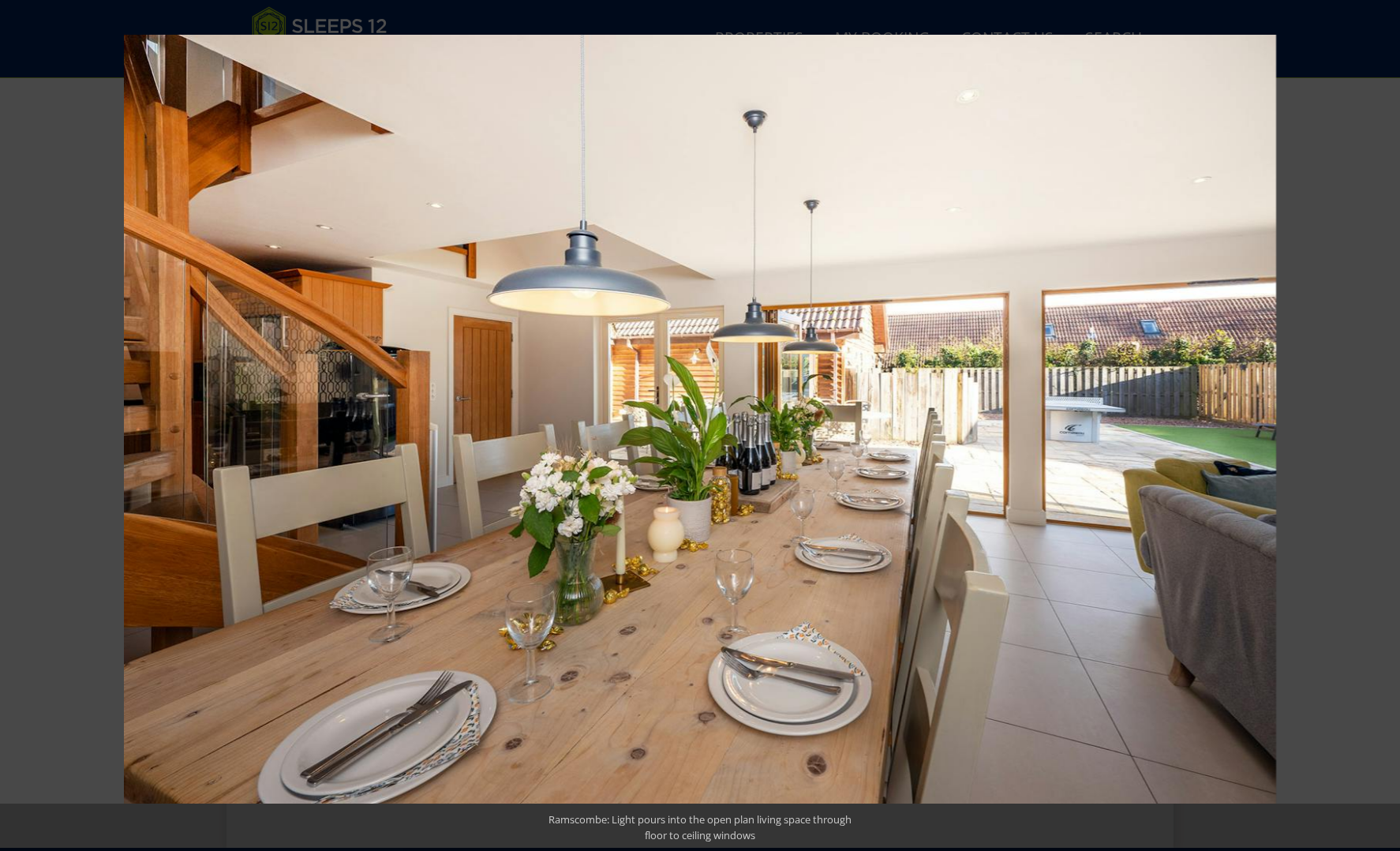
click at [1383, 426] on button at bounding box center [1372, 426] width 55 height 79
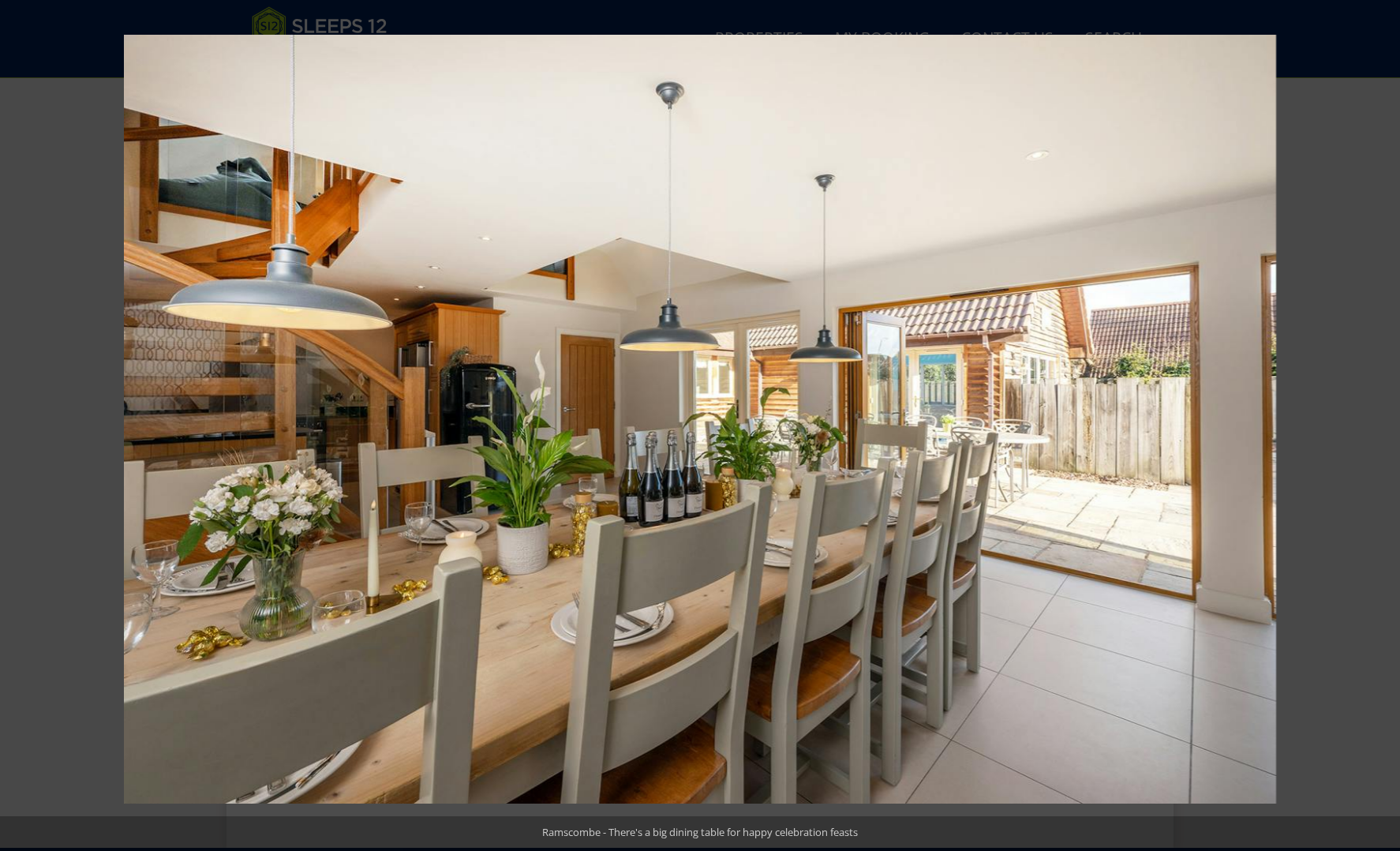
click at [1383, 426] on button at bounding box center [1372, 426] width 55 height 79
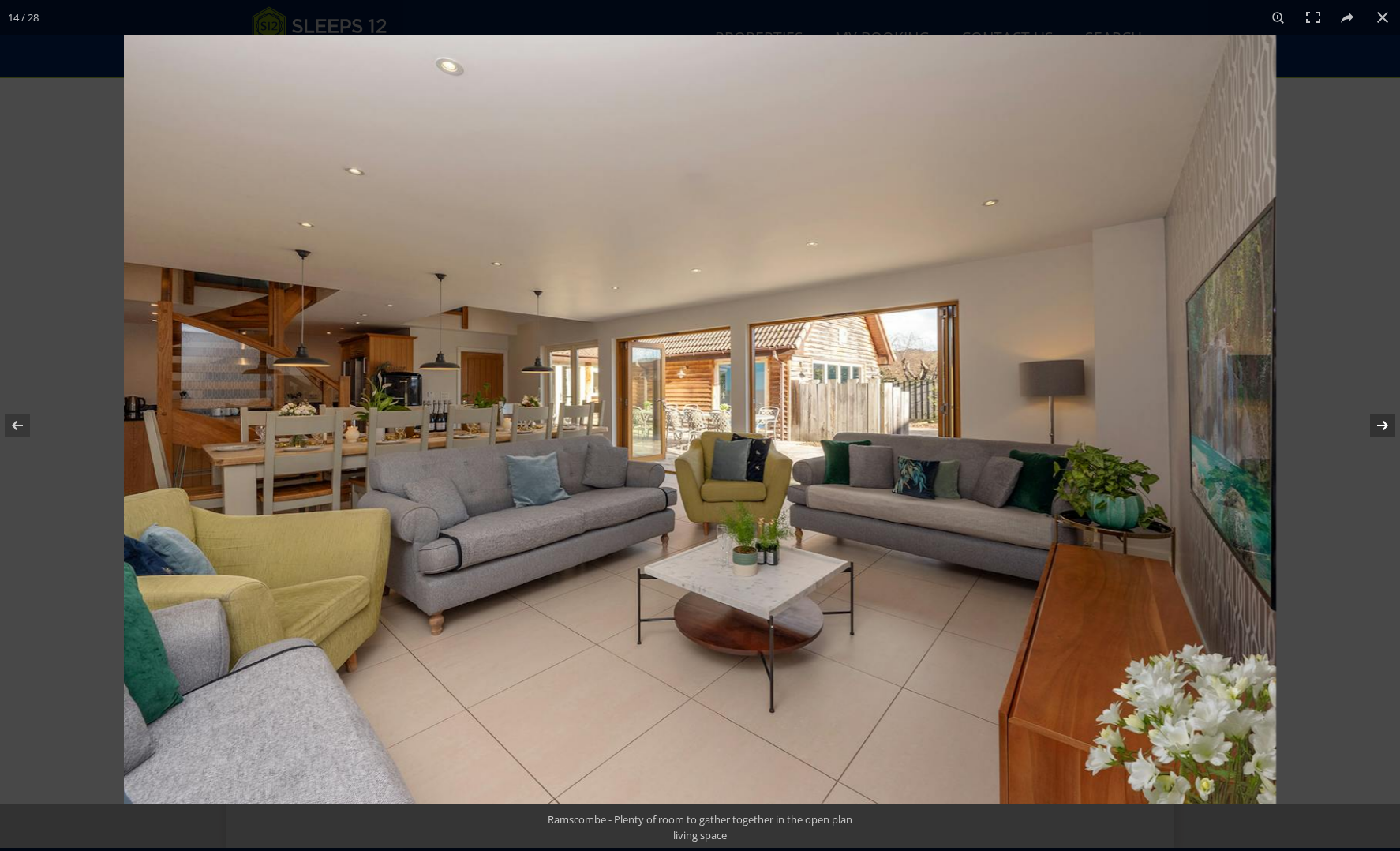
click at [1384, 426] on button at bounding box center [1372, 426] width 55 height 79
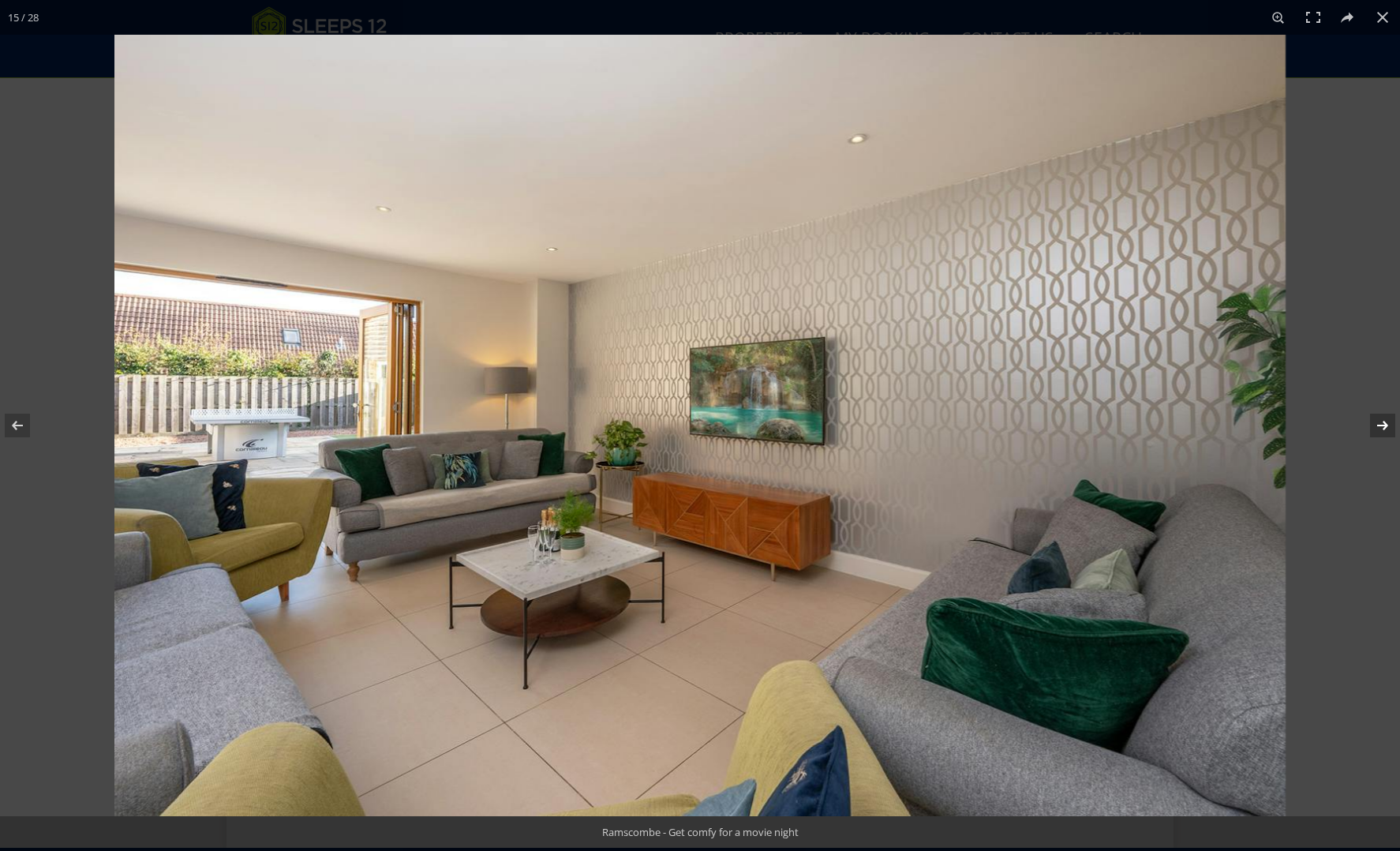
click at [1383, 424] on button at bounding box center [1372, 426] width 55 height 79
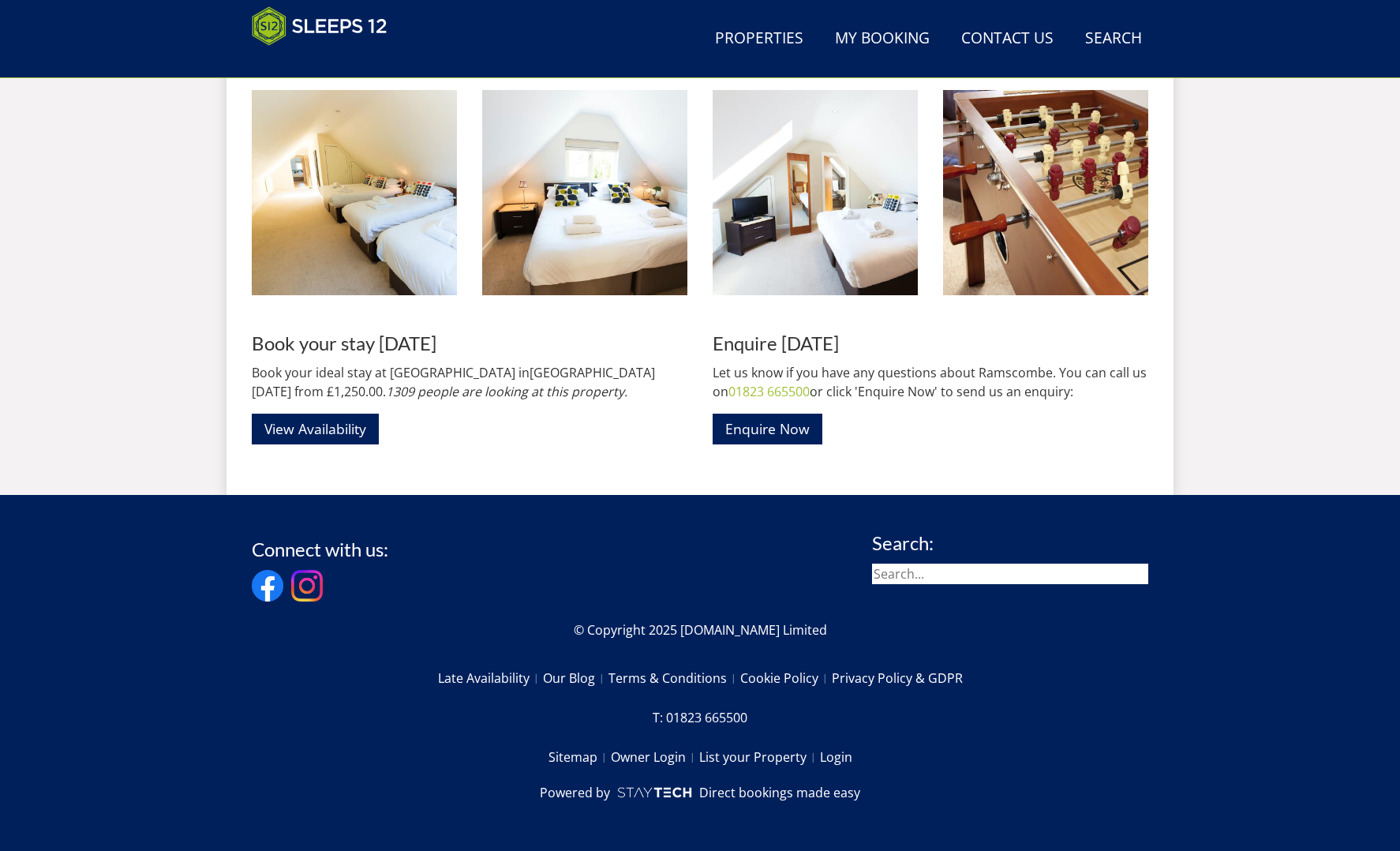
scroll to position [2056, 0]
click at [327, 430] on link "View Availability" at bounding box center [315, 429] width 127 height 31
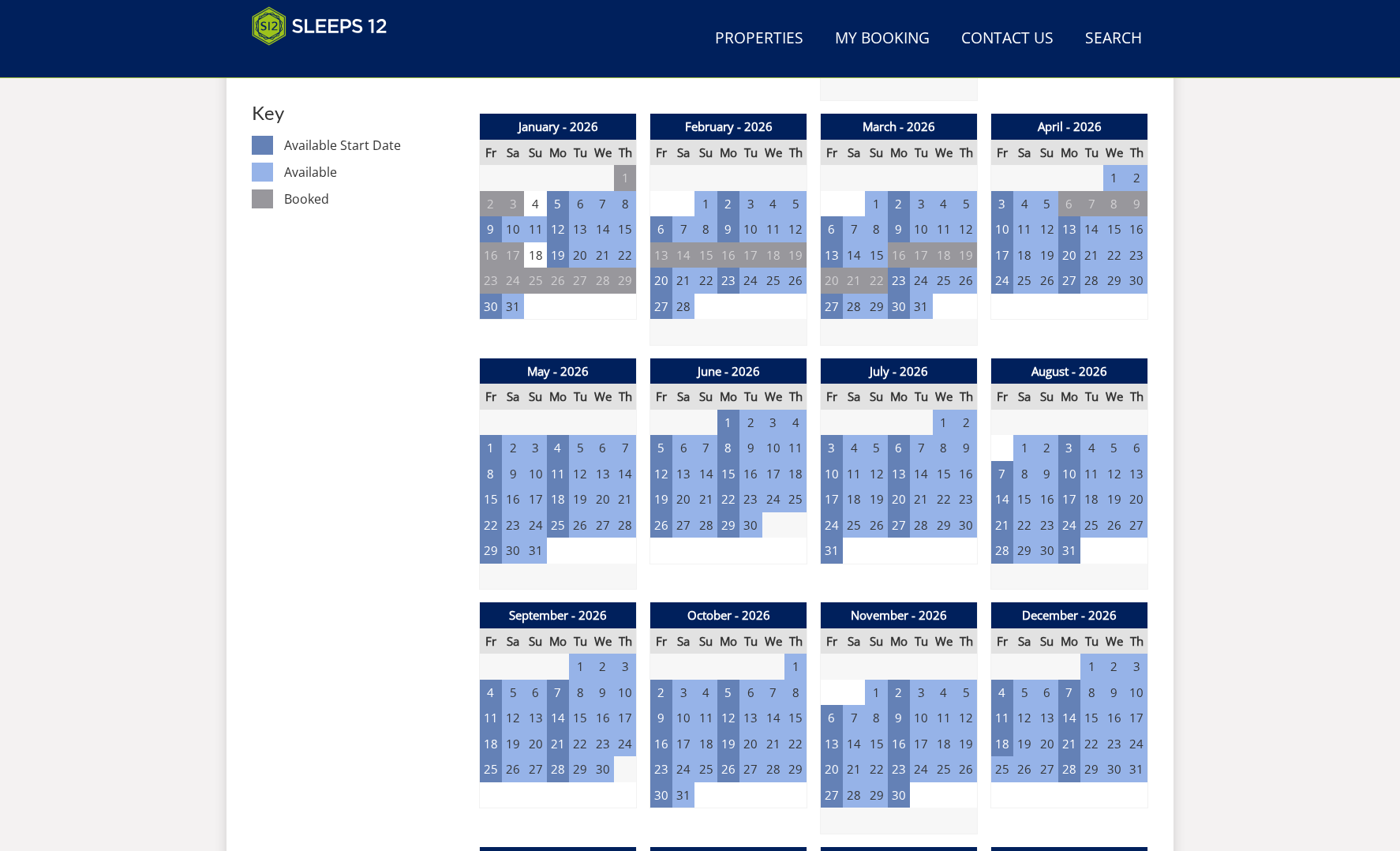
scroll to position [891, 0]
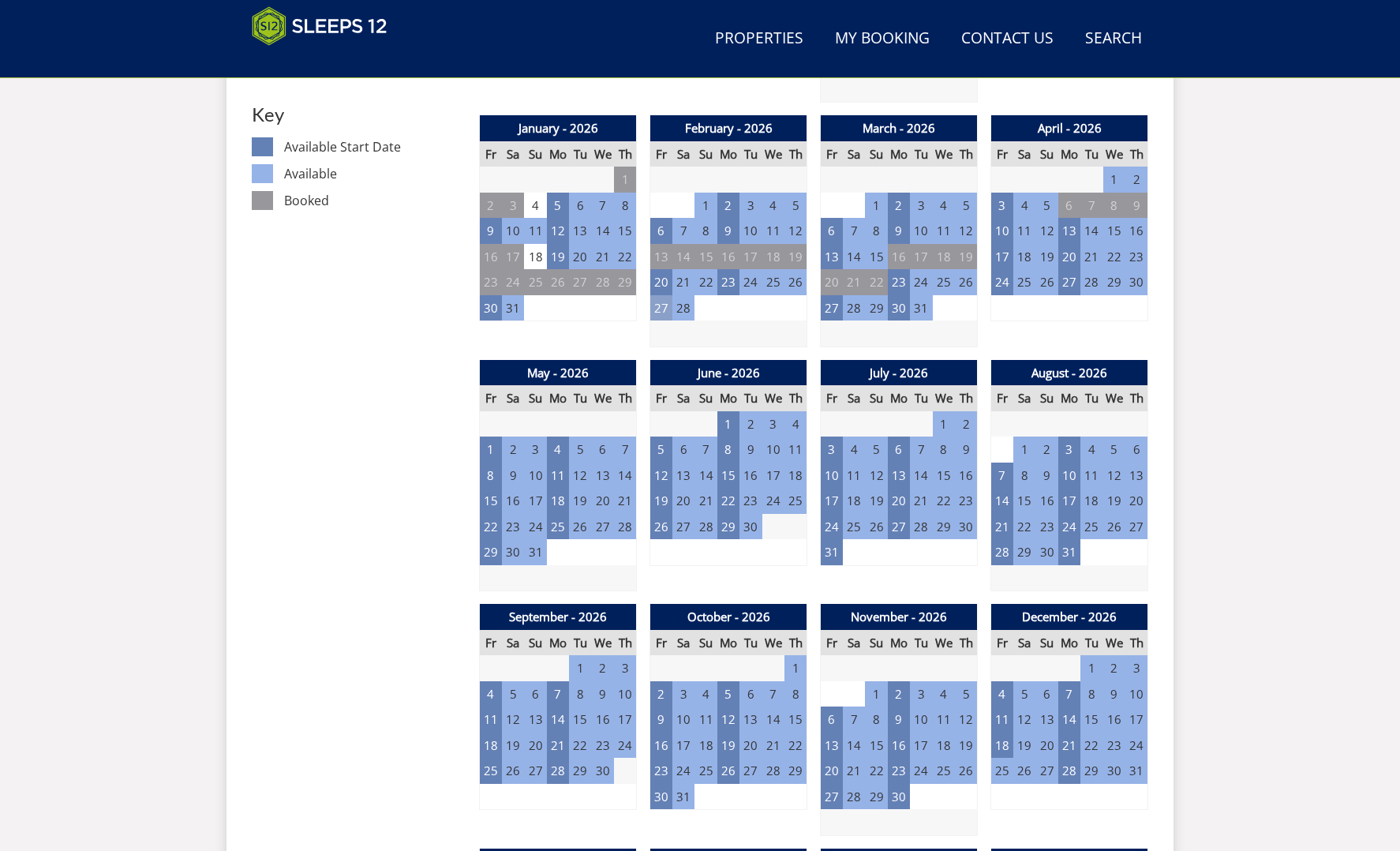
click at [660, 301] on td "27" at bounding box center [661, 308] width 22 height 26
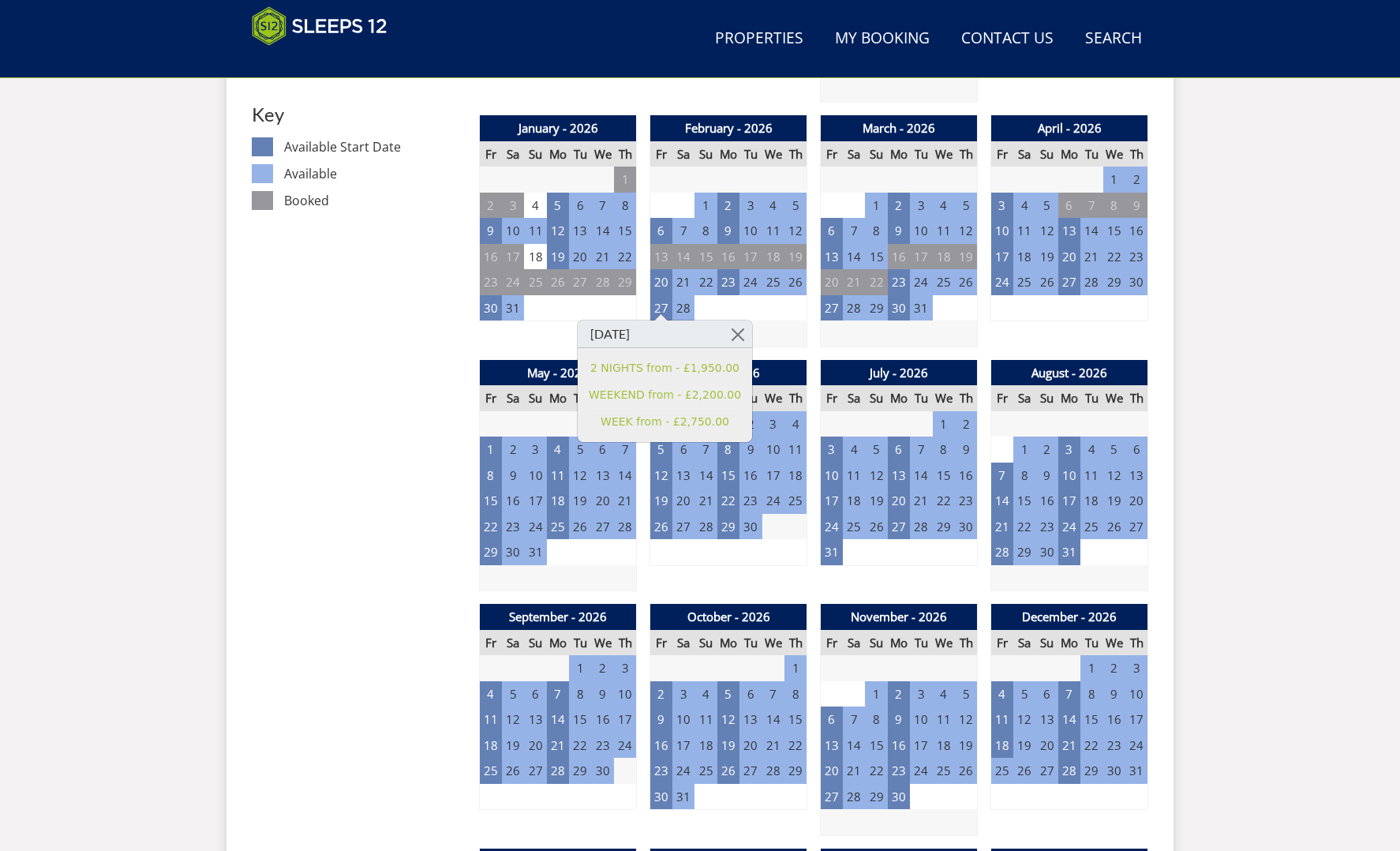
drag, startPoint x: 337, startPoint y: 243, endPoint x: 348, endPoint y: 239, distance: 11.7
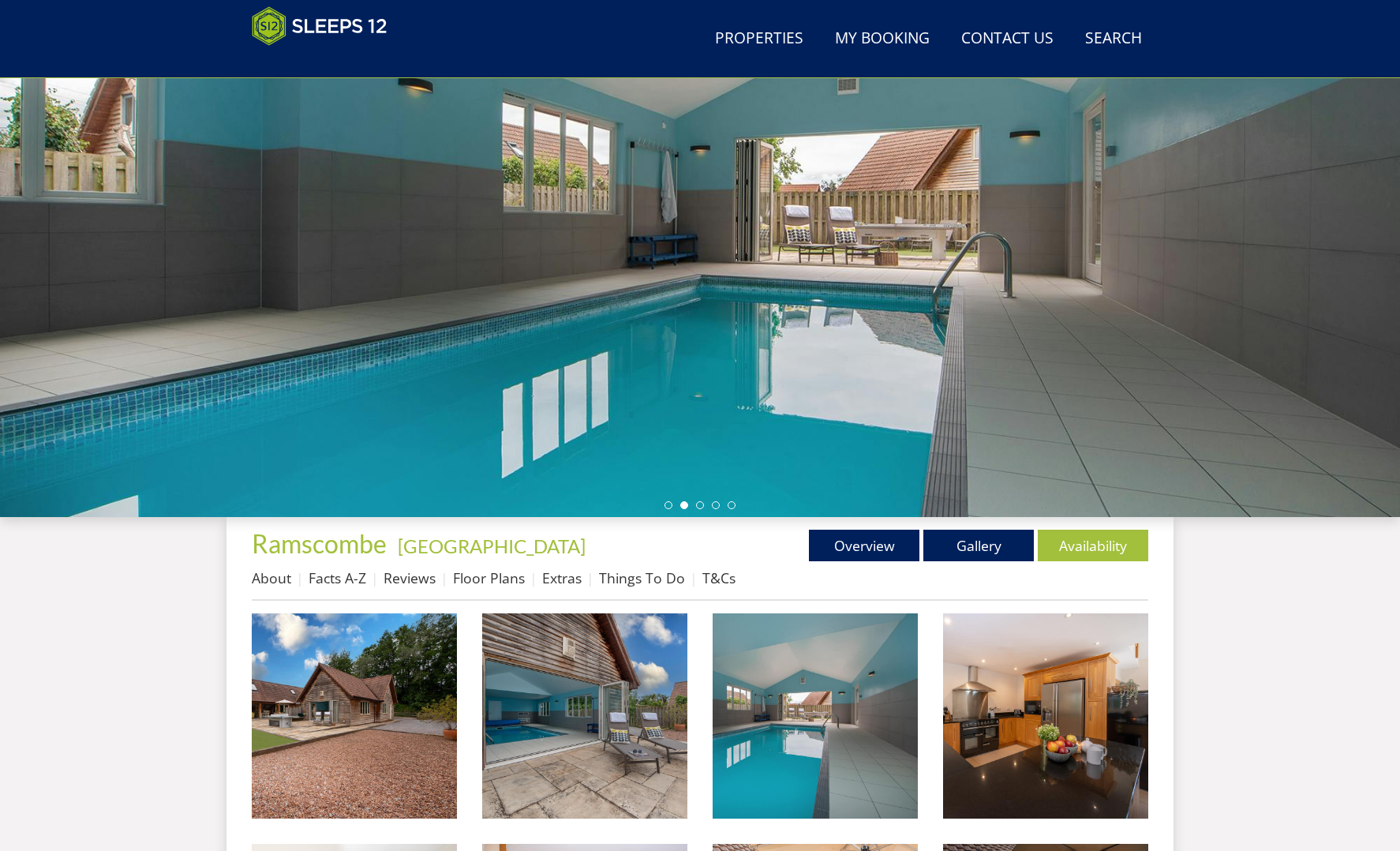
scroll to position [147, 0]
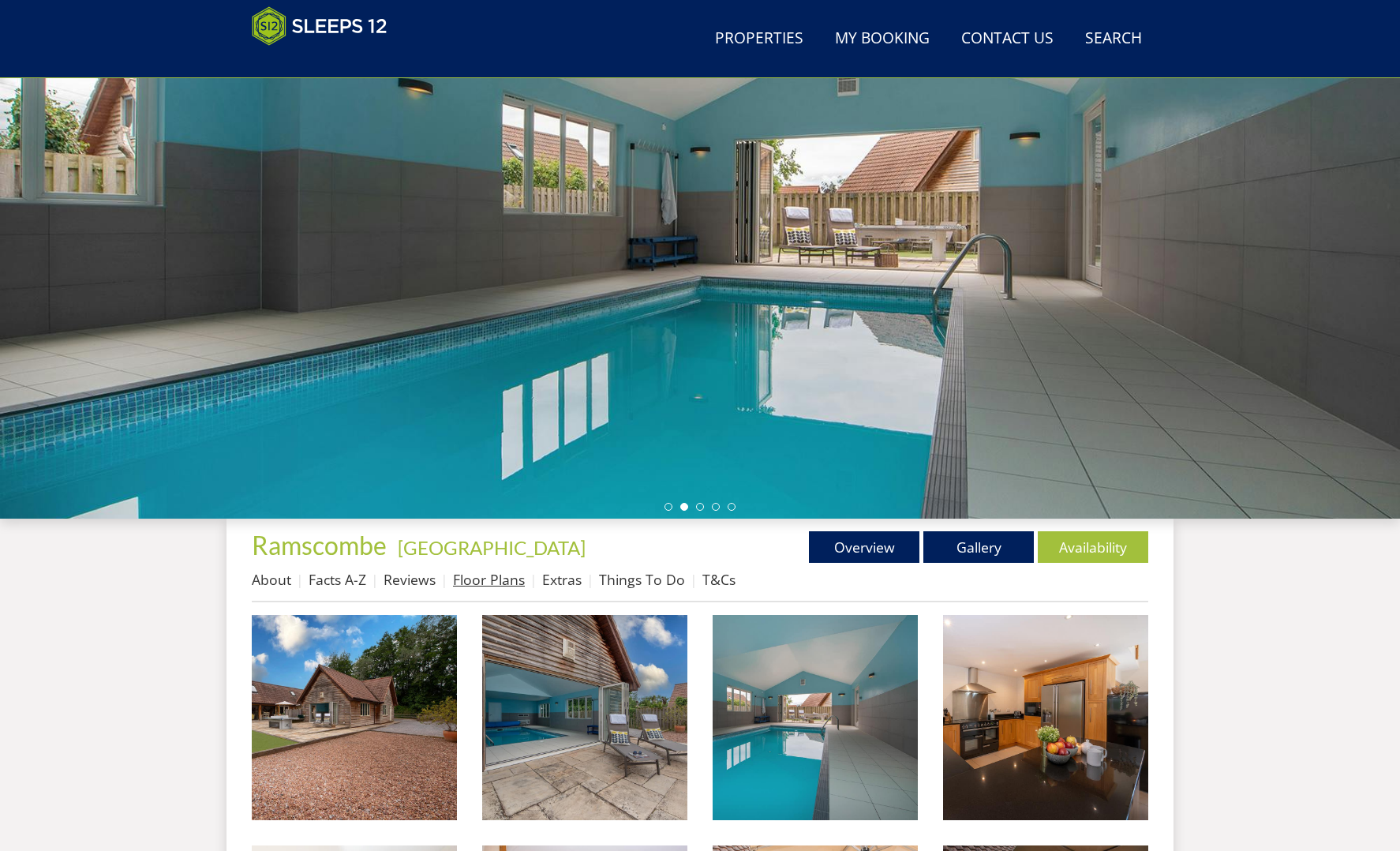
click at [491, 578] on link "Floor Plans" at bounding box center [489, 579] width 72 height 19
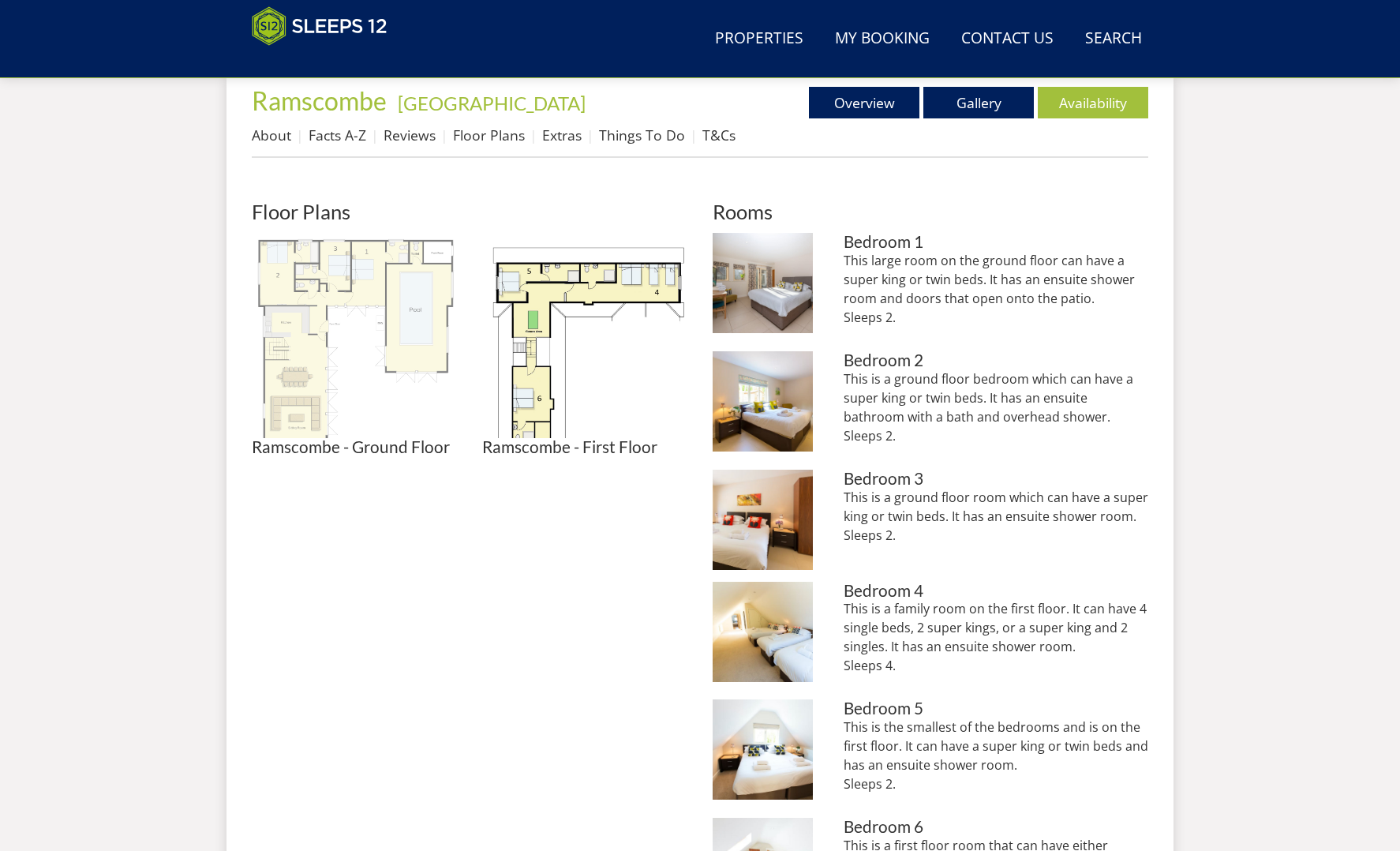
scroll to position [586, 0]
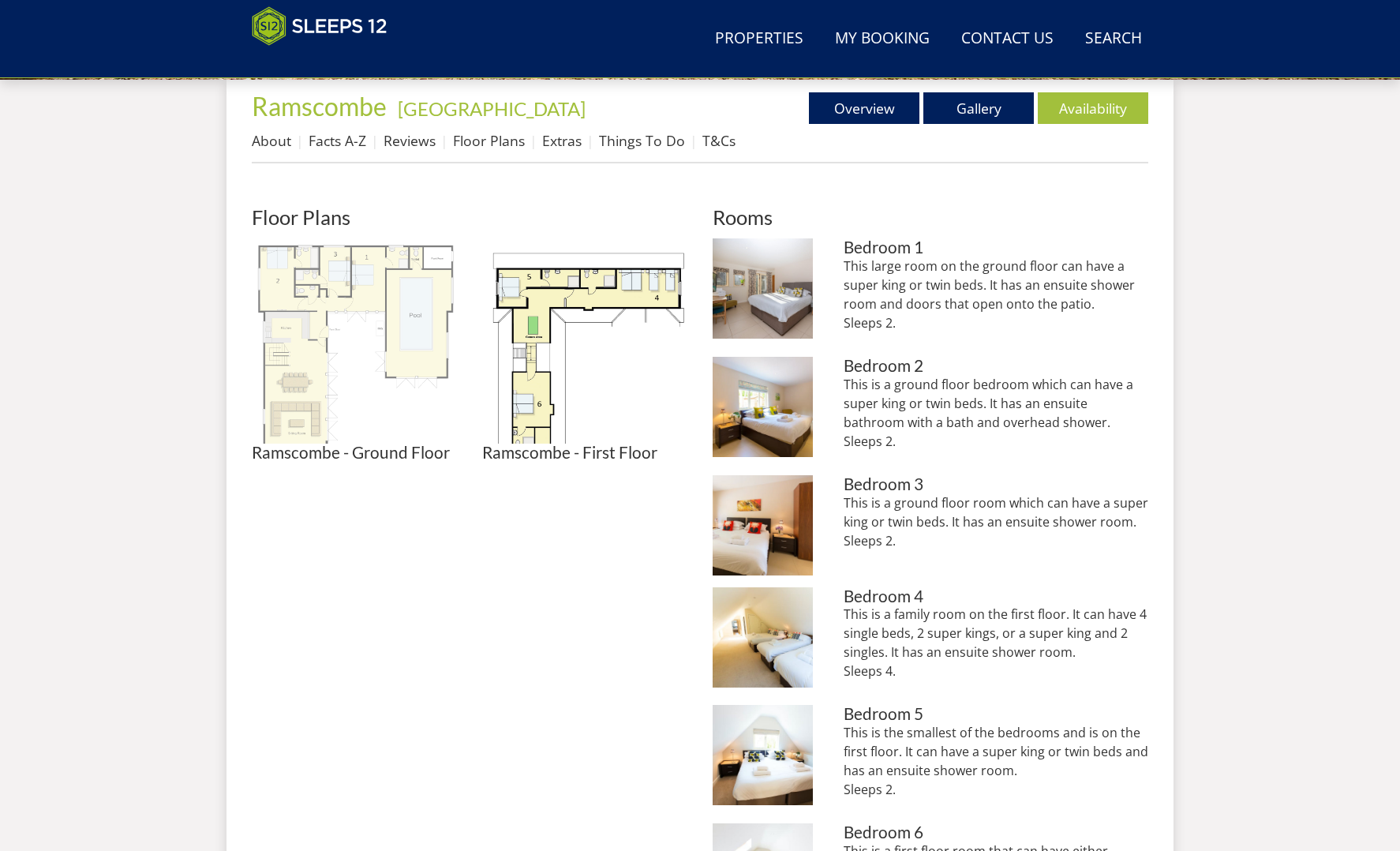
click at [412, 337] on img at bounding box center [354, 341] width 205 height 205
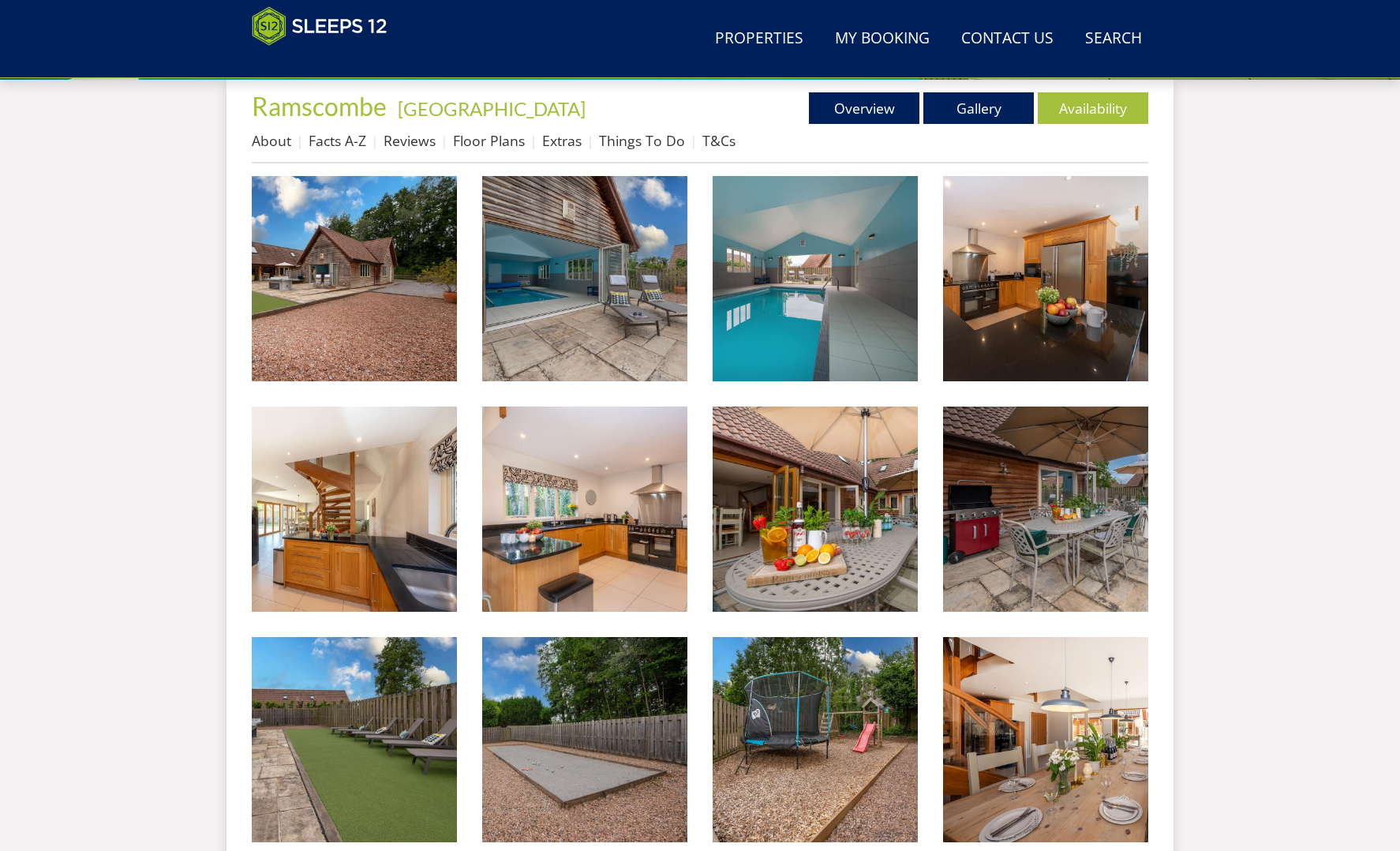
scroll to position [147, 0]
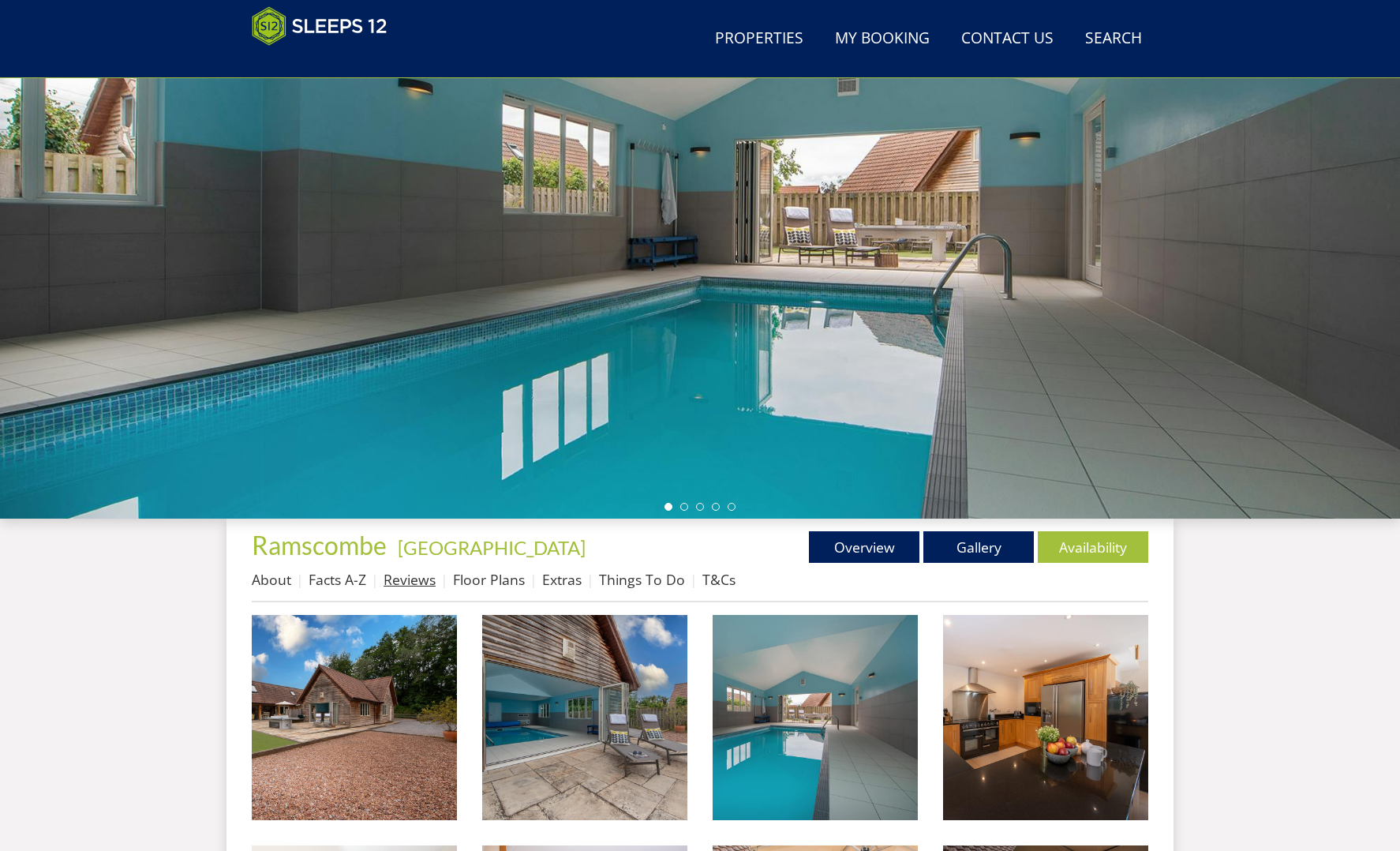
click at [407, 584] on link "Reviews" at bounding box center [410, 579] width 52 height 19
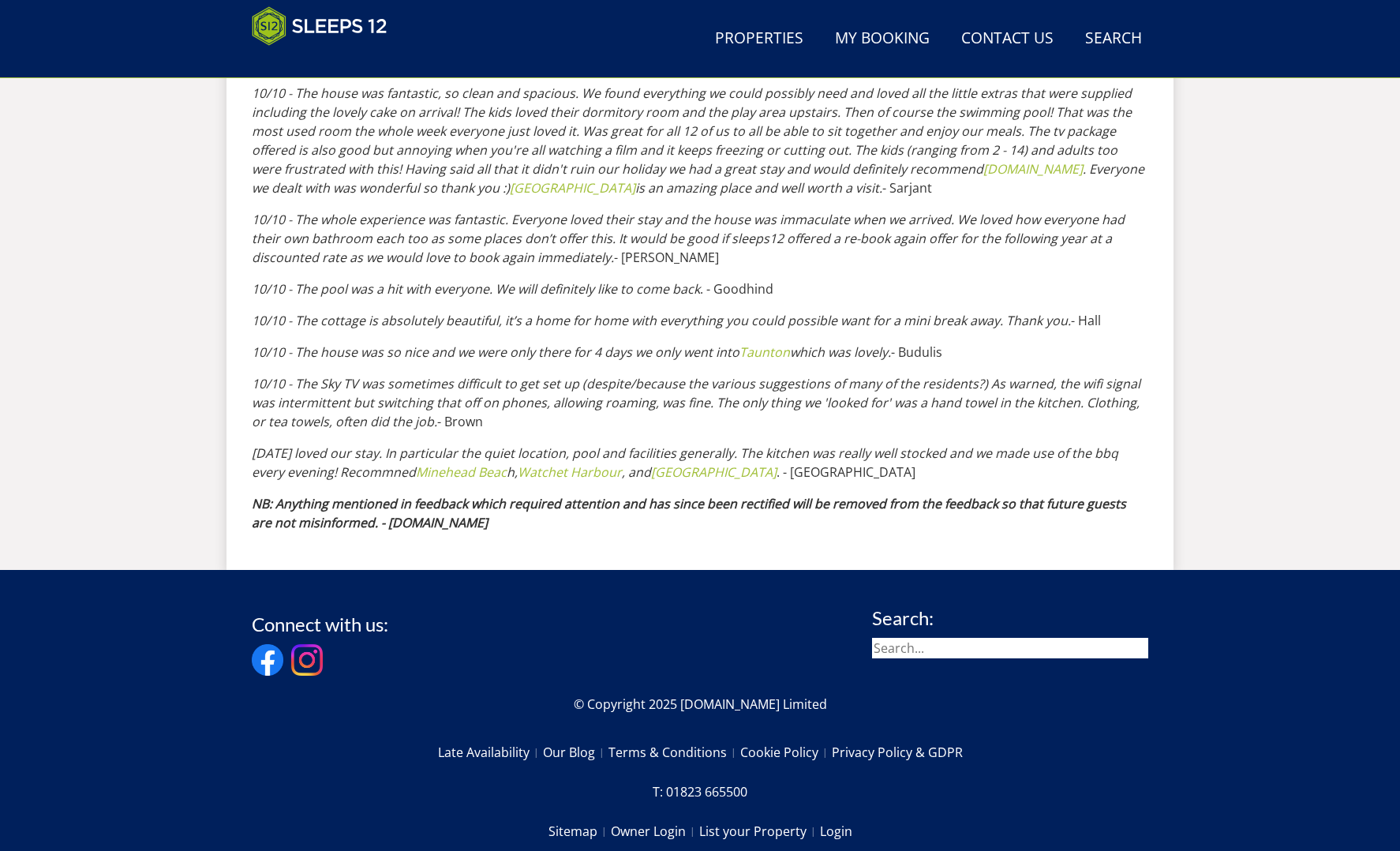
scroll to position [3504, 0]
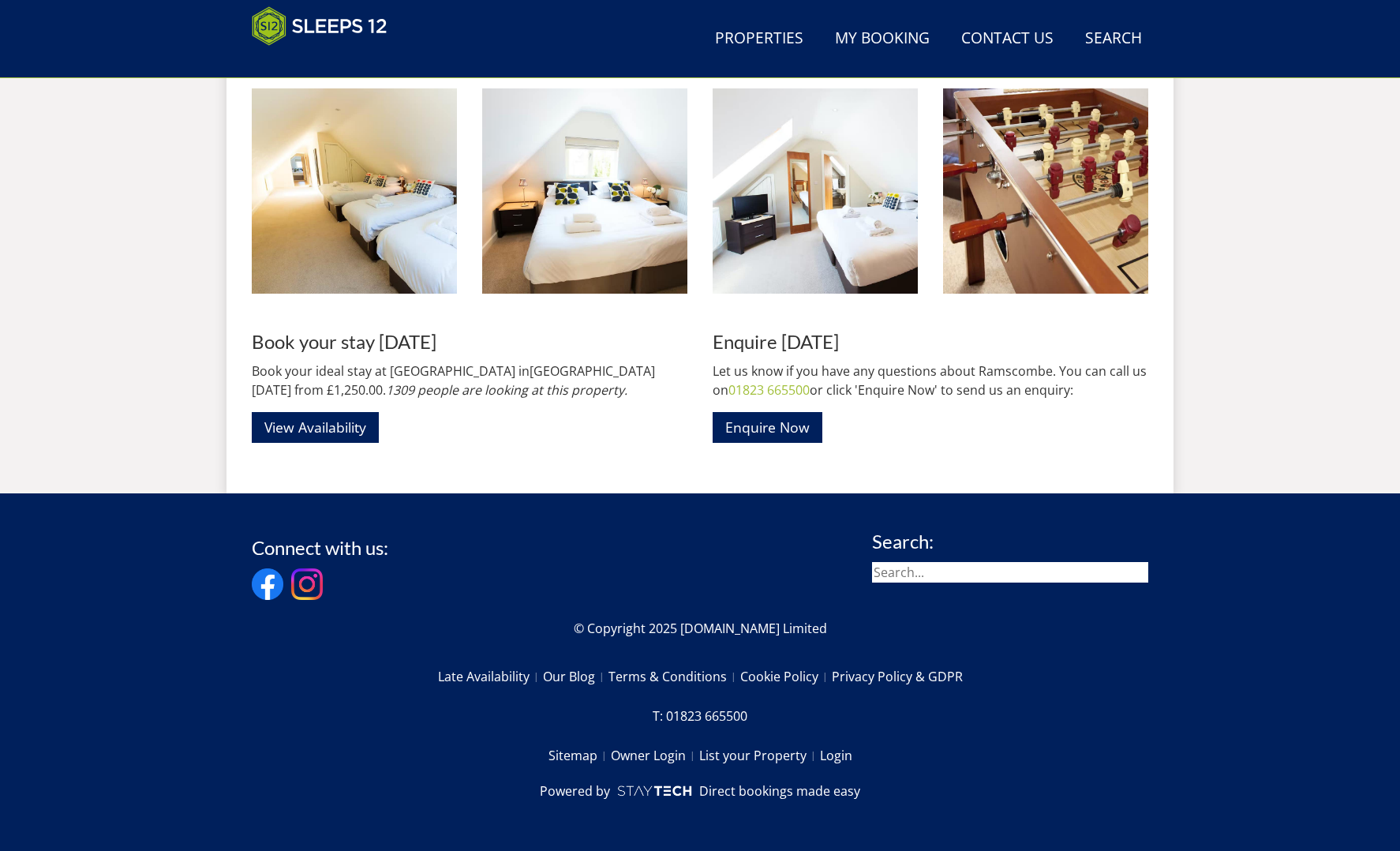
scroll to position [147, 0]
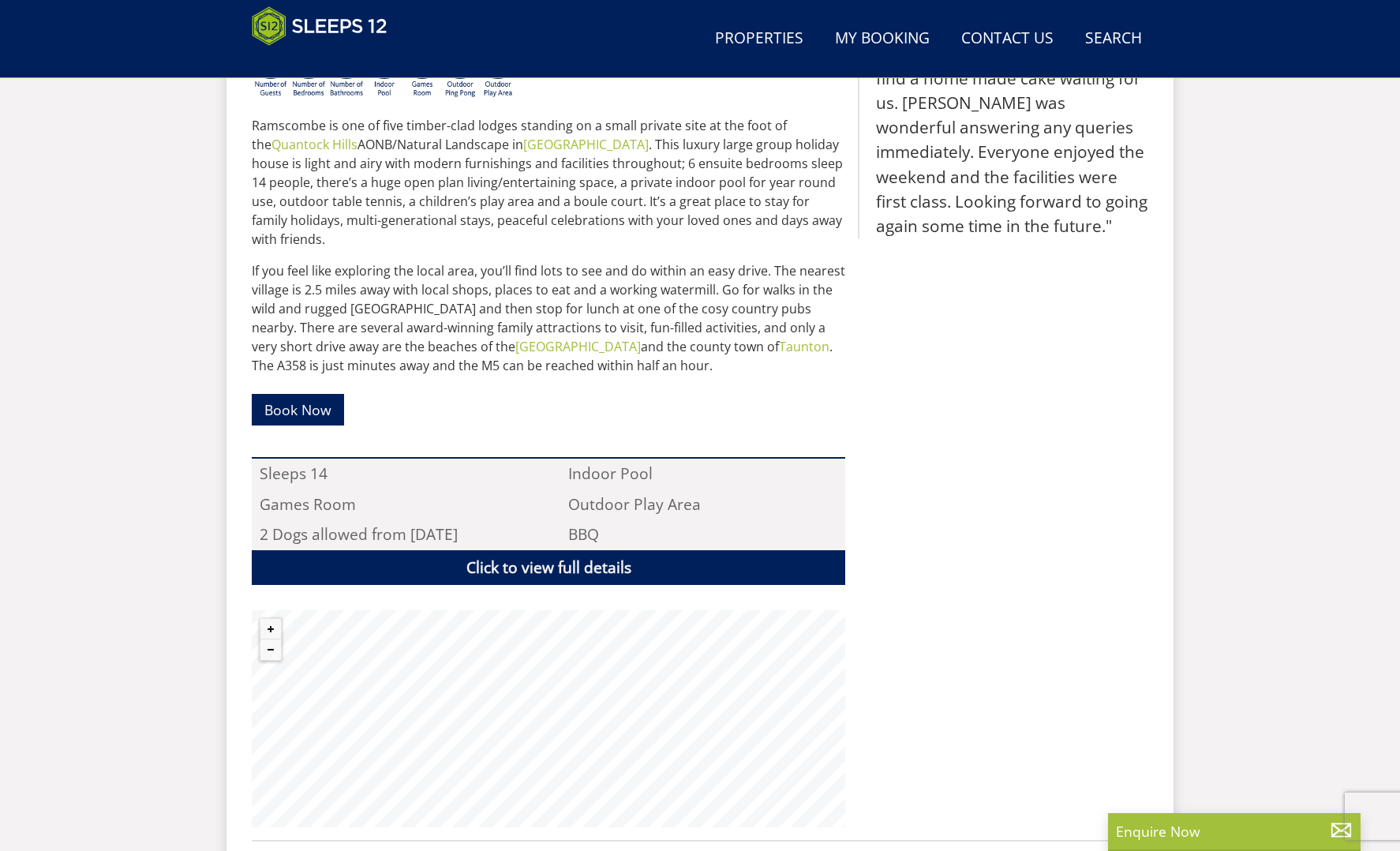
scroll to position [744, 0]
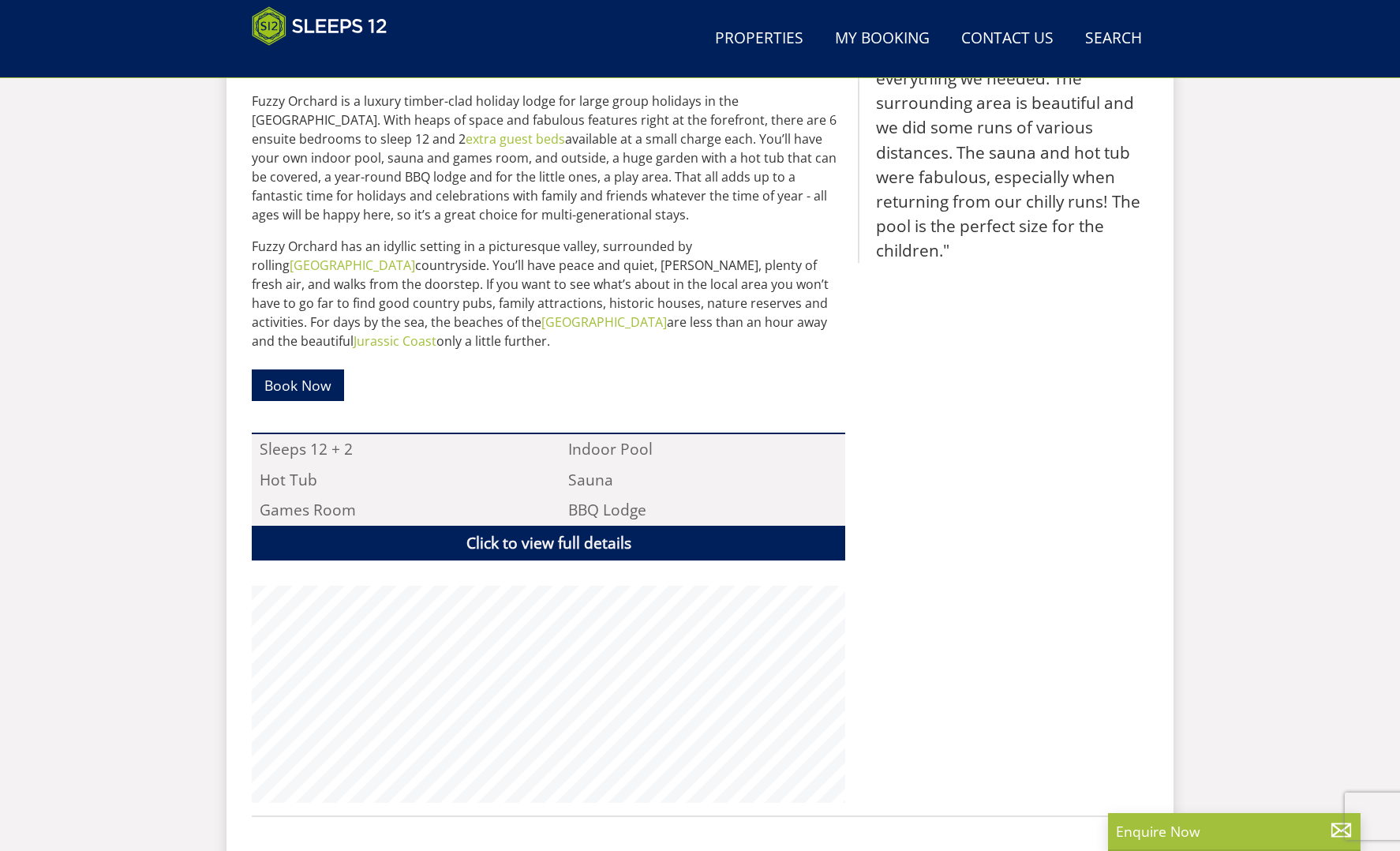
scroll to position [1311, 0]
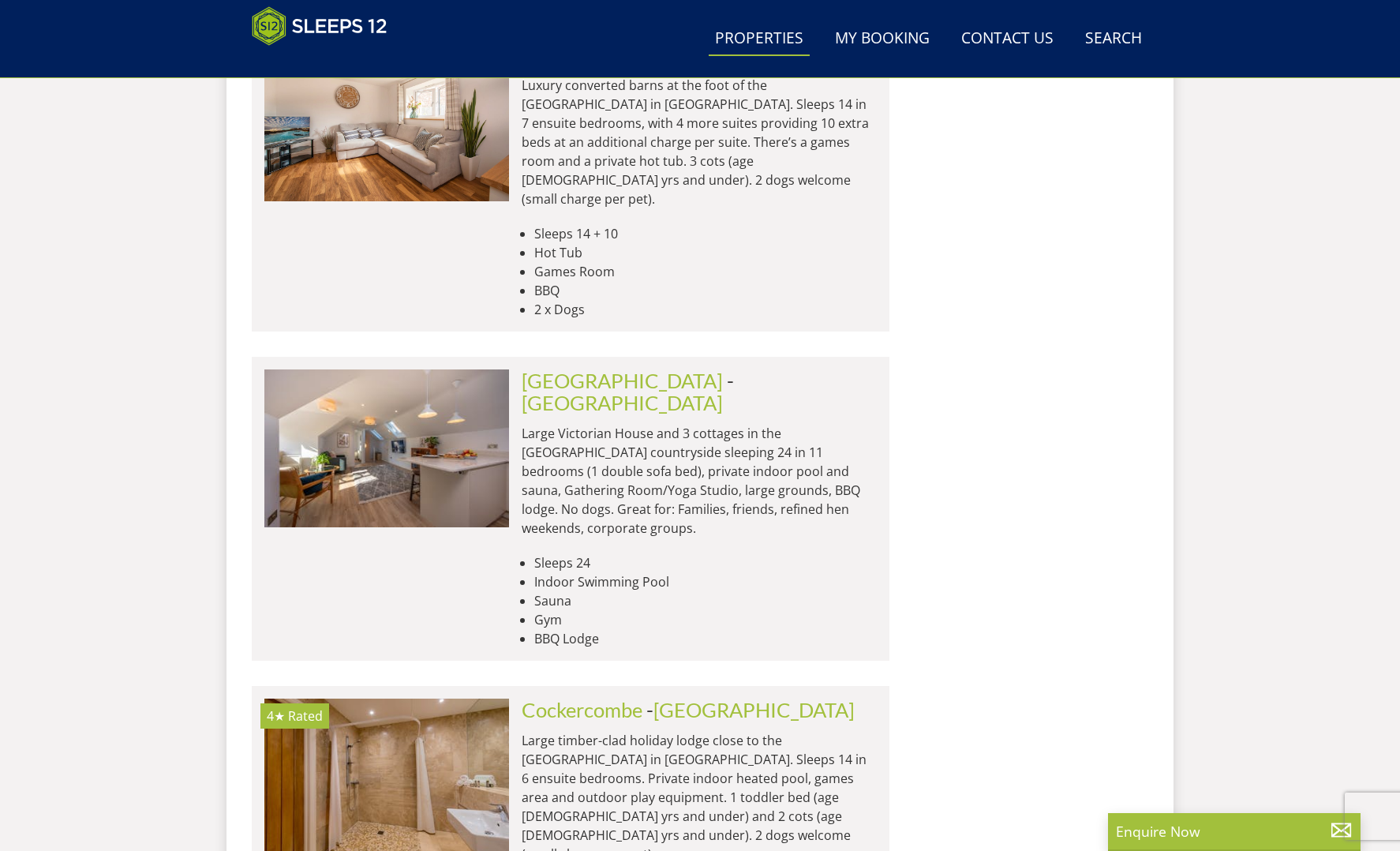
scroll to position [4337, 0]
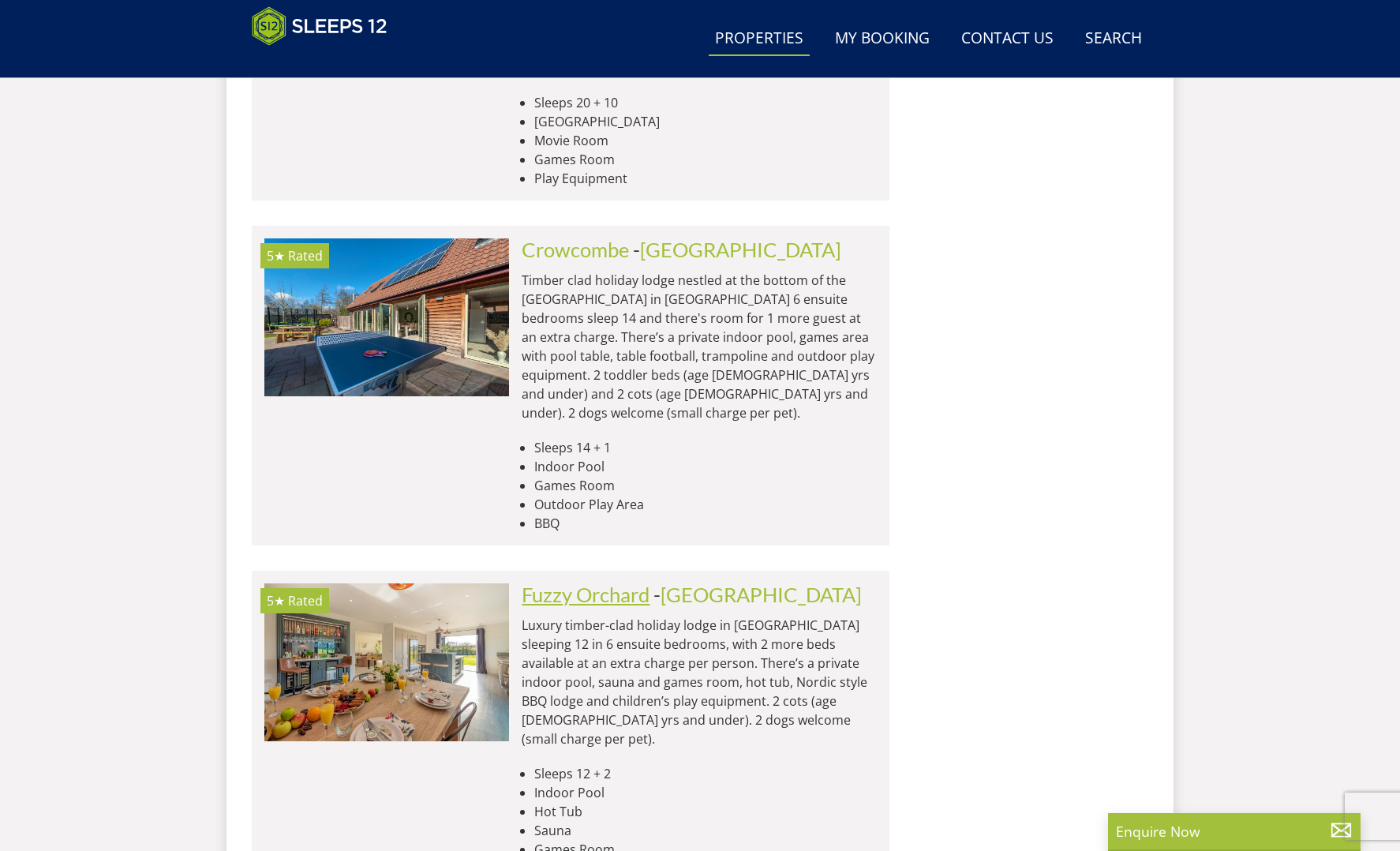
click at [543, 583] on link "Fuzzy Orchard" at bounding box center [585, 595] width 128 height 24
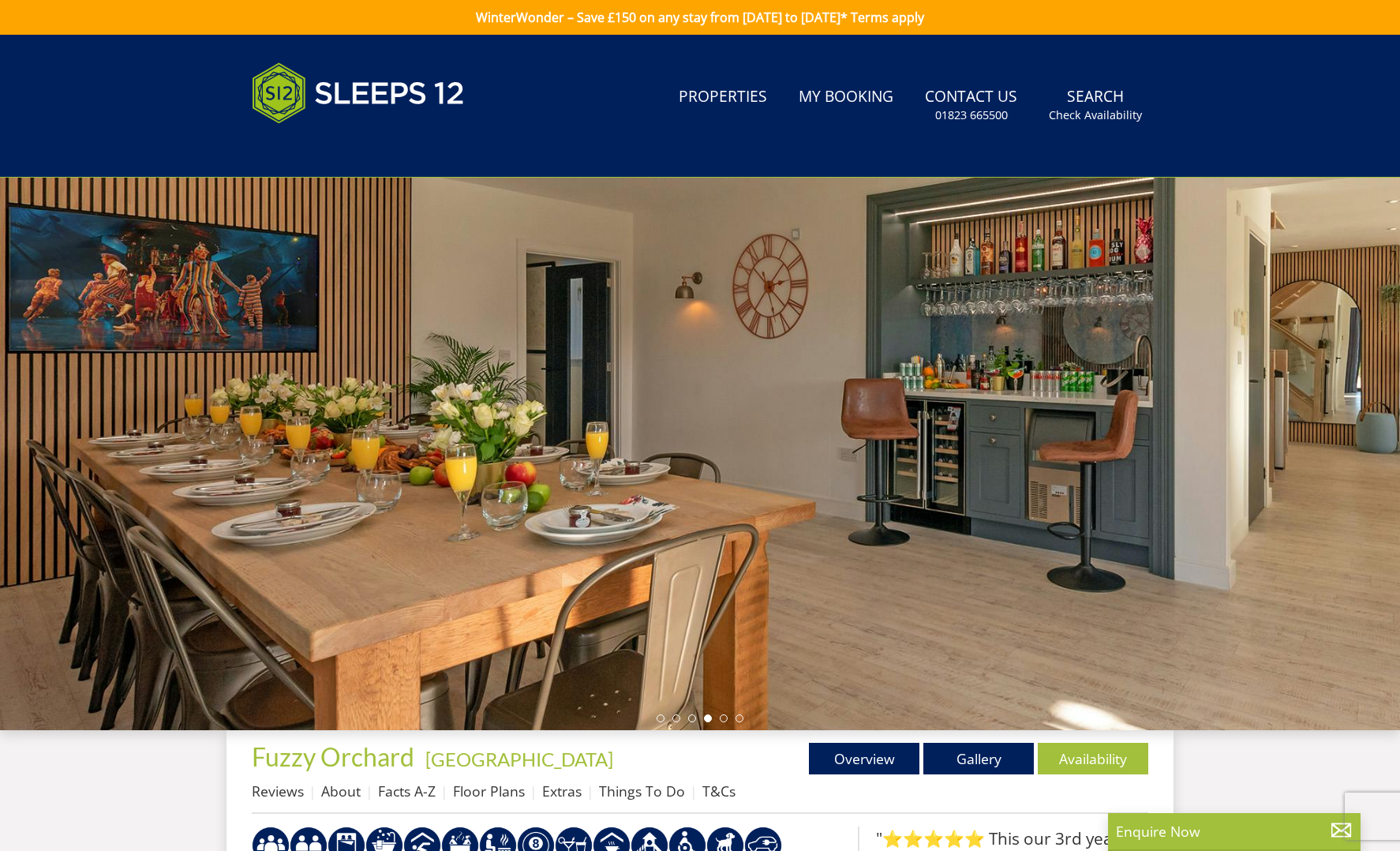
click at [1272, 546] on div at bounding box center [700, 454] width 1400 height 553
drag, startPoint x: 1206, startPoint y: 553, endPoint x: 645, endPoint y: 519, distance: 562.0
click at [645, 519] on div at bounding box center [700, 454] width 1400 height 553
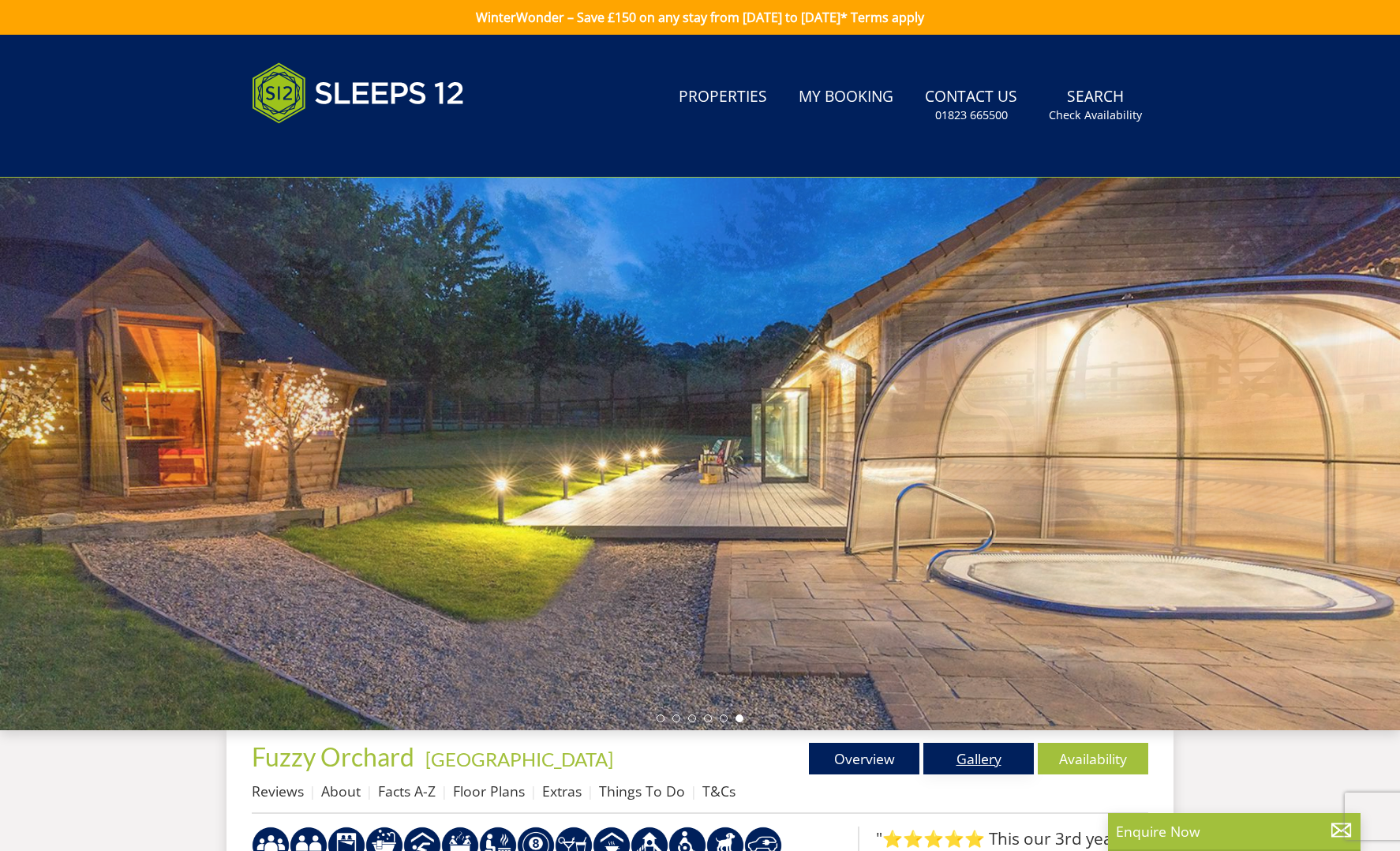
click at [986, 760] on link "Gallery" at bounding box center [978, 759] width 110 height 31
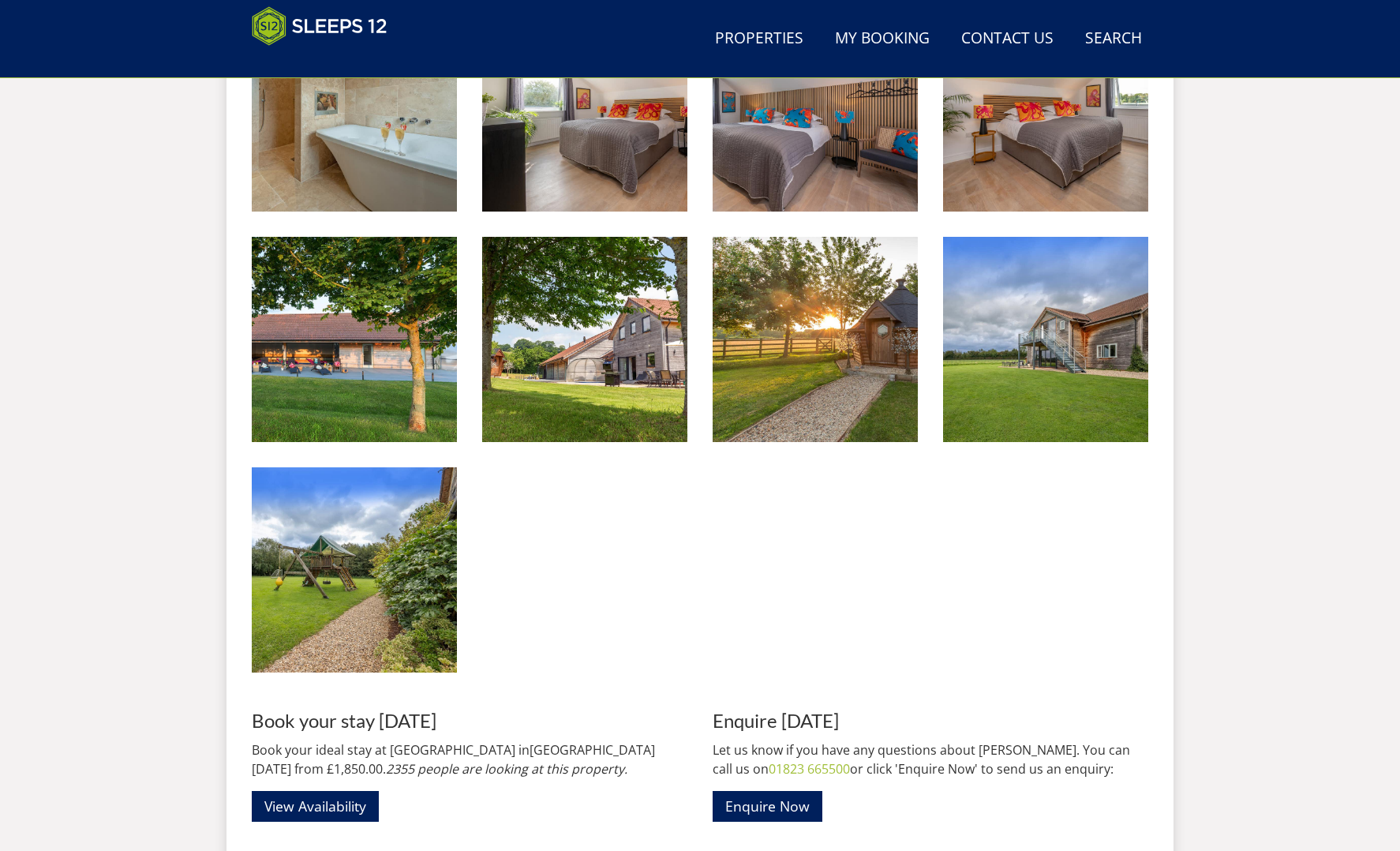
scroll to position [2141, 0]
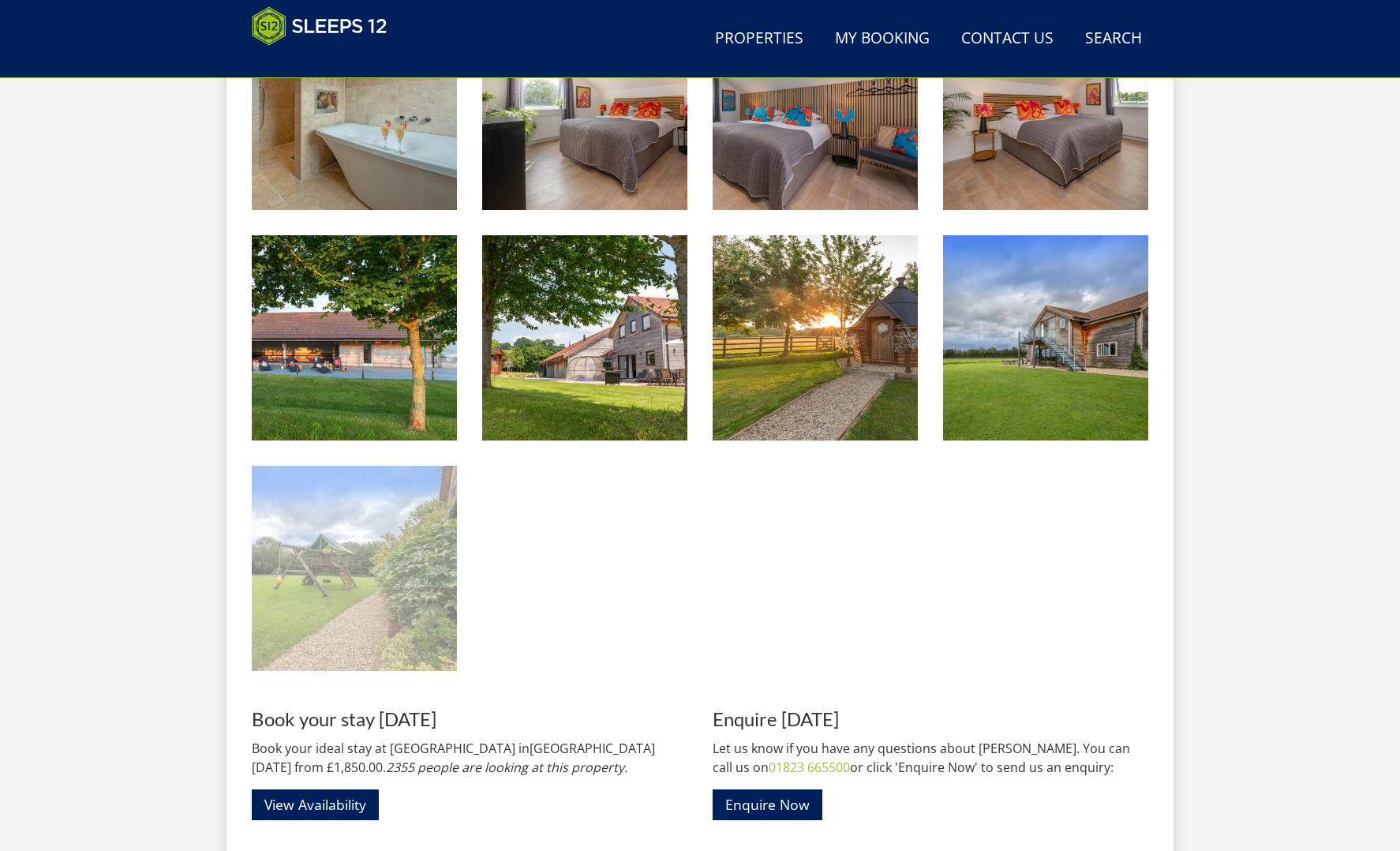
click at [415, 550] on img at bounding box center [354, 568] width 205 height 205
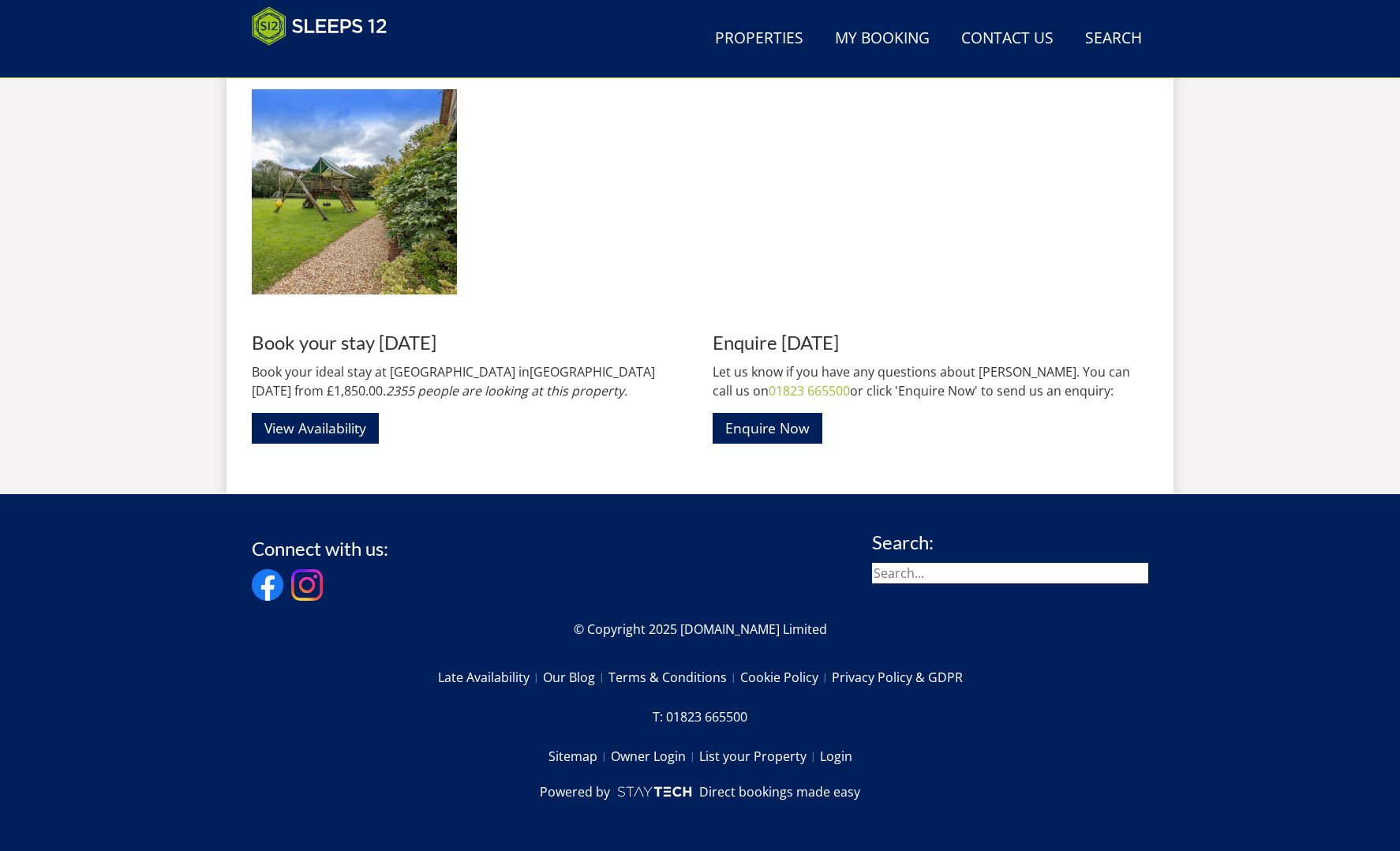
scroll to position [2517, 0]
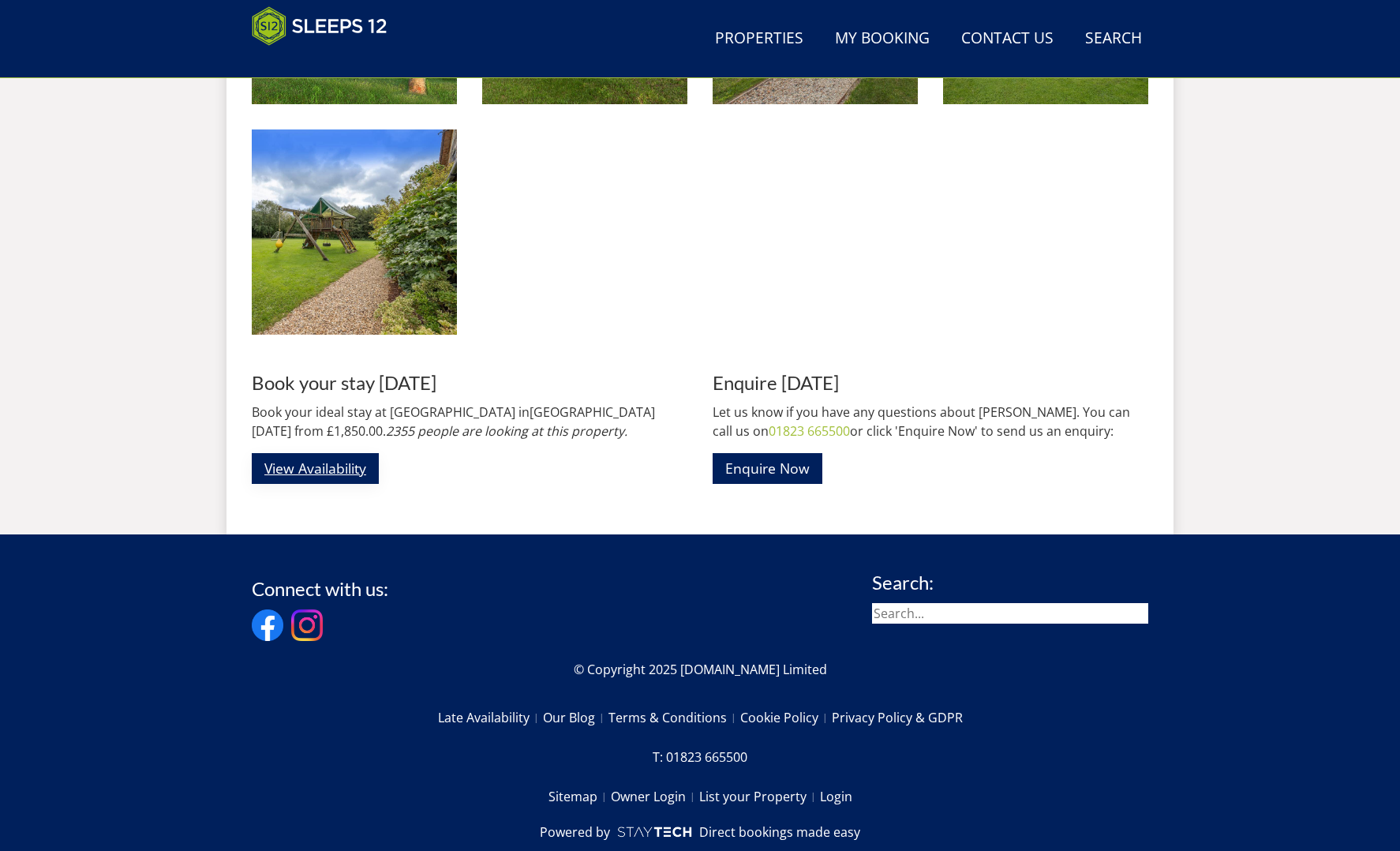
click at [340, 467] on link "View Availability" at bounding box center [315, 469] width 127 height 31
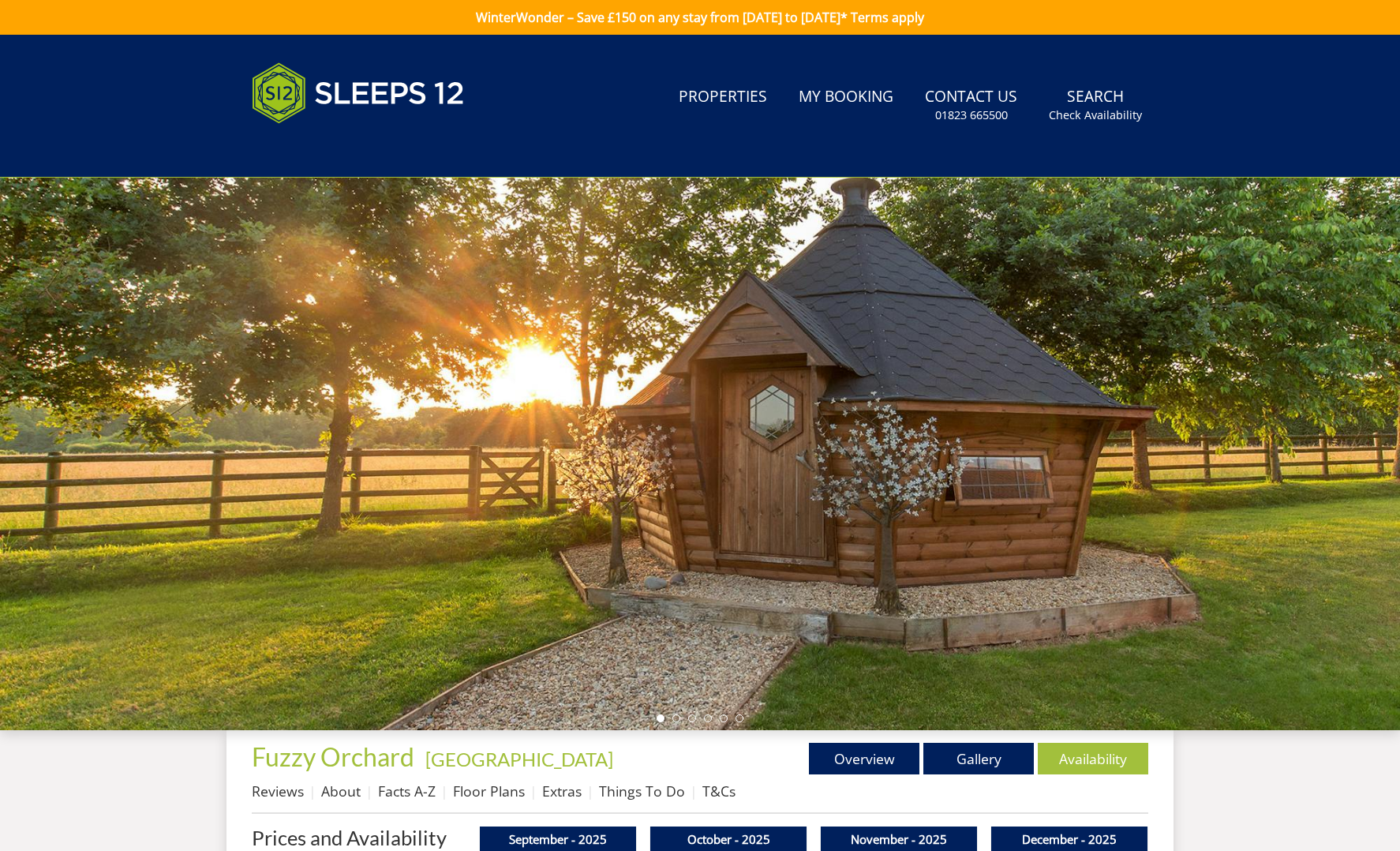
scroll to position [3, 0]
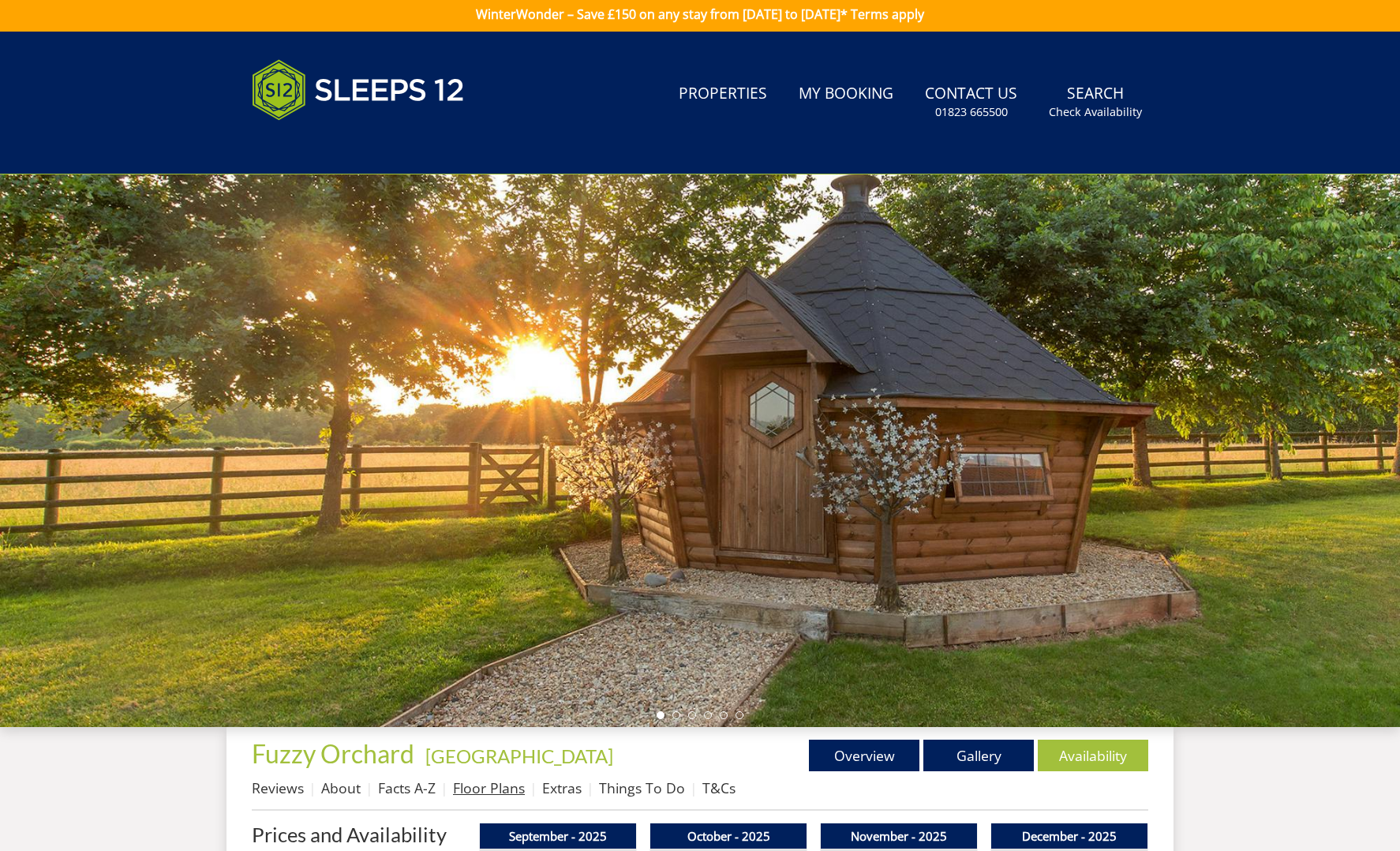
click at [480, 792] on link "Floor Plans" at bounding box center [489, 788] width 72 height 19
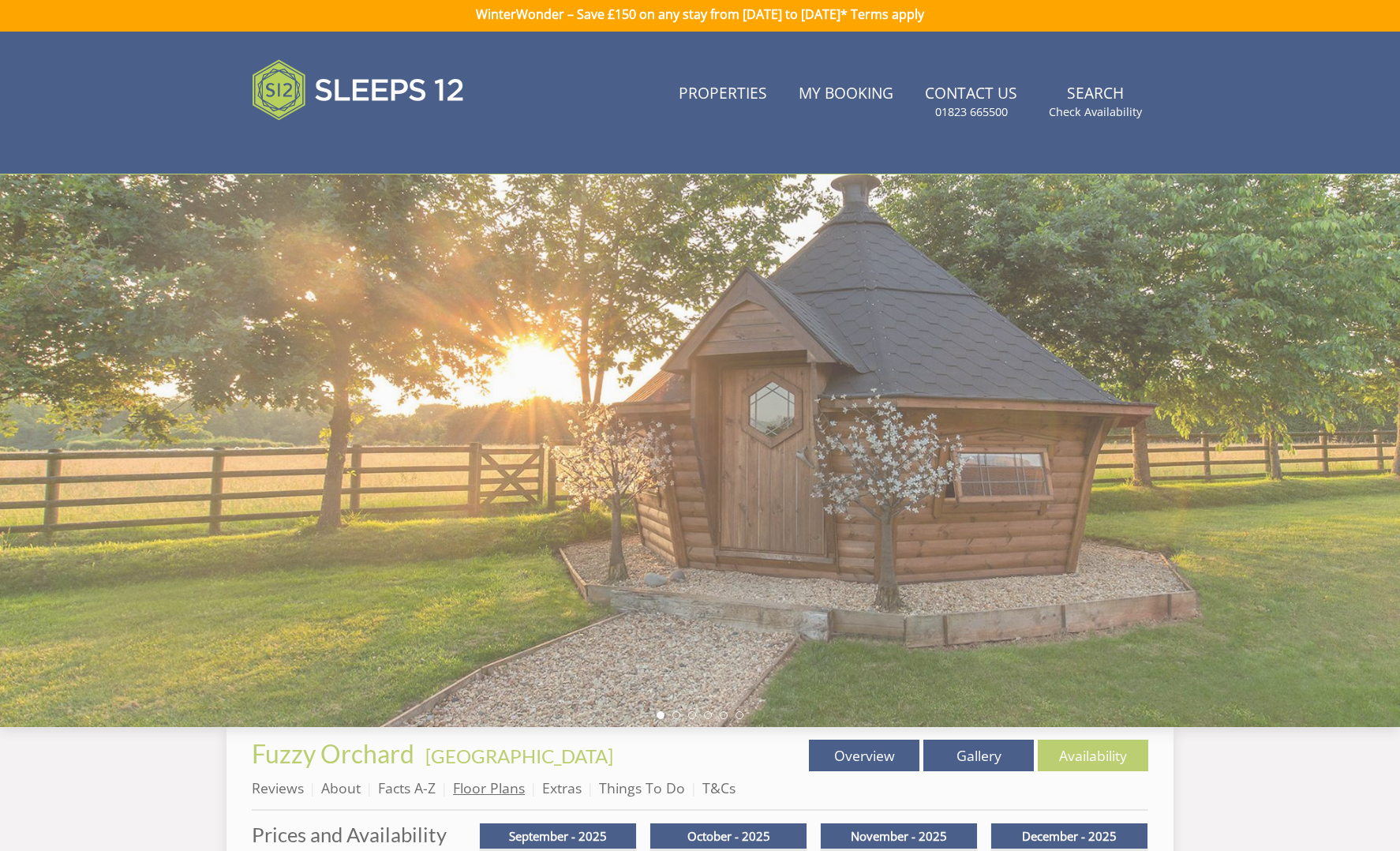
scroll to position [1, 0]
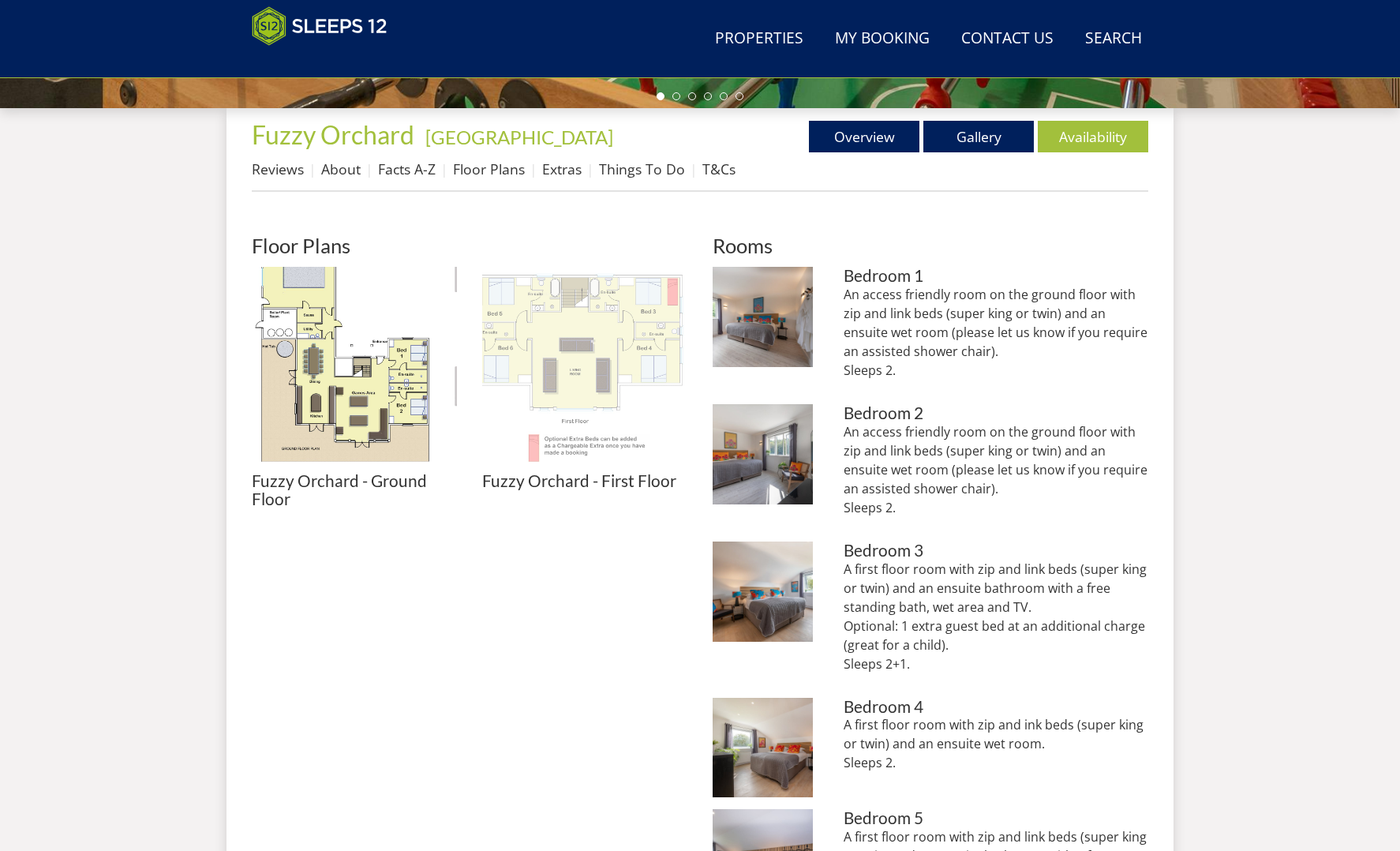
scroll to position [557, 0]
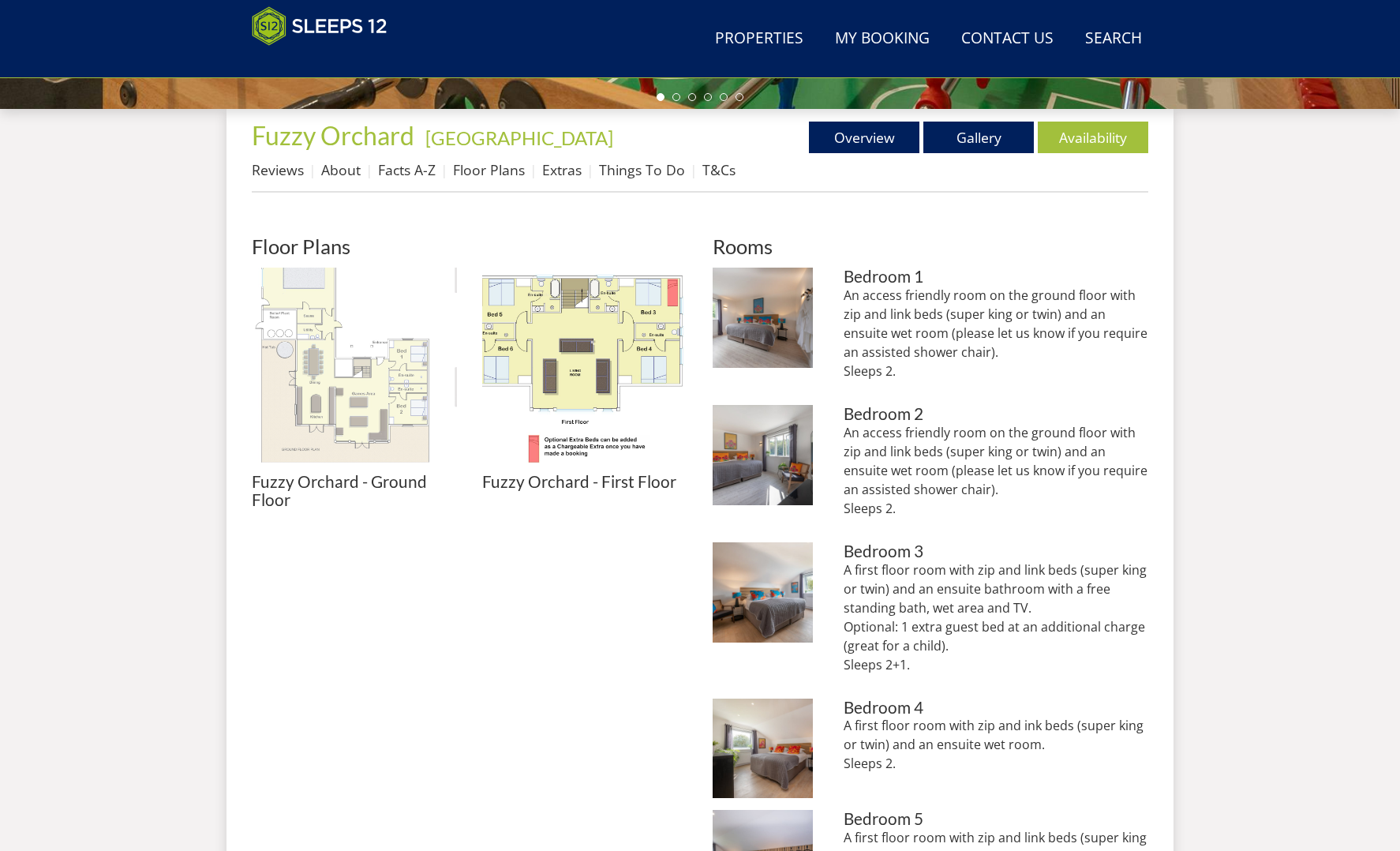
click at [364, 415] on img at bounding box center [354, 369] width 205 height 205
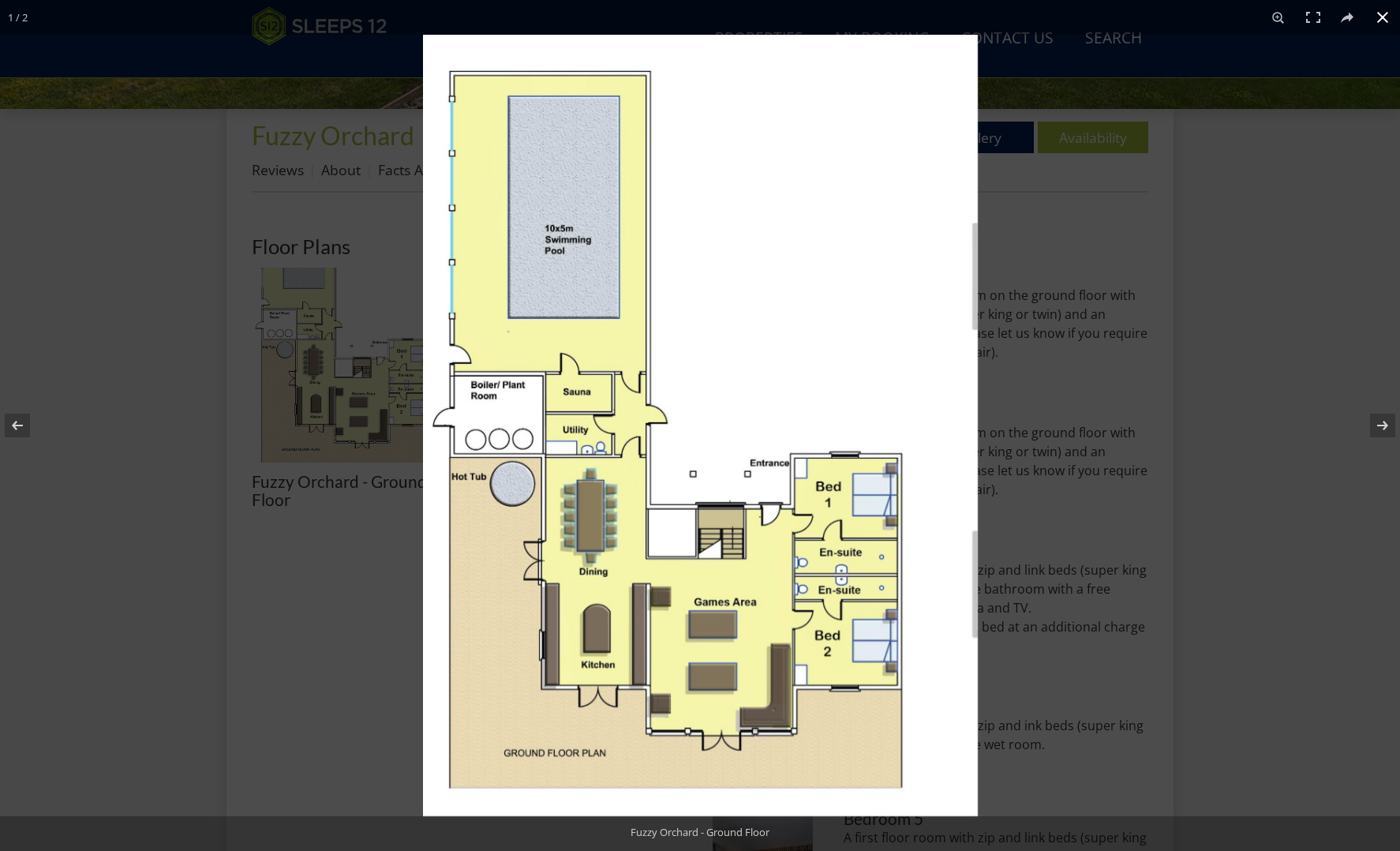
click at [367, 236] on div at bounding box center [700, 426] width 1400 height 851
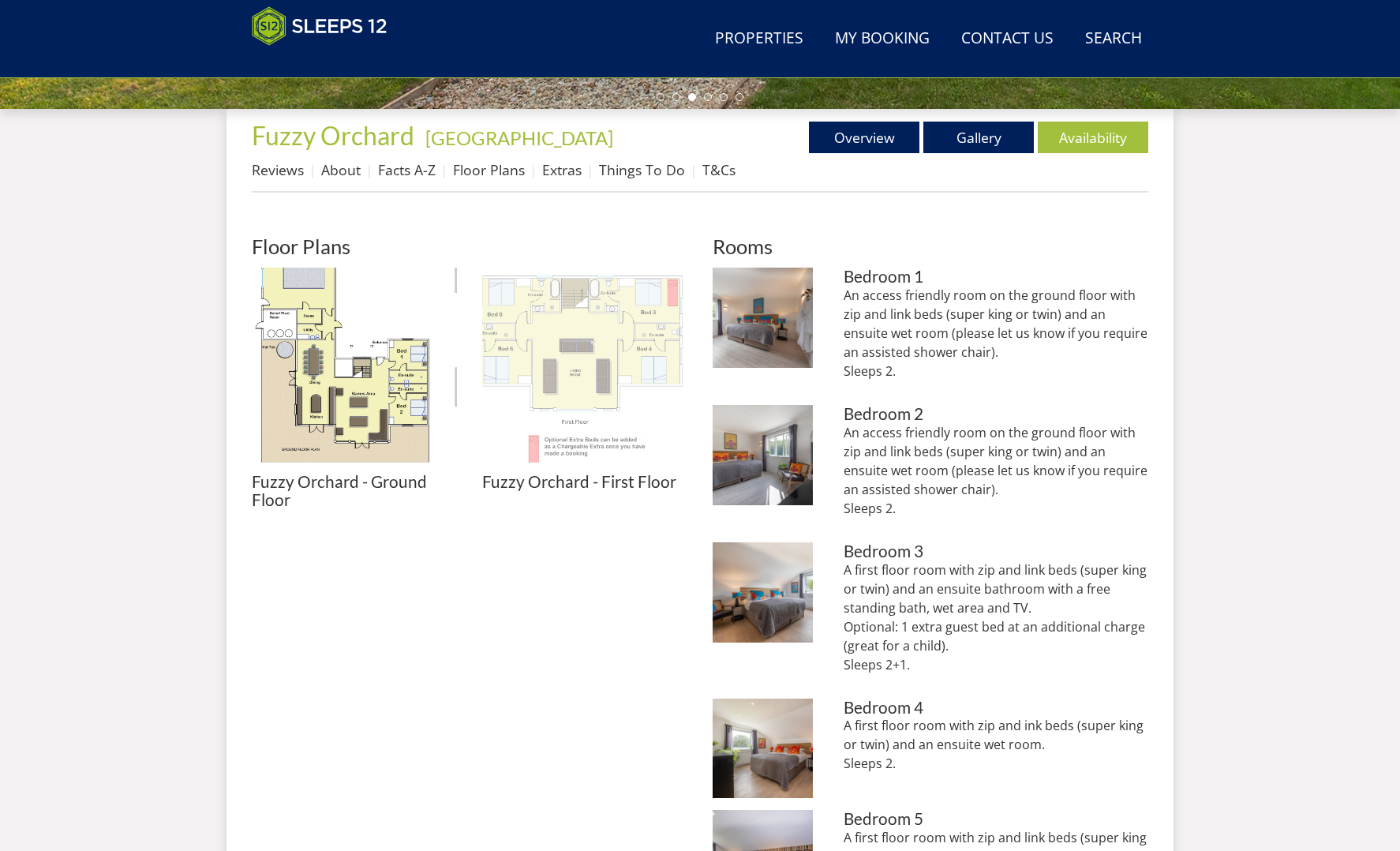
click at [539, 350] on img at bounding box center [584, 369] width 205 height 205
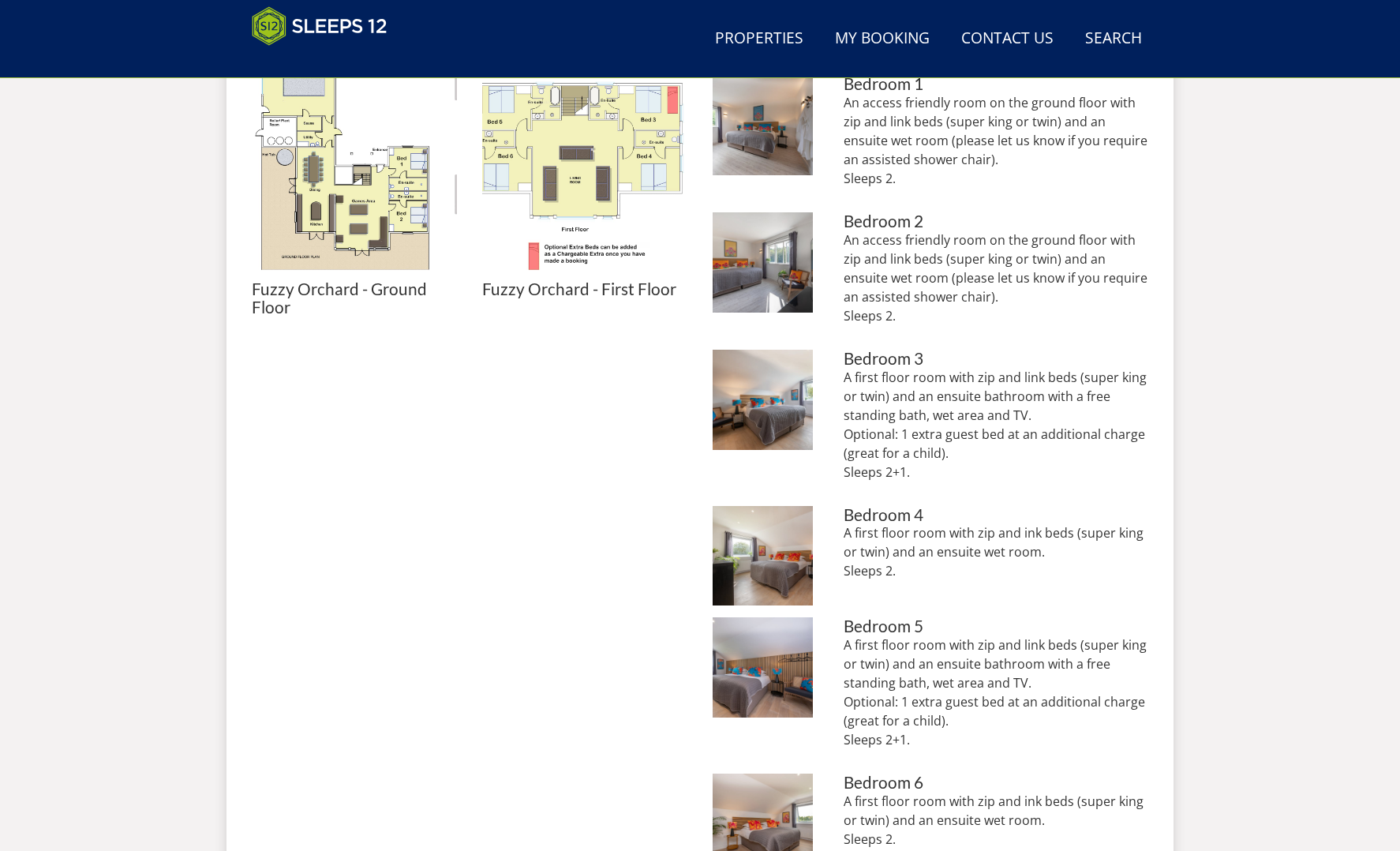
scroll to position [749, 0]
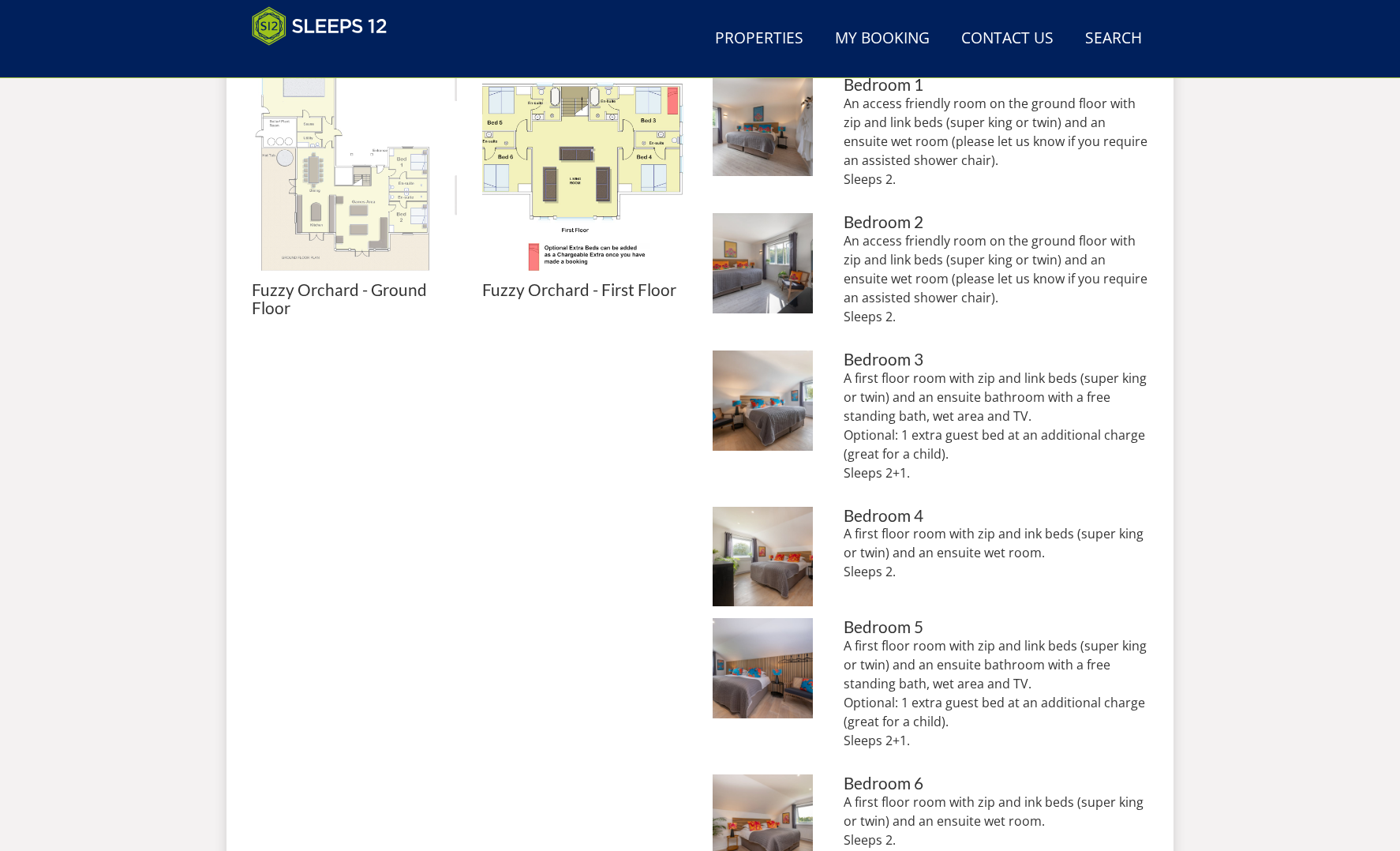
click at [345, 193] on img at bounding box center [354, 177] width 205 height 205
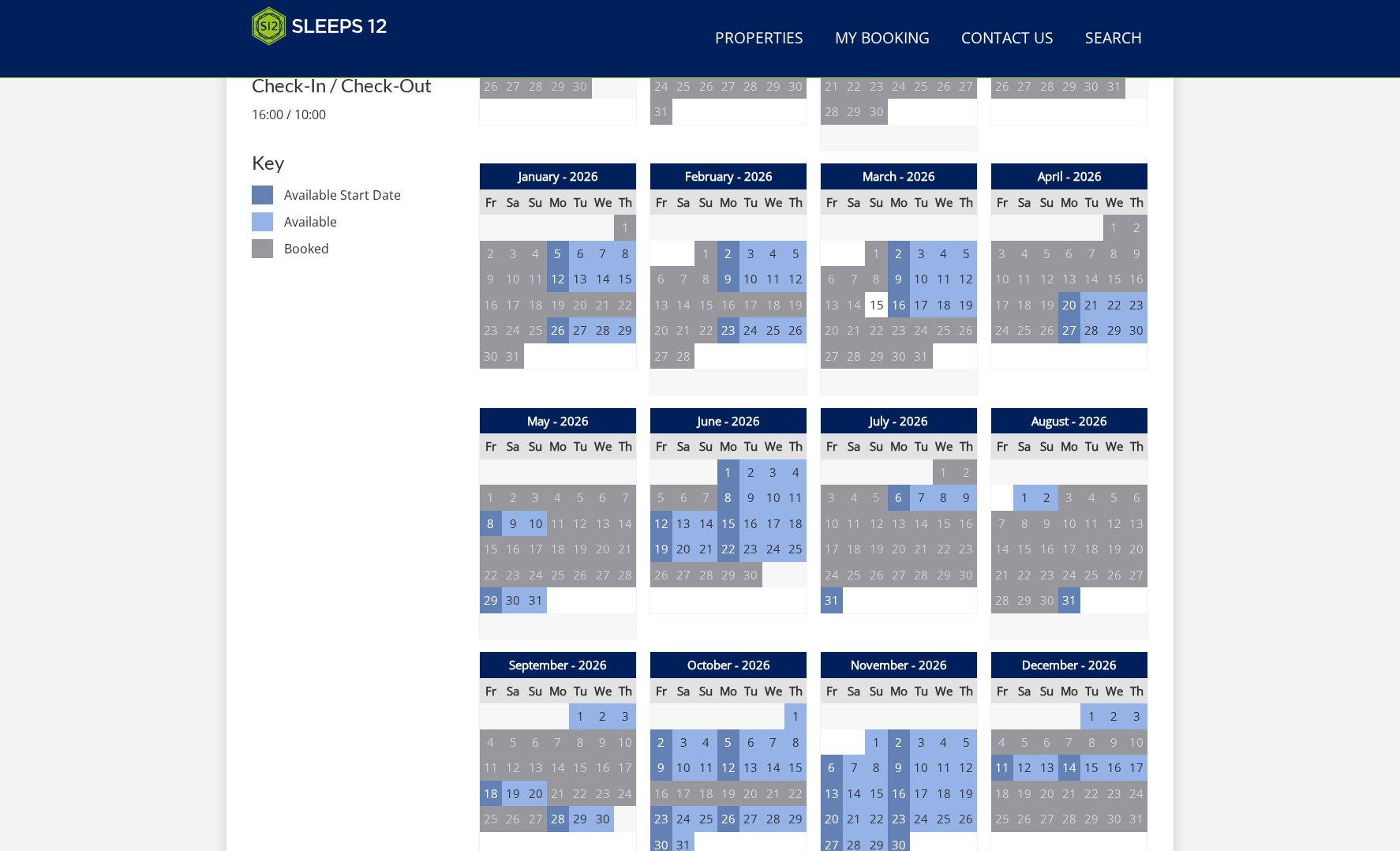
scroll to position [825, 0]
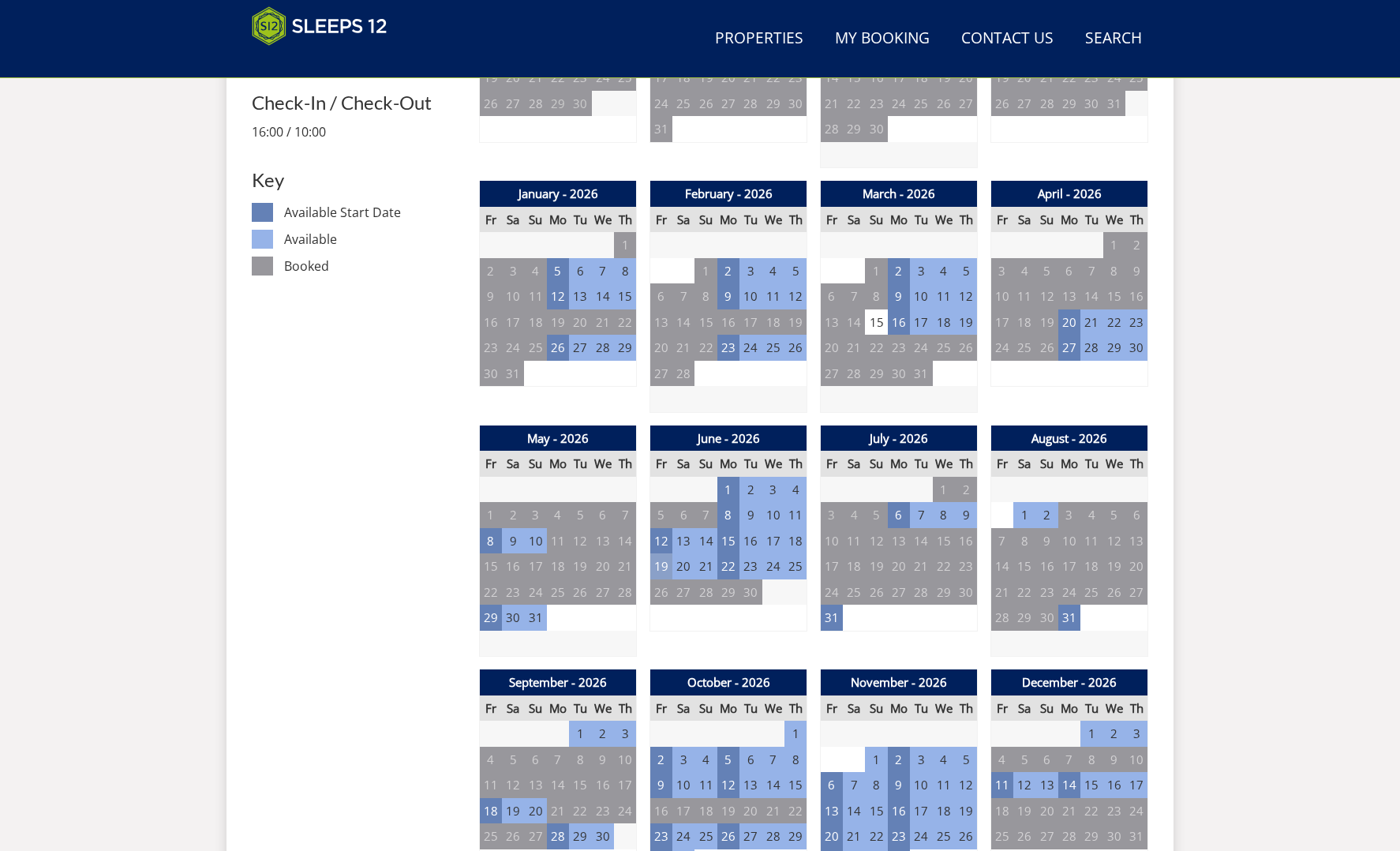
click at [662, 556] on td "19" at bounding box center [661, 566] width 22 height 26
drag, startPoint x: 760, startPoint y: 619, endPoint x: 746, endPoint y: 618, distance: 14.0
click at [757, 619] on td "7" at bounding box center [751, 618] width 22 height 26
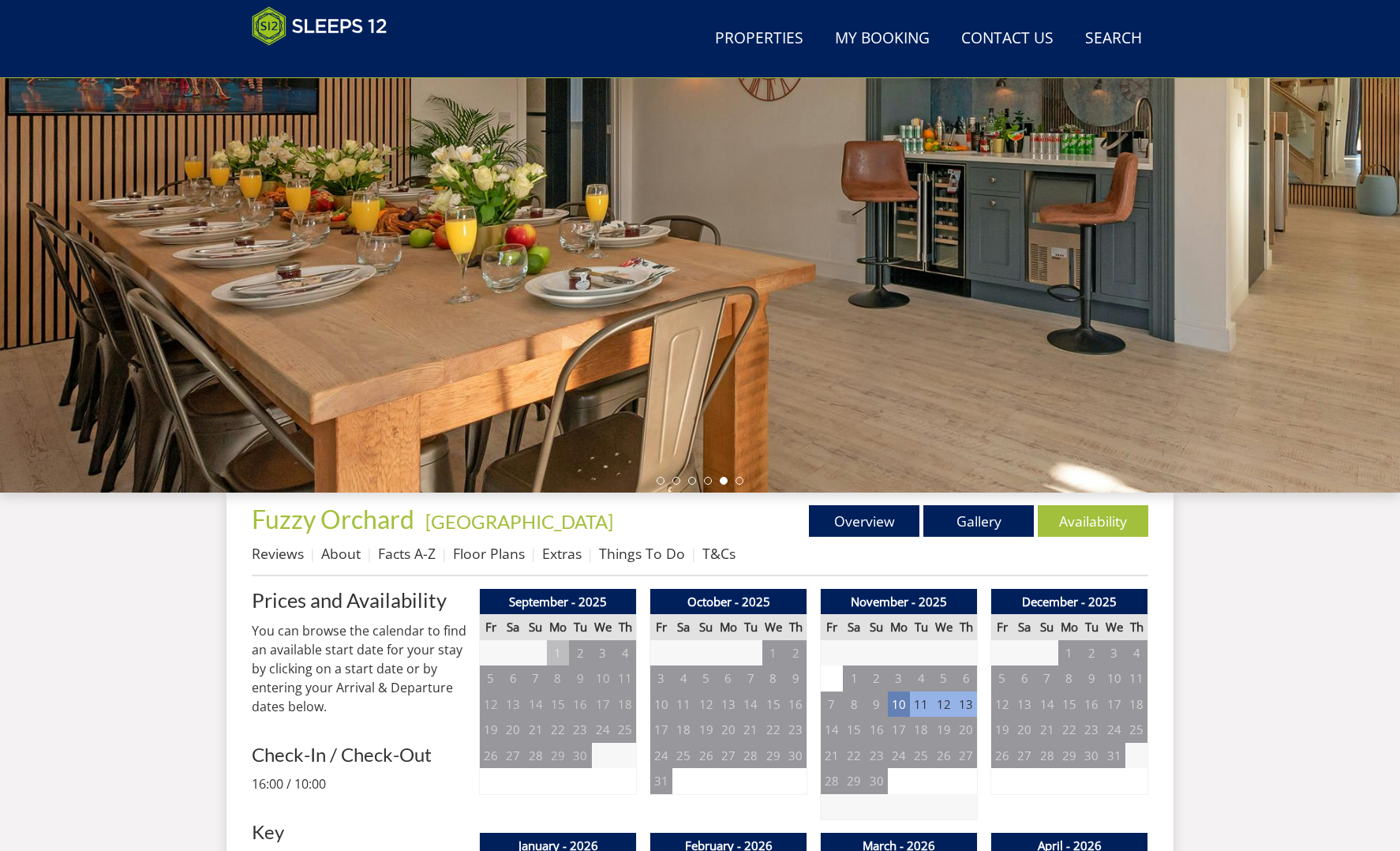
scroll to position [171, 0]
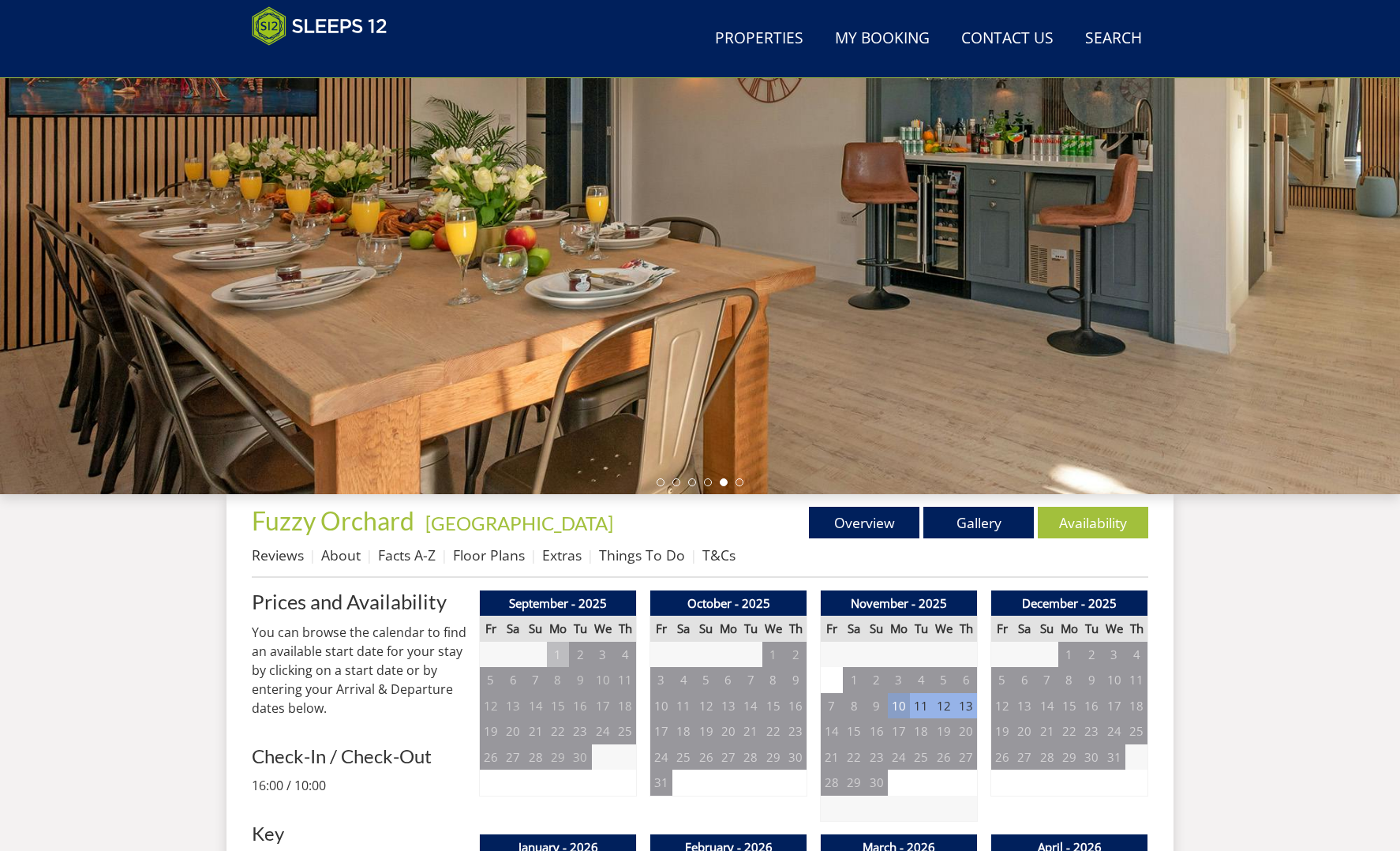
click at [901, 706] on td "10" at bounding box center [899, 706] width 22 height 26
